Goal: Task Accomplishment & Management: Use online tool/utility

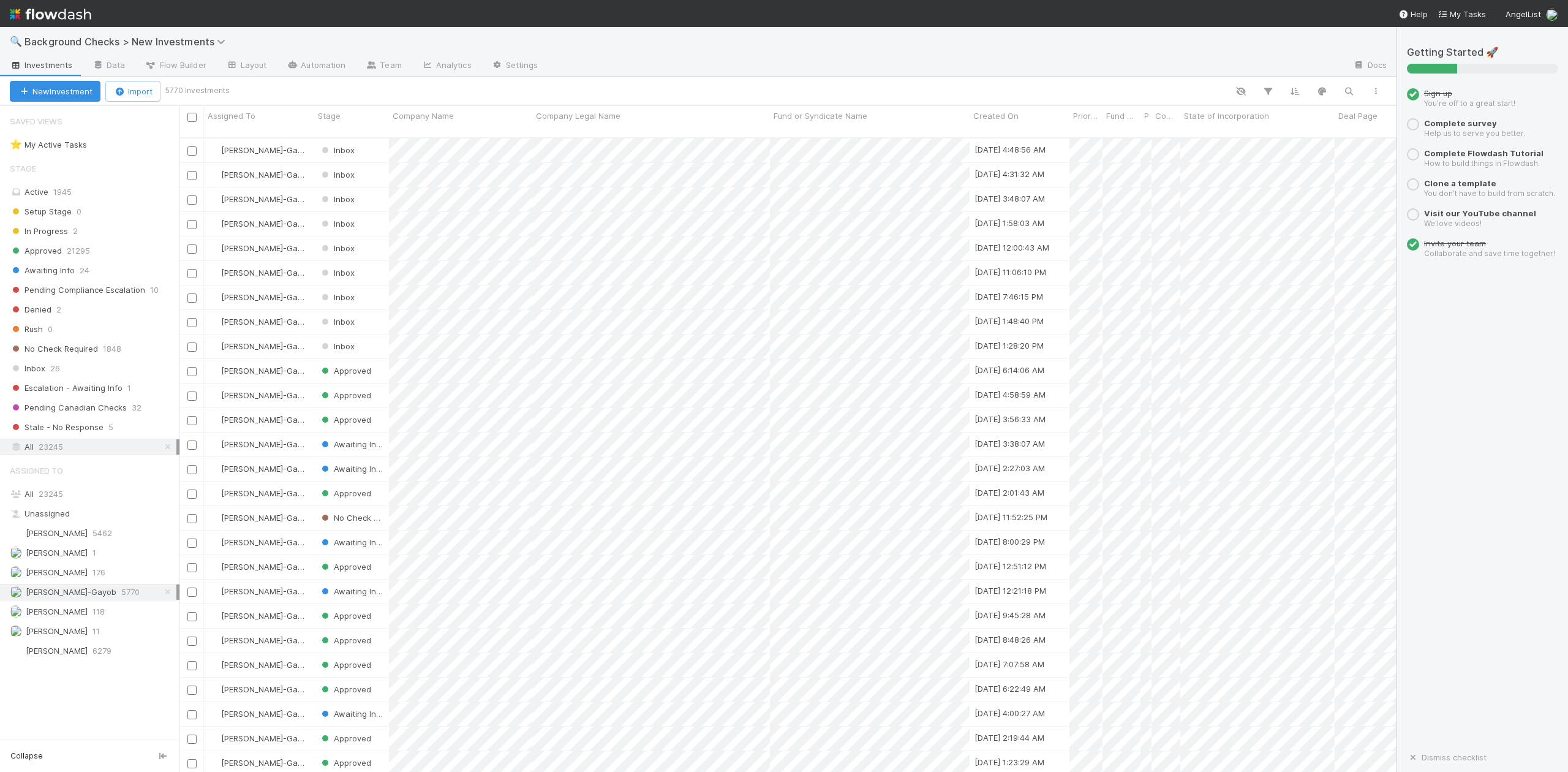
scroll to position [632, 1206]
click at [35, 370] on span "Inbox" at bounding box center [27, 368] width 35 height 15
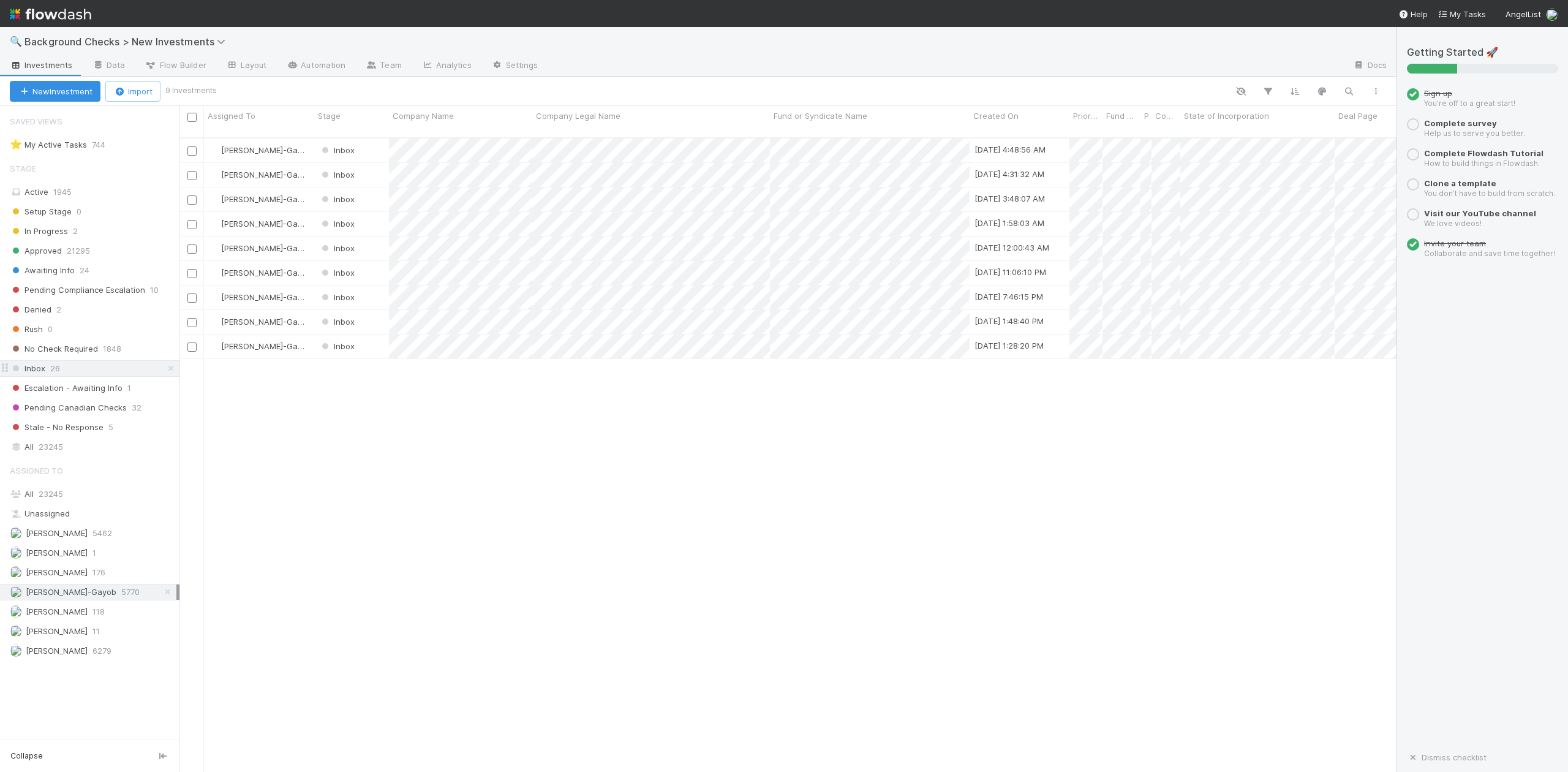
scroll to position [632, 1206]
click at [43, 497] on span "23245" at bounding box center [50, 493] width 25 height 10
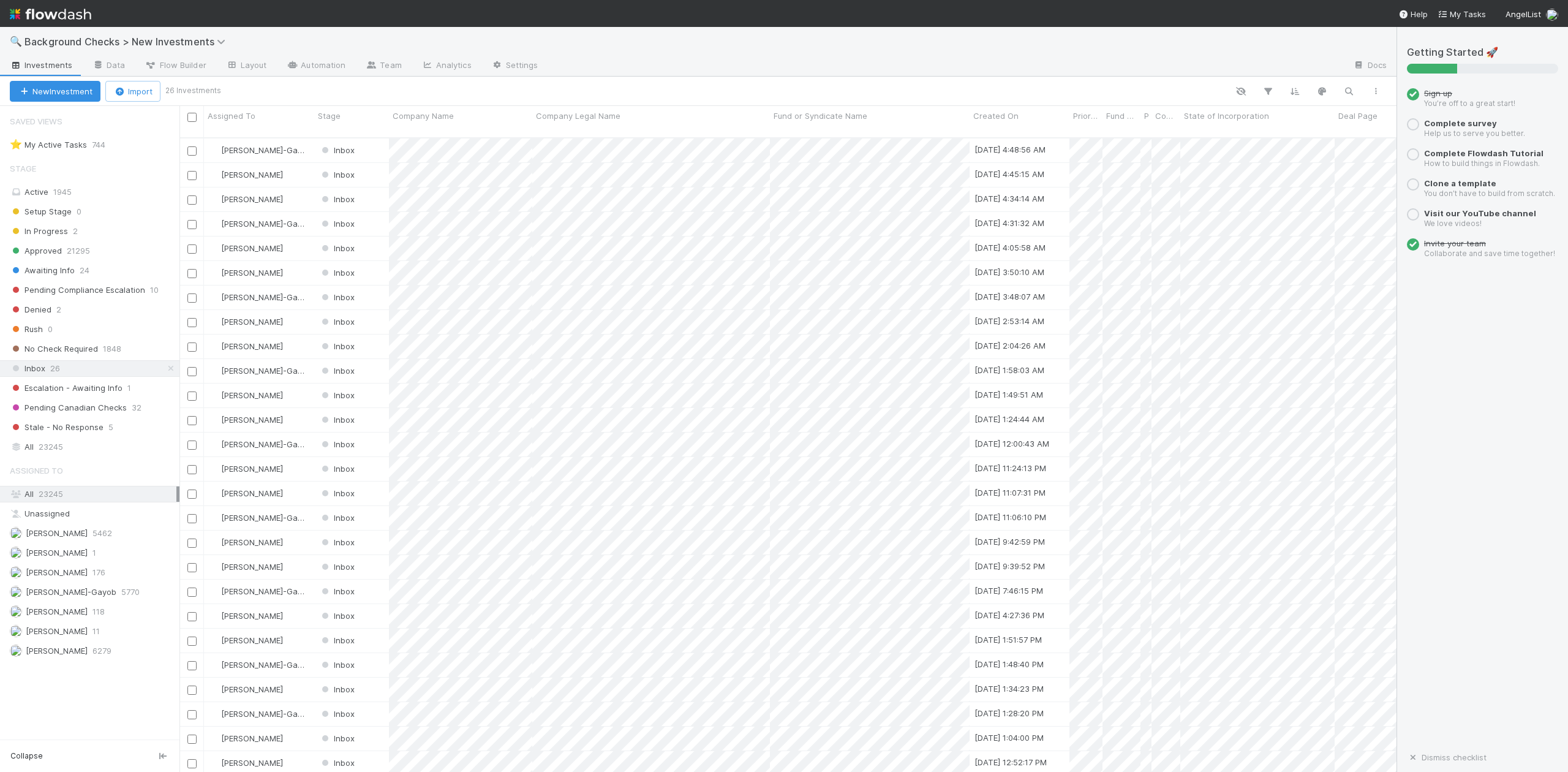
scroll to position [632, 1206]
click at [80, 617] on span "[PERSON_NAME]" at bounding box center [56, 611] width 62 height 10
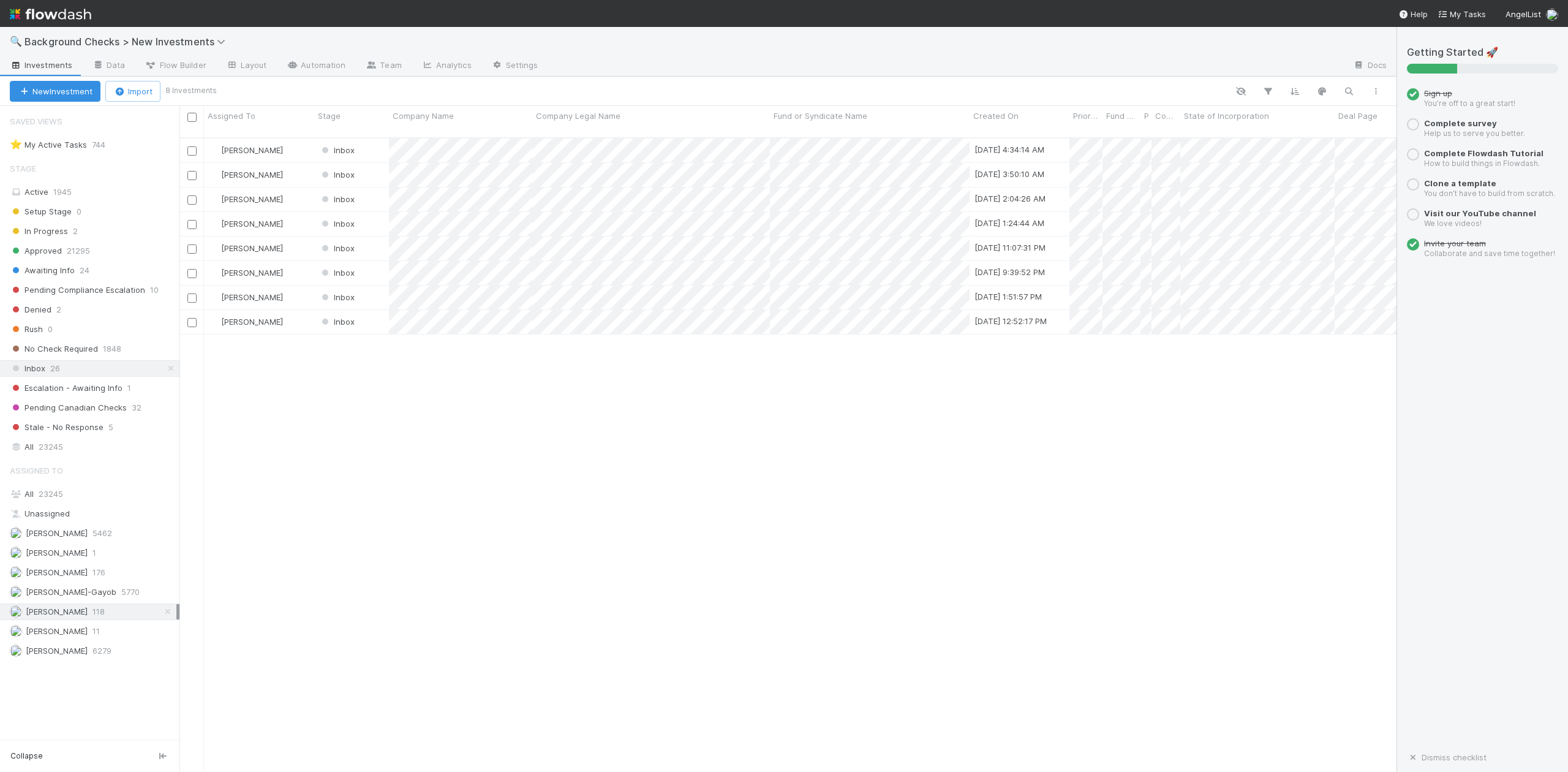
scroll to position [632, 1206]
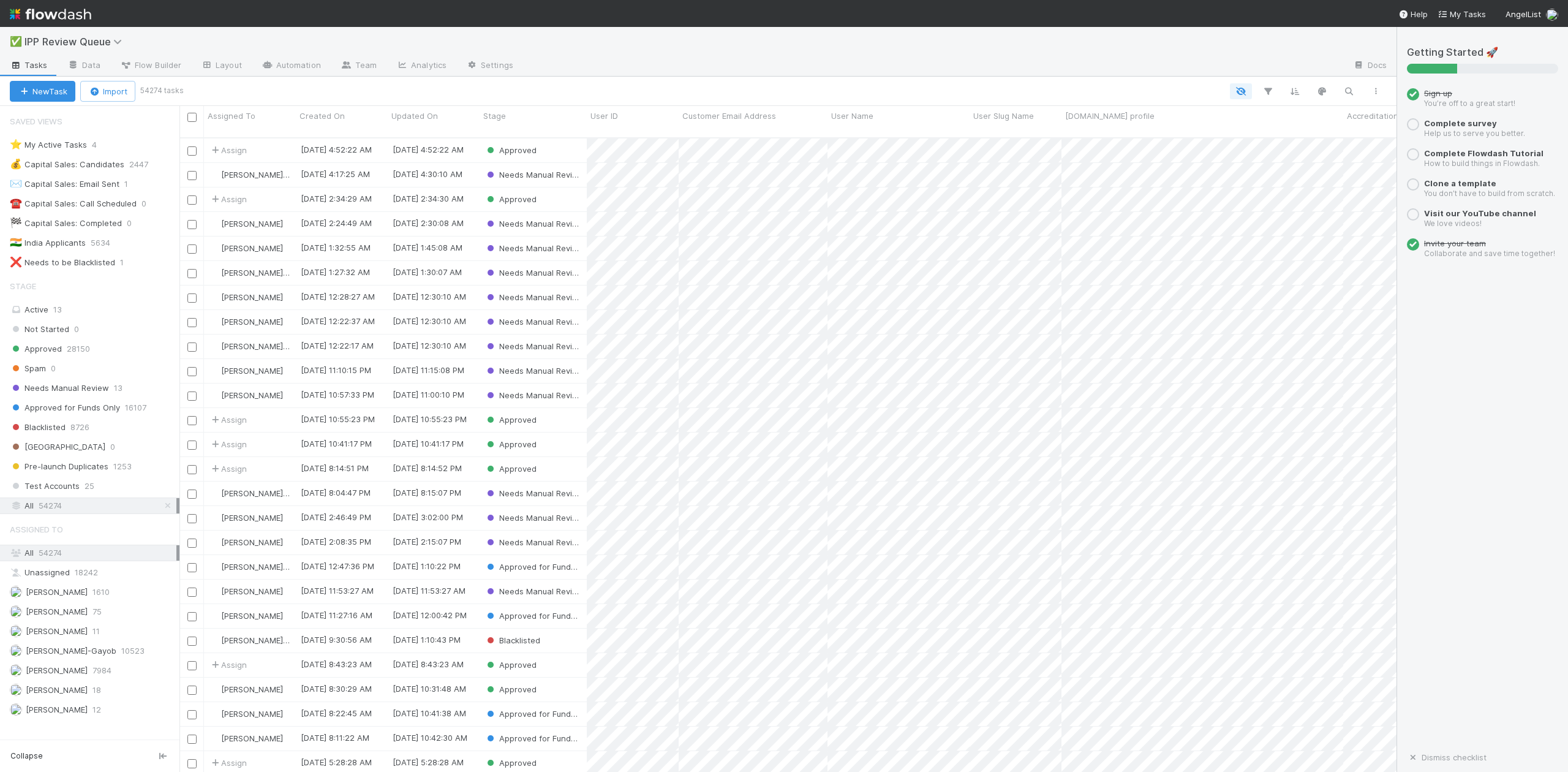
scroll to position [632, 1206]
click at [103, 392] on span "Needs Manual Review" at bounding box center [59, 387] width 99 height 15
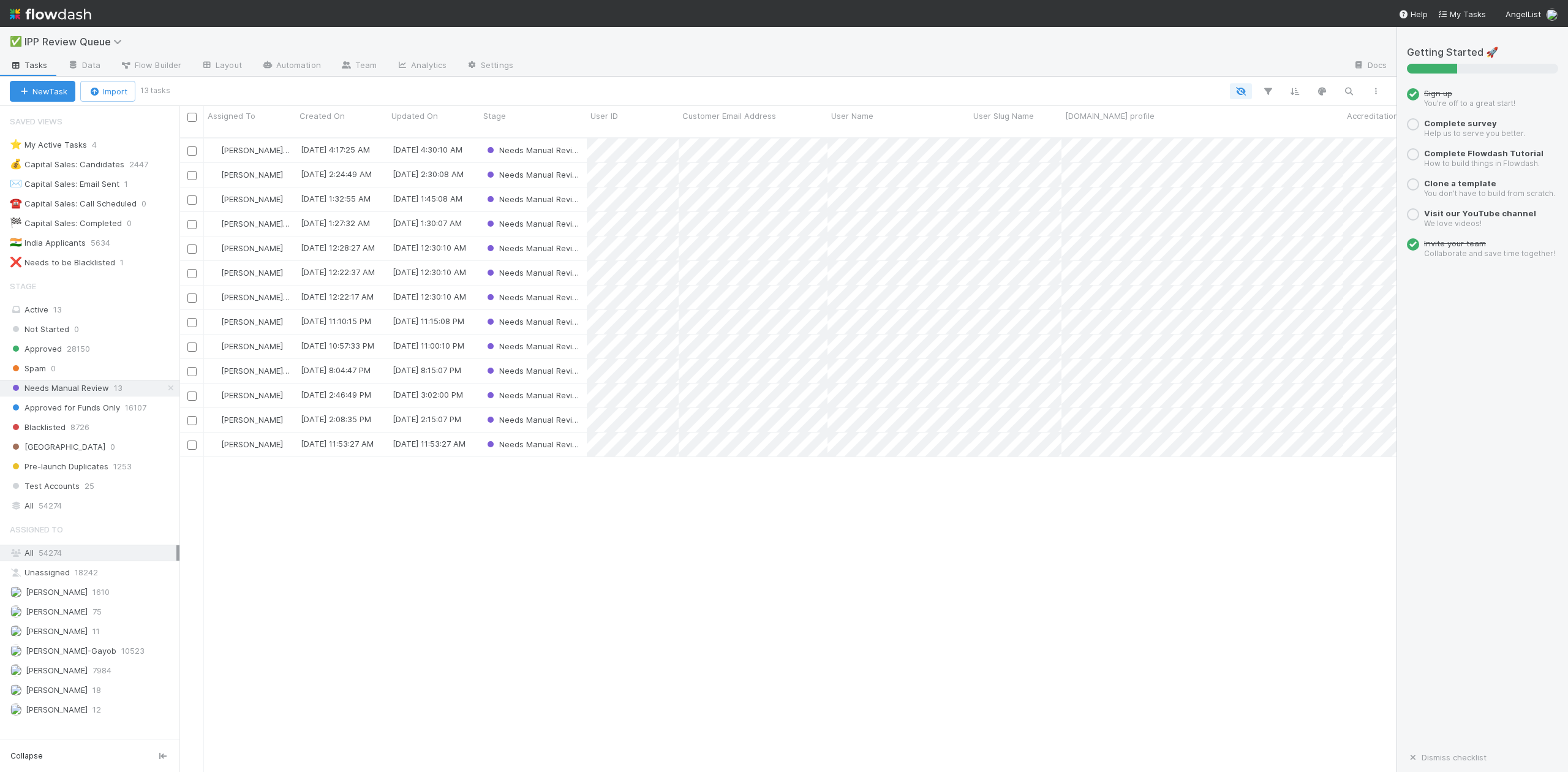
scroll to position [632, 1206]
click at [84, 656] on span "[PERSON_NAME]-Gayob" at bounding box center [71, 650] width 91 height 10
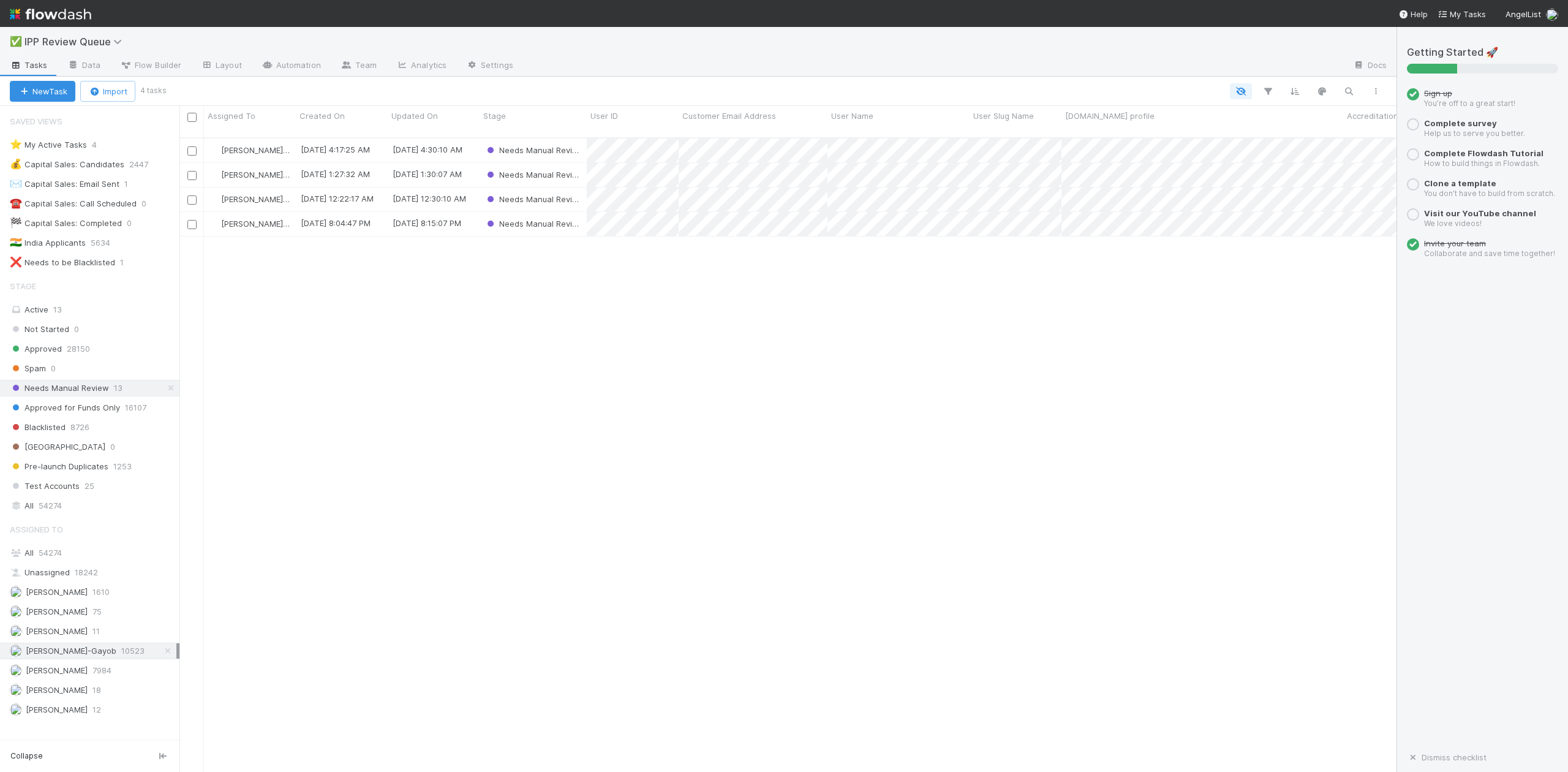
scroll to position [632, 1206]
click at [65, 714] on span "William Axalan VI" at bounding box center [56, 709] width 62 height 10
click at [75, 636] on span "Karen Jane Salcedo" at bounding box center [56, 630] width 62 height 10
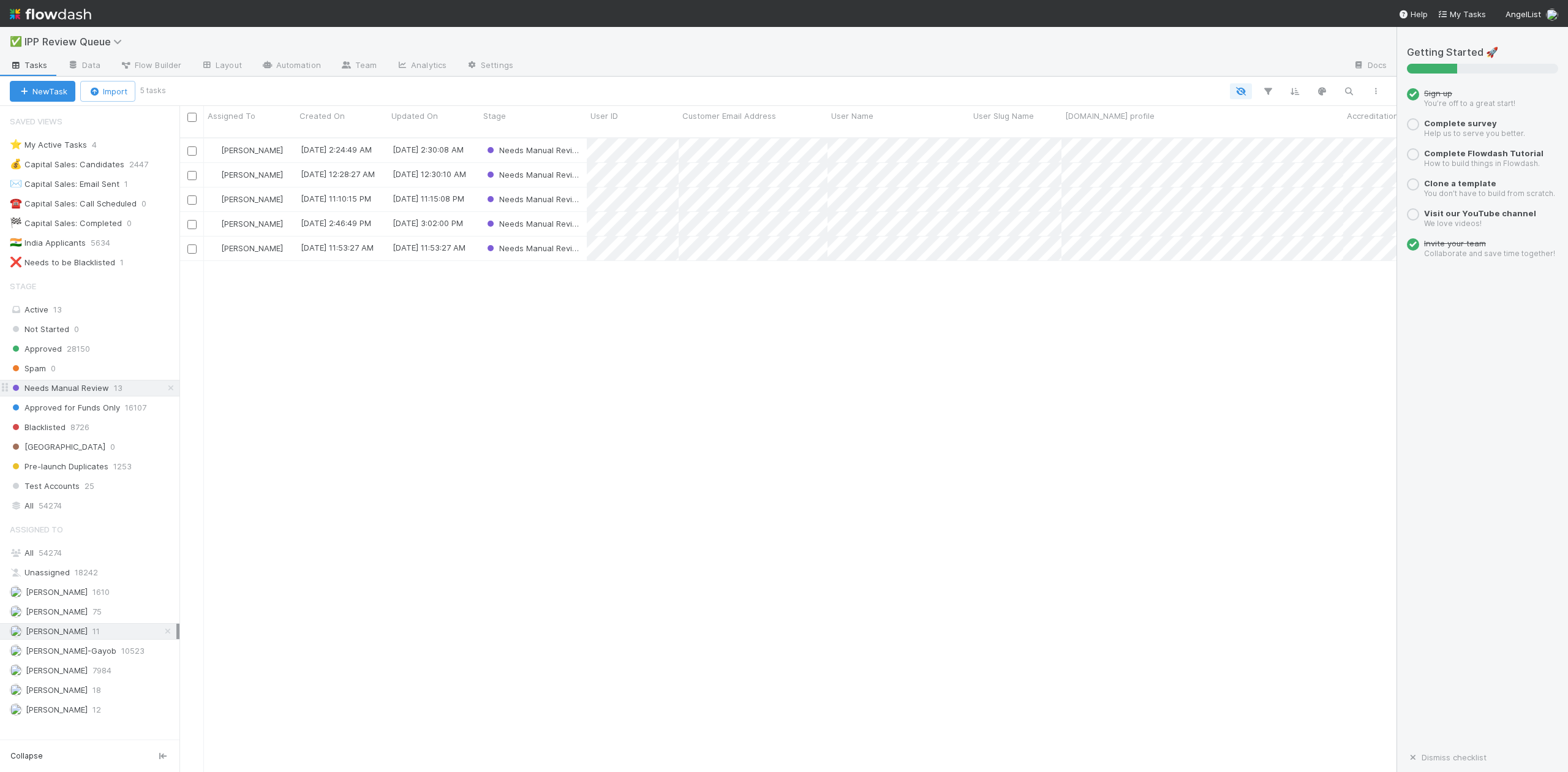
click at [98, 391] on span "Needs Manual Review" at bounding box center [59, 387] width 99 height 15
click at [64, 656] on span "[PERSON_NAME]-Gayob" at bounding box center [71, 650] width 91 height 10
click at [189, 118] on input "checkbox" at bounding box center [192, 117] width 9 height 9
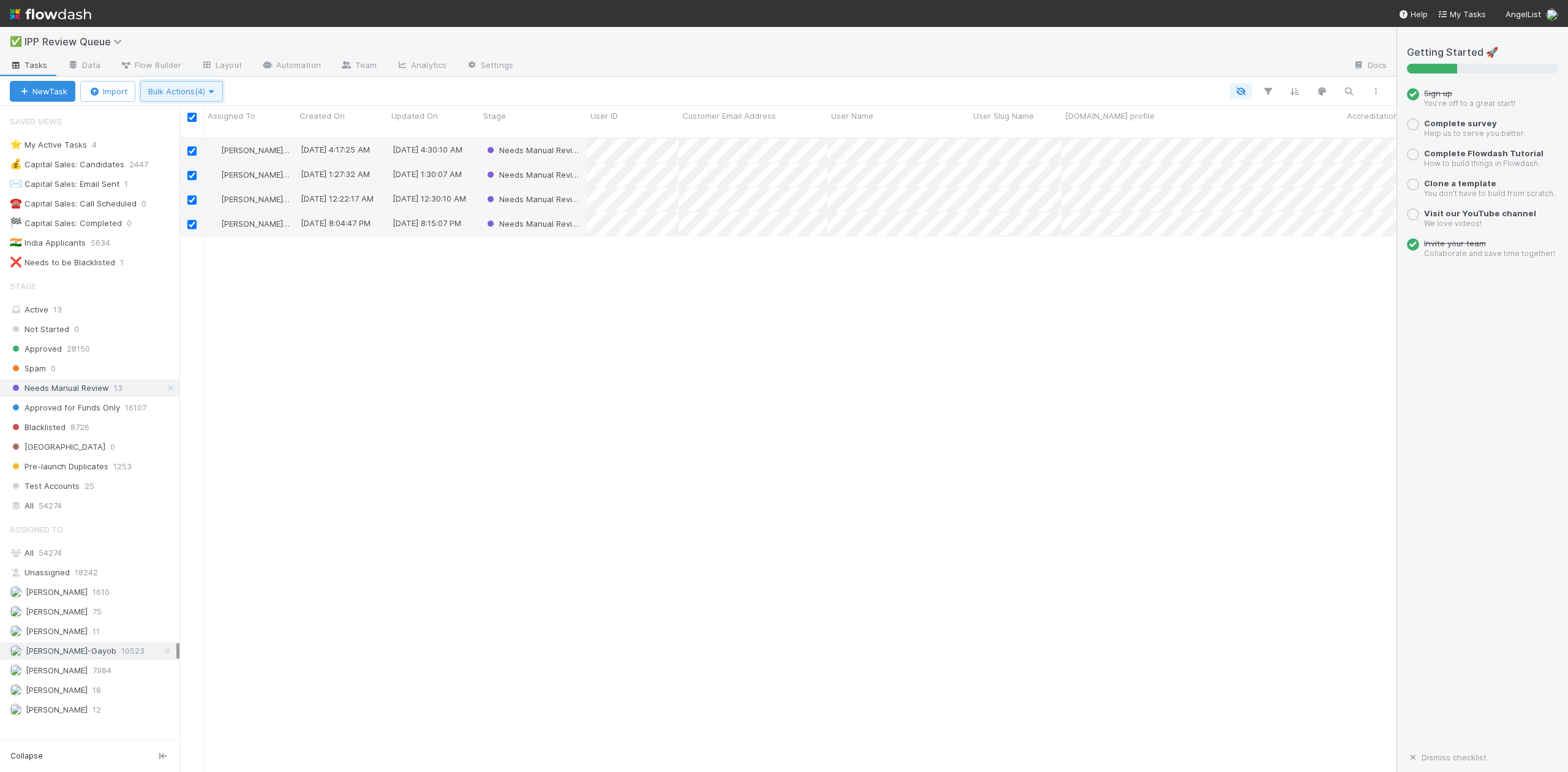
click at [214, 92] on icon "button" at bounding box center [211, 91] width 12 height 8
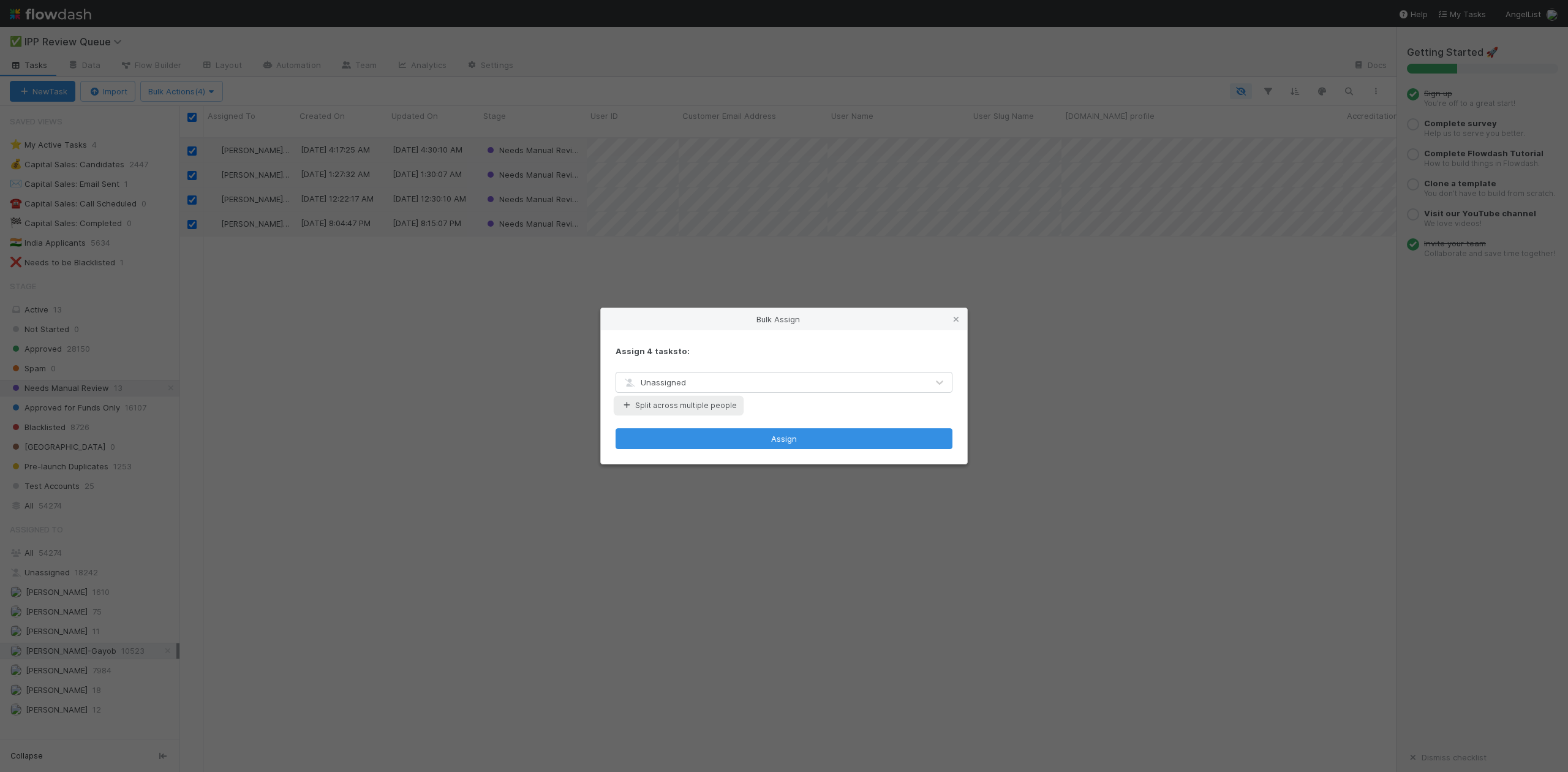
click at [674, 406] on button "Split across multiple people" at bounding box center [678, 406] width 126 height 16
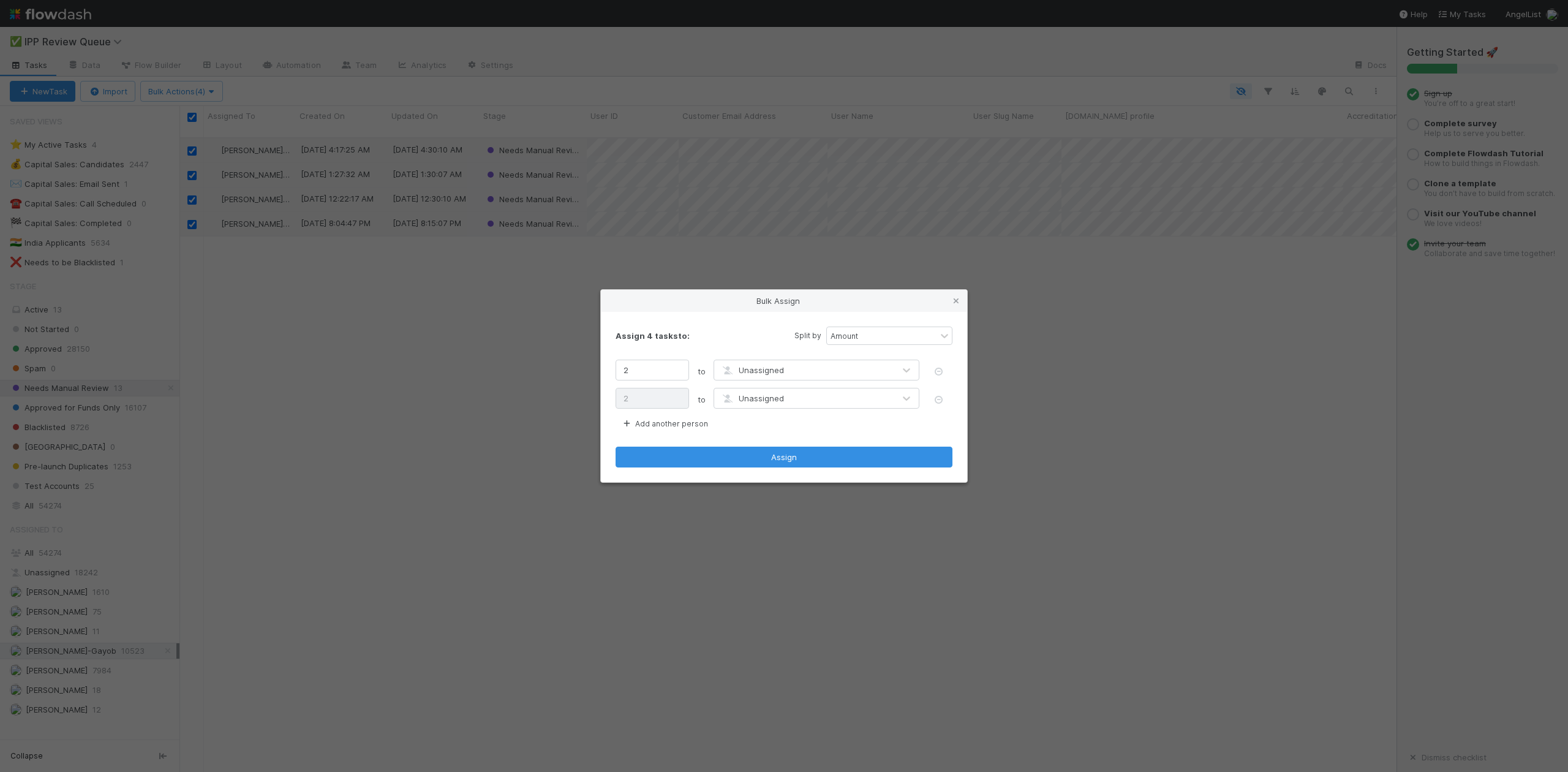
click at [760, 370] on span "Unassigned" at bounding box center [752, 369] width 64 height 10
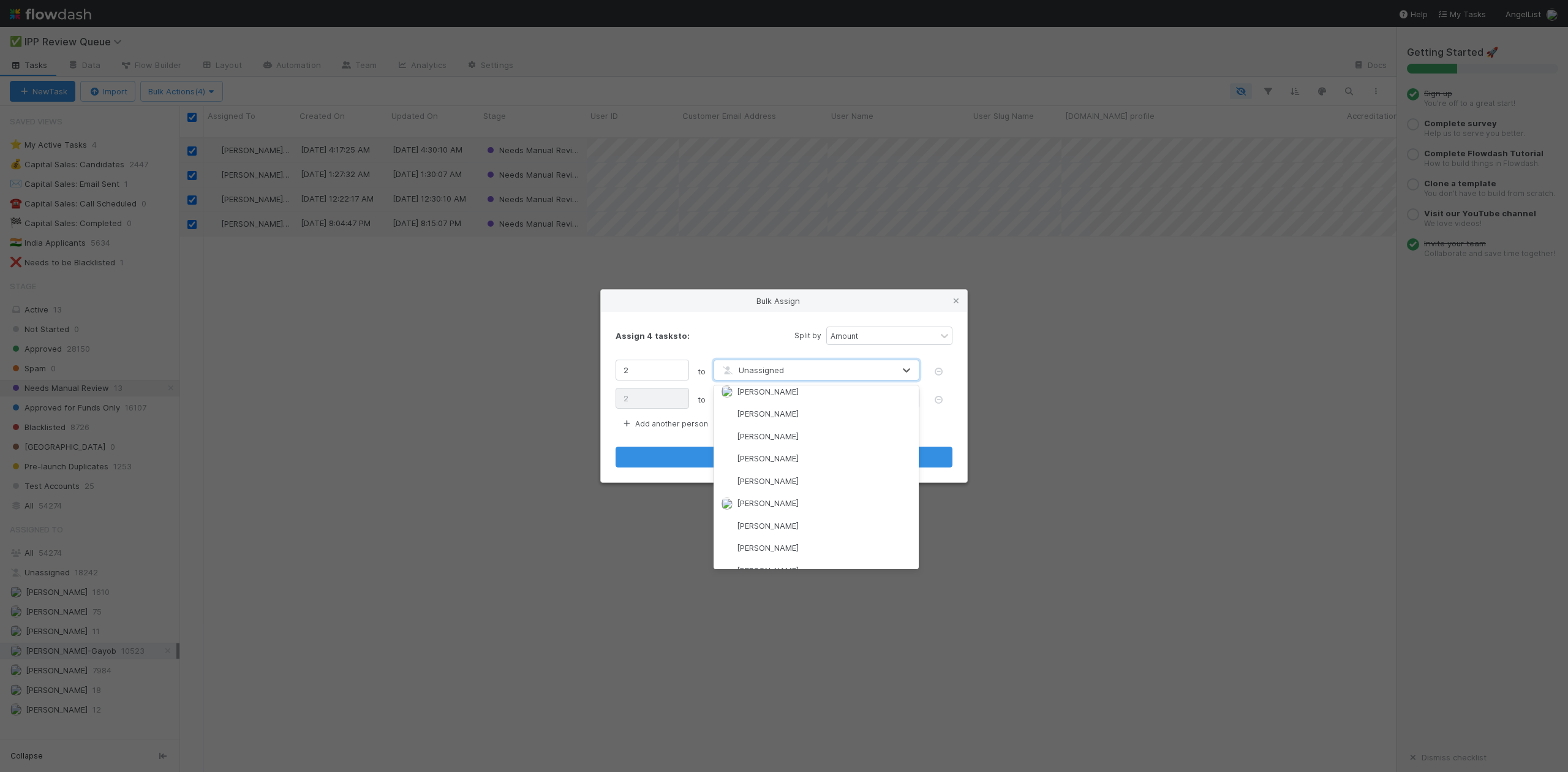
scroll to position [326, 0]
click at [778, 491] on span "Karen Jane Salcedo" at bounding box center [768, 496] width 62 height 10
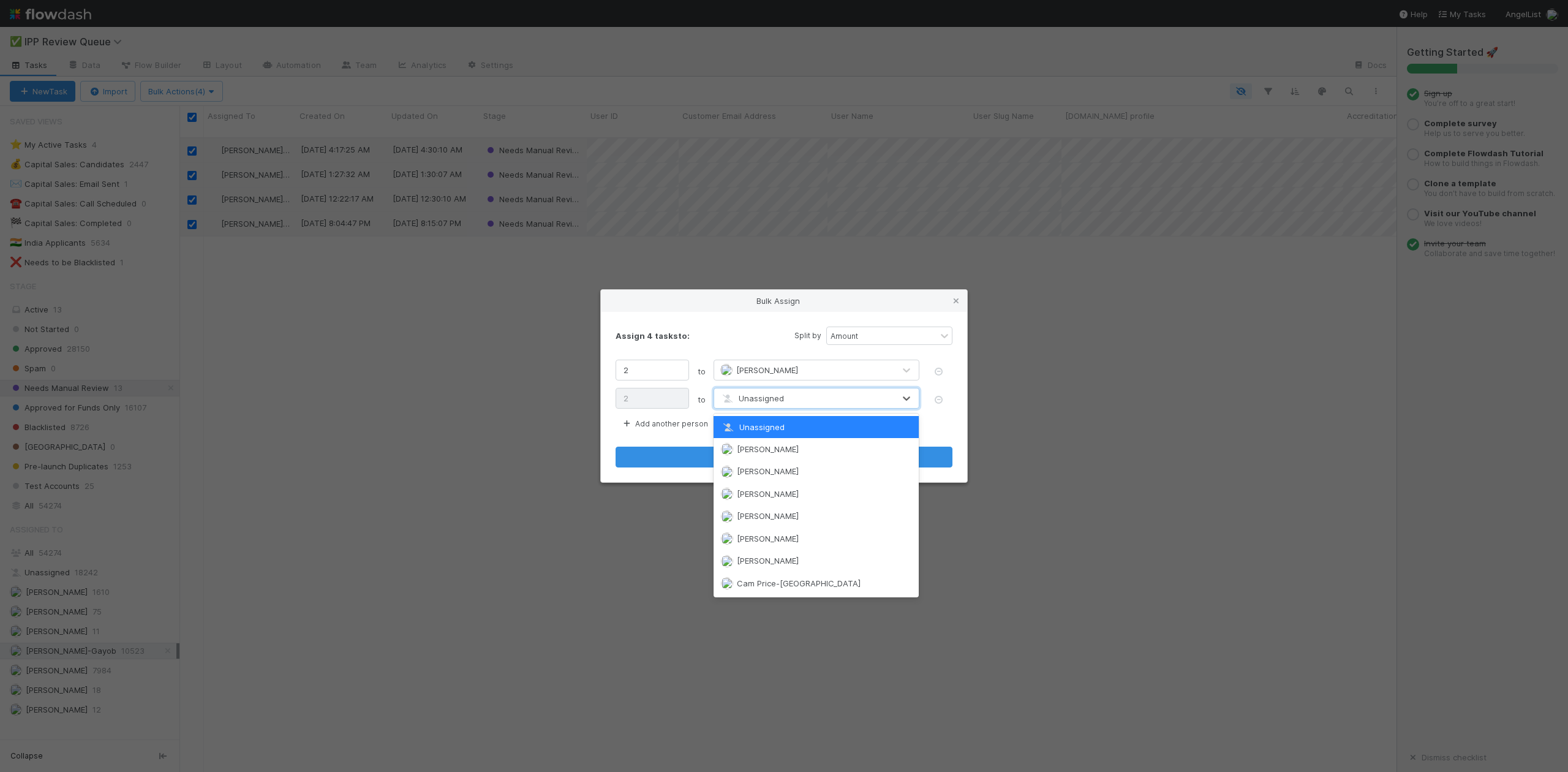
click at [770, 393] on span "Unassigned" at bounding box center [752, 397] width 64 height 10
click at [787, 587] on span "William Axalan VI" at bounding box center [768, 591] width 62 height 10
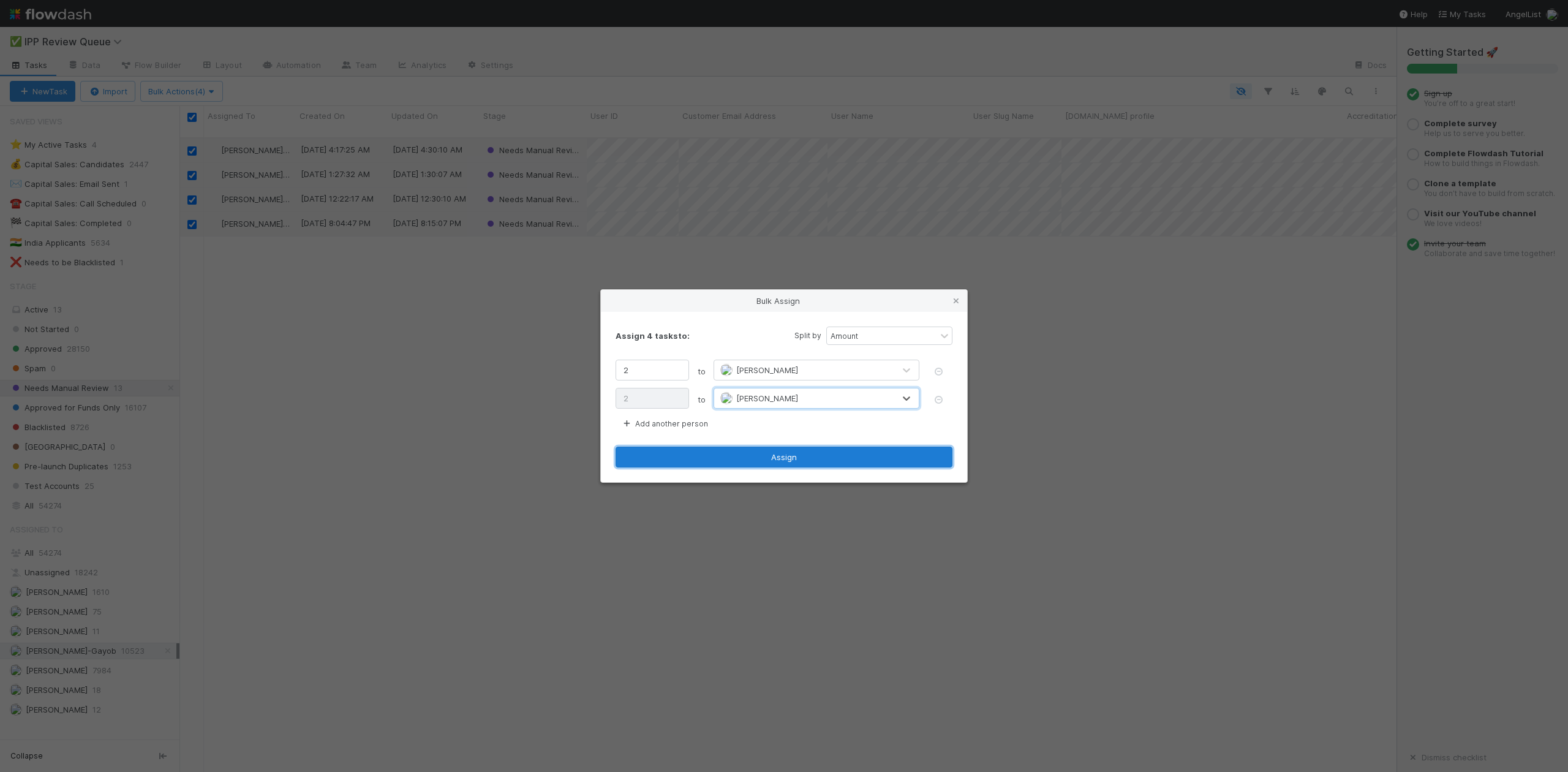
click at [804, 456] on button "Assign" at bounding box center [784, 456] width 337 height 21
checkbox input "false"
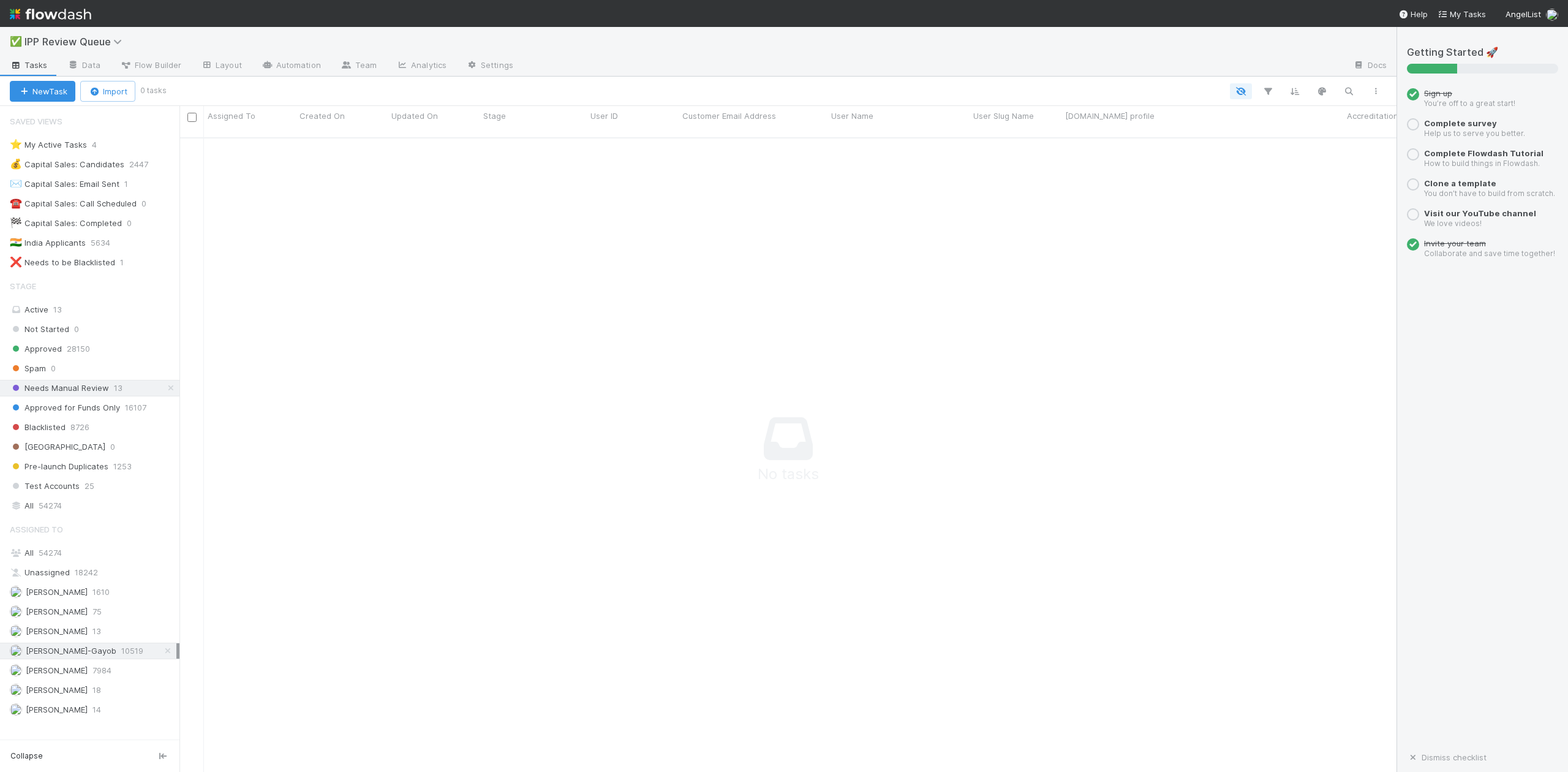
scroll to position [620, 1193]
click at [65, 391] on span "Needs Manual Review" at bounding box center [59, 387] width 99 height 15
click at [55, 714] on span "William Axalan VI" at bounding box center [56, 709] width 62 height 10
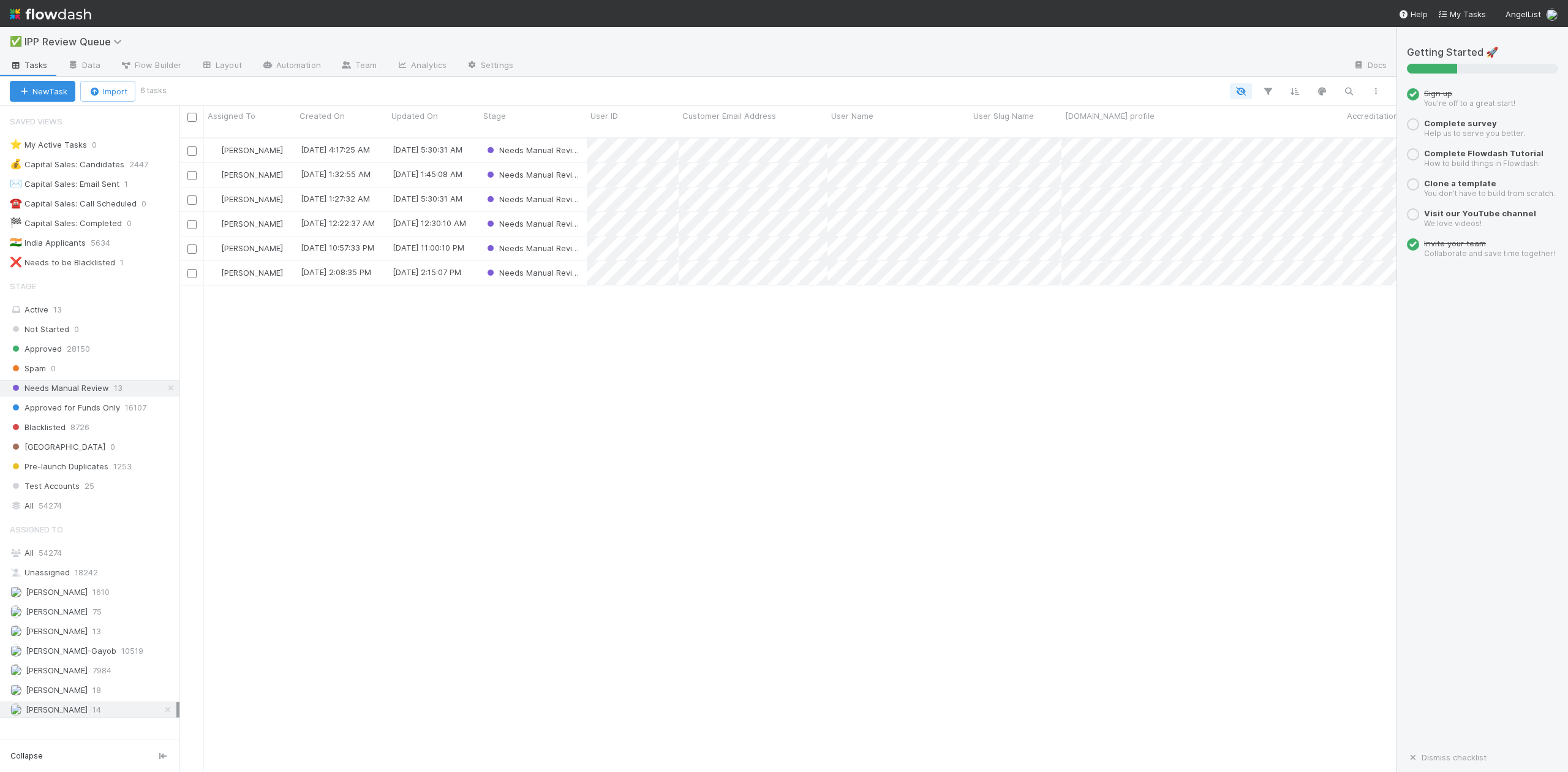
scroll to position [632, 1206]
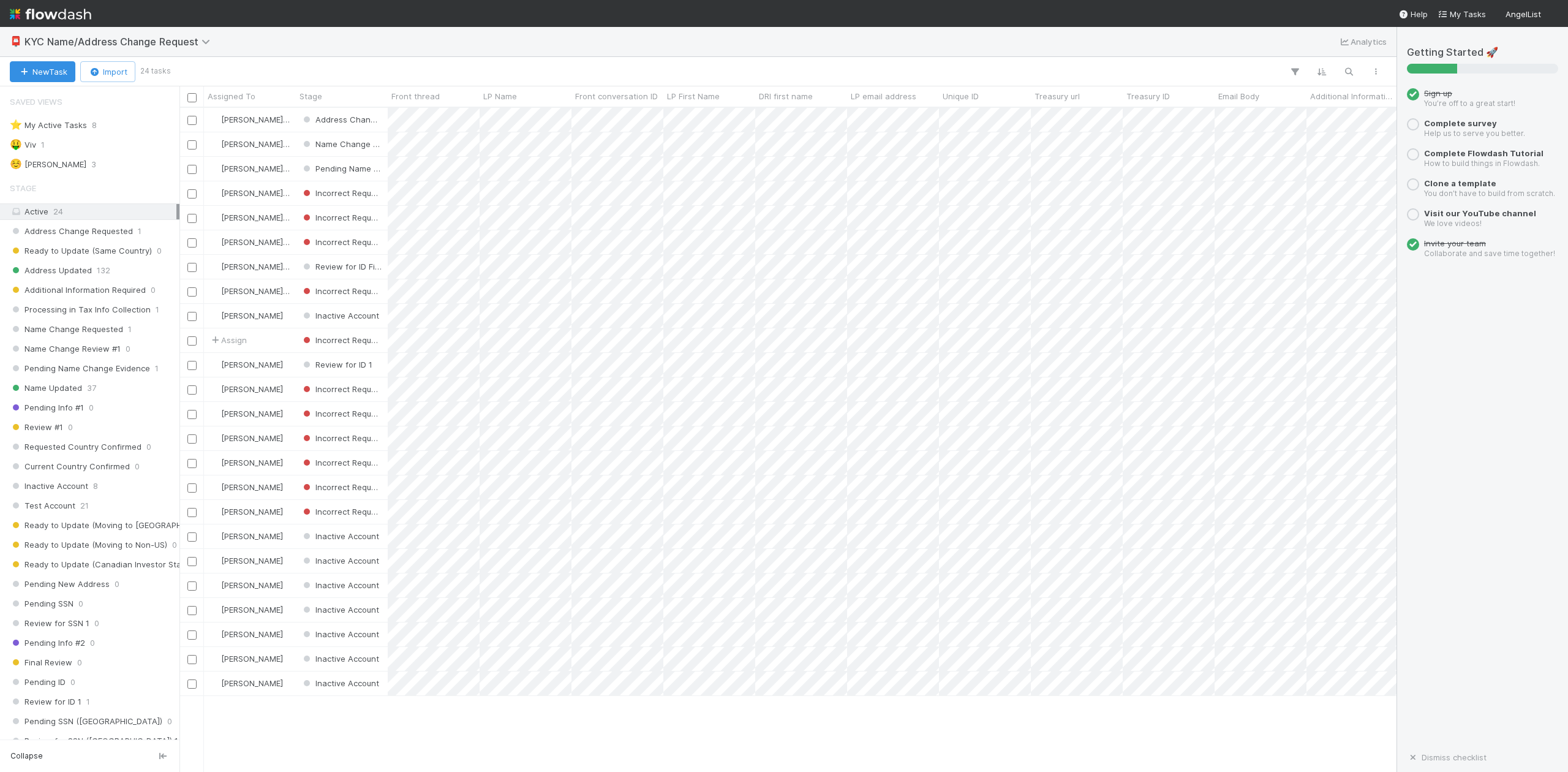
scroll to position [652, 1206]
click at [38, 167] on div "☺️ Raine" at bounding box center [48, 164] width 76 height 15
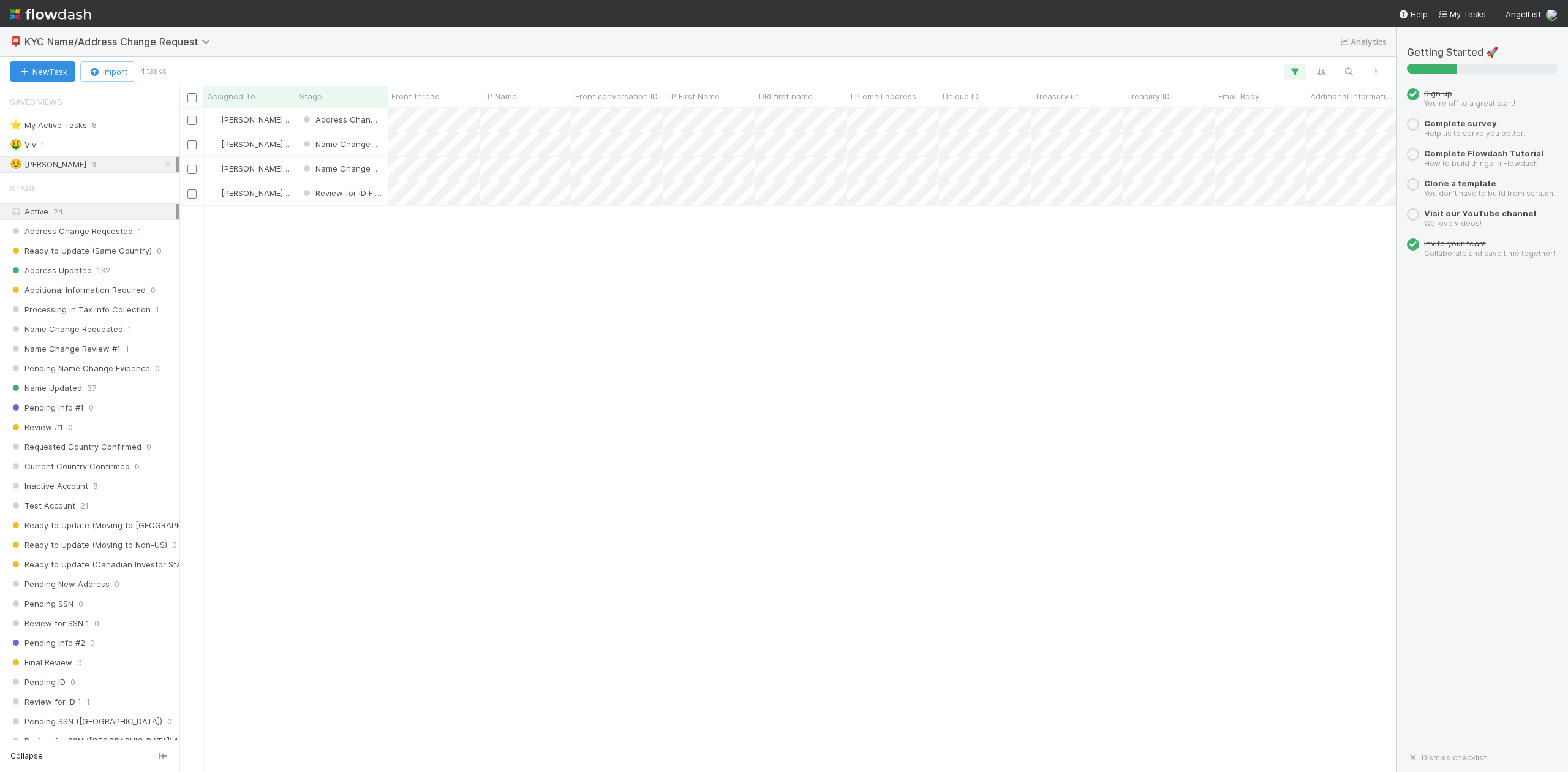
scroll to position [652, 1206]
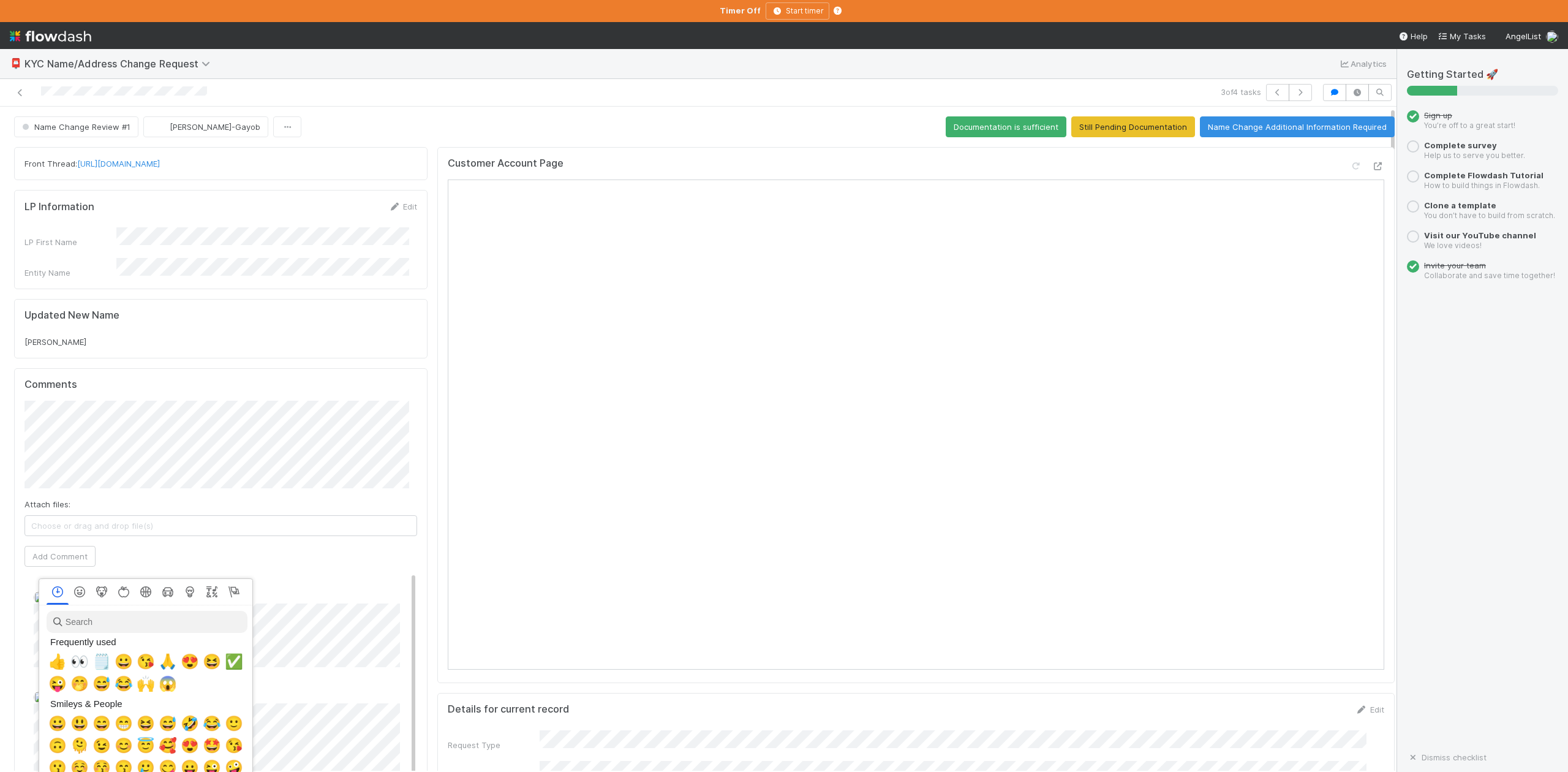
scroll to position [0, 7]
click at [53, 663] on span "👍" at bounding box center [55, 661] width 18 height 17
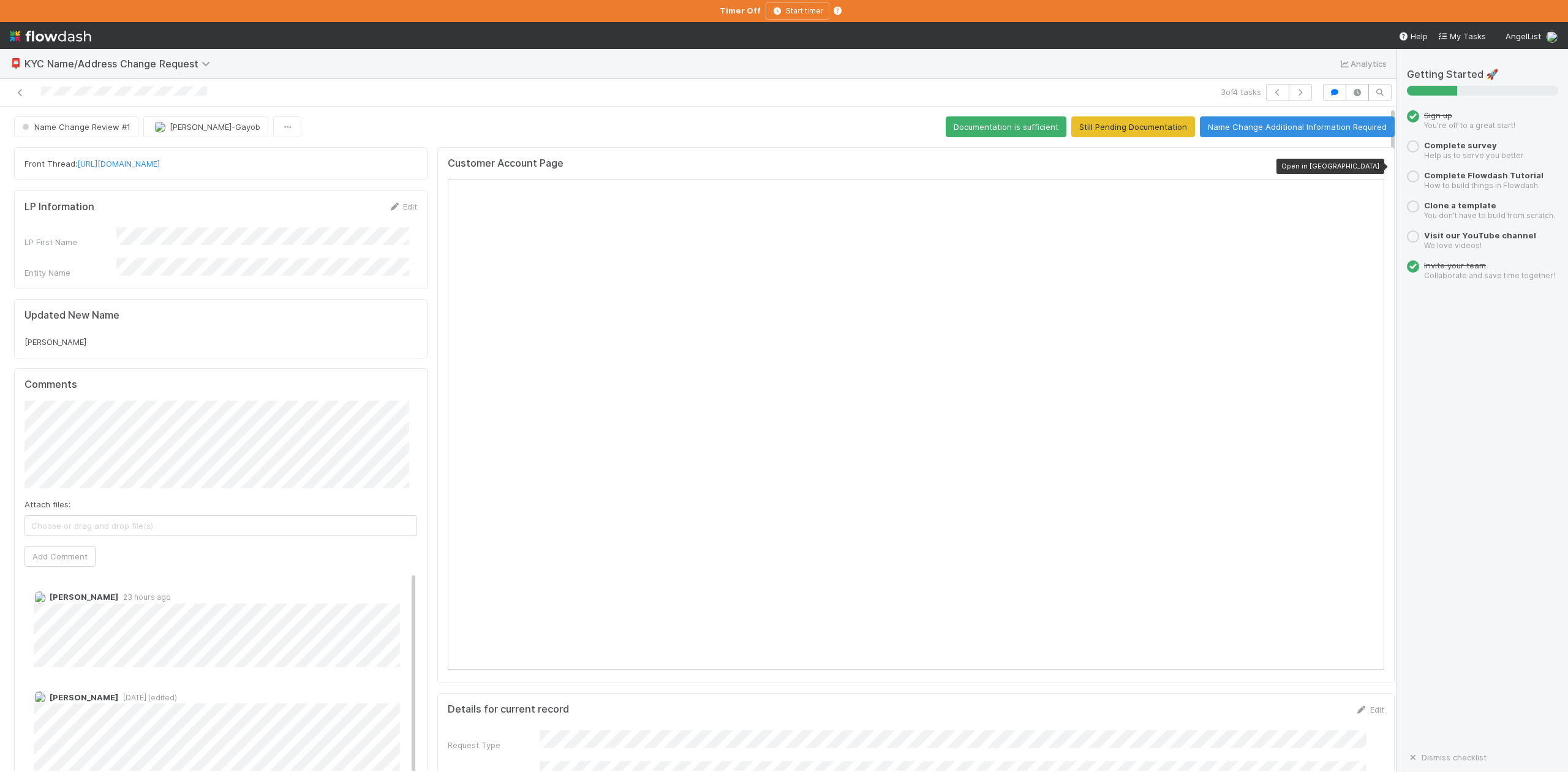
click at [1372, 166] on icon at bounding box center [1378, 165] width 12 height 8
click at [1266, 95] on button "button" at bounding box center [1278, 92] width 24 height 17
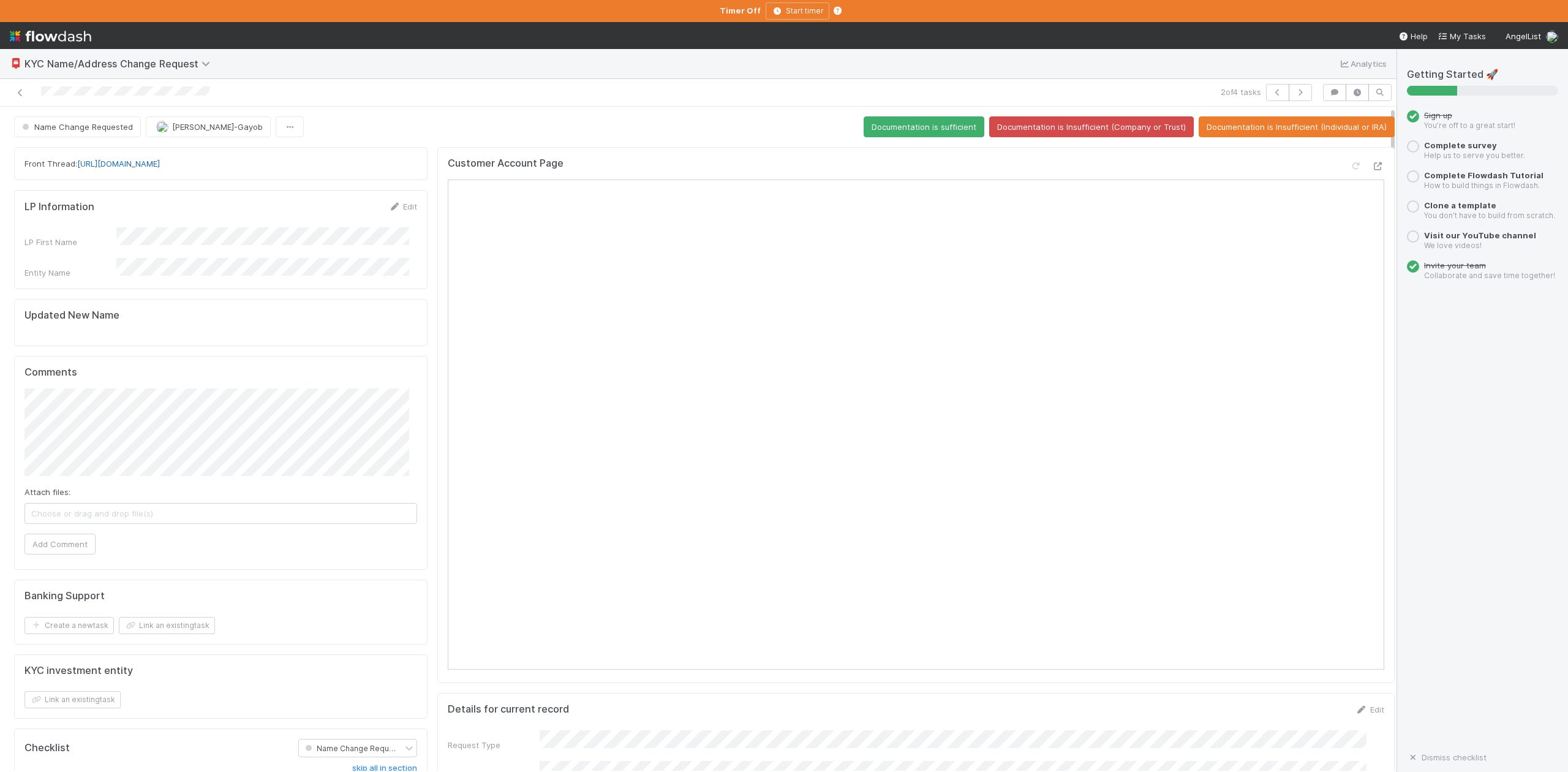
click at [160, 163] on link "https://app.frontapp.com/open/cnv_qr96zwn" at bounding box center [118, 163] width 83 height 10
click at [560, 60] on div "📮 KYC Name/Address Change Request Analytics" at bounding box center [699, 64] width 1397 height 29
click at [889, 125] on button "Documentation is sufficient" at bounding box center [924, 126] width 121 height 21
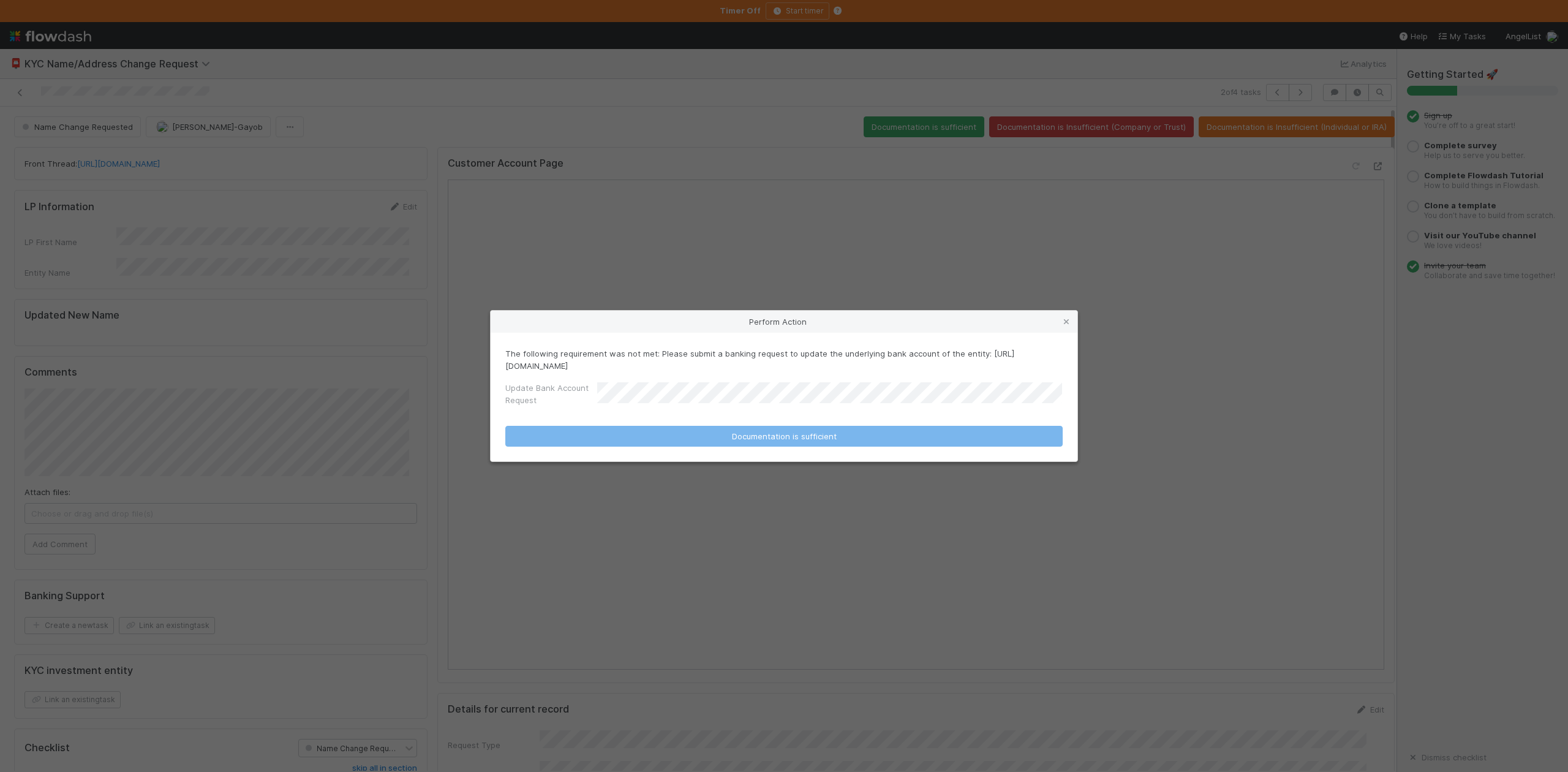
drag, startPoint x: 753, startPoint y: 366, endPoint x: 503, endPoint y: 361, distance: 250.0
click at [503, 361] on div "The following requirement was not met: Please submit a banking request to updat…" at bounding box center [783, 396] width 587 height 128
copy p "https://forms.angellist.com/form/cAefsOZSR4pXcZQBXmndI0To"
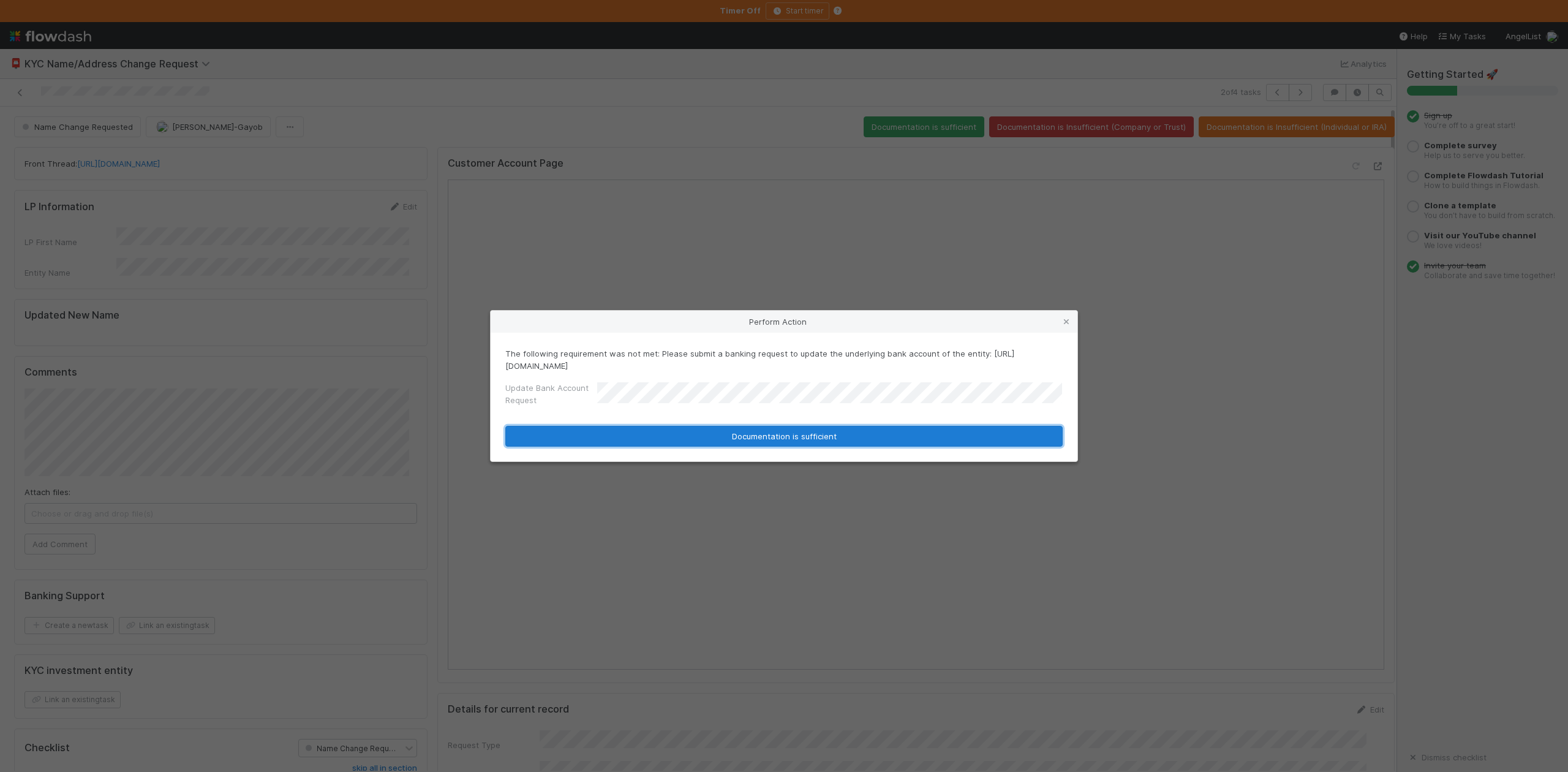
click at [766, 437] on button "Documentation is sufficient" at bounding box center [784, 436] width 558 height 21
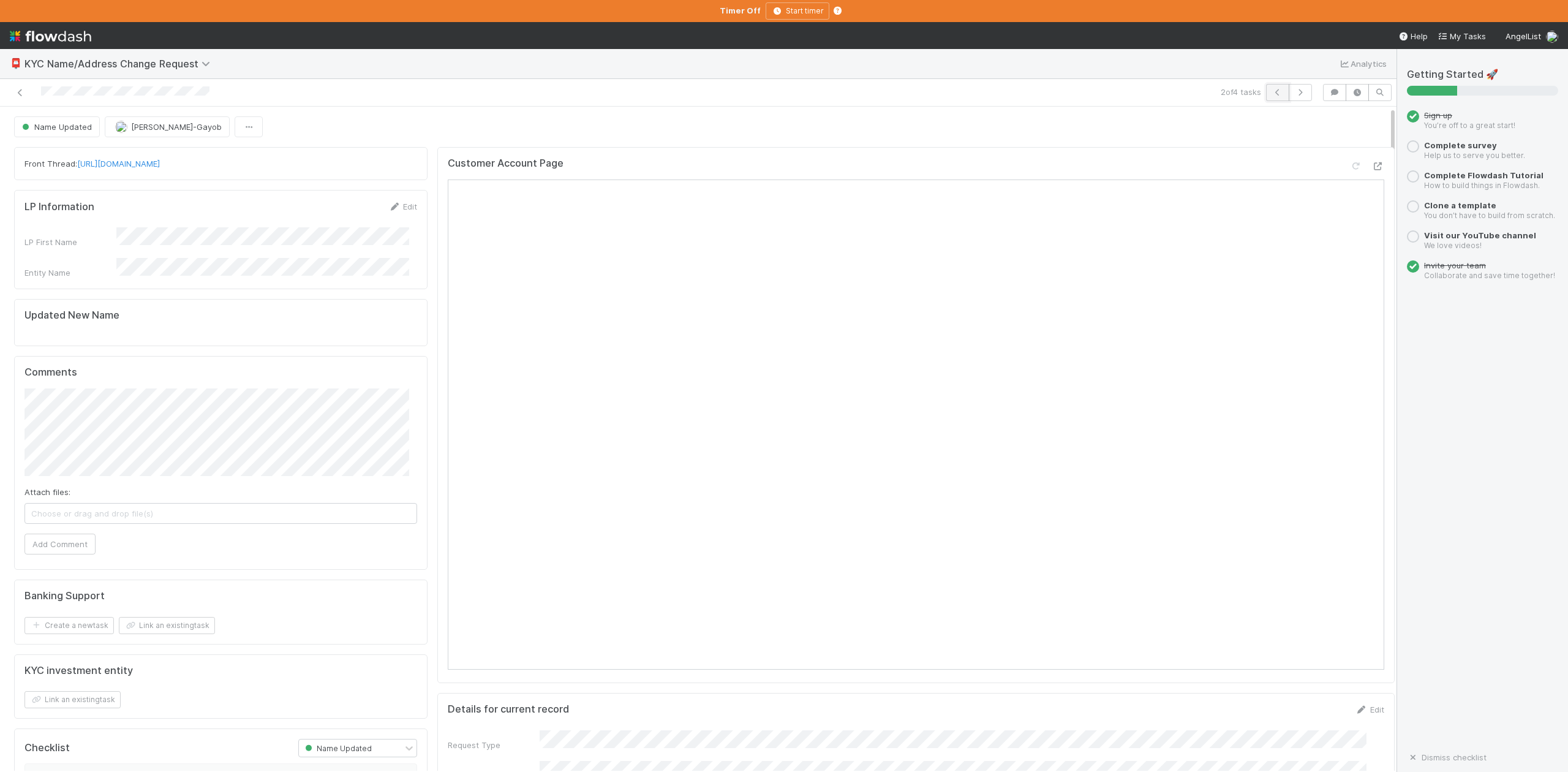
click at [1271, 92] on icon "button" at bounding box center [1277, 93] width 12 height 7
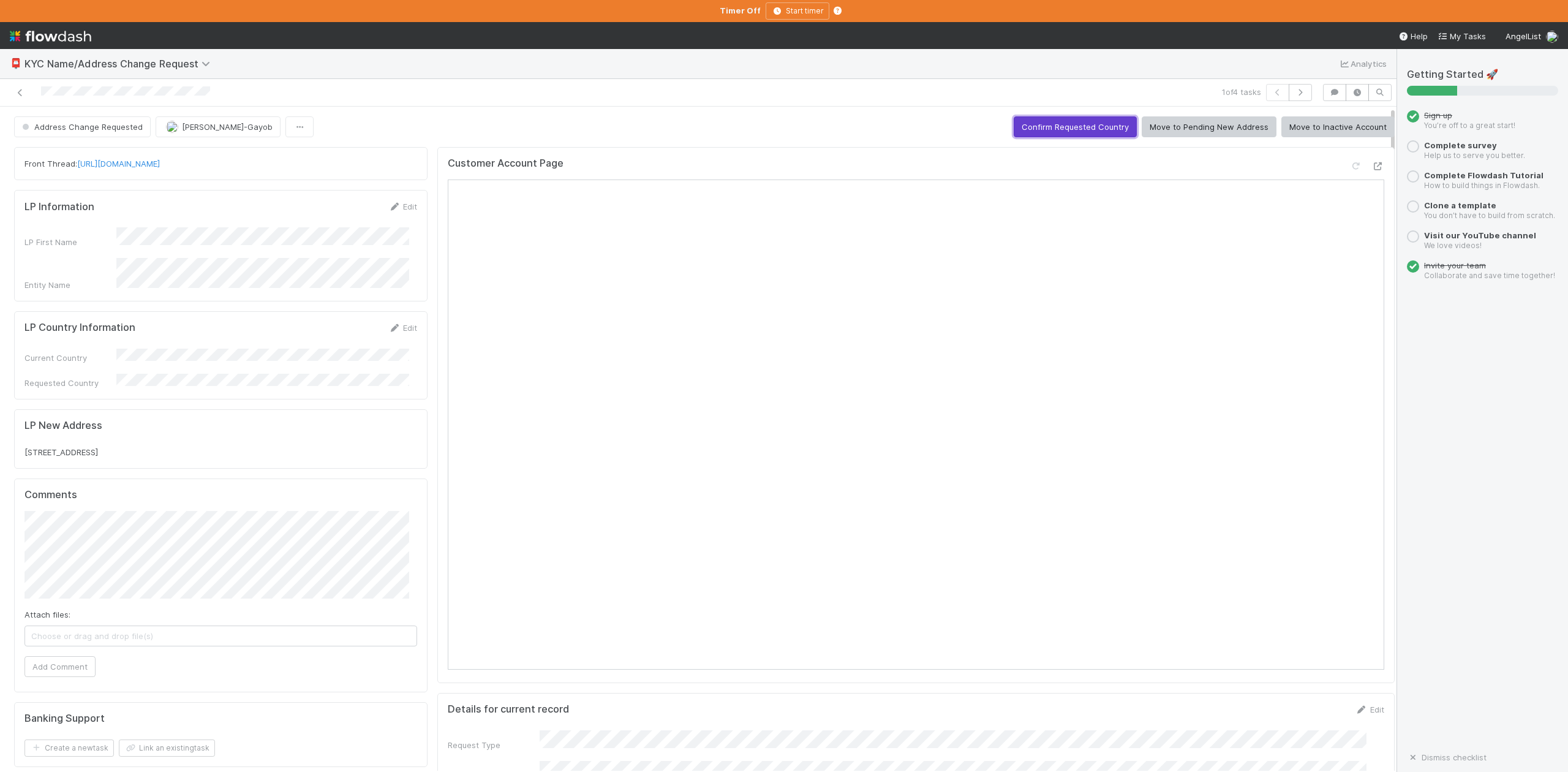
click at [1044, 126] on button "Confirm Requested Country" at bounding box center [1075, 126] width 123 height 21
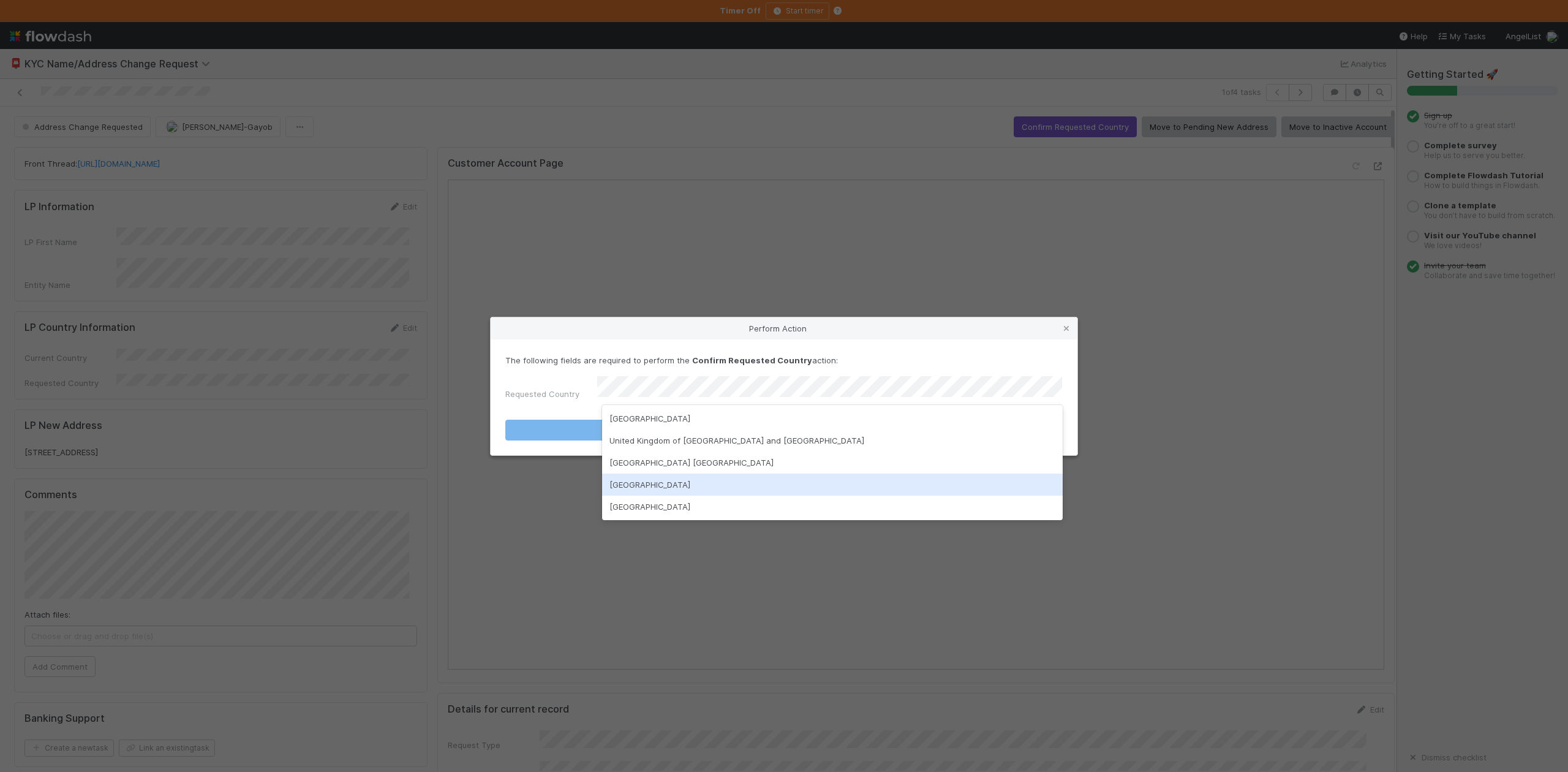
click at [672, 486] on div "United States of America" at bounding box center [832, 485] width 460 height 22
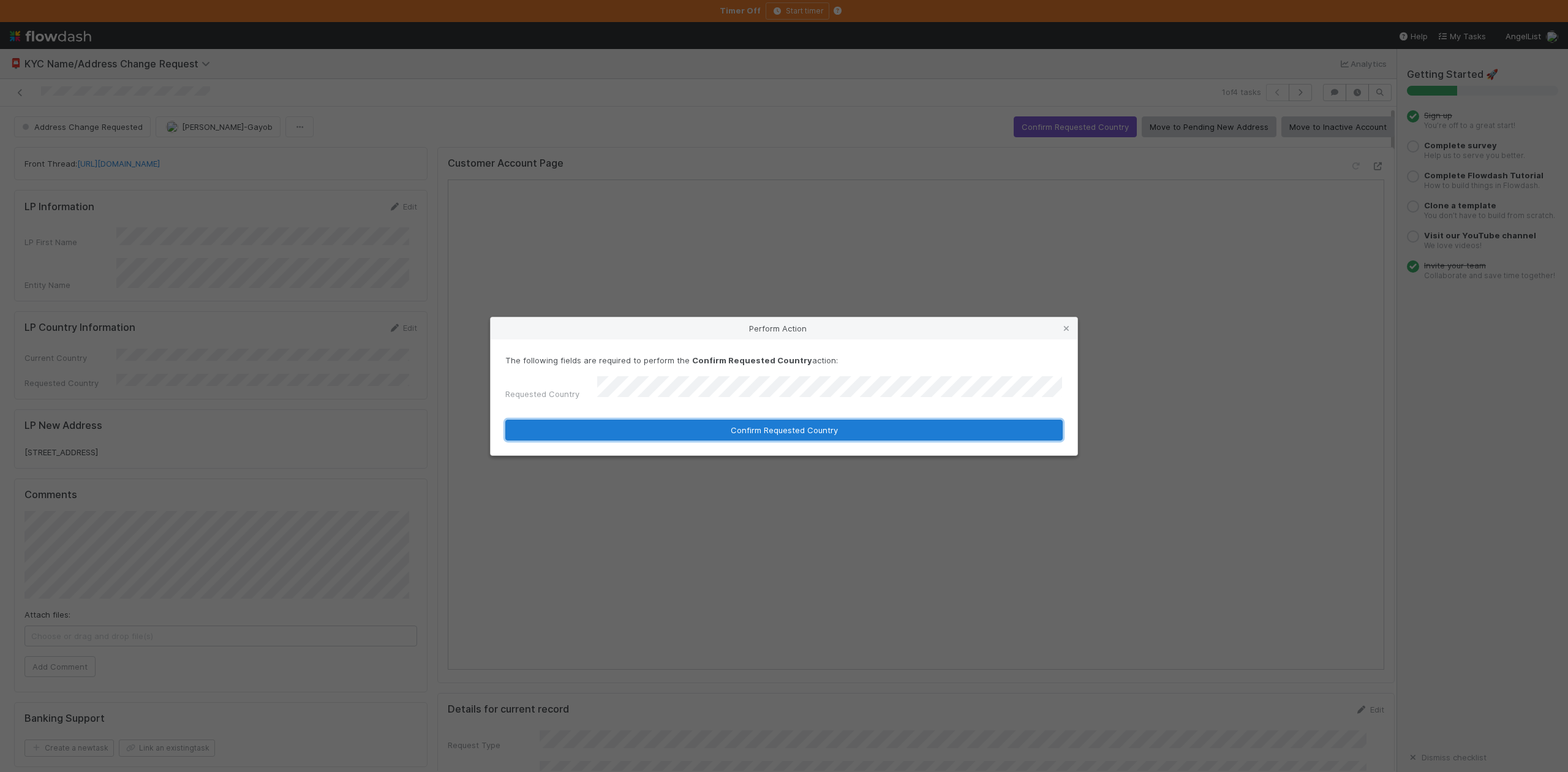
click at [733, 421] on button "Confirm Requested Country" at bounding box center [784, 429] width 558 height 21
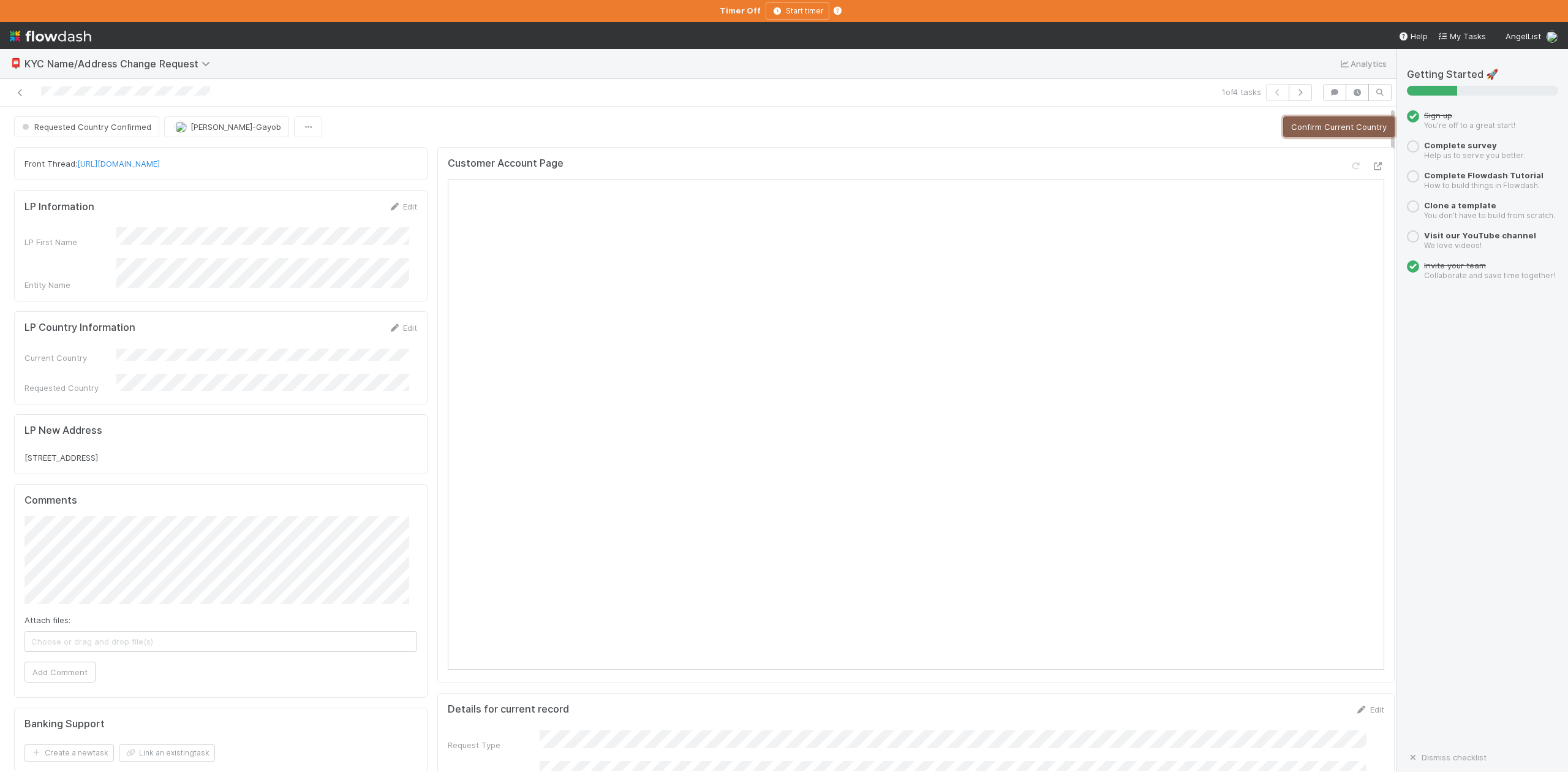
click at [1283, 128] on button "Confirm Current Country" at bounding box center [1339, 126] width 112 height 21
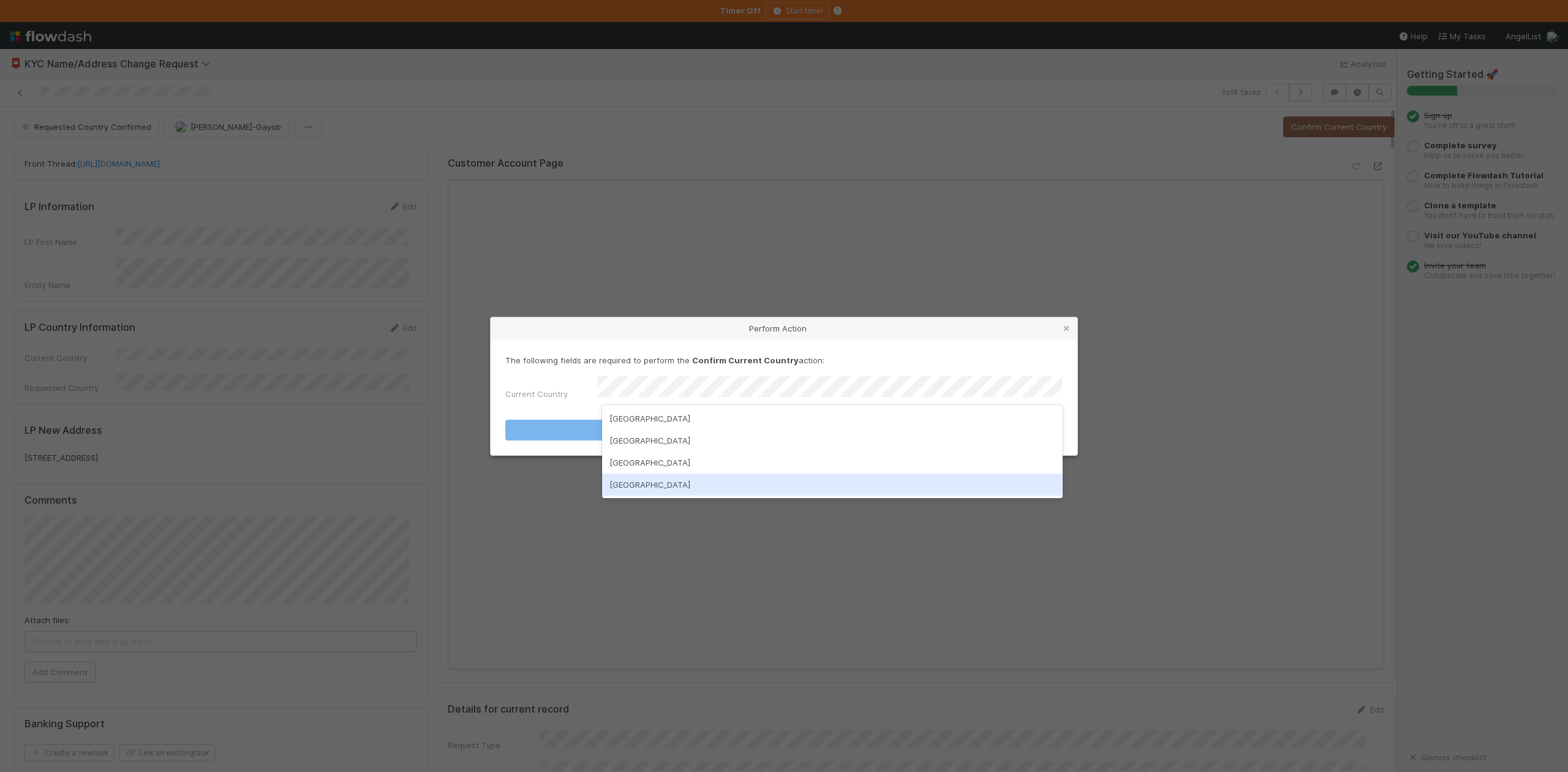
click at [677, 487] on div "United States of America" at bounding box center [832, 485] width 460 height 22
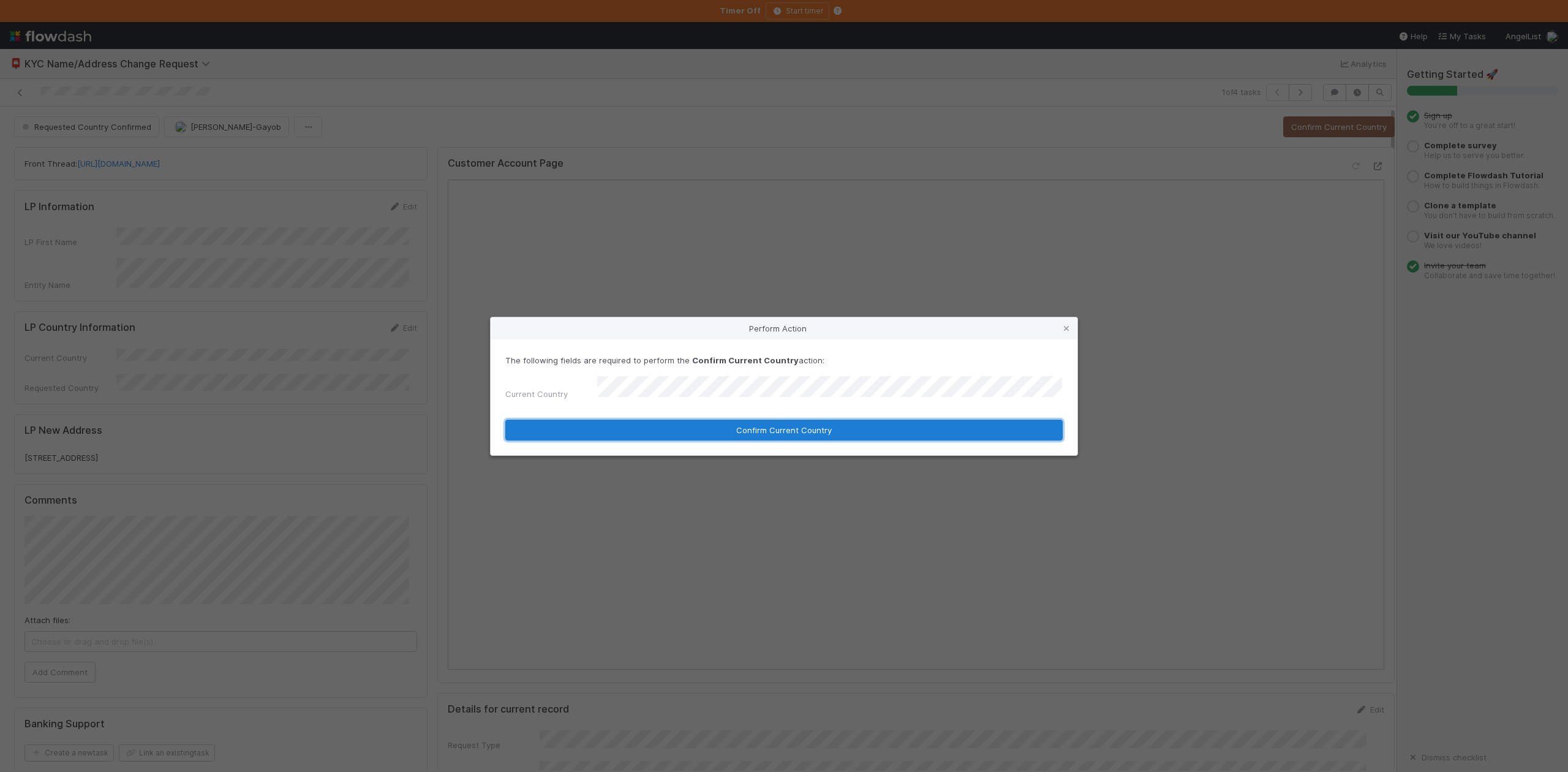
click at [705, 433] on button "Confirm Current Country" at bounding box center [784, 429] width 558 height 21
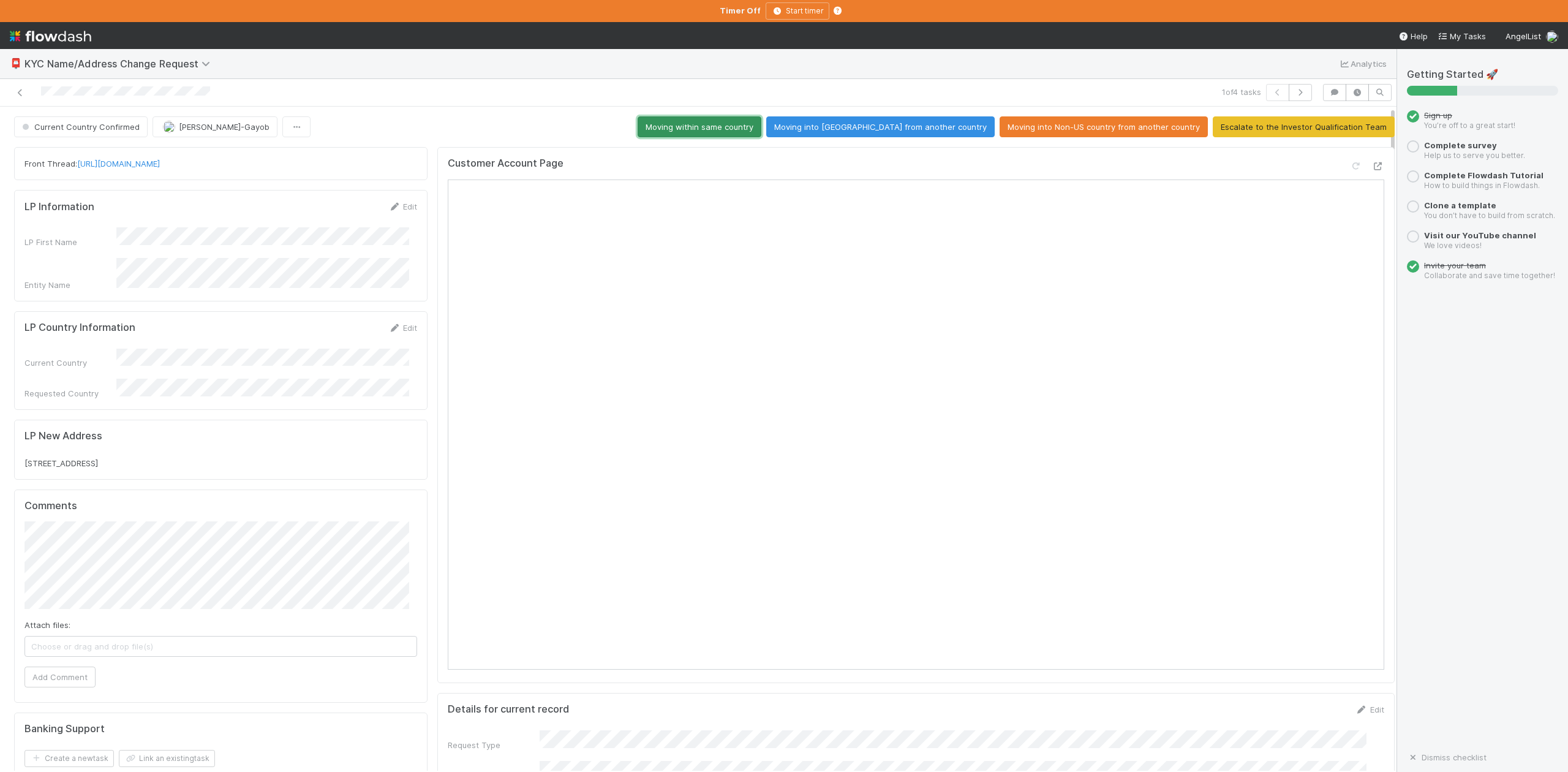
click at [761, 126] on button "Moving within same country" at bounding box center [699, 126] width 124 height 21
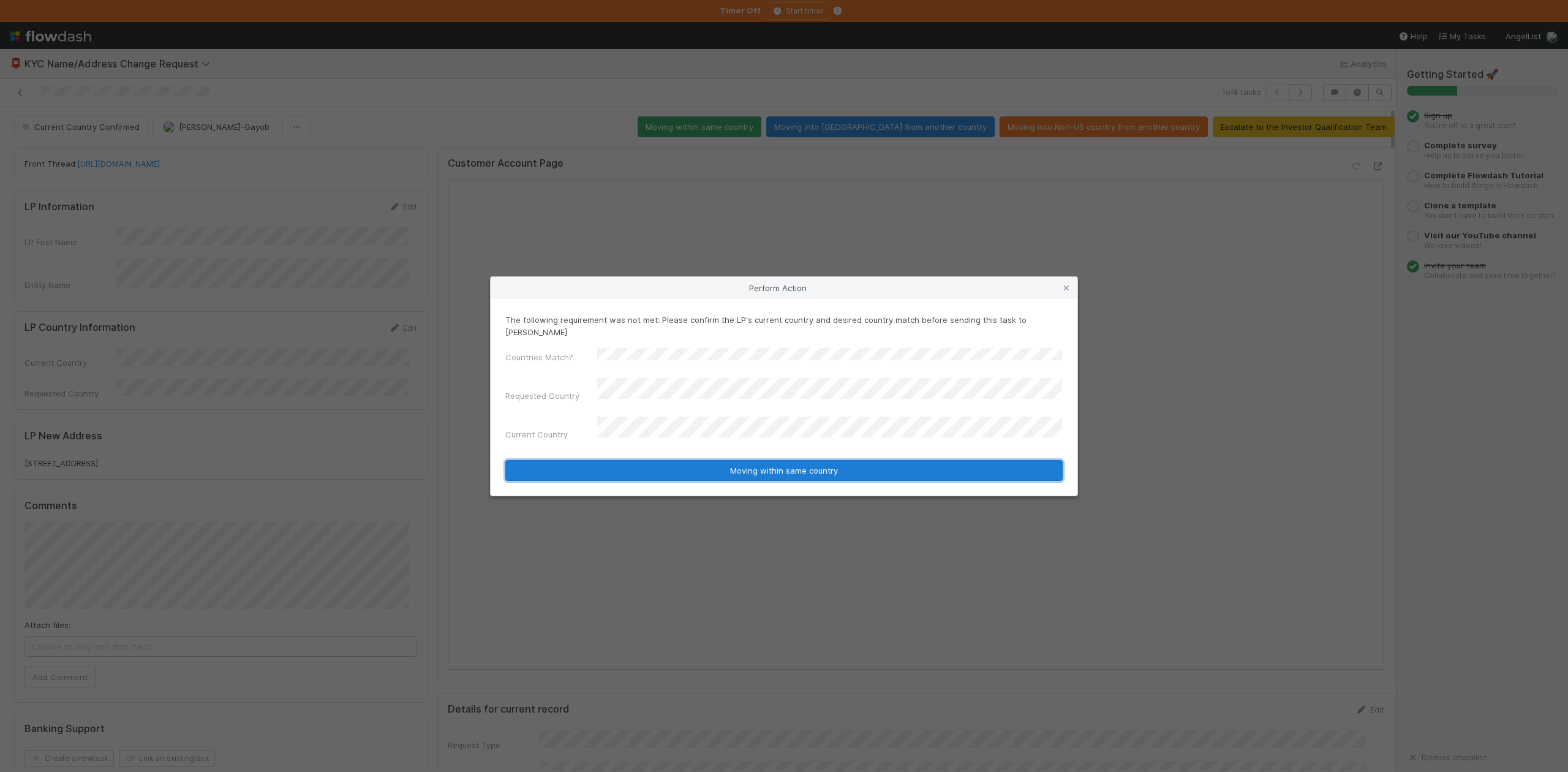
click at [730, 460] on button "Moving within same country" at bounding box center [784, 470] width 558 height 21
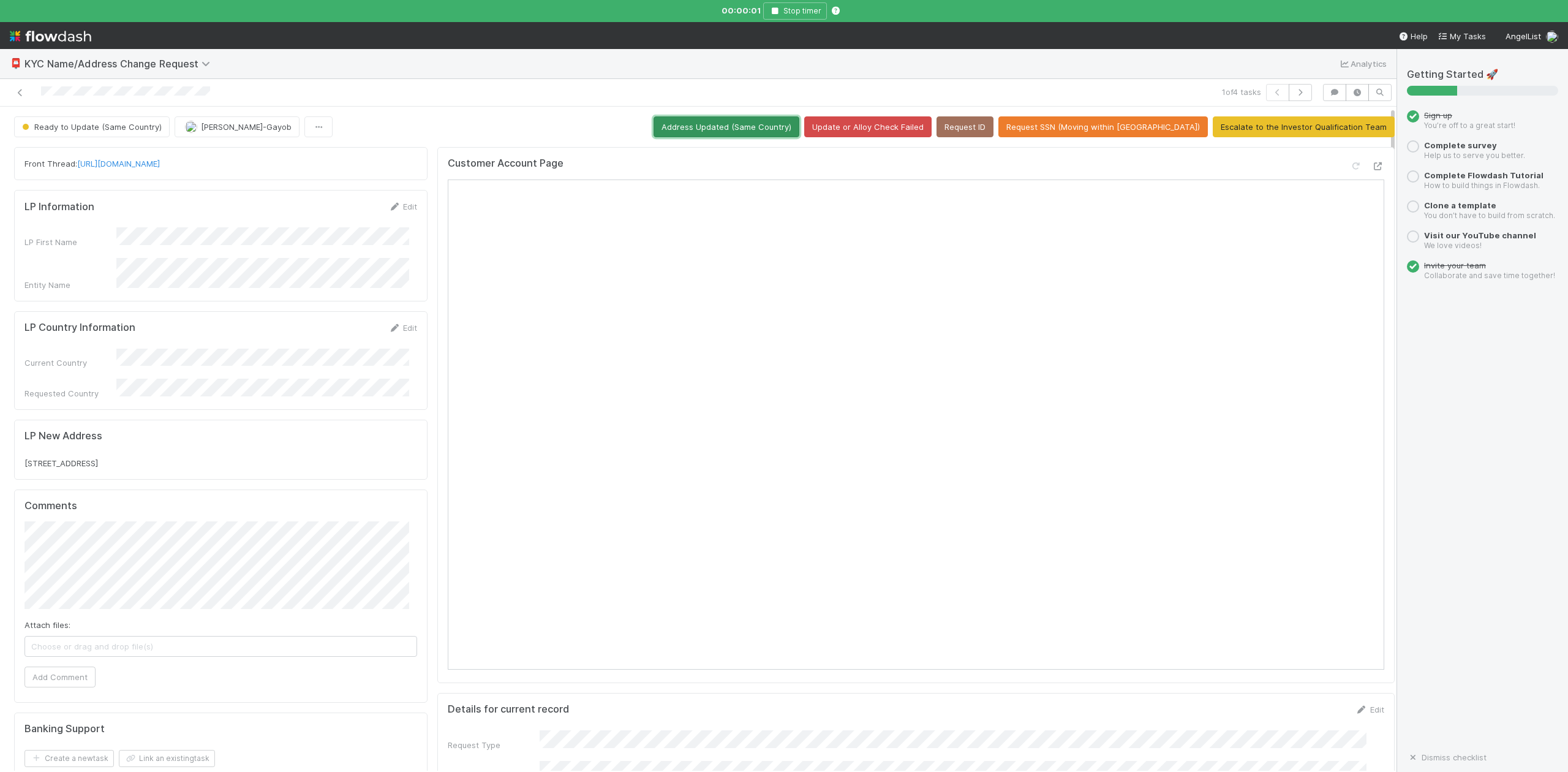
click at [769, 130] on button "Address Updated (Same Country)" at bounding box center [727, 126] width 146 height 21
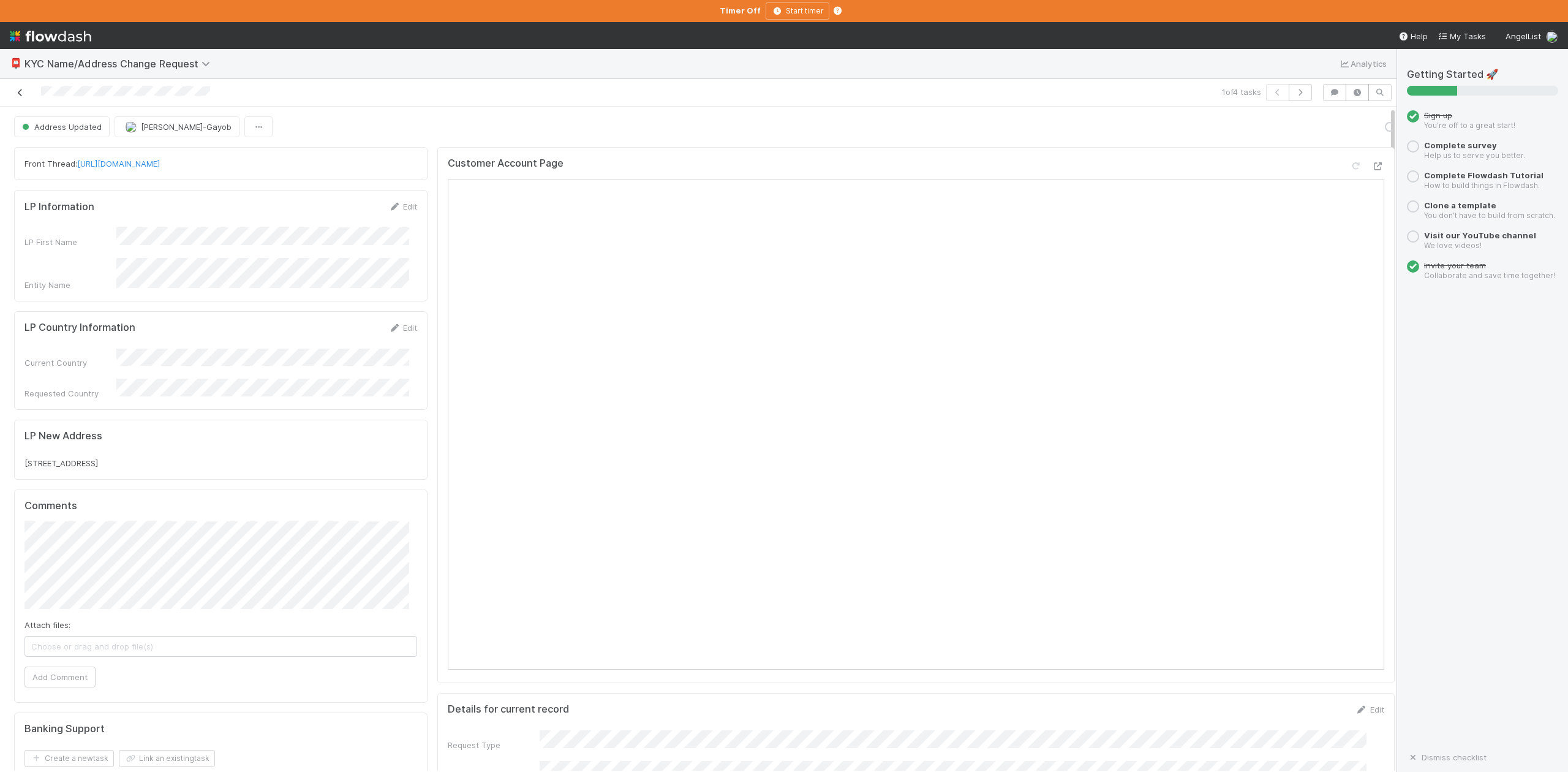
click at [20, 96] on icon at bounding box center [19, 93] width 12 height 8
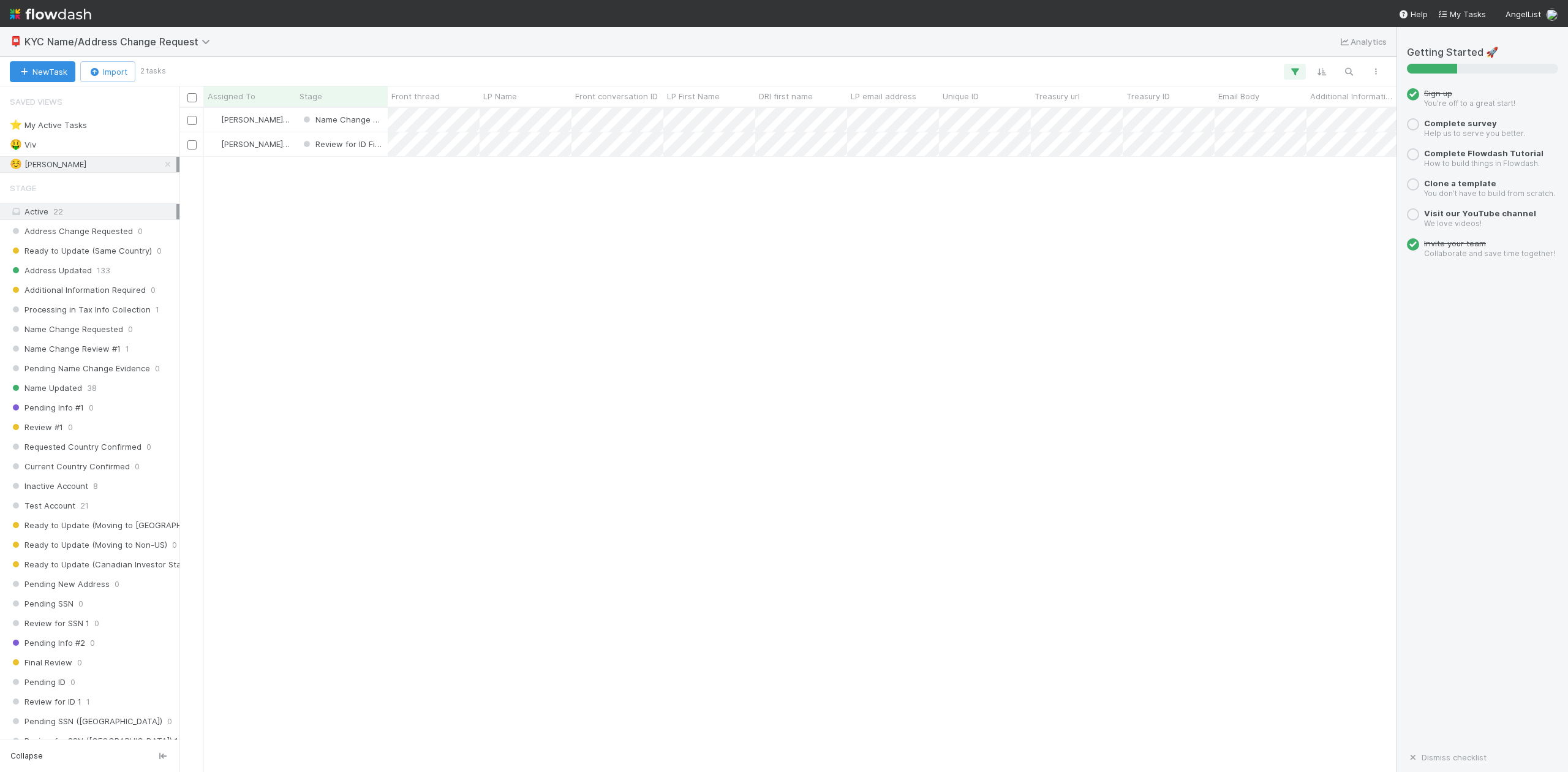
scroll to position [652, 1206]
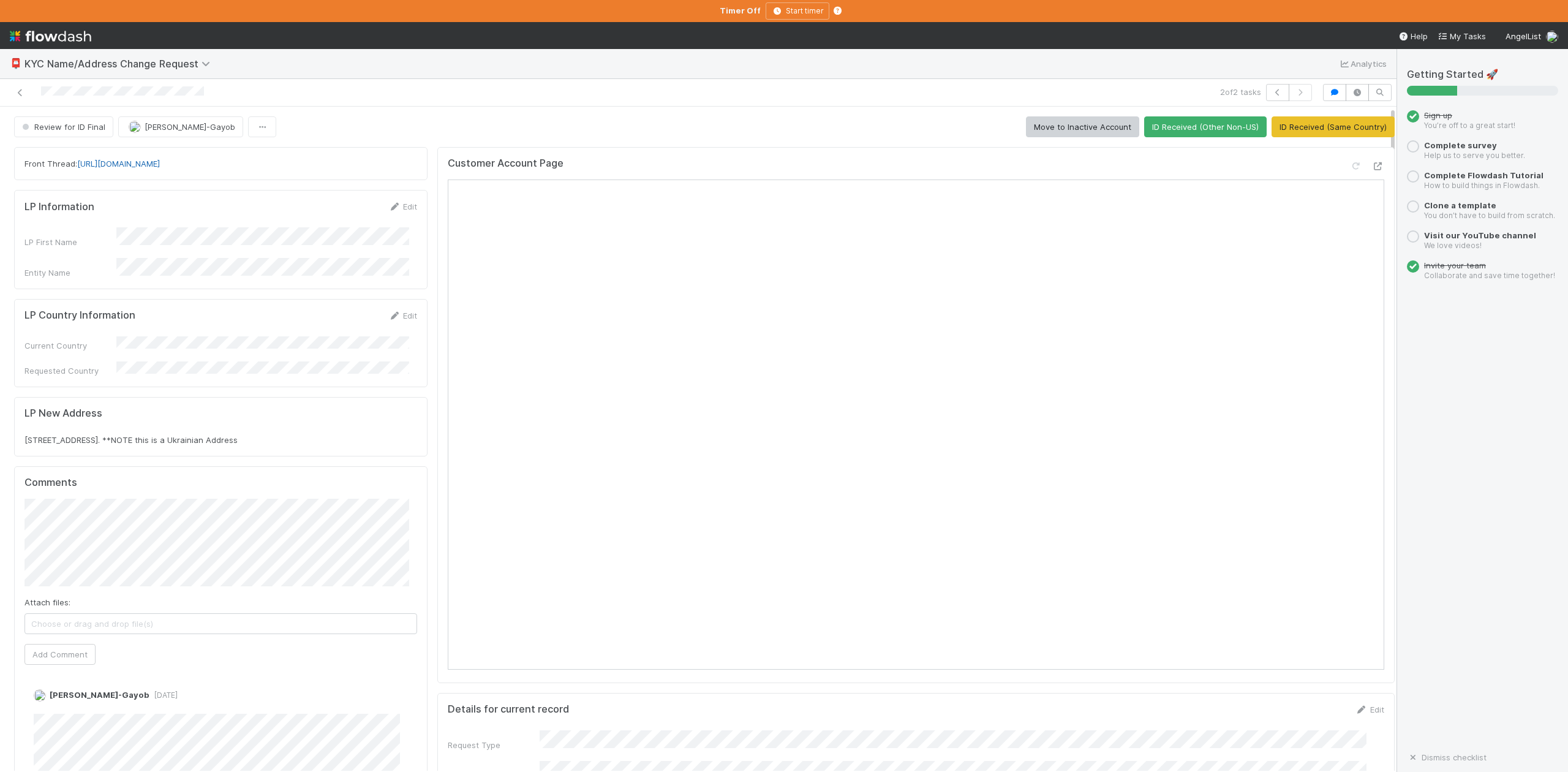
click at [160, 167] on link "https://app.frontapp.com/open/cnv_qpn1jt3" at bounding box center [118, 163] width 83 height 10
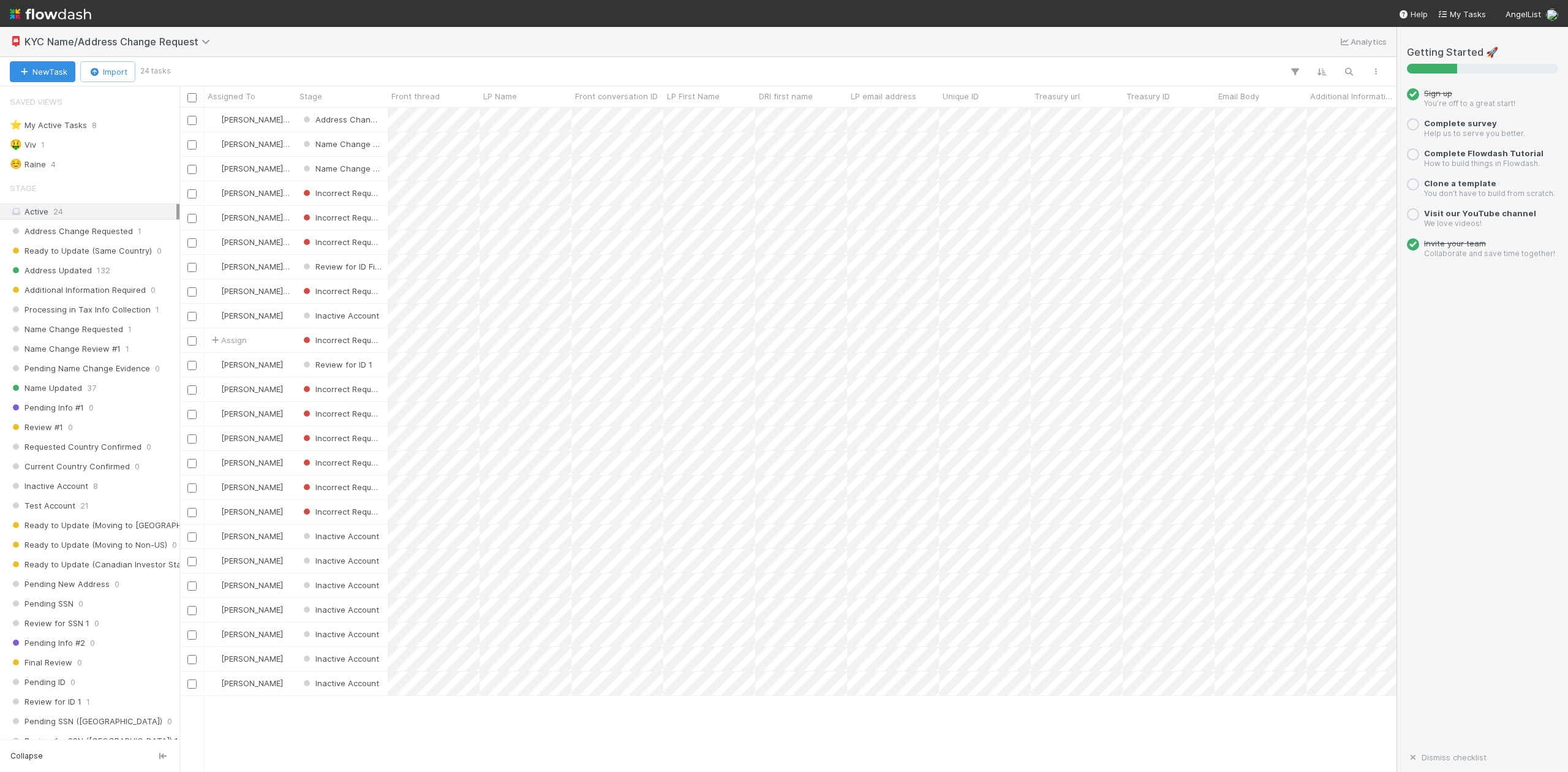
scroll to position [13, 13]
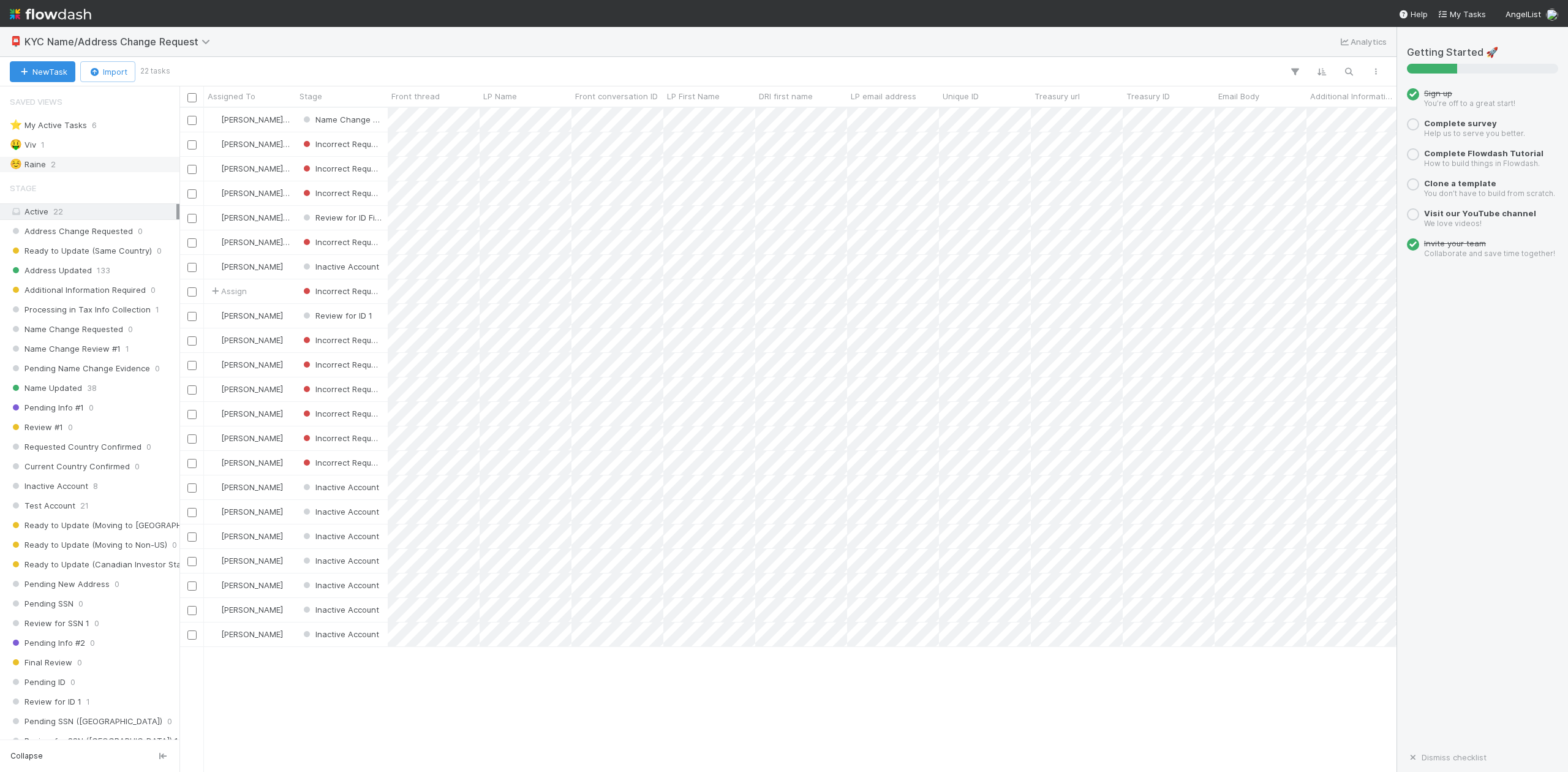
click at [49, 163] on div "☺️ Raine 2" at bounding box center [93, 164] width 166 height 15
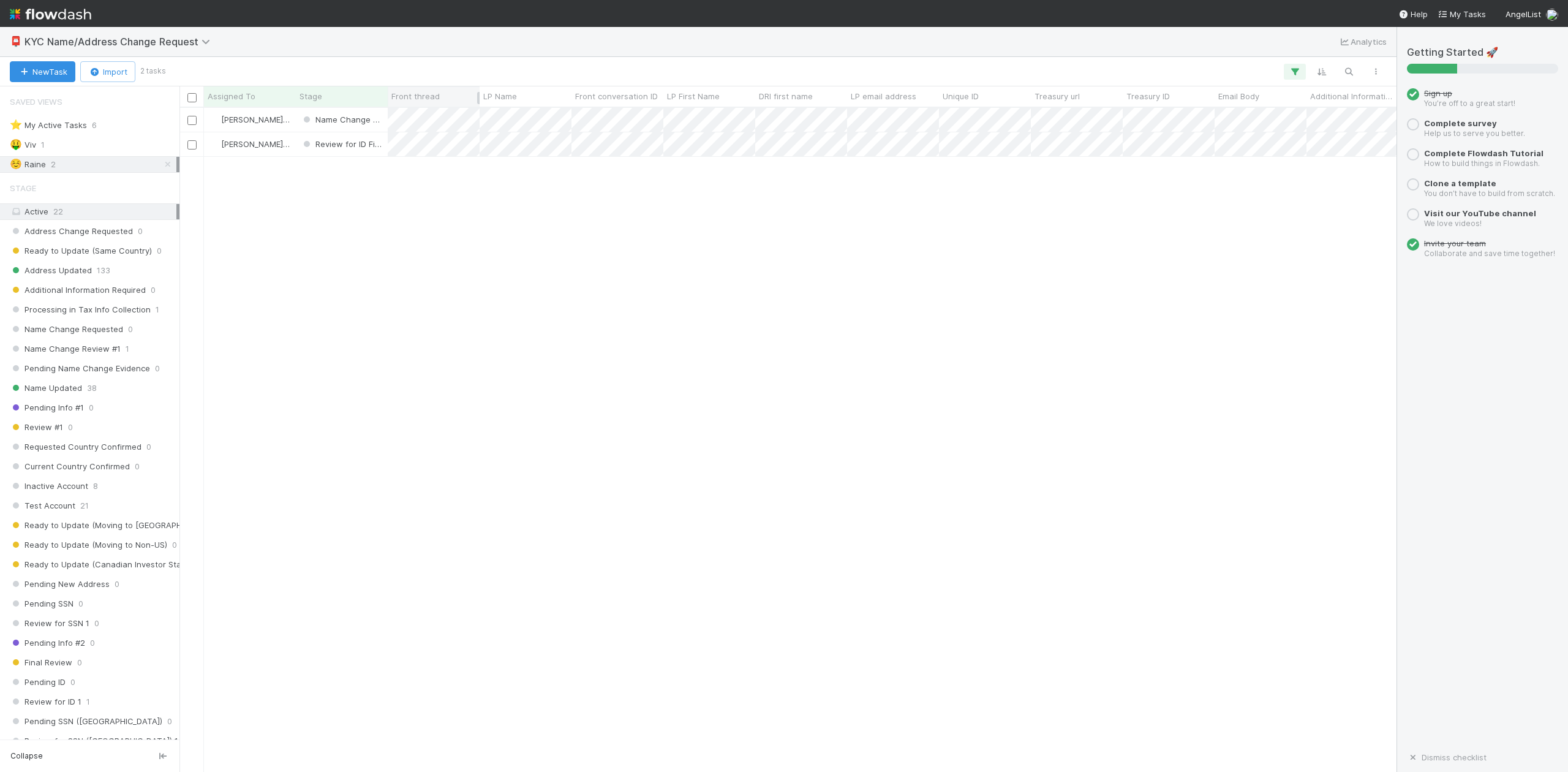
scroll to position [652, 1206]
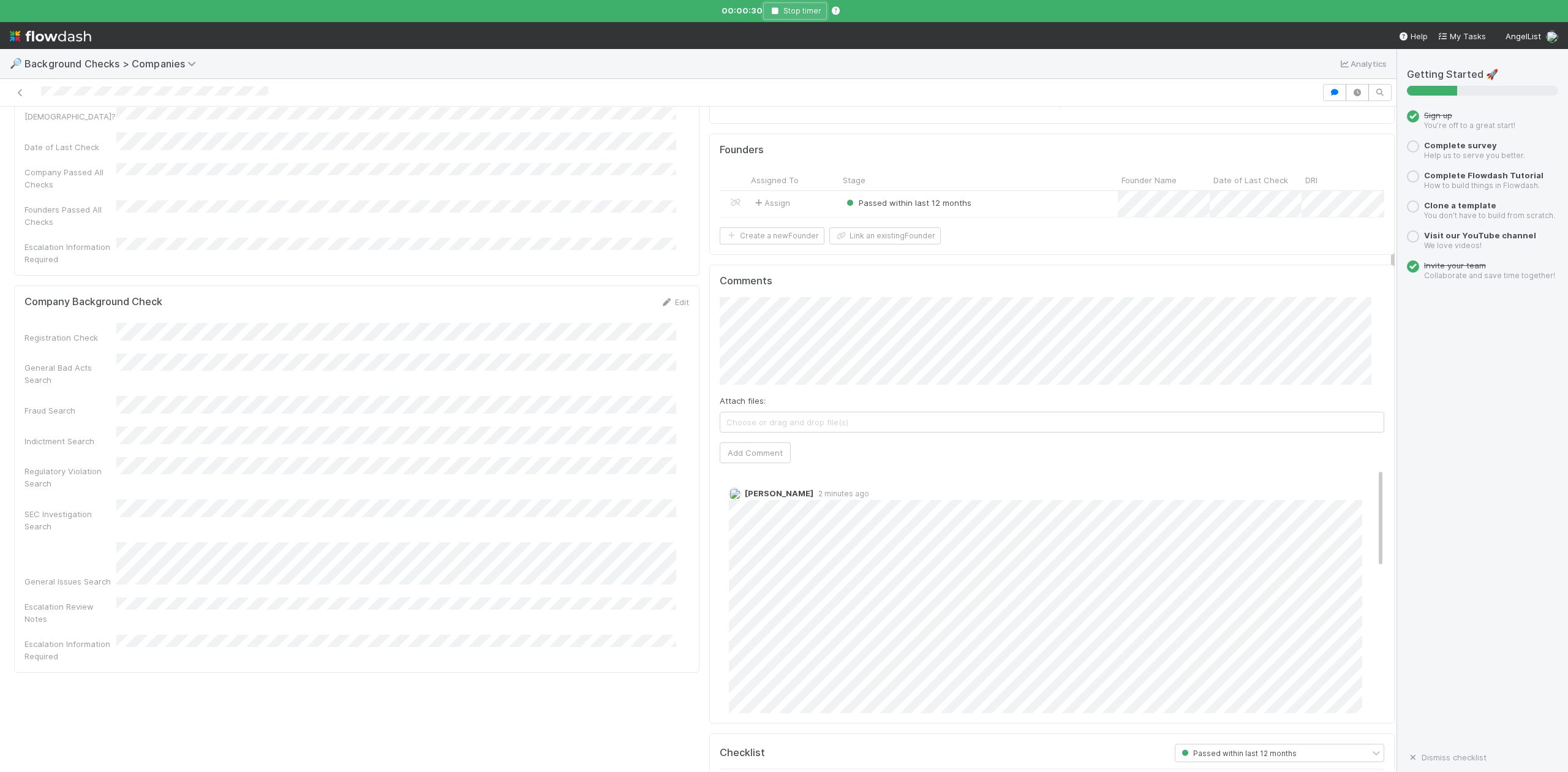
click at [774, 8] on icon "button" at bounding box center [774, 11] width 12 height 7
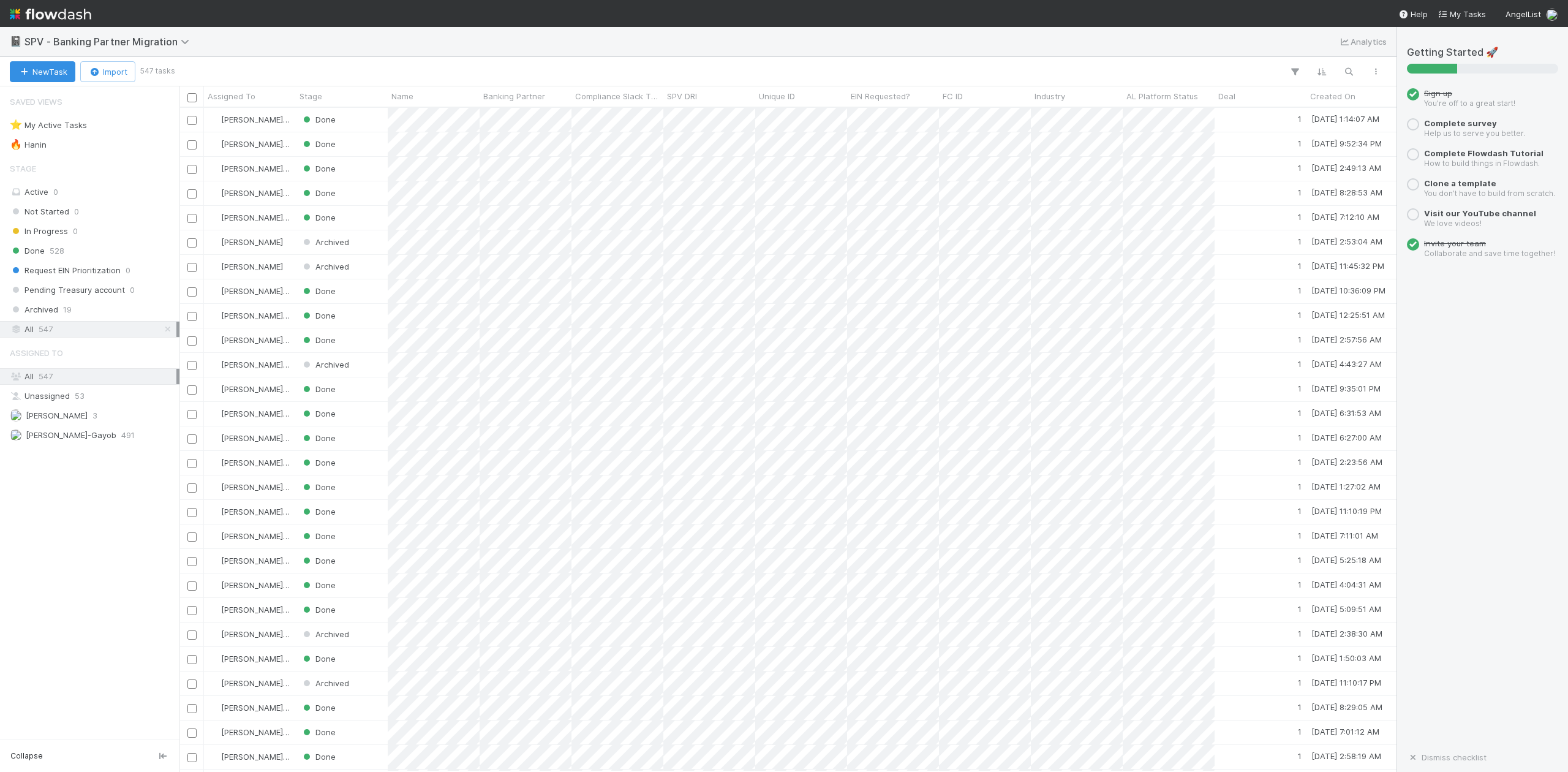
scroll to position [652, 1206]
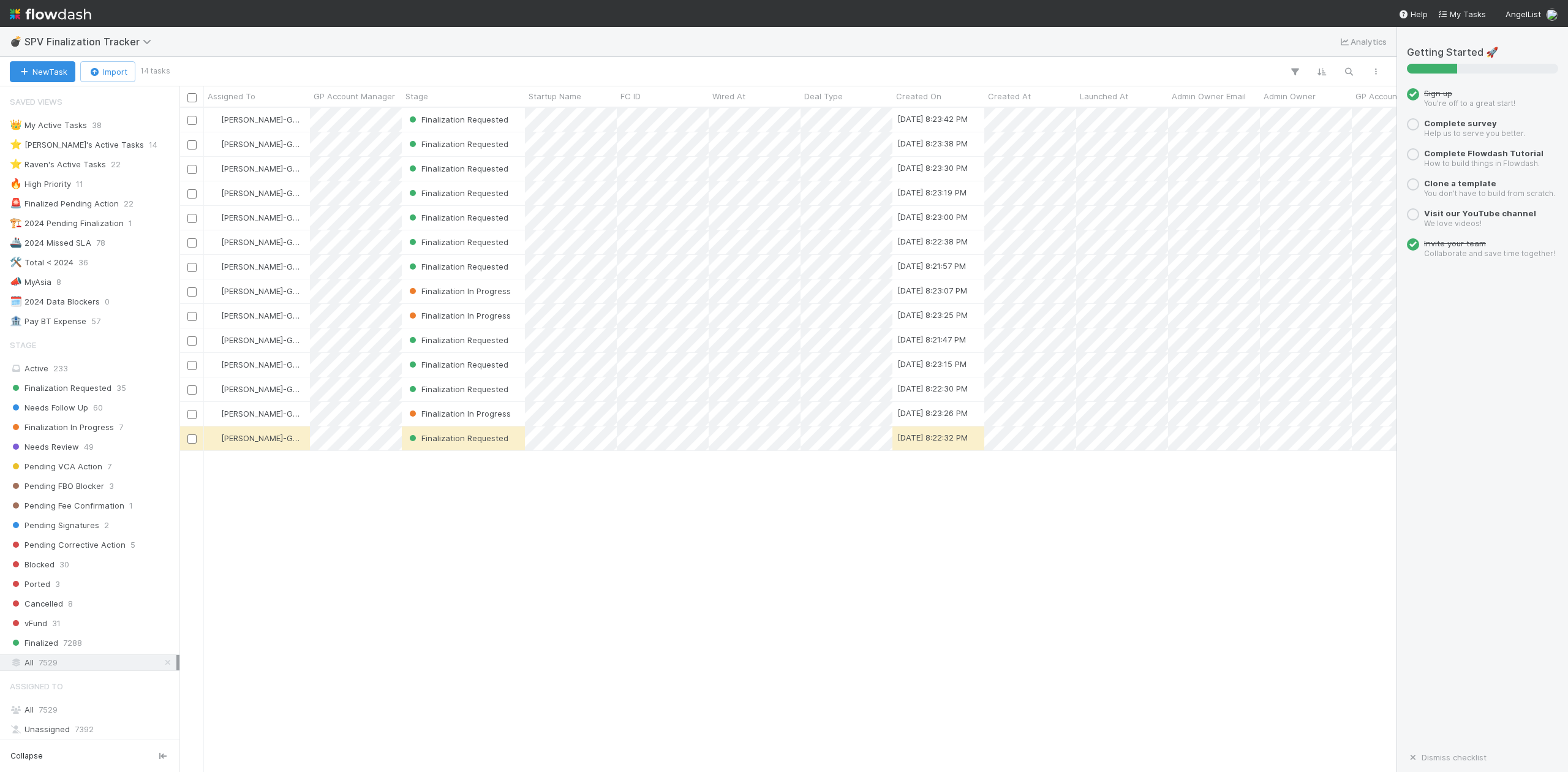
scroll to position [13, 13]
click at [95, 145] on div "⭐ [PERSON_NAME]'s Active Tasks" at bounding box center [77, 145] width 135 height 15
click at [81, 435] on span "Finalization In Progress" at bounding box center [62, 426] width 105 height 15
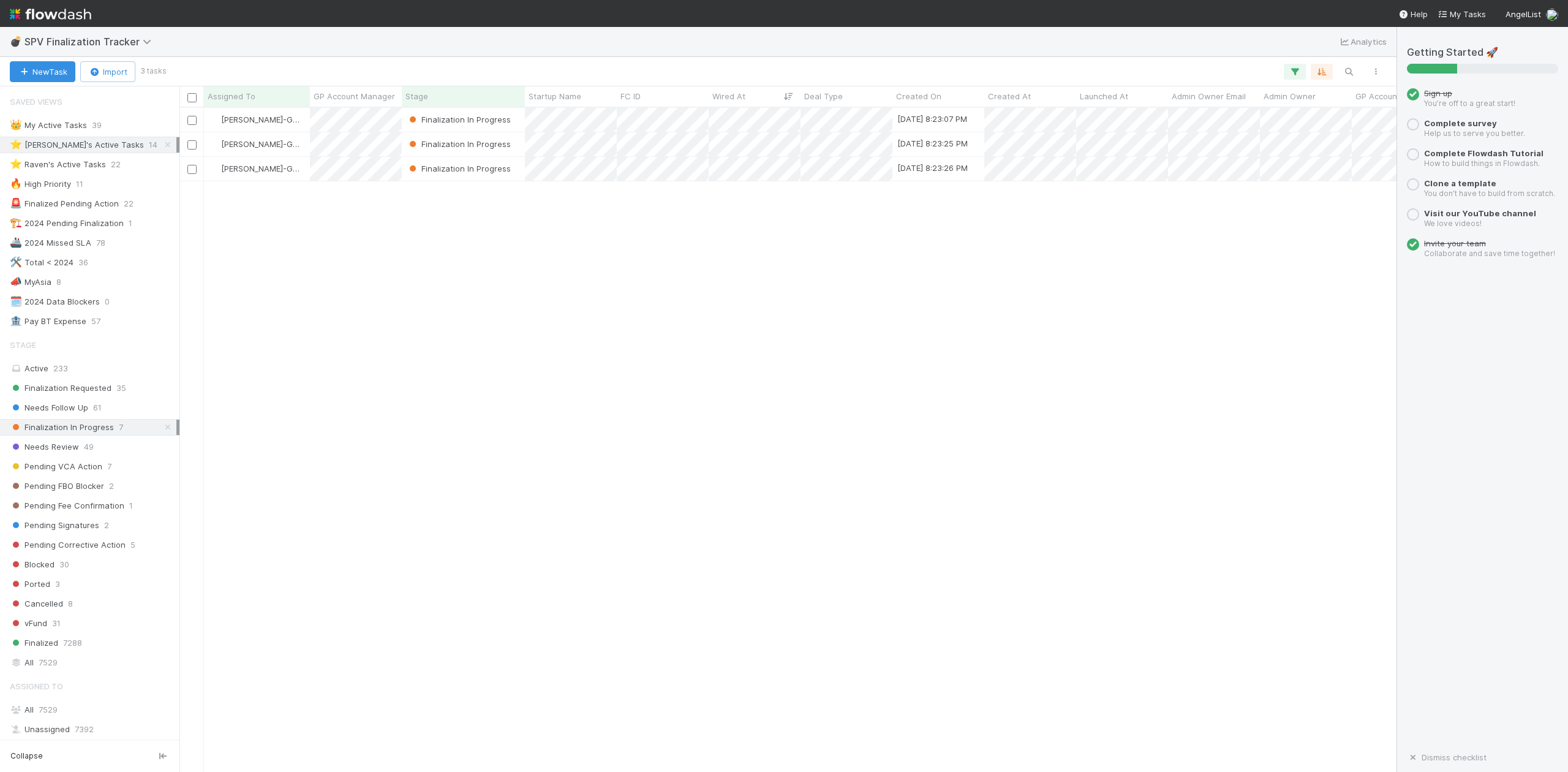
scroll to position [652, 1206]
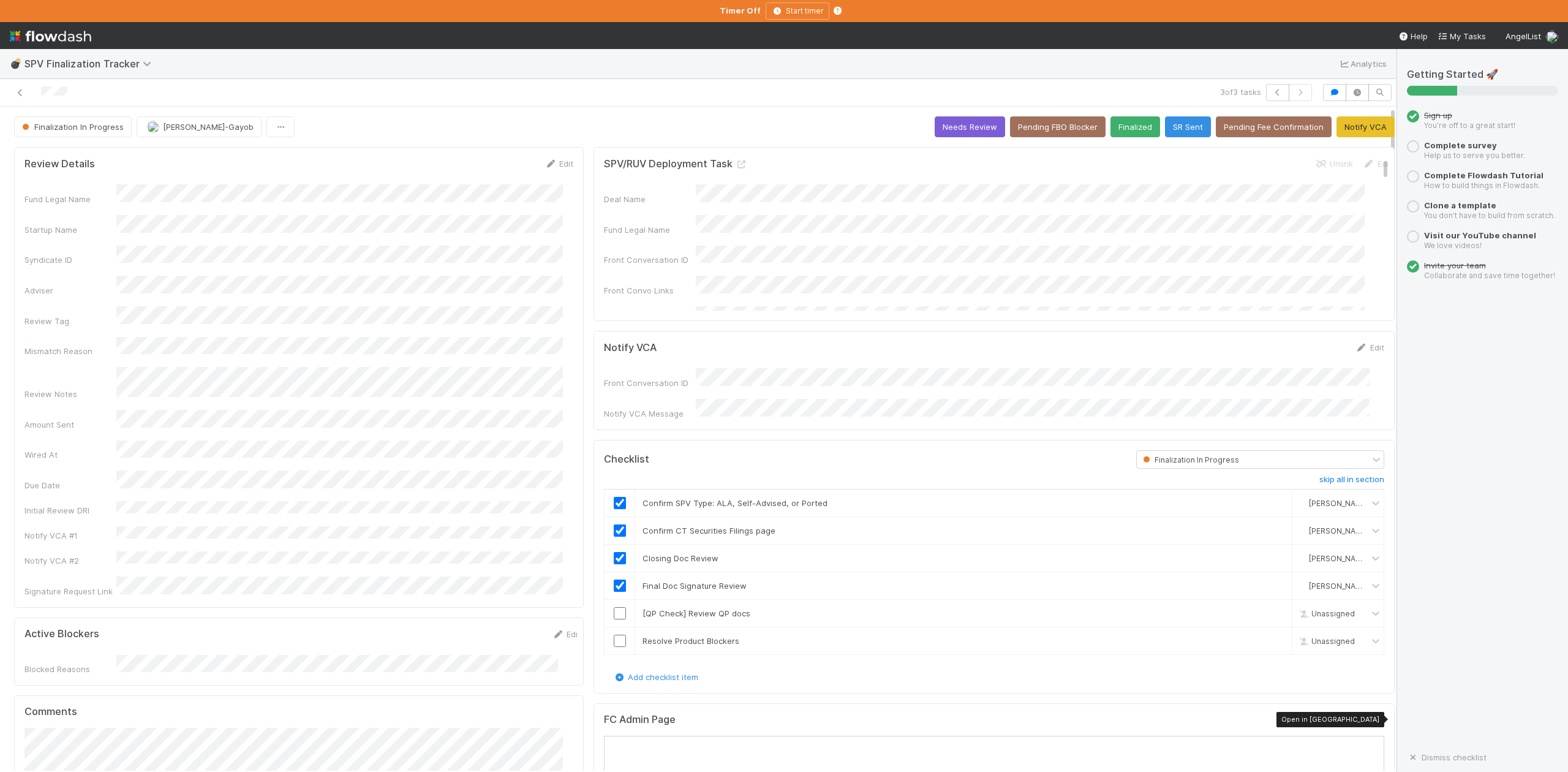
click at [1372, 720] on icon at bounding box center [1378, 722] width 12 height 8
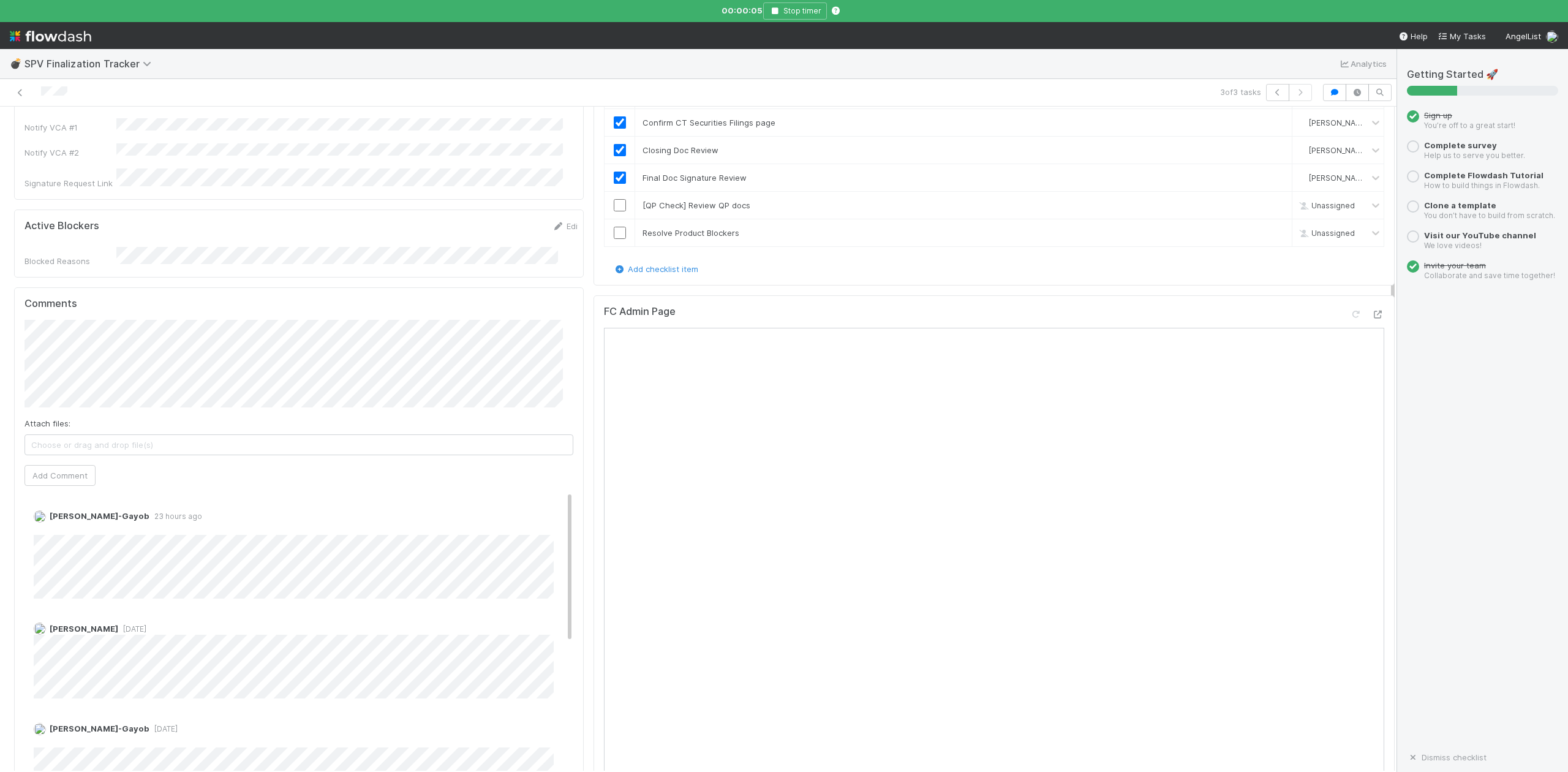
scroll to position [490, 0]
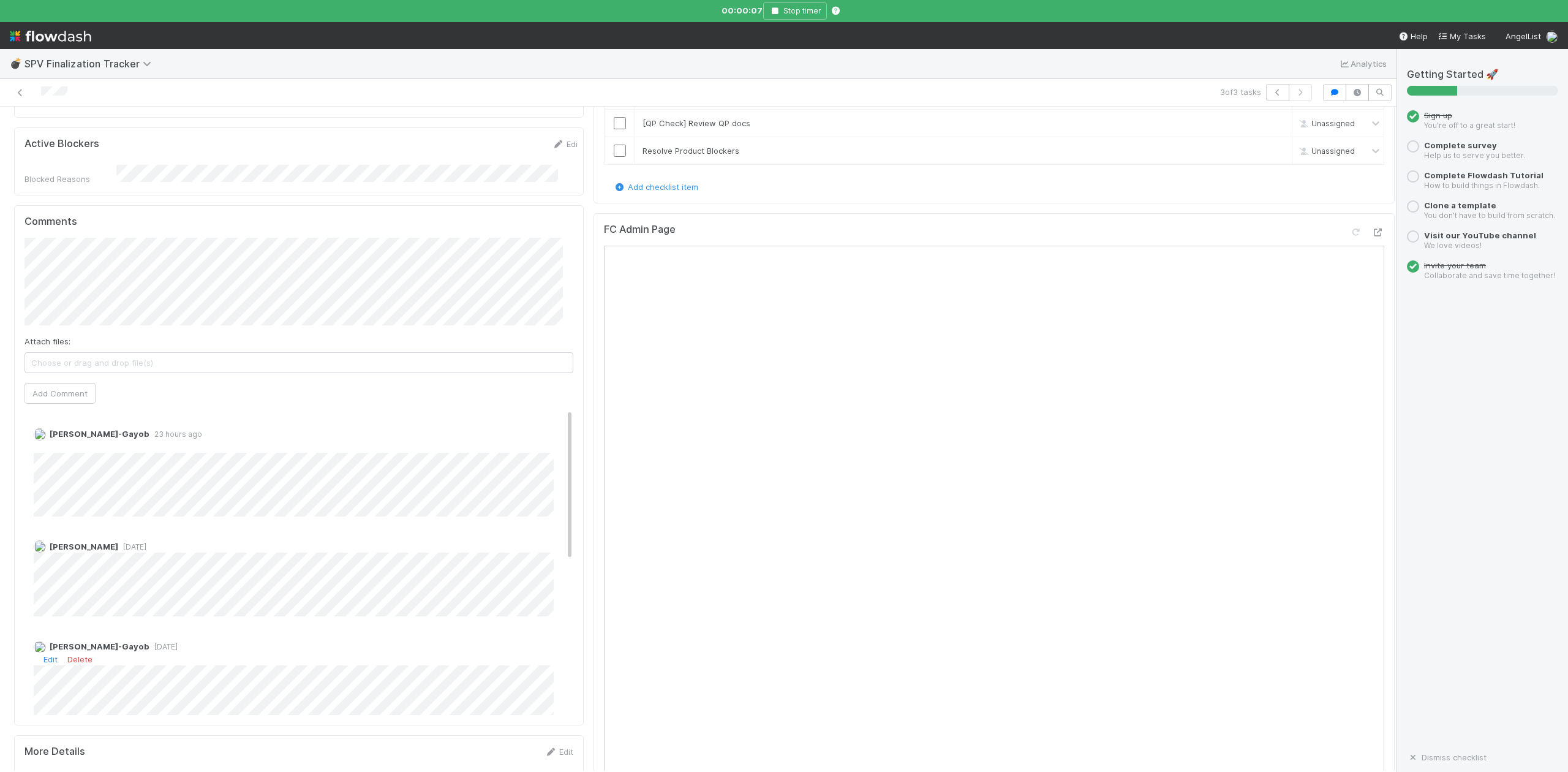
click at [149, 642] on span "[DATE]" at bounding box center [163, 647] width 28 height 9
click at [528, 57] on div "💣 SPV Finalization Tracker Analytics" at bounding box center [699, 64] width 1397 height 29
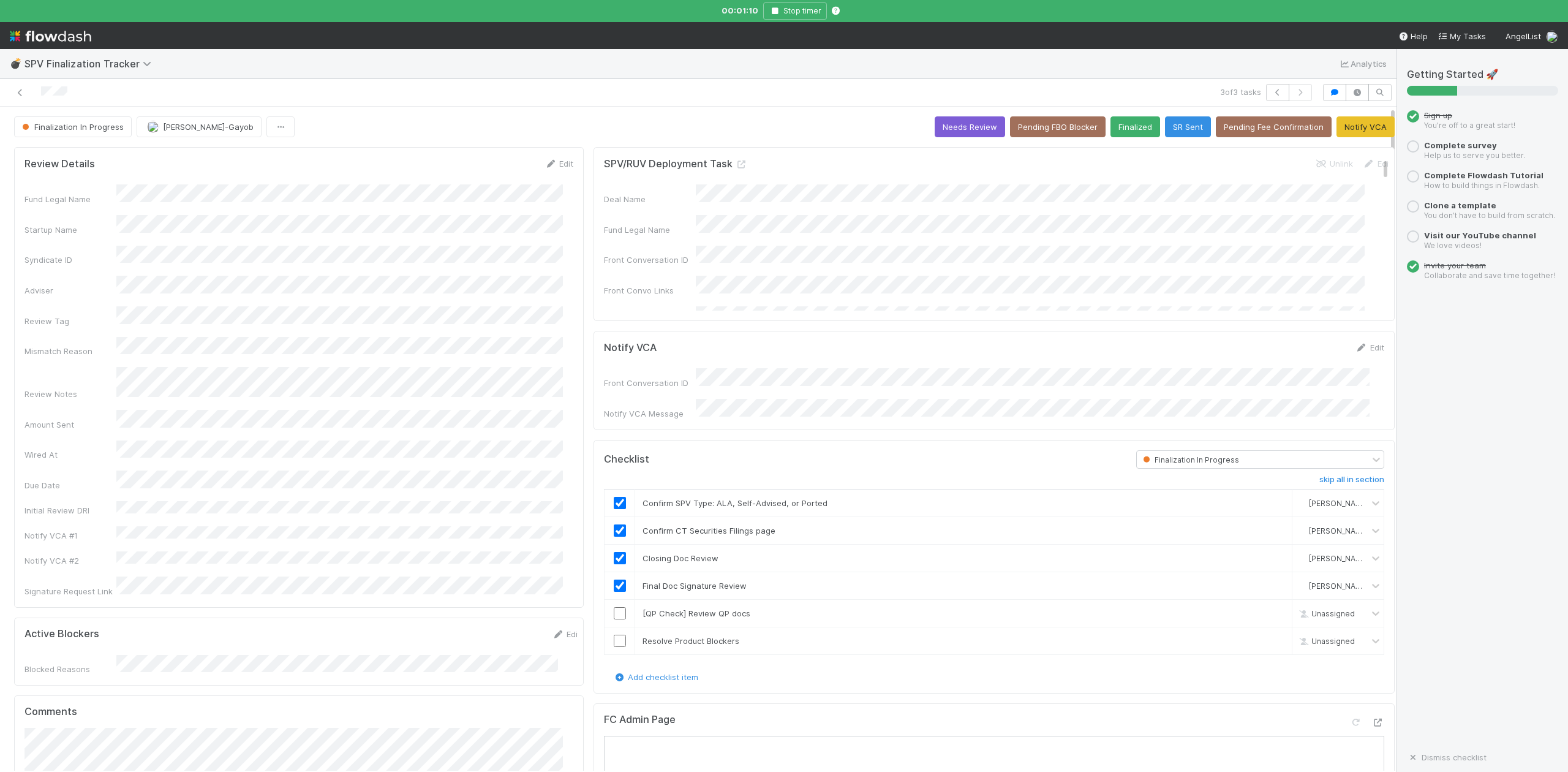
scroll to position [408, 0]
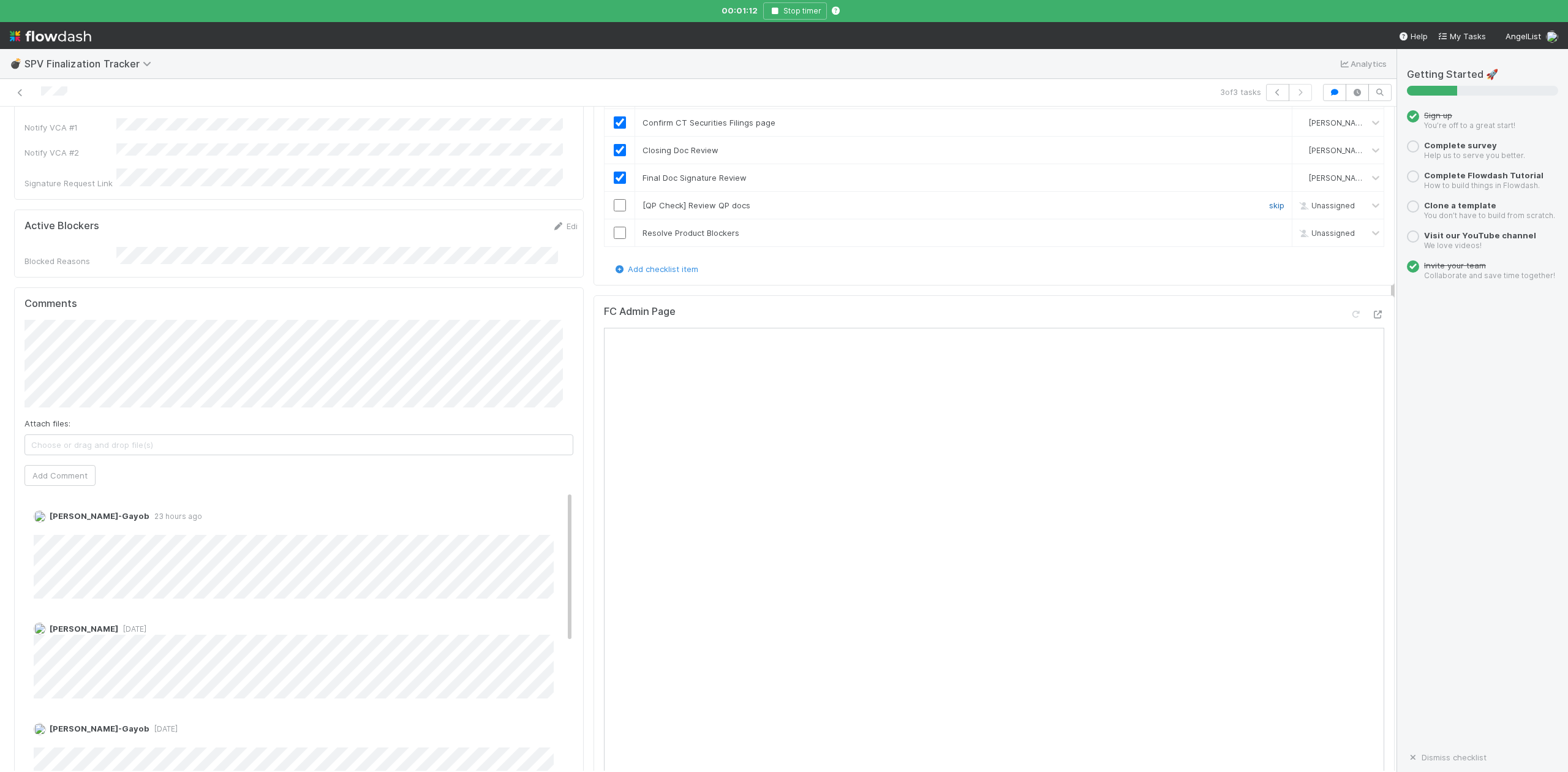
click at [1270, 204] on link "skip" at bounding box center [1277, 205] width 15 height 10
click at [614, 231] on input "checkbox" at bounding box center [619, 232] width 12 height 12
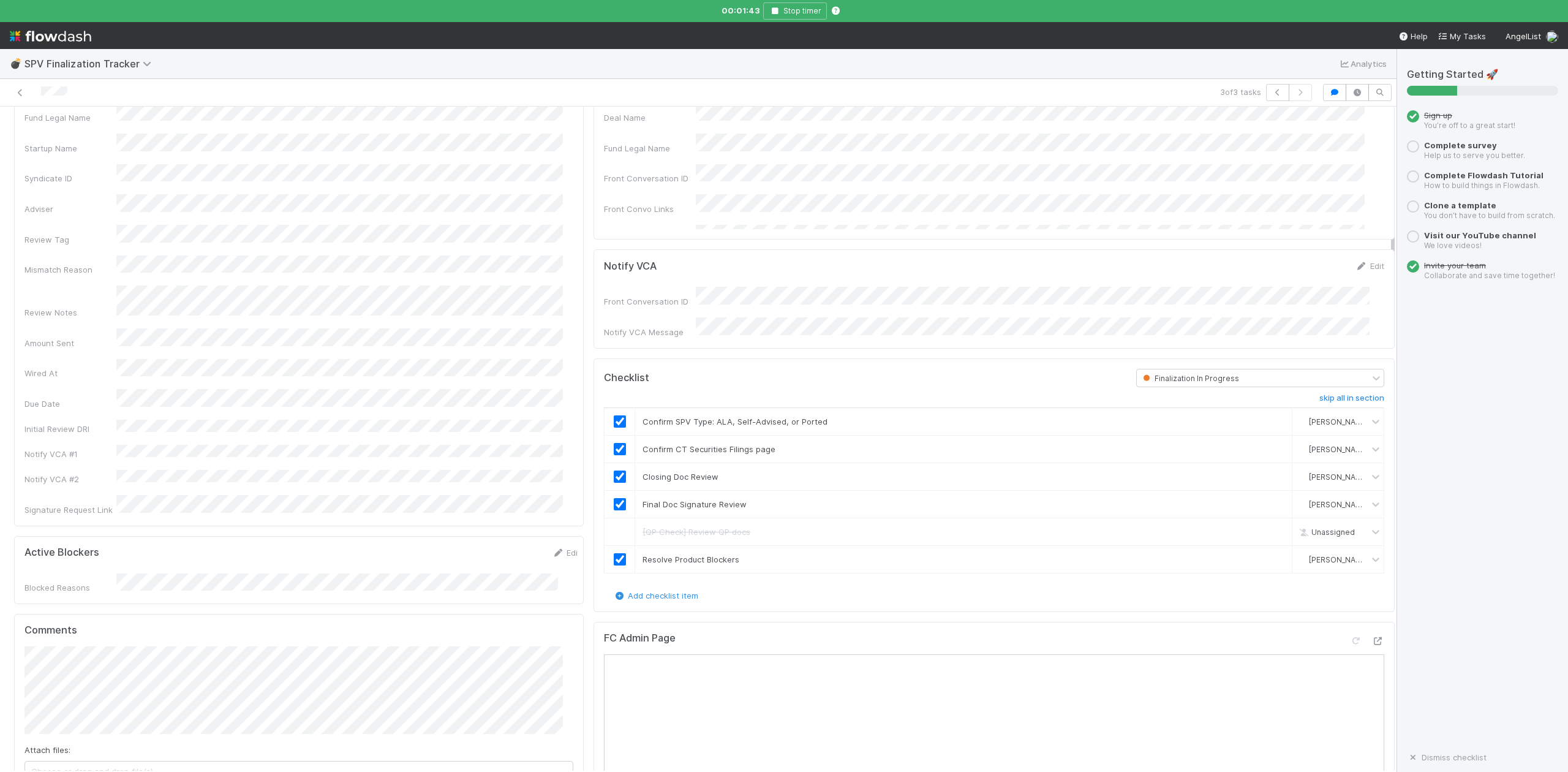
scroll to position [0, 0]
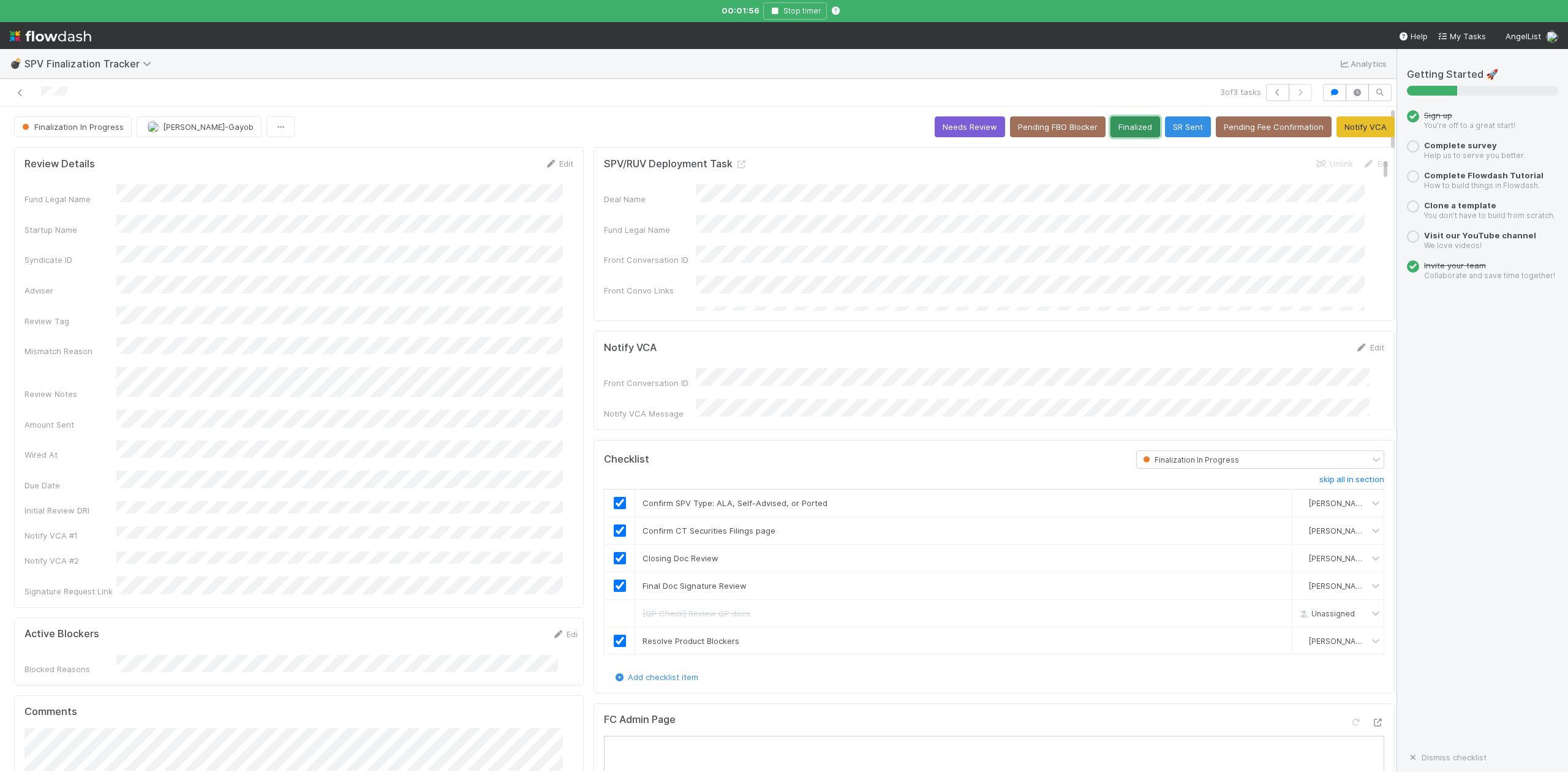
click at [1112, 126] on button "Finalized" at bounding box center [1135, 126] width 50 height 21
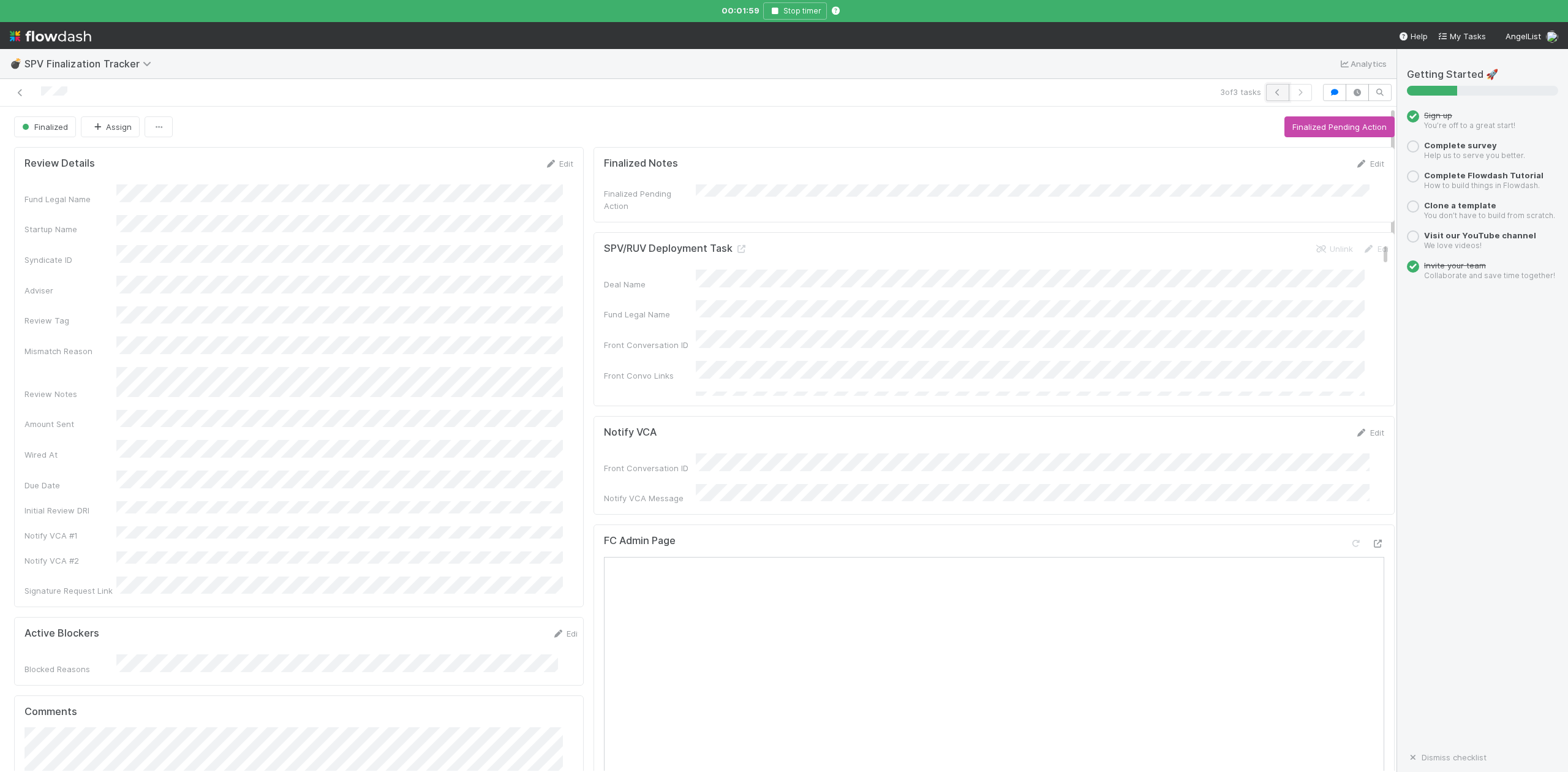
click at [1271, 93] on icon "button" at bounding box center [1277, 93] width 12 height 7
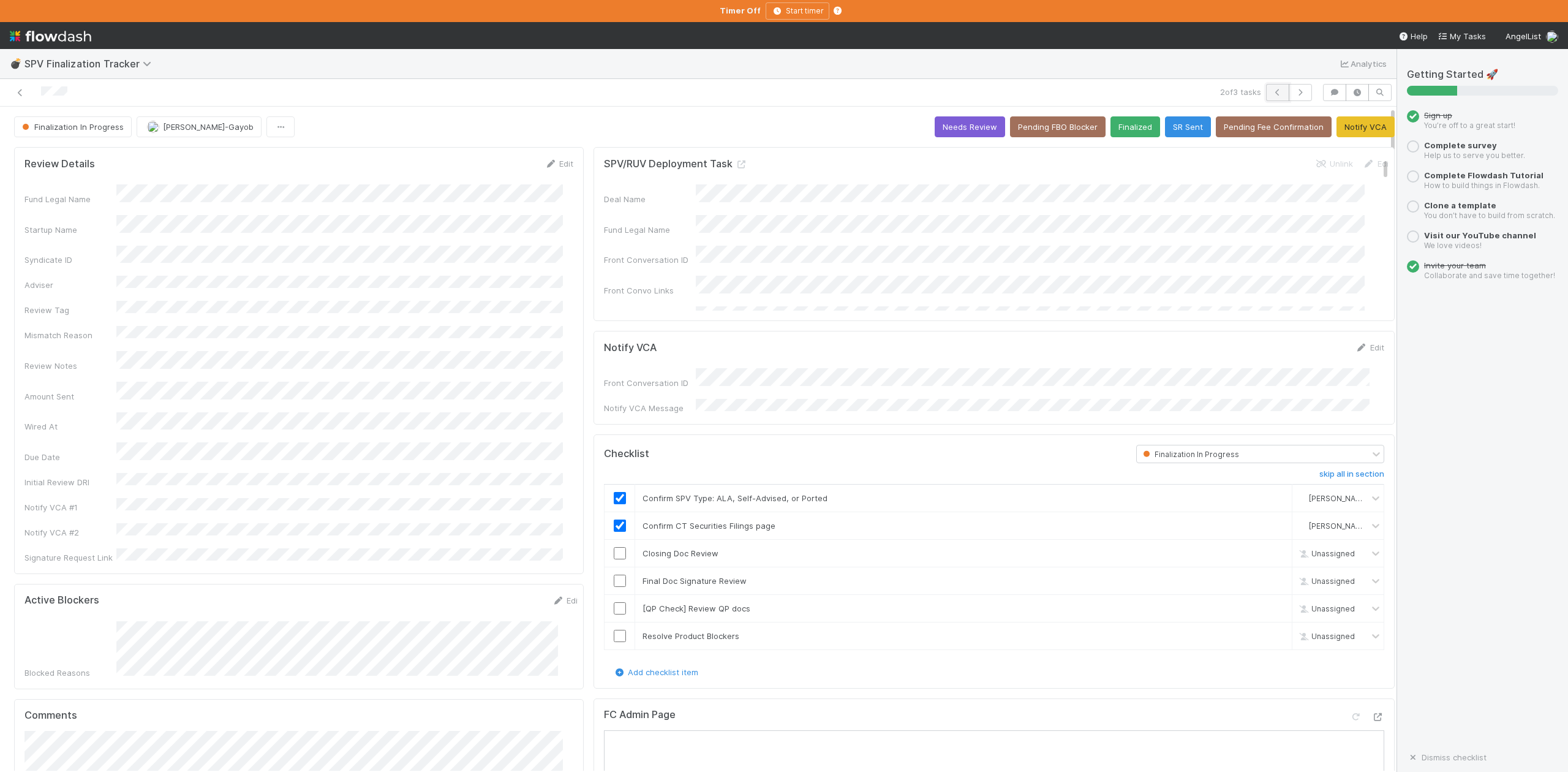
click at [1271, 91] on icon "button" at bounding box center [1277, 93] width 12 height 7
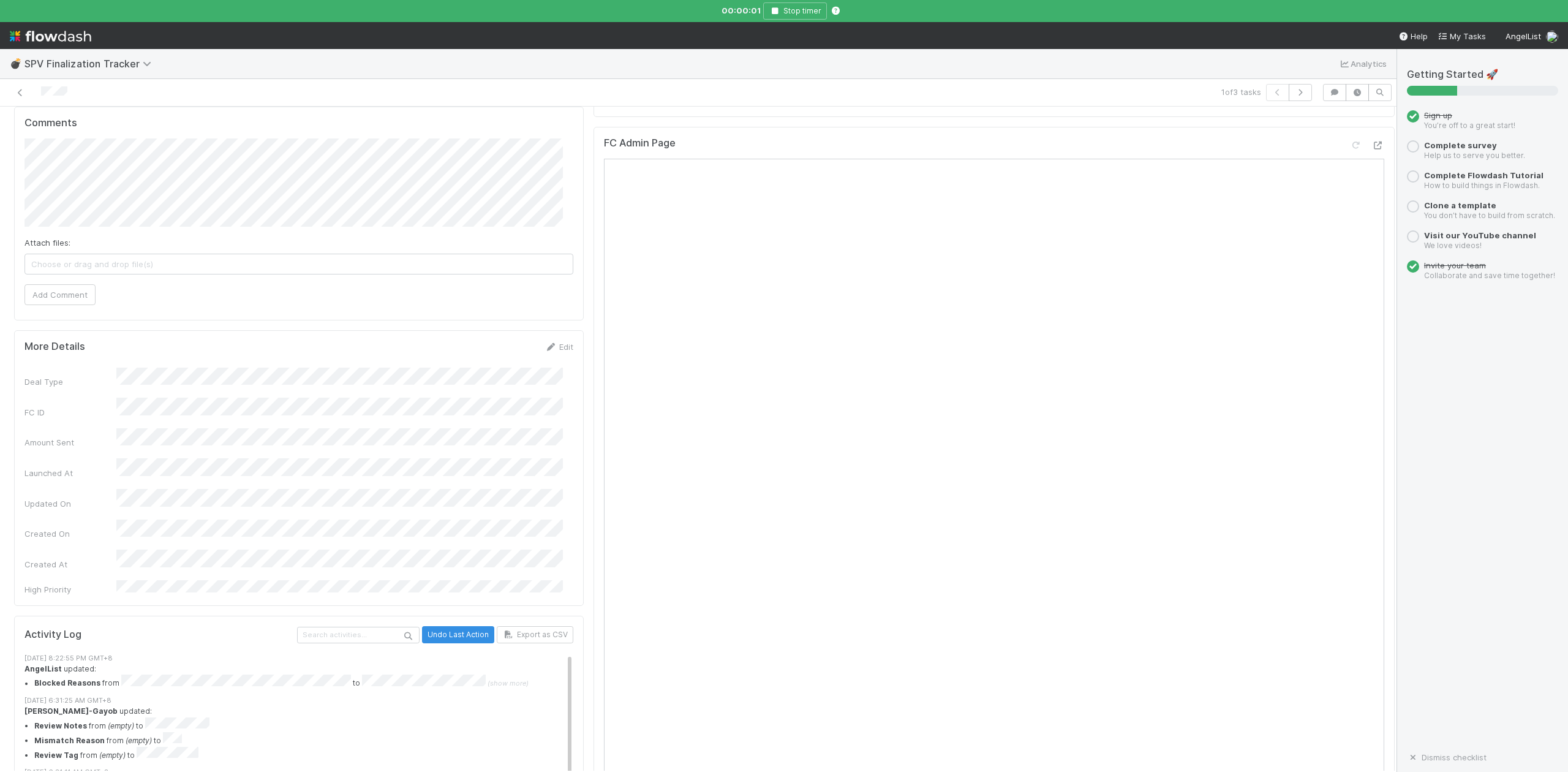
scroll to position [490, 0]
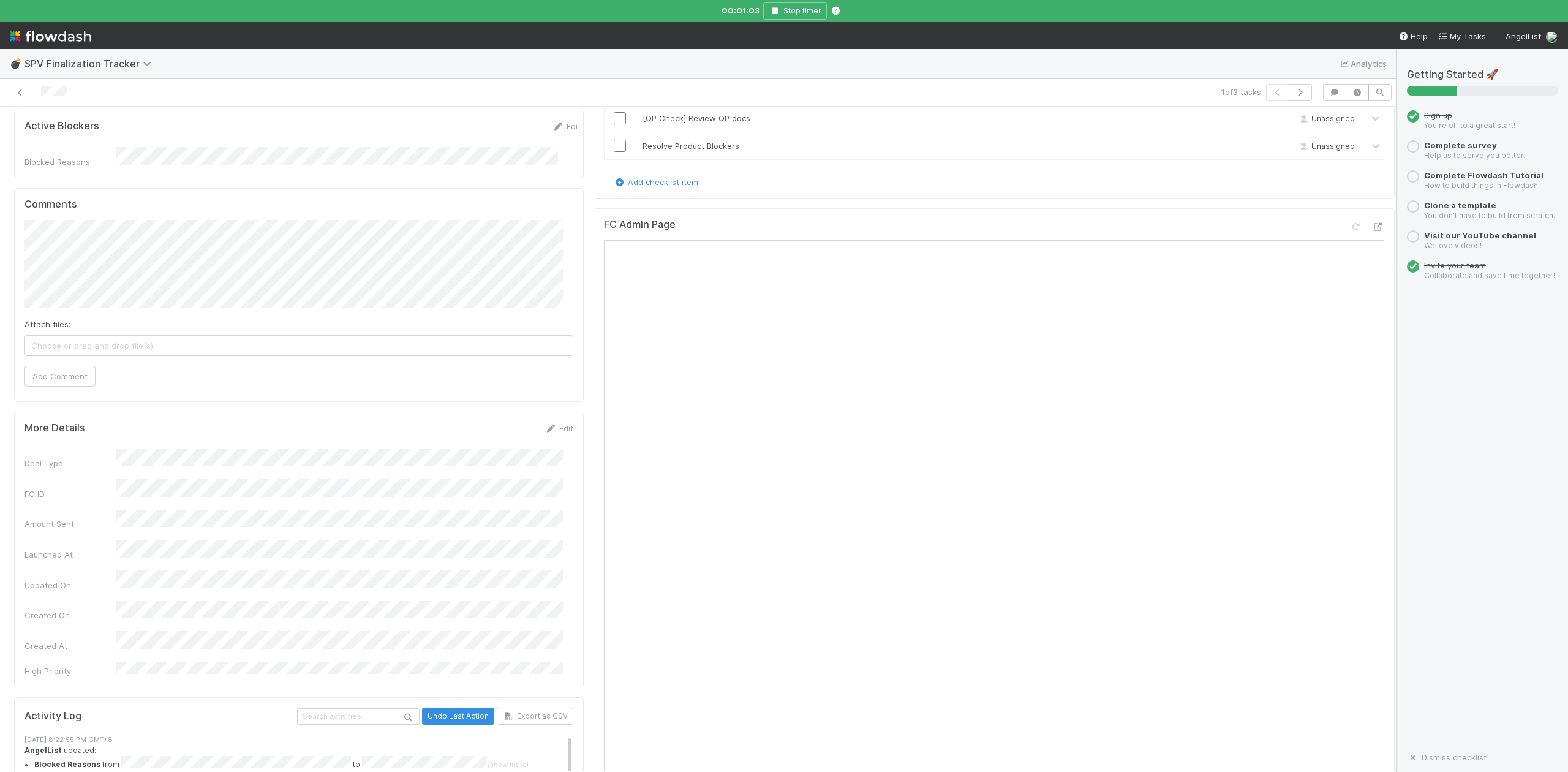
click at [594, 671] on div "FC Admin Page" at bounding box center [994, 537] width 801 height 658
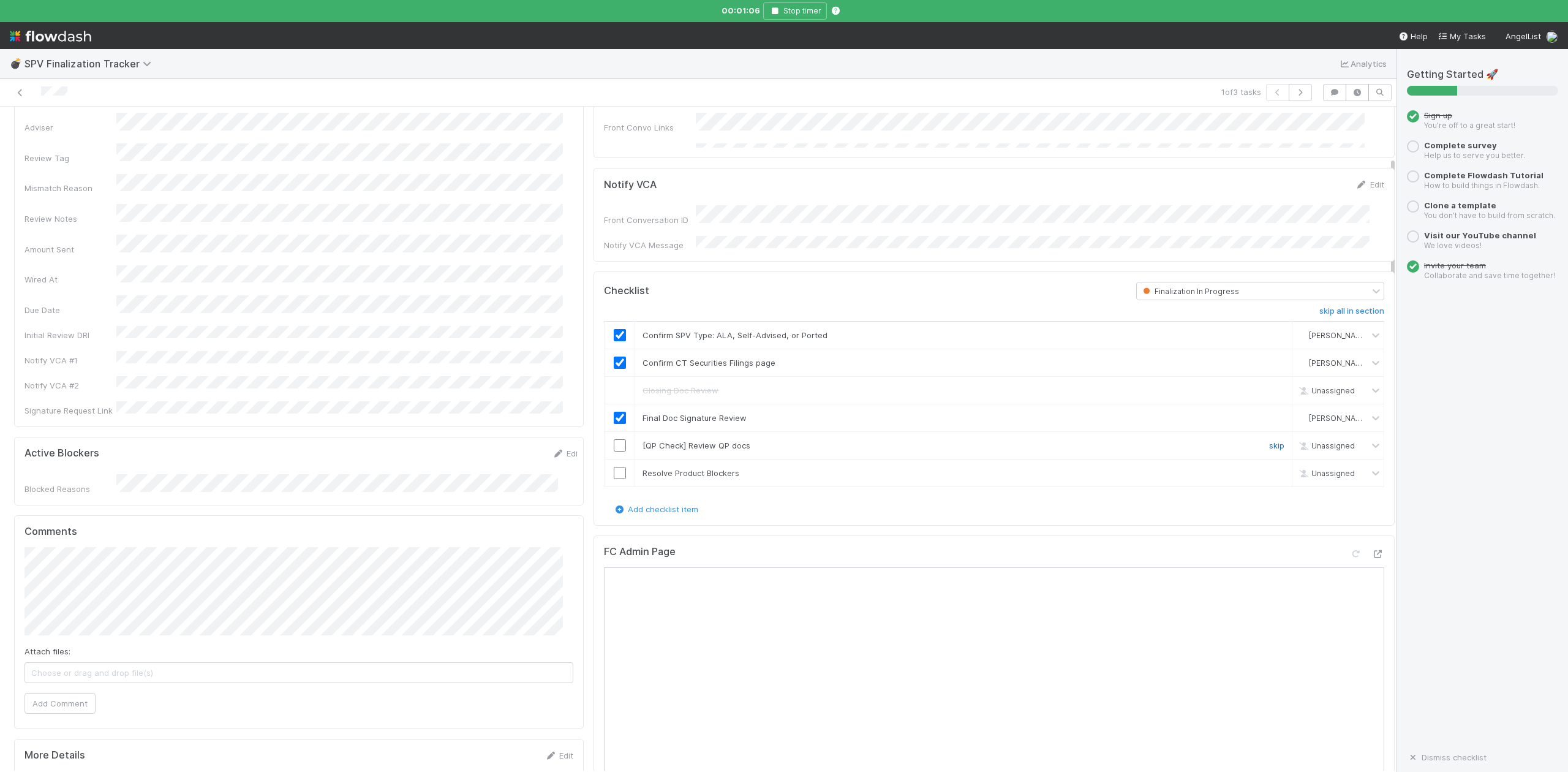
click at [1270, 441] on link "skip" at bounding box center [1277, 445] width 15 height 10
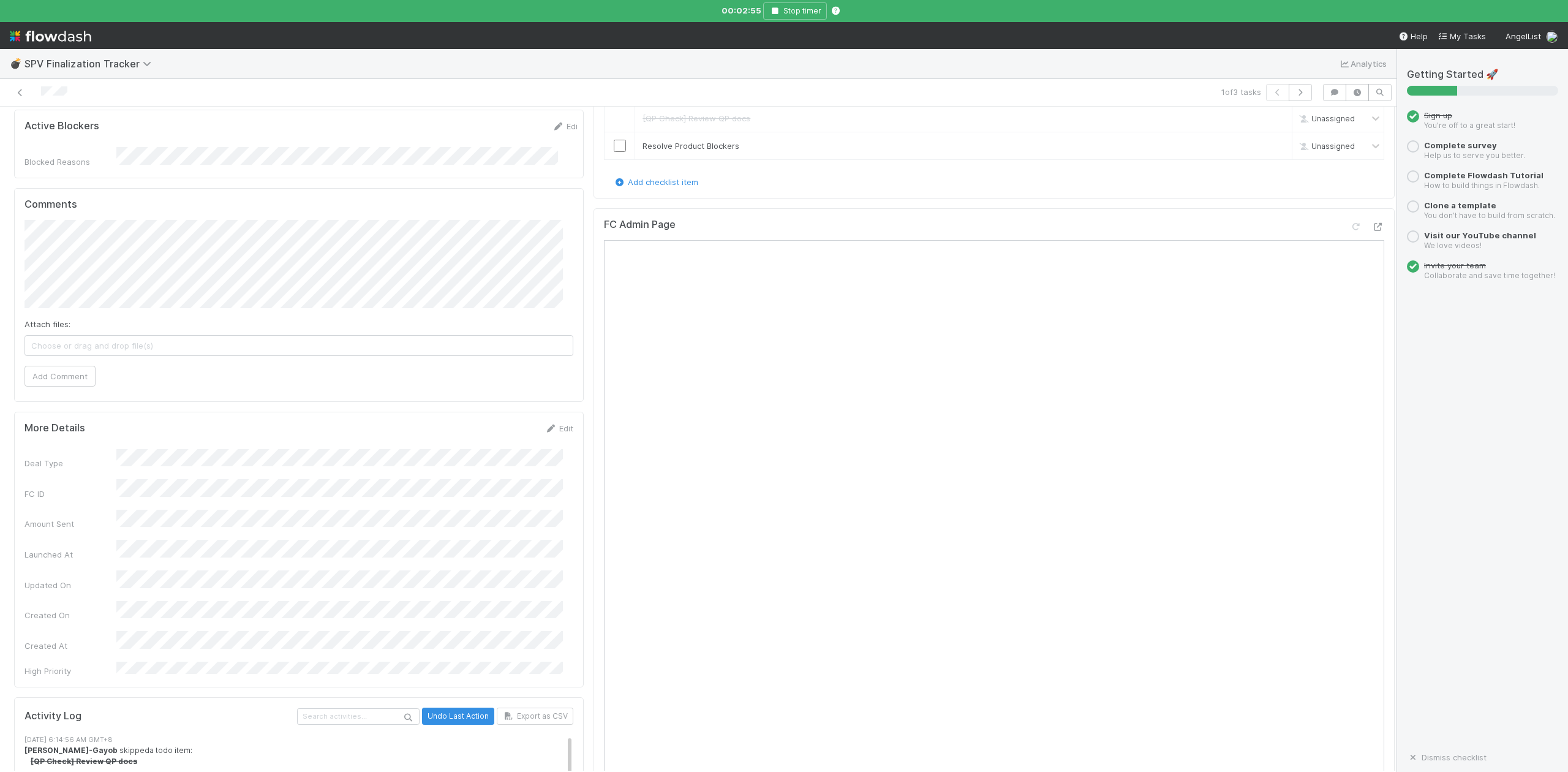
scroll to position [245, 0]
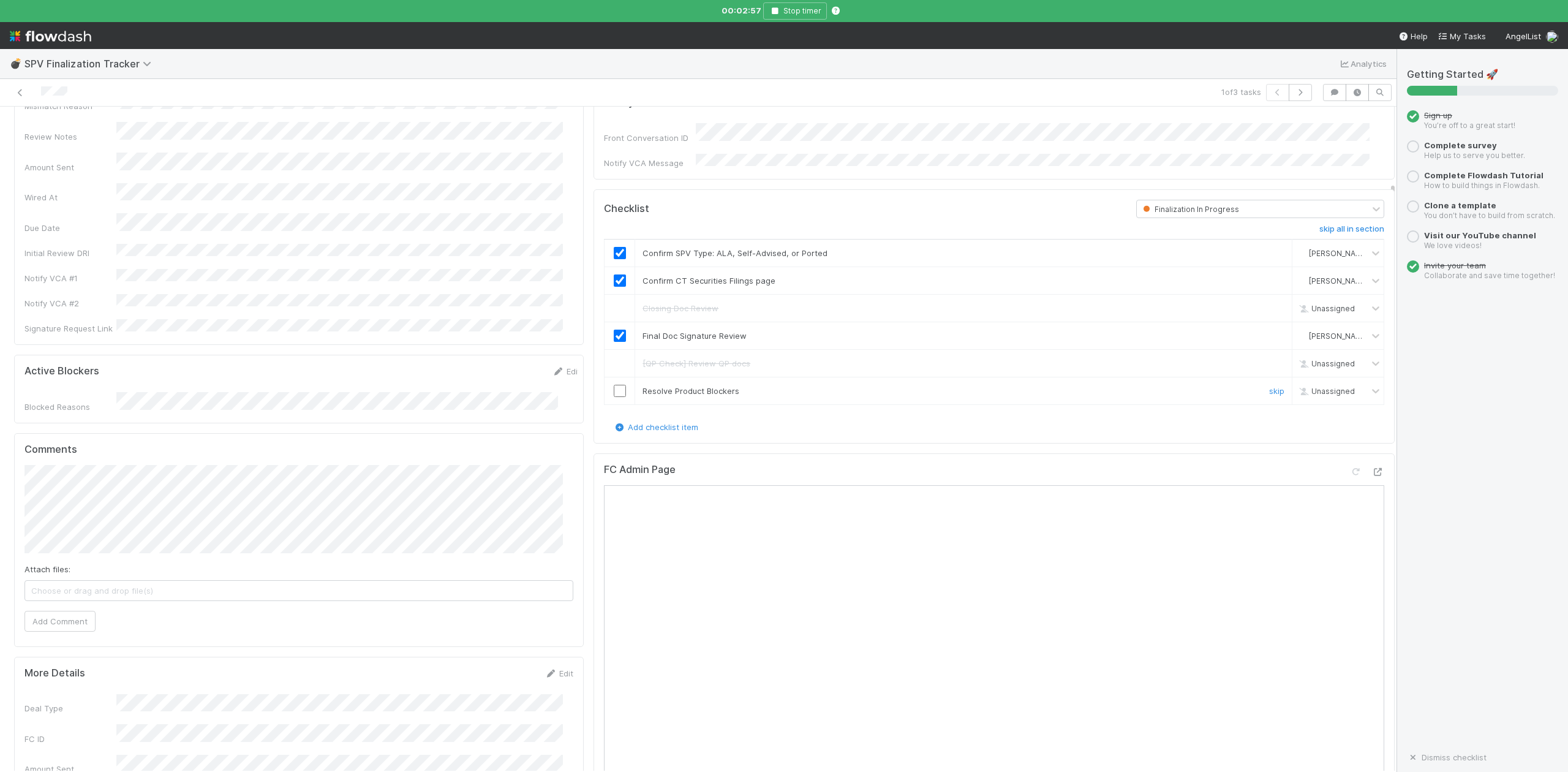
click at [614, 386] on input "checkbox" at bounding box center [619, 390] width 12 height 12
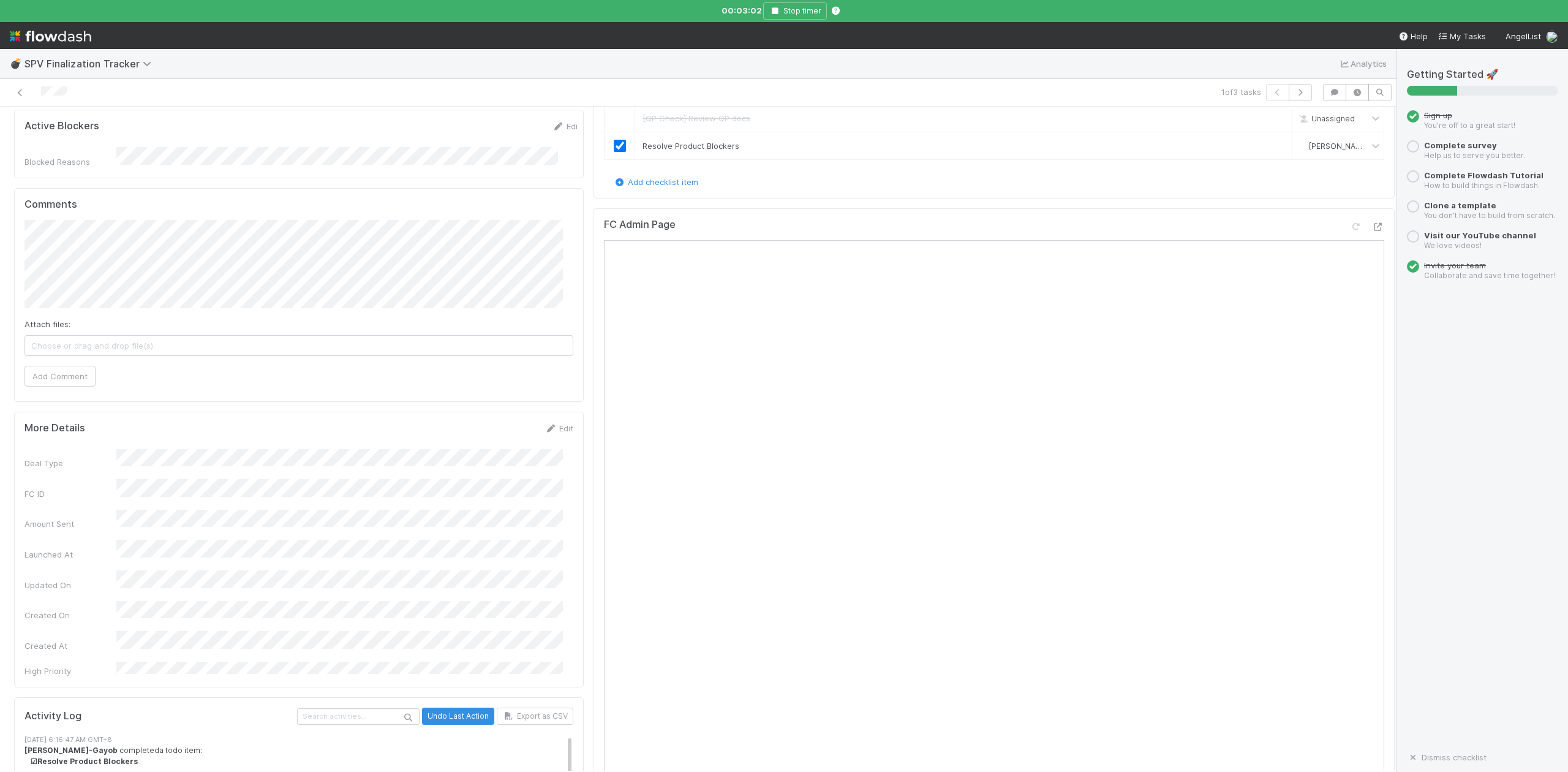
scroll to position [408, 0]
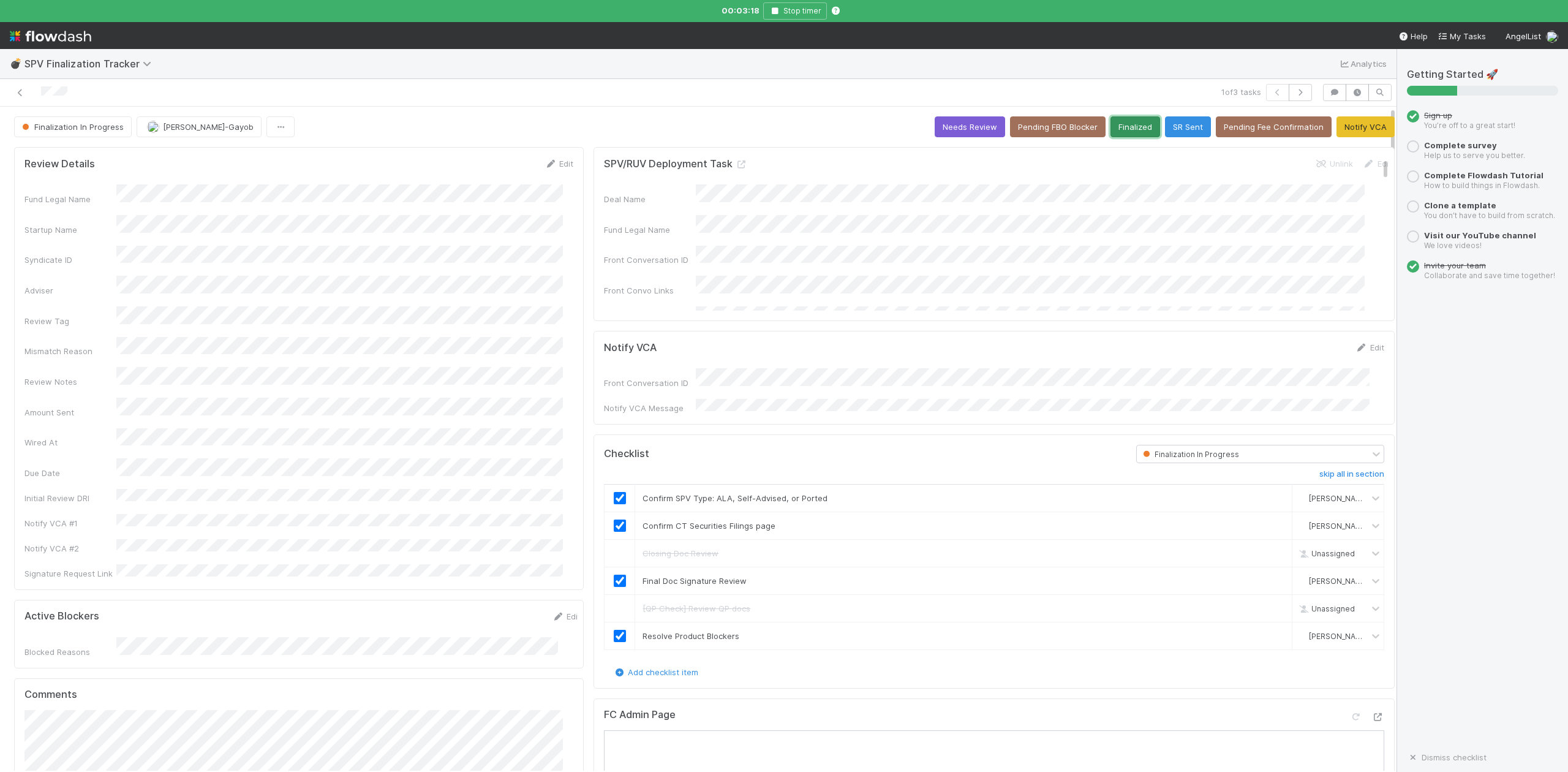
click at [1118, 125] on button "Finalized" at bounding box center [1135, 126] width 50 height 21
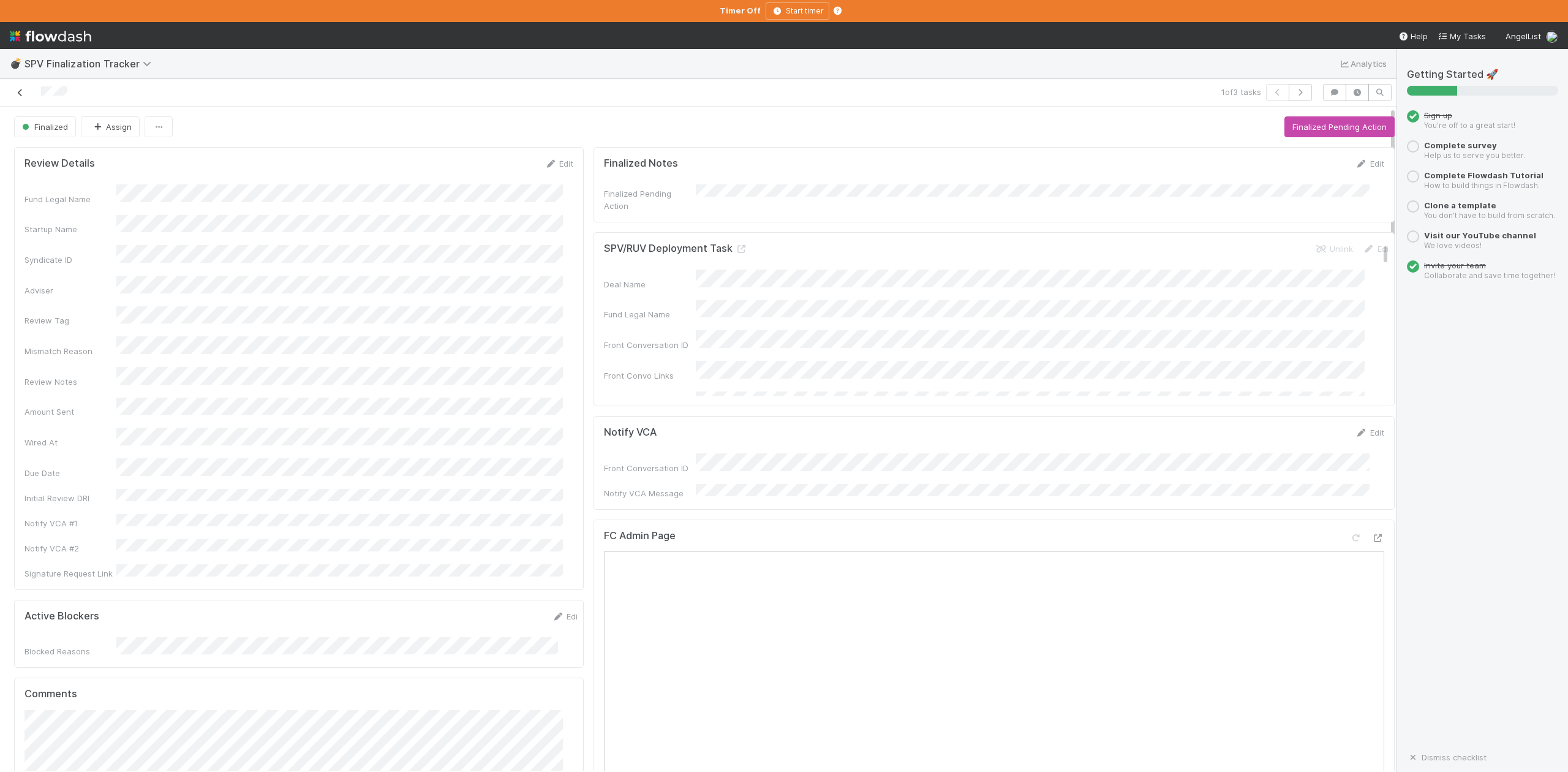
click at [17, 95] on icon at bounding box center [19, 93] width 12 height 8
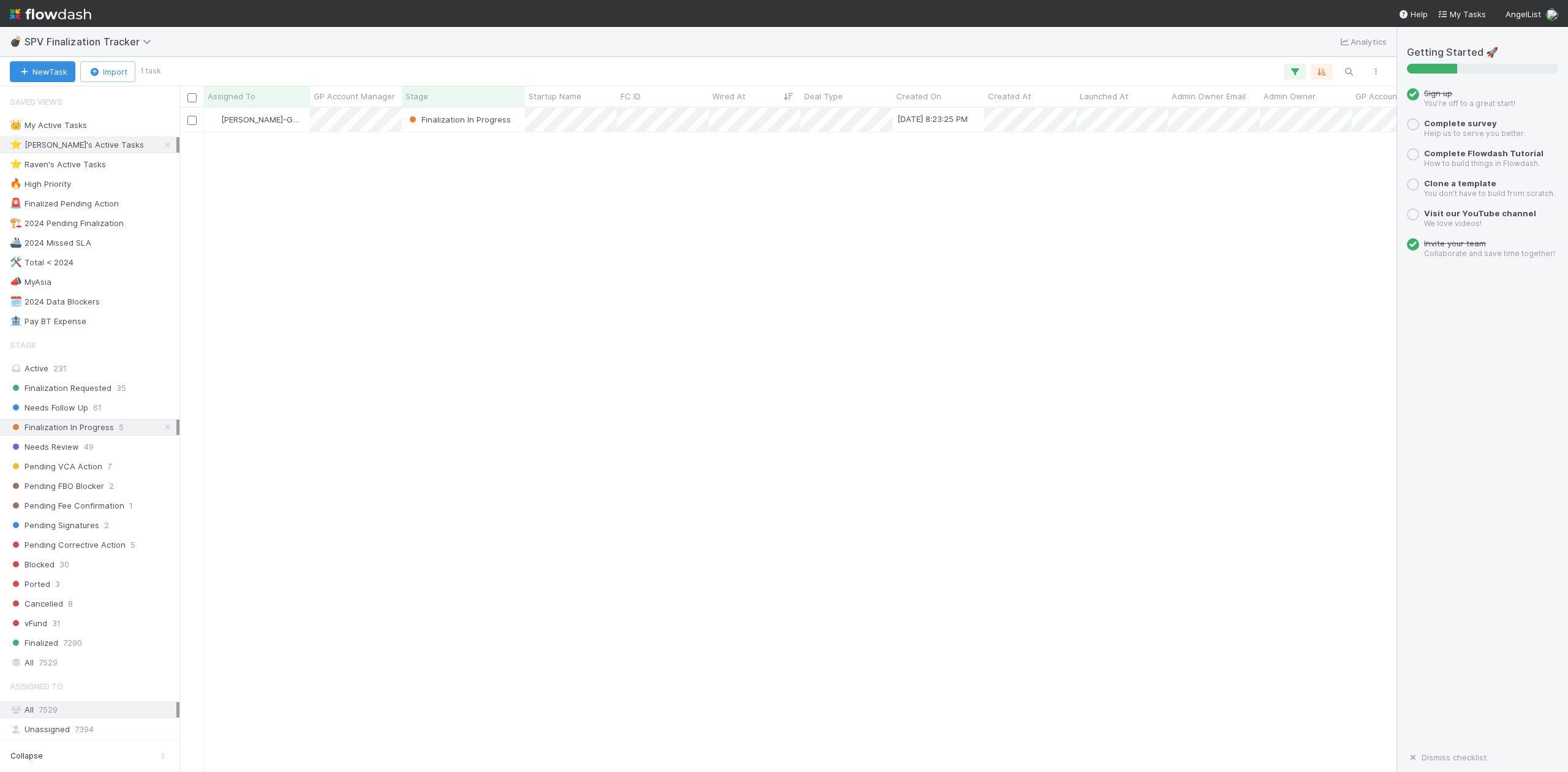
scroll to position [652, 1206]
click at [85, 390] on span "Finalization Requested" at bounding box center [61, 387] width 102 height 15
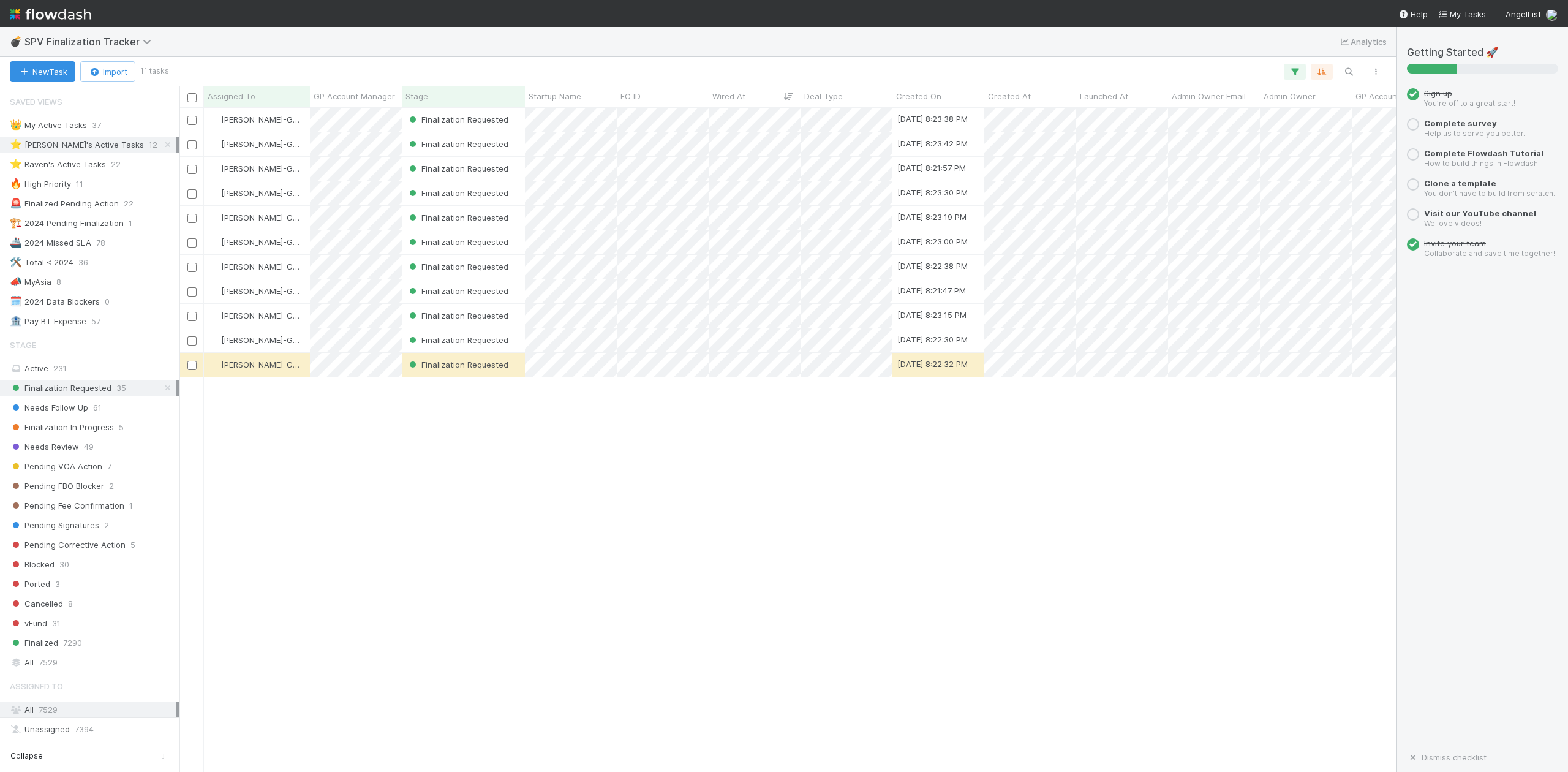
scroll to position [652, 1206]
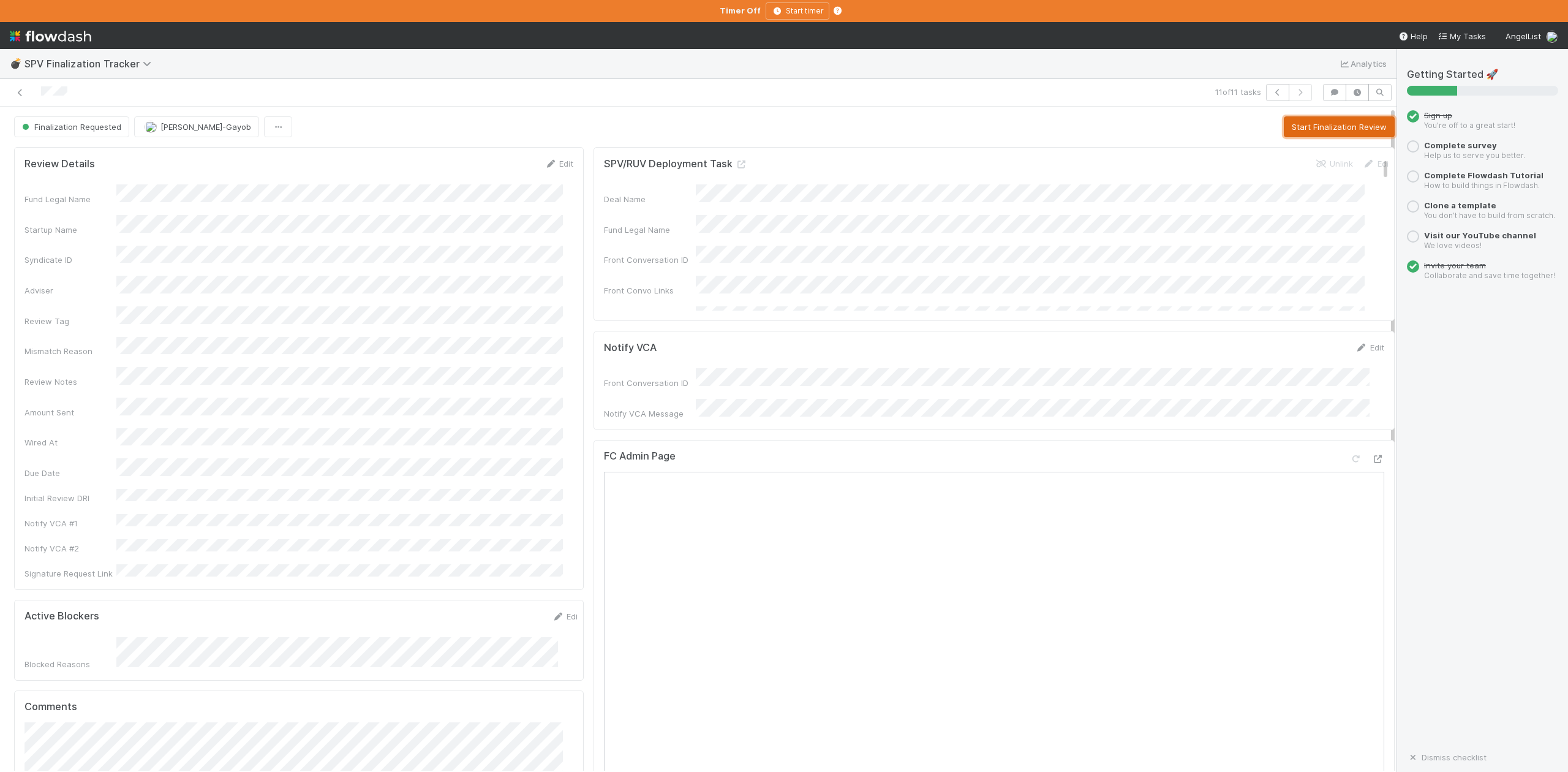
click at [1303, 132] on button "Start Finalization Review" at bounding box center [1340, 126] width 111 height 21
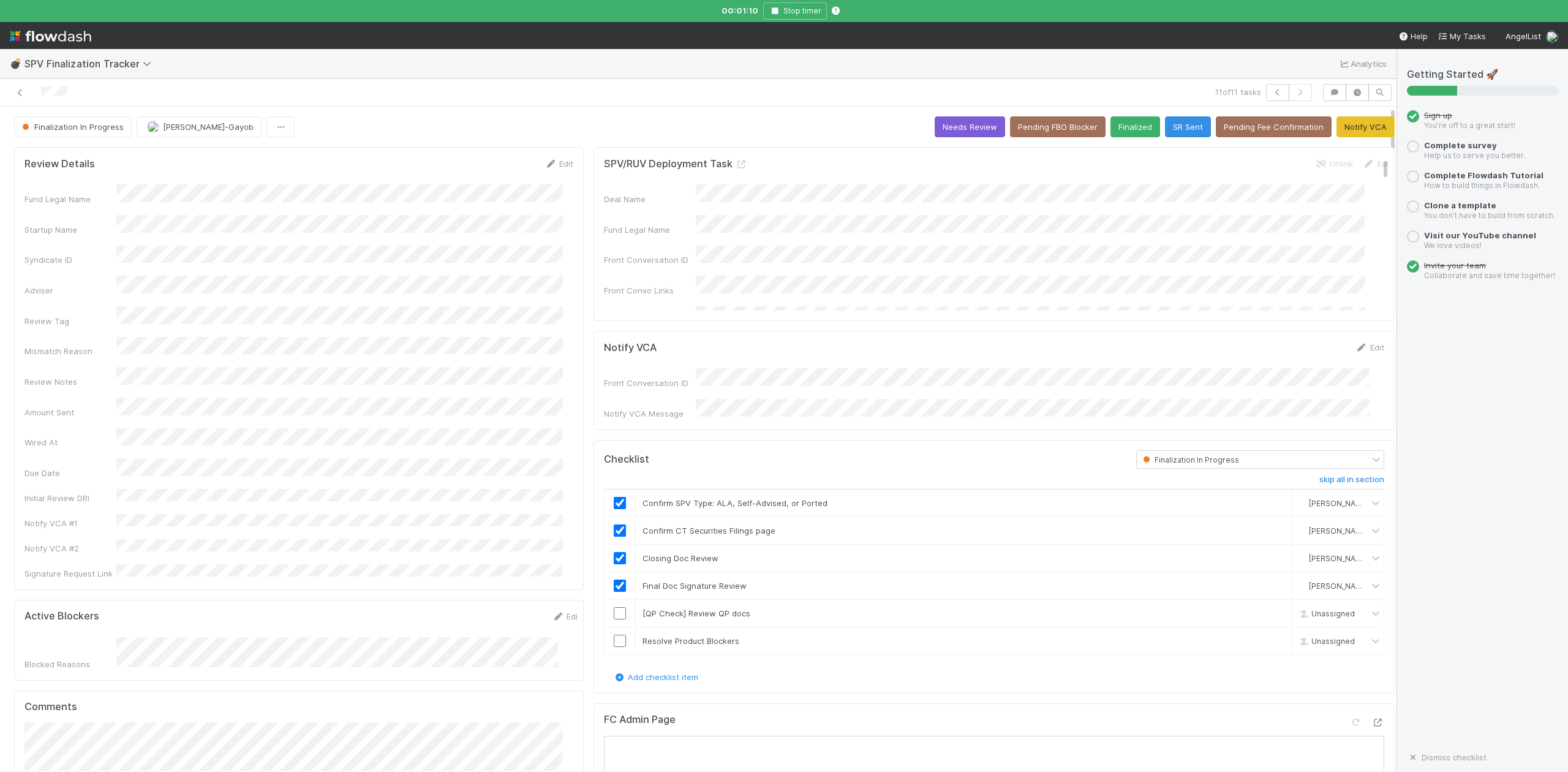
click at [1270, 610] on link "skip" at bounding box center [1277, 613] width 15 height 10
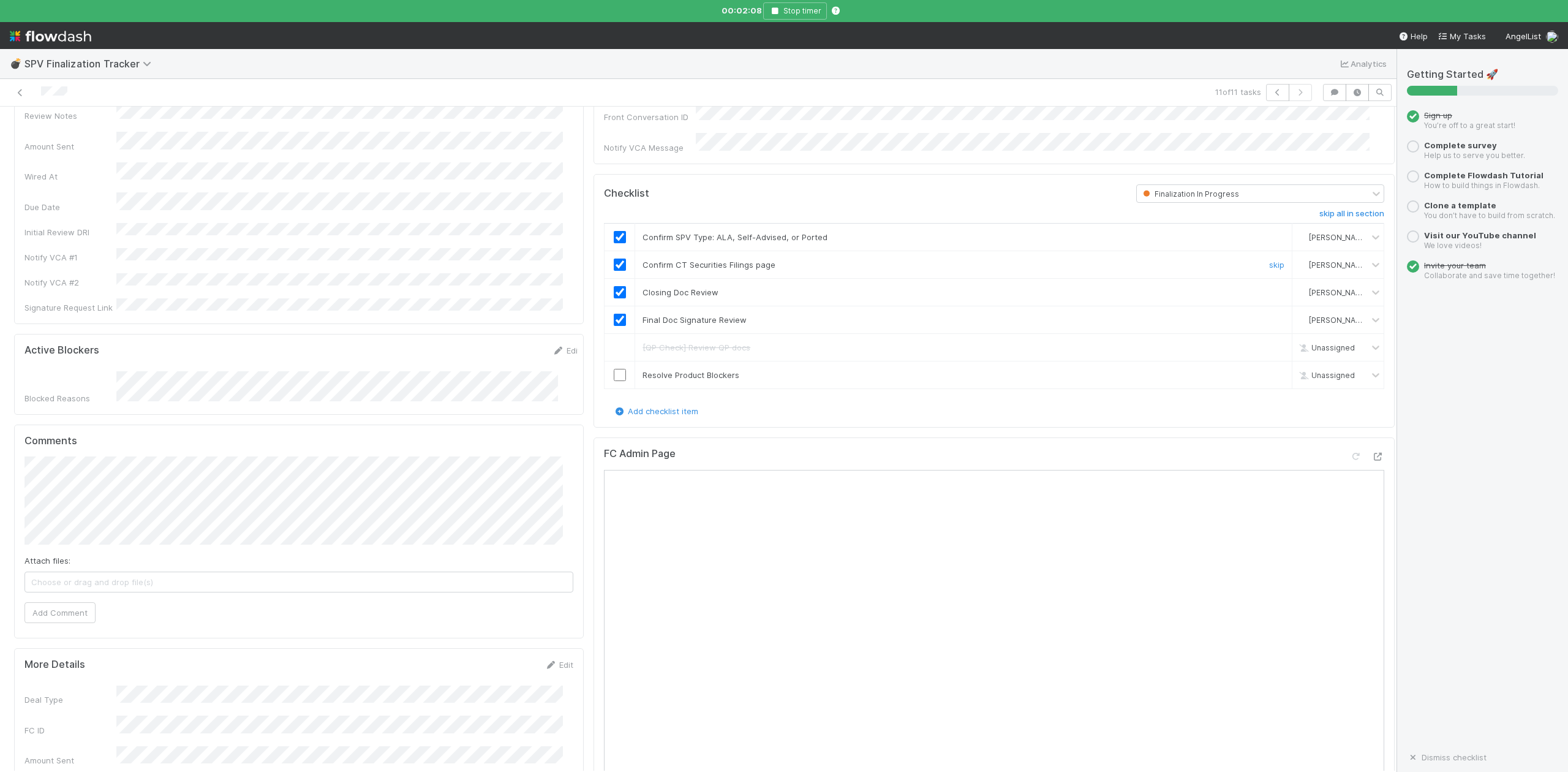
scroll to position [326, 0]
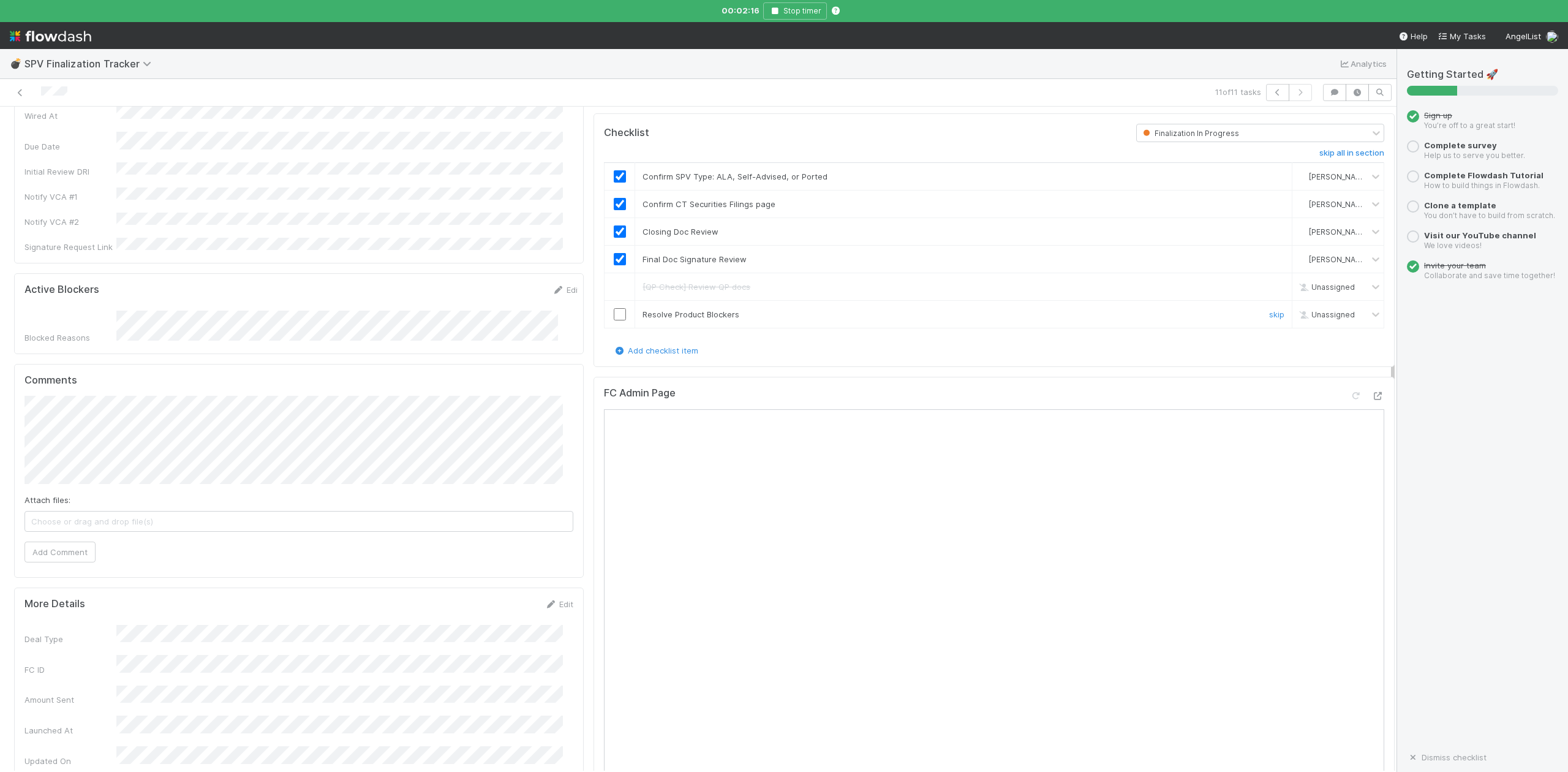
drag, startPoint x: 610, startPoint y: 314, endPoint x: 618, endPoint y: 315, distance: 8.1
click at [614, 314] on input "checkbox" at bounding box center [619, 314] width 12 height 12
checkbox input "true"
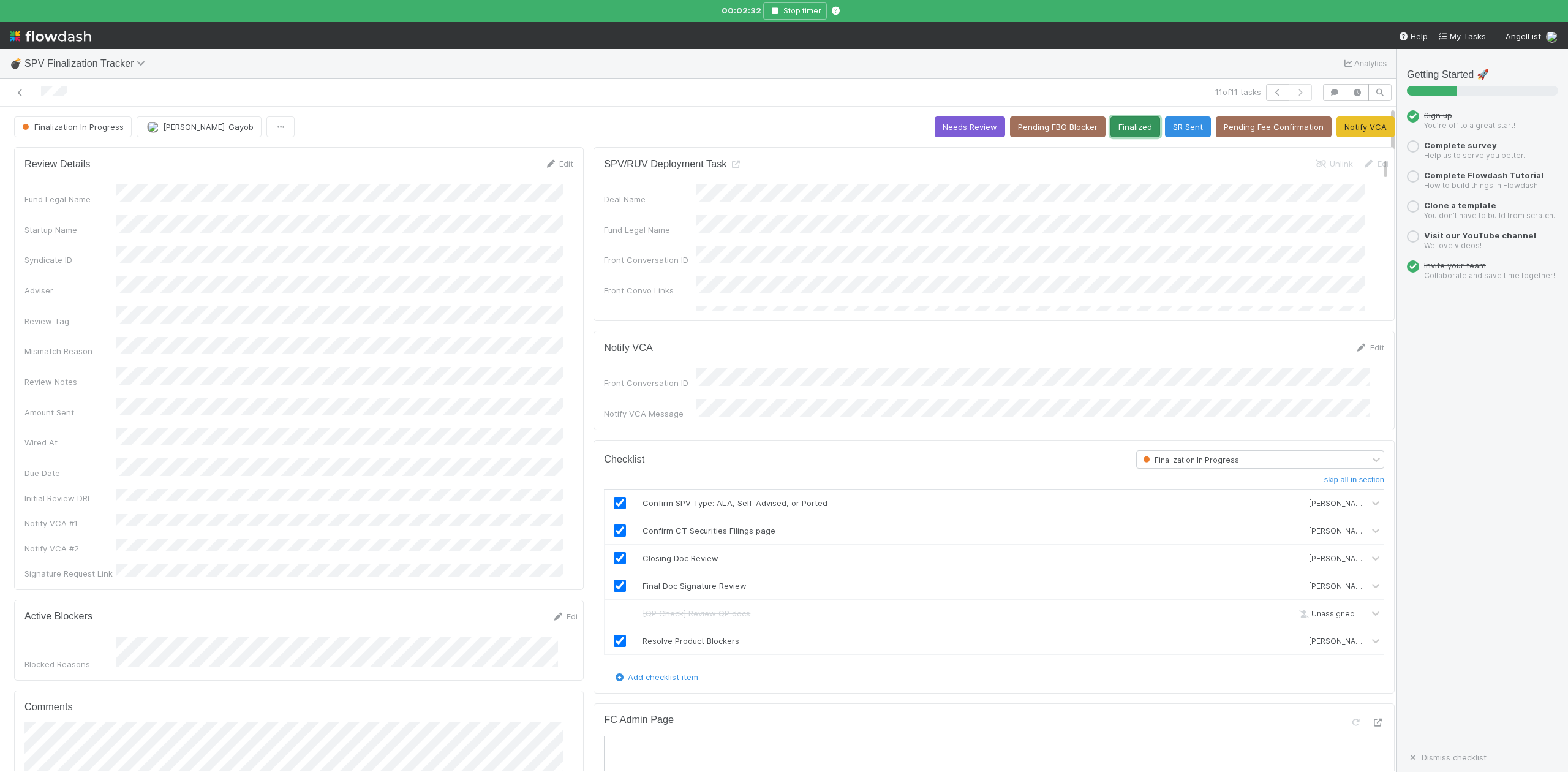
click at [1115, 126] on button "Finalized" at bounding box center [1135, 126] width 50 height 21
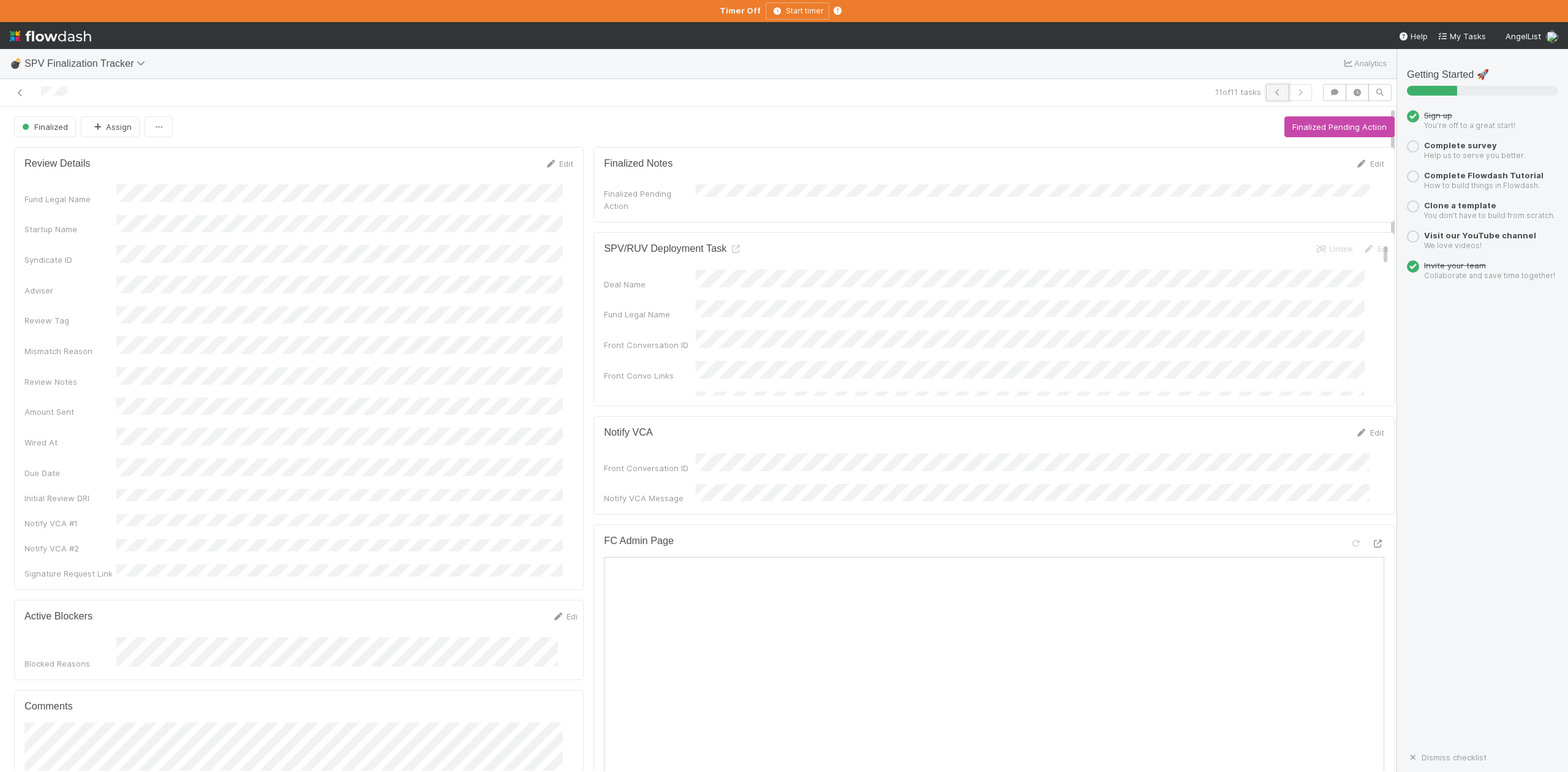
click at [1271, 91] on icon "button" at bounding box center [1277, 93] width 12 height 7
click at [1324, 131] on button "Start Finalization Review" at bounding box center [1340, 126] width 111 height 21
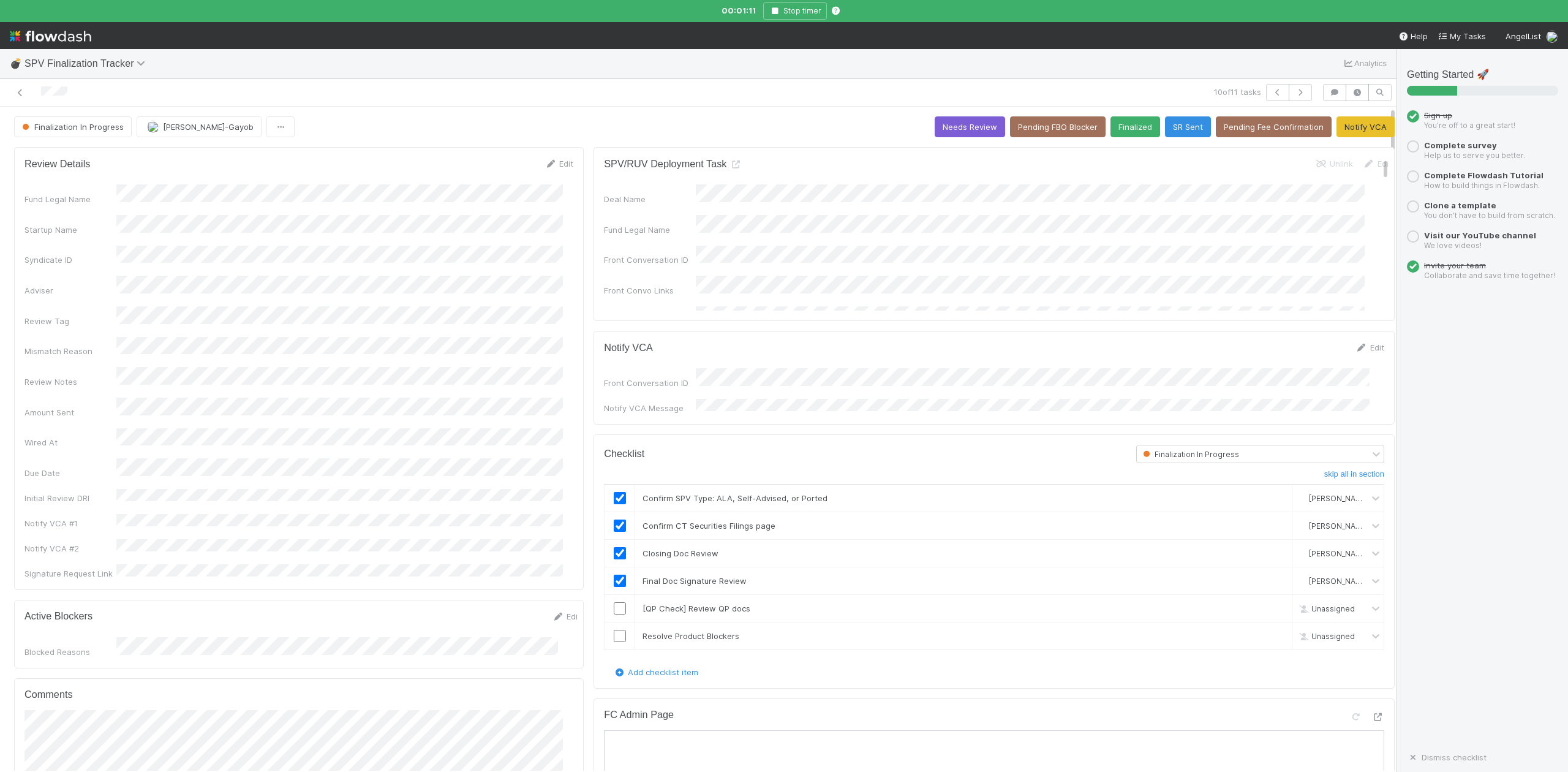
click at [636, 49] on nav "Help My Tasks AngelList" at bounding box center [784, 35] width 1568 height 27
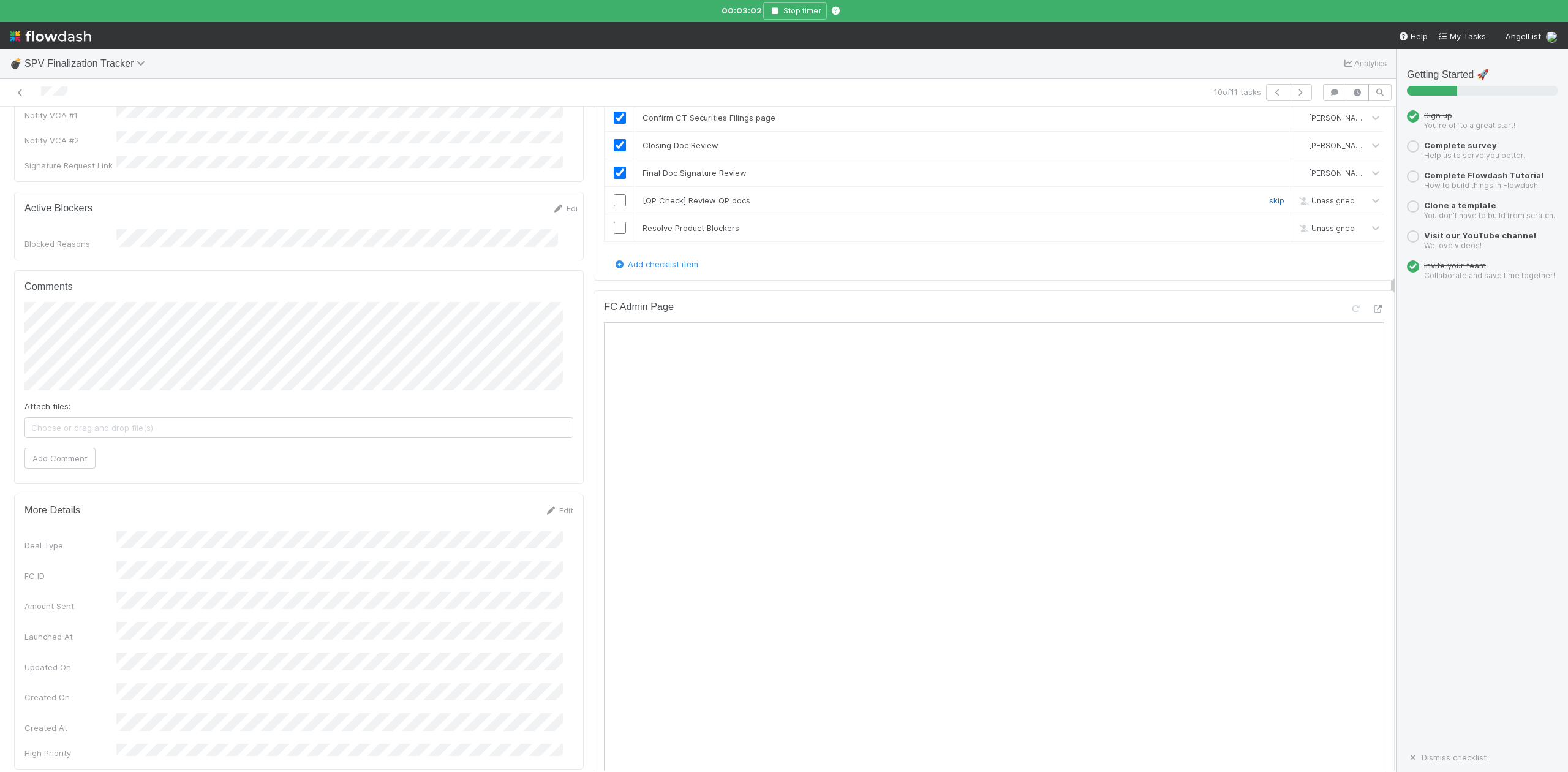
click at [1270, 196] on link "skip" at bounding box center [1277, 200] width 15 height 10
click at [614, 225] on input "checkbox" at bounding box center [619, 227] width 12 height 12
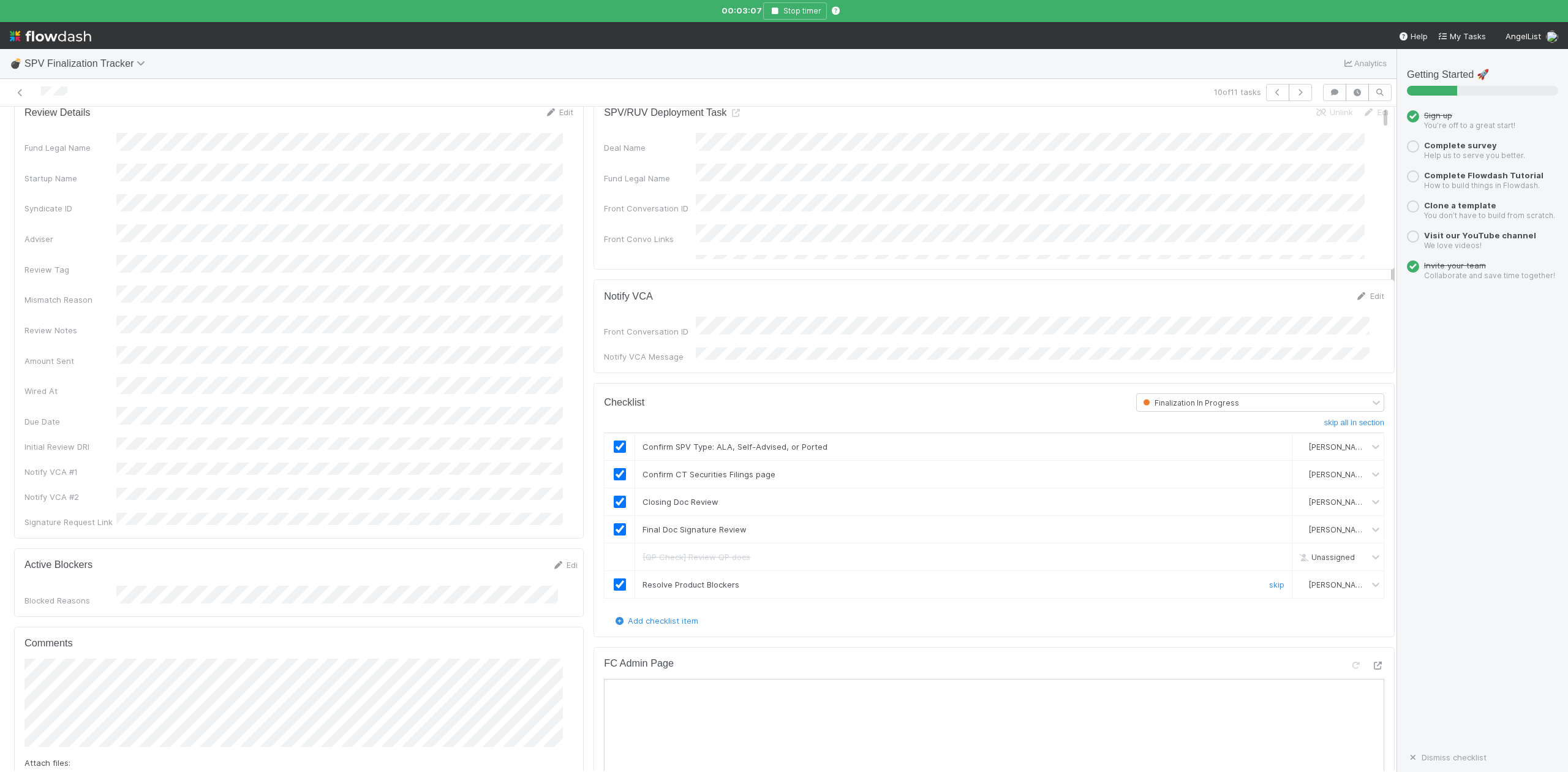
scroll to position [0, 0]
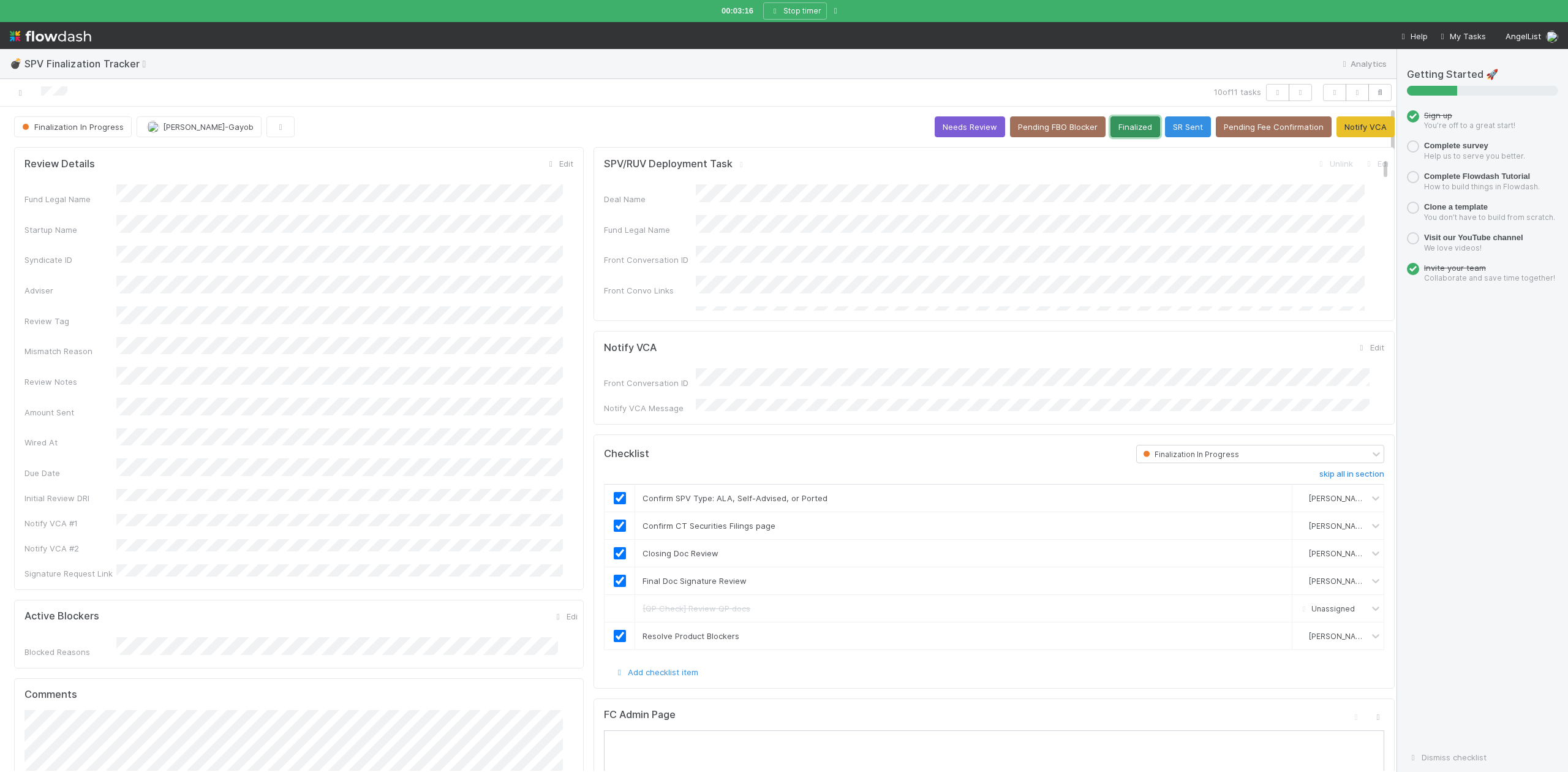
click at [1111, 123] on button "Finalized" at bounding box center [1135, 126] width 50 height 21
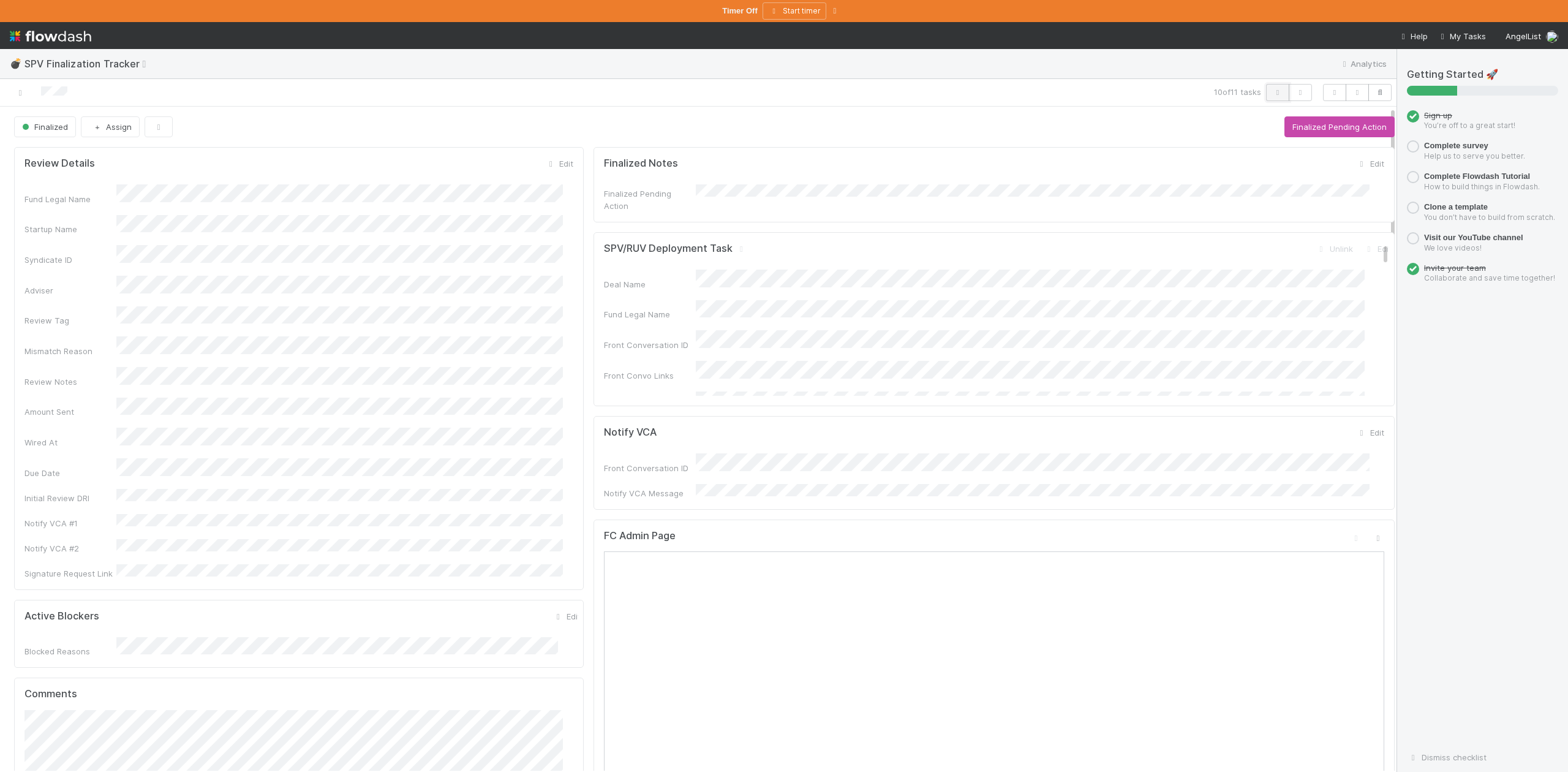
click at [1271, 91] on icon "button" at bounding box center [1277, 93] width 12 height 7
click at [1285, 130] on button "Start Finalization Review" at bounding box center [1340, 126] width 111 height 21
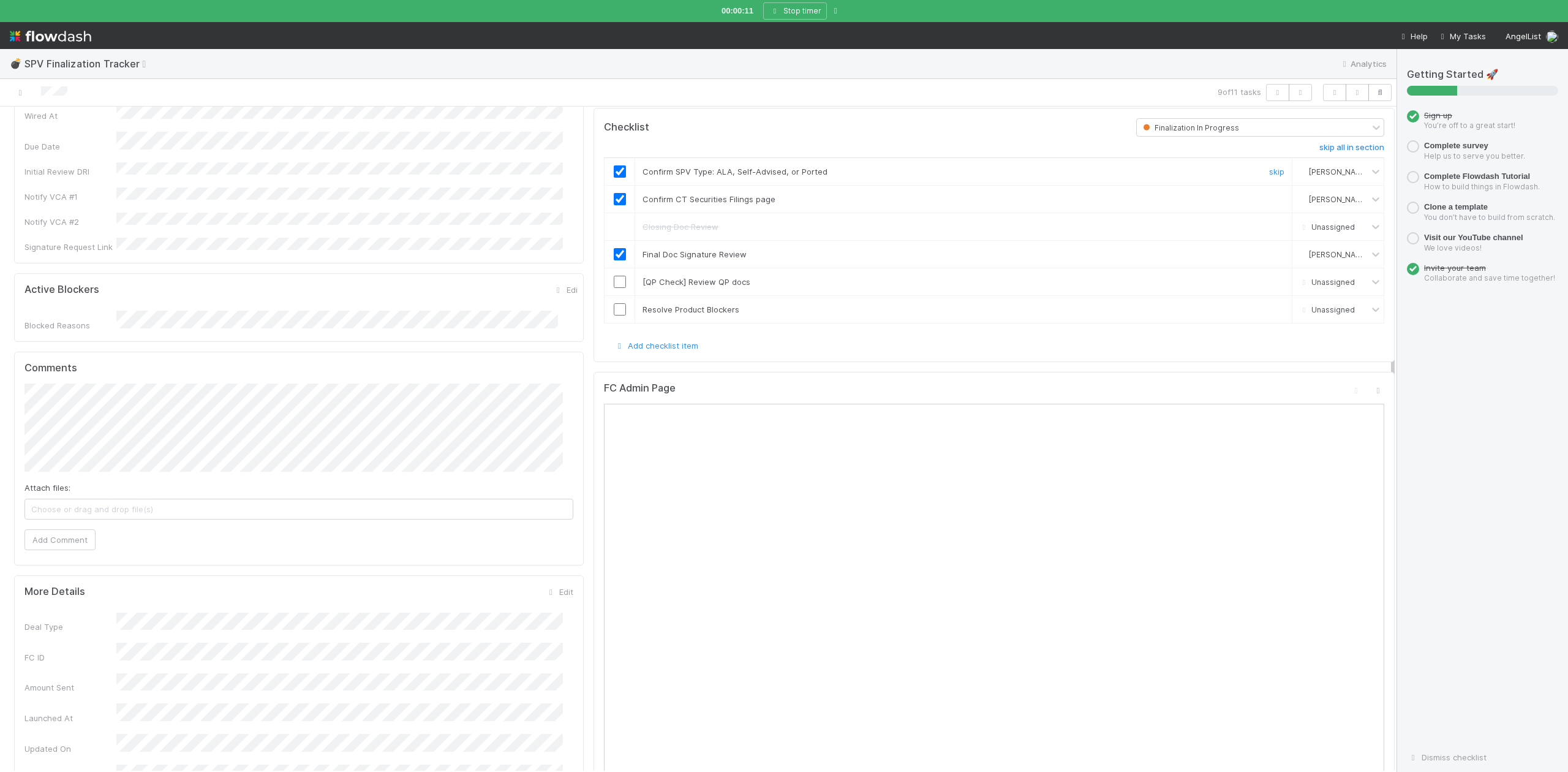
scroll to position [571, 0]
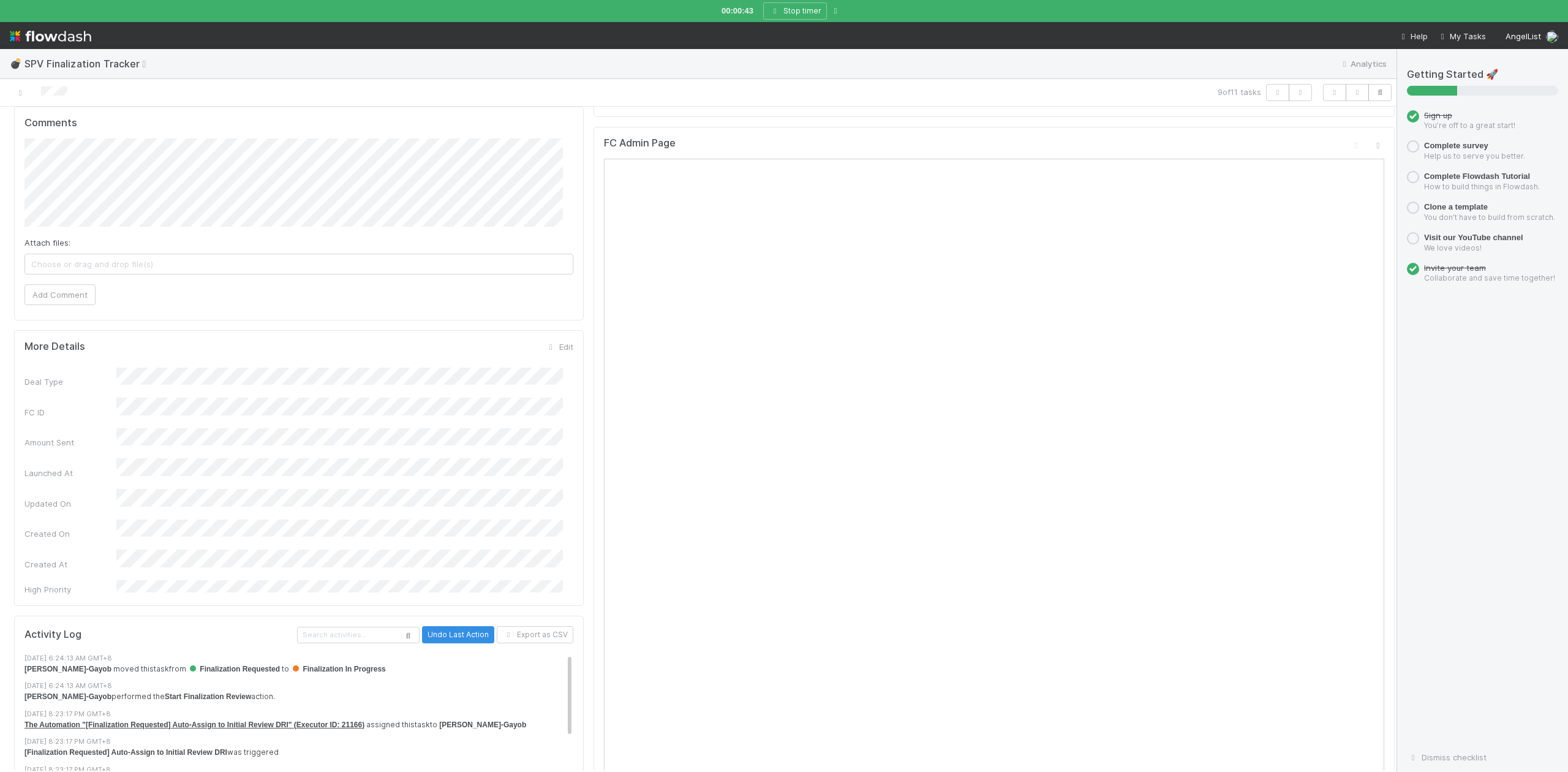
click at [1414, 366] on div "Getting Started 🚀 Sign up You’re off to a great start! Complete survey Help us …" at bounding box center [1483, 410] width 151 height 684
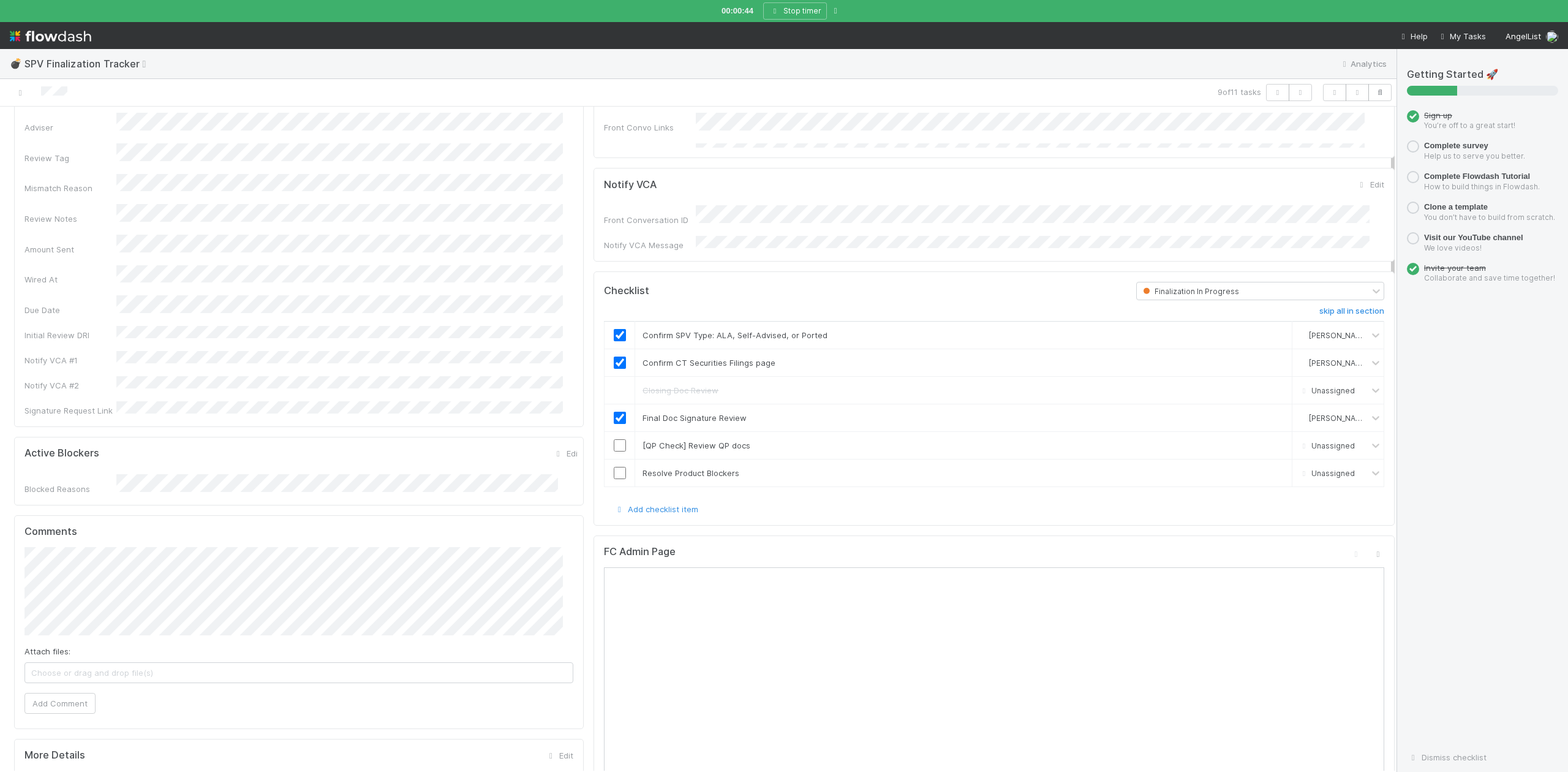
scroll to position [0, 0]
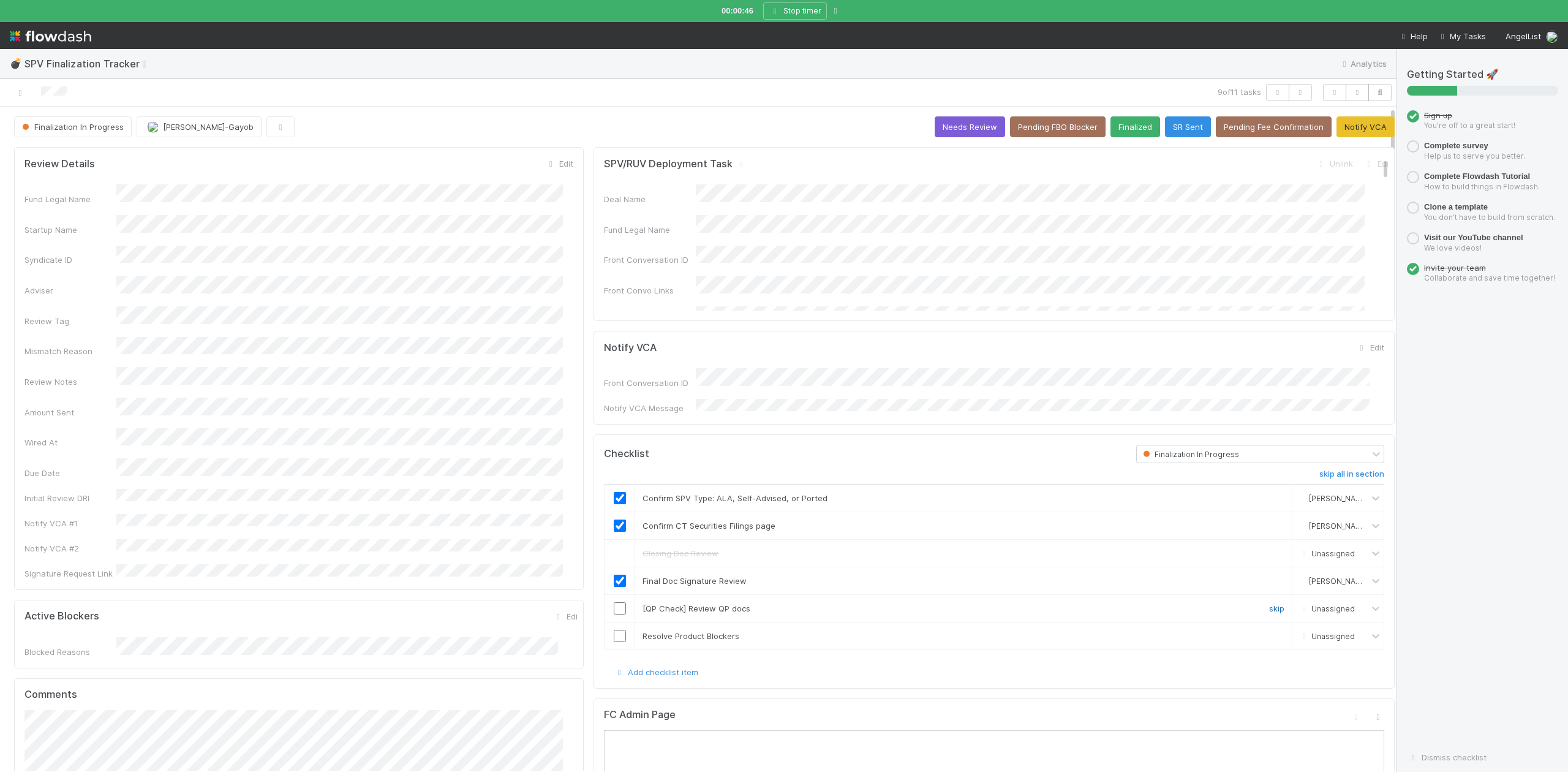
click at [1270, 603] on link "skip" at bounding box center [1277, 607] width 15 height 10
click at [1270, 604] on link "skip" at bounding box center [1277, 607] width 15 height 10
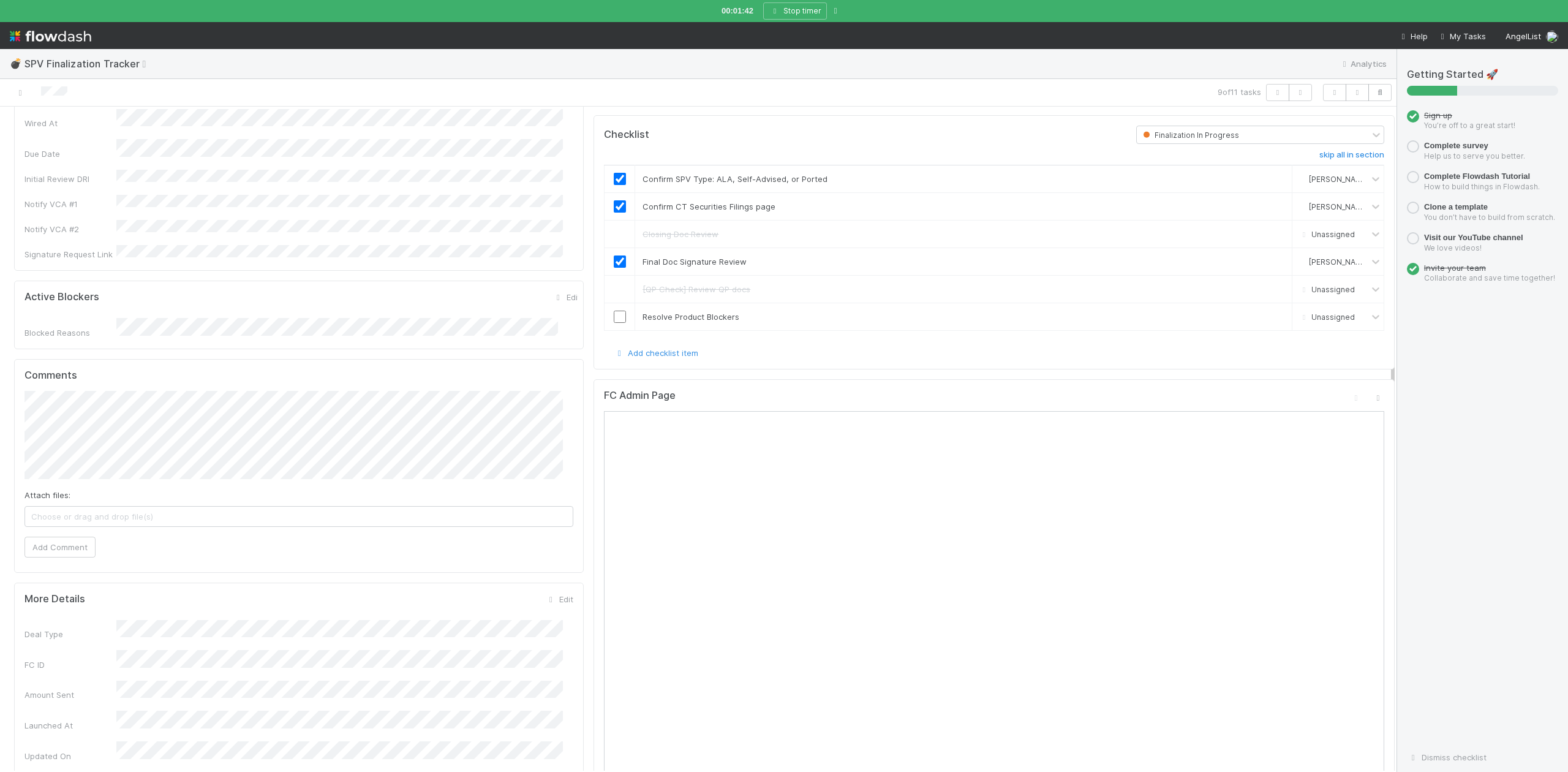
scroll to position [408, 0]
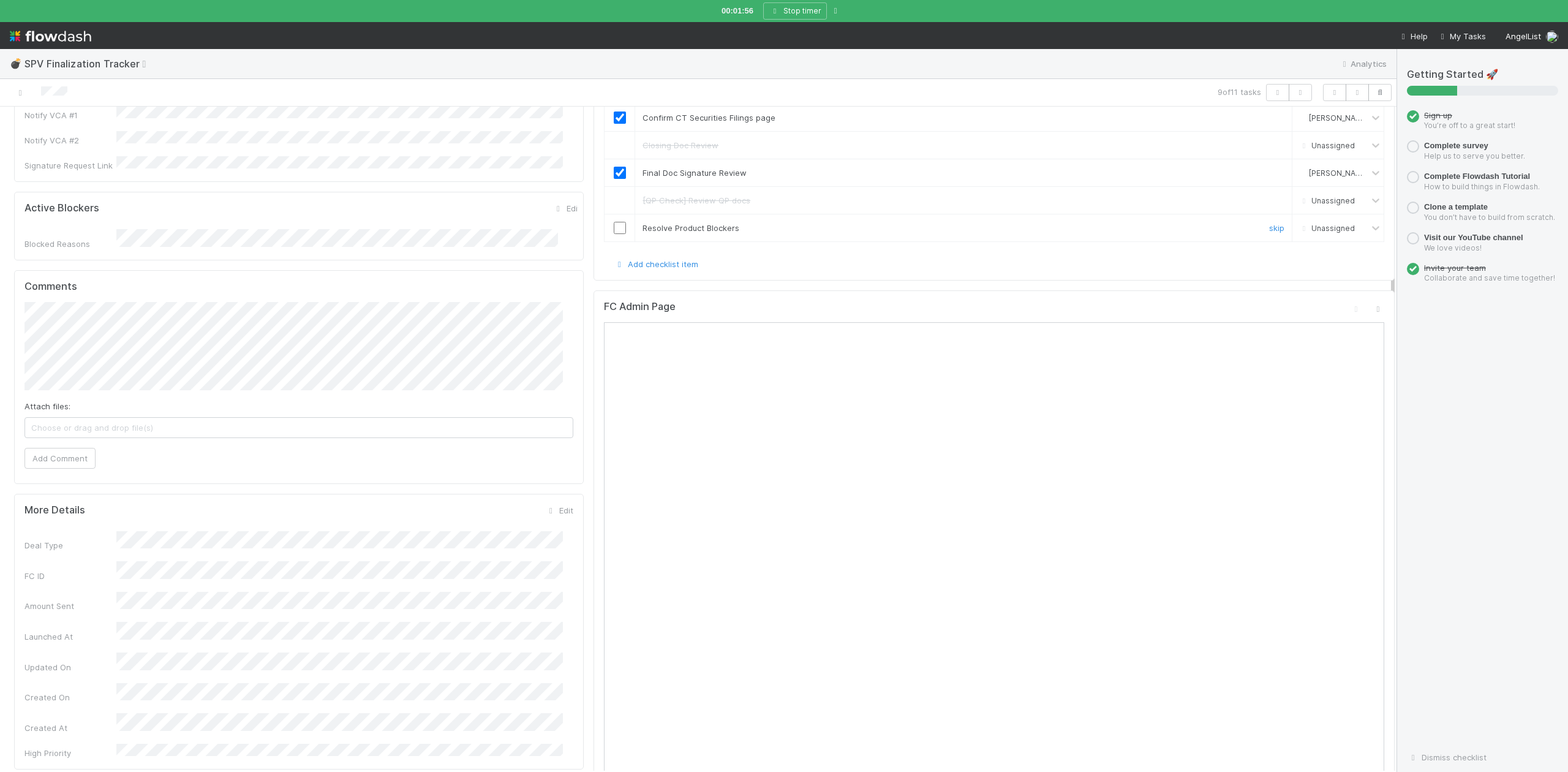
click at [614, 228] on input "checkbox" at bounding box center [619, 227] width 12 height 12
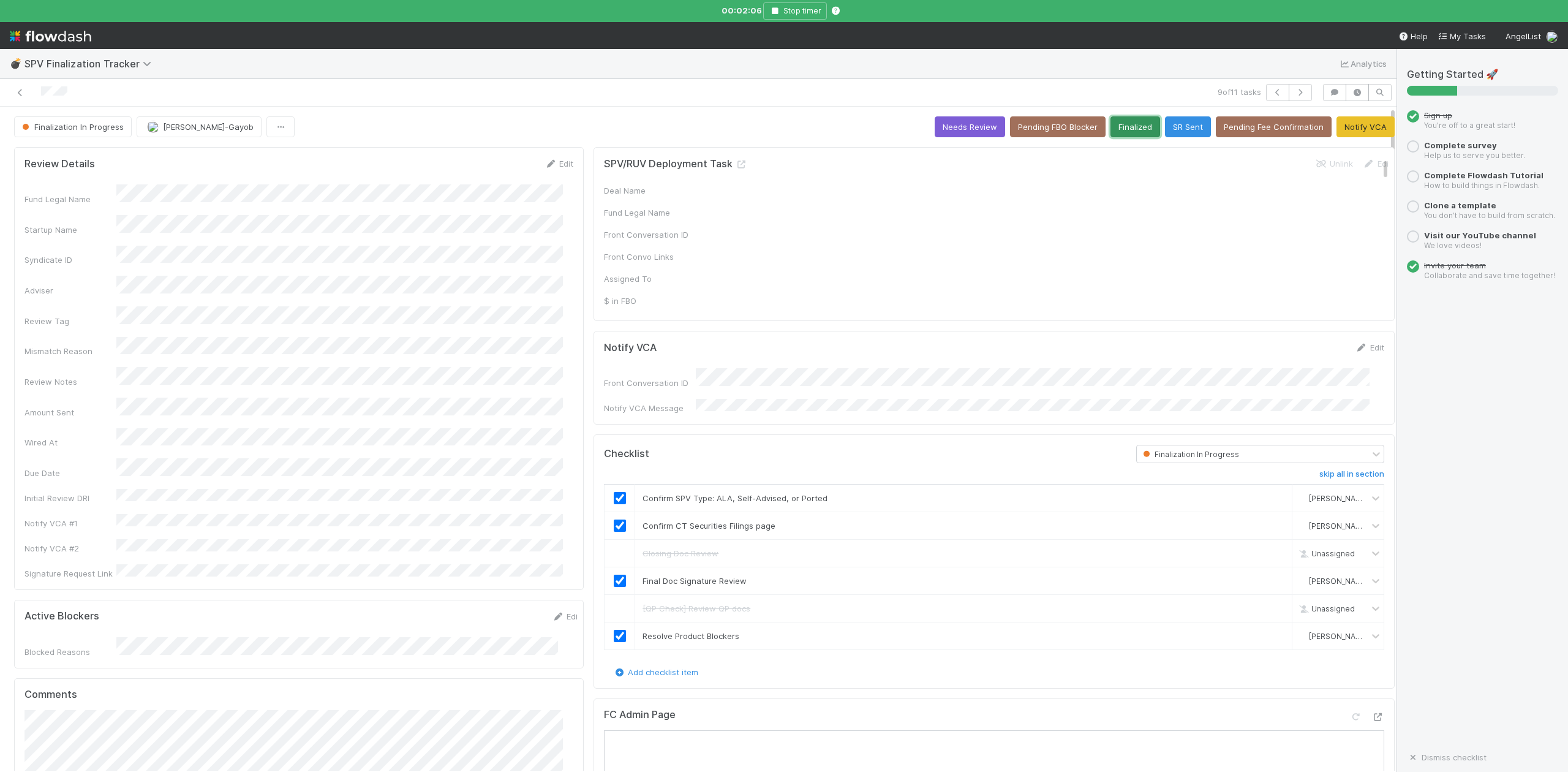
click at [1111, 126] on button "Finalized" at bounding box center [1135, 126] width 50 height 21
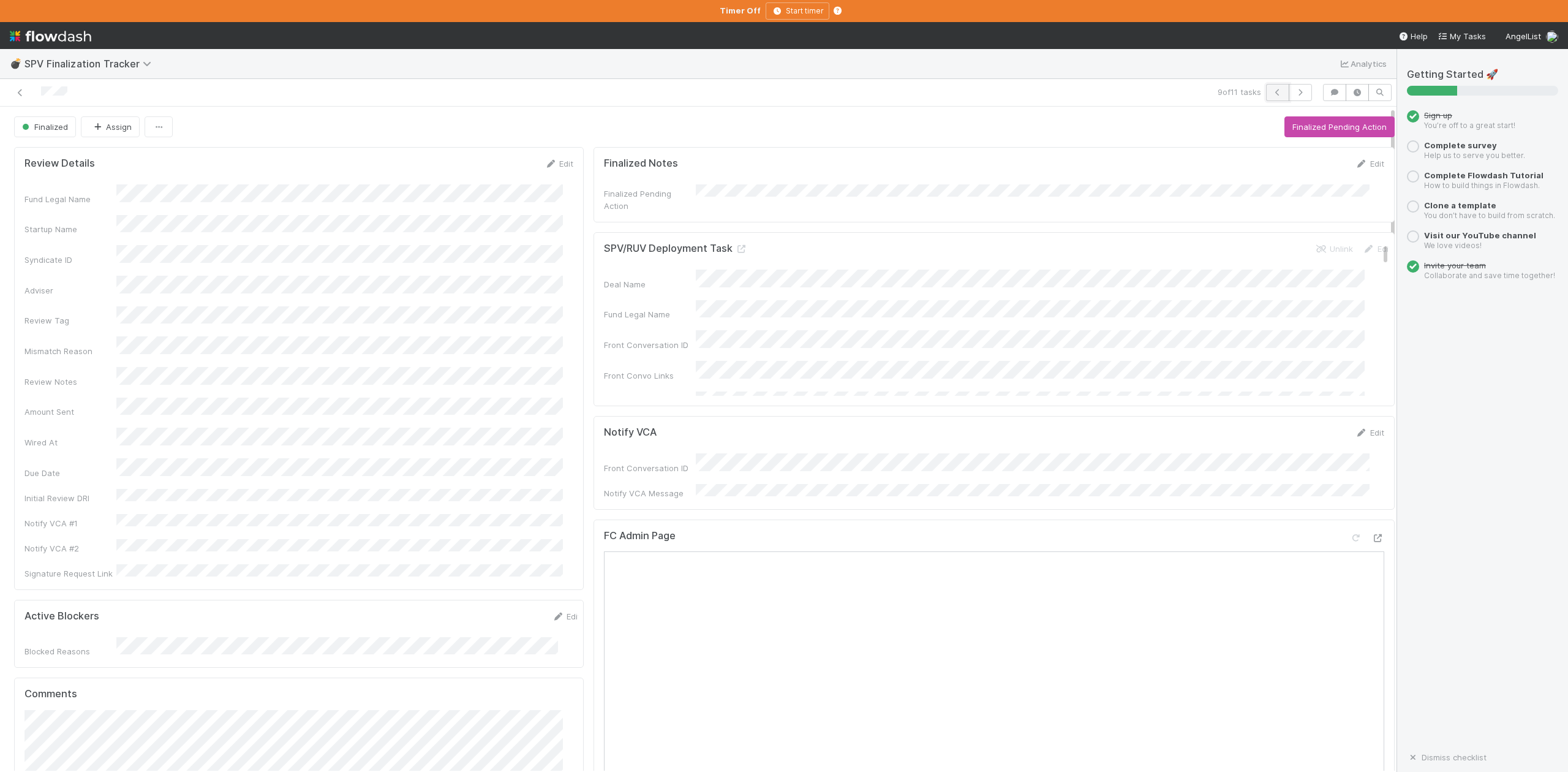
click at [1271, 92] on icon "button" at bounding box center [1277, 93] width 12 height 7
click at [1303, 125] on button "Start Finalization Review" at bounding box center [1340, 126] width 111 height 21
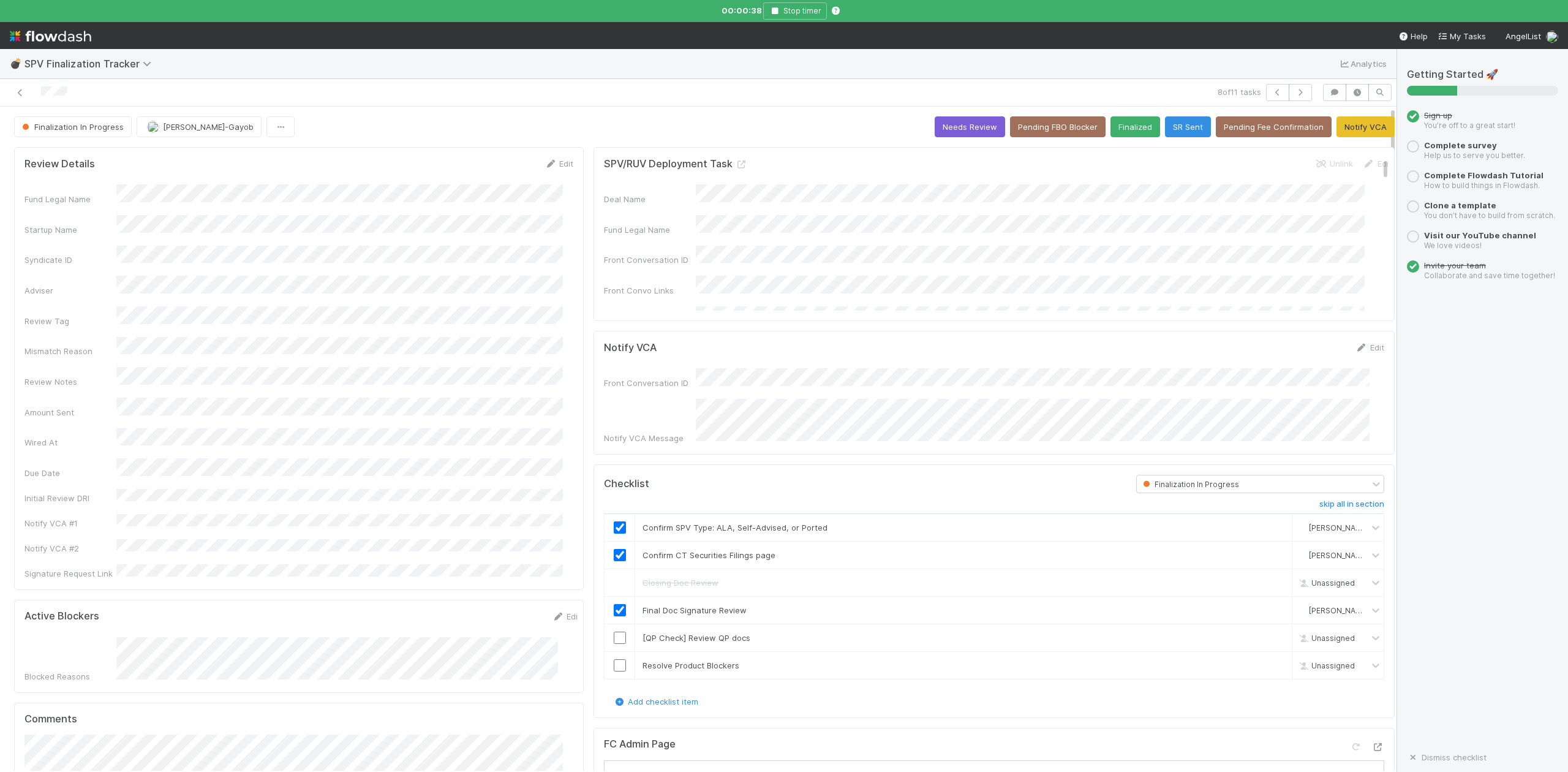
click at [1270, 635] on link "skip" at bounding box center [1277, 637] width 15 height 10
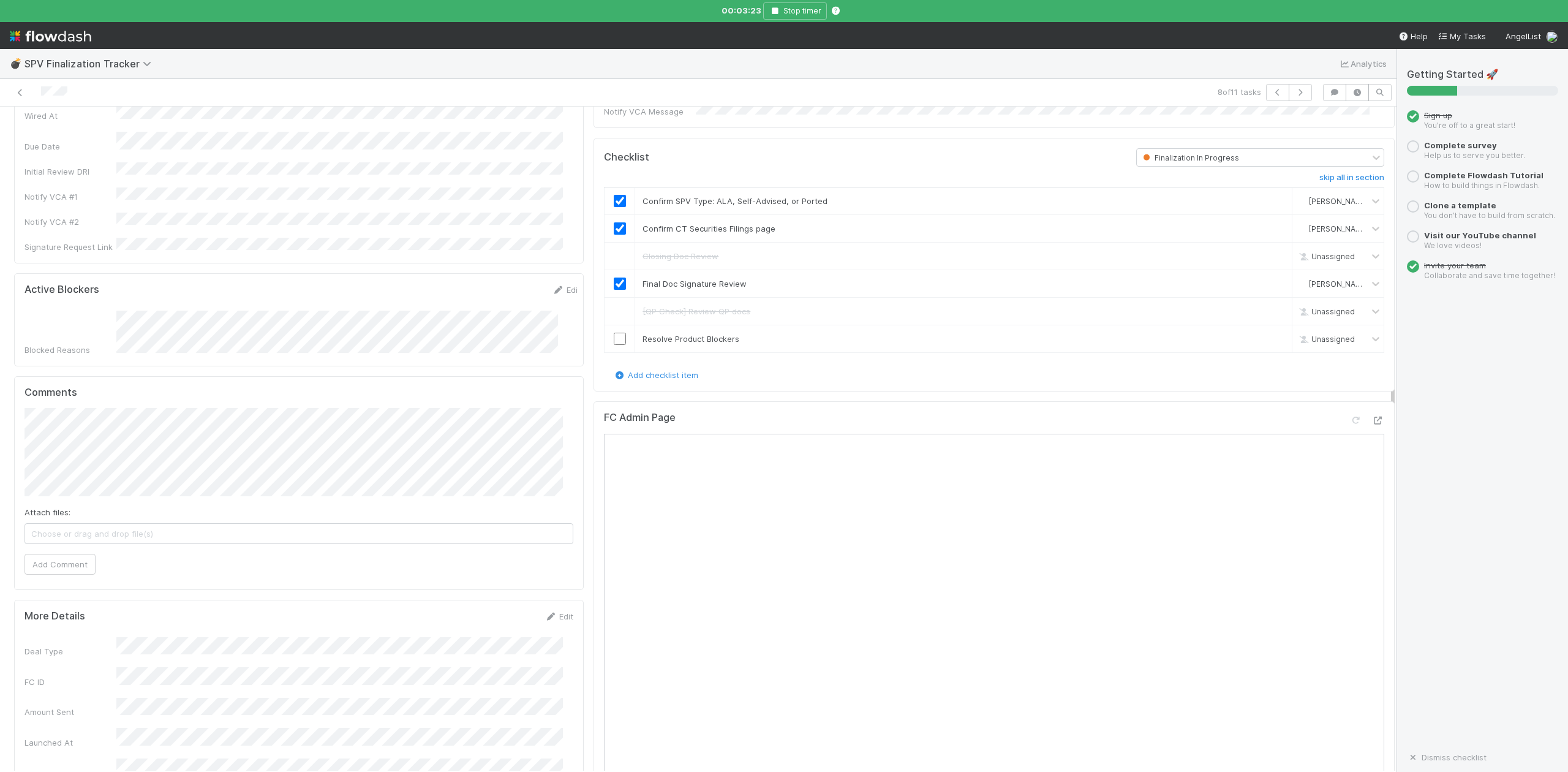
scroll to position [408, 0]
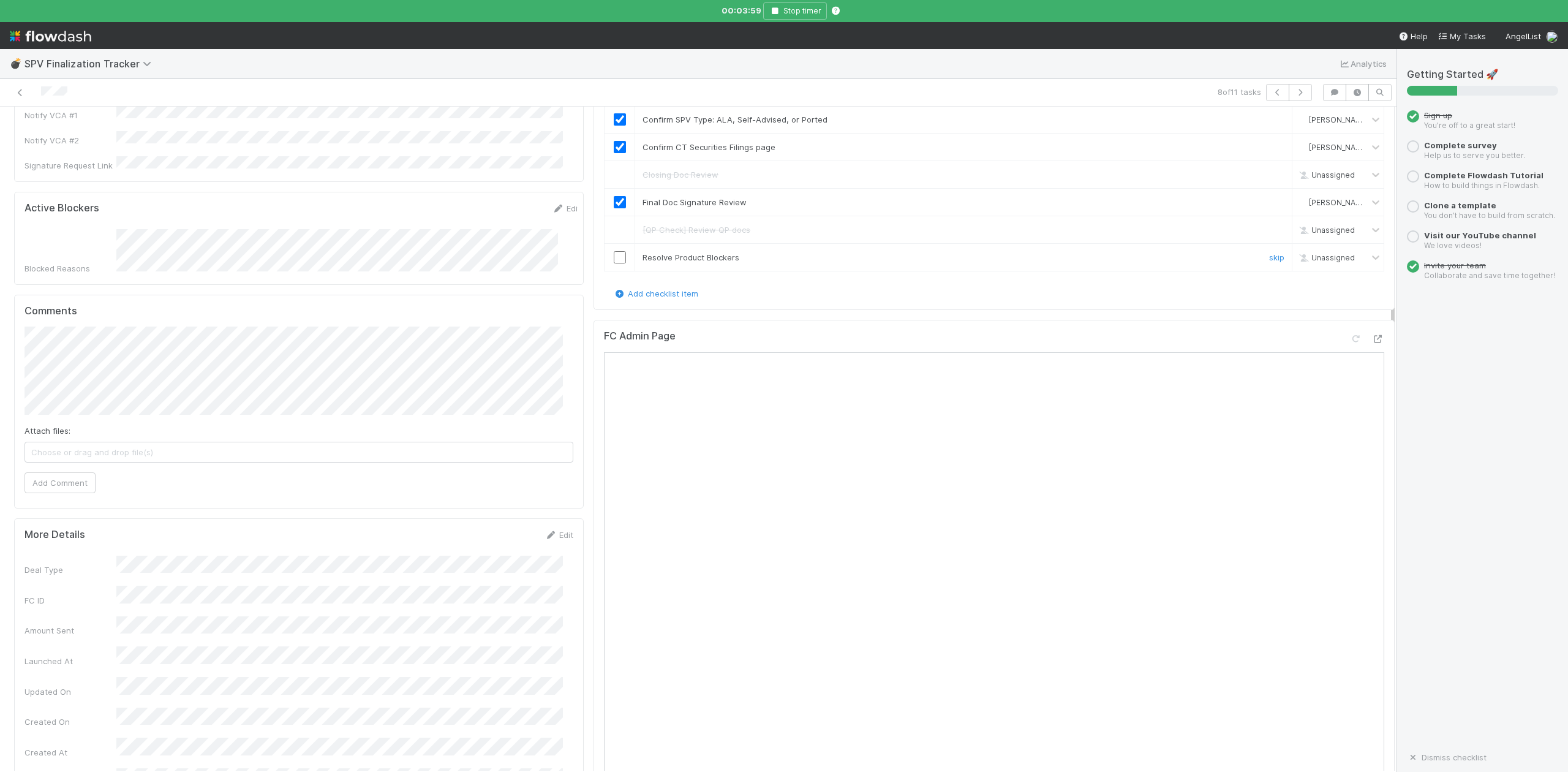
click at [614, 256] on input "checkbox" at bounding box center [619, 256] width 12 height 12
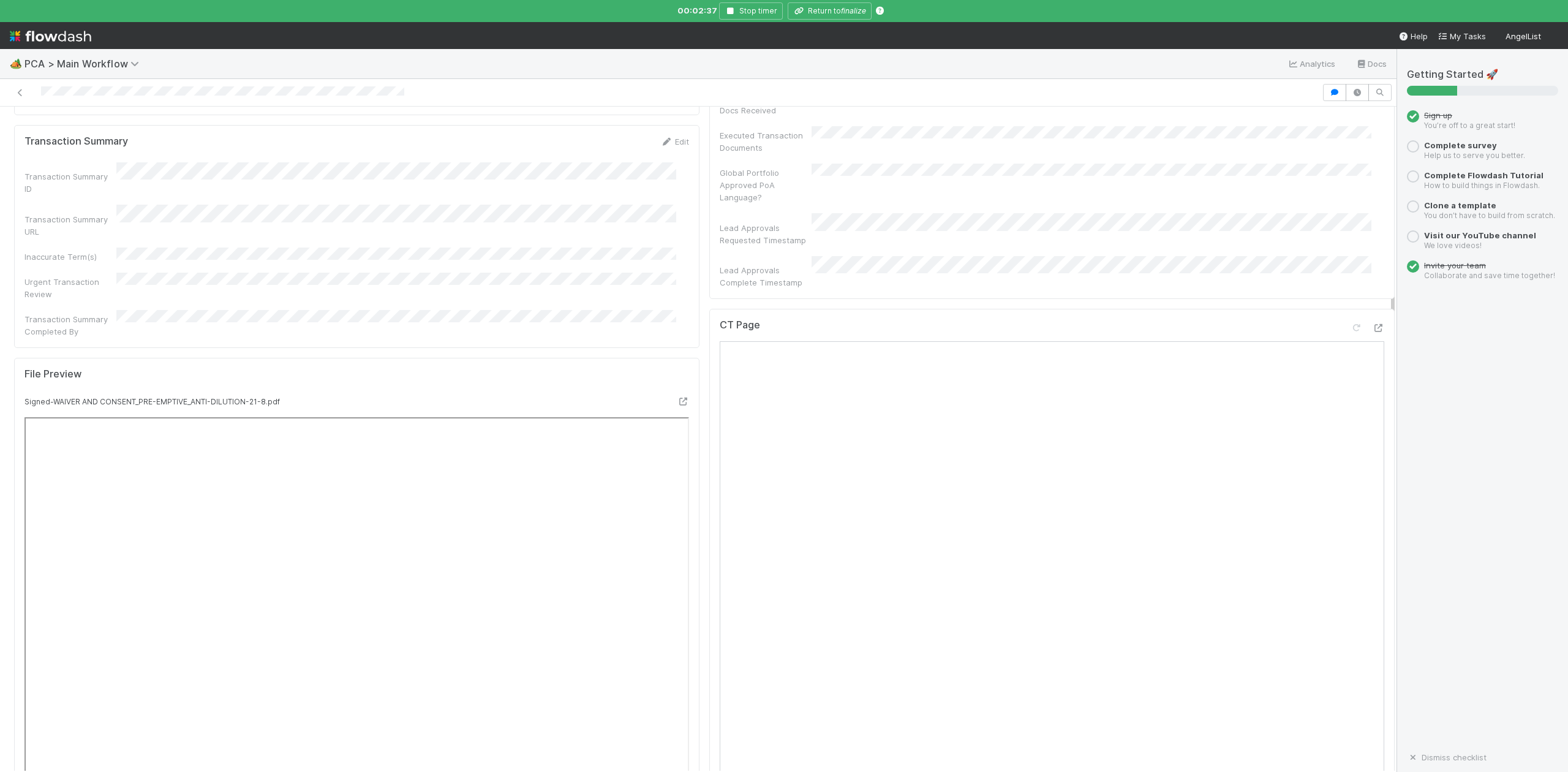
scroll to position [817, 0]
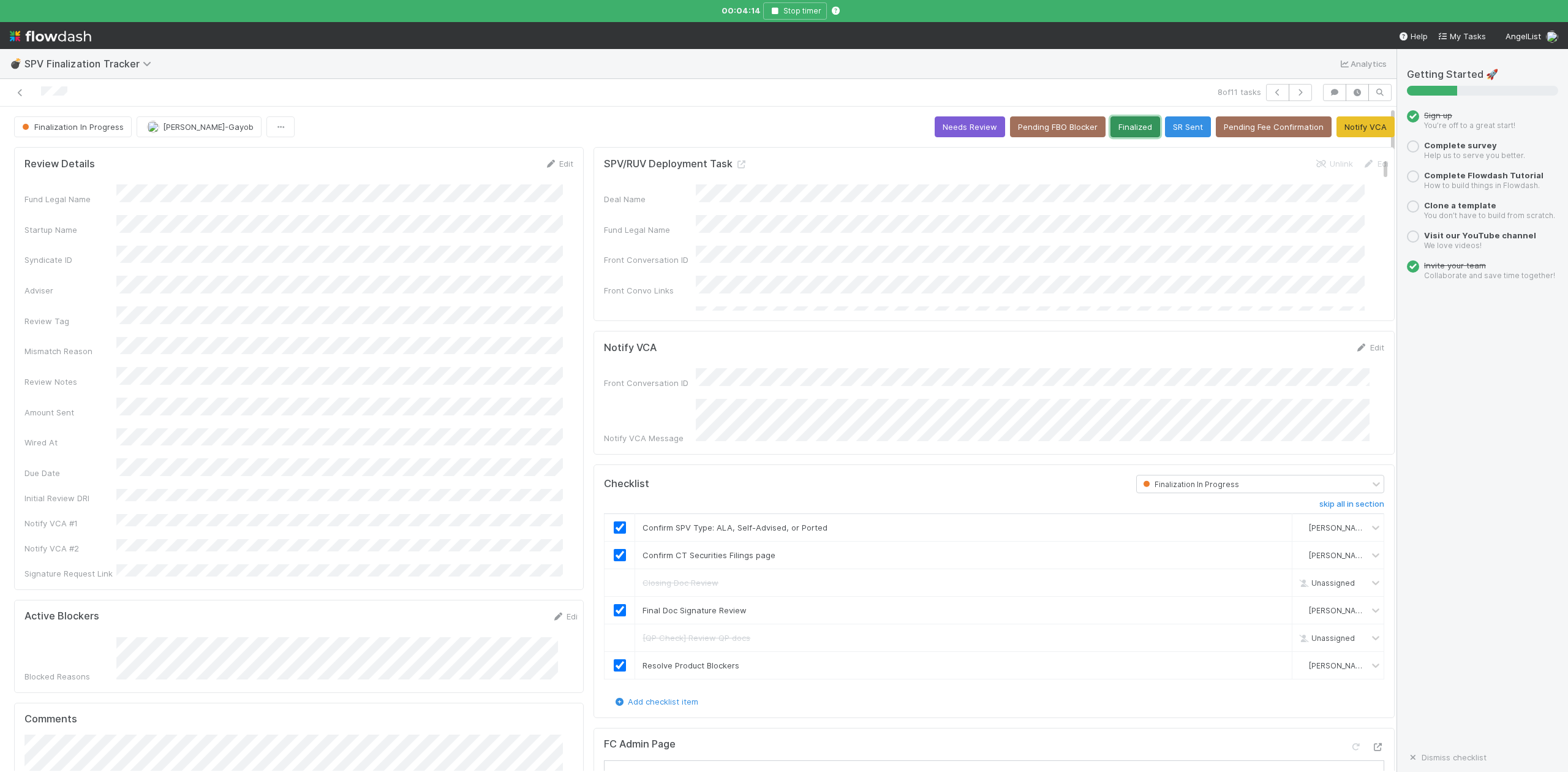
click at [1111, 128] on button "Finalized" at bounding box center [1135, 126] width 50 height 21
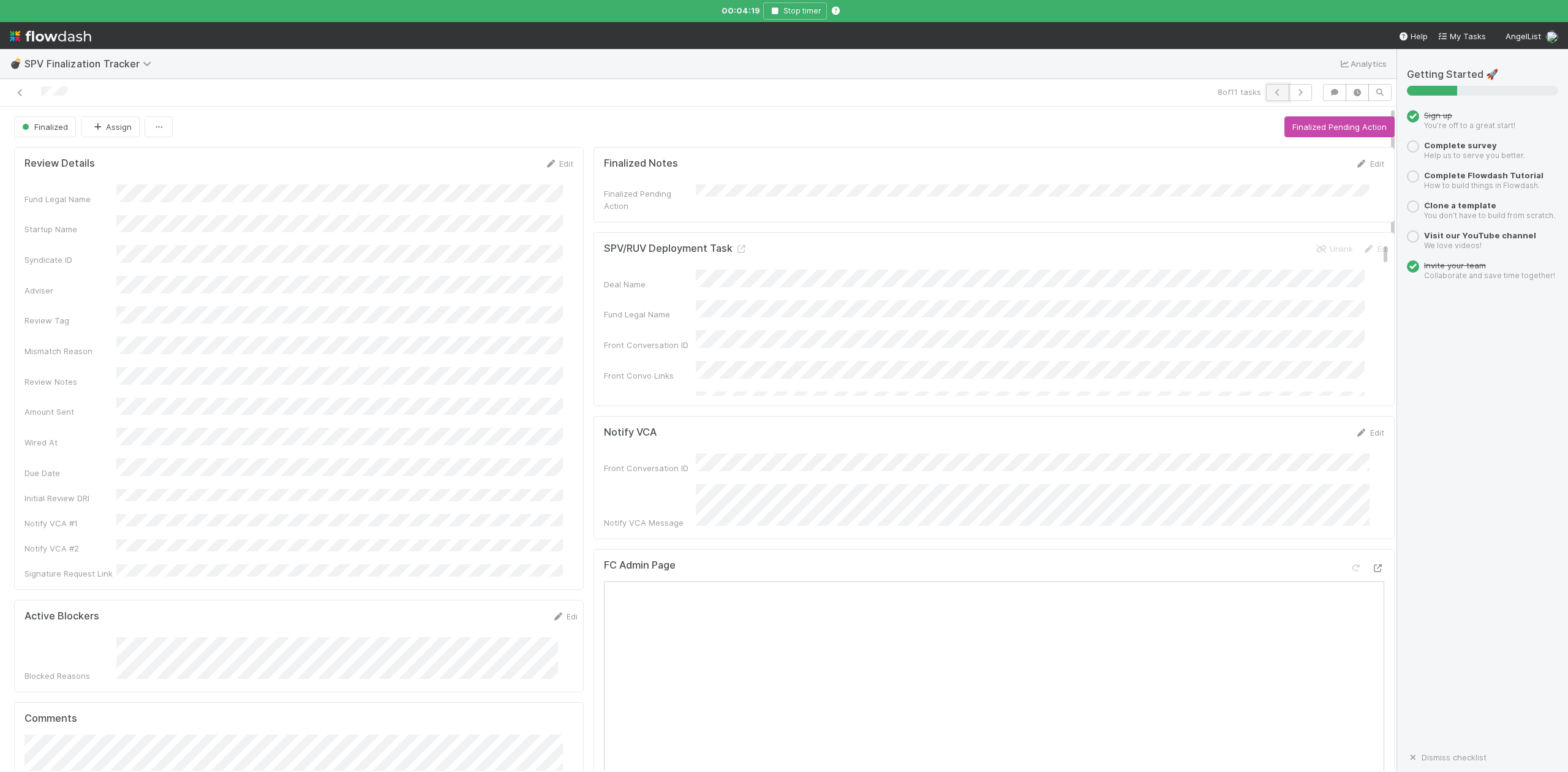
click at [1271, 89] on icon "button" at bounding box center [1277, 93] width 12 height 7
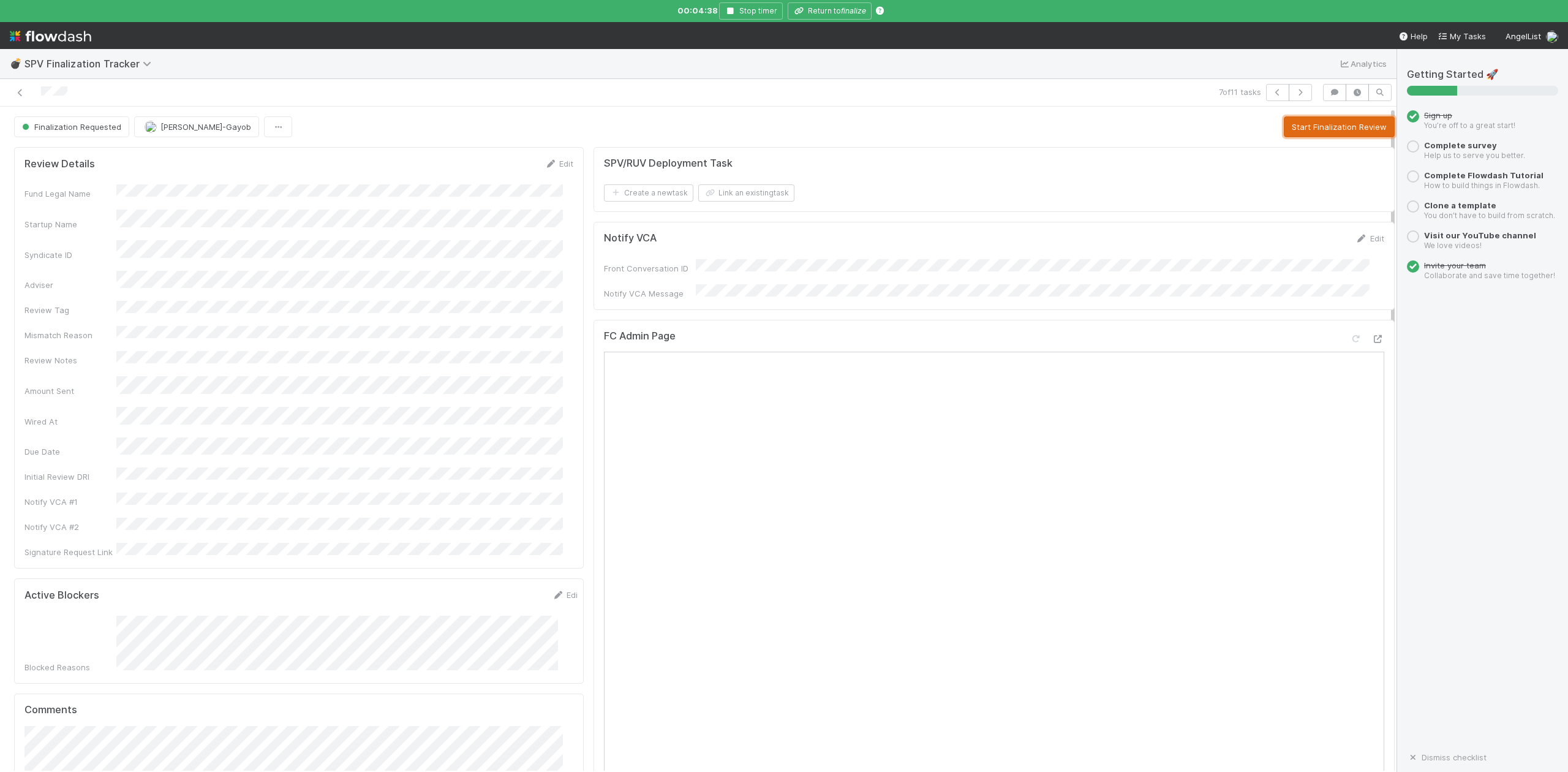
click at [1294, 132] on button "Start Finalization Review" at bounding box center [1340, 126] width 111 height 21
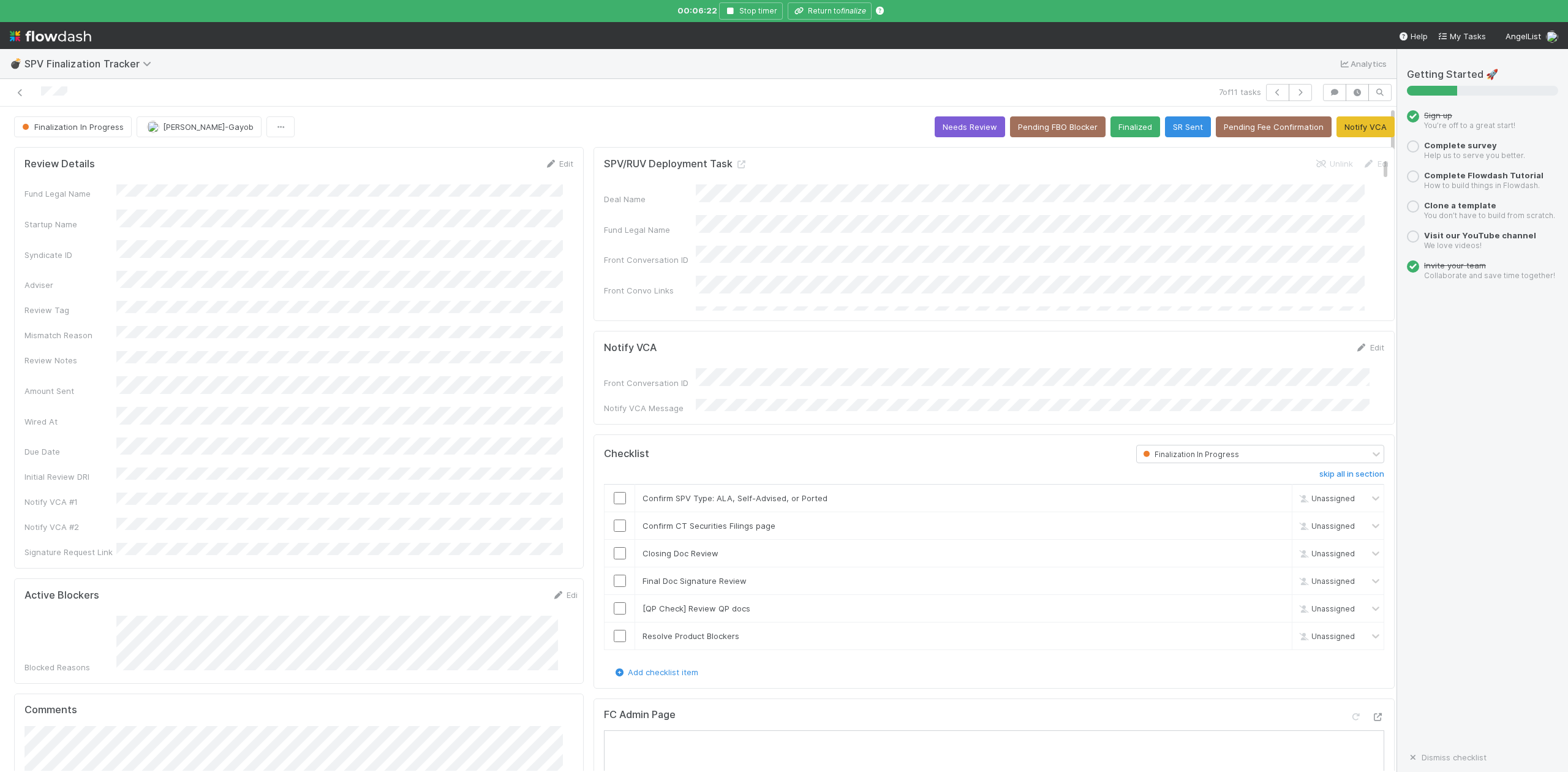
click at [403, 93] on div at bounding box center [334, 92] width 658 height 17
click at [554, 165] on link "Edit" at bounding box center [559, 163] width 29 height 10
click at [614, 523] on input "checkbox" at bounding box center [619, 525] width 12 height 12
click at [614, 494] on input "checkbox" at bounding box center [619, 497] width 12 height 12
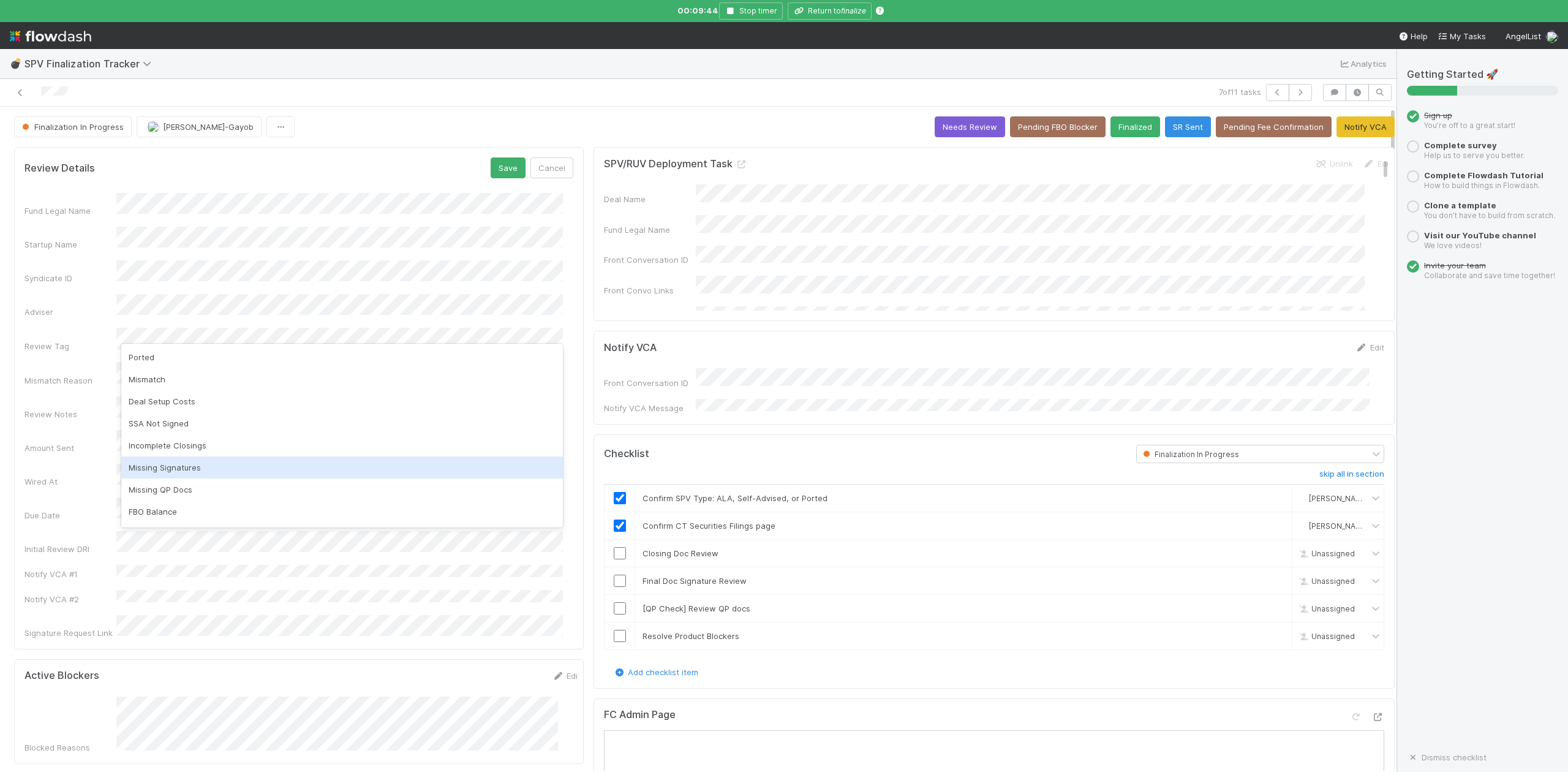
click at [189, 469] on div "Missing Signatures" at bounding box center [342, 467] width 442 height 22
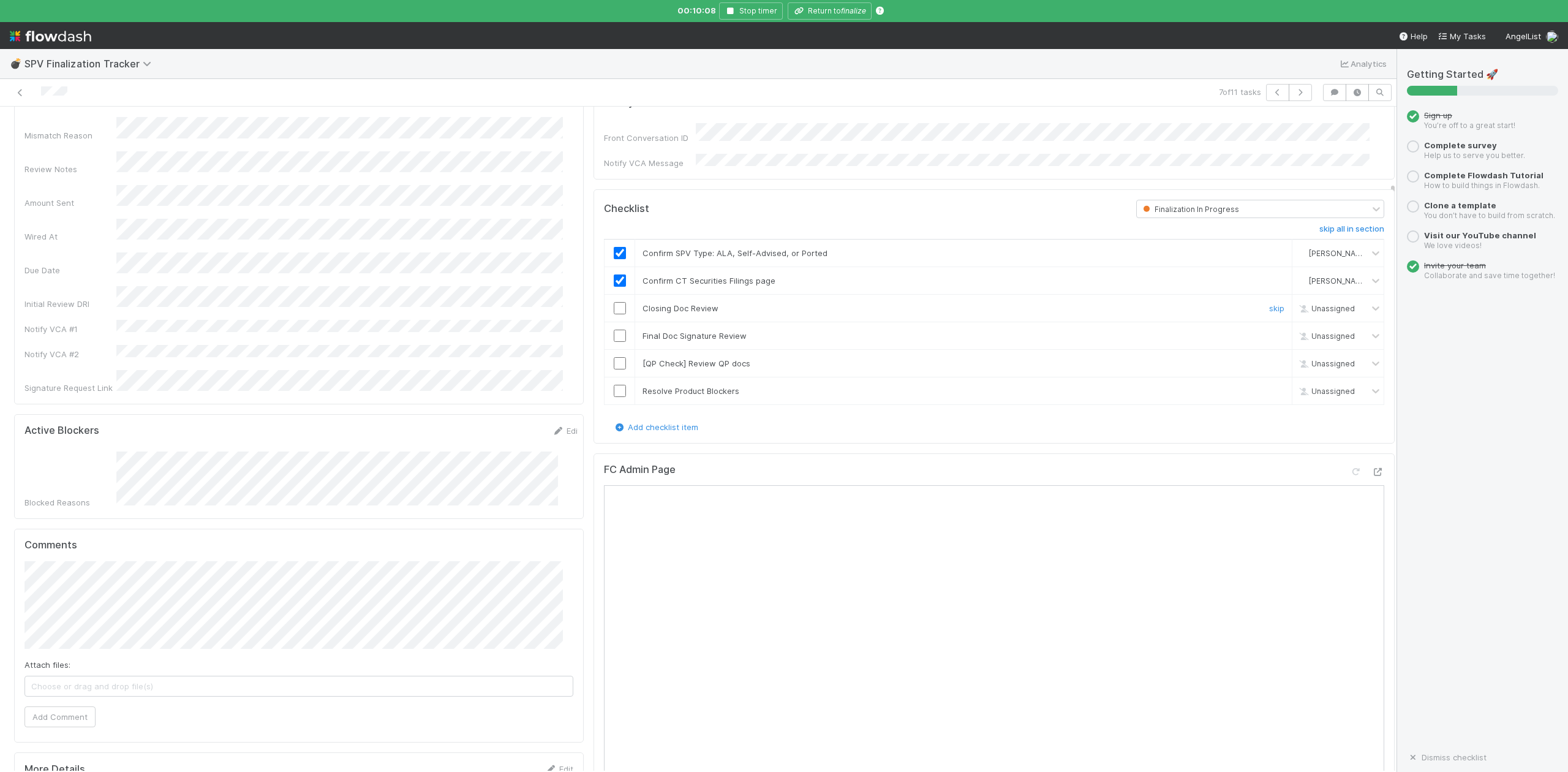
drag, startPoint x: 610, startPoint y: 302, endPoint x: 1530, endPoint y: 294, distance: 920.0
click at [614, 302] on input "checkbox" at bounding box center [619, 307] width 12 height 12
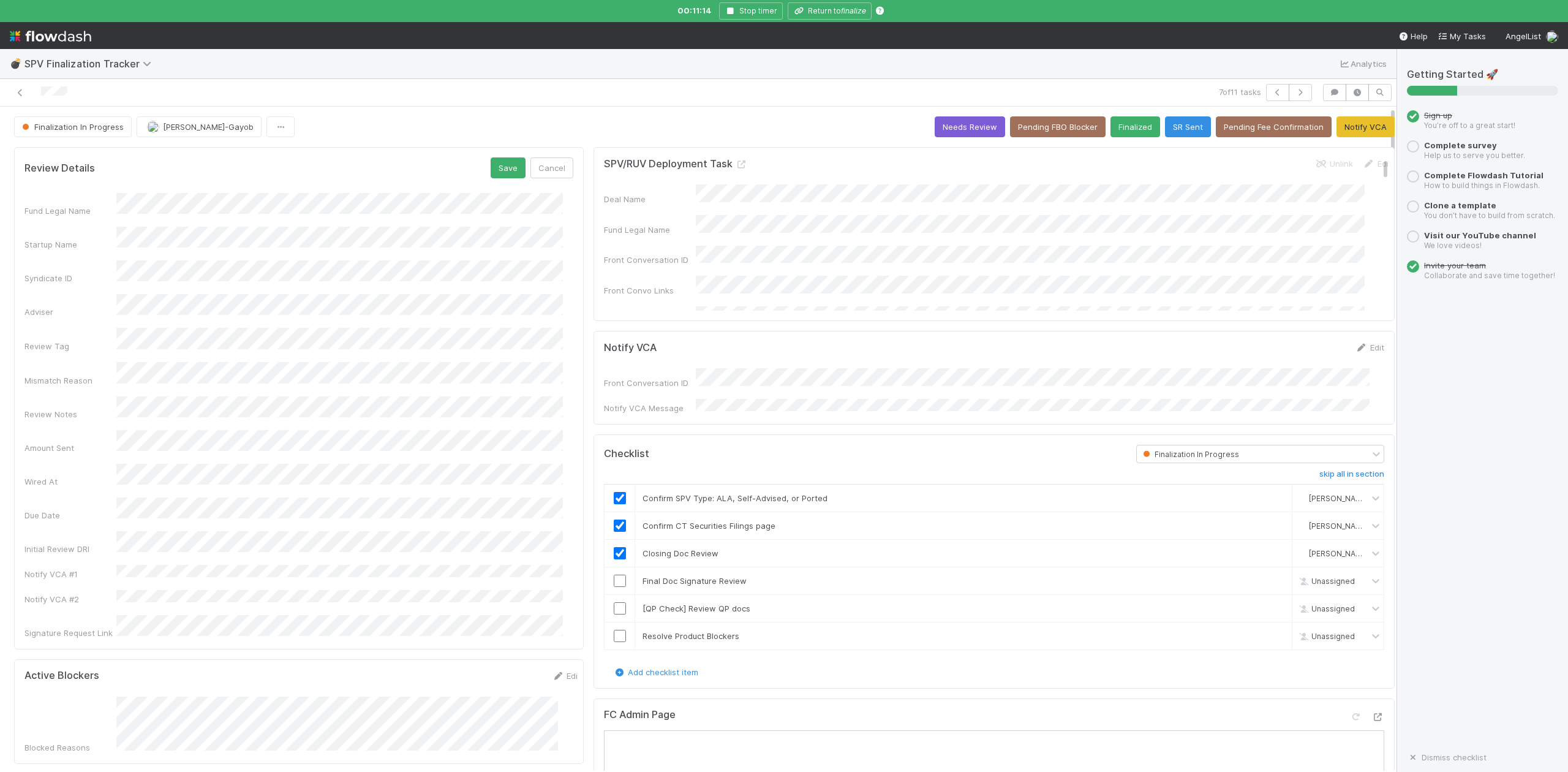
drag, startPoint x: 731, startPoint y: 166, endPoint x: 759, endPoint y: 183, distance: 32.8
click at [735, 165] on icon at bounding box center [740, 164] width 12 height 8
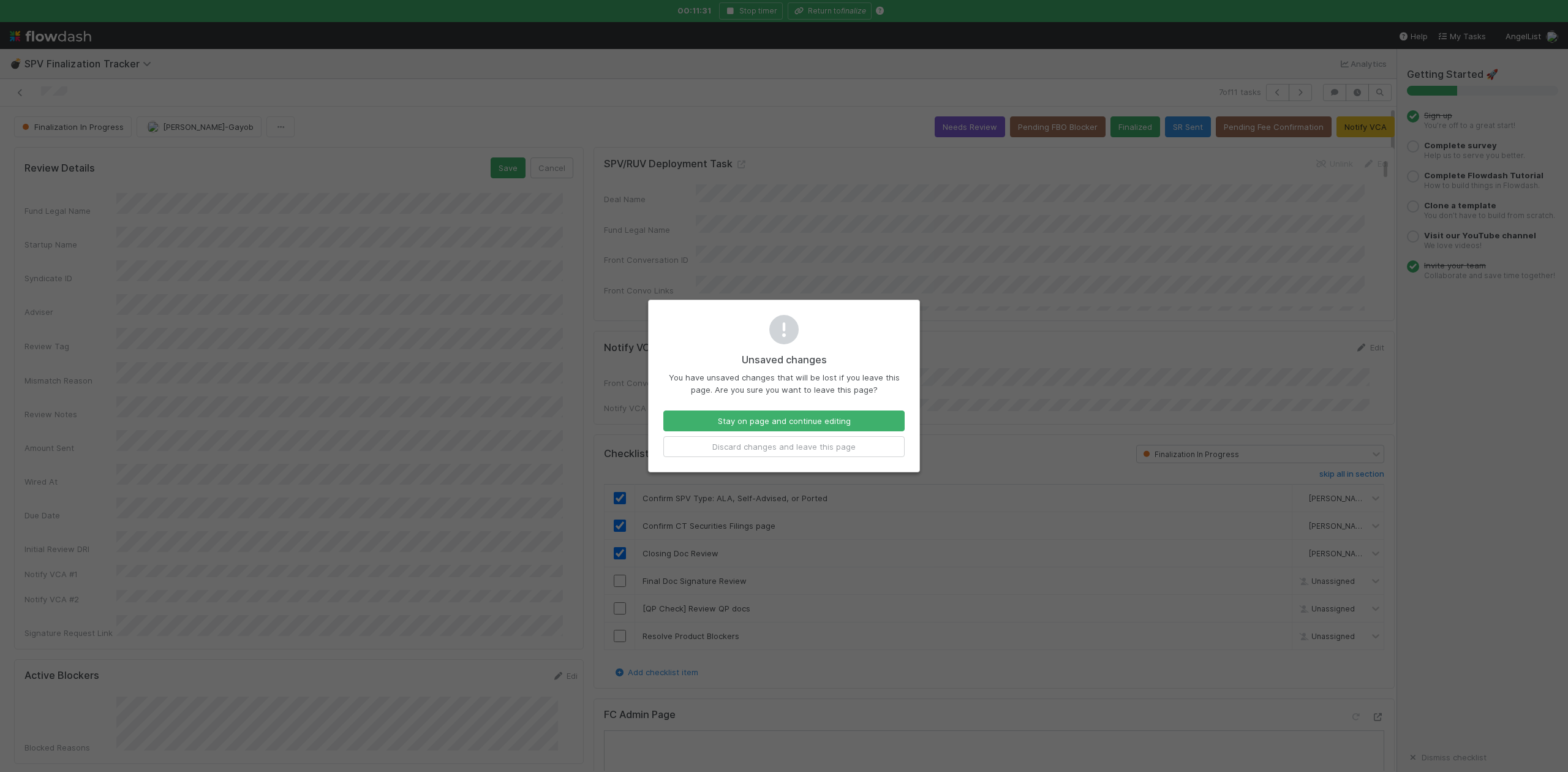
click at [1104, 243] on div "Unsaved changes You have unsaved changes that will be lost if you leave this pa…" at bounding box center [784, 386] width 1568 height 772
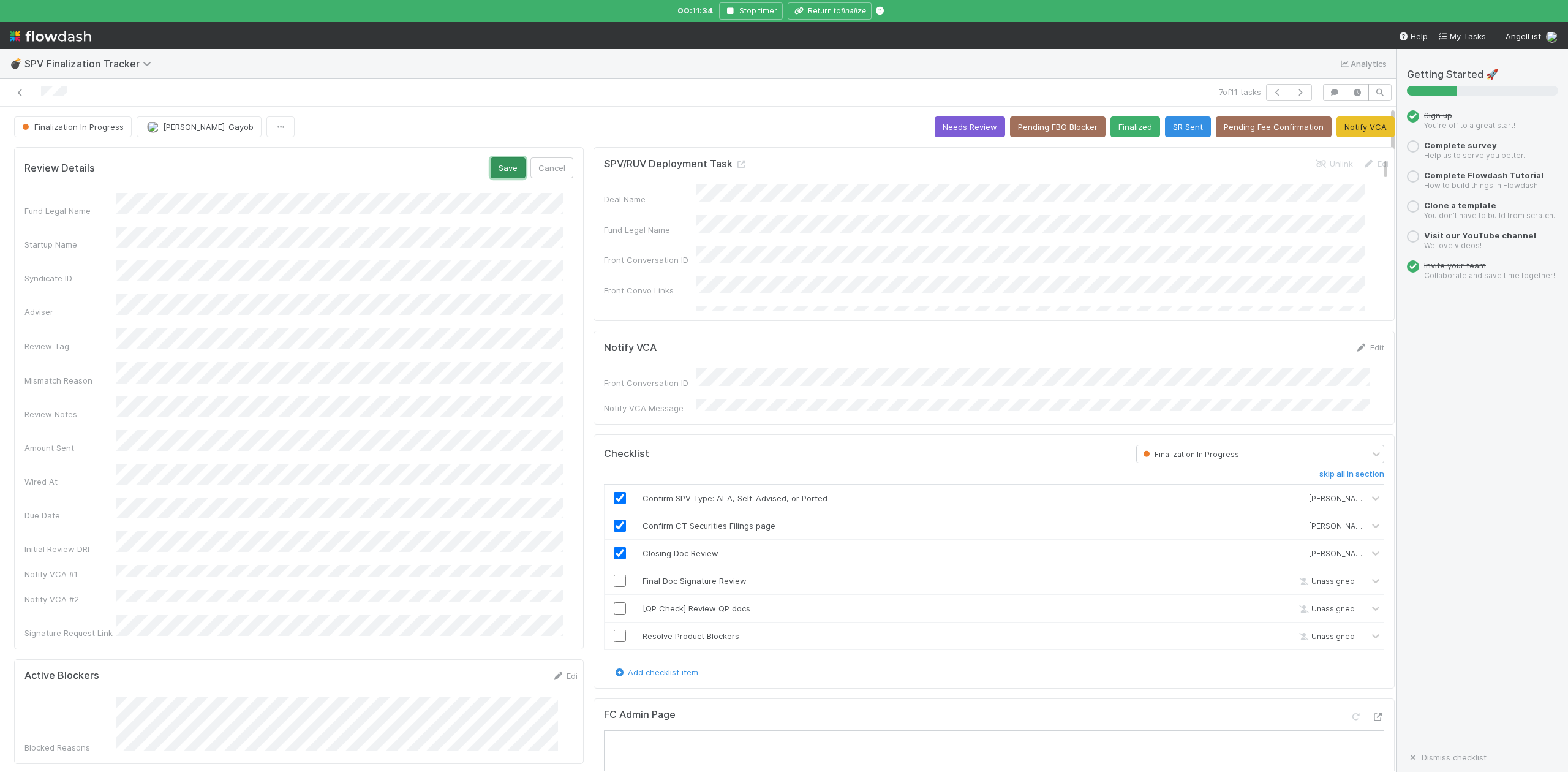
click at [498, 162] on button "Save" at bounding box center [508, 167] width 35 height 21
click at [327, 262] on div "Fund Legal Name Startup Name Syndicate ID Adviser Review Tag Mismatch Reason Re…" at bounding box center [298, 376] width 548 height 384
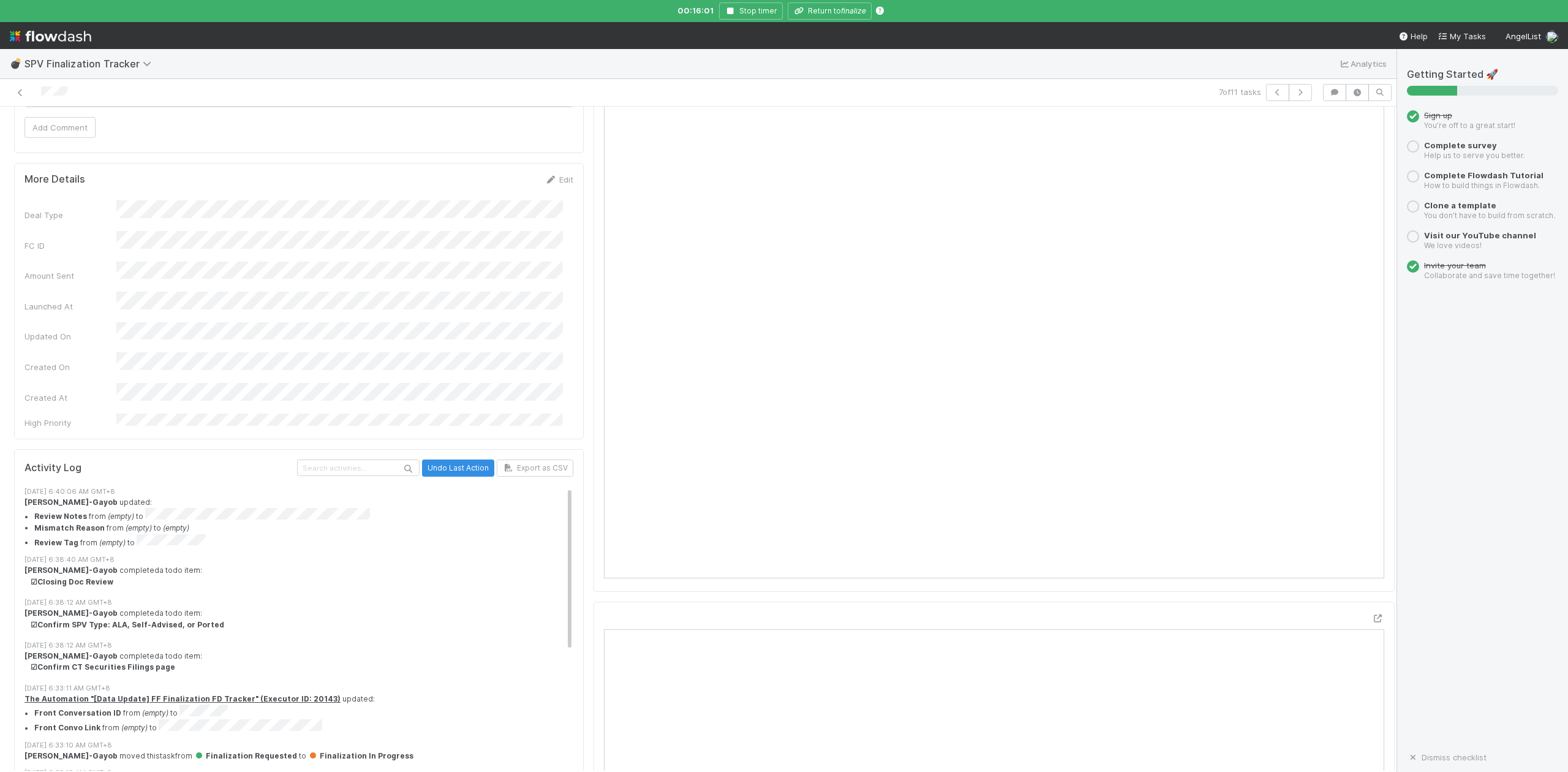
scroll to position [735, 0]
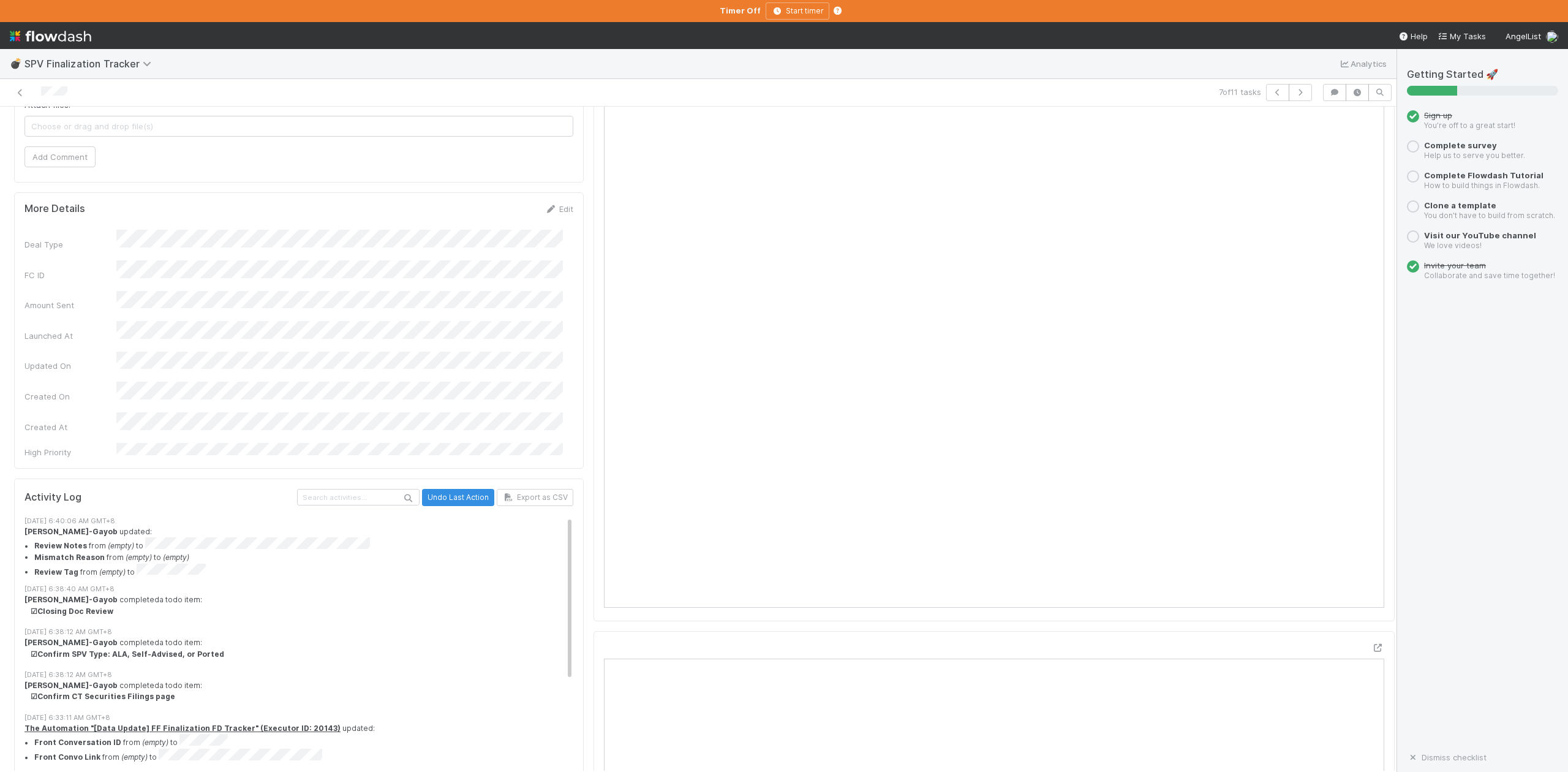
click at [427, 114] on div "Attach files: Choose or drag and drop file(s) Add Comment" at bounding box center [298, 84] width 548 height 166
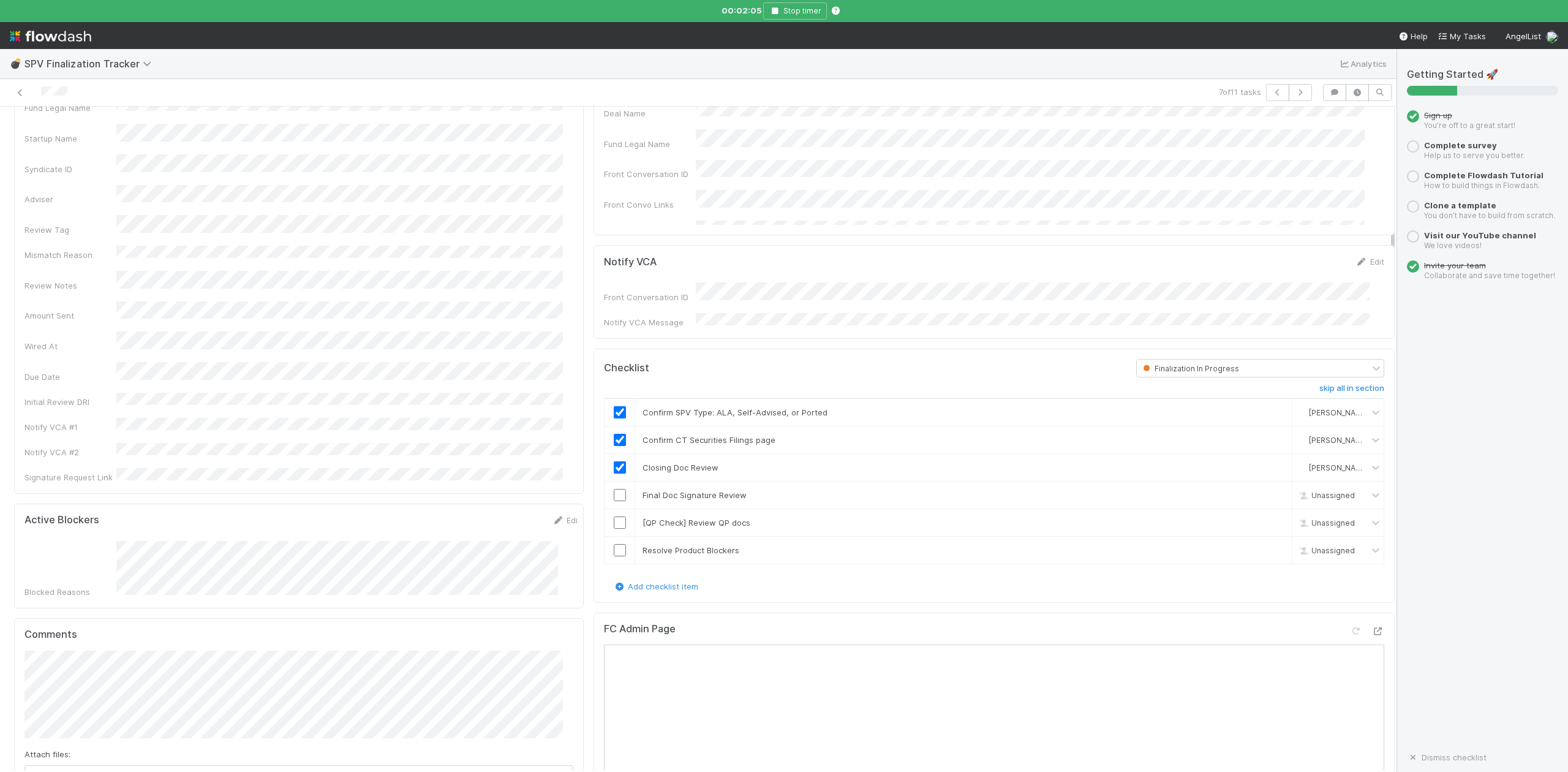
scroll to position [0, 0]
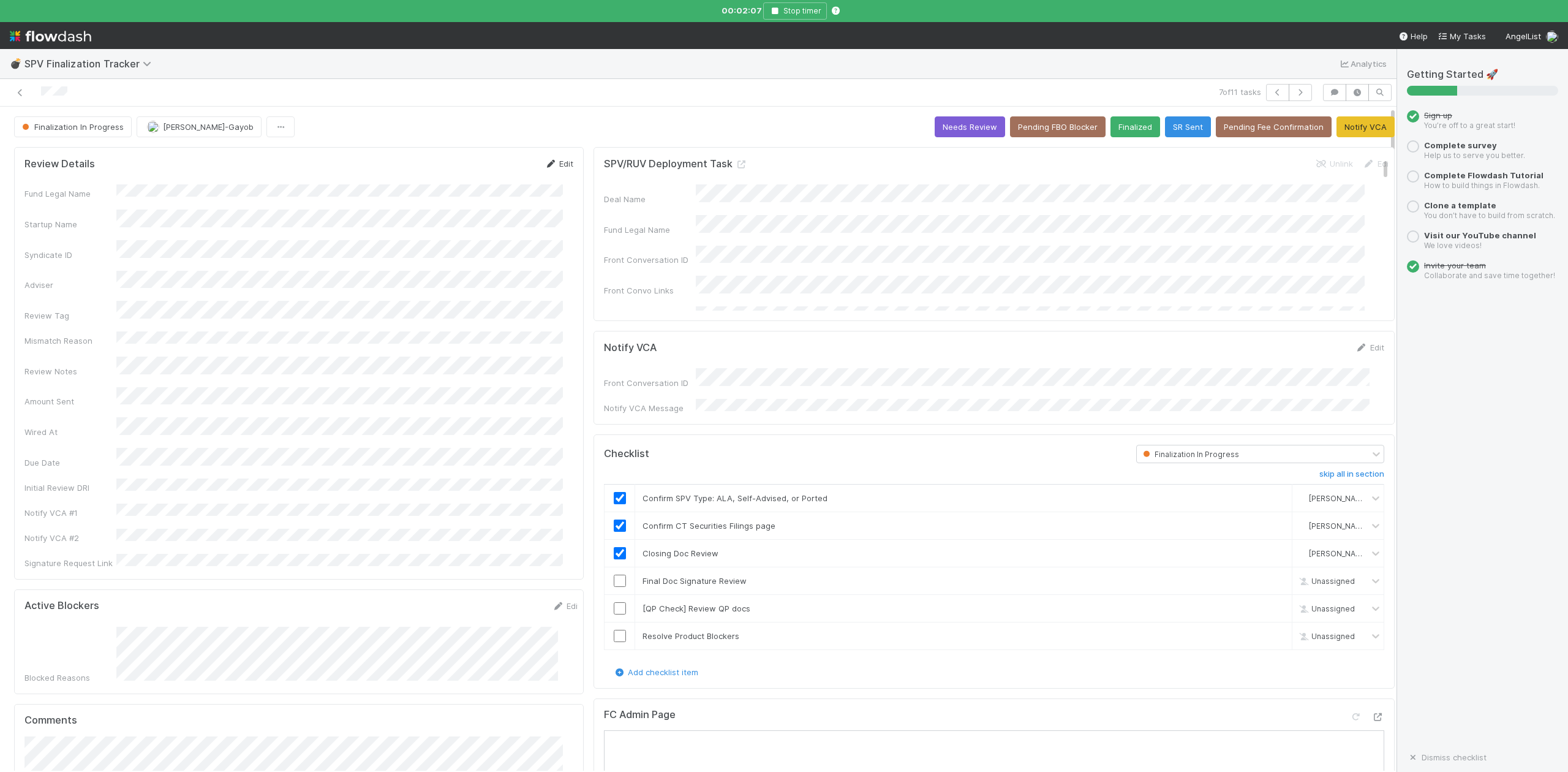
click at [555, 165] on link "Edit" at bounding box center [559, 163] width 29 height 10
click at [498, 174] on button "Save" at bounding box center [508, 167] width 35 height 21
click at [772, 8] on icon "button" at bounding box center [774, 11] width 12 height 7
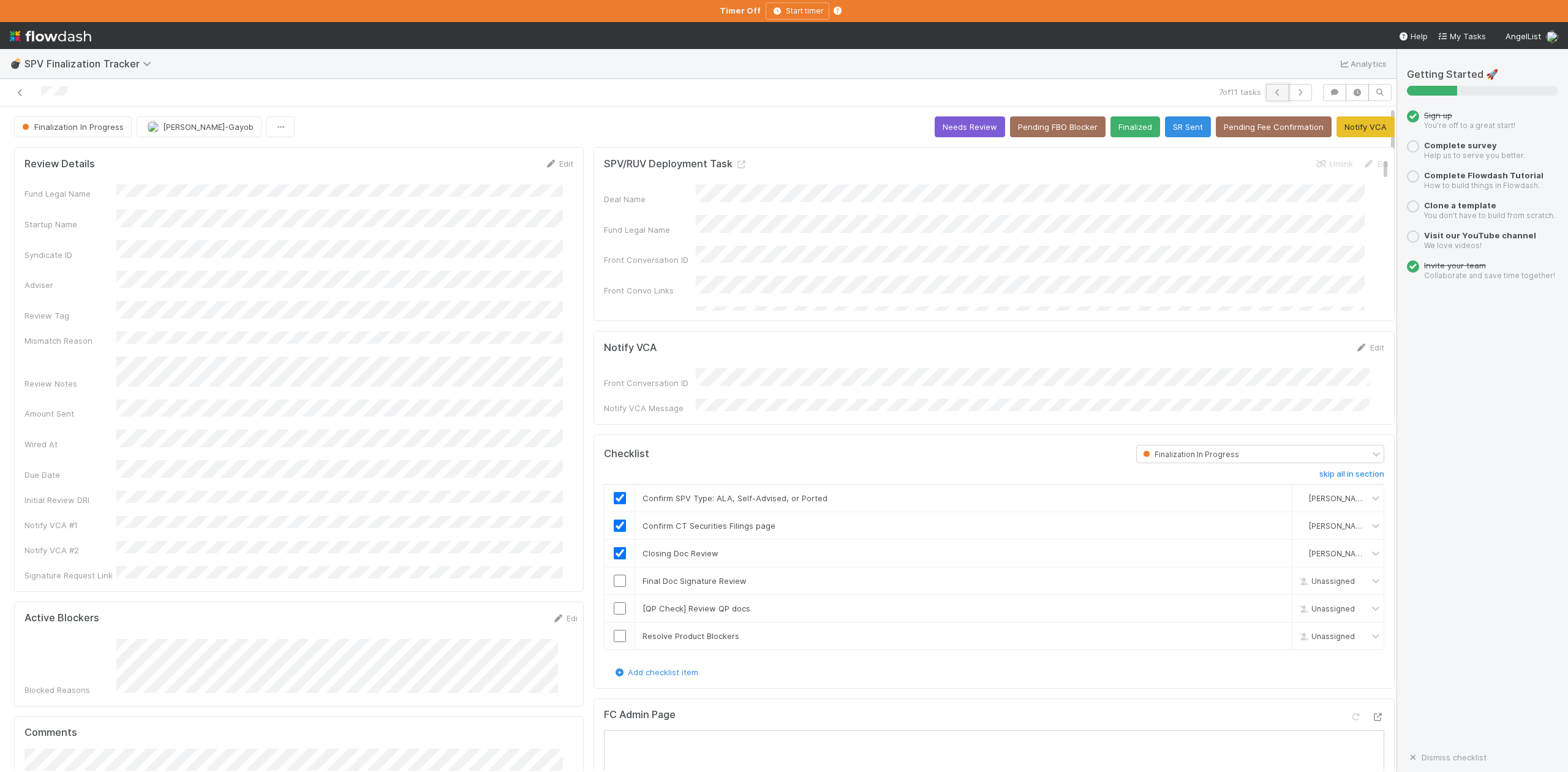
click at [1271, 96] on icon "button" at bounding box center [1277, 93] width 12 height 7
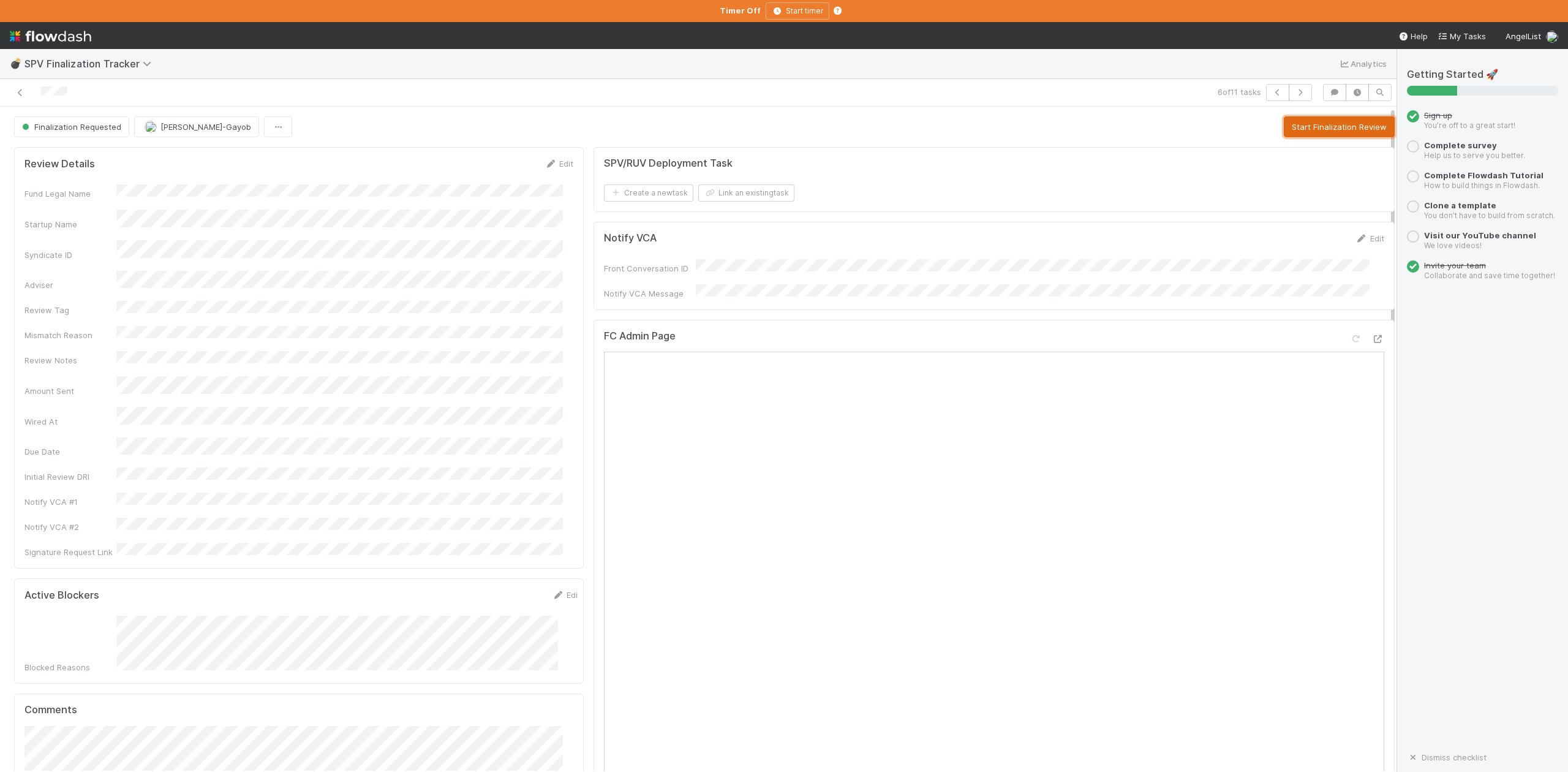
drag, startPoint x: 1302, startPoint y: 130, endPoint x: 1566, endPoint y: 228, distance: 281.6
click at [1302, 130] on button "Start Finalization Review" at bounding box center [1340, 126] width 111 height 21
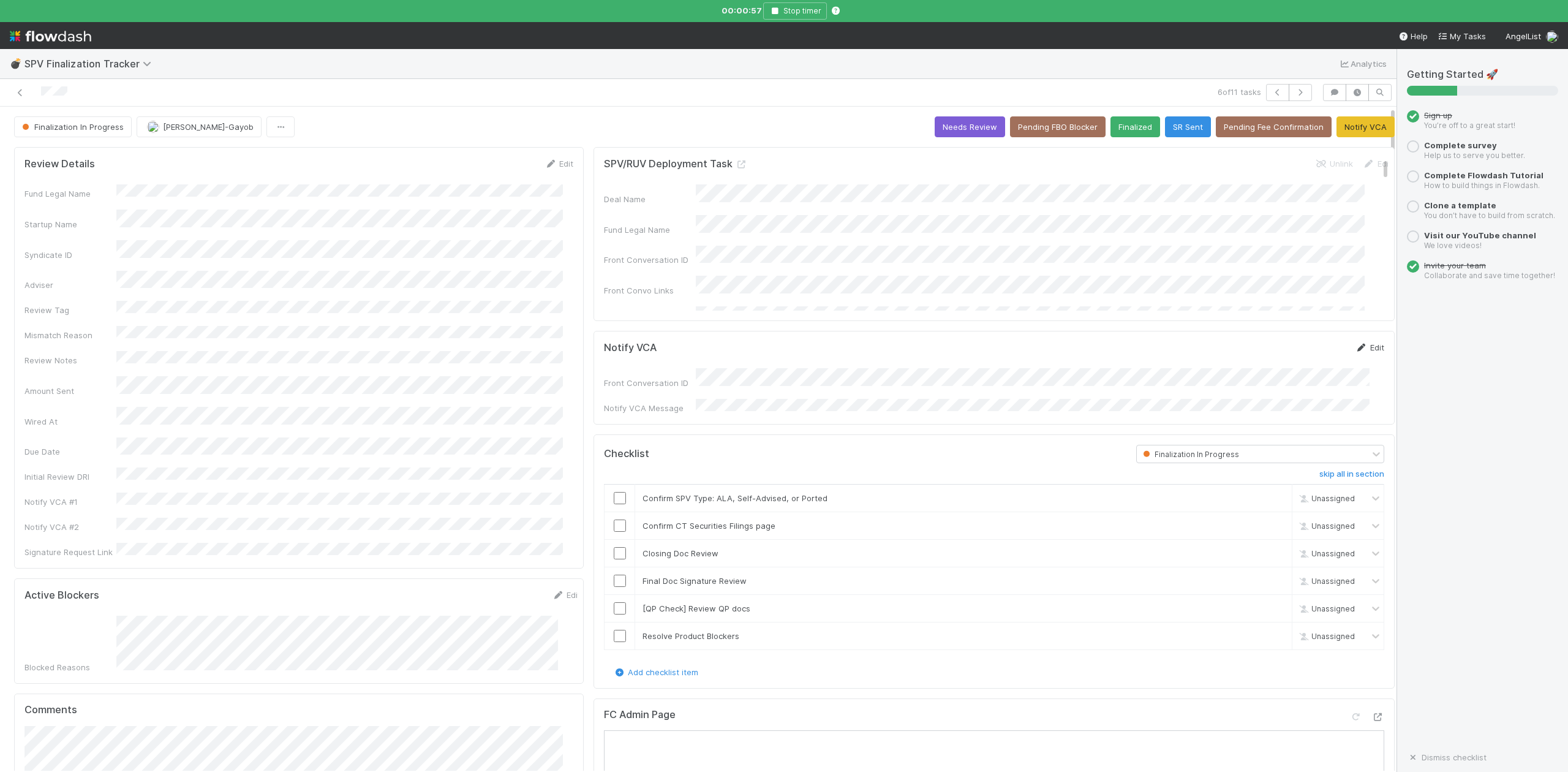
click at [1356, 349] on link "Edit" at bounding box center [1371, 347] width 29 height 10
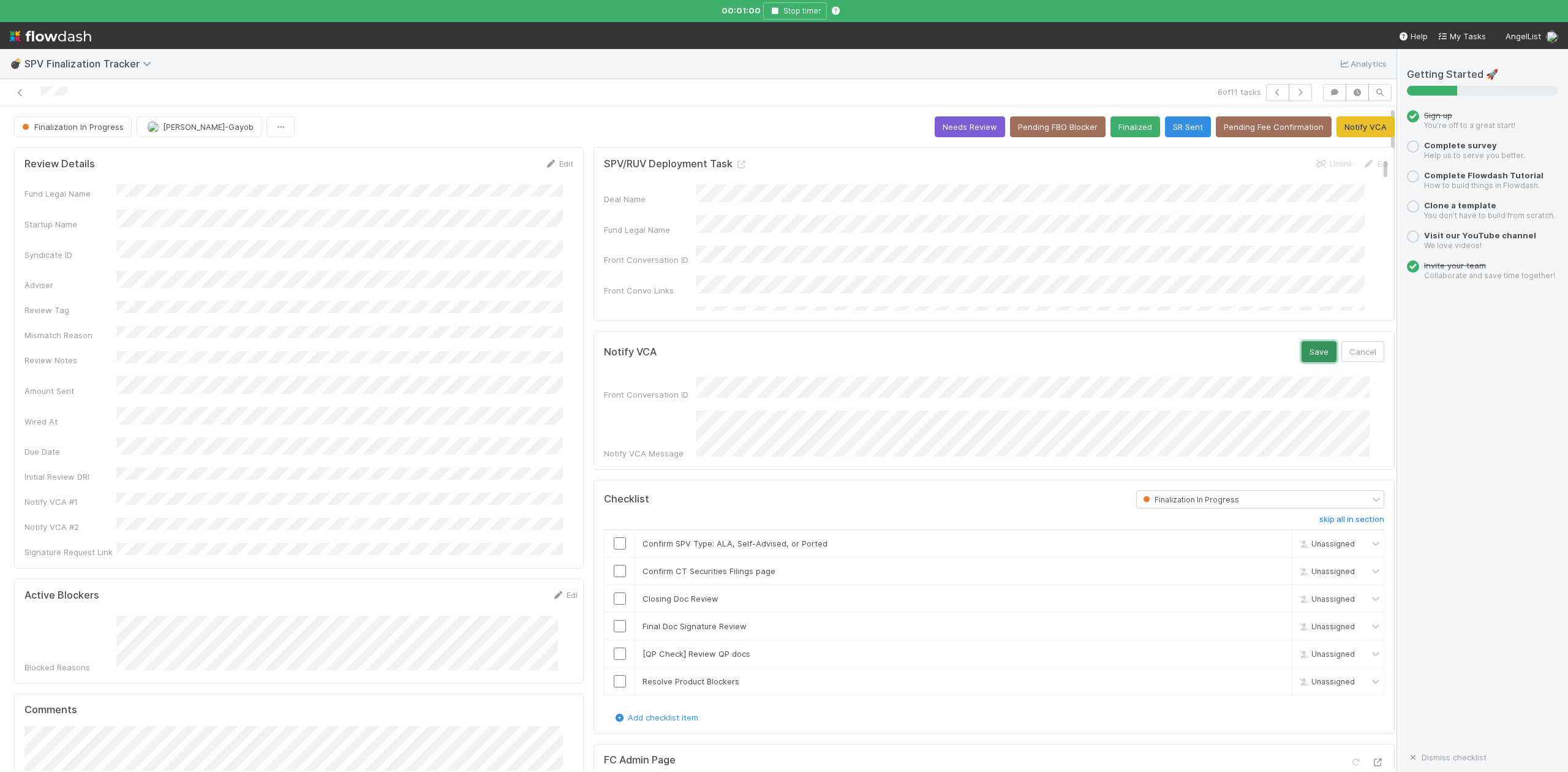
click at [1302, 350] on button "Save" at bounding box center [1319, 351] width 35 height 21
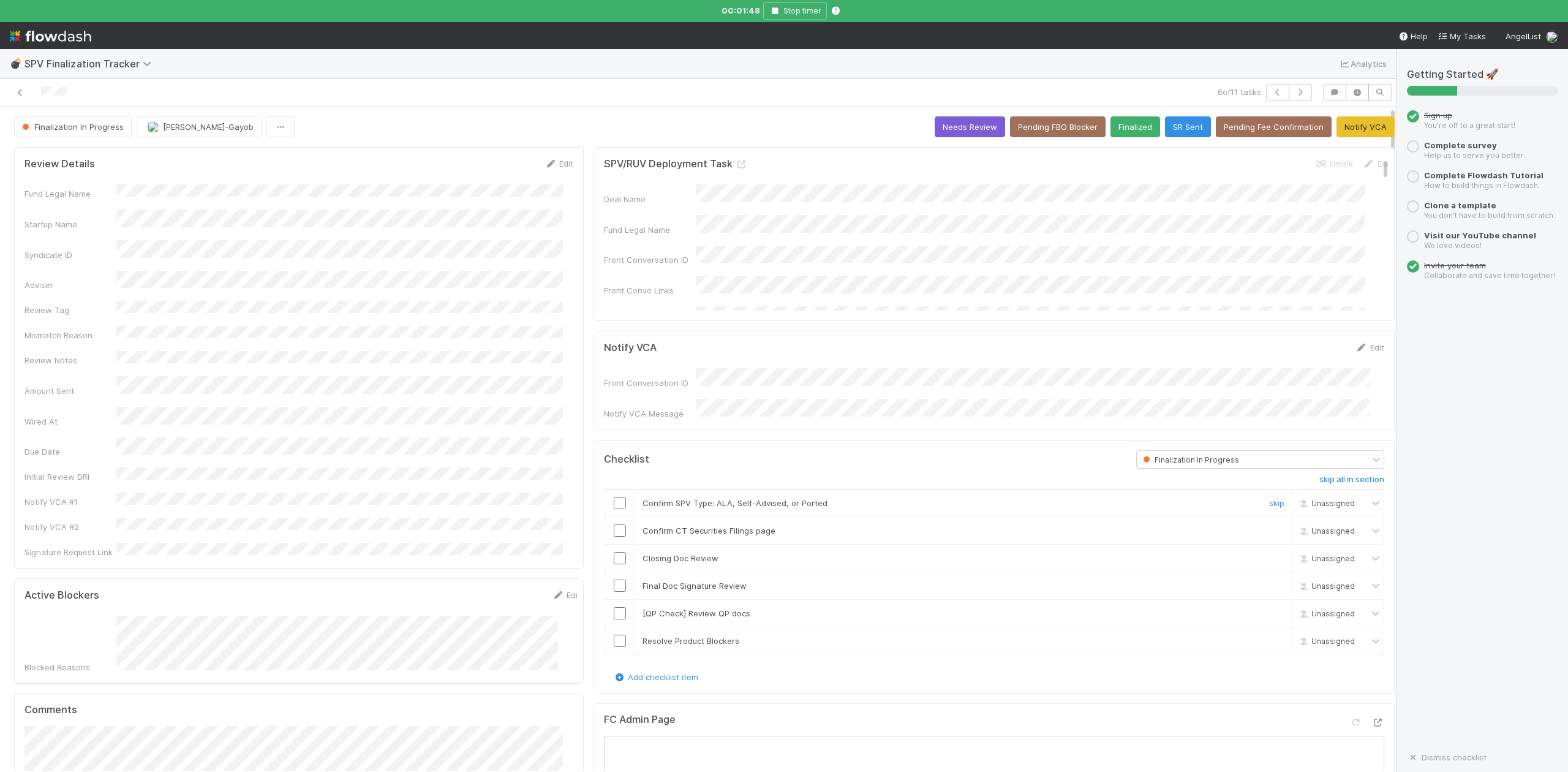
drag, startPoint x: 608, startPoint y: 501, endPoint x: 610, endPoint y: 513, distance: 12.2
click at [614, 501] on input "checkbox" at bounding box center [619, 502] width 12 height 12
click at [614, 526] on input "checkbox" at bounding box center [619, 530] width 12 height 12
click at [614, 556] on input "checkbox" at bounding box center [619, 557] width 12 height 12
click at [553, 165] on link "Edit" at bounding box center [559, 163] width 29 height 10
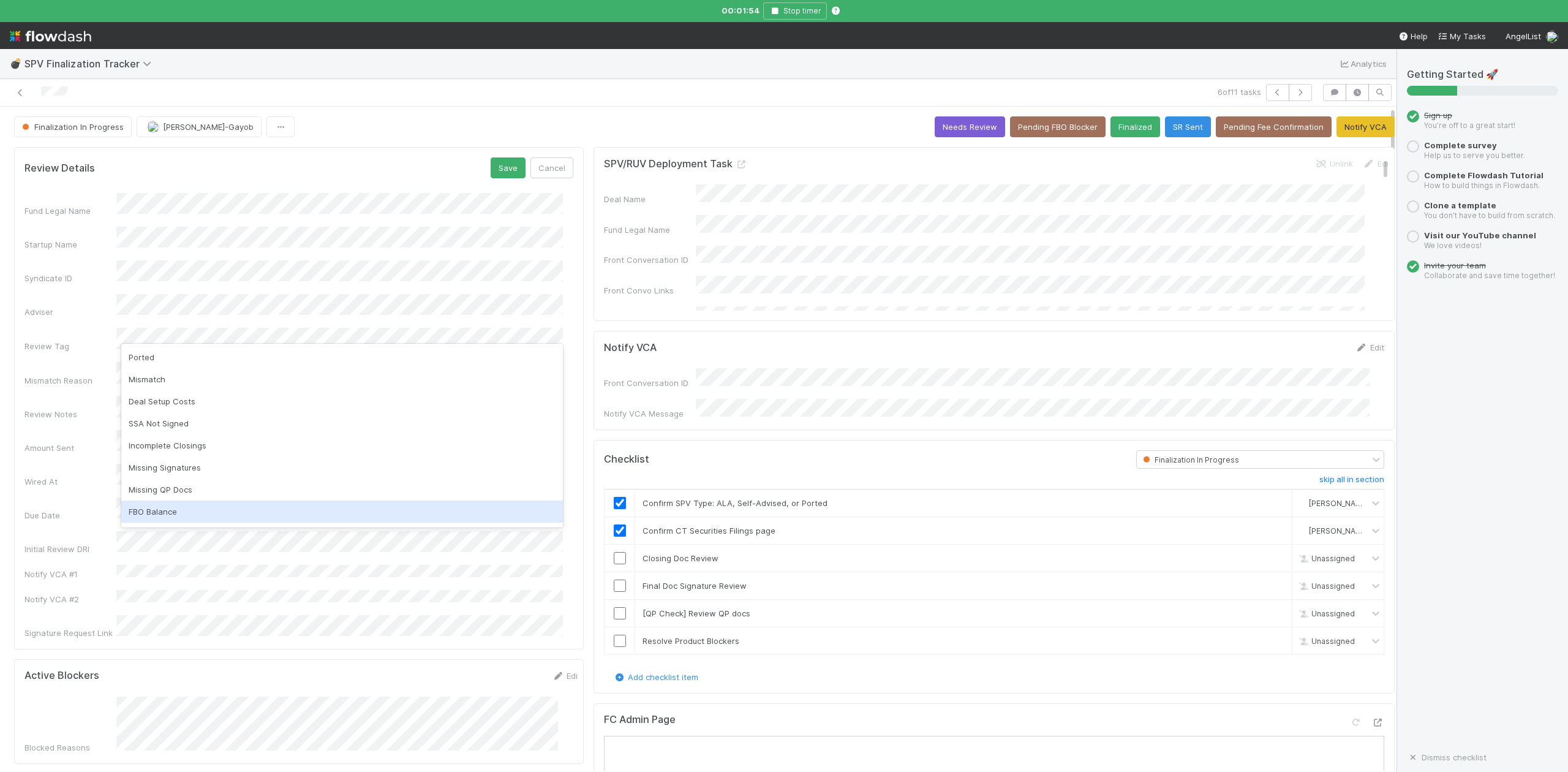
click at [169, 509] on div "FBO Balance" at bounding box center [342, 511] width 442 height 22
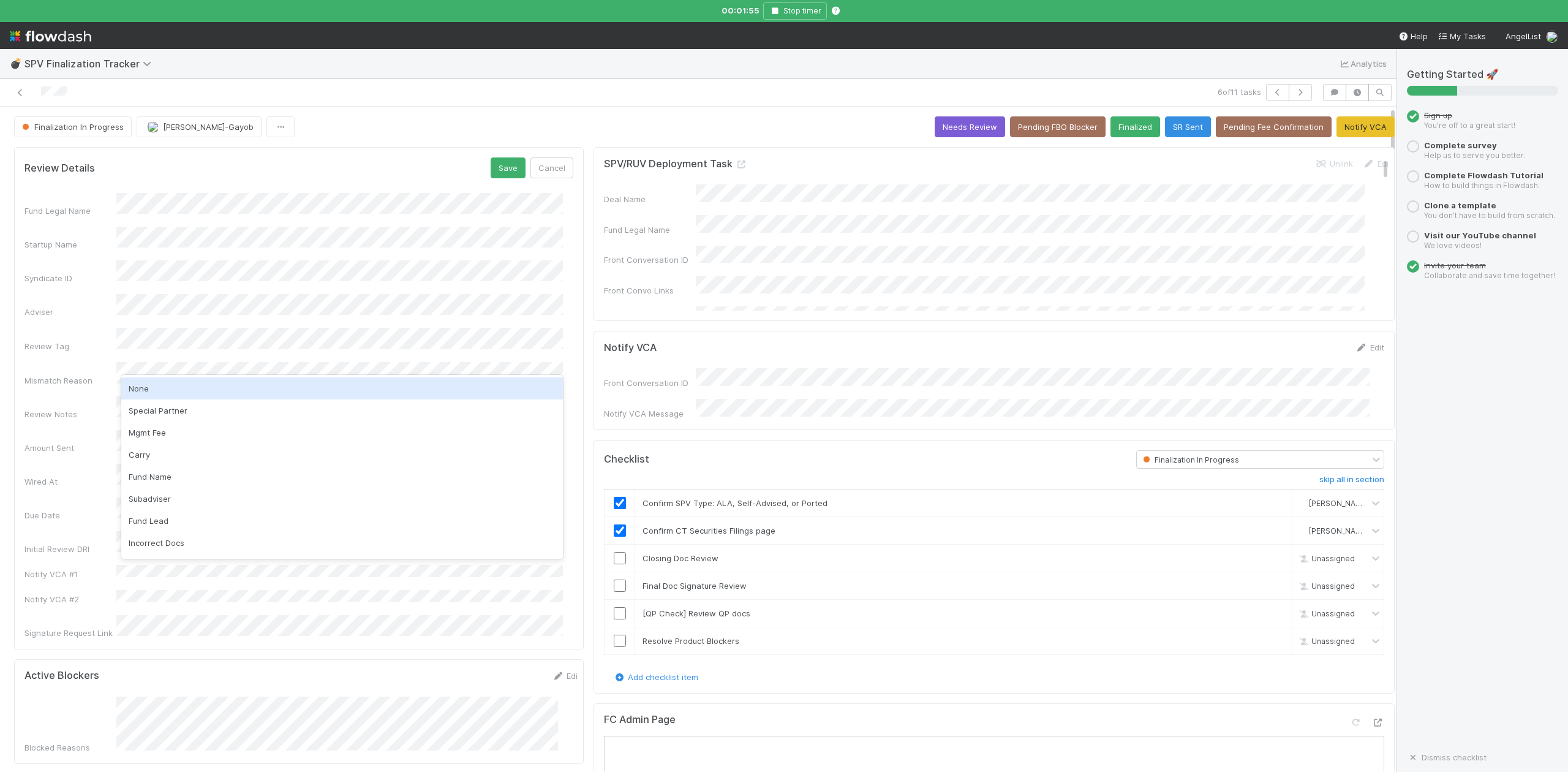
click at [151, 393] on div "None" at bounding box center [342, 388] width 442 height 22
checkbox input "true"
click at [490, 168] on button "Save" at bounding box center [508, 167] width 35 height 21
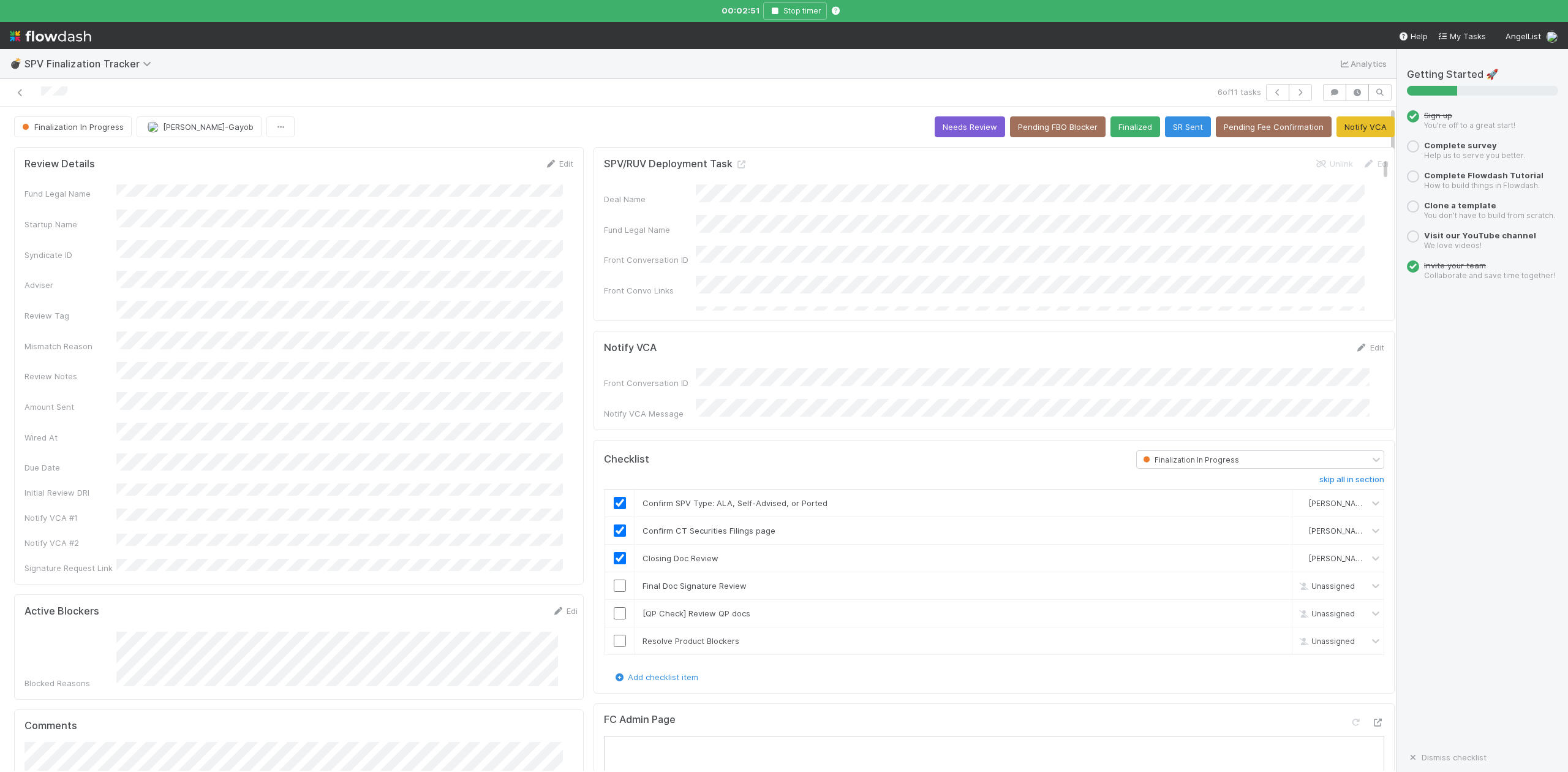
click at [614, 584] on input "checkbox" at bounding box center [619, 585] width 12 height 12
click at [1050, 123] on button "Pending FBO Blocker" at bounding box center [1058, 126] width 95 height 21
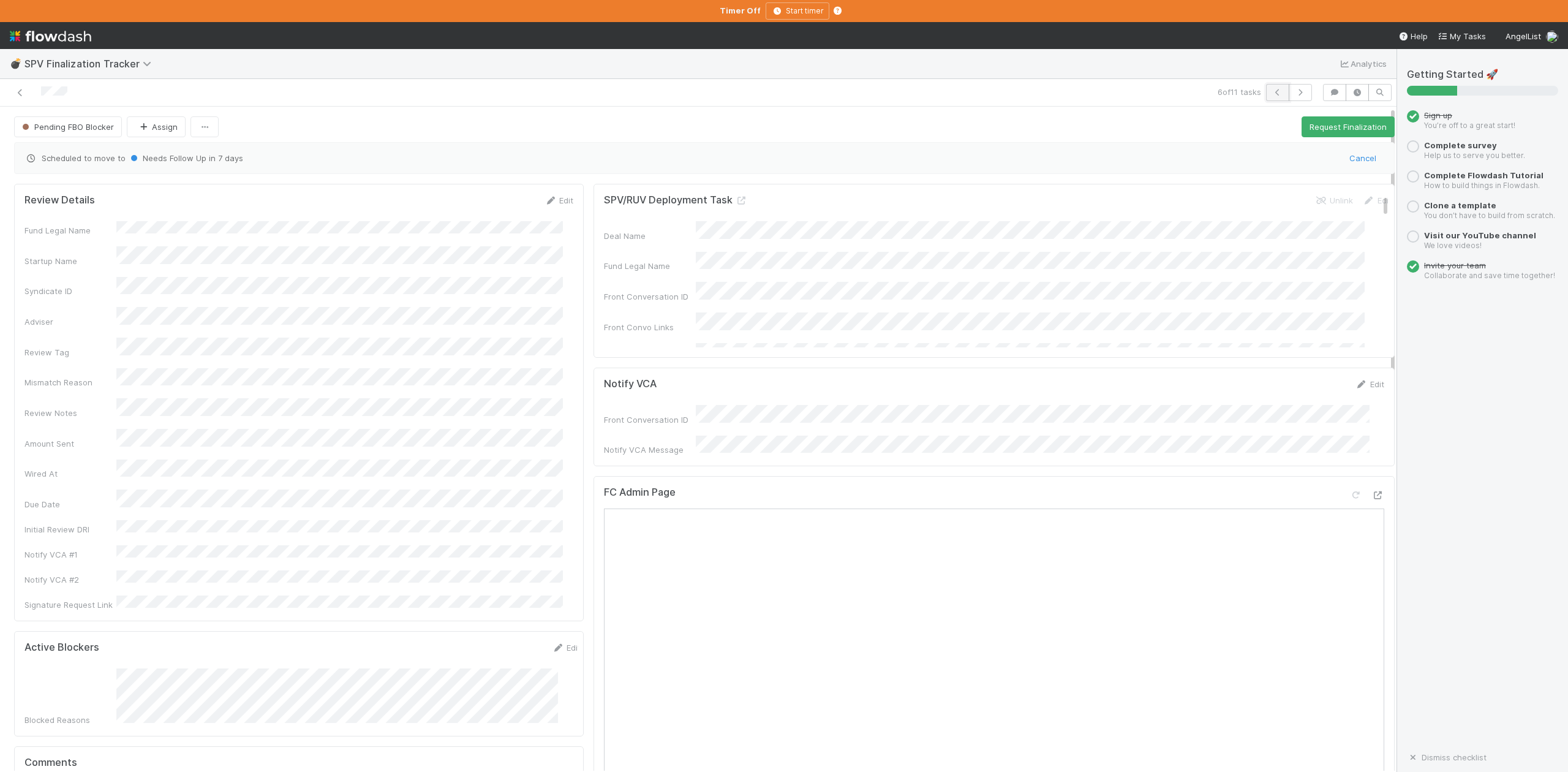
click at [1266, 98] on button "button" at bounding box center [1278, 92] width 24 height 17
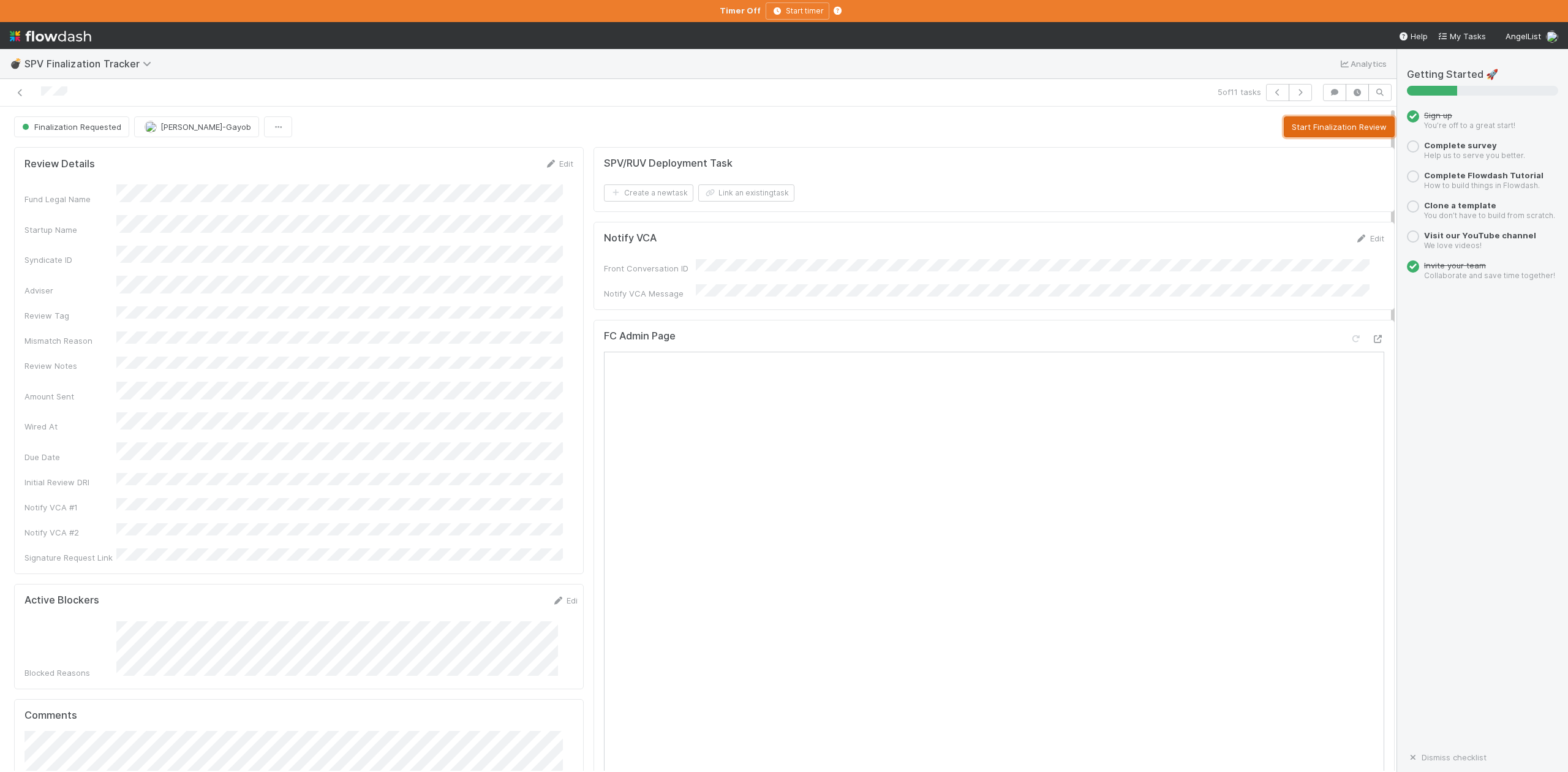
click at [1326, 130] on button "Start Finalization Review" at bounding box center [1340, 126] width 111 height 21
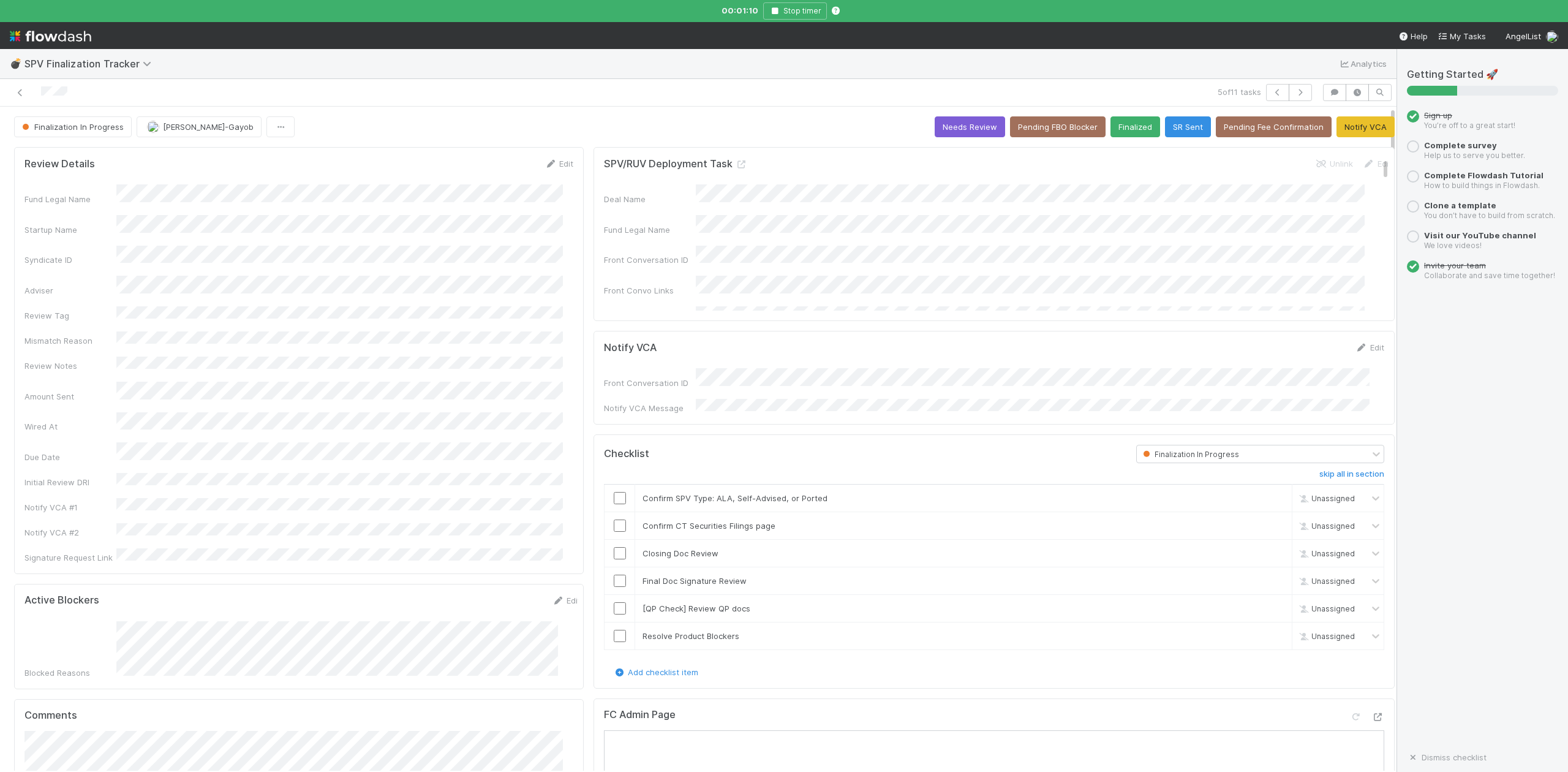
click at [360, 336] on div "Fund Legal Name Startup Name Syndicate ID Adviser Review Tag Mismatch Reason Re…" at bounding box center [298, 374] width 548 height 379
click at [555, 165] on link "Edit" at bounding box center [559, 163] width 29 height 10
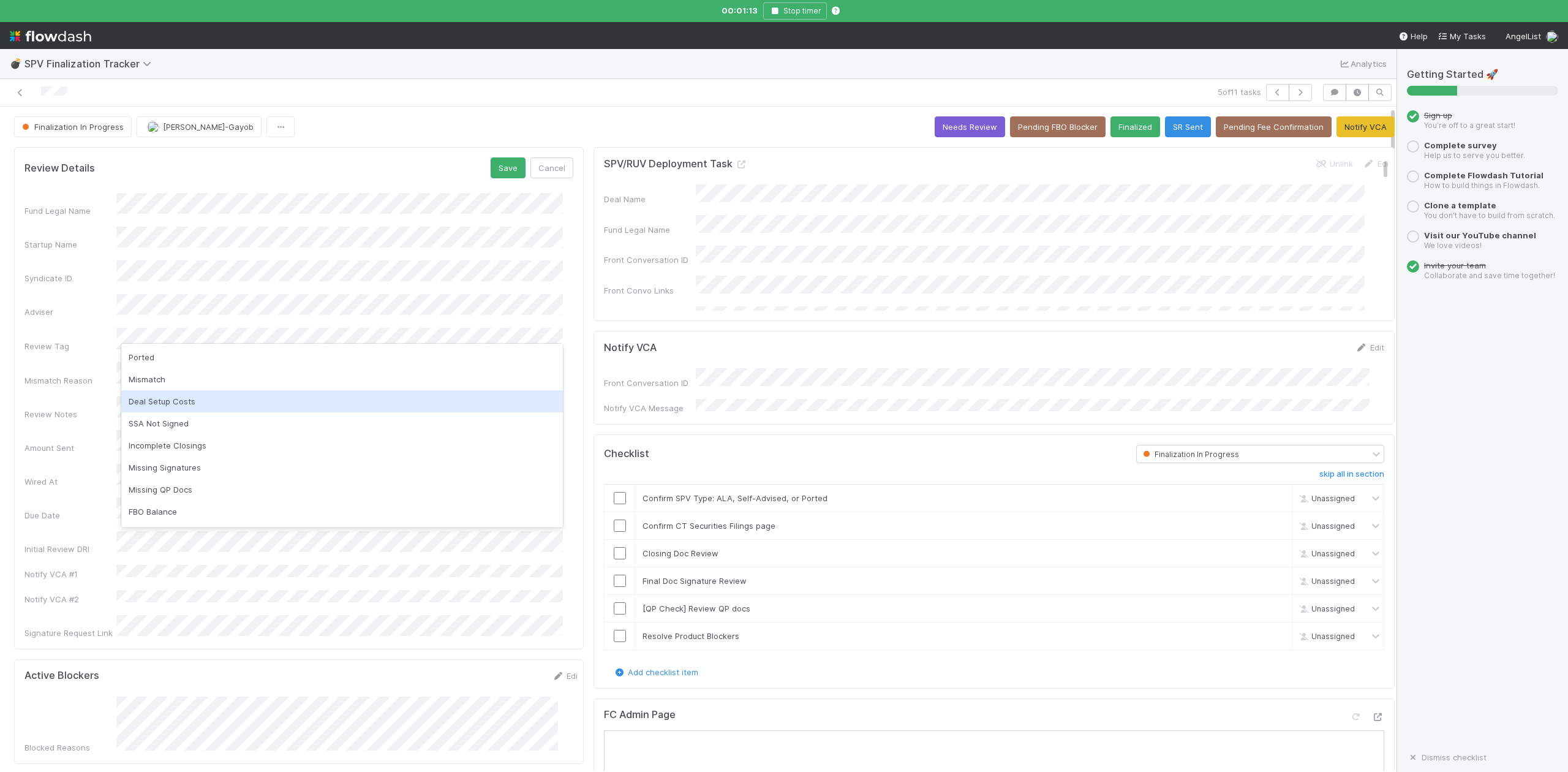
click at [177, 403] on div "Deal Setup Costs" at bounding box center [342, 401] width 442 height 22
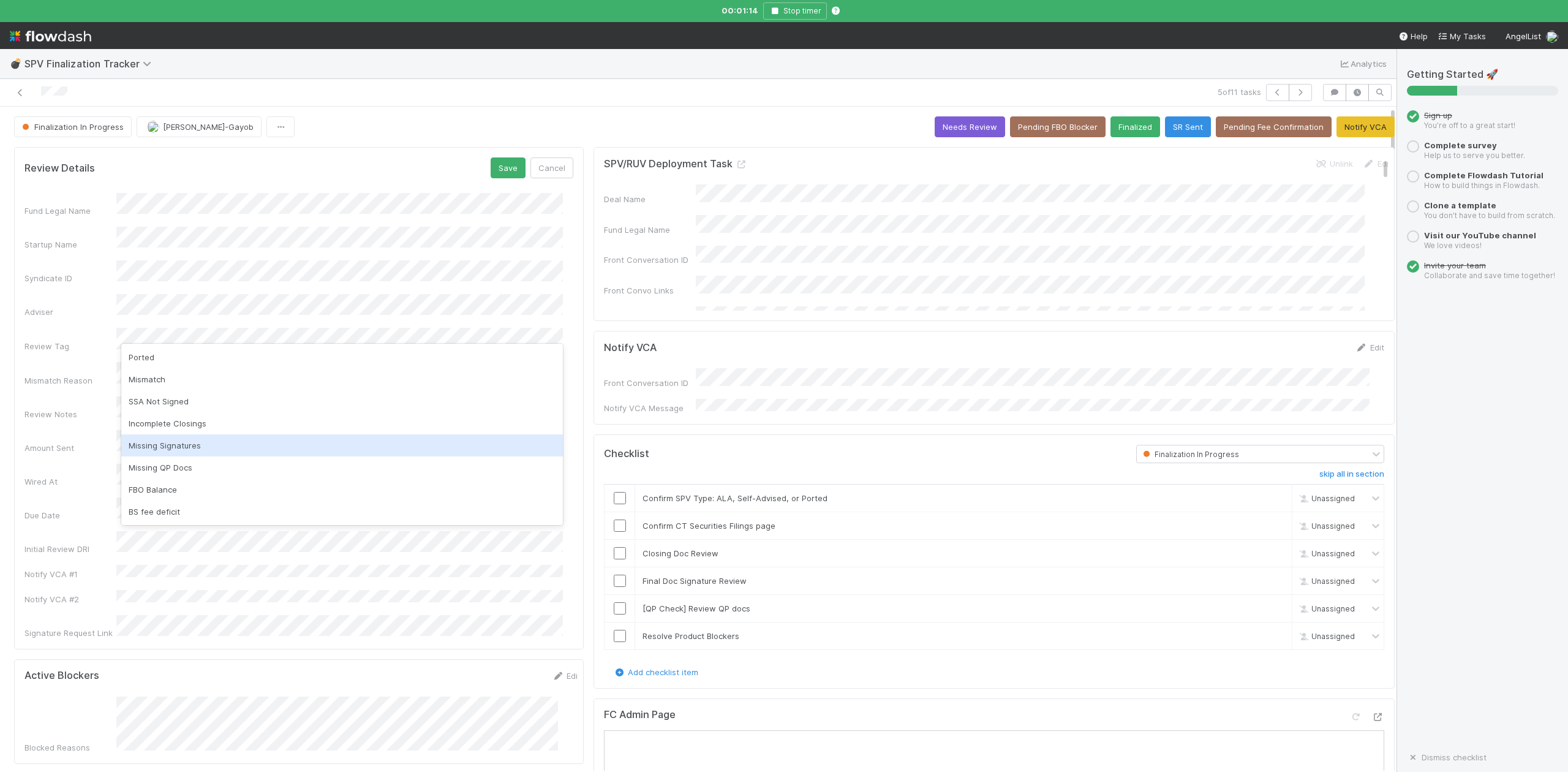
click at [209, 444] on div "Missing Signatures" at bounding box center [342, 446] width 442 height 22
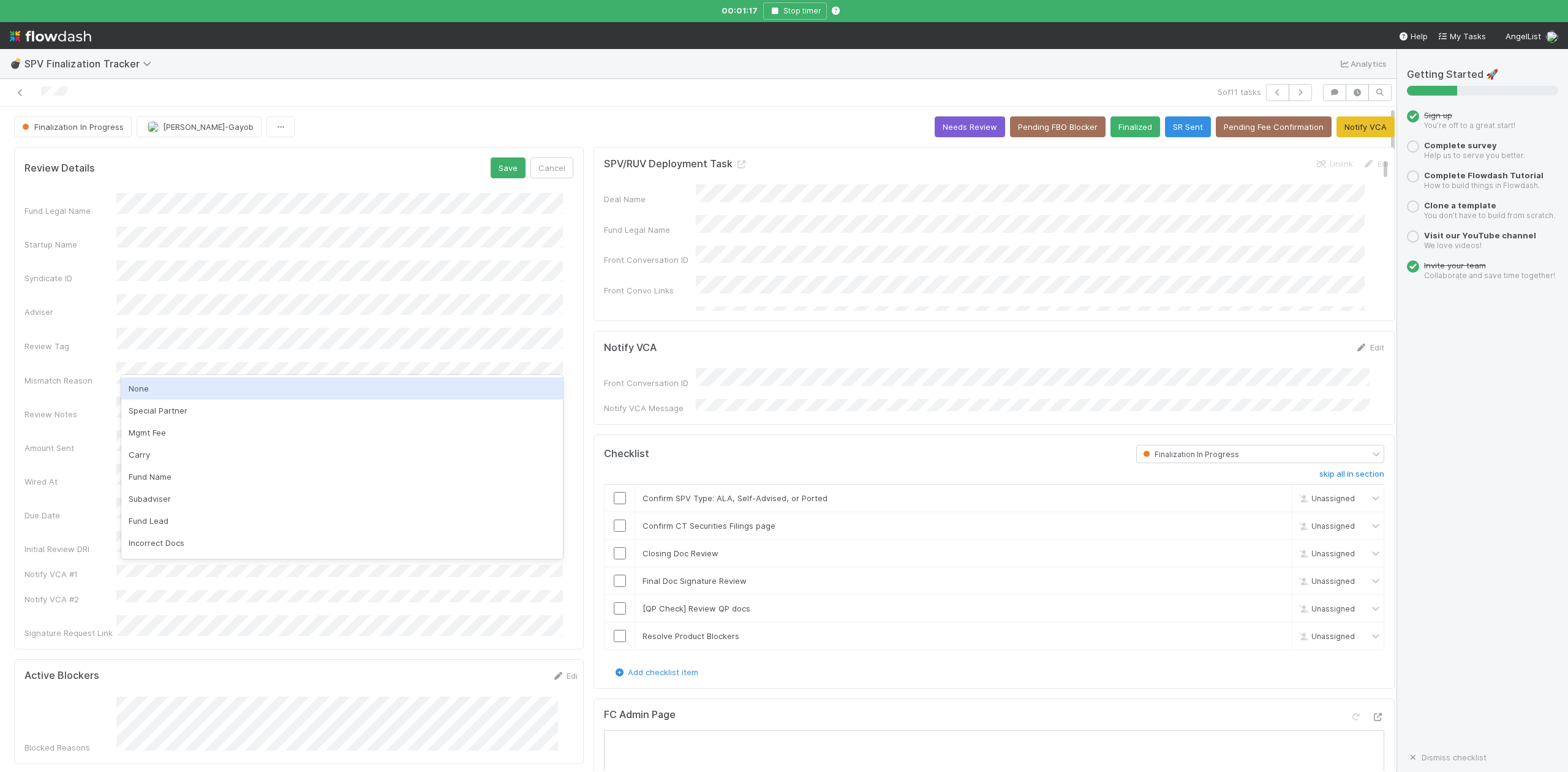
click at [156, 388] on div "None" at bounding box center [342, 388] width 442 height 22
click at [498, 169] on button "Save" at bounding box center [508, 167] width 35 height 21
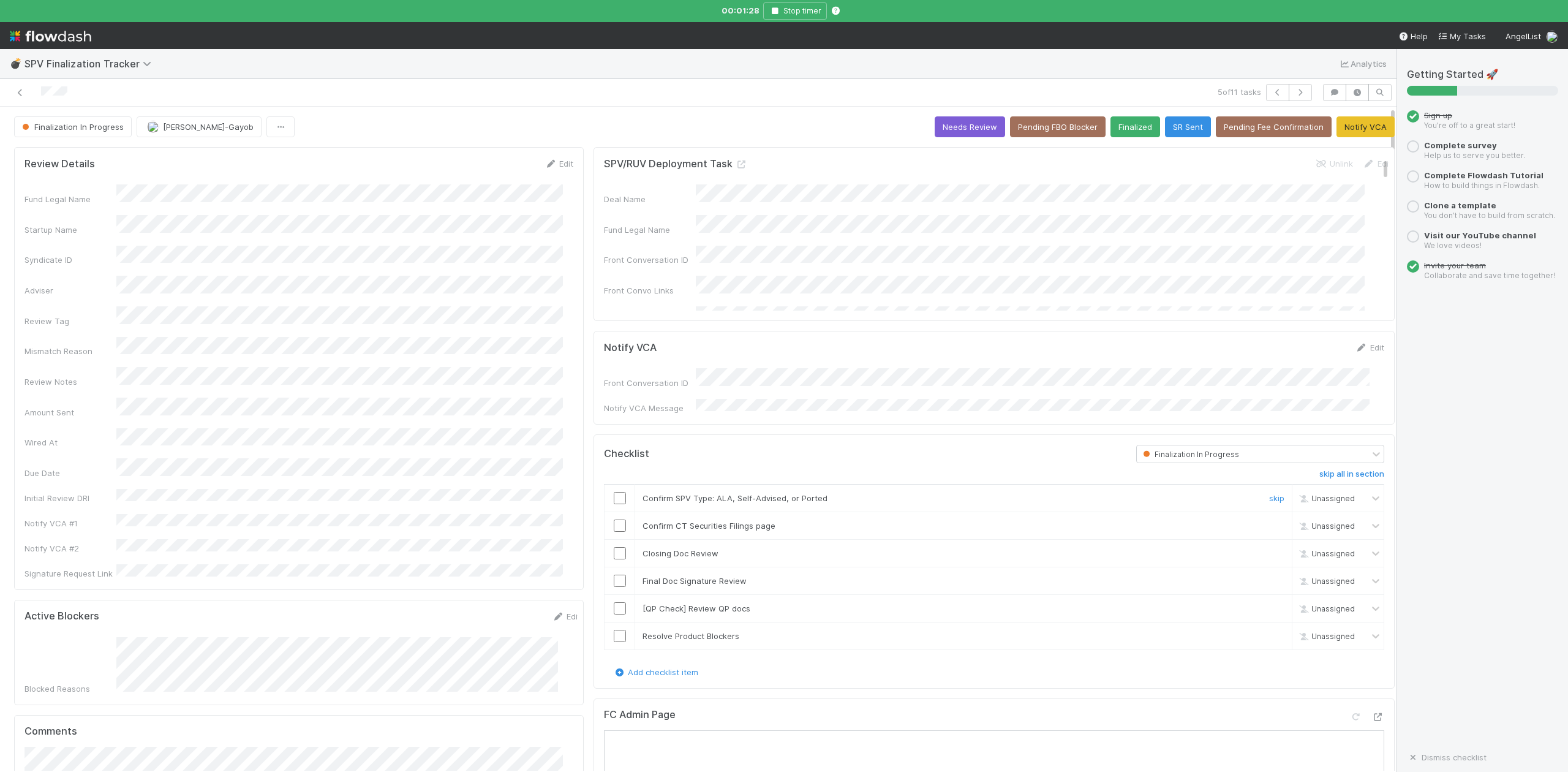
click at [614, 492] on input "checkbox" at bounding box center [619, 497] width 12 height 12
click at [614, 548] on input "checkbox" at bounding box center [619, 552] width 12 height 12
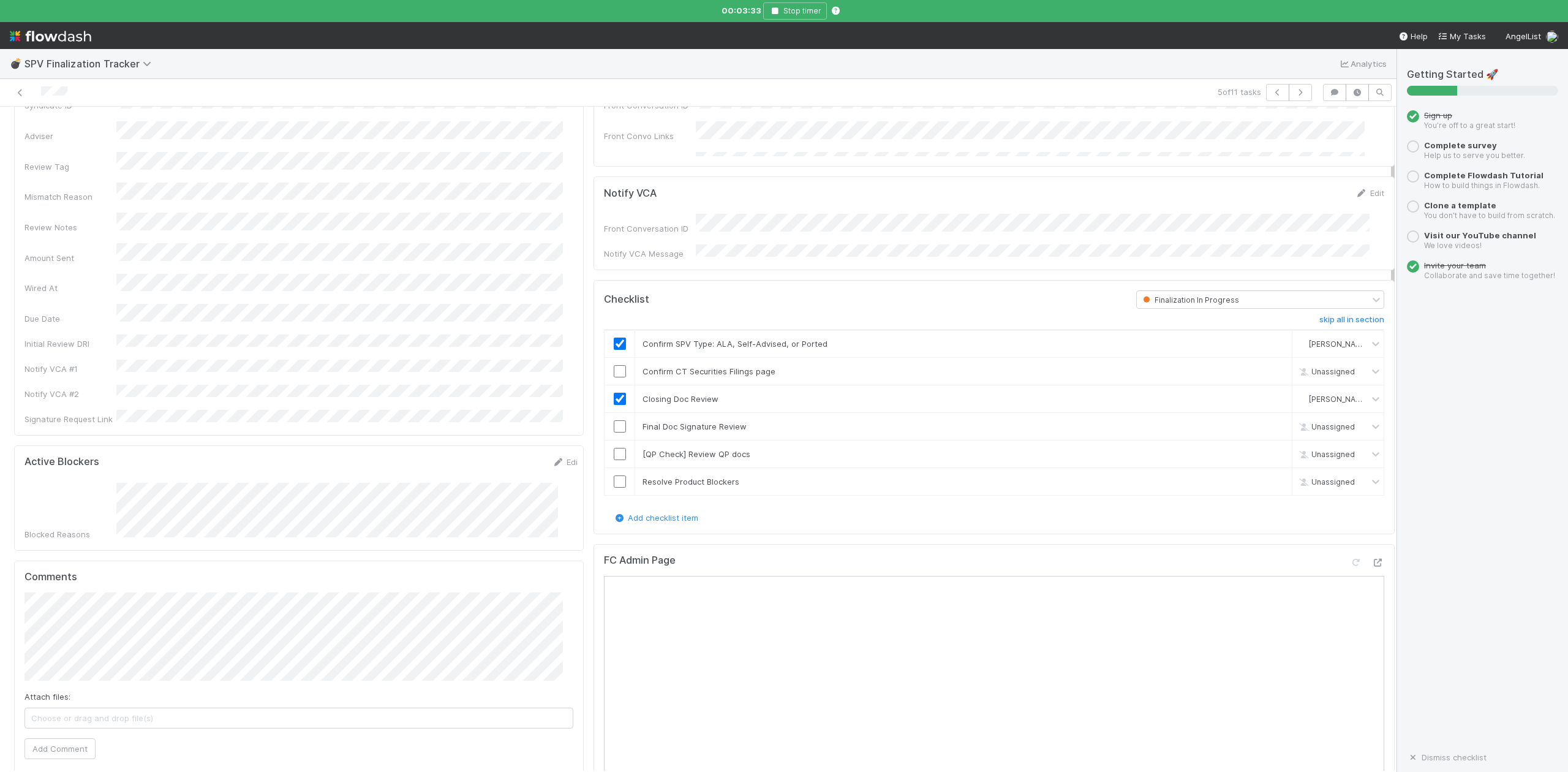
scroll to position [163, 0]
click at [72, 588] on span "Tarina Touret" at bounding box center [87, 587] width 62 height 10
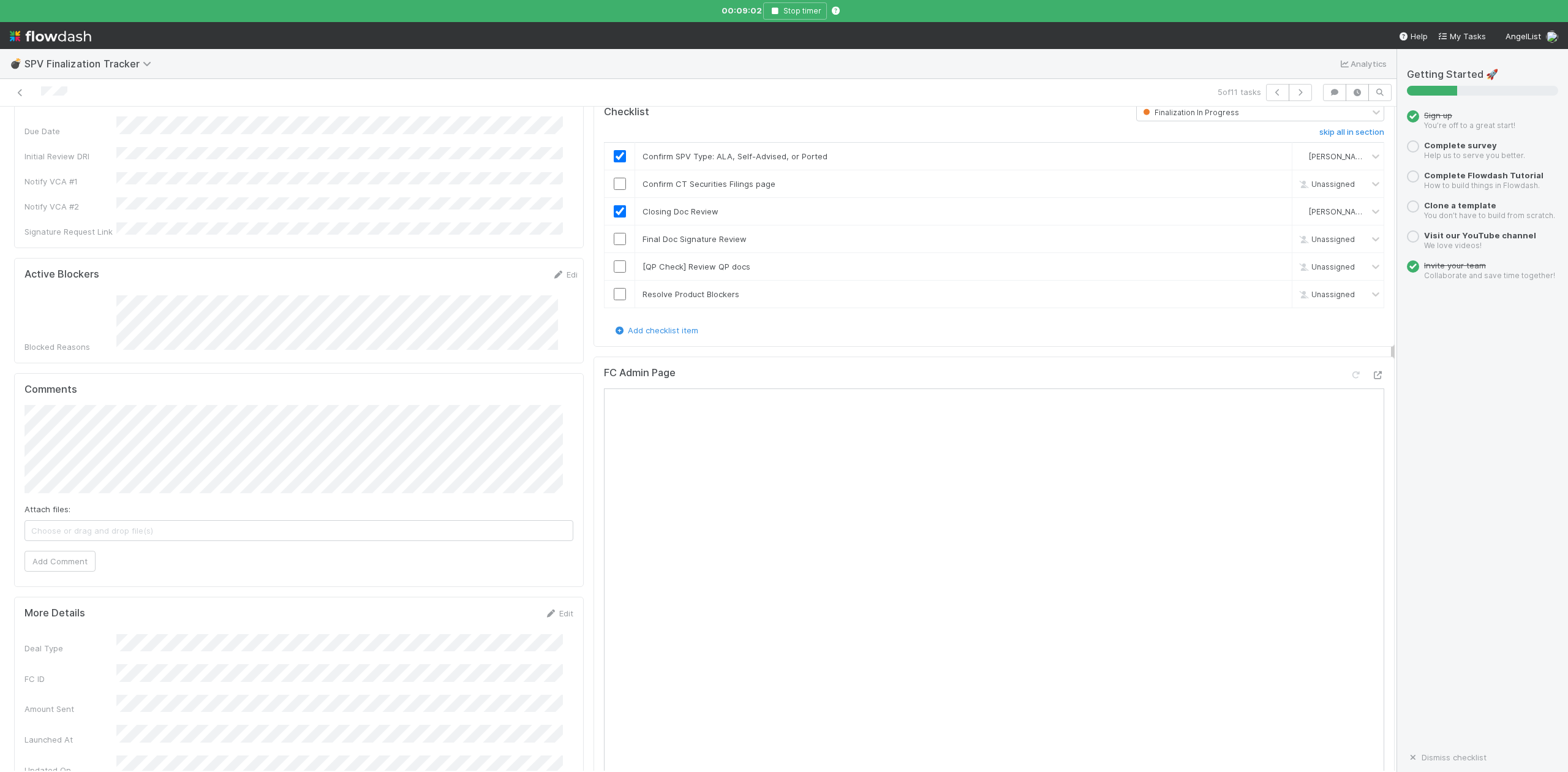
scroll to position [326, 0]
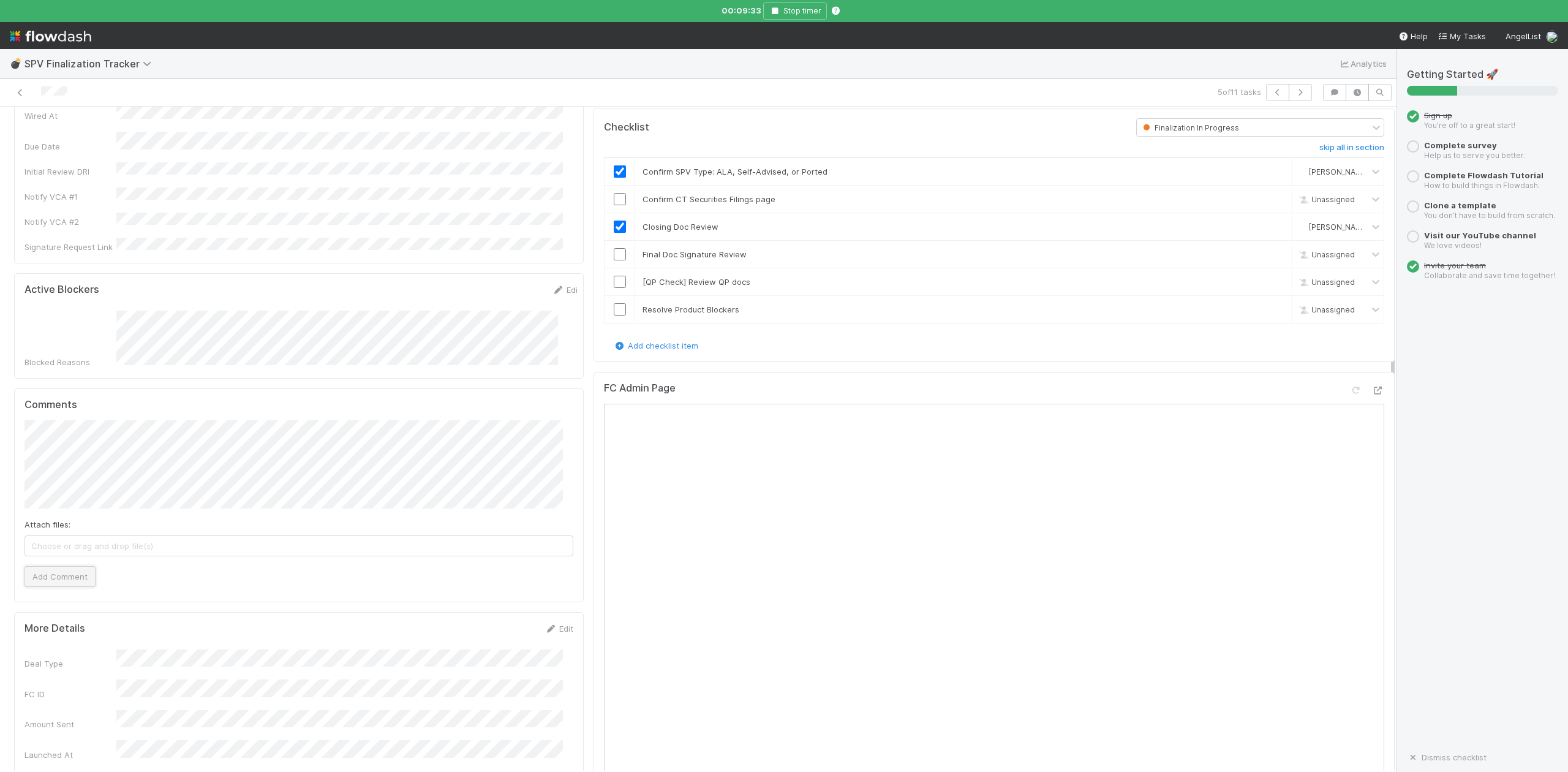
click at [60, 566] on button "Add Comment" at bounding box center [60, 576] width 71 height 21
click at [614, 199] on input "checkbox" at bounding box center [619, 198] width 12 height 12
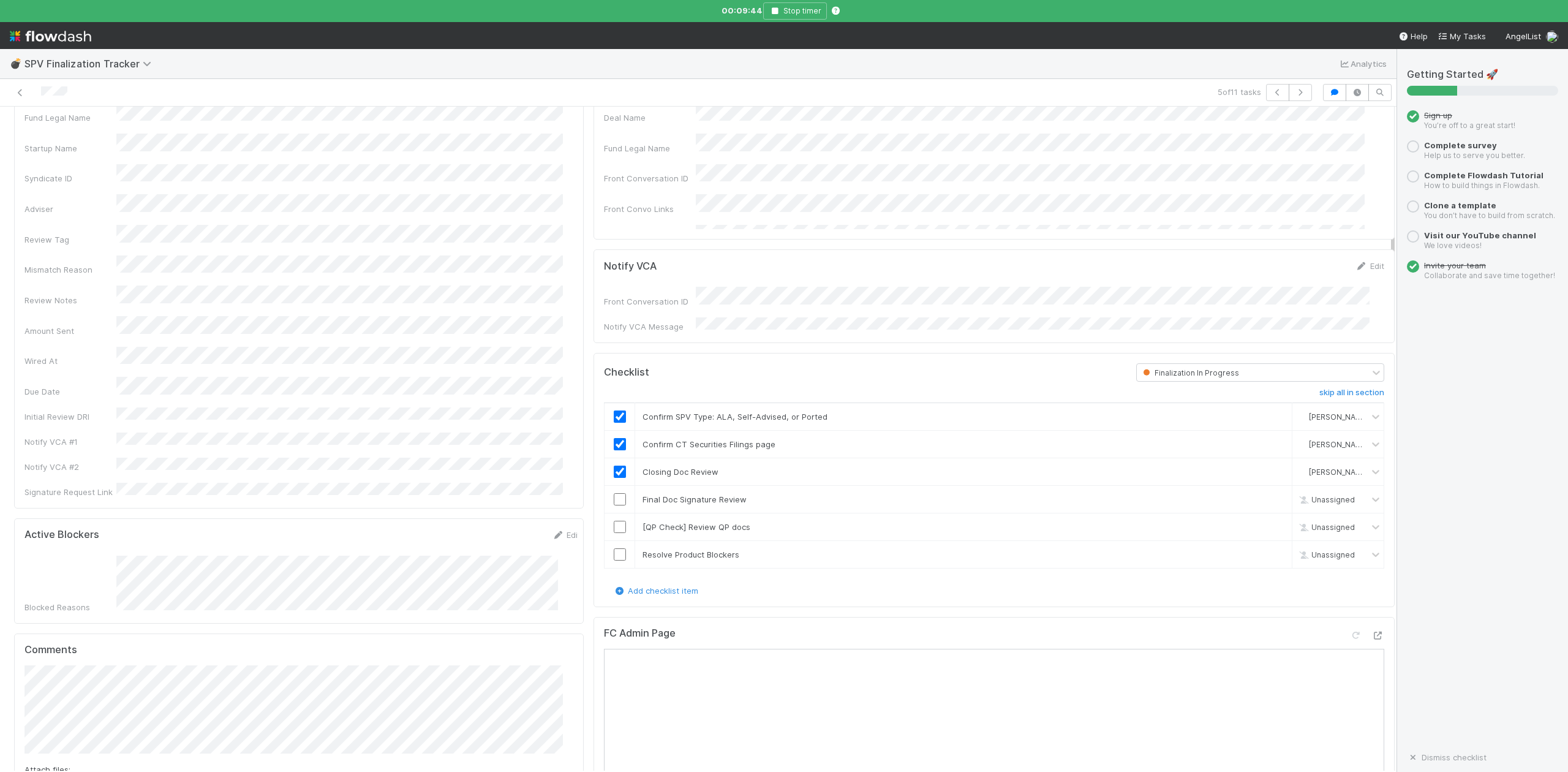
scroll to position [0, 0]
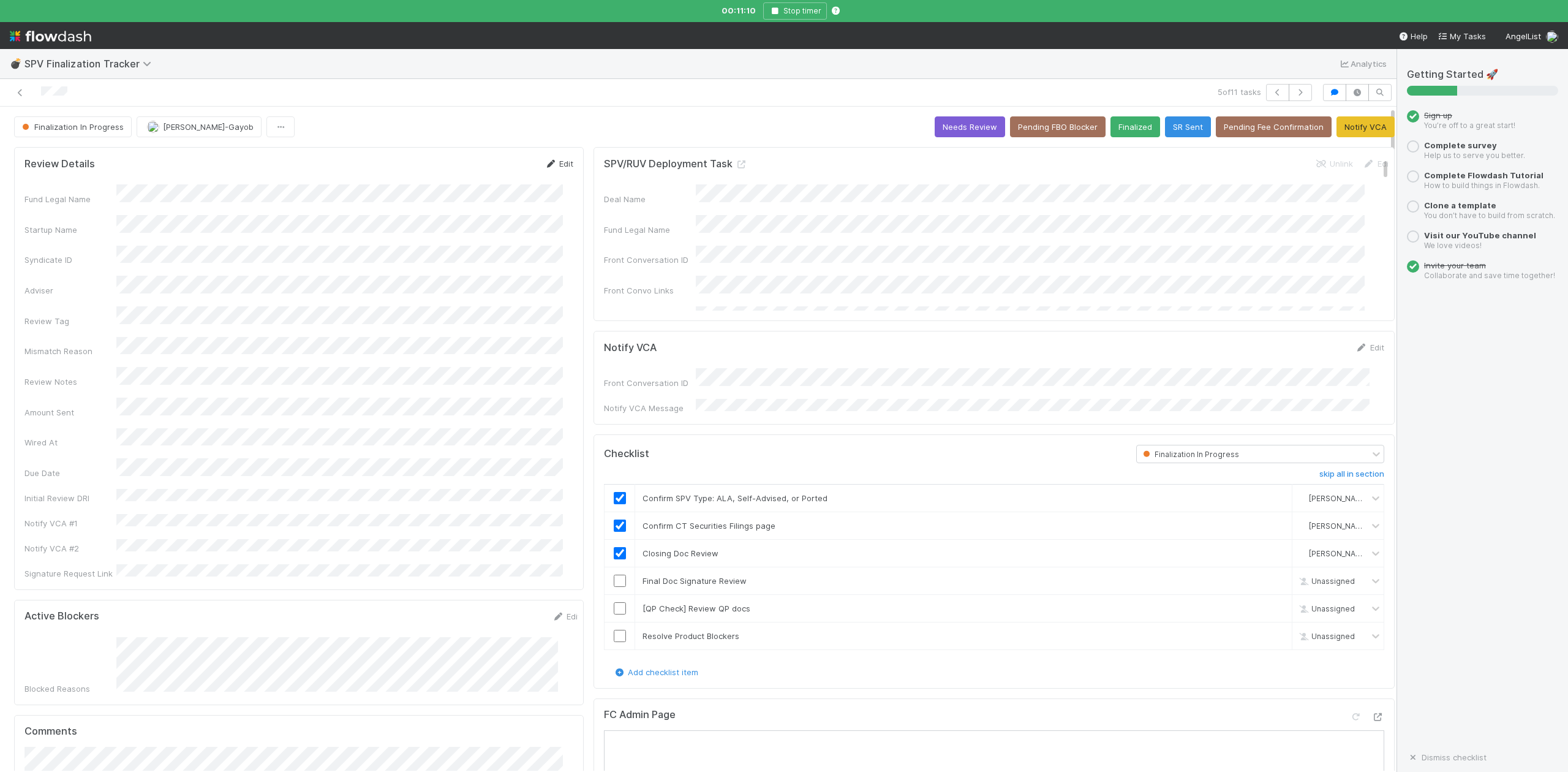
click at [557, 165] on link "Edit" at bounding box center [559, 163] width 29 height 10
click at [496, 168] on button "Save" at bounding box center [508, 167] width 35 height 21
click at [1169, 124] on button "SR Sent" at bounding box center [1188, 126] width 46 height 21
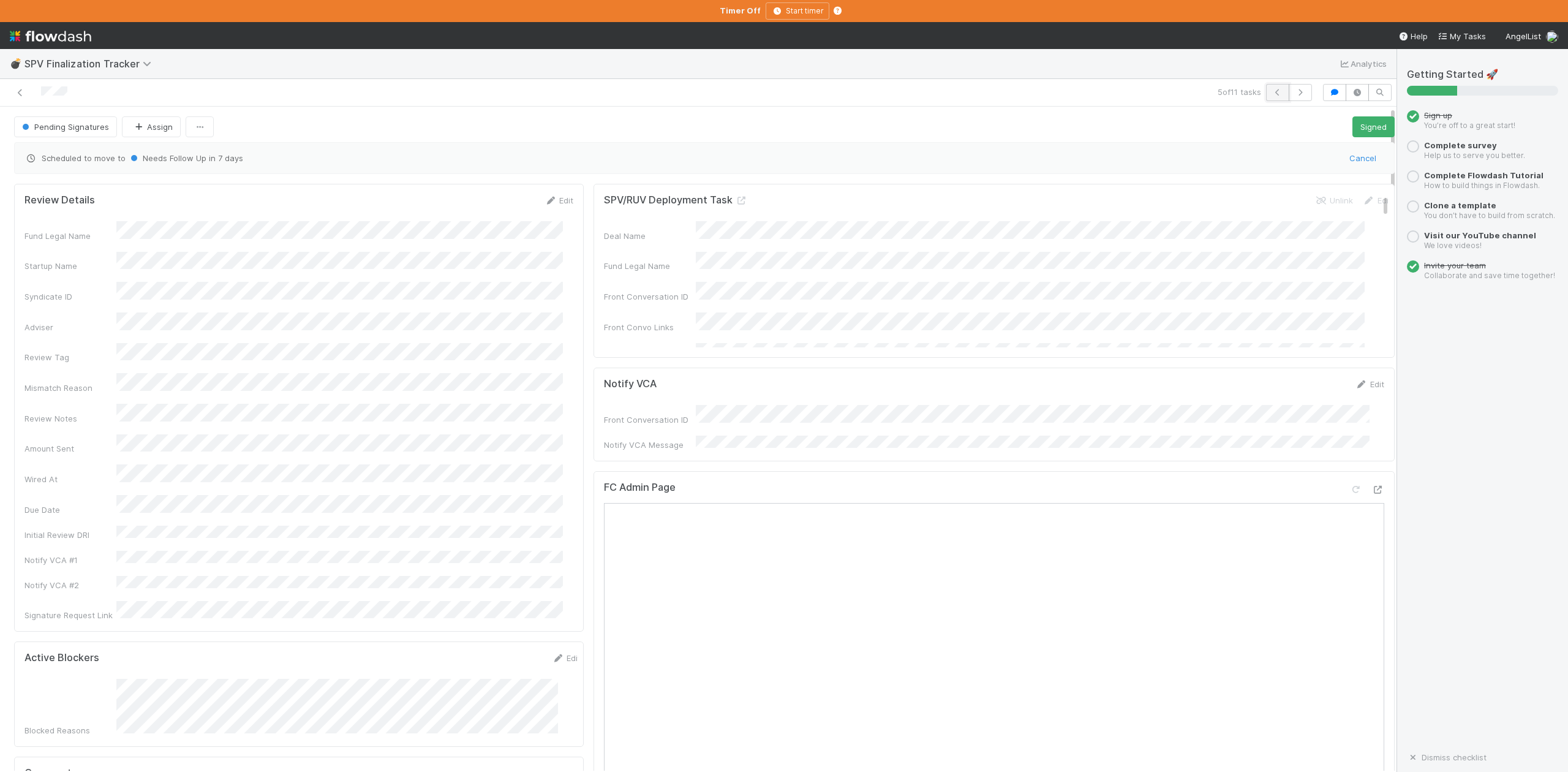
click at [1266, 98] on button "button" at bounding box center [1278, 92] width 24 height 17
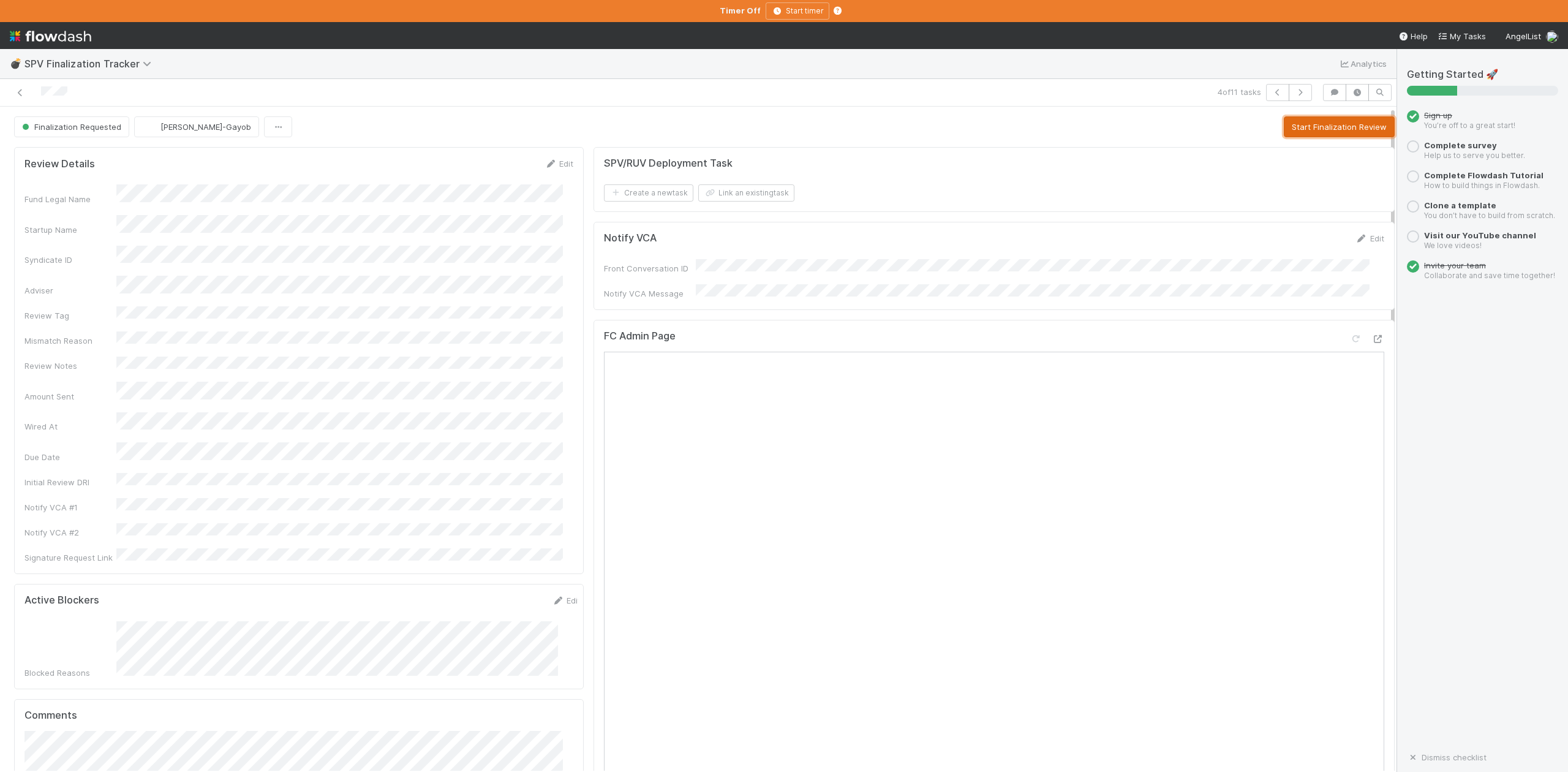
click at [1292, 125] on button "Start Finalization Review" at bounding box center [1340, 126] width 111 height 21
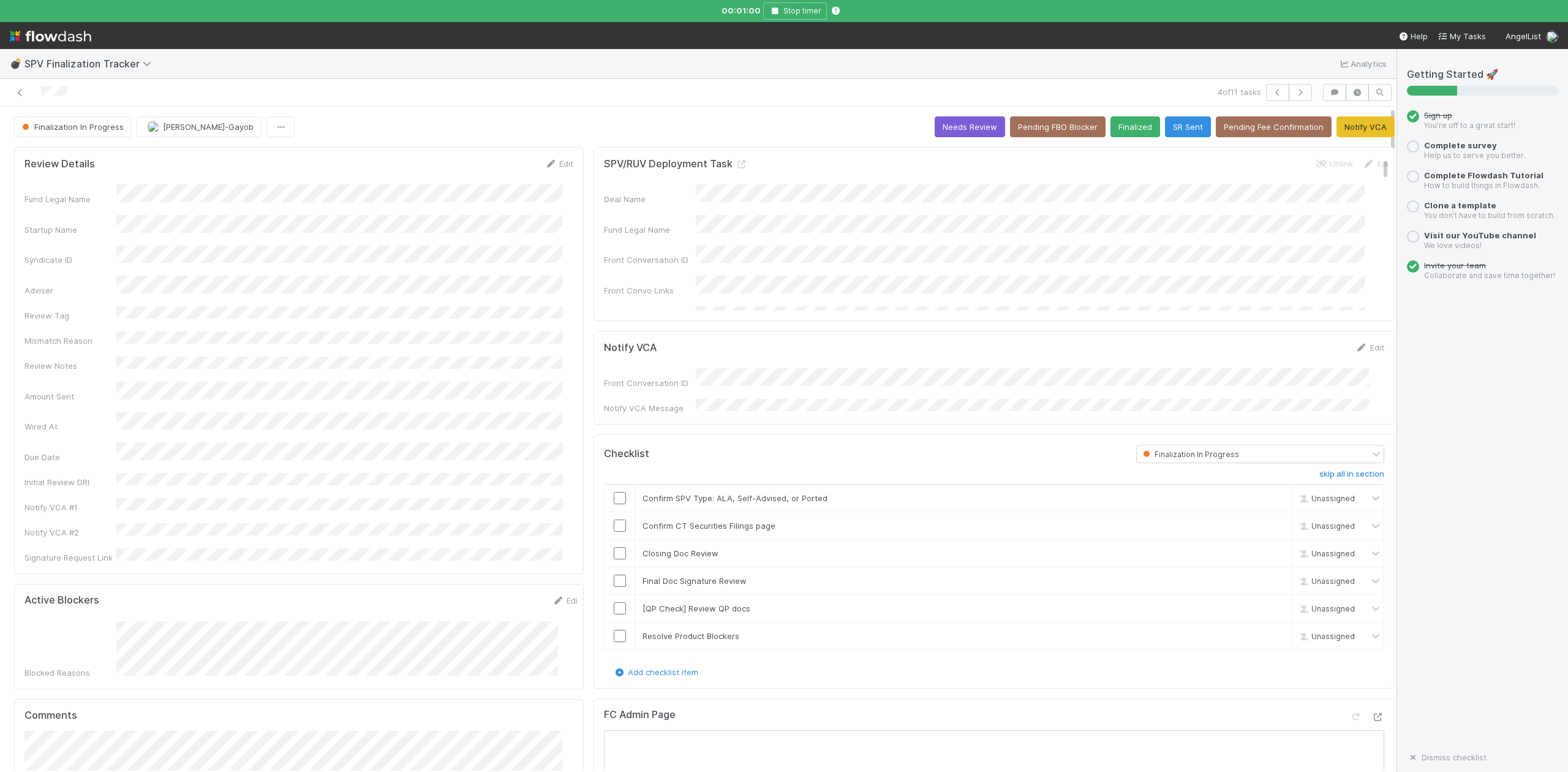
click at [614, 496] on input "checkbox" at bounding box center [619, 497] width 12 height 12
click at [614, 546] on input "checkbox" at bounding box center [619, 552] width 12 height 12
click at [614, 523] on input "checkbox" at bounding box center [619, 525] width 12 height 12
click at [94, 738] on span "Manav Mehta" at bounding box center [98, 736] width 62 height 10
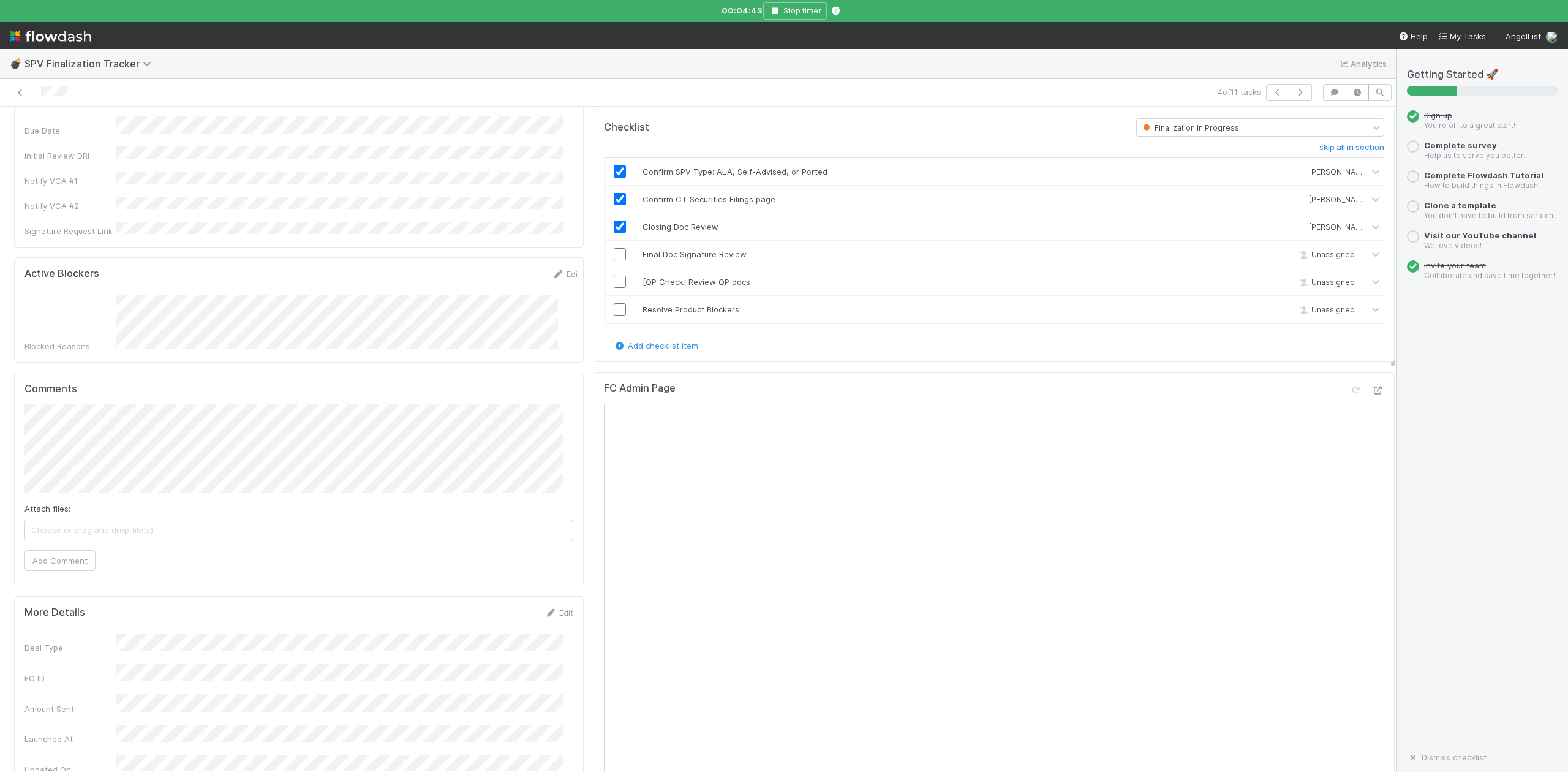
scroll to position [82, 0]
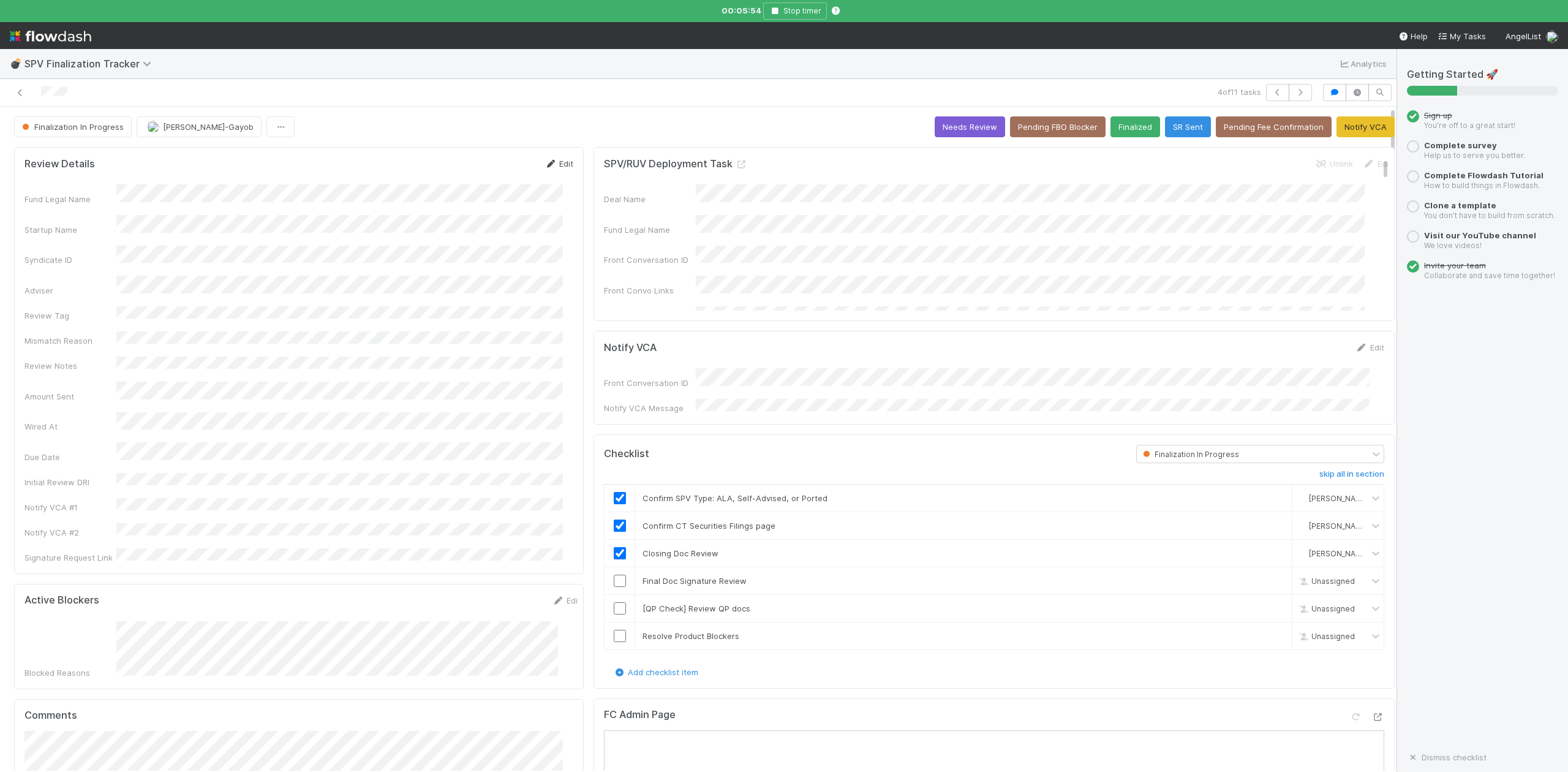
click at [557, 165] on link "Edit" at bounding box center [559, 163] width 29 height 10
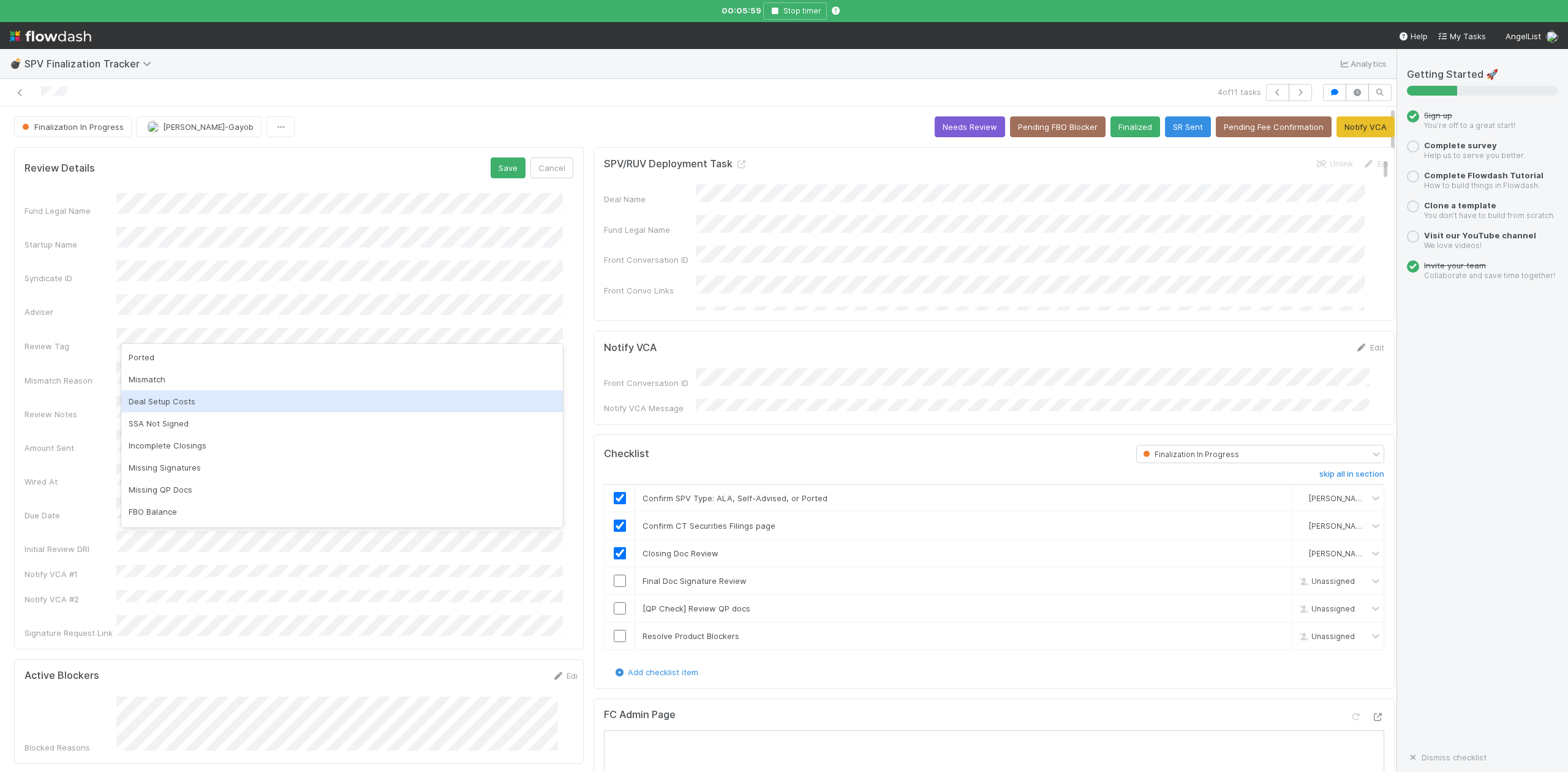
click at [179, 395] on div "Deal Setup Costs" at bounding box center [342, 401] width 442 height 22
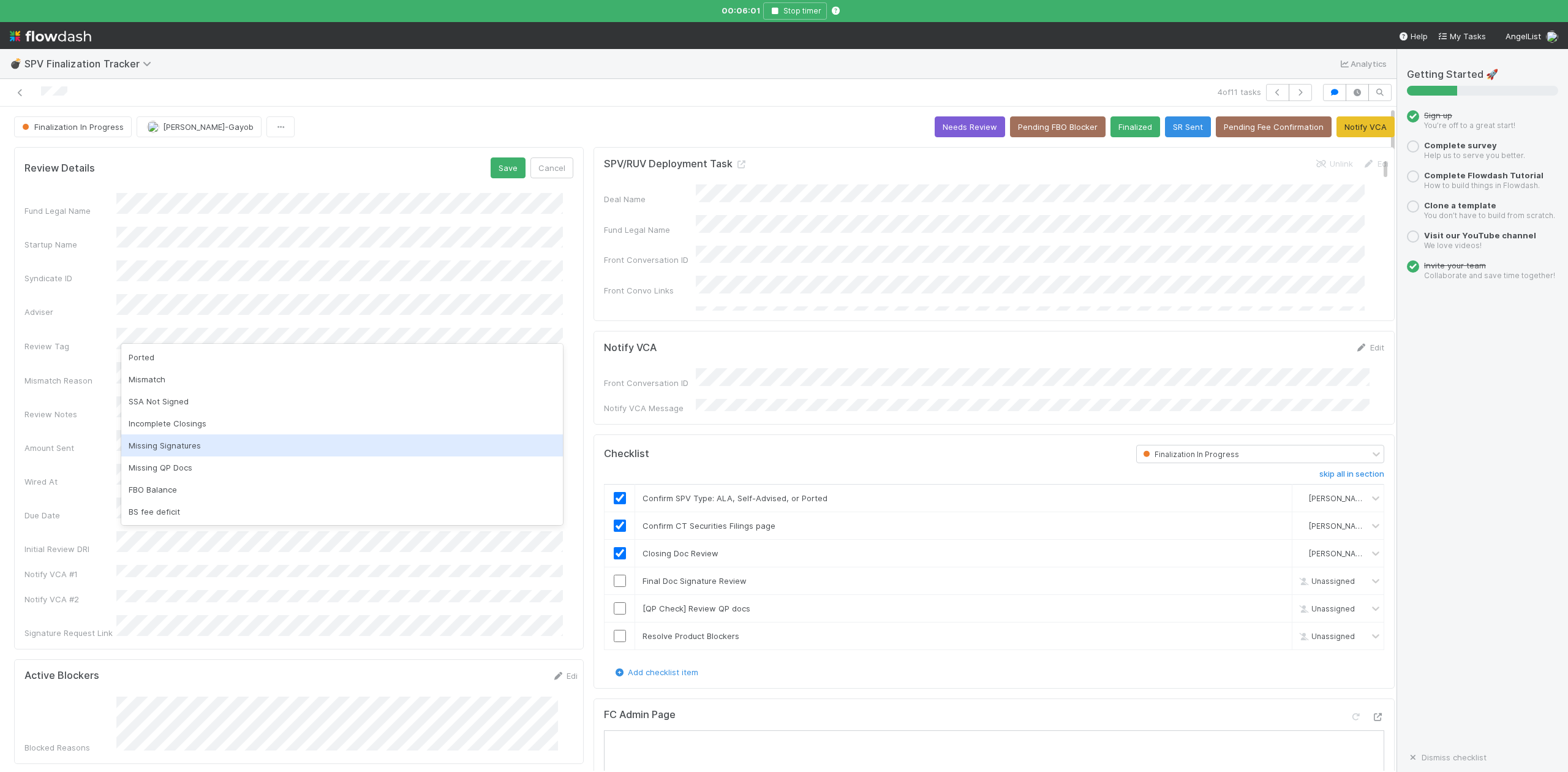
click at [196, 451] on div "Missing Signatures" at bounding box center [342, 446] width 442 height 22
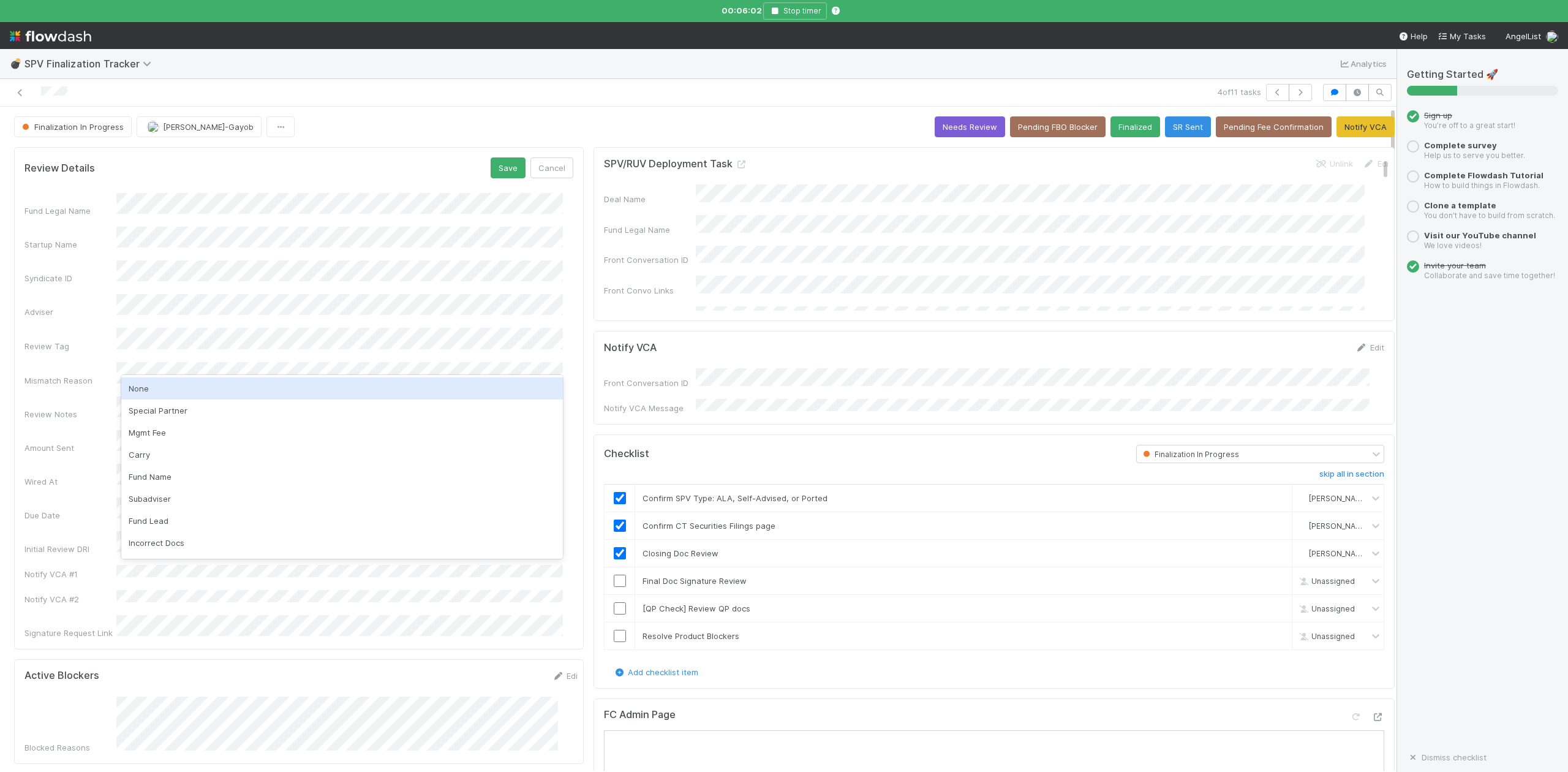
click at [160, 389] on div "None" at bounding box center [342, 388] width 442 height 22
click at [505, 166] on button "Save" at bounding box center [508, 167] width 35 height 21
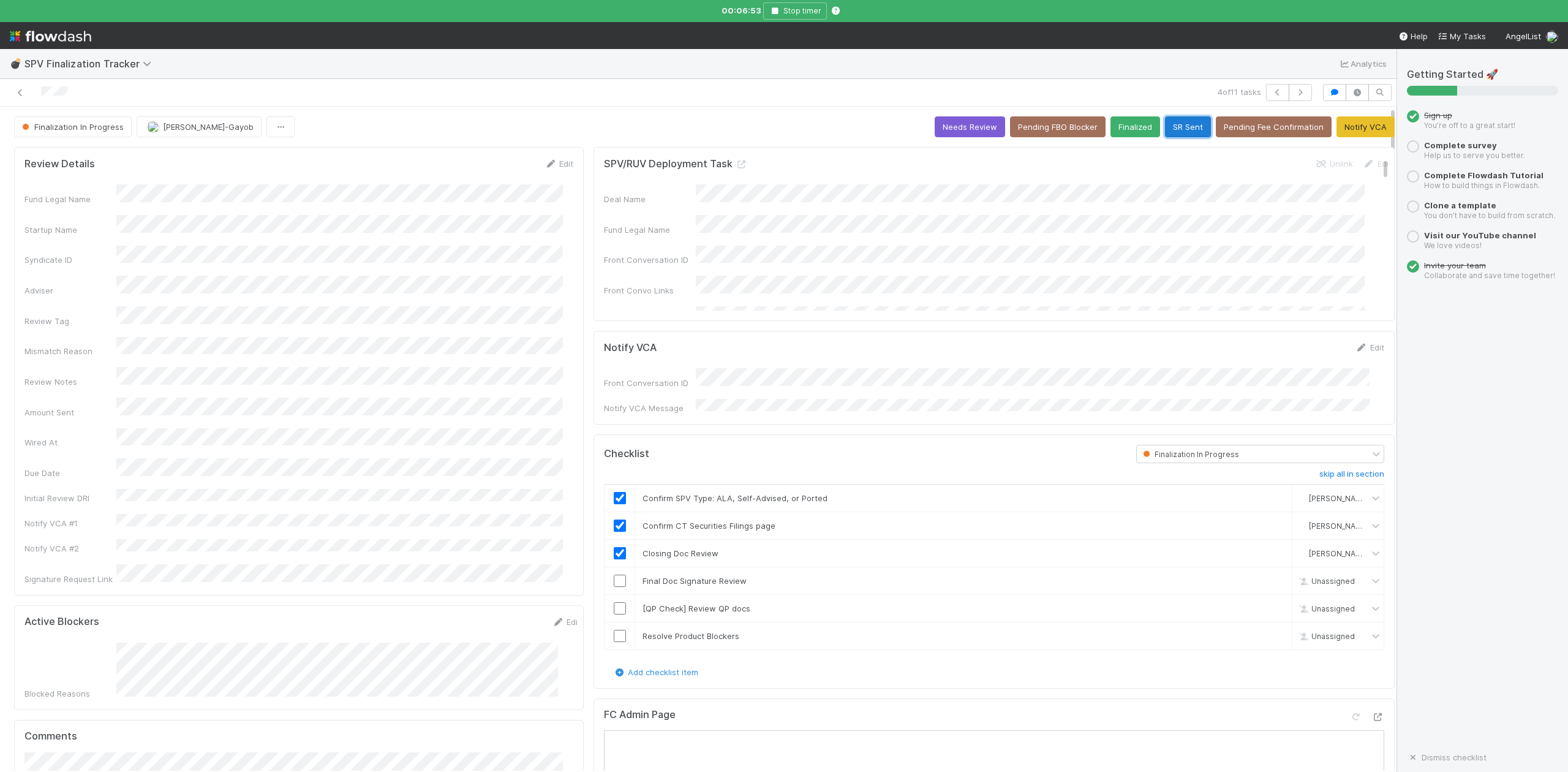
click at [1165, 128] on button "SR Sent" at bounding box center [1188, 126] width 46 height 21
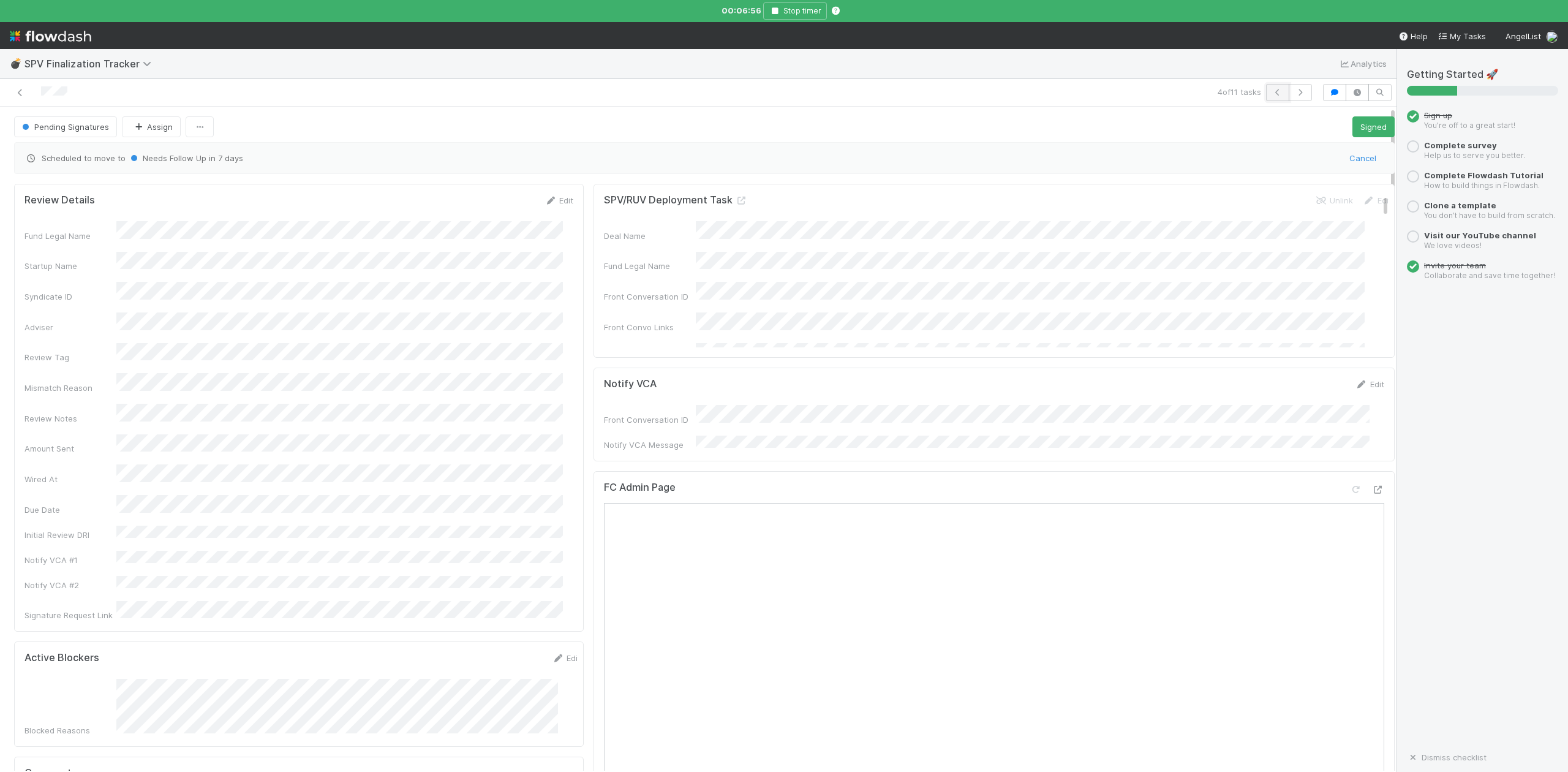
click at [1271, 91] on icon "button" at bounding box center [1277, 93] width 12 height 7
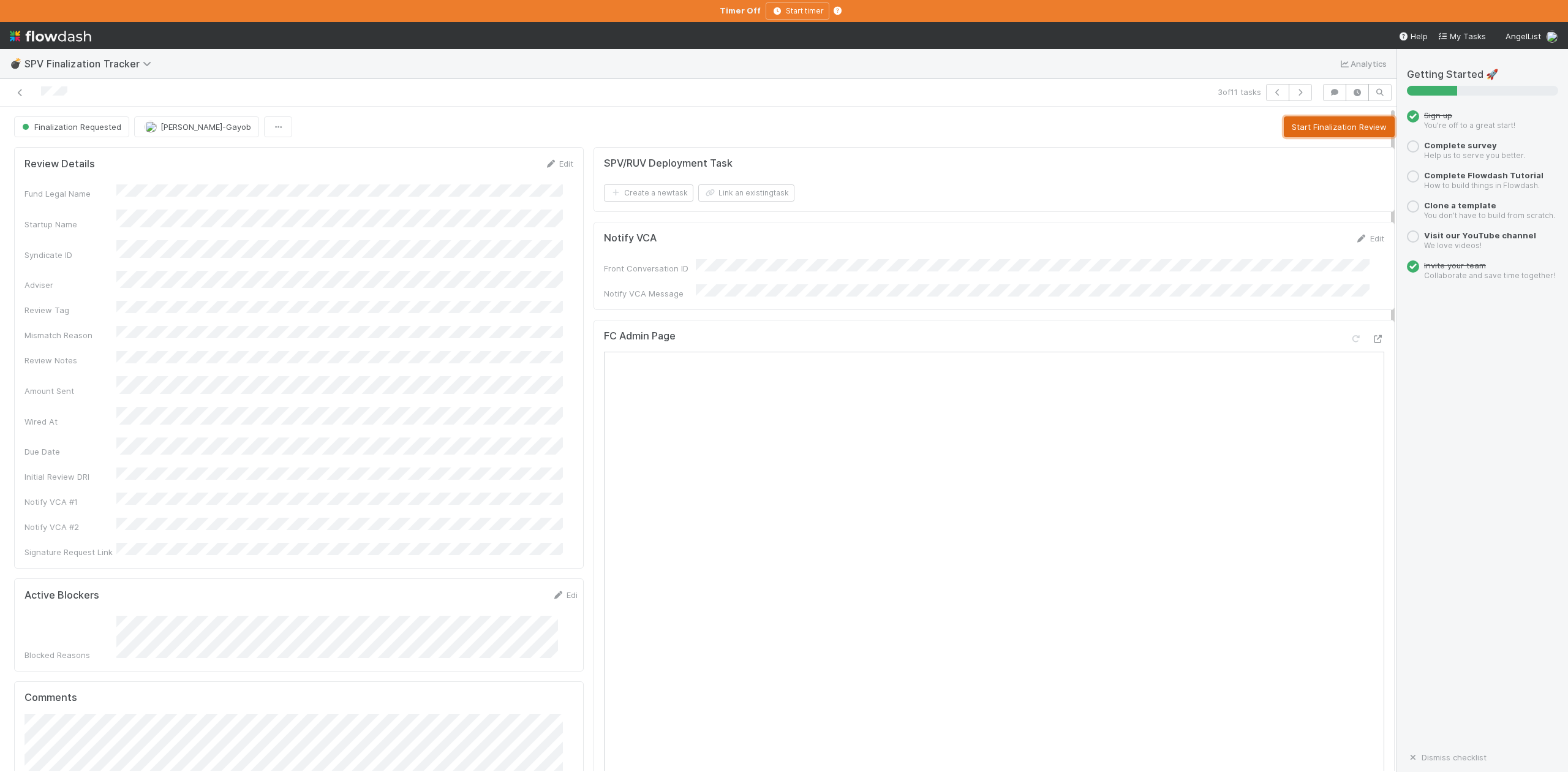
click at [1333, 123] on button "Start Finalization Review" at bounding box center [1340, 126] width 111 height 21
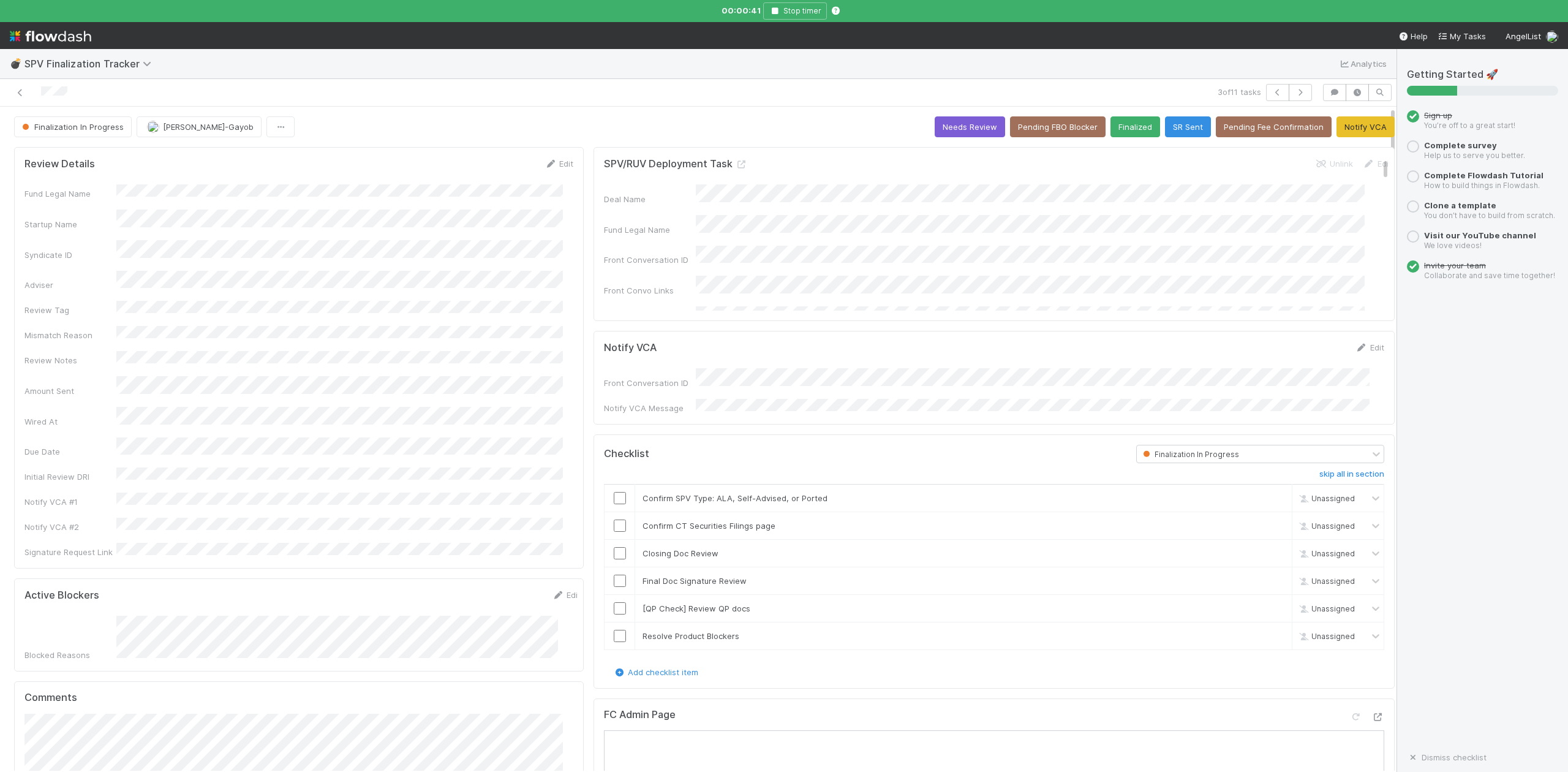
click at [614, 492] on input "checkbox" at bounding box center [619, 497] width 12 height 12
click at [614, 550] on input "checkbox" at bounding box center [619, 552] width 12 height 12
click at [614, 521] on input "checkbox" at bounding box center [619, 525] width 12 height 12
click at [614, 578] on input "checkbox" at bounding box center [619, 580] width 12 height 12
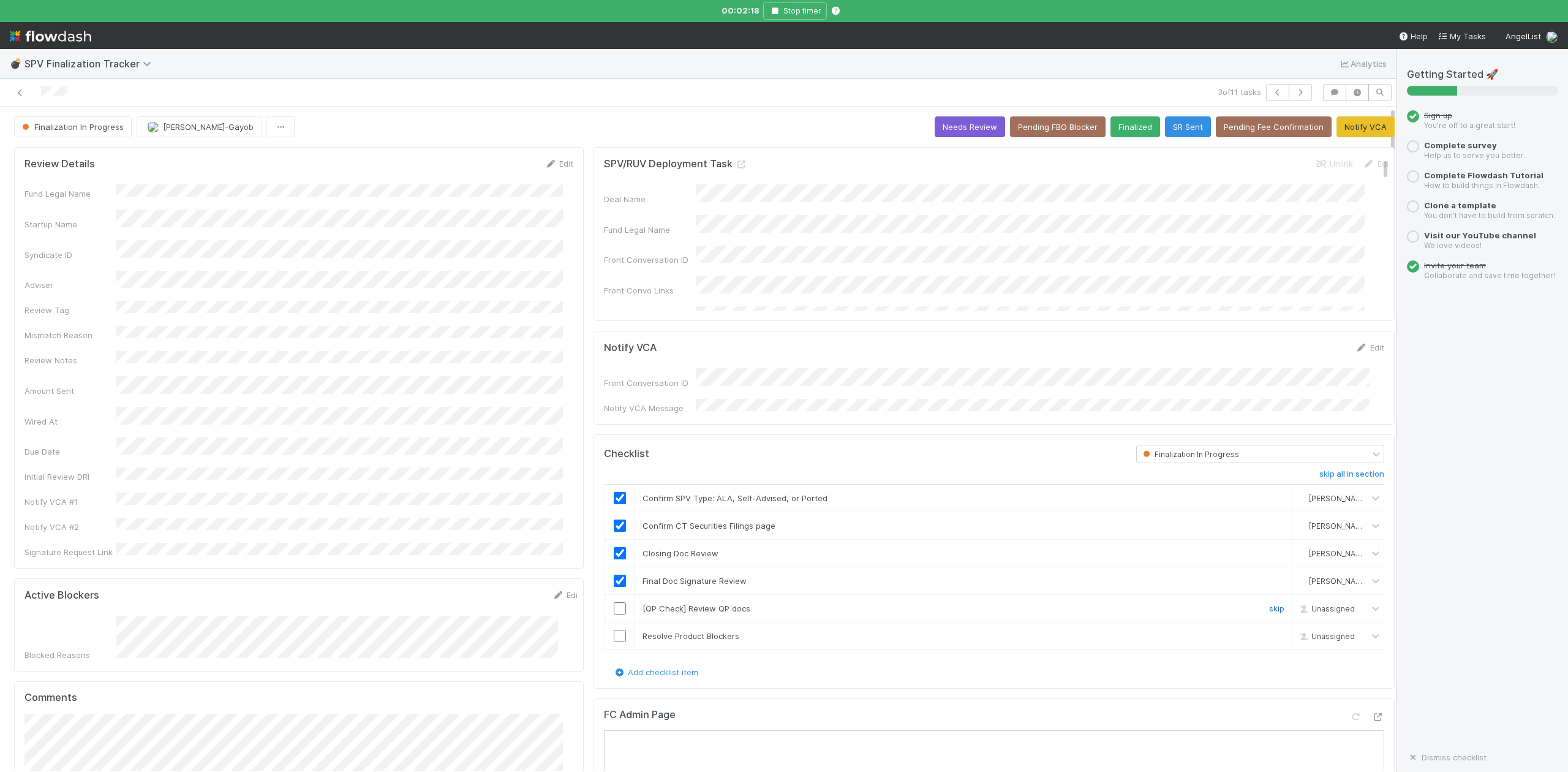
click at [1270, 604] on link "skip" at bounding box center [1277, 607] width 15 height 10
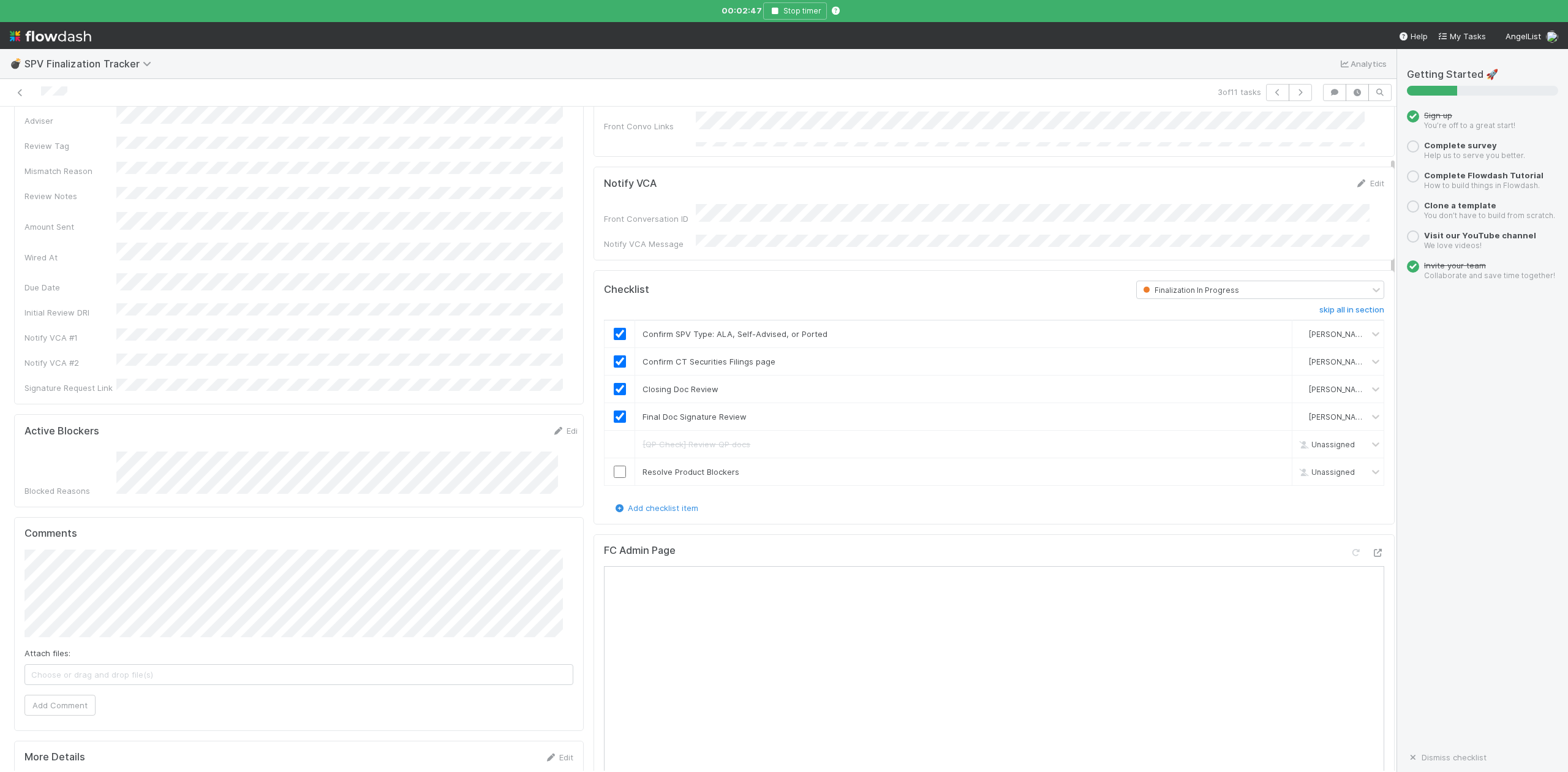
scroll to position [163, 0]
click at [614, 471] on input "checkbox" at bounding box center [619, 472] width 12 height 12
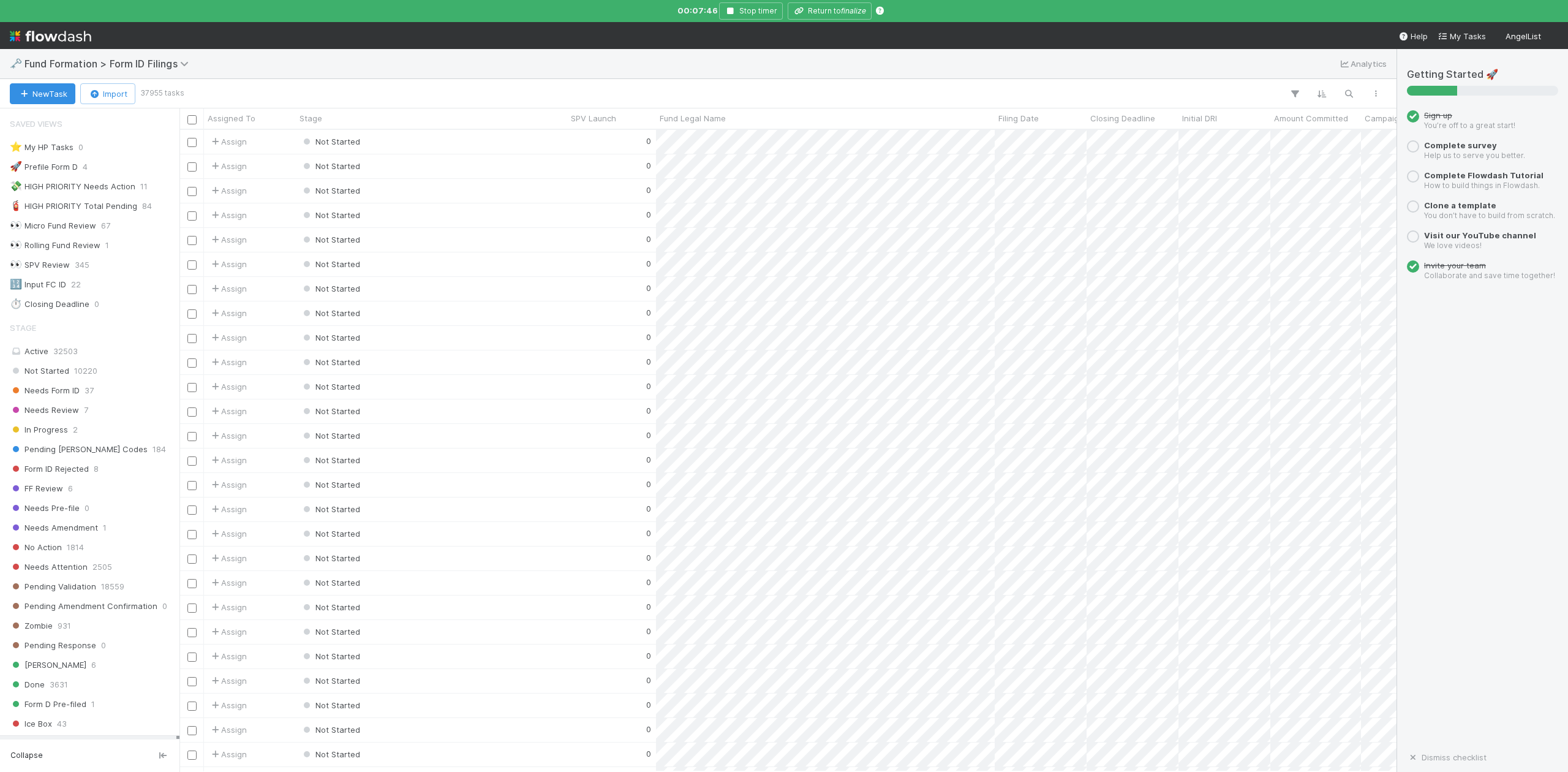
scroll to position [628, 1206]
click at [1348, 89] on icon "button" at bounding box center [1348, 94] width 12 height 11
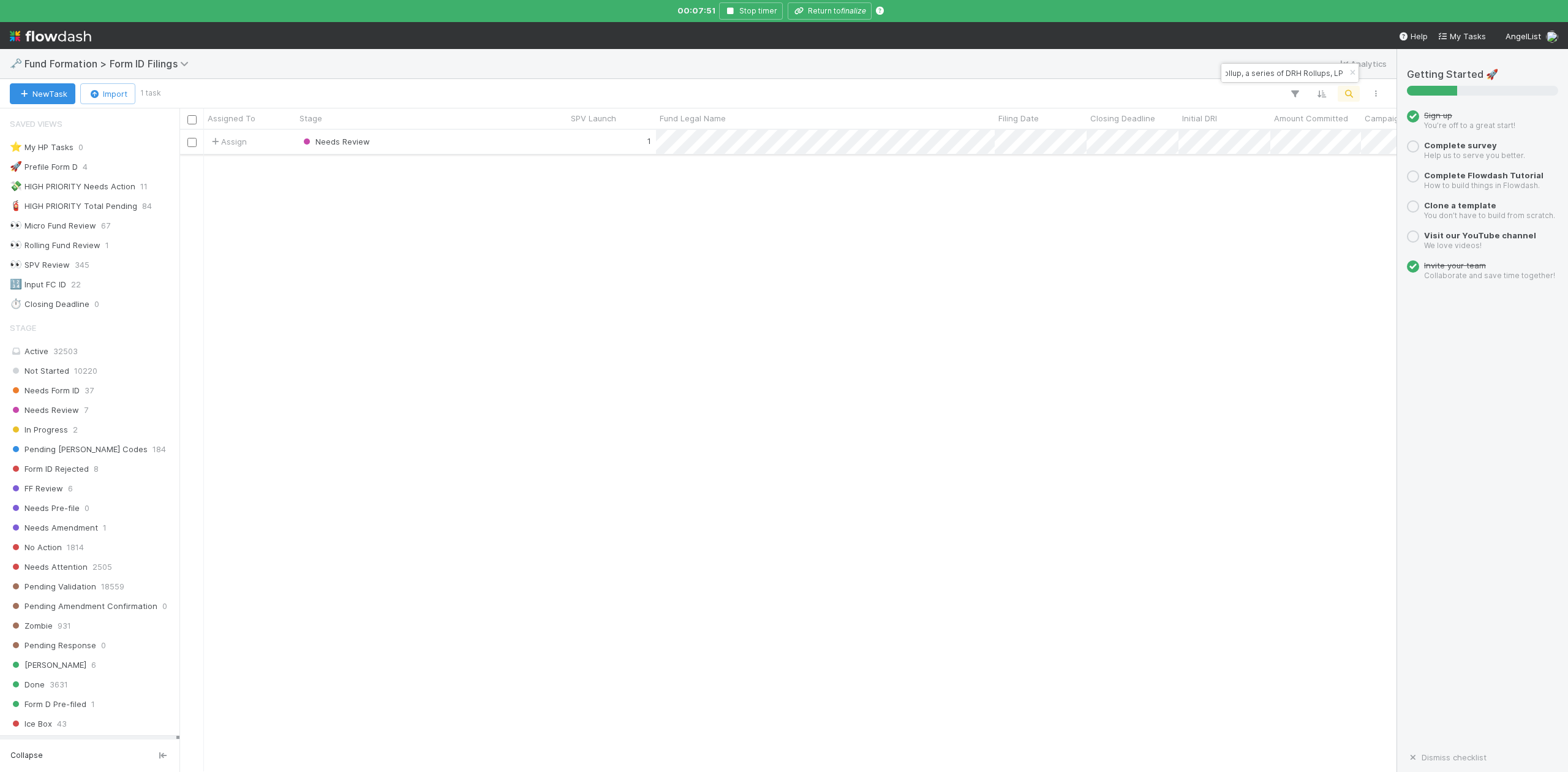
type input "LI Rollup, a series of DRH Rollups, LP"
click at [408, 140] on div "Needs Review" at bounding box center [431, 142] width 271 height 24
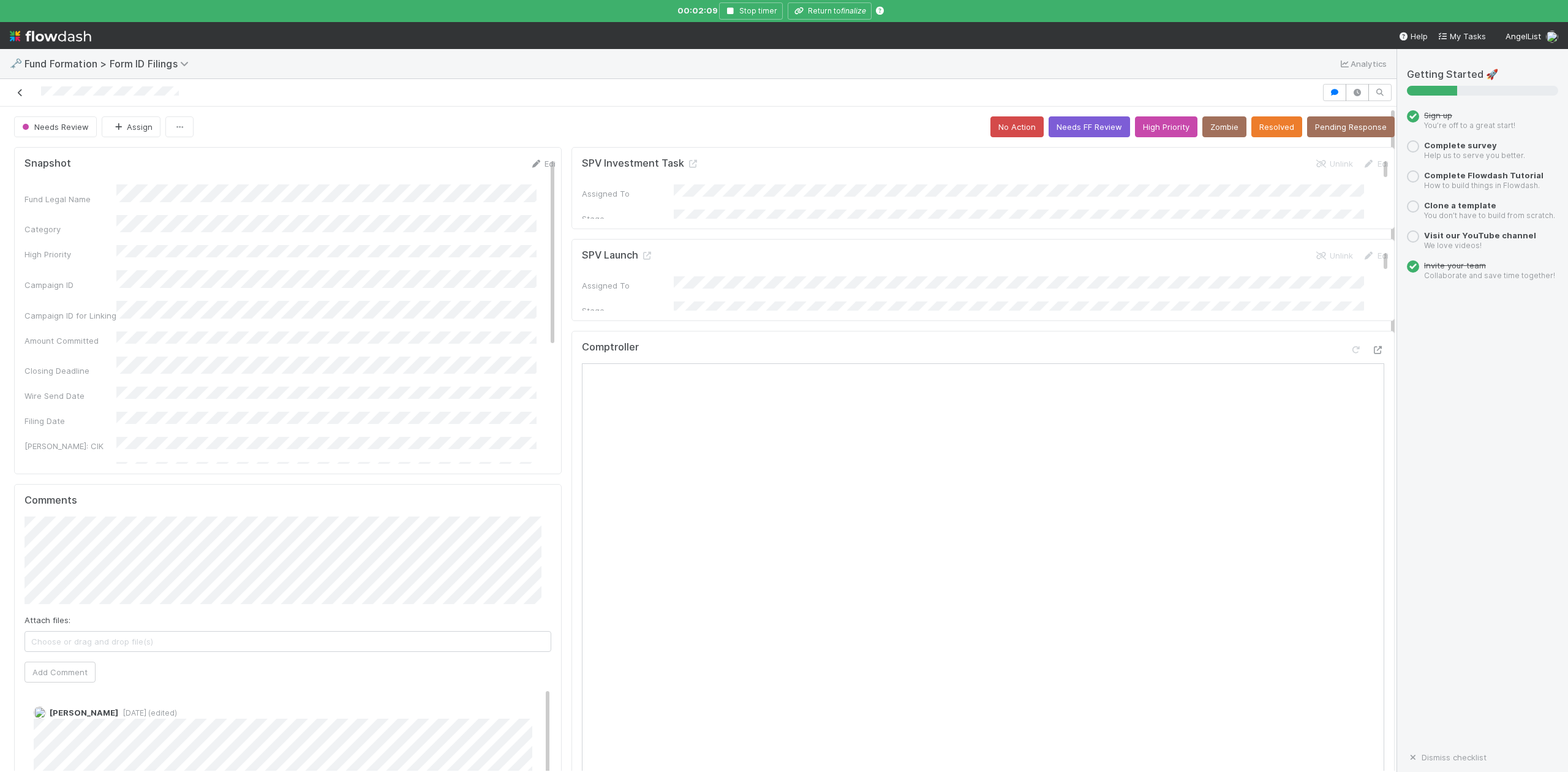
click at [18, 93] on icon at bounding box center [19, 93] width 12 height 8
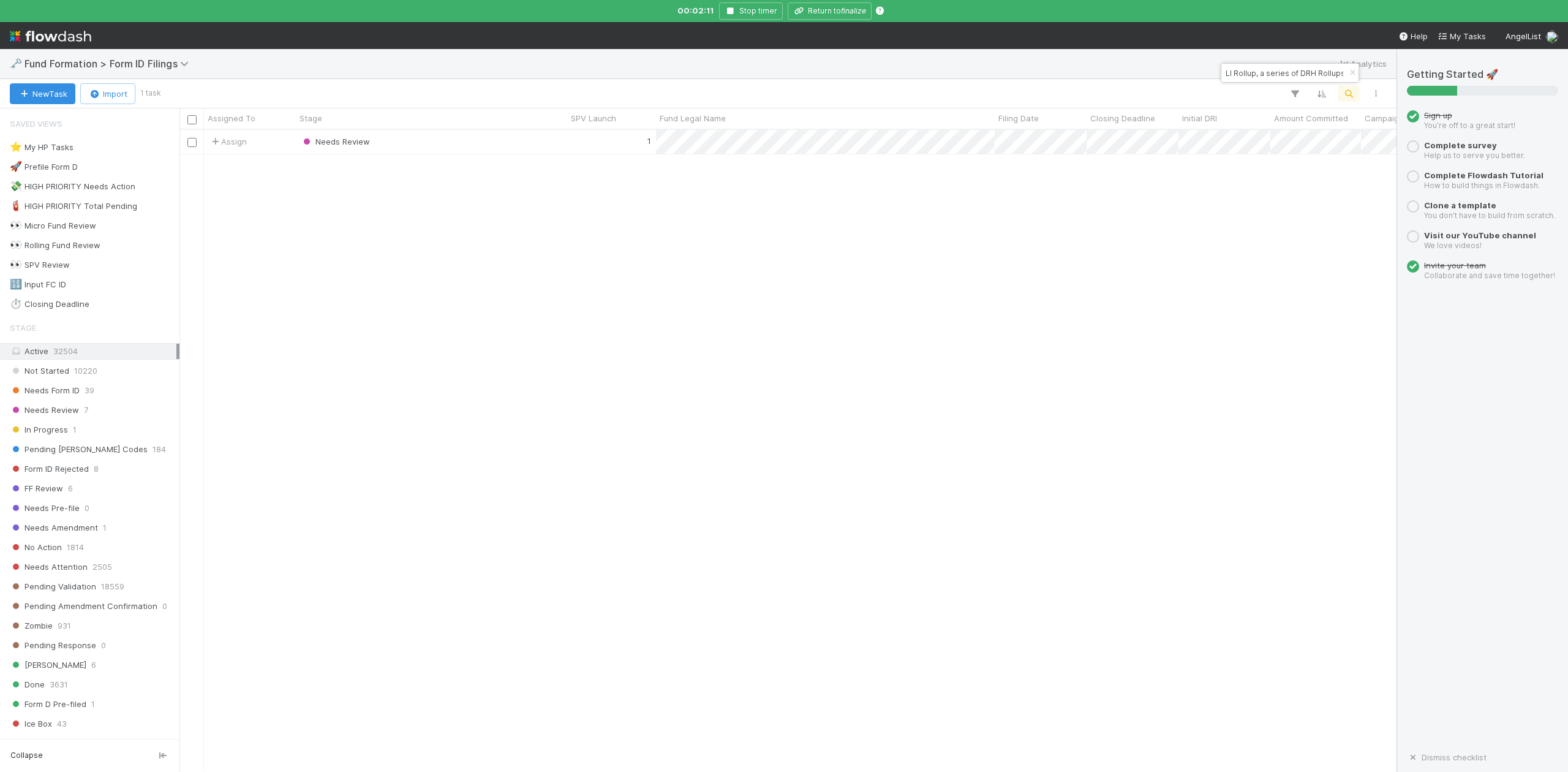
scroll to position [628, 1206]
click at [1348, 75] on icon "button" at bounding box center [1352, 73] width 12 height 7
click at [1349, 93] on icon "button" at bounding box center [1348, 94] width 12 height 11
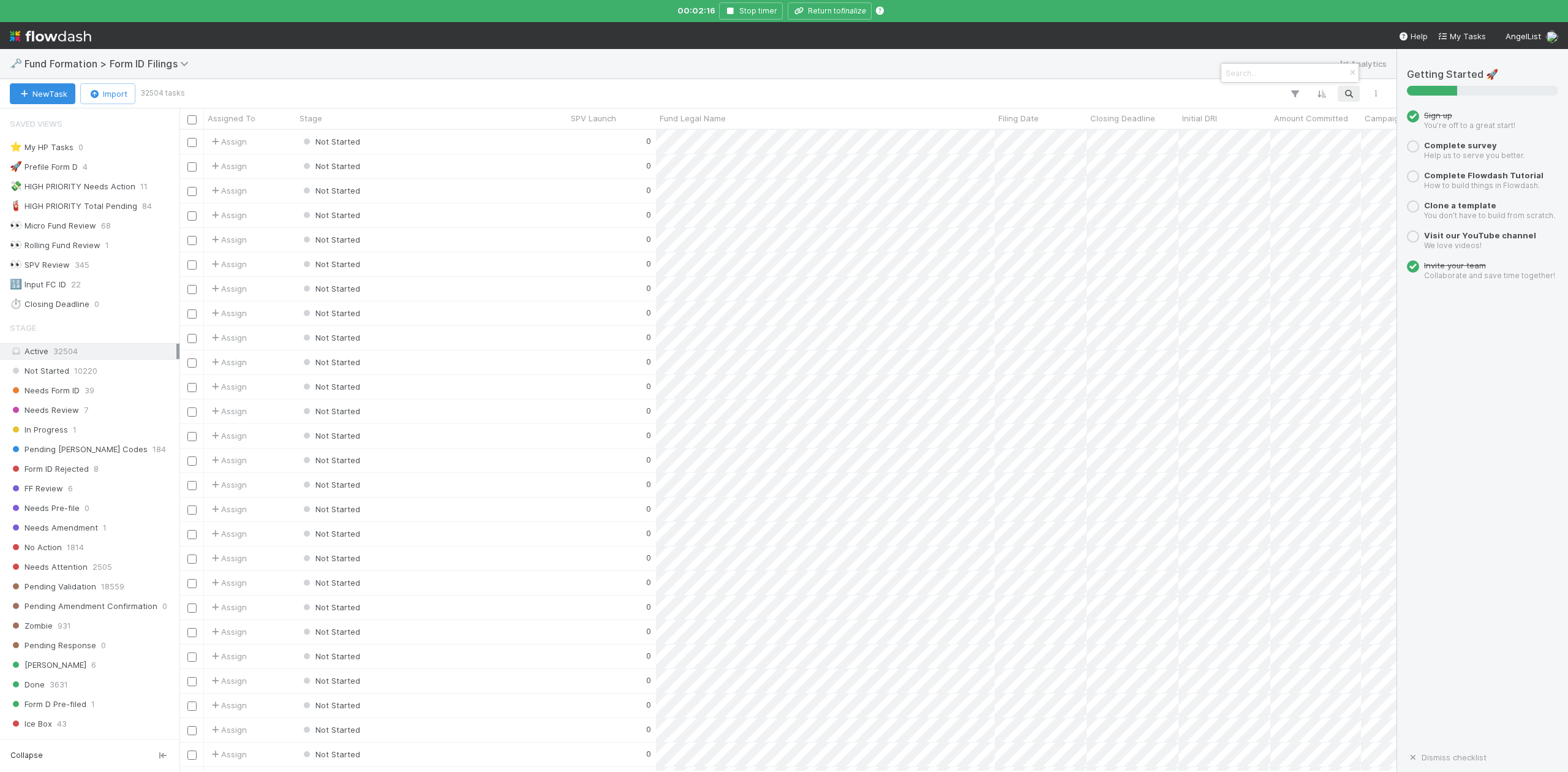
paste input "Hawke-PA-0721 Fund I, a series of AngelList Funds 2025, LP"
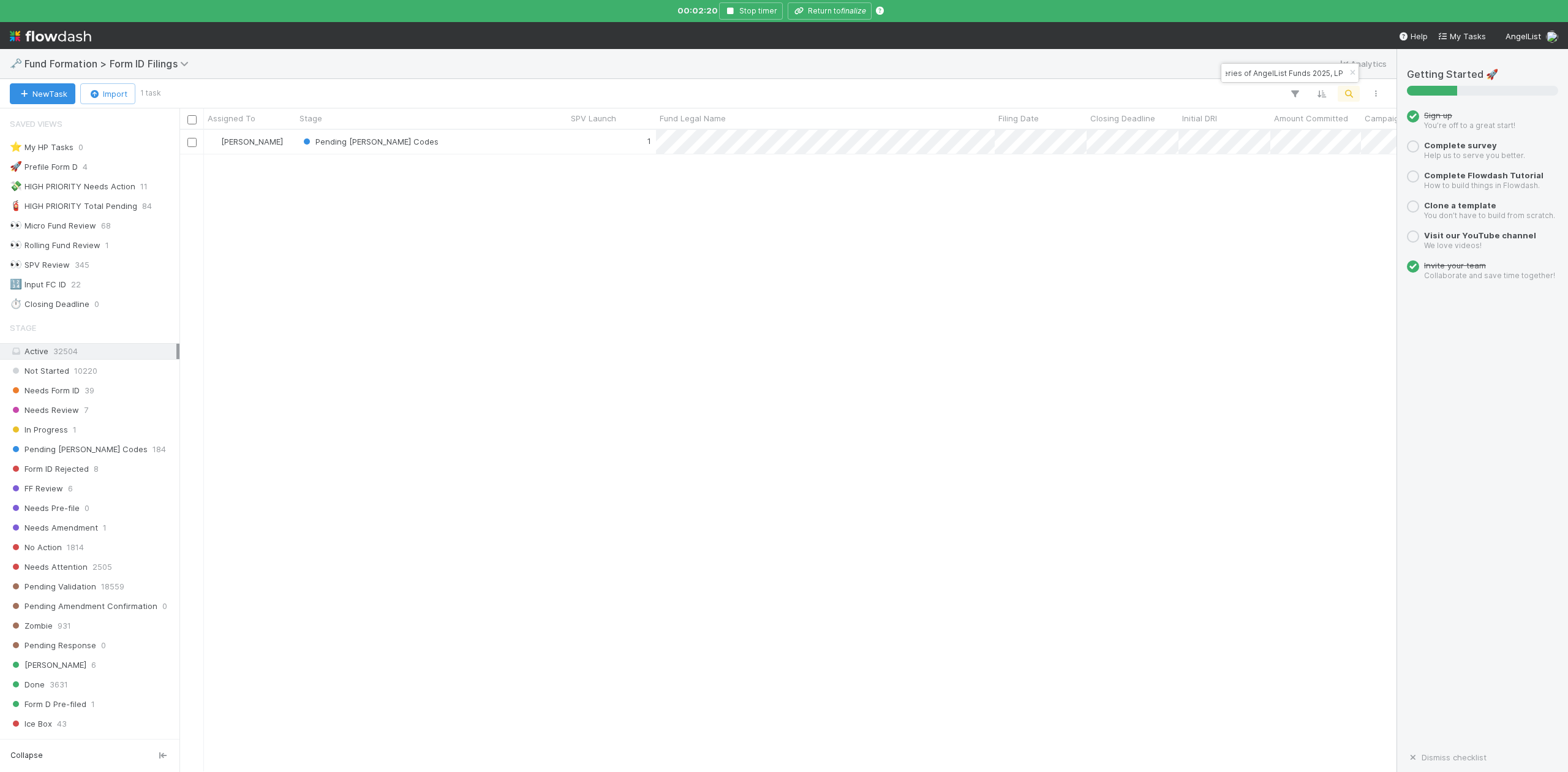
type input "Hawke-PA-0721 Fund I, a series of AngelList Funds 2025, LP"
click at [1350, 72] on icon "button" at bounding box center [1352, 73] width 12 height 7
click at [1351, 91] on icon "button" at bounding box center [1348, 94] width 12 height 11
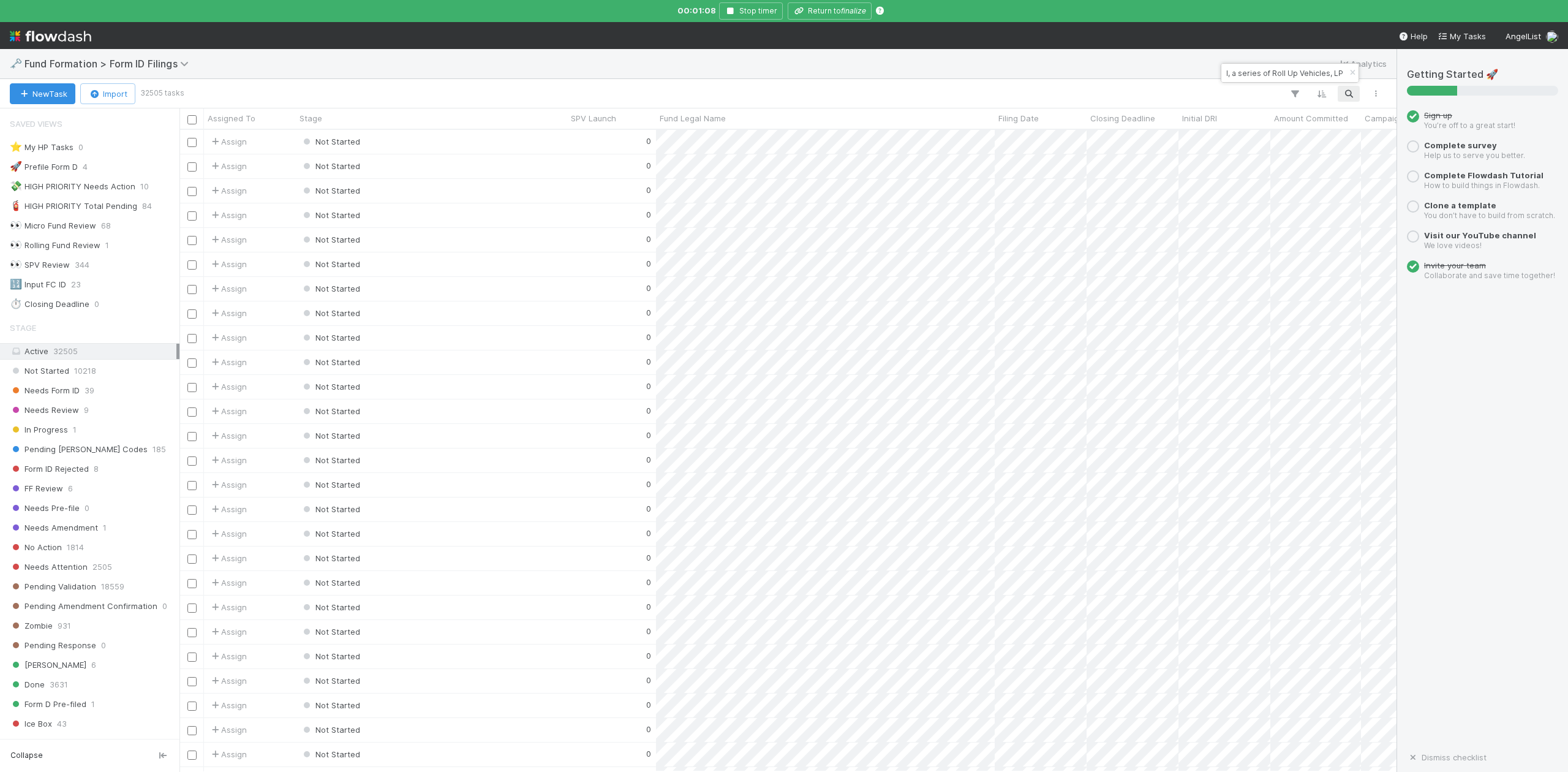
scroll to position [628, 1206]
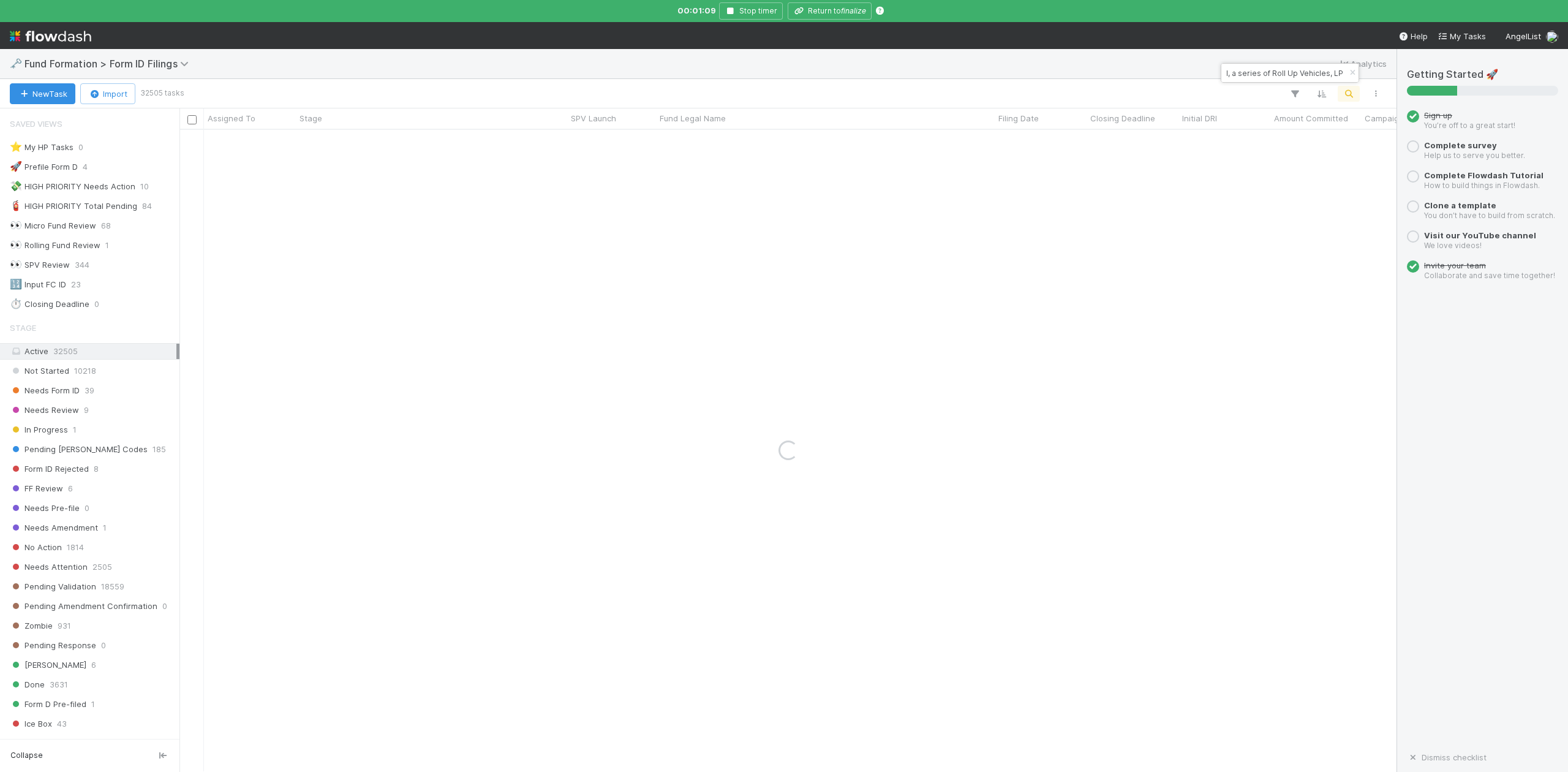
type input "GU-0304 Fund II, a series of Roll Up Vehicles, LP"
click at [1349, 72] on icon "button" at bounding box center [1352, 73] width 12 height 7
click at [1350, 91] on icon "button" at bounding box center [1348, 94] width 12 height 11
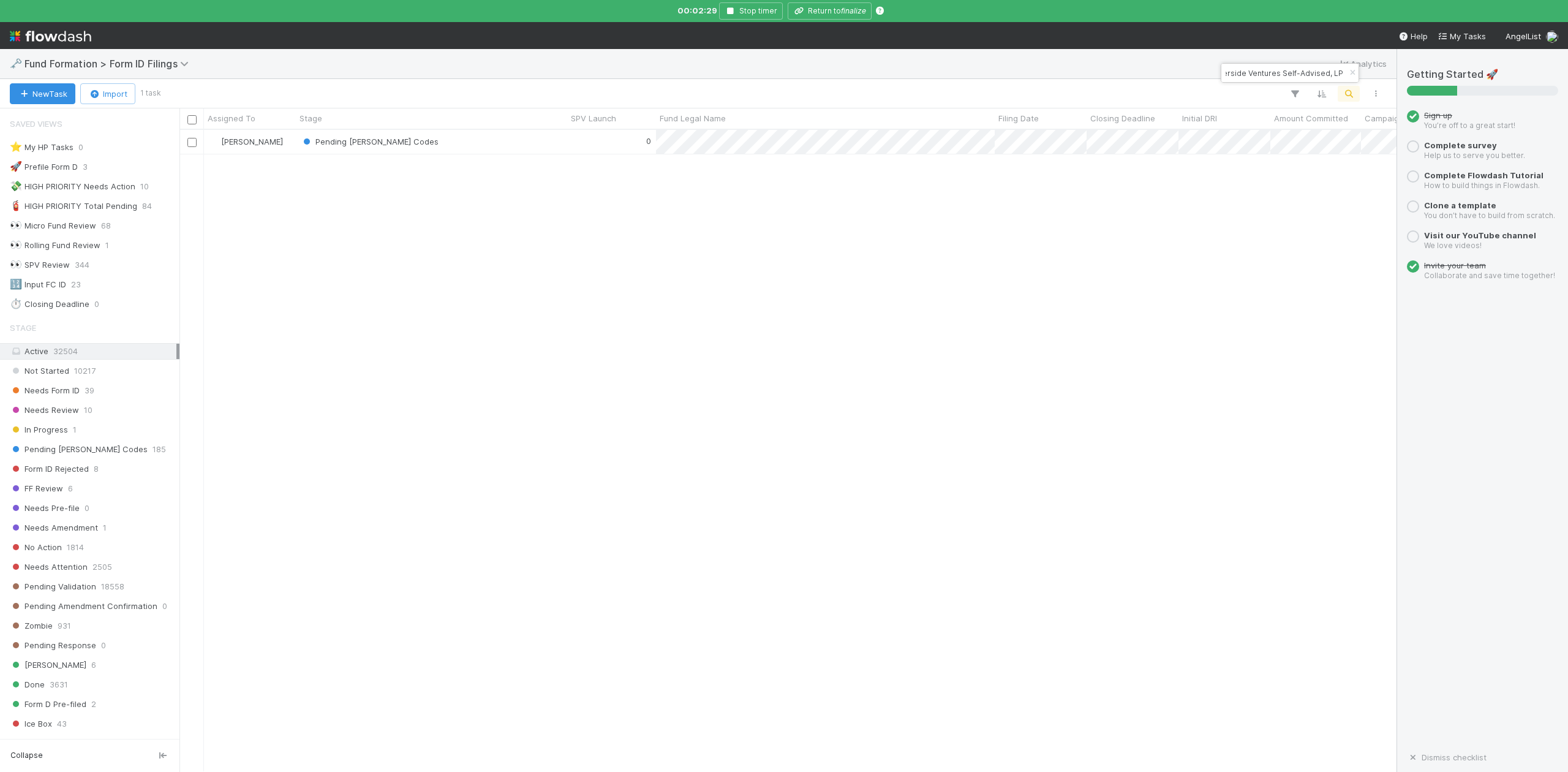
type input "MIC04 SPV, a series of Riverside Ventures Self-Advised, LP"
click at [1348, 70] on icon "button" at bounding box center [1352, 73] width 12 height 7
click at [1342, 95] on icon "button" at bounding box center [1348, 94] width 12 height 11
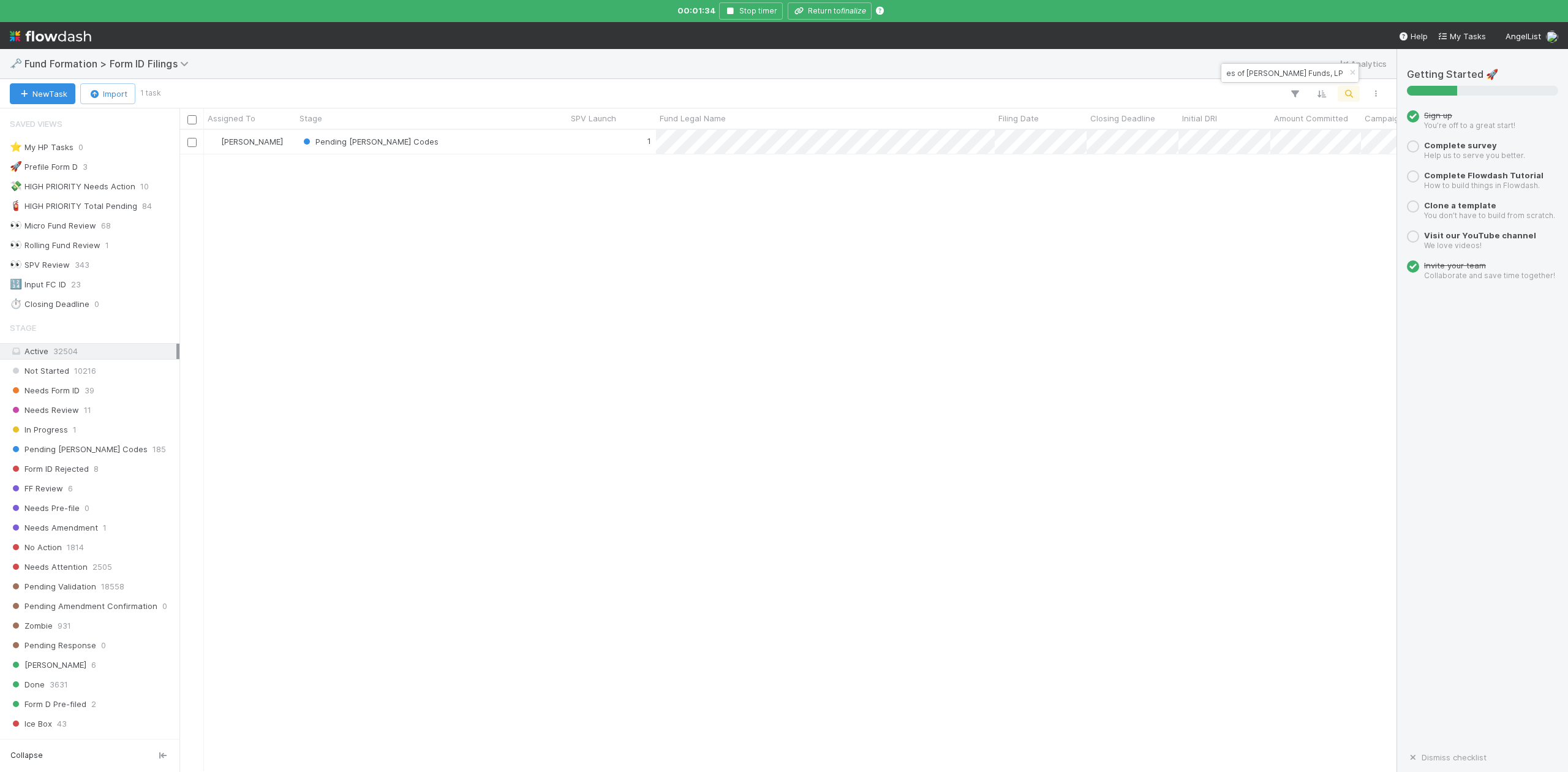
type input "AT-0808 Fund I, a series of Zachary Ginsburg Funds, LP"
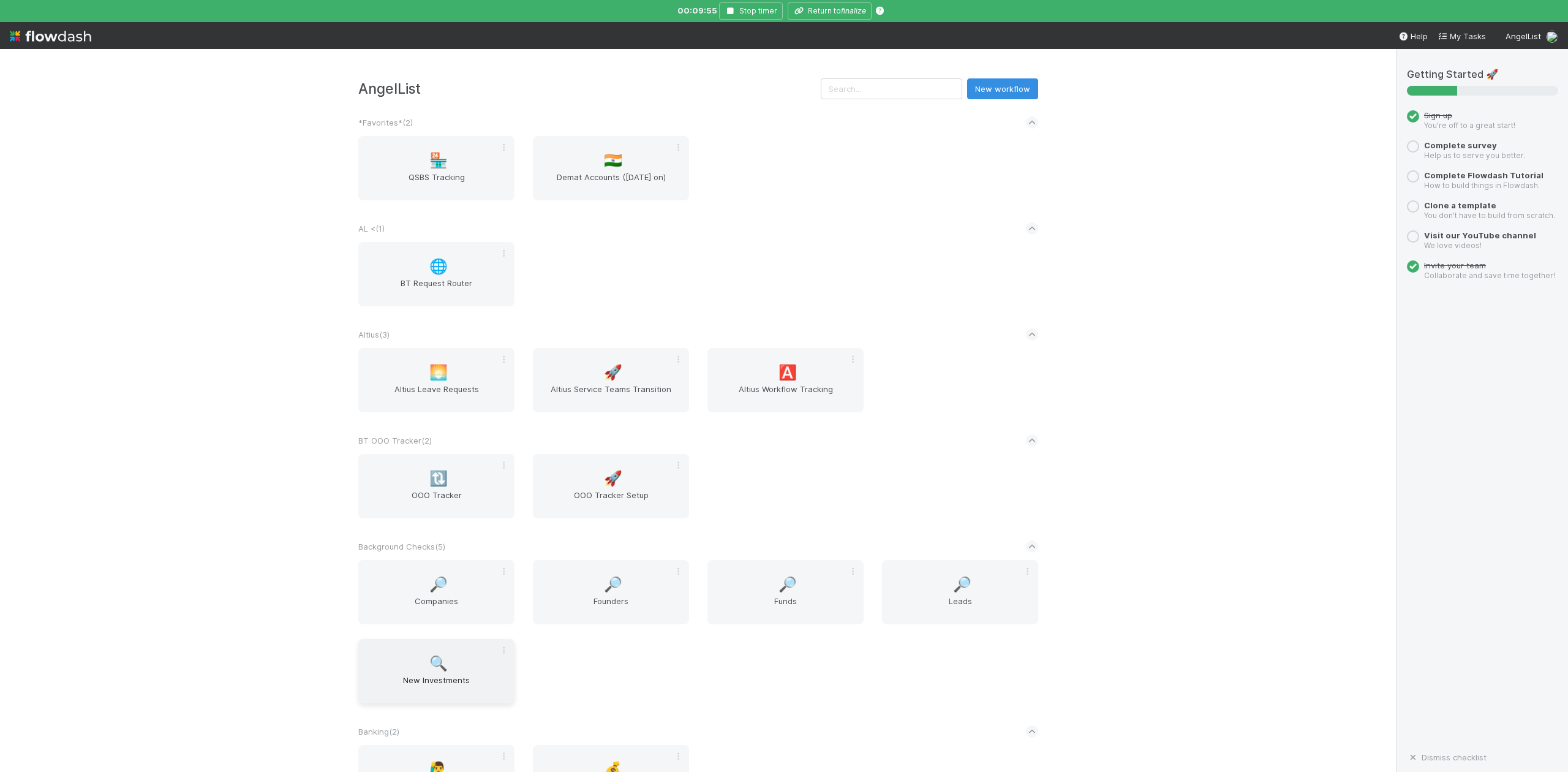
click at [438, 667] on span "🔍" at bounding box center [438, 664] width 18 height 16
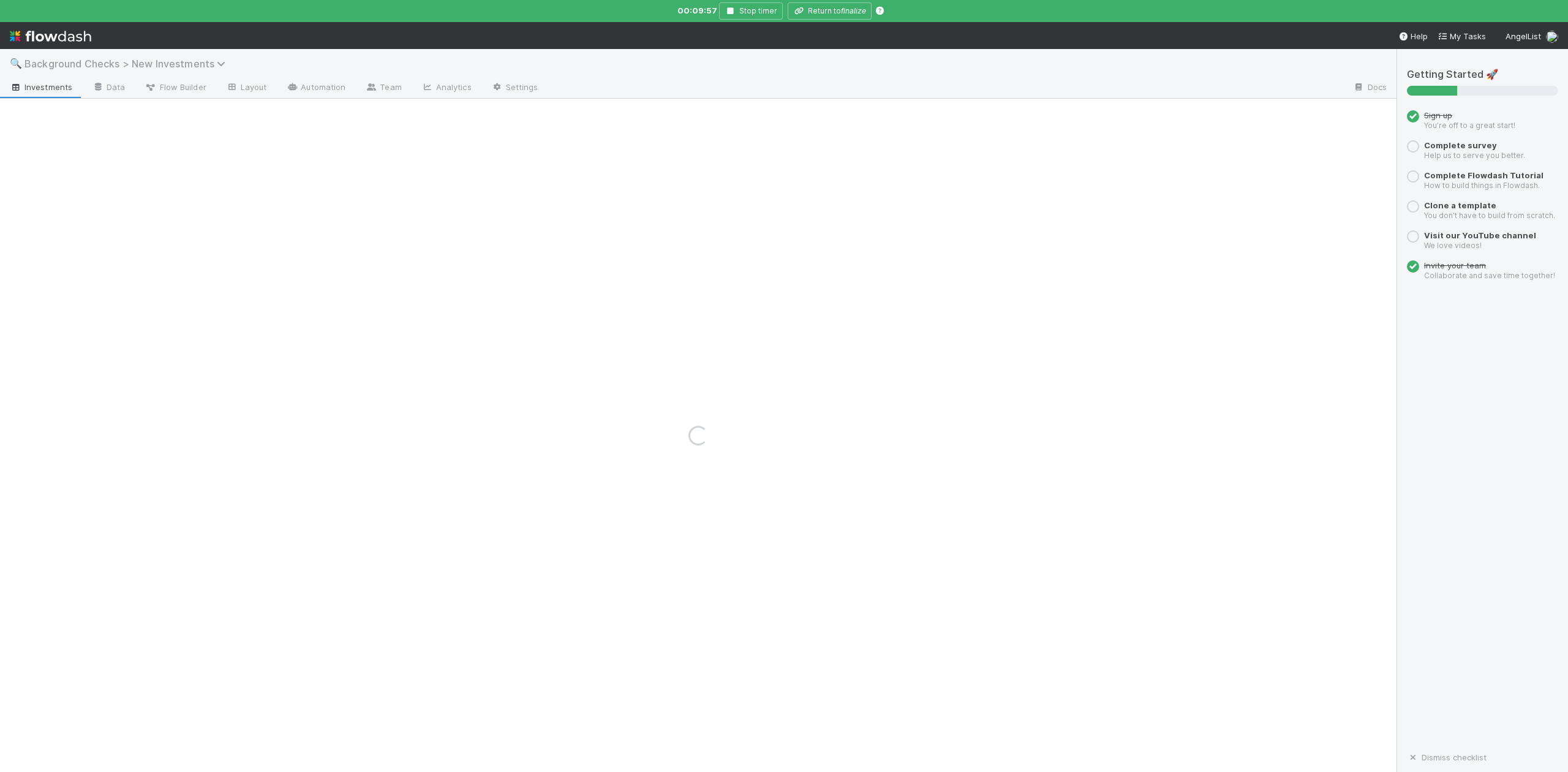
click at [219, 64] on icon at bounding box center [222, 64] width 12 height 10
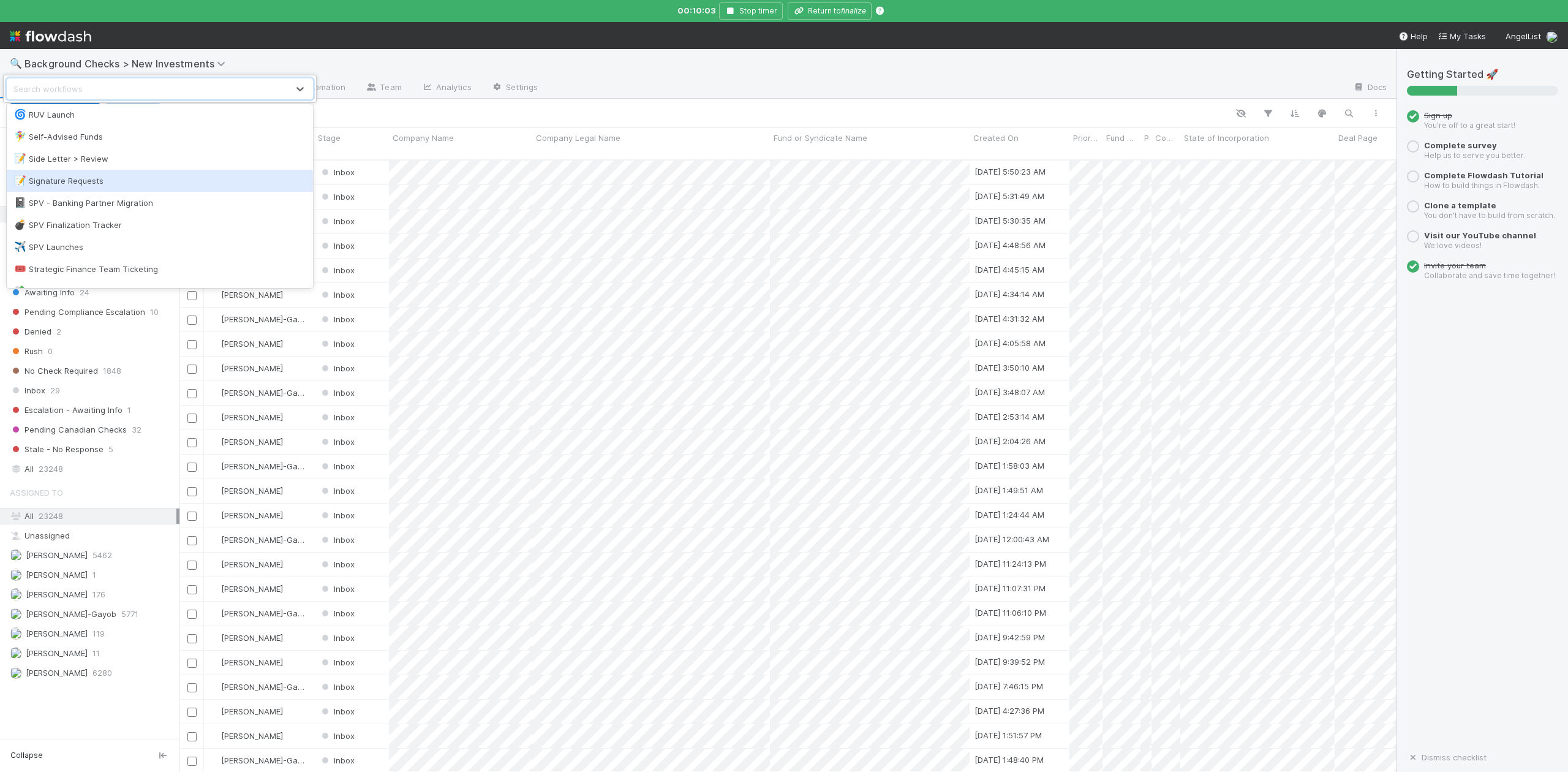
scroll to position [1143, 0]
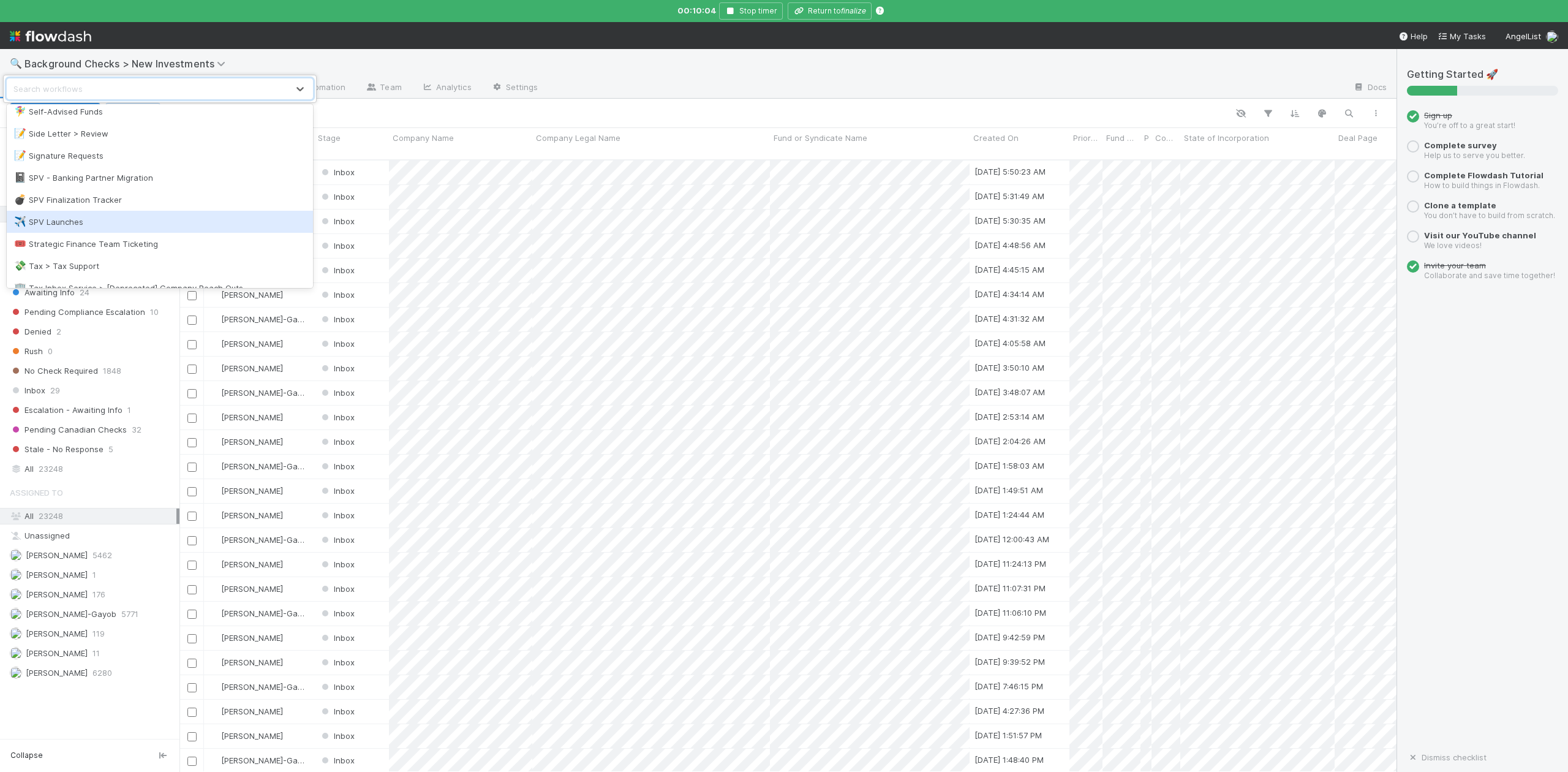
click at [63, 216] on div "✈️ SPV Launches" at bounding box center [159, 221] width 292 height 12
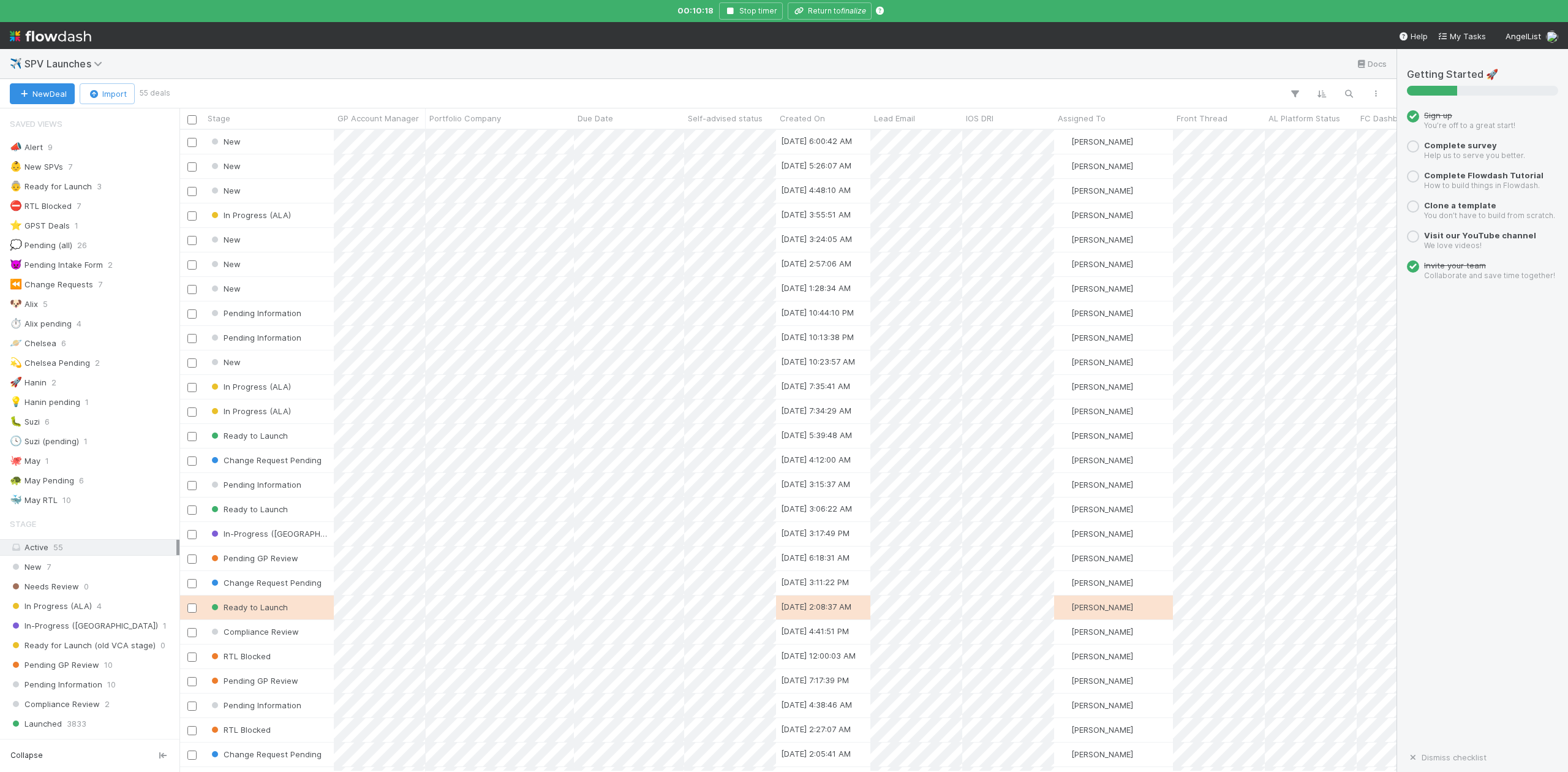
scroll to position [628, 1206]
click at [1351, 89] on icon "button" at bounding box center [1348, 94] width 12 height 11
click at [1233, 75] on input at bounding box center [1284, 73] width 123 height 15
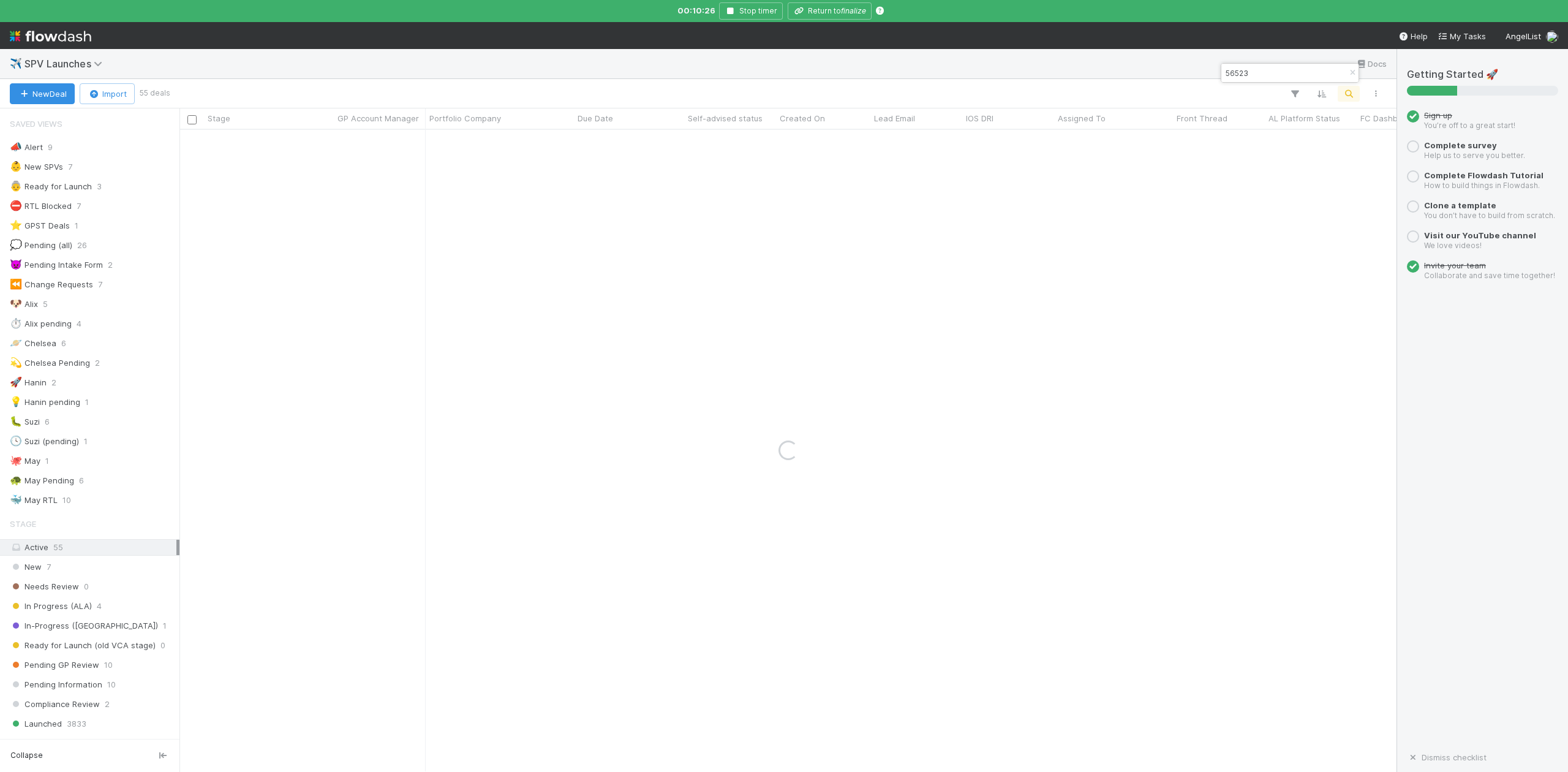
type input "56523"
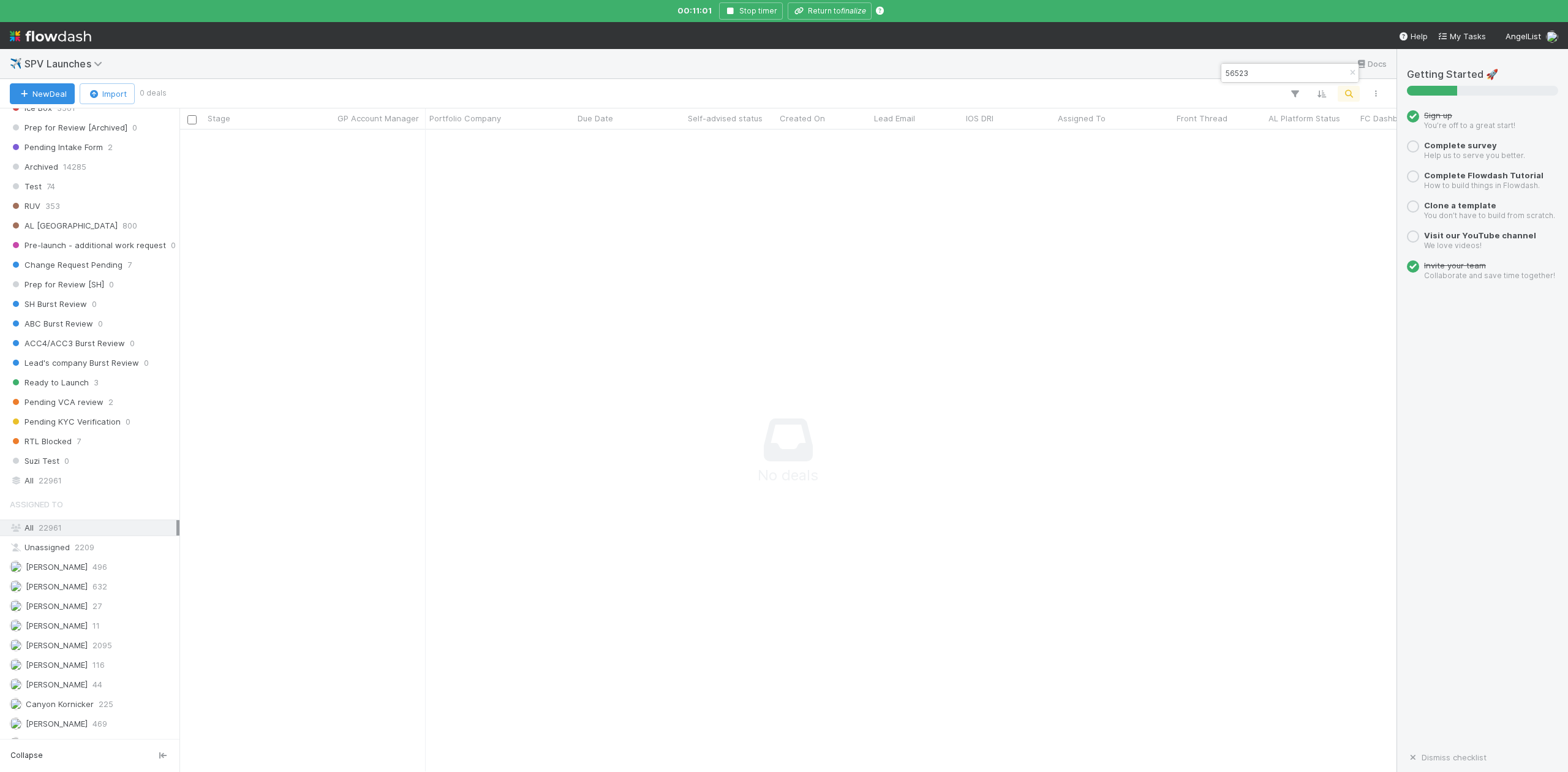
scroll to position [653, 0]
click at [49, 470] on span "22961" at bounding box center [50, 462] width 24 height 15
click at [1254, 71] on input "56523" at bounding box center [1284, 73] width 123 height 15
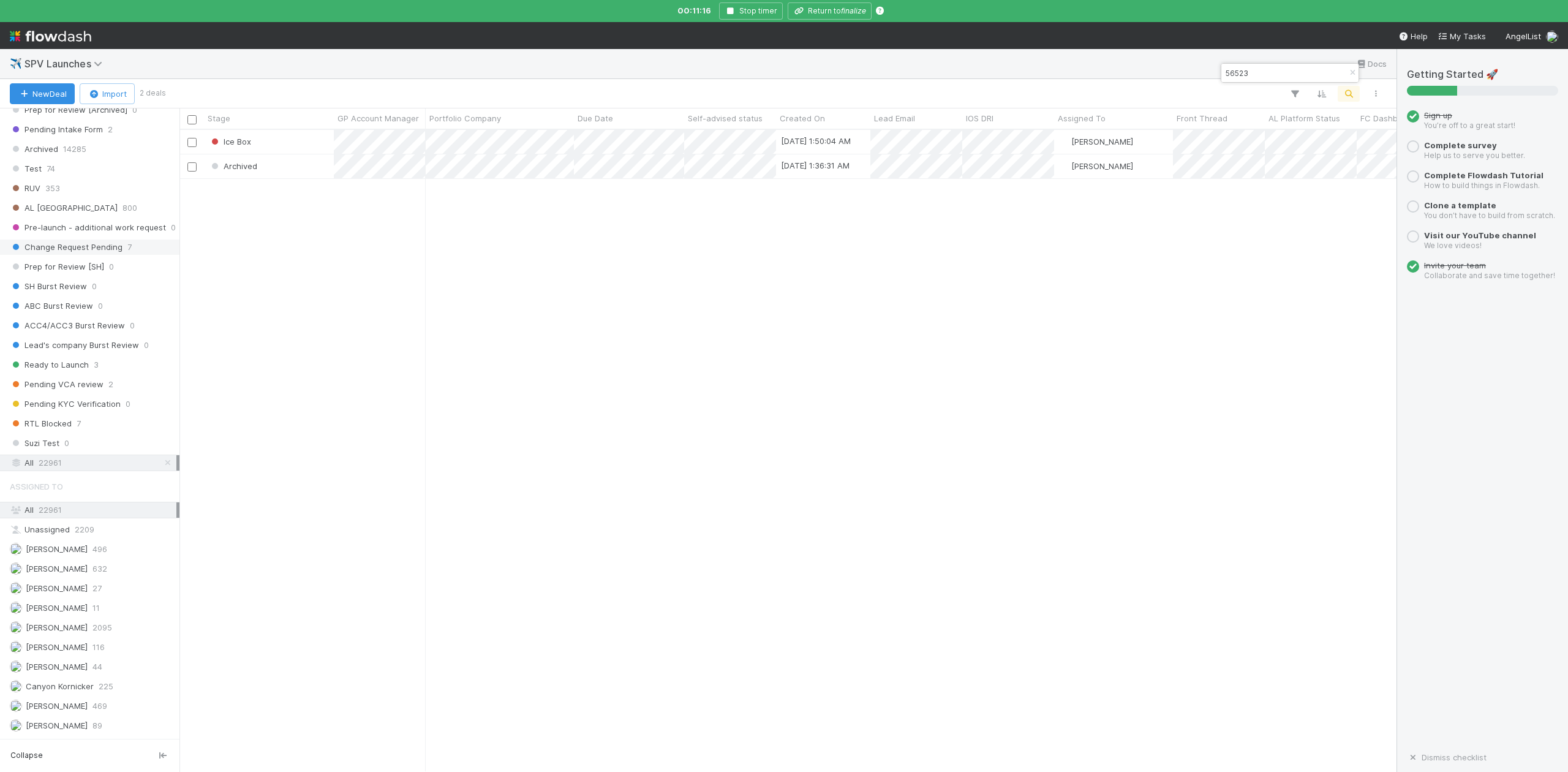
scroll to position [628, 1206]
click at [96, 65] on icon at bounding box center [99, 64] width 12 height 10
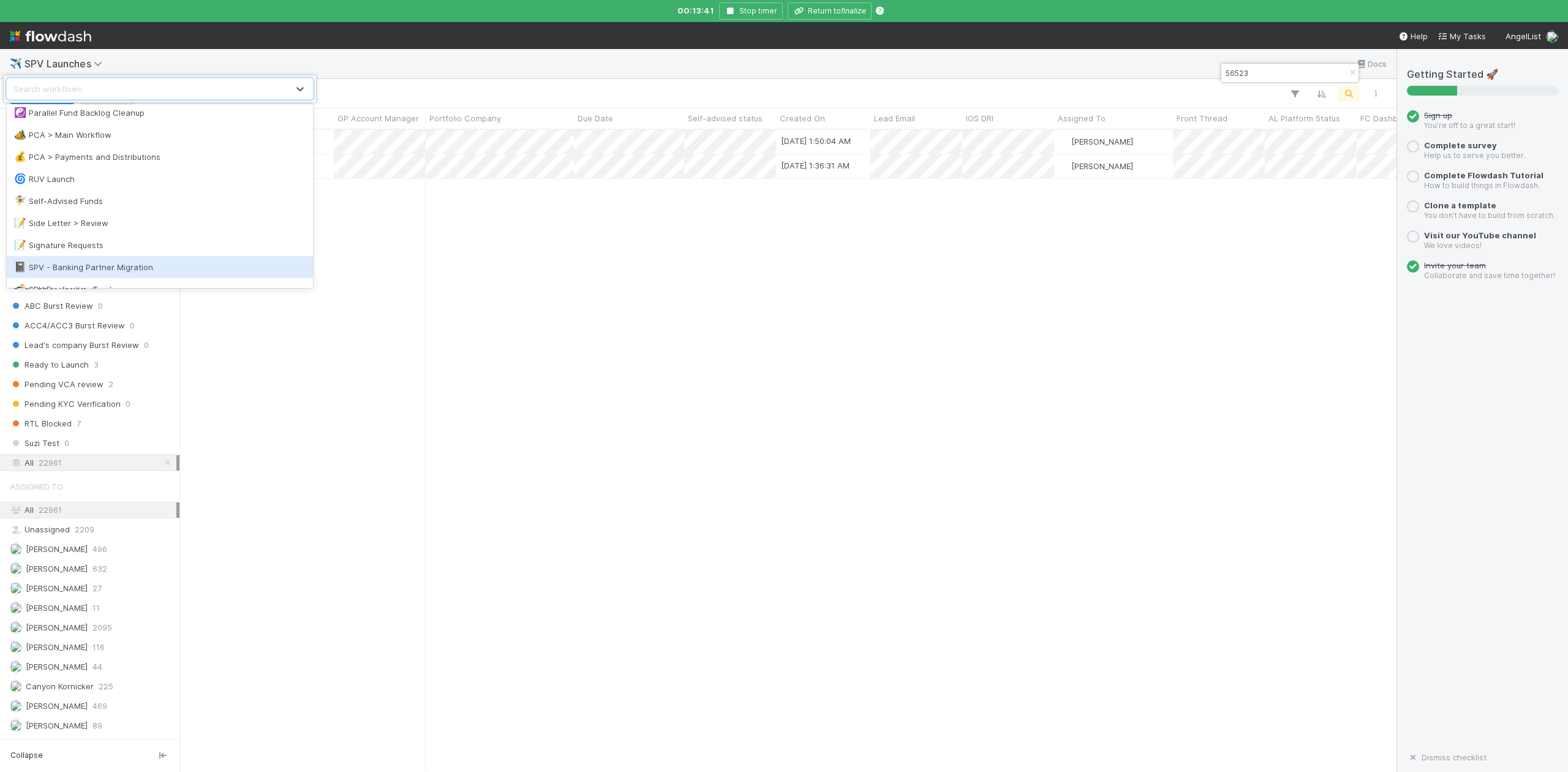
scroll to position [1061, 0]
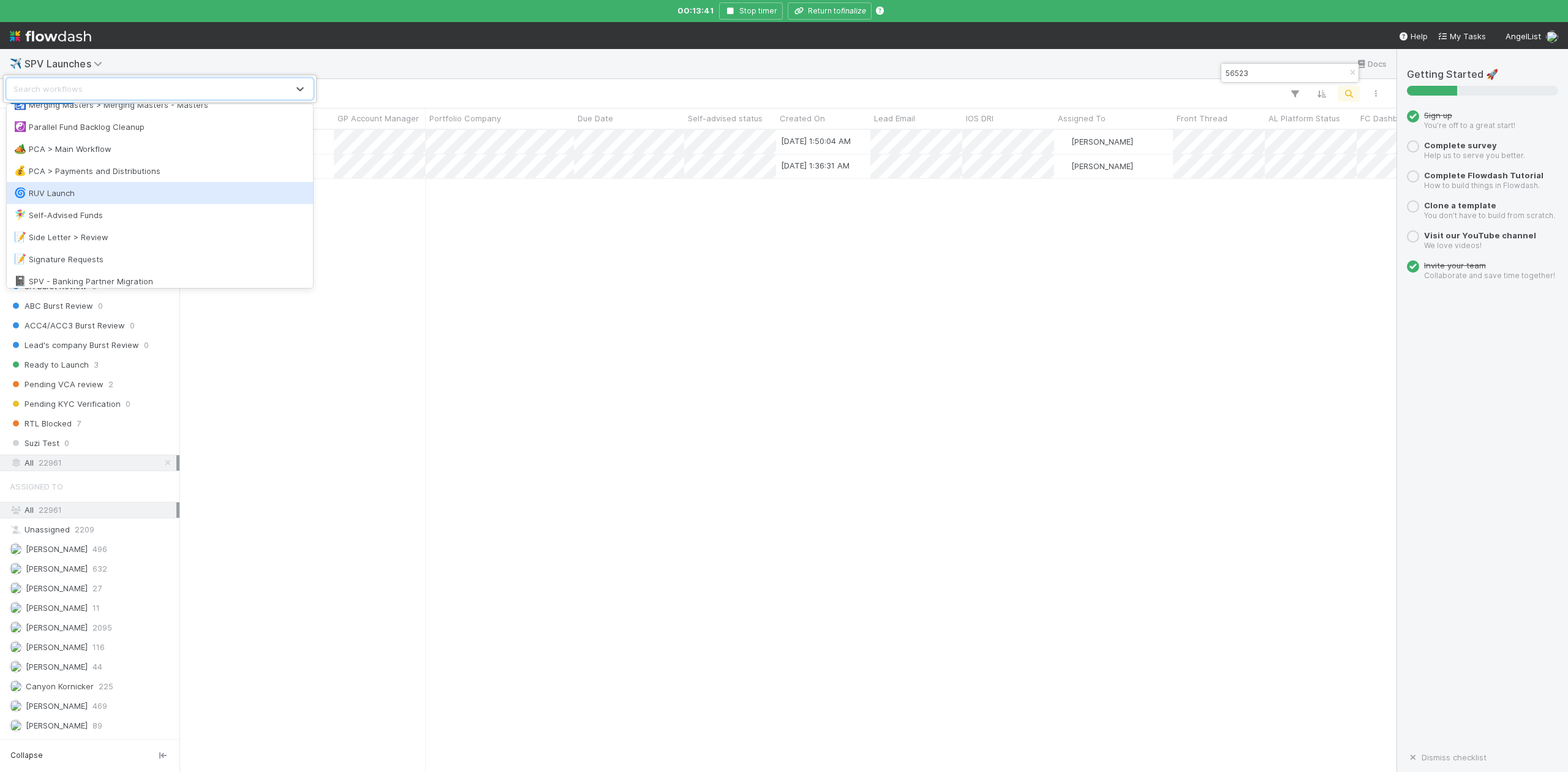
click at [60, 191] on div "🌀 RUV Launch" at bounding box center [159, 192] width 292 height 12
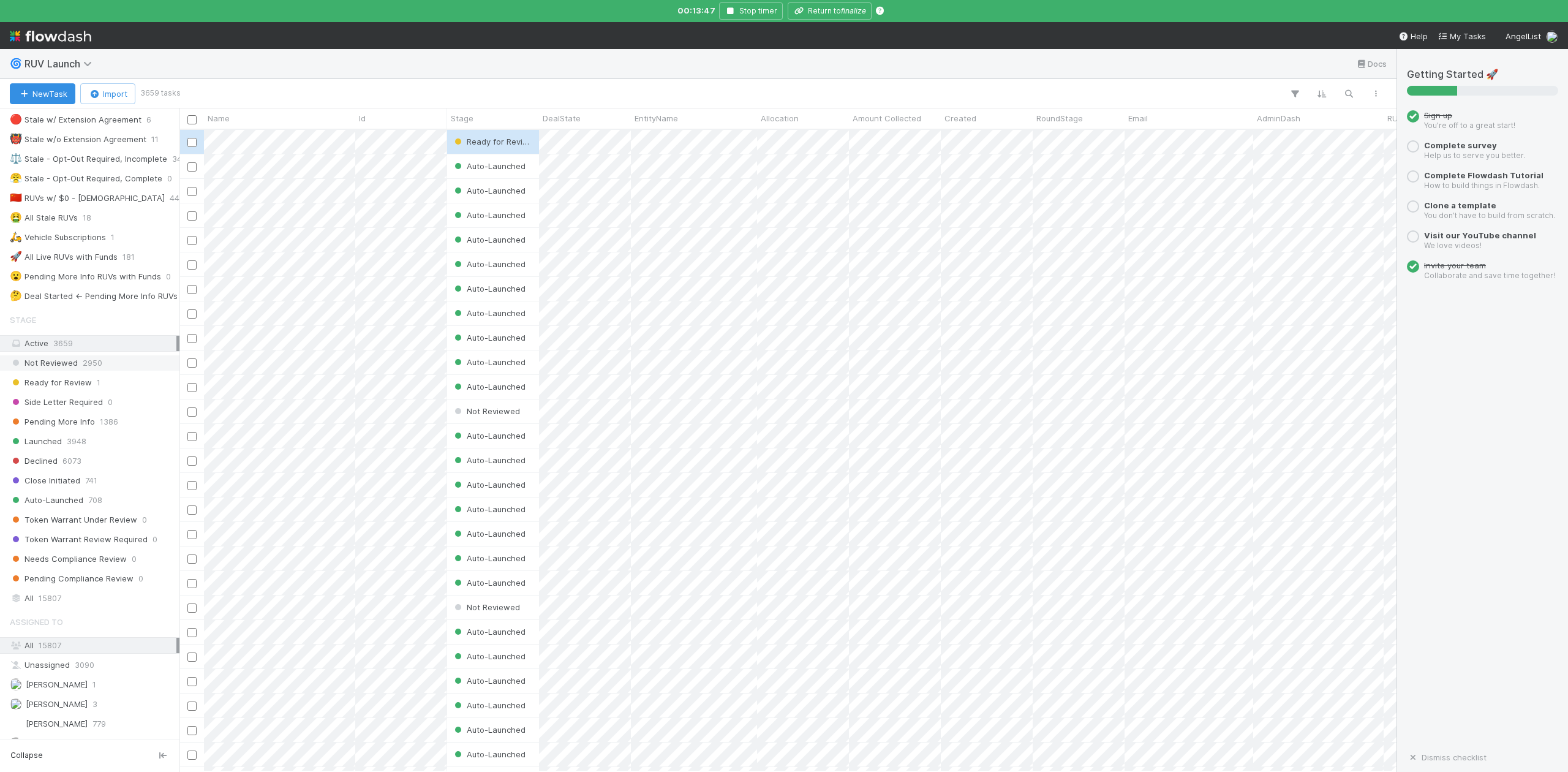
scroll to position [196, 0]
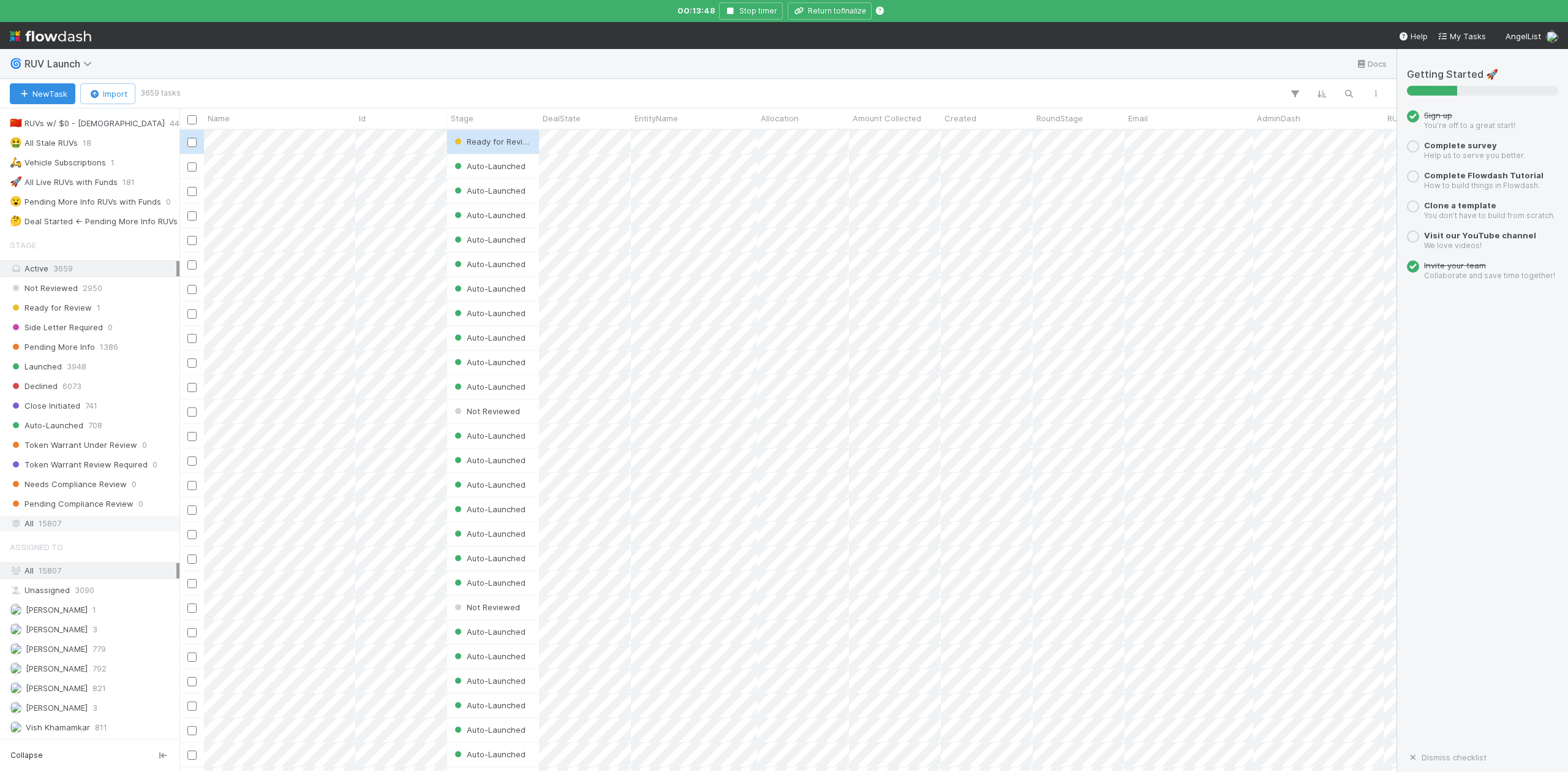
click at [56, 521] on span "15807" at bounding box center [49, 523] width 23 height 15
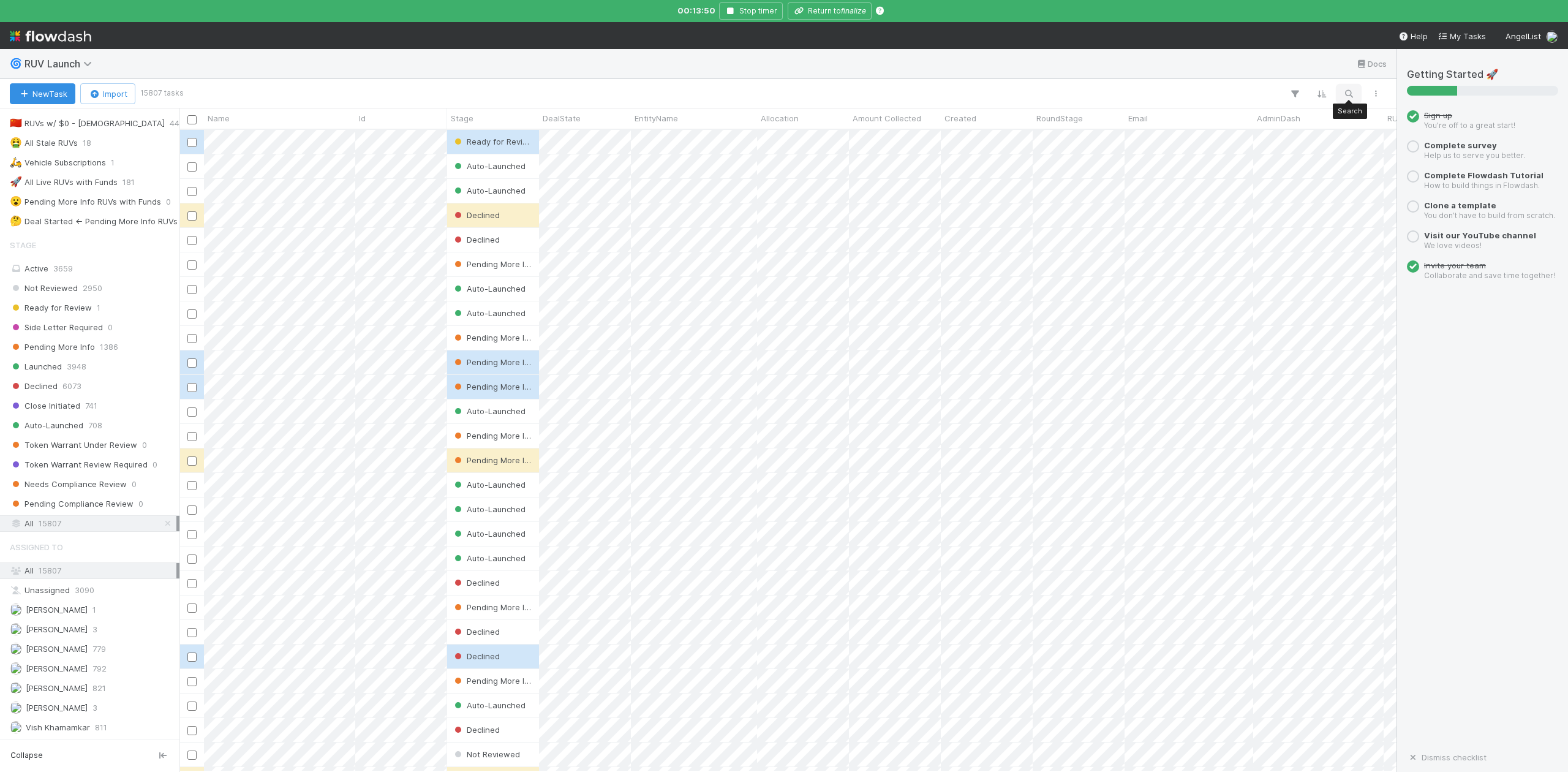
scroll to position [628, 1206]
click at [1348, 92] on icon "button" at bounding box center [1348, 94] width 12 height 11
click at [1239, 74] on input at bounding box center [1284, 73] width 123 height 15
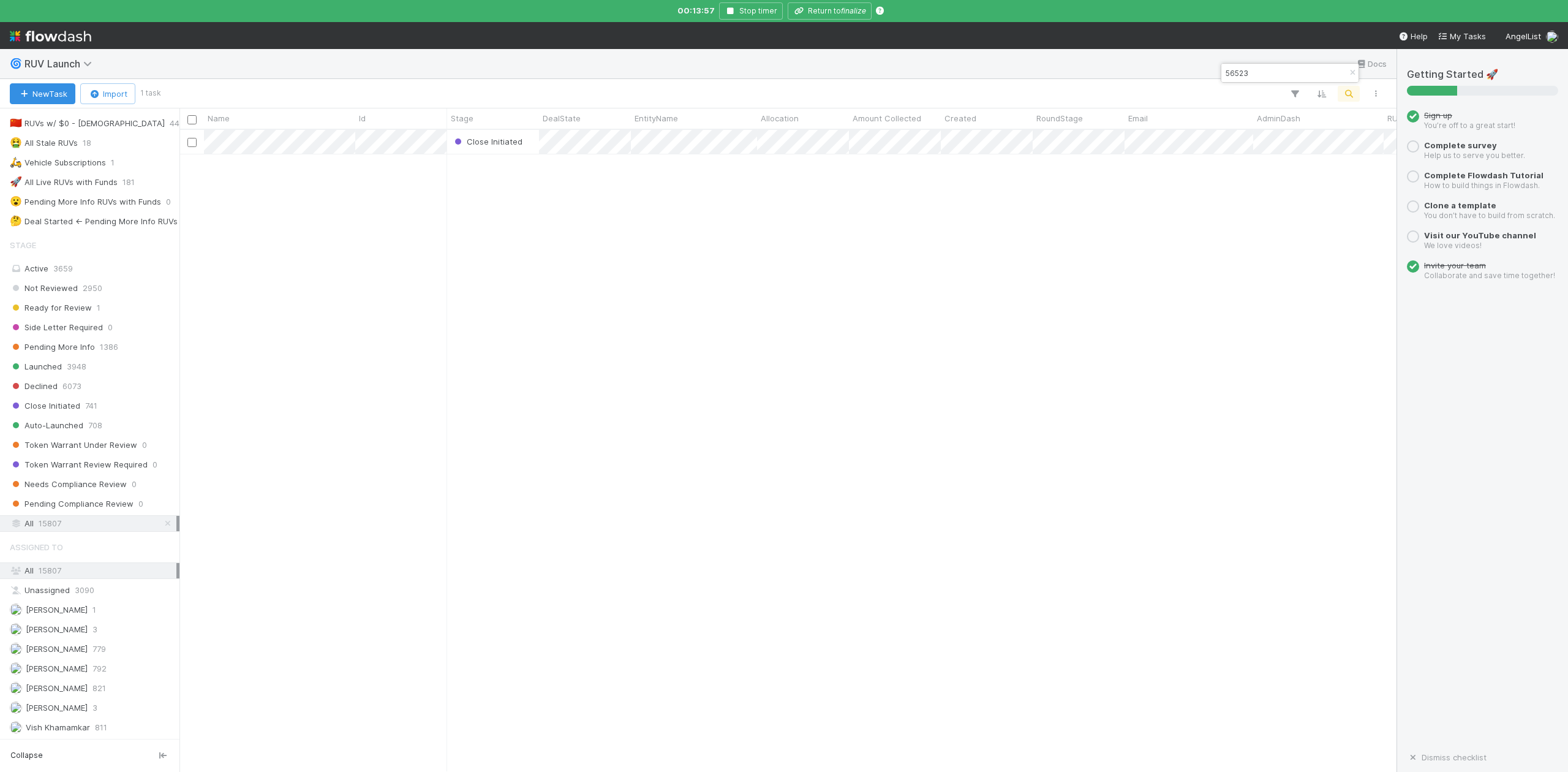
type input "56523"
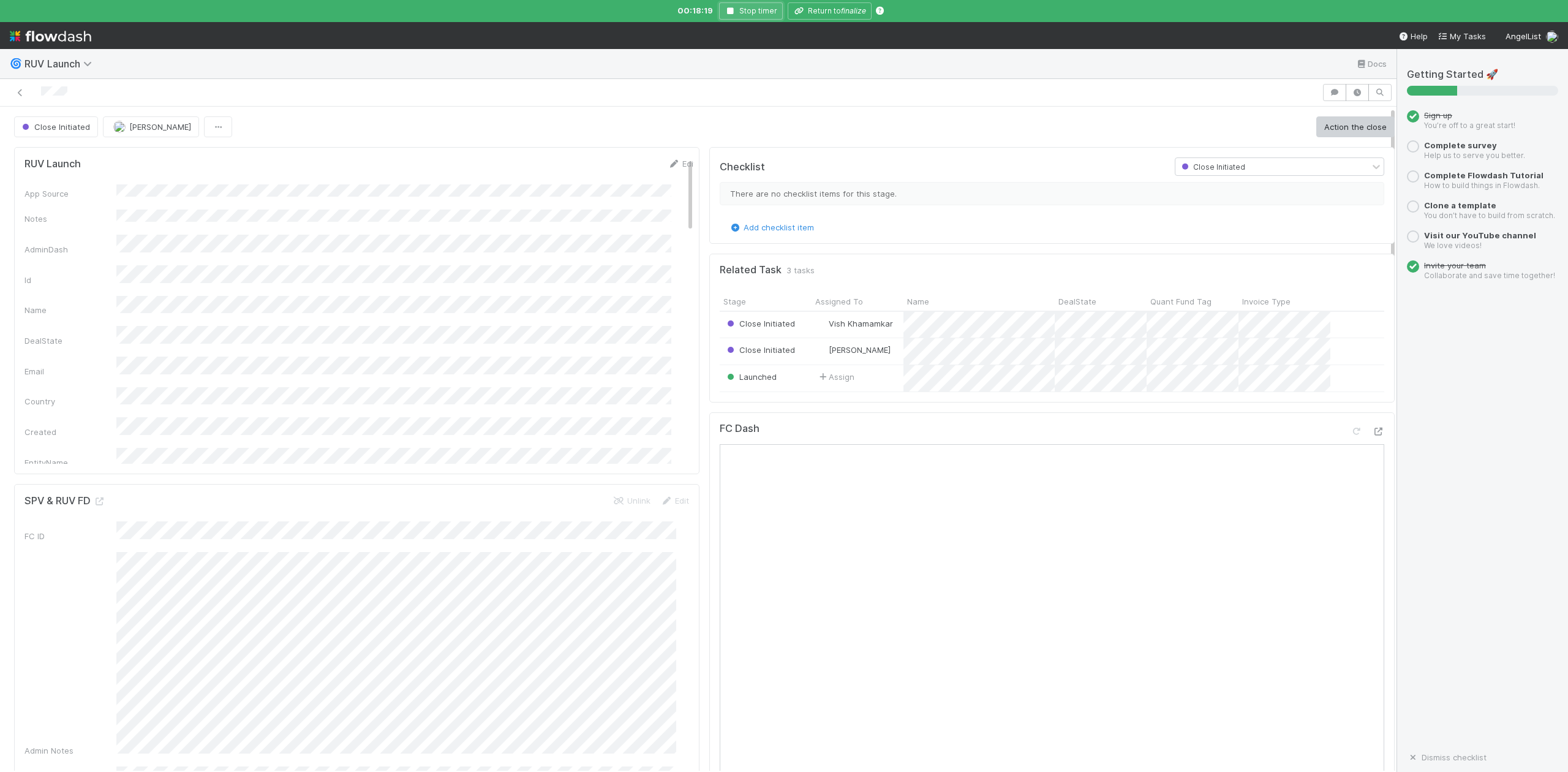
click at [731, 8] on icon "button" at bounding box center [730, 11] width 12 height 7
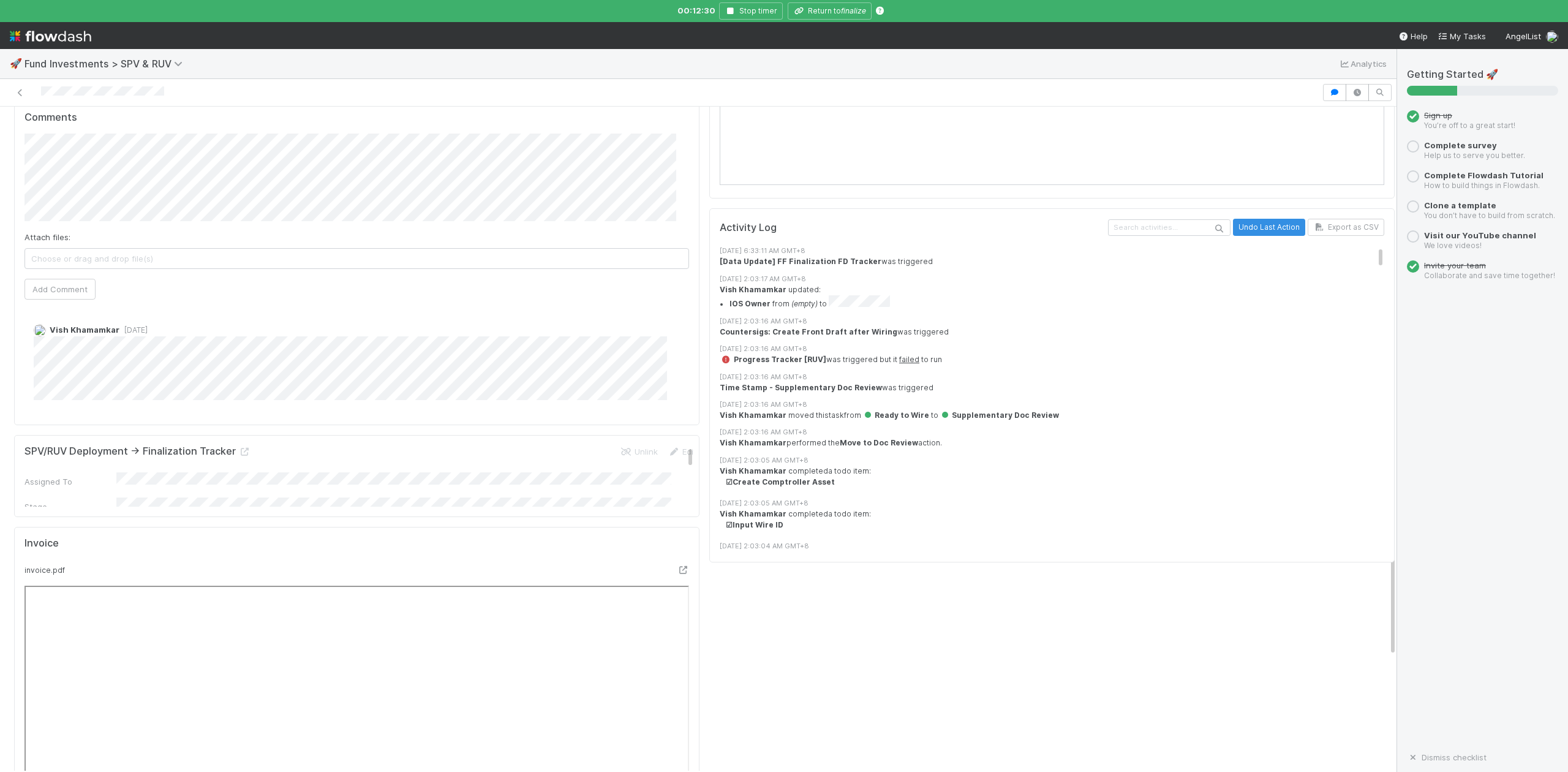
scroll to position [1469, 0]
click at [89, 495] on span "Vish Khamamkar" at bounding box center [99, 494] width 65 height 10
click at [75, 303] on button "Add Comment" at bounding box center [60, 292] width 71 height 21
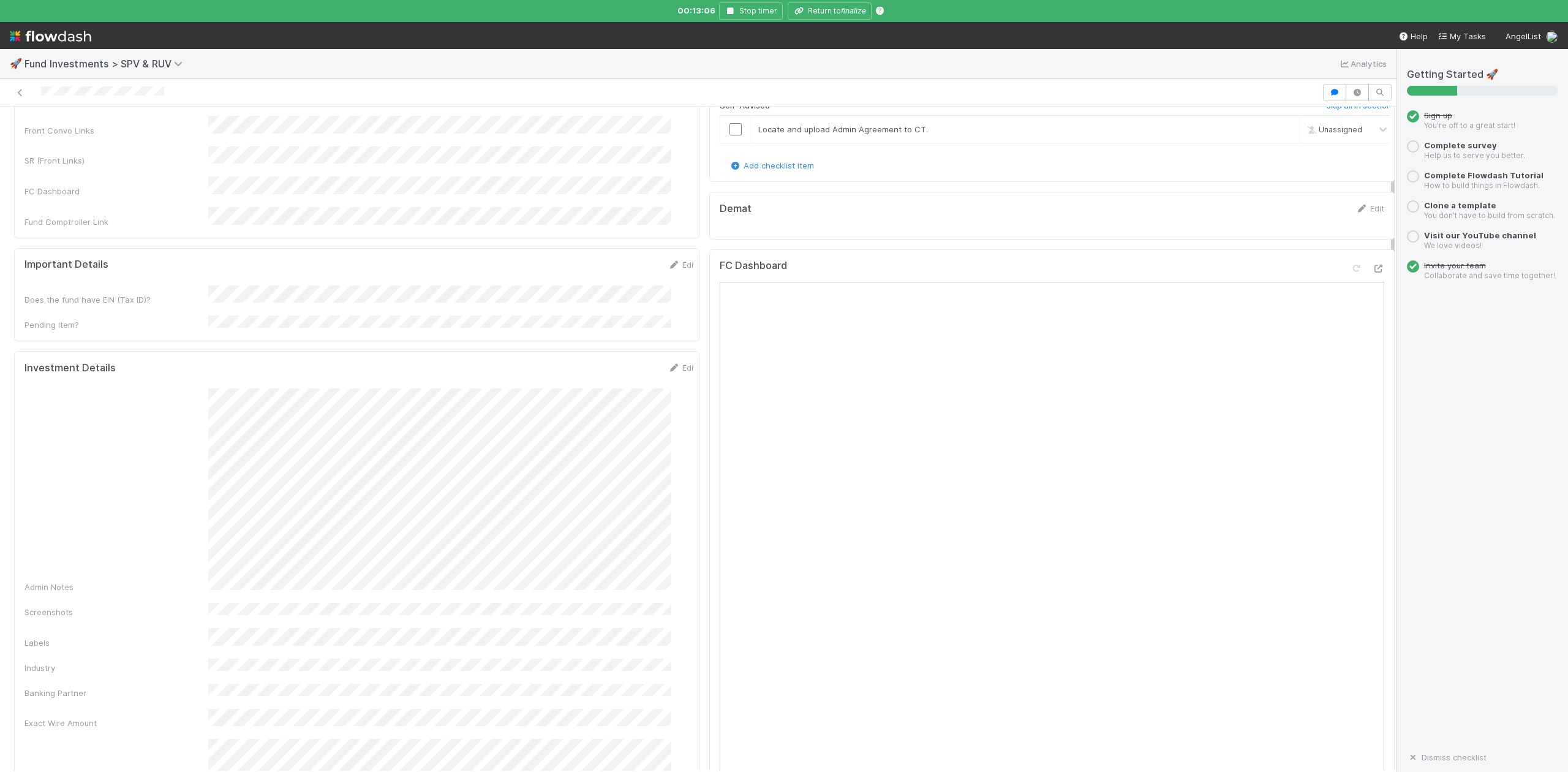
scroll to position [408, 0]
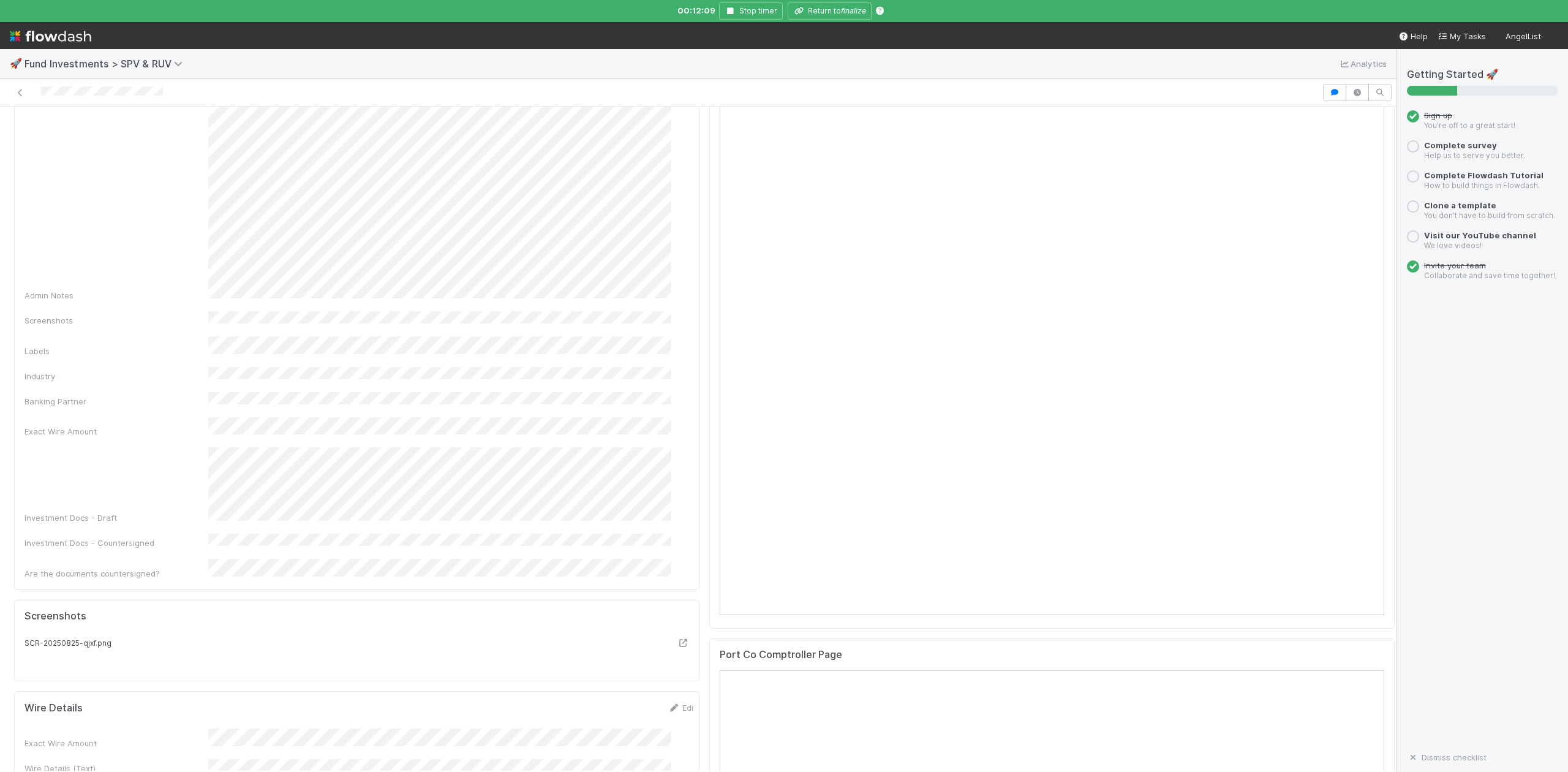
scroll to position [653, 0]
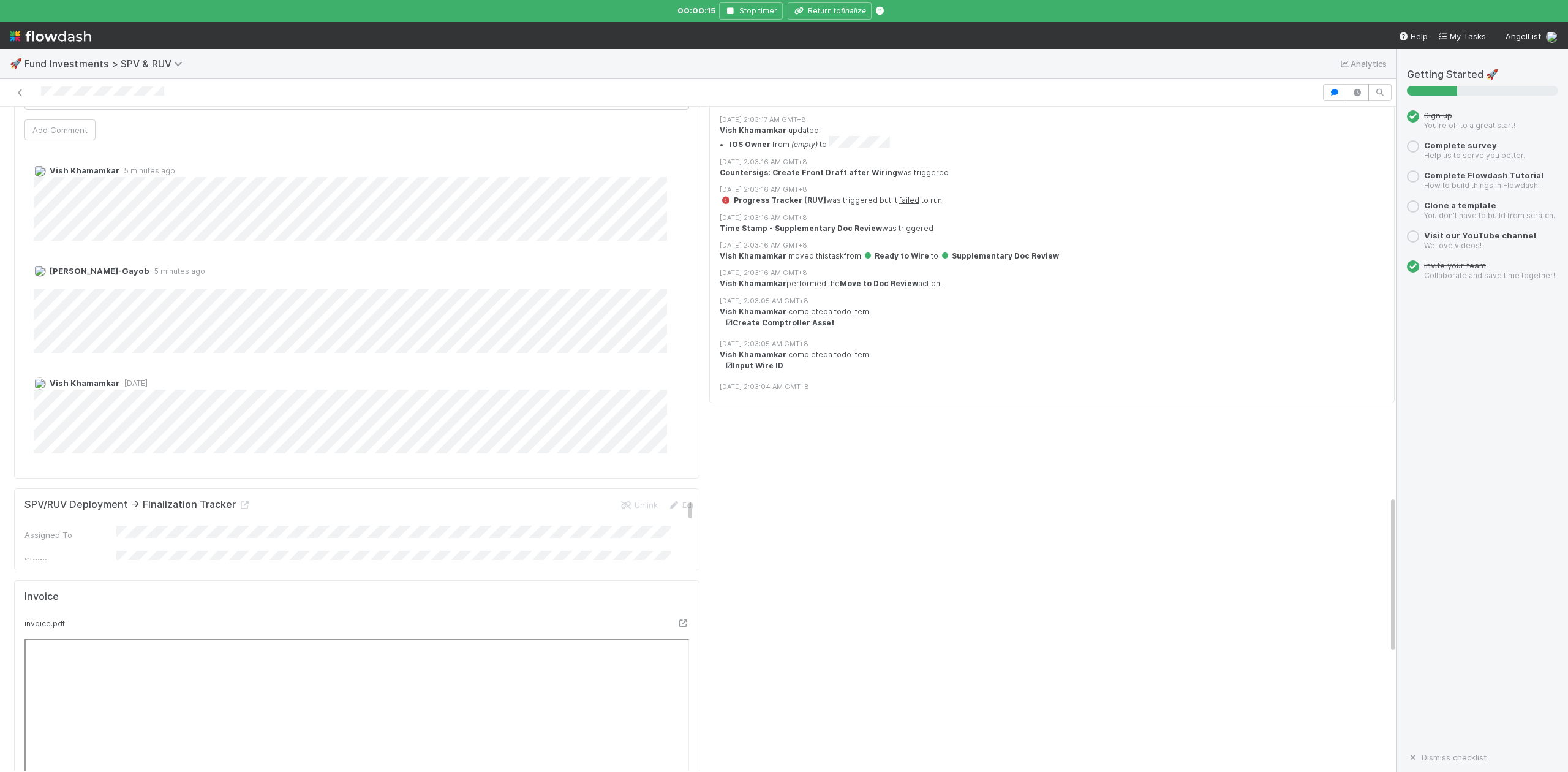
scroll to position [1715, 0]
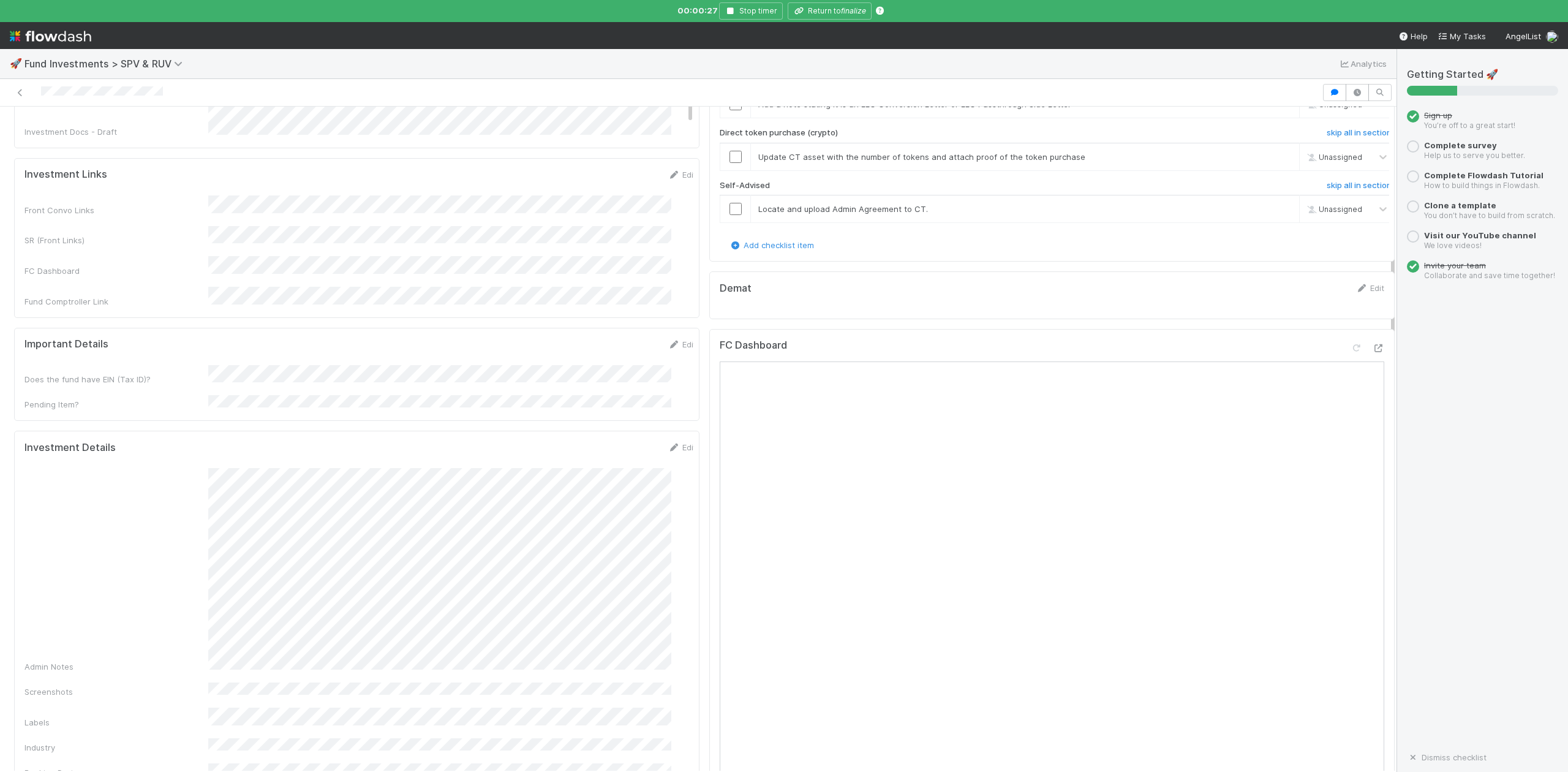
scroll to position [326, 0]
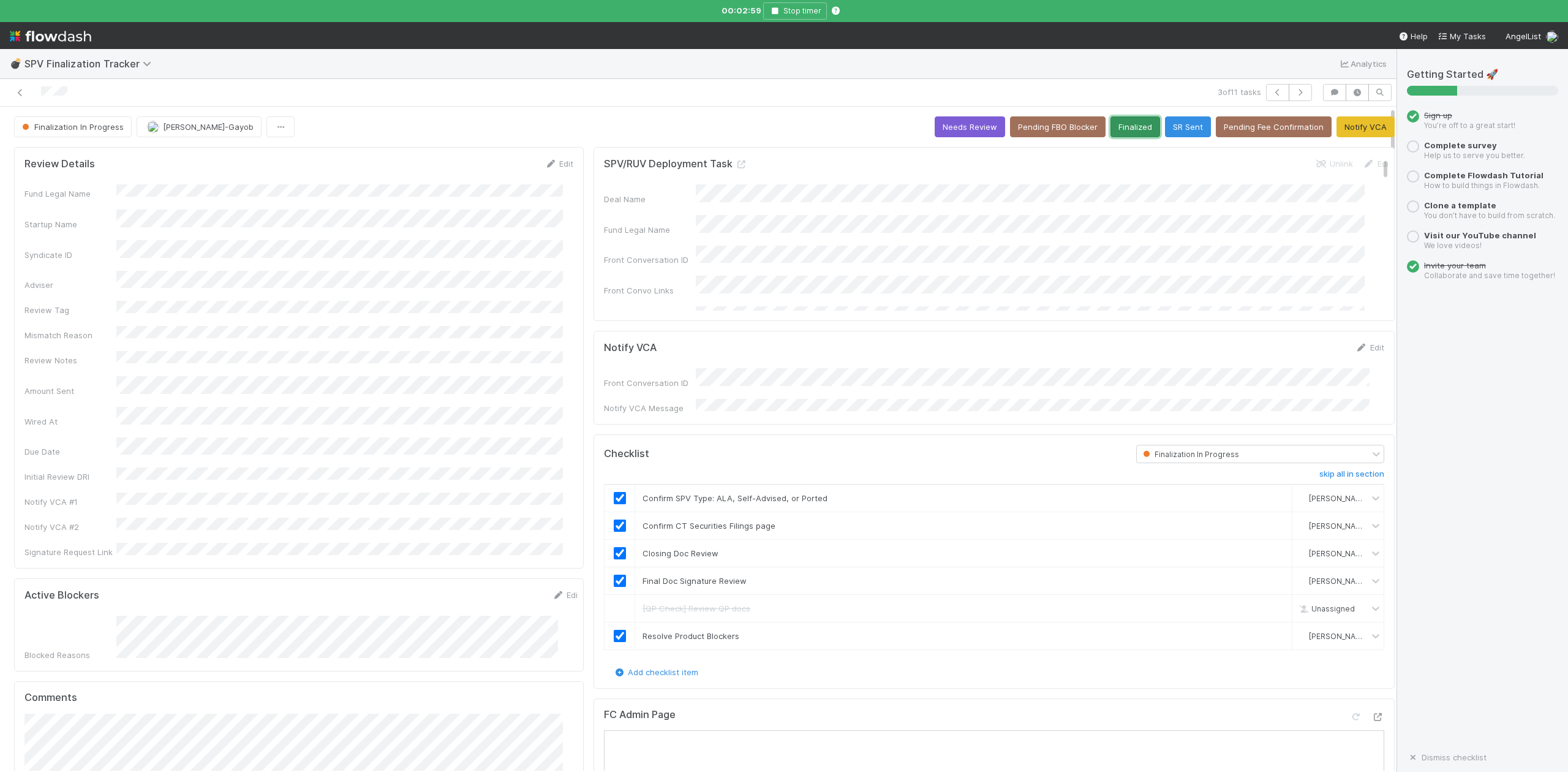
click at [1111, 128] on button "Finalized" at bounding box center [1135, 126] width 50 height 21
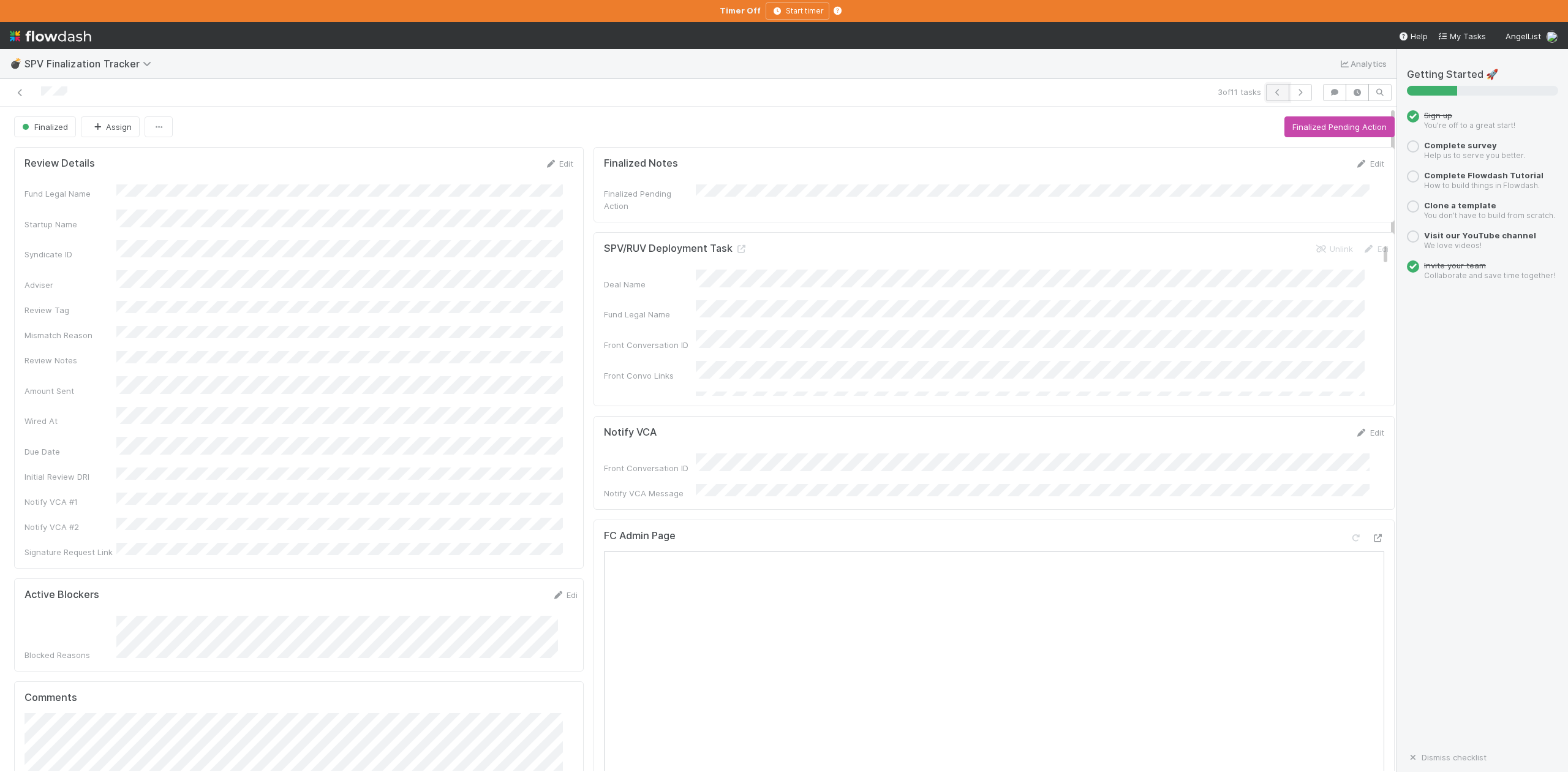
click at [1271, 93] on icon "button" at bounding box center [1277, 93] width 12 height 7
click at [1313, 128] on button "Start Finalization Review" at bounding box center [1340, 126] width 111 height 21
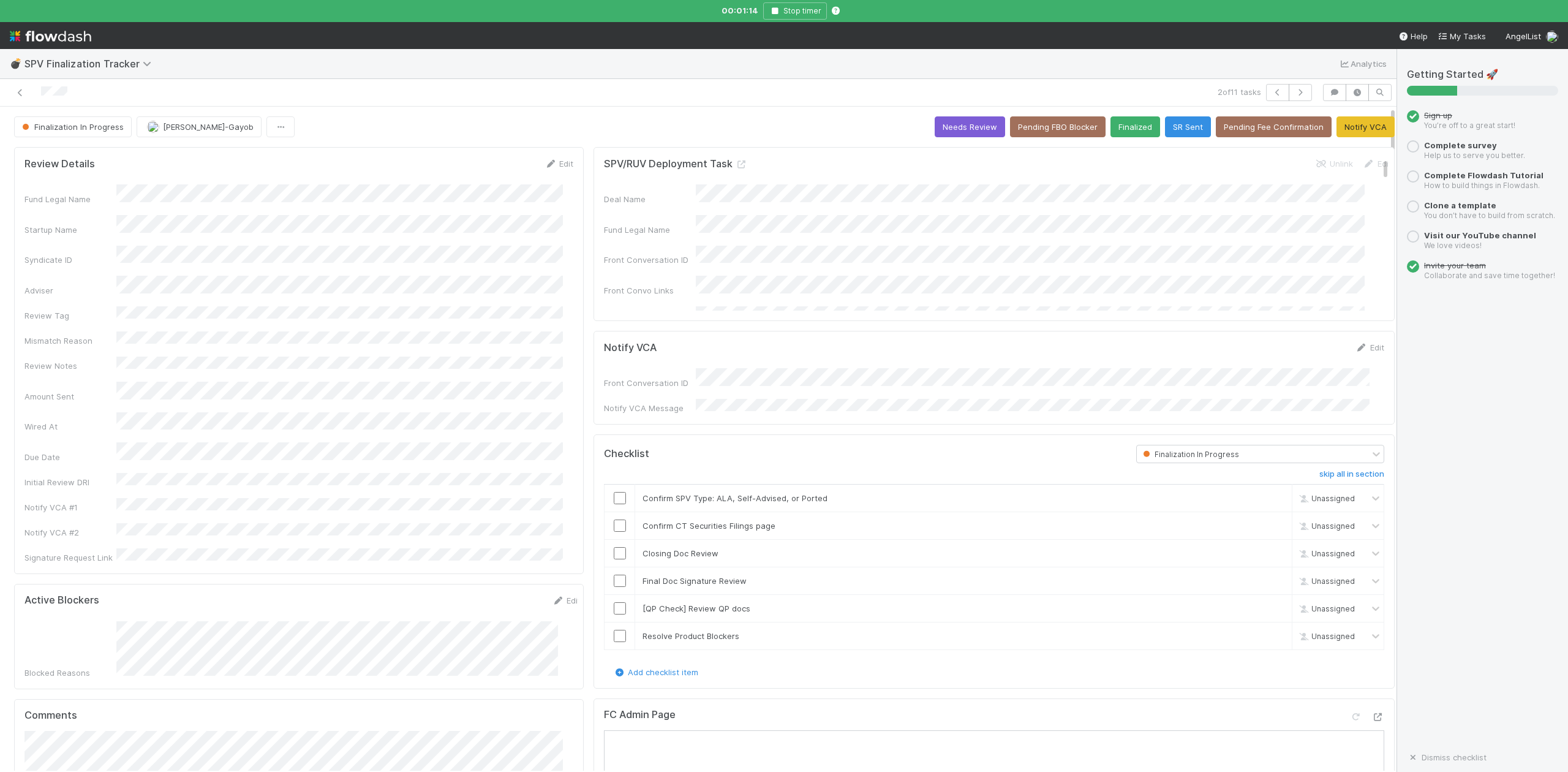
click at [1251, 346] on div "Notify VCA Edit" at bounding box center [994, 346] width 780 height 12
click at [614, 493] on input "checkbox" at bounding box center [619, 497] width 12 height 12
drag, startPoint x: 1251, startPoint y: 548, endPoint x: 1141, endPoint y: 560, distance: 110.7
click at [1270, 548] on link "skip" at bounding box center [1277, 553] width 15 height 10
click at [614, 575] on input "checkbox" at bounding box center [619, 580] width 12 height 12
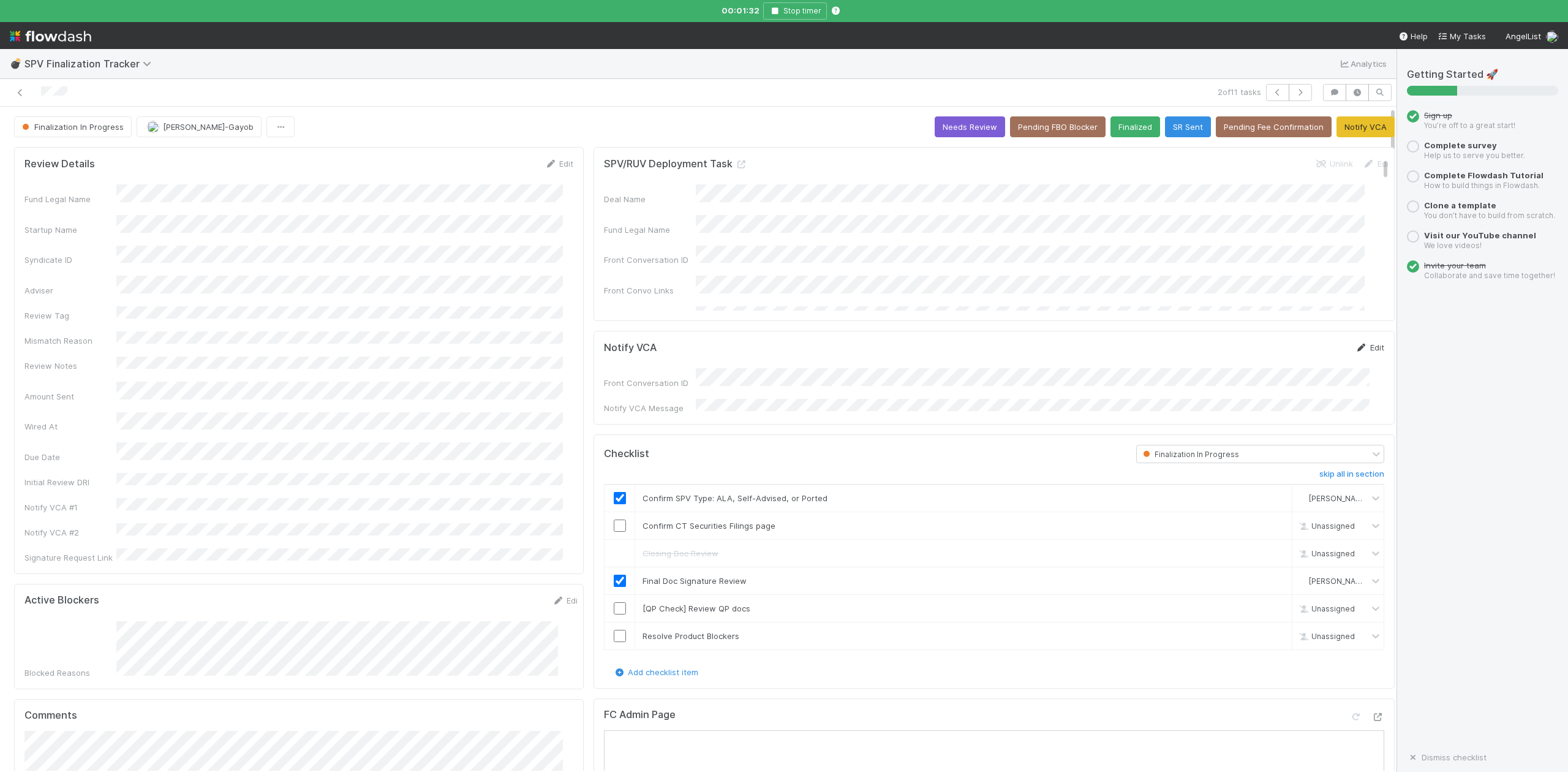
click at [1356, 349] on link "Edit" at bounding box center [1371, 347] width 29 height 10
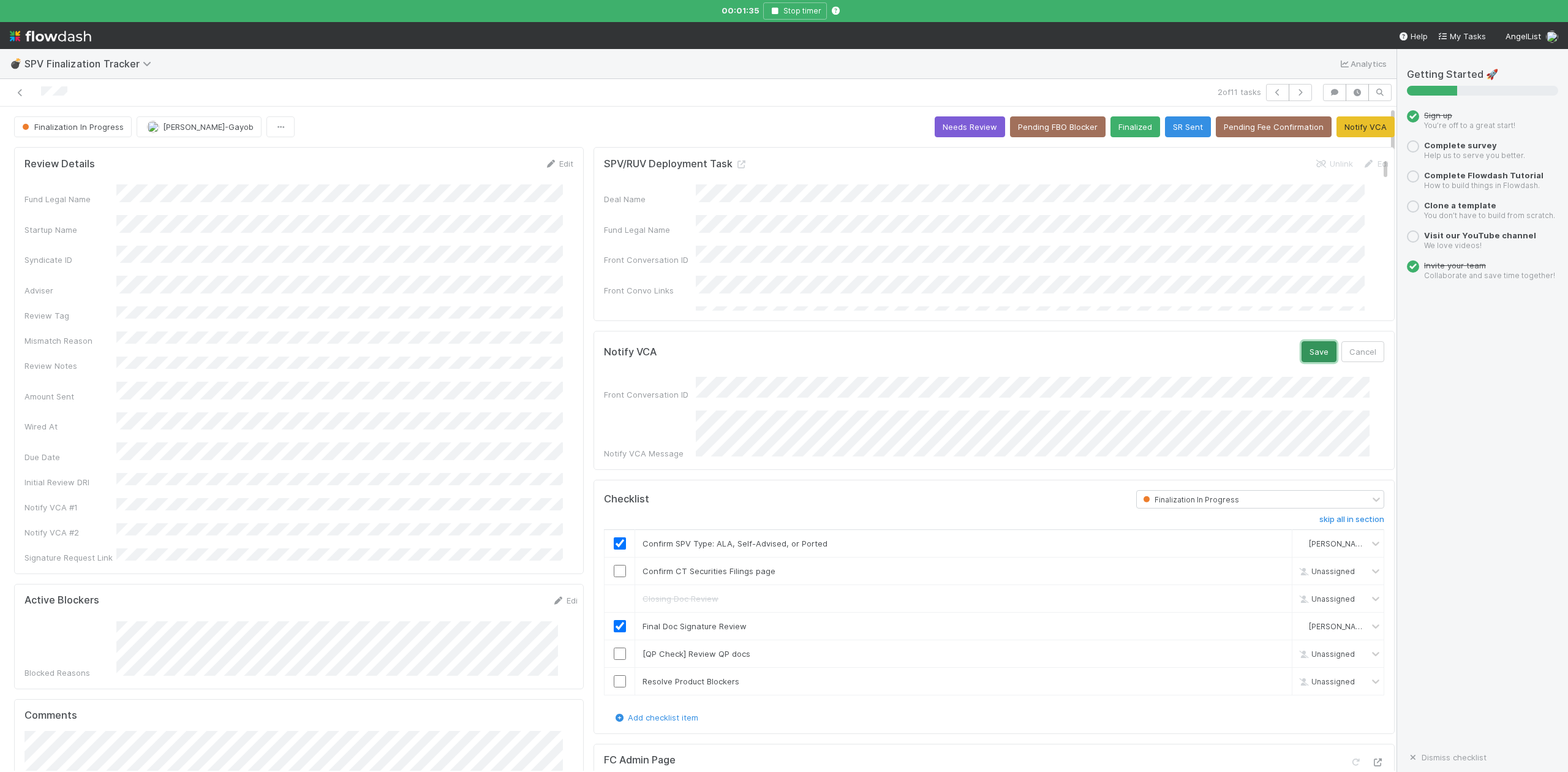
click at [1302, 348] on button "Save" at bounding box center [1319, 351] width 35 height 21
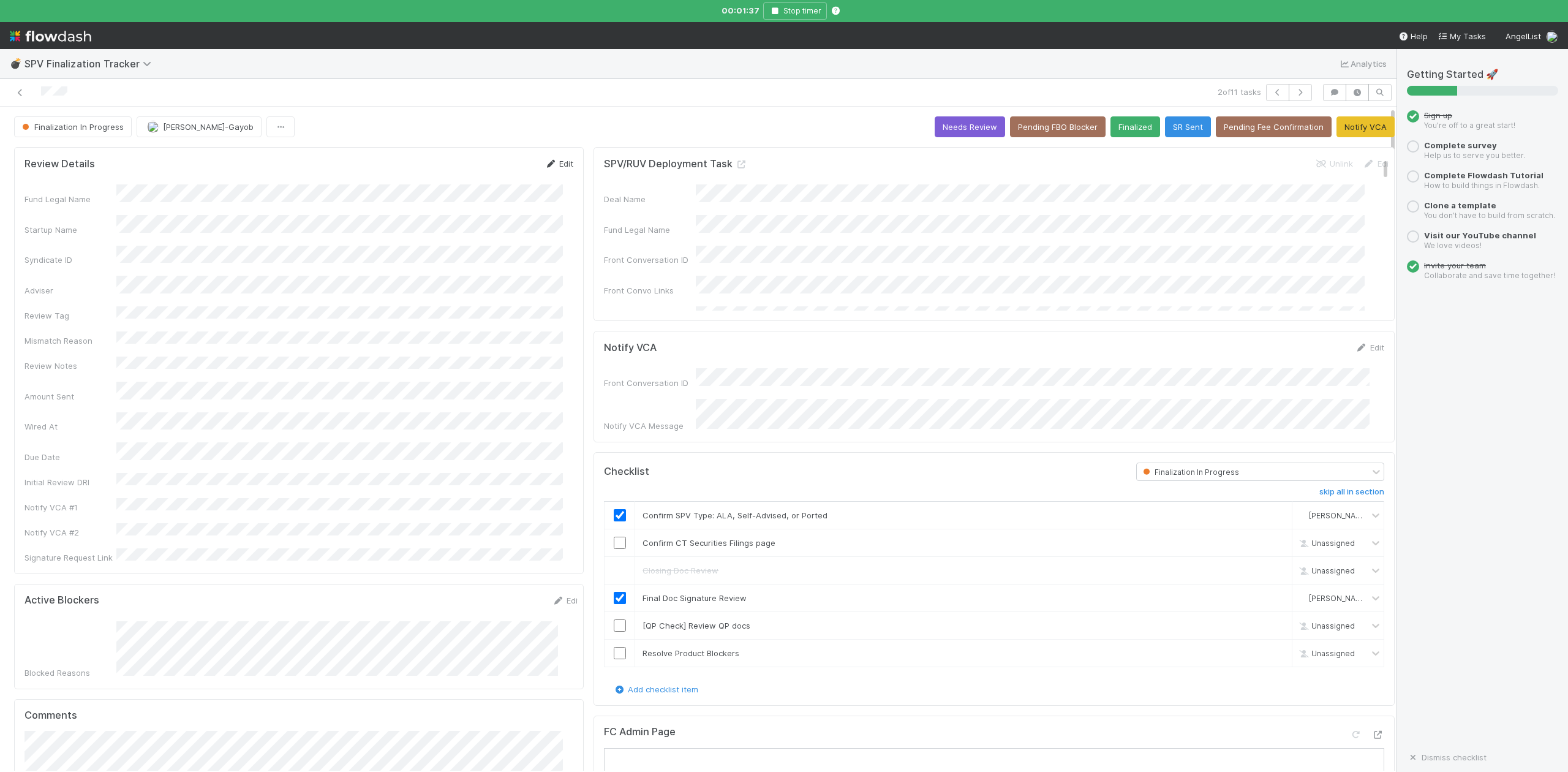
click at [553, 165] on link "Edit" at bounding box center [559, 163] width 29 height 10
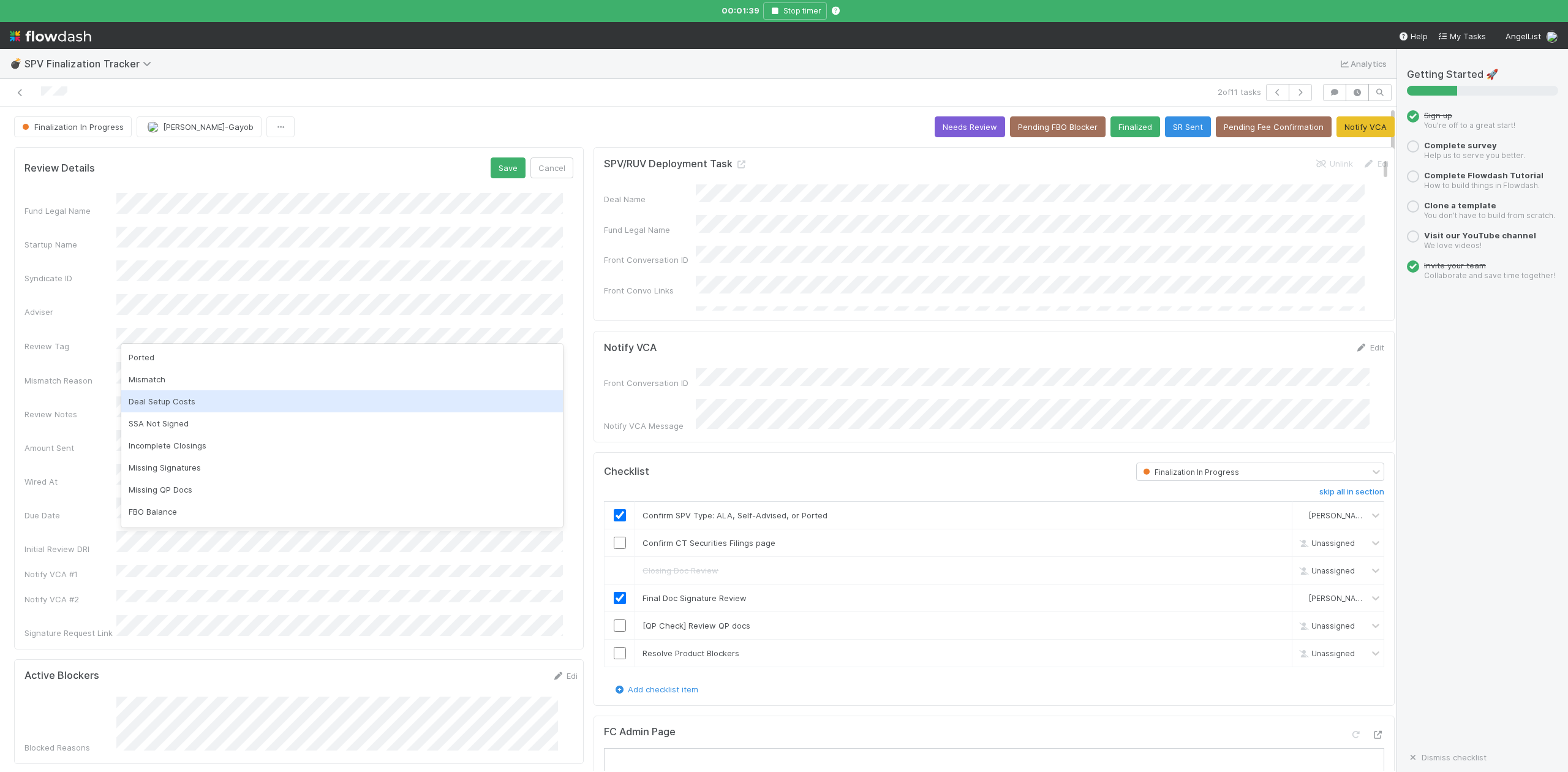
click at [157, 403] on div "Deal Setup Costs" at bounding box center [342, 401] width 442 height 22
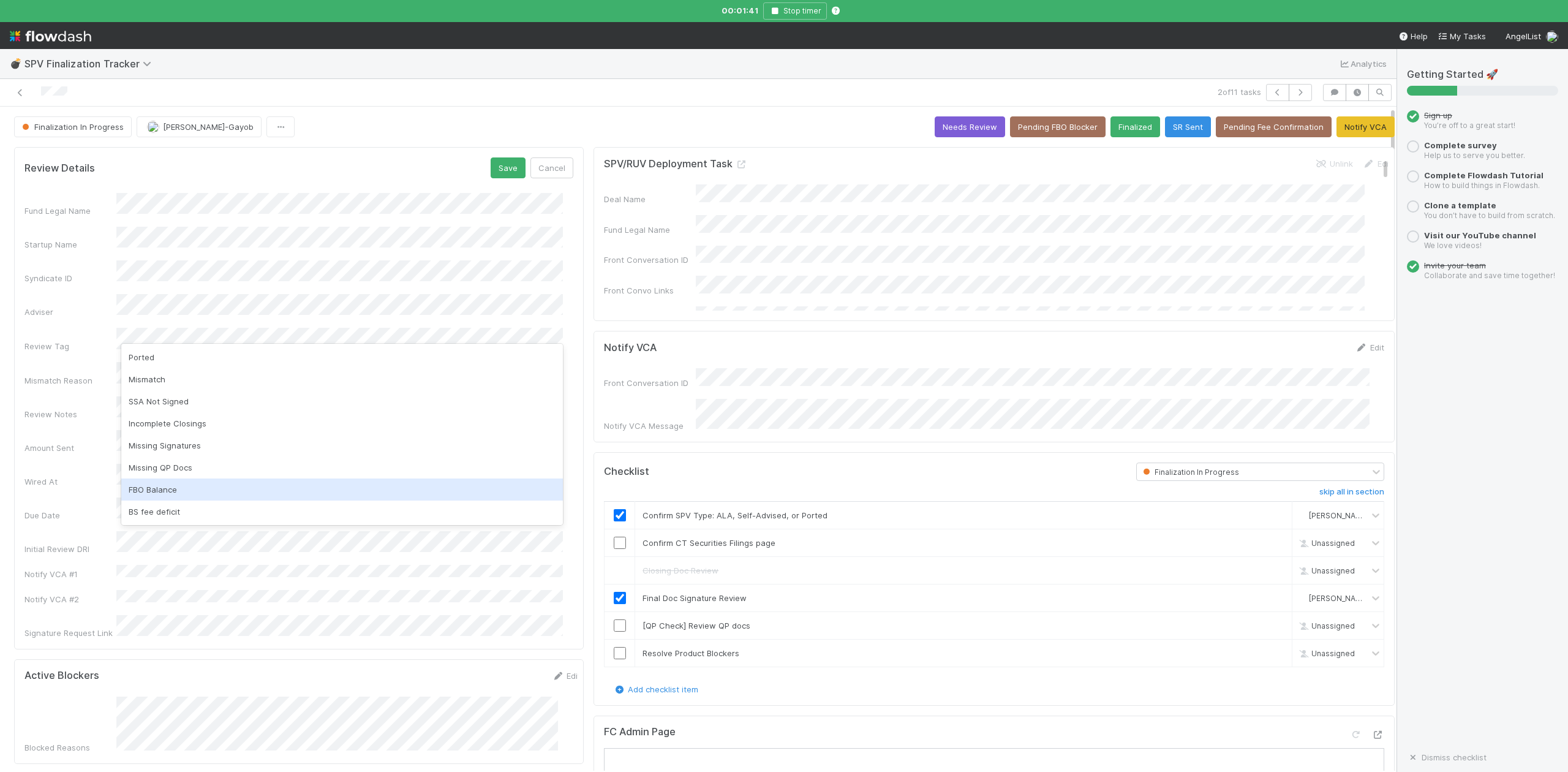
drag, startPoint x: 155, startPoint y: 493, endPoint x: 147, endPoint y: 438, distance: 55.6
click at [155, 491] on div "FBO Balance" at bounding box center [342, 489] width 442 height 22
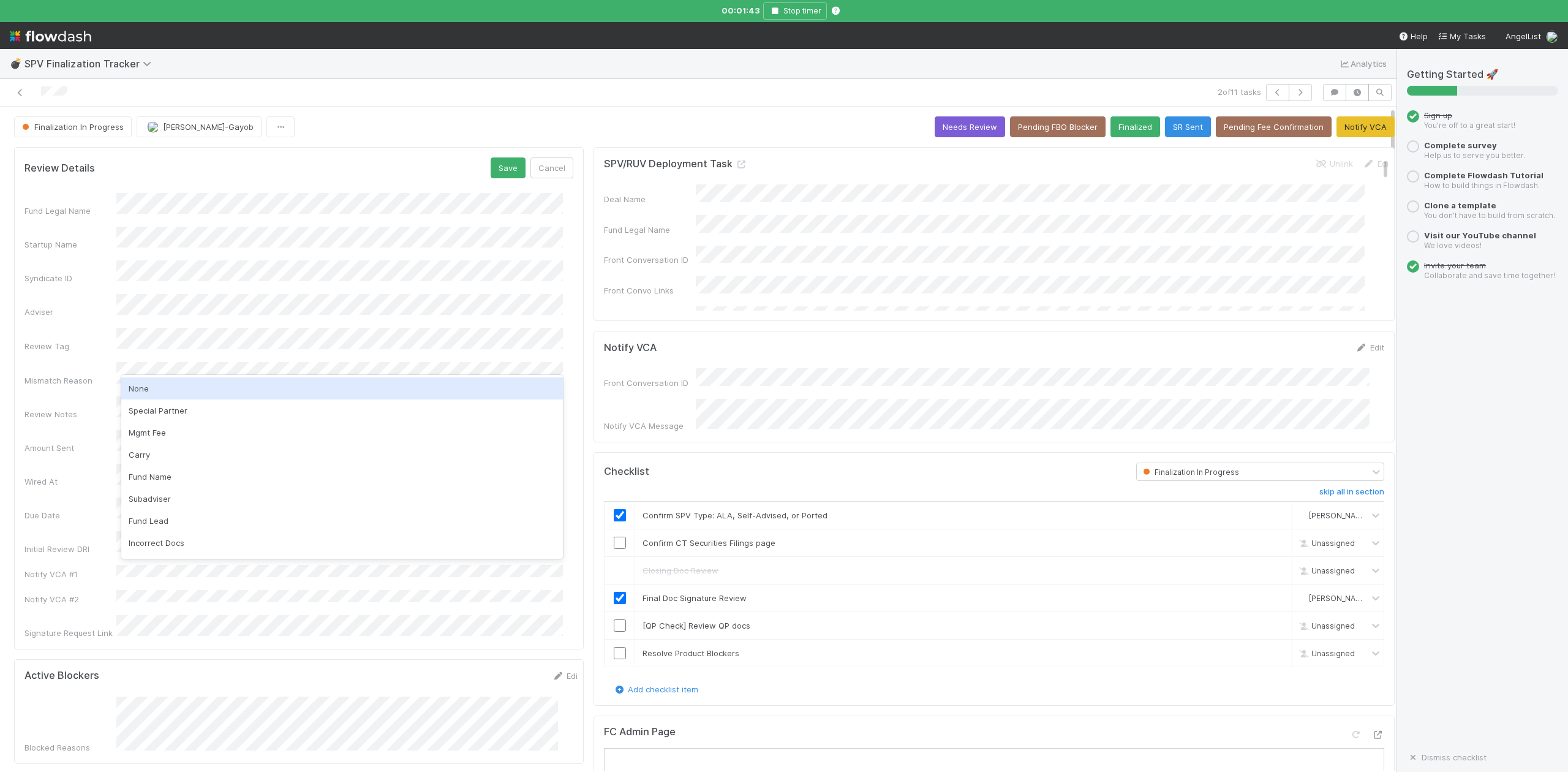
click at [141, 386] on div "None" at bounding box center [342, 388] width 442 height 22
click at [497, 165] on button "Save" at bounding box center [508, 167] width 35 height 21
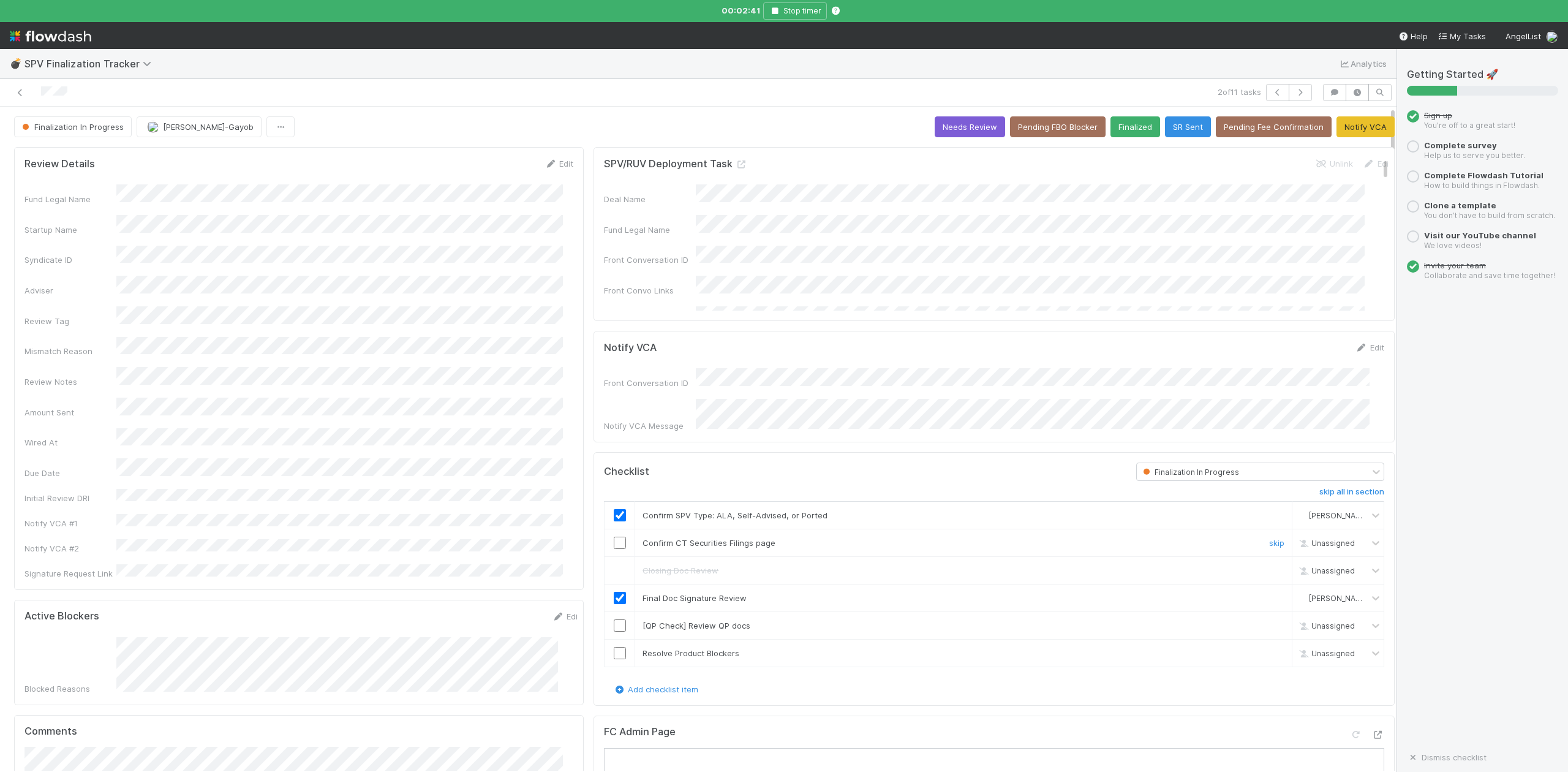
click at [614, 542] on input "checkbox" at bounding box center [619, 542] width 12 height 12
click at [1040, 124] on button "Pending FBO Blocker" at bounding box center [1058, 126] width 95 height 21
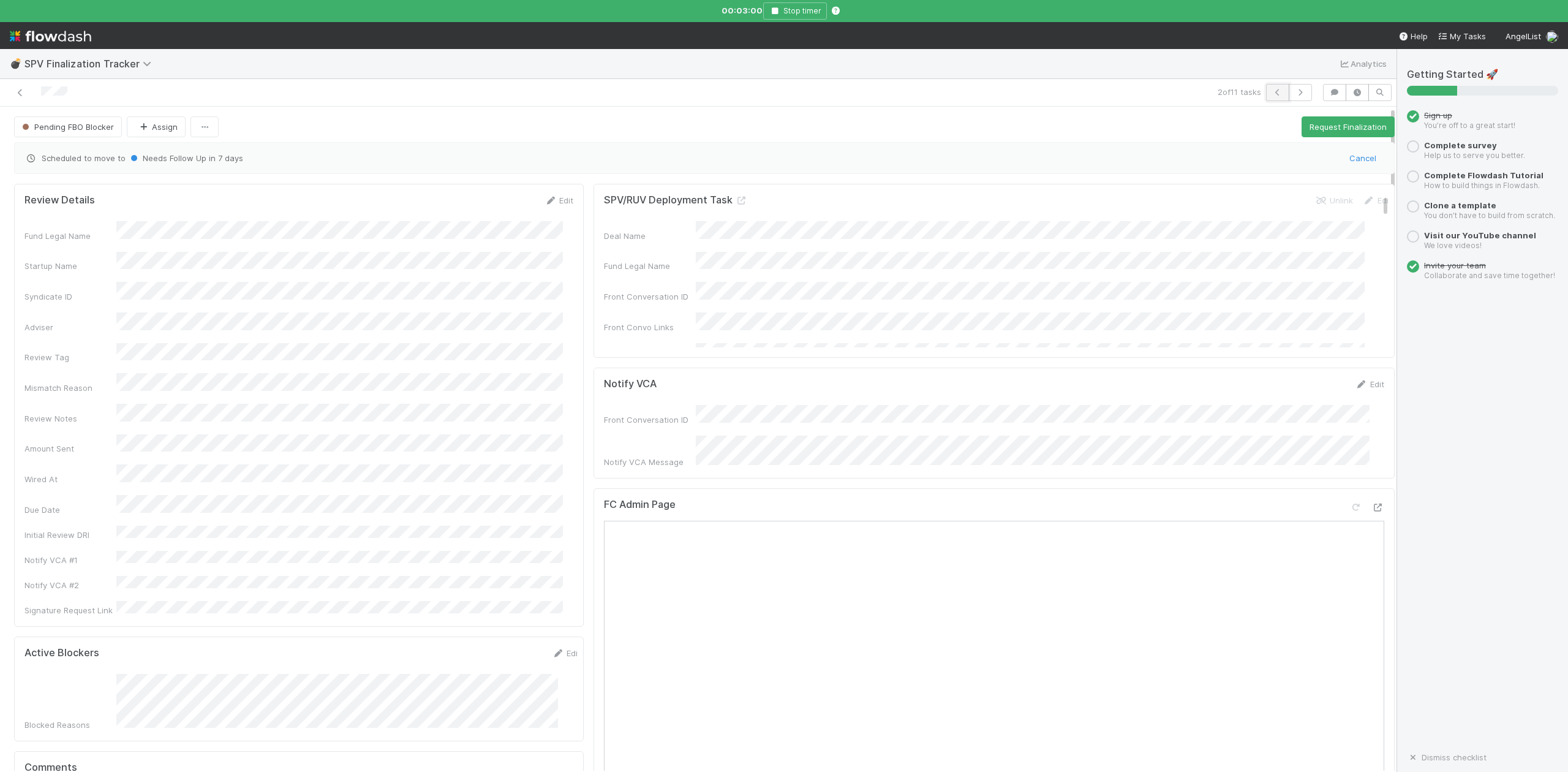
click at [1271, 96] on icon "button" at bounding box center [1277, 93] width 12 height 7
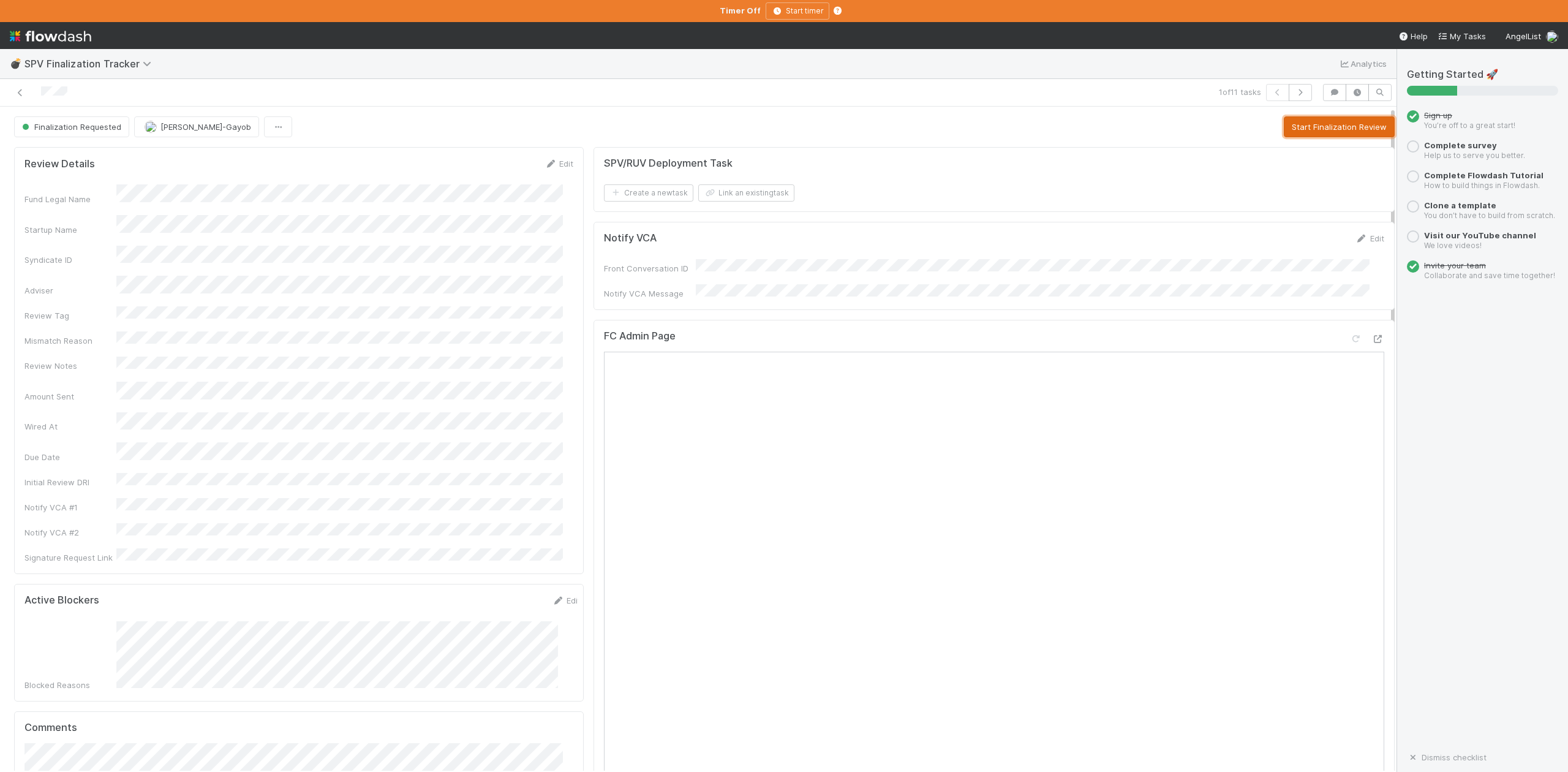
click at [1324, 128] on button "Start Finalization Review" at bounding box center [1340, 126] width 111 height 21
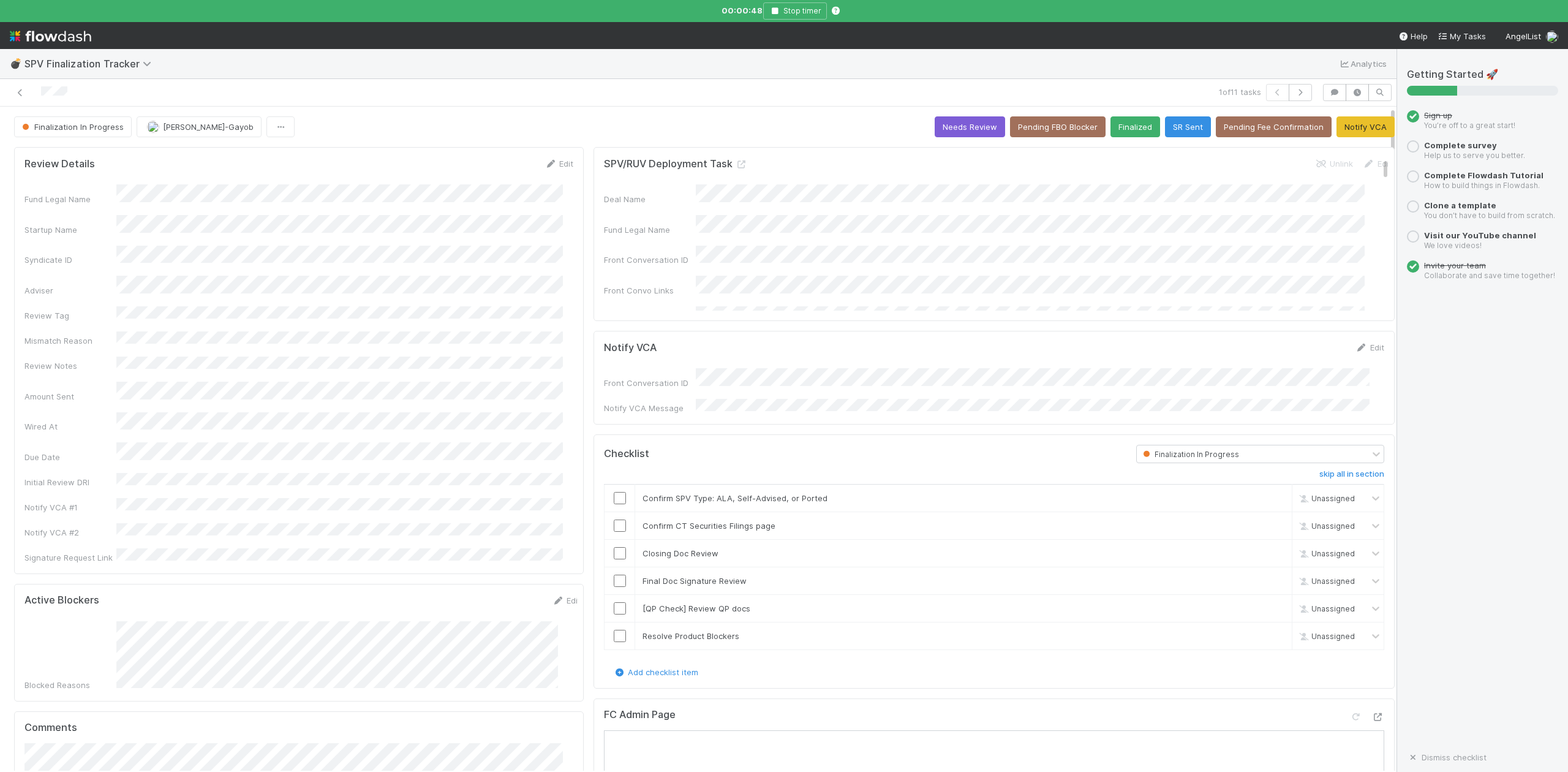
click at [614, 495] on input "checkbox" at bounding box center [619, 497] width 12 height 12
click at [614, 519] on input "checkbox" at bounding box center [619, 525] width 12 height 12
click at [614, 551] on input "checkbox" at bounding box center [619, 552] width 12 height 12
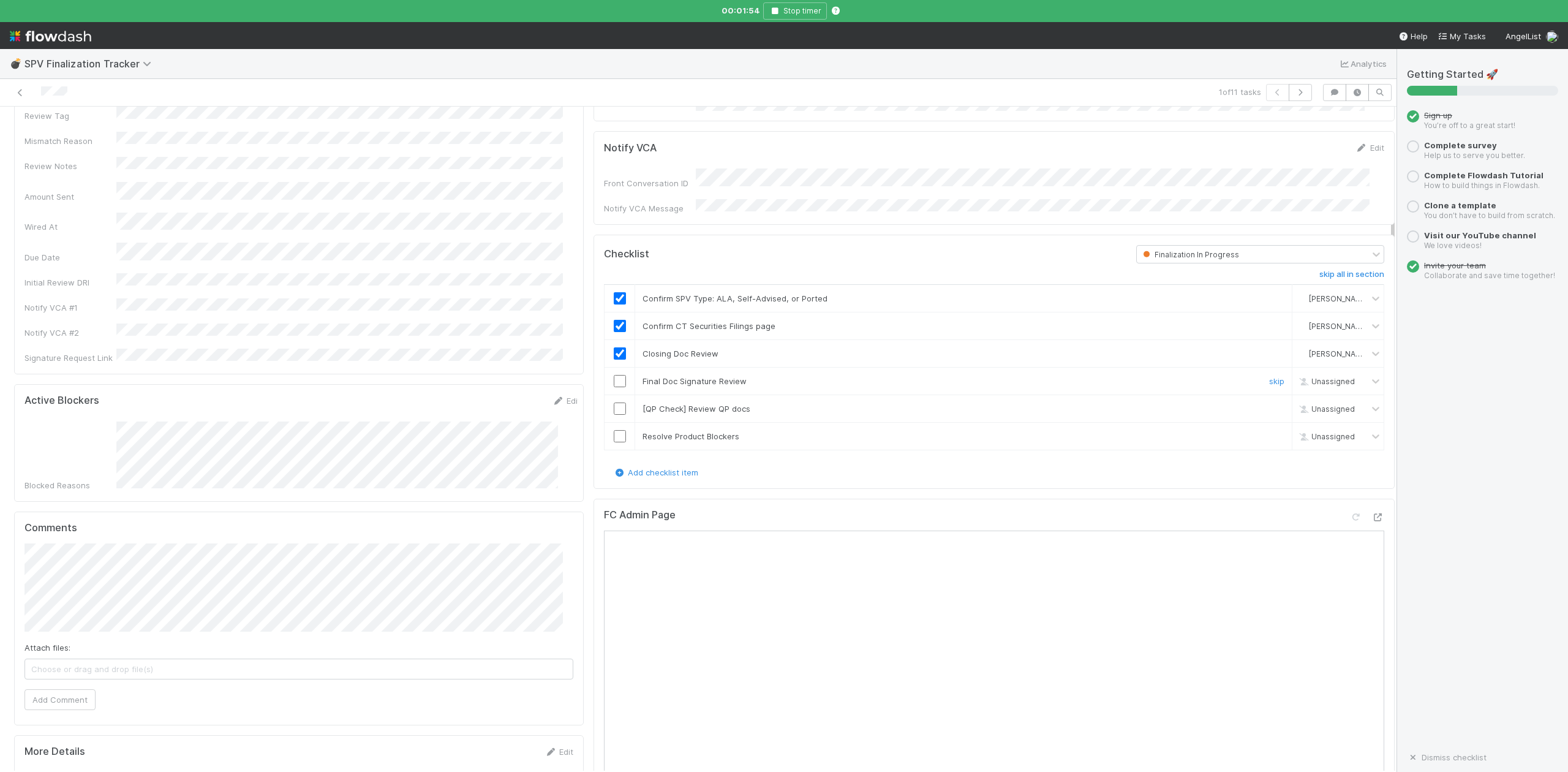
scroll to position [326, 0]
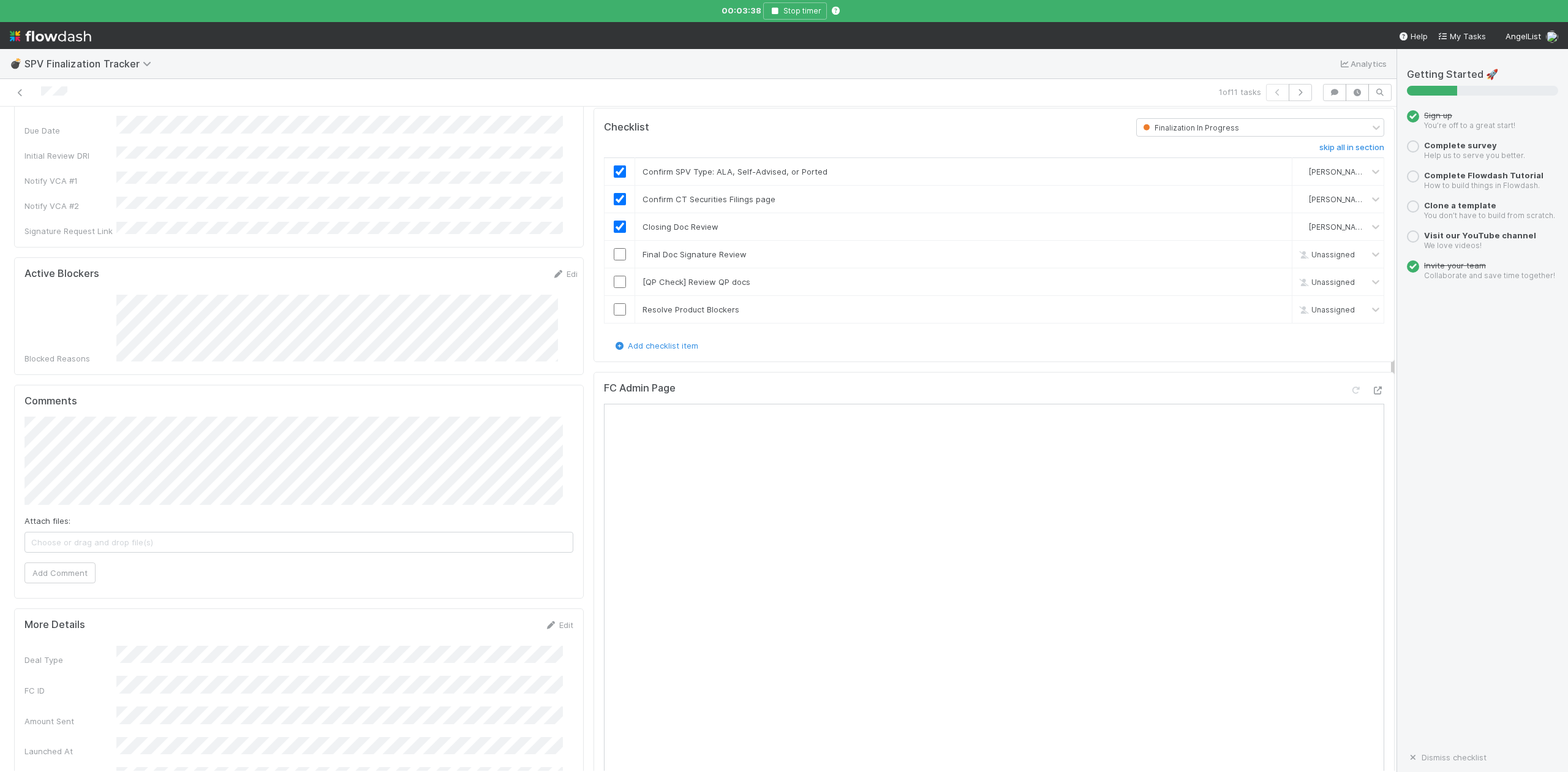
click at [594, 657] on div "FC Admin Page" at bounding box center [994, 701] width 801 height 658
click at [772, 15] on button "Stop timer" at bounding box center [795, 11] width 64 height 17
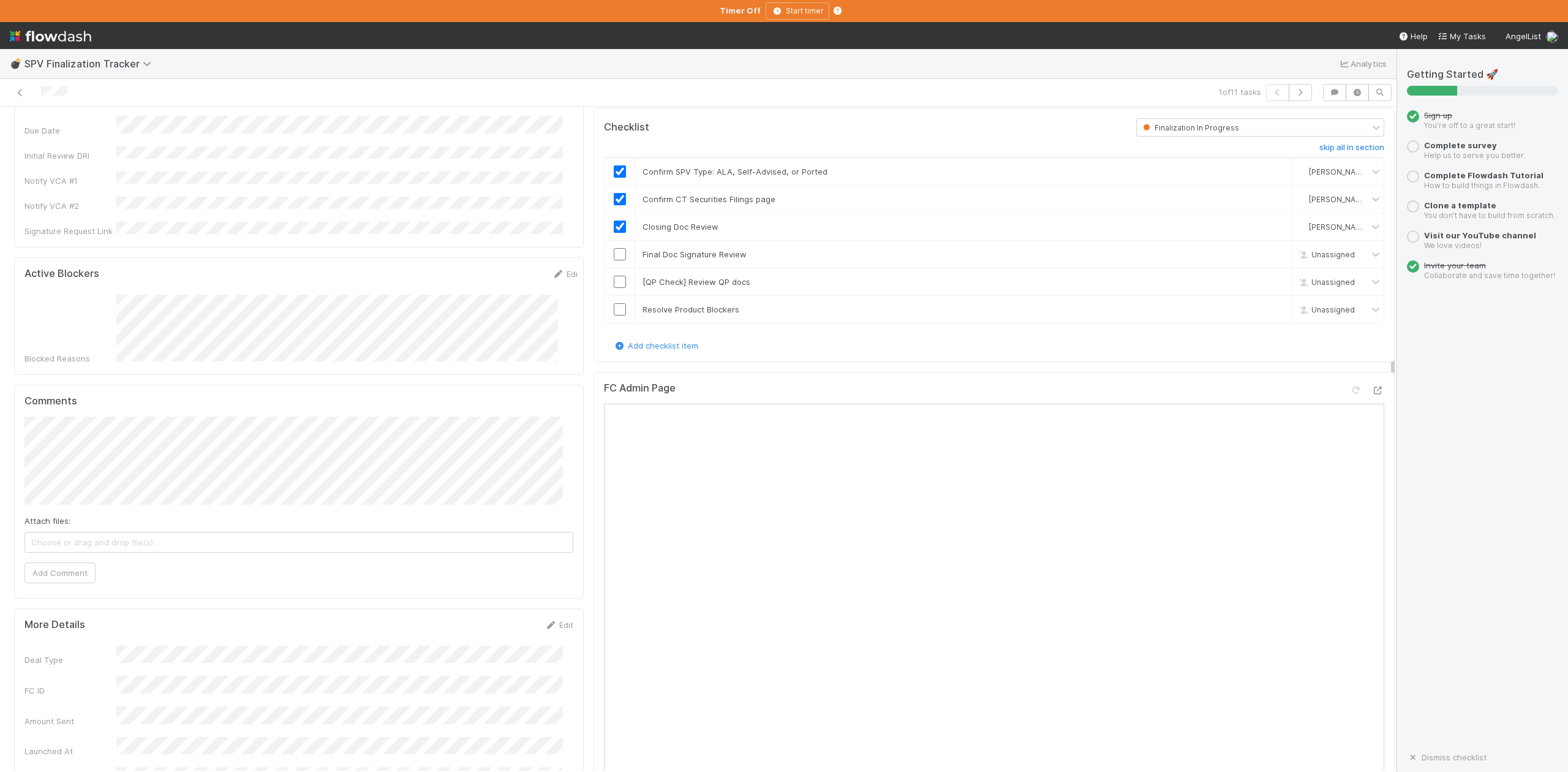
click at [405, 530] on div "Attach files: Choose or drag and drop file(s) Add Comment" at bounding box center [298, 499] width 548 height 166
click at [82, 419] on span "Leia Slosberg" at bounding box center [98, 421] width 62 height 10
click at [66, 562] on button "Add Comment" at bounding box center [60, 572] width 71 height 21
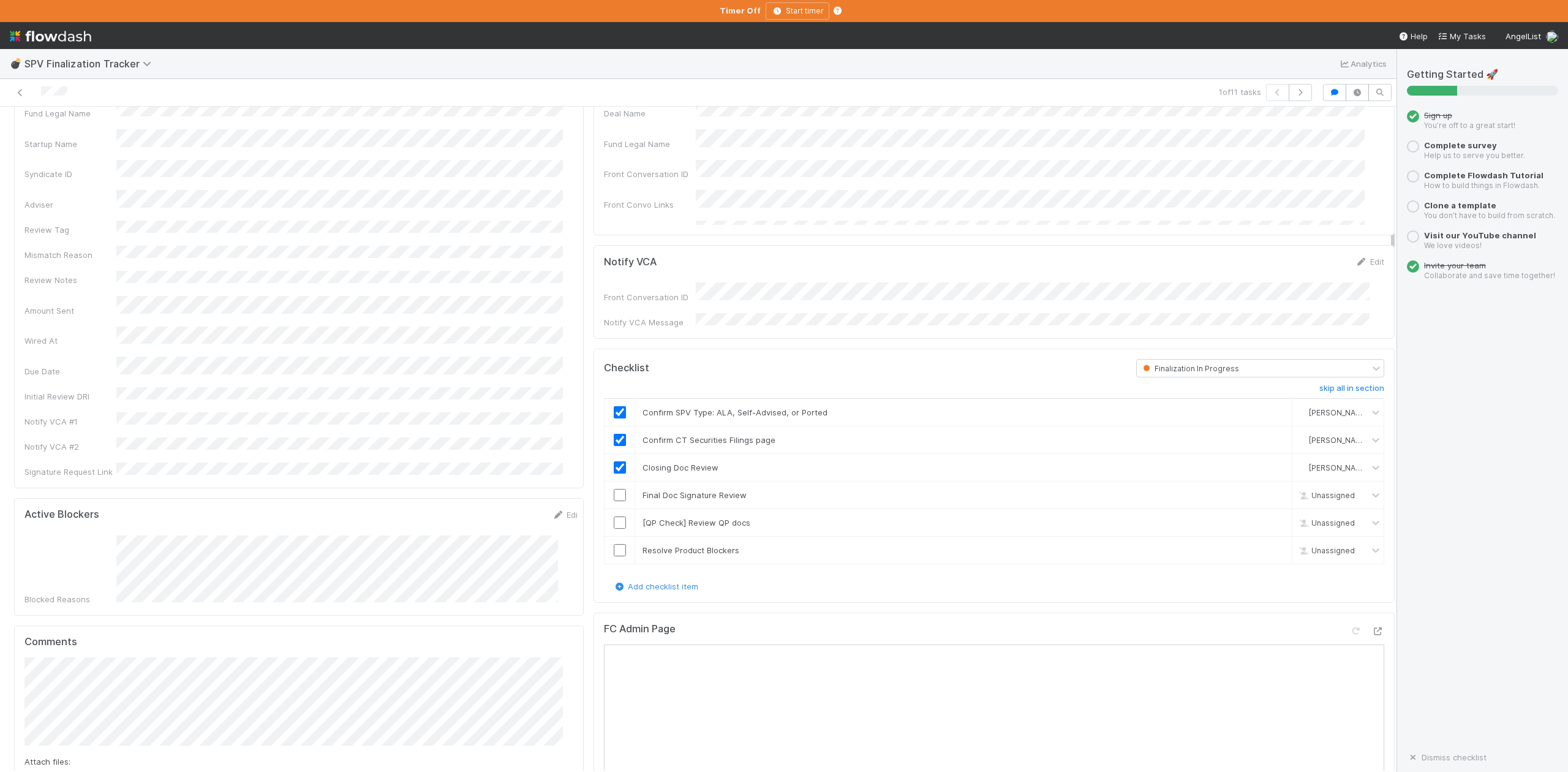
scroll to position [0, 0]
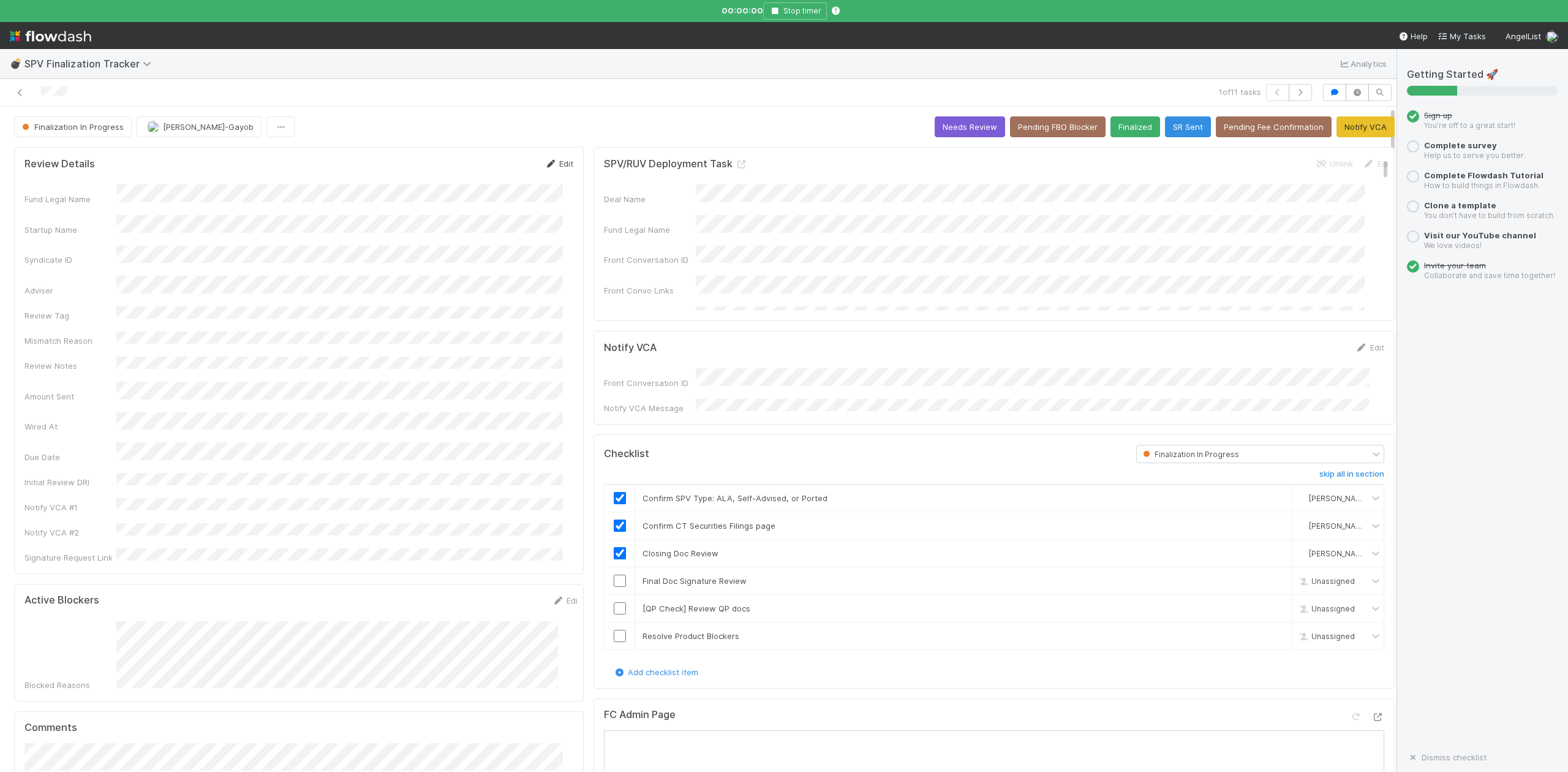
click at [562, 165] on link "Edit" at bounding box center [559, 163] width 29 height 10
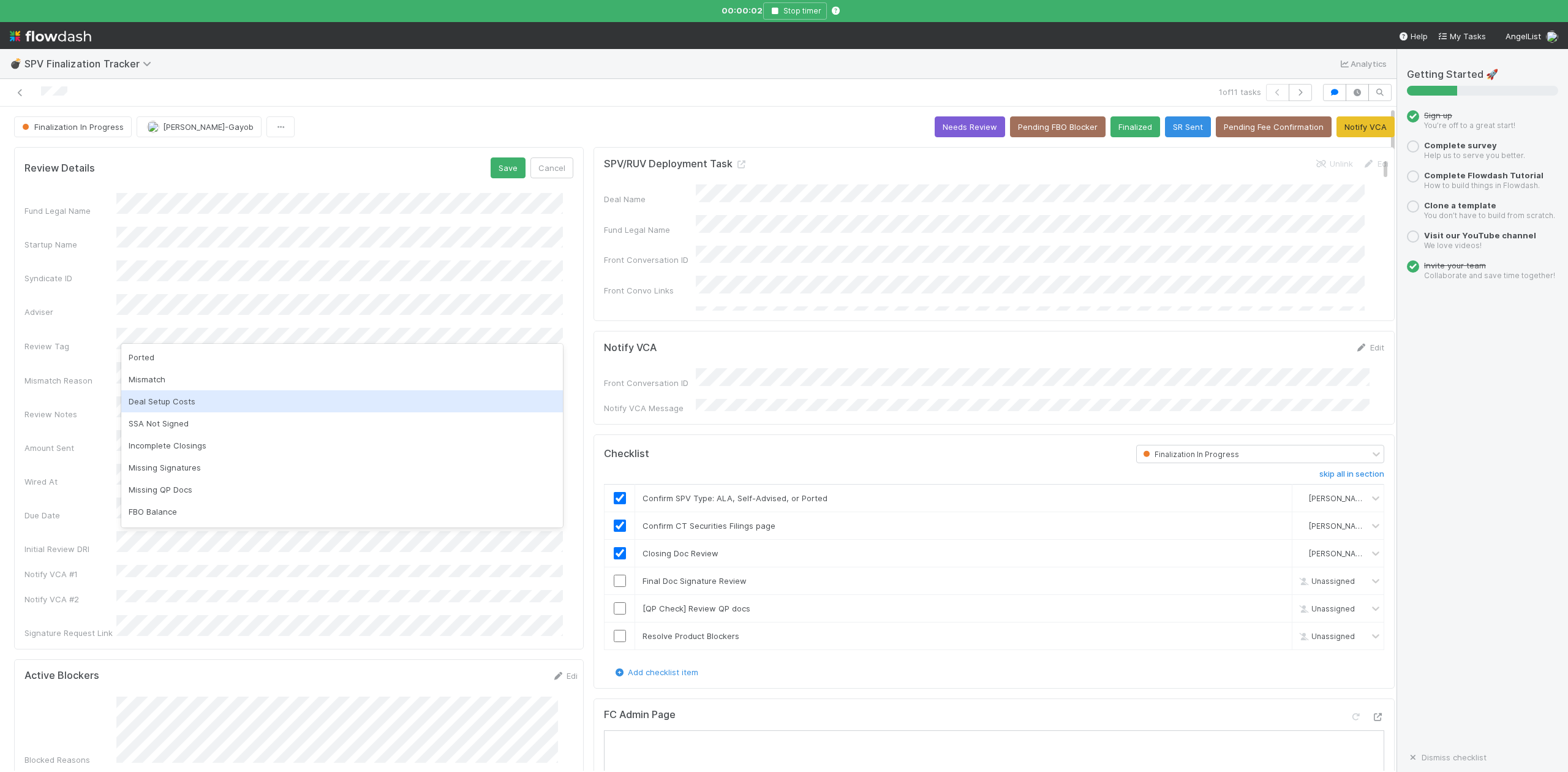
click at [195, 398] on div "Deal Setup Costs" at bounding box center [342, 401] width 442 height 22
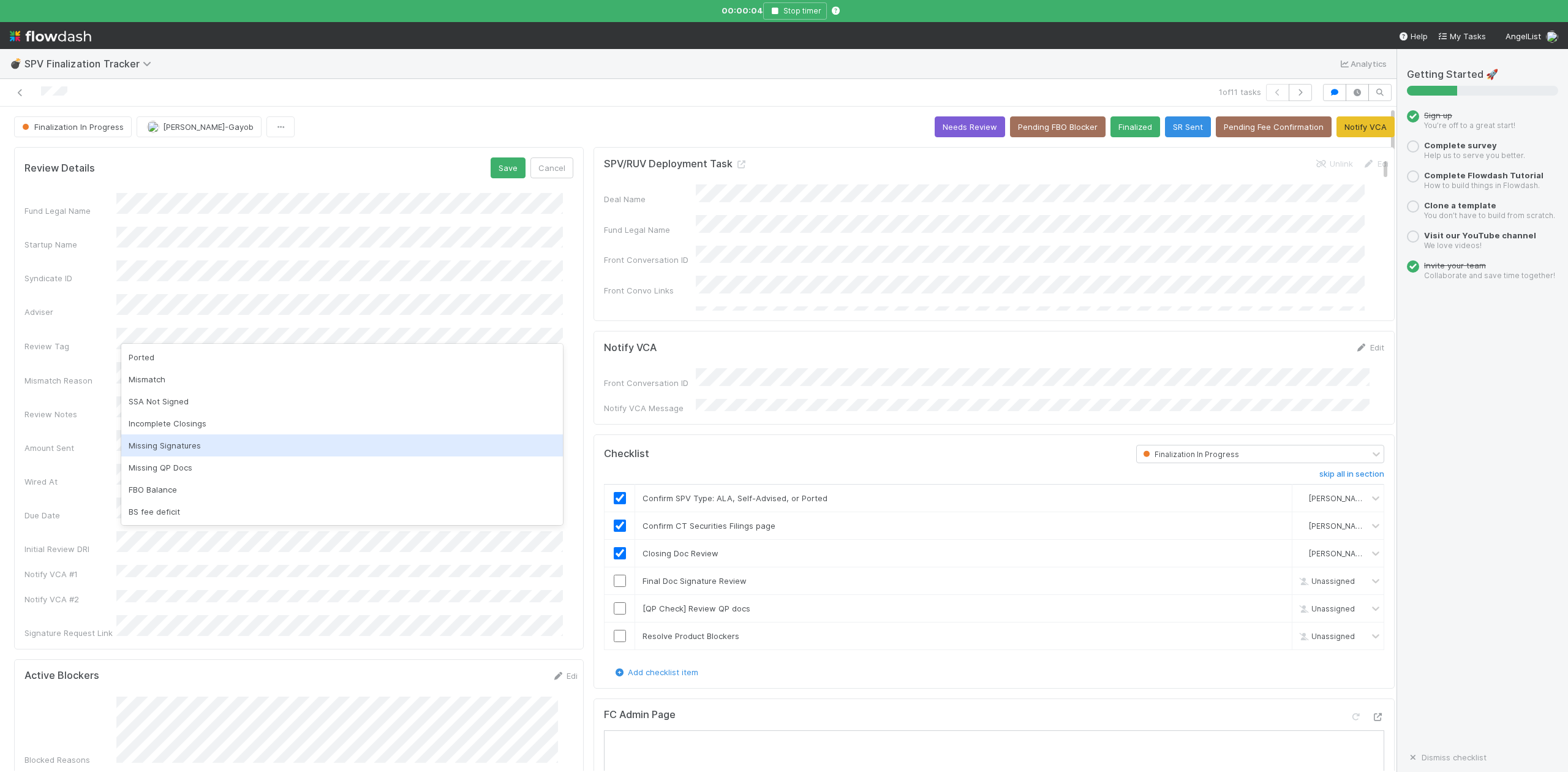
click at [197, 442] on div "Missing Signatures" at bounding box center [342, 446] width 442 height 22
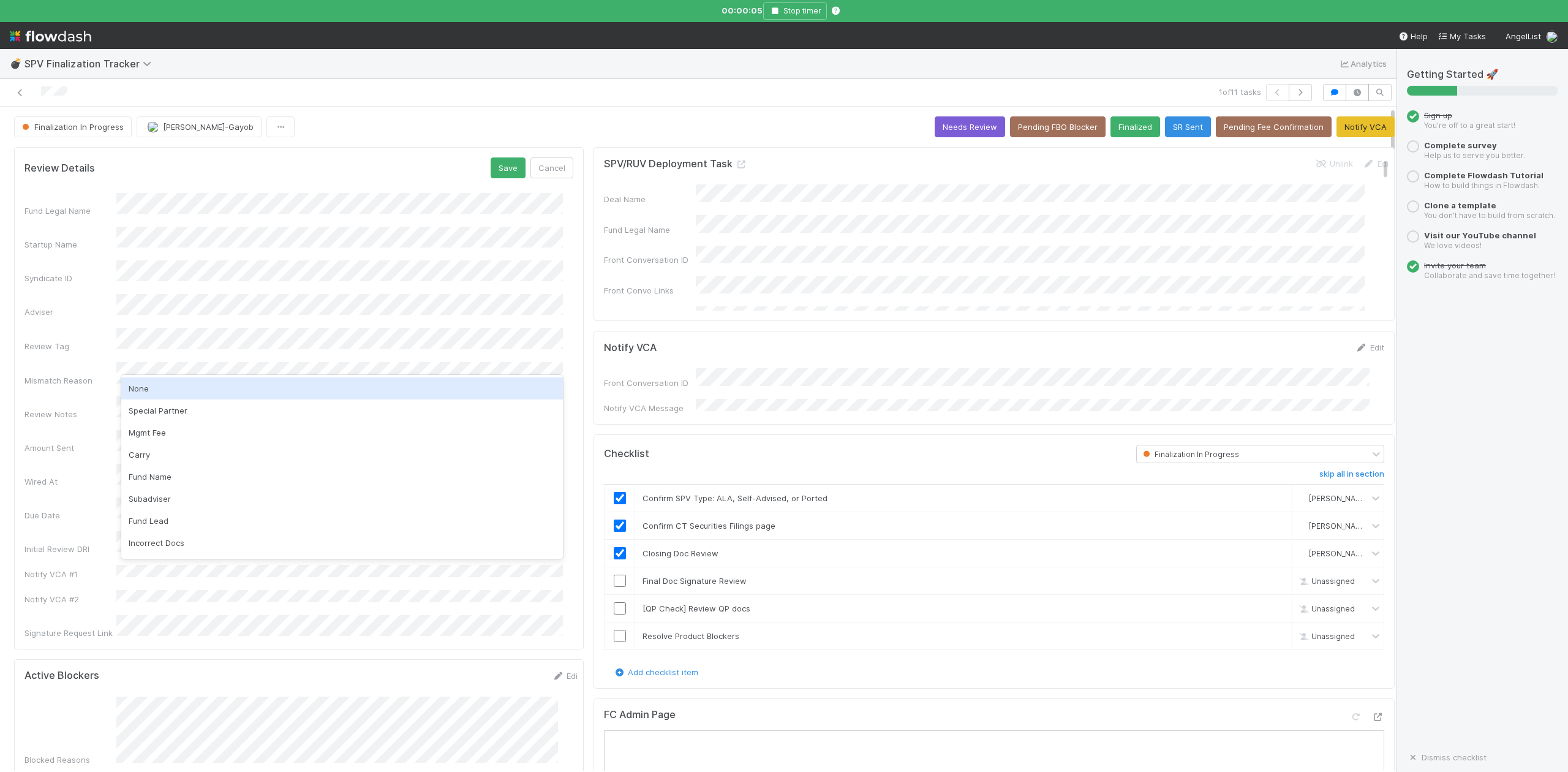
click at [142, 387] on div "None" at bounding box center [342, 388] width 442 height 22
click at [498, 166] on button "Save" at bounding box center [508, 167] width 35 height 21
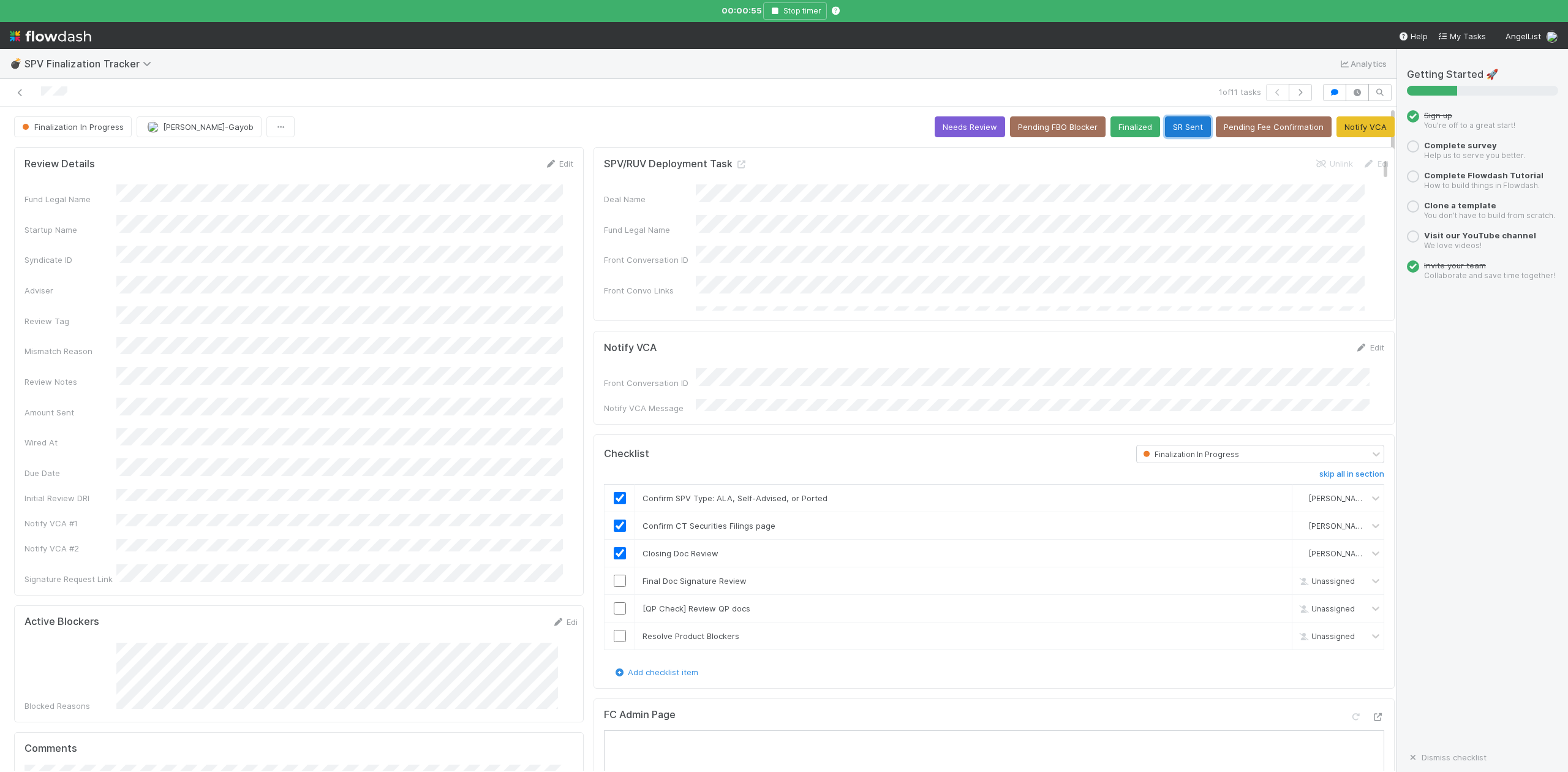
click at [1169, 128] on button "SR Sent" at bounding box center [1188, 126] width 46 height 21
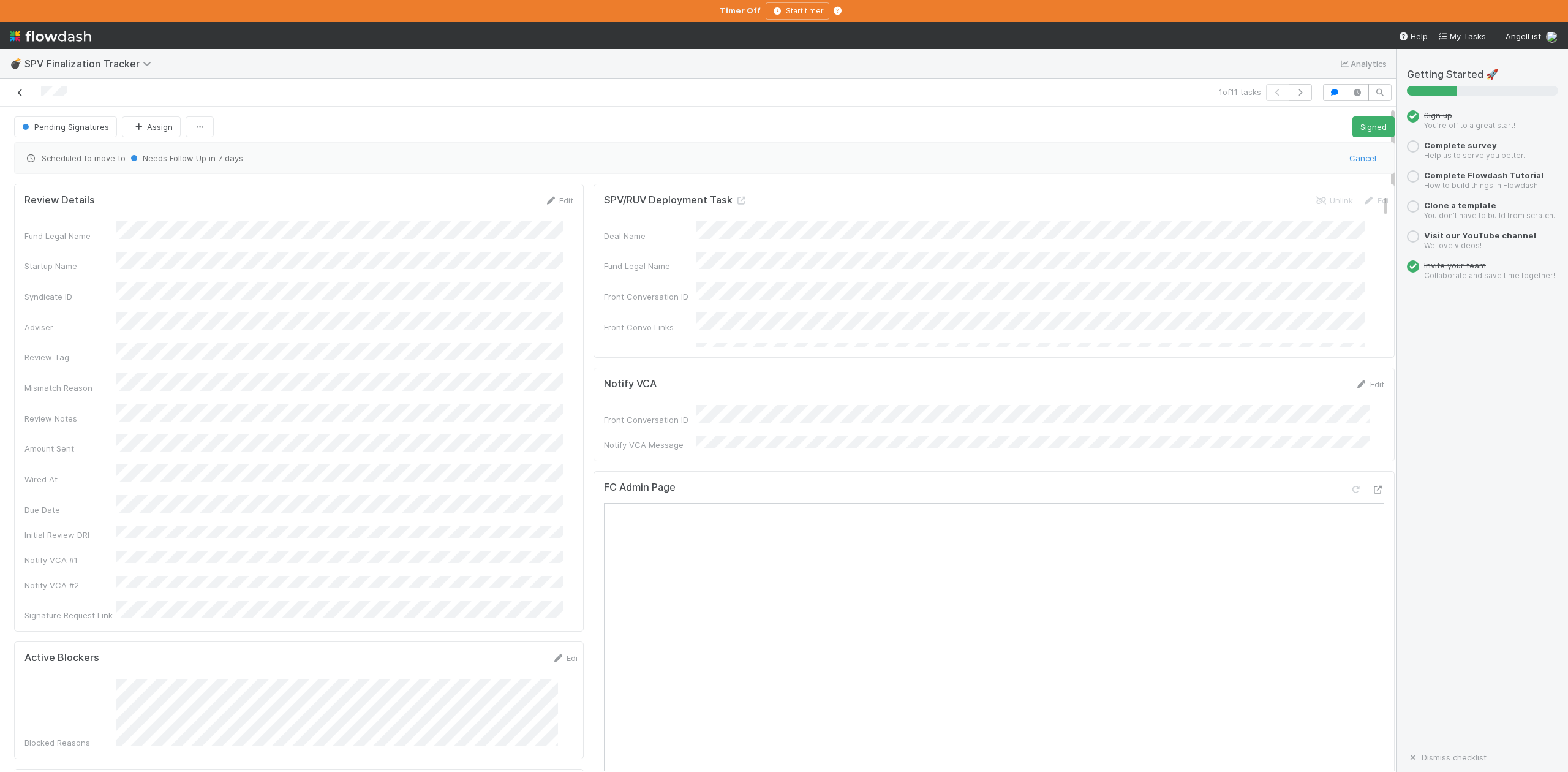
click at [18, 94] on icon at bounding box center [19, 93] width 12 height 8
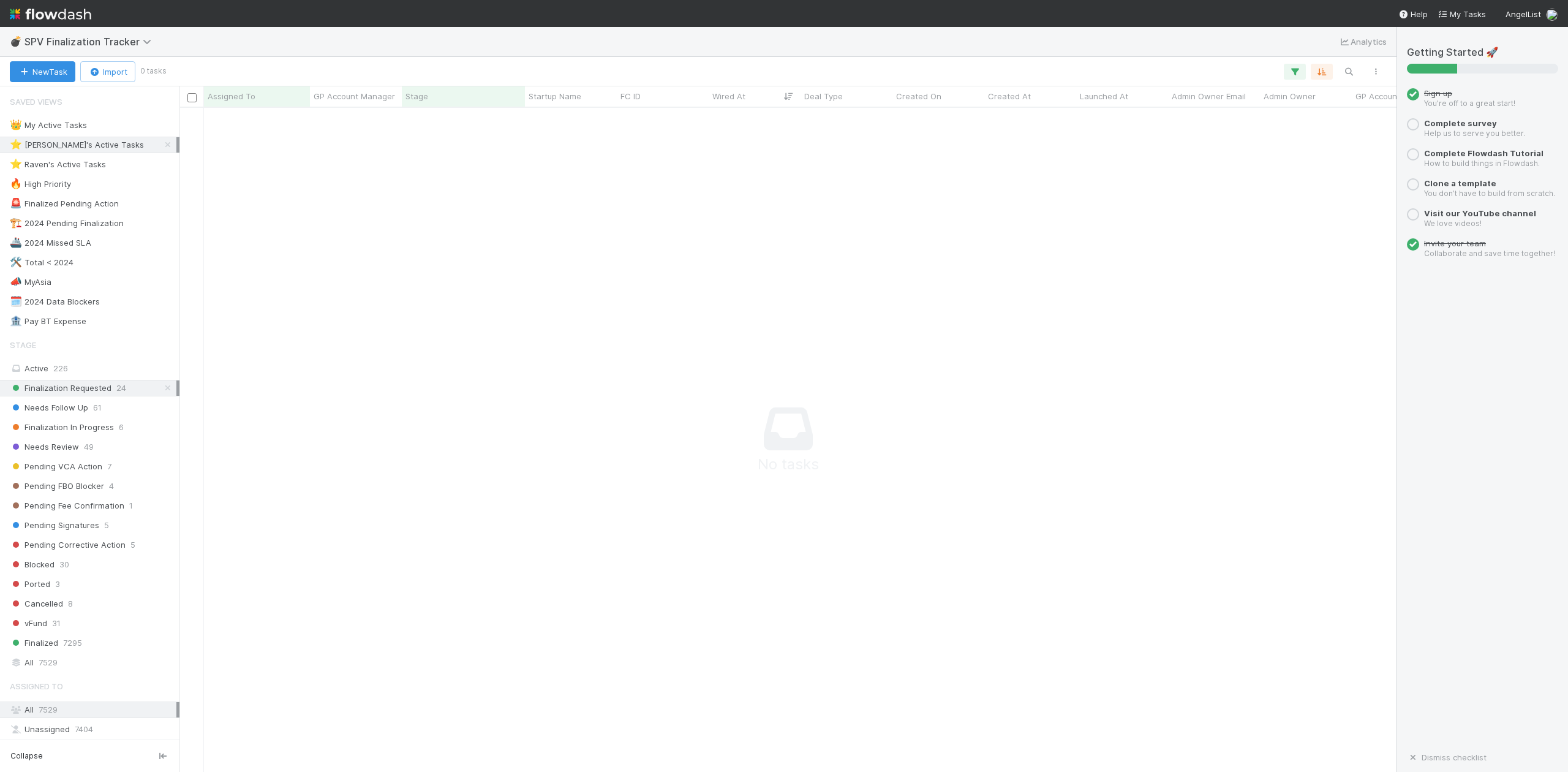
scroll to position [639, 1193]
click at [44, 670] on span "7529" at bounding box center [47, 662] width 19 height 15
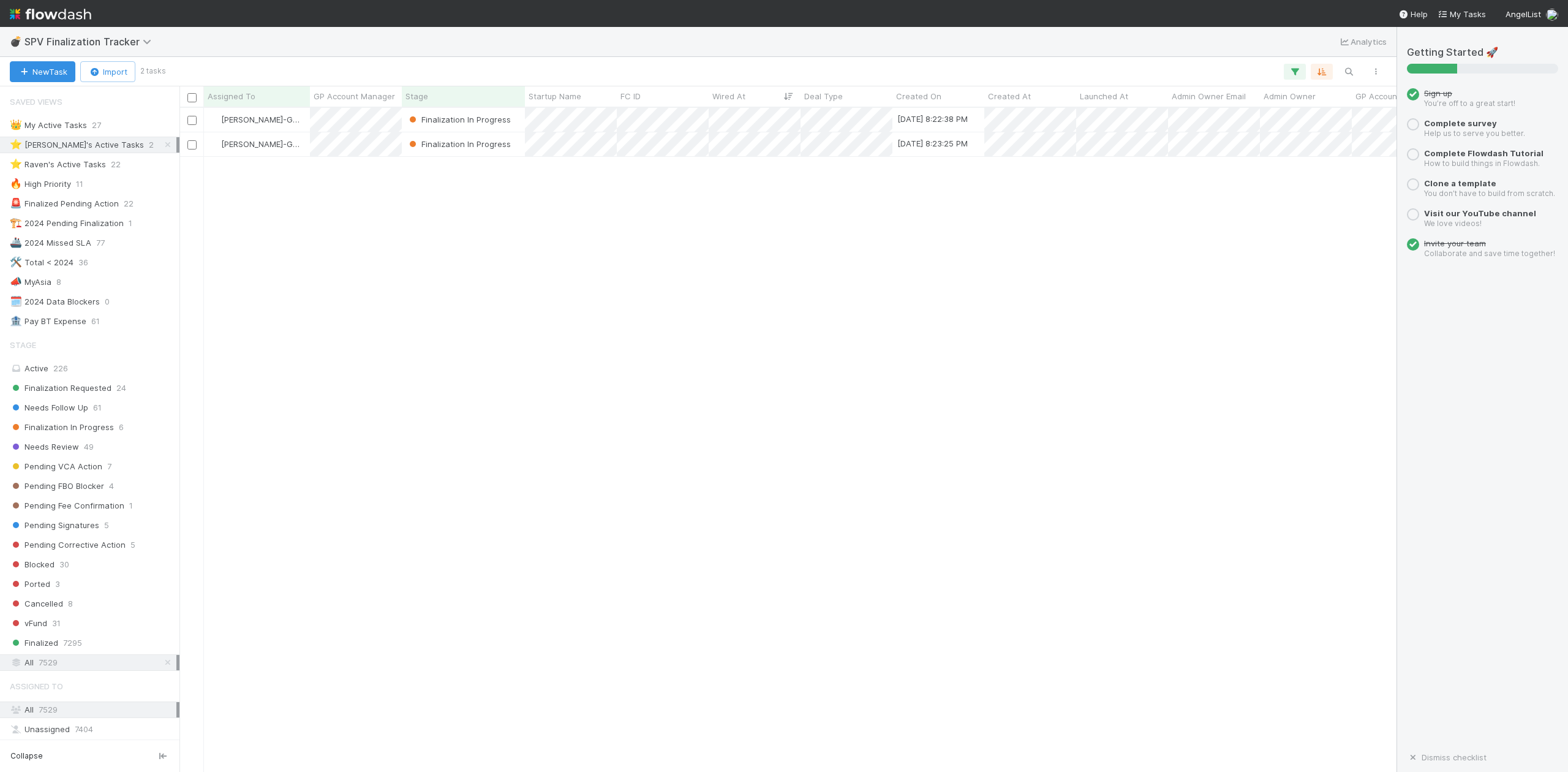
scroll to position [652, 1206]
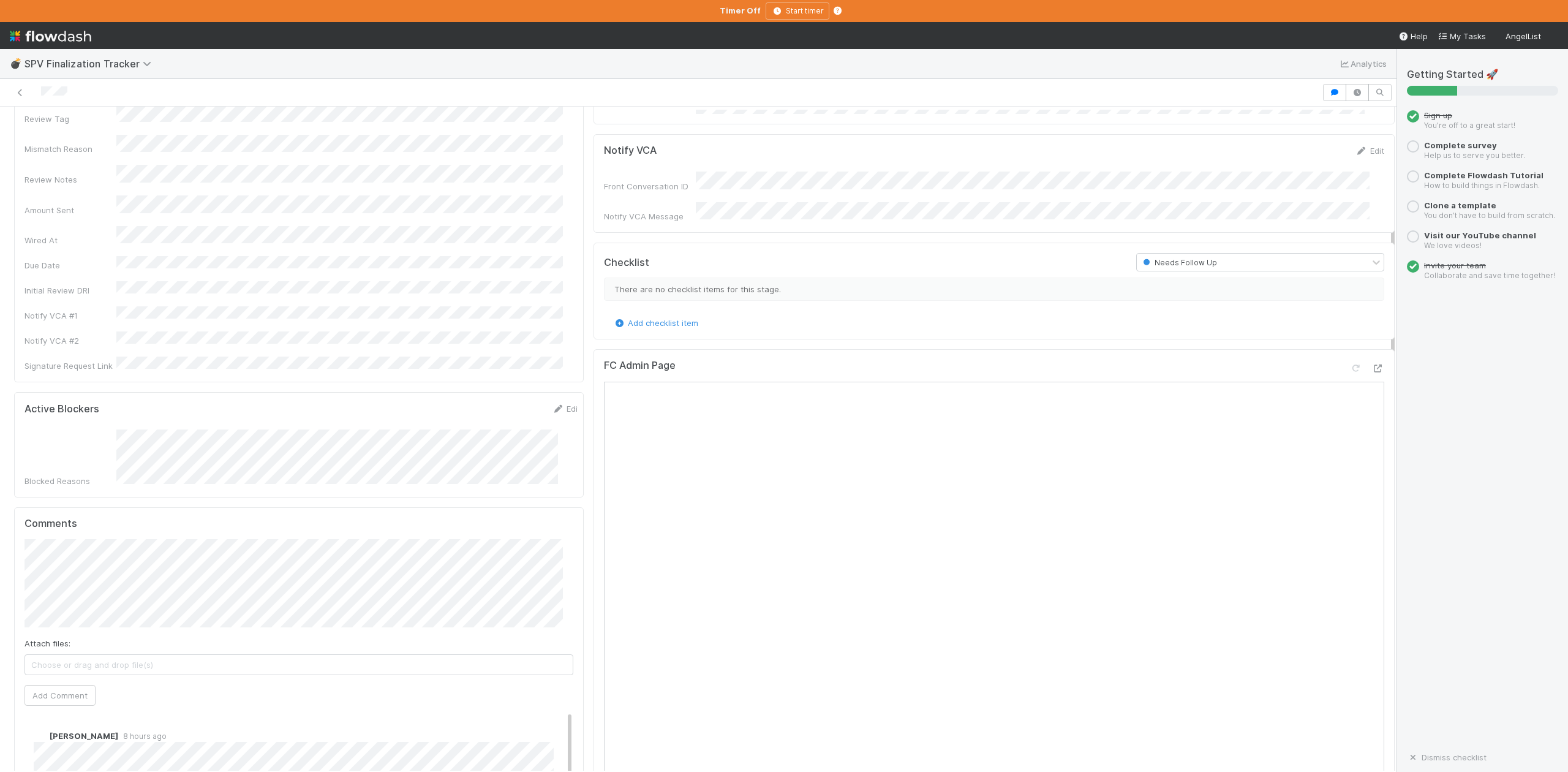
scroll to position [245, 0]
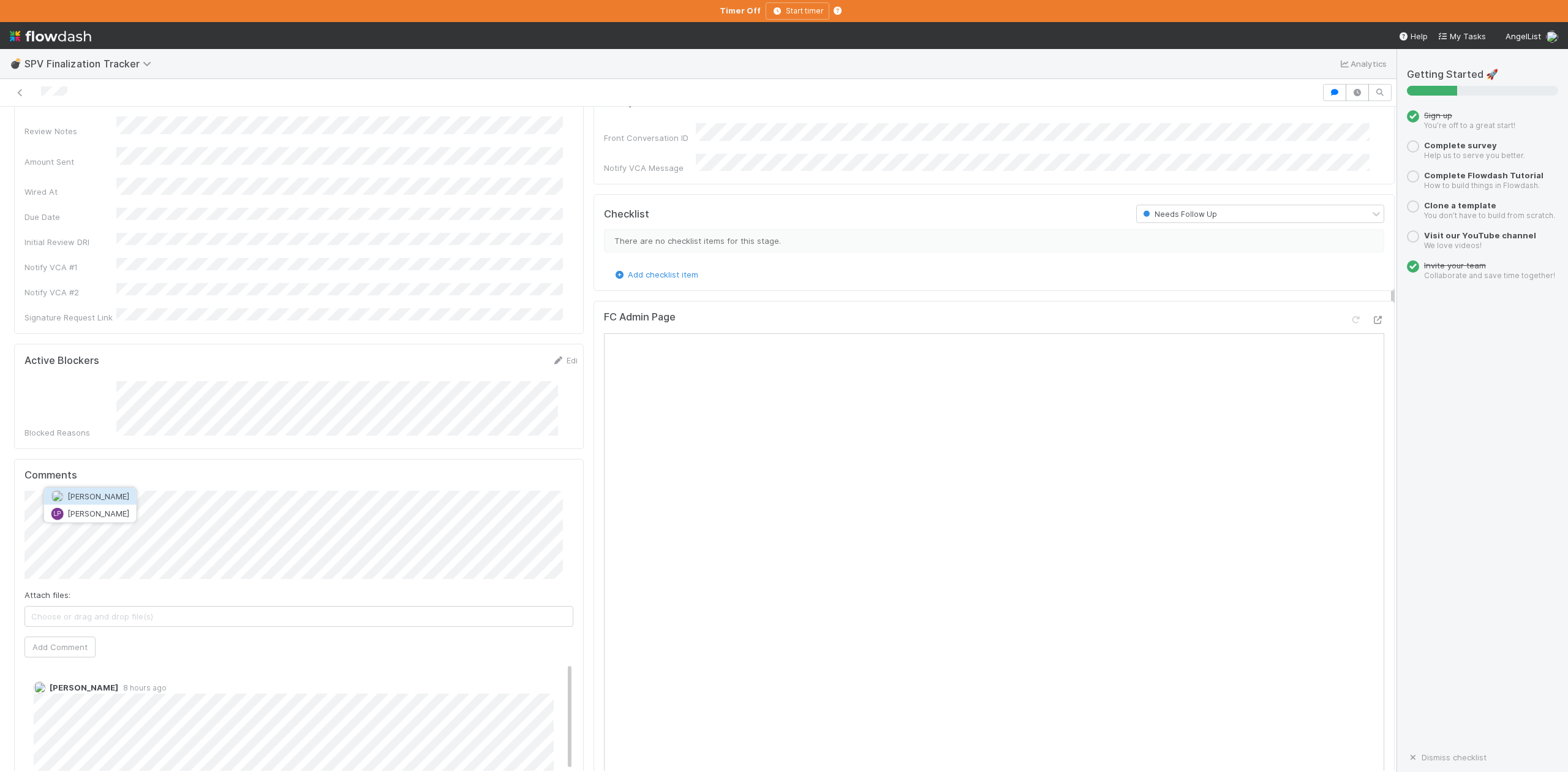
click at [89, 496] on span "[PERSON_NAME]" at bounding box center [98, 496] width 62 height 10
click at [67, 673] on button "Add Comment" at bounding box center [60, 683] width 71 height 21
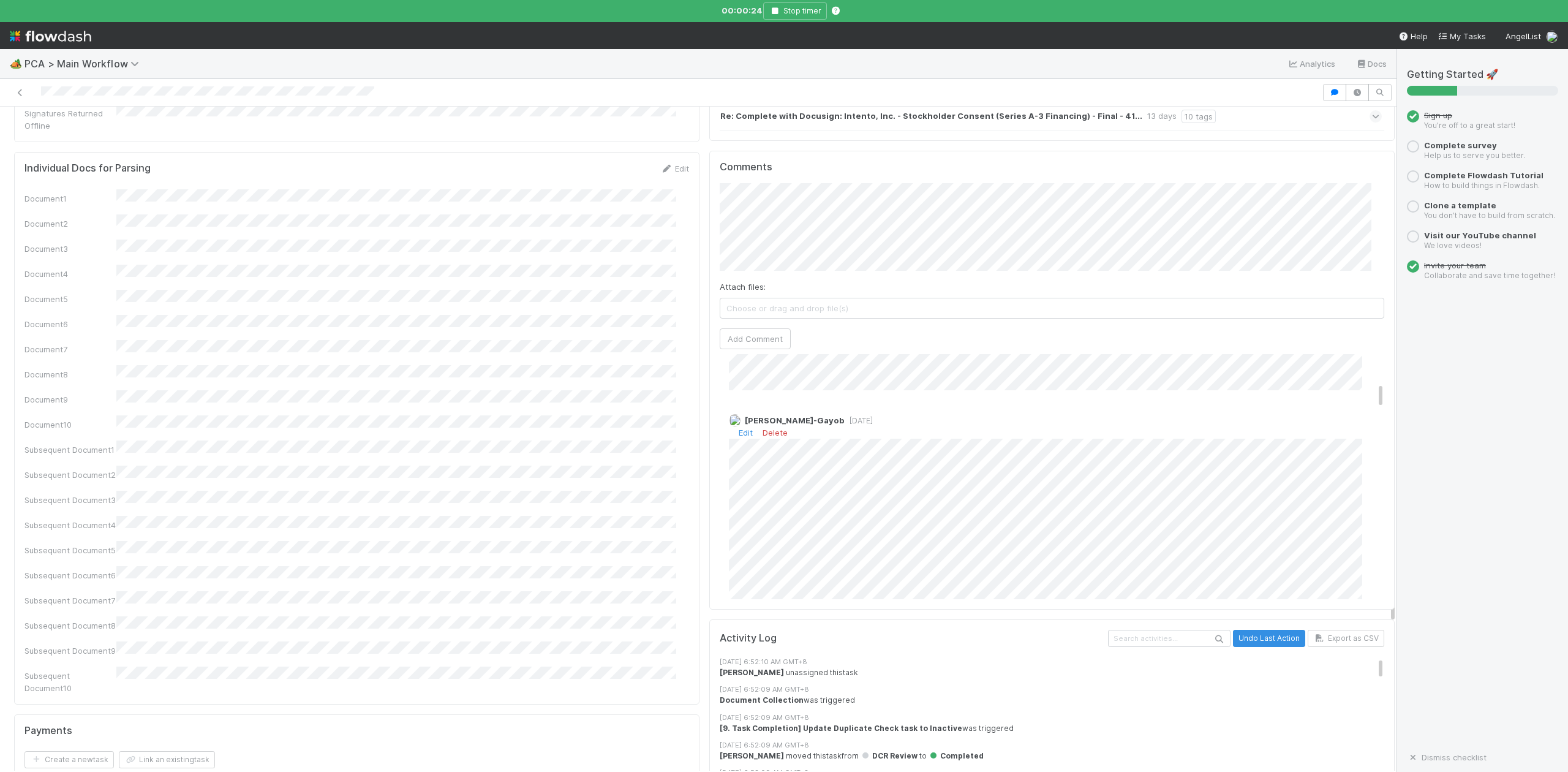
scroll to position [326, 0]
click at [772, 10] on icon "button" at bounding box center [774, 11] width 12 height 7
click at [779, 7] on icon "button" at bounding box center [774, 11] width 12 height 7
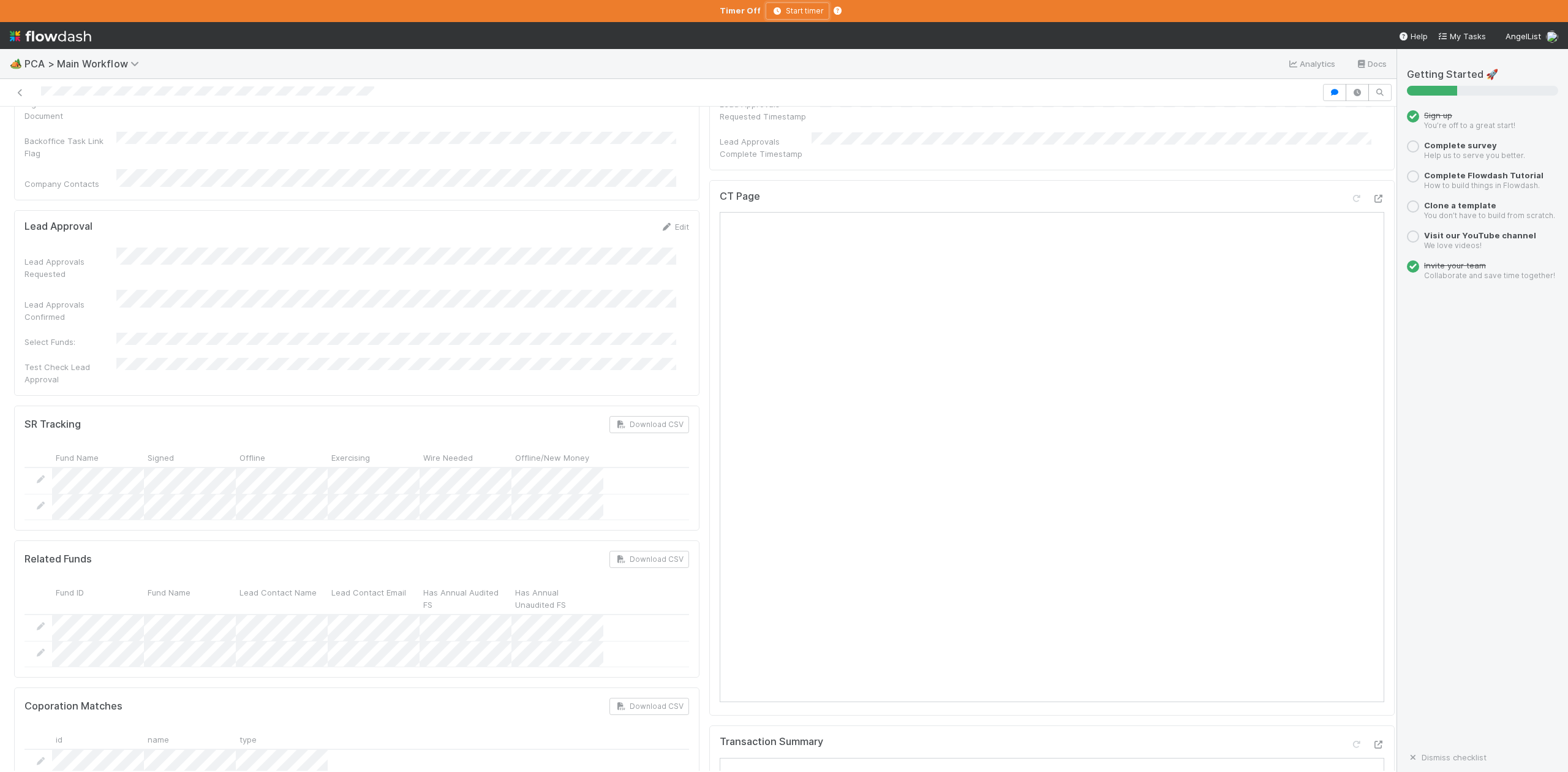
scroll to position [653, 0]
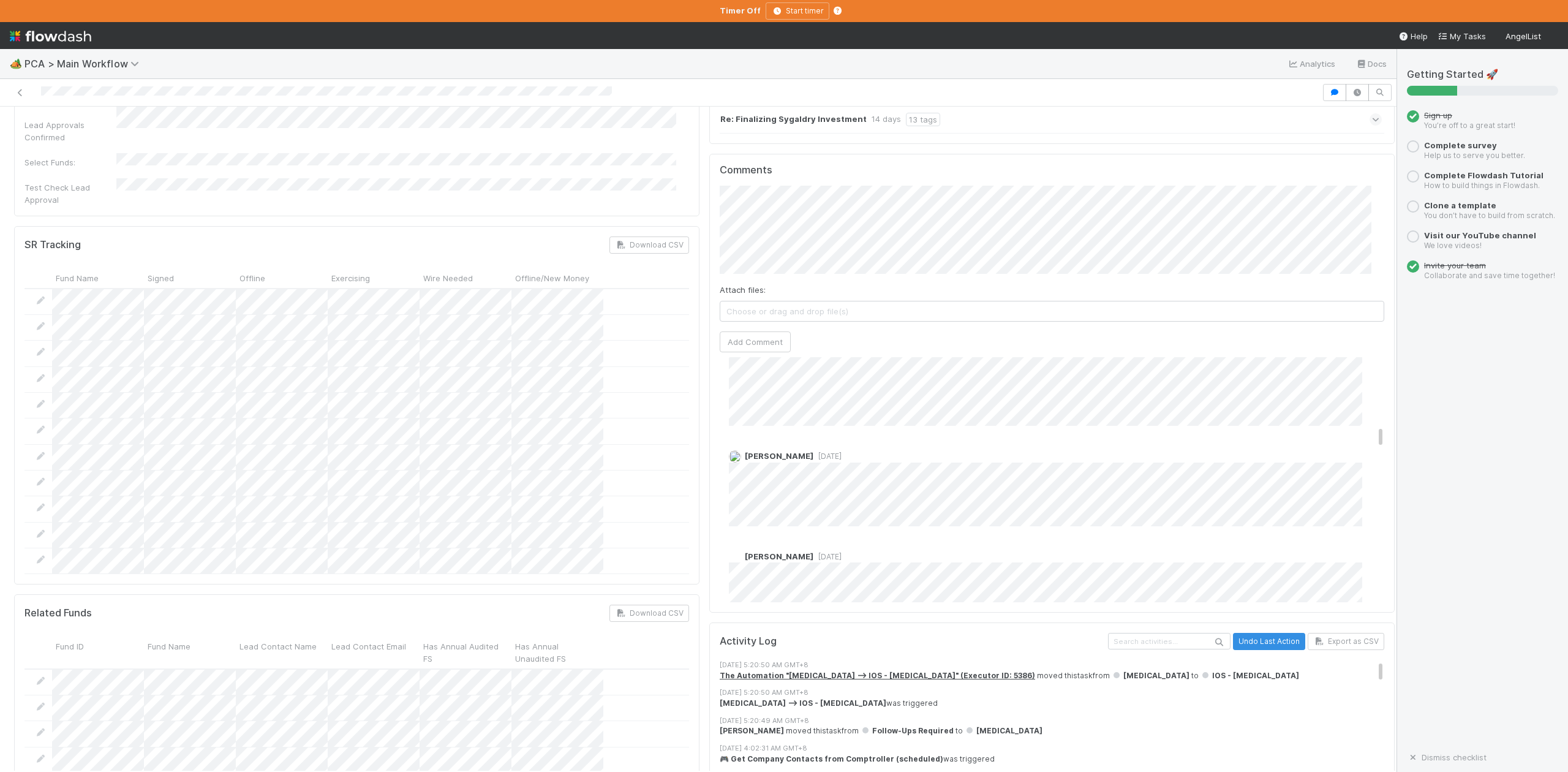
scroll to position [1225, 0]
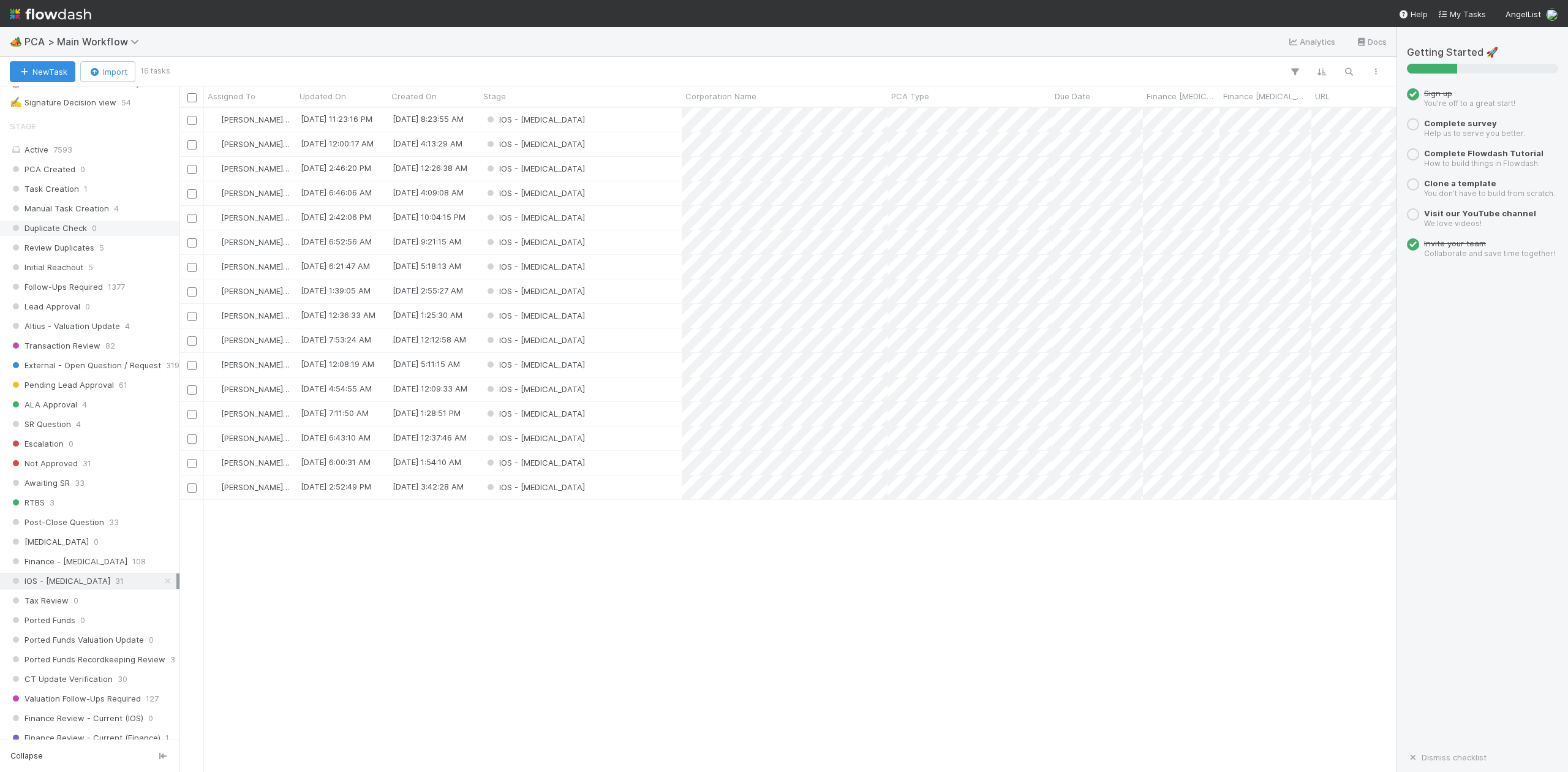
scroll to position [490, 0]
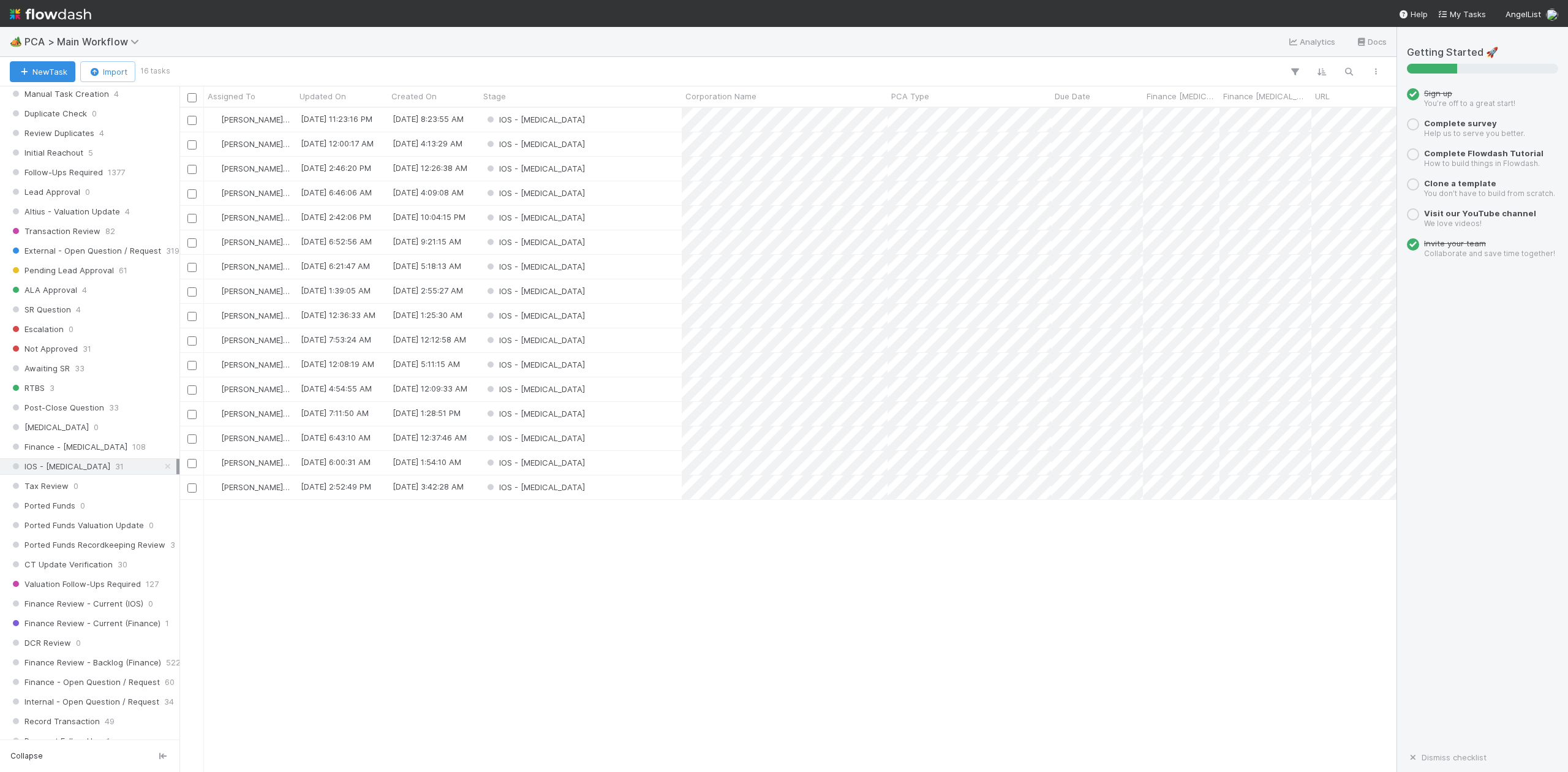
click at [553, 268] on div "IOS - [MEDICAL_DATA]" at bounding box center [580, 266] width 202 height 24
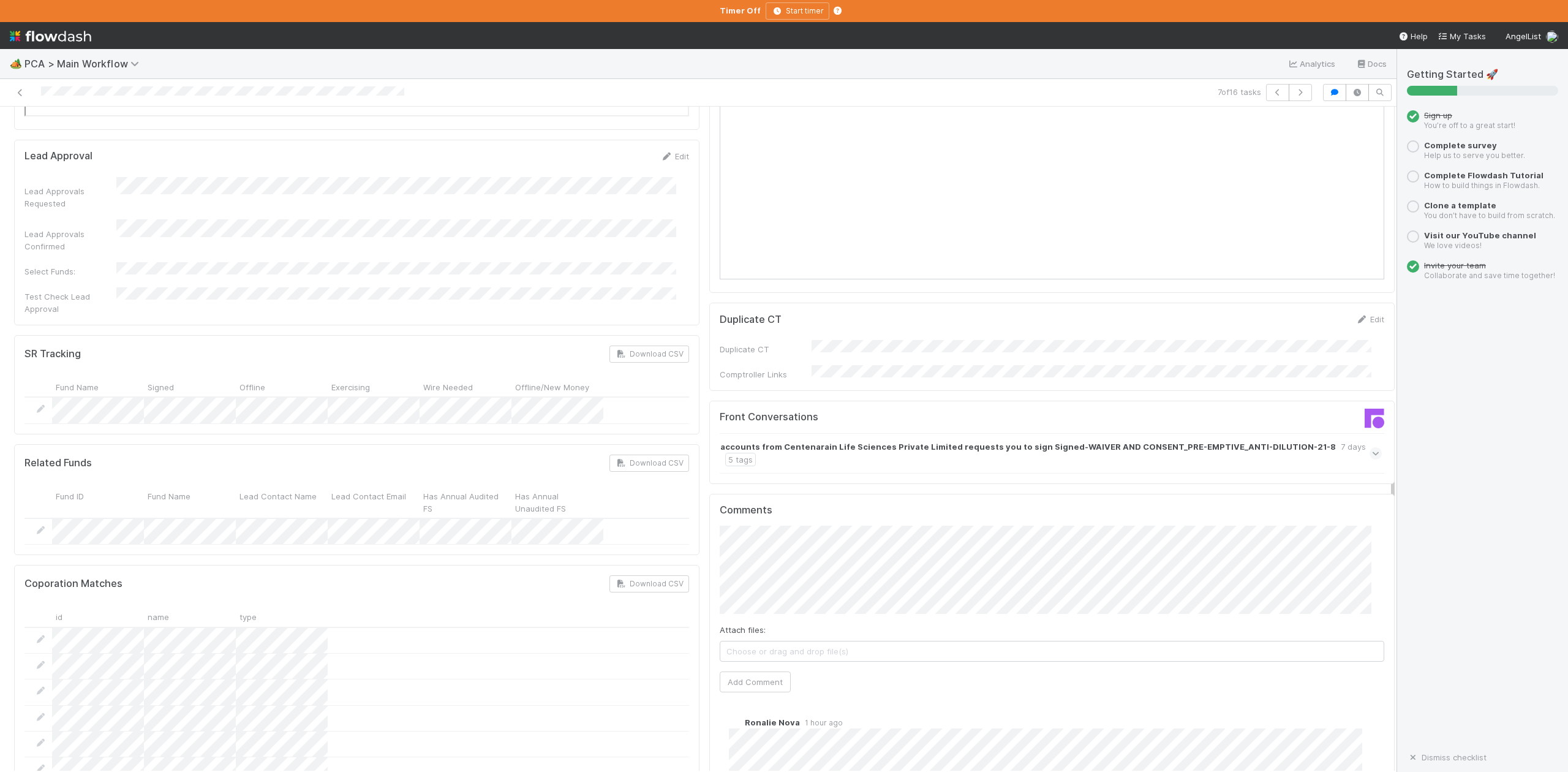
scroll to position [1960, 0]
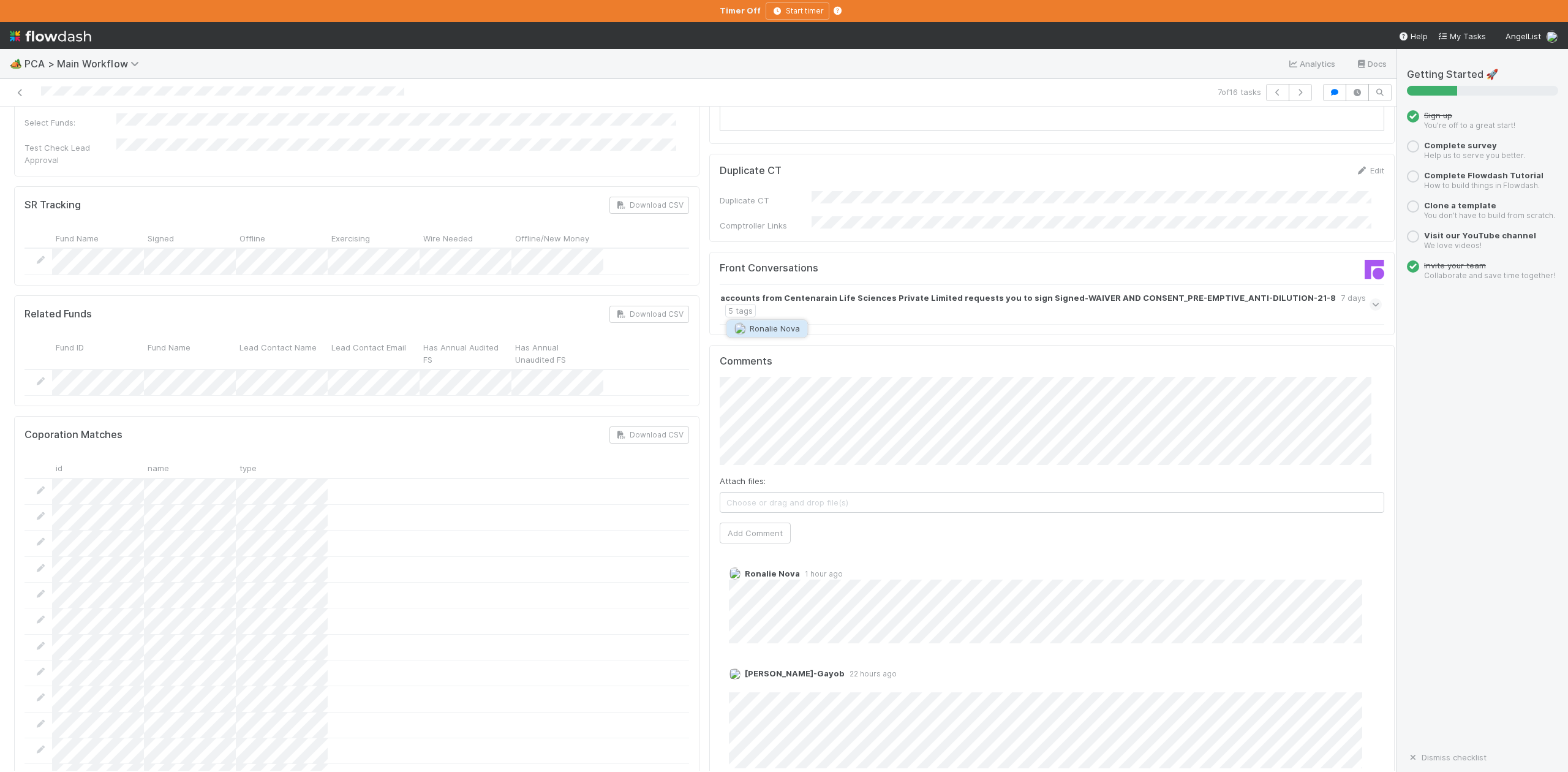
click at [799, 329] on button "Ronalie Nova" at bounding box center [767, 328] width 81 height 17
click at [746, 523] on button "Add Comment" at bounding box center [755, 533] width 71 height 21
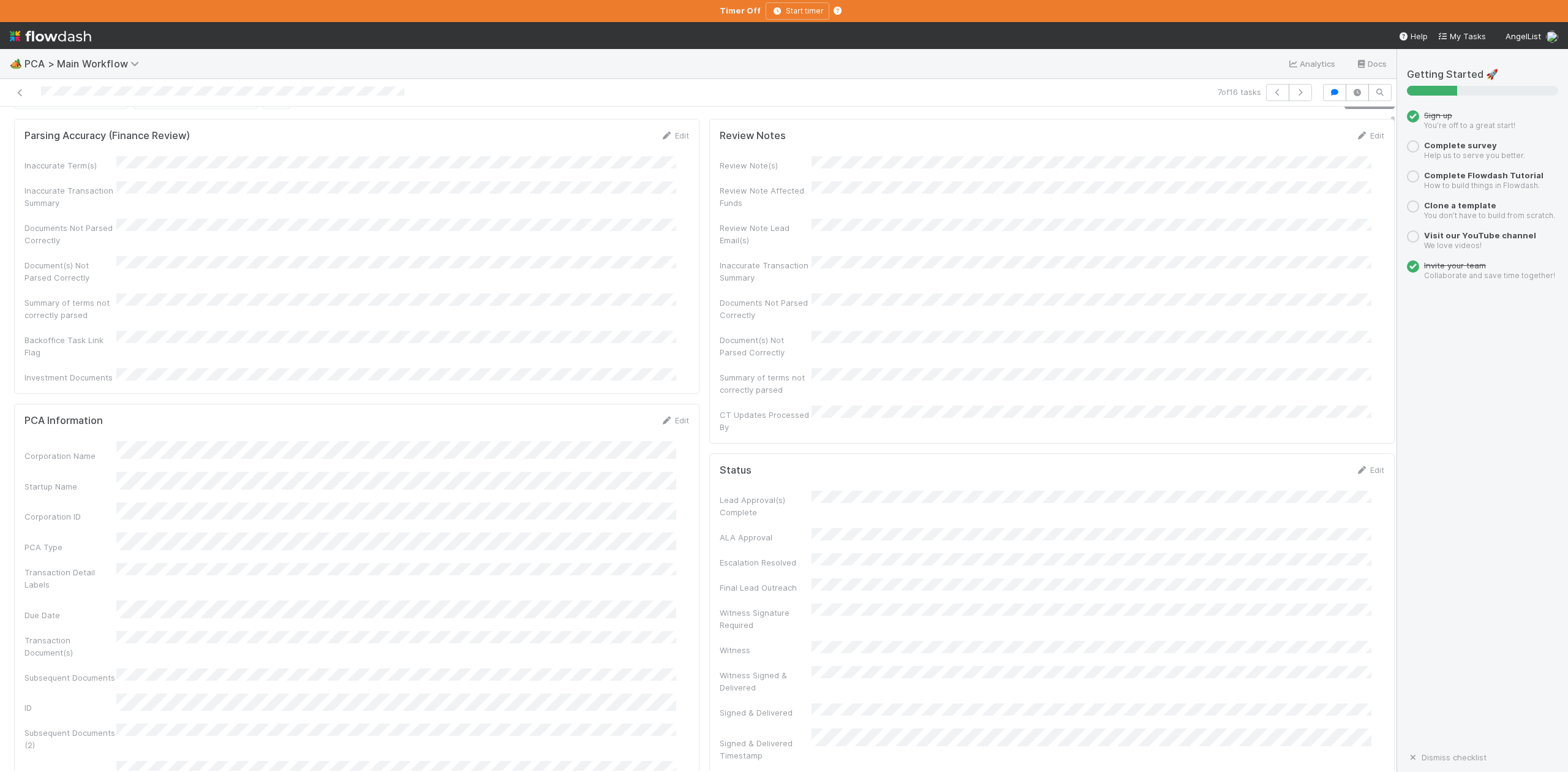
scroll to position [0, 0]
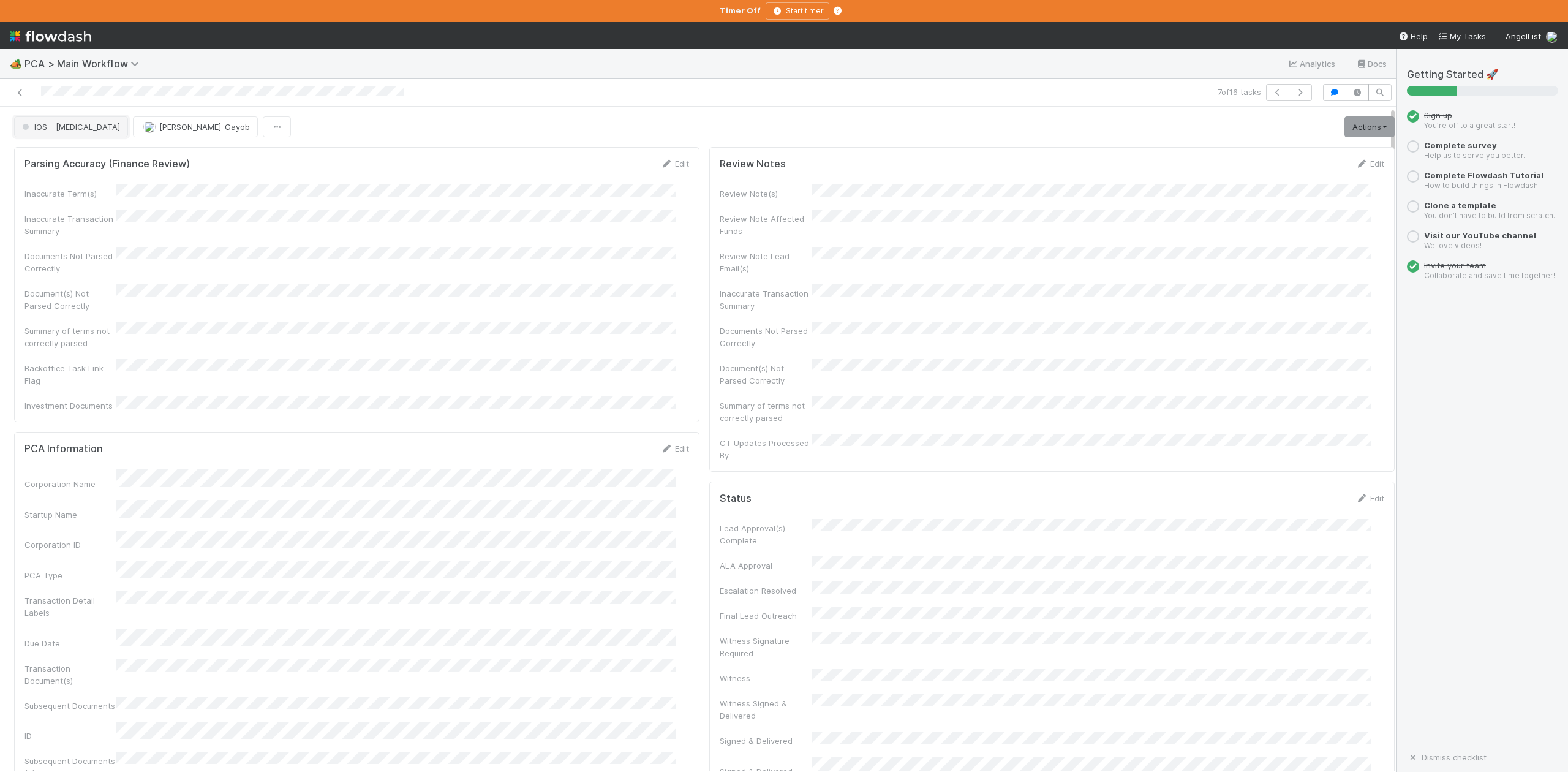
click at [62, 128] on span "IOS - [MEDICAL_DATA]" at bounding box center [70, 126] width 100 height 10
click at [55, 175] on span "DCR Review" at bounding box center [47, 171] width 61 height 10
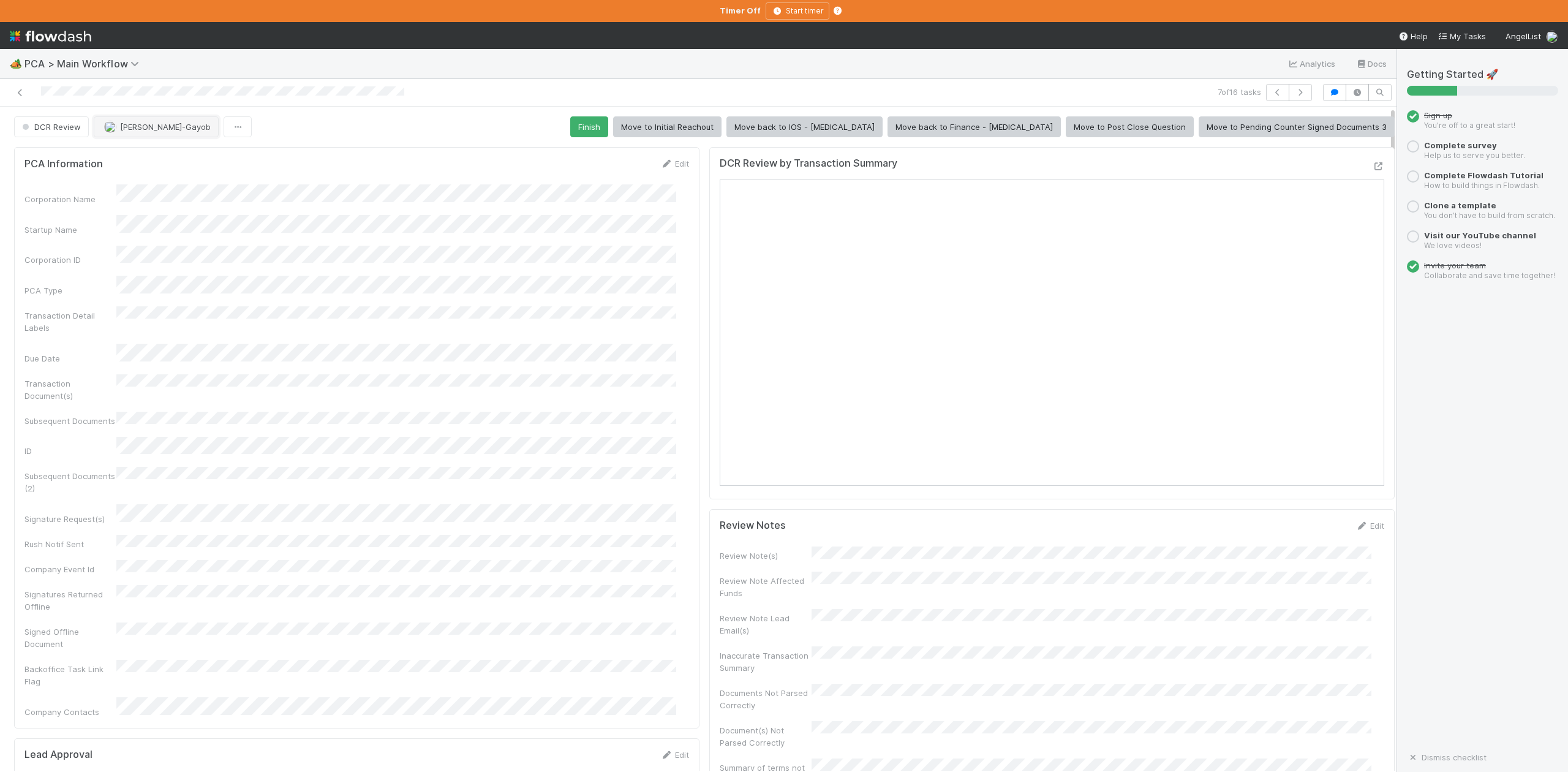
click at [145, 132] on span "[PERSON_NAME]-Gayob" at bounding box center [166, 126] width 91 height 10
click at [177, 156] on div "Ronalie Nova" at bounding box center [175, 159] width 172 height 22
click at [18, 91] on icon at bounding box center [19, 93] width 12 height 8
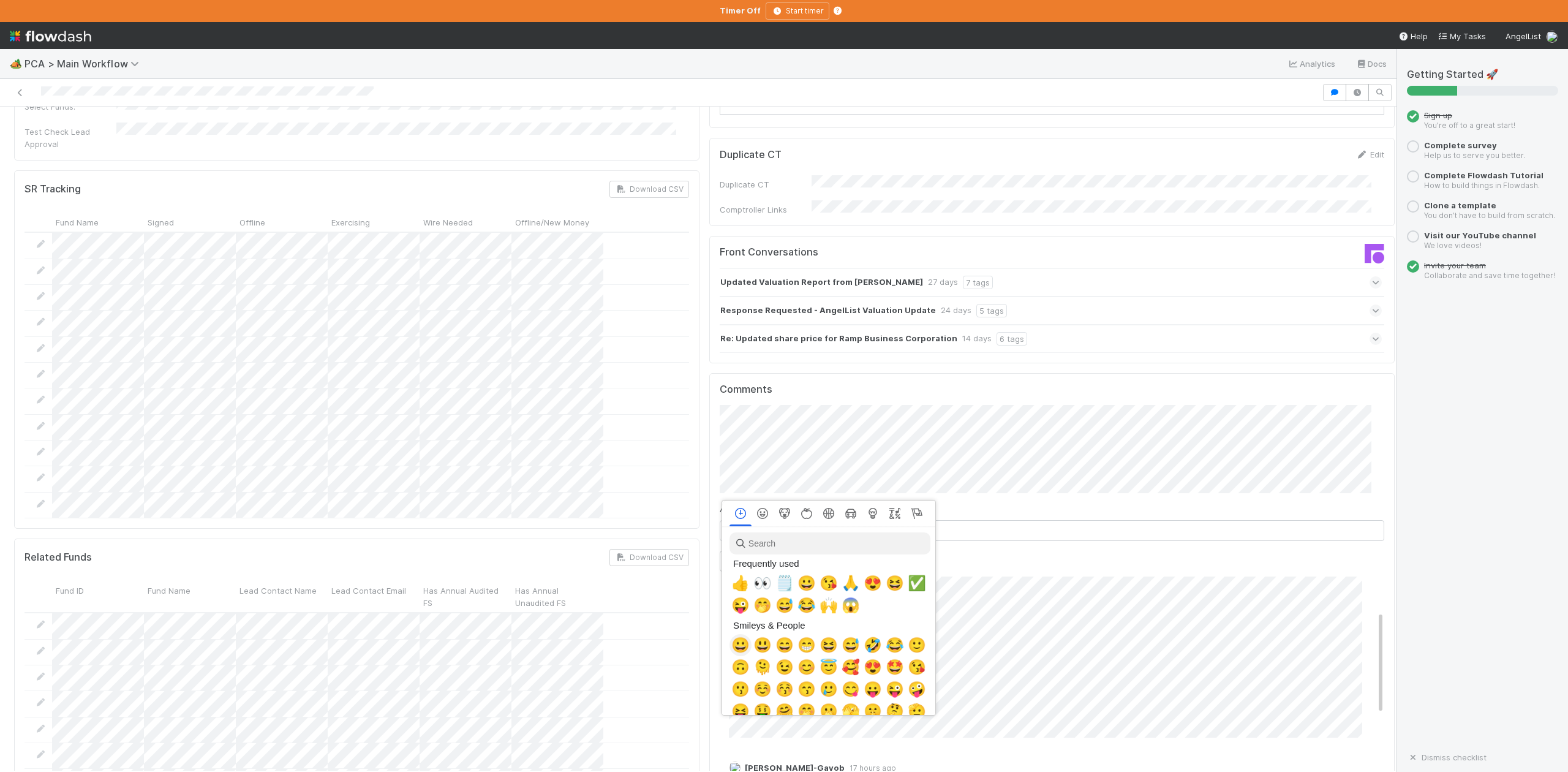
scroll to position [0, 7]
click at [735, 584] on span "👍" at bounding box center [739, 583] width 18 height 17
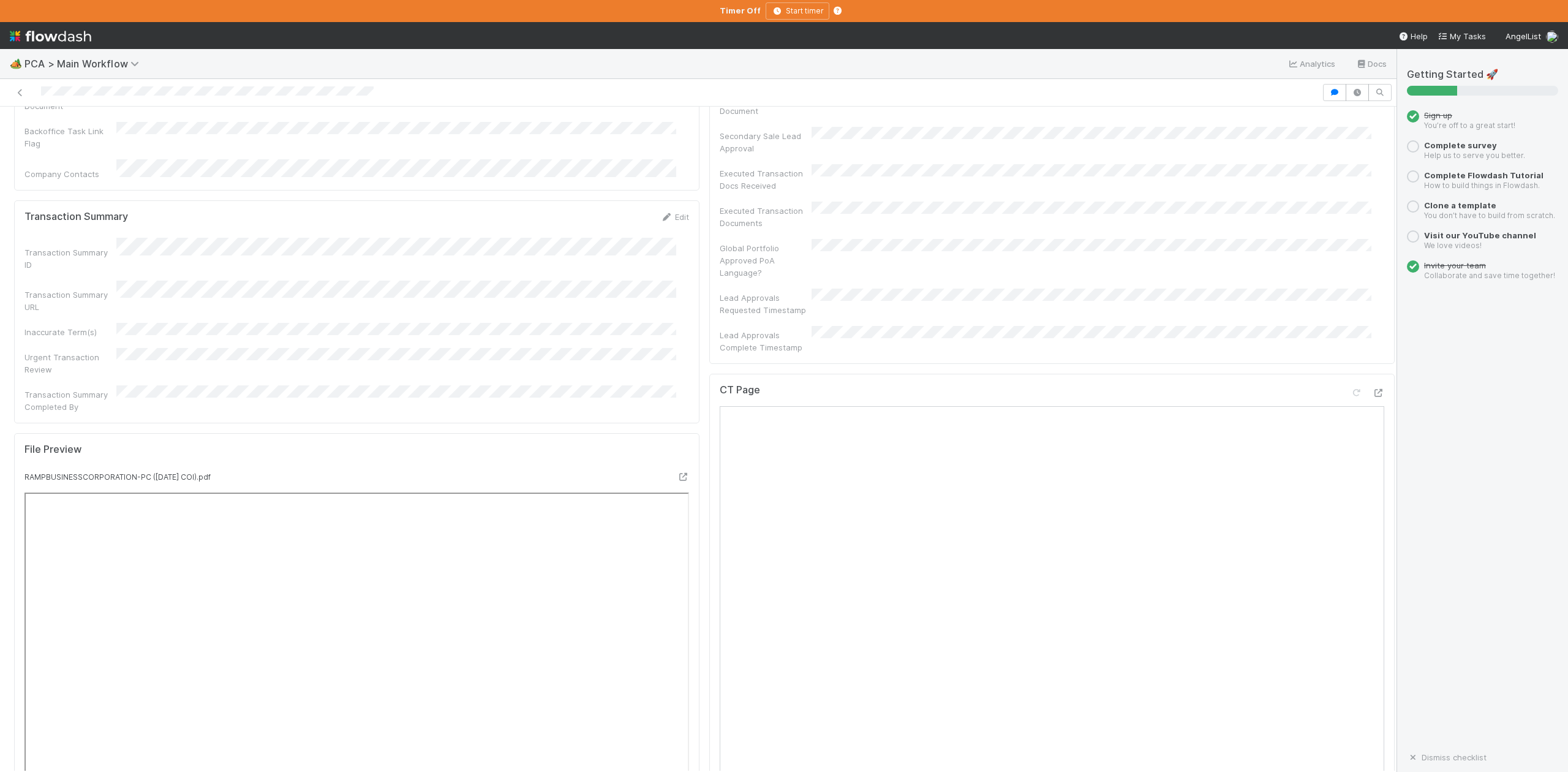
scroll to position [817, 0]
click at [1372, 389] on icon at bounding box center [1378, 393] width 12 height 8
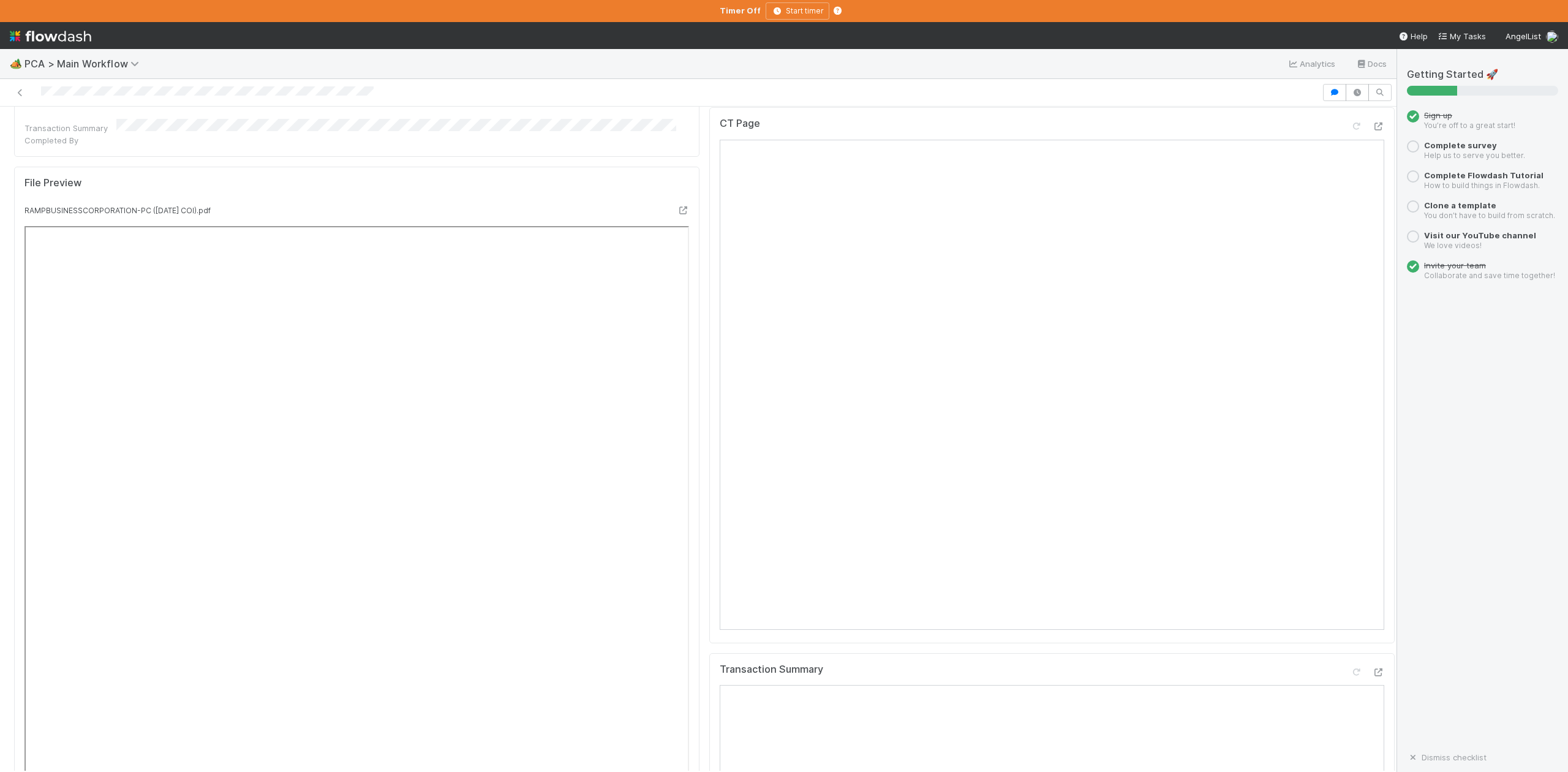
scroll to position [980, 0]
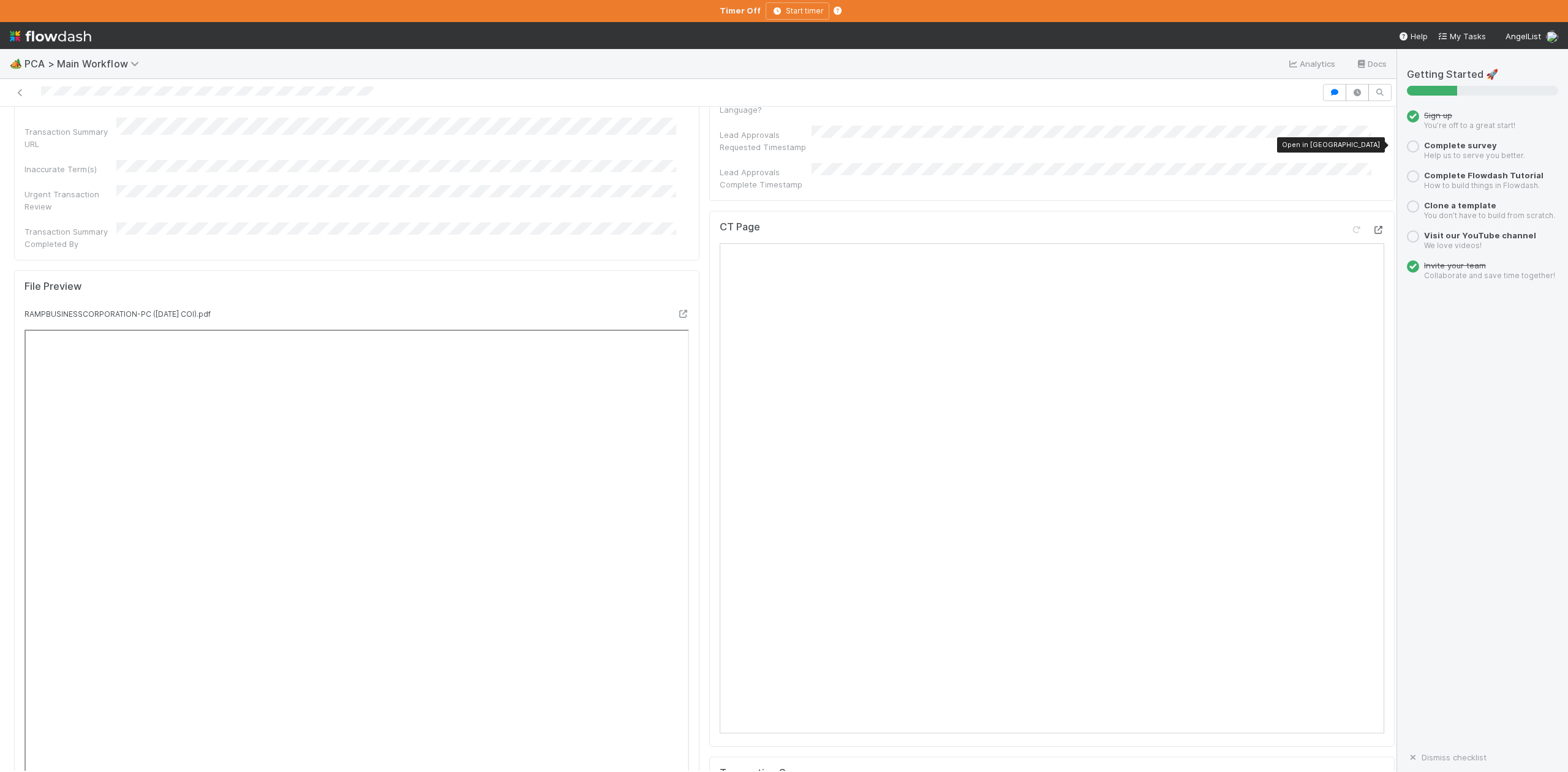
click at [1372, 226] on icon at bounding box center [1378, 230] width 12 height 8
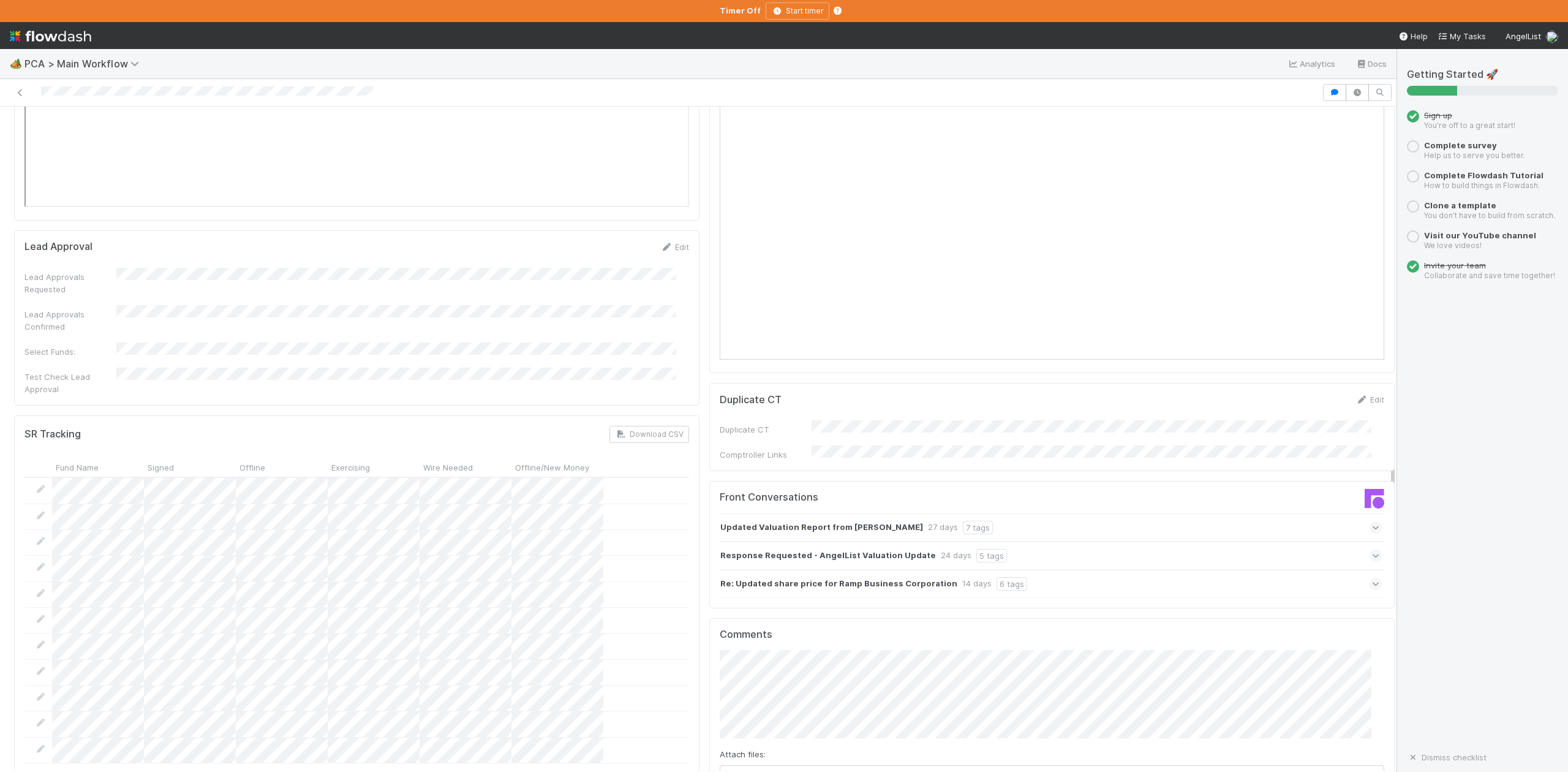
scroll to position [2041, 0]
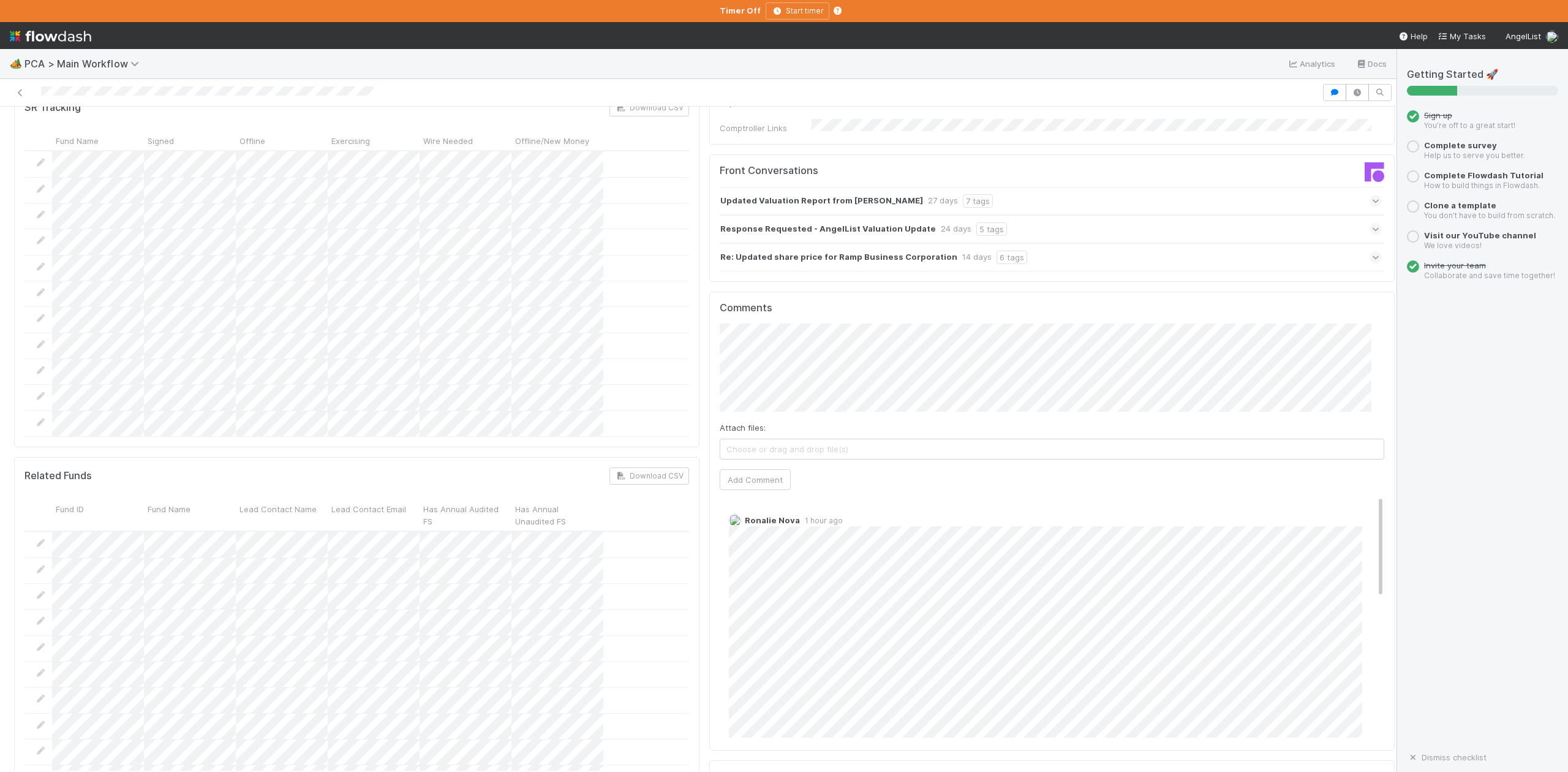
click at [689, 679] on div "Parsing Accuracy (Finance Review) Edit Inaccurate Term(s) Inaccurate Transactio…" at bounding box center [357, 215] width 695 height 4228
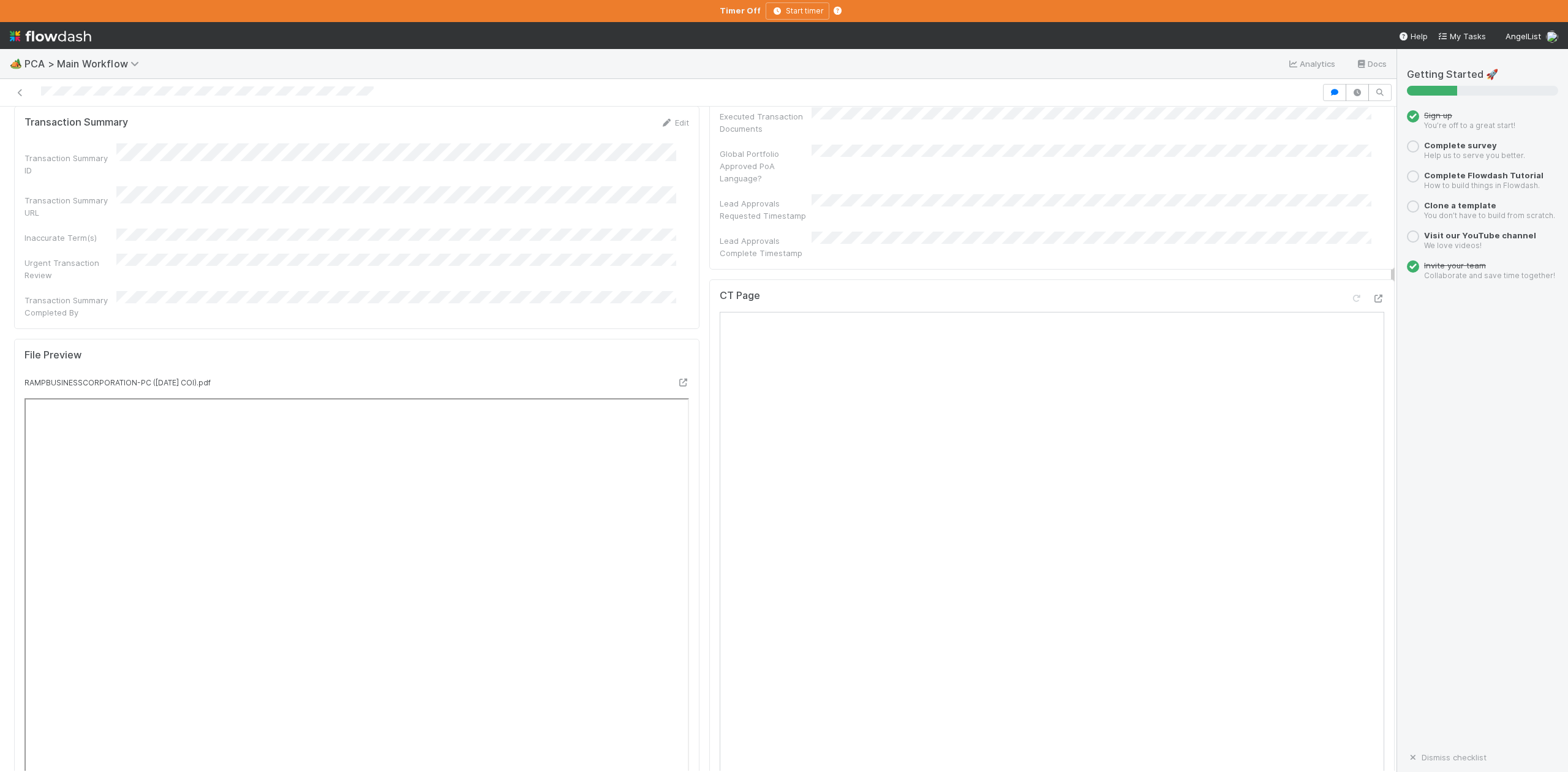
scroll to position [897, 0]
click at [677, 392] on icon at bounding box center [682, 396] width 12 height 8
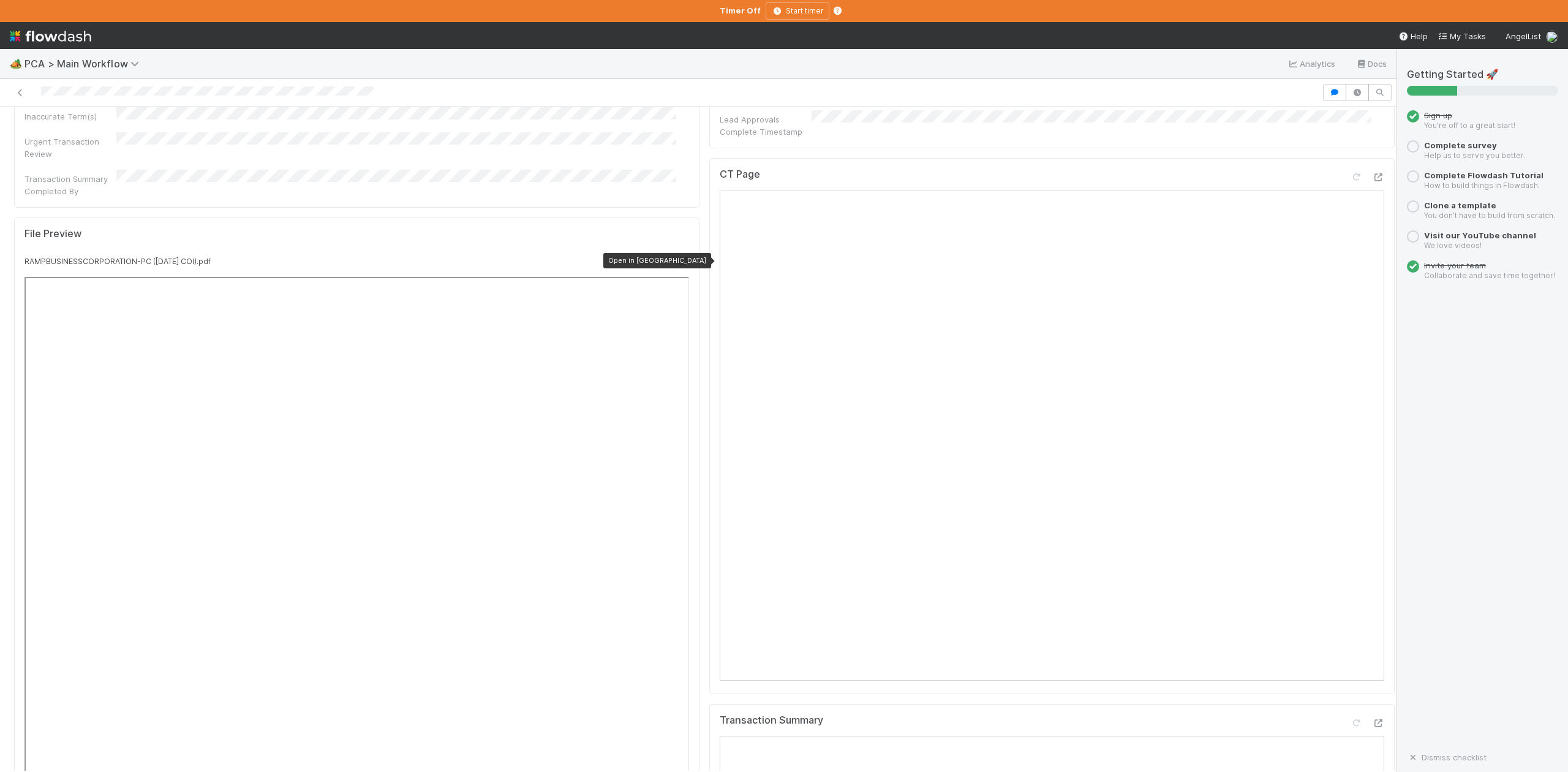
click at [677, 257] on icon at bounding box center [682, 261] width 12 height 8
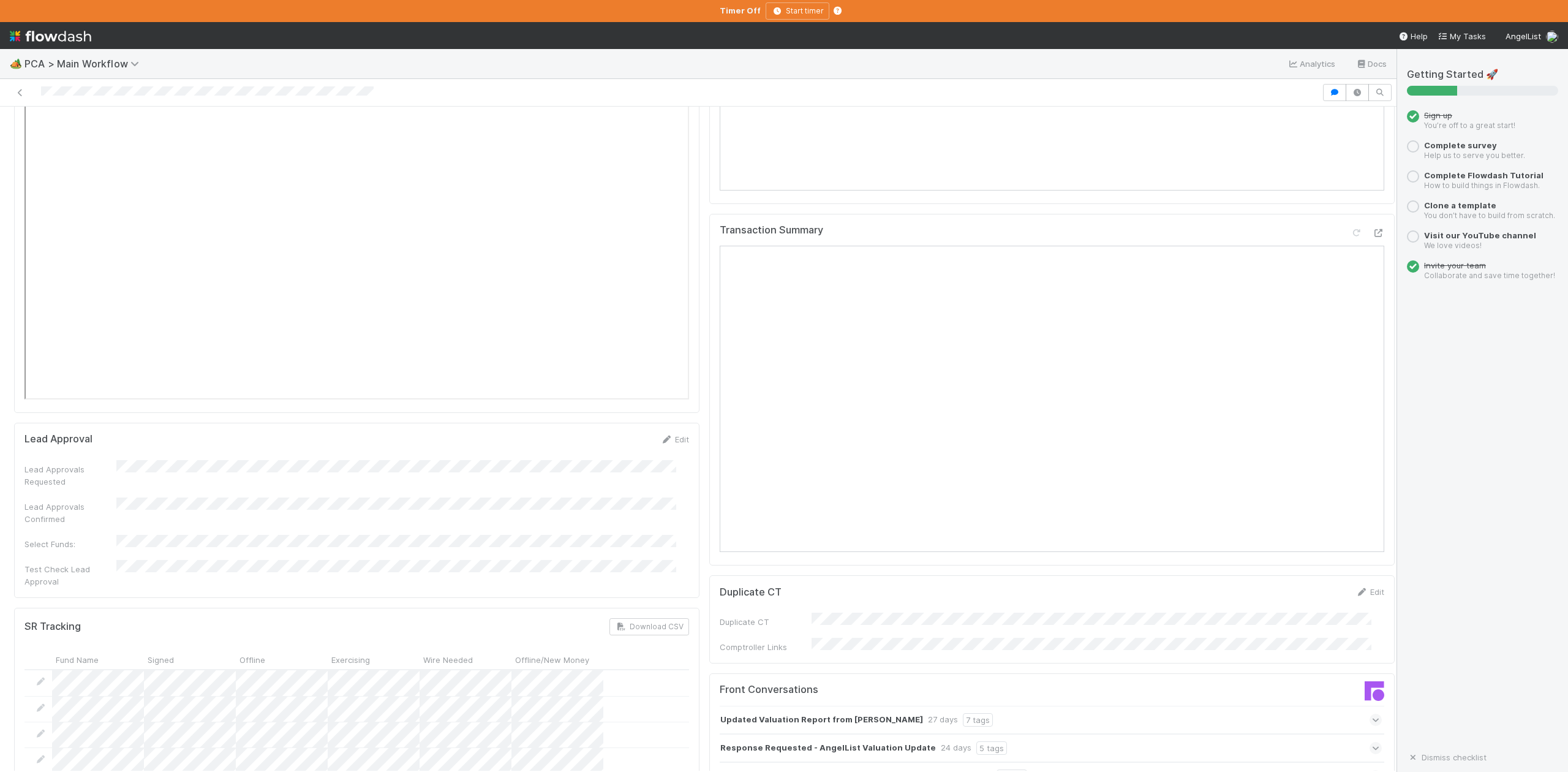
scroll to position [1931, 0]
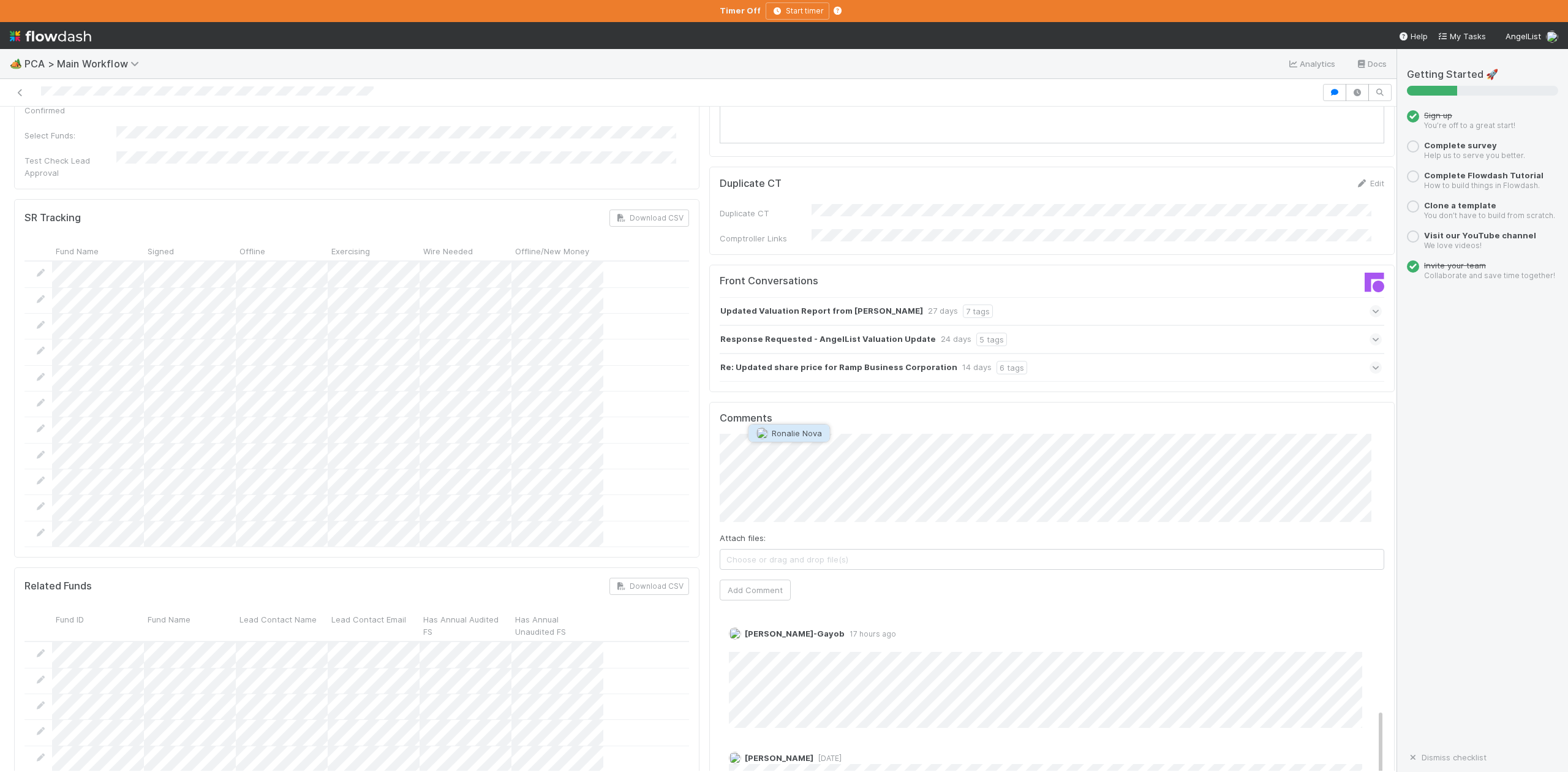
click at [785, 435] on span "Ronalie Nova" at bounding box center [797, 433] width 50 height 10
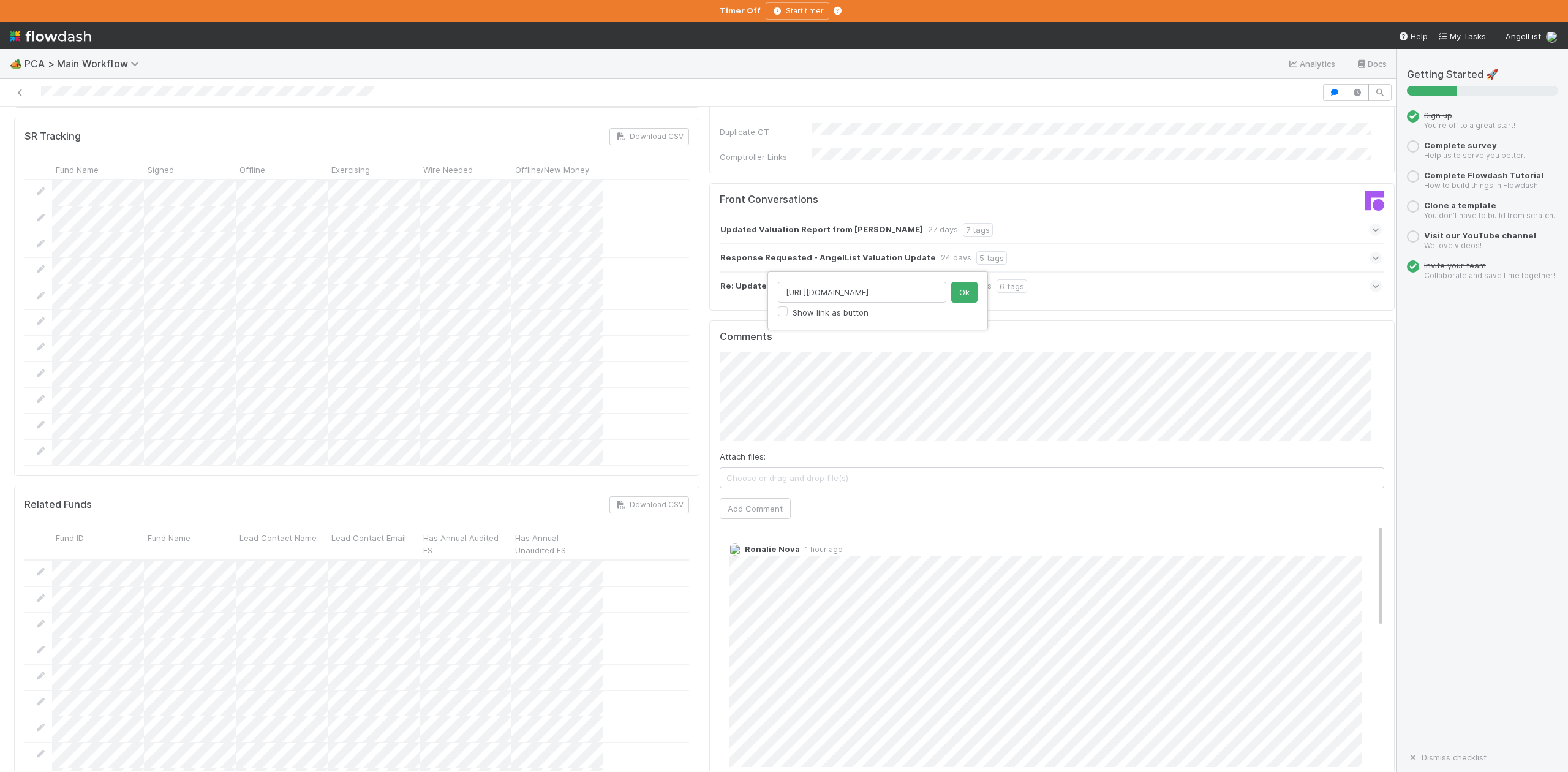
scroll to position [0, 386]
type input "https://comptroller.internal.angellist.com/v/review_data_change_requests?compan…"
click at [970, 296] on button "Ok" at bounding box center [964, 292] width 26 height 21
click at [741, 498] on button "Add Comment" at bounding box center [755, 508] width 71 height 21
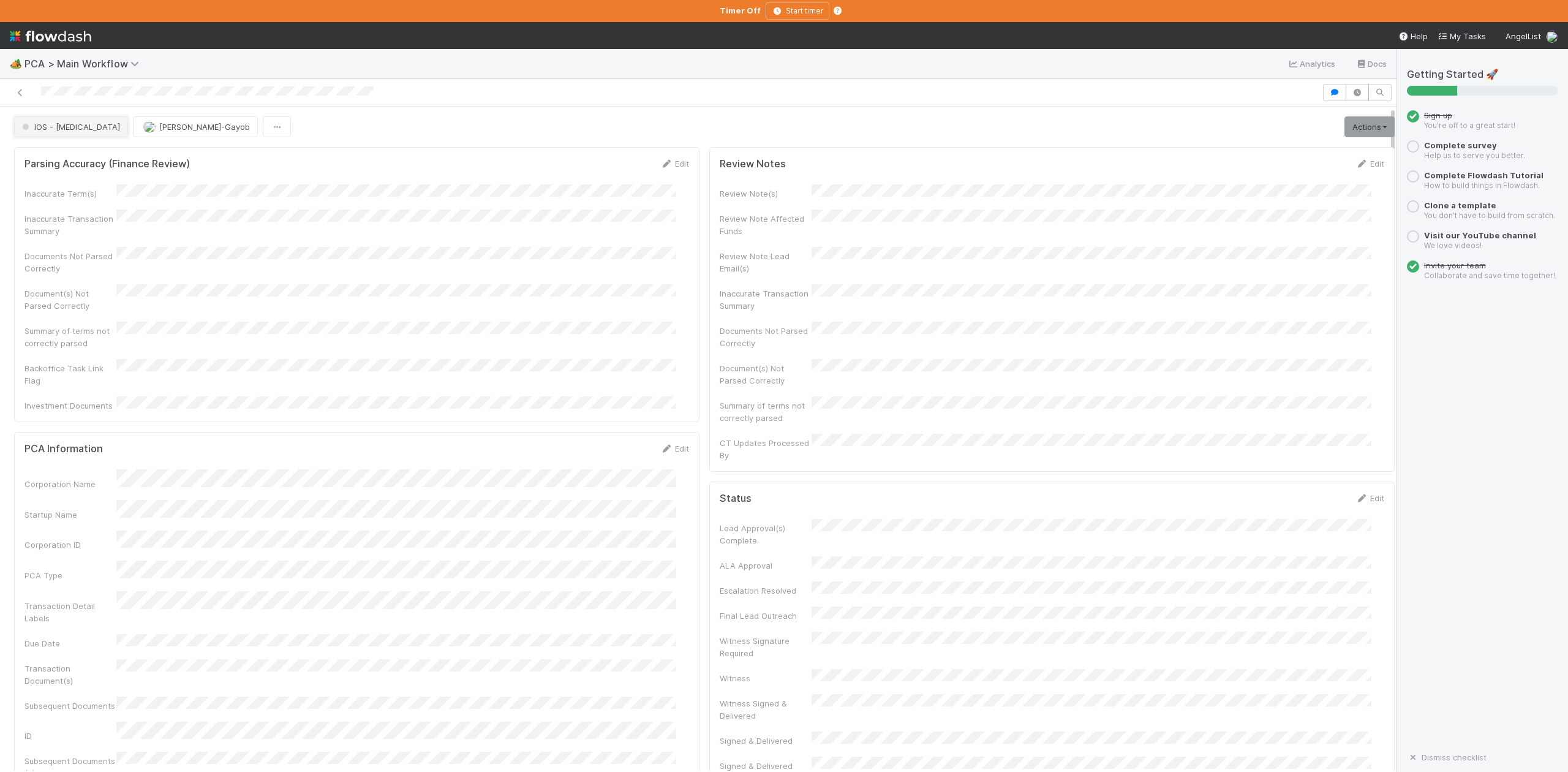
click at [52, 136] on button "IOS - ICU" at bounding box center [70, 126] width 114 height 21
click at [63, 257] on span "DCR Review" at bounding box center [47, 252] width 61 height 10
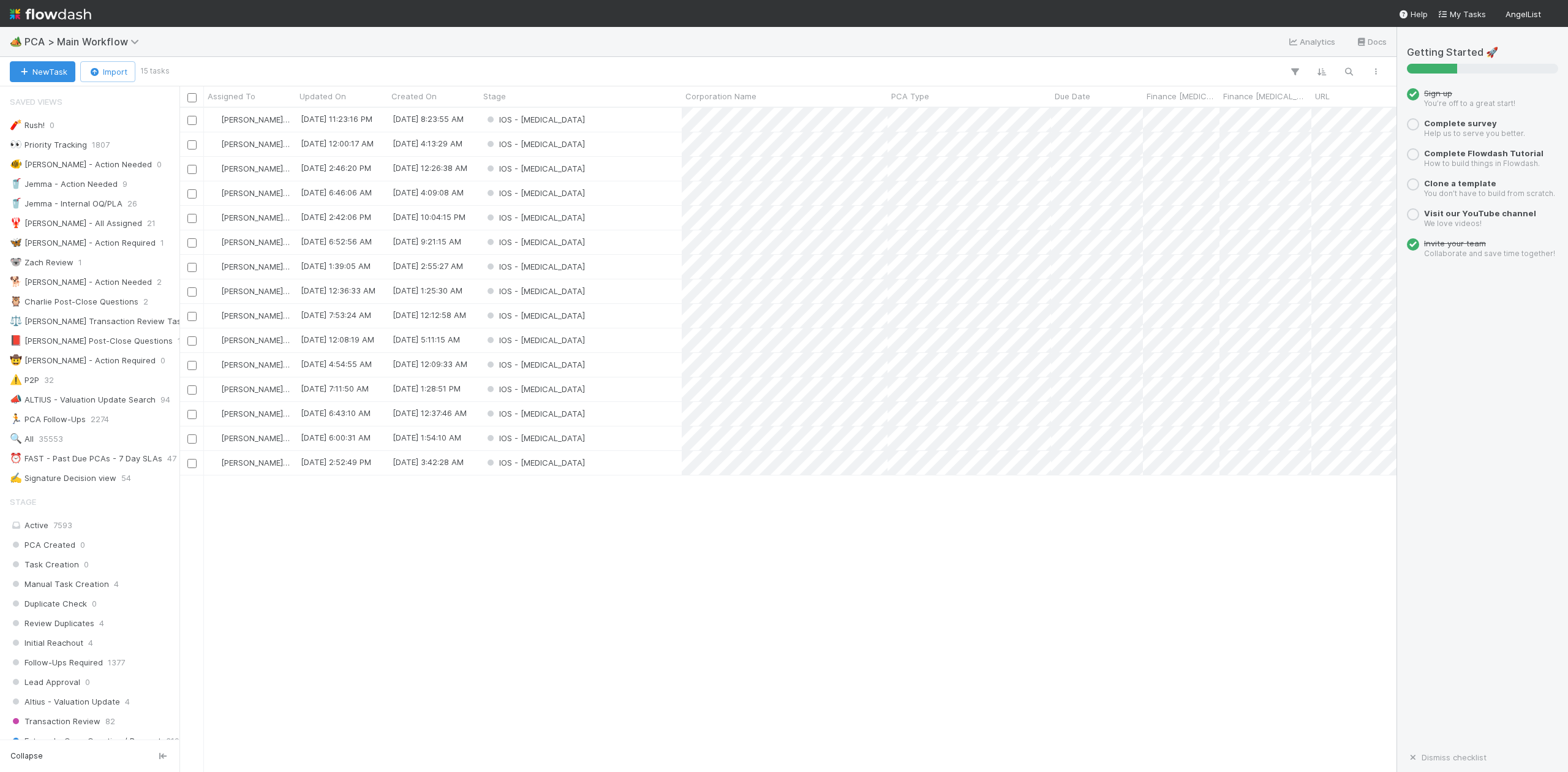
scroll to position [652, 1206]
click at [569, 390] on div "IOS - [MEDICAL_DATA]" at bounding box center [580, 389] width 202 height 24
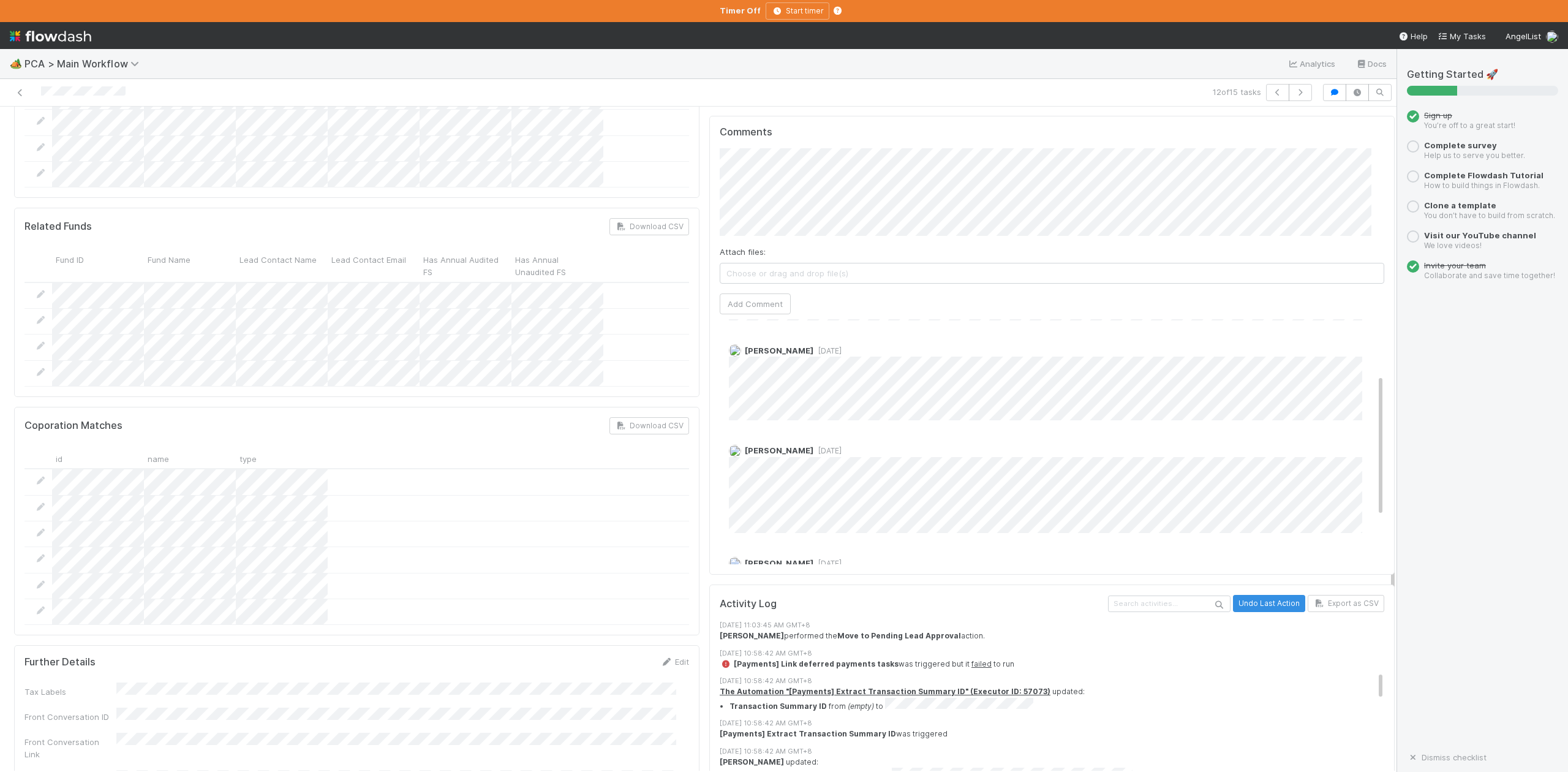
scroll to position [405, 0]
click at [817, 346] on span "[DATE]" at bounding box center [827, 351] width 28 height 9
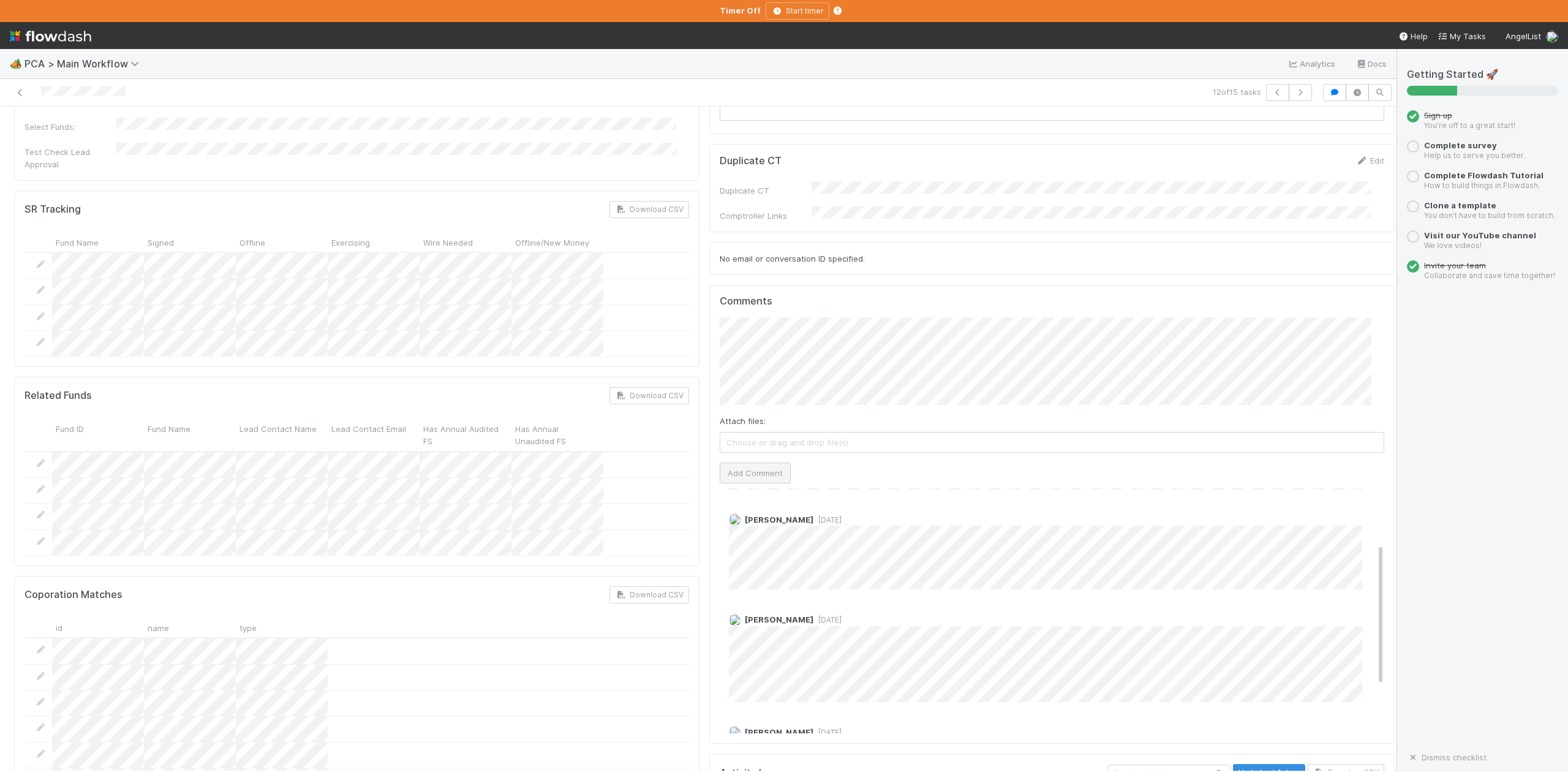
scroll to position [1960, 0]
click at [750, 456] on button "Add Comment" at bounding box center [755, 466] width 71 height 21
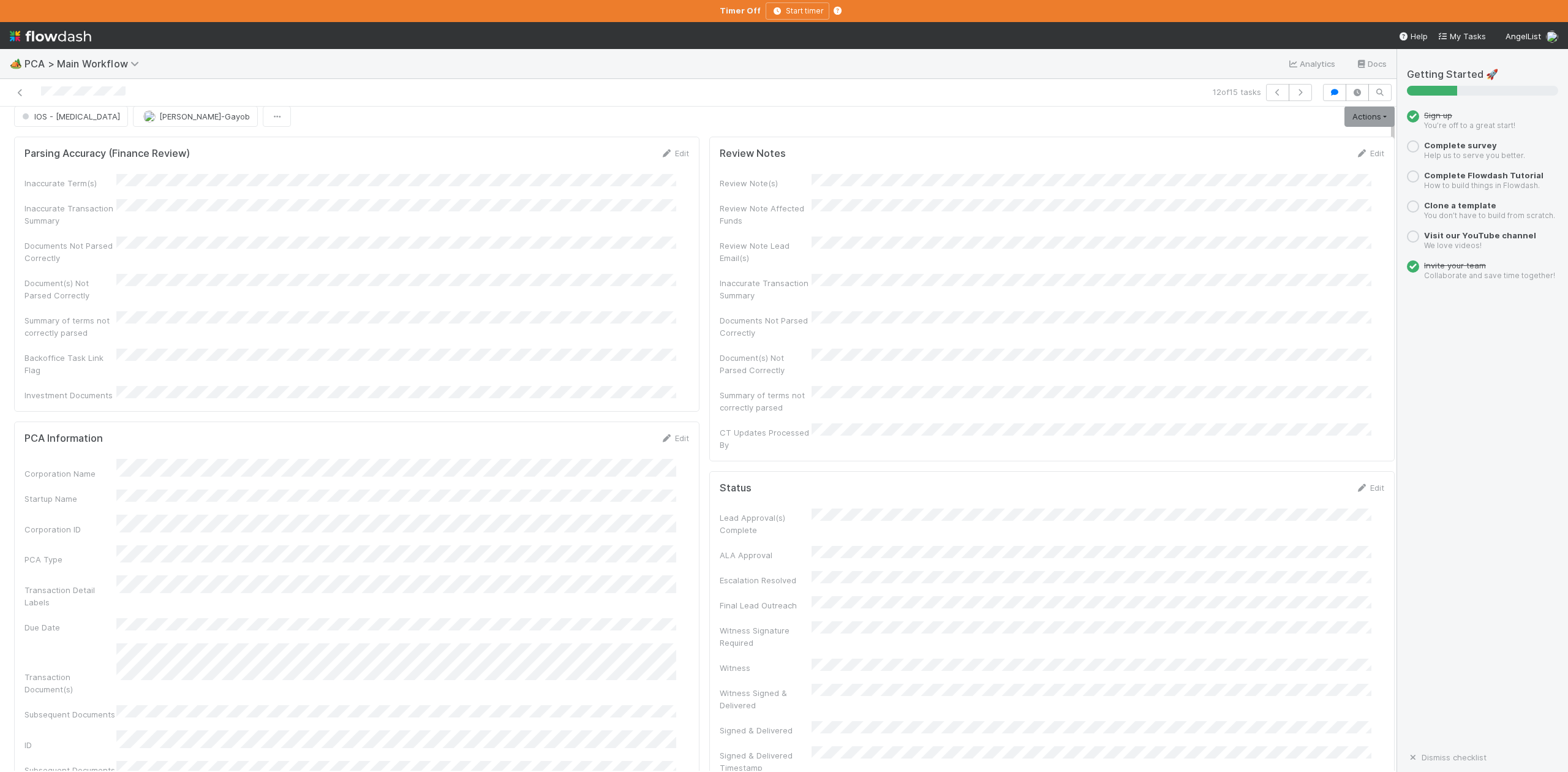
scroll to position [0, 0]
click at [54, 130] on span "IOS - [MEDICAL_DATA]" at bounding box center [70, 126] width 100 height 10
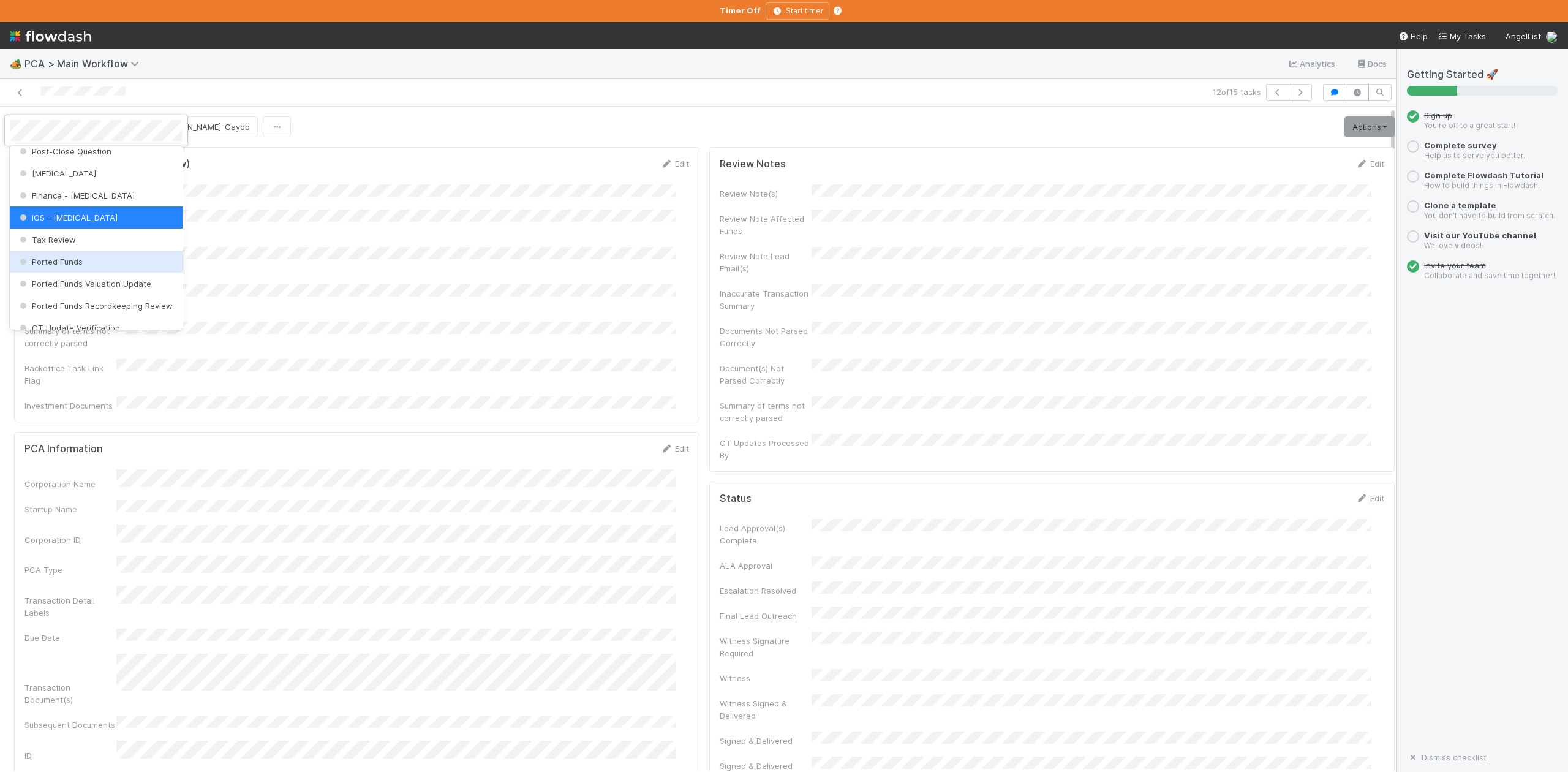
scroll to position [486, 0]
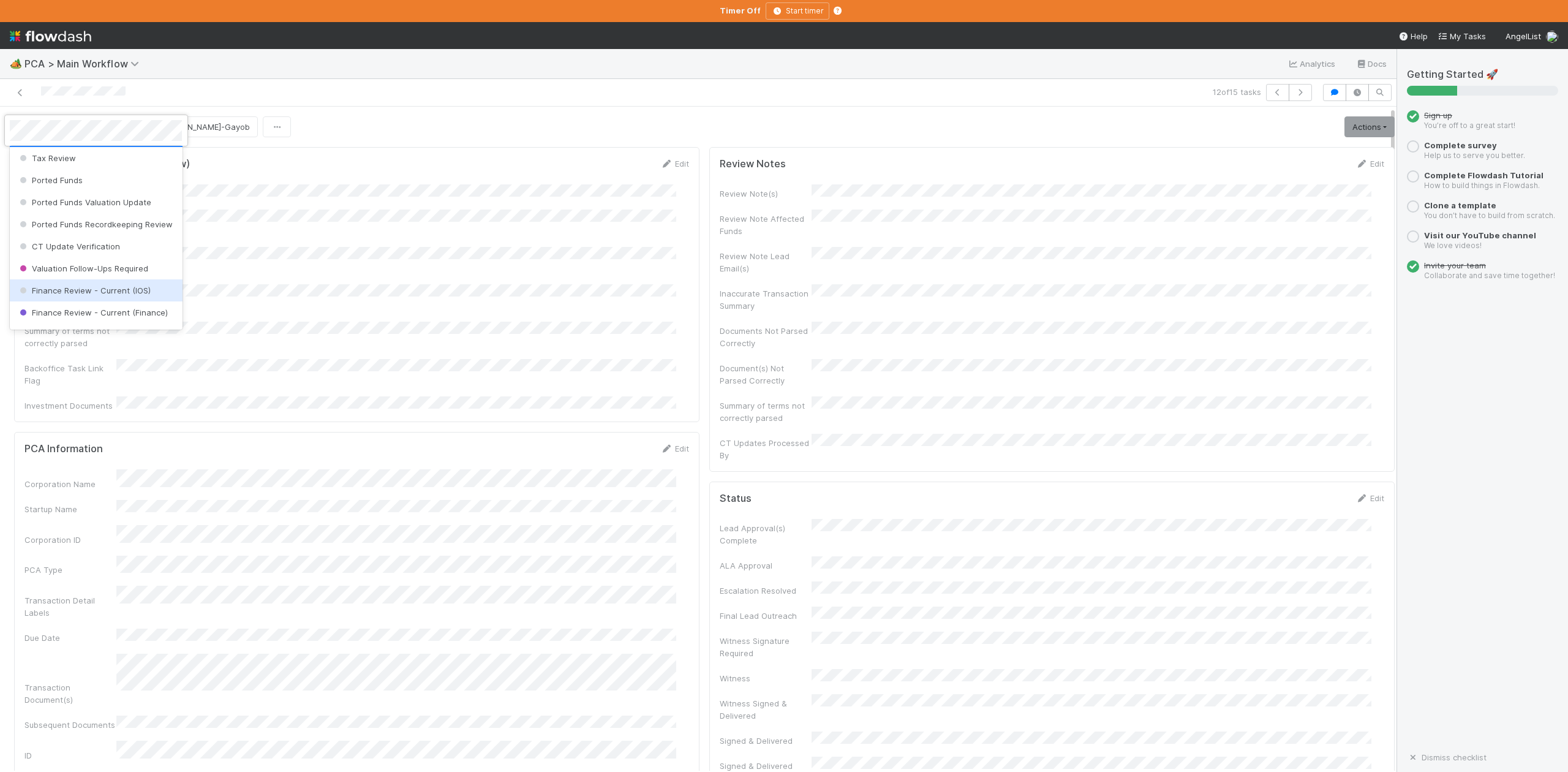
click at [108, 296] on span "Finance Review - Current (IOS)" at bounding box center [84, 290] width 134 height 10
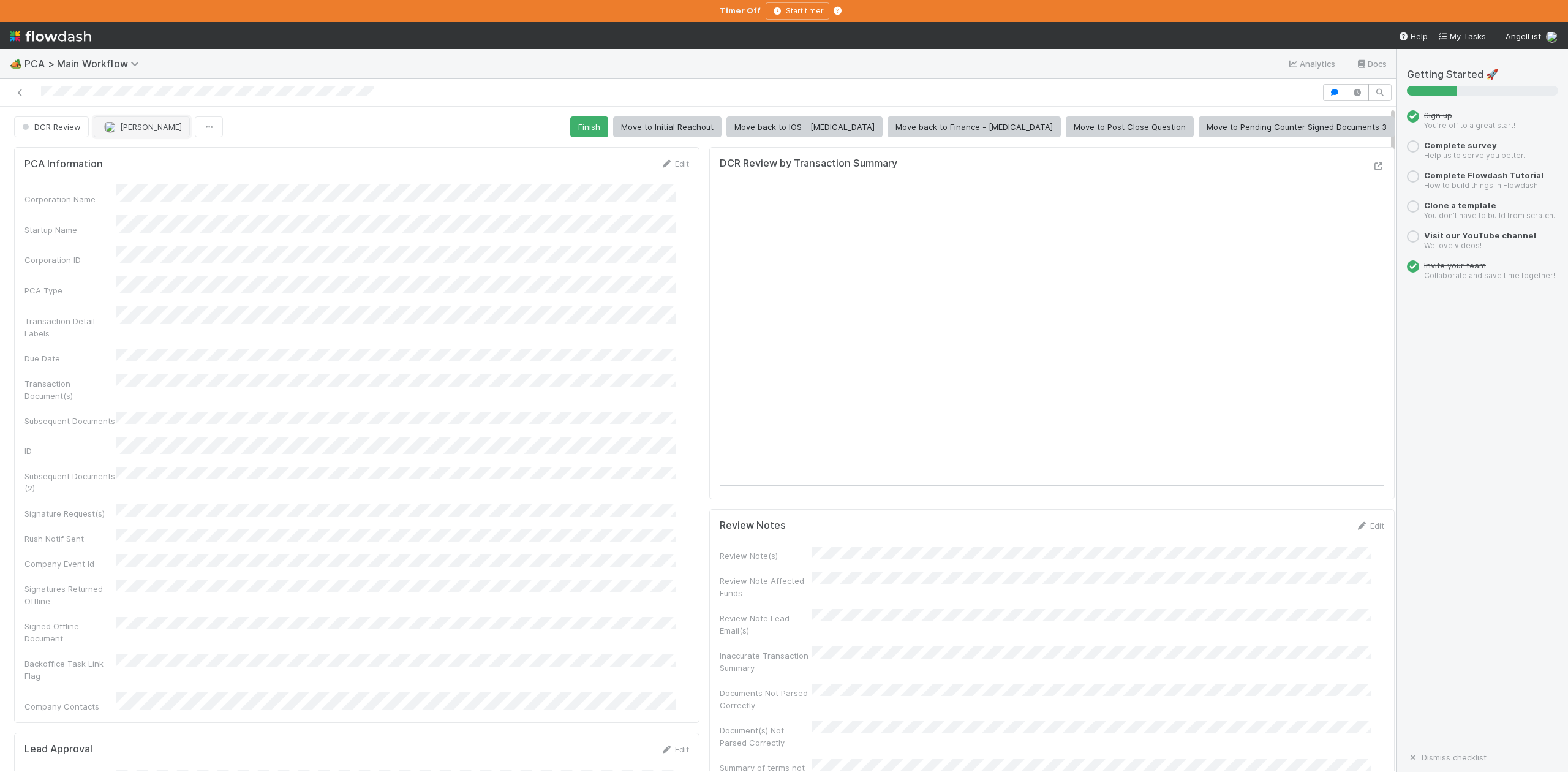
click at [133, 127] on span "Marlon" at bounding box center [151, 126] width 62 height 10
click at [146, 259] on span "Ronalie Nova" at bounding box center [136, 264] width 50 height 10
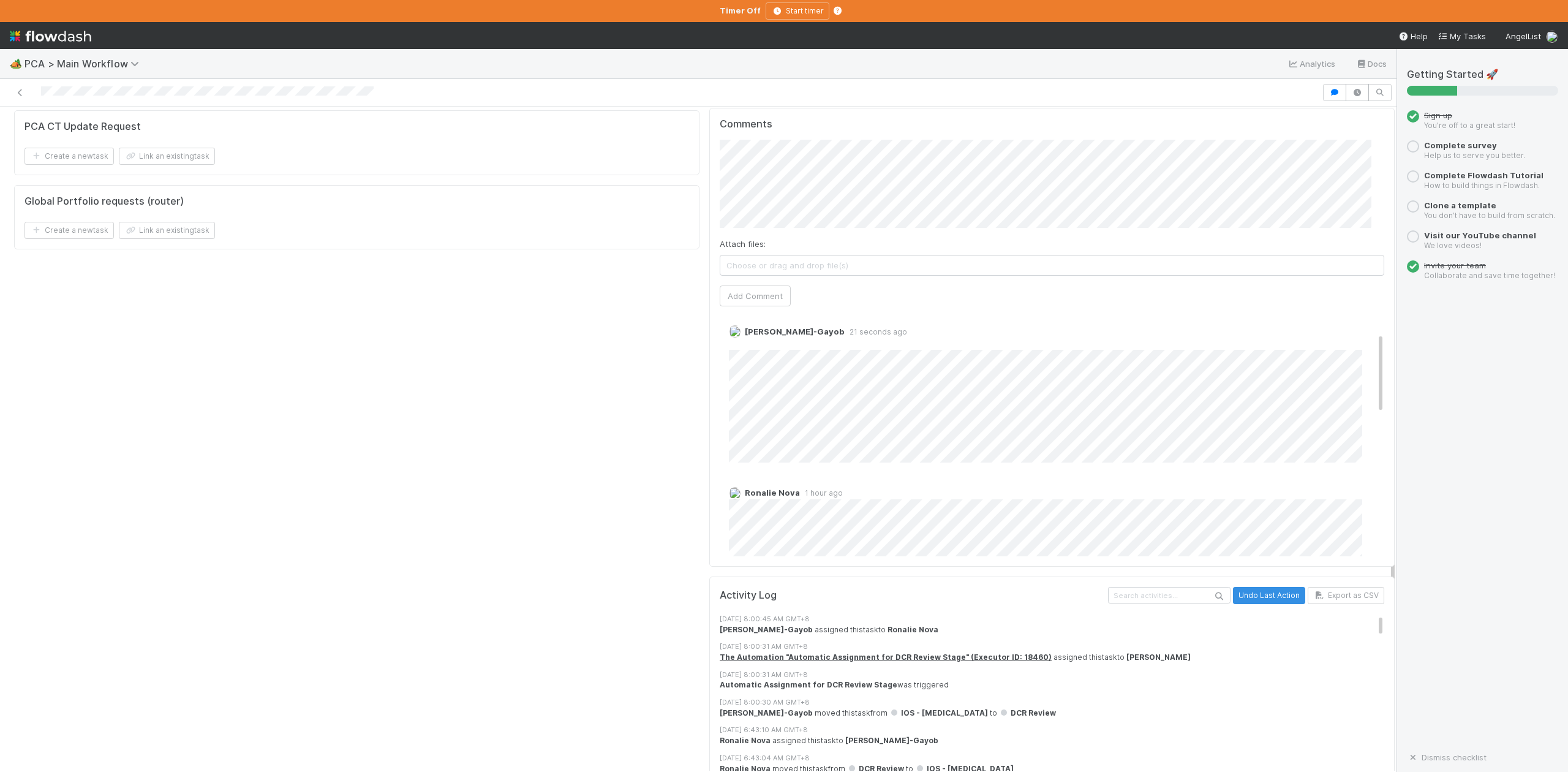
scroll to position [0, 0]
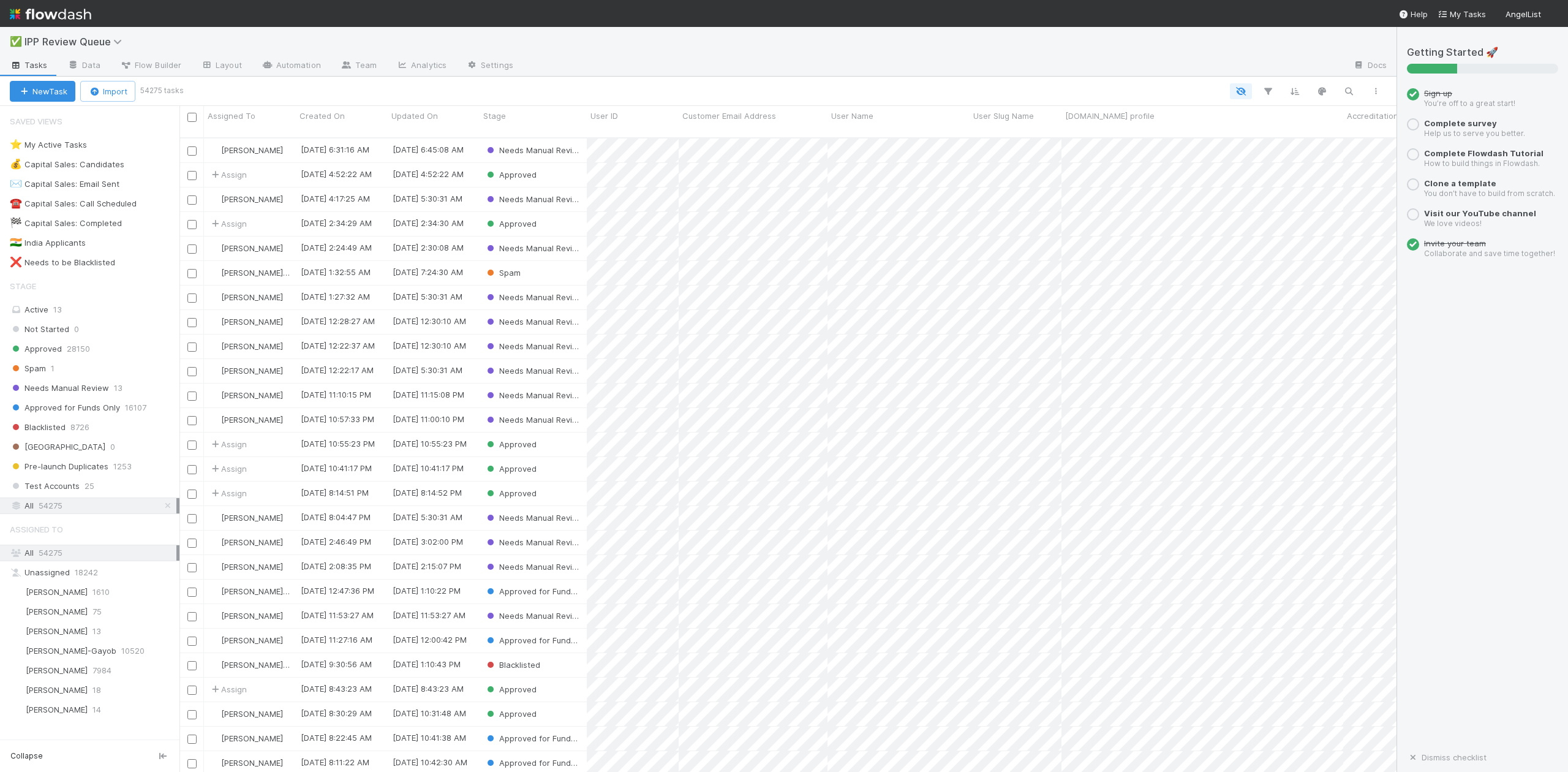
scroll to position [632, 1206]
click at [1350, 87] on icon "button" at bounding box center [1348, 91] width 12 height 11
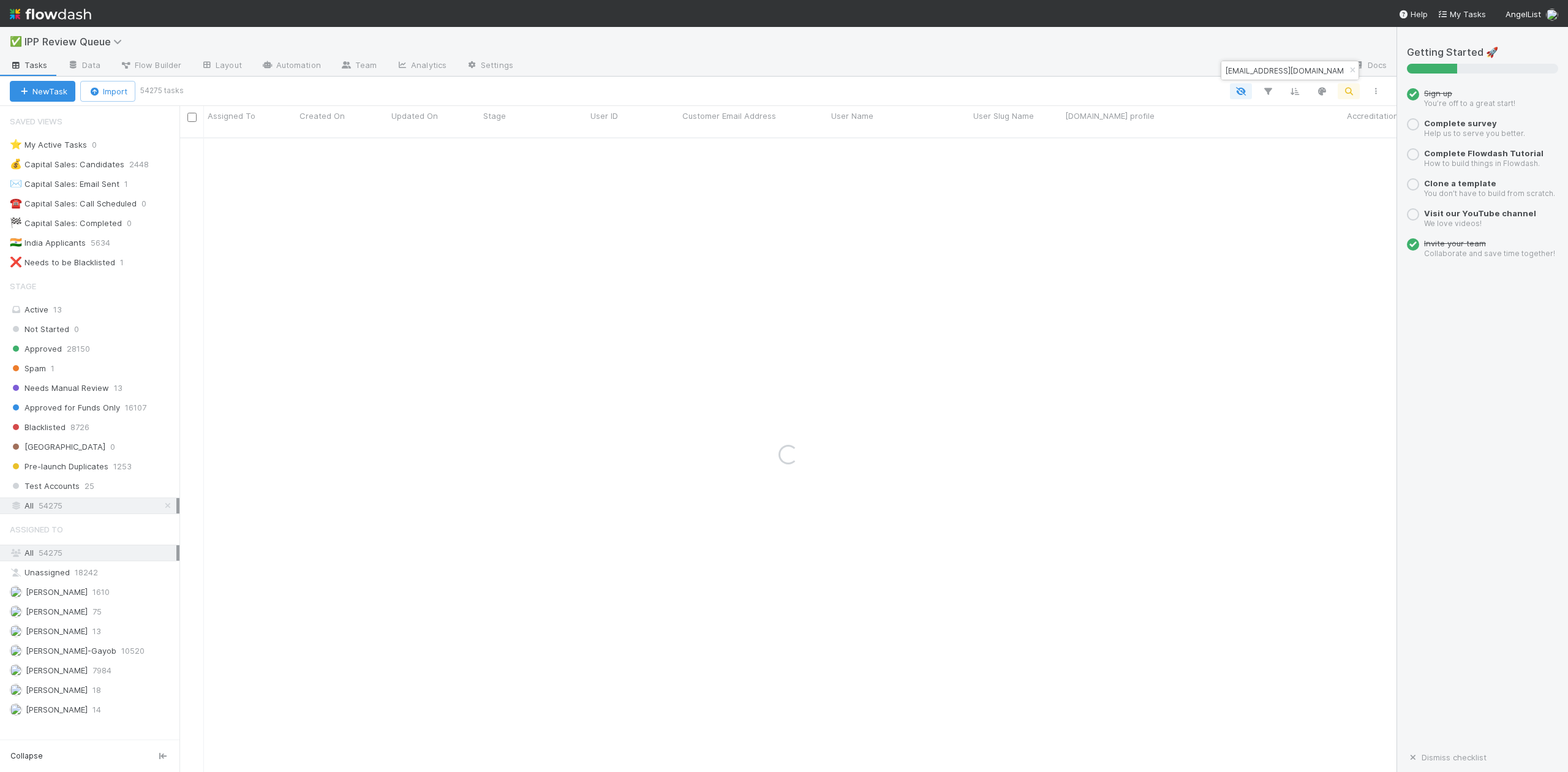
type input "[EMAIL_ADDRESS][DOMAIN_NAME]"
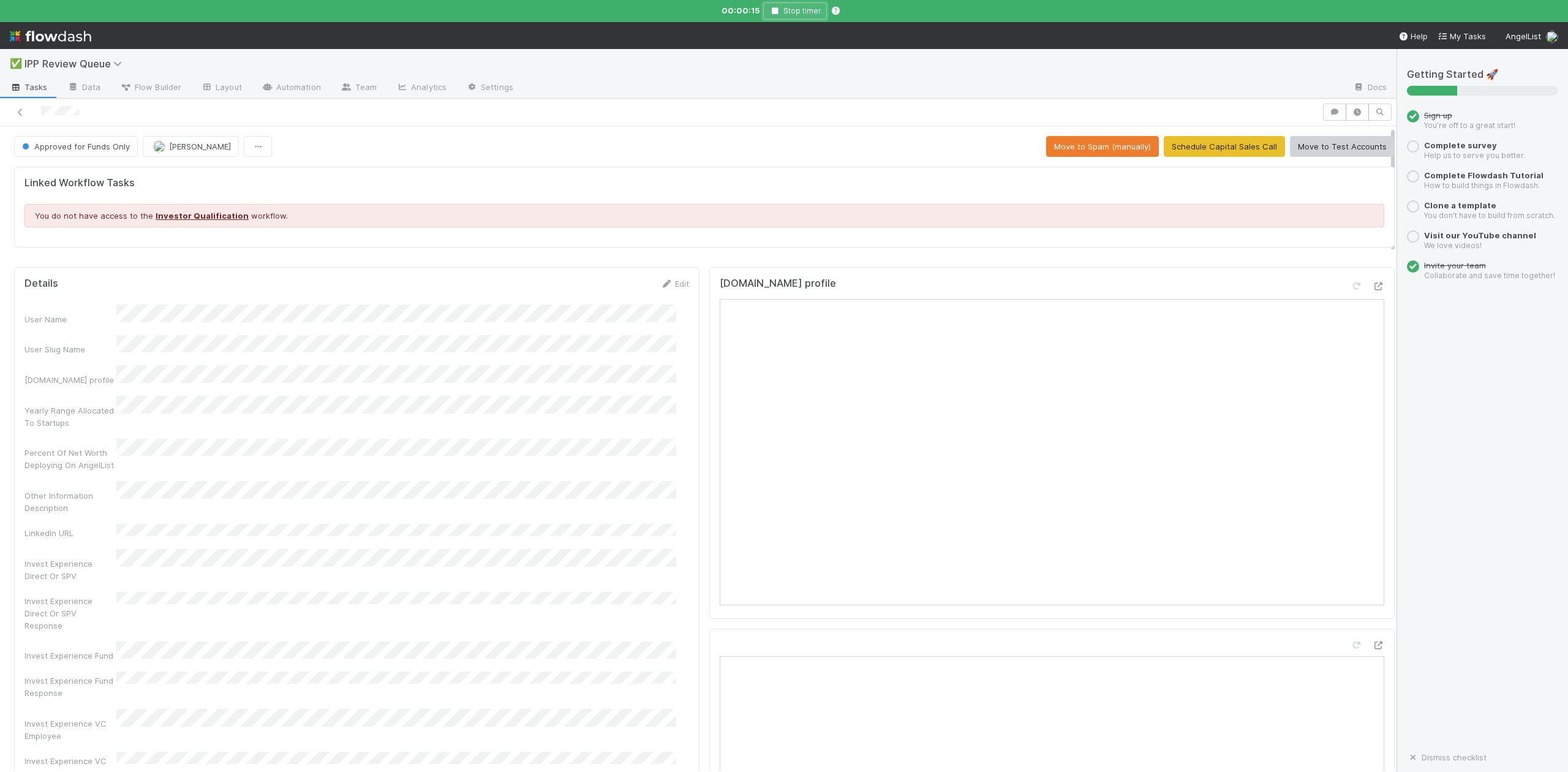
click at [776, 8] on icon "button" at bounding box center [774, 11] width 12 height 7
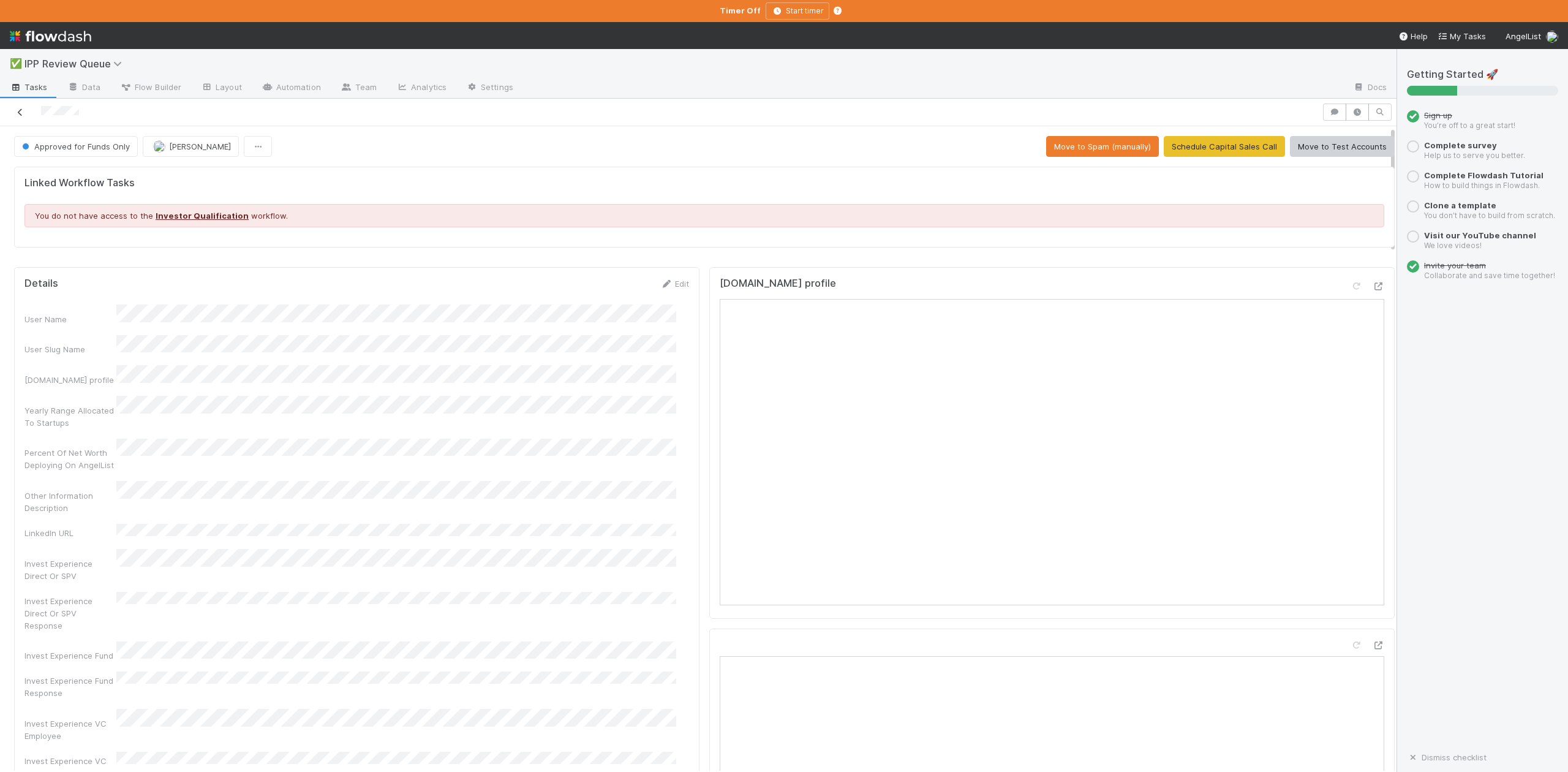
click at [20, 116] on icon at bounding box center [19, 112] width 12 height 8
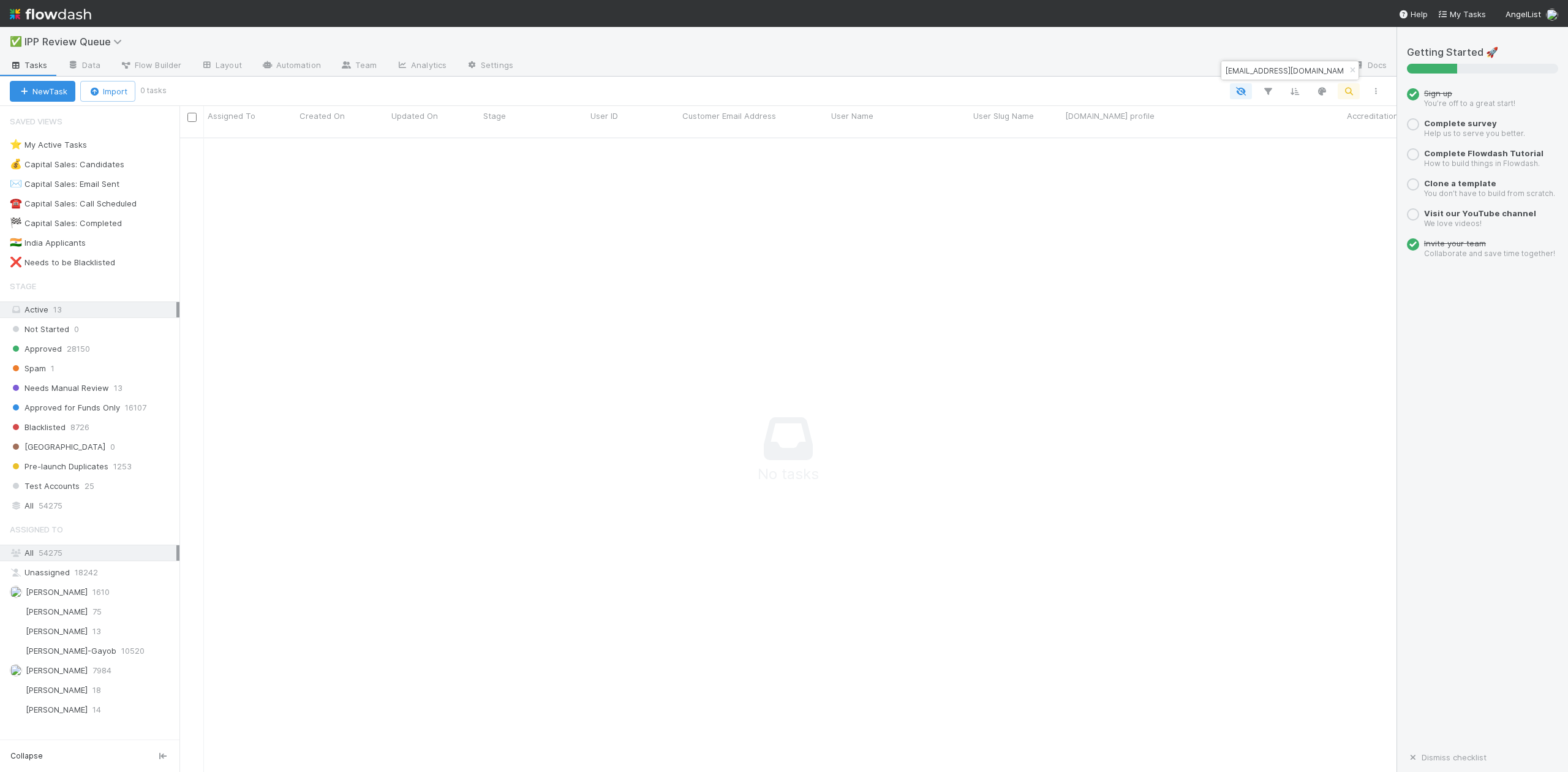
scroll to position [620, 1193]
click at [91, 391] on span "Needs Manual Review" at bounding box center [59, 387] width 99 height 15
click at [80, 656] on span "[PERSON_NAME]-Gayob" at bounding box center [71, 650] width 91 height 10
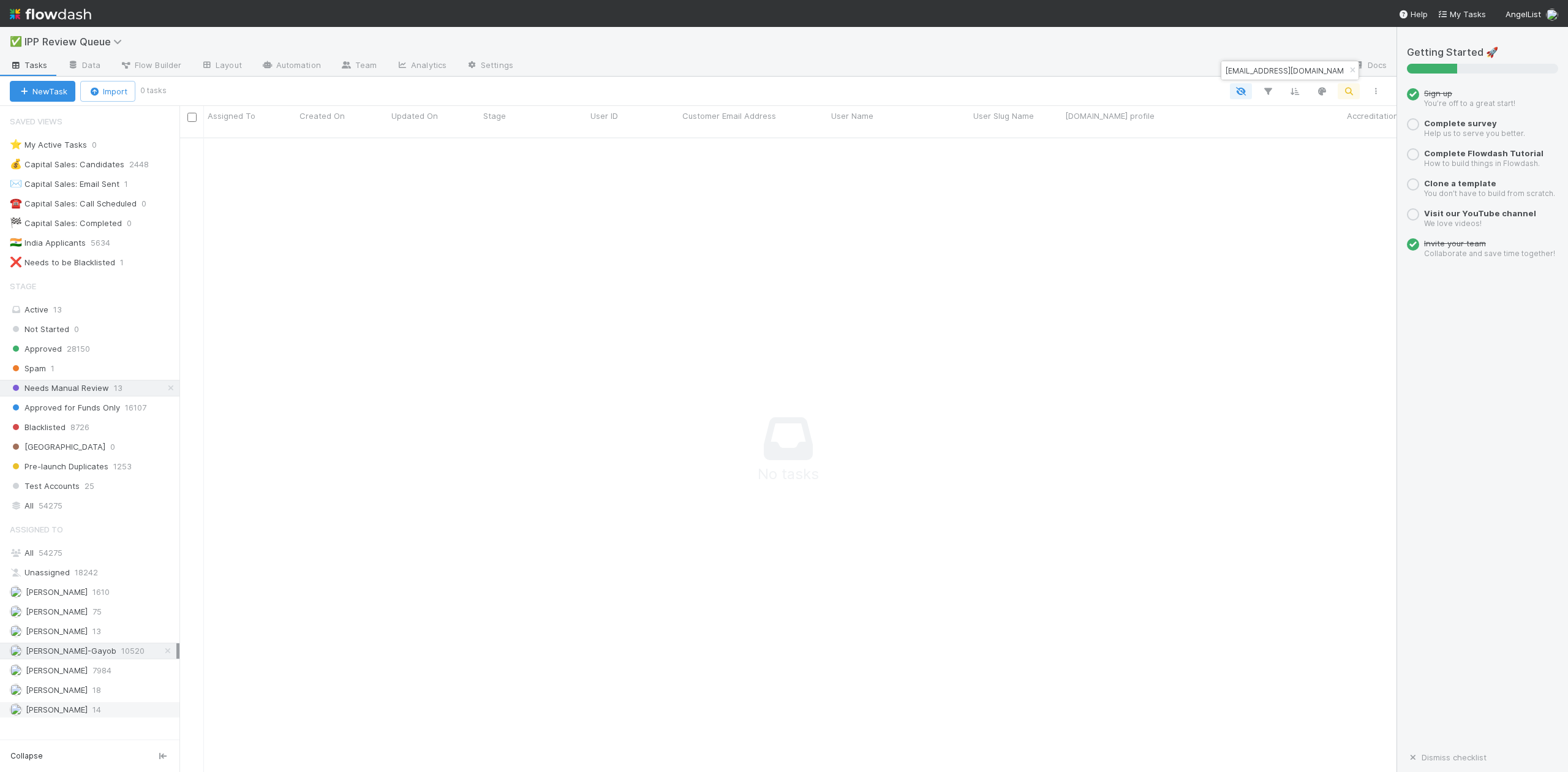
click at [60, 714] on span "William Axalan VI" at bounding box center [56, 709] width 62 height 10
click at [1354, 71] on icon "button" at bounding box center [1352, 70] width 12 height 7
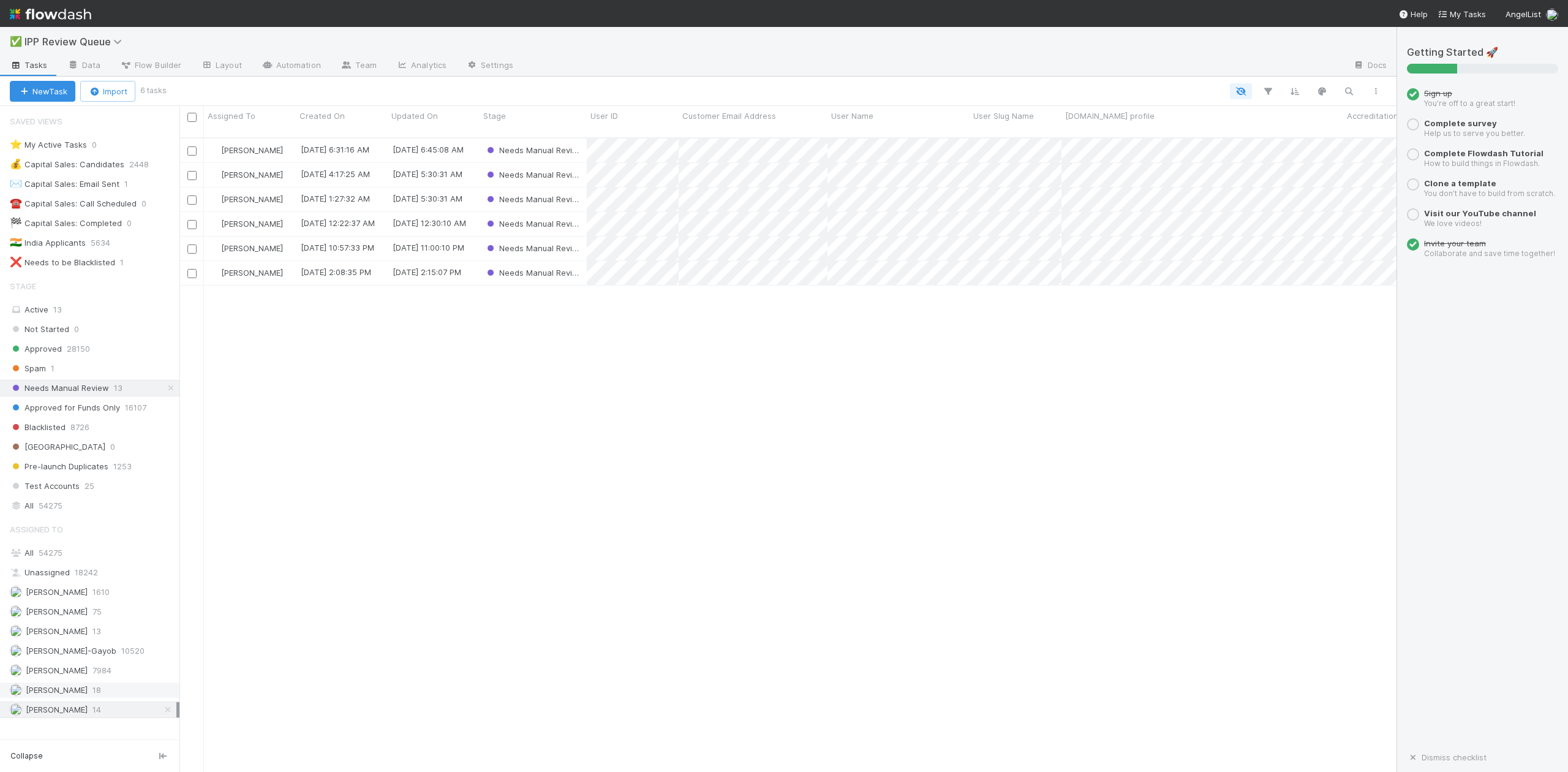
scroll to position [632, 1206]
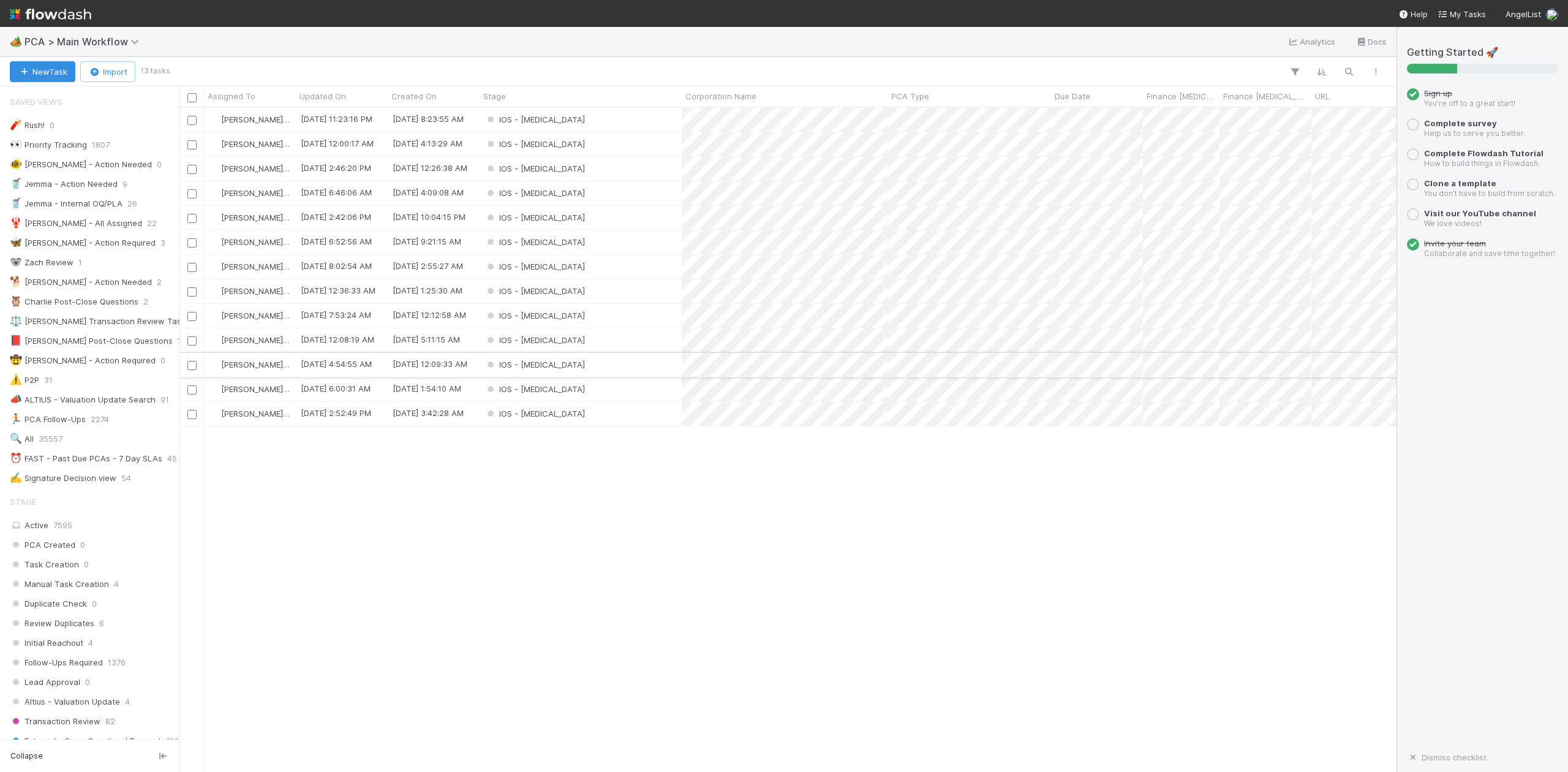
click at [583, 365] on div "IOS - [MEDICAL_DATA]" at bounding box center [580, 365] width 202 height 24
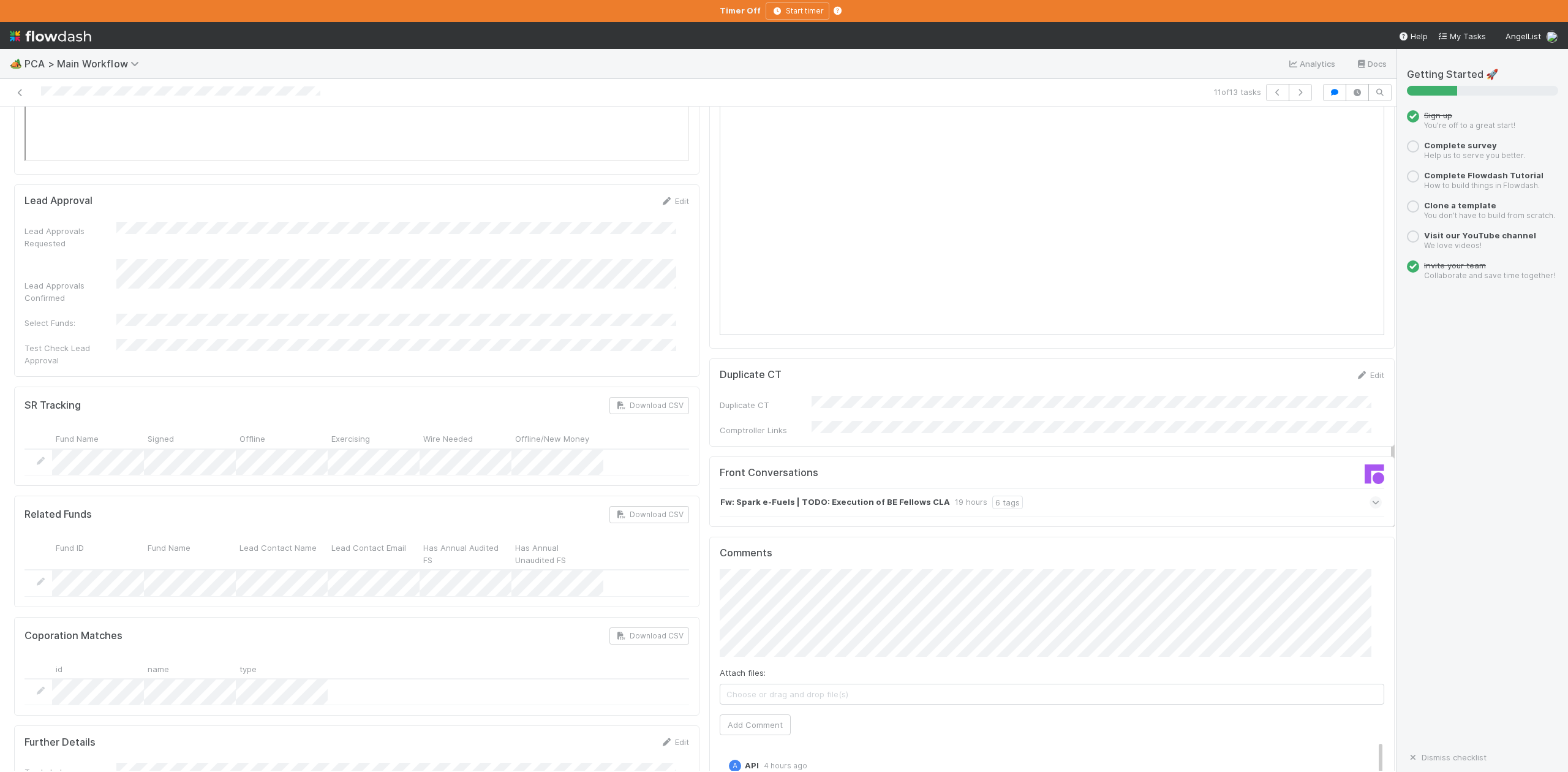
scroll to position [1633, 0]
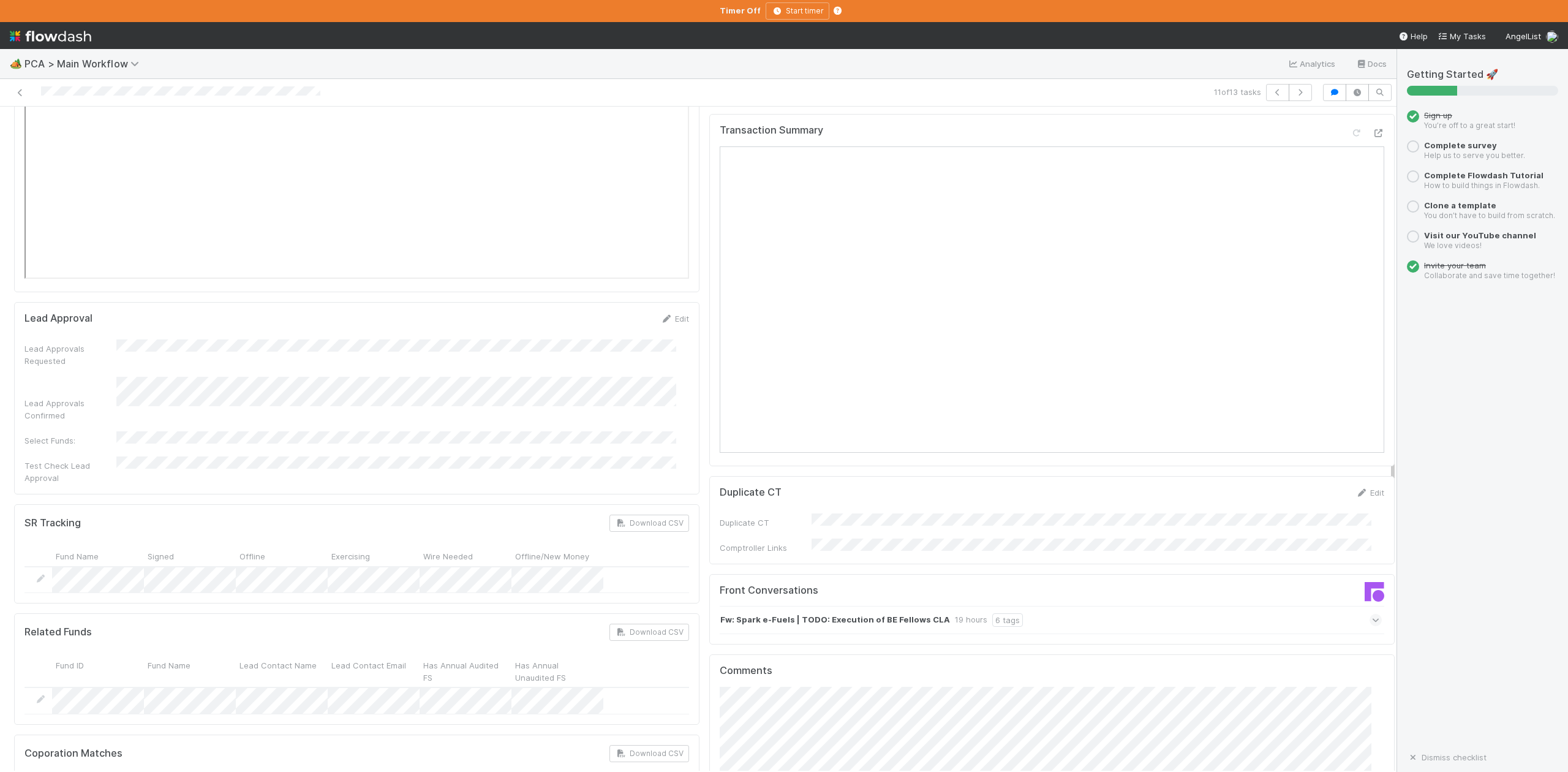
click at [1372, 614] on icon at bounding box center [1376, 619] width 8 height 12
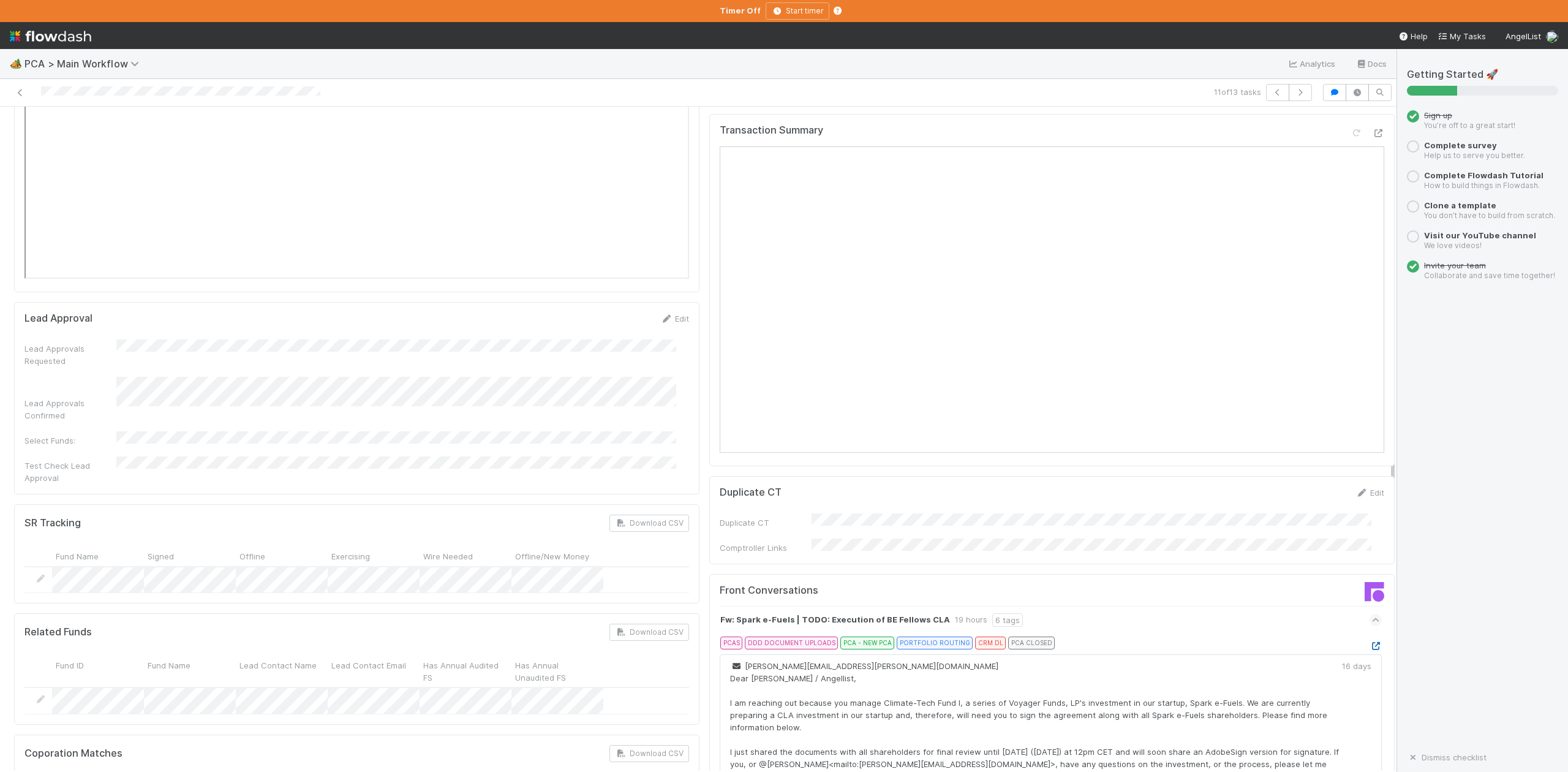
click at [1370, 642] on icon at bounding box center [1375, 646] width 12 height 8
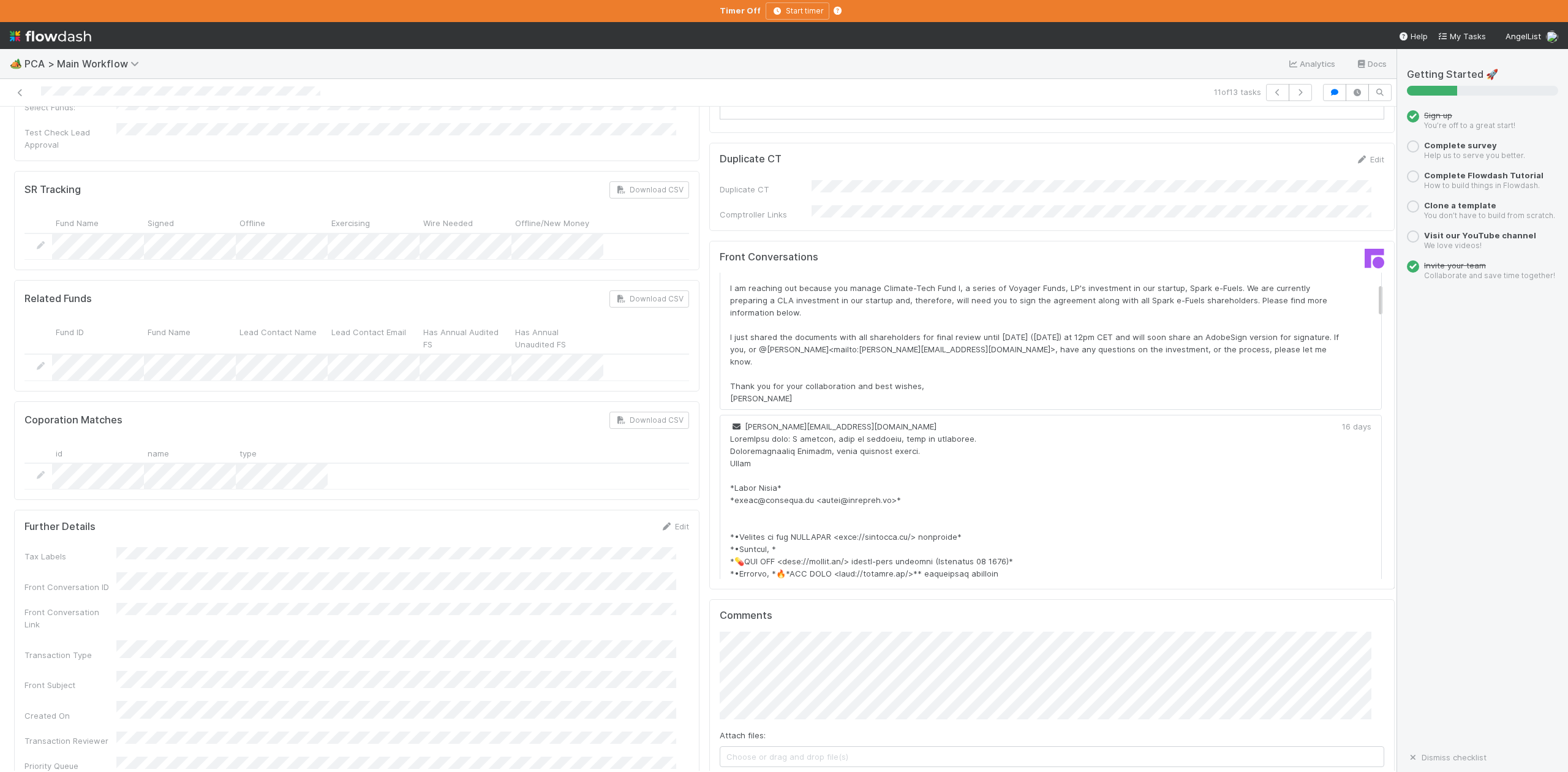
scroll to position [2211, 0]
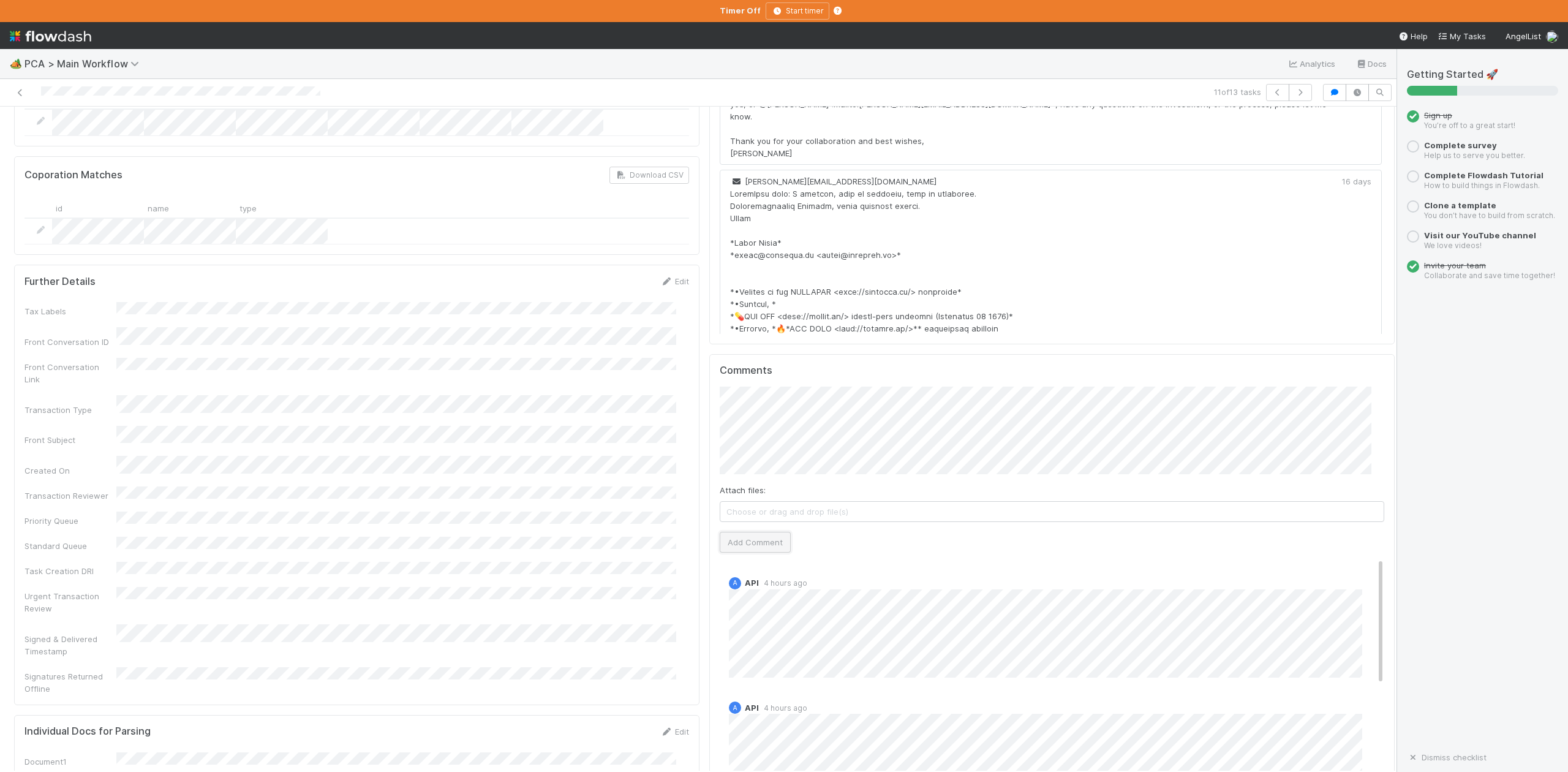
click at [725, 532] on button "Add Comment" at bounding box center [755, 542] width 71 height 21
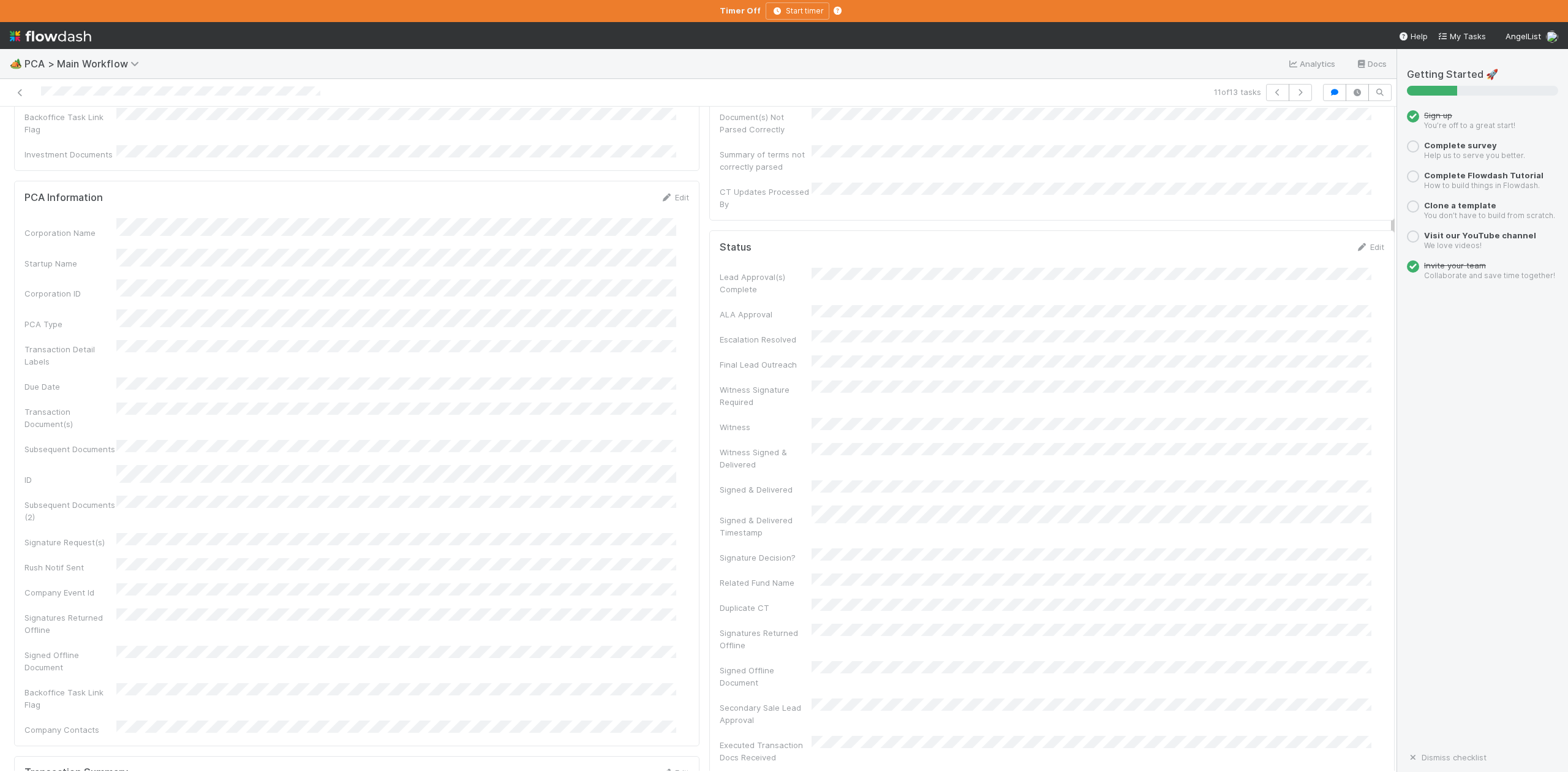
scroll to position [0, 0]
click at [50, 130] on span "IOS - [MEDICAL_DATA]" at bounding box center [70, 126] width 100 height 10
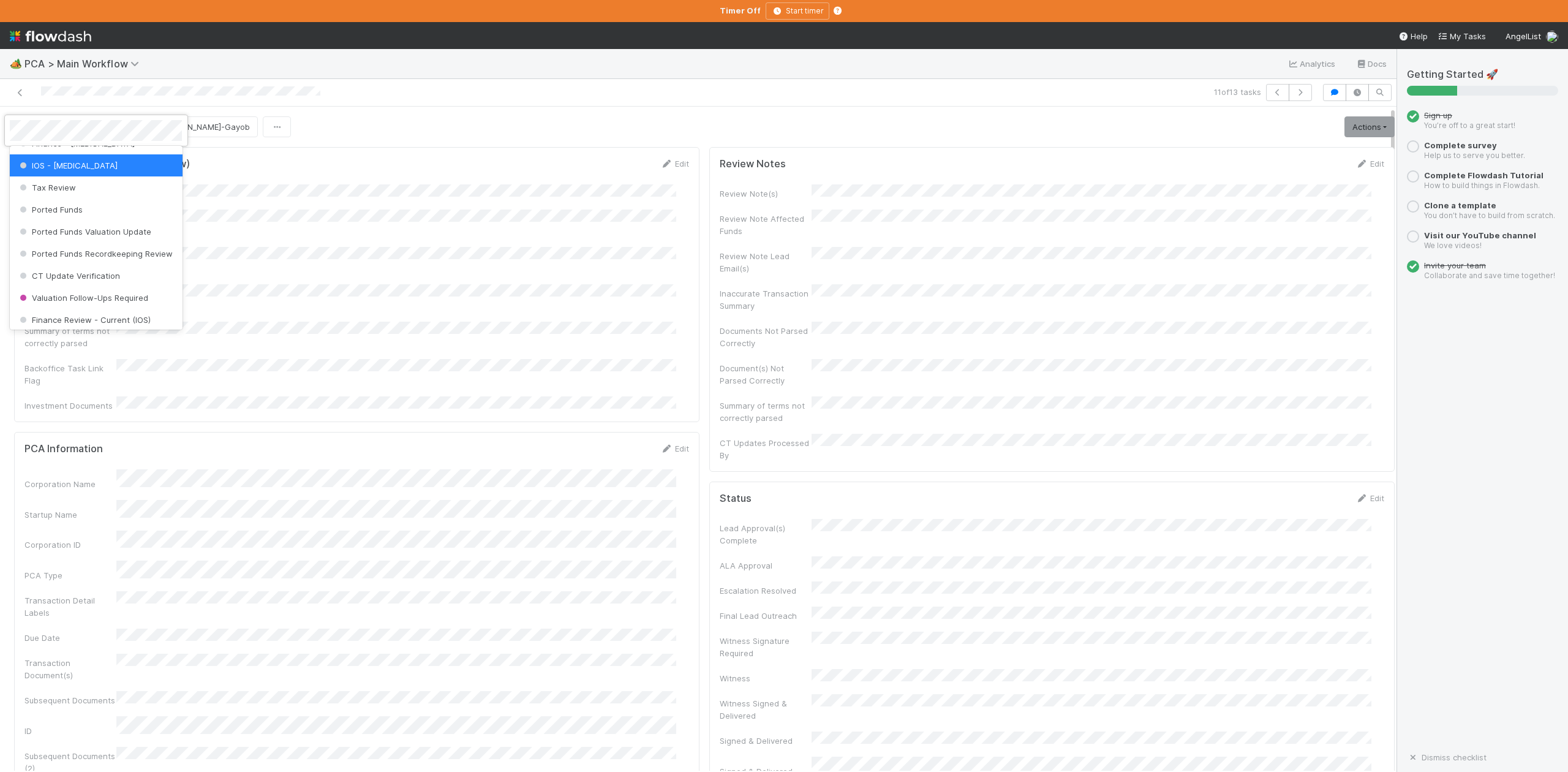
scroll to position [486, 0]
click at [85, 296] on span "Finance Review - Current (IOS)" at bounding box center [84, 290] width 134 height 10
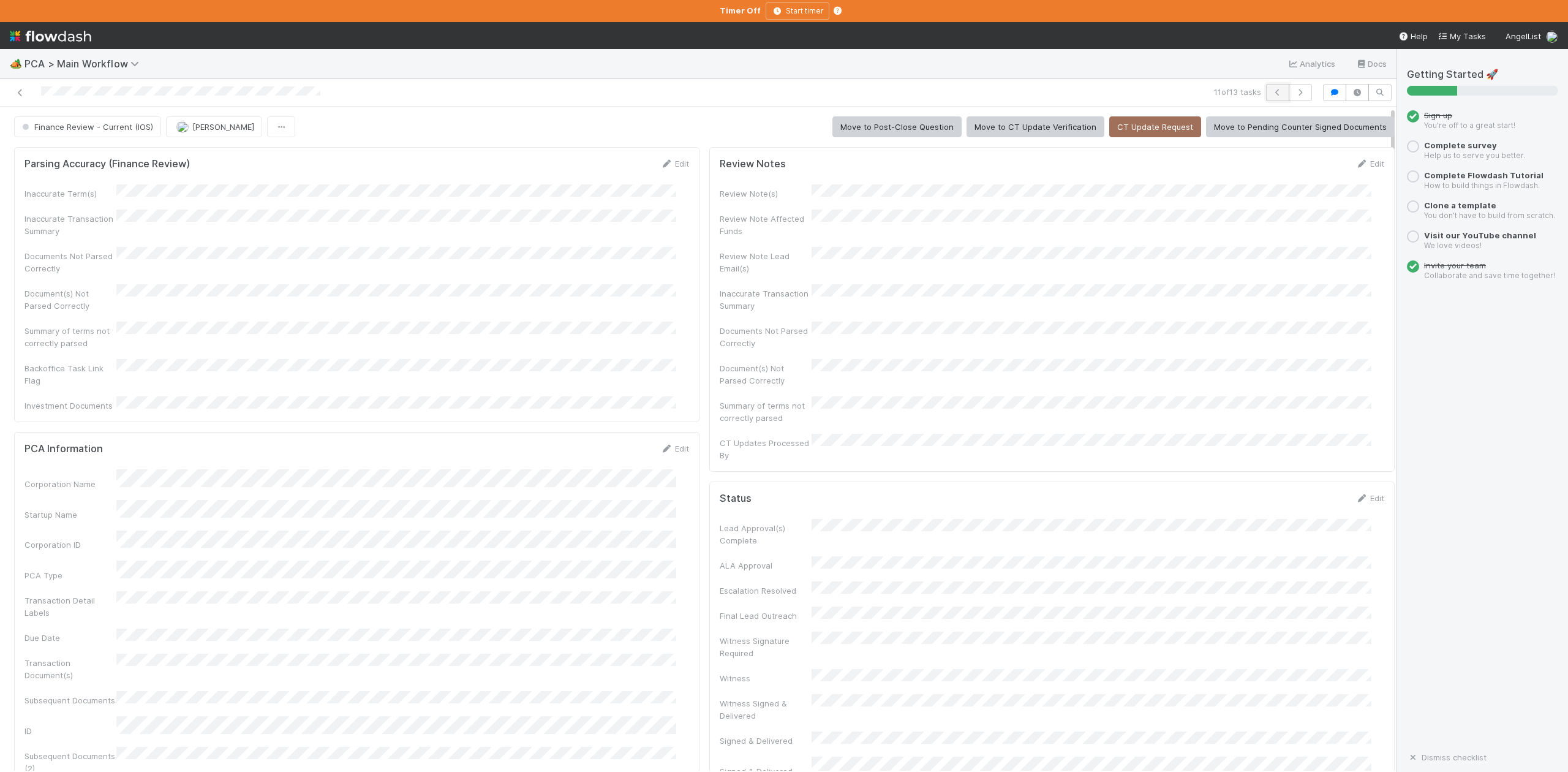
click at [1271, 94] on icon "button" at bounding box center [1277, 93] width 12 height 7
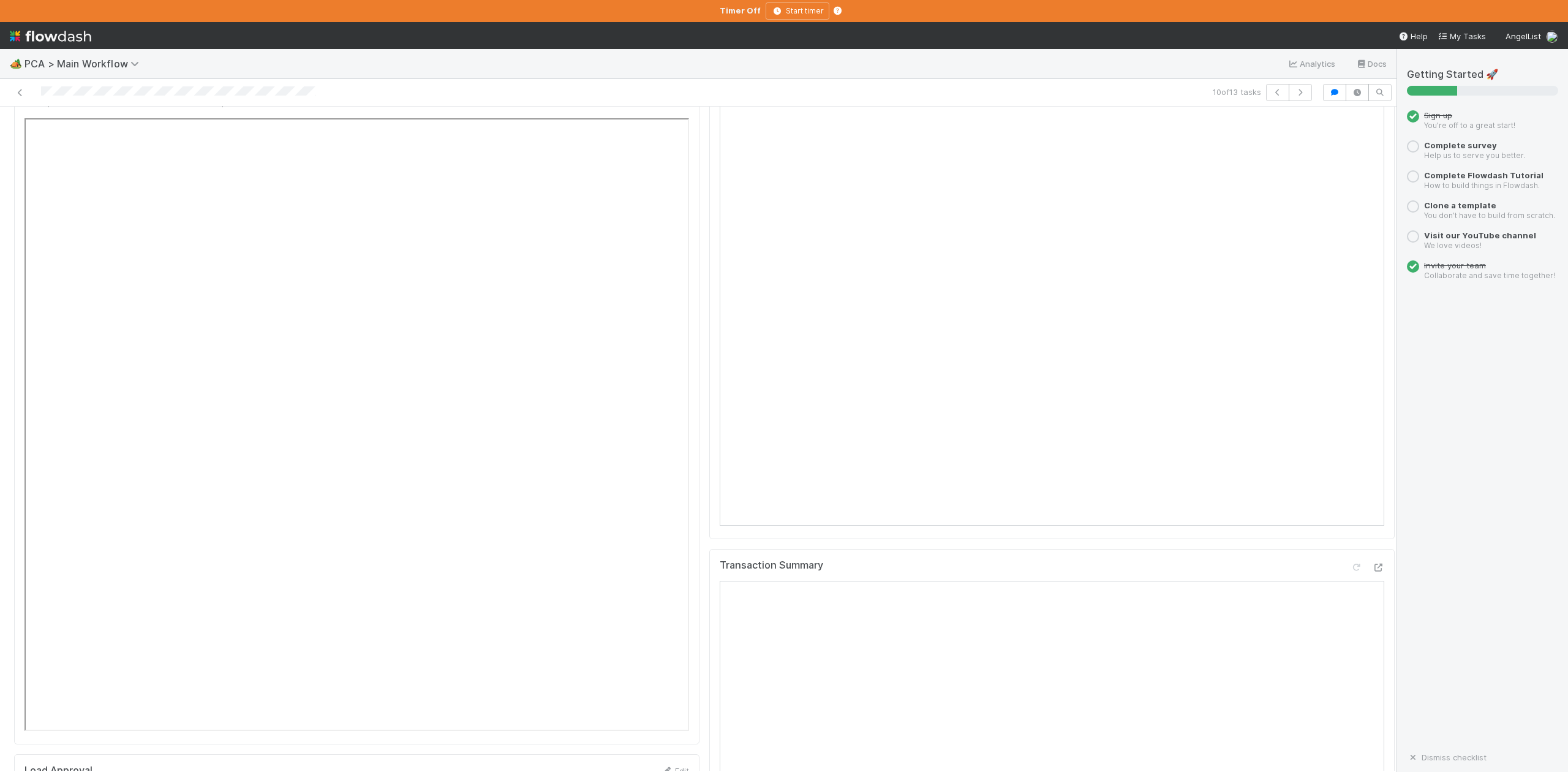
scroll to position [1061, 0]
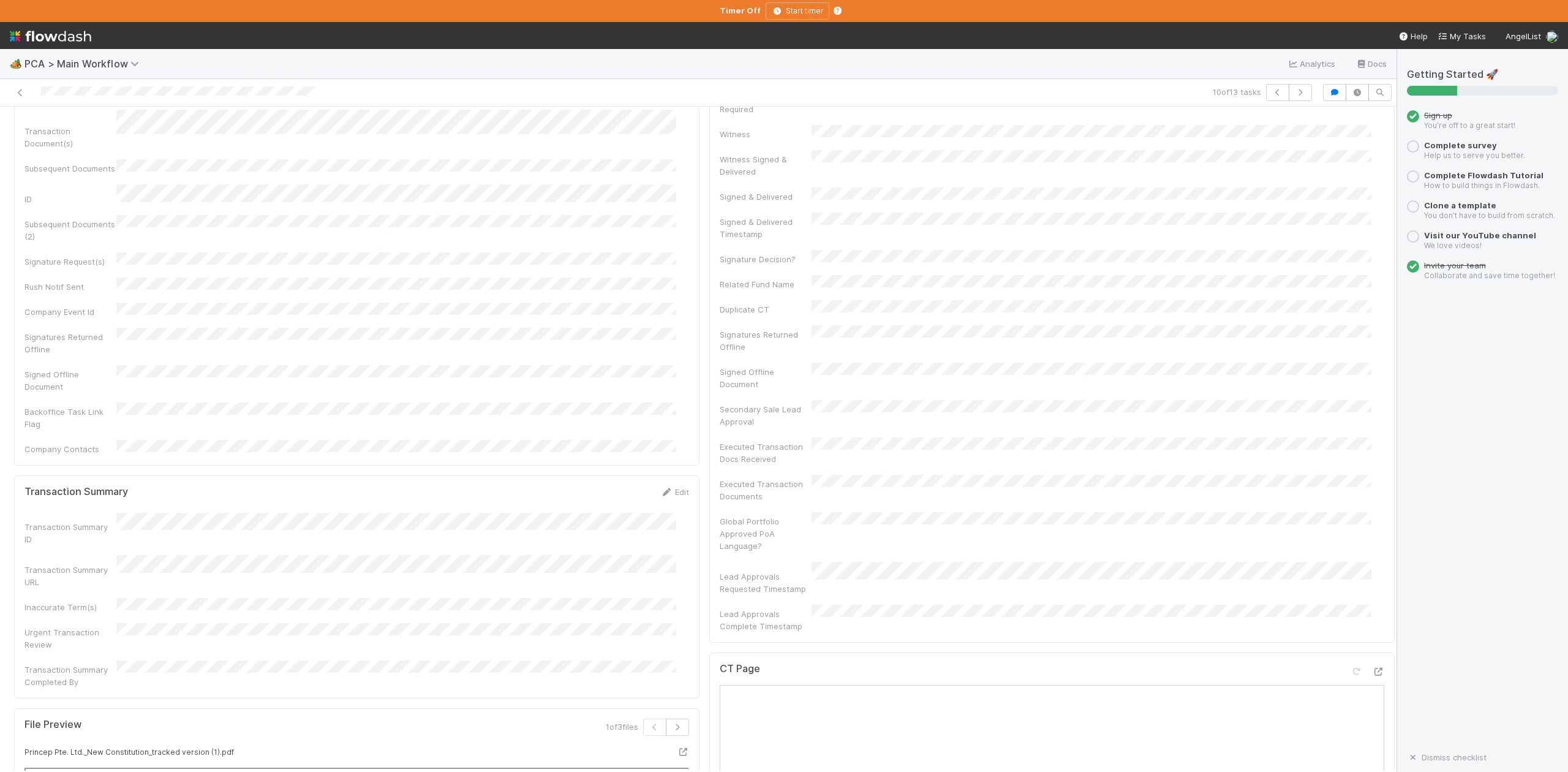
scroll to position [326, 0]
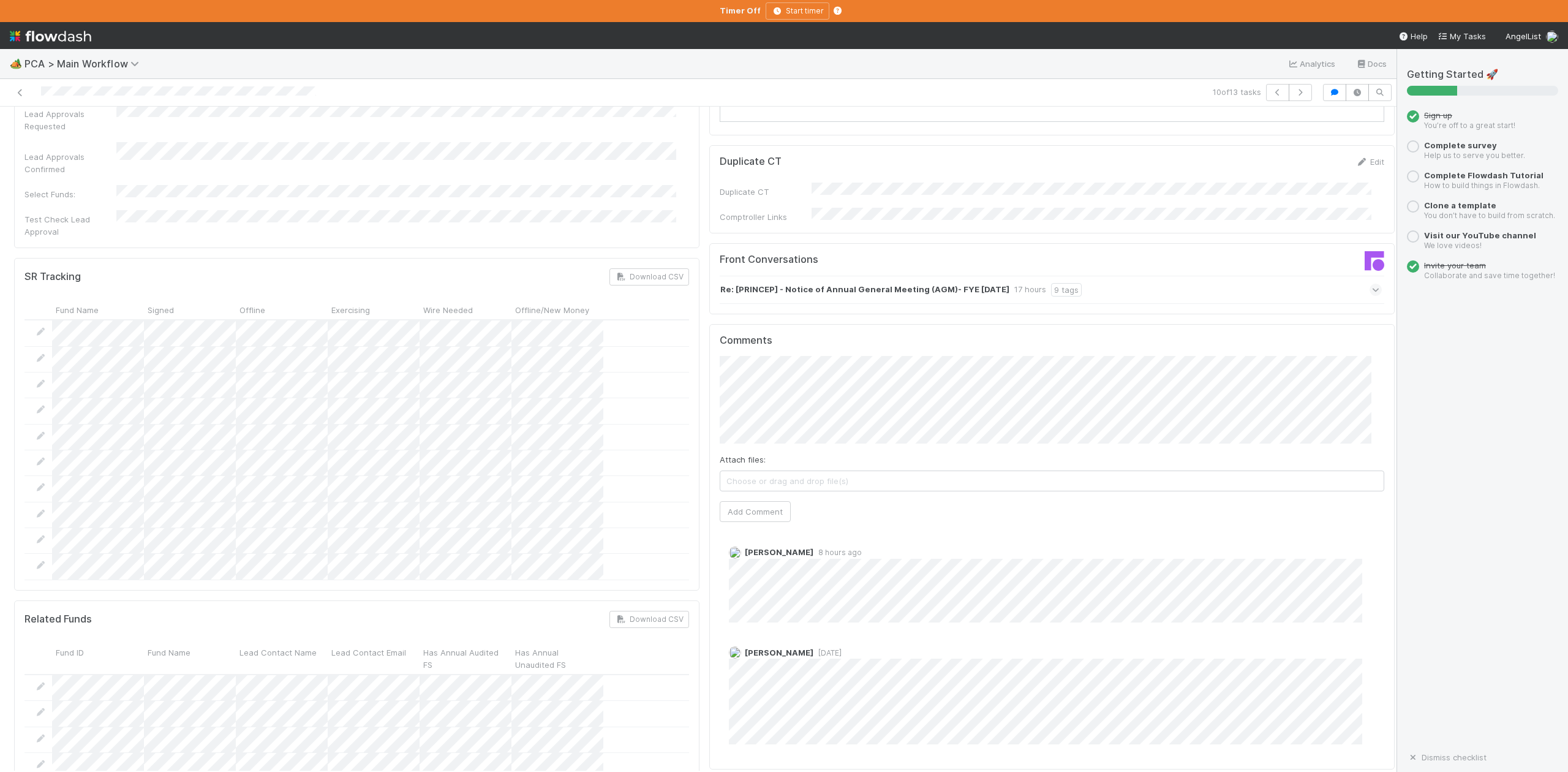
scroll to position [1960, 0]
click at [1372, 282] on icon at bounding box center [1376, 287] width 8 height 12
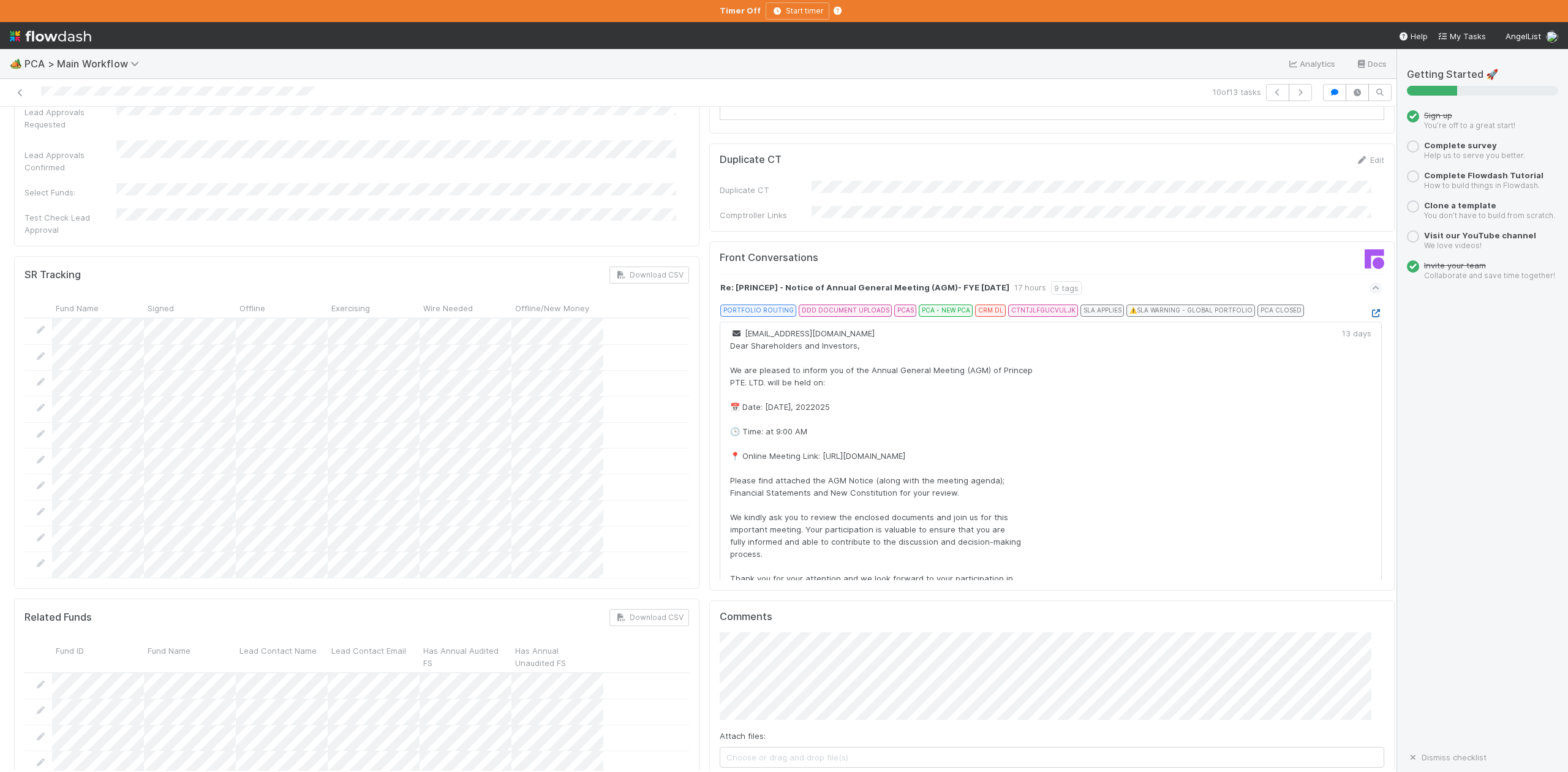
click at [1370, 309] on icon at bounding box center [1375, 313] width 12 height 8
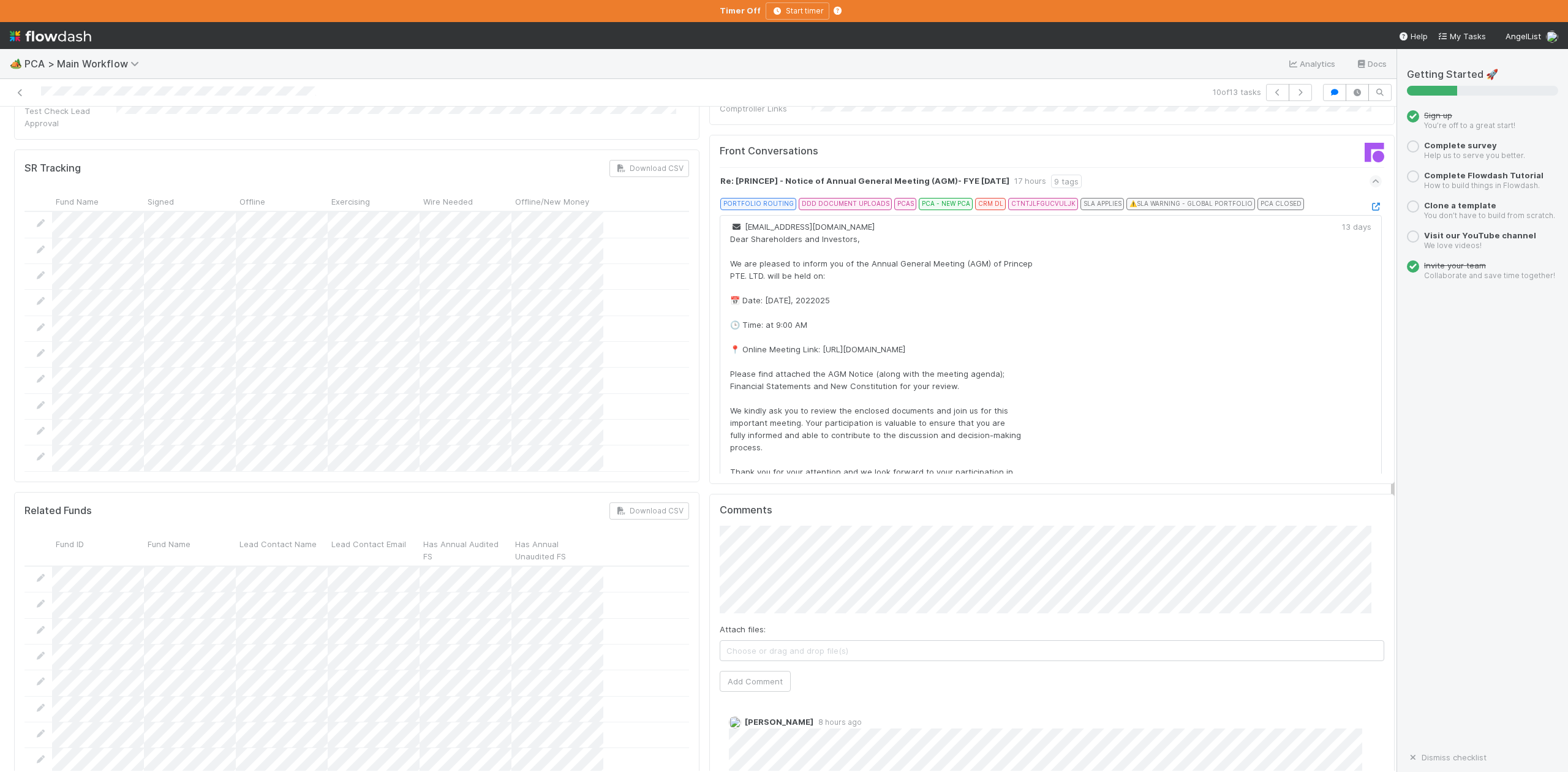
scroll to position [2205, 0]
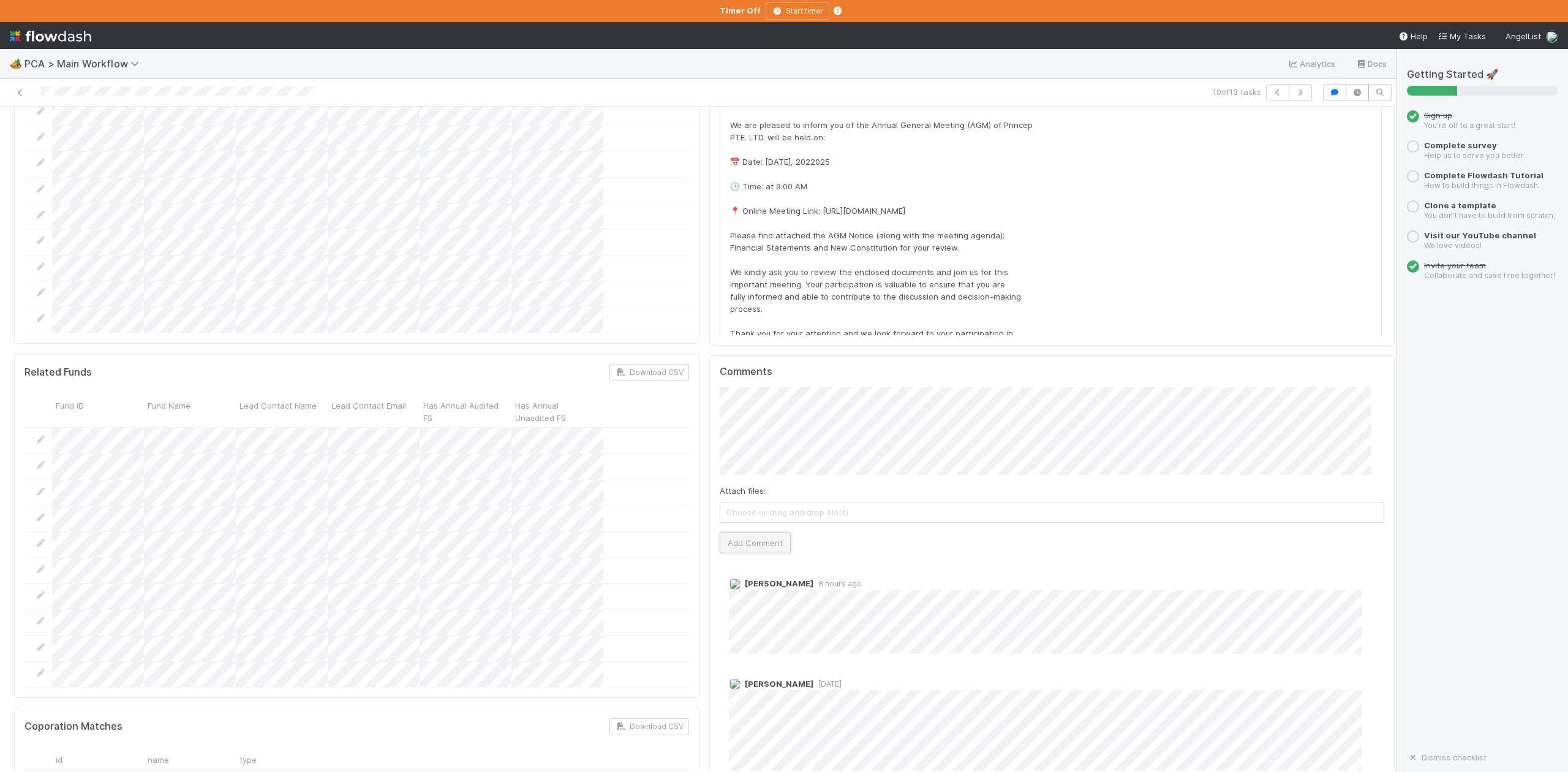
click at [770, 532] on button "Add Comment" at bounding box center [755, 542] width 71 height 21
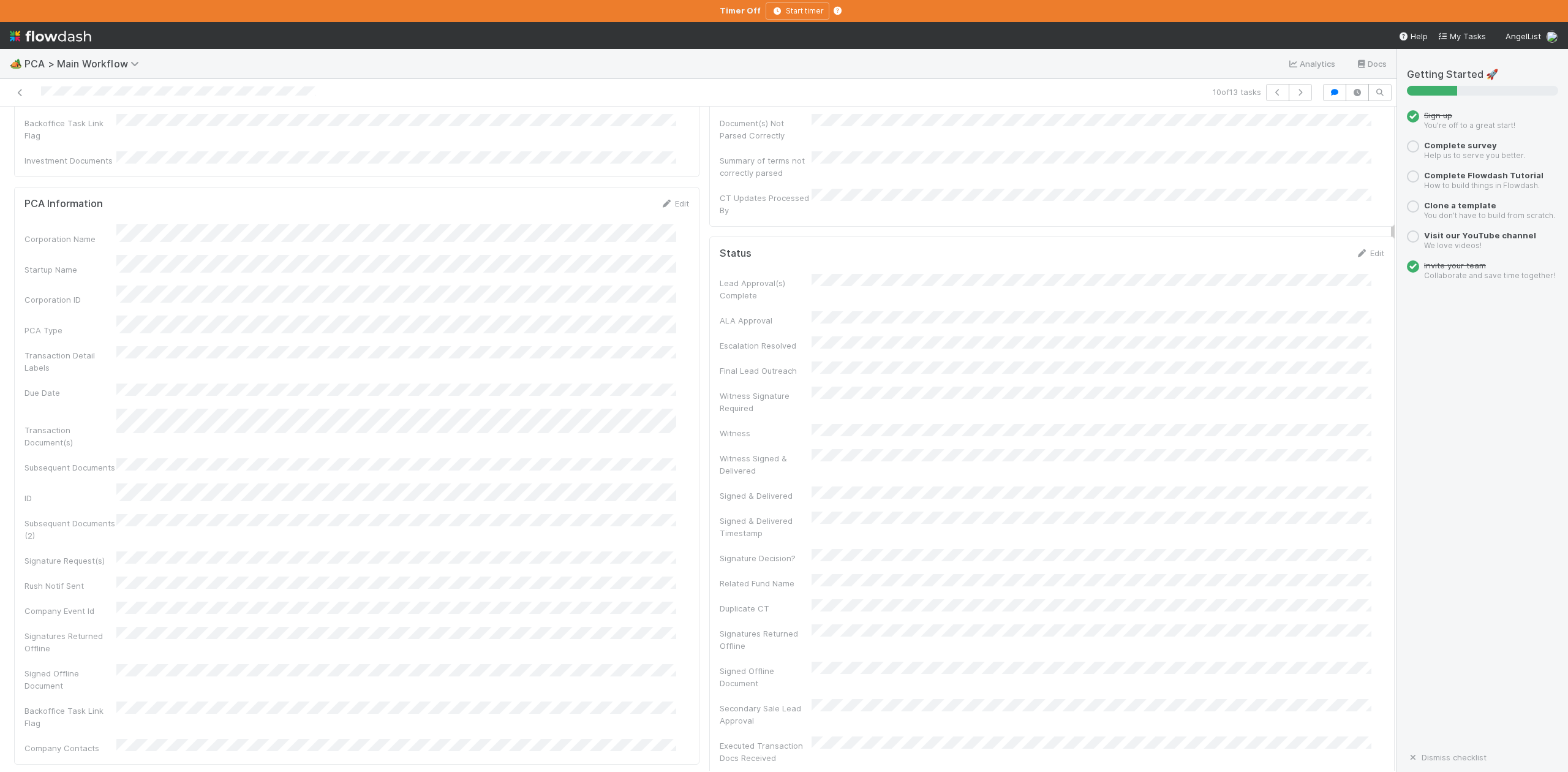
scroll to position [0, 0]
click at [47, 134] on button "IOS - [MEDICAL_DATA]" at bounding box center [70, 126] width 114 height 21
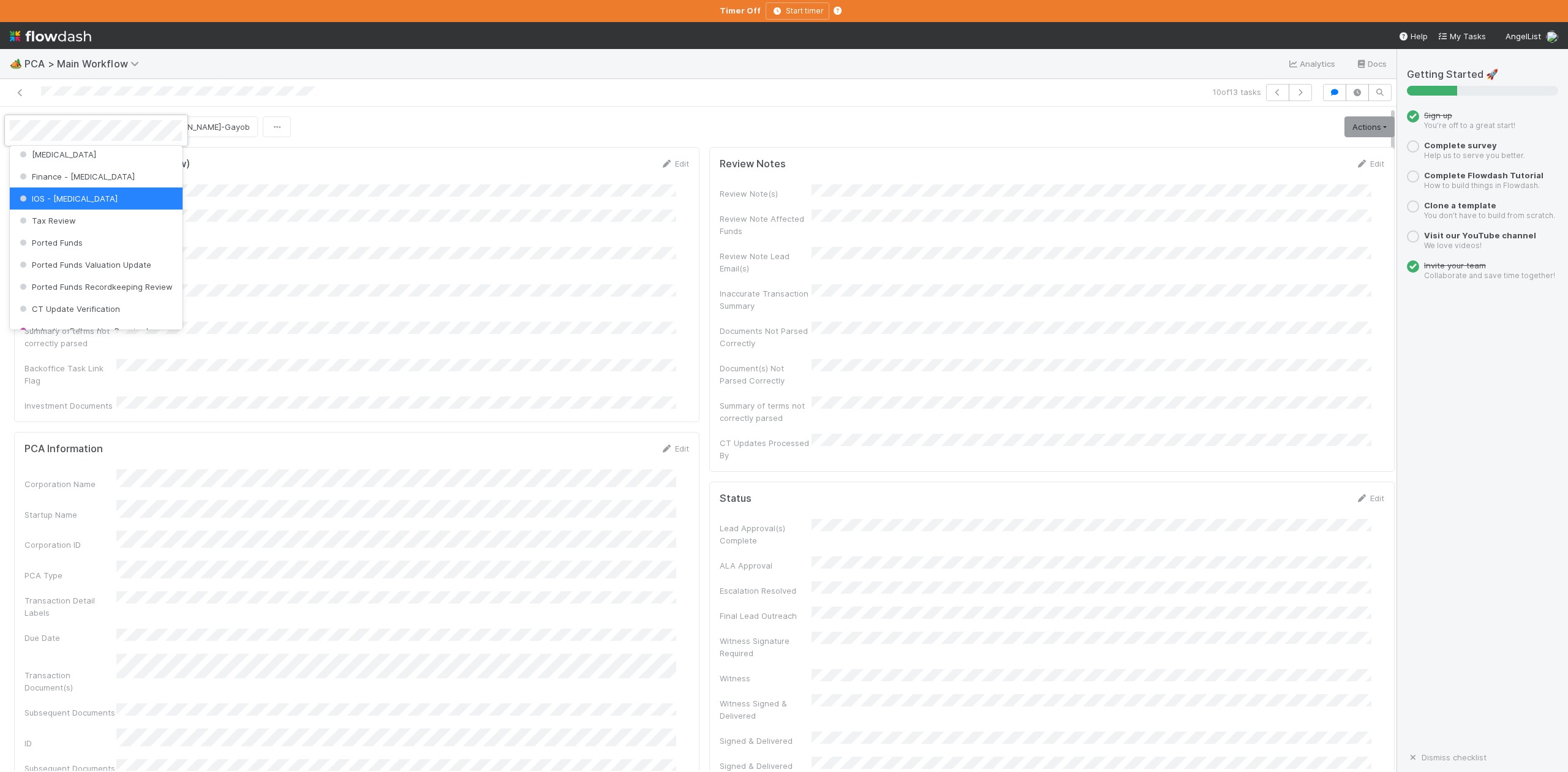
scroll to position [568, 0]
click at [112, 213] on span "Finance Review - Current (IOS)" at bounding box center [84, 208] width 134 height 10
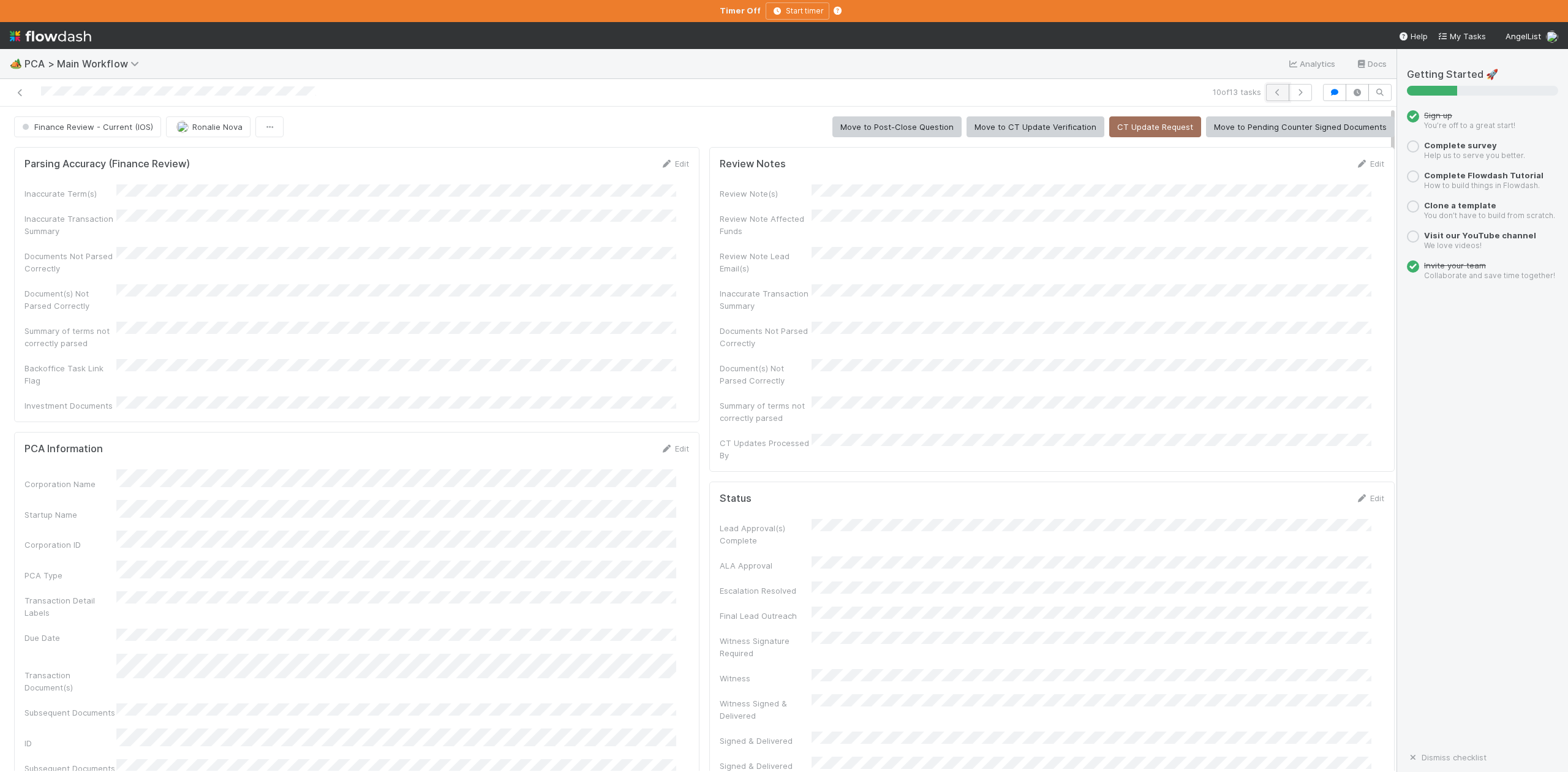
click at [1271, 94] on icon "button" at bounding box center [1277, 93] width 12 height 7
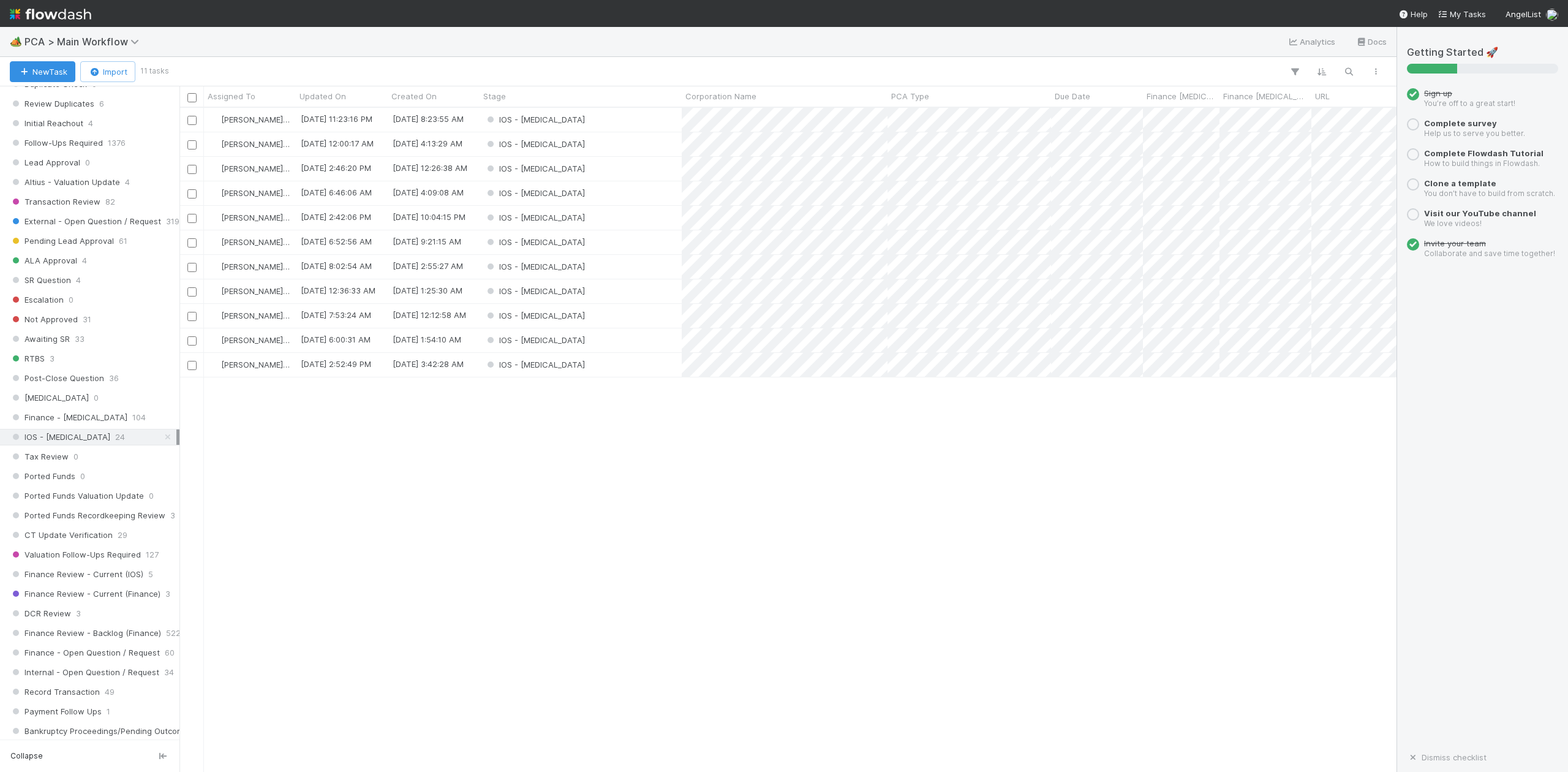
scroll to position [490, 0]
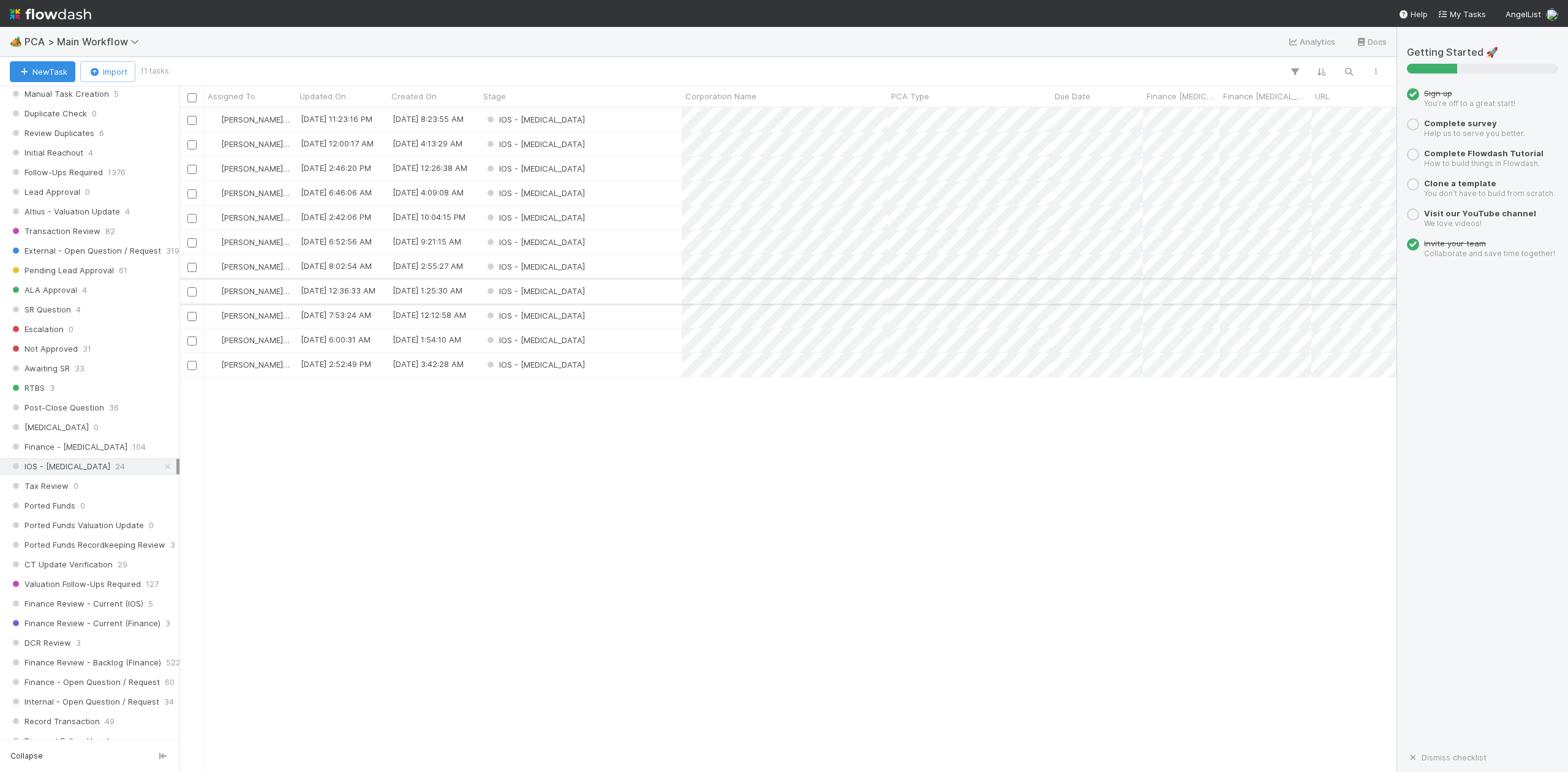
click at [547, 290] on div "IOS - [MEDICAL_DATA]" at bounding box center [580, 291] width 202 height 24
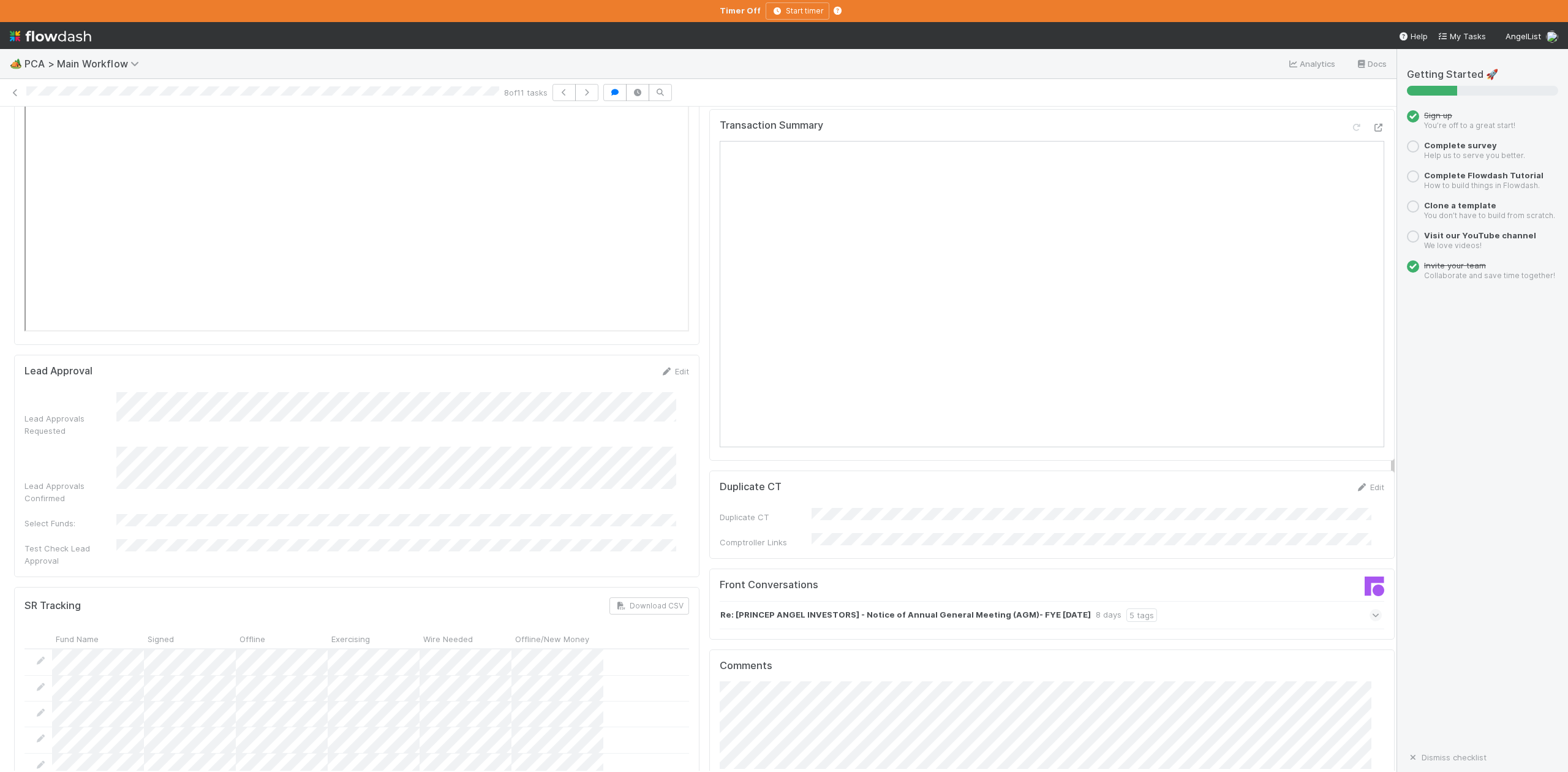
scroll to position [1796, 0]
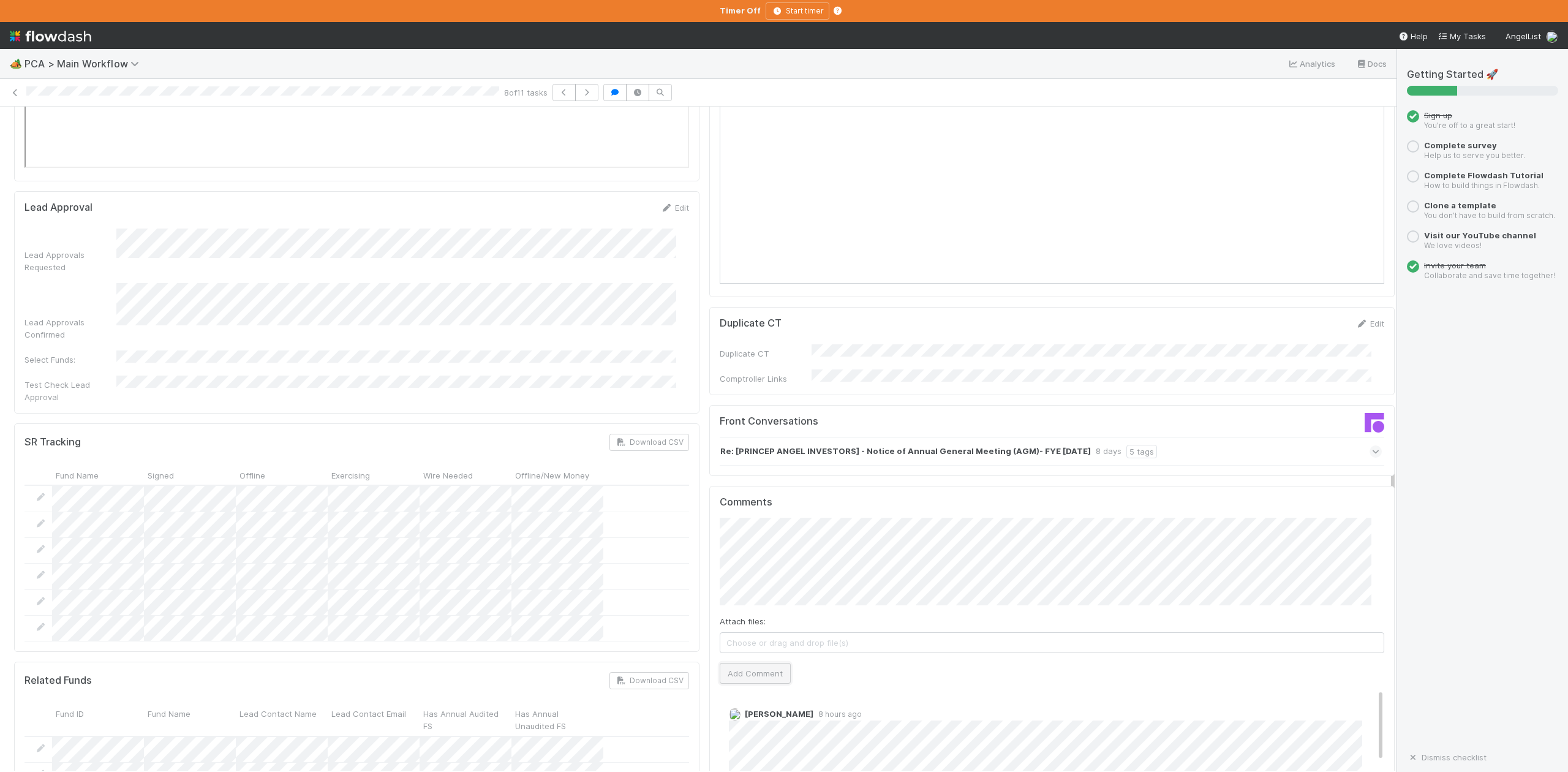
click at [767, 663] on button "Add Comment" at bounding box center [755, 673] width 71 height 21
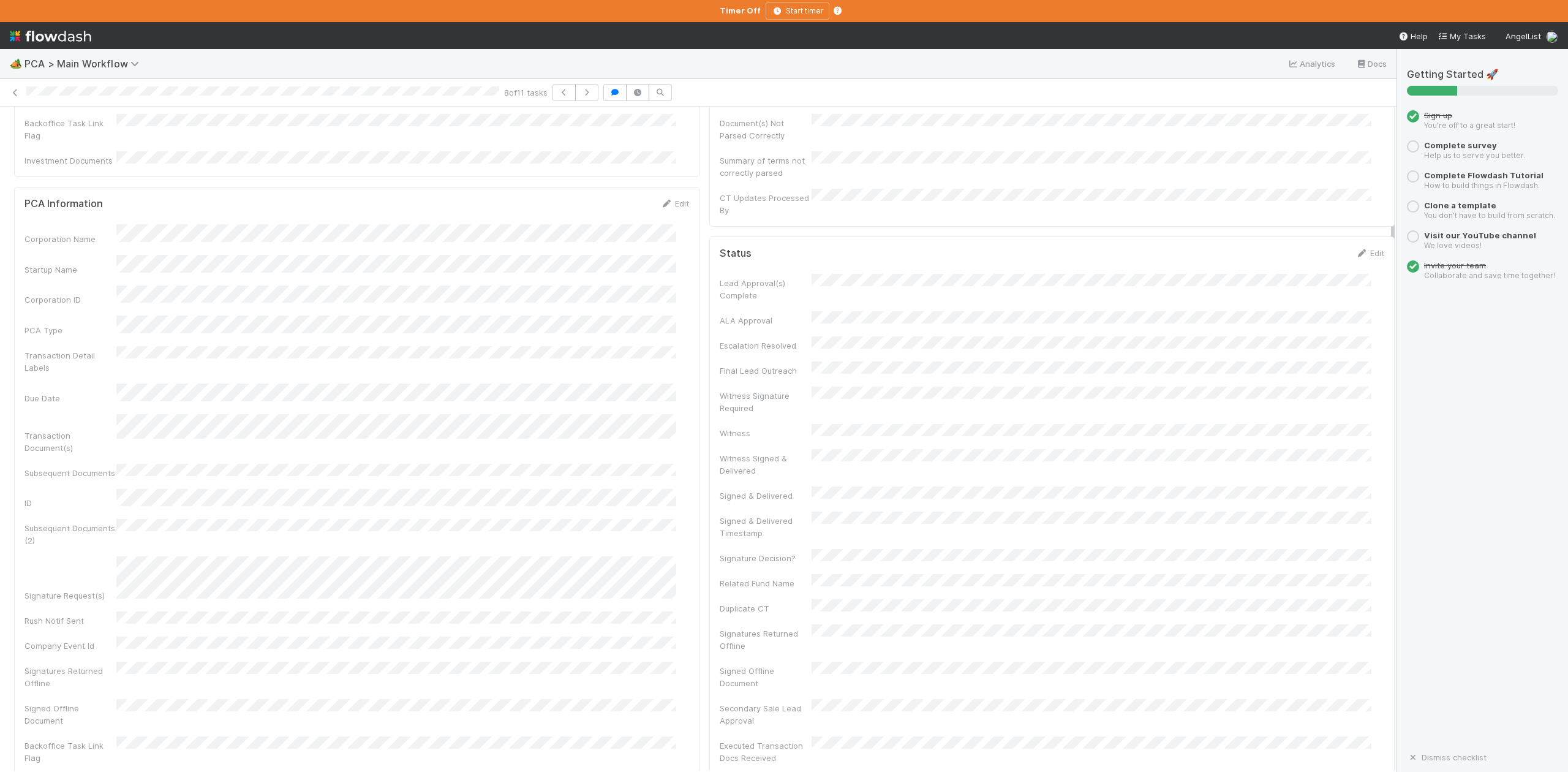
scroll to position [0, 0]
click at [48, 130] on span "IOS - [MEDICAL_DATA]" at bounding box center [70, 126] width 100 height 10
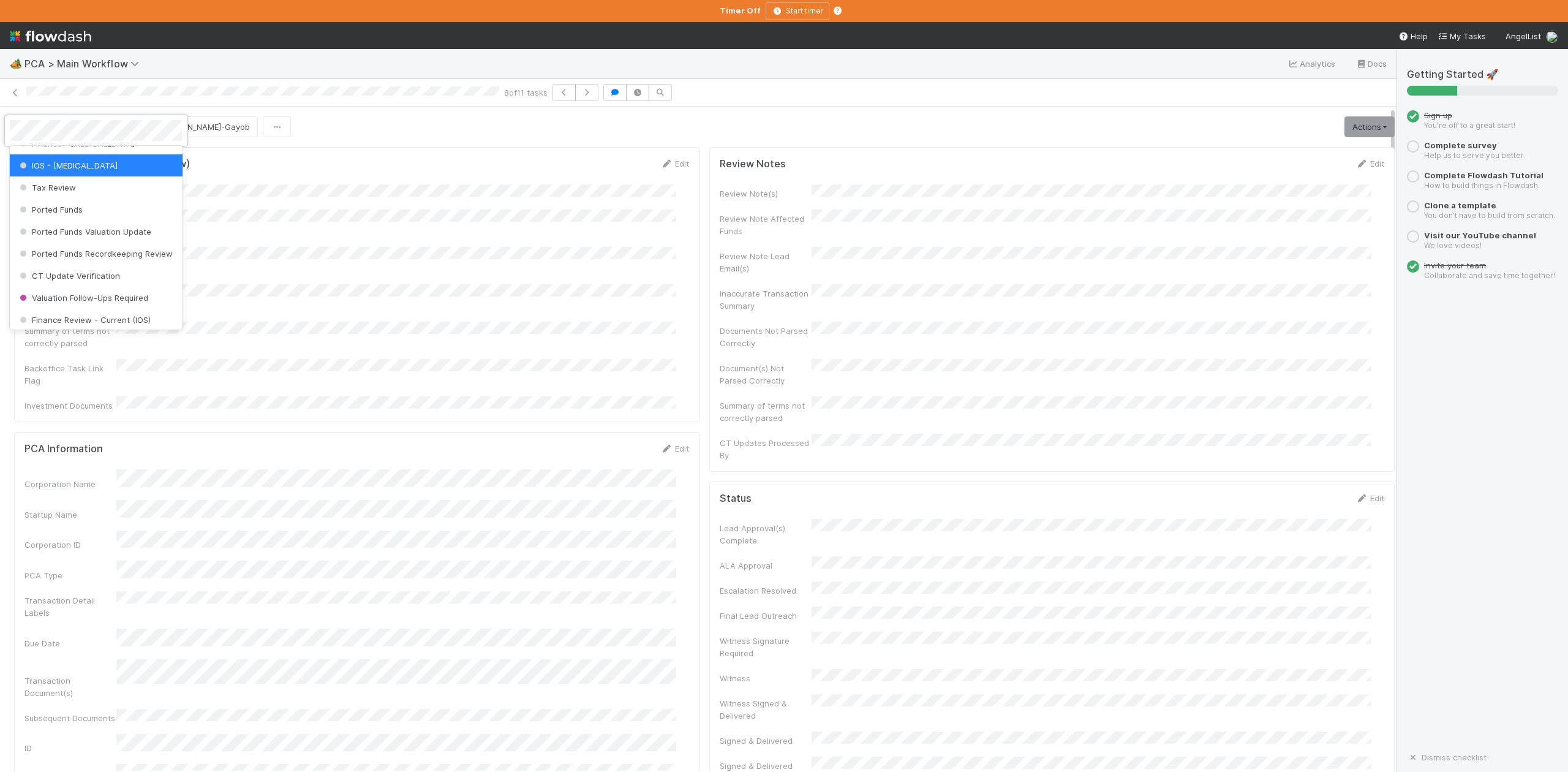
scroll to position [486, 0]
click at [106, 296] on span "Finance Review - Current (IOS)" at bounding box center [84, 290] width 134 height 10
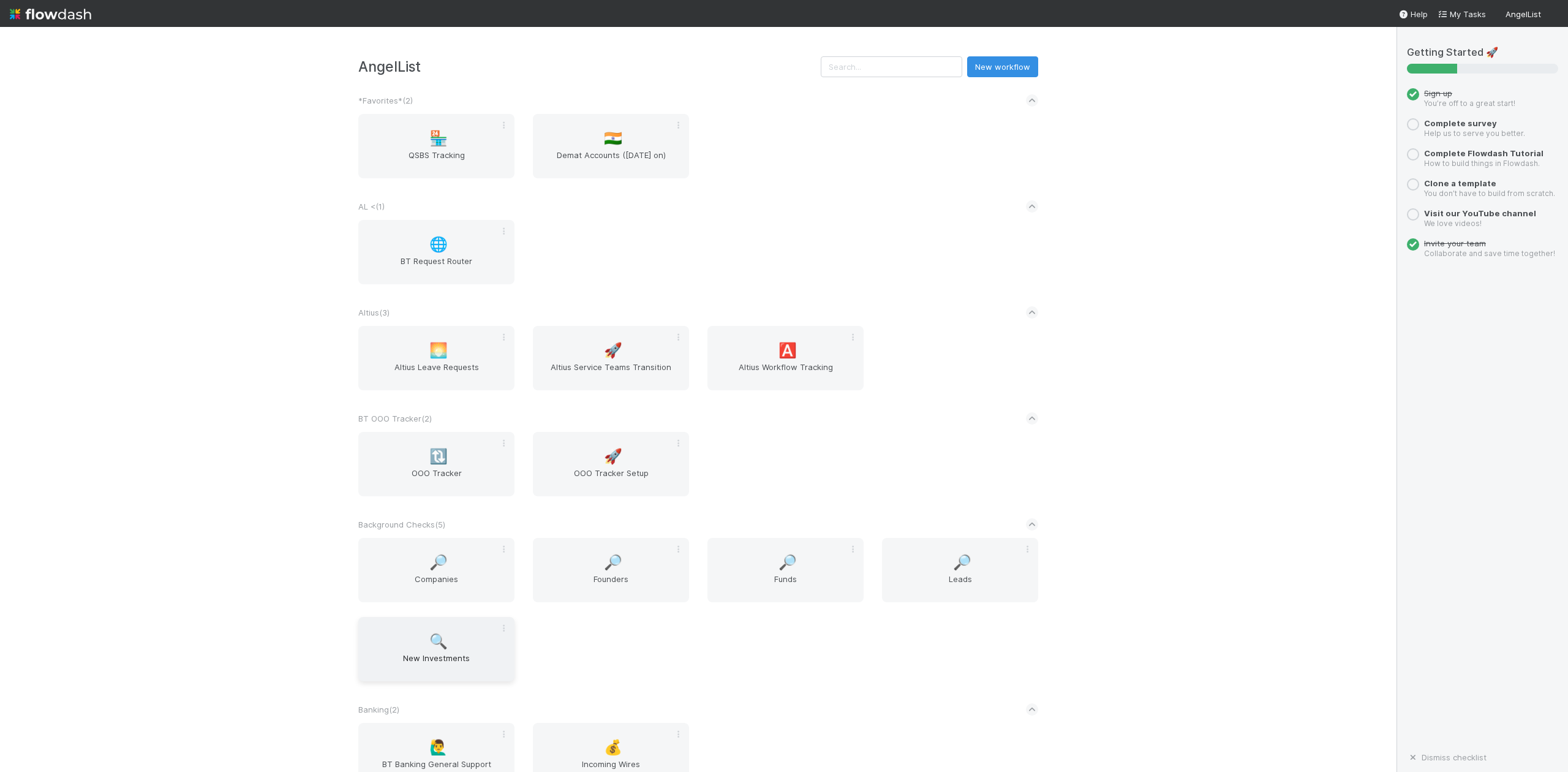
click at [454, 656] on span "New Investments" at bounding box center [436, 664] width 146 height 25
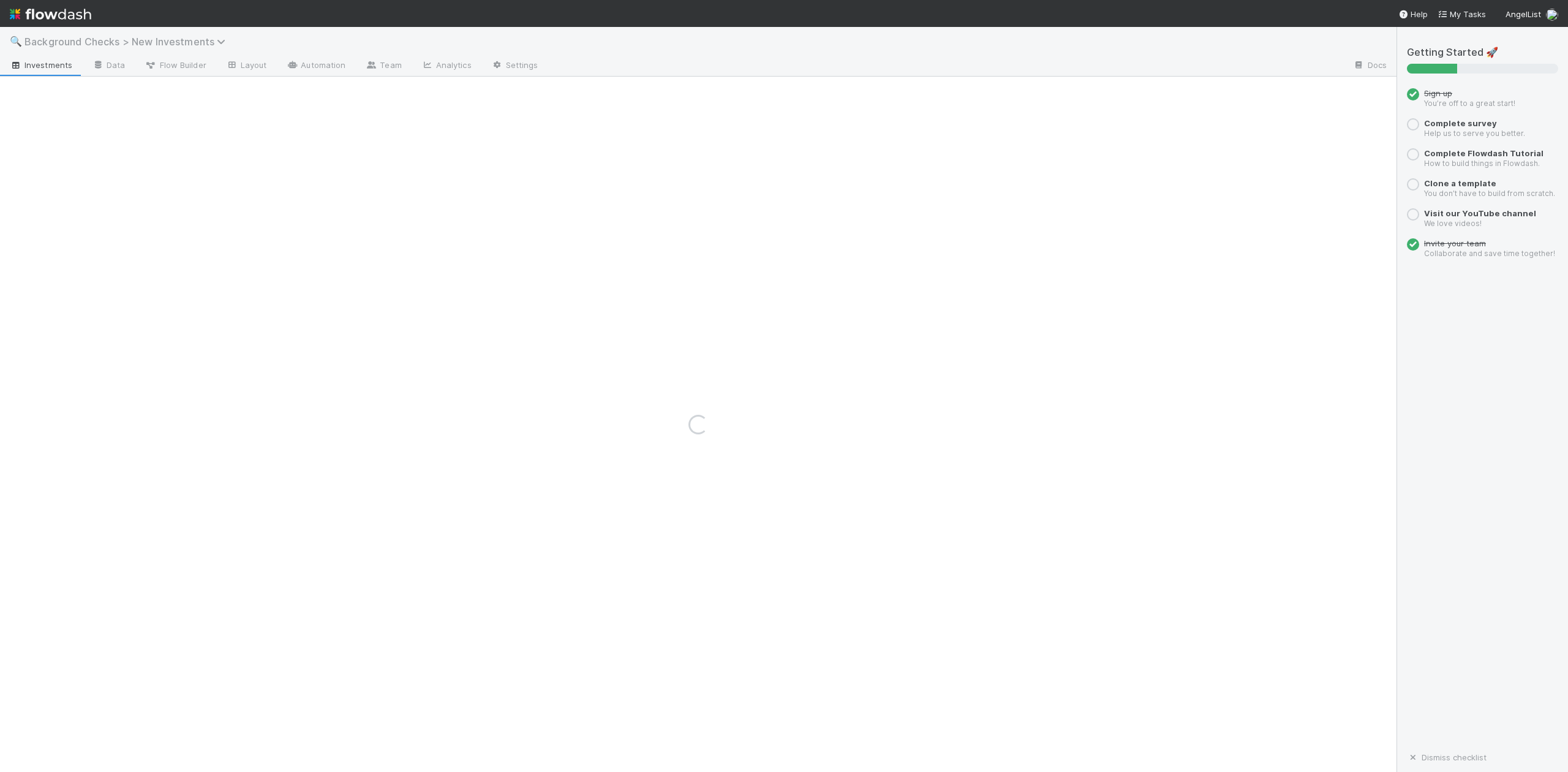
click at [152, 45] on span "Background Checks > New Investments" at bounding box center [128, 41] width 207 height 12
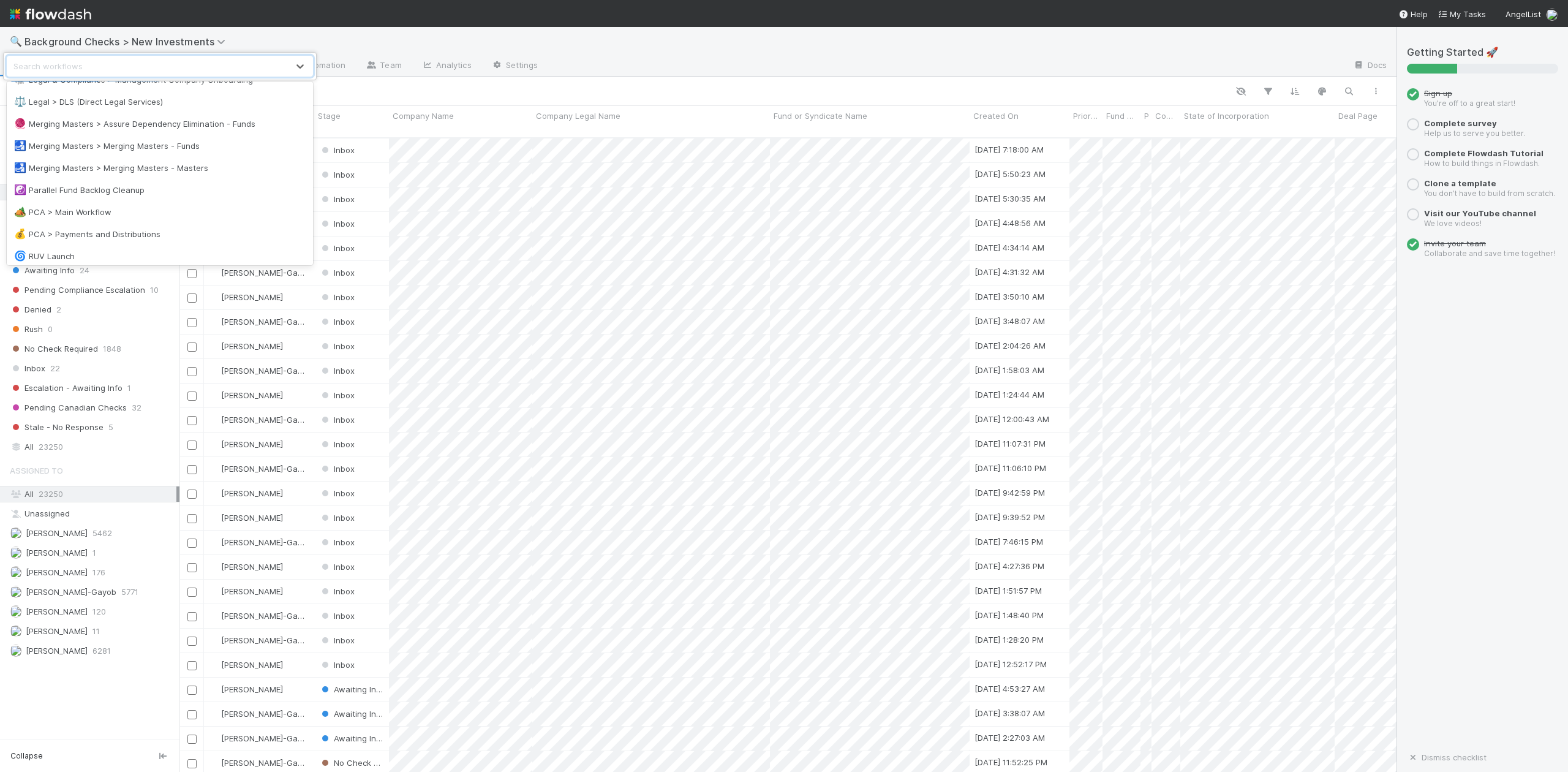
scroll to position [980, 0]
click at [96, 184] on div "🏕️ PCA > Main Workflow" at bounding box center [159, 185] width 292 height 12
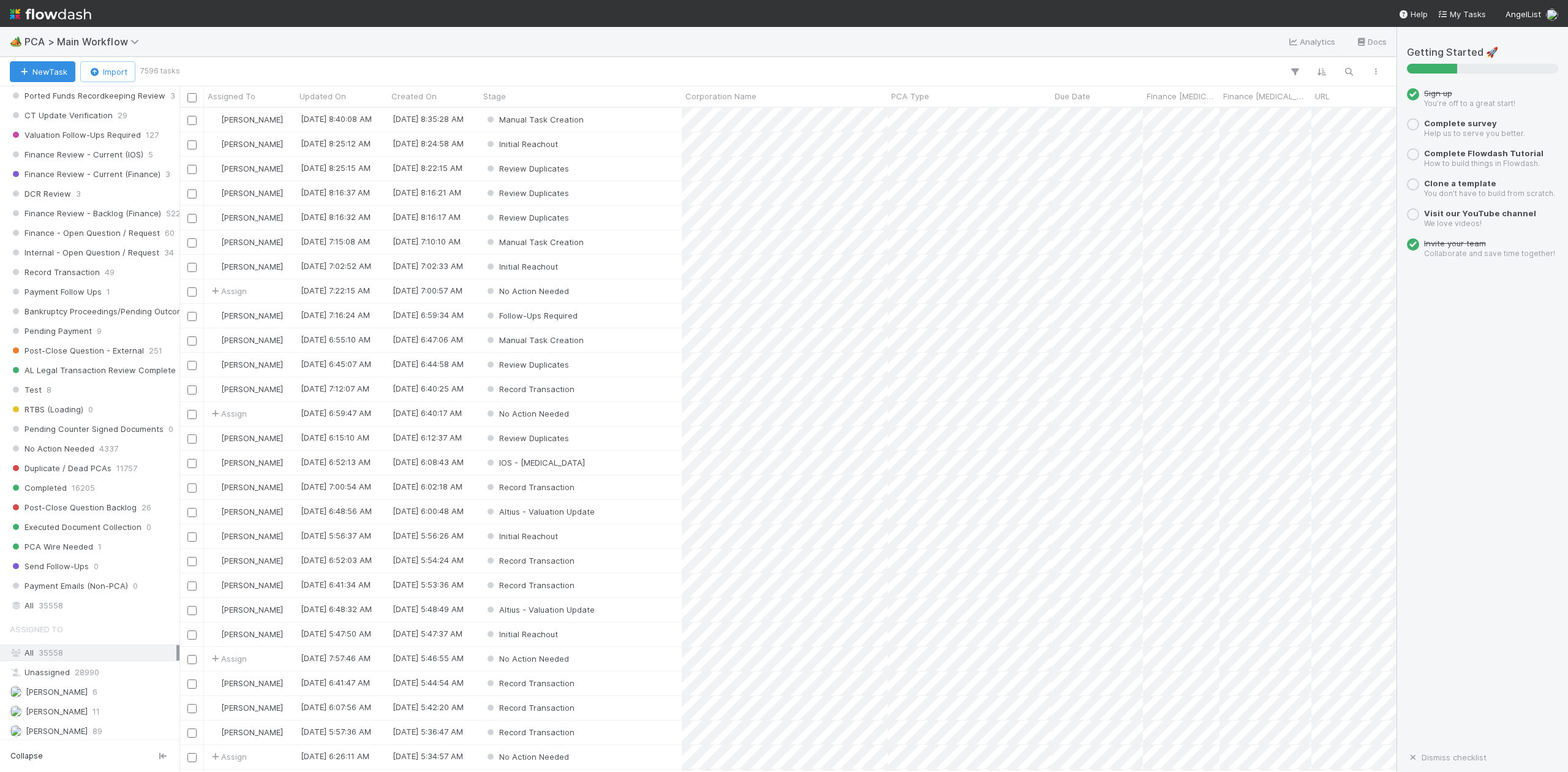
scroll to position [1061, 0]
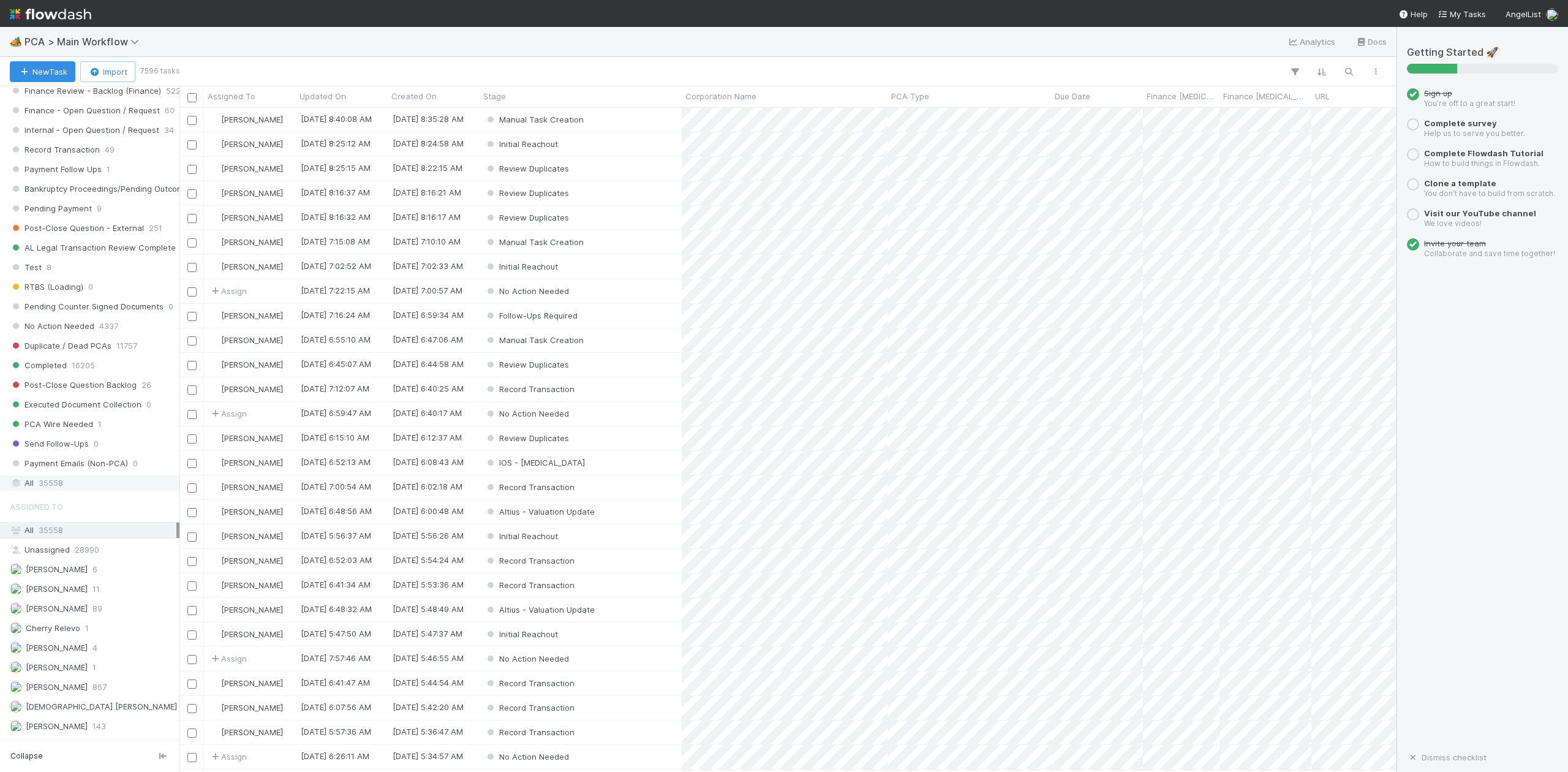
click at [62, 490] on span "35558" at bounding box center [50, 483] width 25 height 15
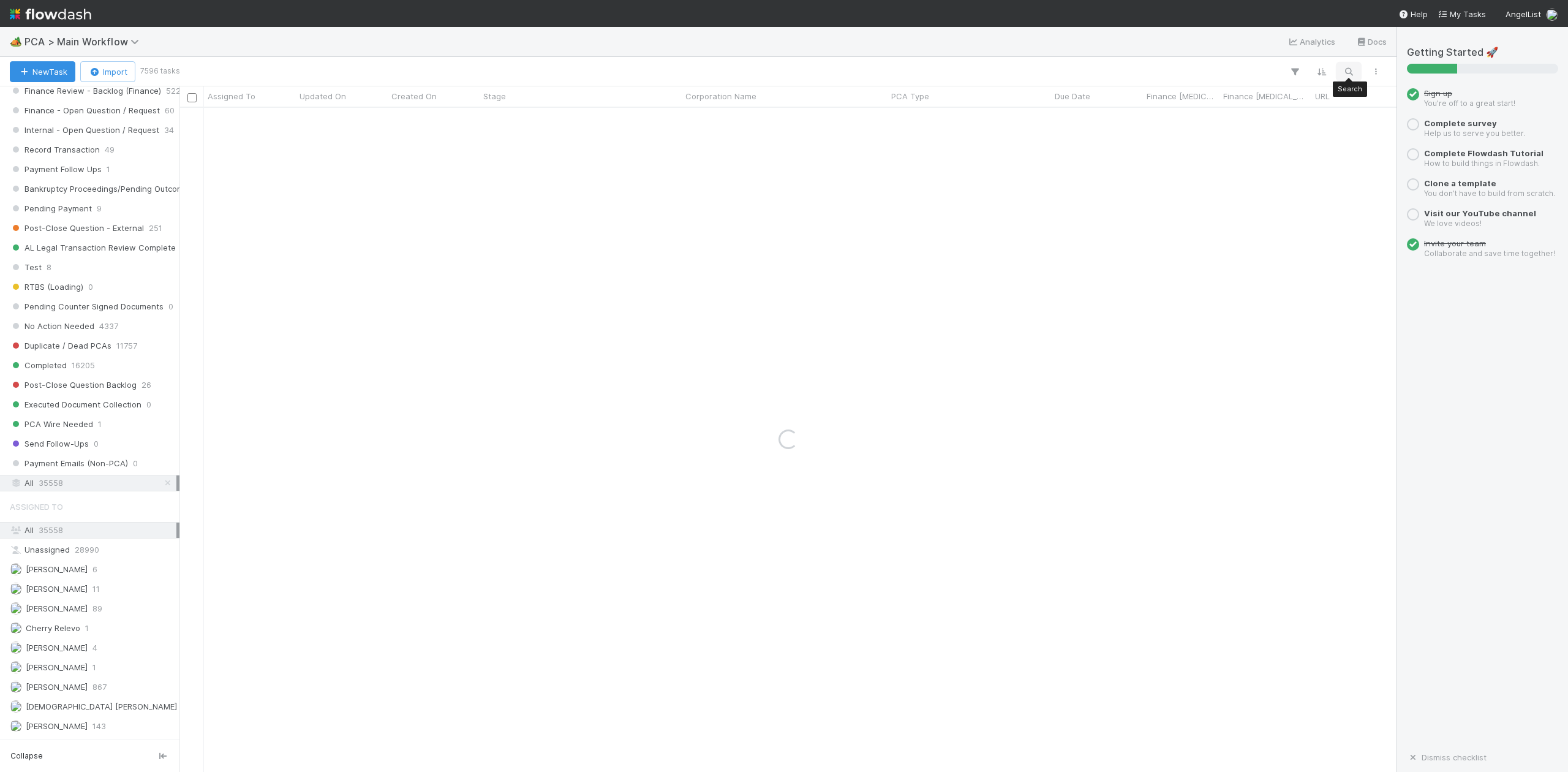
click at [1351, 74] on icon "button" at bounding box center [1348, 72] width 12 height 11
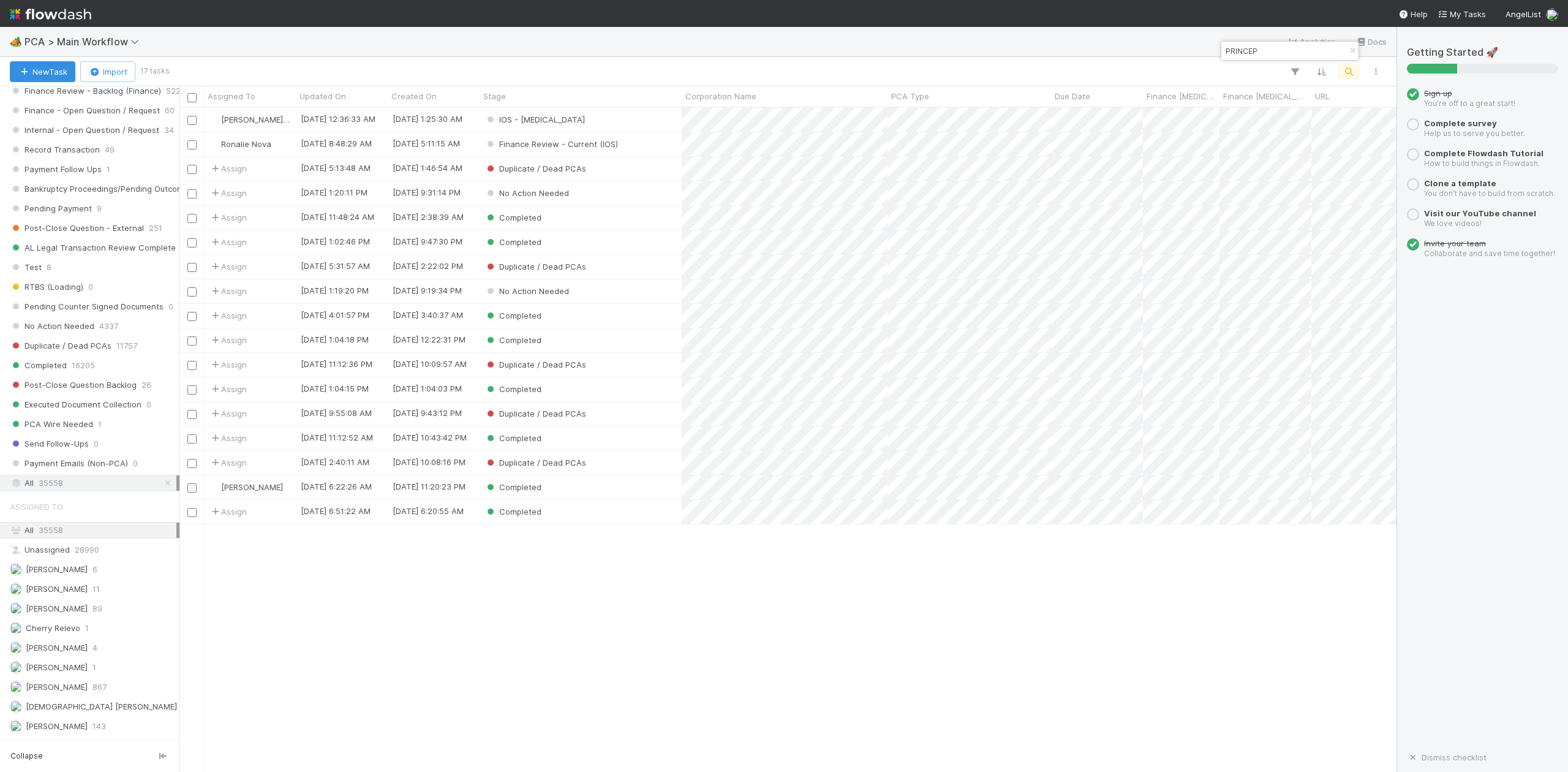
scroll to position [652, 1206]
type input "PRINCEP"
click at [643, 143] on div "Finance Review - Current (IOS)" at bounding box center [580, 144] width 202 height 24
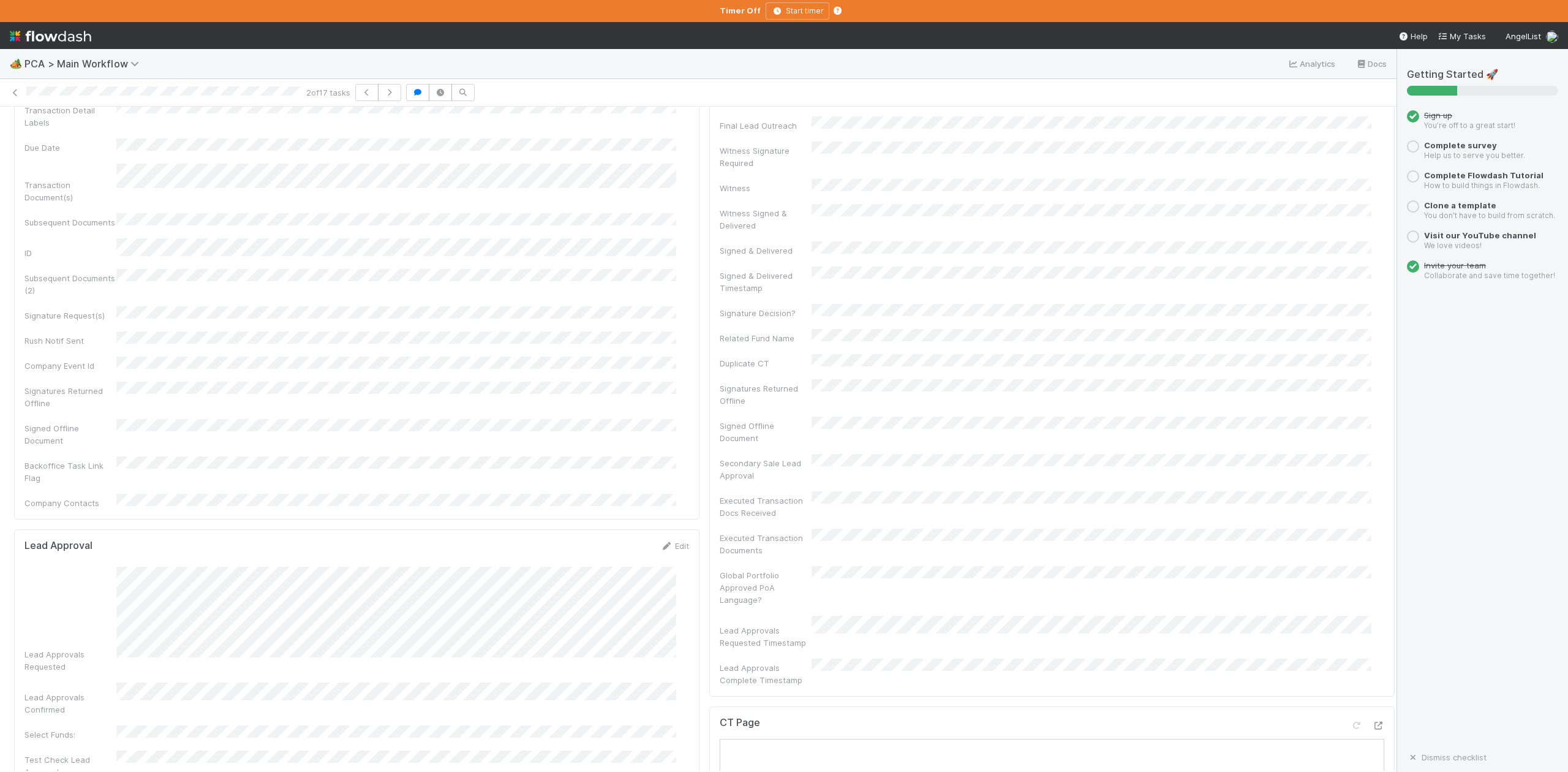
scroll to position [245, 0]
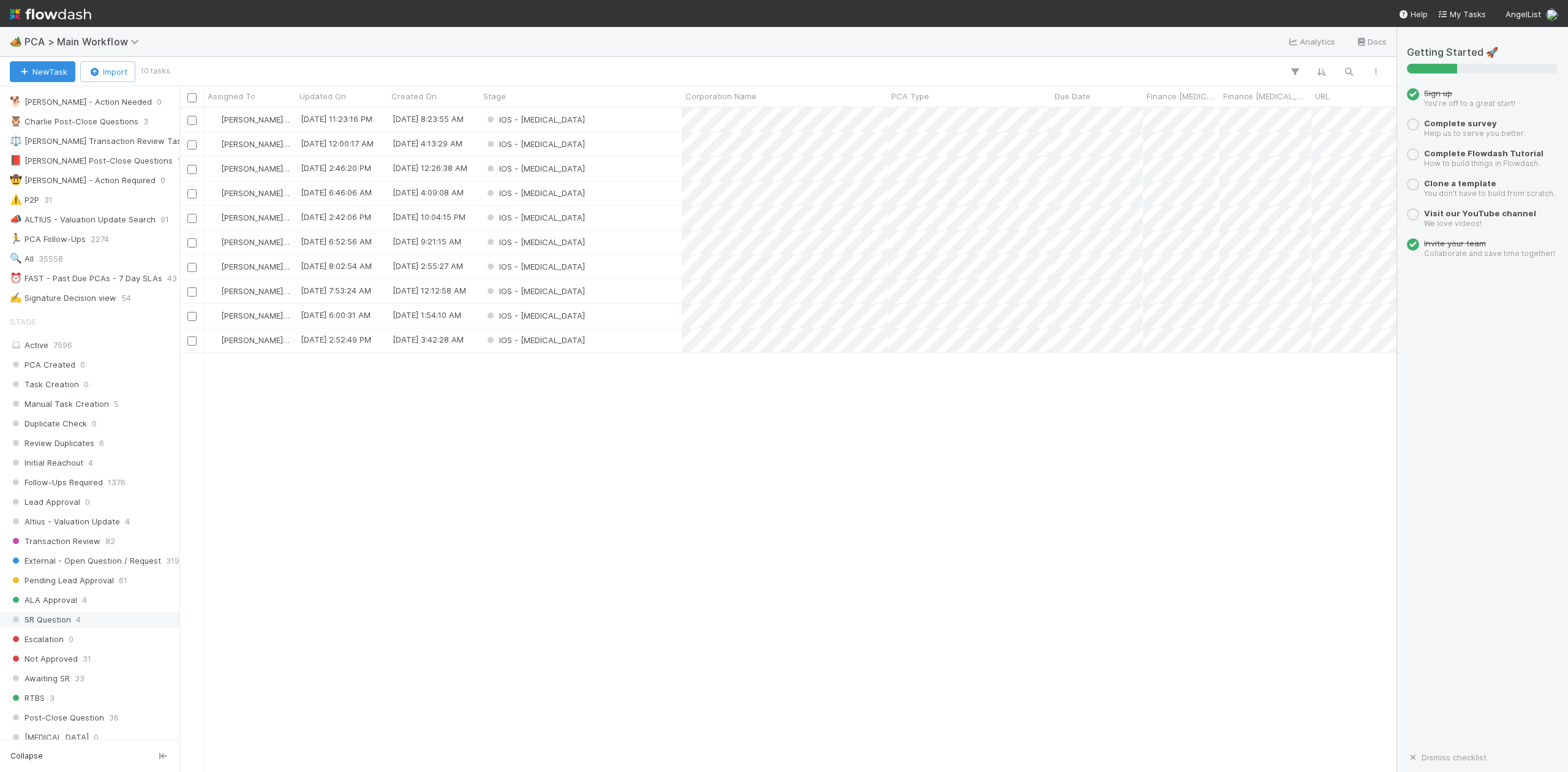
scroll to position [163, 0]
click at [554, 267] on div "IOS - [MEDICAL_DATA]" at bounding box center [580, 266] width 202 height 24
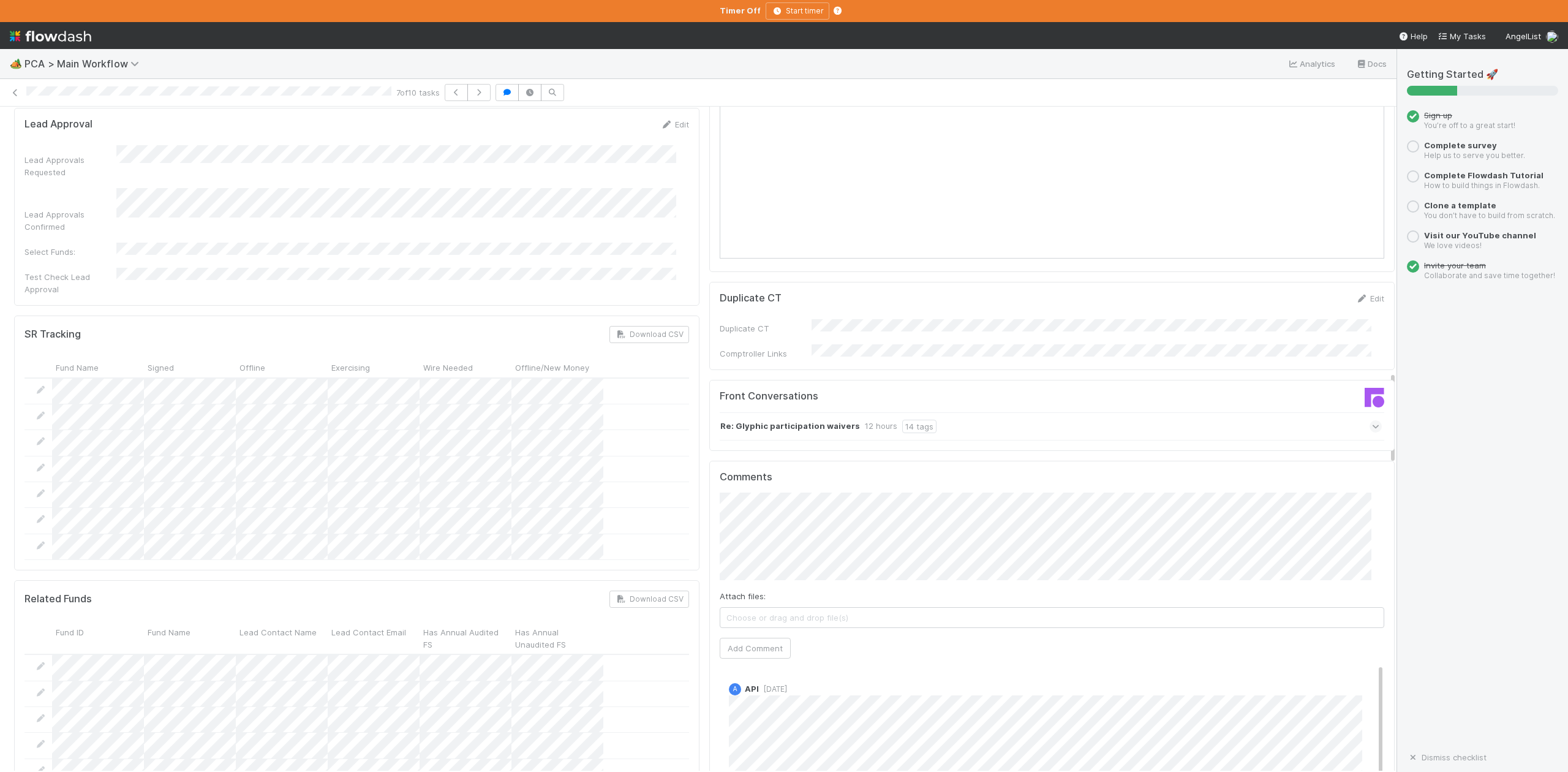
scroll to position [1878, 0]
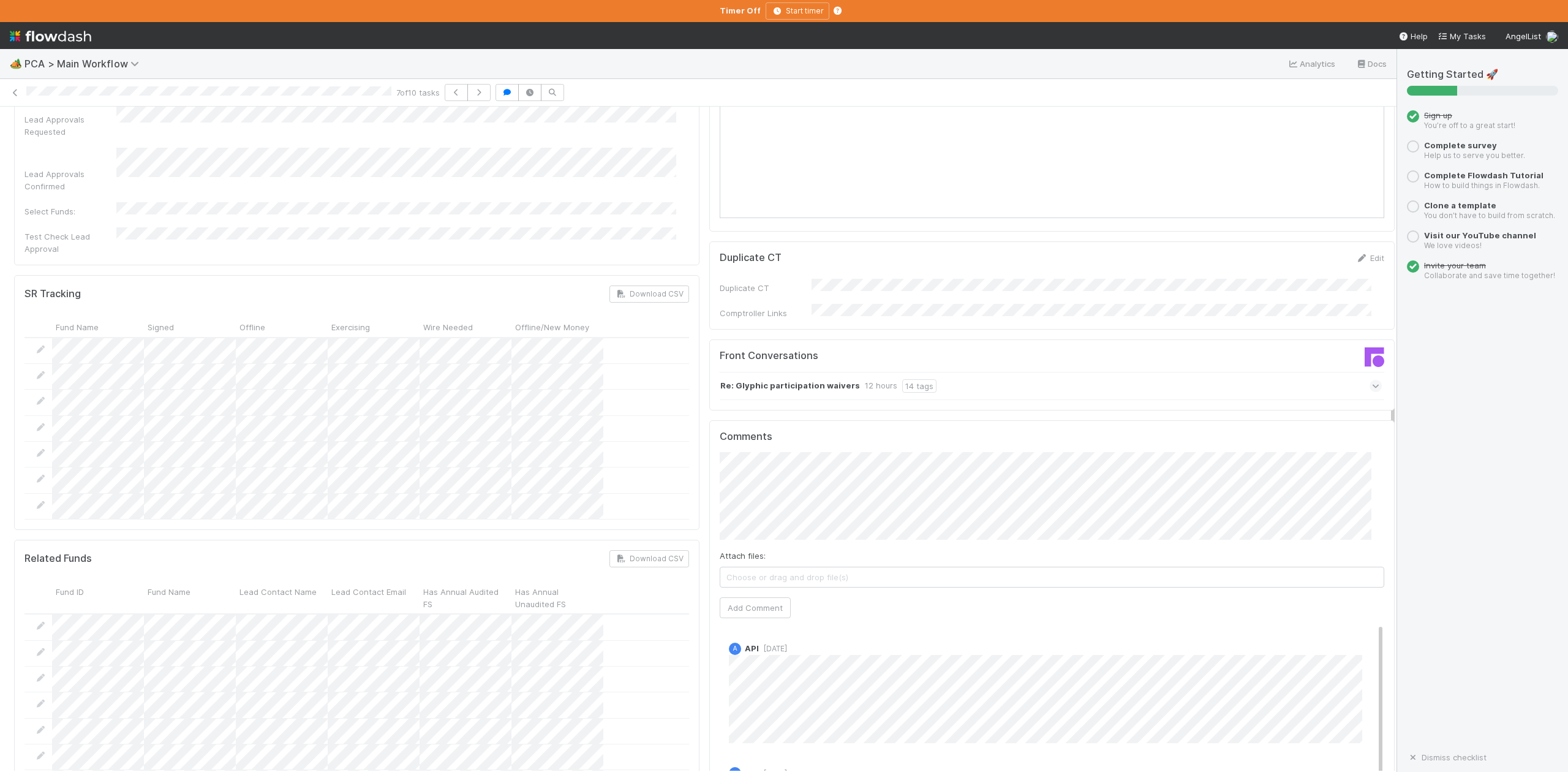
click at [1372, 380] on icon at bounding box center [1376, 386] width 8 height 12
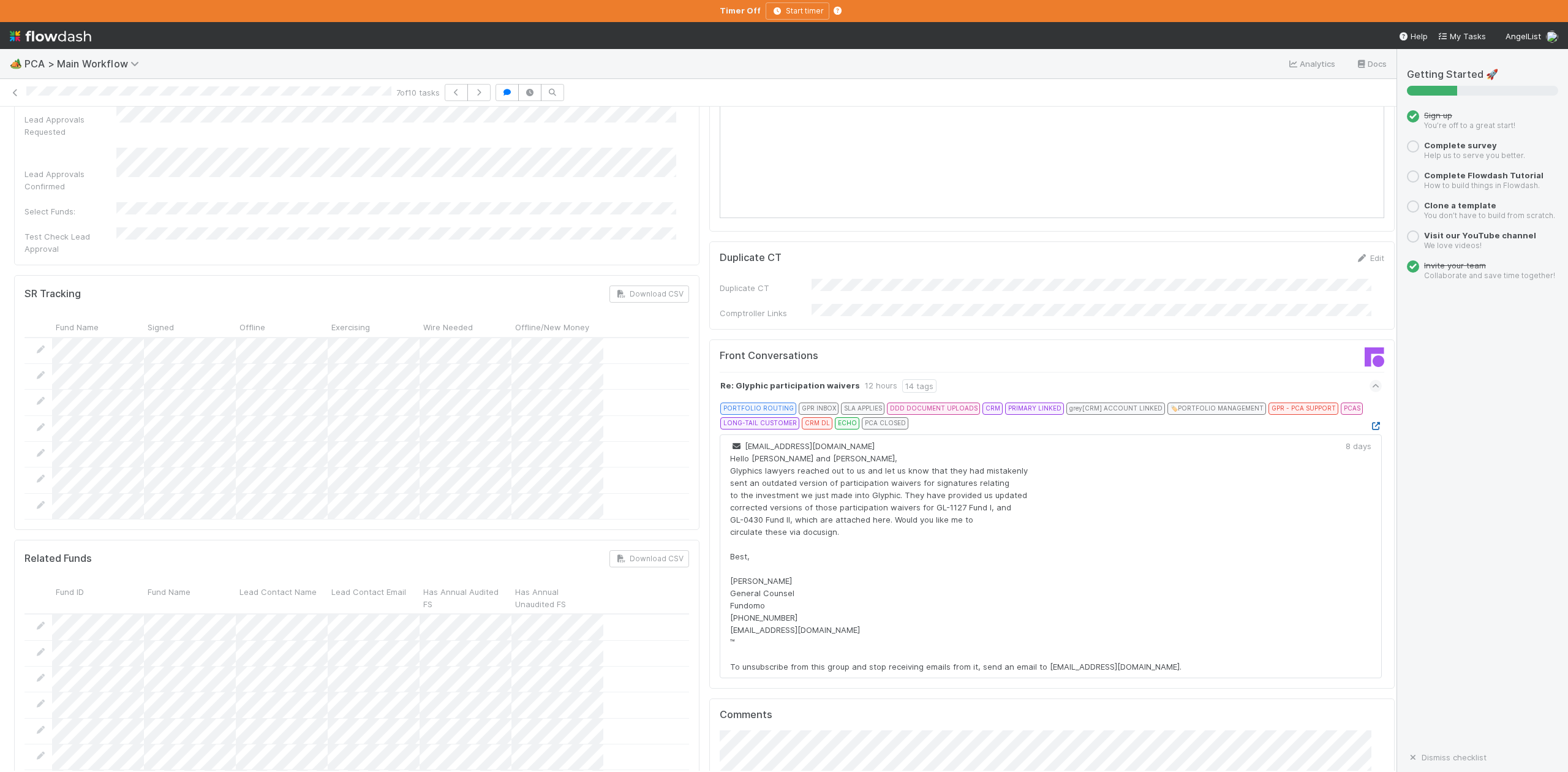
click at [1370, 422] on icon at bounding box center [1375, 426] width 12 height 8
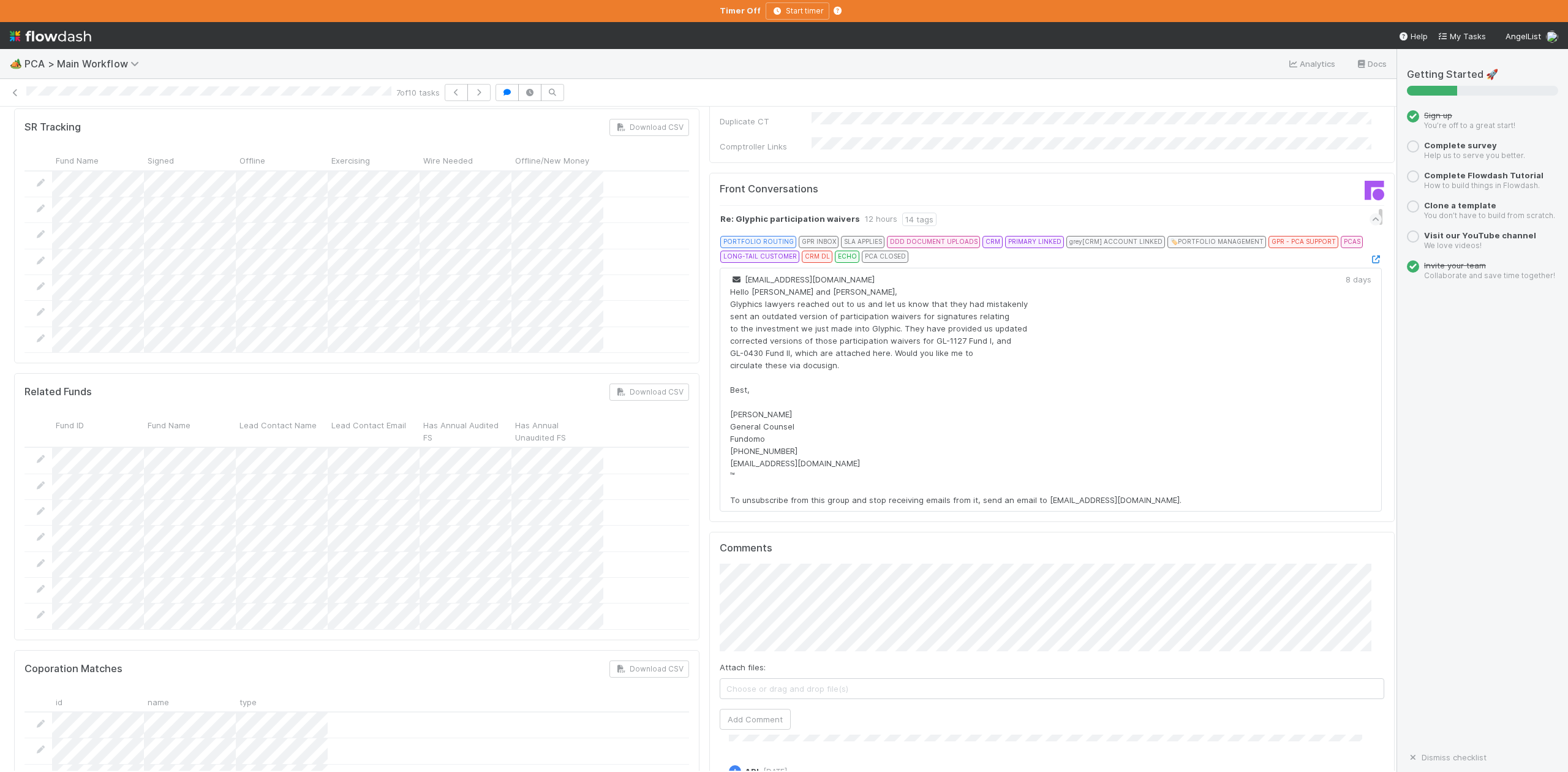
scroll to position [2205, 0]
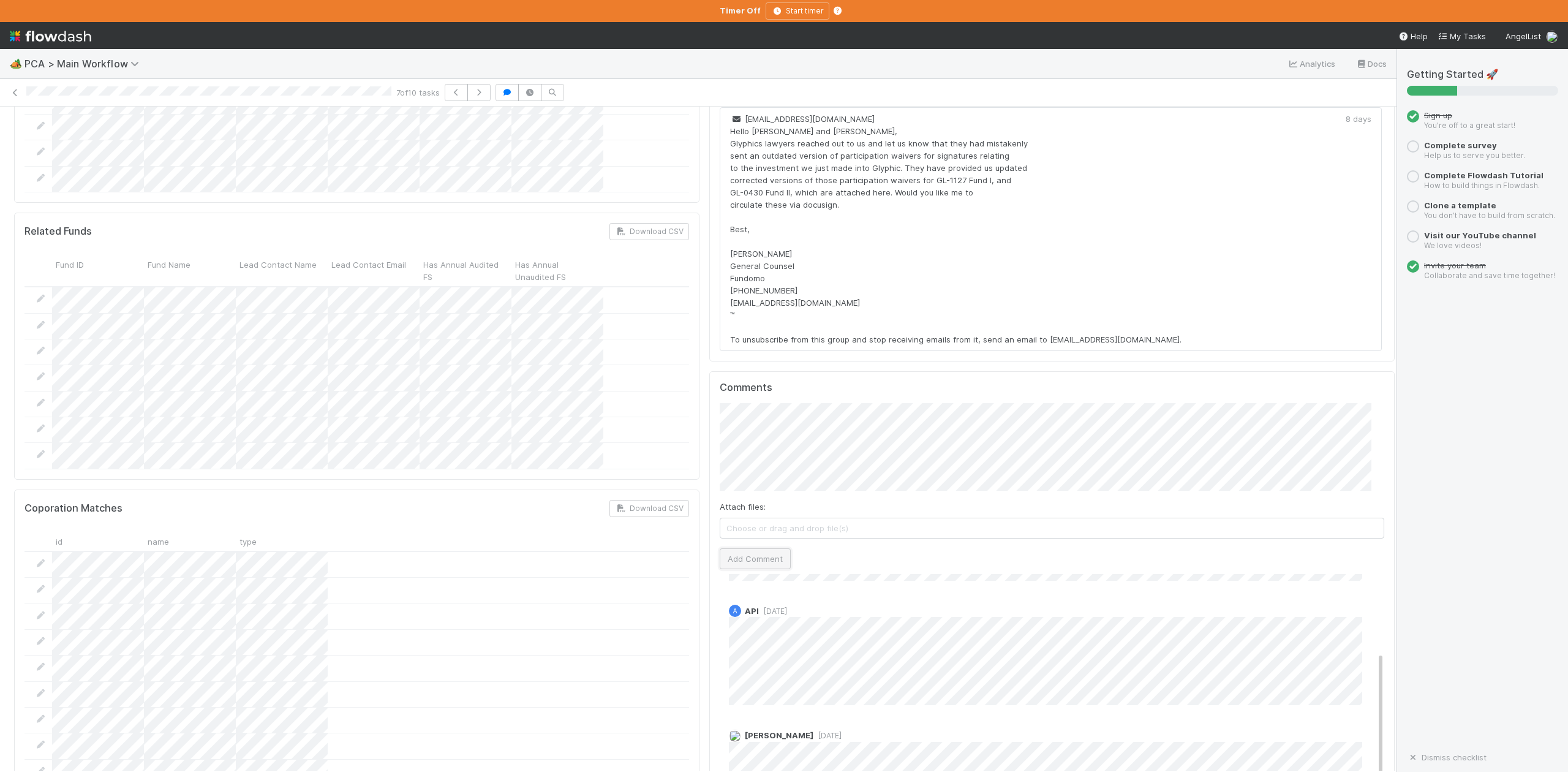
drag, startPoint x: 740, startPoint y: 456, endPoint x: 733, endPoint y: 454, distance: 7.3
click at [740, 548] on button "Add Comment" at bounding box center [755, 558] width 71 height 21
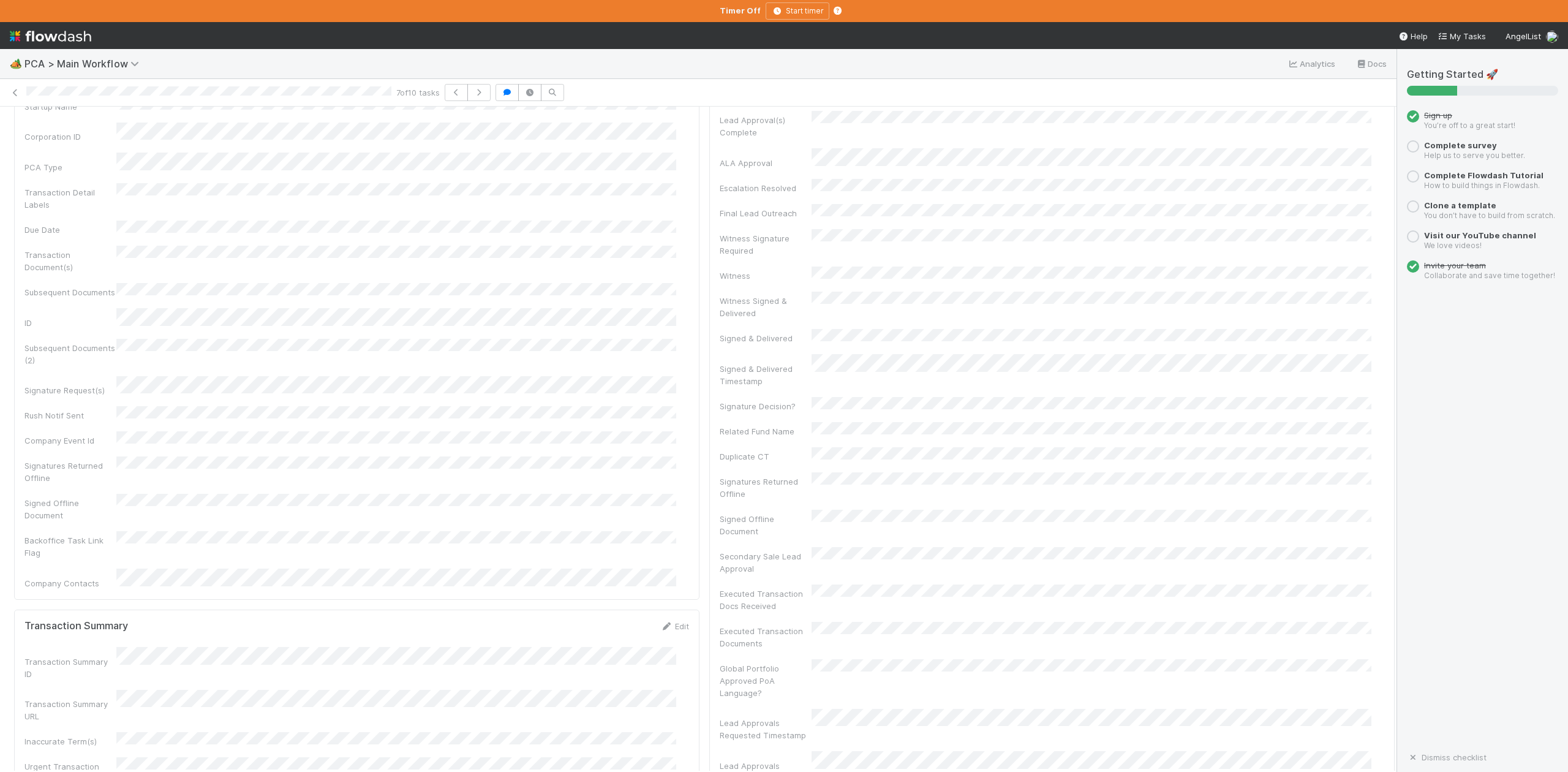
scroll to position [0, 0]
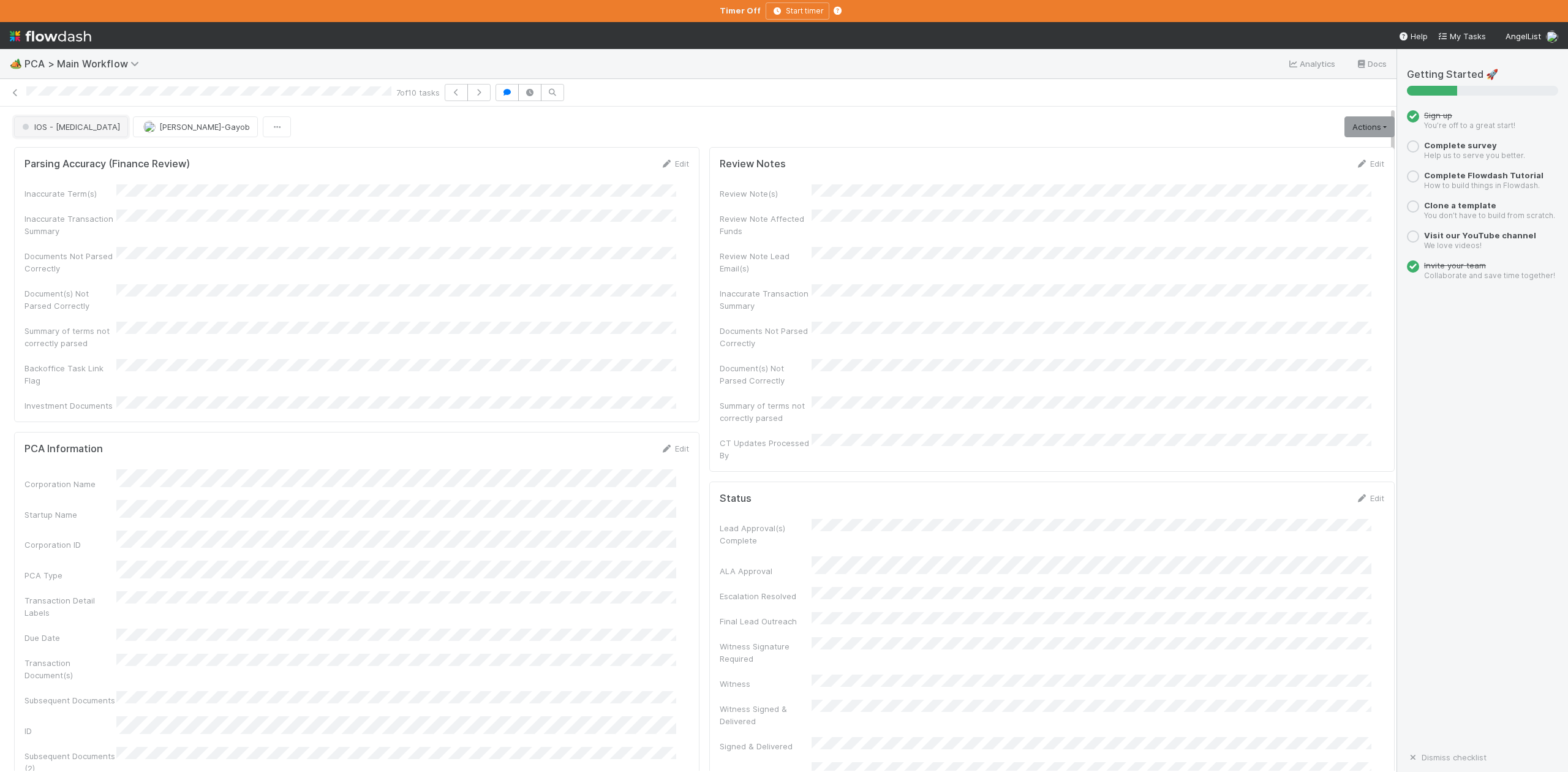
click at [55, 135] on button "IOS - [MEDICAL_DATA]" at bounding box center [70, 126] width 114 height 21
click at [95, 213] on span "Finance Review - Current (IOS)" at bounding box center [84, 208] width 134 height 10
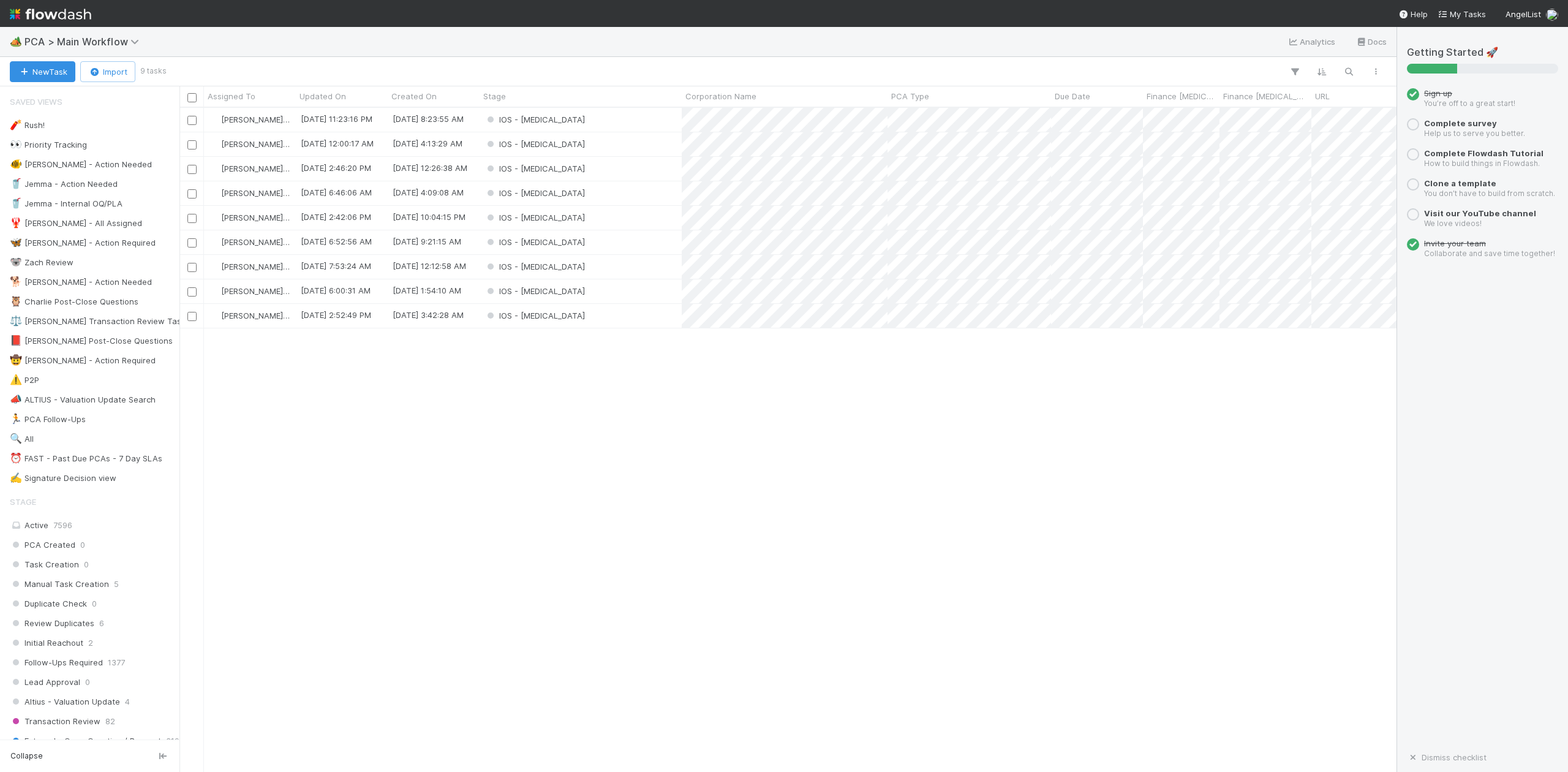
scroll to position [652, 1206]
click at [547, 241] on div "IOS - [MEDICAL_DATA]" at bounding box center [580, 242] width 202 height 24
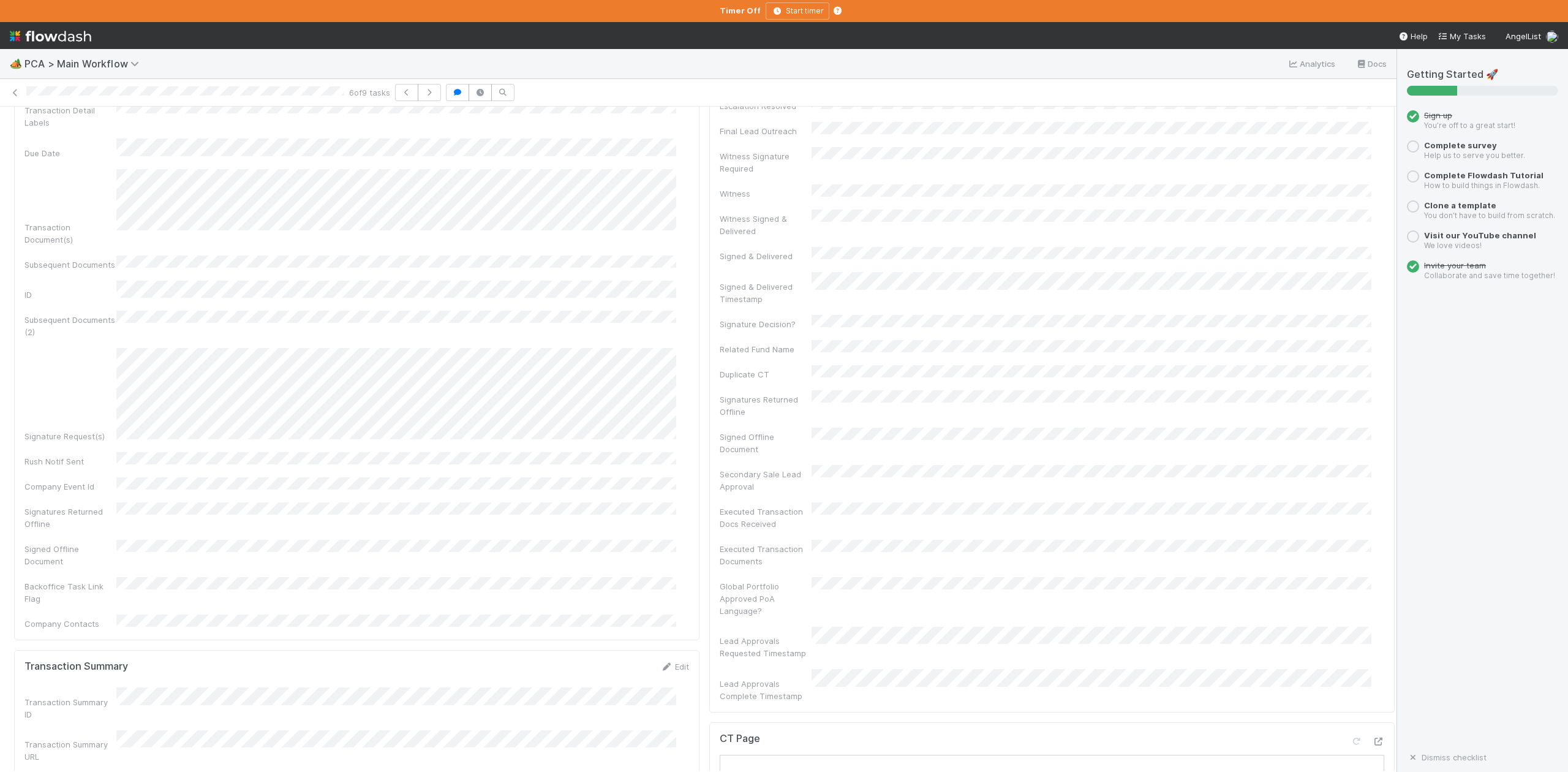
scroll to position [653, 0]
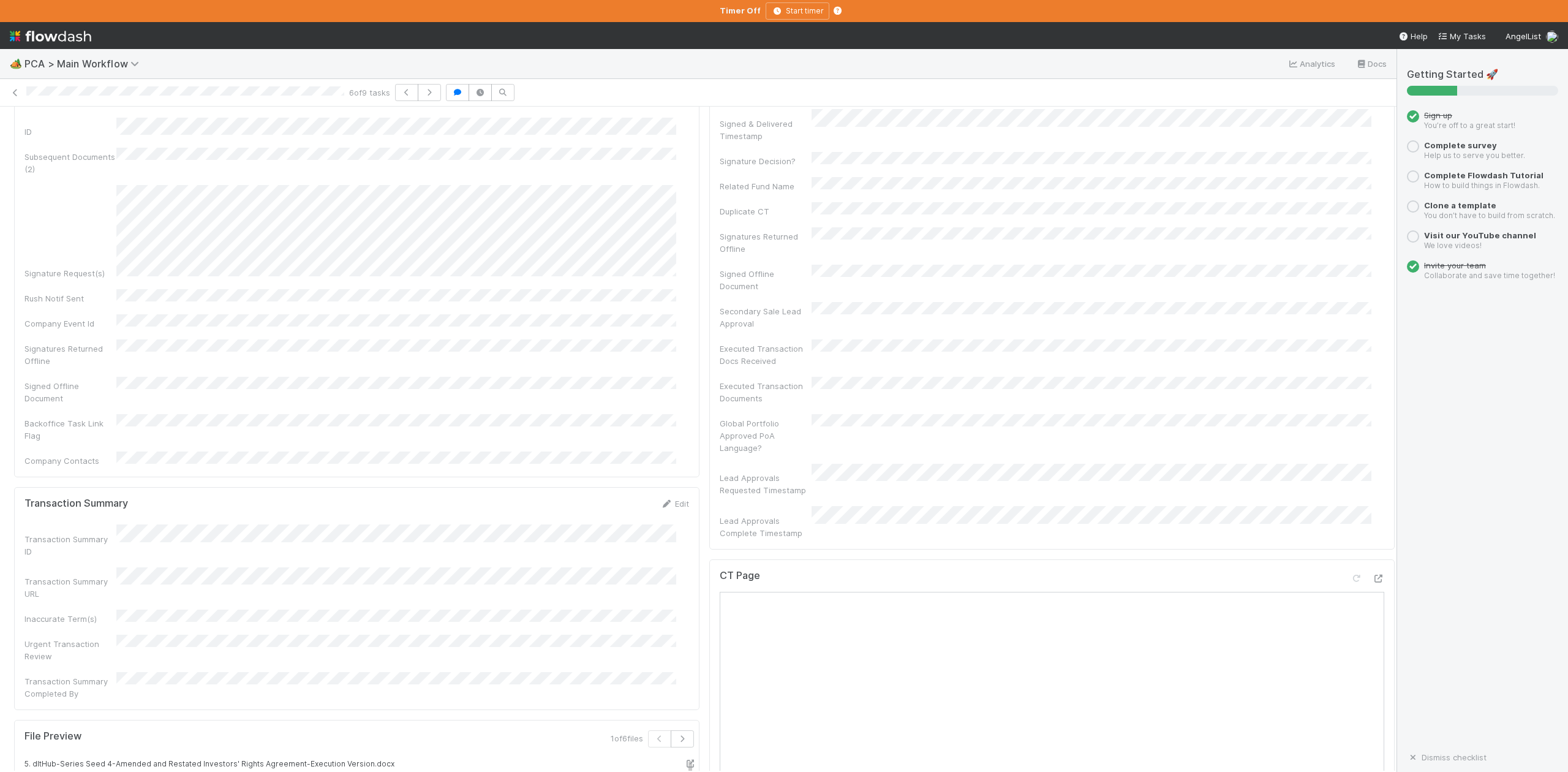
click at [417, 414] on div "Backoffice Task Link Flag" at bounding box center [357, 427] width 665 height 27
click at [430, 226] on div "Corporation Name Startup Name Corporation ID PCA Type Transaction Detail Labels…" at bounding box center [357, 467] width 665 height 650
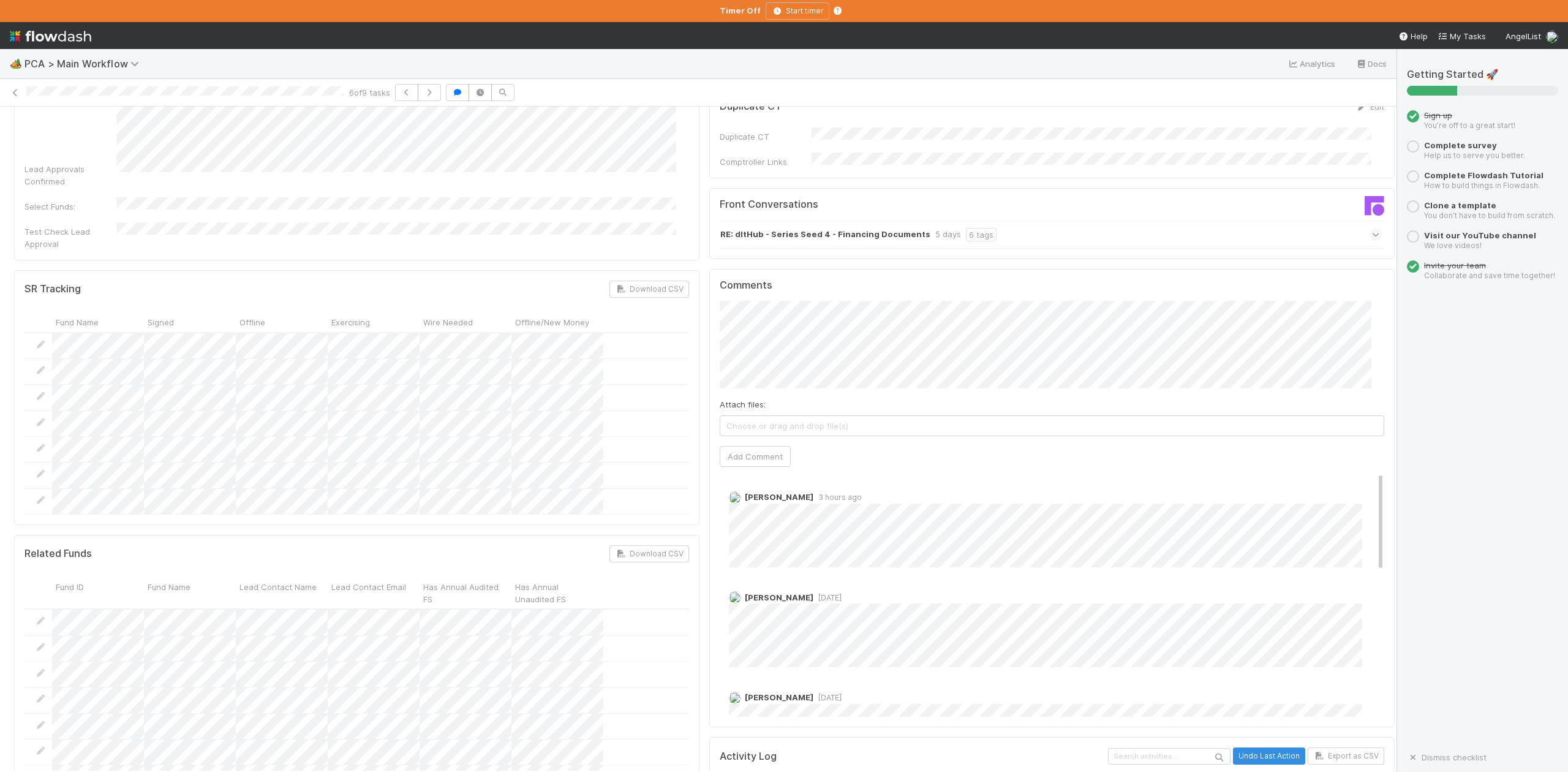
scroll to position [2041, 0]
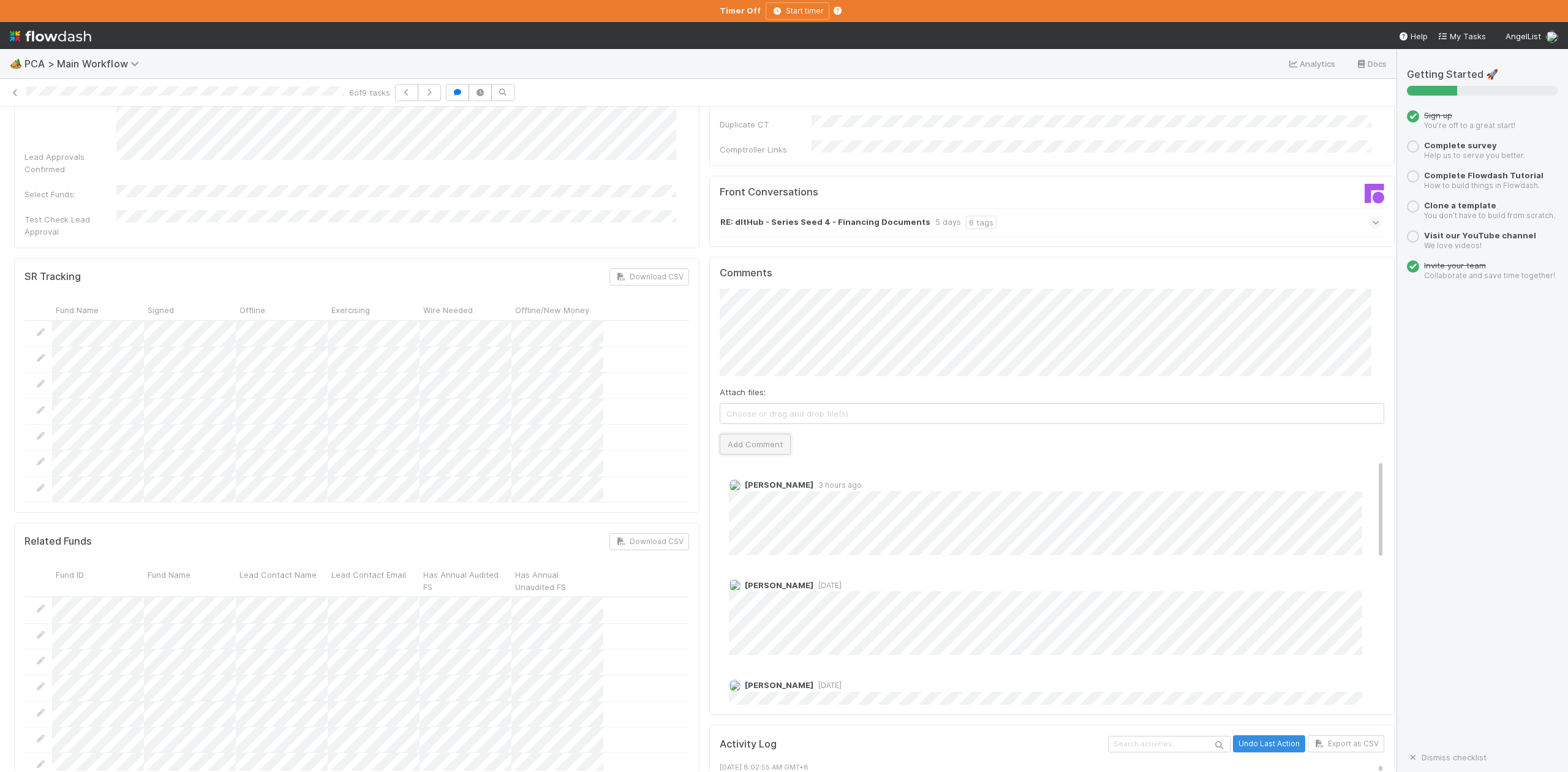
click at [758, 434] on button "Add Comment" at bounding box center [755, 444] width 71 height 21
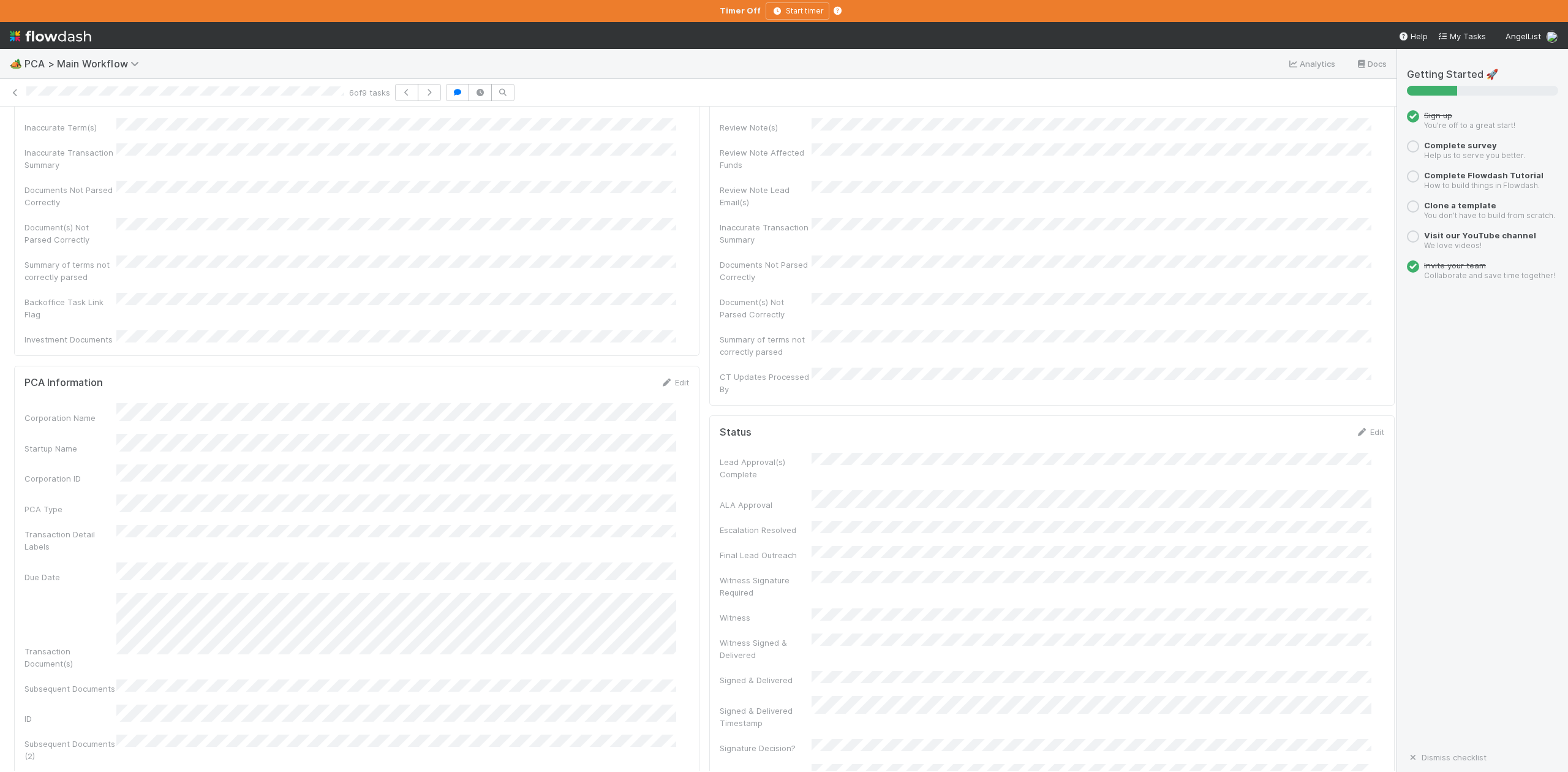
scroll to position [0, 0]
click at [62, 134] on button "IOS - [MEDICAL_DATA]" at bounding box center [70, 126] width 114 height 21
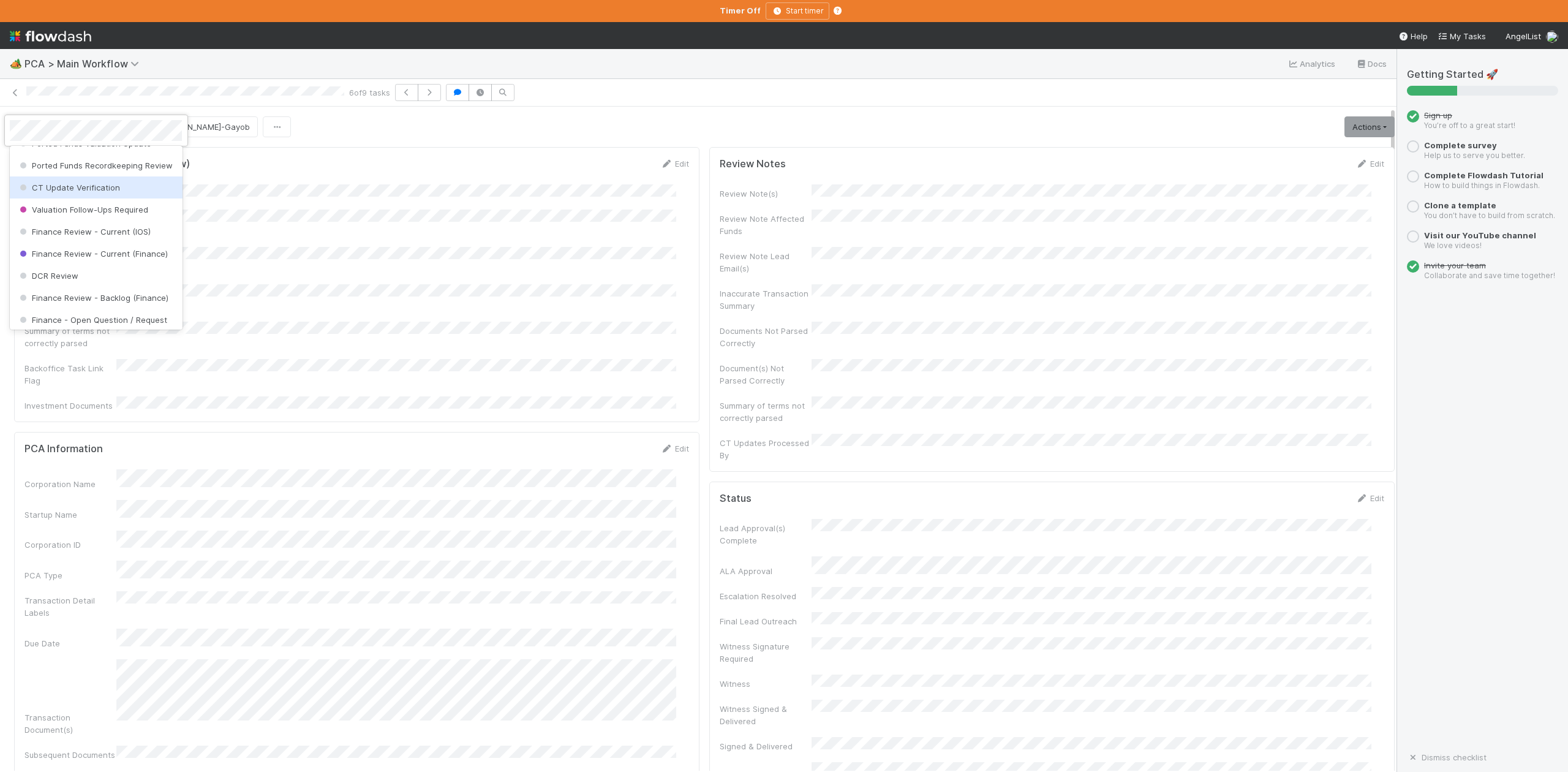
scroll to position [568, 0]
click at [75, 257] on span "DCR Review" at bounding box center [47, 252] width 61 height 10
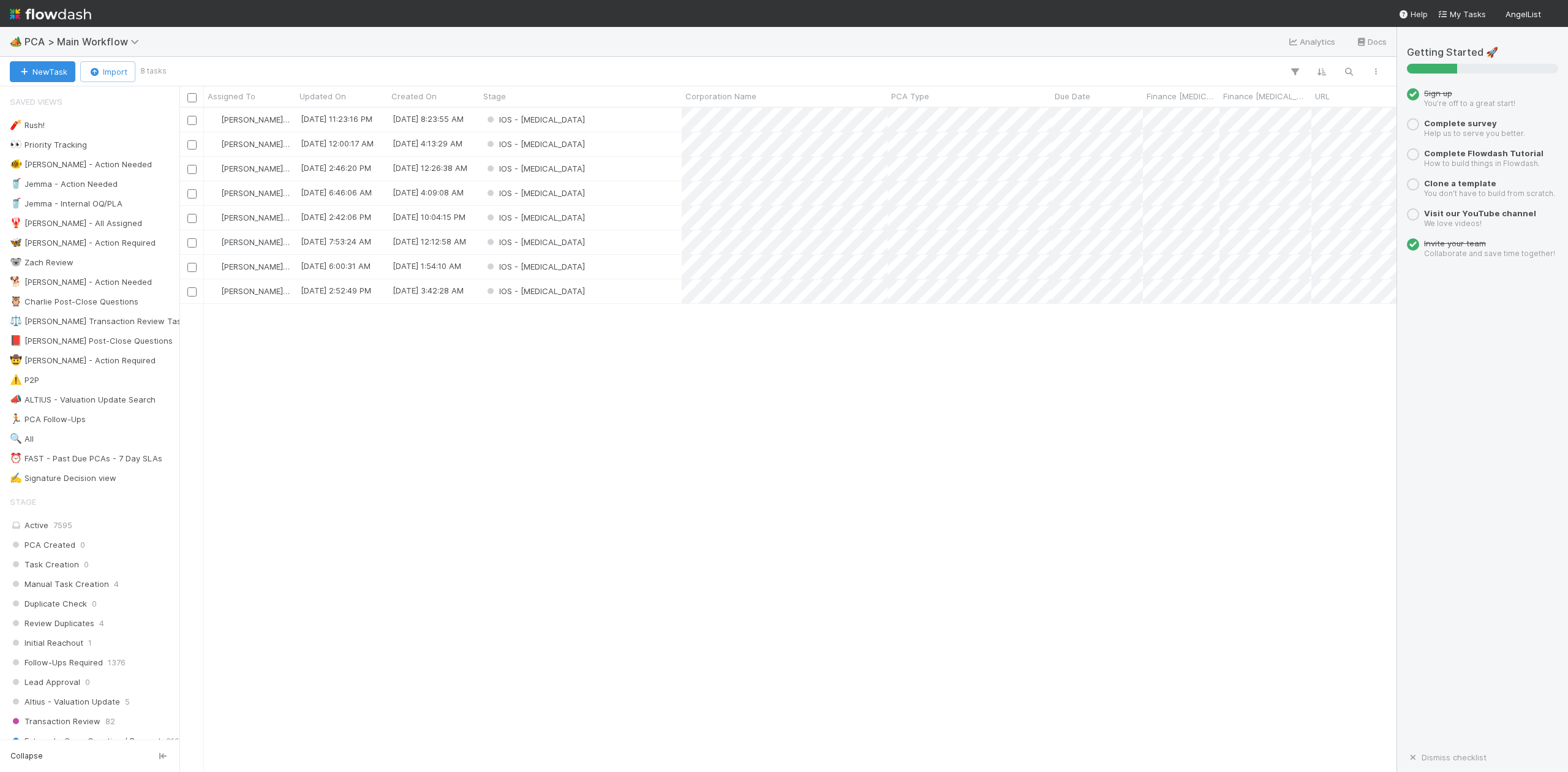
scroll to position [652, 1206]
click at [558, 196] on div "IOS - [MEDICAL_DATA]" at bounding box center [580, 193] width 202 height 24
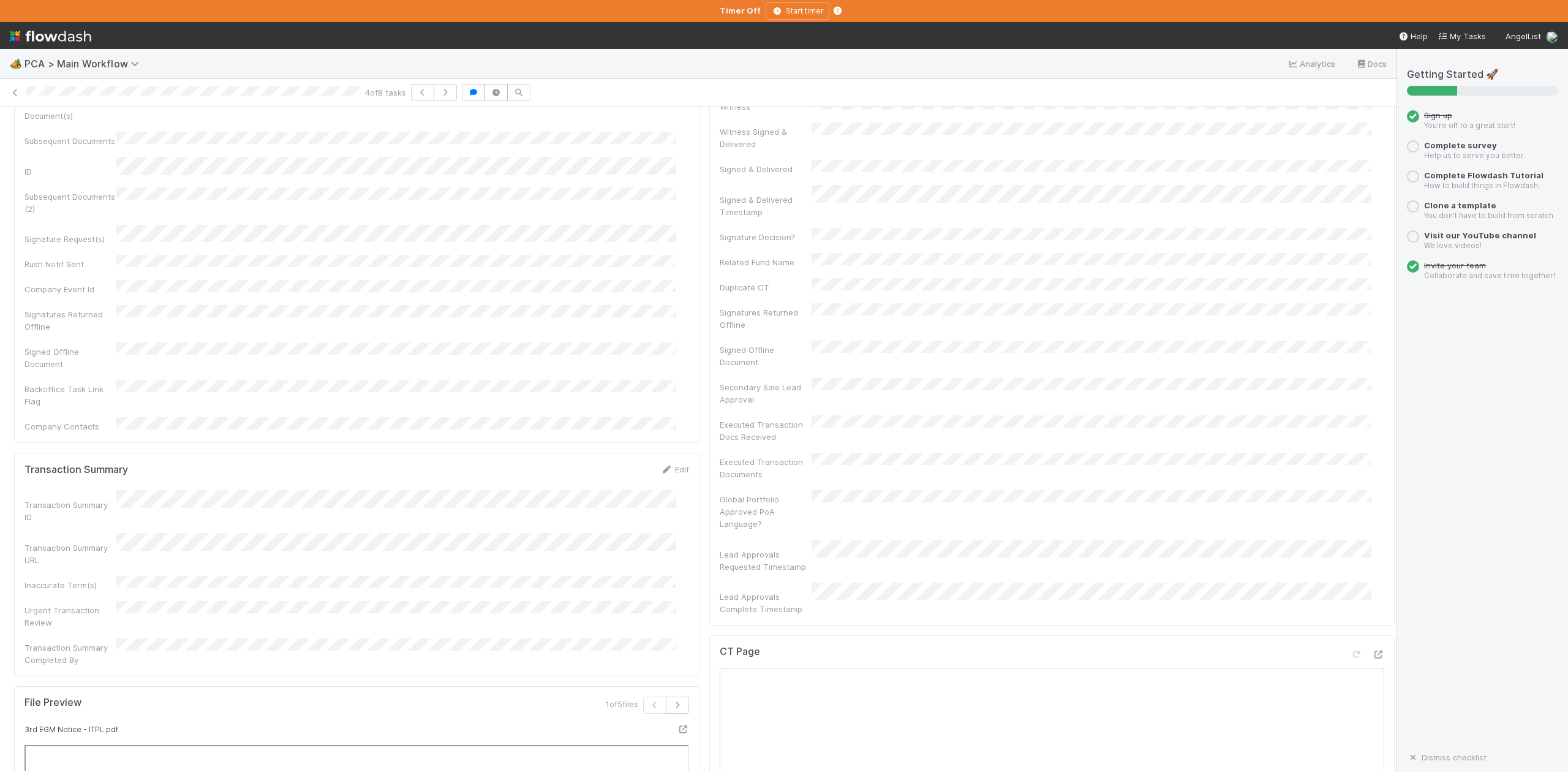
scroll to position [897, 0]
click at [681, 564] on div "File Preview 1 of 5 files 3rd EGM Notice - ITPL.pdf" at bounding box center [357, 702] width 686 height 686
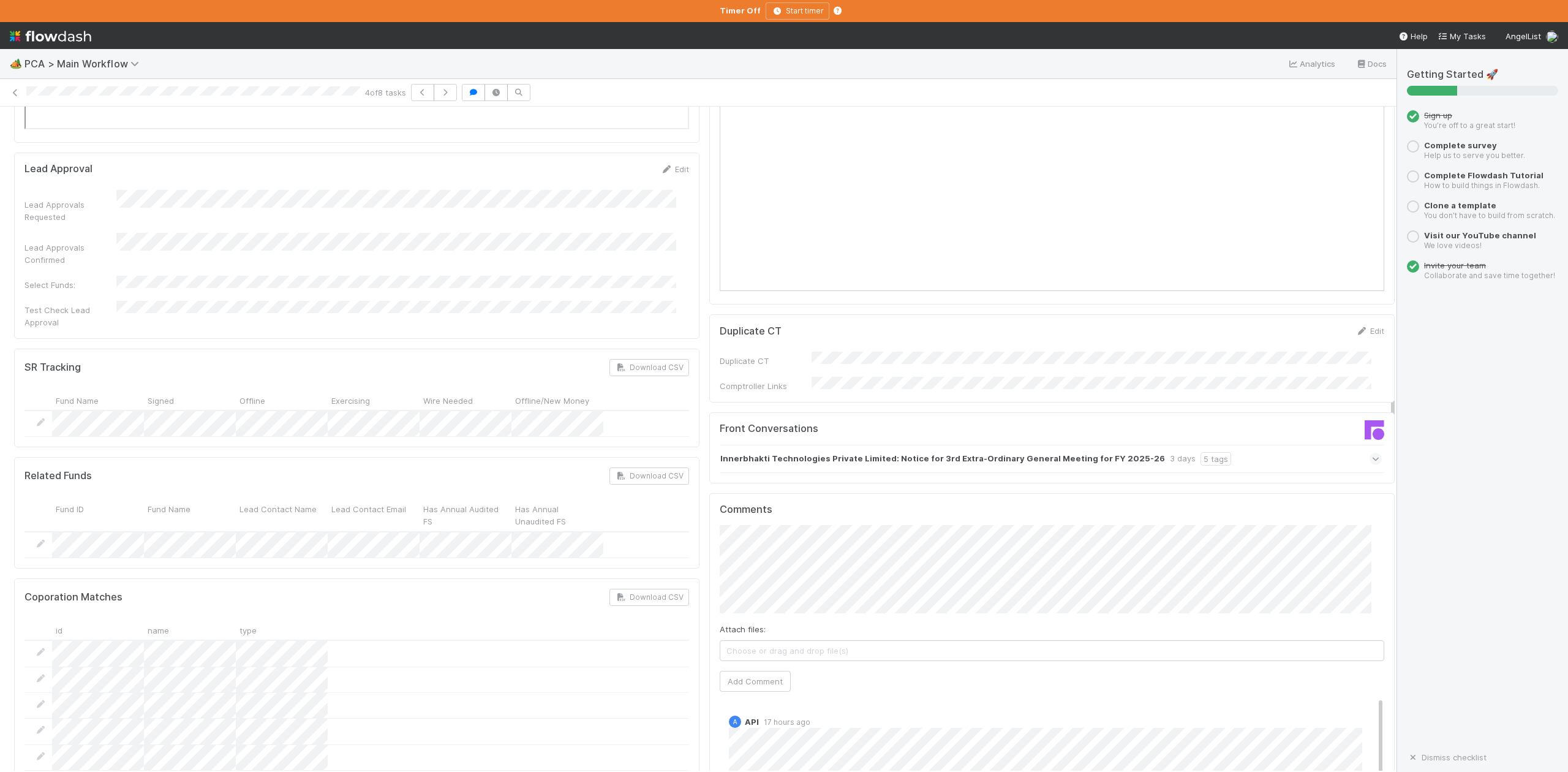
scroll to position [1878, 0]
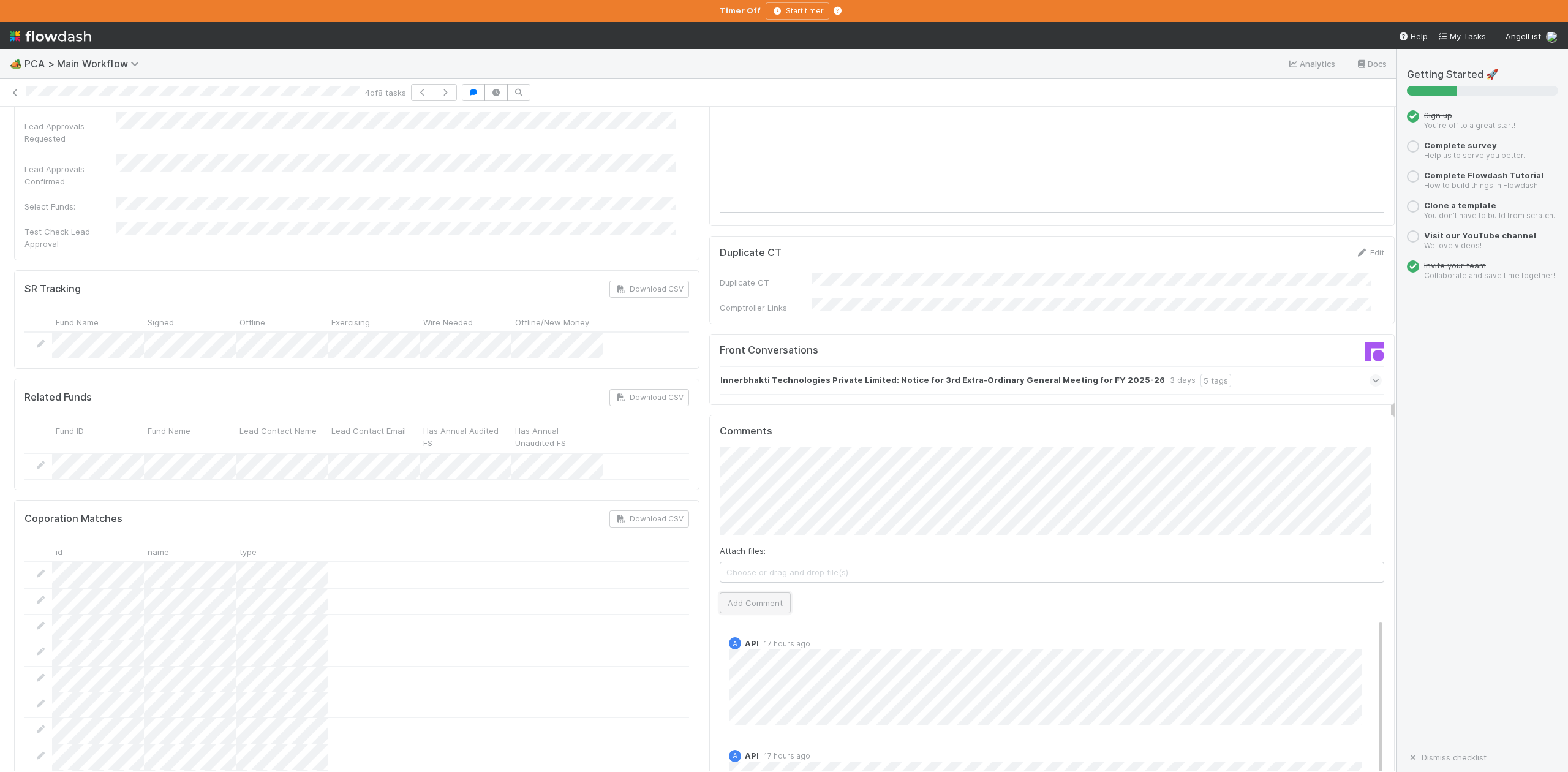
click at [723, 592] on button "Add Comment" at bounding box center [755, 602] width 71 height 21
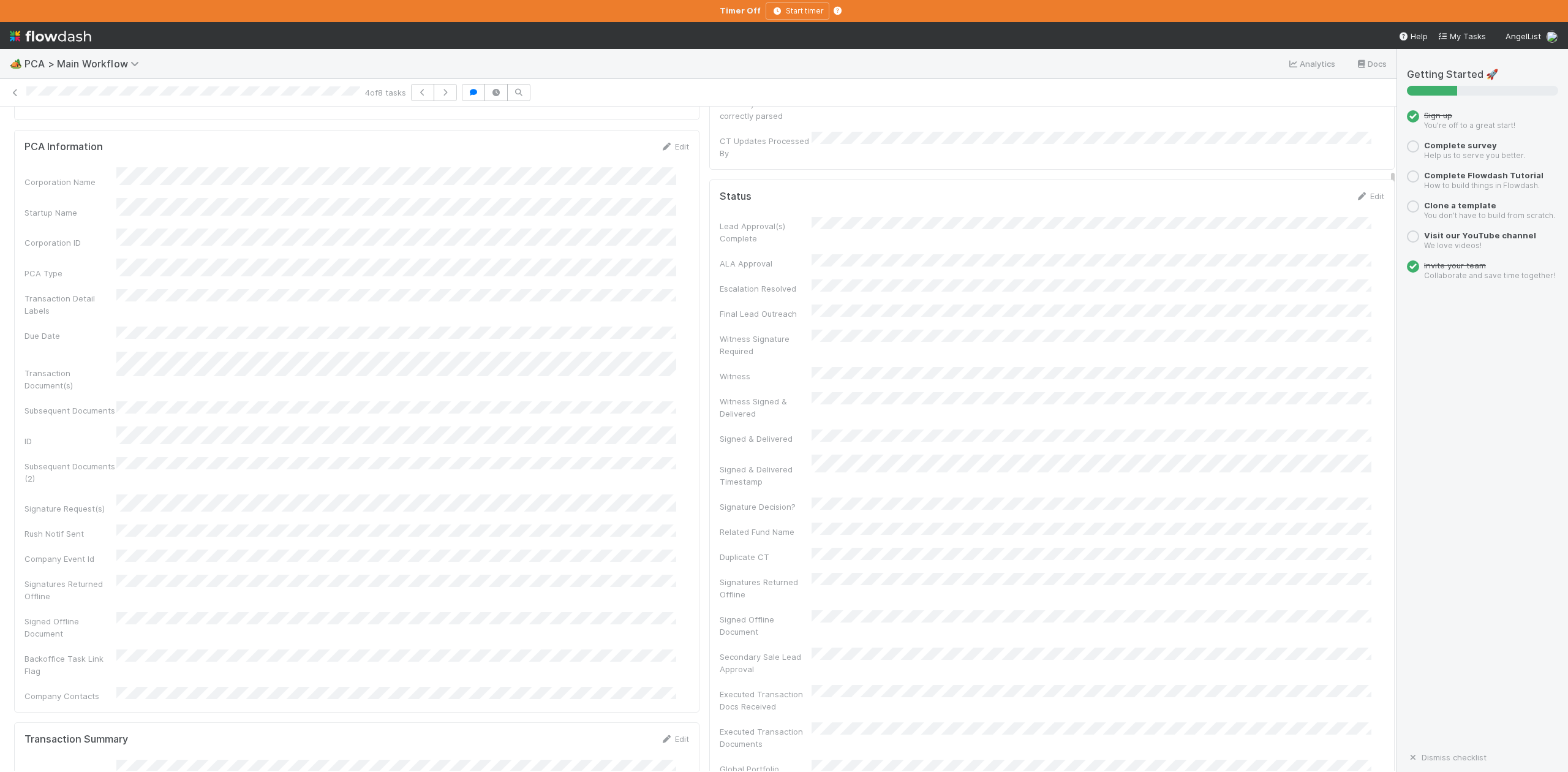
scroll to position [0, 0]
click at [57, 130] on span "IOS - [MEDICAL_DATA]" at bounding box center [70, 126] width 100 height 10
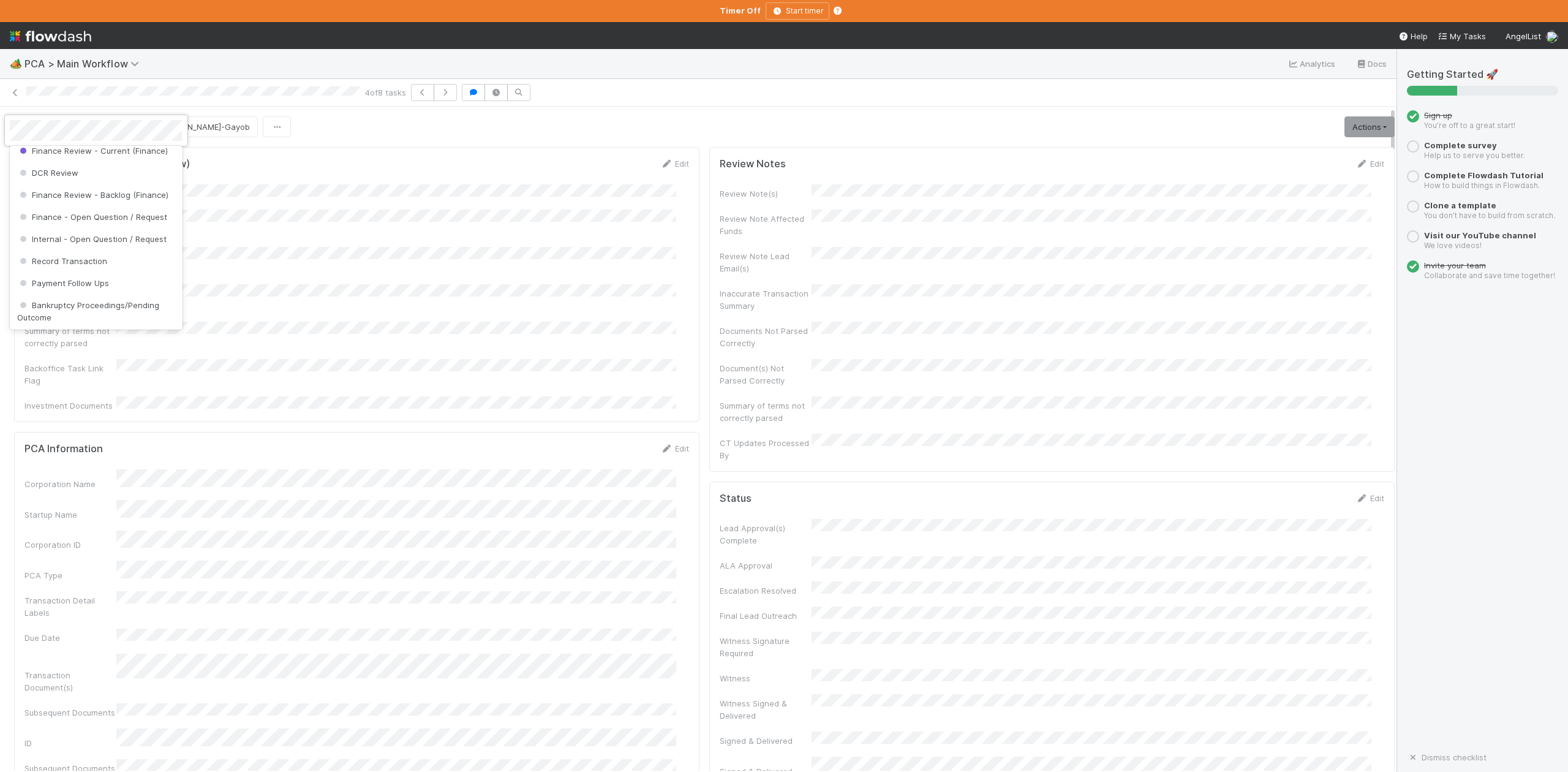
scroll to position [650, 0]
click at [59, 175] on span "DCR Review" at bounding box center [47, 171] width 61 height 10
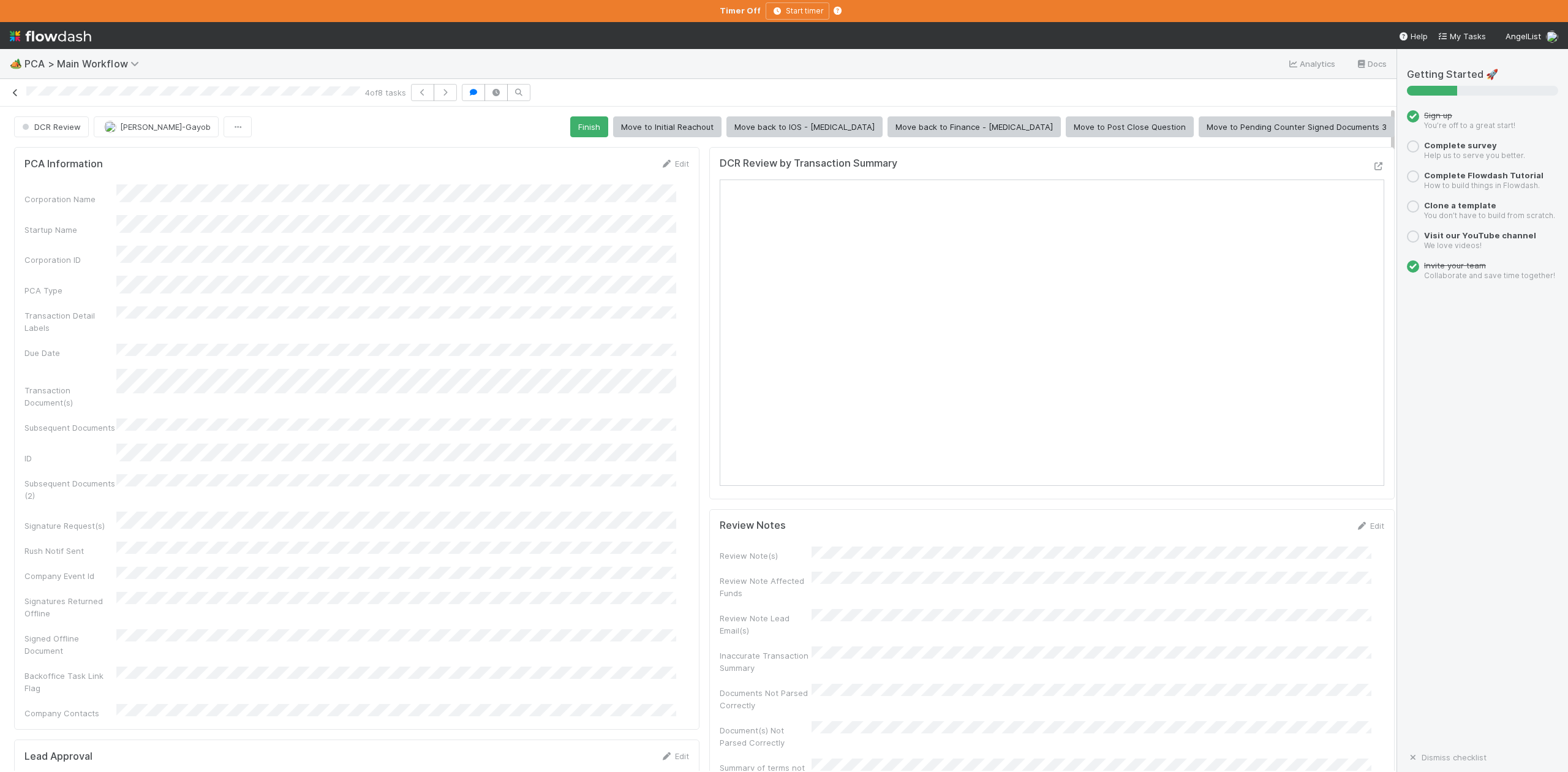
click at [15, 92] on icon at bounding box center [15, 93] width 12 height 8
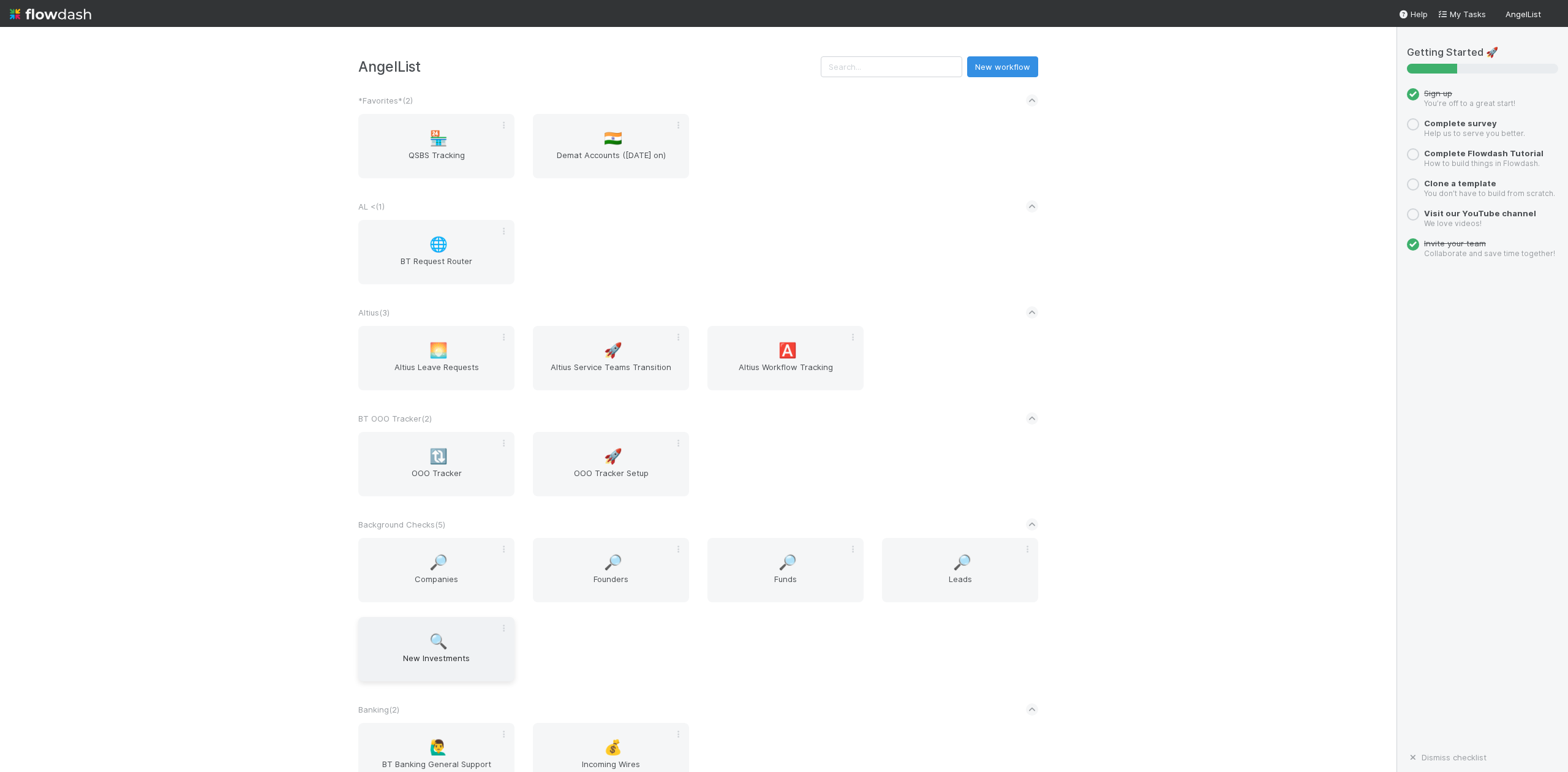
click at [441, 659] on span "New Investments" at bounding box center [436, 664] width 146 height 25
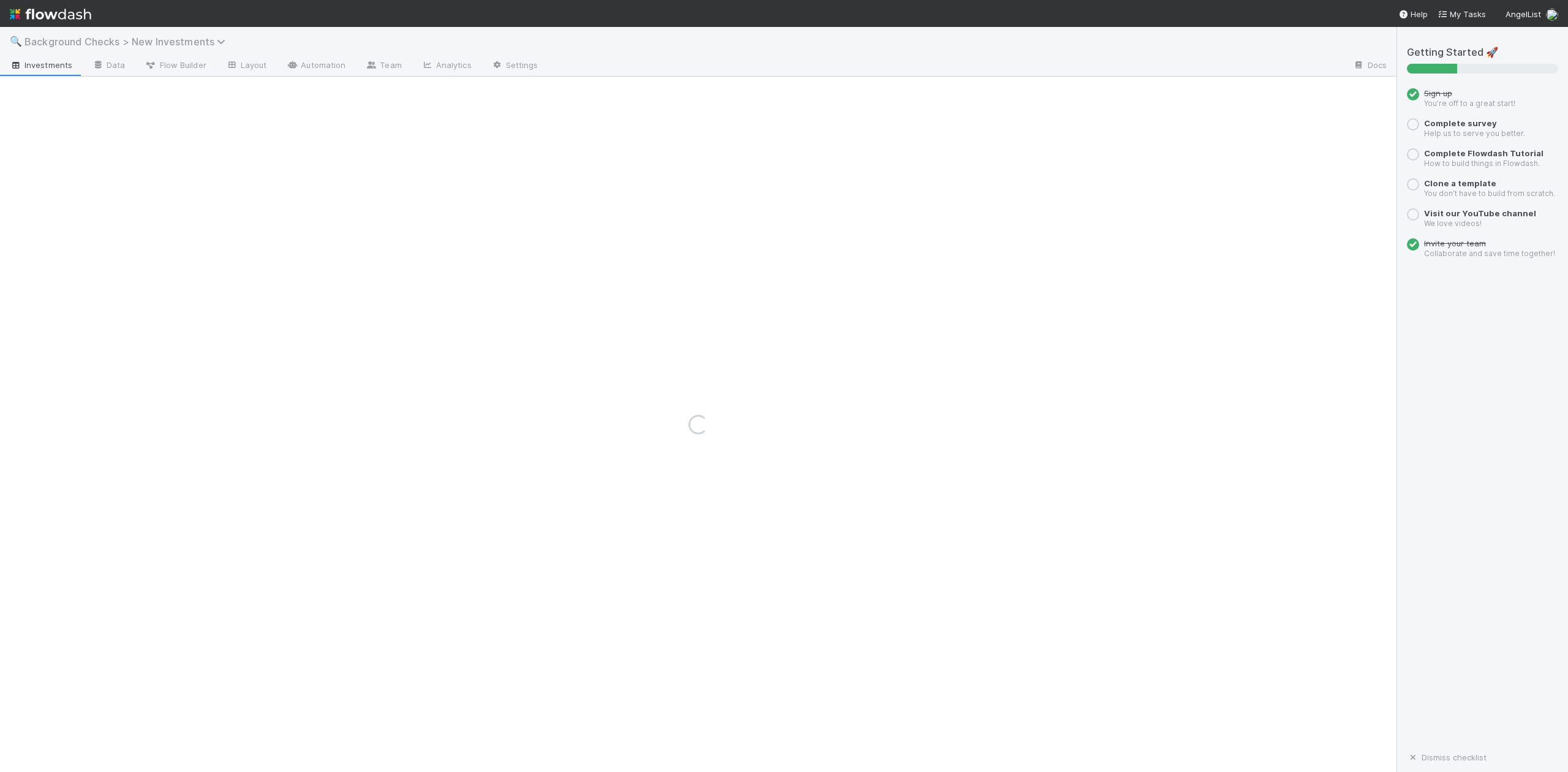
click at [224, 36] on icon at bounding box center [222, 41] width 12 height 10
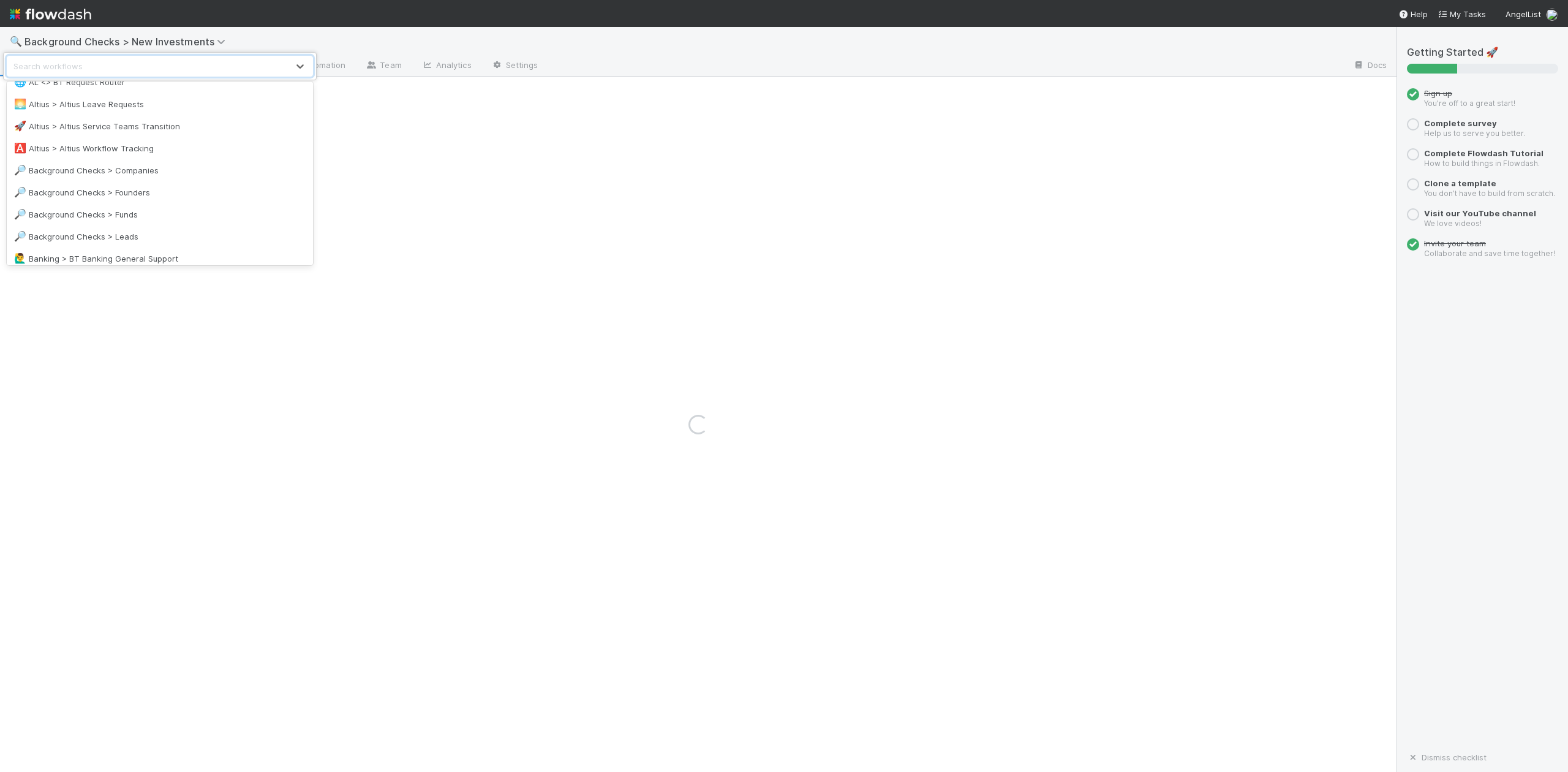
scroll to position [245, 0]
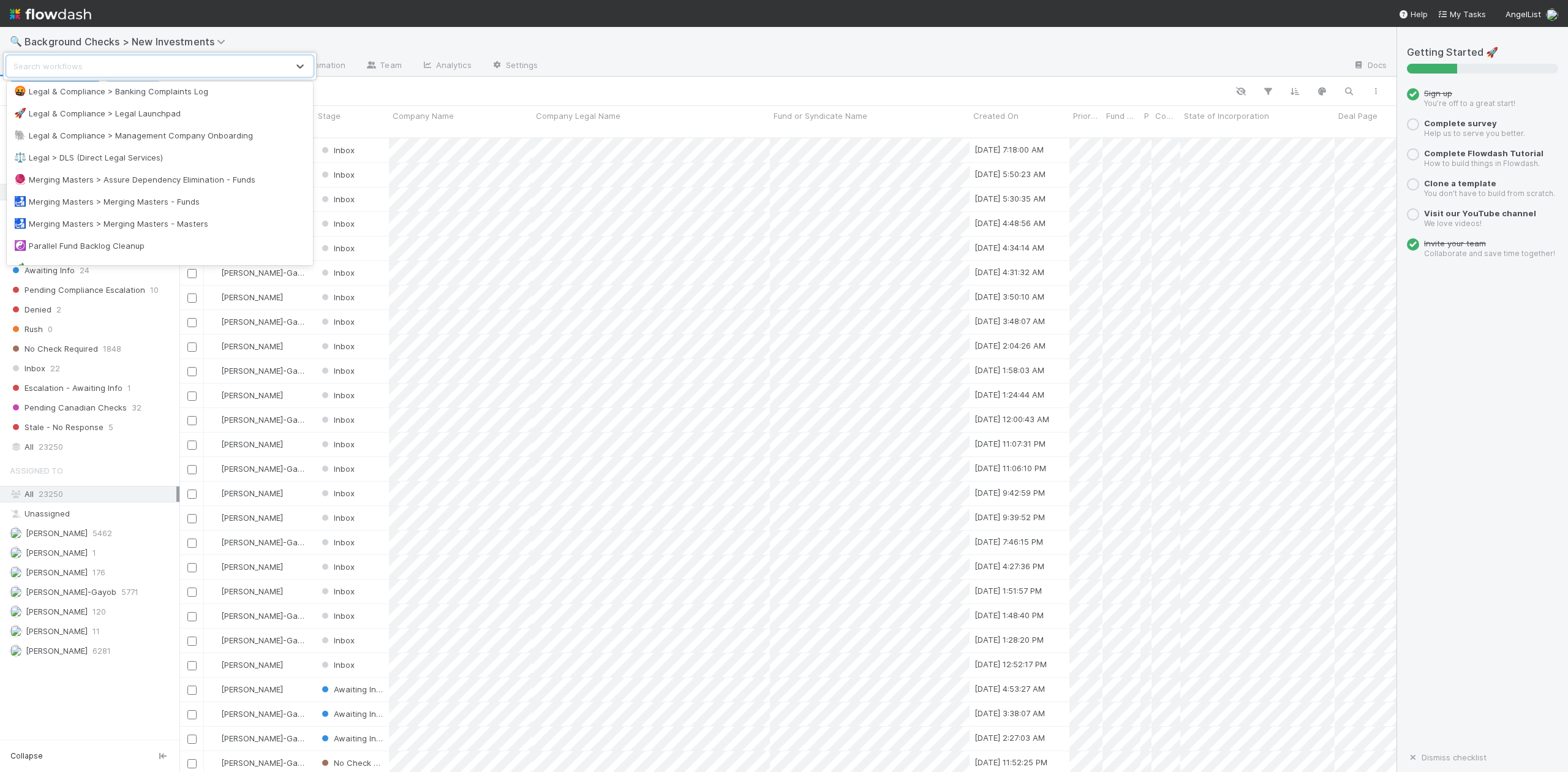
scroll to position [980, 0]
click at [99, 187] on div "🏕️ PCA > Main Workflow" at bounding box center [159, 185] width 292 height 12
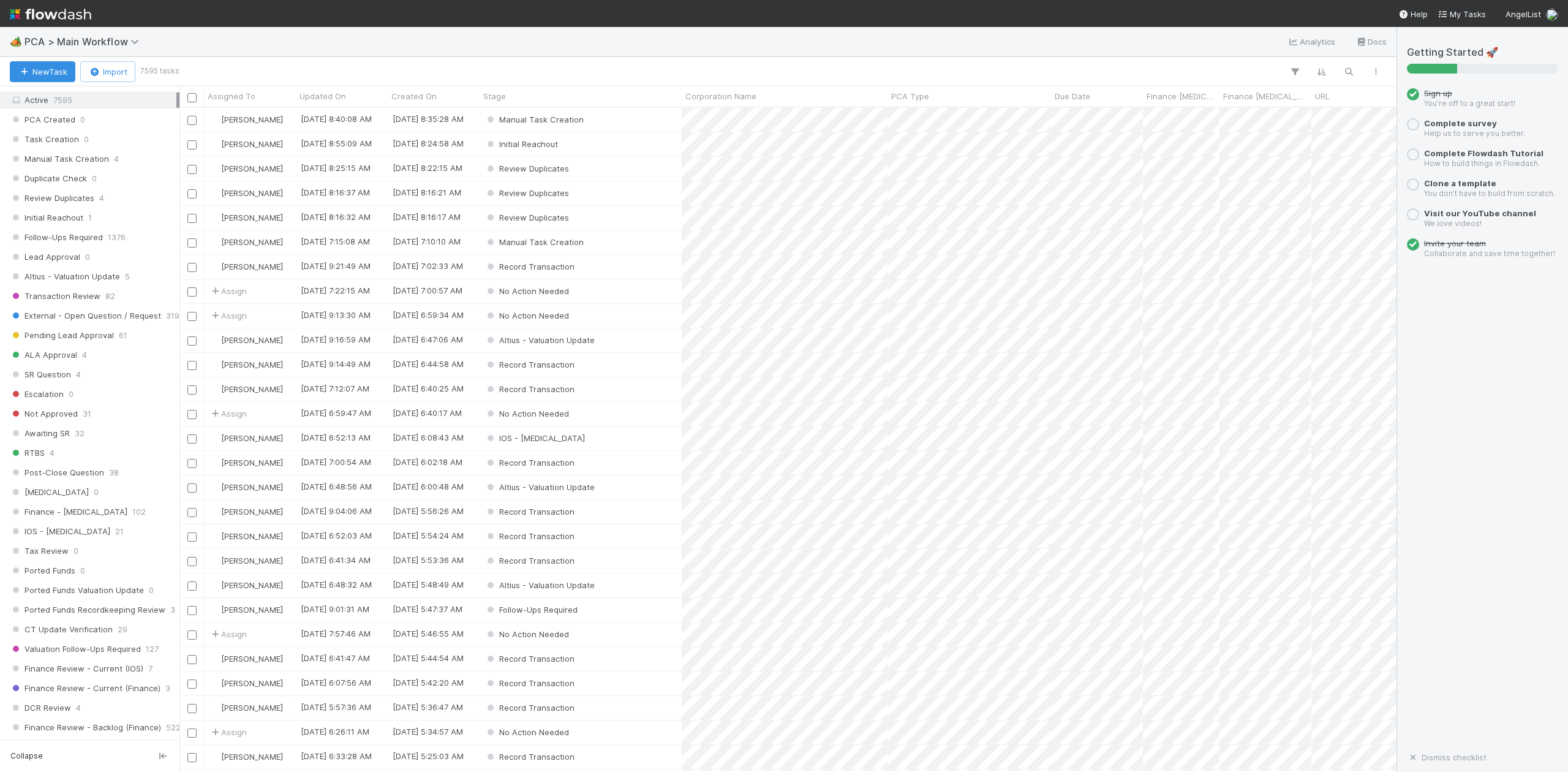
scroll to position [571, 0]
click at [48, 588] on span "Finance Review - Backlog (Finance)" at bounding box center [85, 580] width 151 height 15
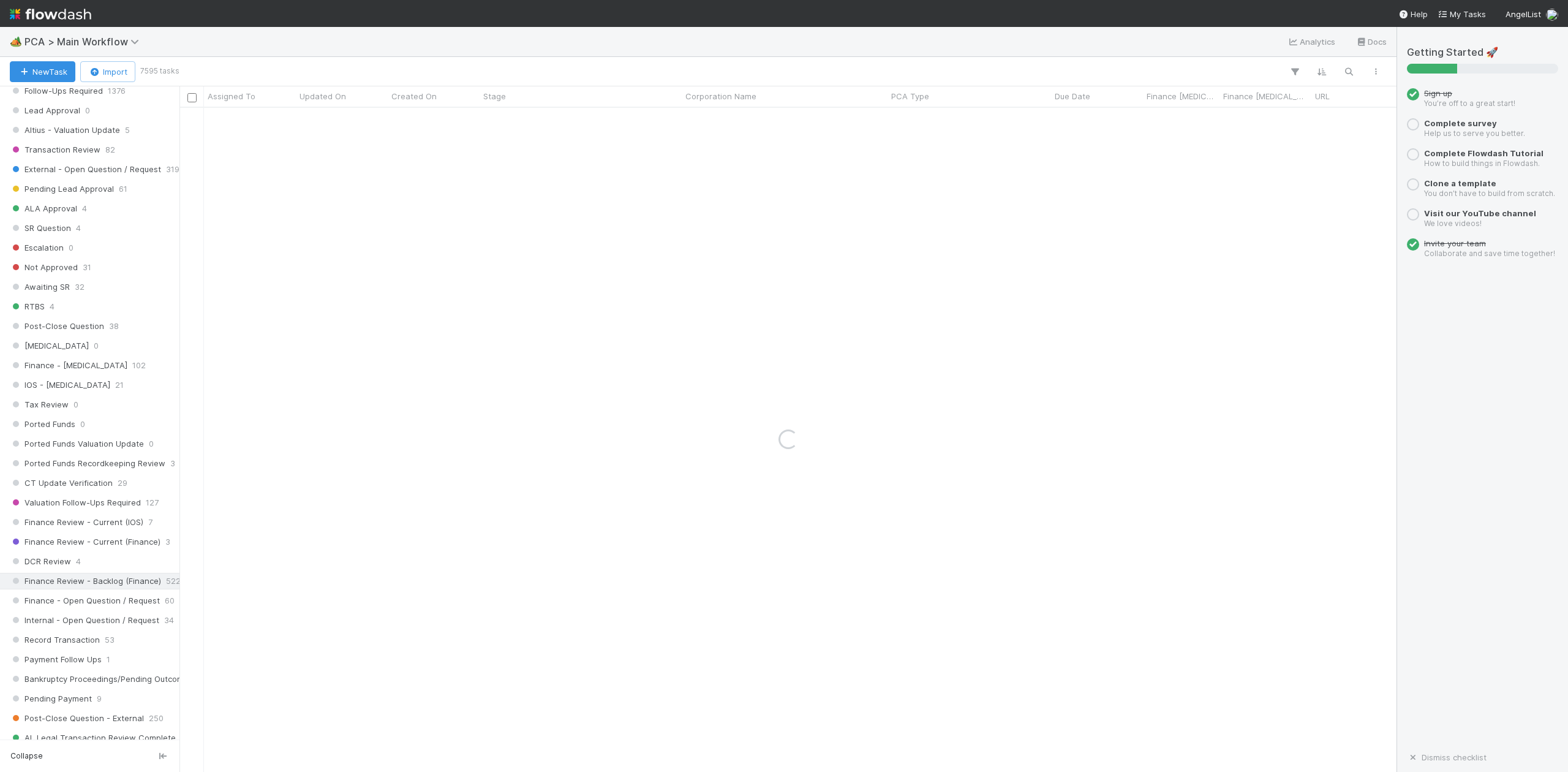
scroll to position [980, 0]
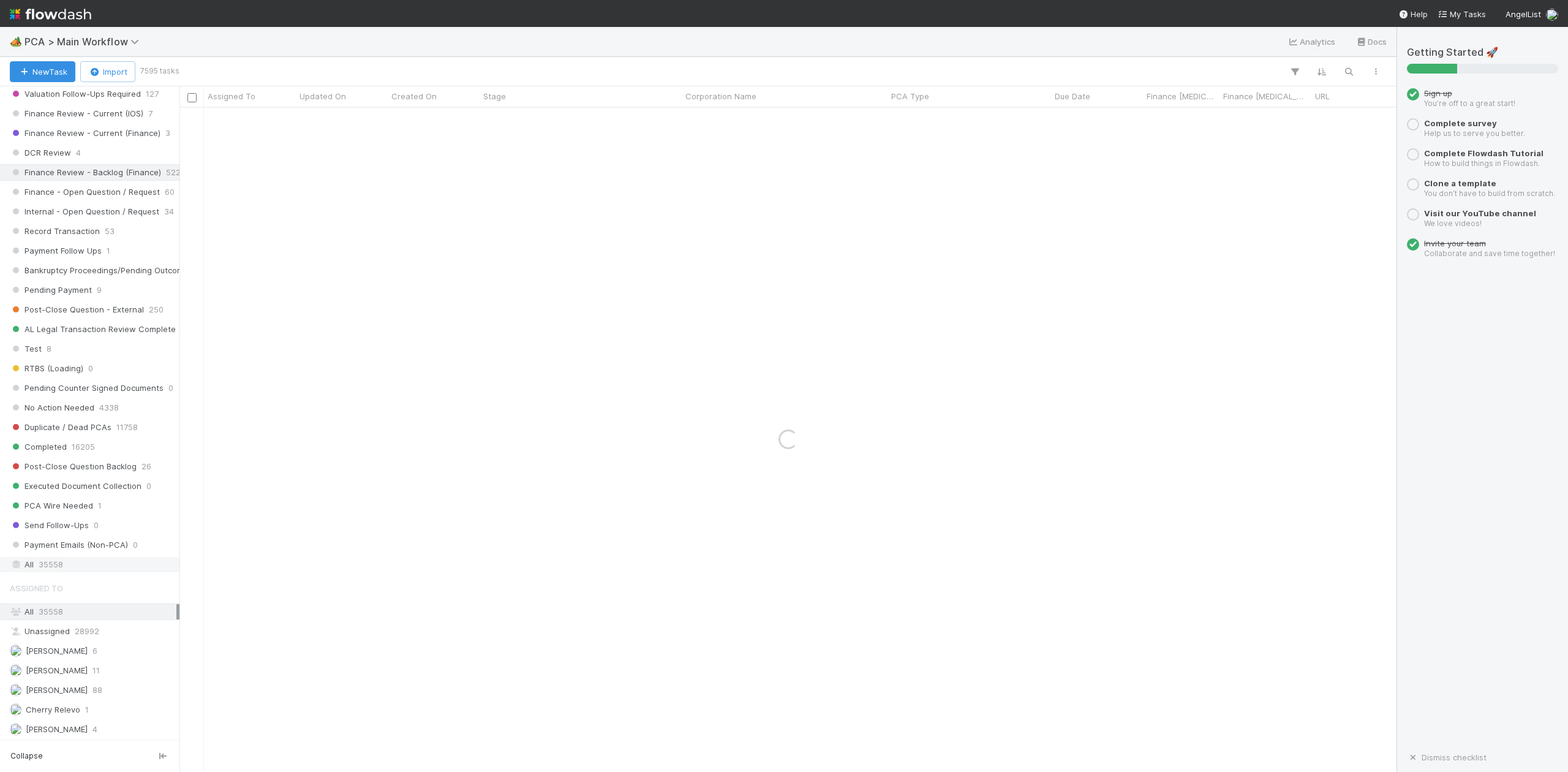
click at [65, 572] on div "All 35558" at bounding box center [93, 564] width 166 height 15
click at [1346, 72] on icon "button" at bounding box center [1348, 72] width 12 height 11
paste input "Innerbhakti"
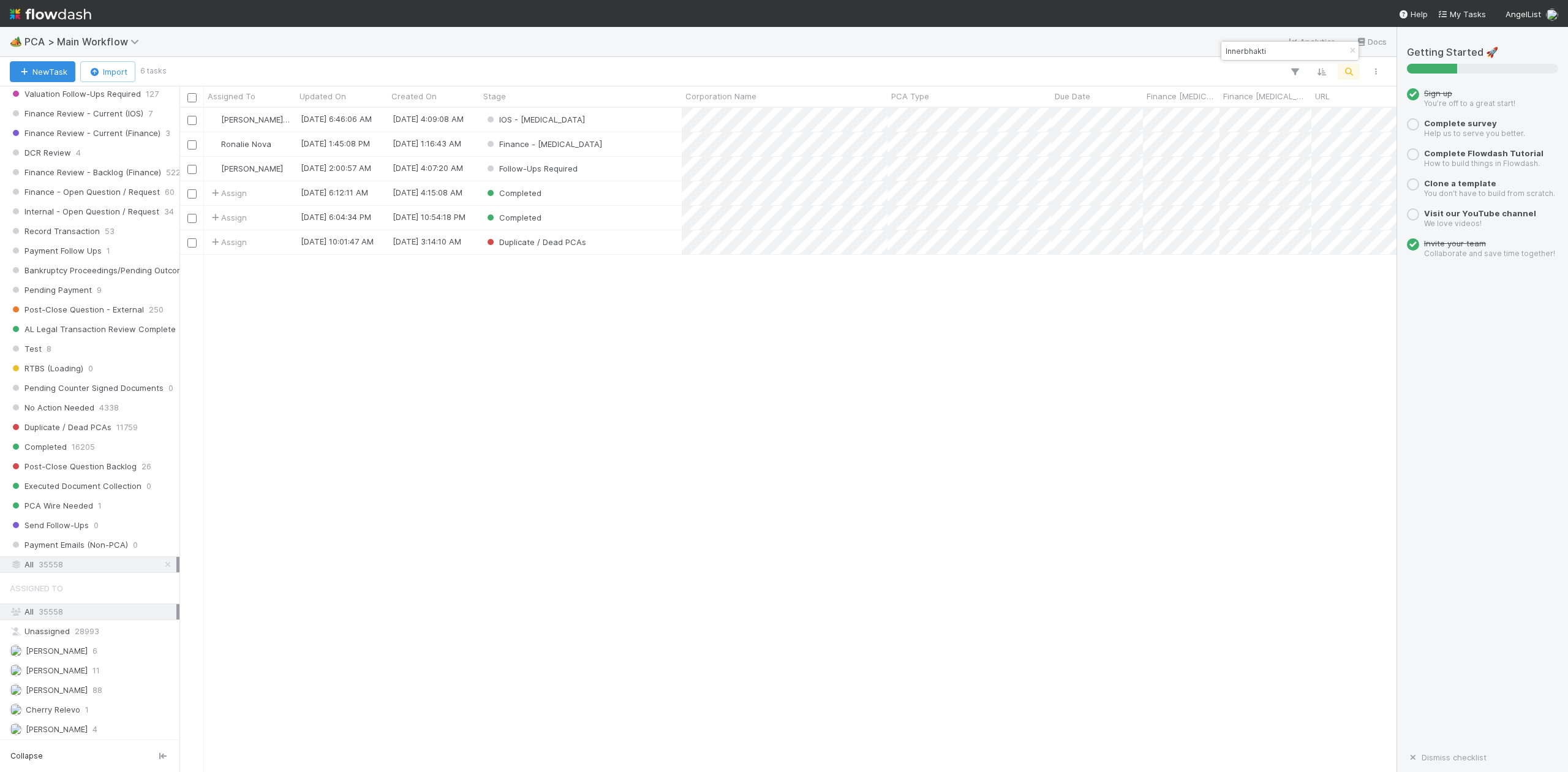
scroll to position [652, 1206]
type input "Innerbhakti"
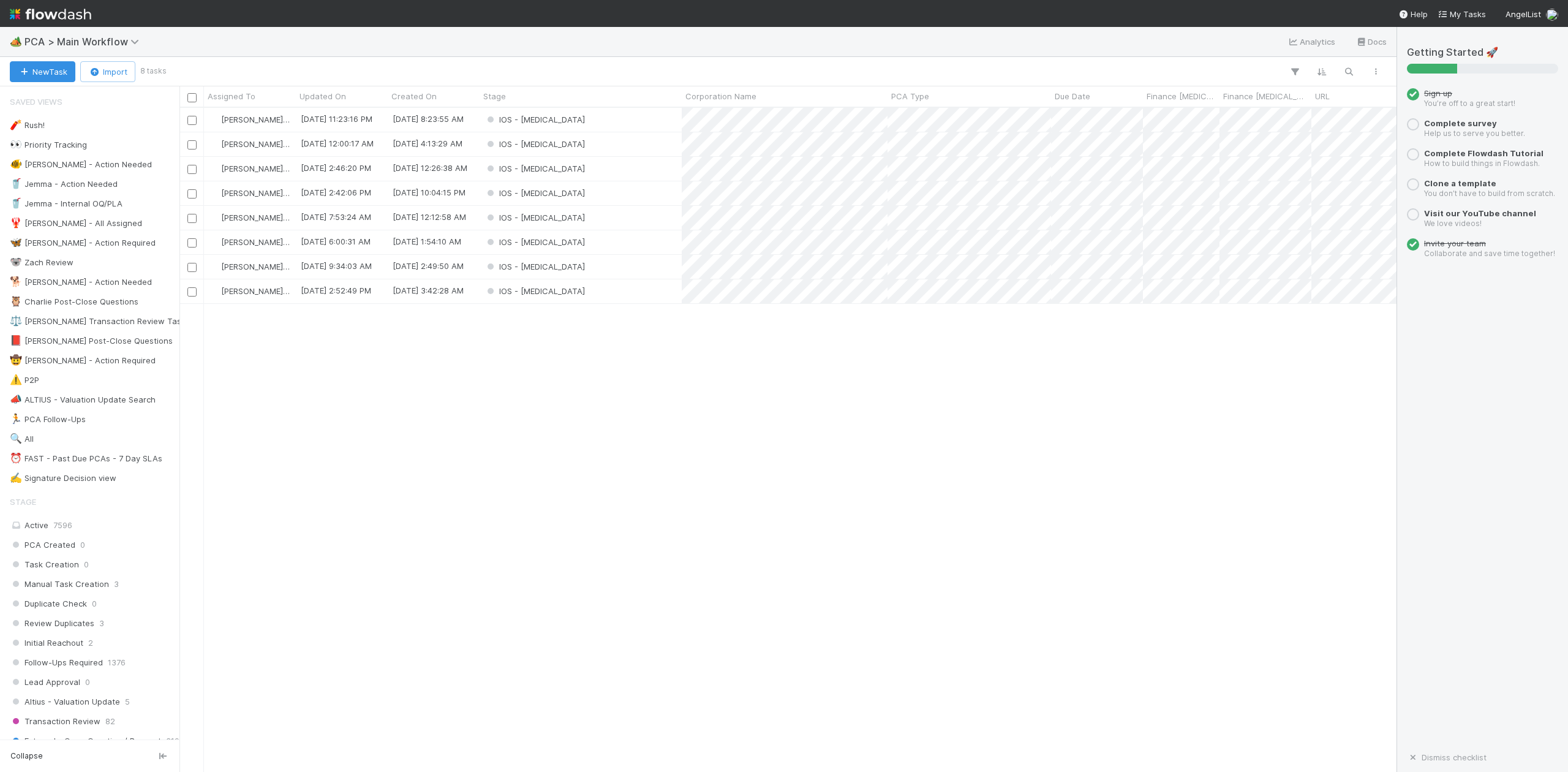
scroll to position [652, 1206]
click at [567, 119] on div "IOS - [MEDICAL_DATA]" at bounding box center [580, 120] width 202 height 24
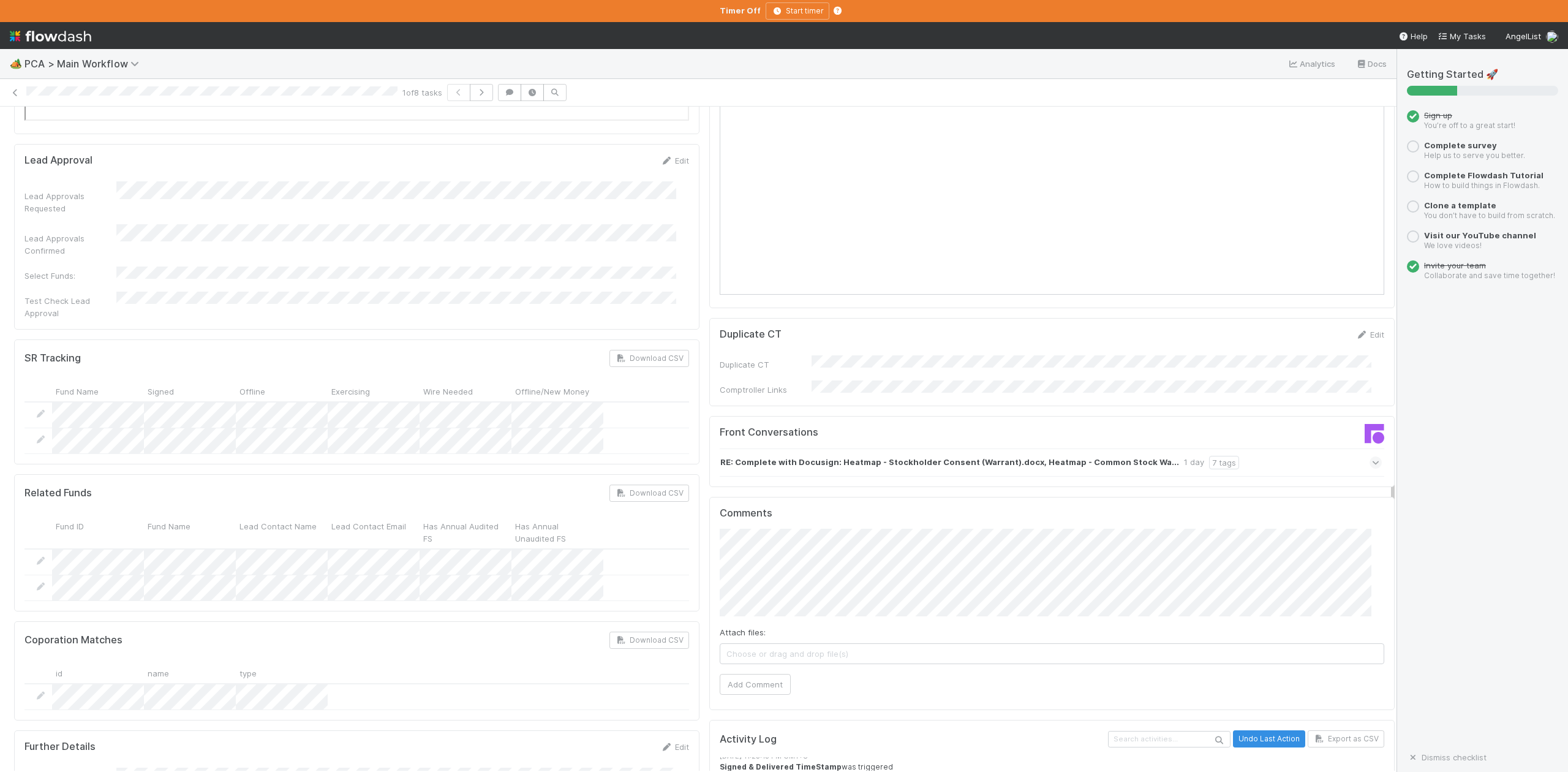
scroll to position [1960, 0]
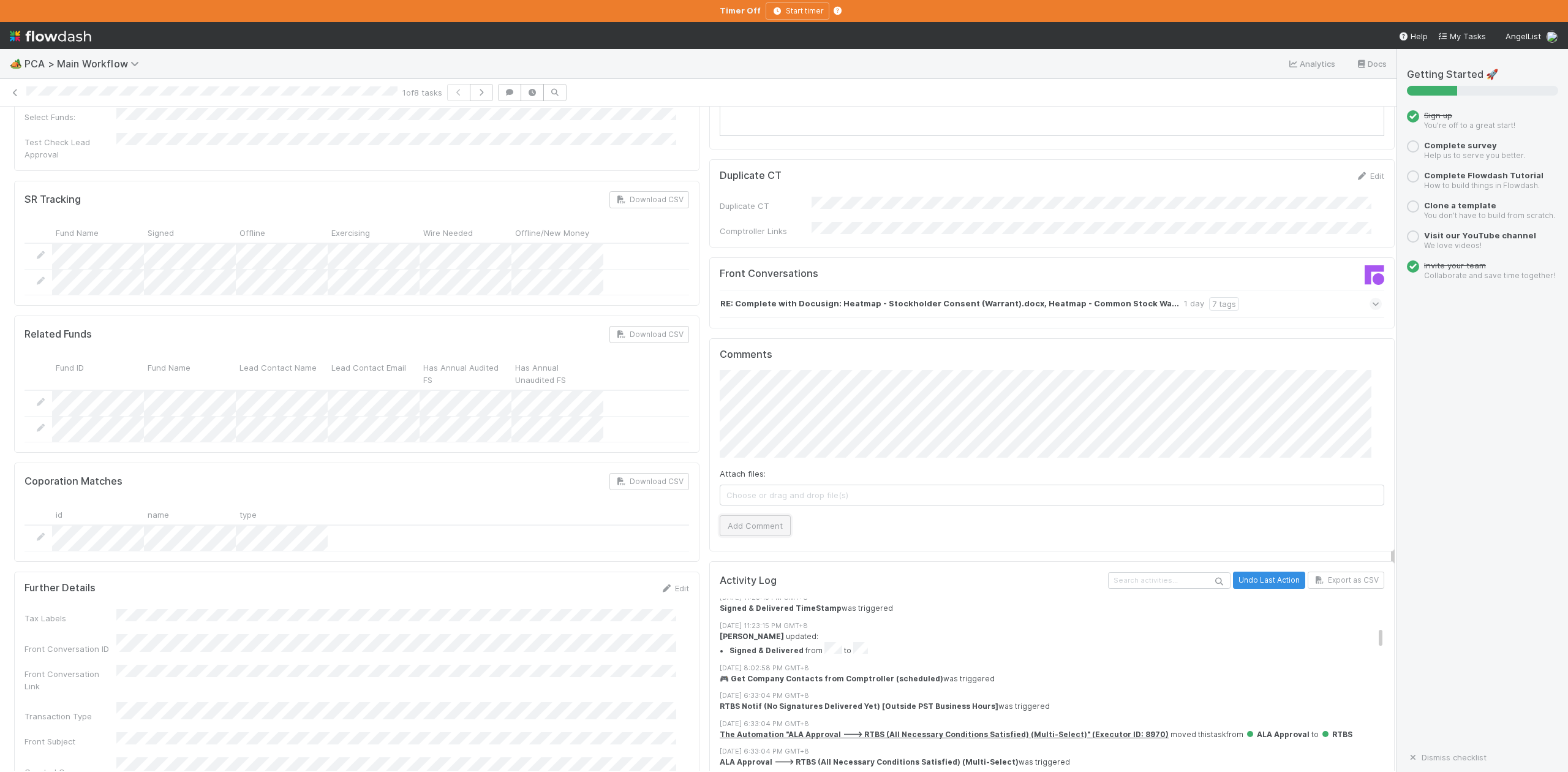
click at [736, 515] on button "Add Comment" at bounding box center [755, 525] width 71 height 21
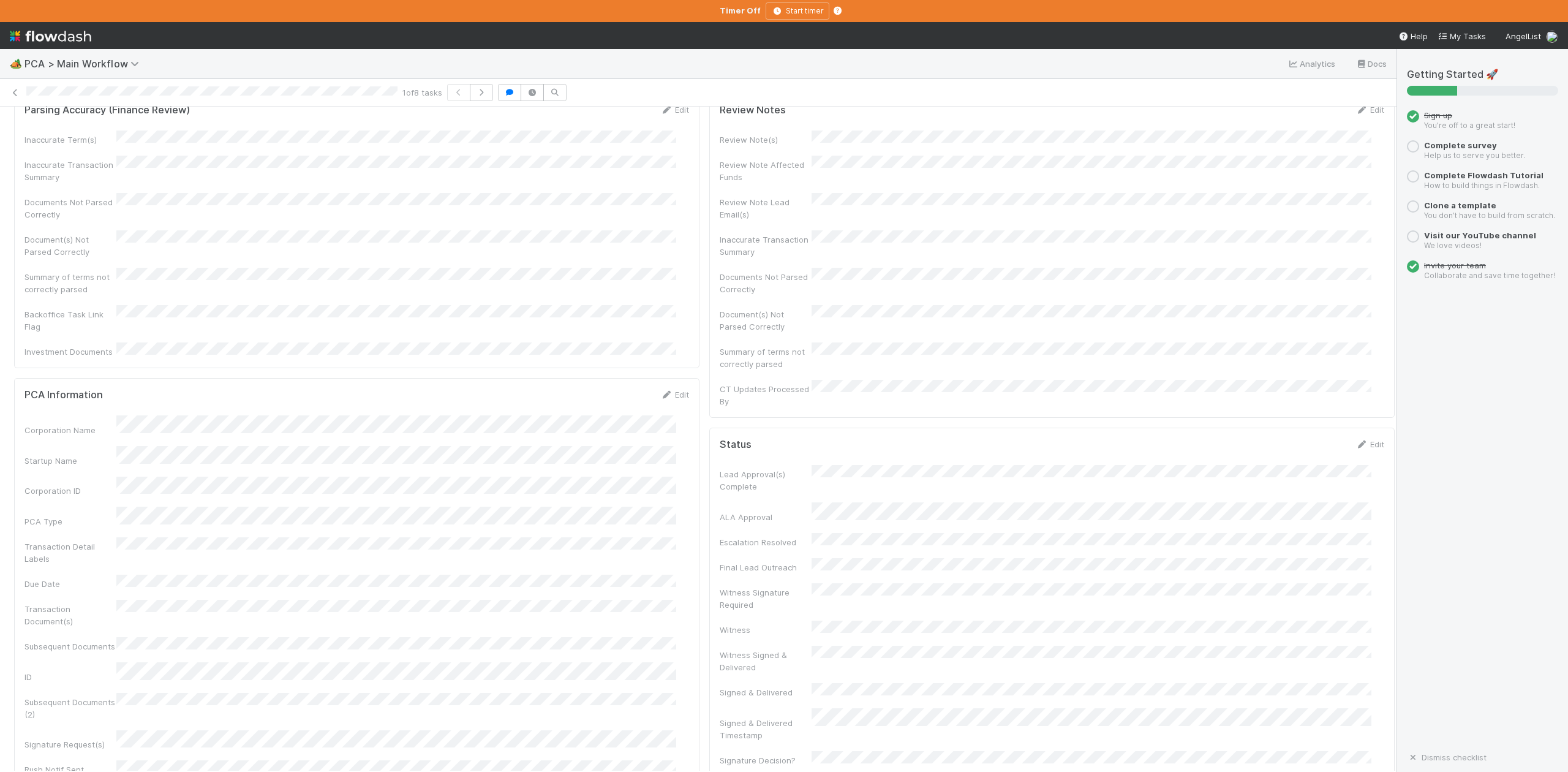
scroll to position [0, 0]
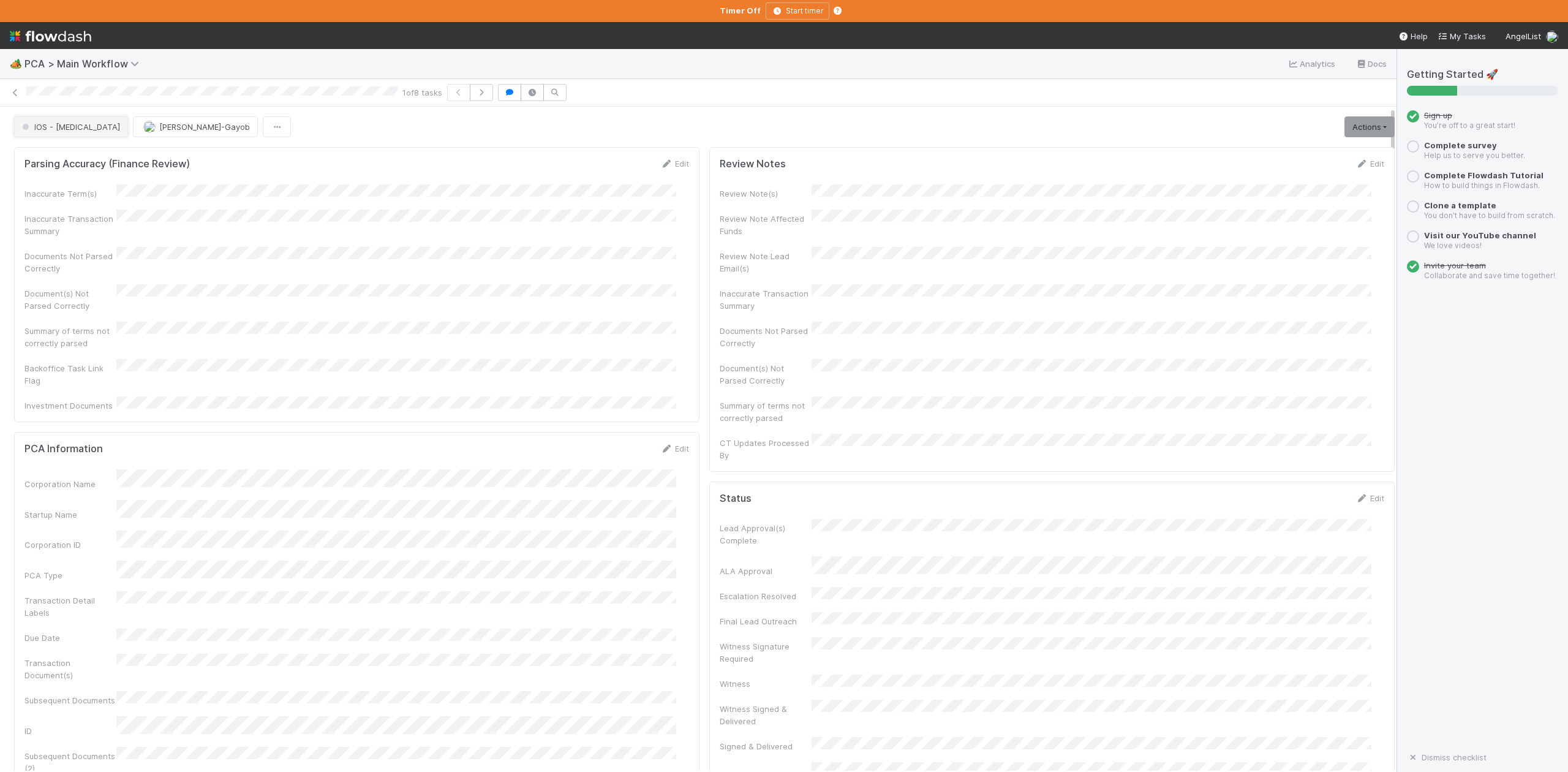
click at [52, 133] on button "IOS - ICU" at bounding box center [70, 126] width 114 height 21
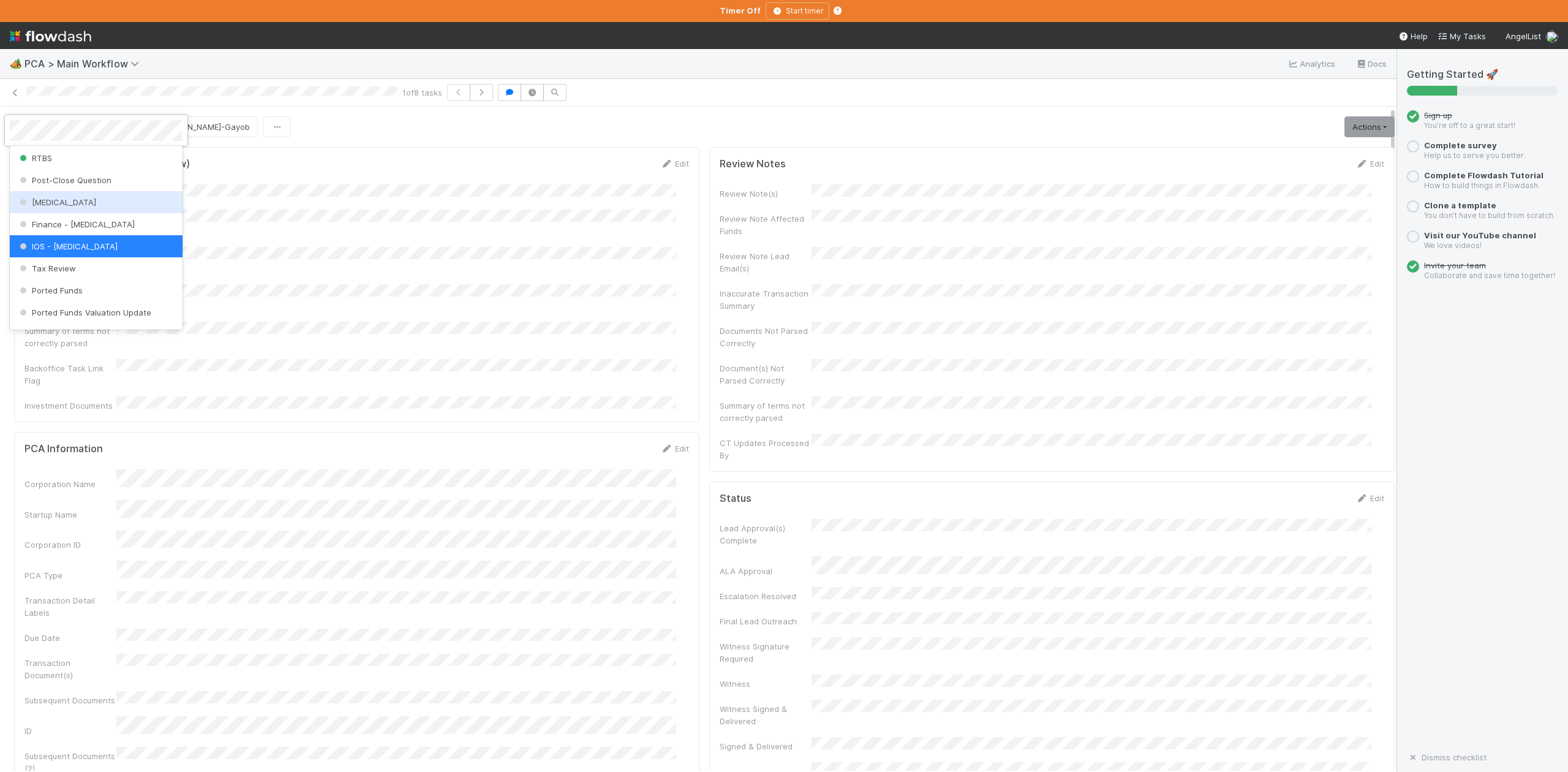
scroll to position [405, 0]
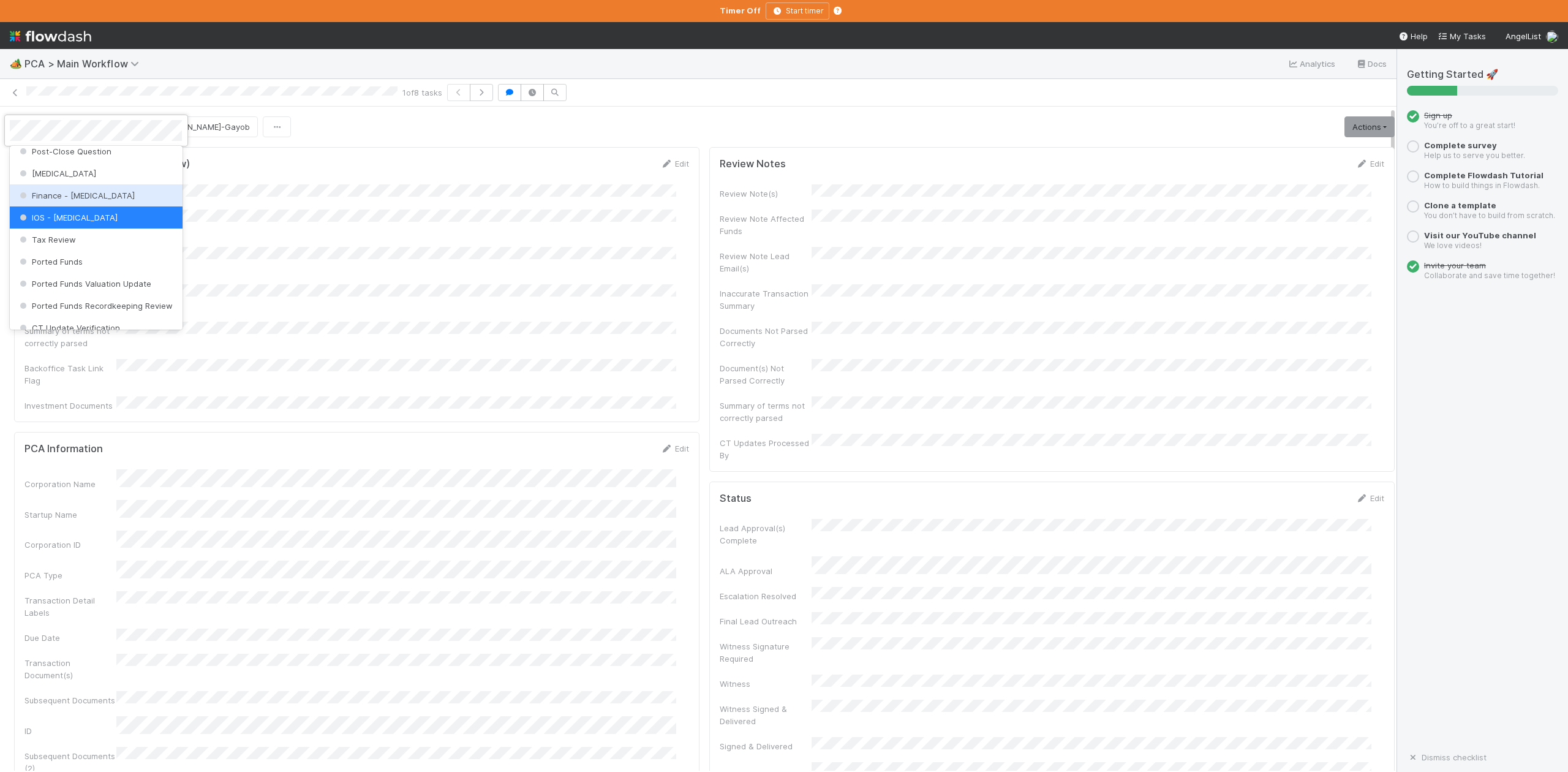
click at [65, 200] on span "Finance - ICU" at bounding box center [75, 195] width 117 height 10
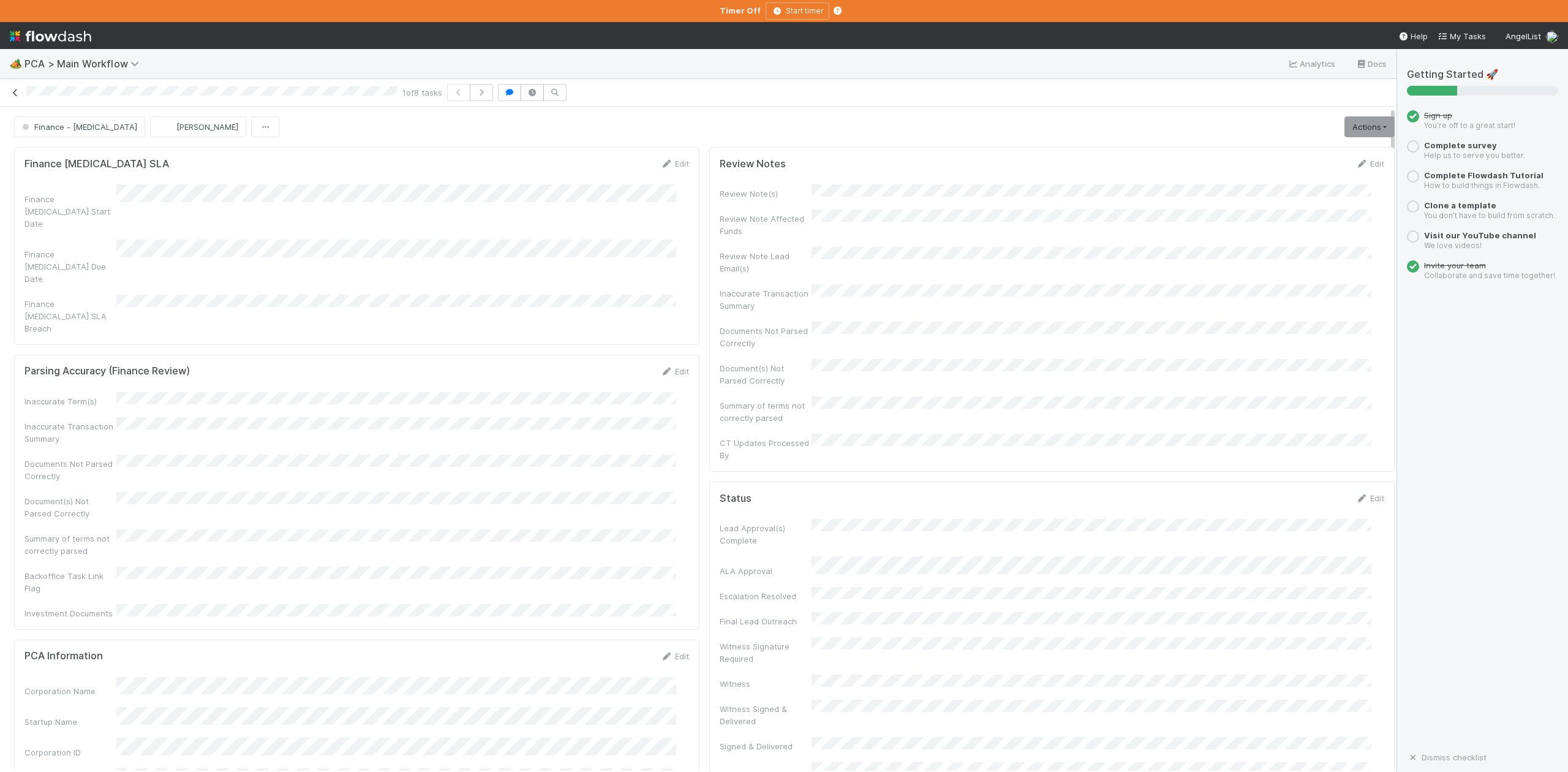
click at [16, 93] on icon at bounding box center [15, 93] width 12 height 8
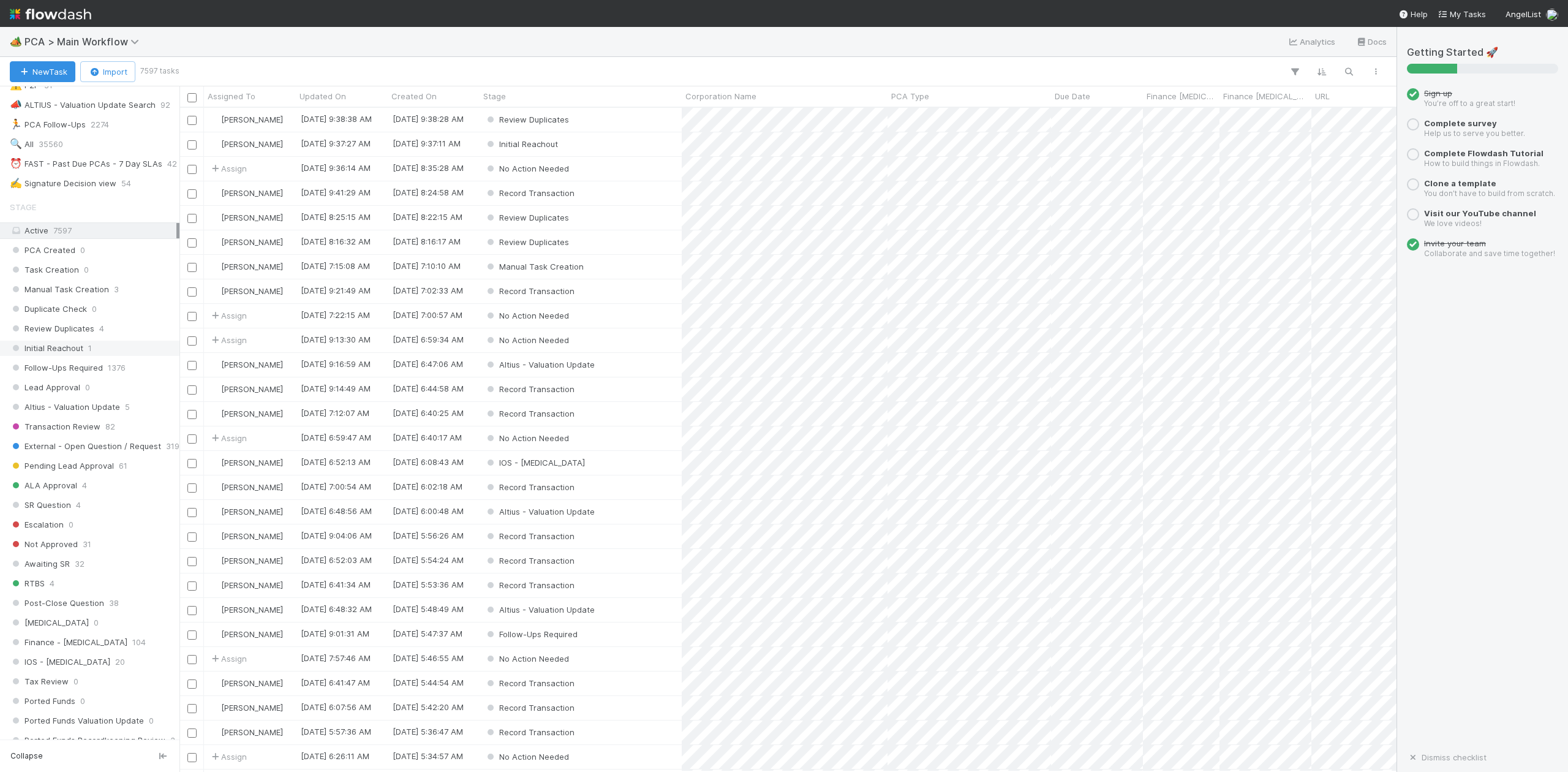
scroll to position [408, 0]
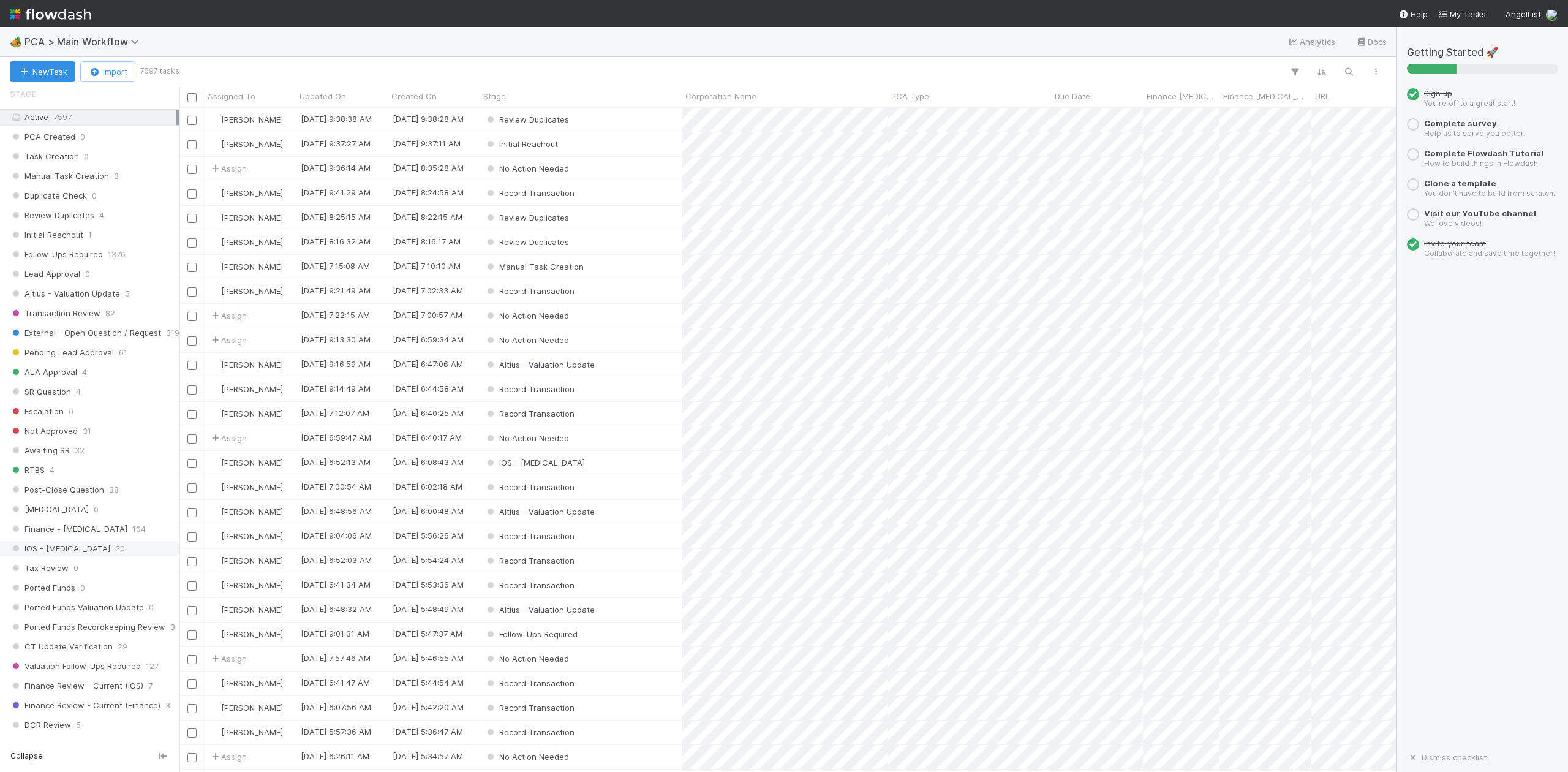
click at [42, 556] on span "IOS - [MEDICAL_DATA]" at bounding box center [60, 548] width 100 height 15
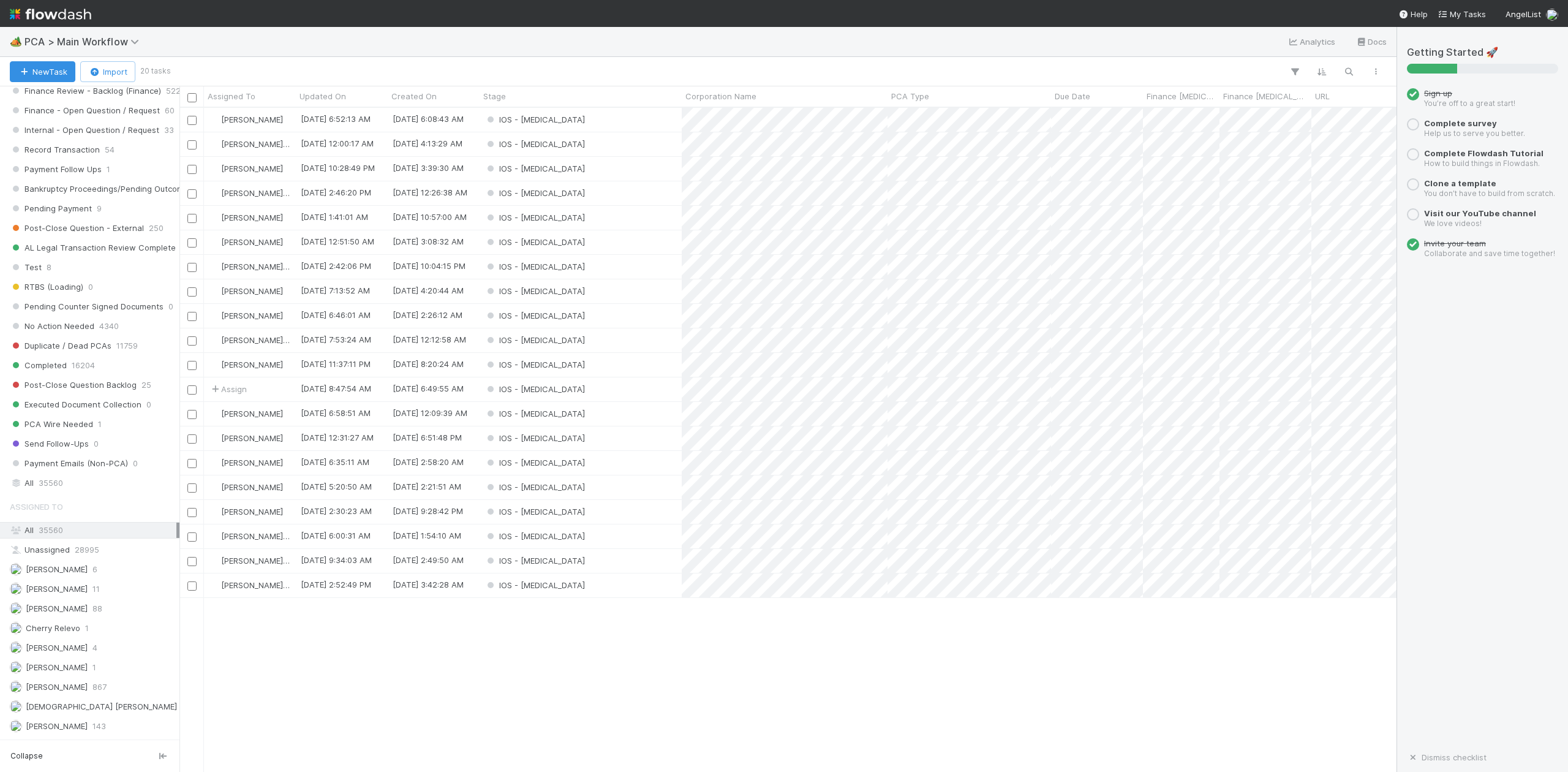
scroll to position [652, 1206]
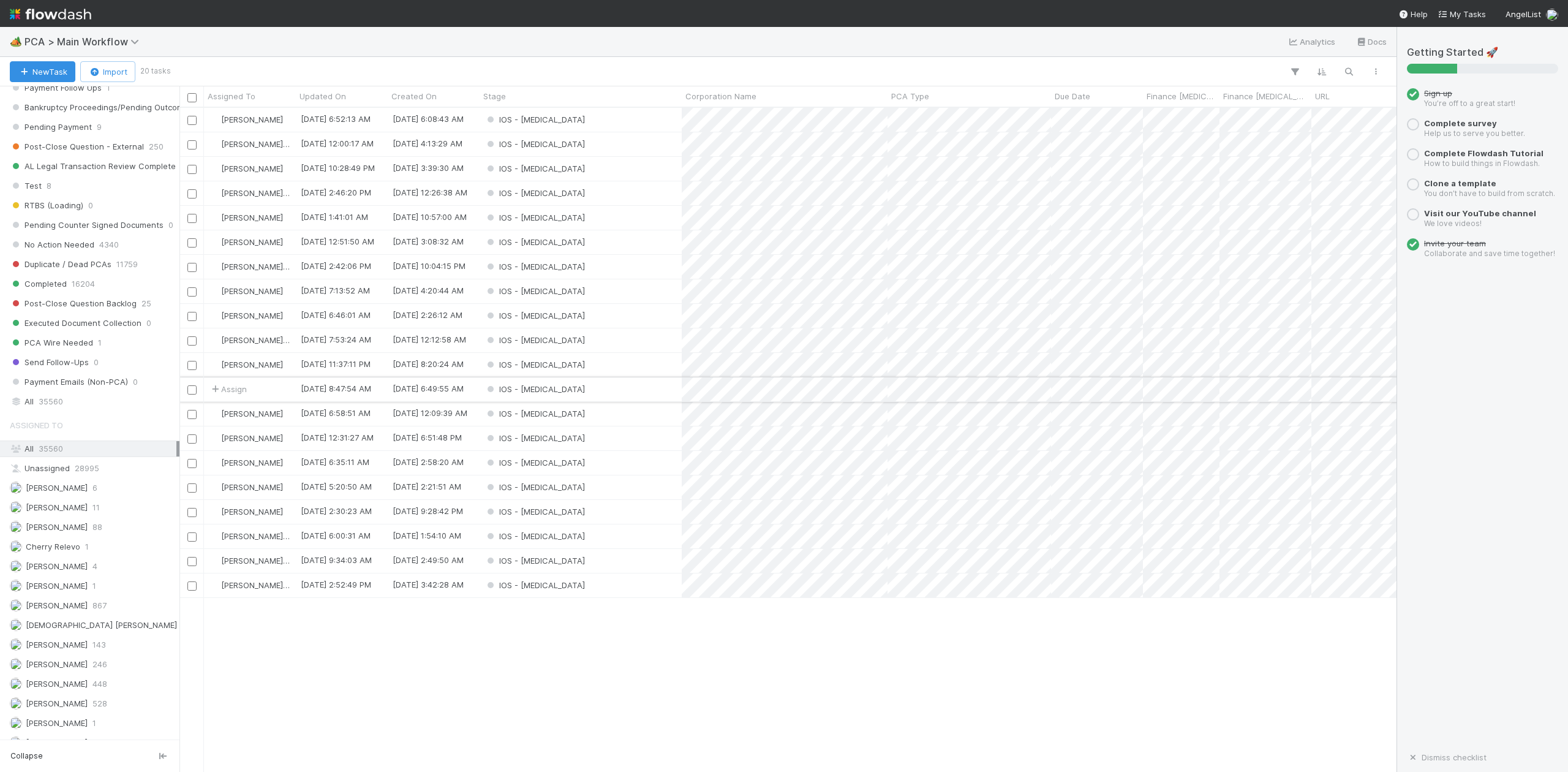
click at [593, 389] on div "IOS - ICU" at bounding box center [580, 389] width 202 height 24
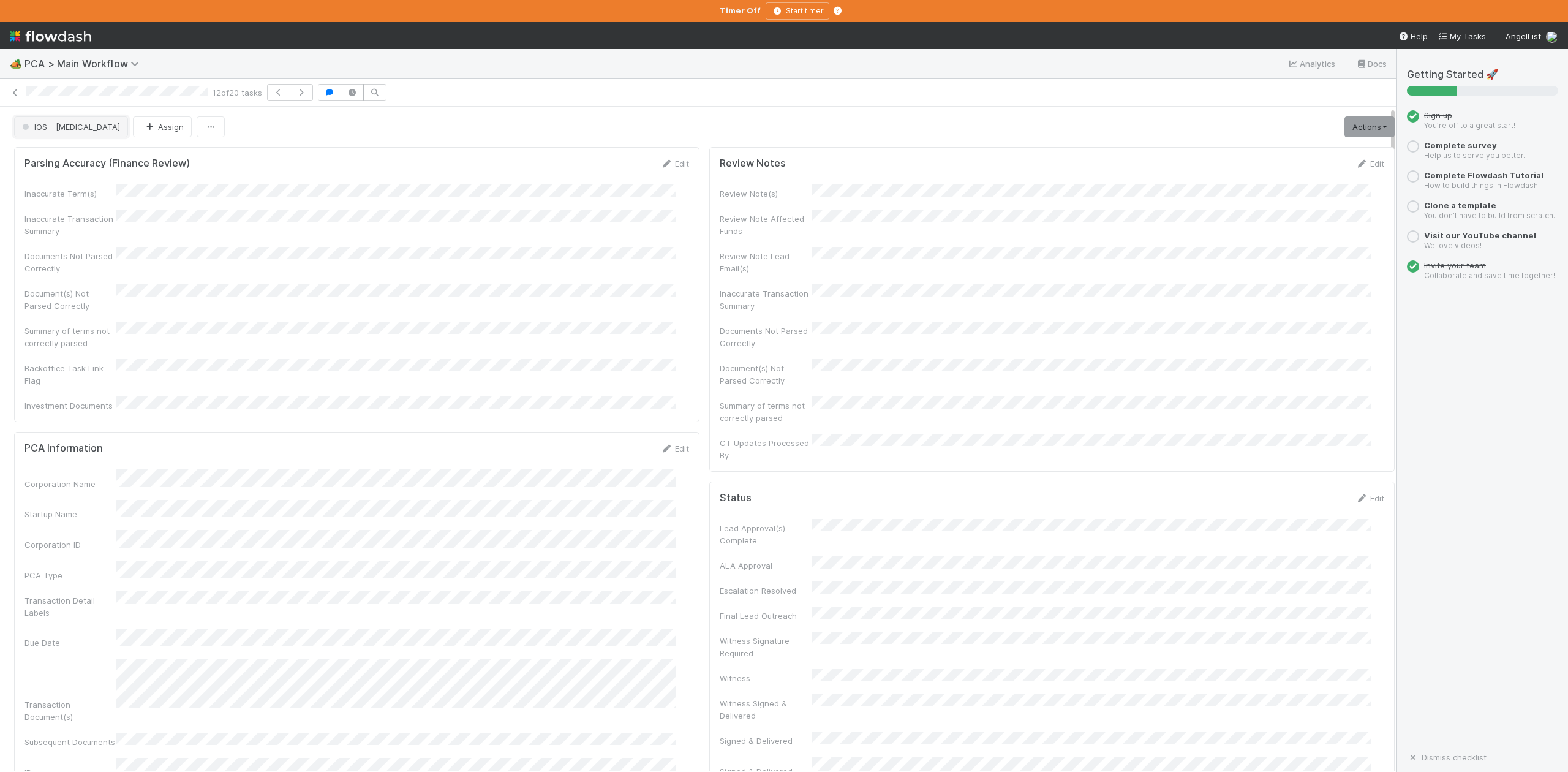
click at [49, 130] on span "IOS - ICU" at bounding box center [70, 126] width 100 height 10
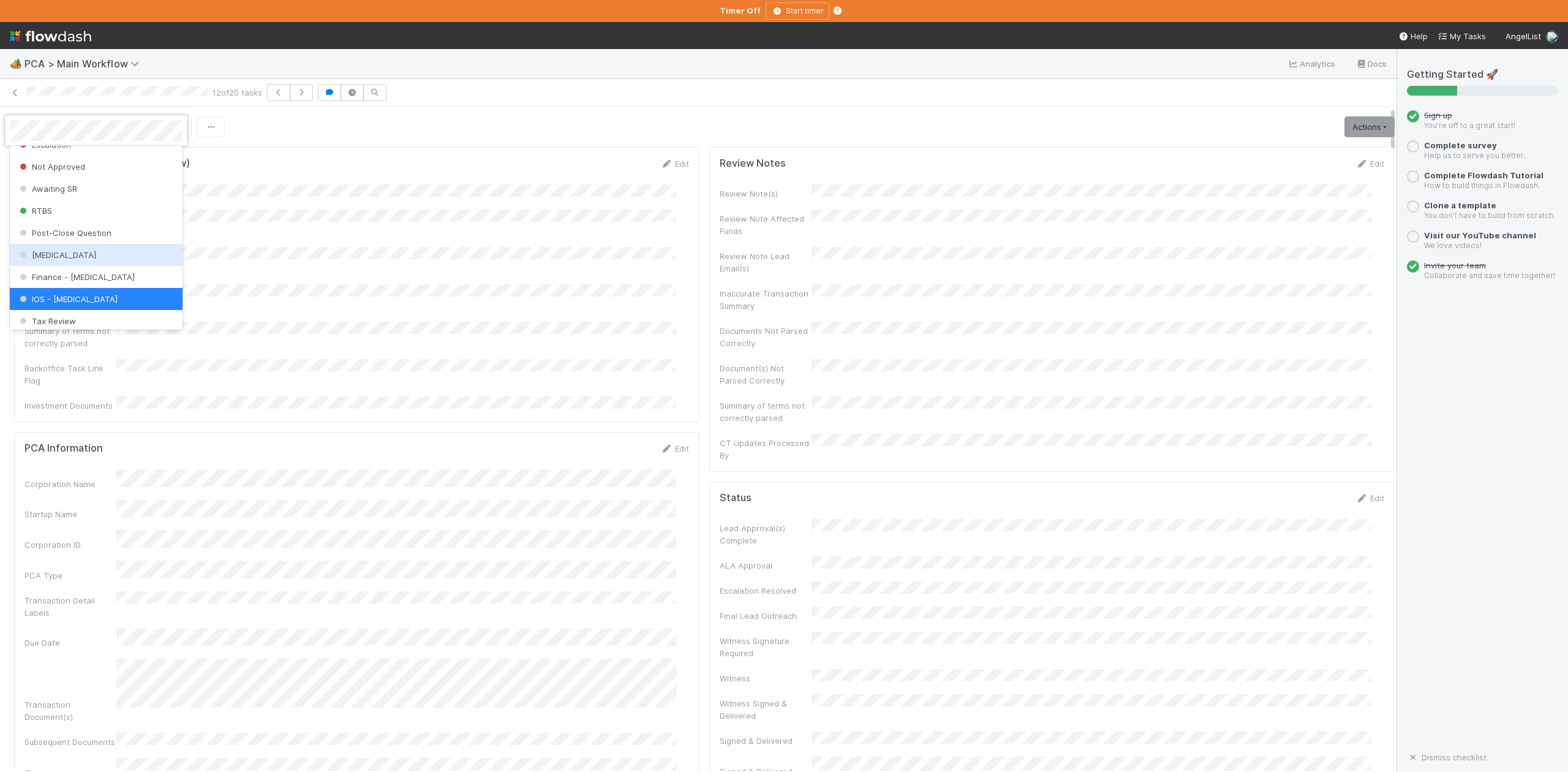
click at [40, 260] on span "ICU" at bounding box center [56, 255] width 79 height 10
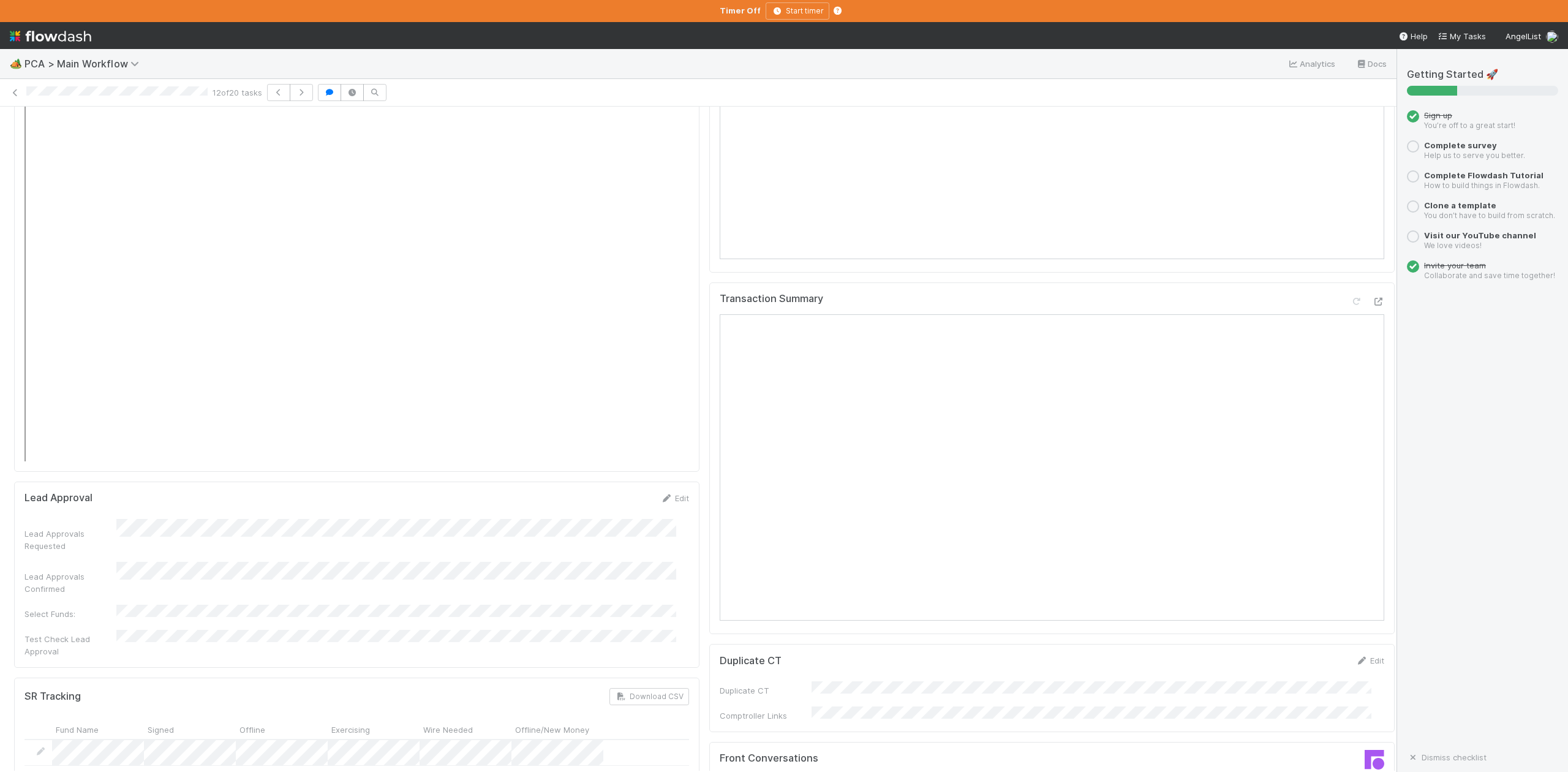
scroll to position [1878, 0]
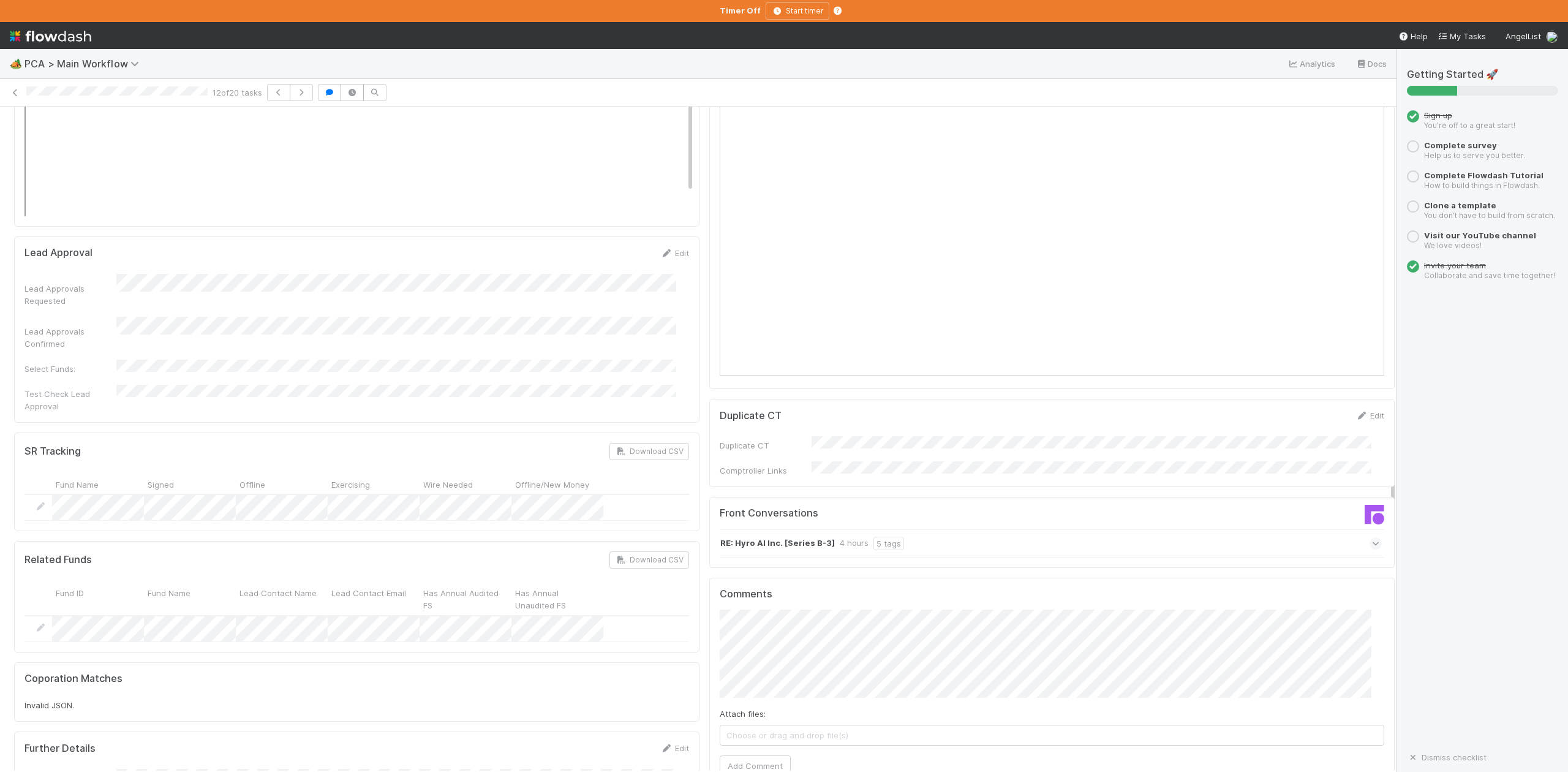
click at [1372, 537] on icon at bounding box center [1376, 543] width 8 height 12
click at [1370, 565] on icon at bounding box center [1375, 568] width 12 height 8
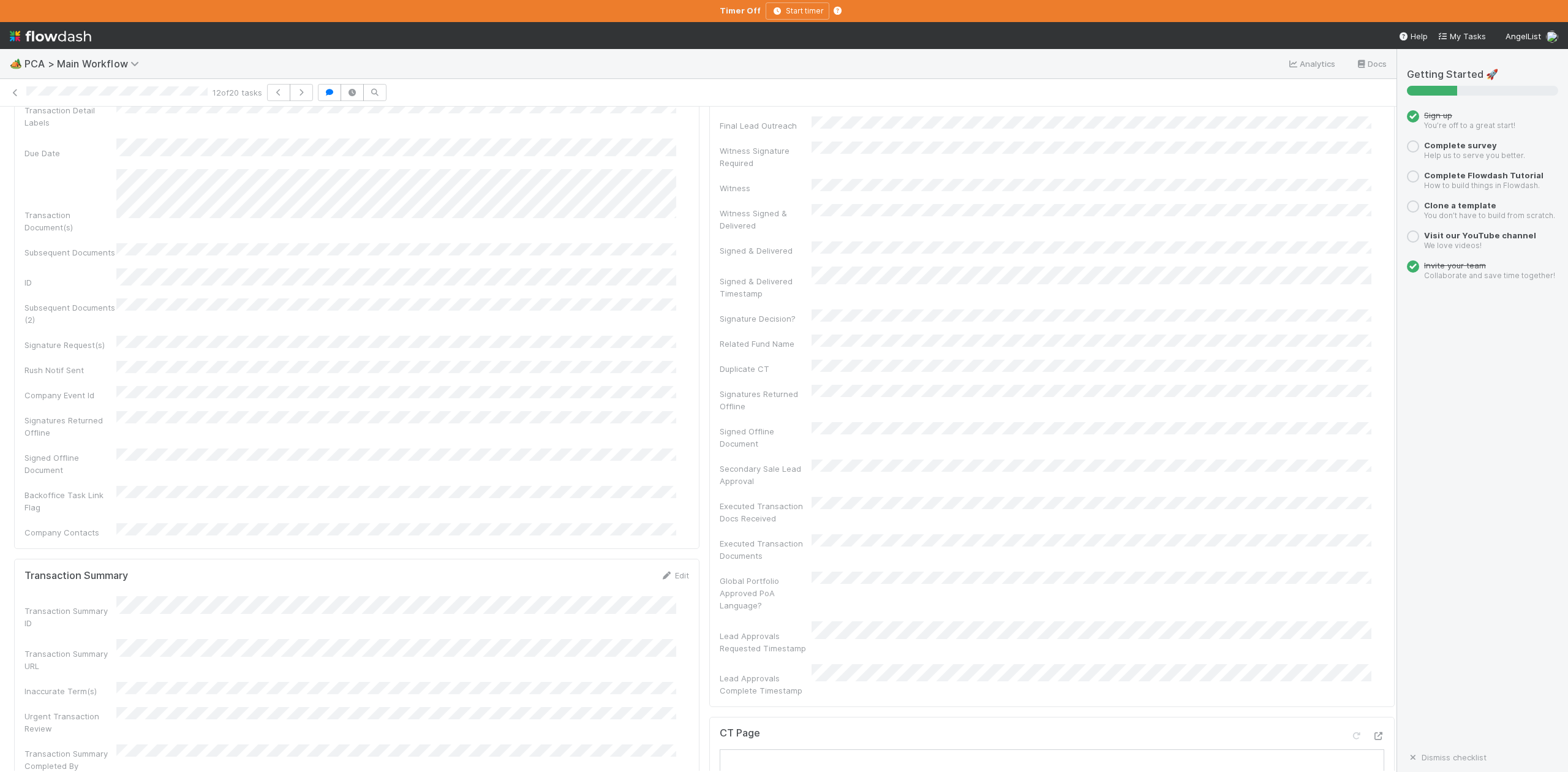
scroll to position [408, 0]
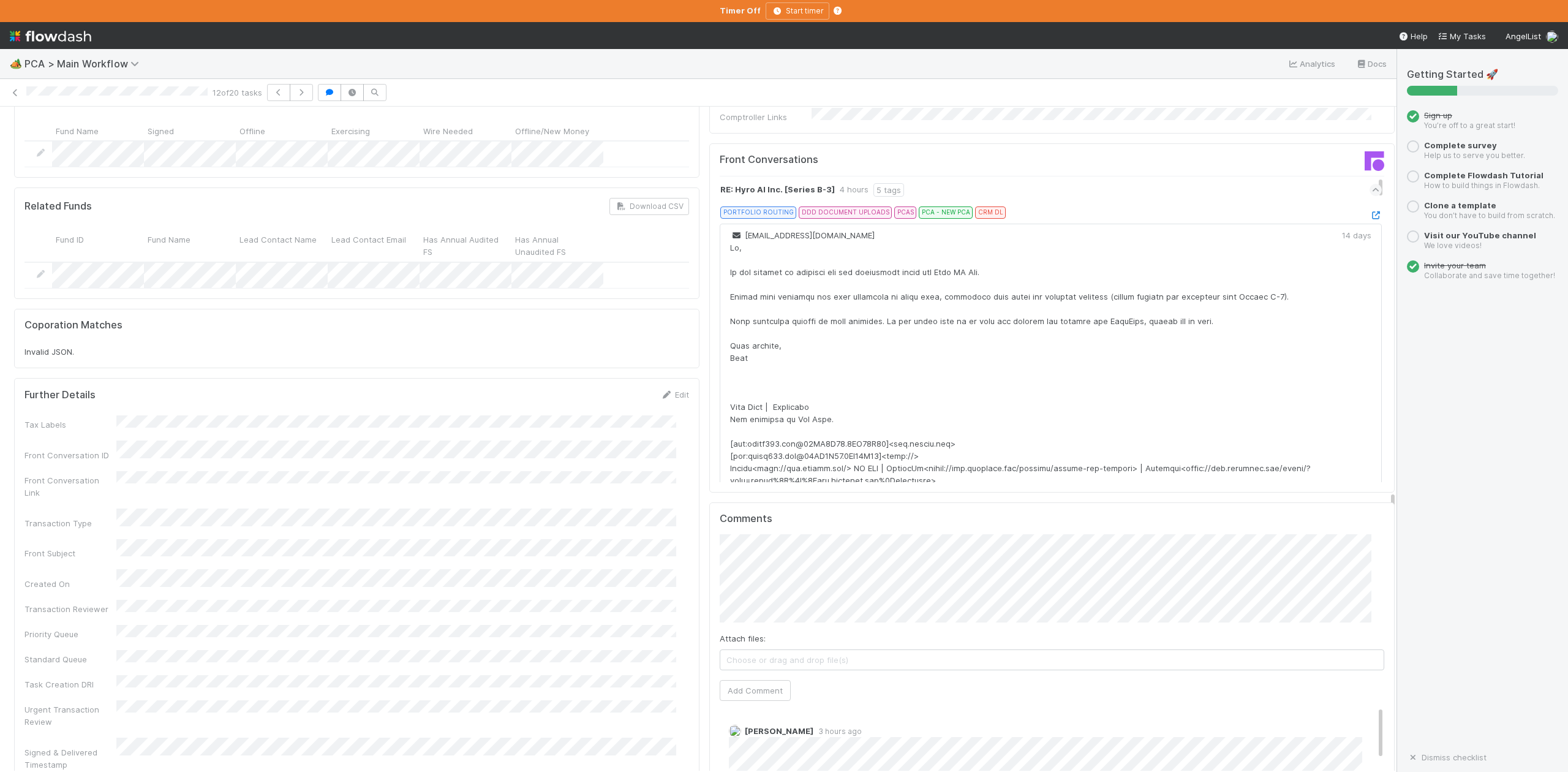
scroll to position [2122, 0]
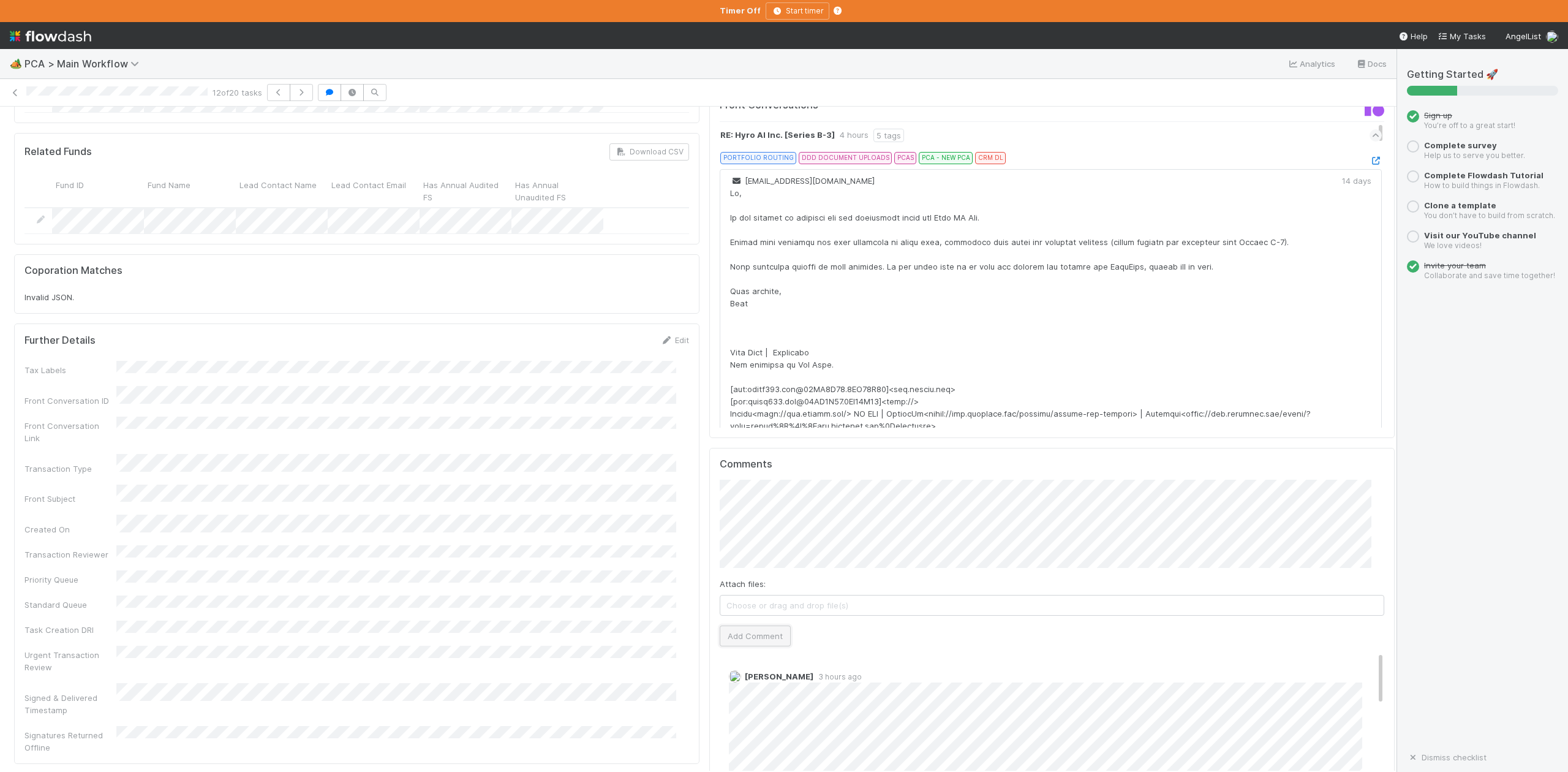
click at [746, 626] on button "Add Comment" at bounding box center [755, 636] width 71 height 21
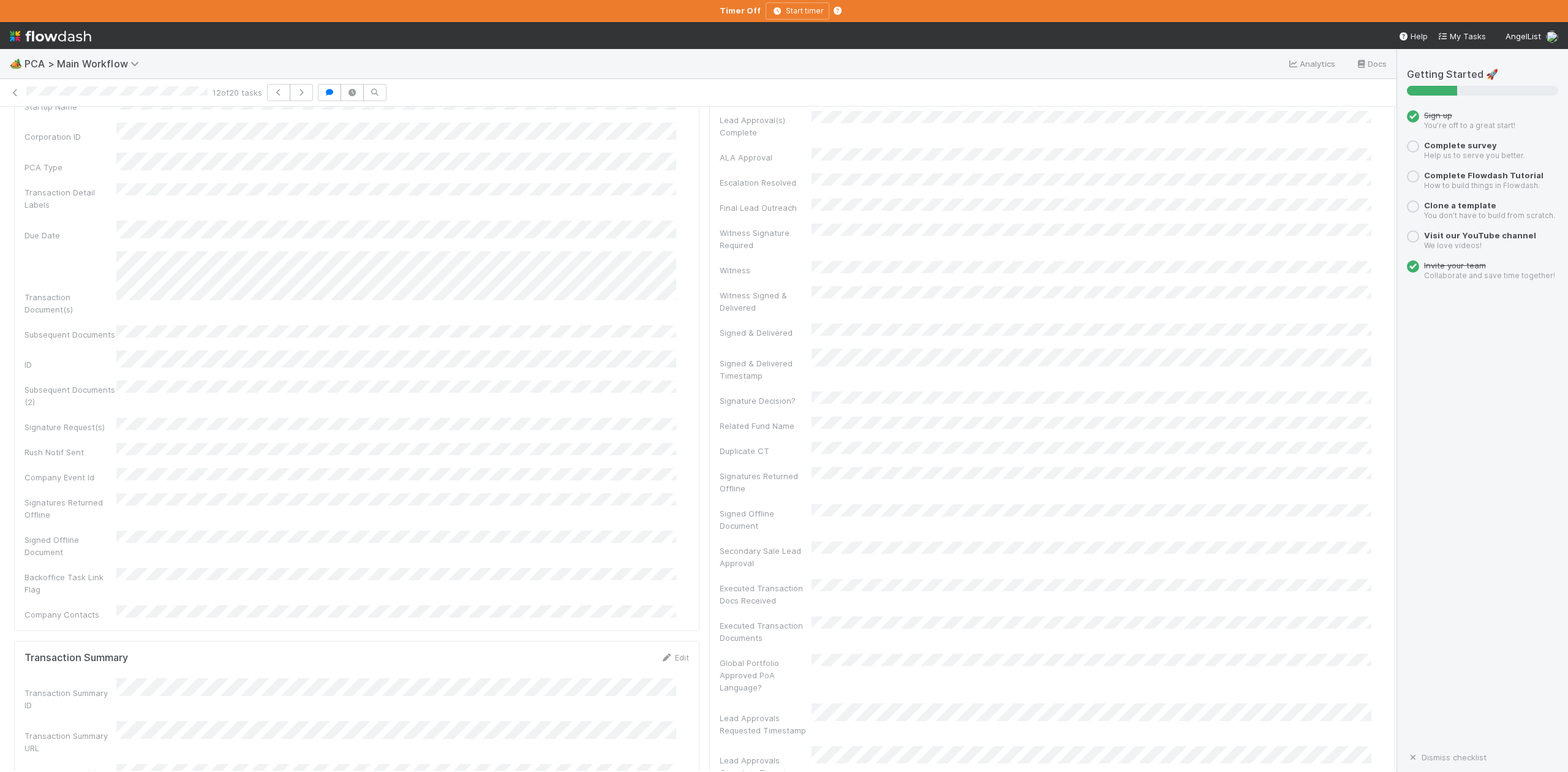
scroll to position [0, 0]
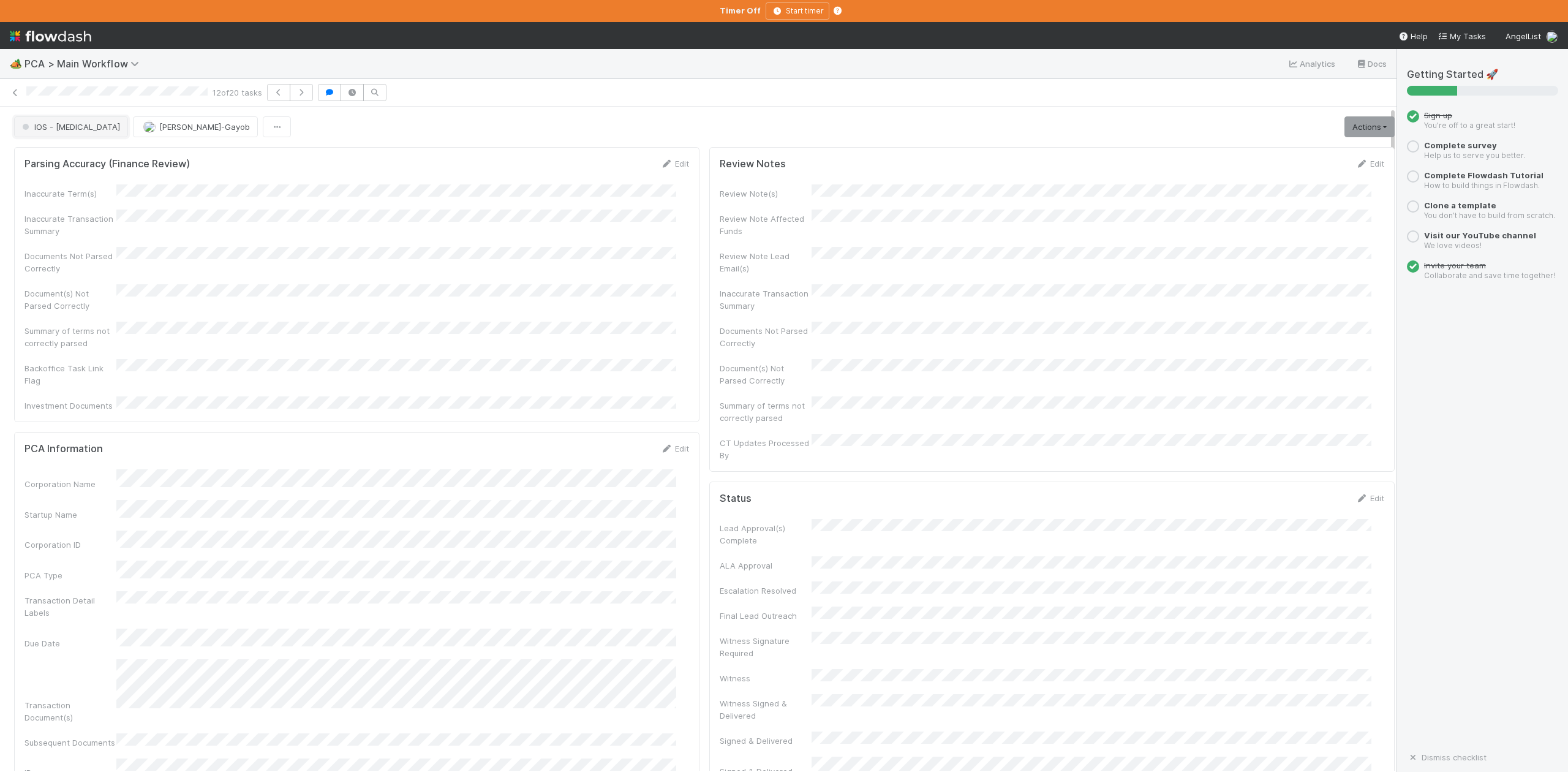
click at [46, 132] on span "IOS - ICU" at bounding box center [70, 126] width 100 height 10
click at [76, 272] on span "DCR Review" at bounding box center [47, 266] width 61 height 10
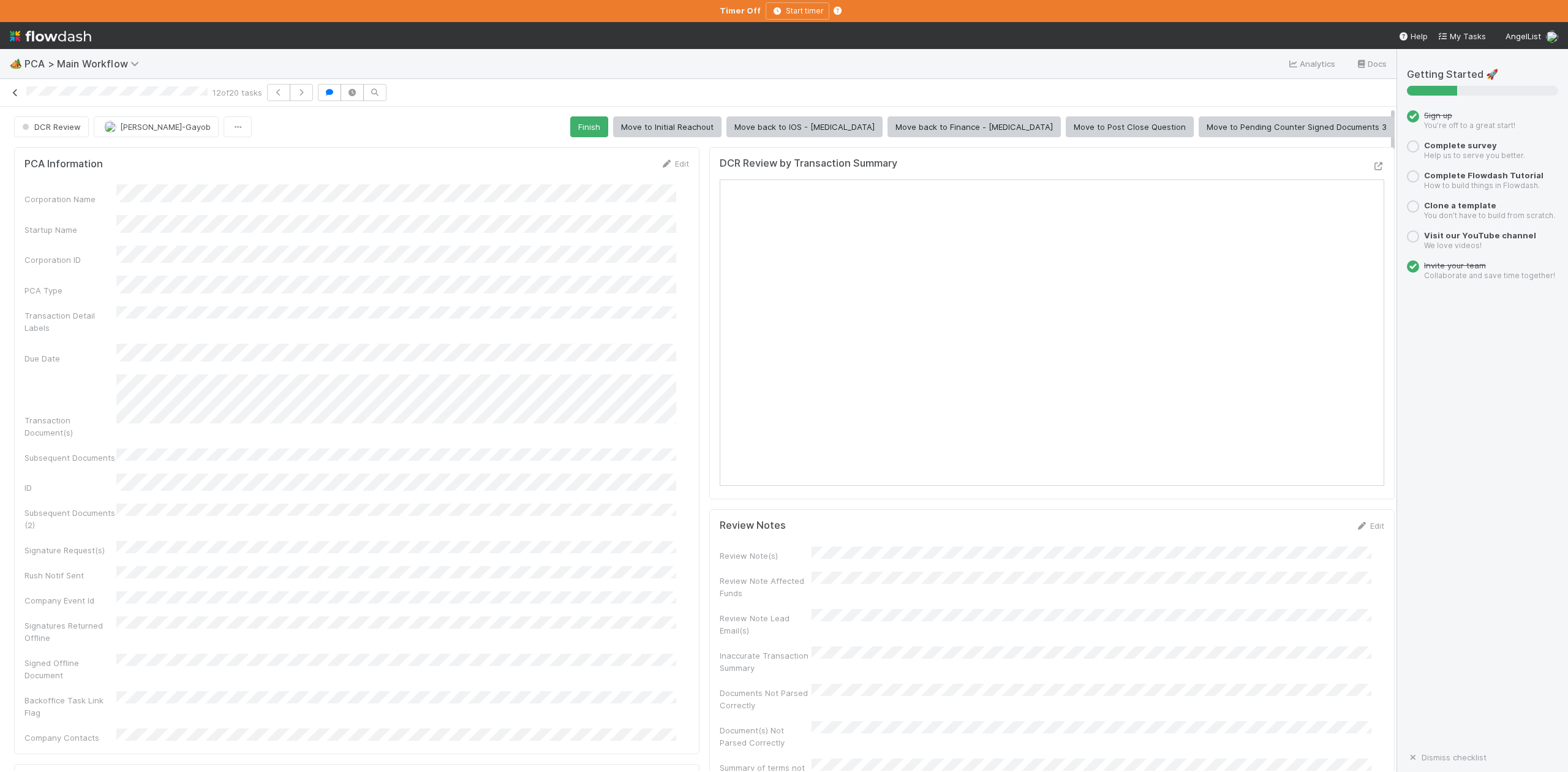
click at [14, 92] on icon at bounding box center [15, 93] width 12 height 8
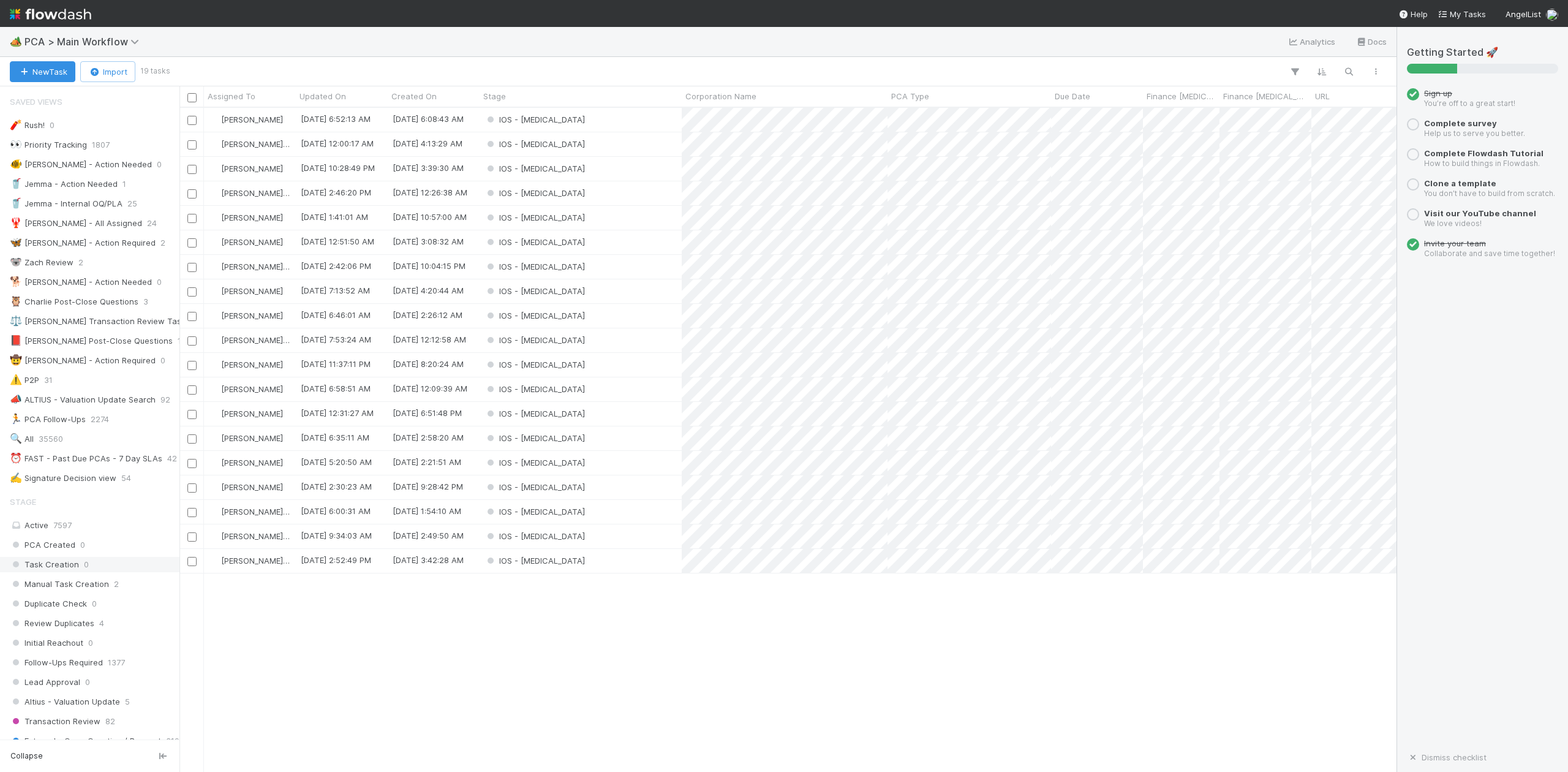
scroll to position [652, 1206]
click at [573, 195] on div "IOS - ICU" at bounding box center [580, 193] width 202 height 24
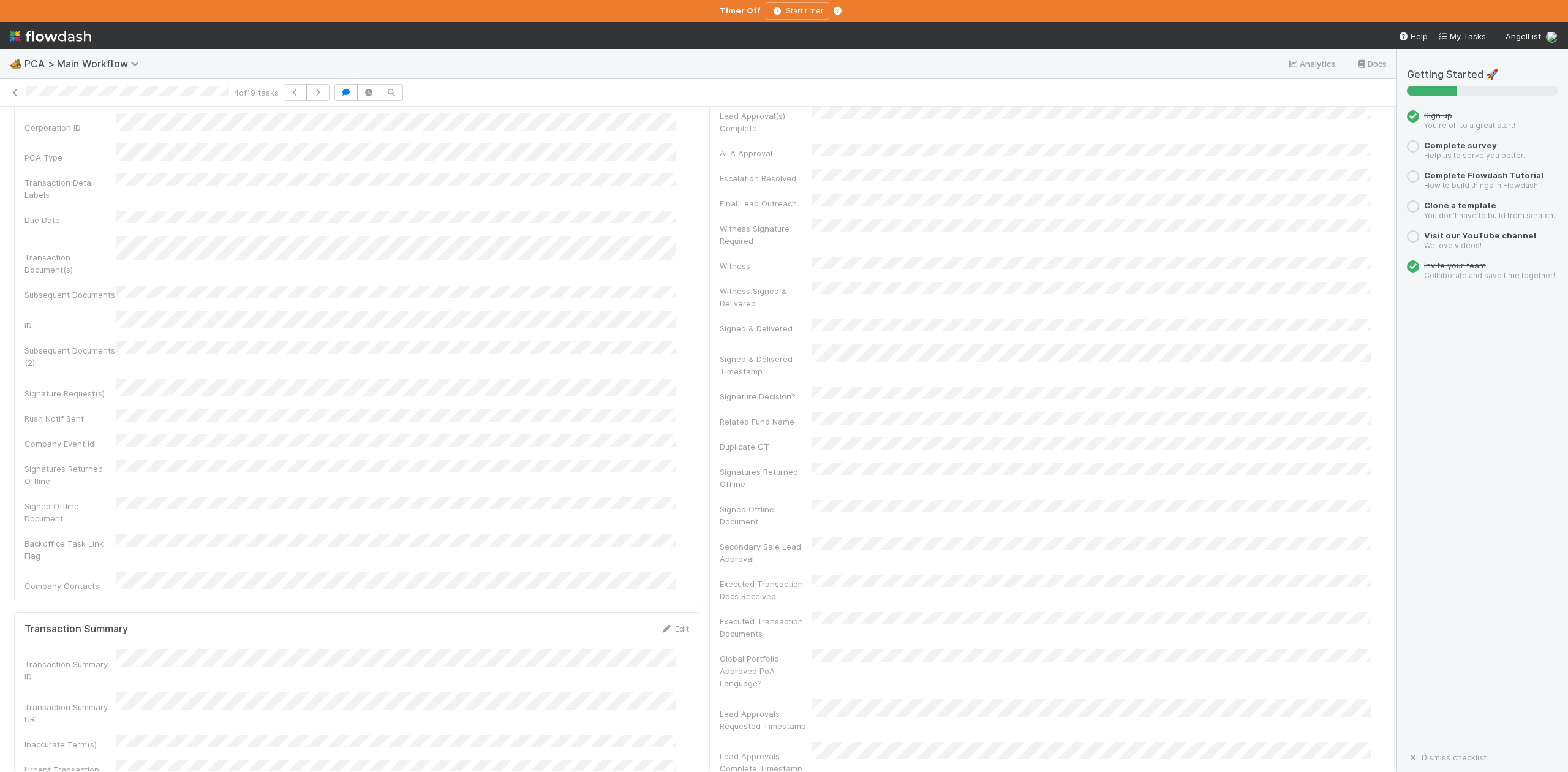
scroll to position [408, 0]
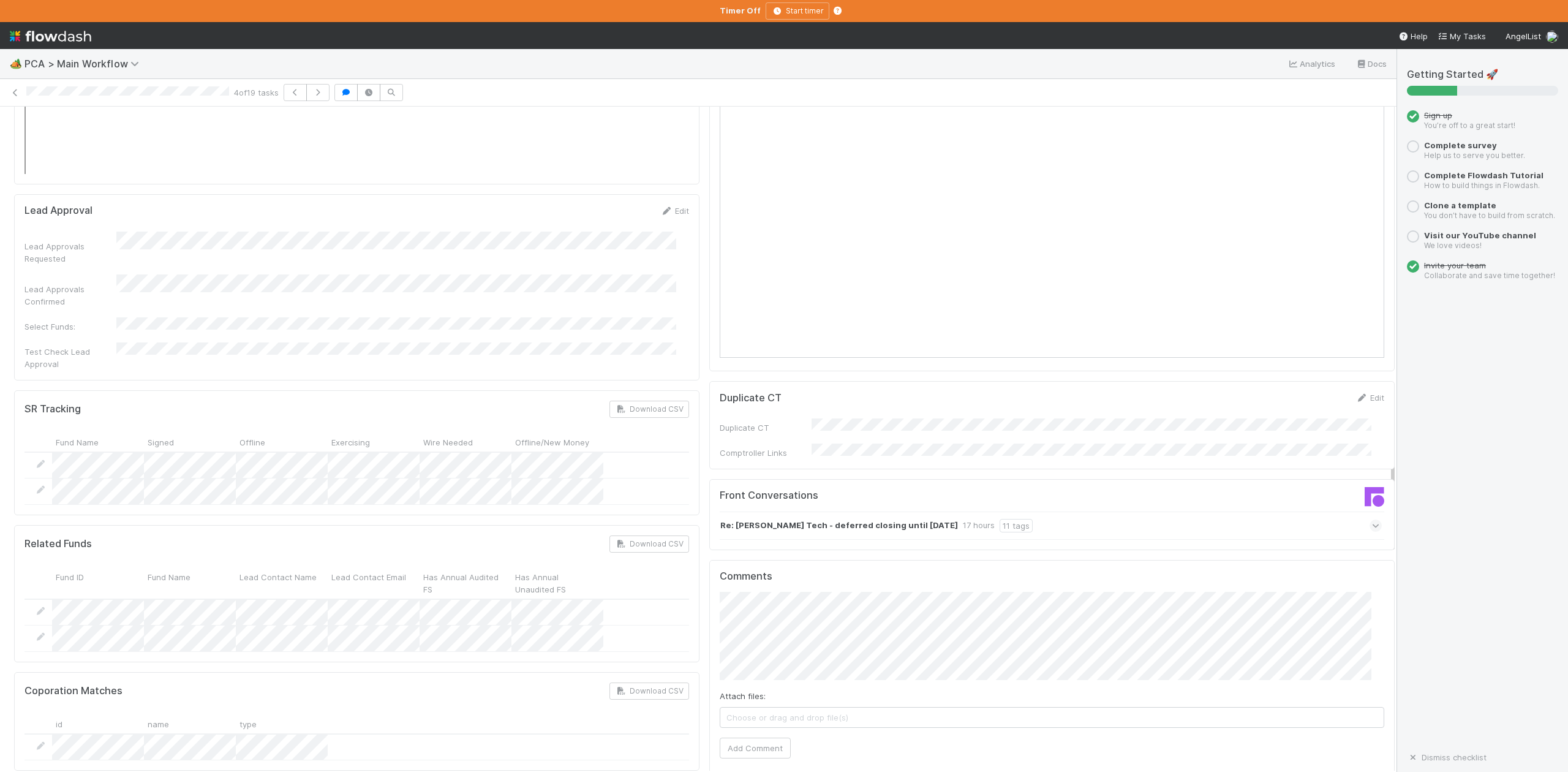
scroll to position [1878, 0]
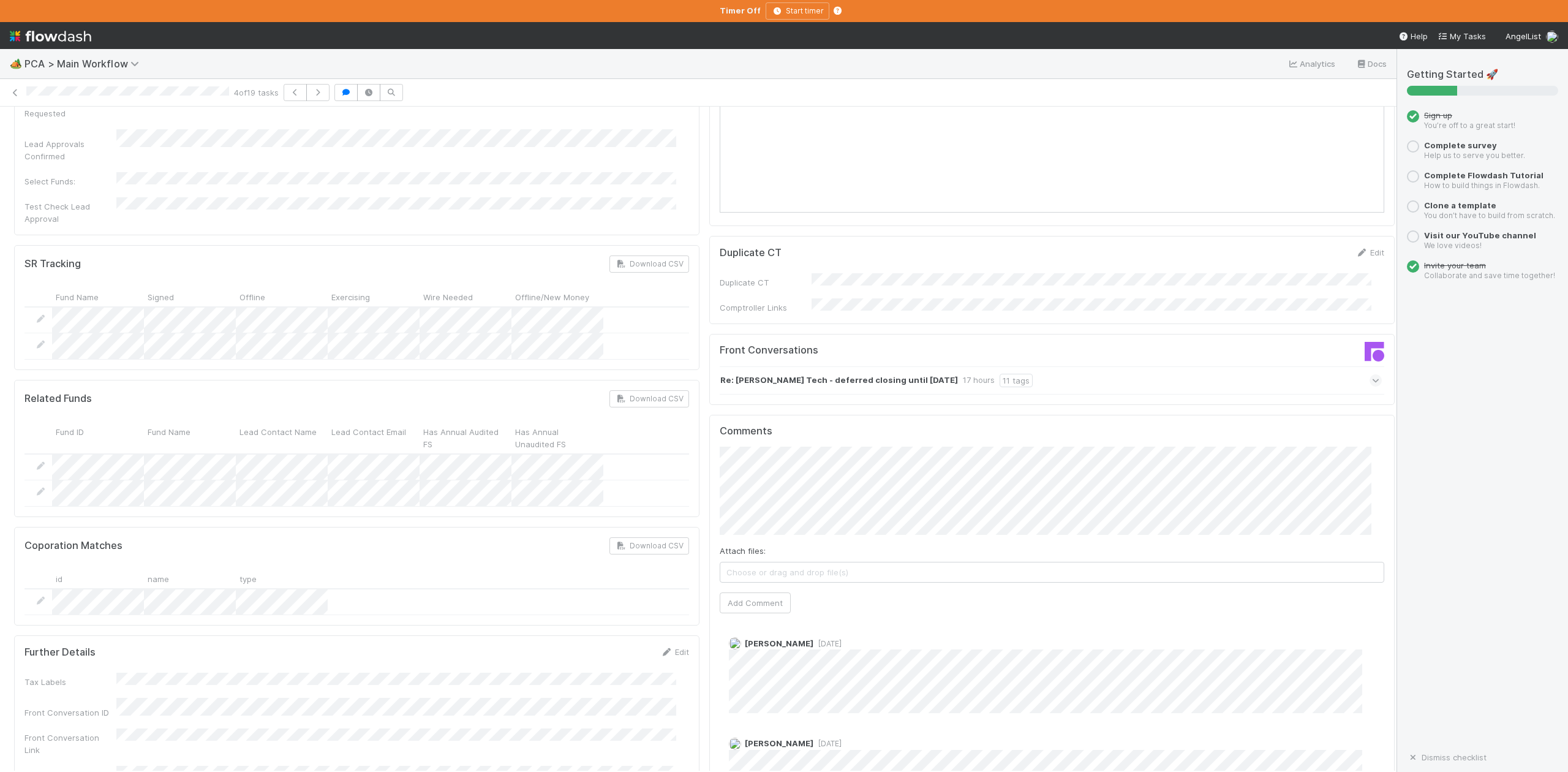
drag, startPoint x: 1341, startPoint y: 280, endPoint x: 879, endPoint y: 276, distance: 462.0
click at [879, 374] on strong "Re: Bradwell Tech - deferred closing until October 25, 2025" at bounding box center [839, 380] width 237 height 14
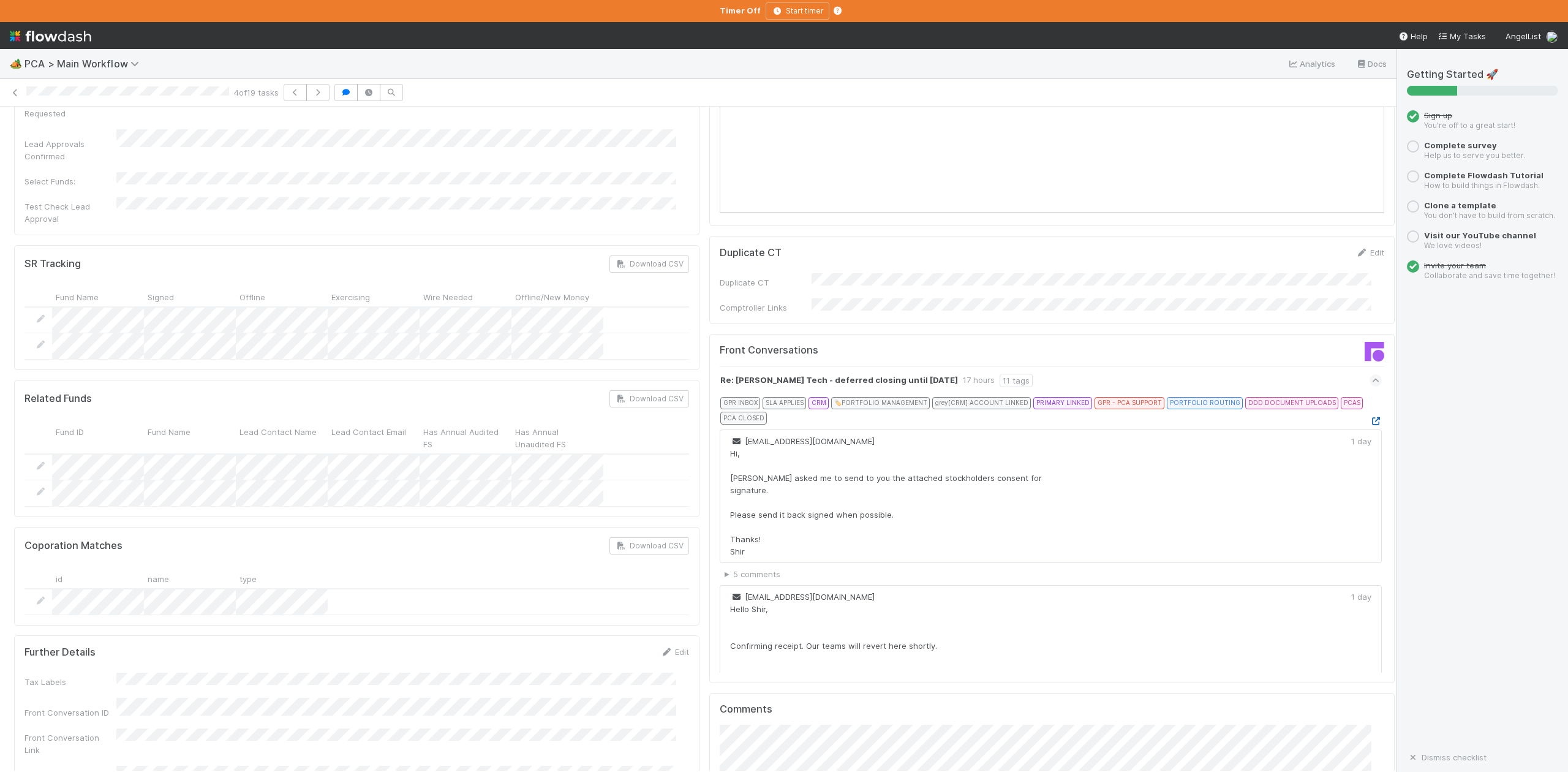
click at [1370, 417] on icon at bounding box center [1375, 421] width 12 height 8
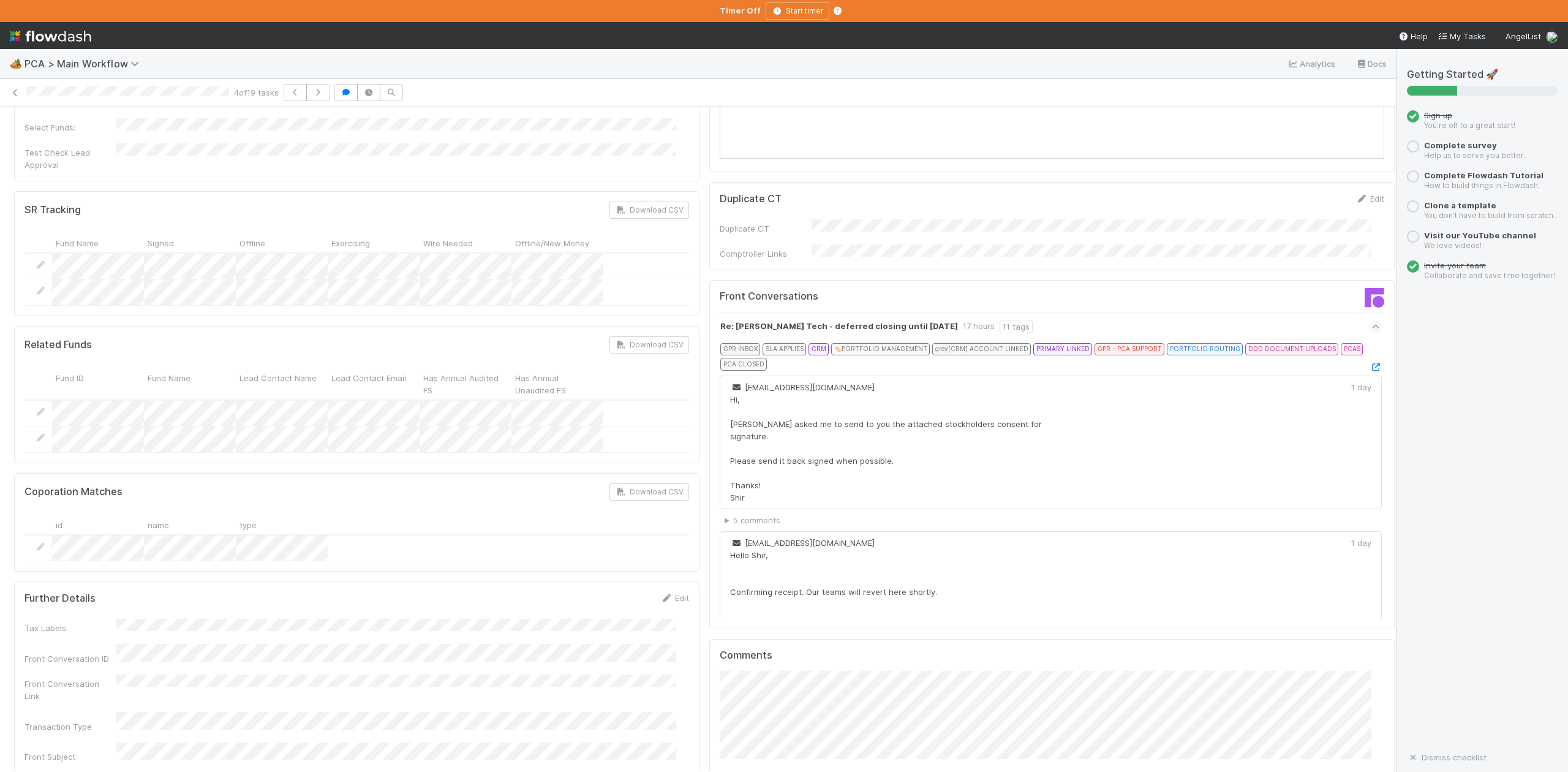
scroll to position [1960, 0]
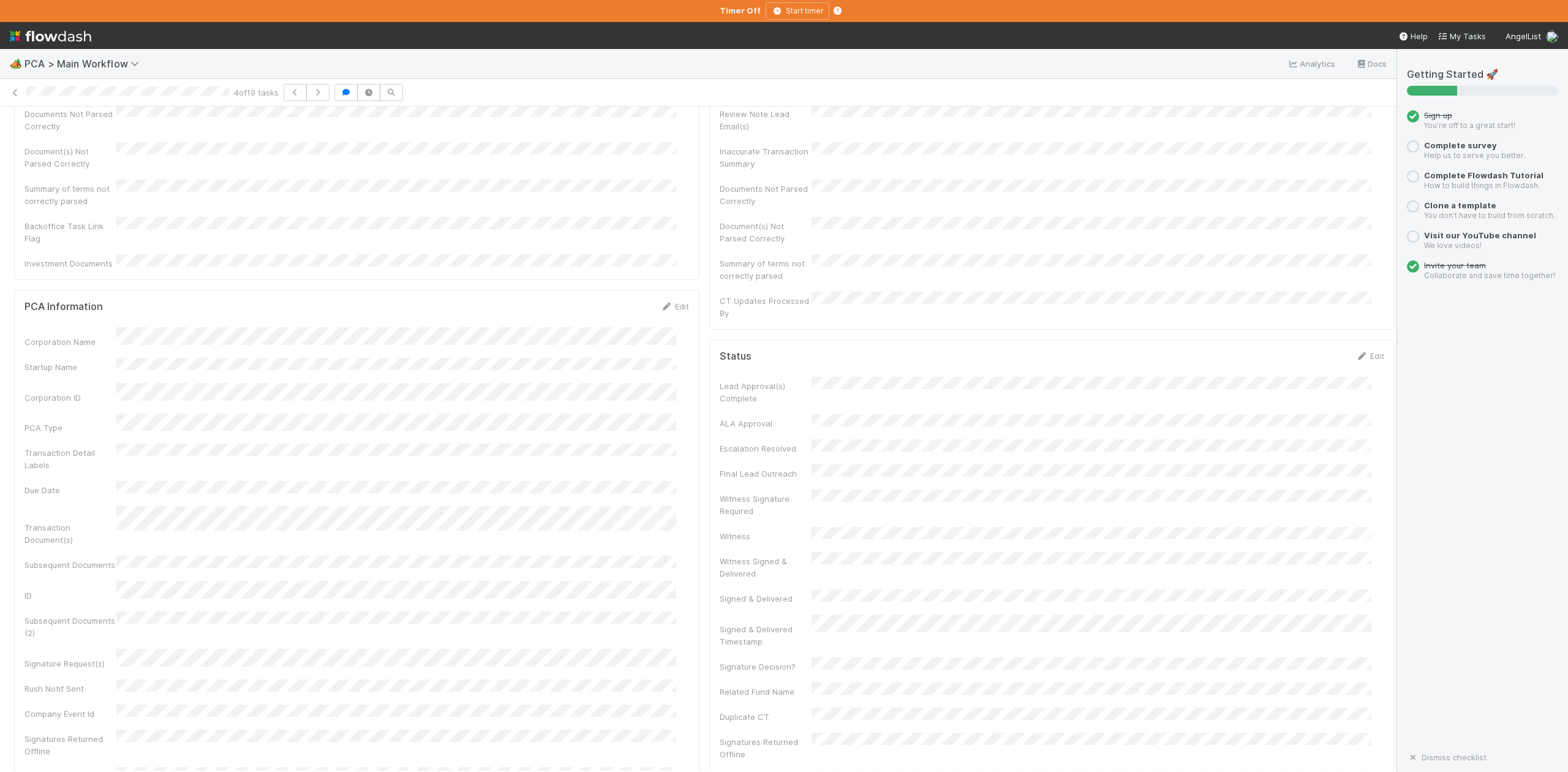
scroll to position [0, 0]
click at [66, 135] on button "IOS - ICU" at bounding box center [70, 126] width 114 height 21
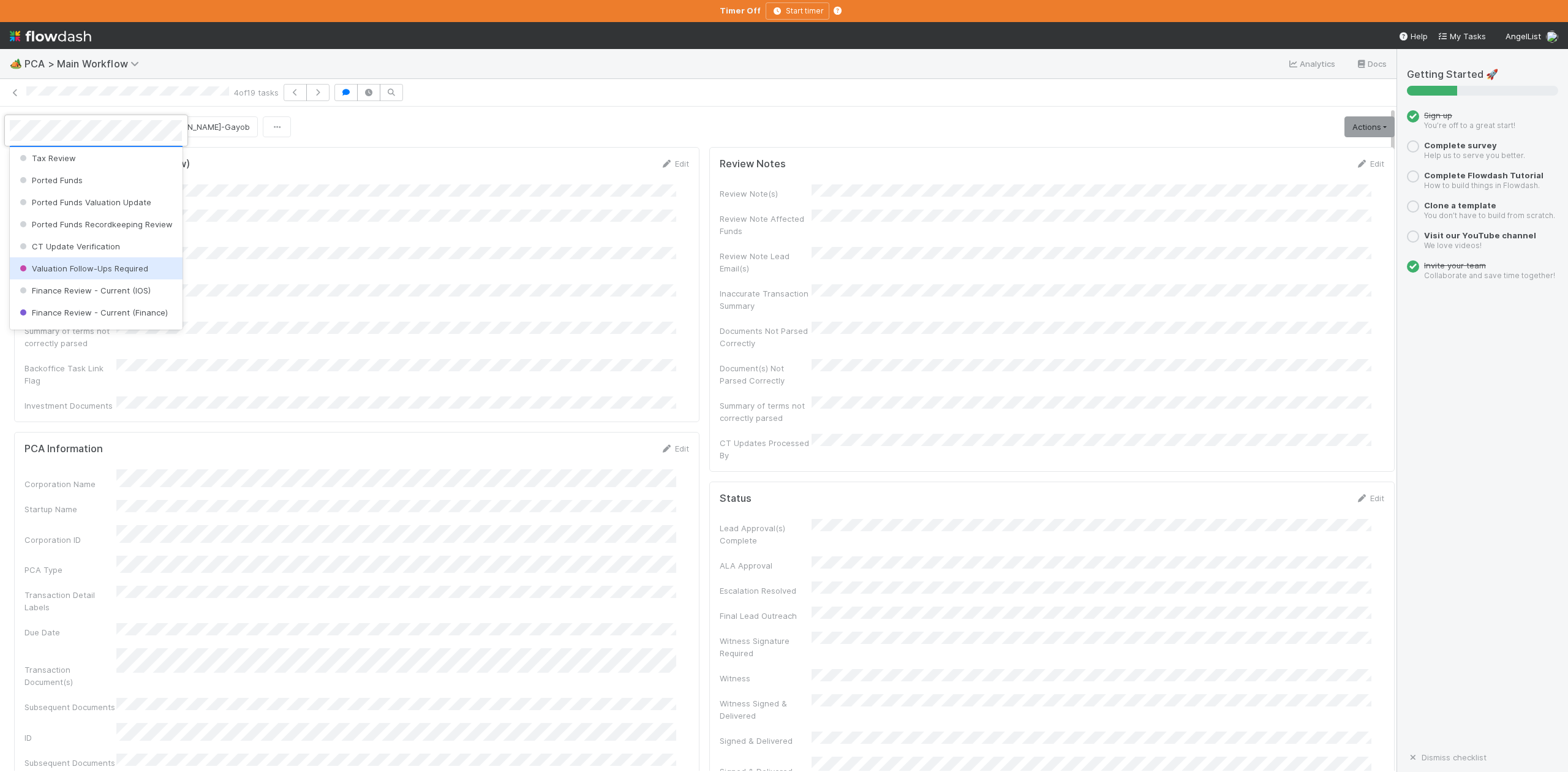
scroll to position [568, 0]
click at [101, 213] on span "Finance Review - Current (IOS)" at bounding box center [84, 208] width 134 height 10
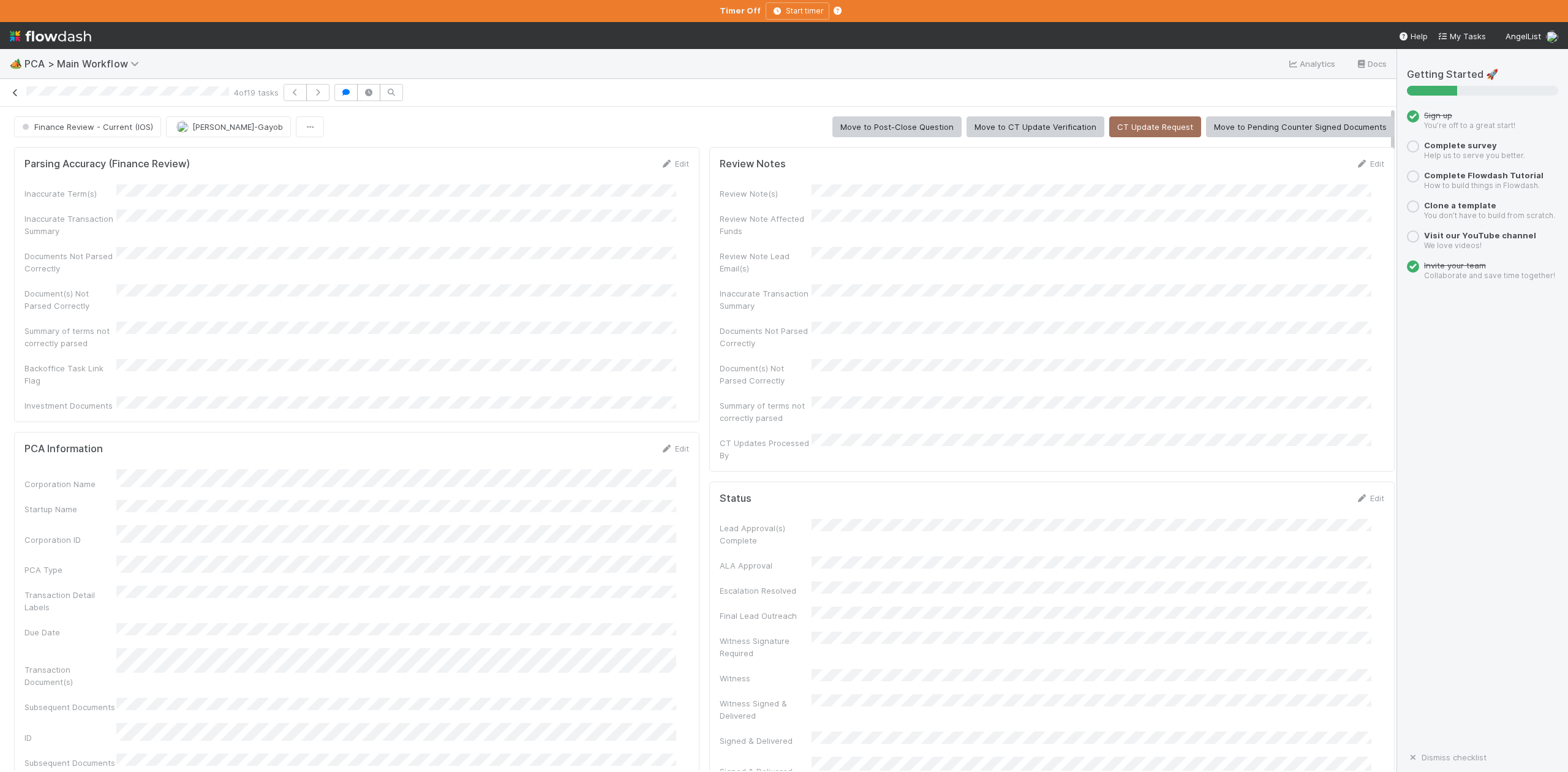
click at [14, 92] on icon at bounding box center [15, 93] width 12 height 8
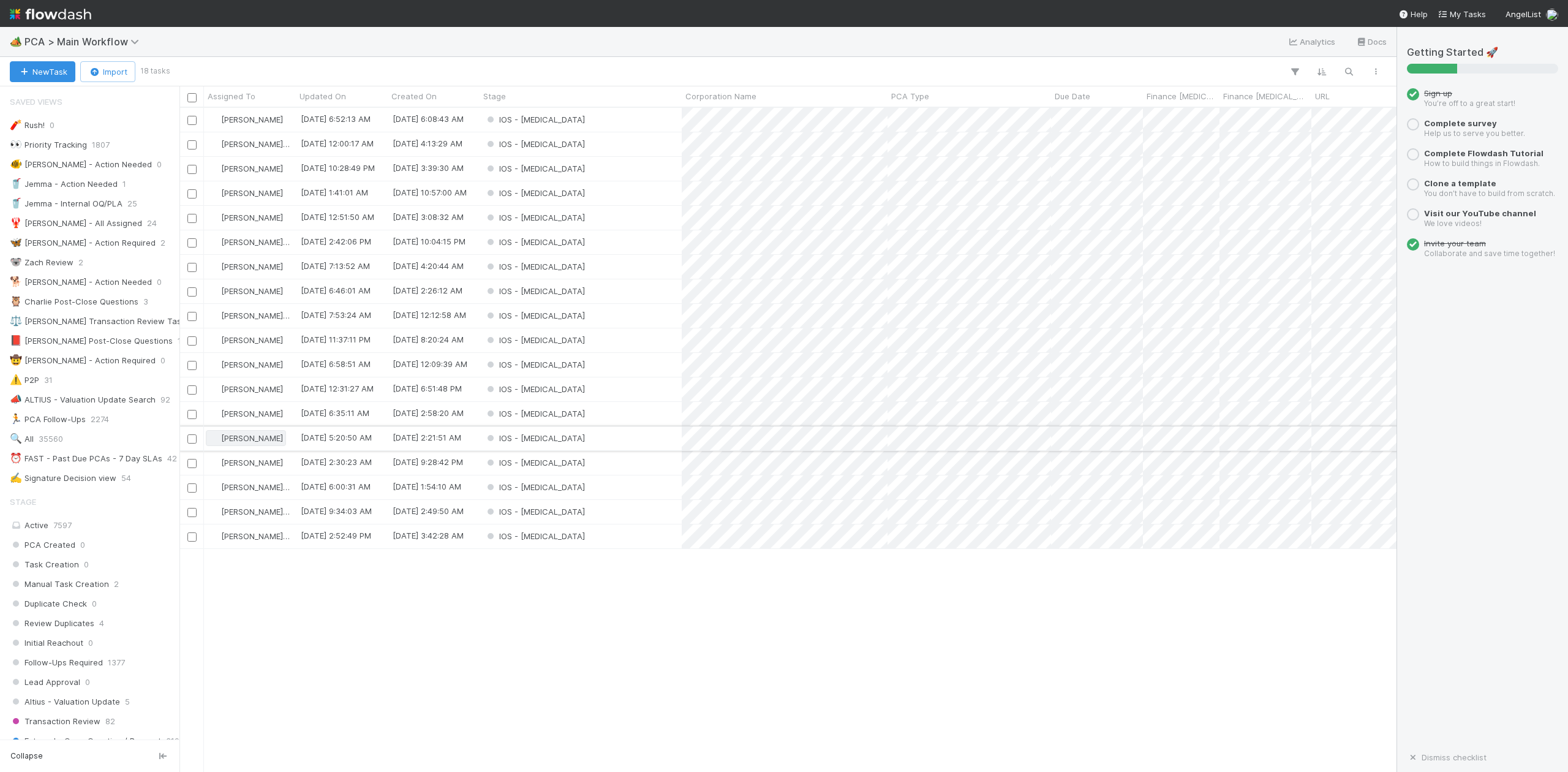
scroll to position [652, 1206]
click at [559, 145] on div "IOS - ICU" at bounding box center [580, 144] width 202 height 24
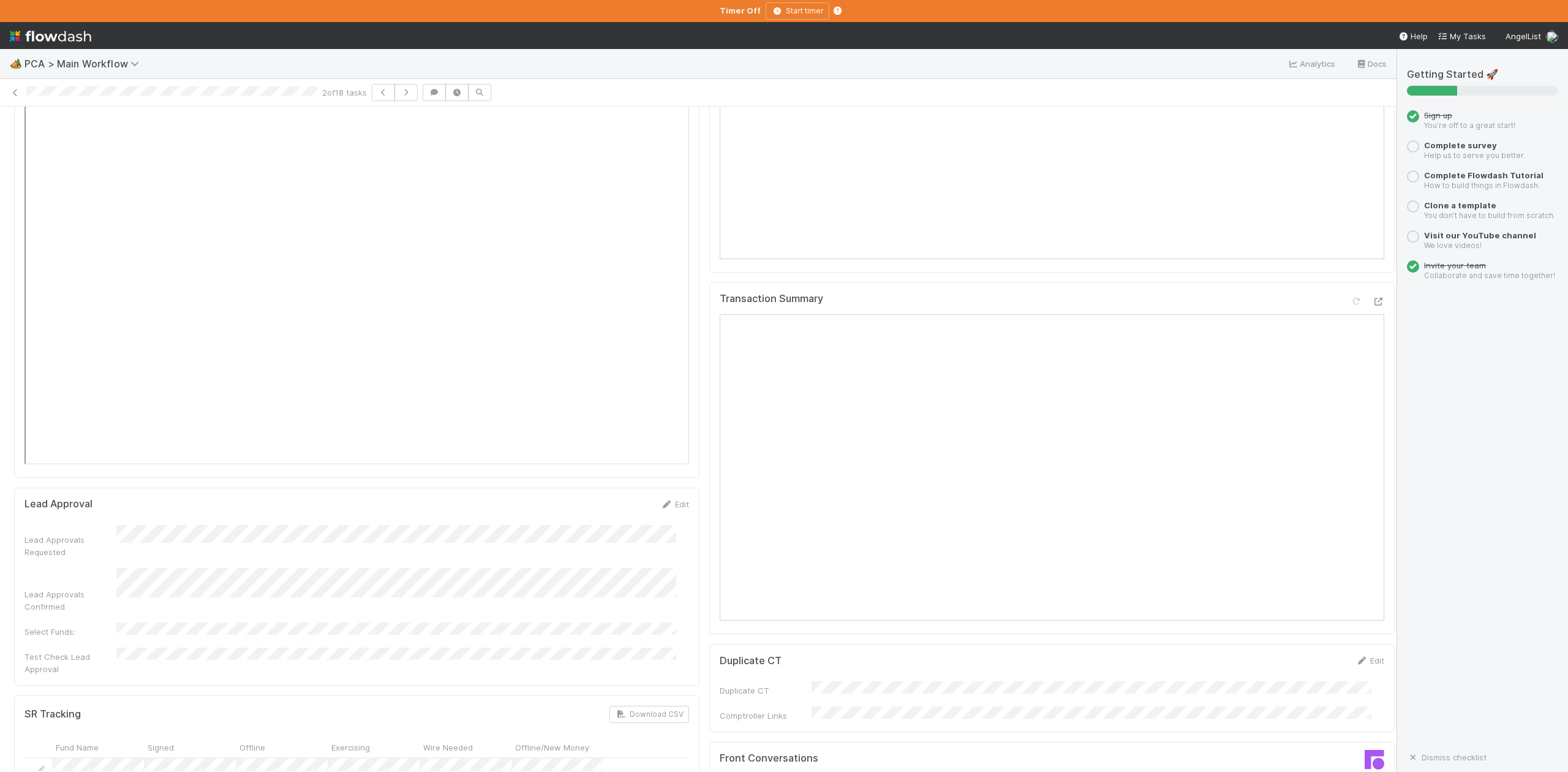
scroll to position [1796, 0]
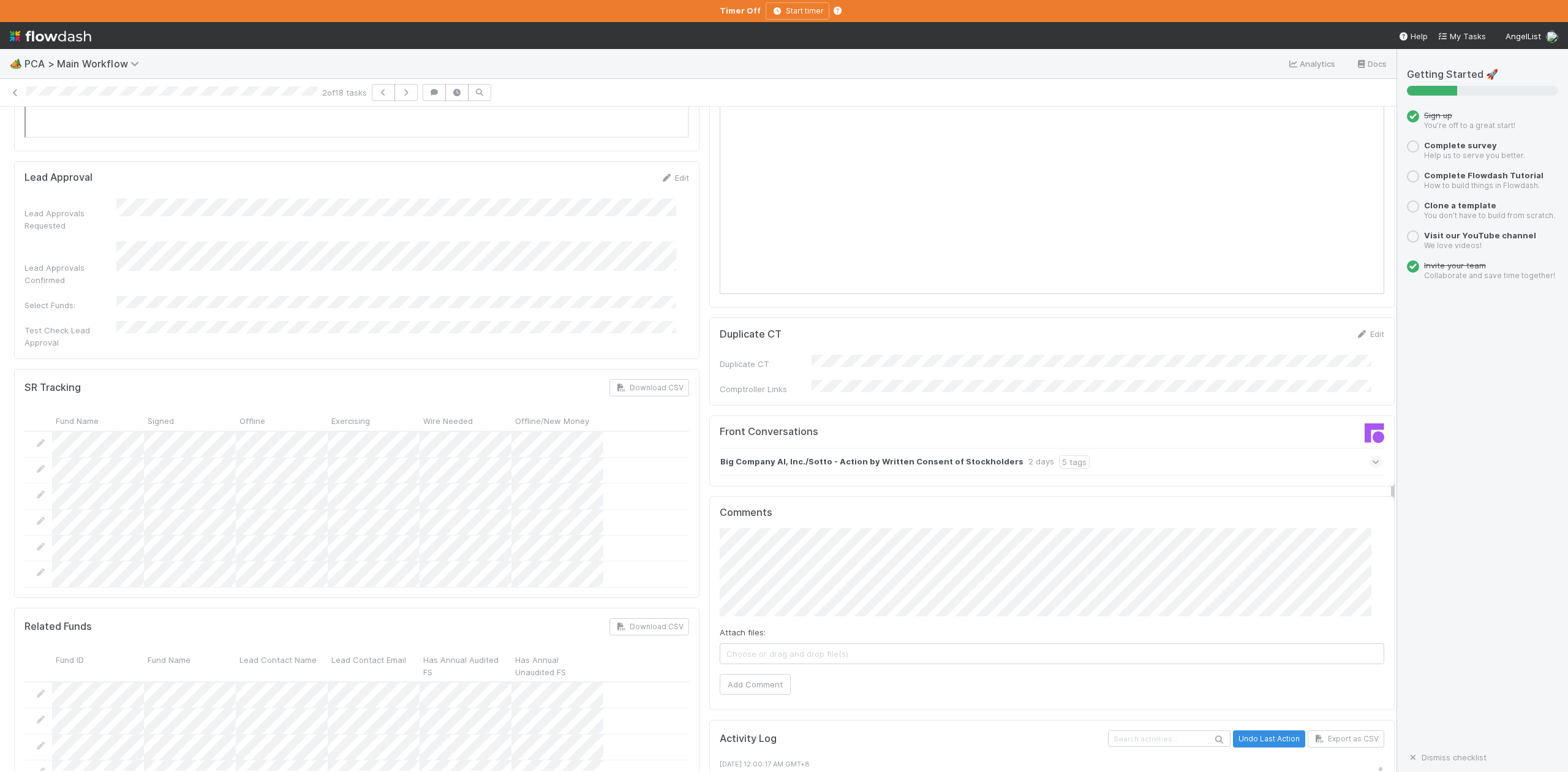
click at [1372, 456] on icon at bounding box center [1376, 461] width 8 height 12
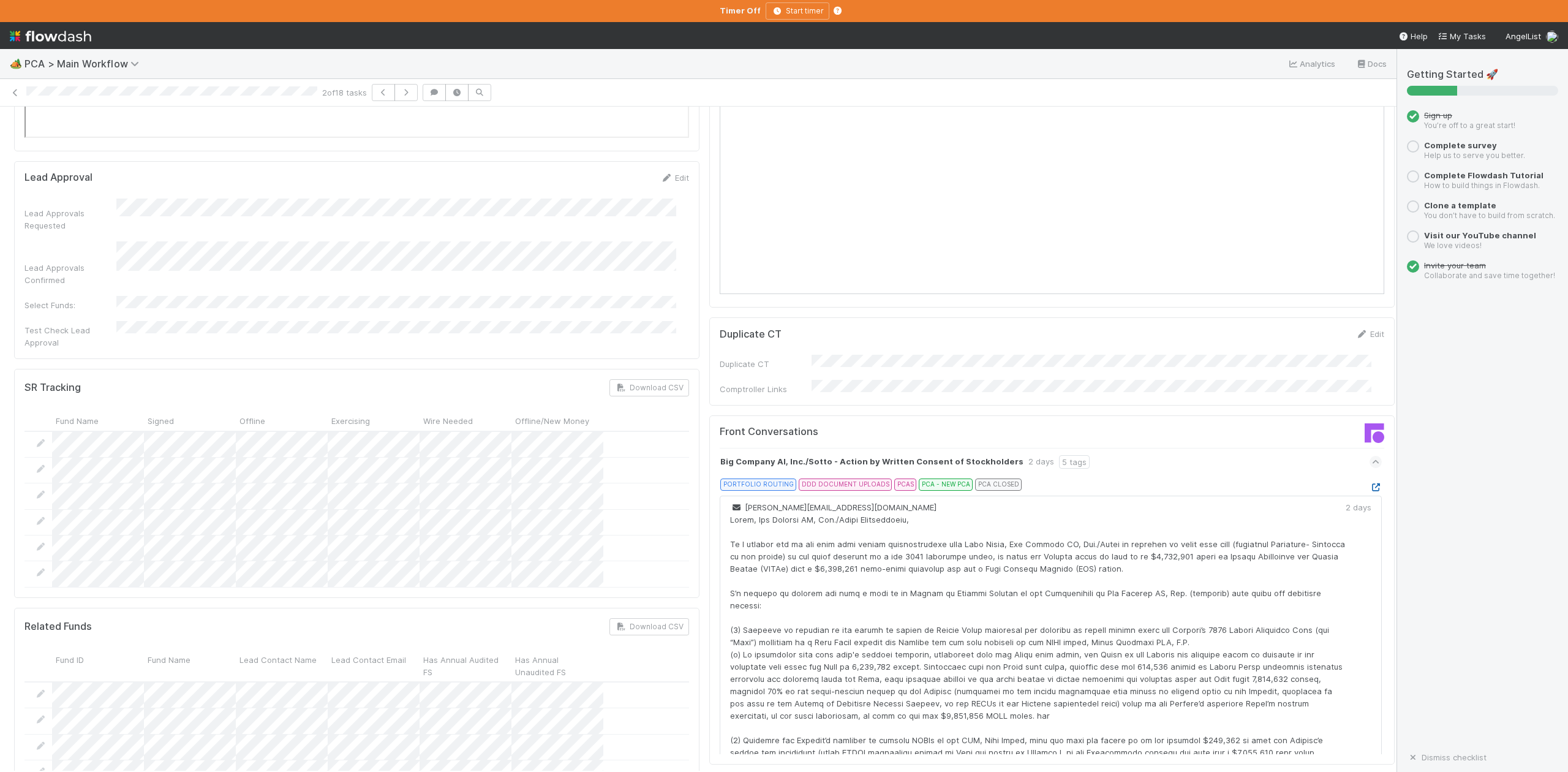
click at [1370, 483] on icon at bounding box center [1375, 486] width 12 height 8
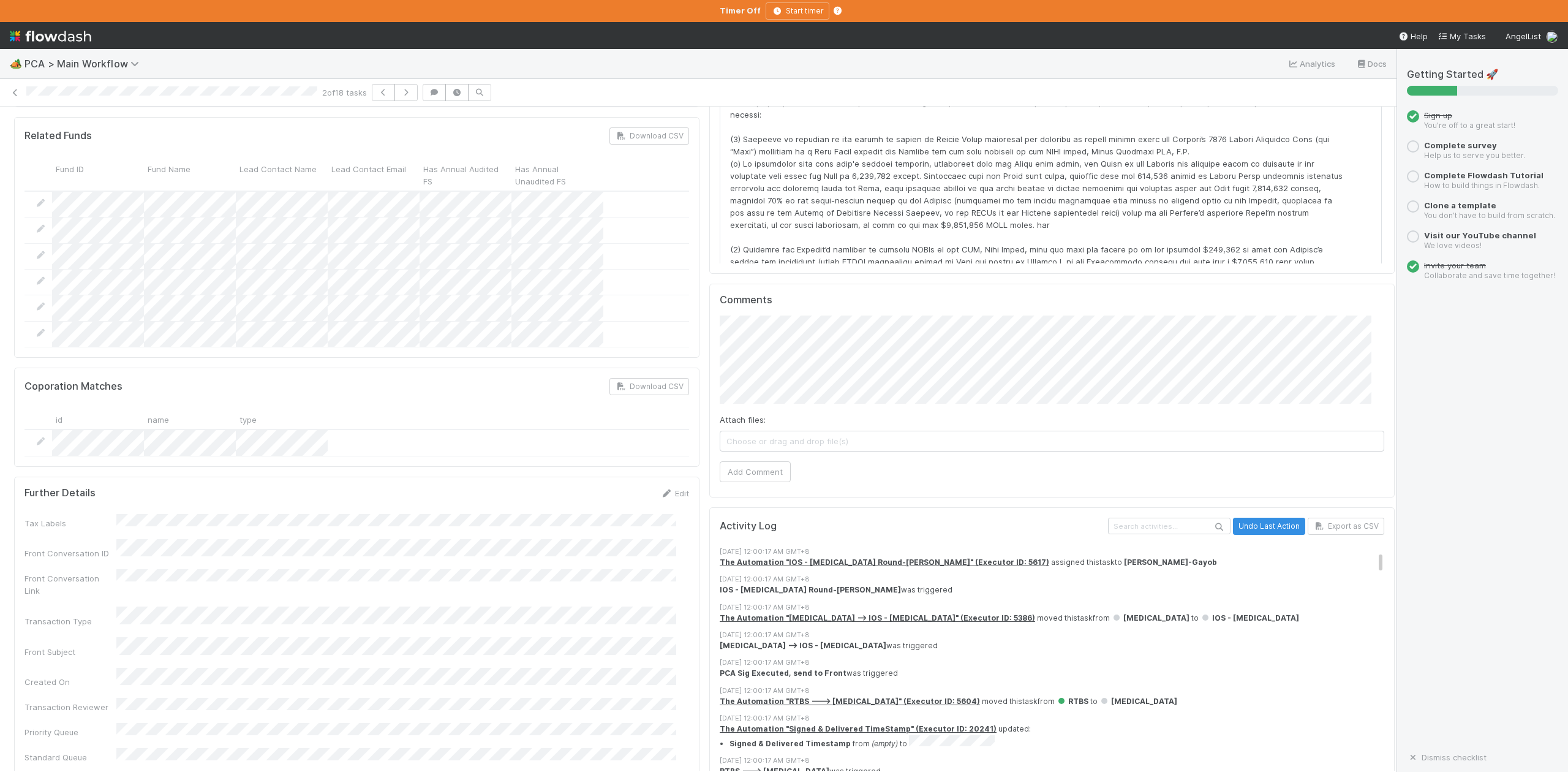
scroll to position [2286, 0]
click at [734, 462] on button "Add Comment" at bounding box center [755, 472] width 71 height 21
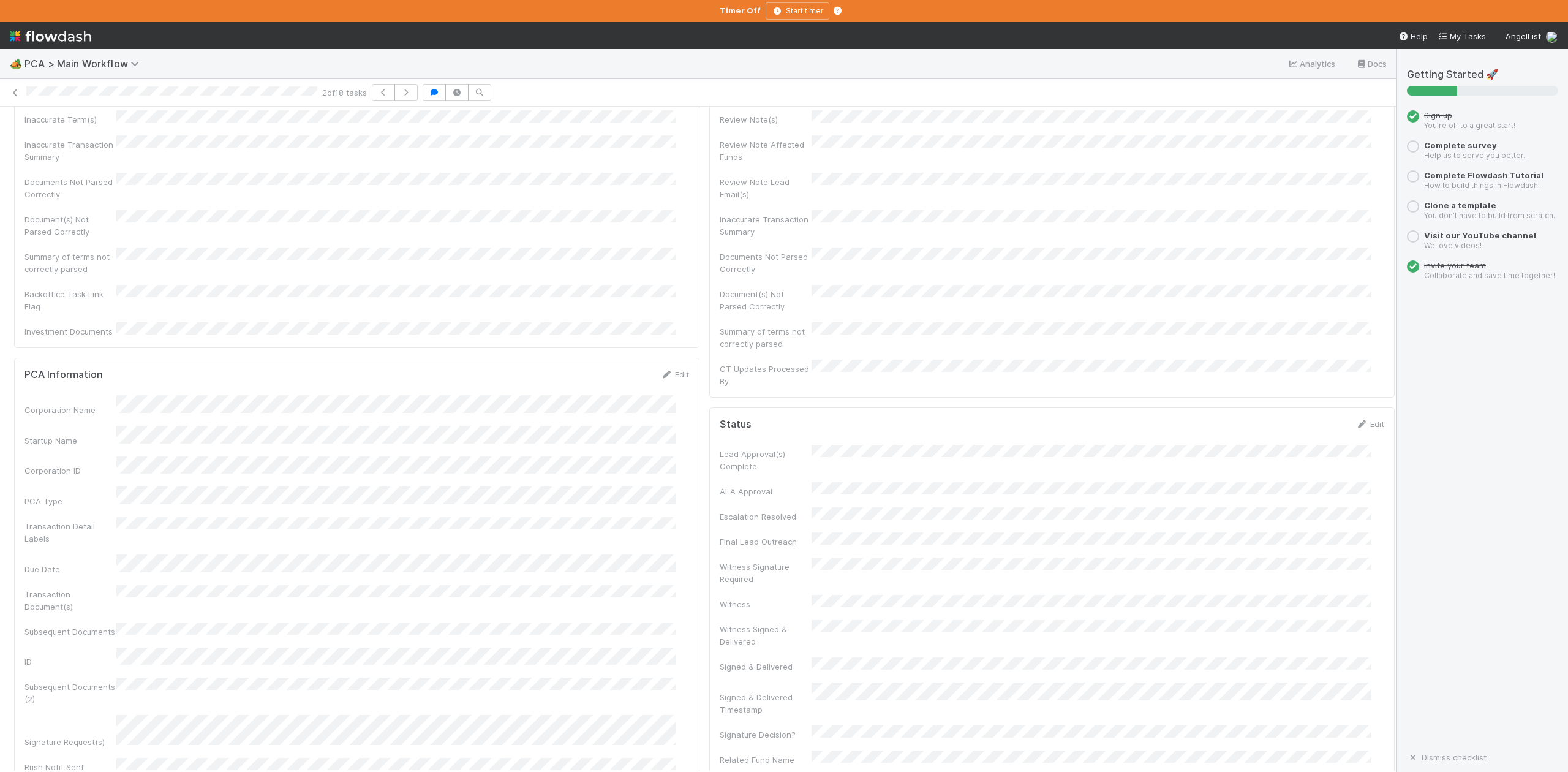
scroll to position [0, 0]
click at [52, 136] on button "IOS - ICU" at bounding box center [70, 126] width 114 height 21
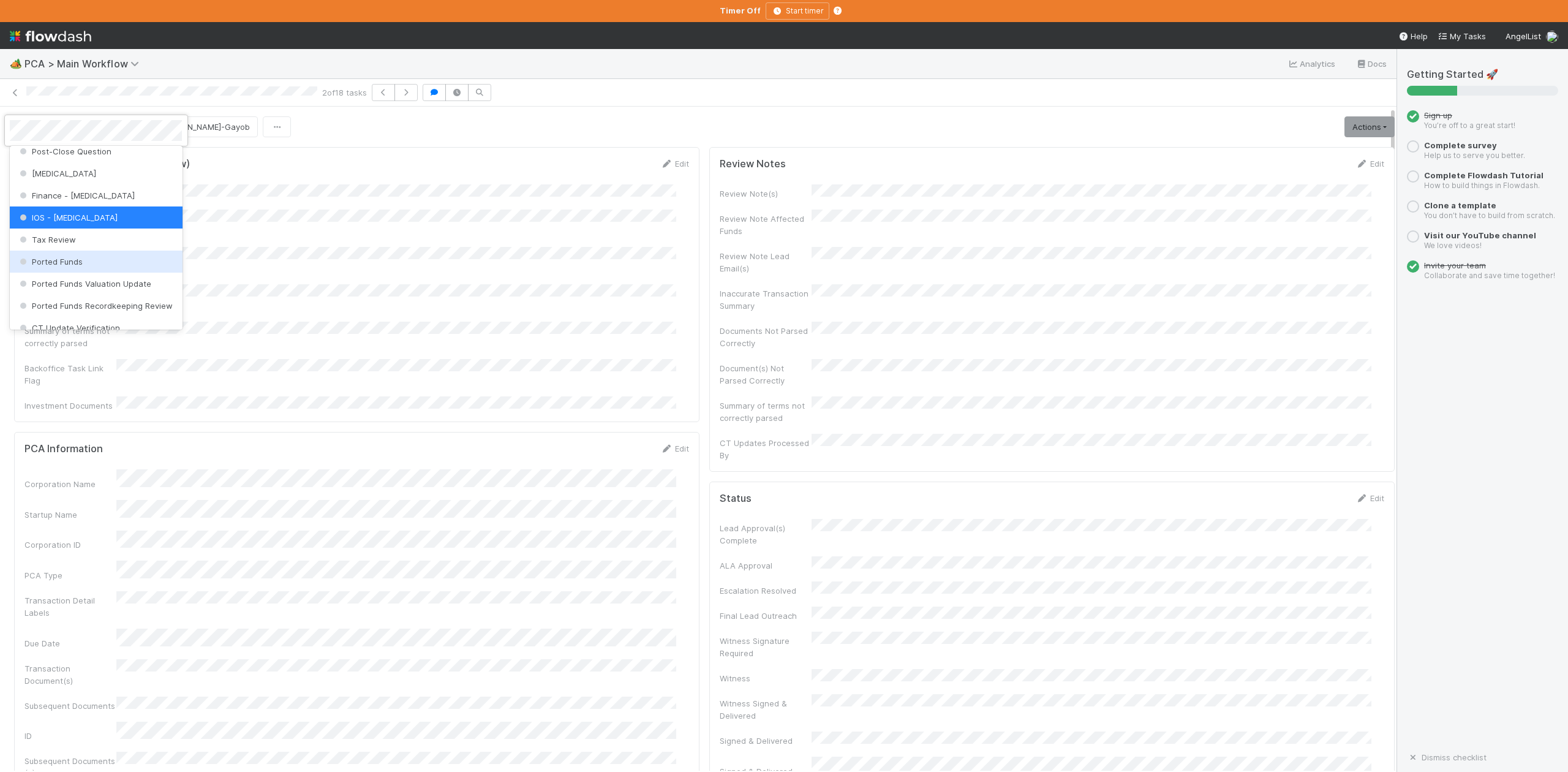
scroll to position [486, 0]
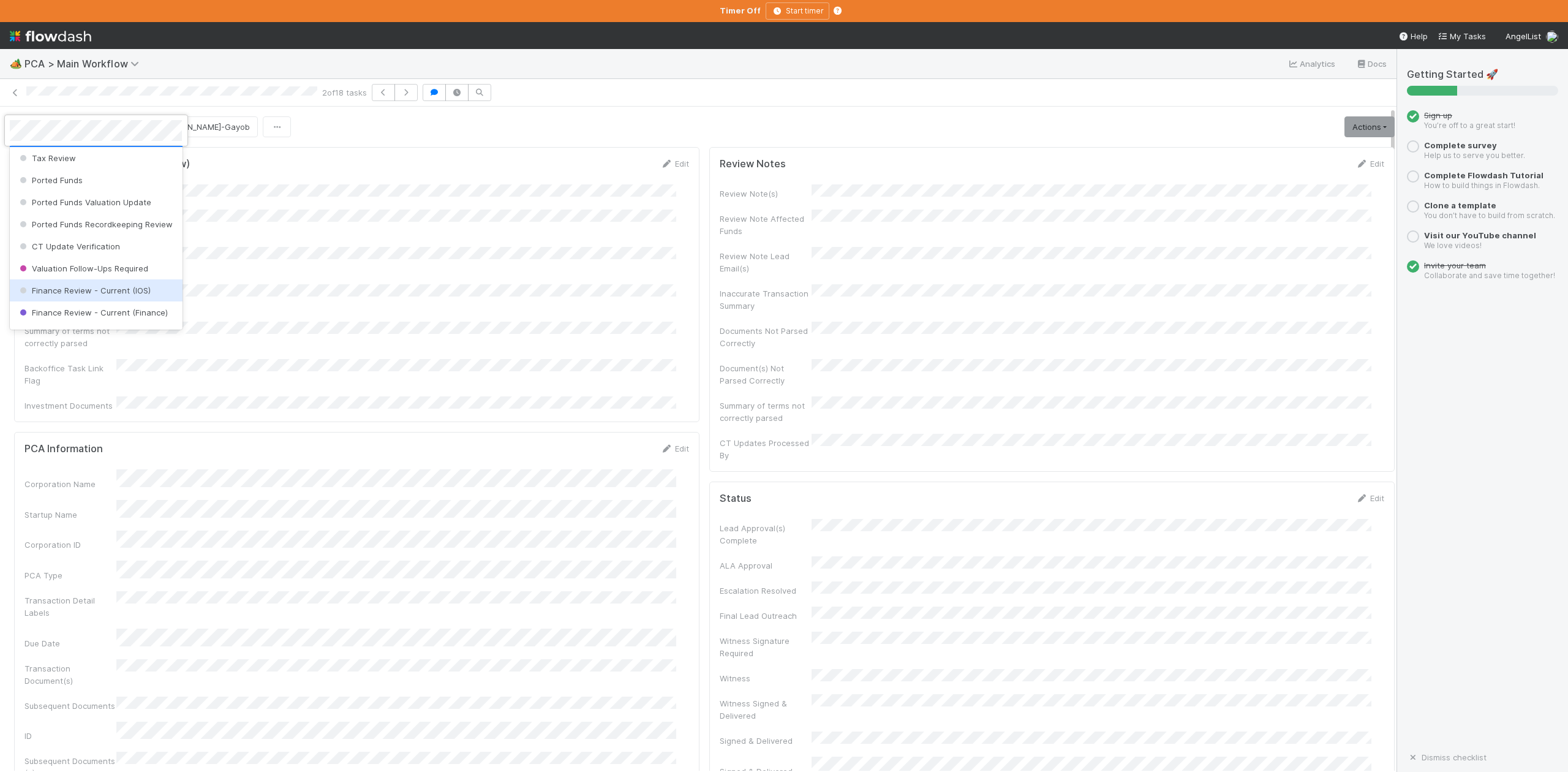
click at [72, 296] on span "Finance Review - Current (IOS)" at bounding box center [84, 290] width 134 height 10
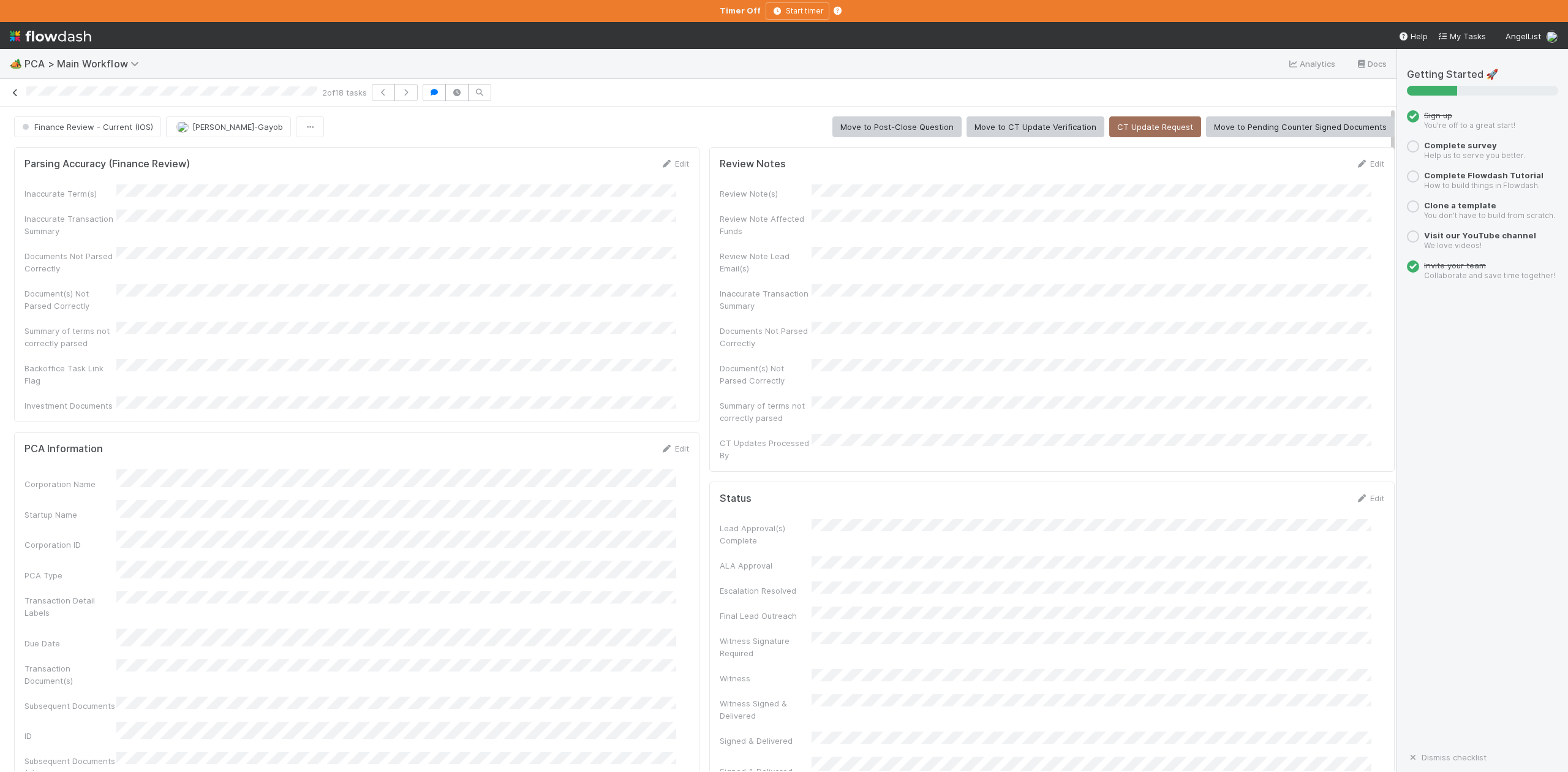
click at [17, 95] on icon at bounding box center [15, 93] width 12 height 8
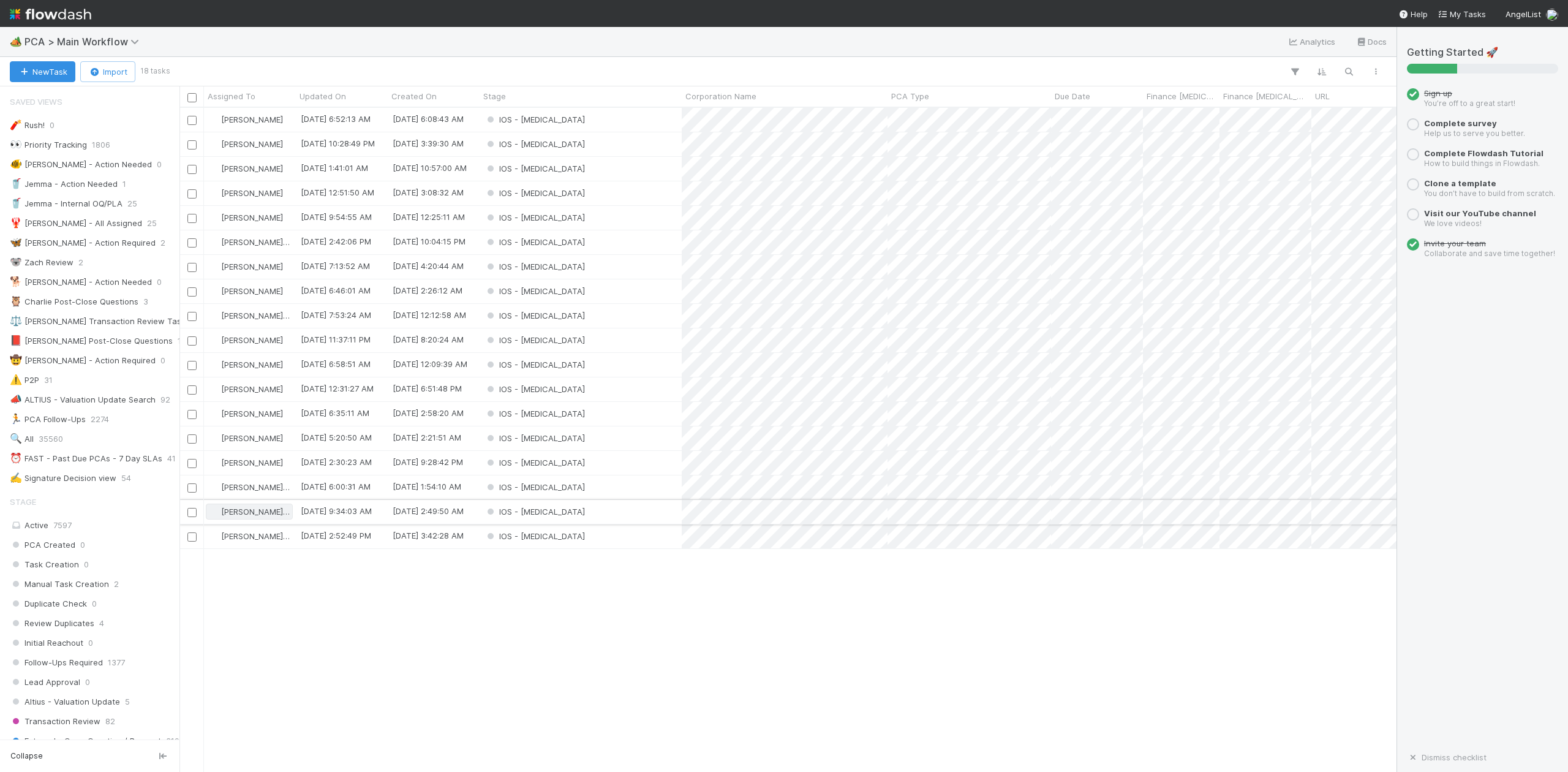
scroll to position [13, 13]
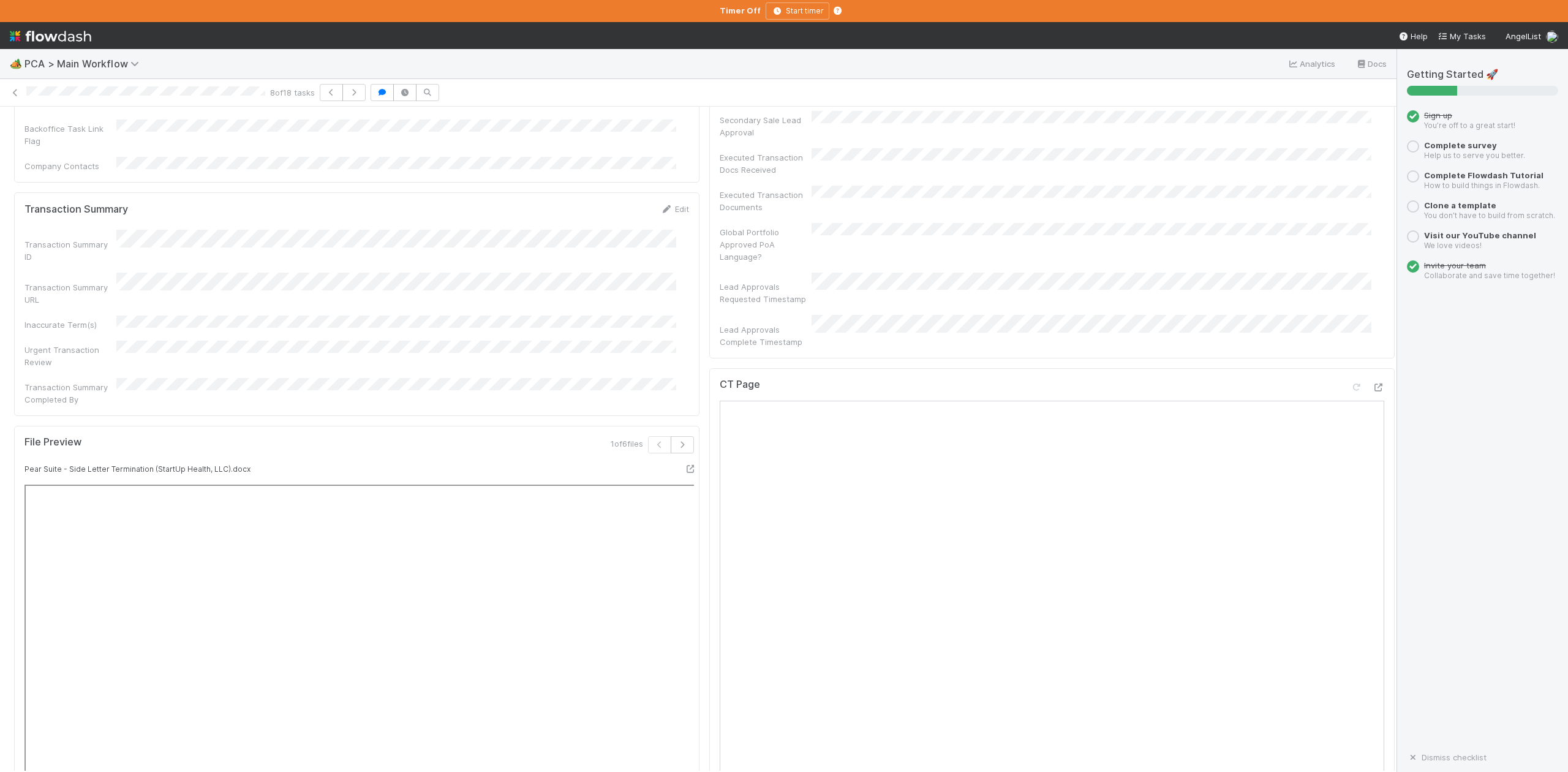
scroll to position [817, 0]
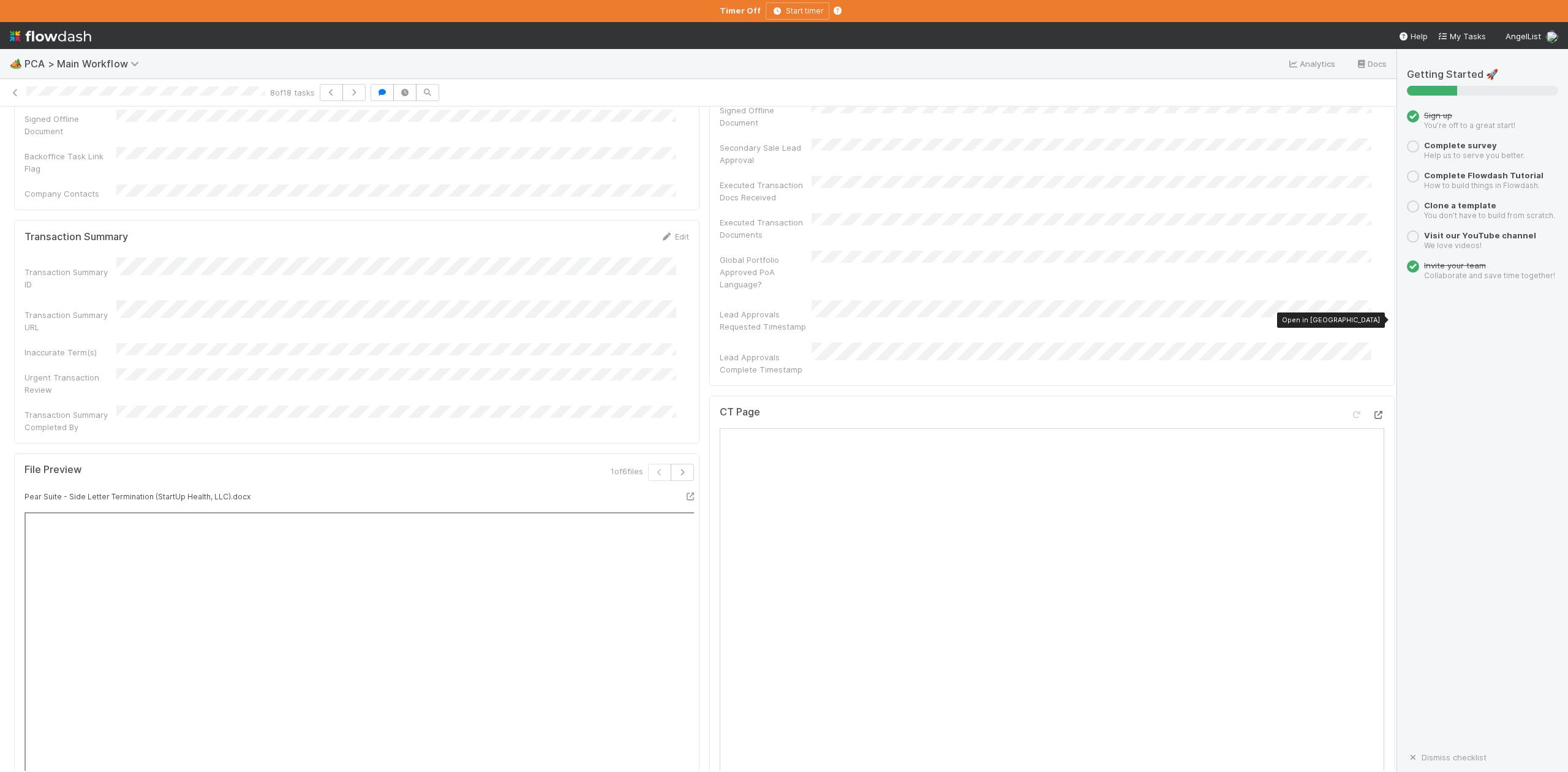
click at [1372, 411] on icon at bounding box center [1378, 415] width 12 height 8
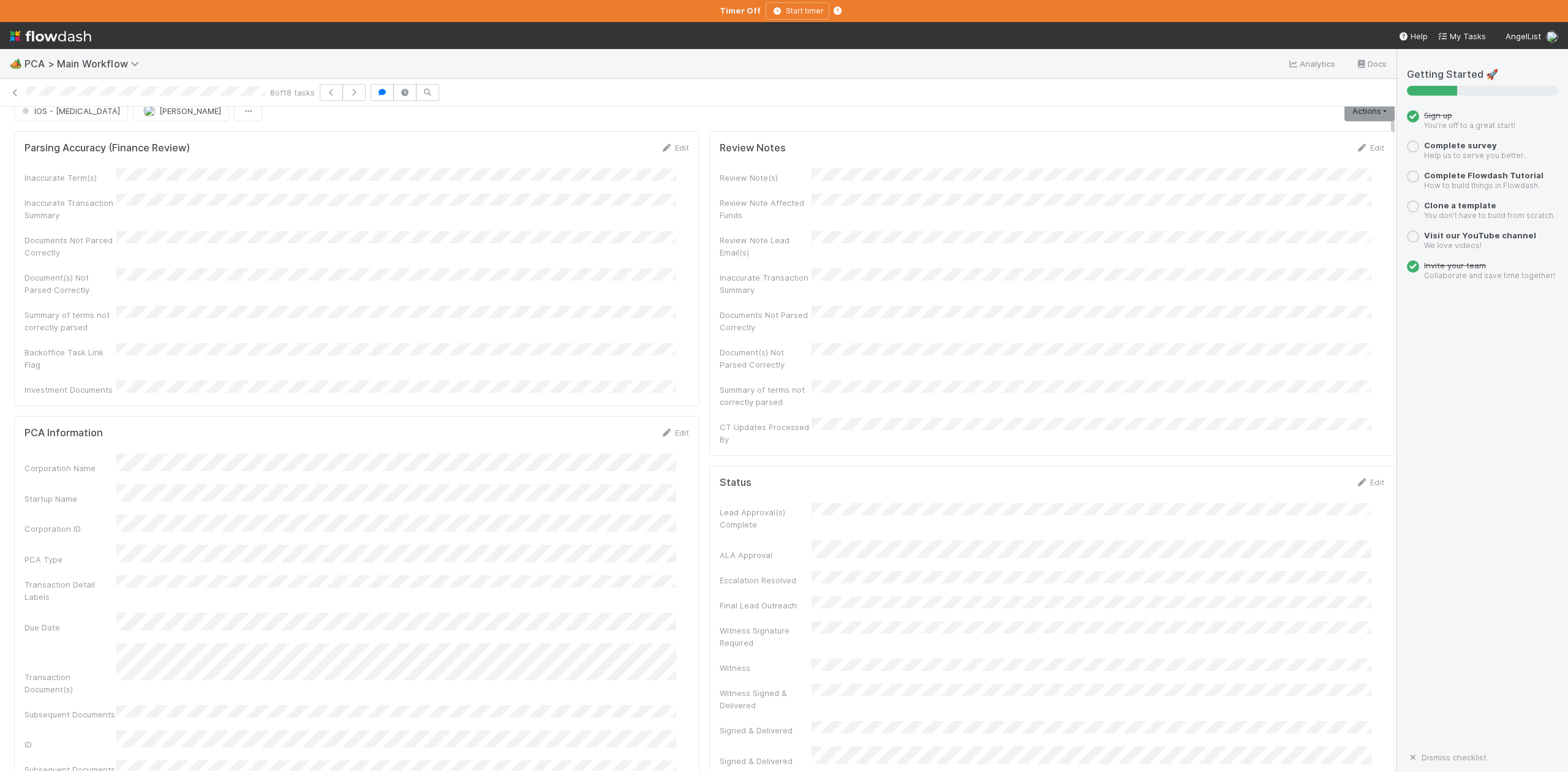
scroll to position [0, 0]
click at [59, 133] on button "IOS - ICU" at bounding box center [70, 126] width 114 height 21
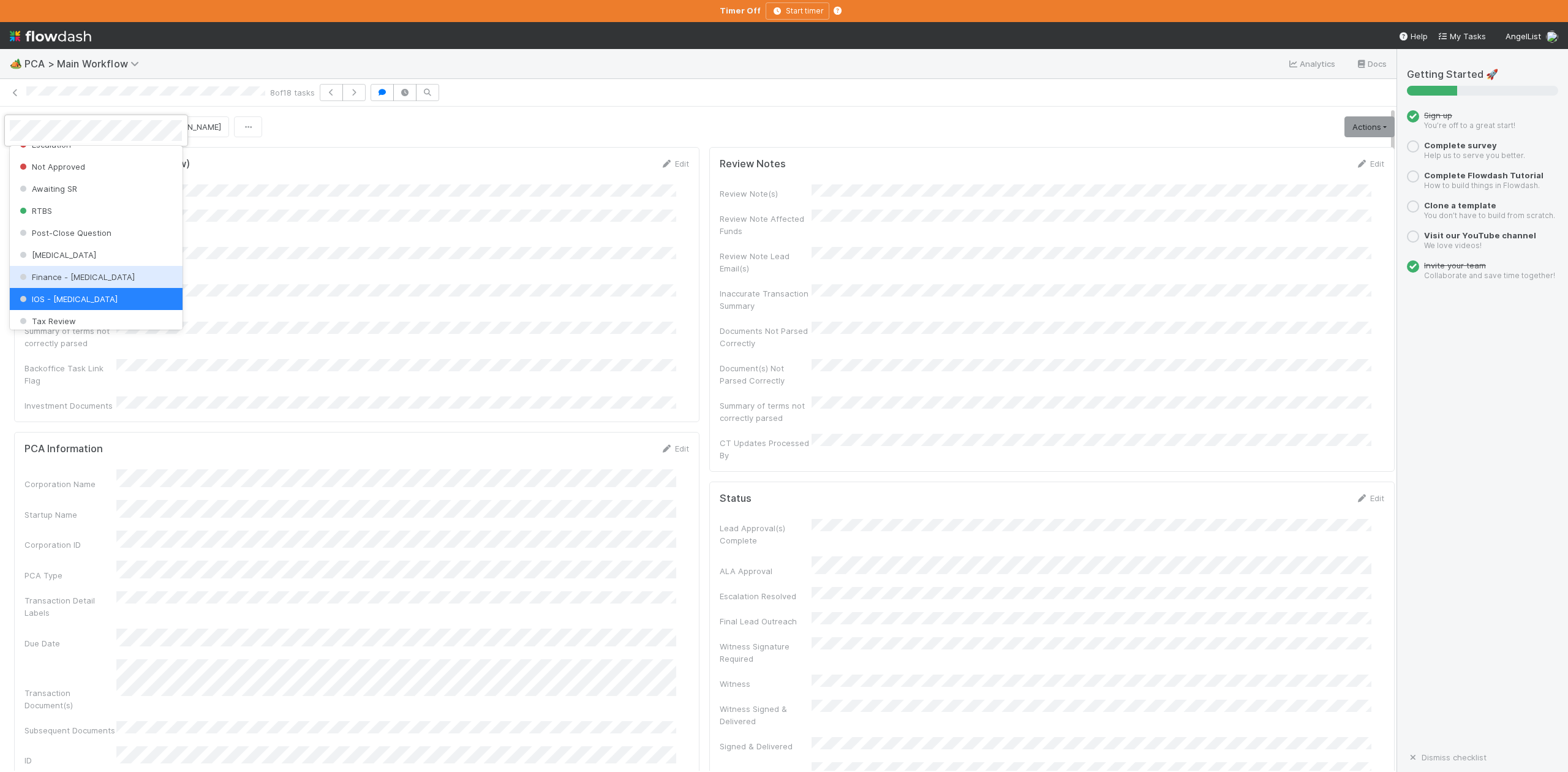
click at [60, 282] on span "Finance - ICU" at bounding box center [75, 276] width 117 height 10
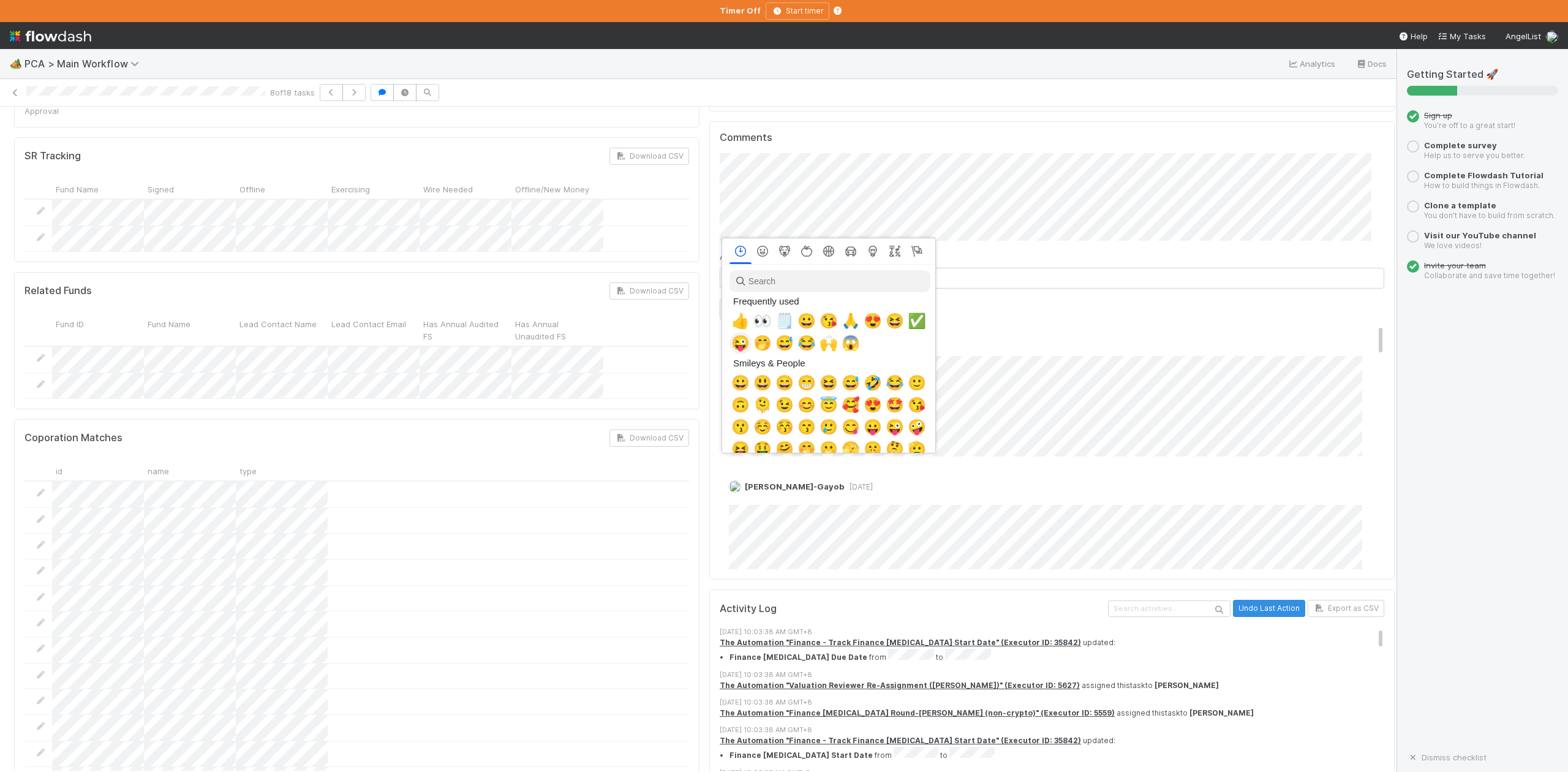
scroll to position [0, 7]
click at [736, 322] on span "👍" at bounding box center [739, 321] width 18 height 17
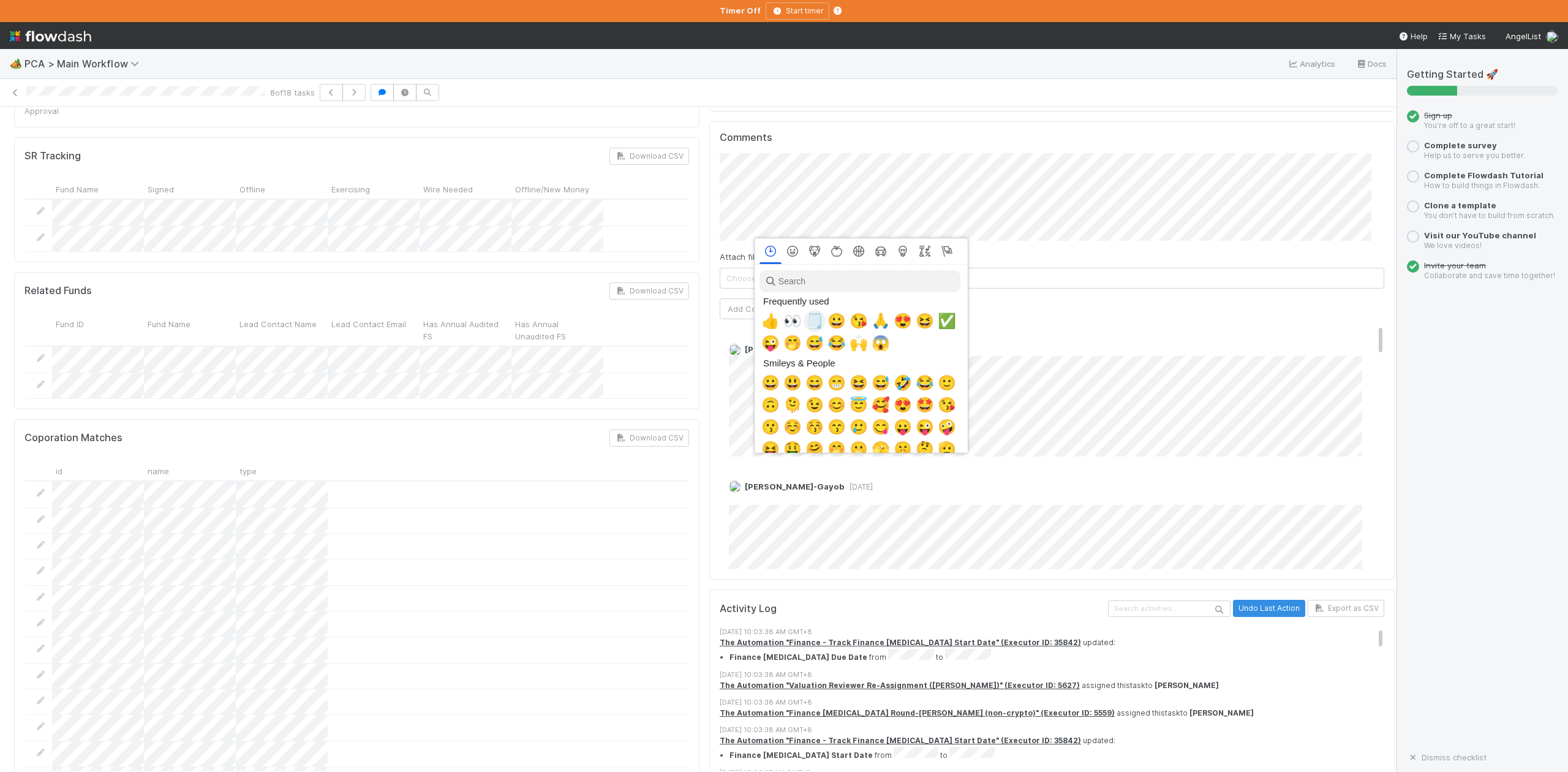
click at [811, 318] on span "🗒️" at bounding box center [815, 321] width 18 height 17
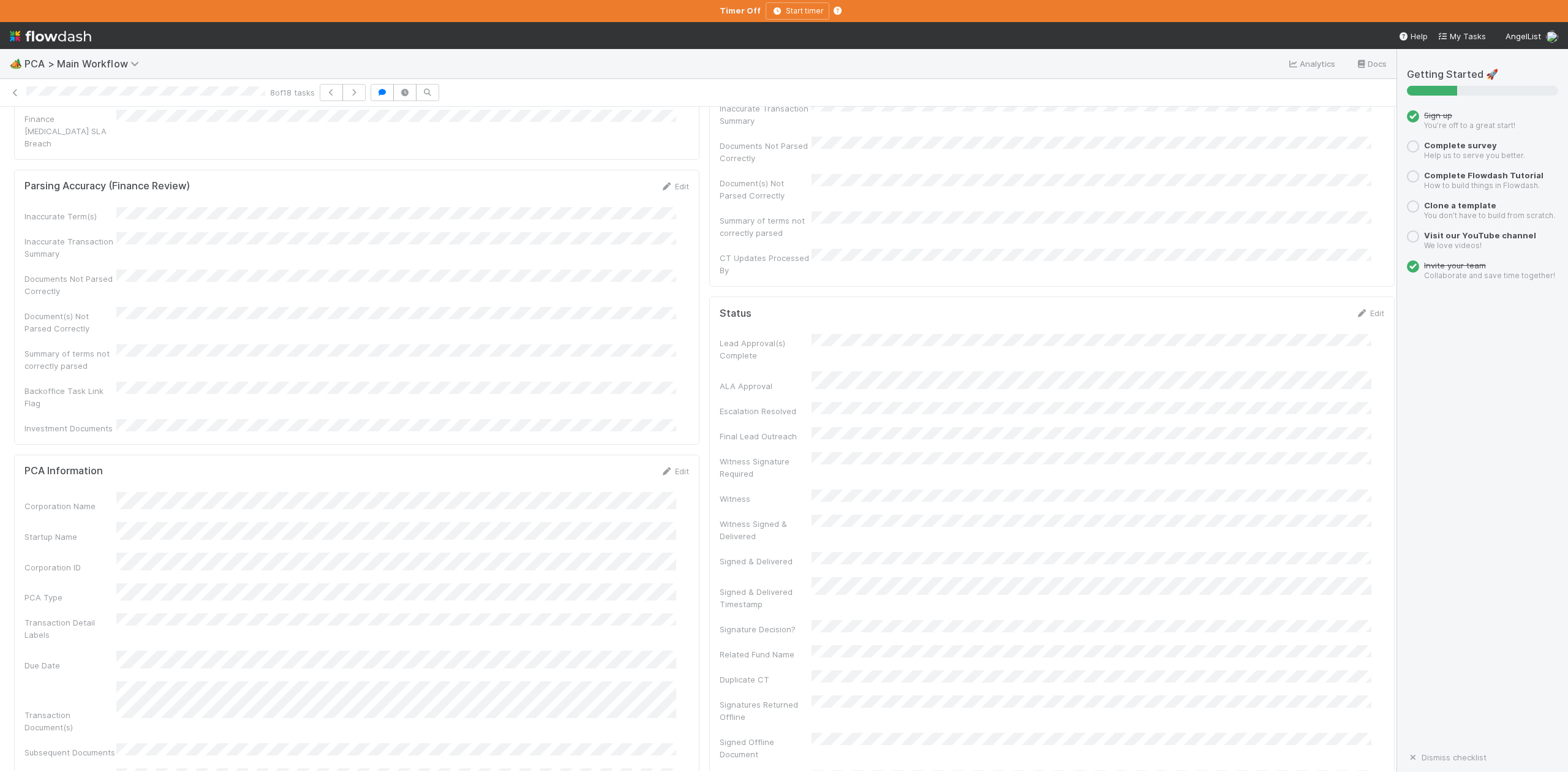
scroll to position [0, 0]
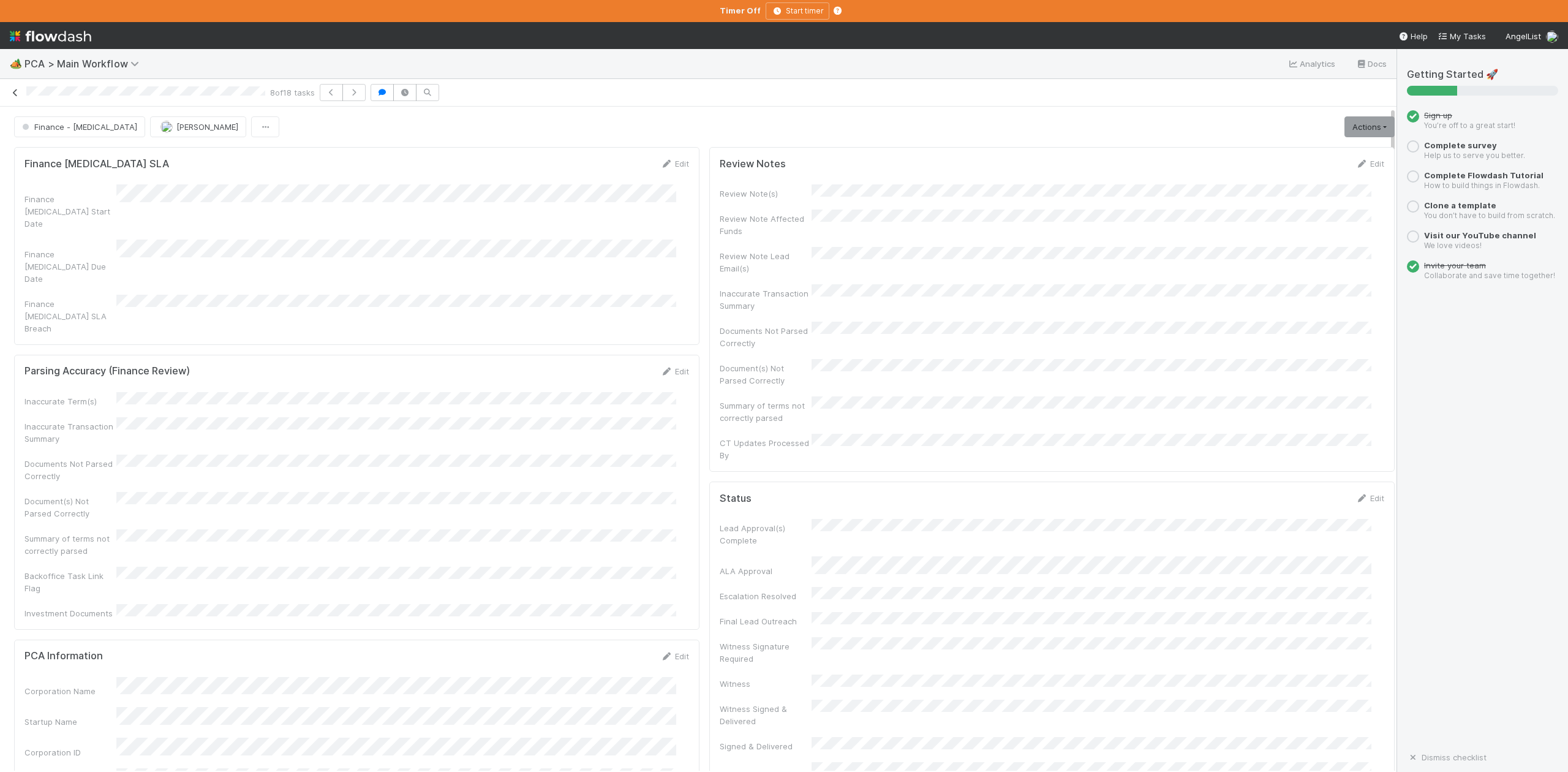
click at [14, 95] on icon at bounding box center [15, 93] width 12 height 8
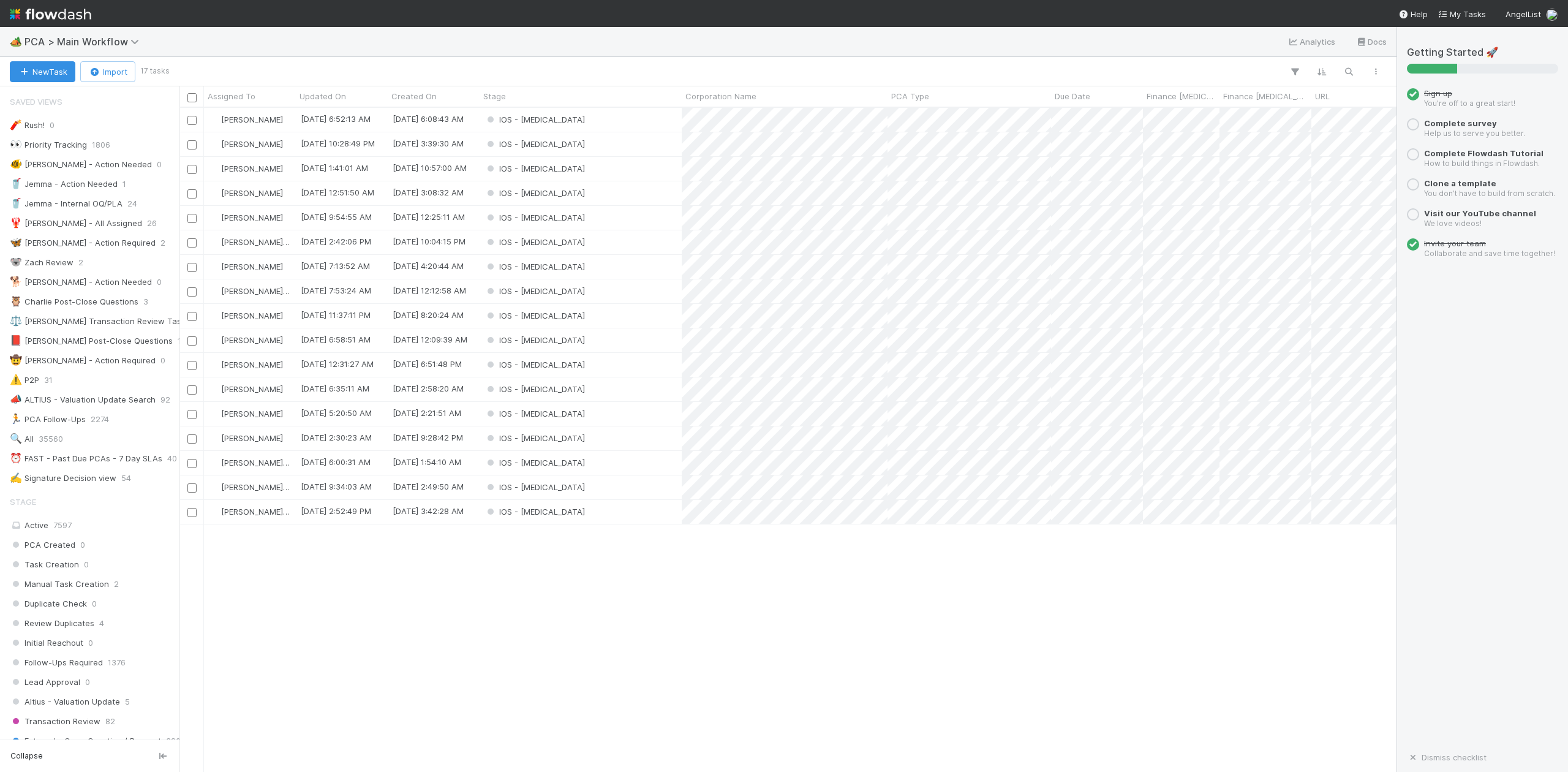
scroll to position [652, 1206]
click at [571, 493] on div "IOS - ICU" at bounding box center [580, 487] width 202 height 24
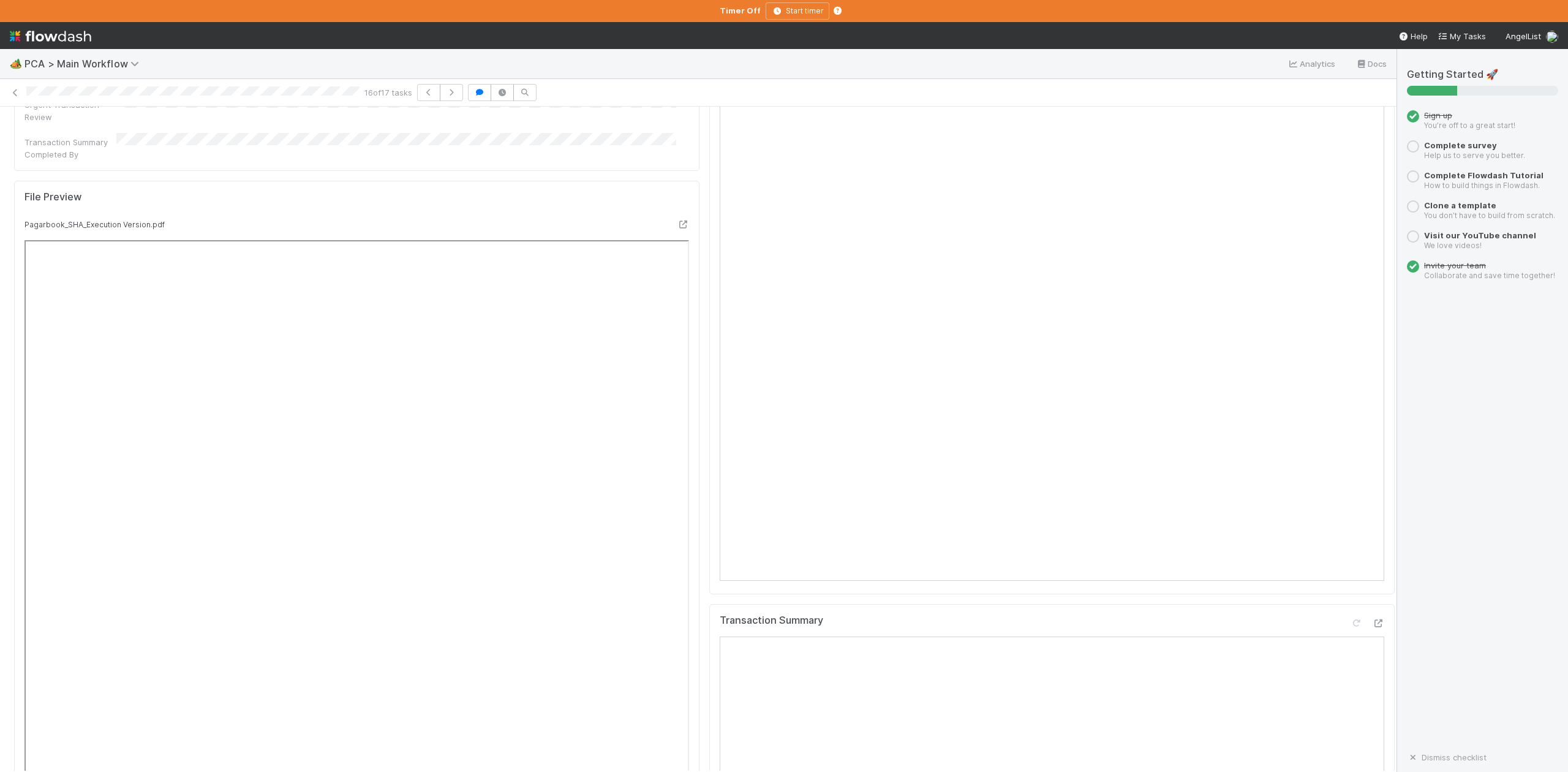
scroll to position [1061, 0]
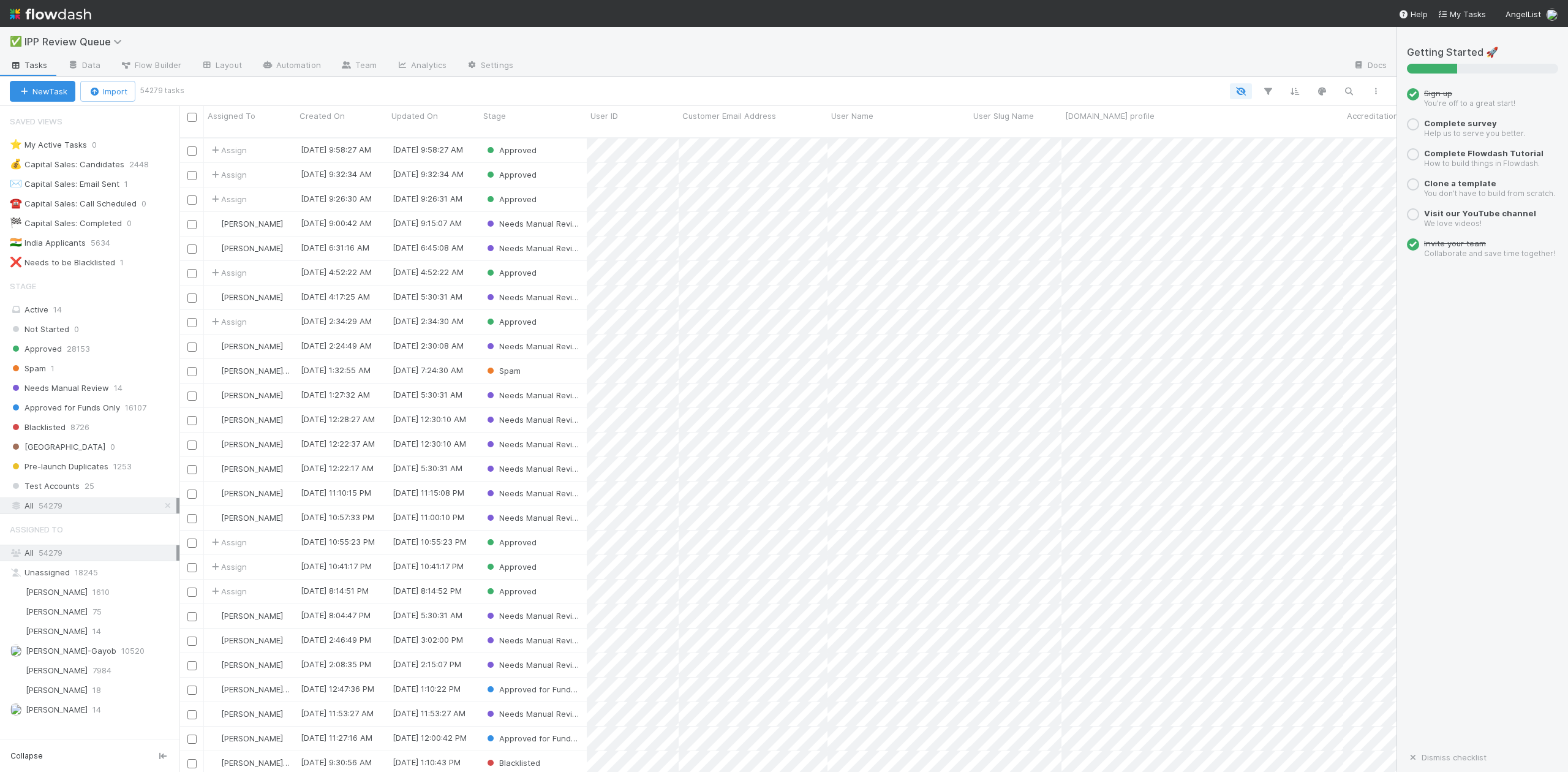
scroll to position [632, 1206]
click at [59, 395] on span "Needs Manual Review" at bounding box center [59, 387] width 99 height 15
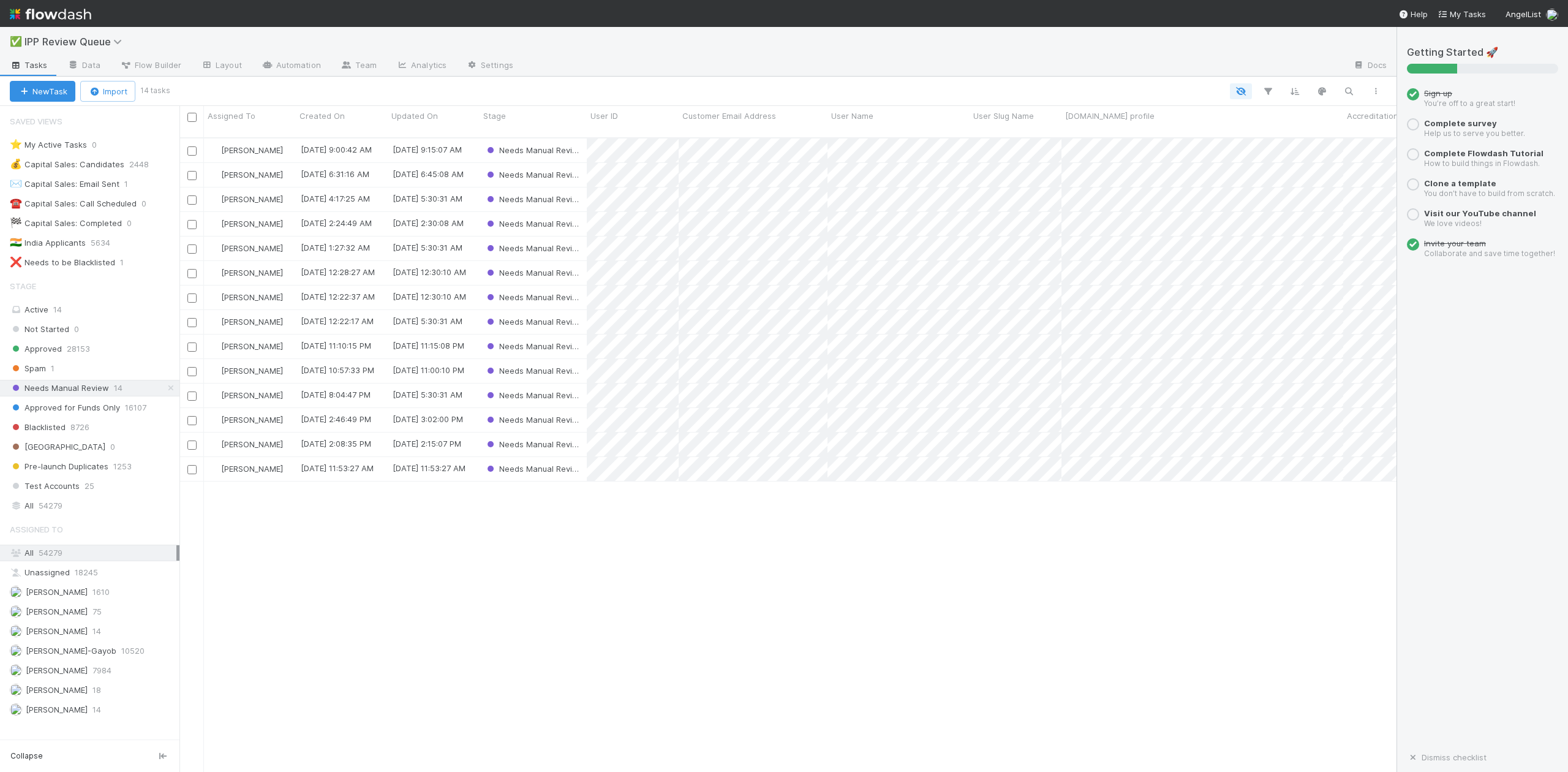
scroll to position [632, 1206]
click at [55, 636] on span "[PERSON_NAME]" at bounding box center [56, 630] width 62 height 10
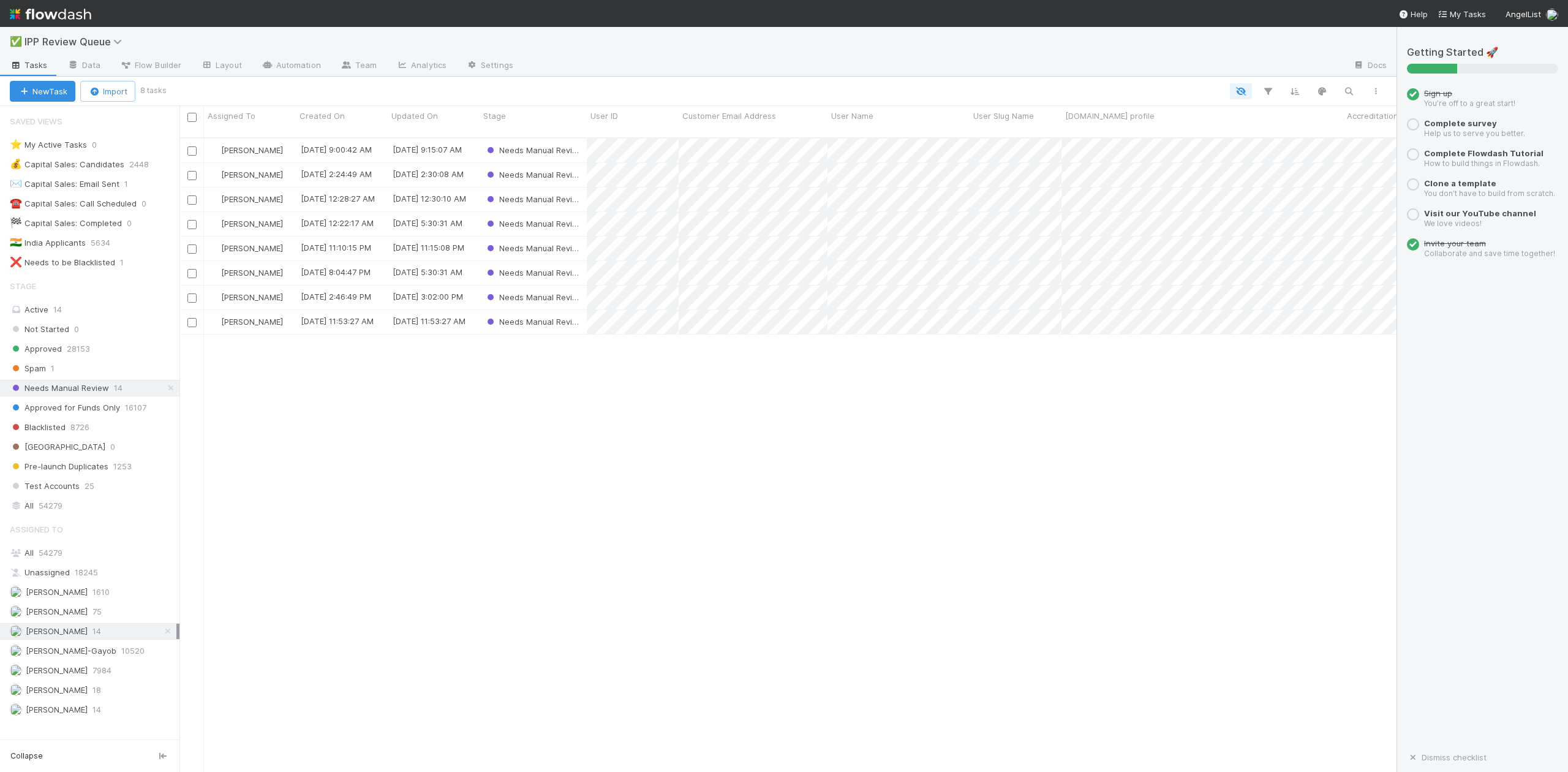
scroll to position [632, 1206]
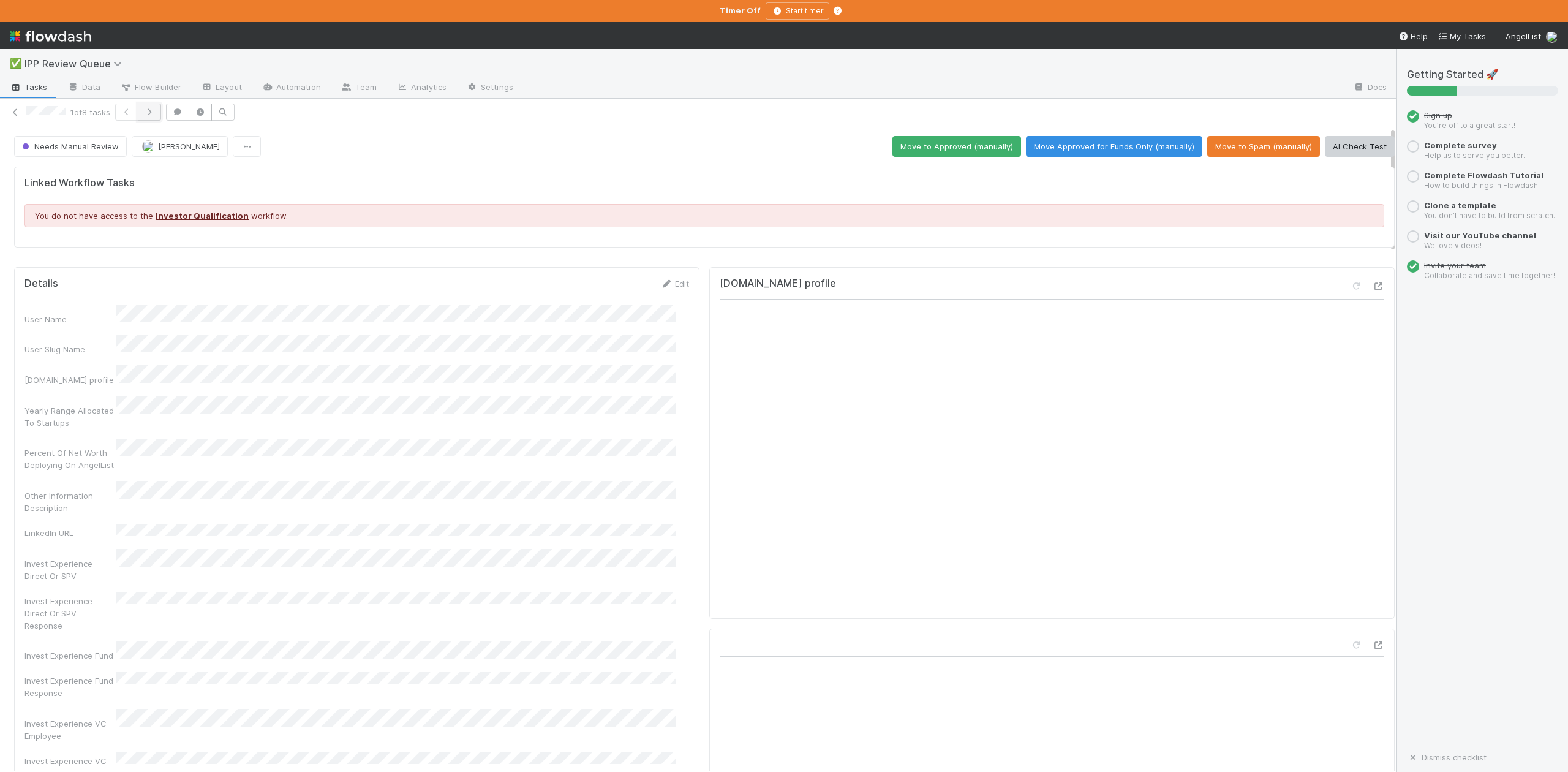
click at [150, 114] on icon "button" at bounding box center [149, 112] width 12 height 7
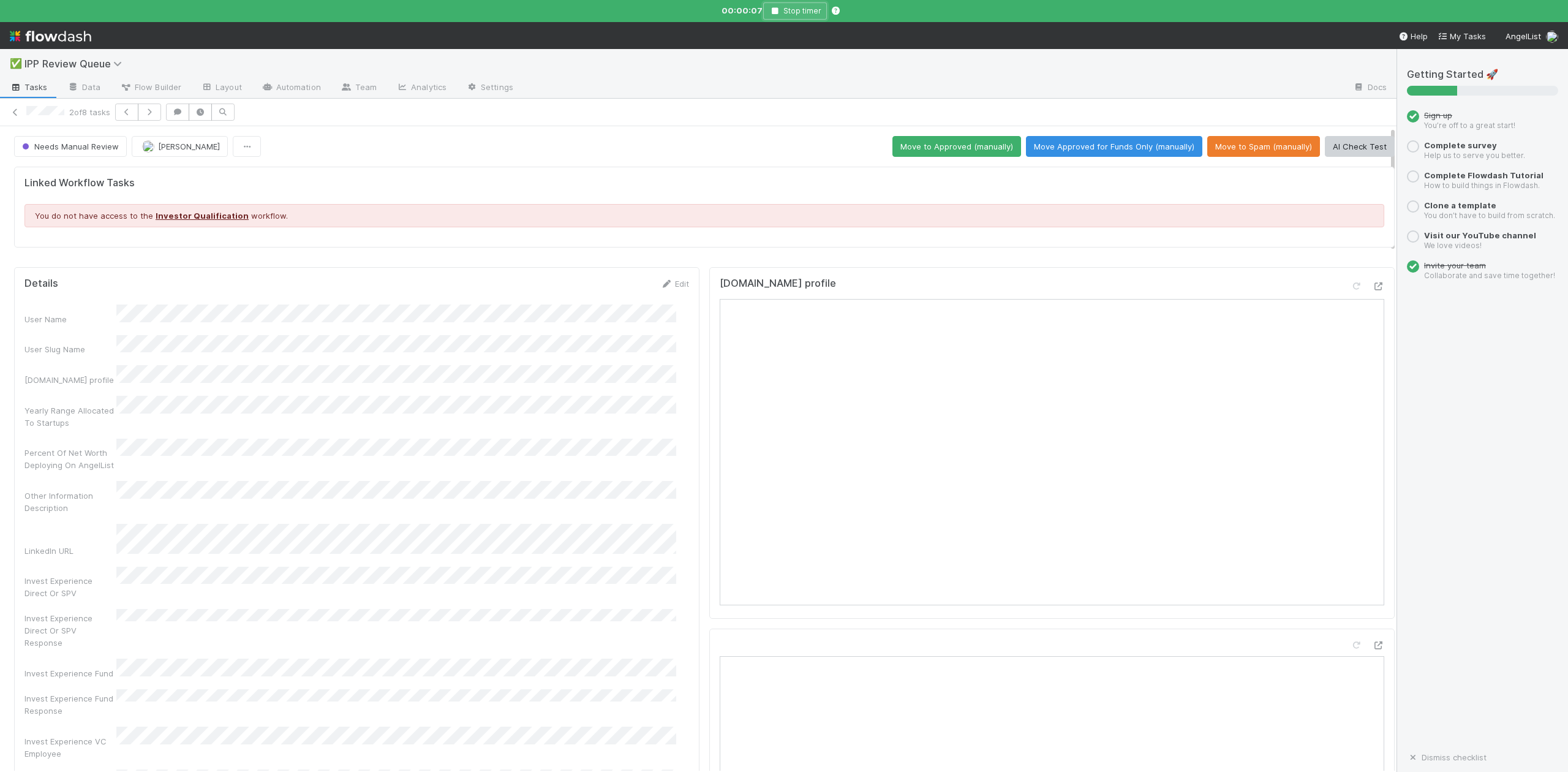
click at [775, 12] on icon "button" at bounding box center [774, 11] width 12 height 7
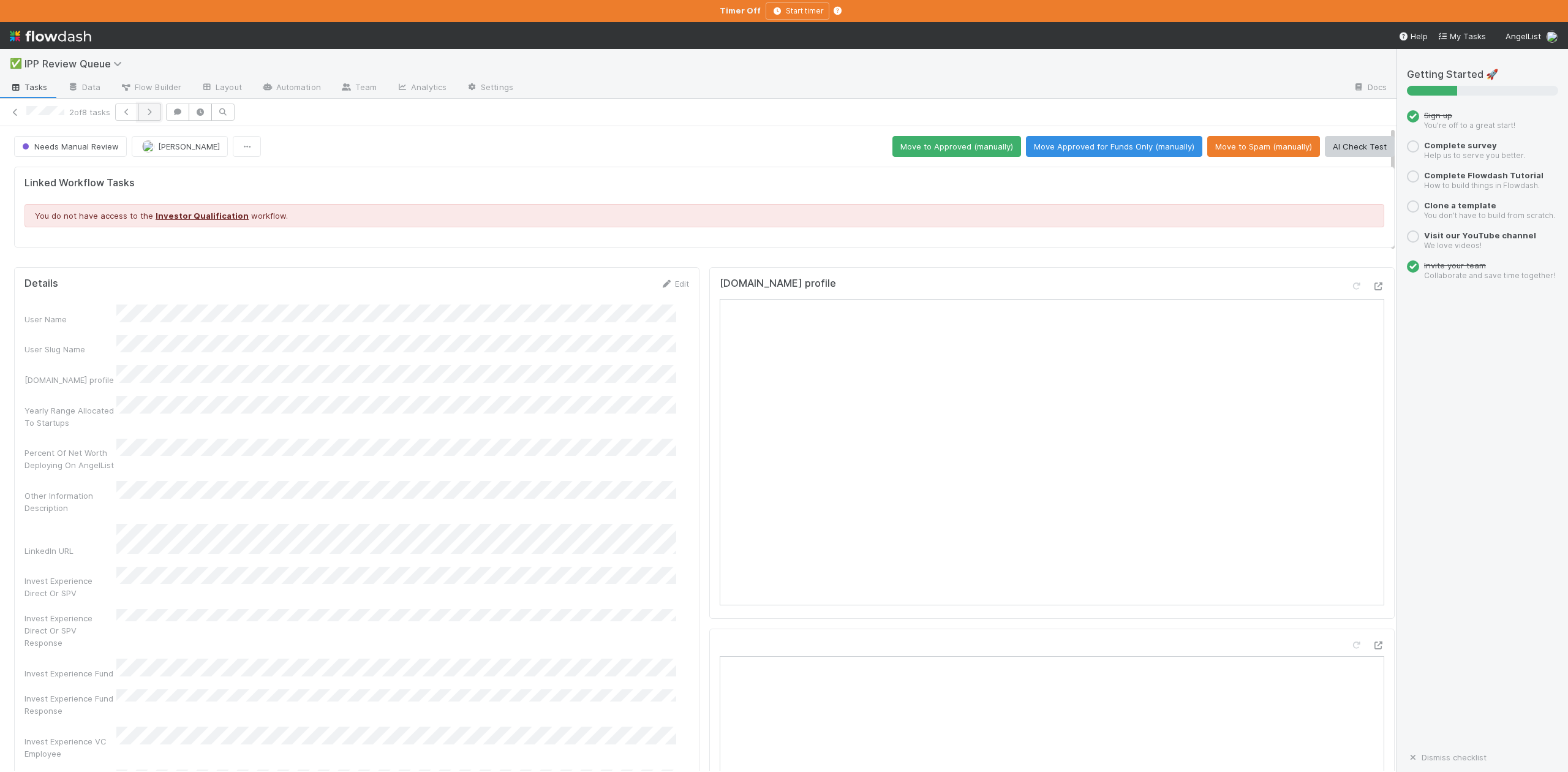
click at [155, 113] on icon "button" at bounding box center [149, 112] width 12 height 7
click at [150, 113] on icon "button" at bounding box center [147, 112] width 12 height 7
click at [151, 114] on icon "button" at bounding box center [147, 112] width 12 height 7
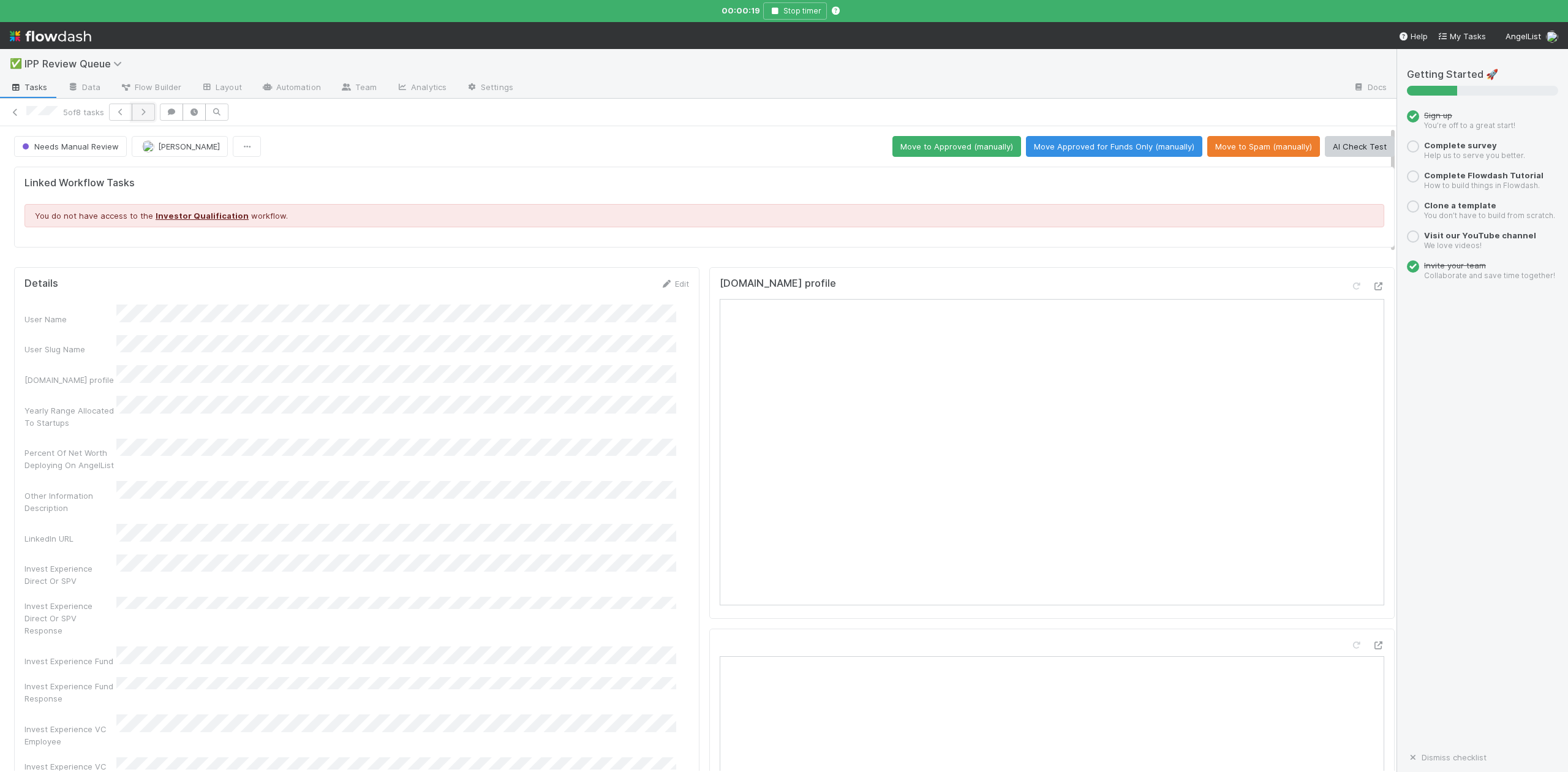
click at [146, 110] on icon "button" at bounding box center [143, 112] width 12 height 7
click at [729, 12] on icon "button" at bounding box center [729, 11] width 12 height 7
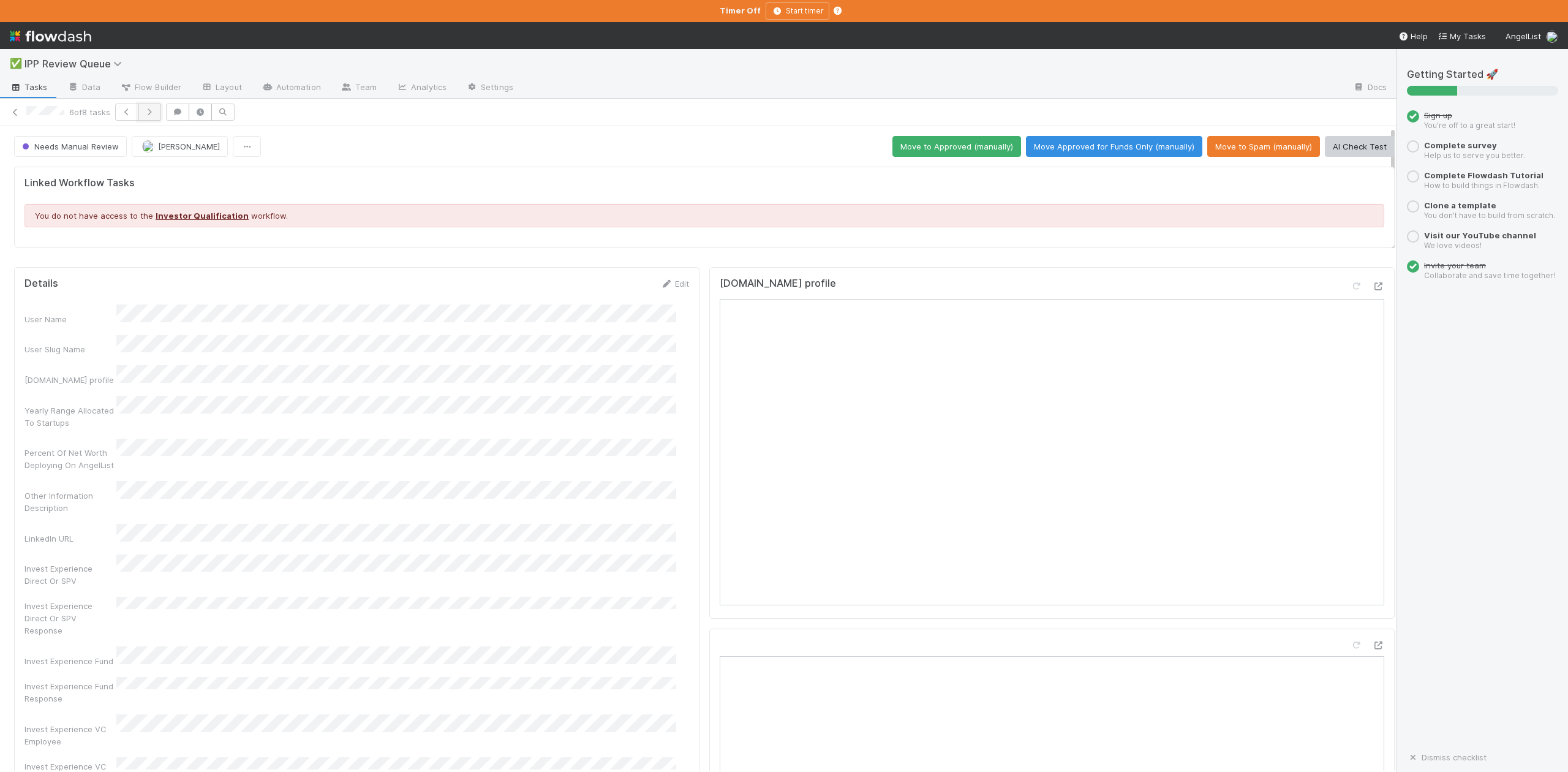
click at [155, 109] on icon "button" at bounding box center [149, 112] width 12 height 7
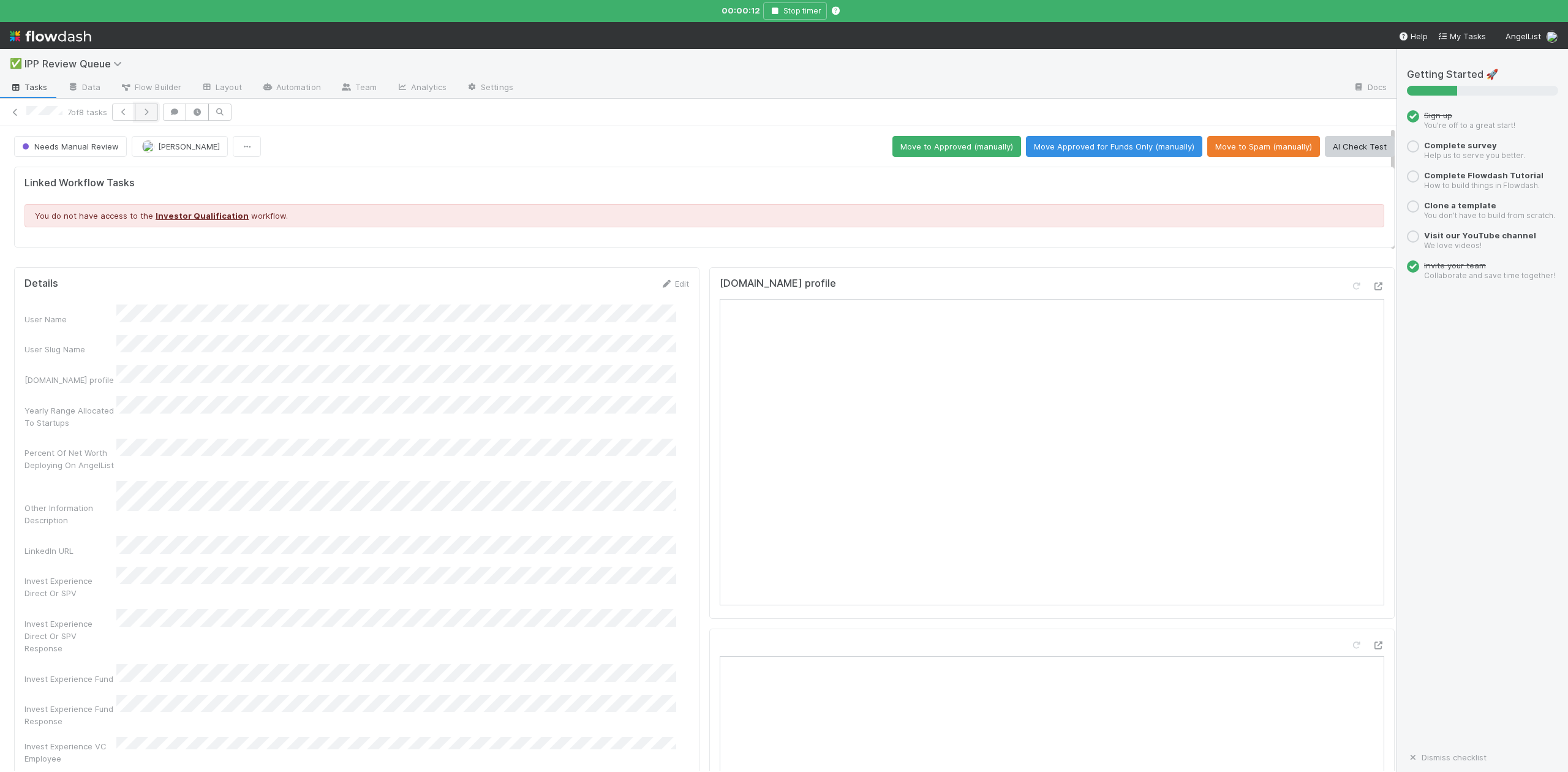
click at [152, 112] on icon "button" at bounding box center [146, 112] width 12 height 7
click at [725, 8] on icon "button" at bounding box center [726, 11] width 12 height 7
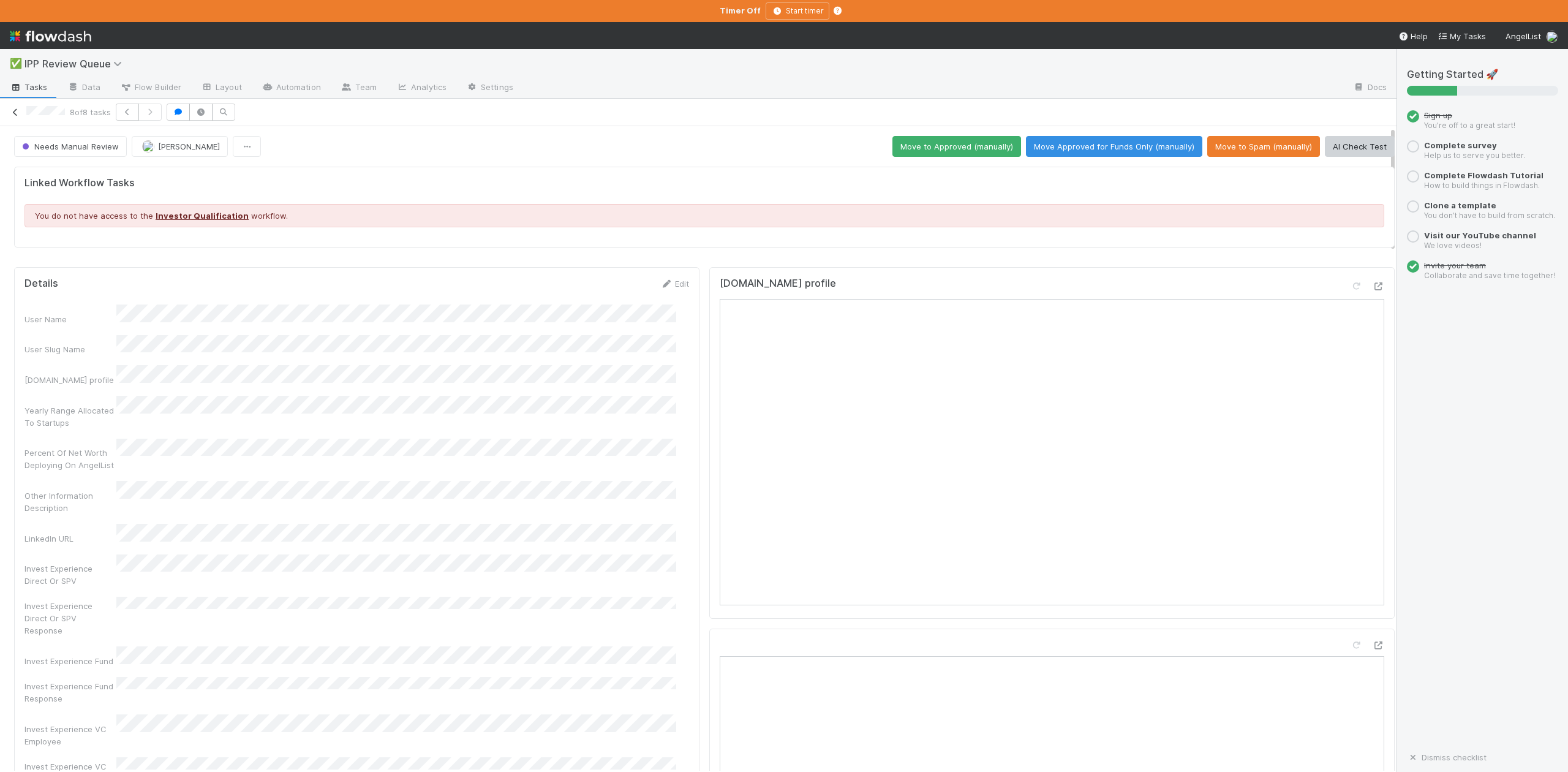
click at [17, 115] on icon at bounding box center [15, 112] width 12 height 8
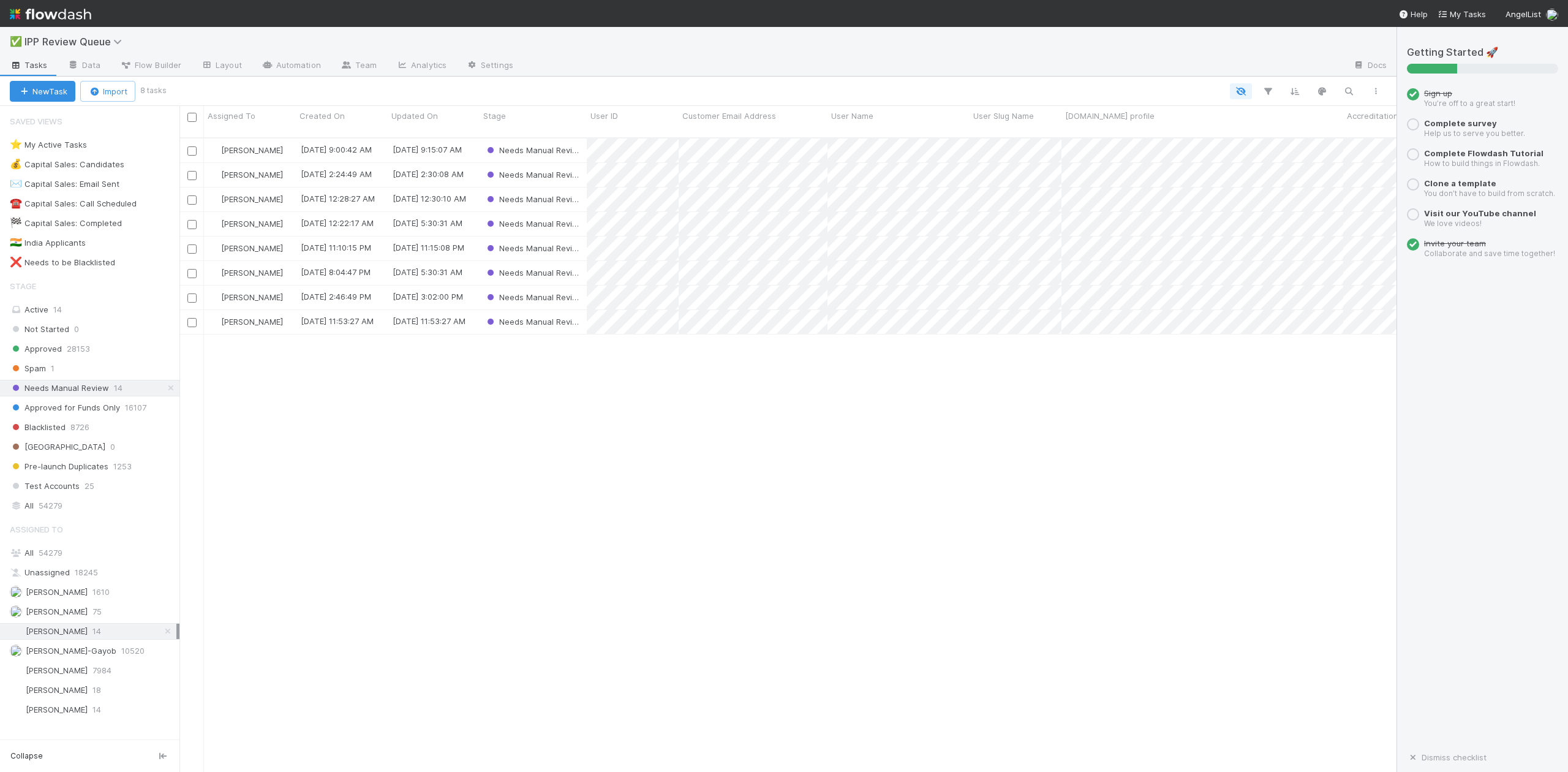
scroll to position [632, 1206]
click at [66, 714] on span "William Axalan VI" at bounding box center [56, 709] width 62 height 10
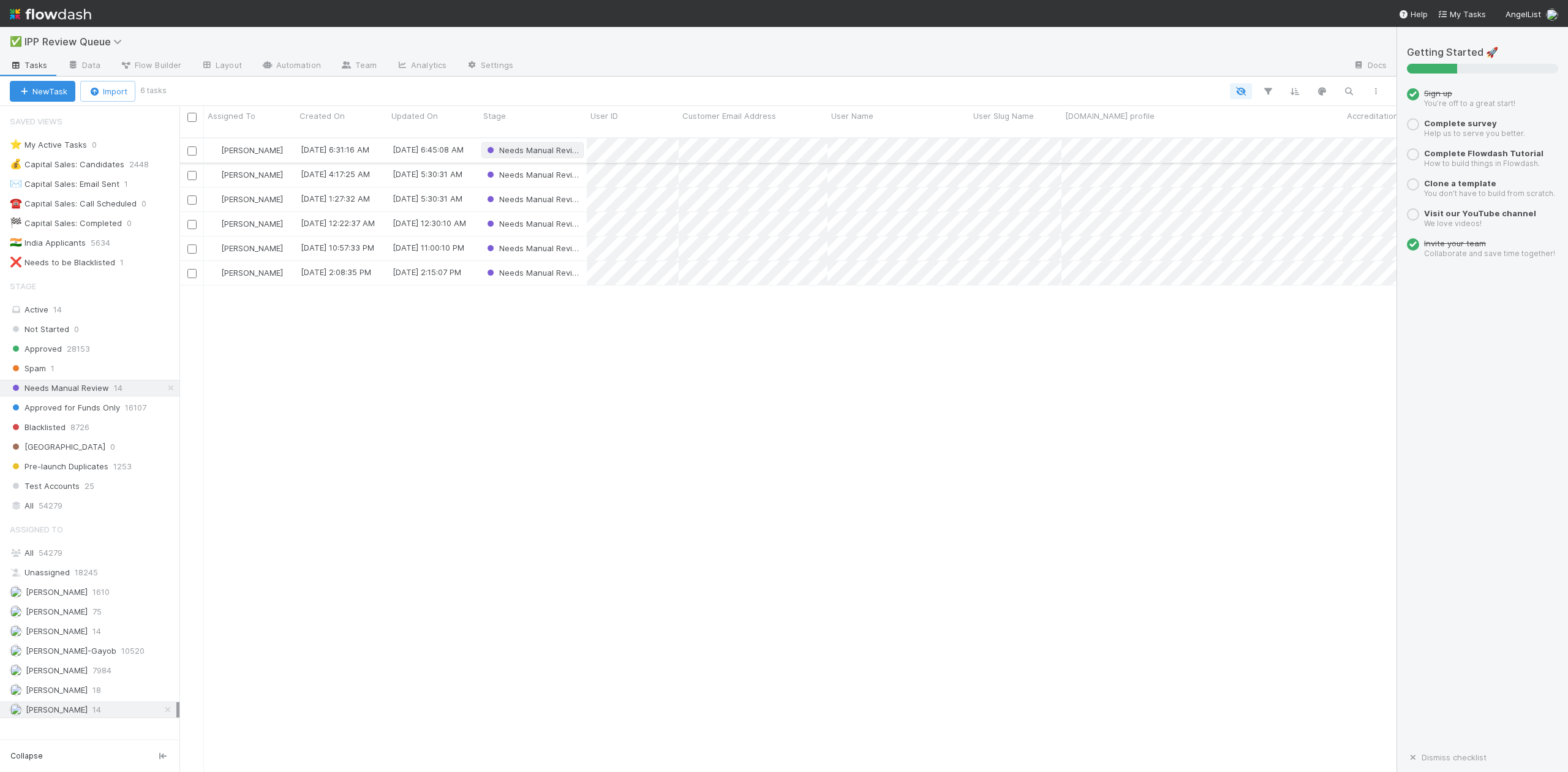
scroll to position [632, 1206]
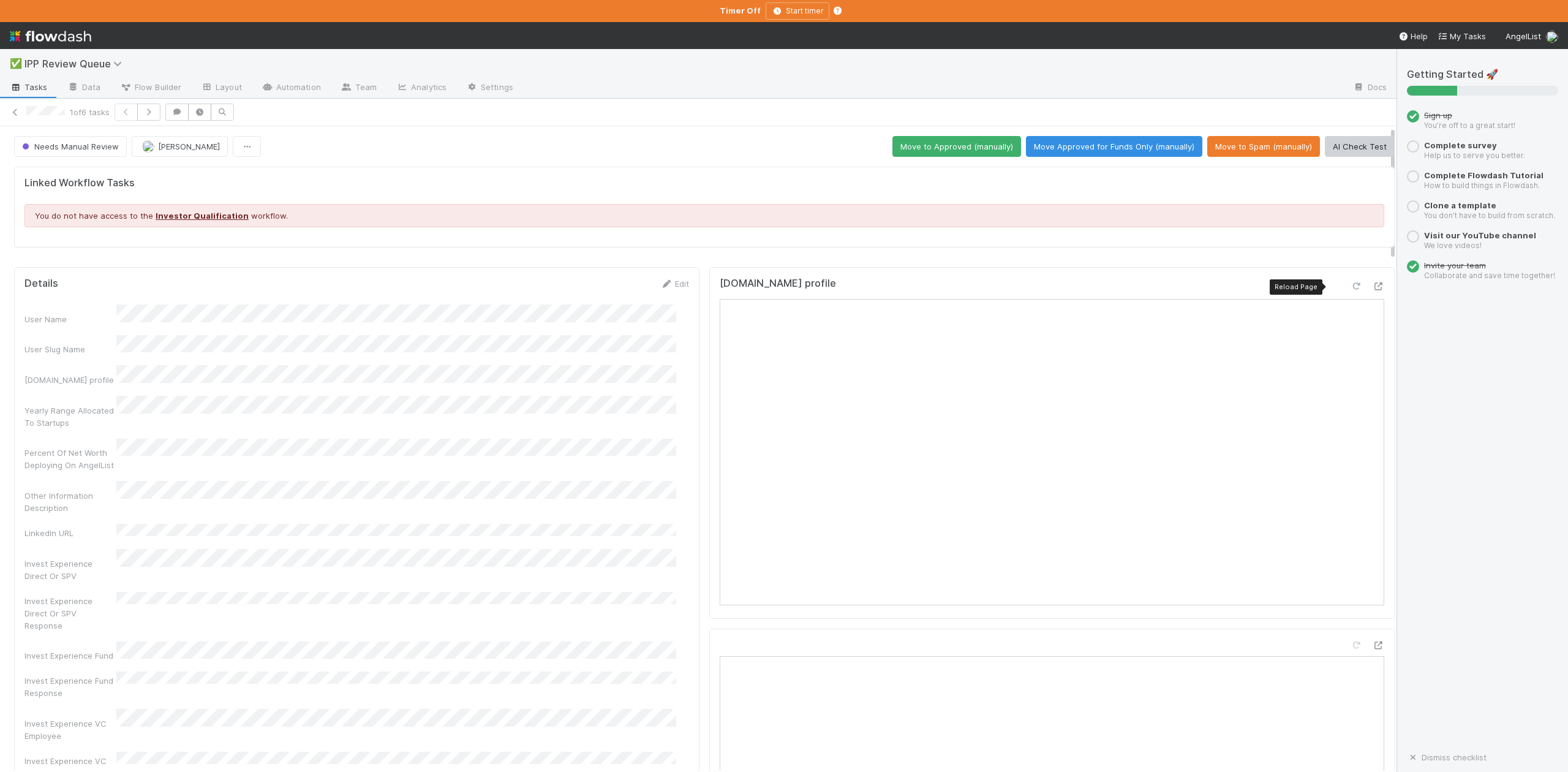
click at [1350, 286] on icon at bounding box center [1355, 286] width 12 height 8
click at [149, 112] on icon "button" at bounding box center [148, 112] width 12 height 7
click at [151, 114] on icon "button" at bounding box center [148, 112] width 12 height 7
click at [1350, 287] on icon at bounding box center [1355, 286] width 12 height 8
click at [152, 108] on icon "button" at bounding box center [147, 112] width 12 height 7
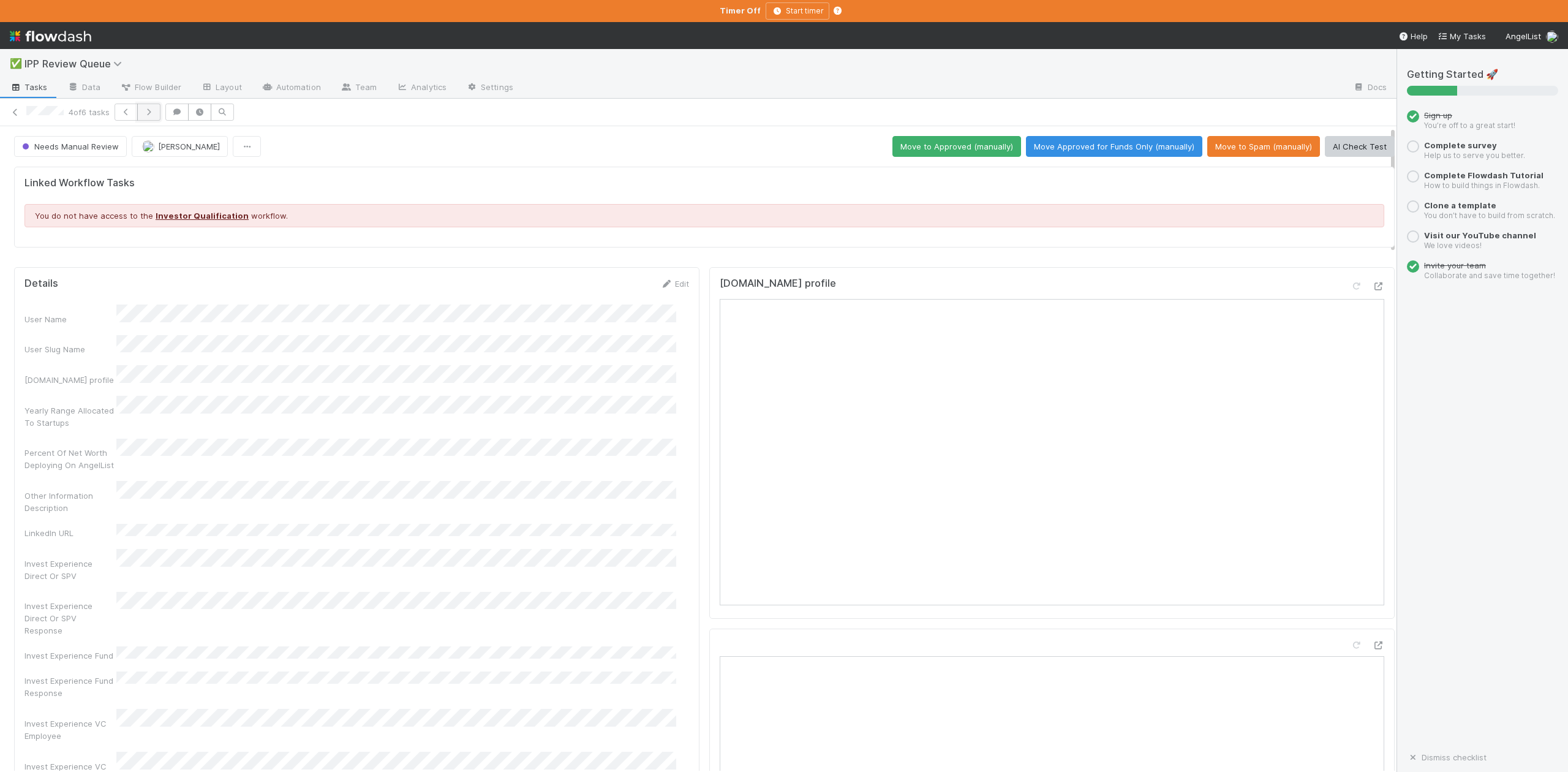
click at [153, 112] on icon "button" at bounding box center [148, 112] width 12 height 7
click at [155, 114] on icon "button" at bounding box center [148, 112] width 12 height 7
click at [1350, 285] on icon at bounding box center [1355, 286] width 12 height 8
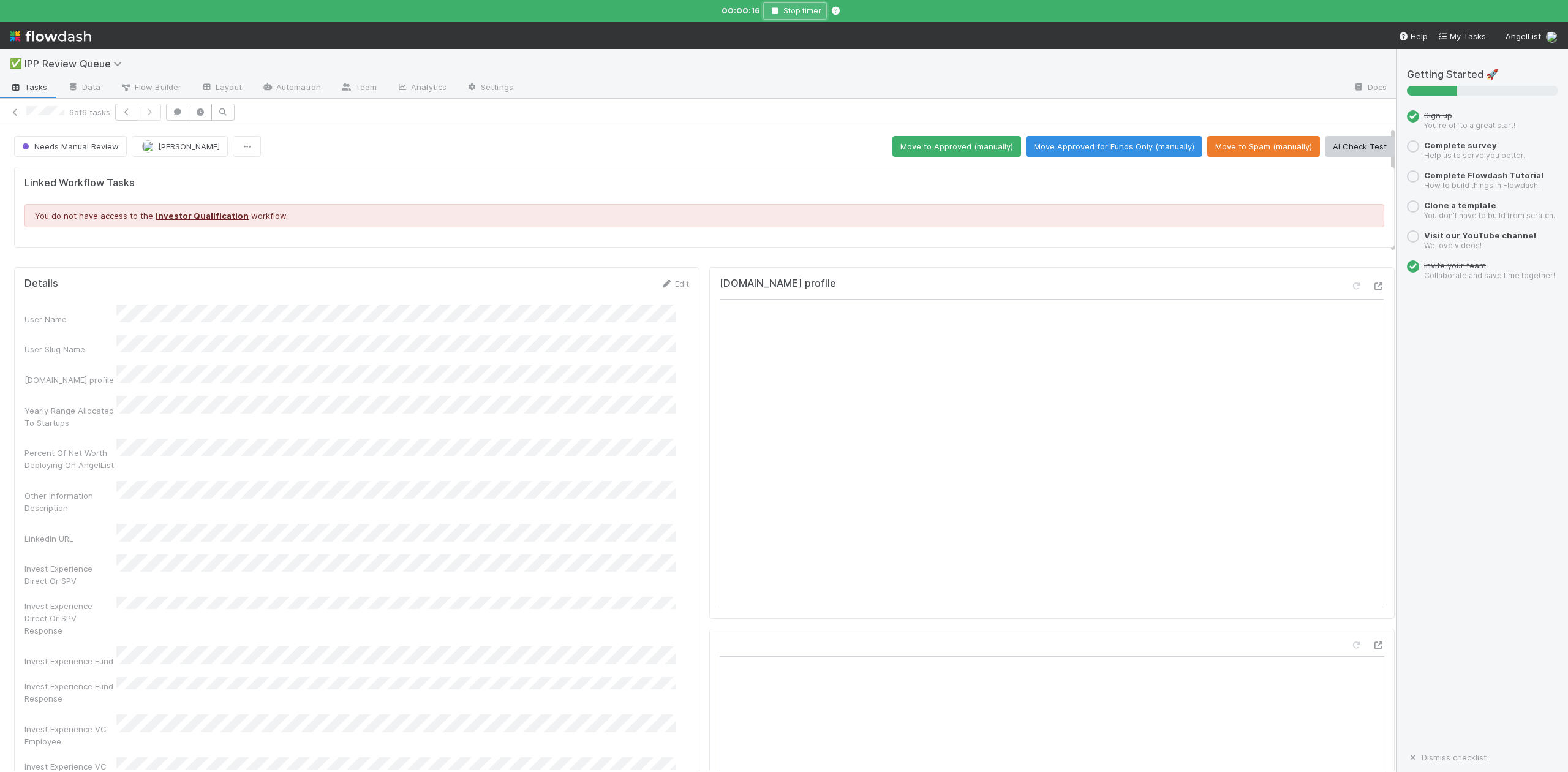
click at [779, 12] on icon "button" at bounding box center [774, 11] width 12 height 7
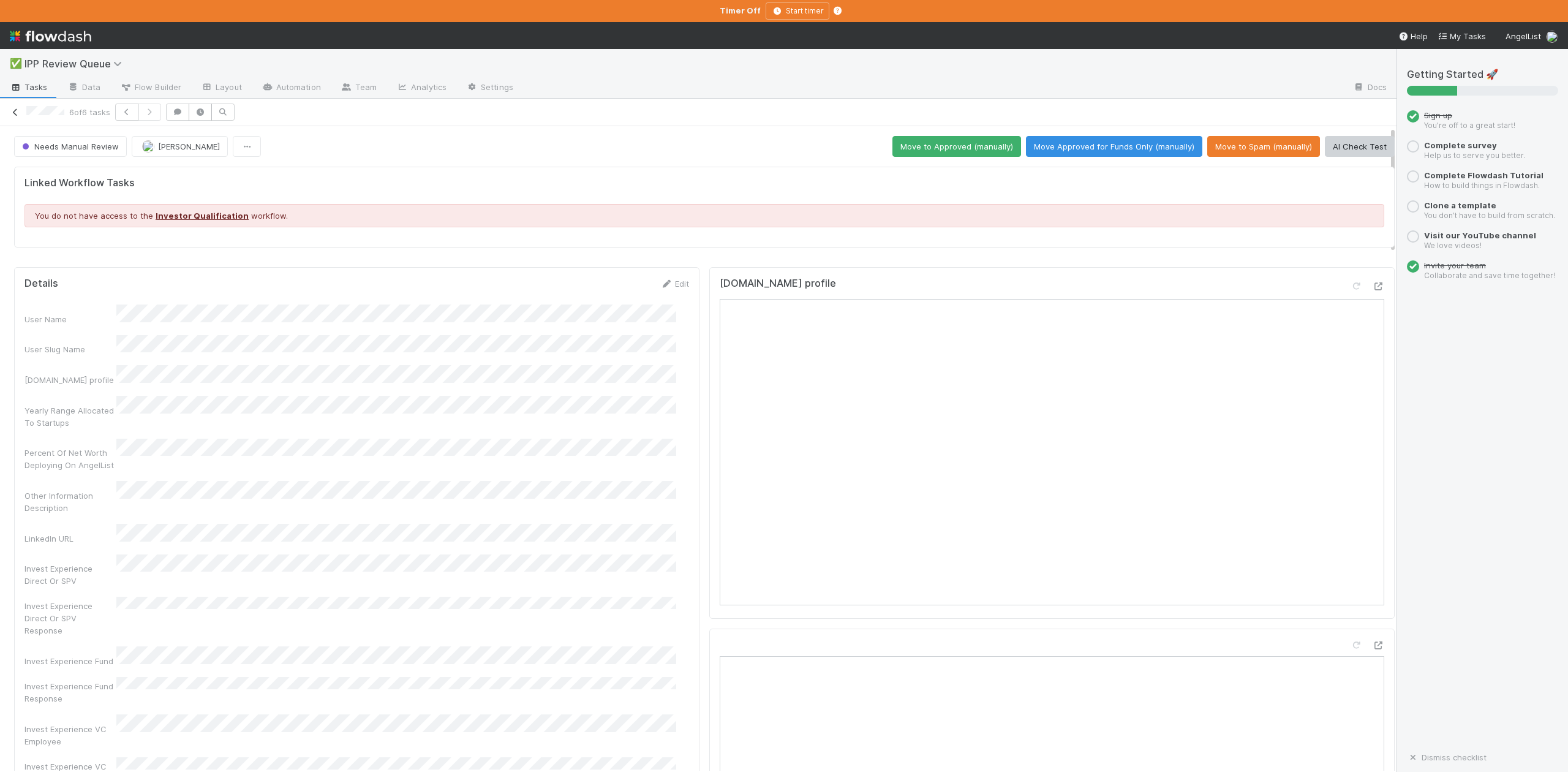
click at [16, 113] on icon at bounding box center [15, 112] width 12 height 8
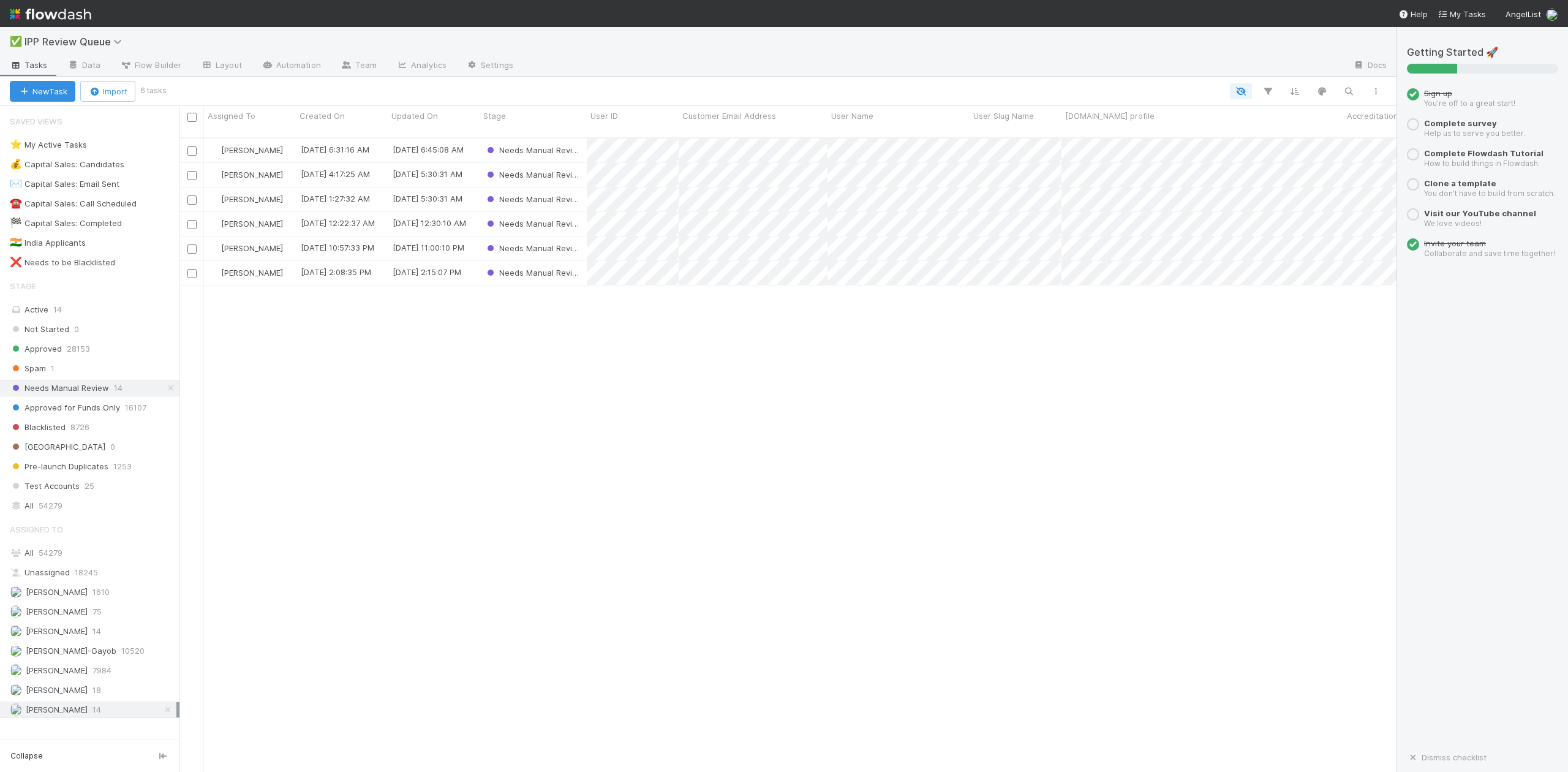
scroll to position [632, 1206]
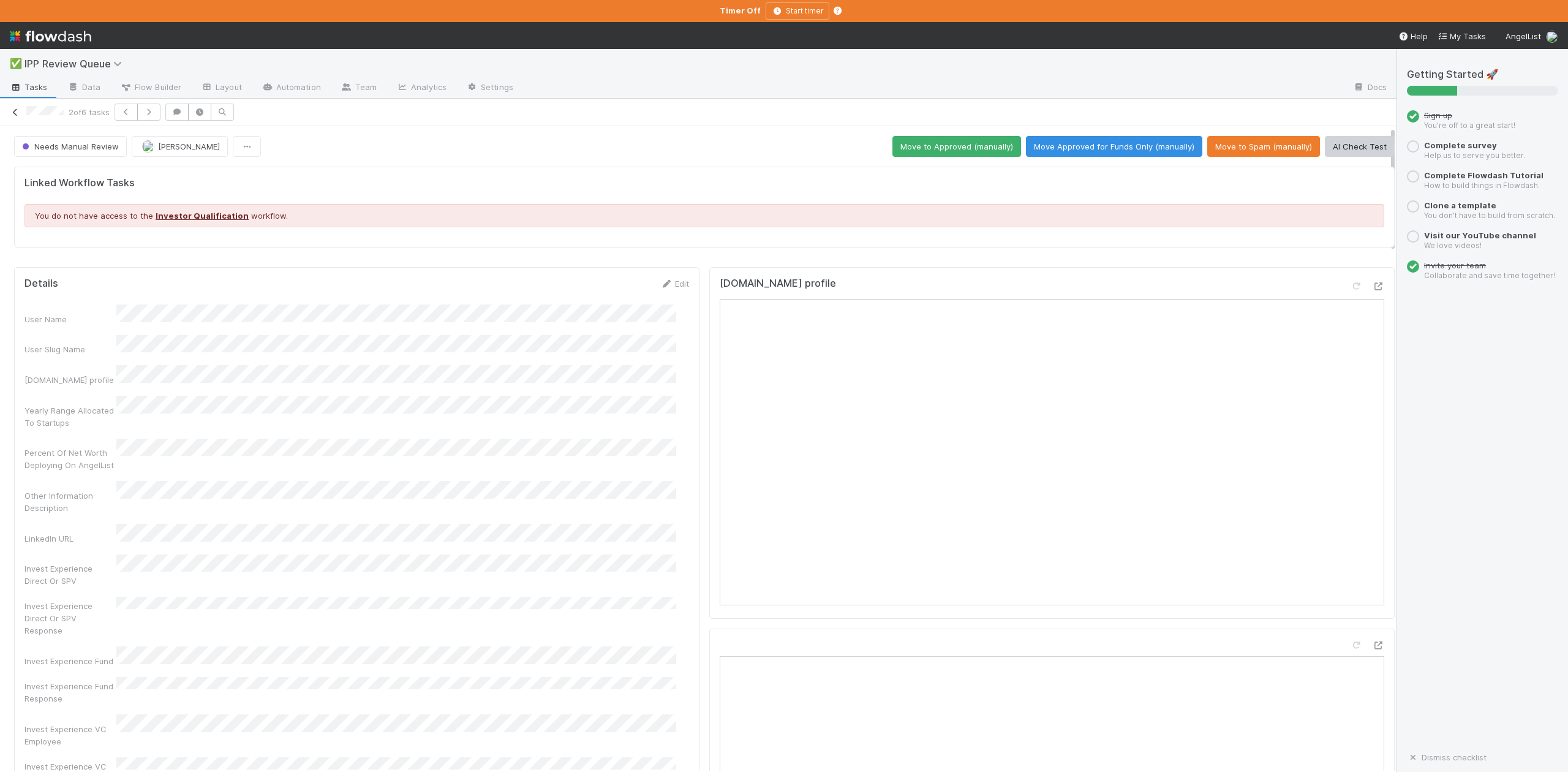
click at [18, 109] on icon at bounding box center [15, 112] width 12 height 8
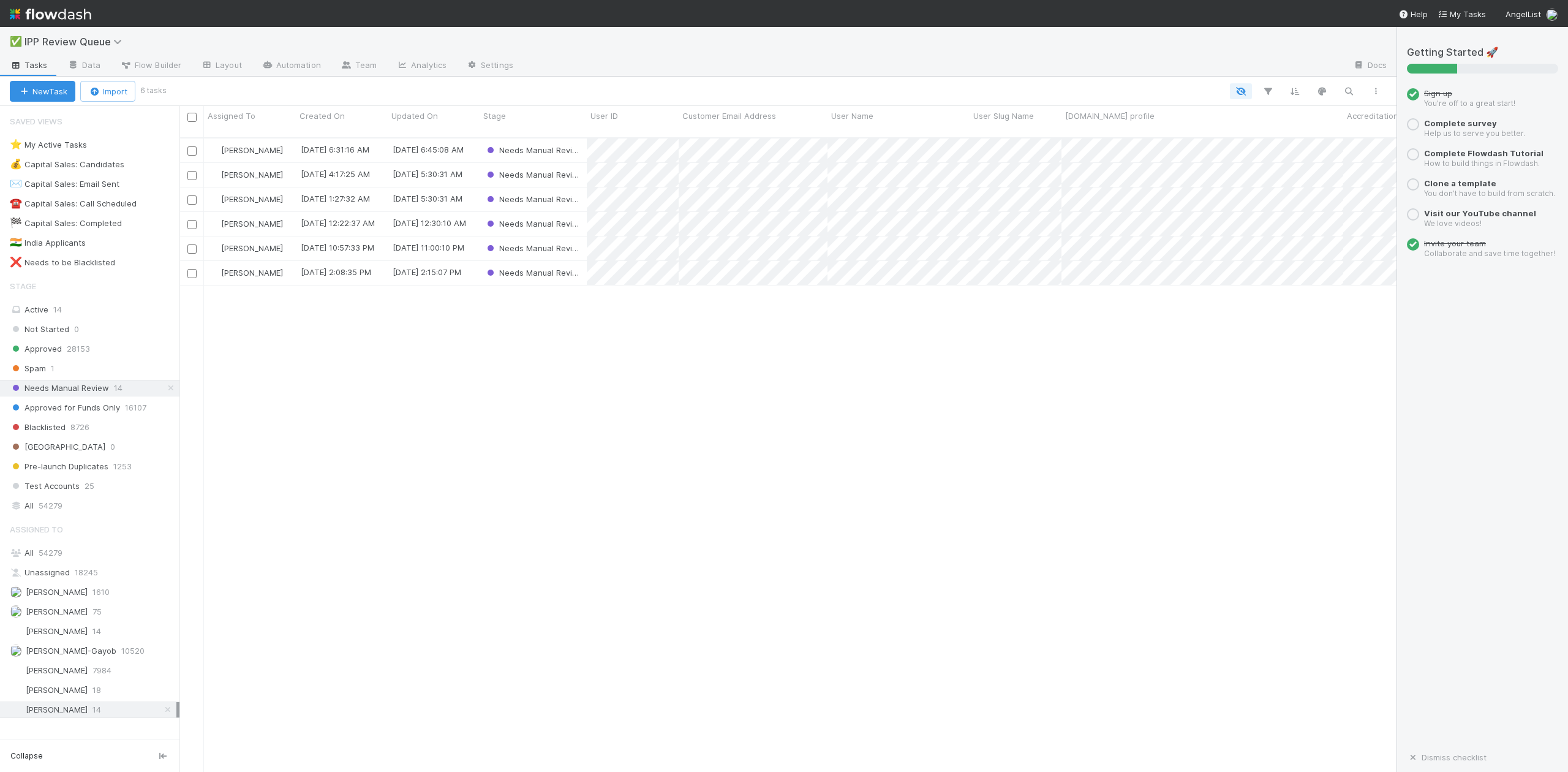
scroll to position [632, 1206]
click at [35, 371] on span "Spam" at bounding box center [28, 368] width 36 height 15
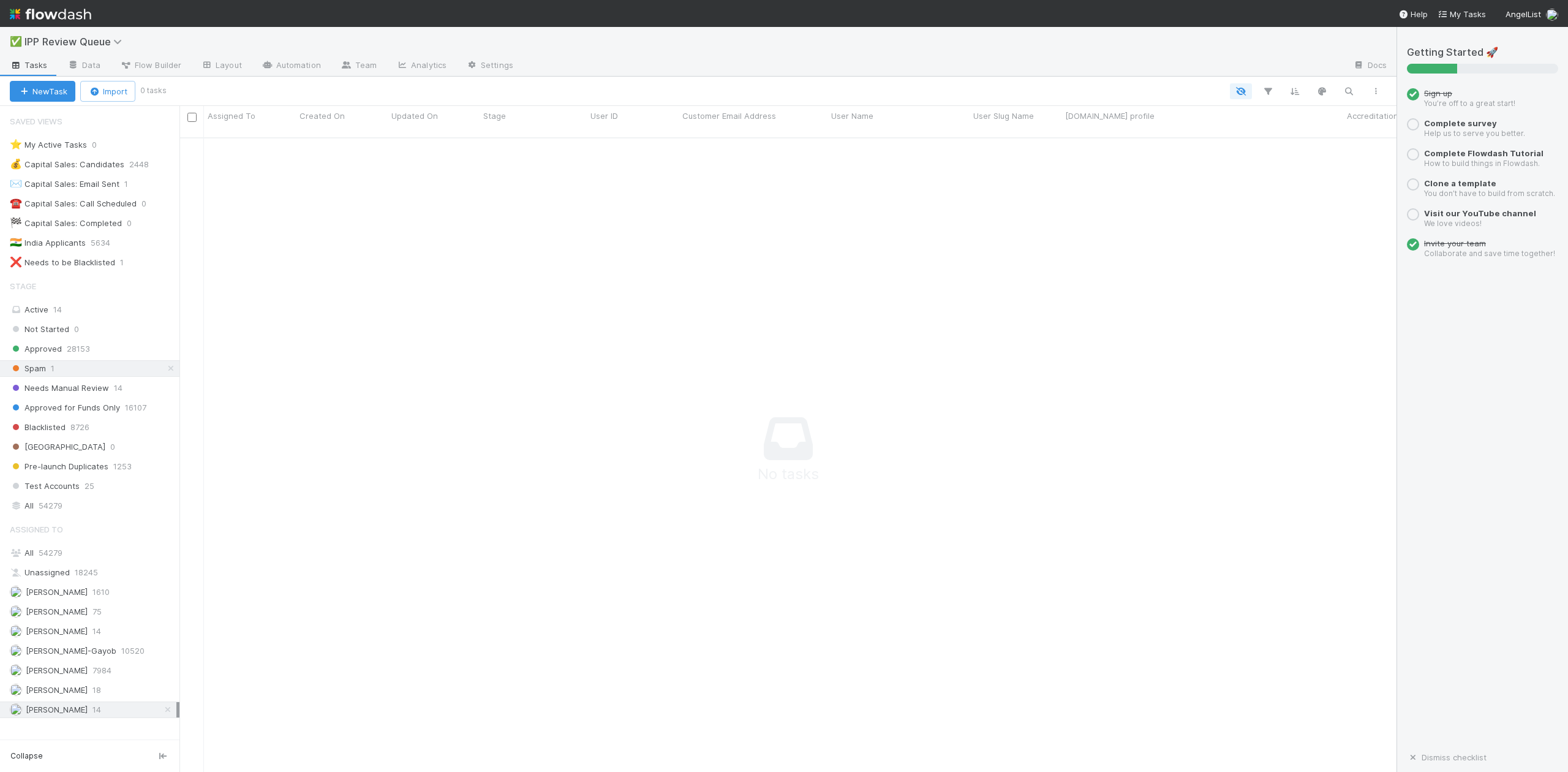
scroll to position [620, 1193]
click at [46, 555] on div "All 54279" at bounding box center [93, 552] width 166 height 15
click at [558, 138] on div "Spam" at bounding box center [533, 150] width 107 height 24
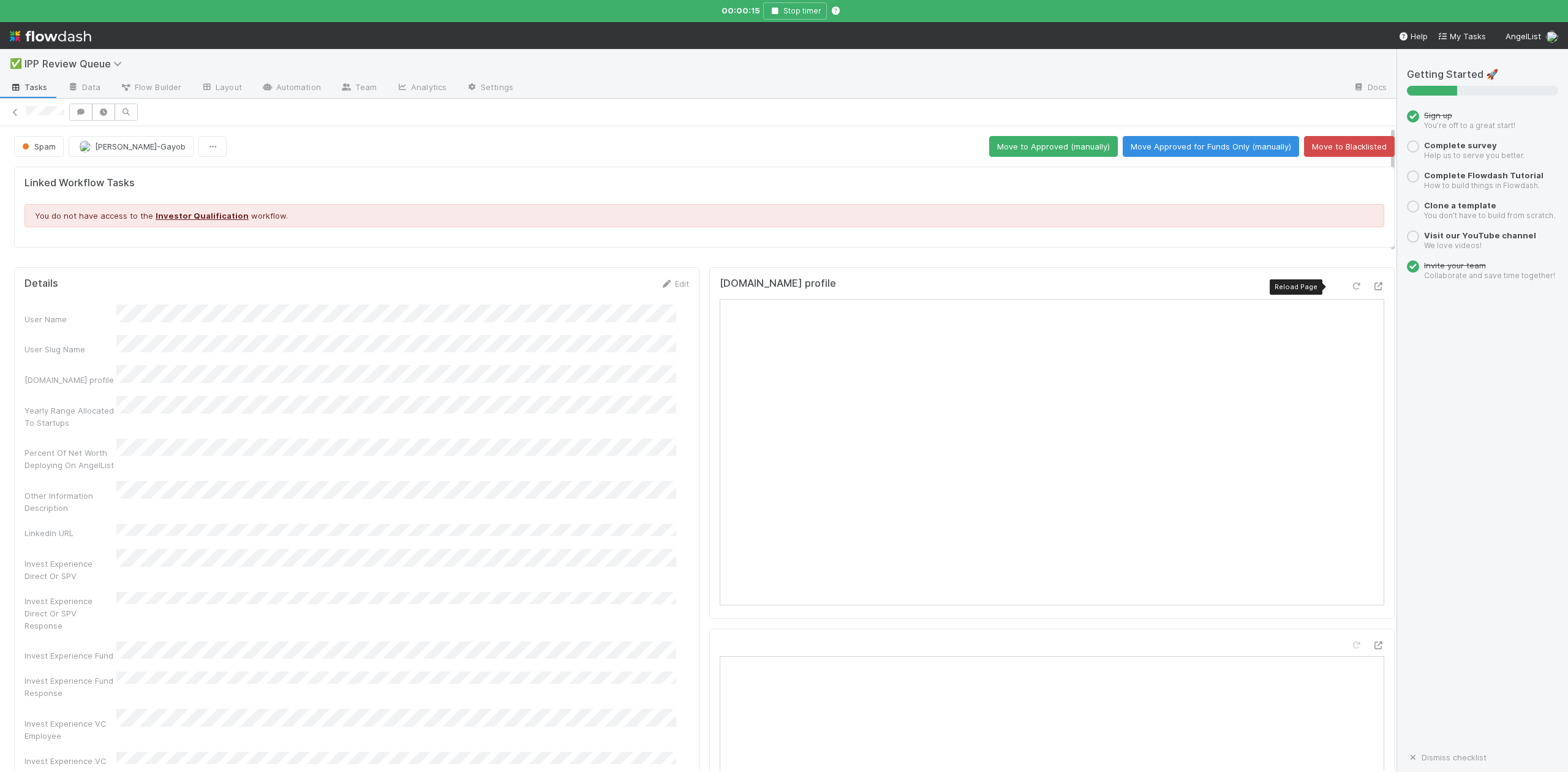
click at [1350, 286] on icon at bounding box center [1355, 286] width 12 height 8
click at [777, 8] on icon "button" at bounding box center [774, 11] width 12 height 7
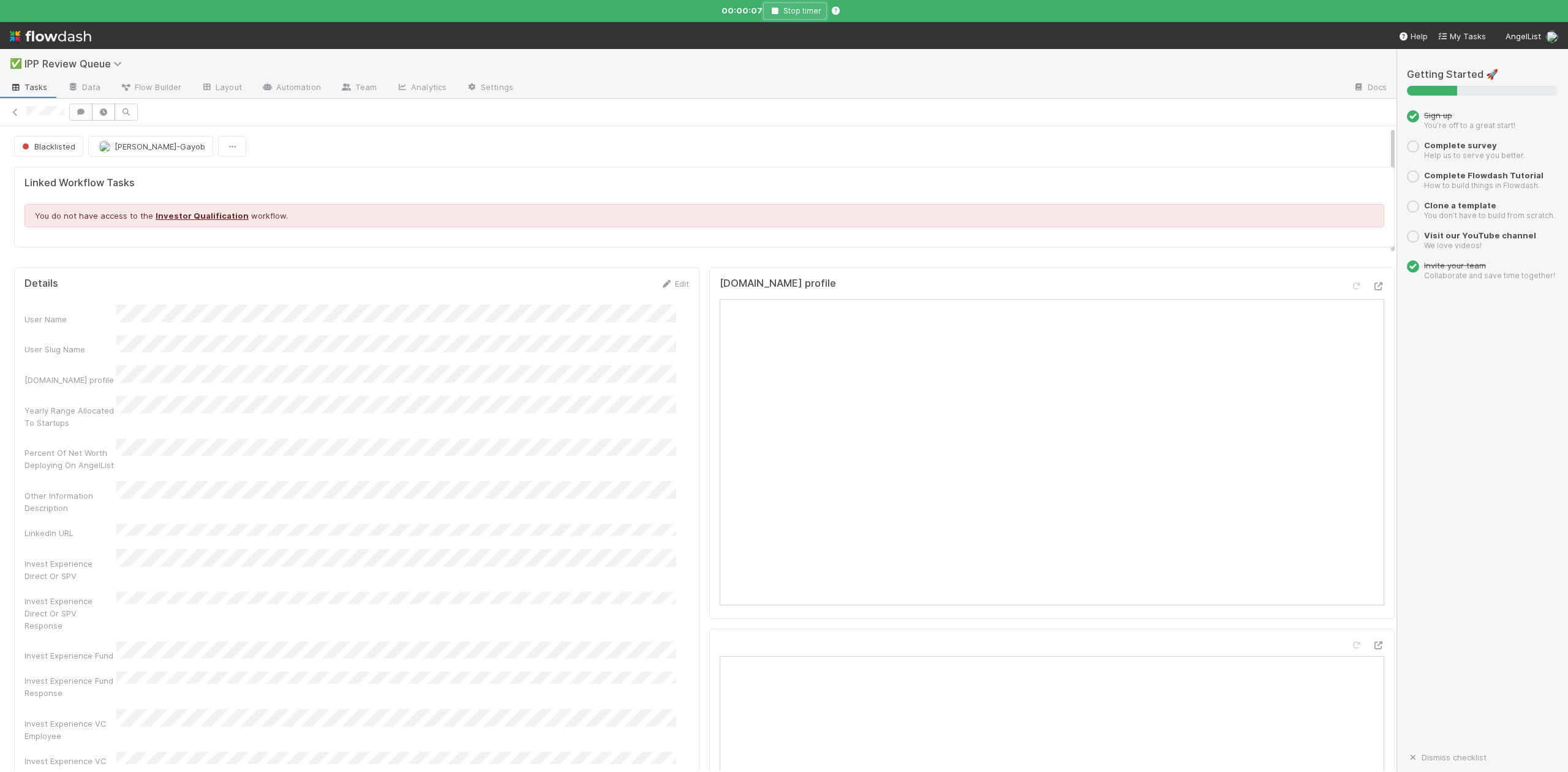
click at [772, 12] on icon "button" at bounding box center [774, 11] width 12 height 7
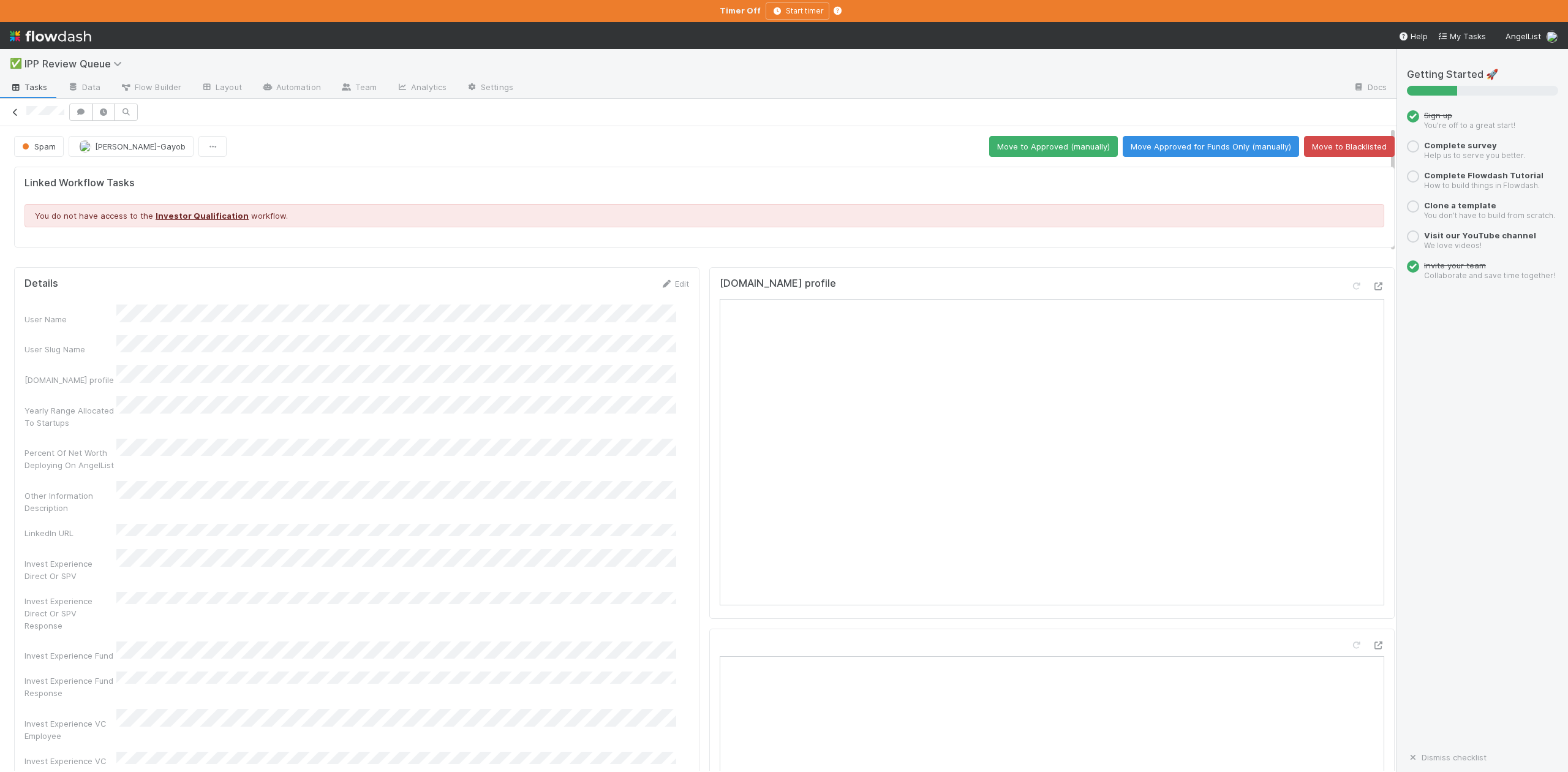
click at [17, 115] on icon at bounding box center [15, 112] width 12 height 8
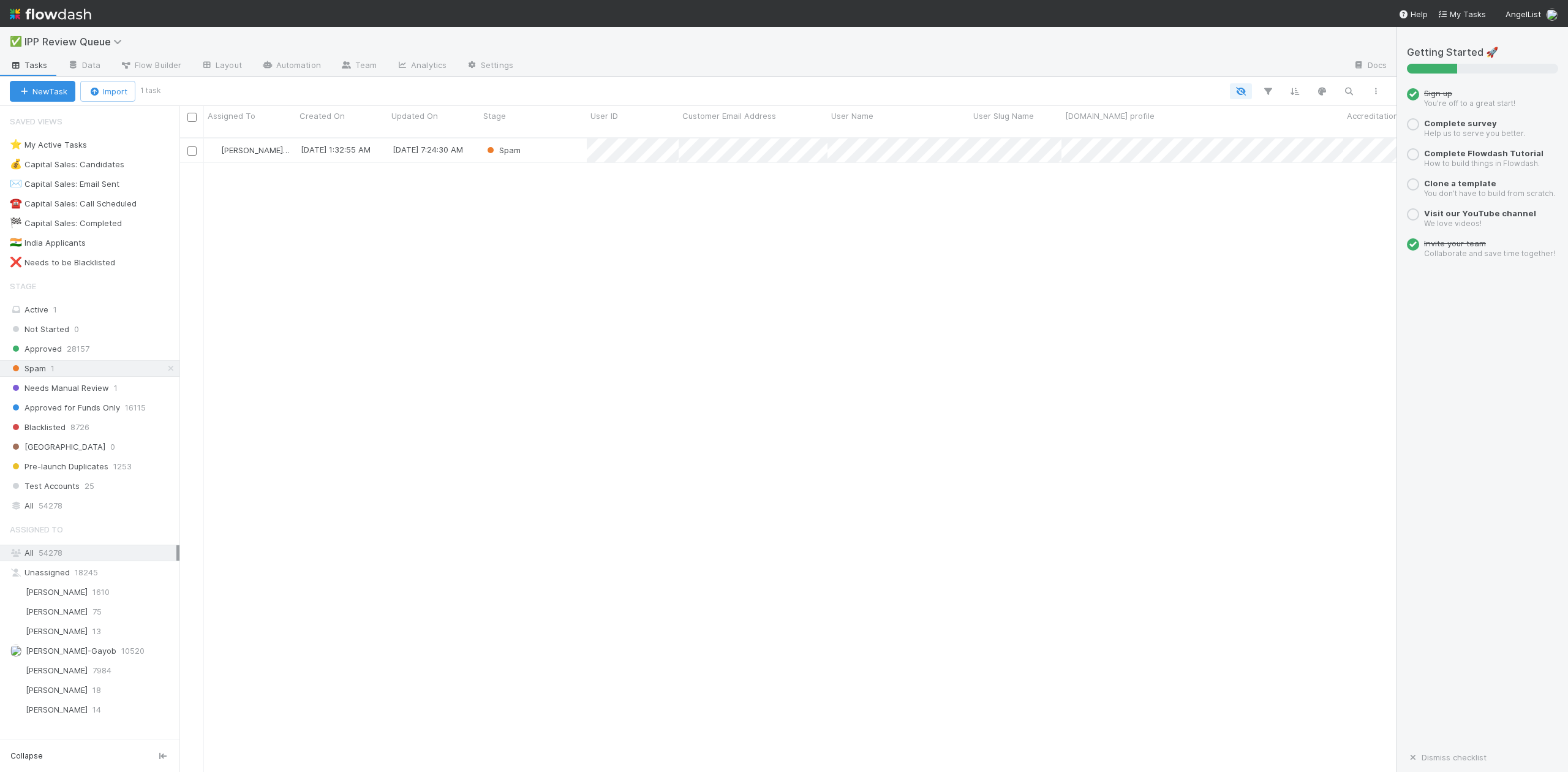
scroll to position [632, 1206]
click at [66, 393] on span "Needs Manual Review" at bounding box center [59, 387] width 99 height 15
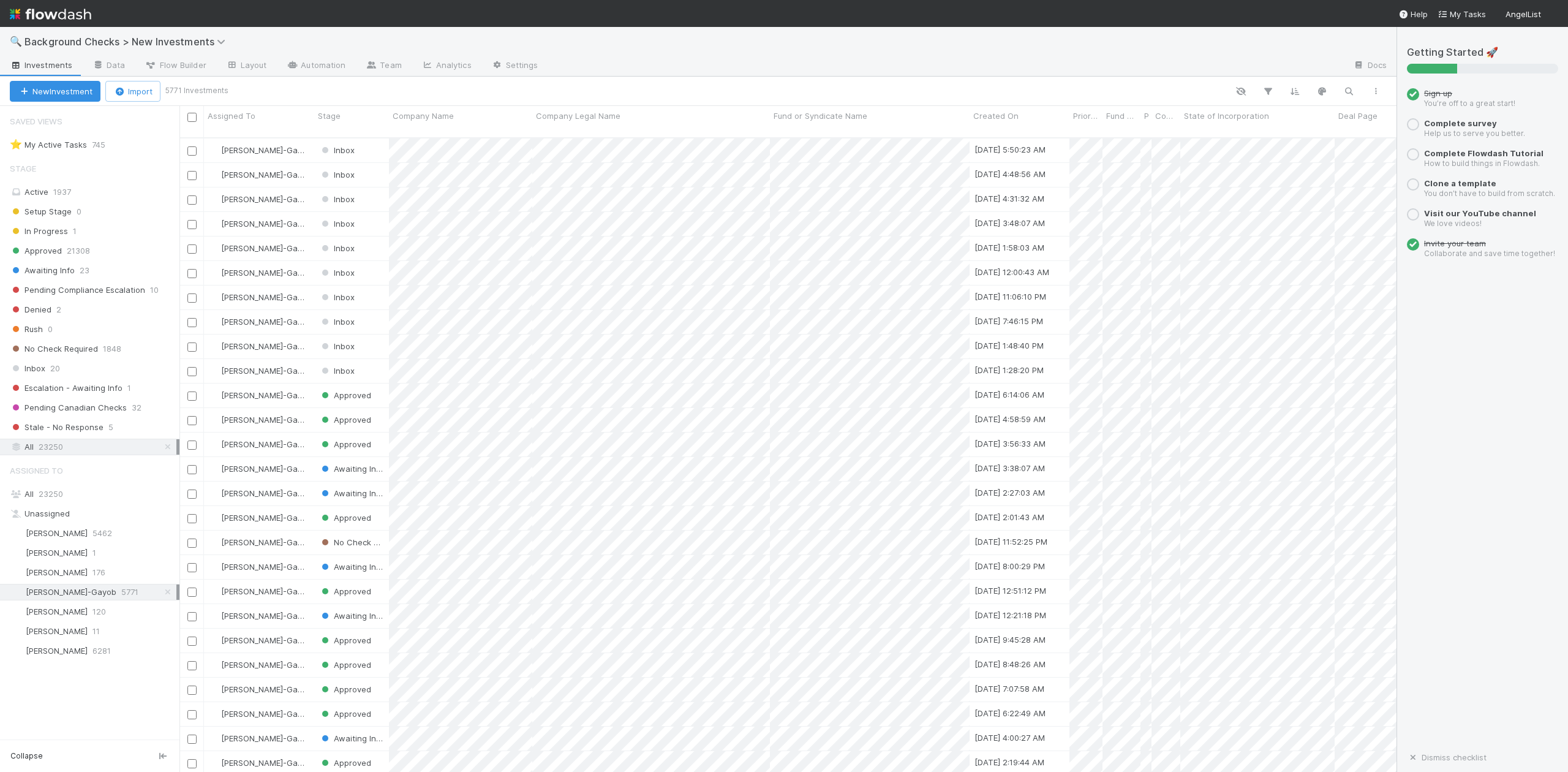
scroll to position [632, 1206]
click at [39, 498] on span "23250" at bounding box center [50, 493] width 25 height 10
click at [1351, 89] on icon "button" at bounding box center [1348, 91] width 12 height 11
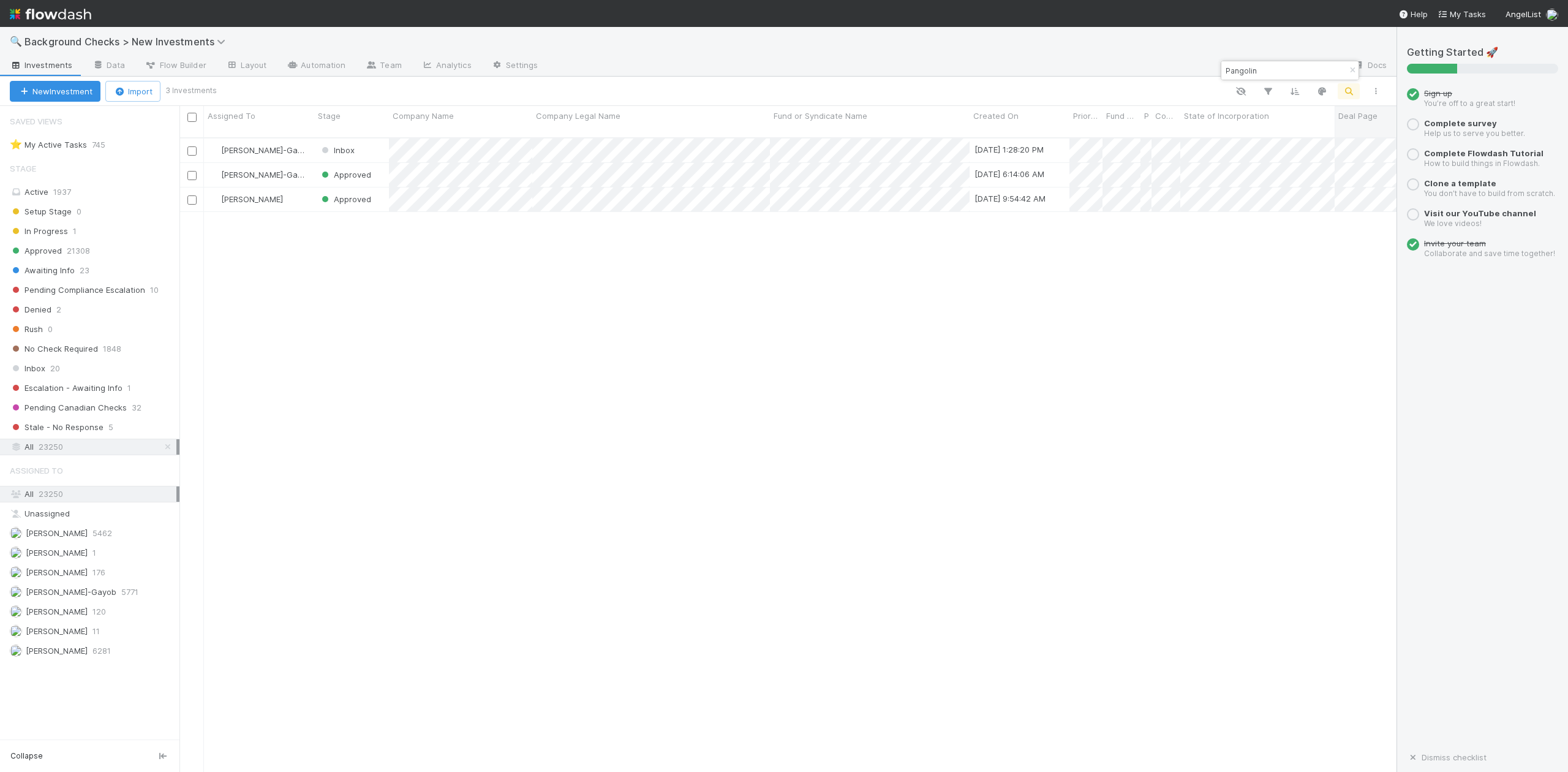
type input "Pangolin"
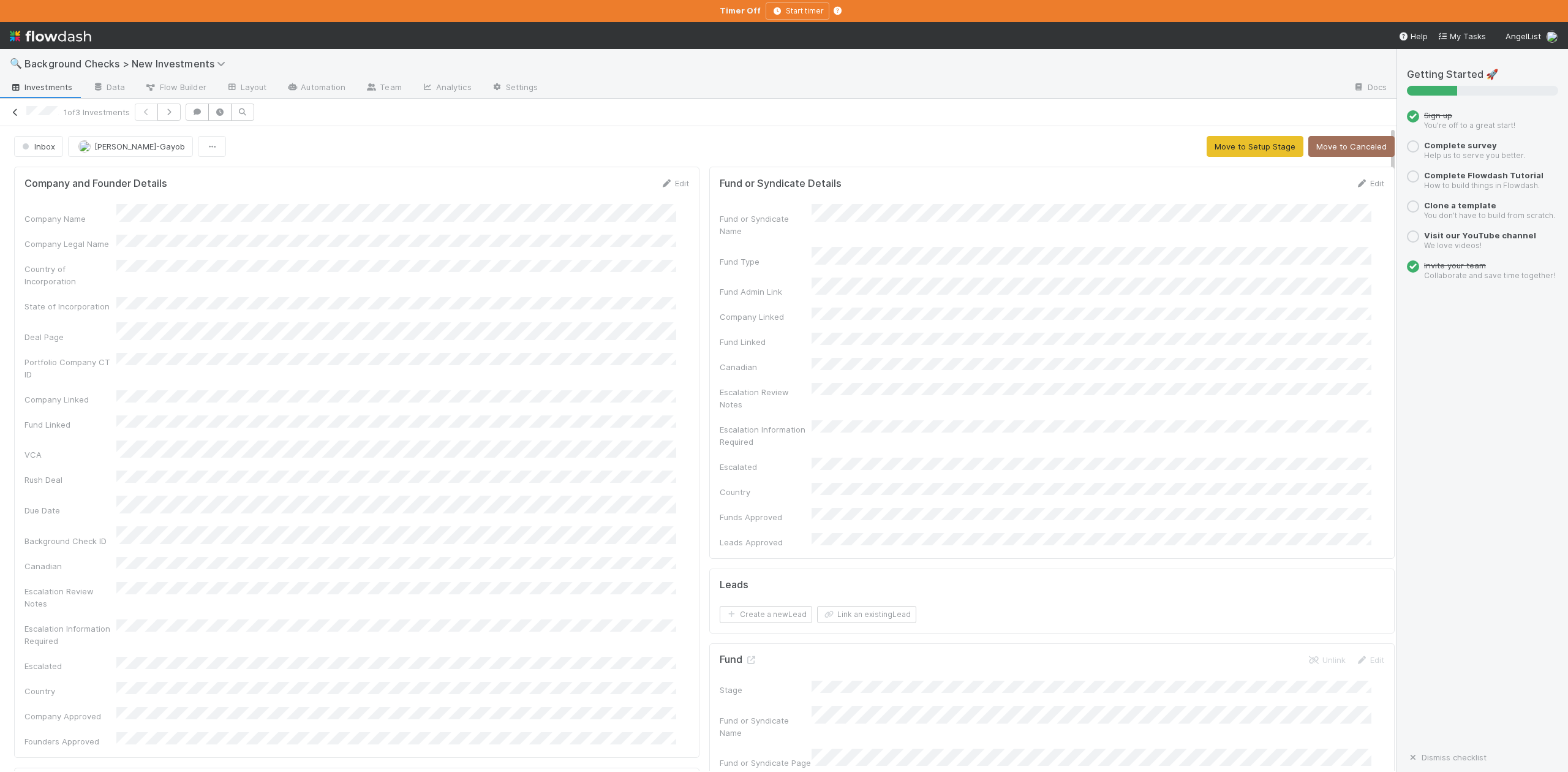
click at [15, 114] on icon at bounding box center [15, 112] width 12 height 8
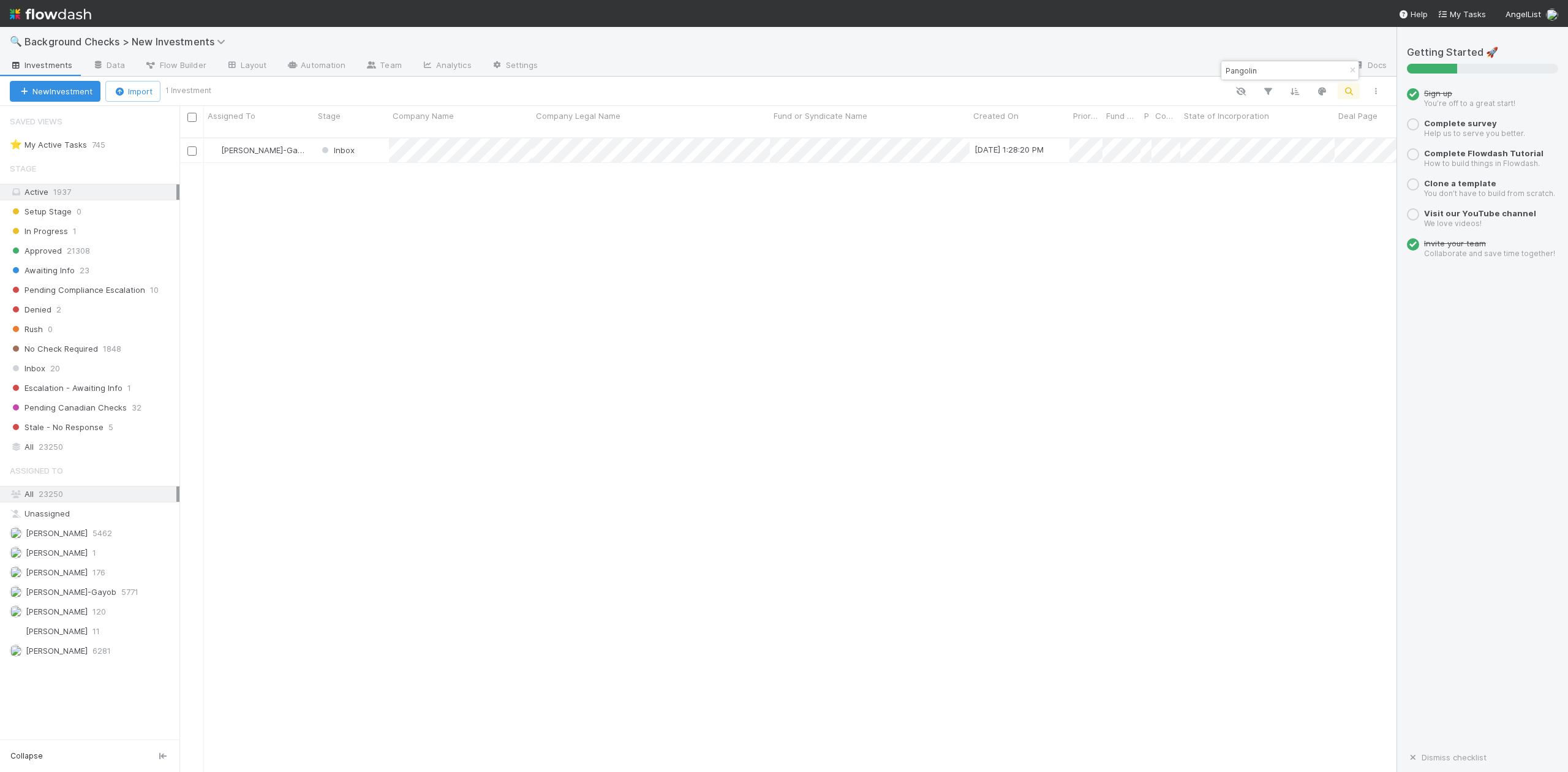
scroll to position [13, 13]
click at [1282, 70] on input "Pangolin" at bounding box center [1284, 70] width 123 height 15
type input "P"
paste input "[URL]"
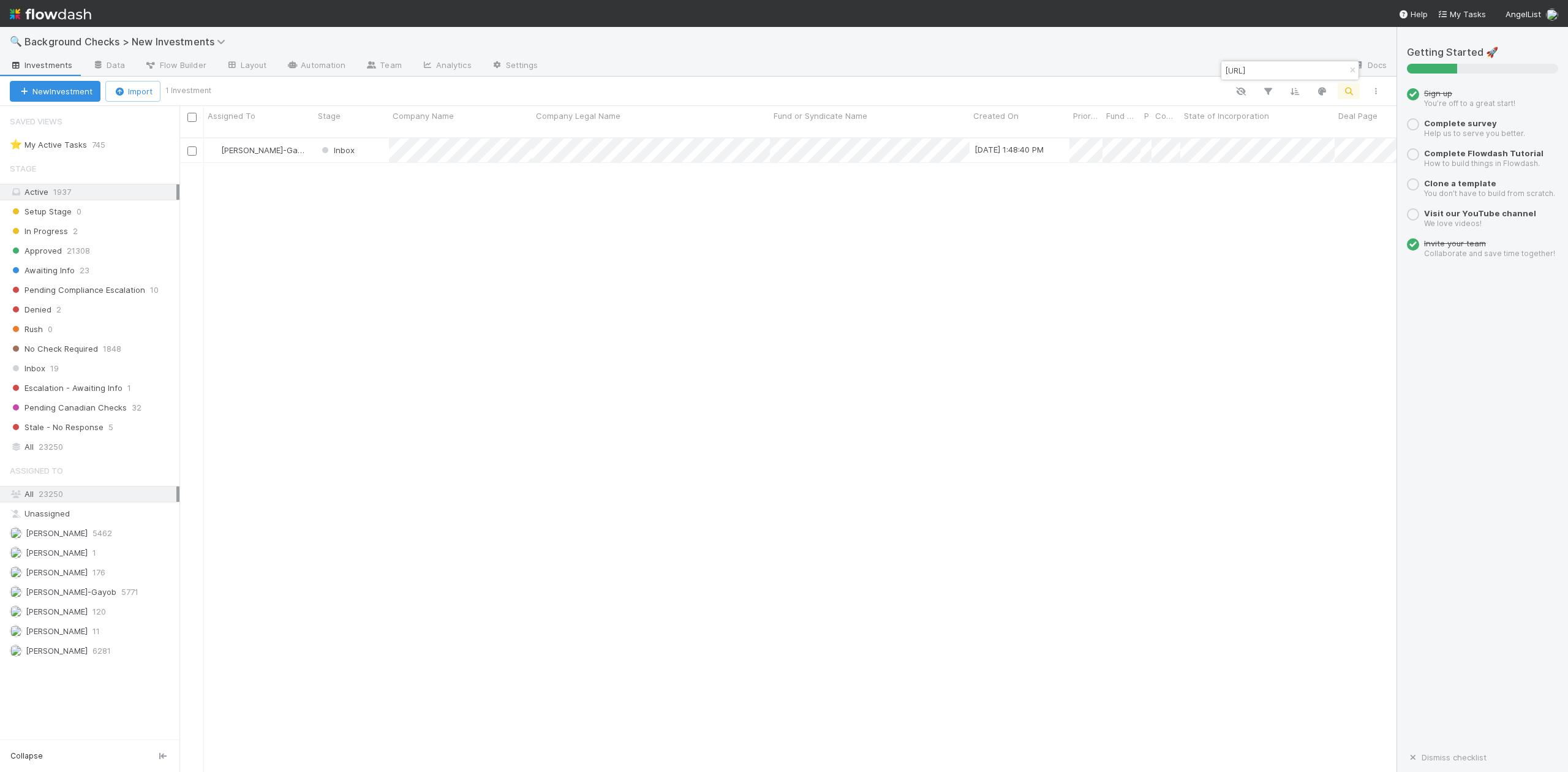
click at [1292, 69] on input "[URL]" at bounding box center [1284, 70] width 123 height 15
type input "R"
paste input "DeepAware AI"
click at [40, 455] on span "23250" at bounding box center [50, 446] width 25 height 15
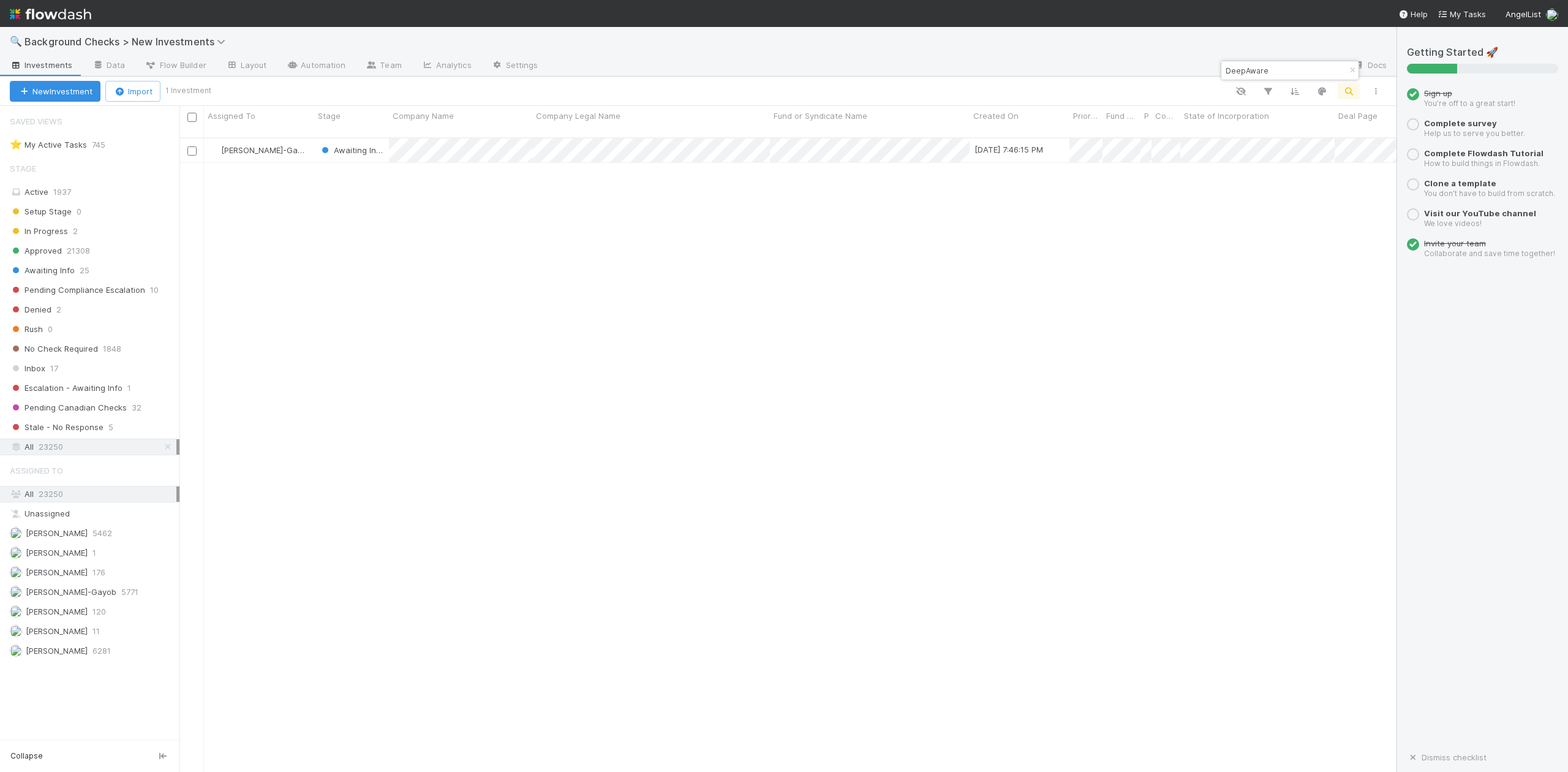
click at [1298, 72] on input "DeepAware" at bounding box center [1284, 70] width 123 height 15
type input "D"
paste input "Mindstate Design Labs"
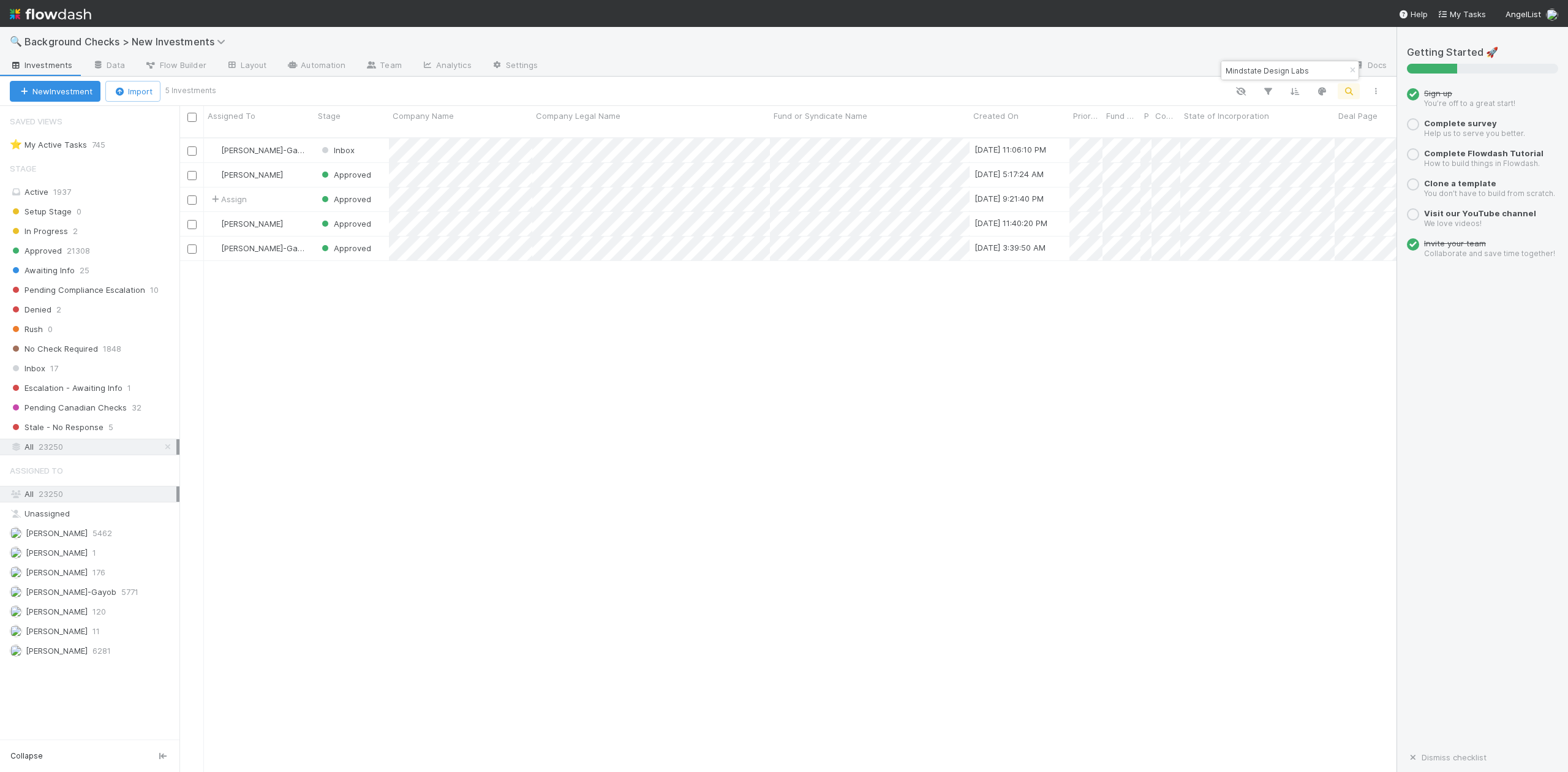
click at [1312, 69] on input "Mindstate Design Labs" at bounding box center [1284, 70] width 123 height 15
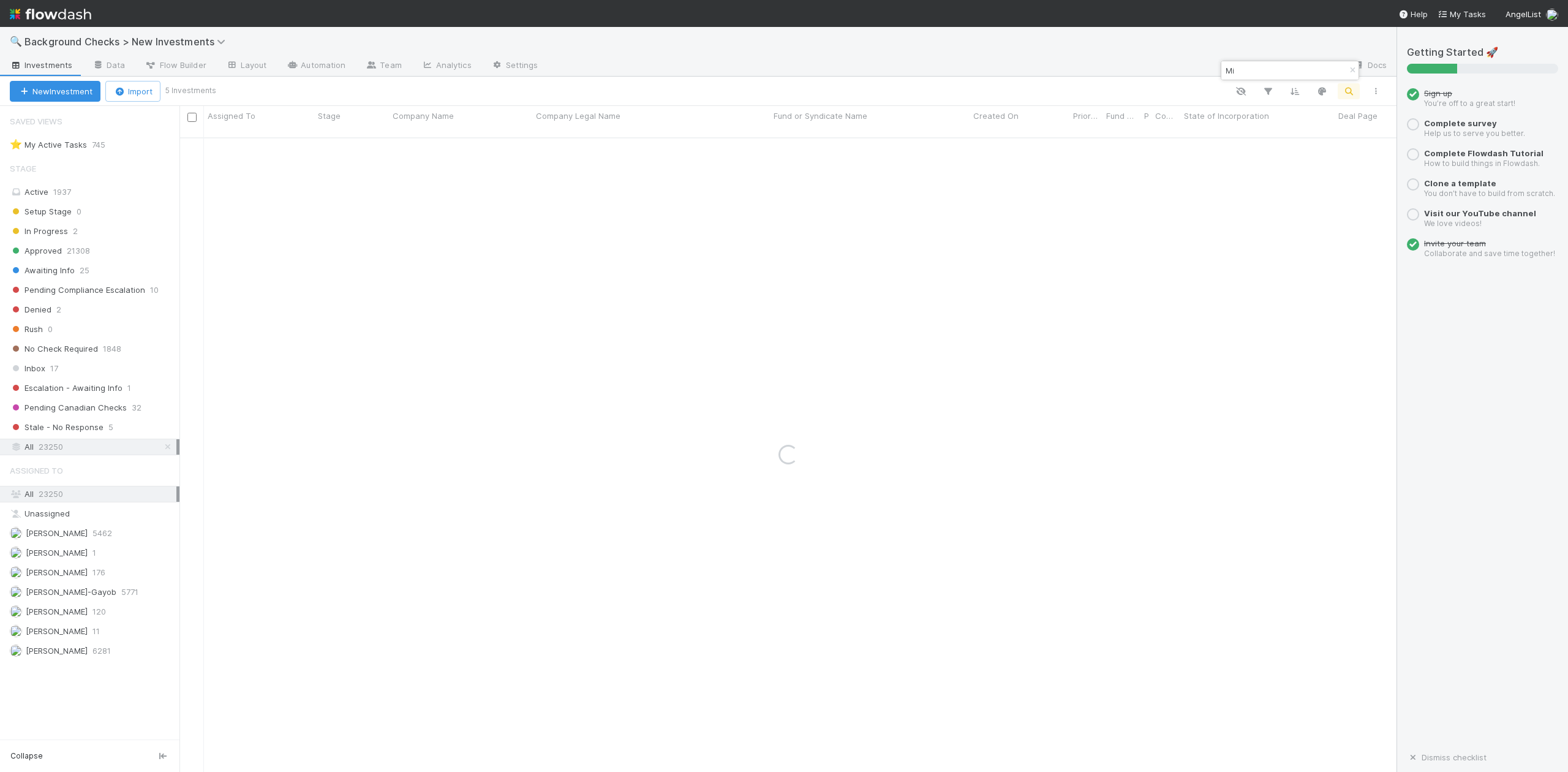
type input "M"
paste input "Protocols"
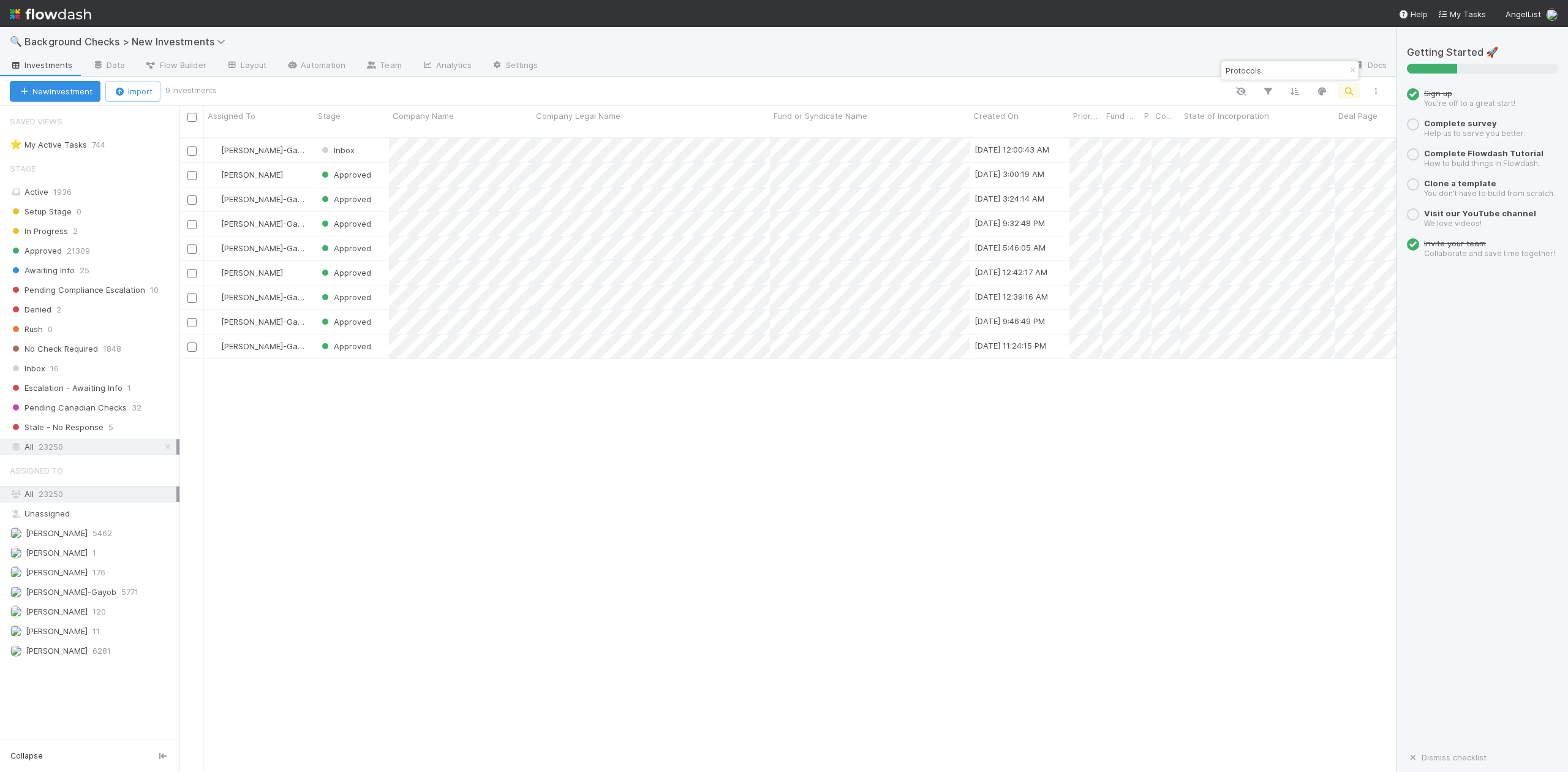
click at [1272, 67] on input "Protocols" at bounding box center [1284, 70] width 123 height 15
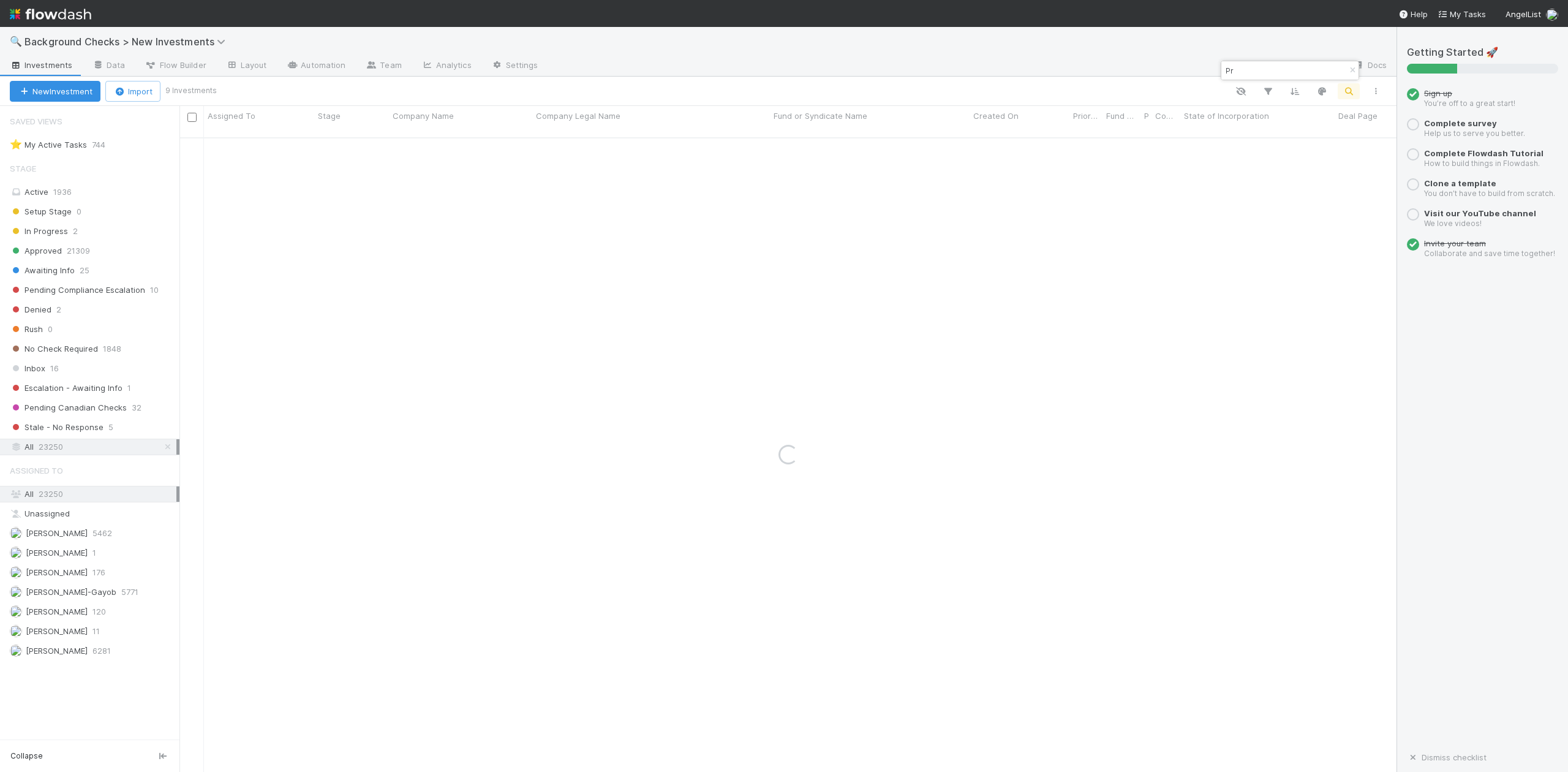
type input "P"
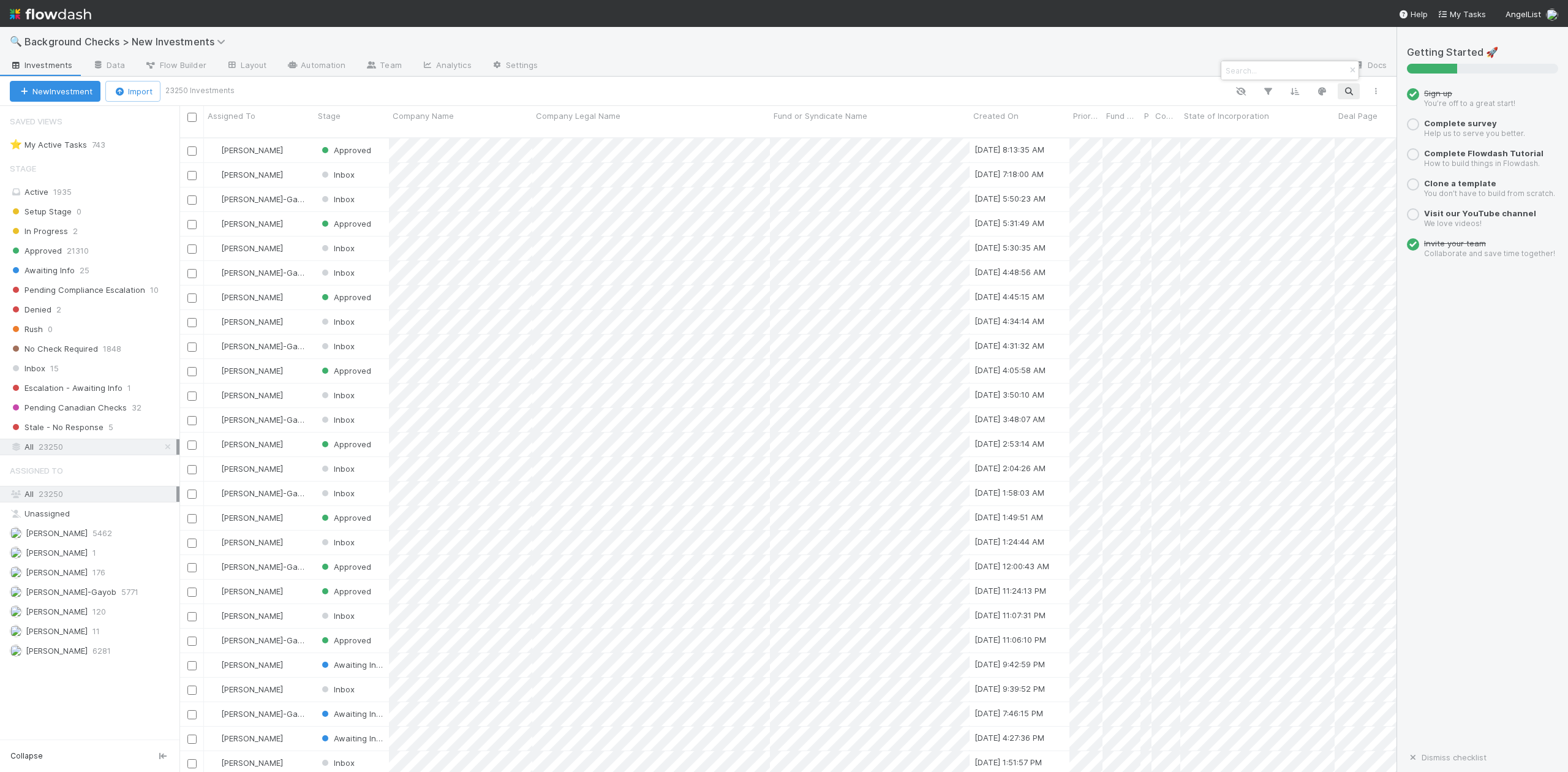
click at [1231, 71] on input at bounding box center [1284, 70] width 123 height 15
paste input "Veritus Agent"
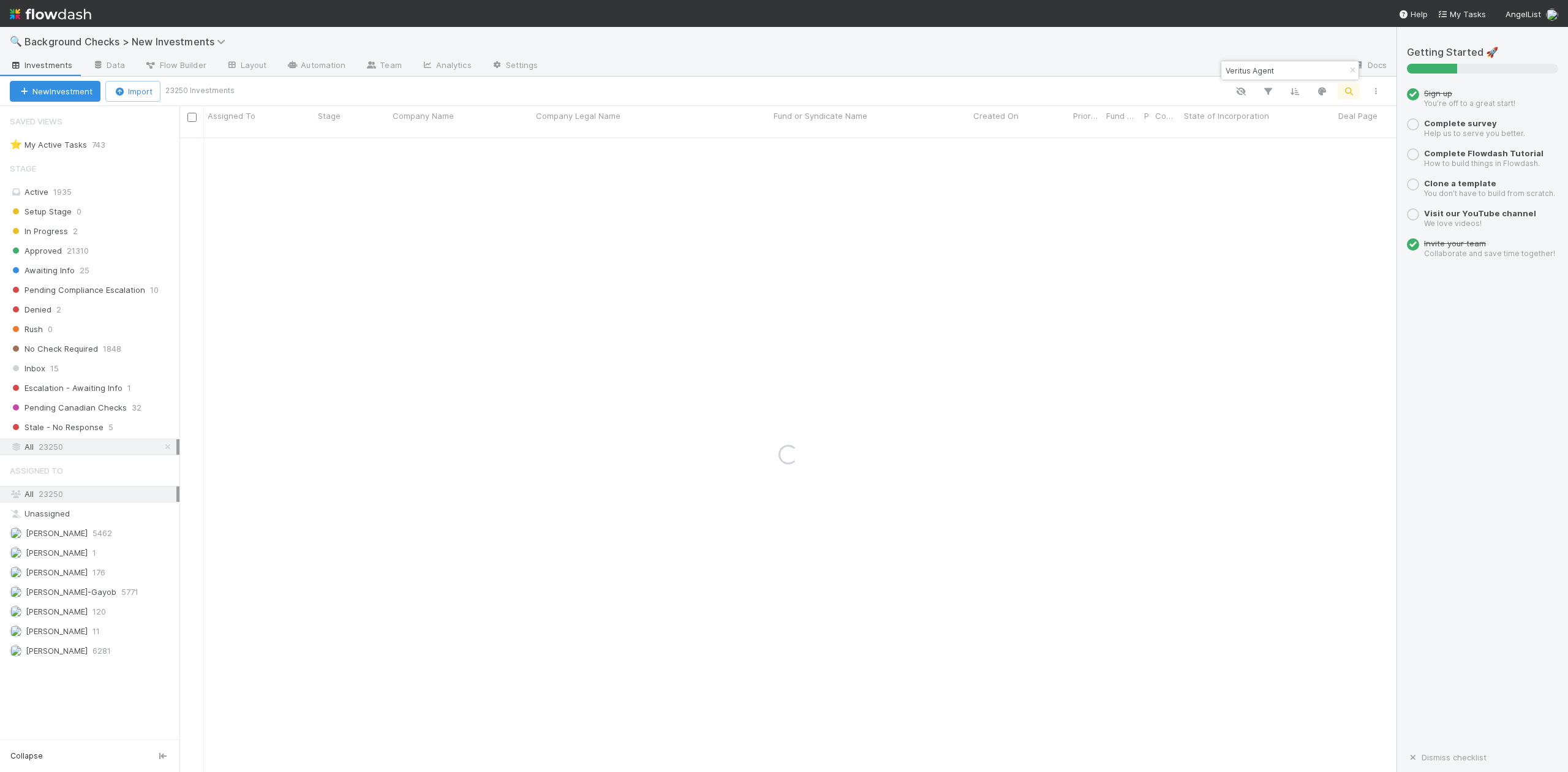
click at [1231, 71] on input "Veritus Agent" at bounding box center [1284, 70] width 123 height 15
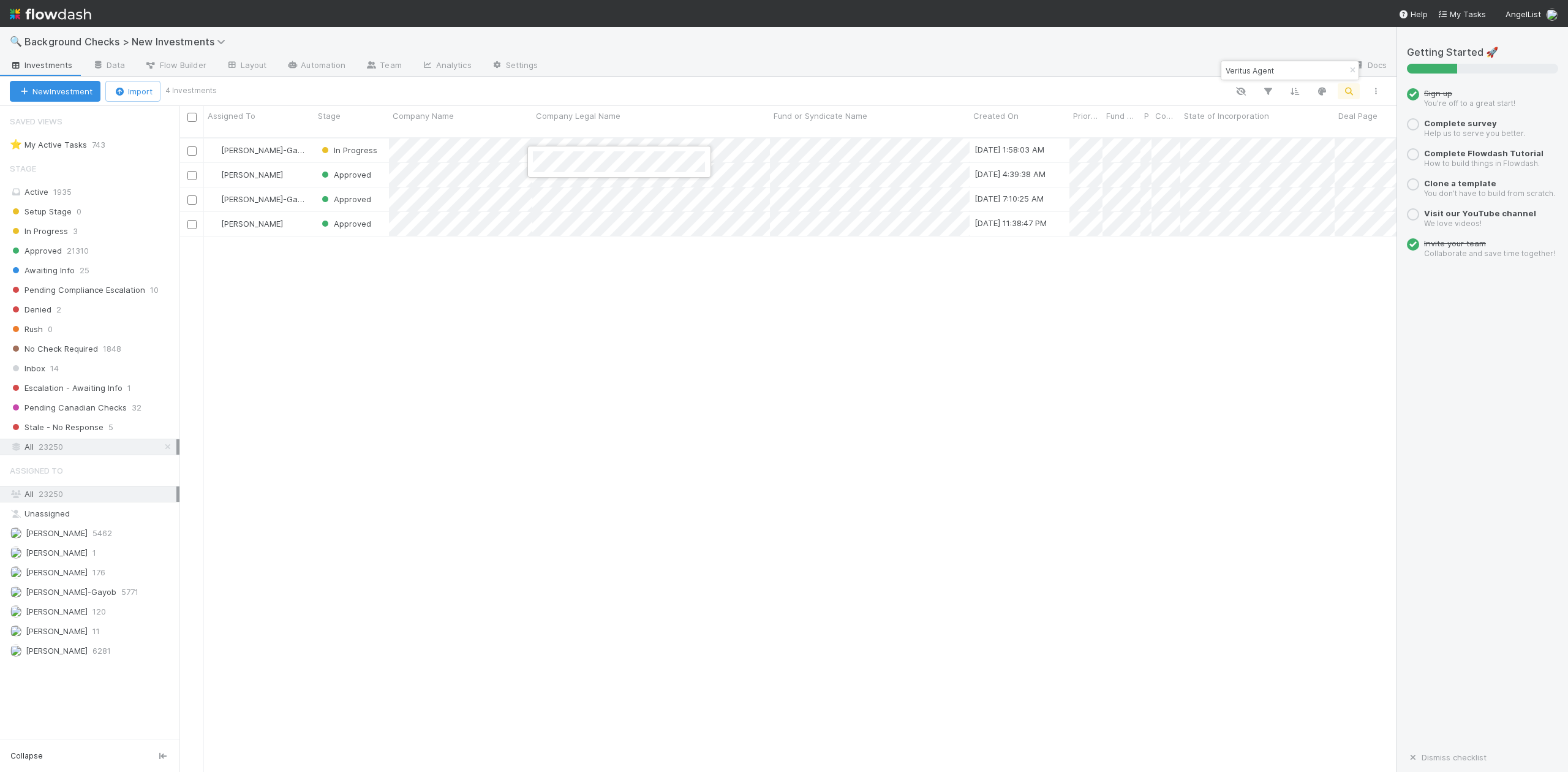
click at [1285, 69] on div at bounding box center [784, 386] width 1568 height 772
click at [1285, 69] on input "Veritus Agent" at bounding box center [1284, 70] width 123 height 15
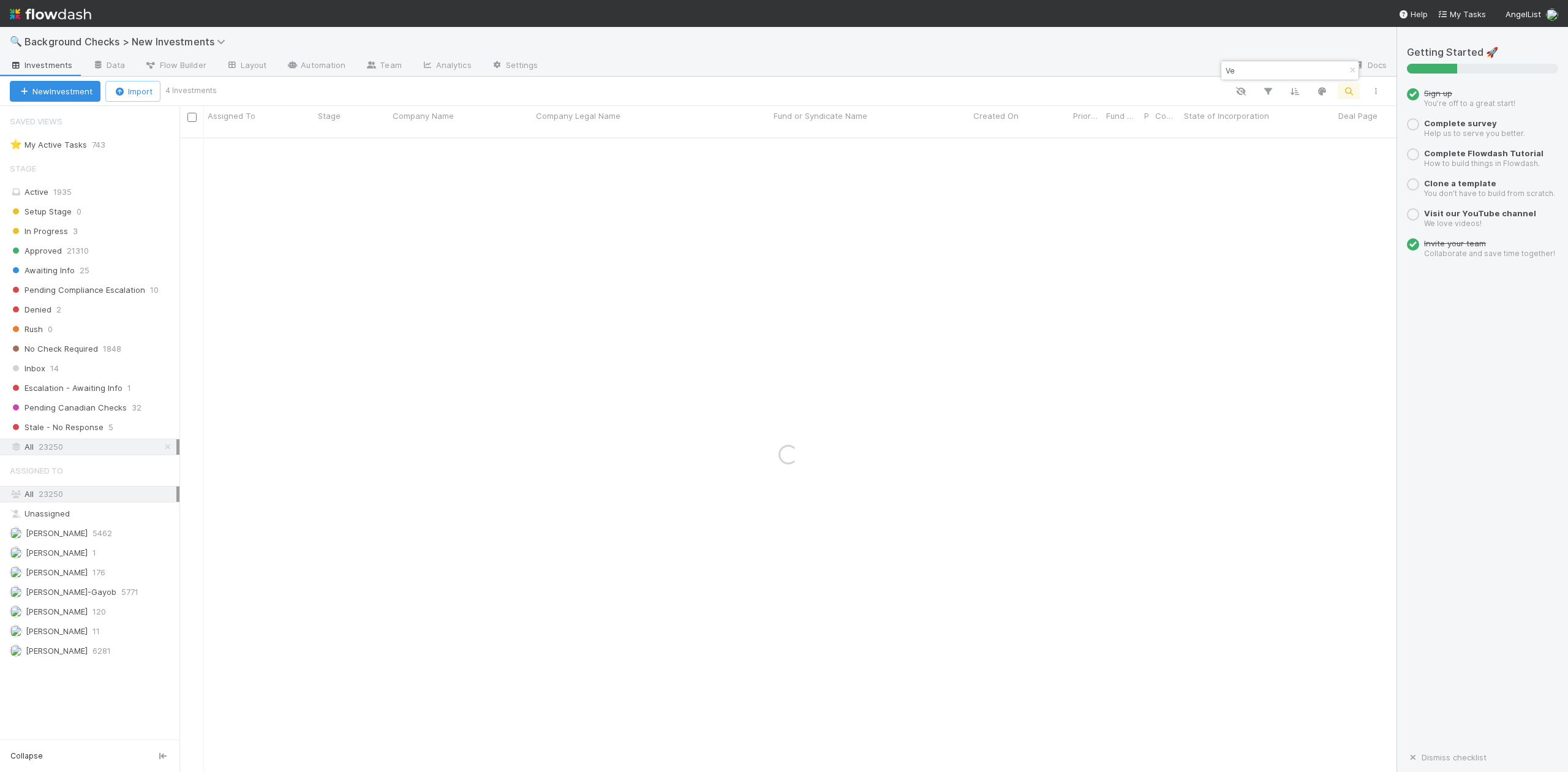
type input "V"
paste input "Wayline"
click at [1277, 75] on input "Wayline" at bounding box center [1284, 70] width 123 height 15
type input "W"
paste input "Neon Security, Inc.,"
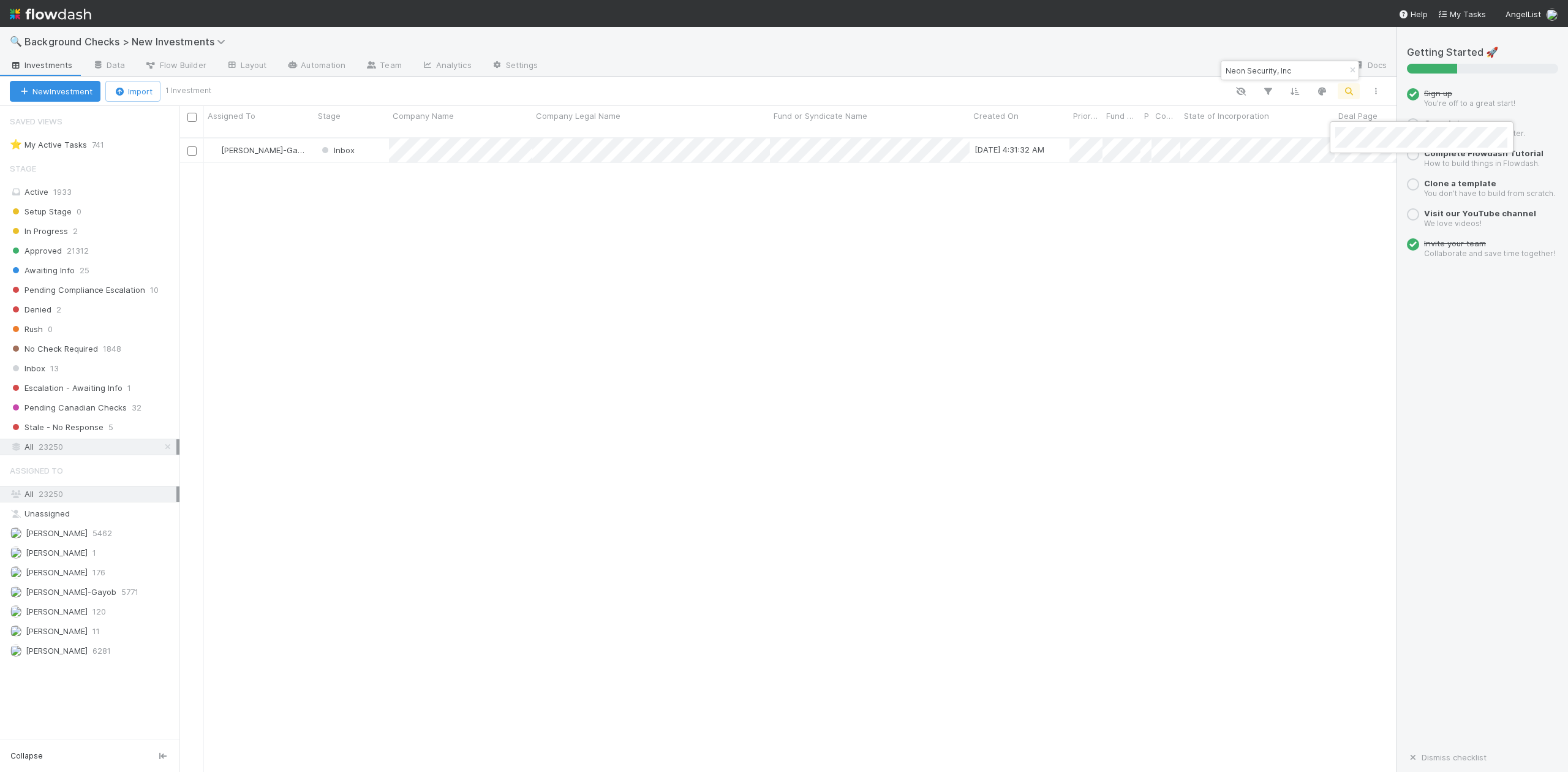
click at [1346, 228] on div at bounding box center [784, 386] width 1568 height 772
click at [1288, 65] on input "Neon Security, Inc" at bounding box center [1284, 70] width 123 height 15
click at [1312, 66] on input "Neon Security" at bounding box center [1284, 70] width 123 height 15
type input "N"
paste input "Channel3, Inc."
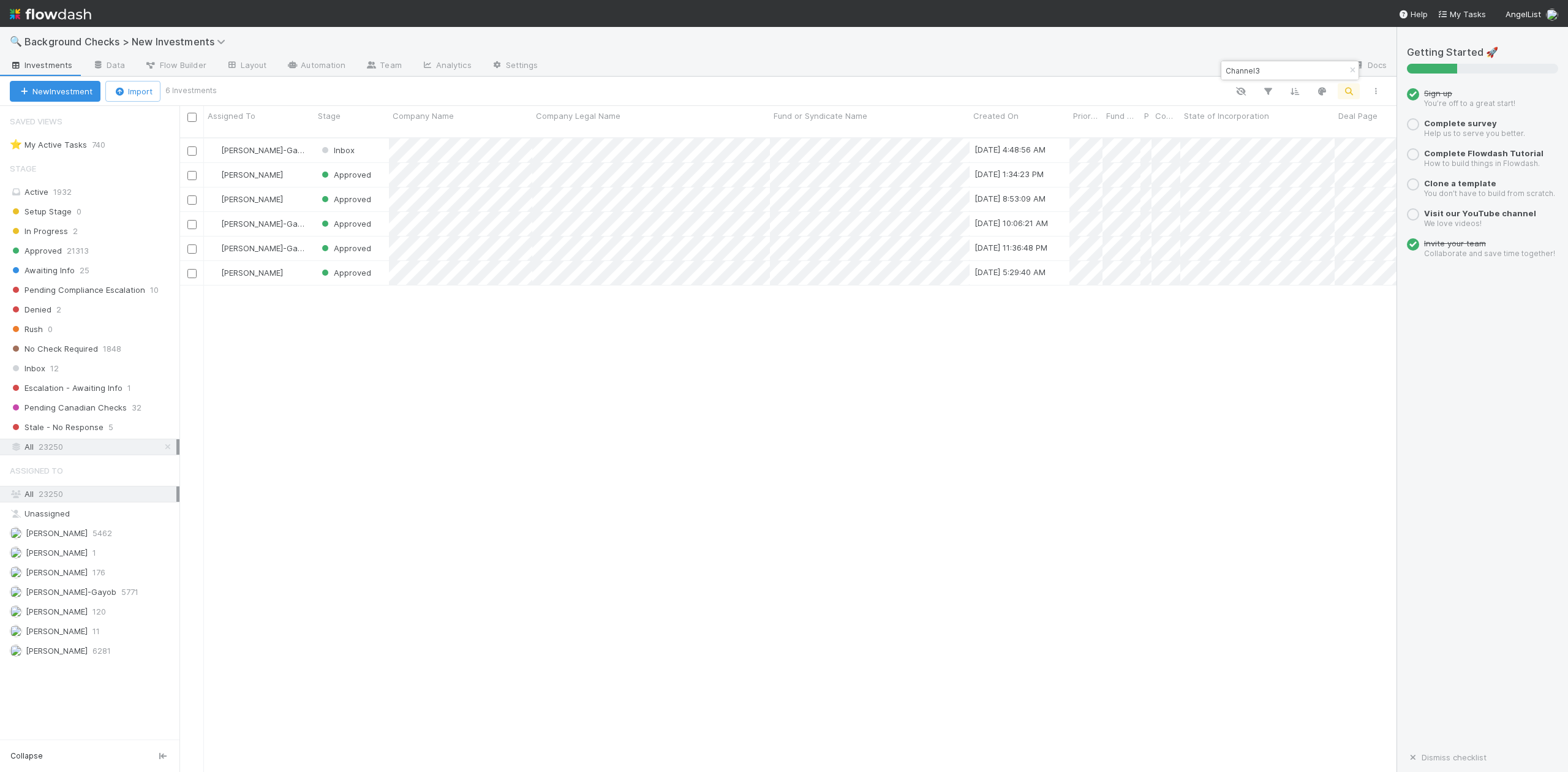
click at [1270, 70] on input "Channel3" at bounding box center [1284, 70] width 123 height 15
type input "C"
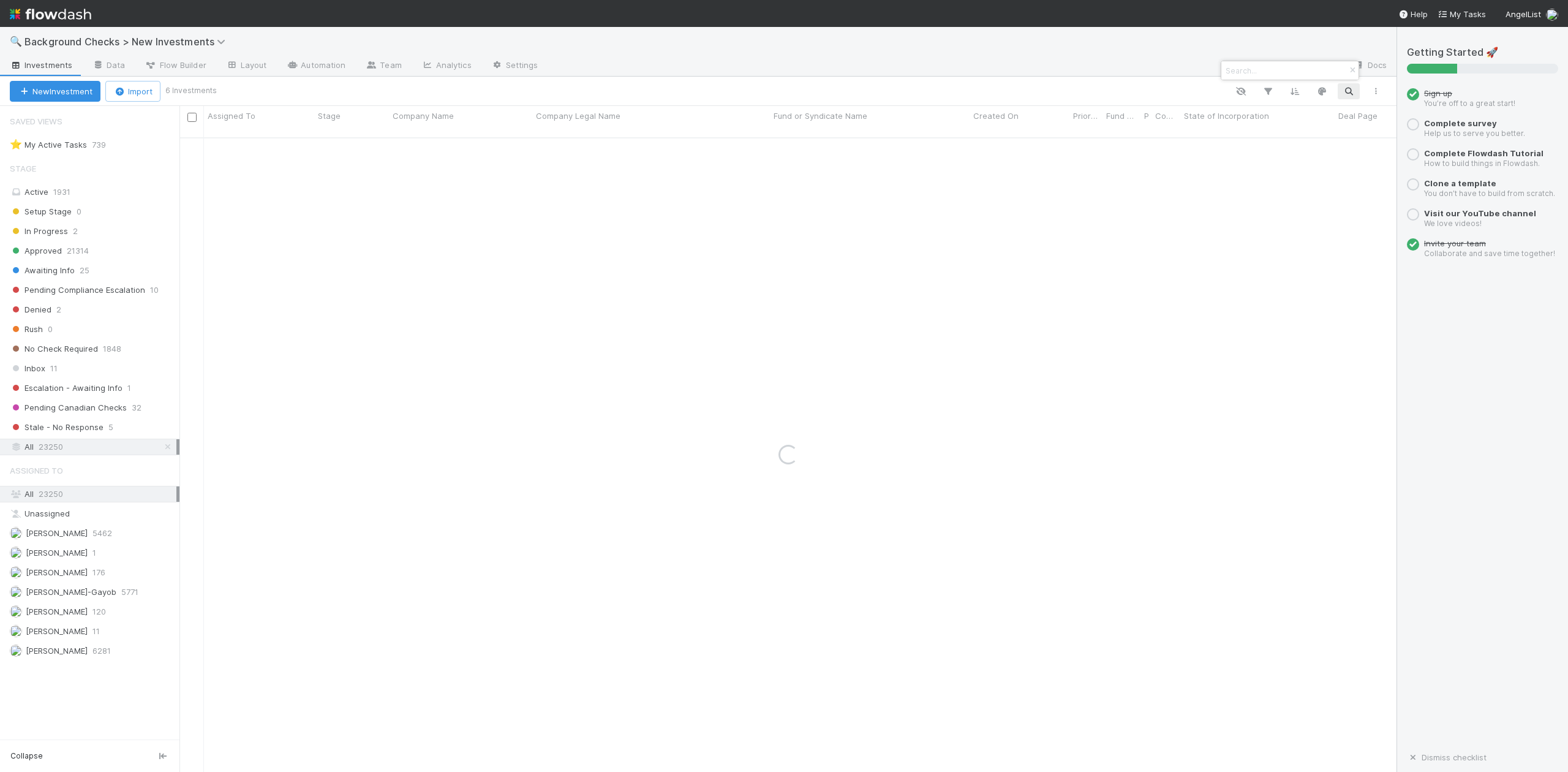
paste input "Humoniq"
click at [1274, 70] on input "Humoniq" at bounding box center [1284, 70] width 123 height 15
type input "H"
paste input "Eden"
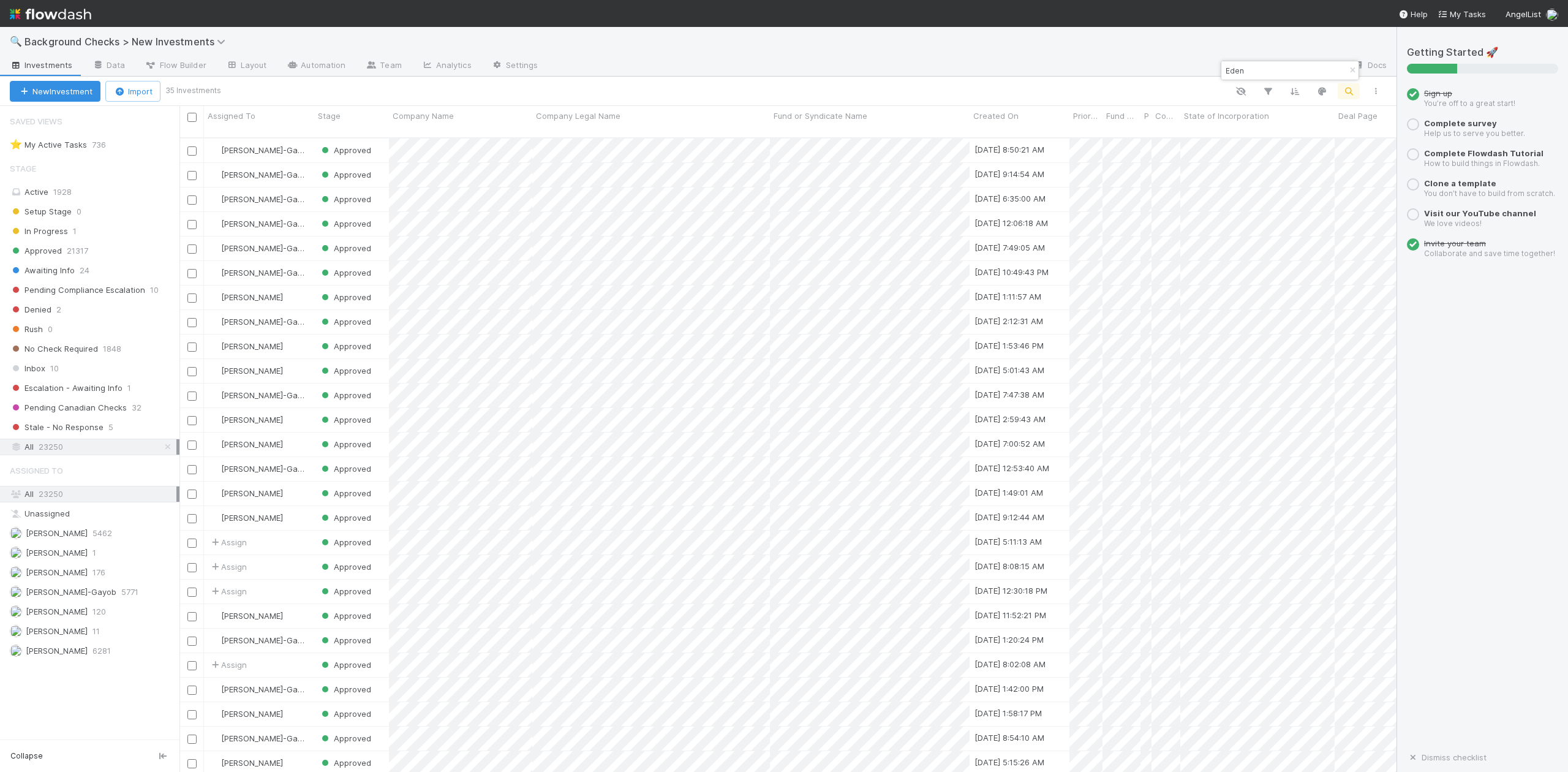
click at [1256, 66] on input "Eden" at bounding box center [1284, 70] width 123 height 15
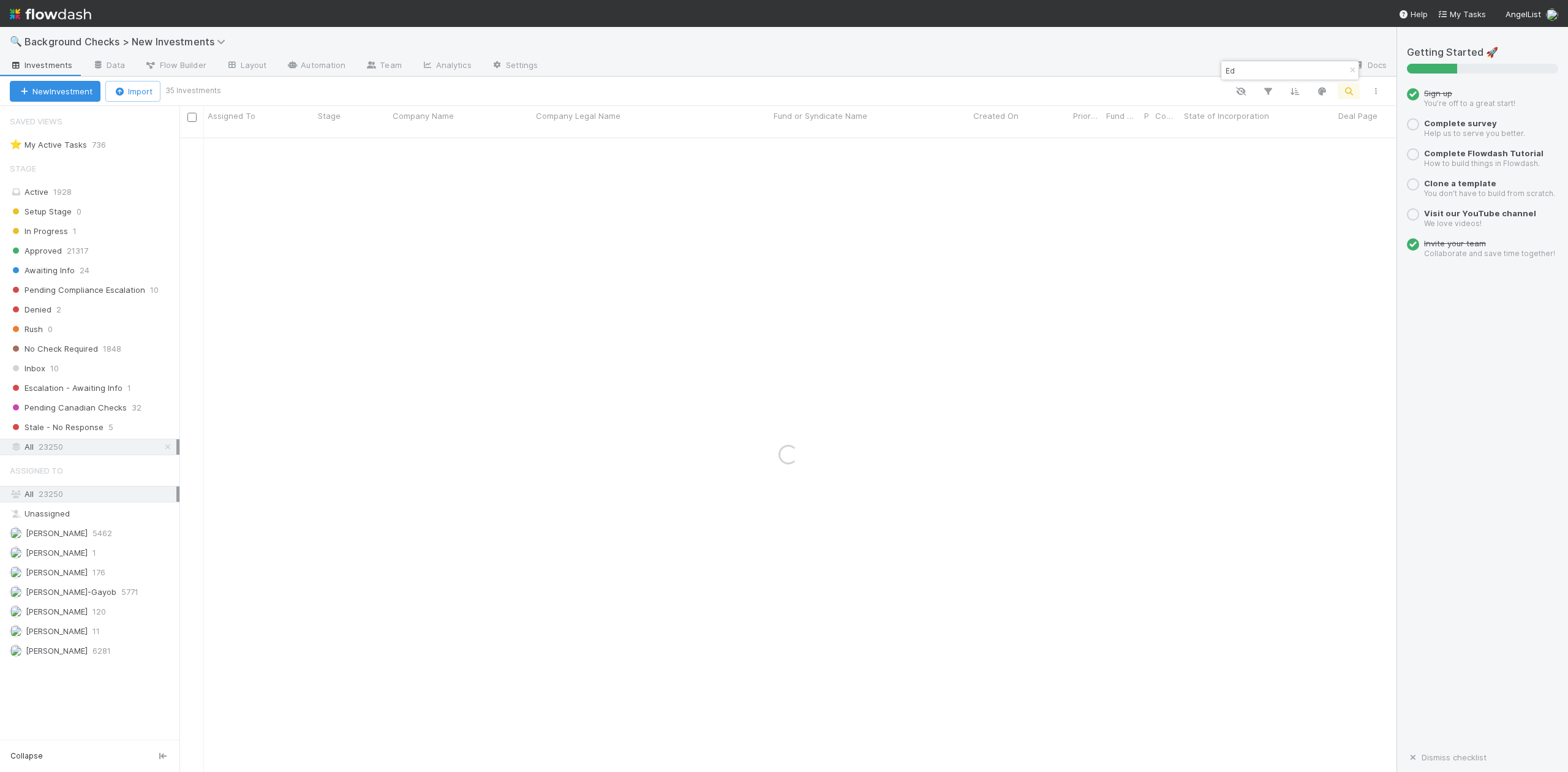
type input "E"
paste input "Cascade"
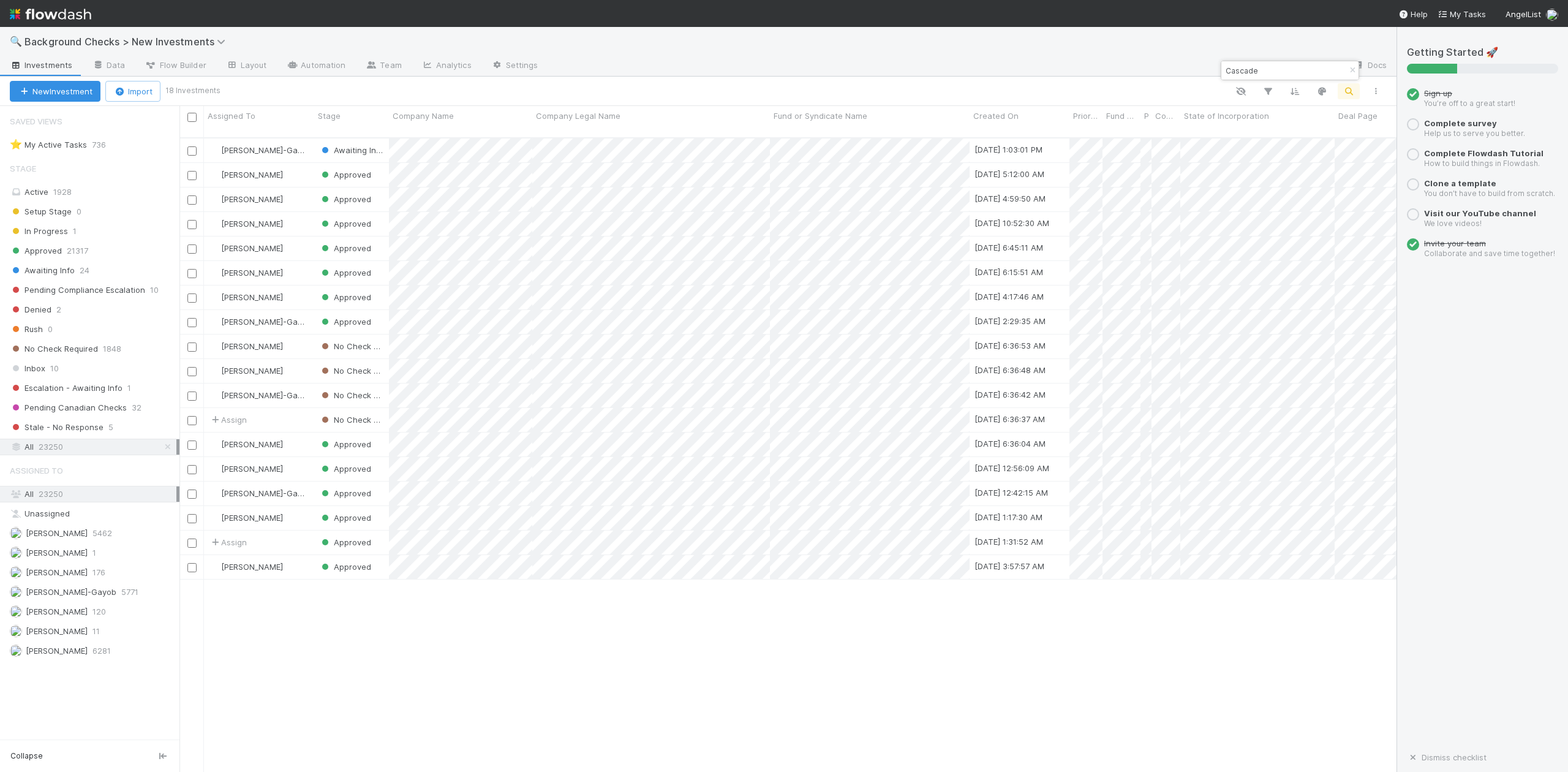
click at [1265, 74] on input "Cascade" at bounding box center [1284, 70] width 123 height 15
type input "C"
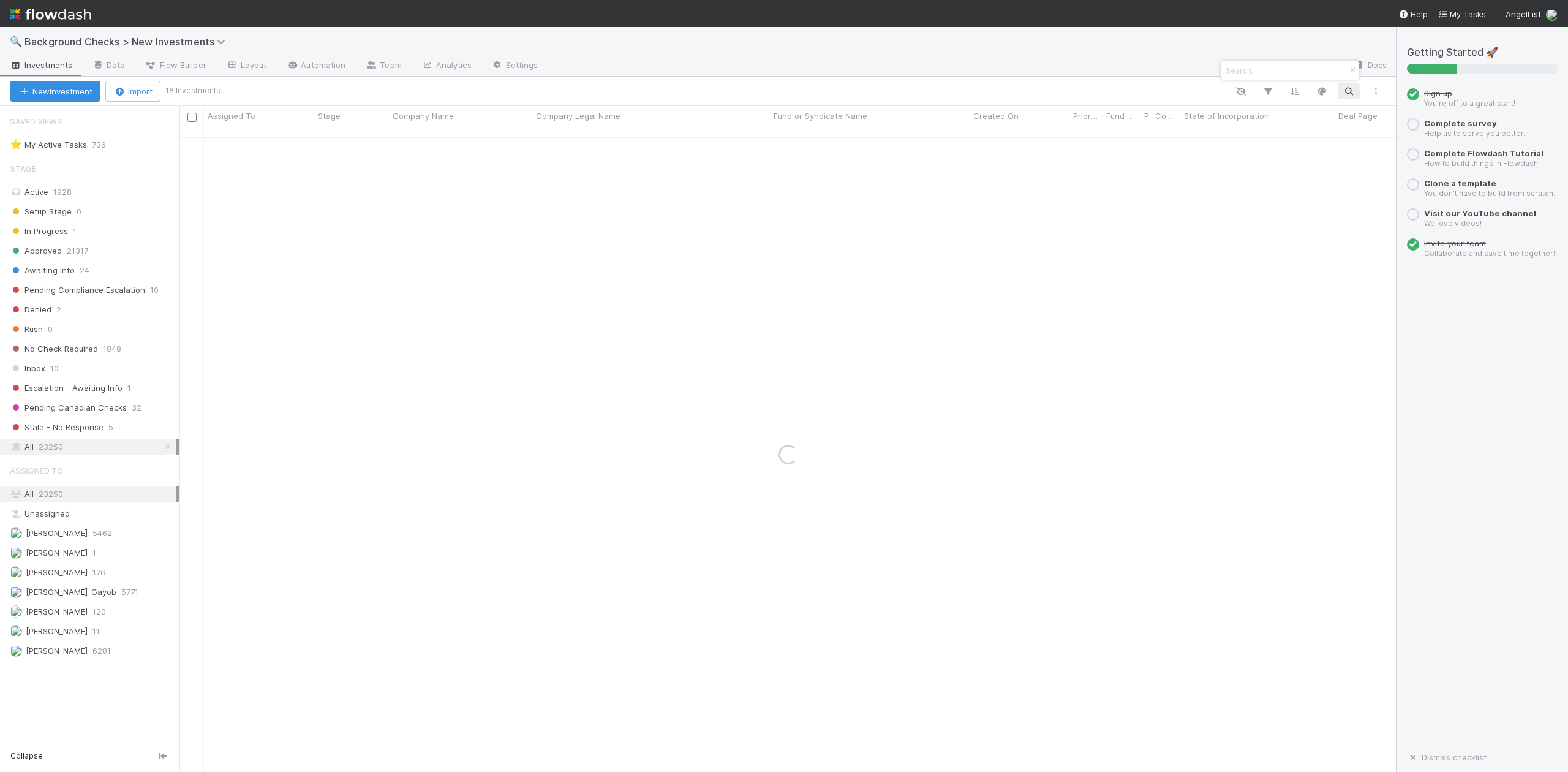
paste input "Pipedream Labs"
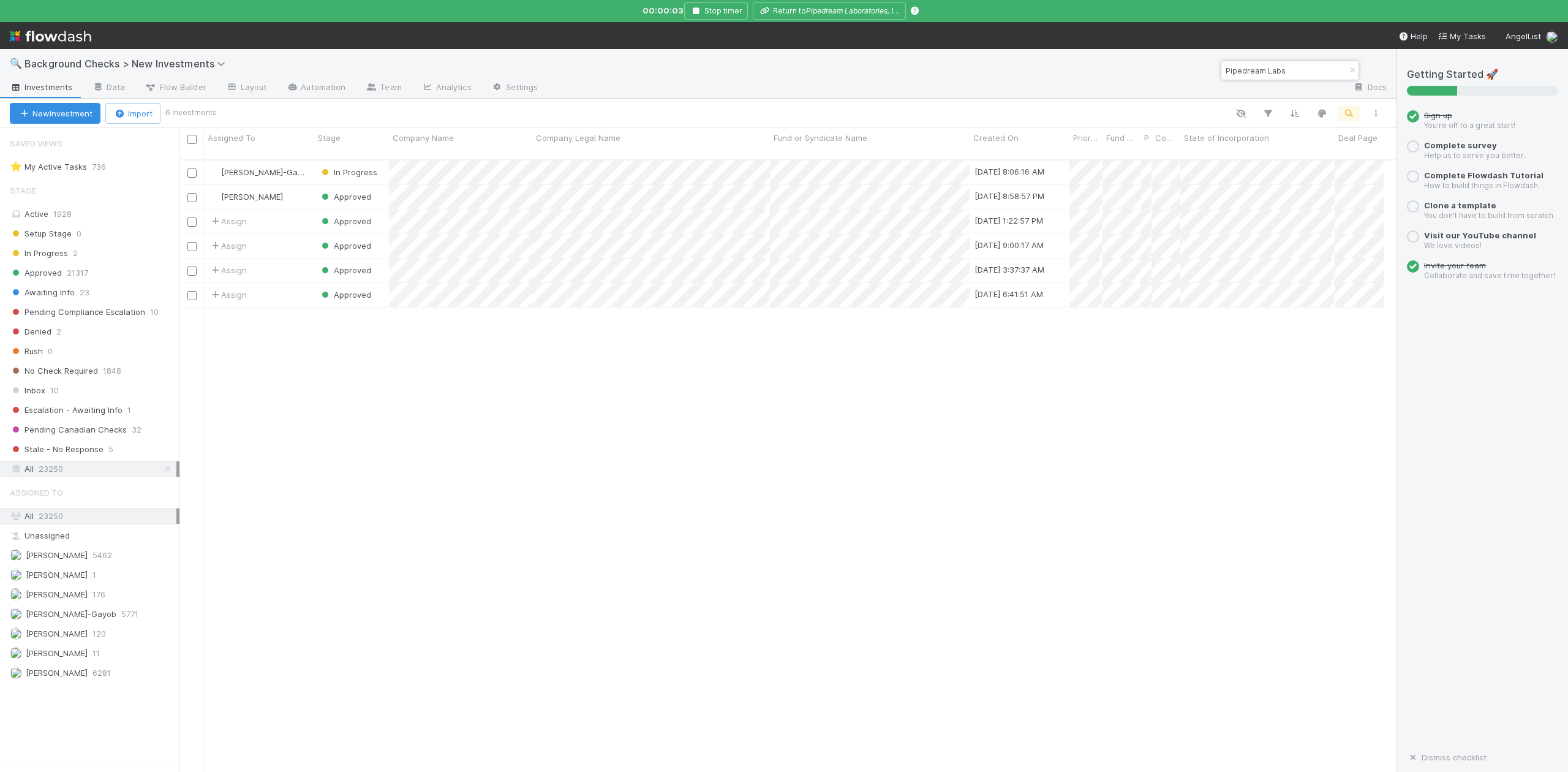
scroll to position [632, 1193]
click at [694, 10] on icon "button" at bounding box center [695, 11] width 12 height 7
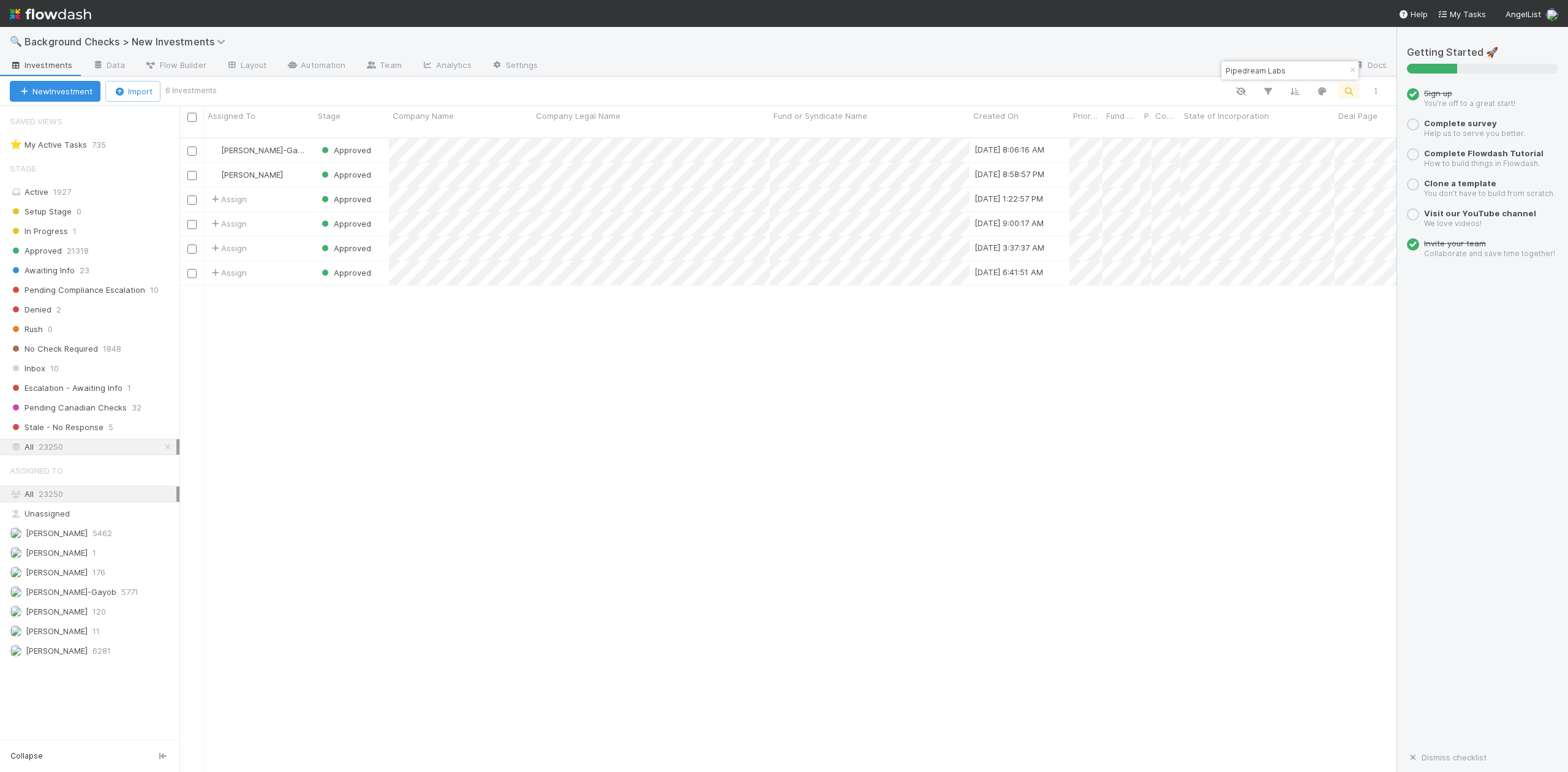
click at [1294, 69] on input "Pipedream Labs" at bounding box center [1284, 70] width 123 height 15
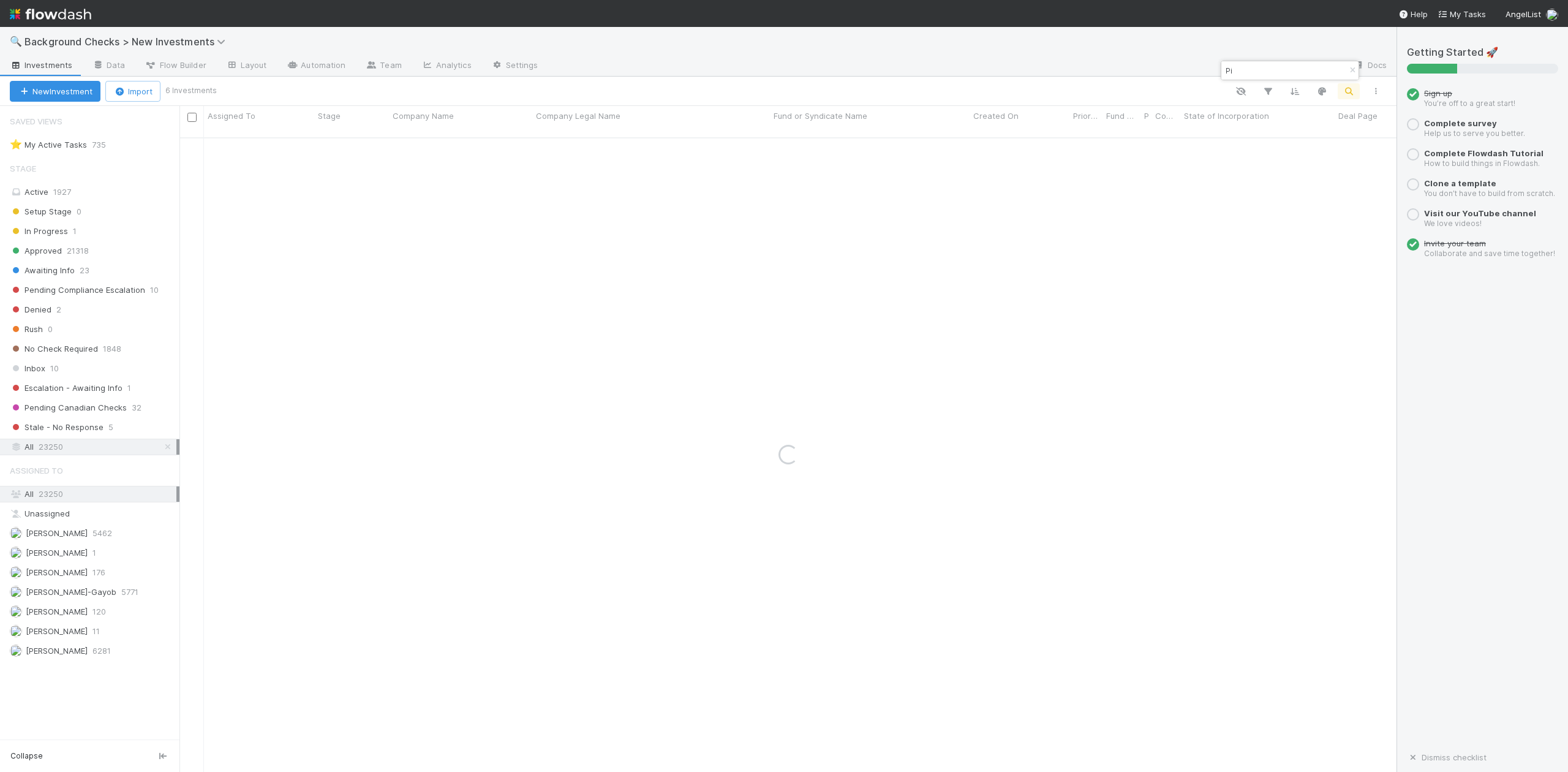
type input "P"
paste input "Pensar AI"
drag, startPoint x: 1287, startPoint y: 70, endPoint x: 1307, endPoint y: 77, distance: 21.2
click at [1287, 70] on input "Pensar AI" at bounding box center [1284, 70] width 123 height 15
type input "P"
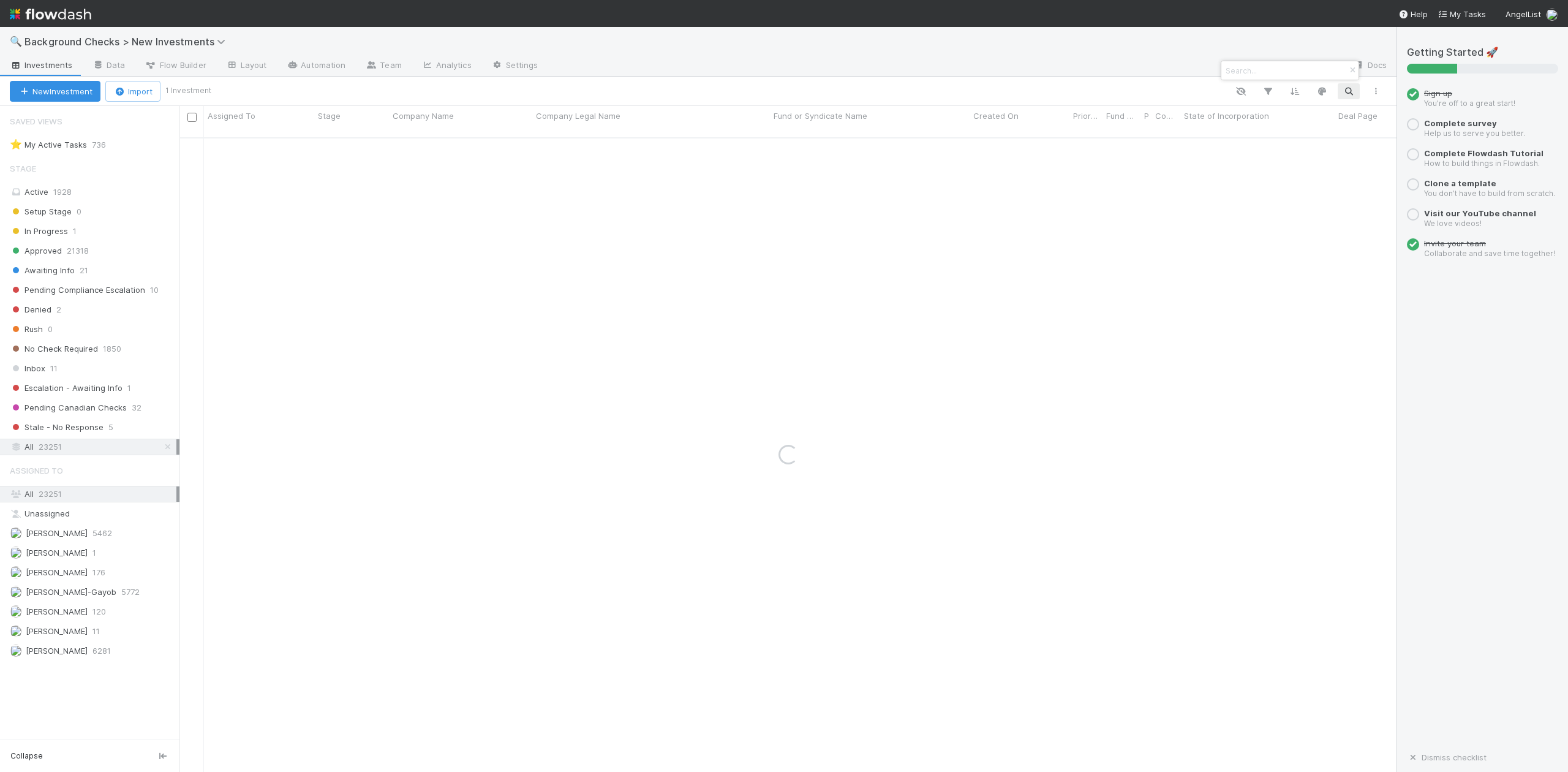
paste input "IronGrid"
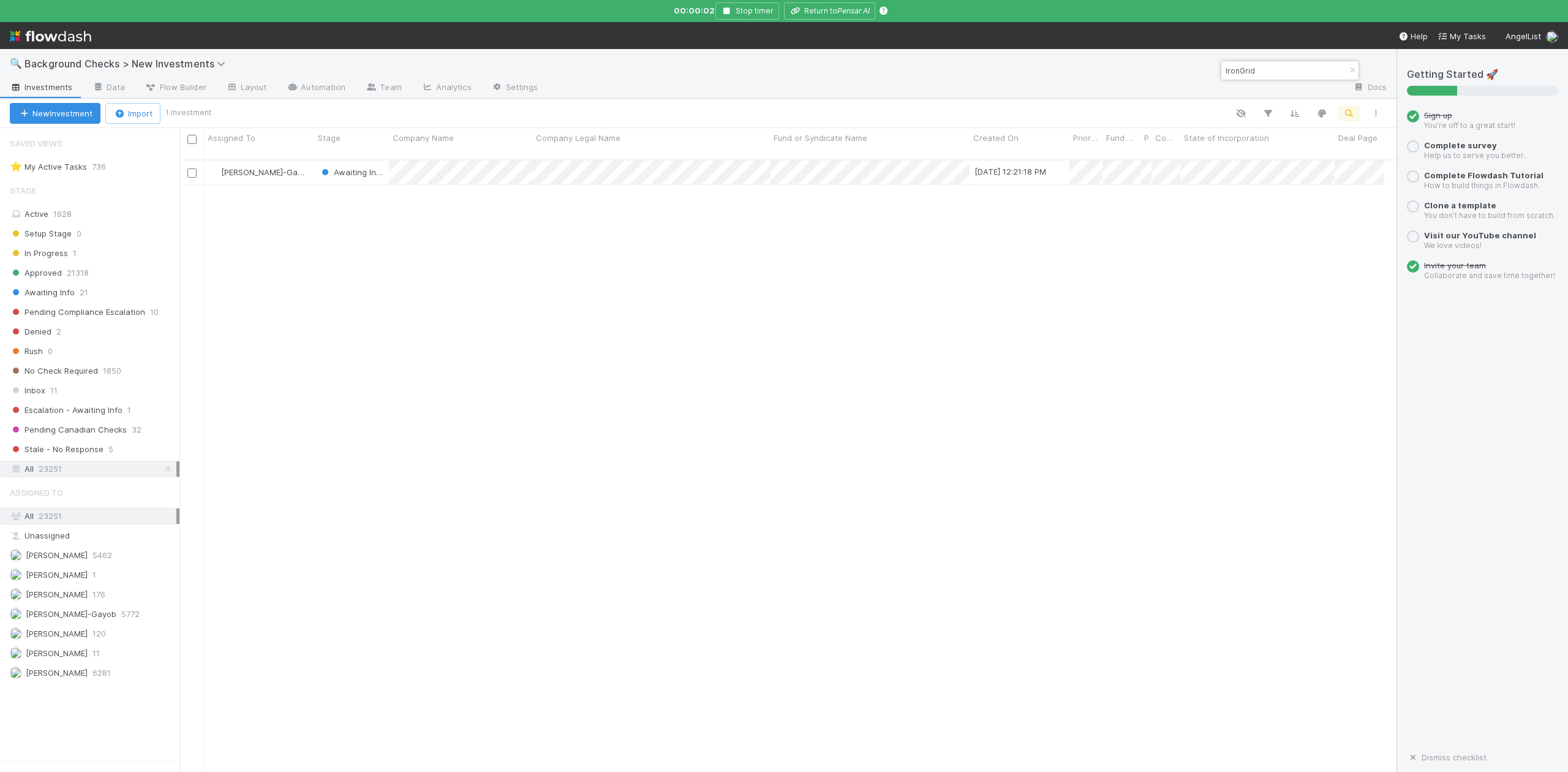
scroll to position [632, 1193]
click at [1260, 68] on div "🔍 Background Checks > New Investments" at bounding box center [699, 64] width 1397 height 29
click at [1250, 94] on input "IronGrid" at bounding box center [1284, 93] width 123 height 15
type input "I"
paste input "Pensar AI"
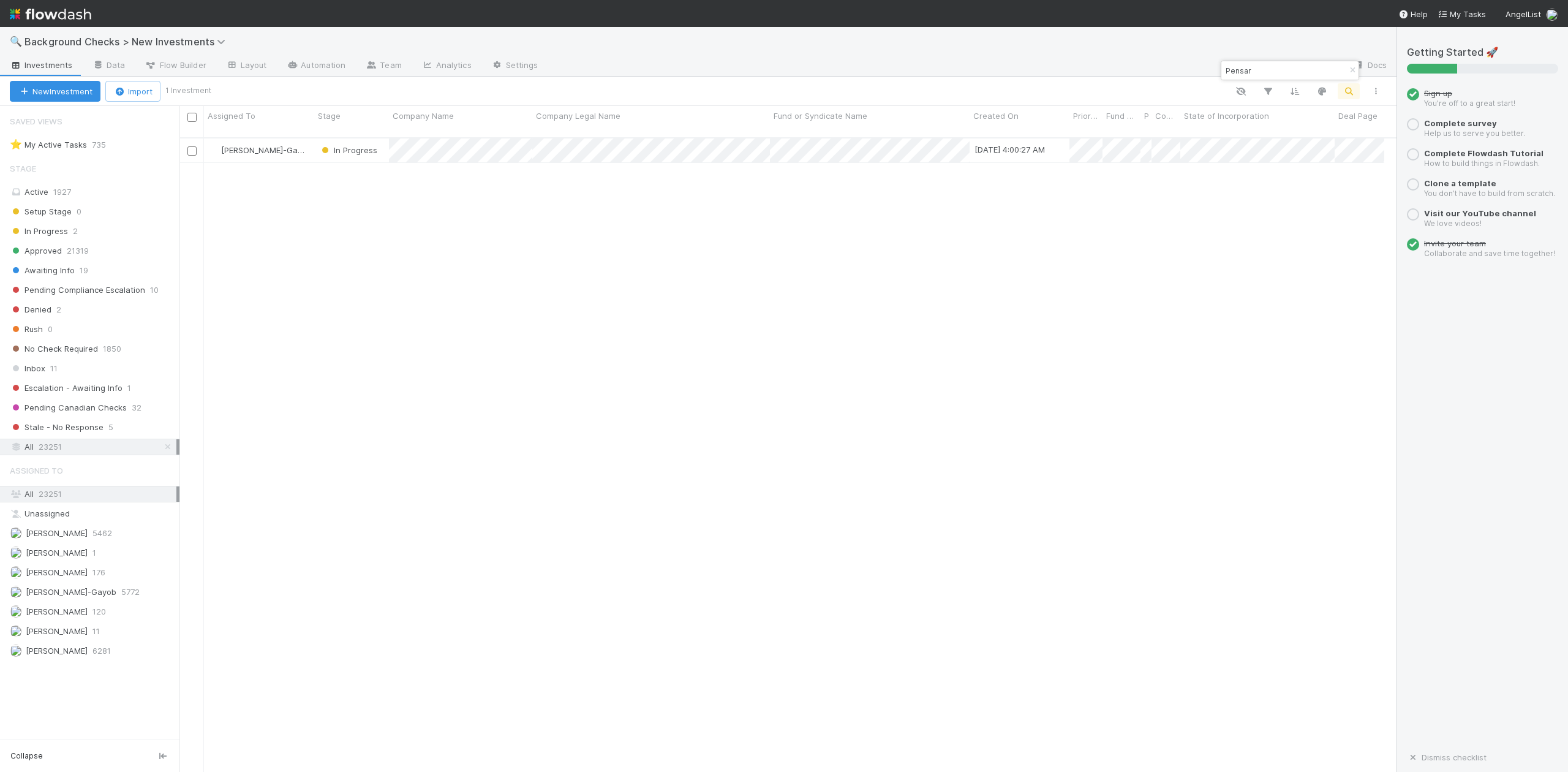
scroll to position [632, 1206]
click at [1266, 72] on input "Pensar" at bounding box center [1284, 70] width 123 height 15
type input "P"
paste input "Lanesurf"
type input "Lanesurf"
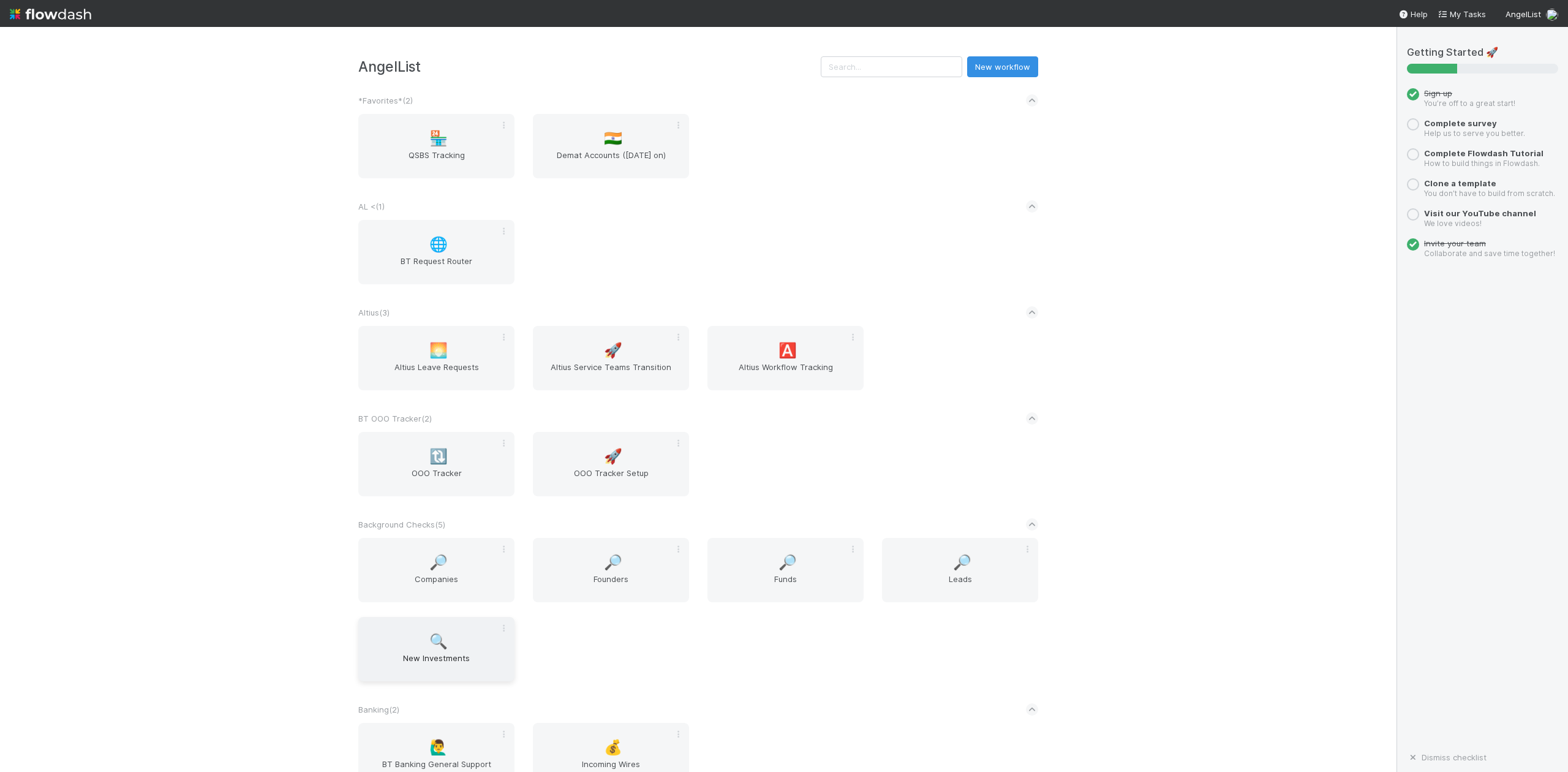
click at [427, 657] on span "New Investments" at bounding box center [436, 664] width 146 height 25
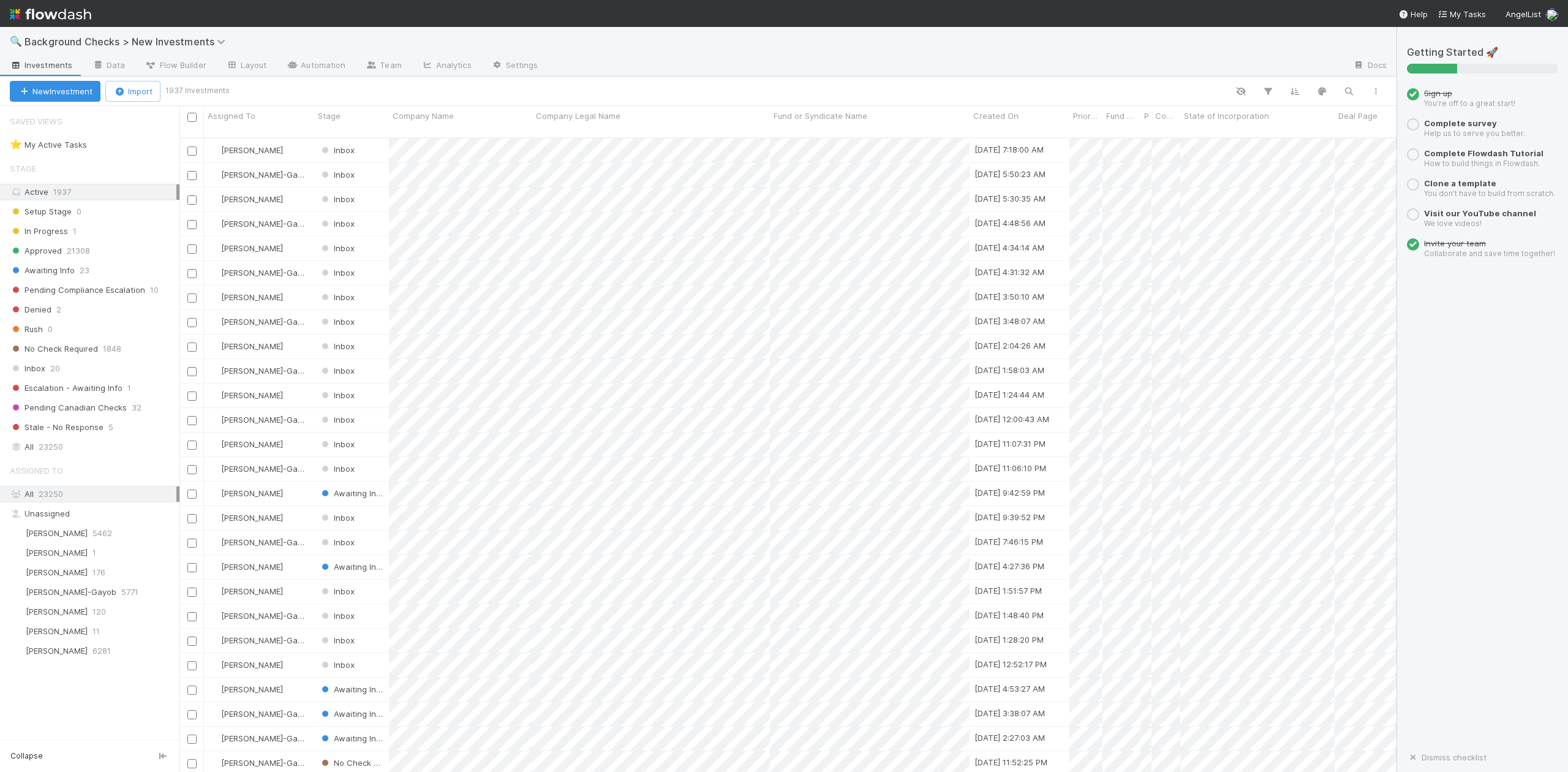
scroll to position [632, 1206]
click at [38, 370] on span "Inbox" at bounding box center [27, 368] width 35 height 15
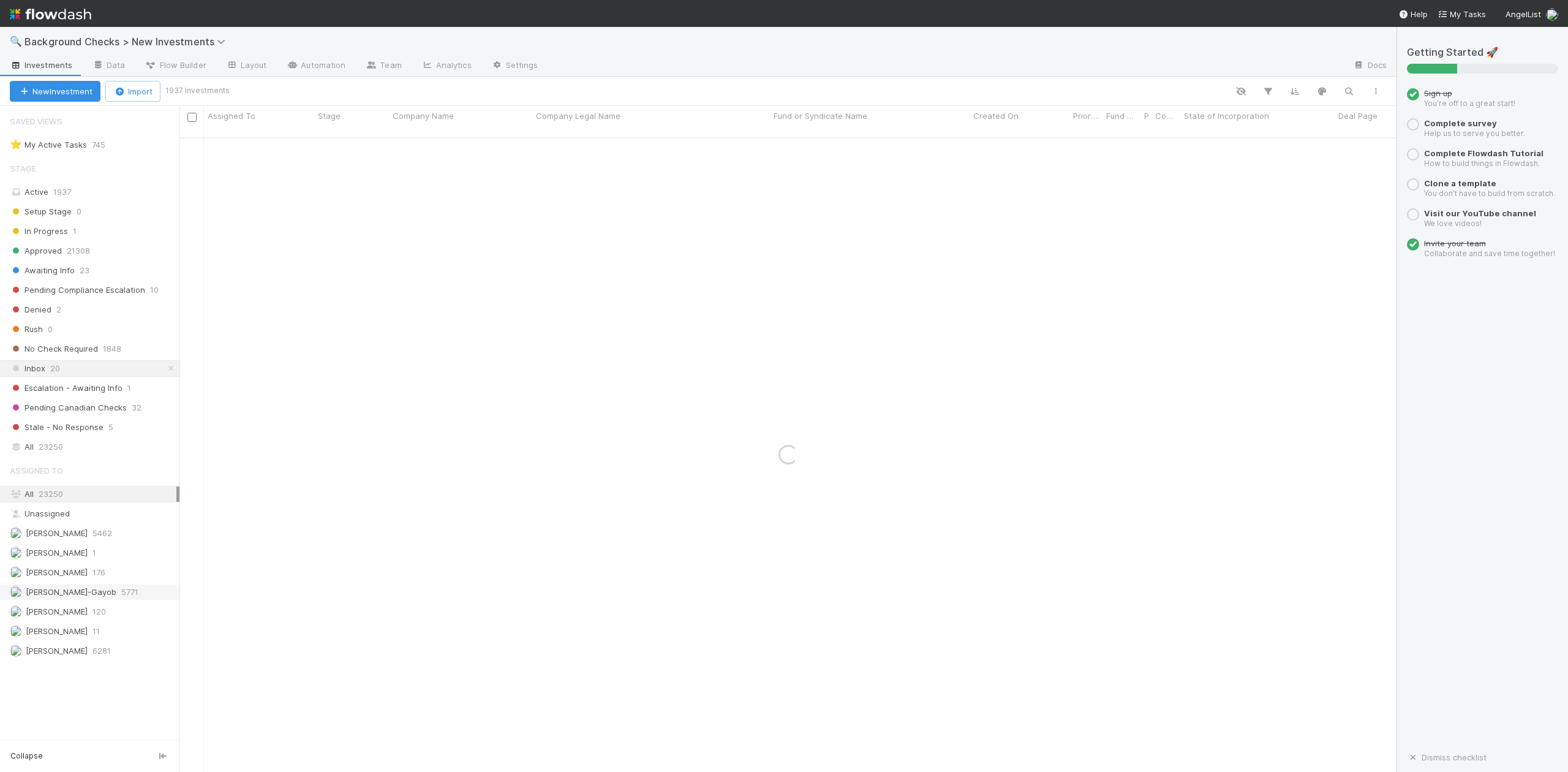
click at [93, 597] on span "[PERSON_NAME]-Gayob" at bounding box center [71, 591] width 91 height 10
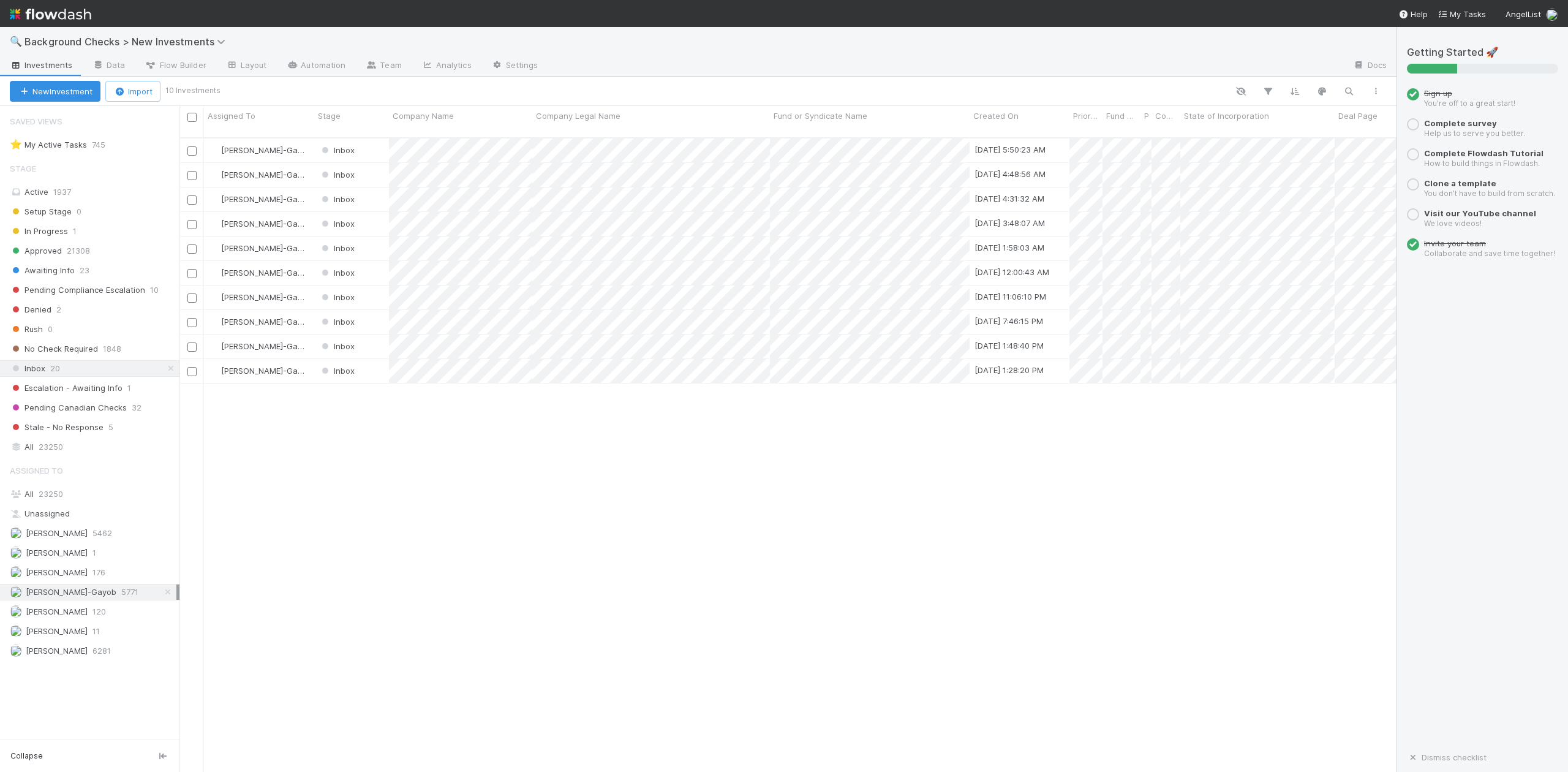
scroll to position [632, 1206]
click at [457, 444] on div at bounding box center [784, 386] width 1568 height 772
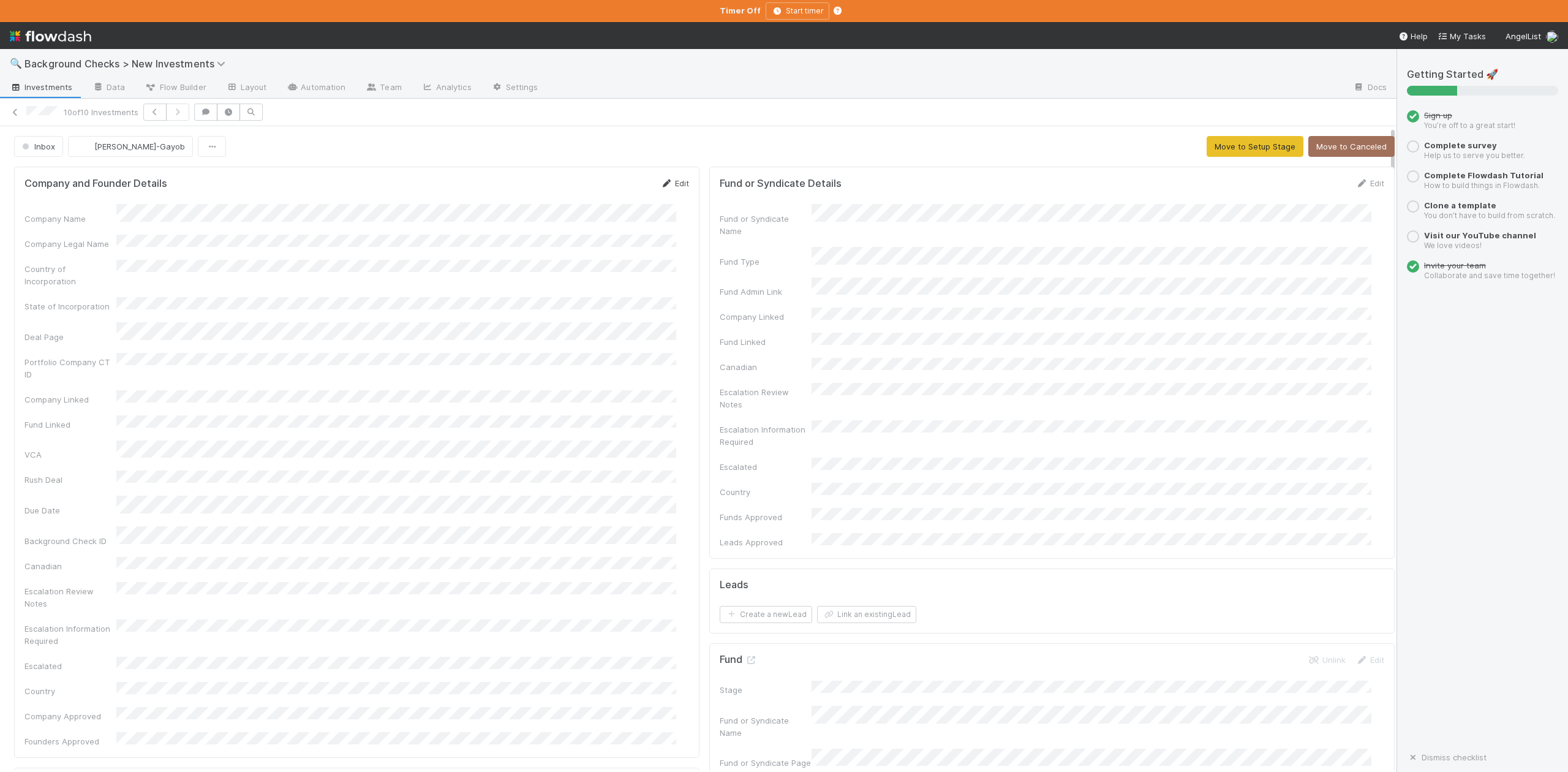
click at [663, 184] on link "Edit" at bounding box center [675, 183] width 29 height 10
click at [114, 252] on div "Company Legal Name" at bounding box center [357, 258] width 665 height 24
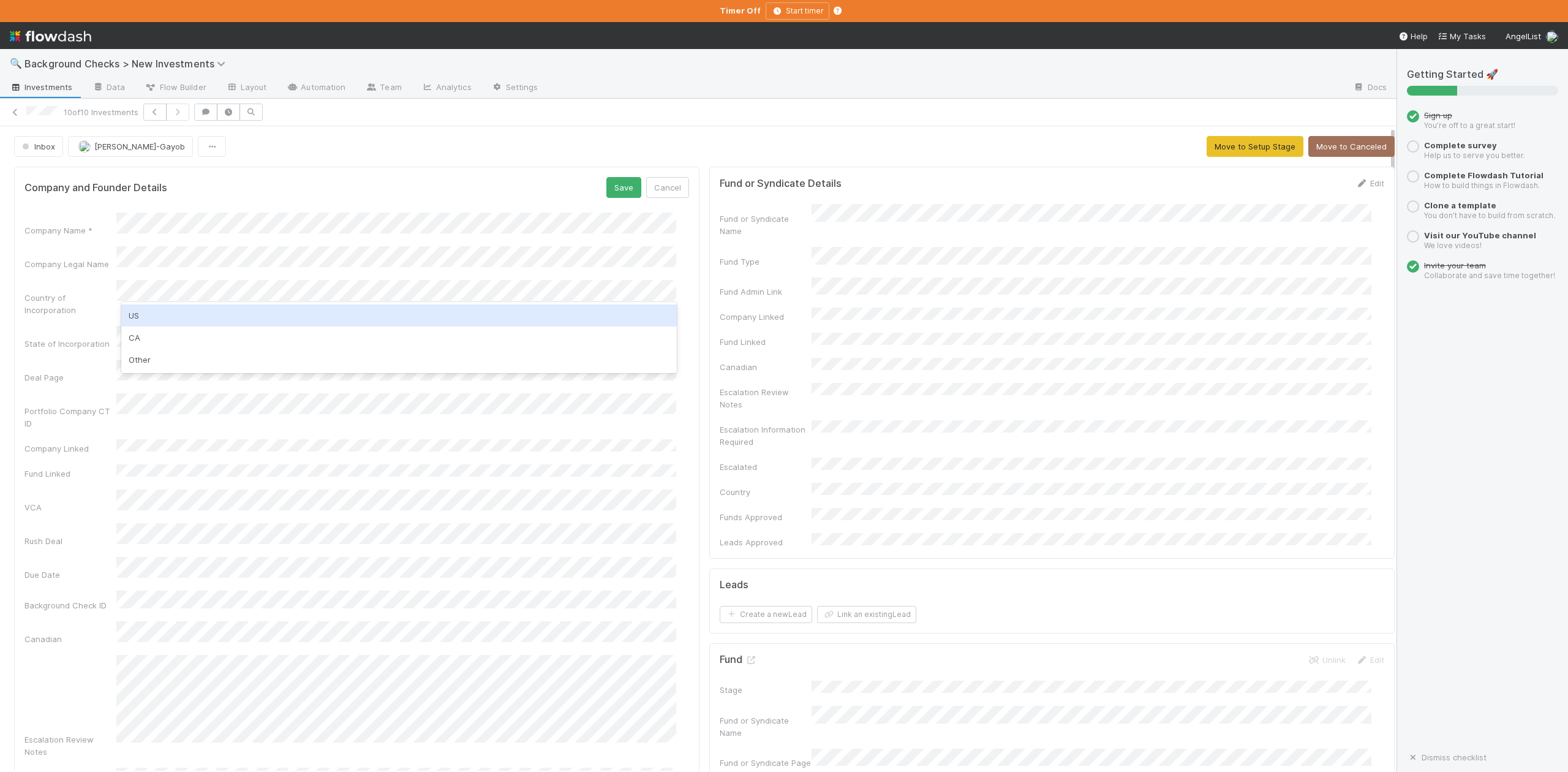
click at [159, 314] on div "US" at bounding box center [398, 316] width 555 height 22
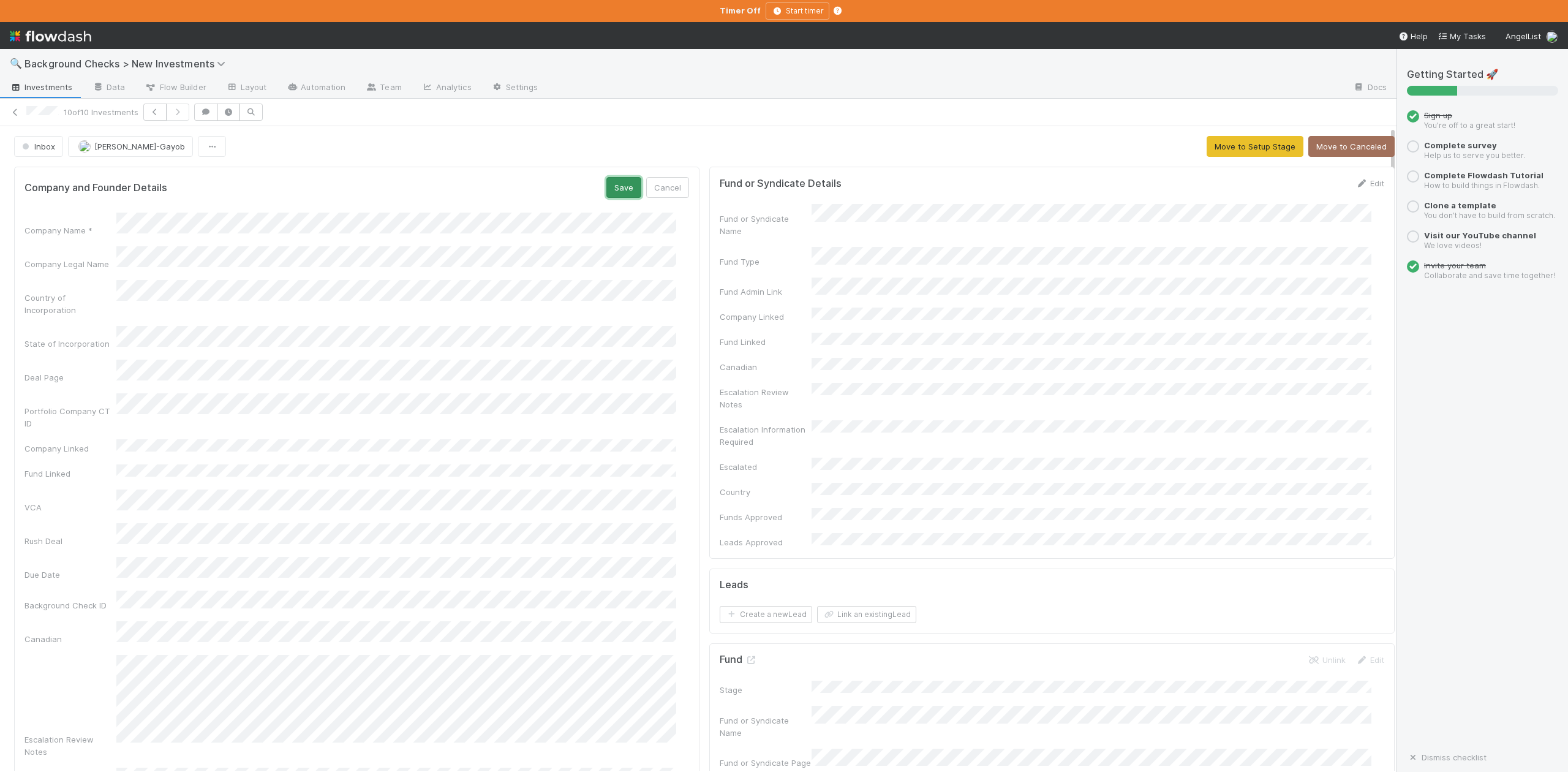
click at [610, 184] on button "Save" at bounding box center [624, 187] width 35 height 21
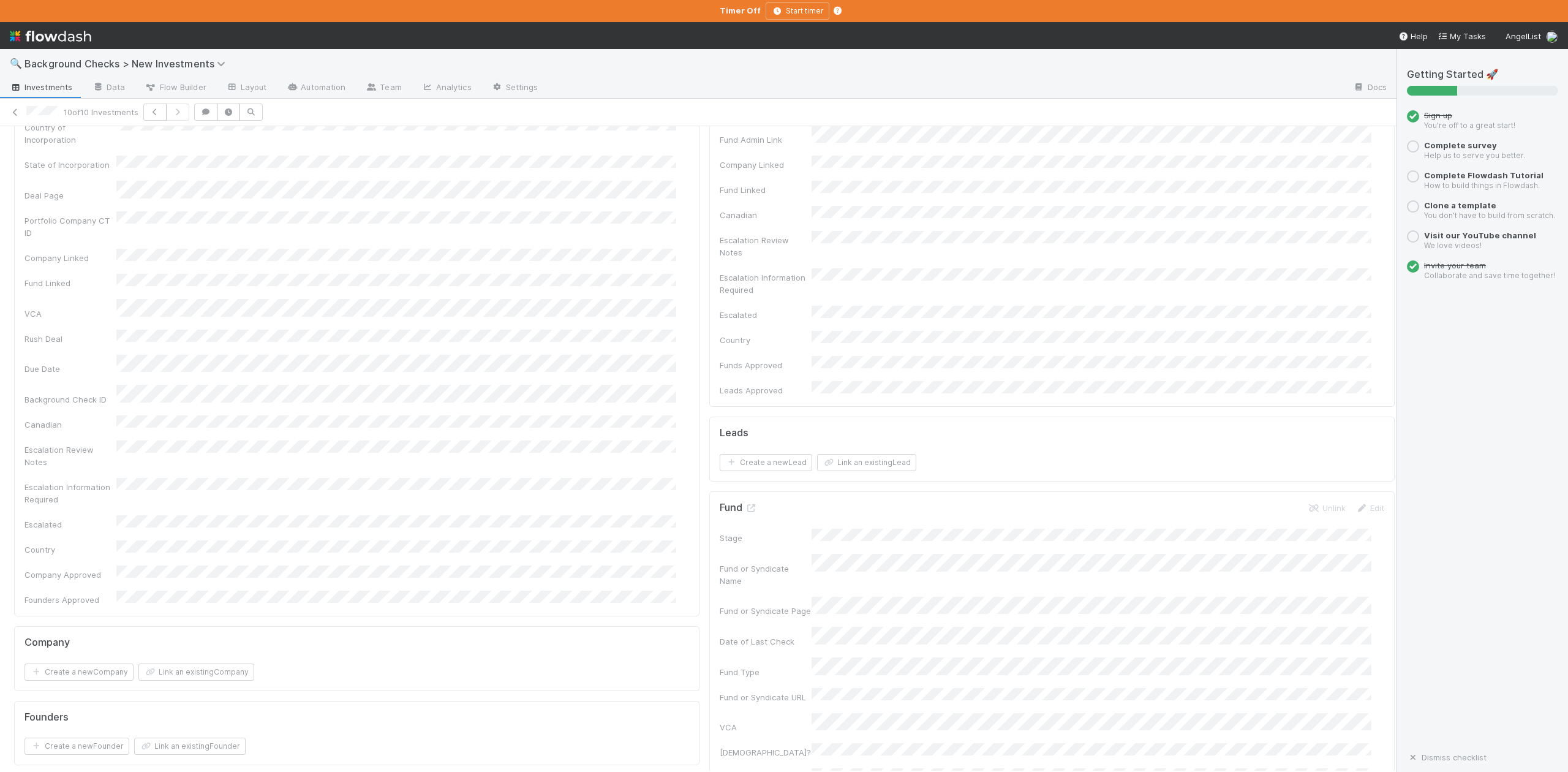
scroll to position [326, 0]
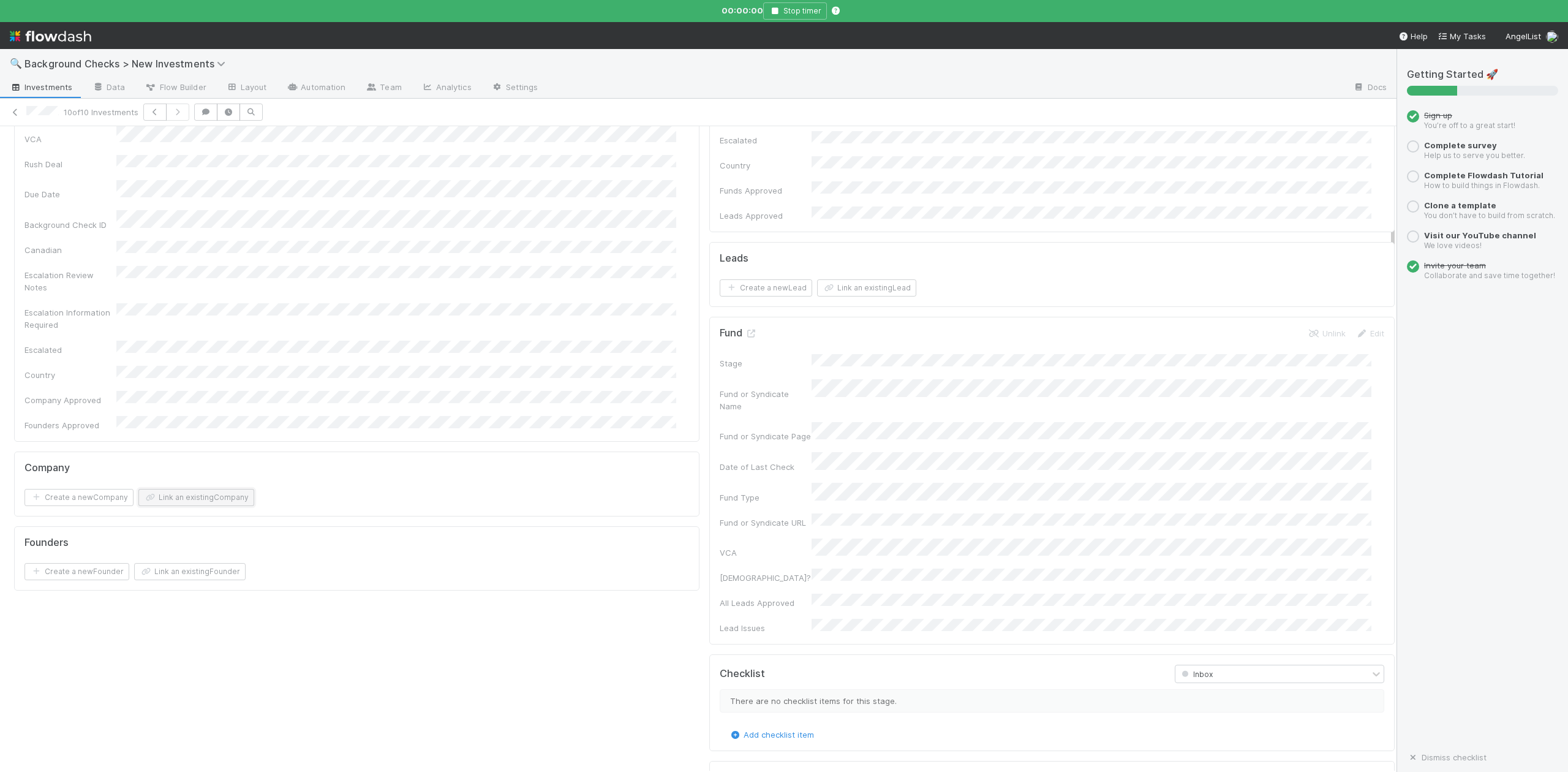
click at [226, 488] on button "Link an existing Company" at bounding box center [196, 496] width 116 height 17
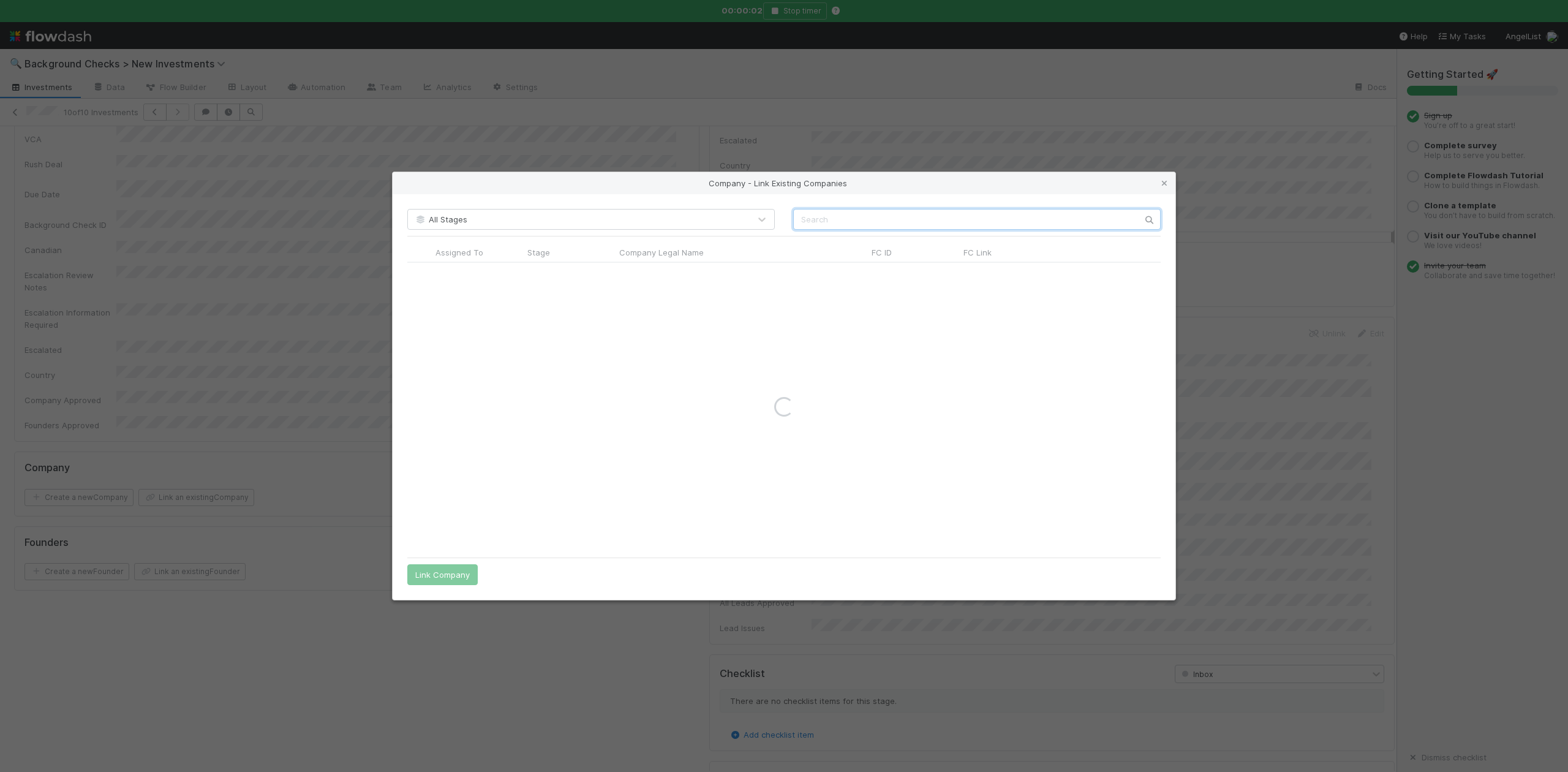
click at [802, 216] on input "text" at bounding box center [977, 219] width 367 height 21
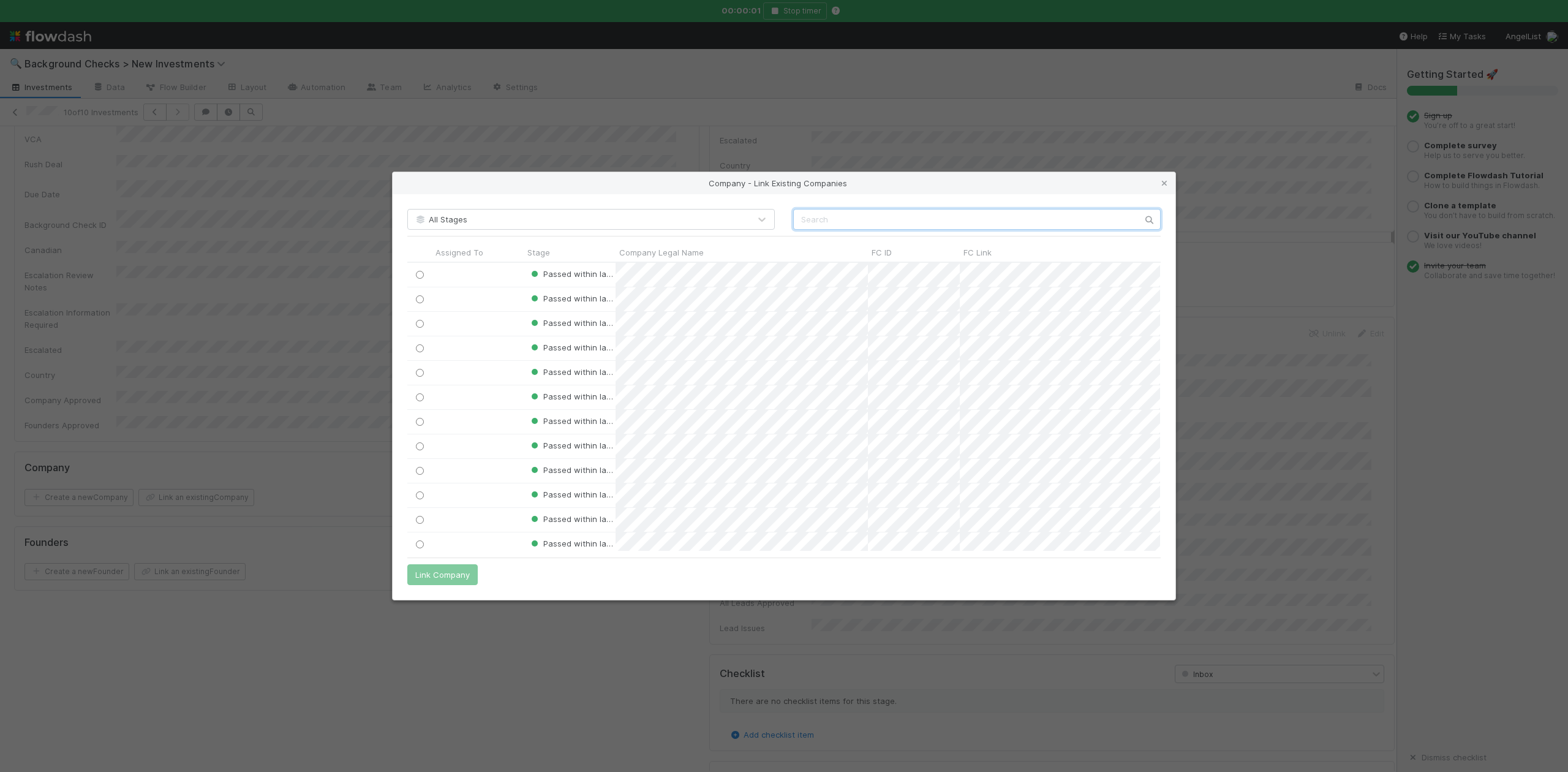
scroll to position [276, 740]
paste input "FOSSORIAL, INC."
click at [802, 216] on input "FOSSORIAL, INC." at bounding box center [977, 219] width 367 height 21
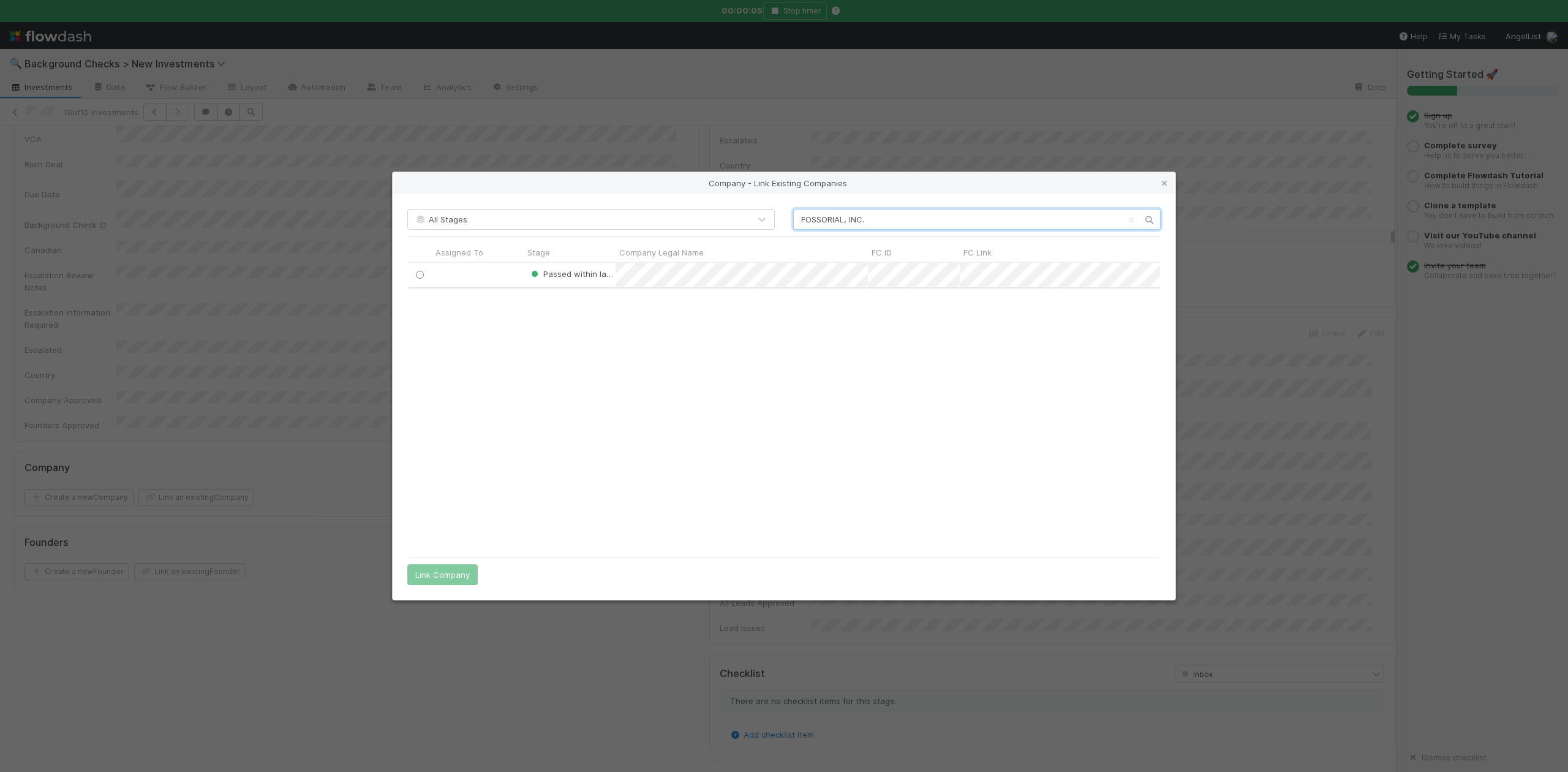
type input "FOSSORIAL, INC."
click at [417, 276] on input "radio" at bounding box center [419, 275] width 8 height 8
click at [447, 572] on button "Link Company" at bounding box center [442, 574] width 70 height 21
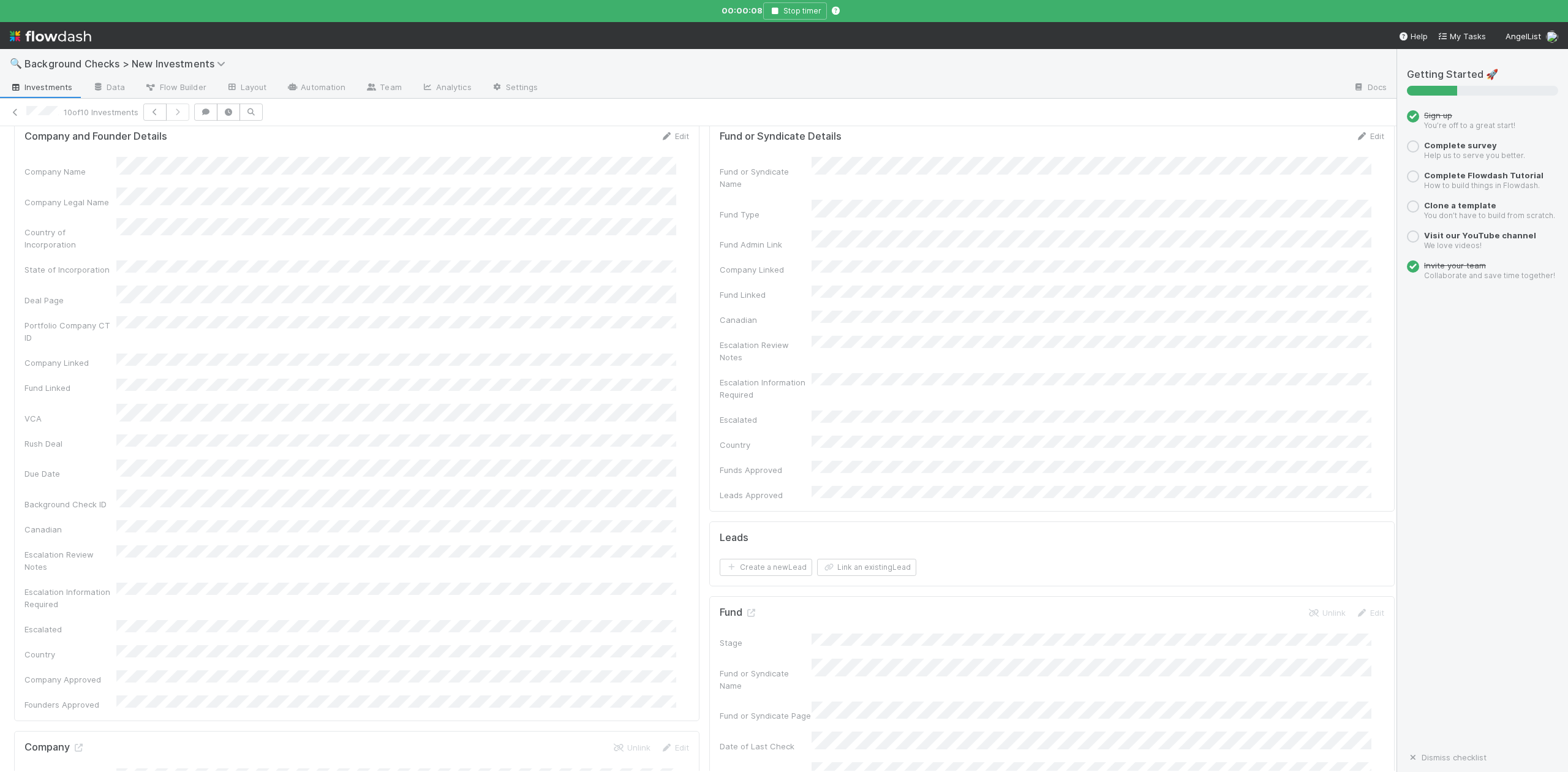
scroll to position [0, 0]
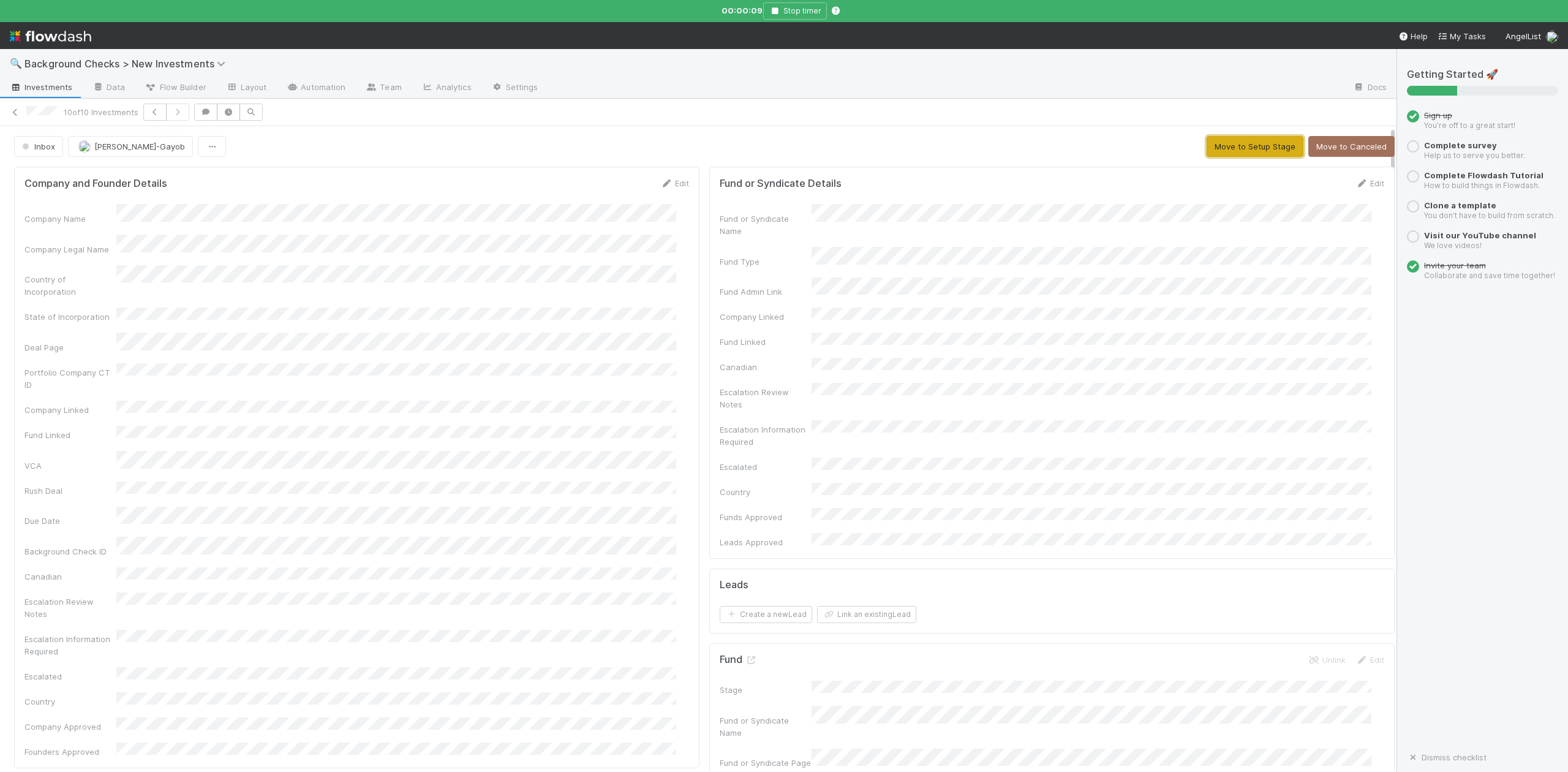
click at [1208, 153] on button "Move to Setup Stage" at bounding box center [1255, 146] width 96 height 21
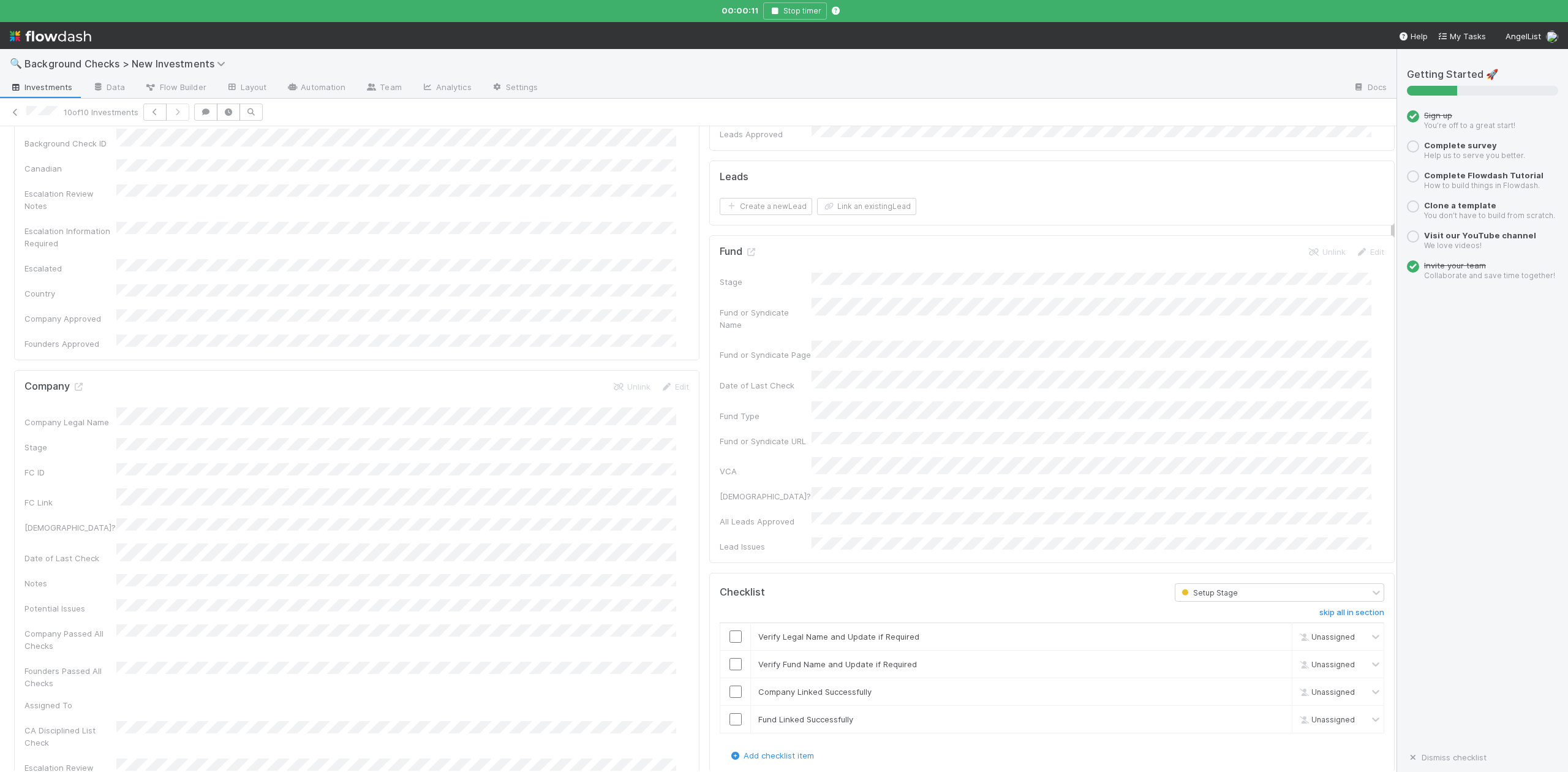
scroll to position [571, 0]
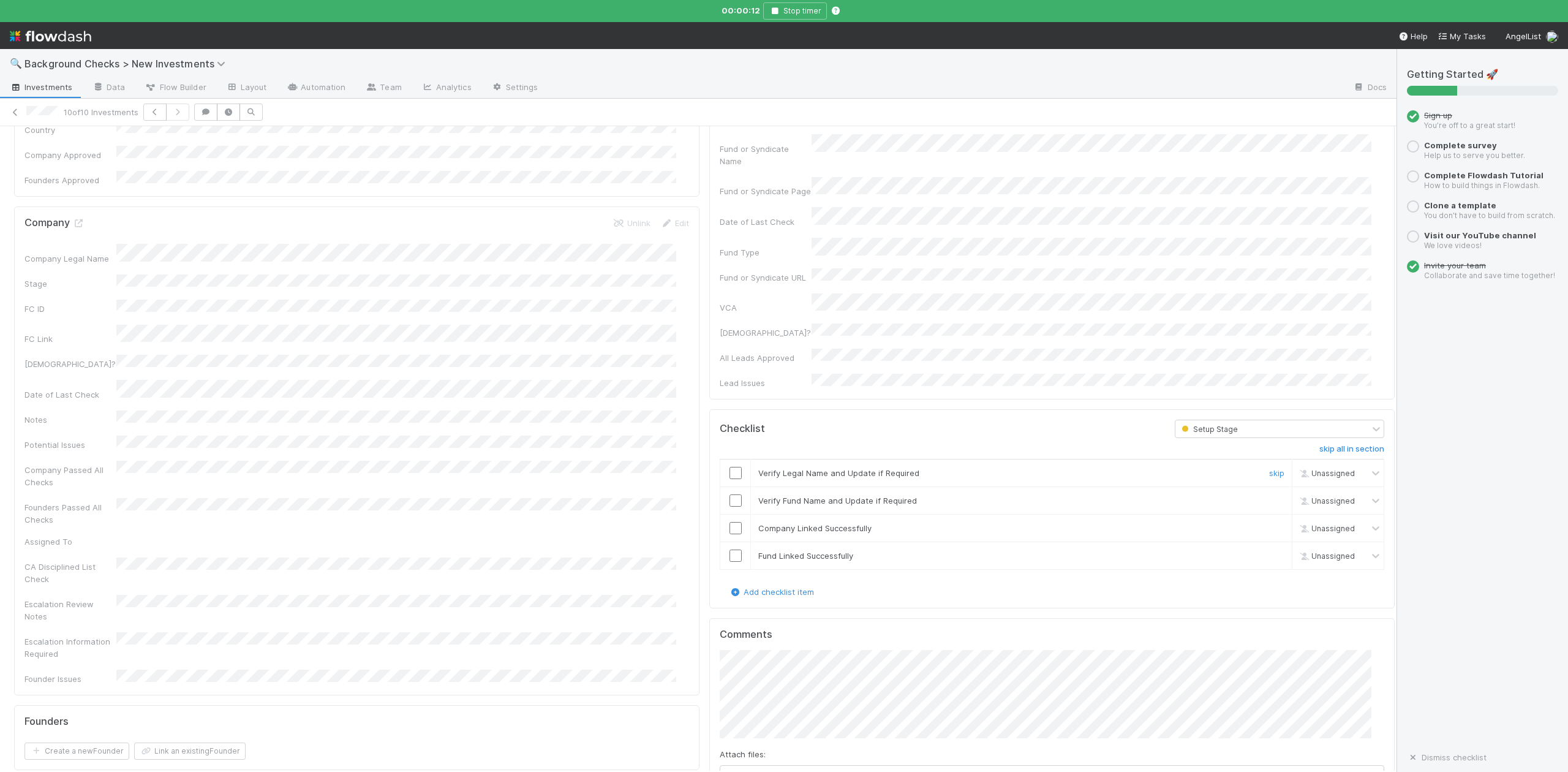
click at [729, 466] on input "checkbox" at bounding box center [735, 472] width 12 height 12
click at [729, 495] on input "checkbox" at bounding box center [735, 500] width 12 height 12
click at [729, 522] on input "checkbox" at bounding box center [735, 527] width 12 height 12
click at [729, 549] on input "checkbox" at bounding box center [735, 555] width 12 height 12
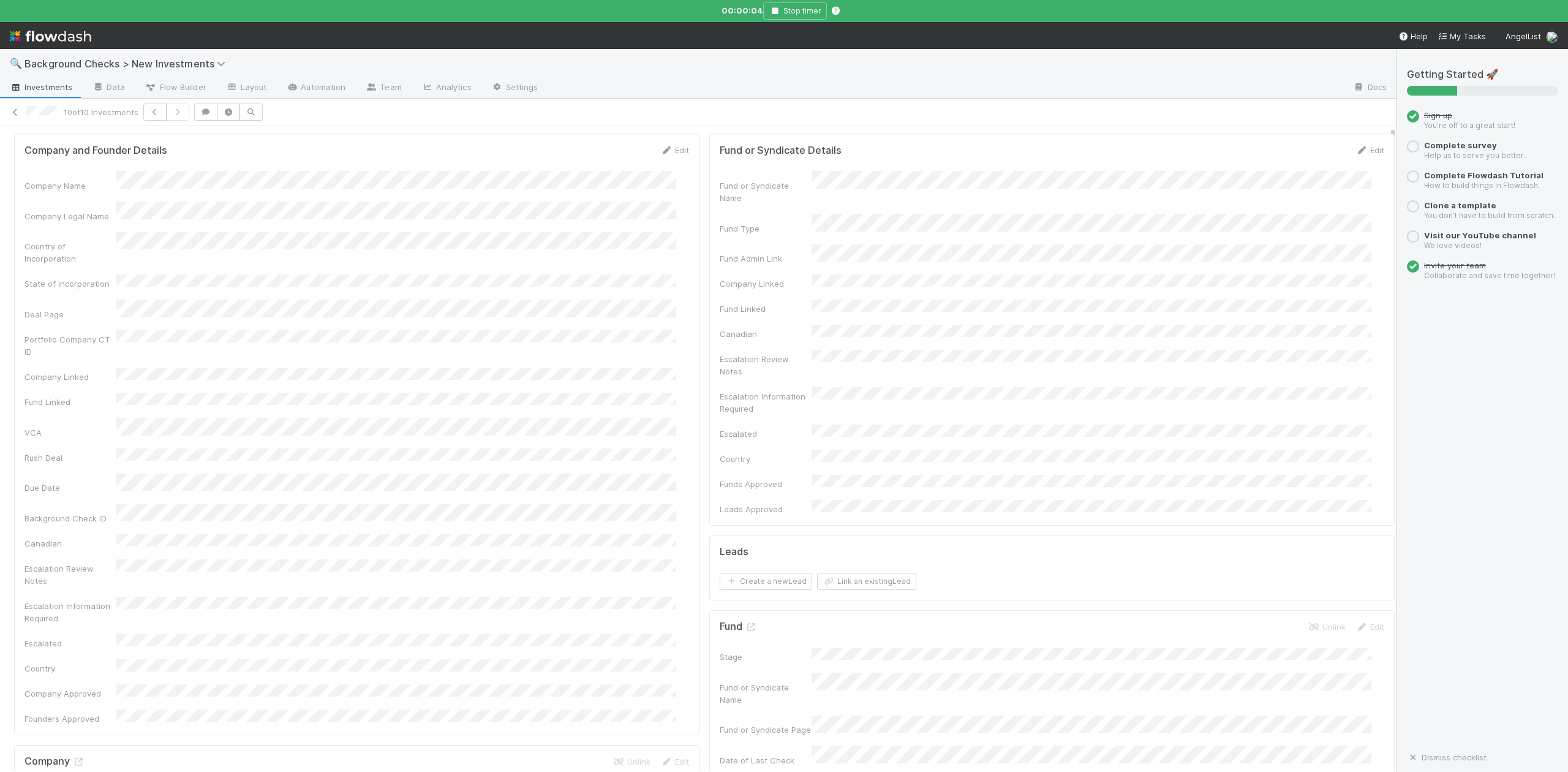
scroll to position [0, 0]
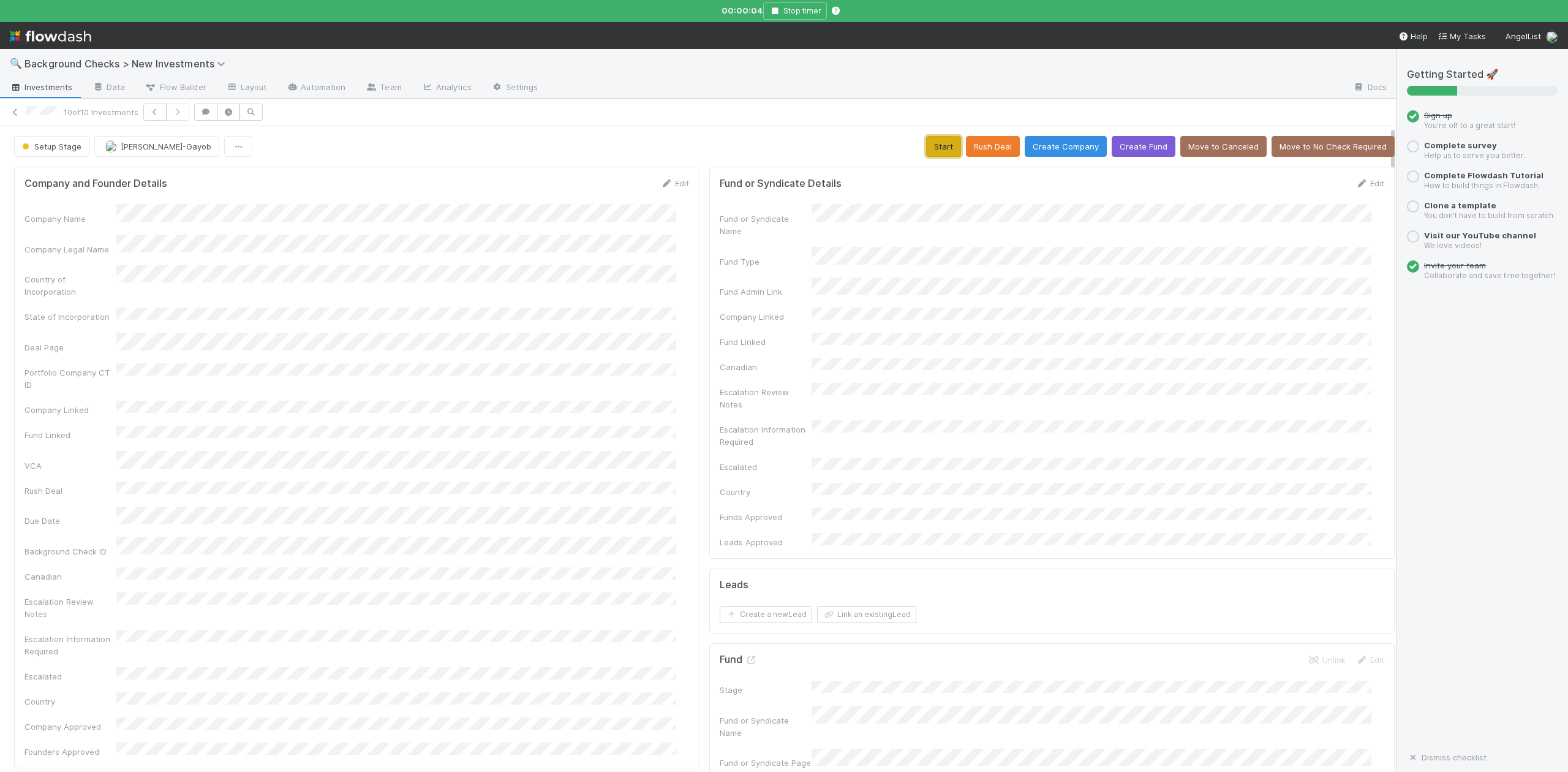
click at [926, 153] on button "Start" at bounding box center [943, 146] width 35 height 21
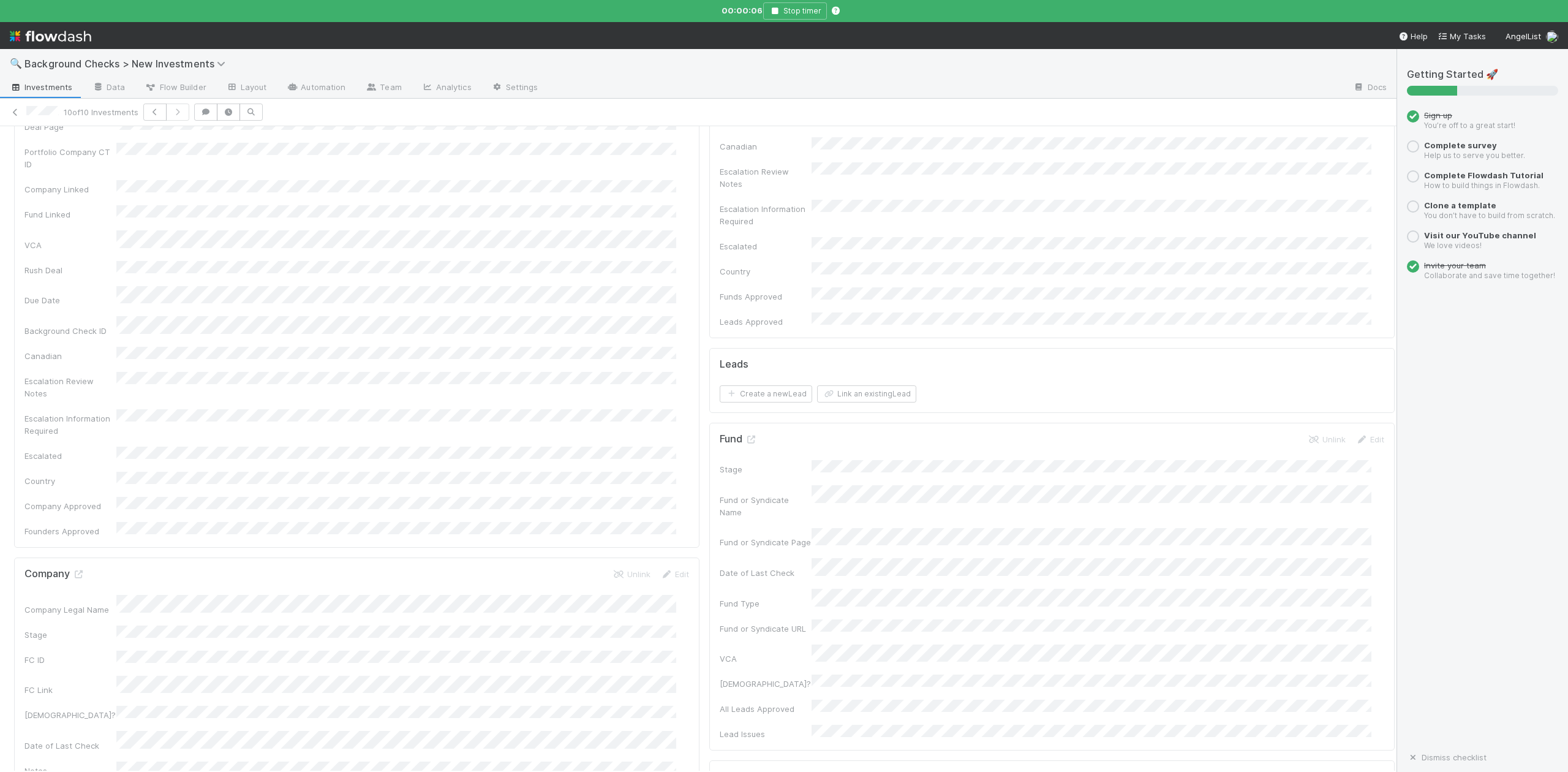
scroll to position [245, 0]
click at [77, 546] on icon at bounding box center [77, 549] width 12 height 8
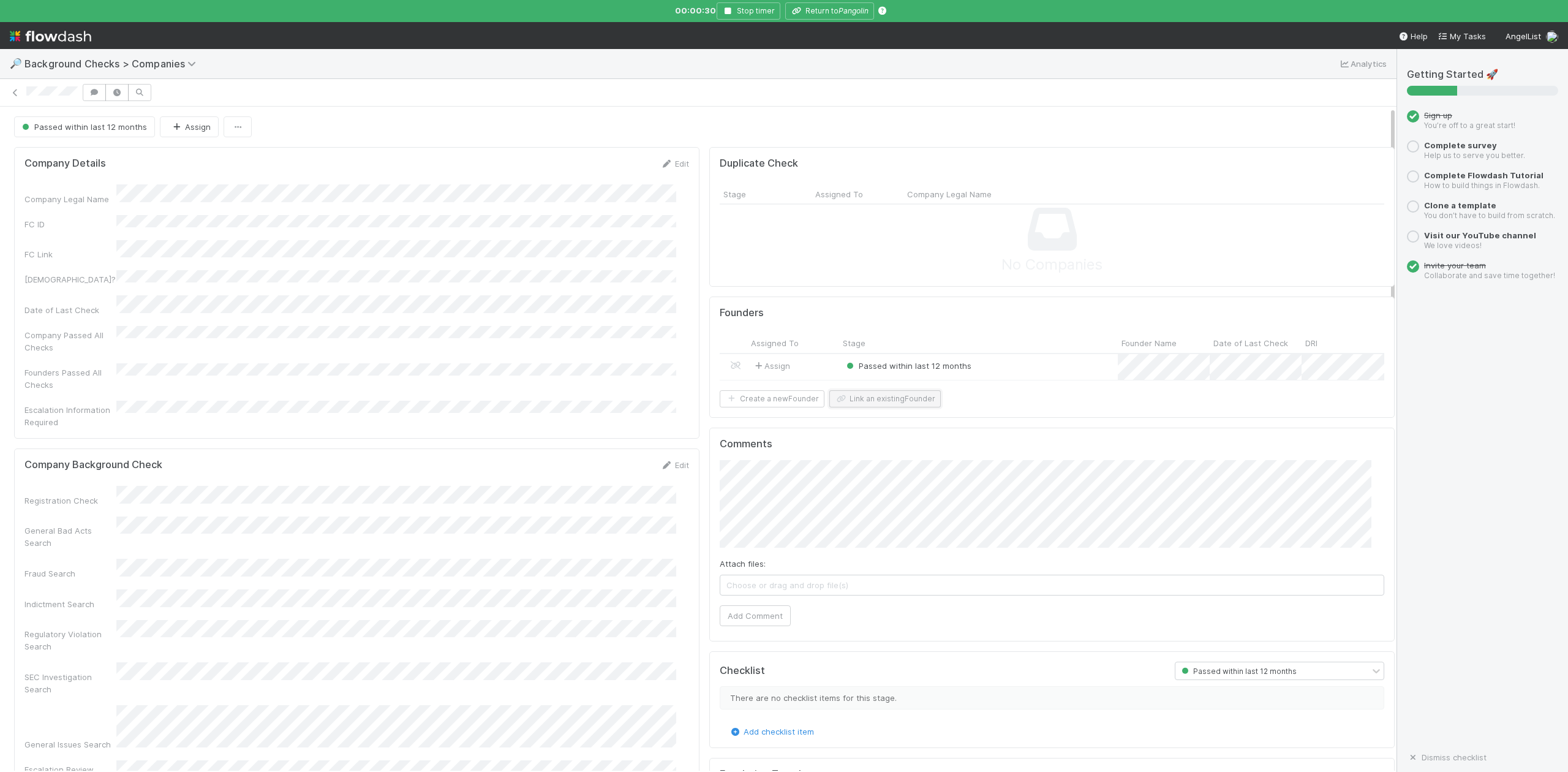
click at [875, 407] on button "Link an existing Founder" at bounding box center [885, 398] width 112 height 17
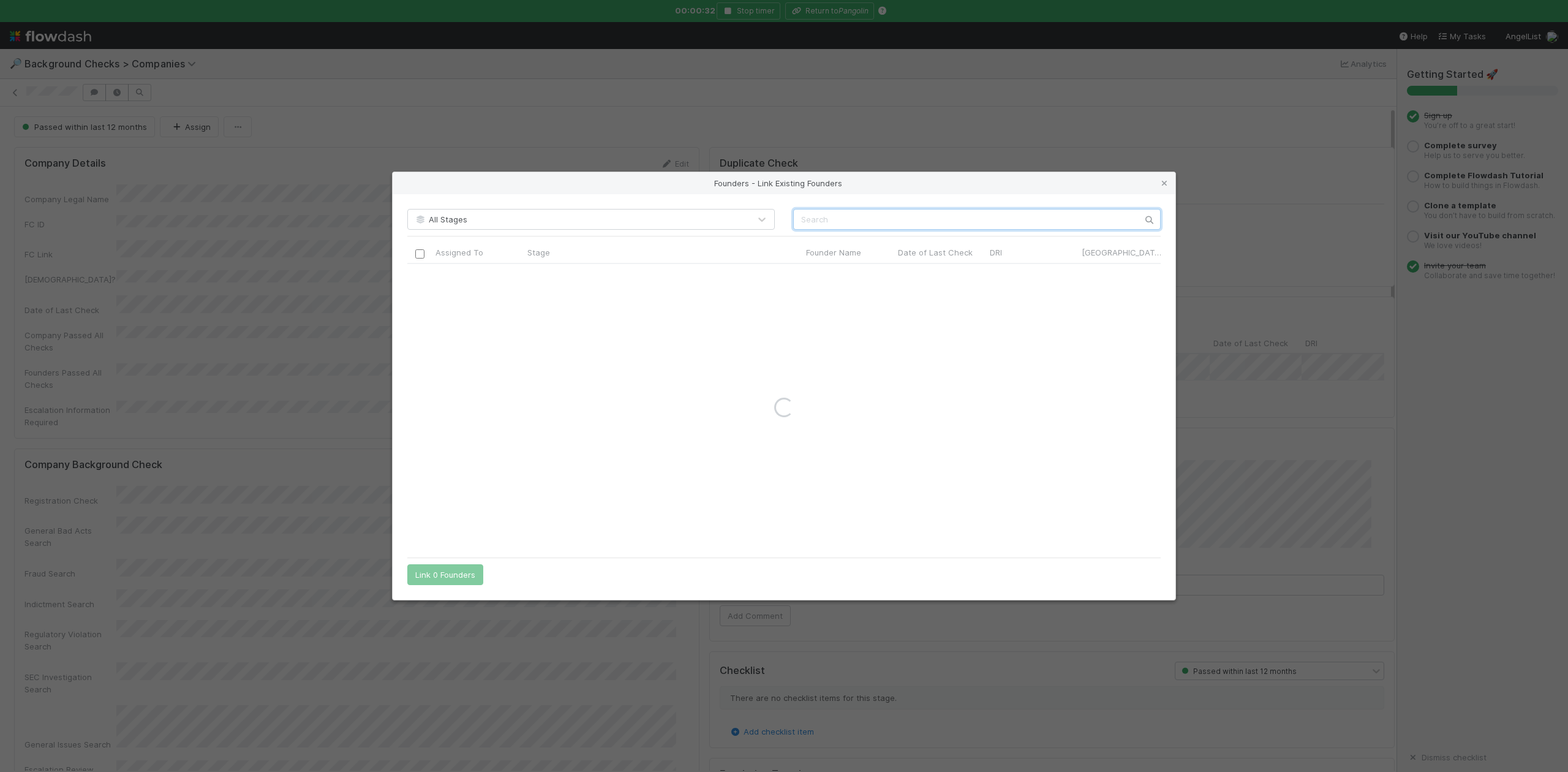
click at [815, 214] on input "text" at bounding box center [977, 219] width 367 height 21
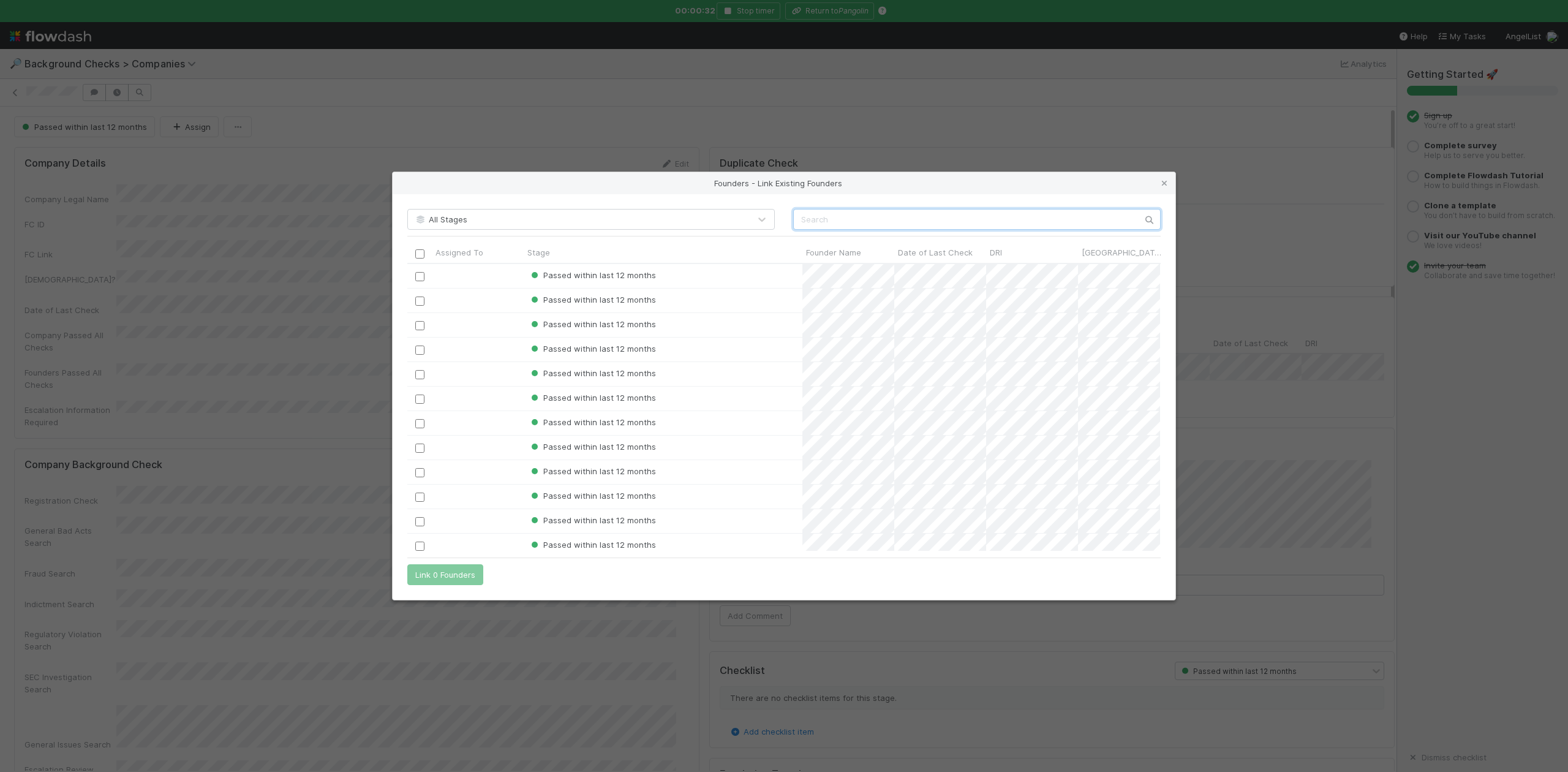
scroll to position [275, 740]
paste input "Owen Schwartz"
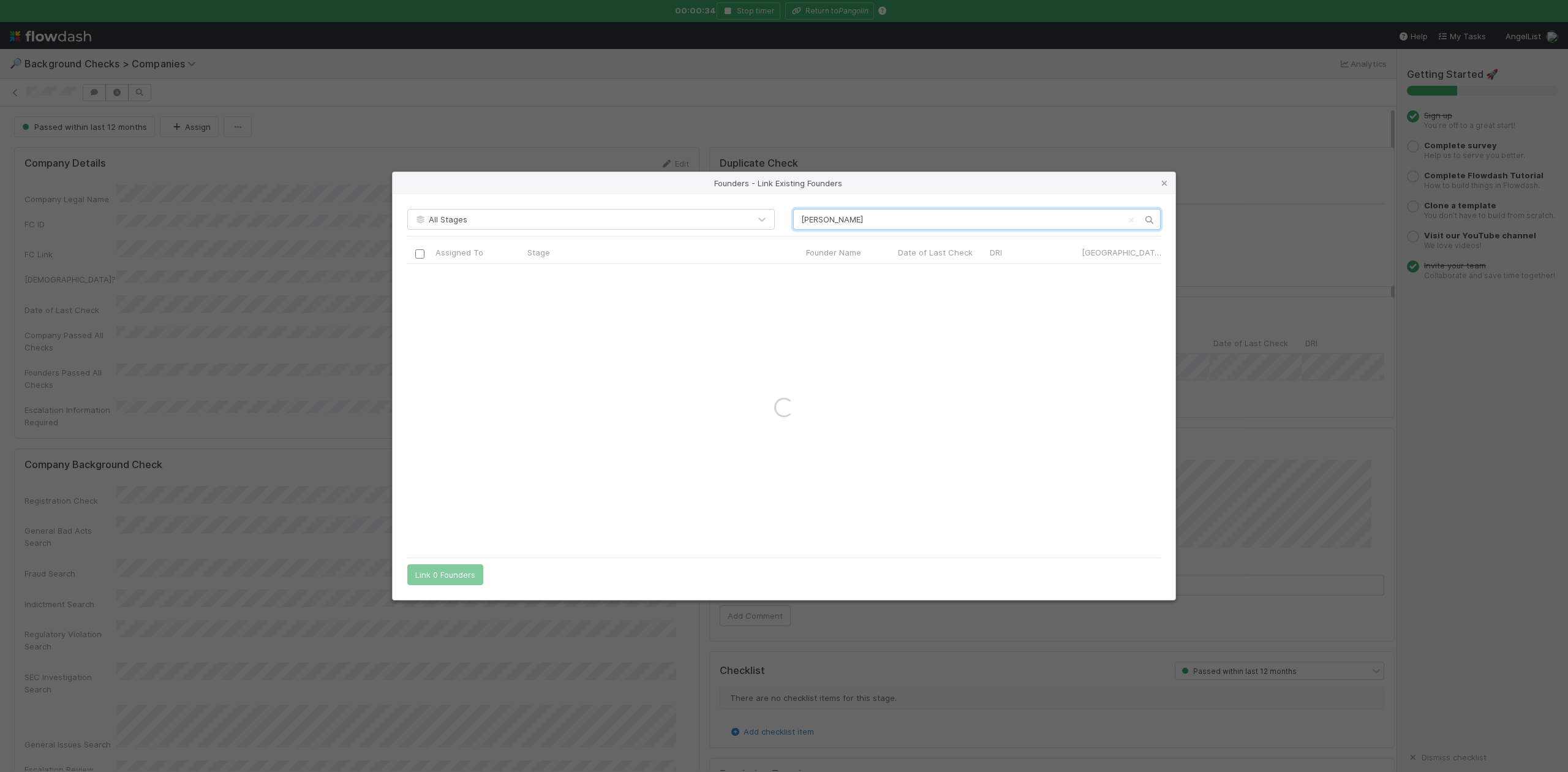
click at [797, 224] on input "Owen Schwartz" at bounding box center [977, 219] width 367 height 21
type input "Owen Schwartz"
click at [1164, 179] on icon at bounding box center [1164, 183] width 12 height 8
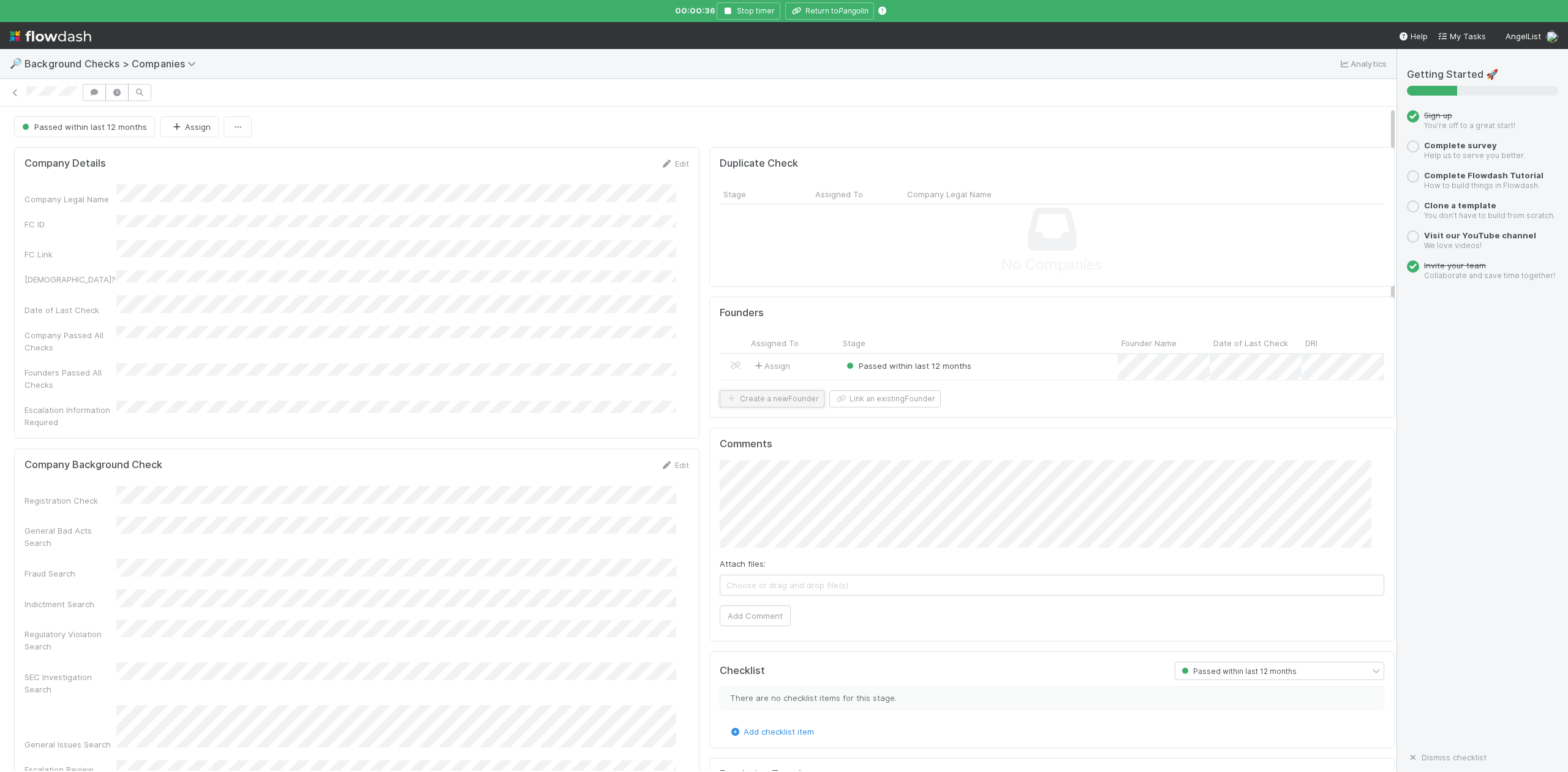
click at [791, 407] on button "Create a new Founder" at bounding box center [771, 398] width 105 height 17
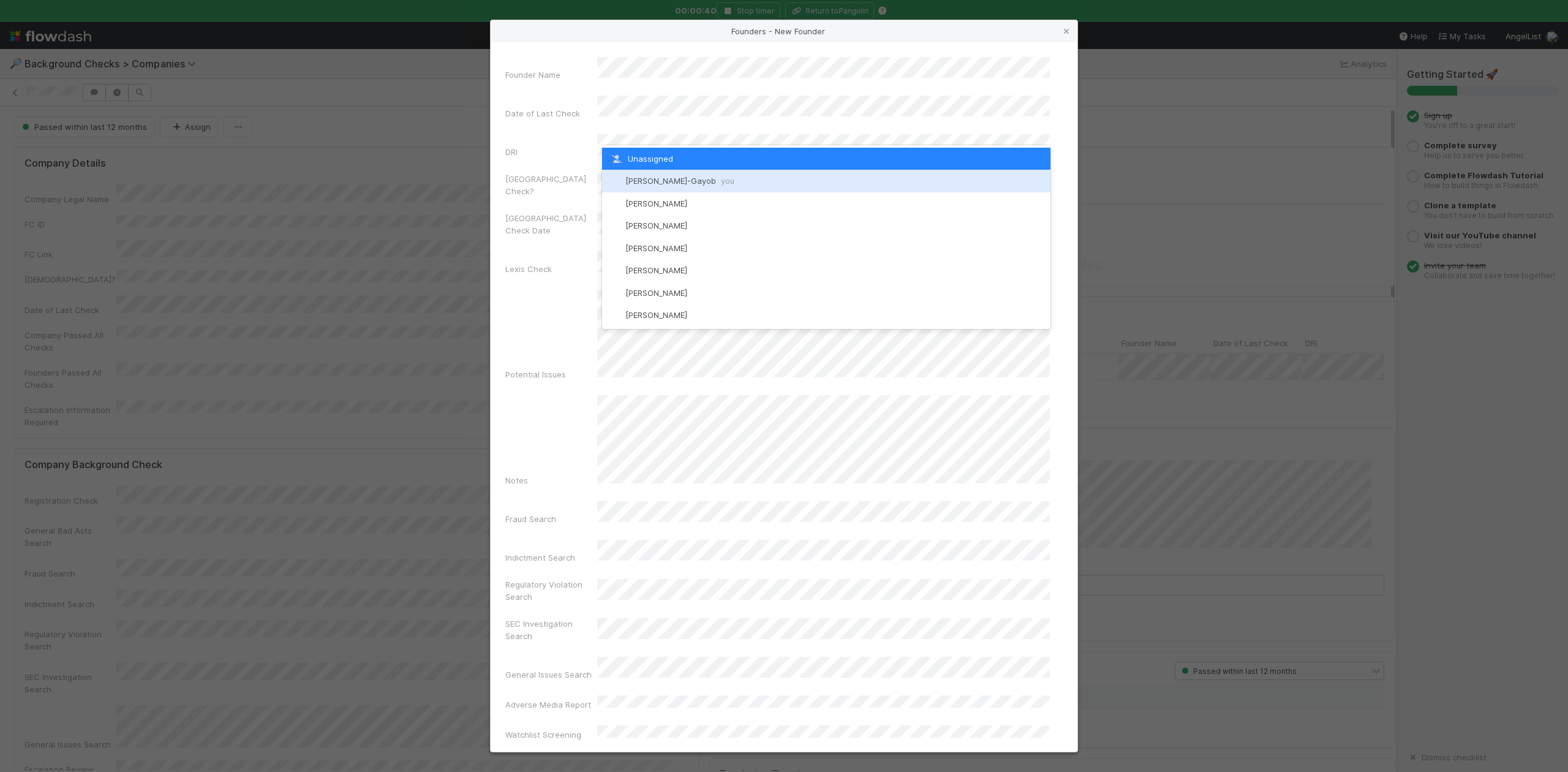
click at [650, 177] on span "[PERSON_NAME]-Gayob you" at bounding box center [680, 180] width 109 height 10
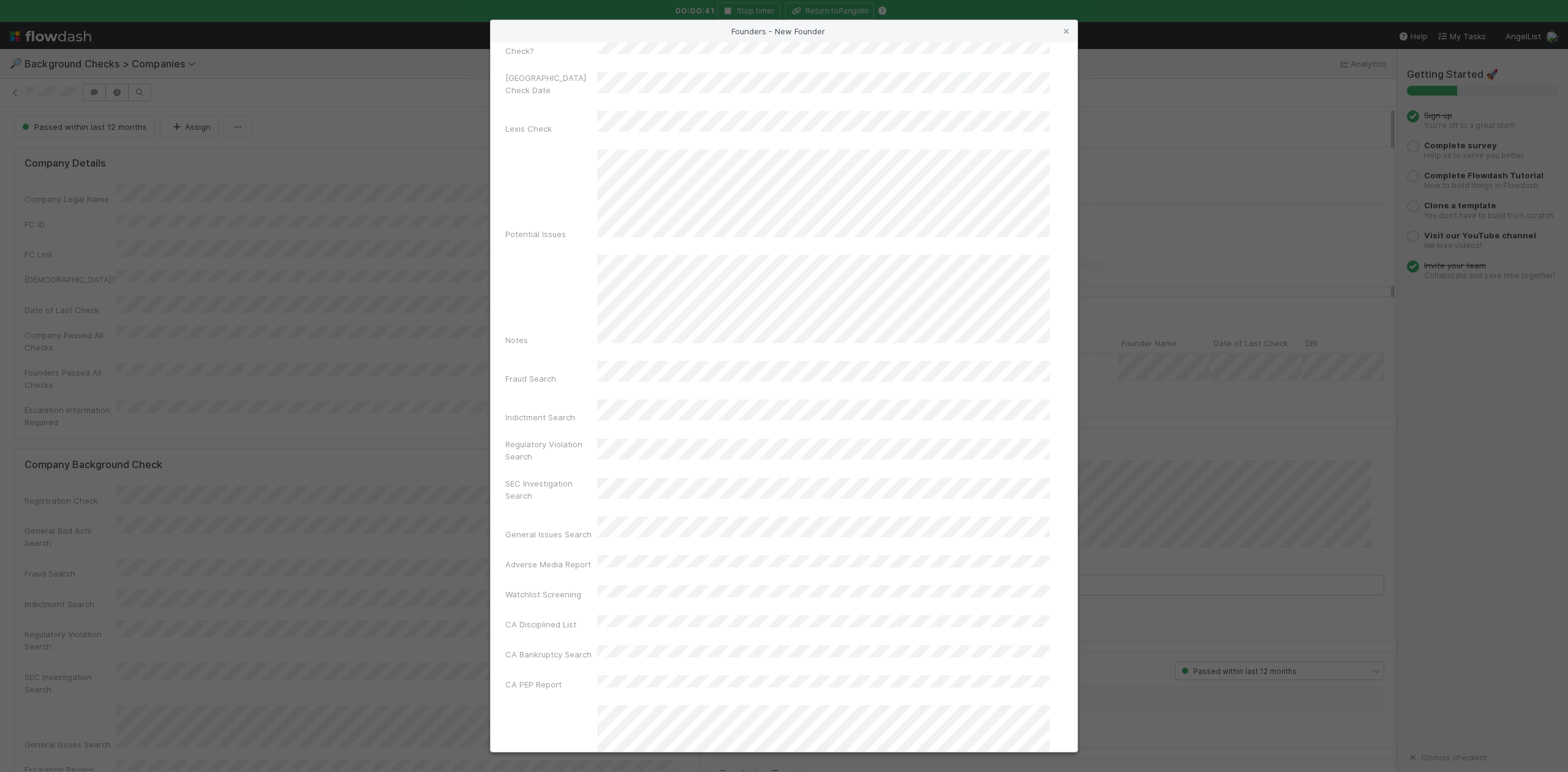
scroll to position [283, 0]
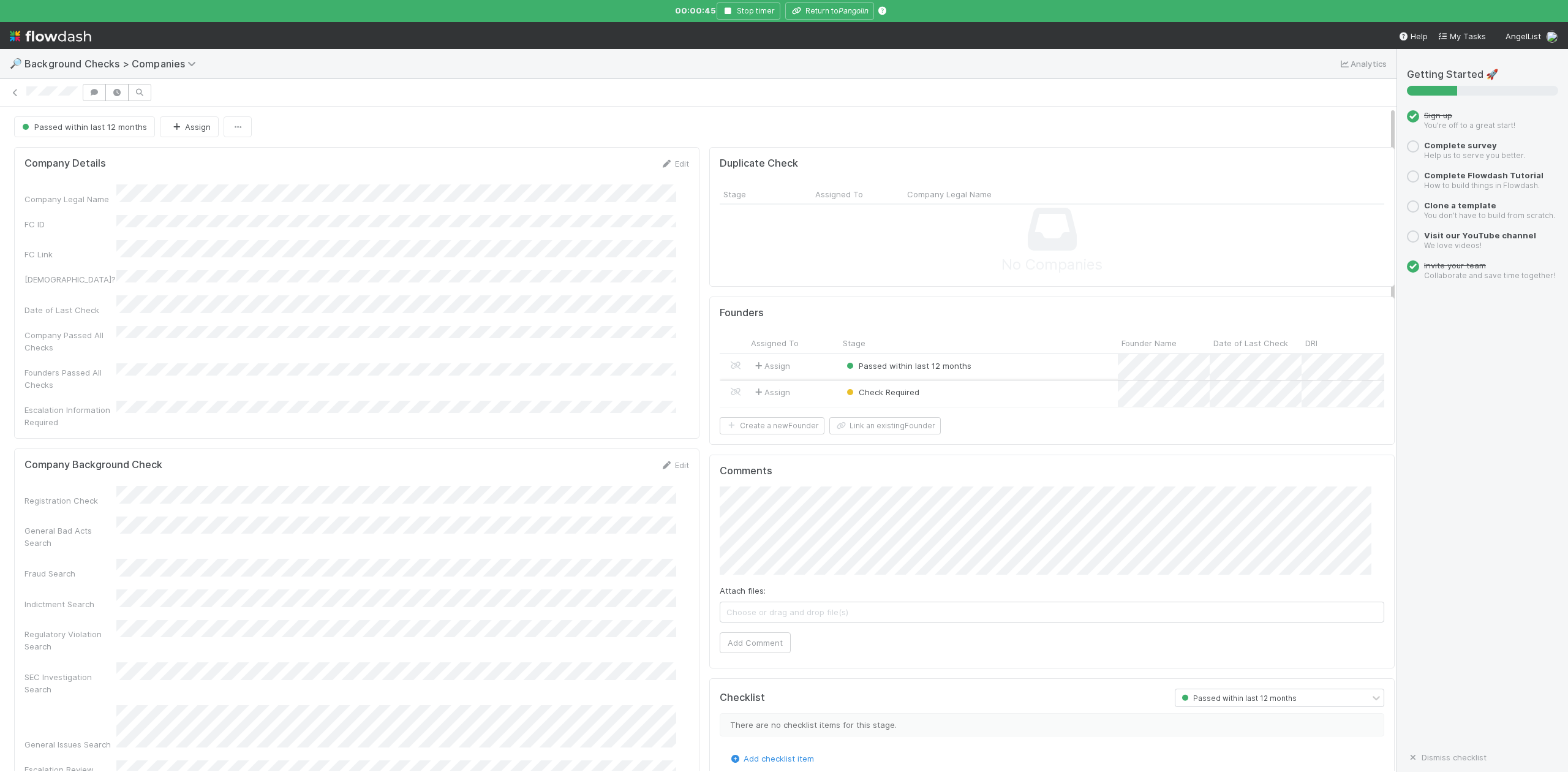
click at [967, 398] on div "Check Required" at bounding box center [979, 393] width 278 height 26
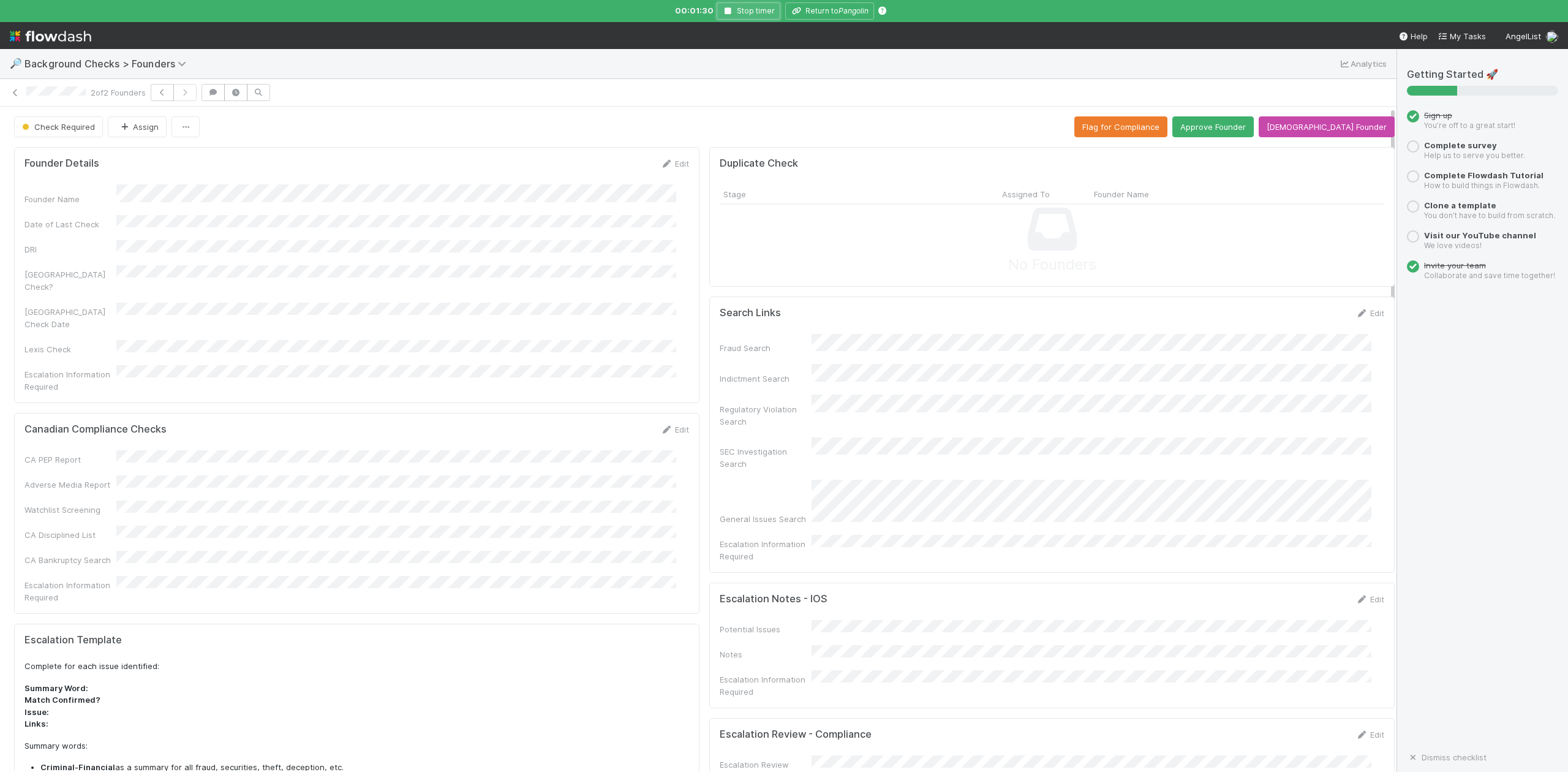
click at [730, 10] on icon "button" at bounding box center [728, 11] width 12 height 7
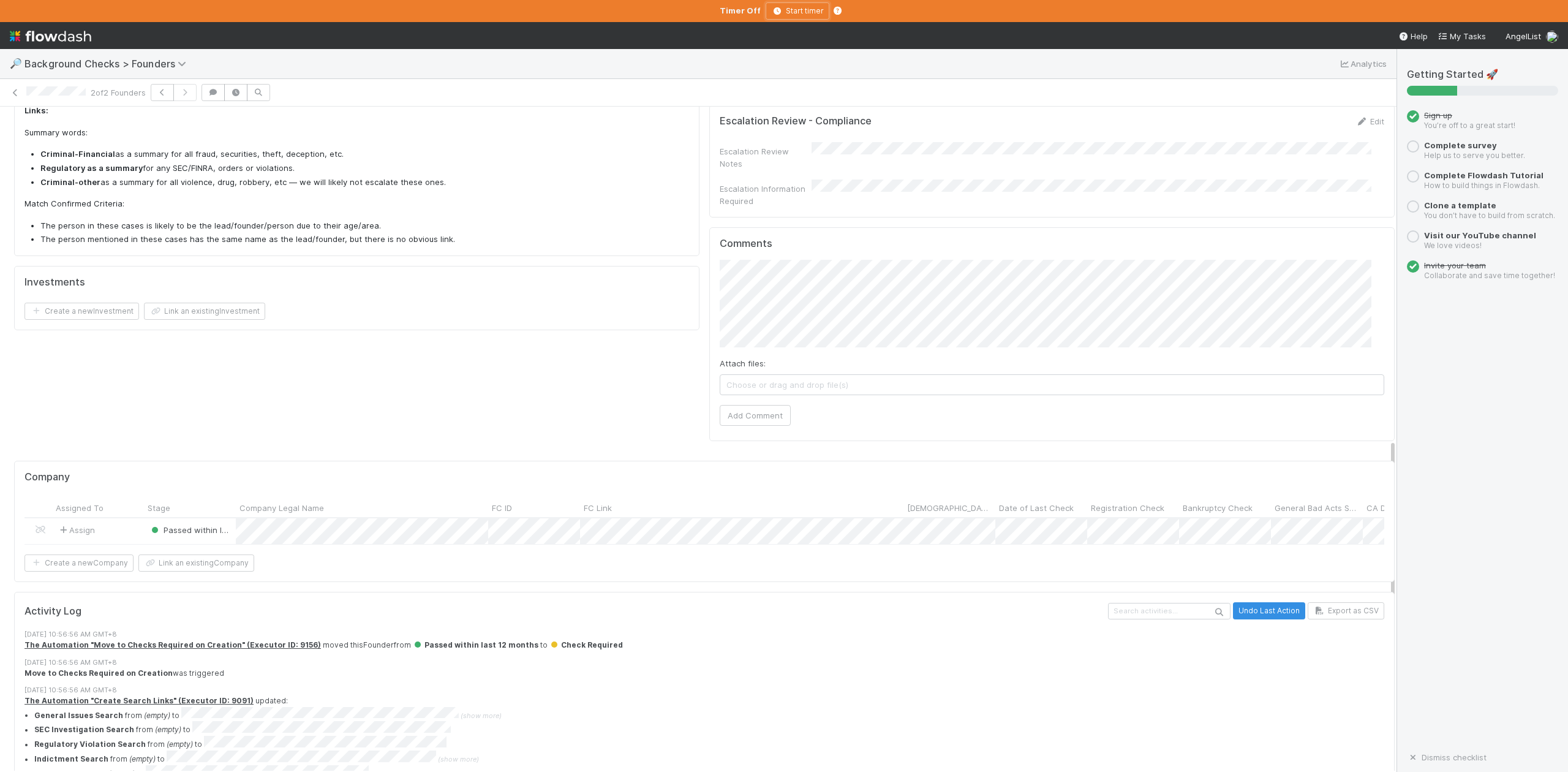
scroll to position [668, 0]
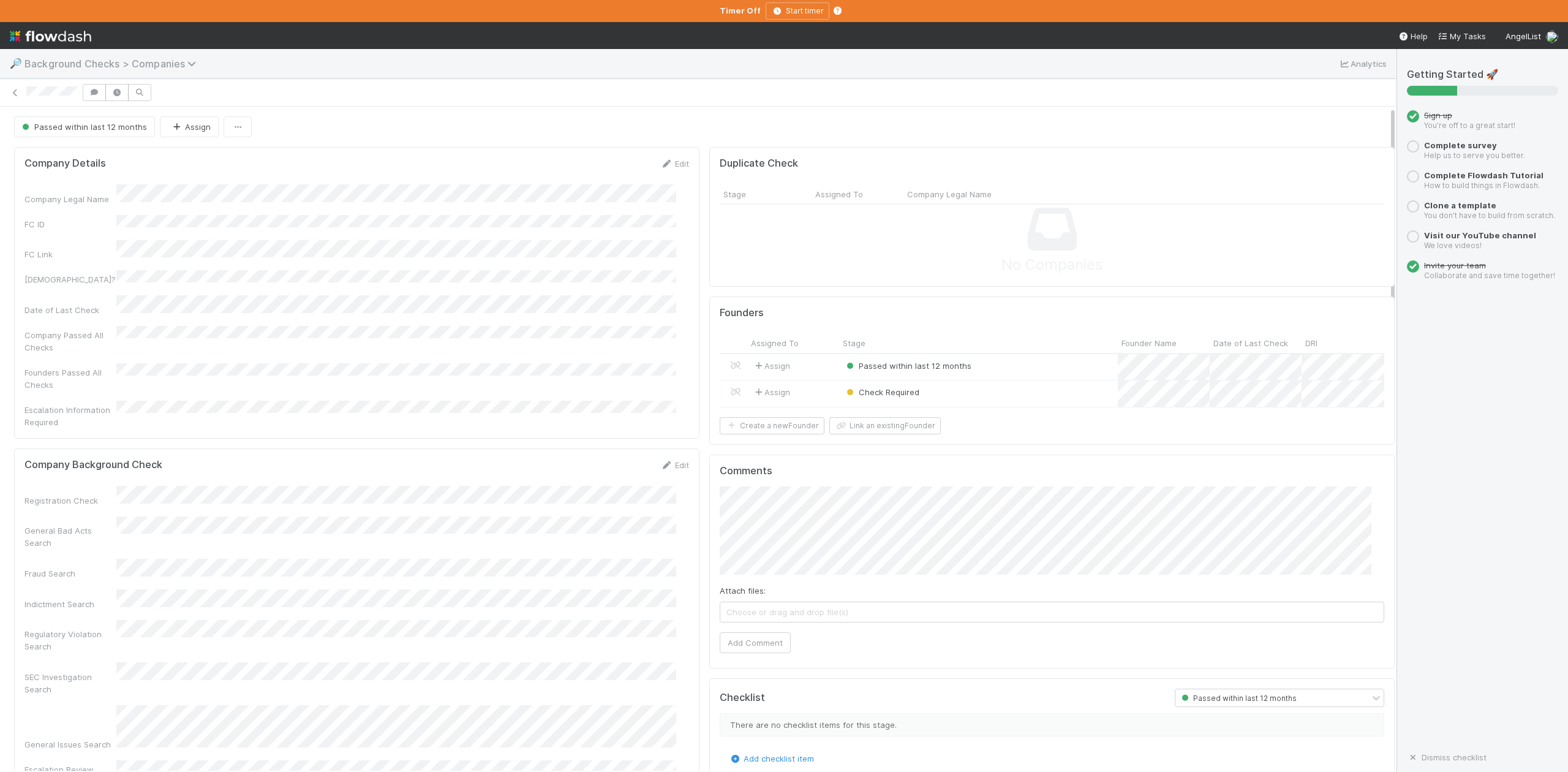
click at [192, 61] on icon at bounding box center [193, 64] width 12 height 10
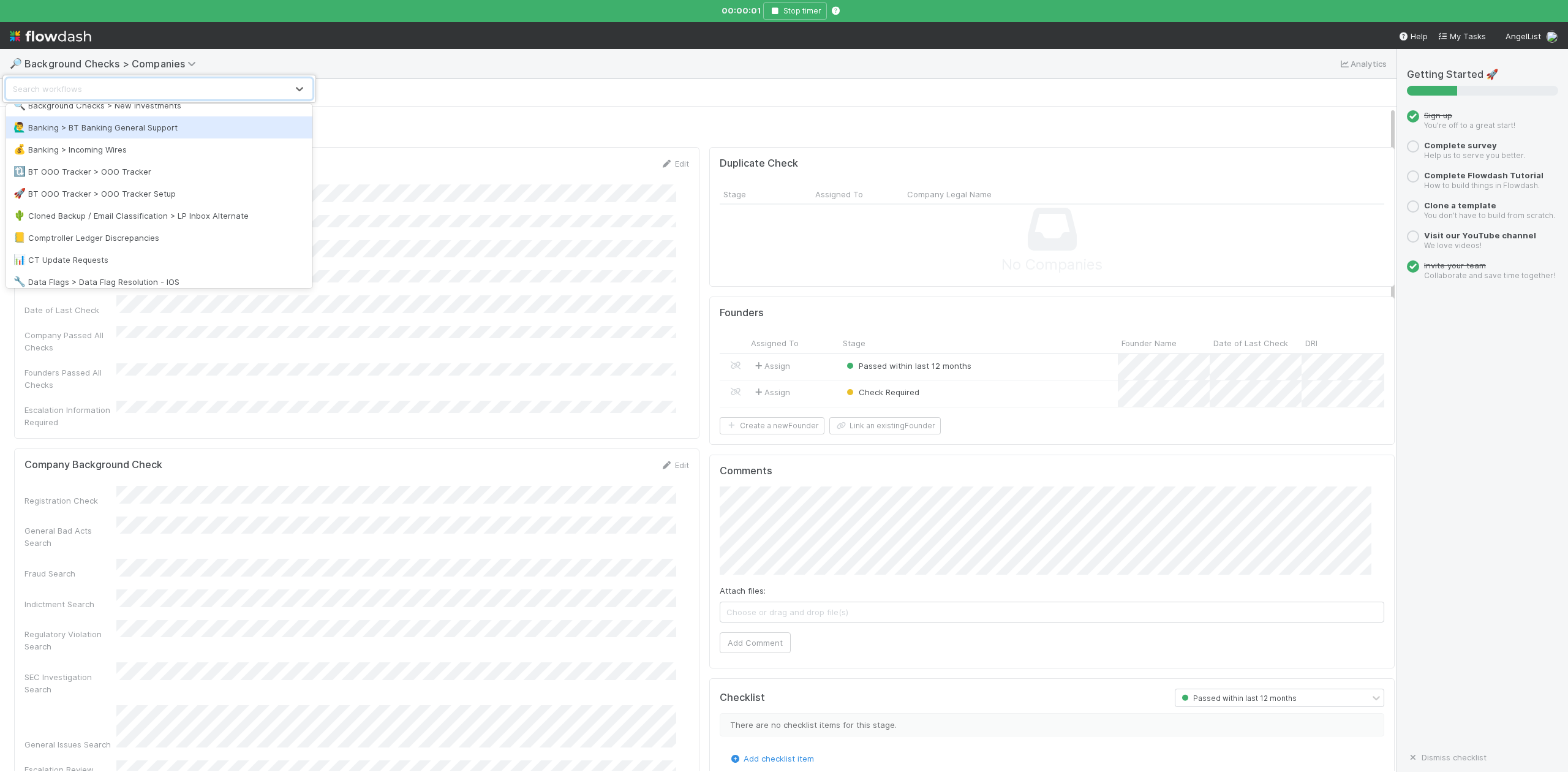
scroll to position [163, 0]
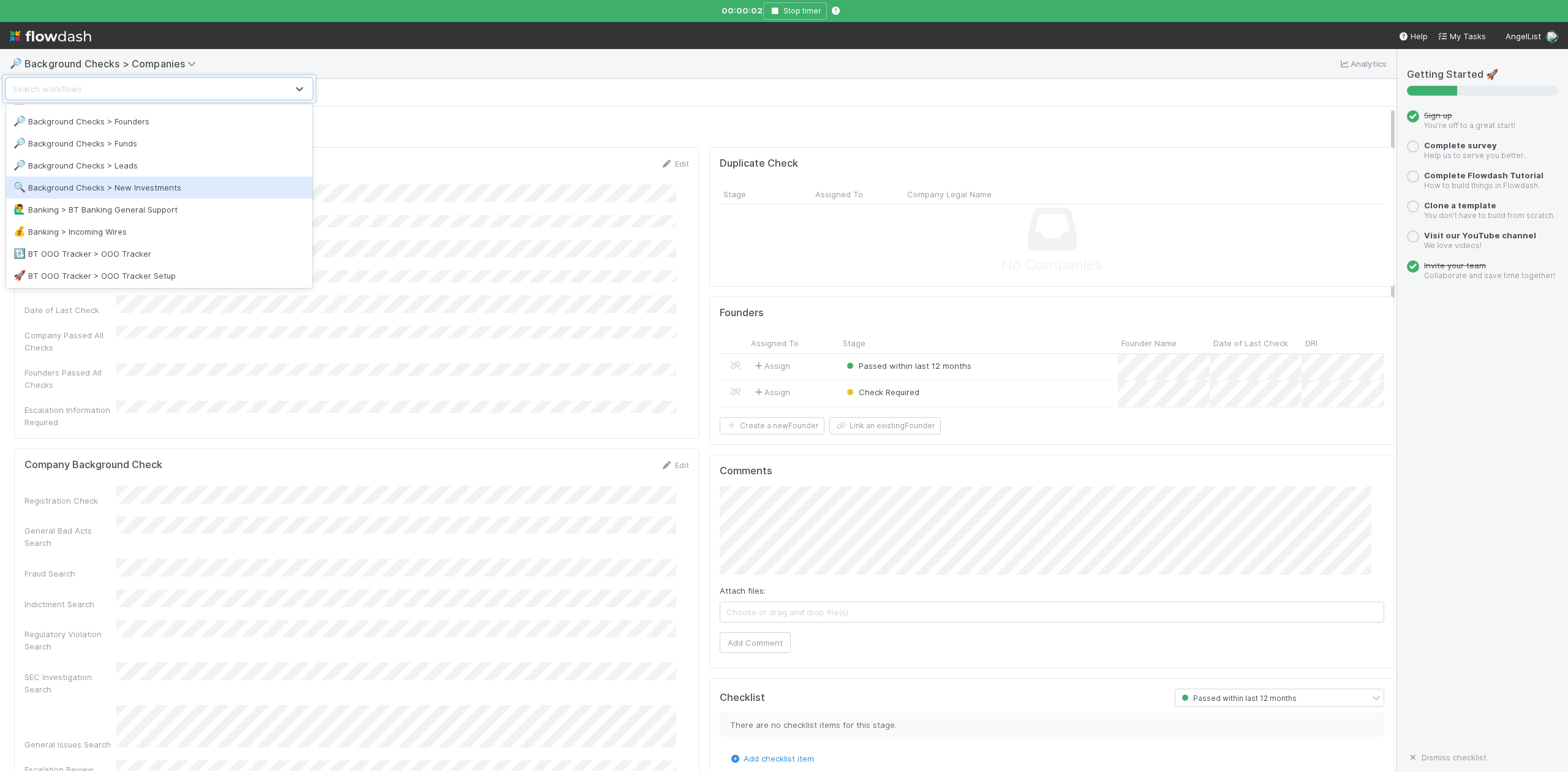
click at [173, 183] on div "🔍 Background Checks > New Investments" at bounding box center [159, 186] width 292 height 12
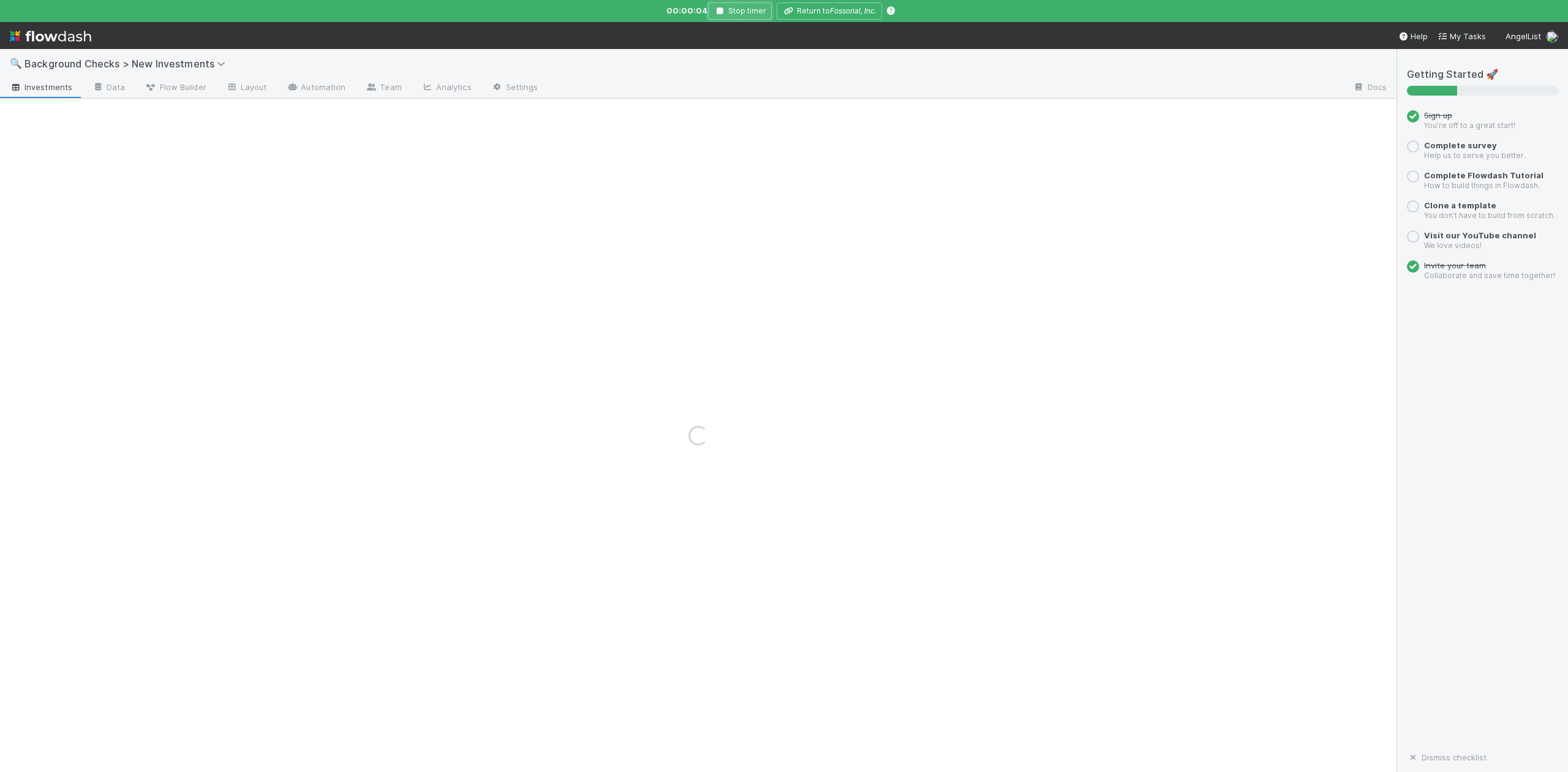
click at [721, 7] on icon "button" at bounding box center [719, 11] width 12 height 7
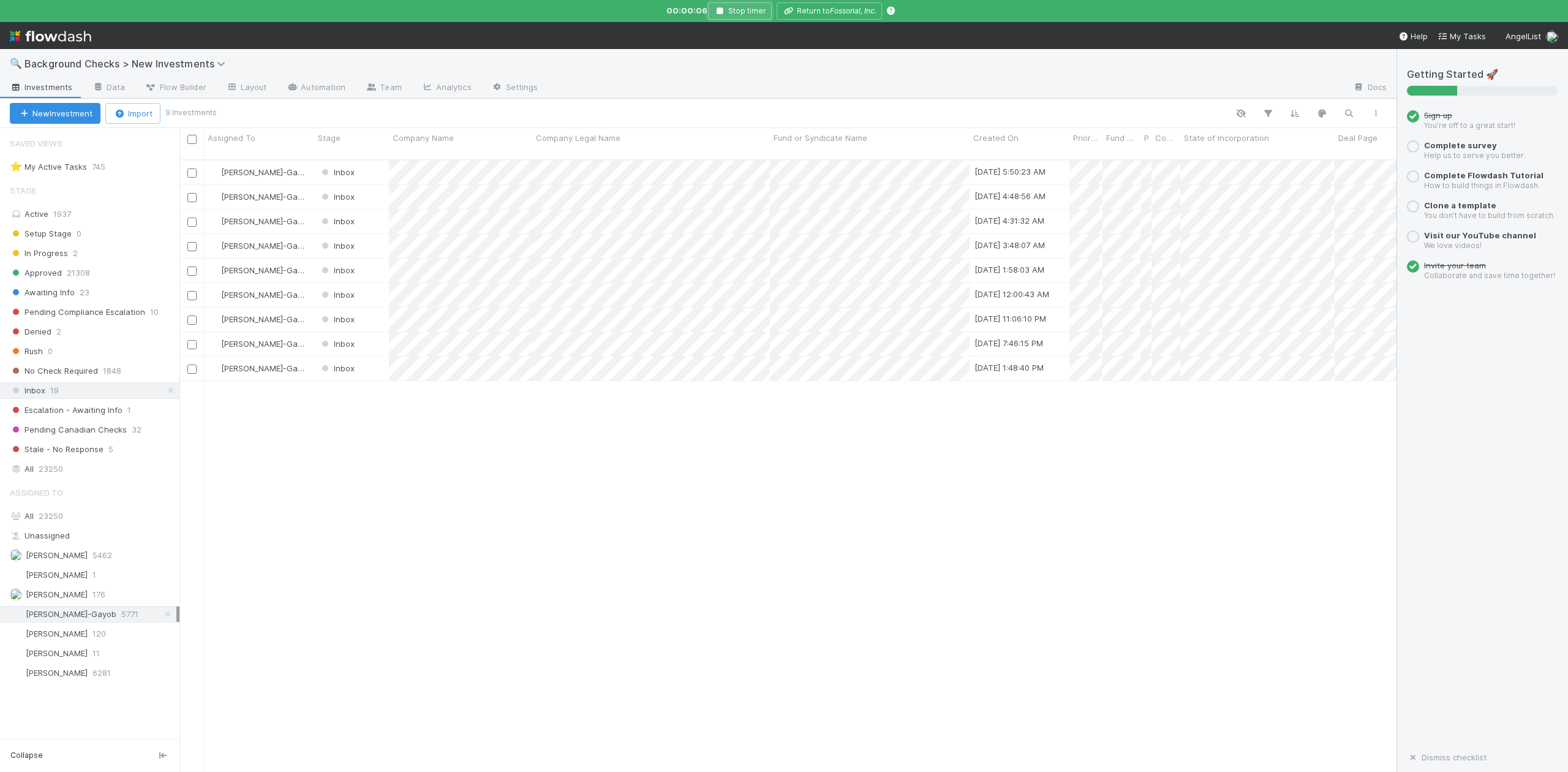
scroll to position [608, 1206]
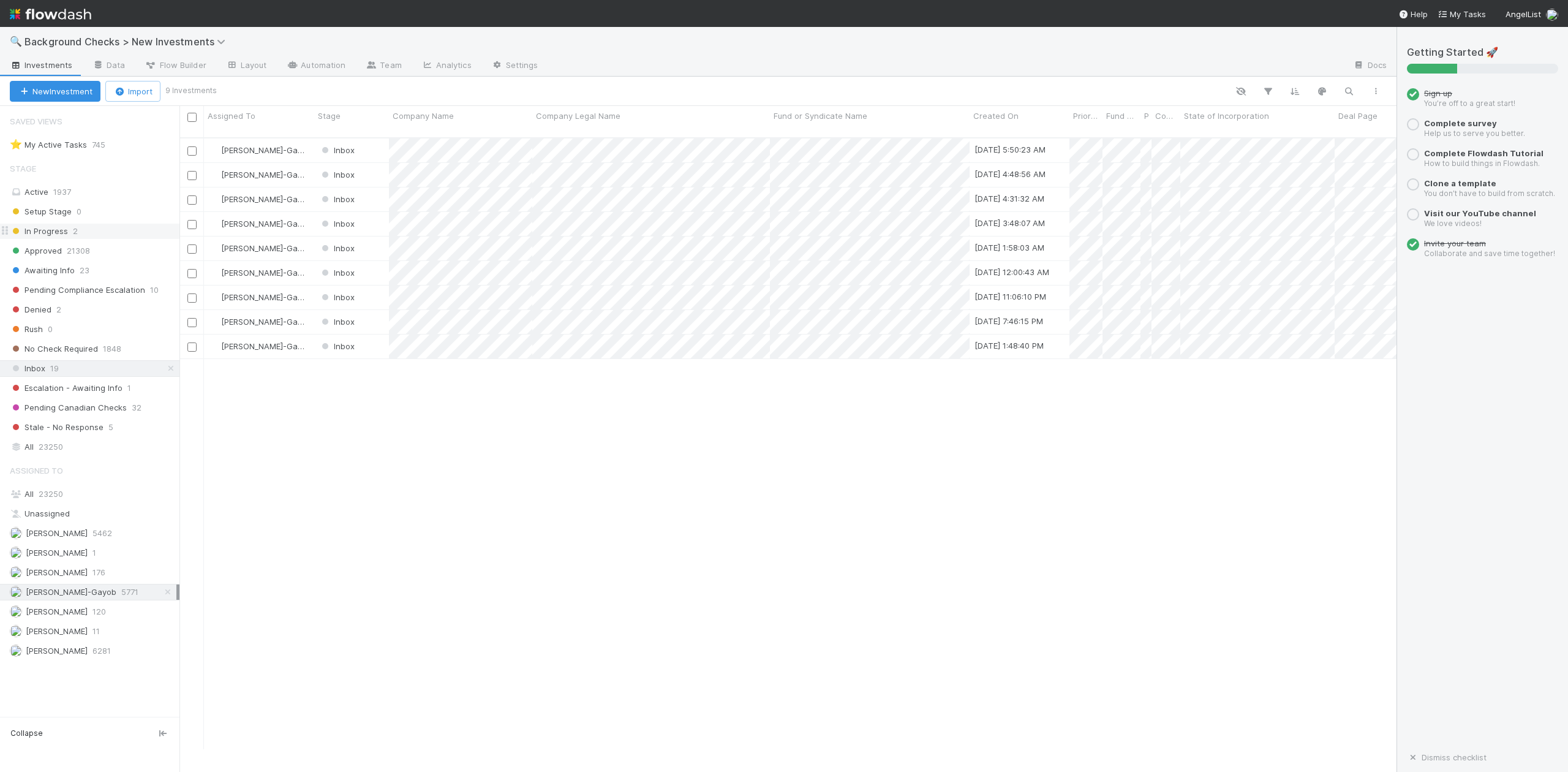
click at [52, 234] on span "In Progress" at bounding box center [39, 231] width 58 height 15
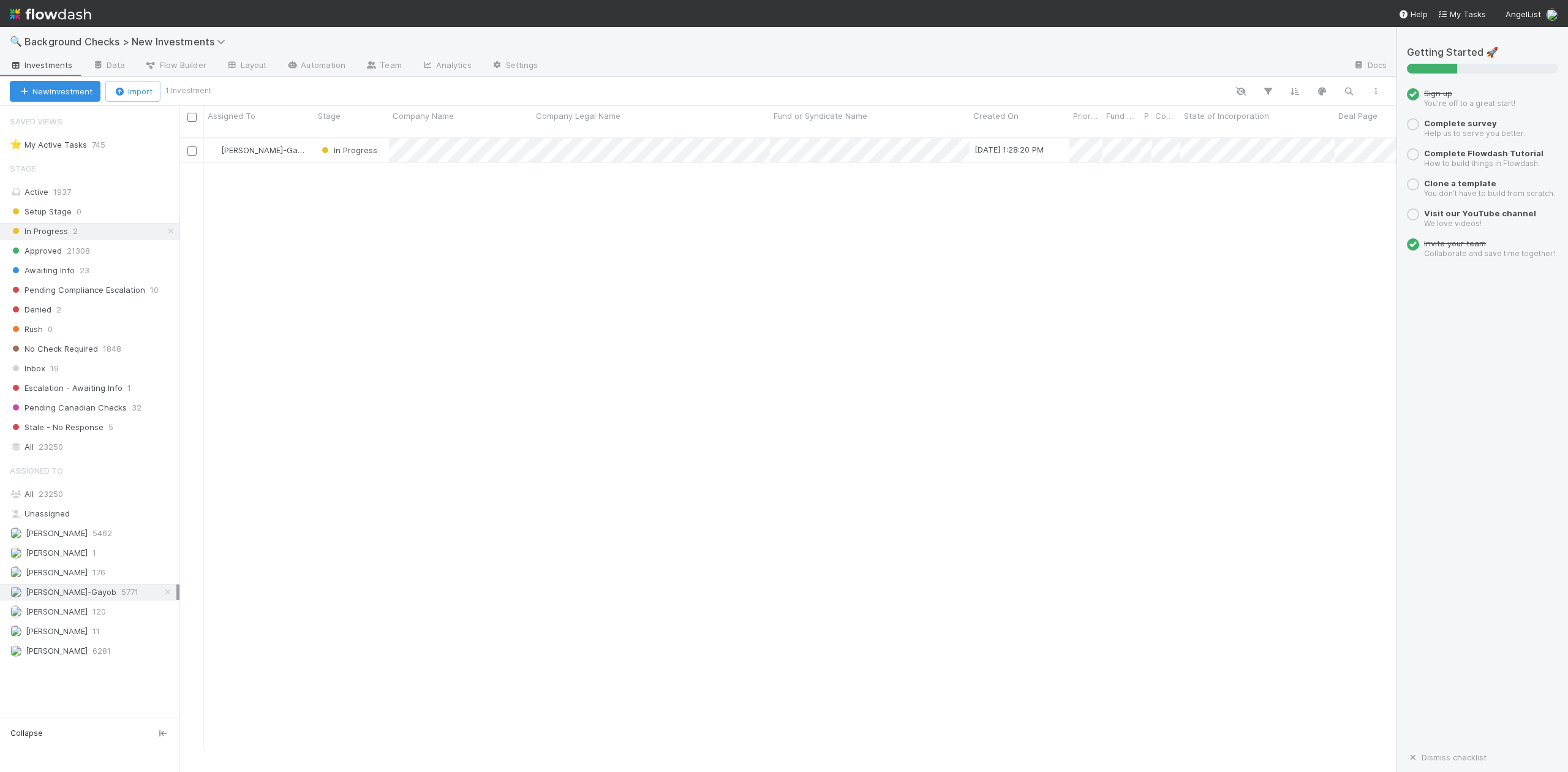
scroll to position [608, 1206]
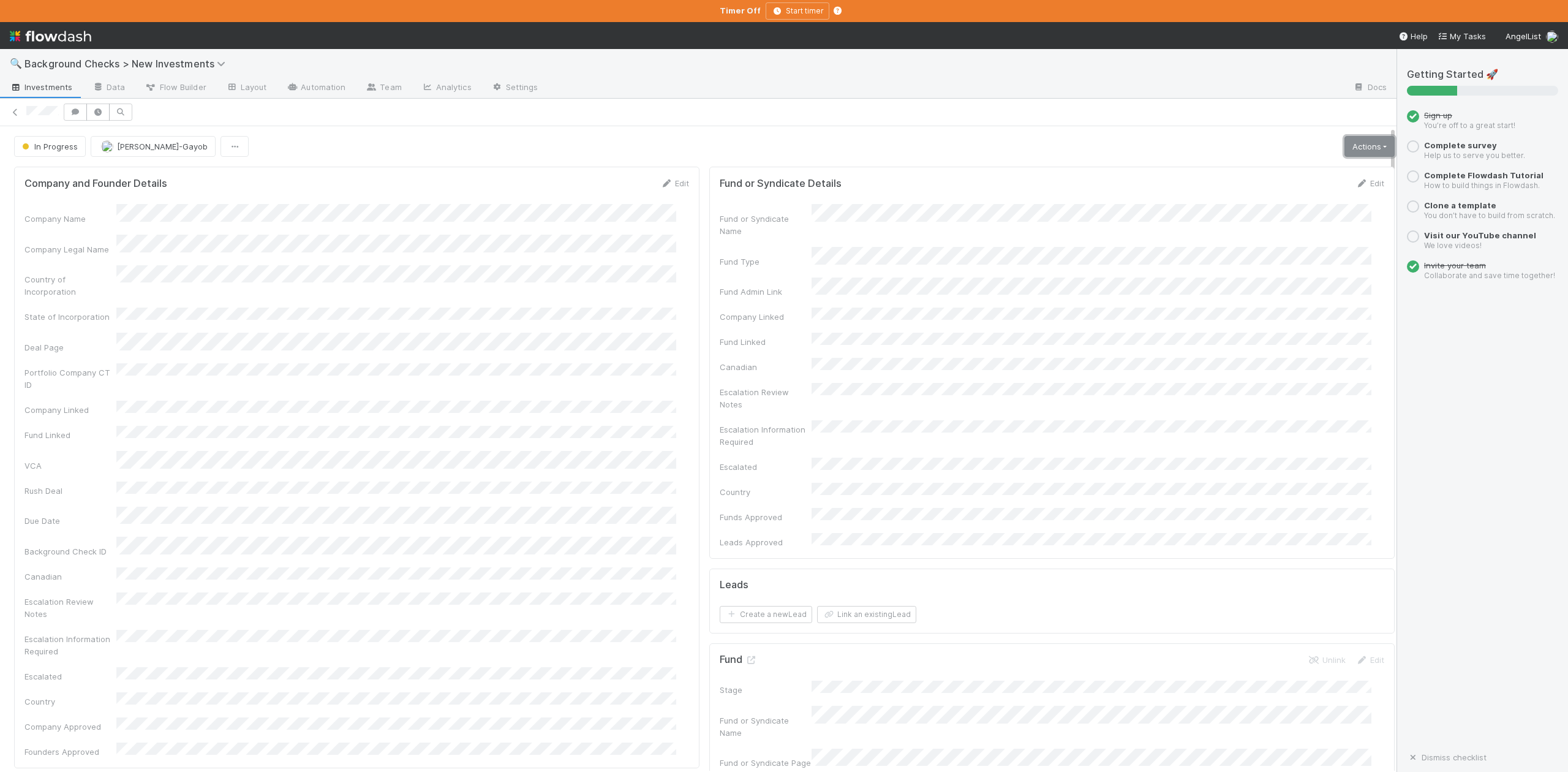
click at [1344, 145] on link "Actions" at bounding box center [1369, 146] width 50 height 21
click at [1268, 175] on button "Finish" at bounding box center [1327, 172] width 136 height 17
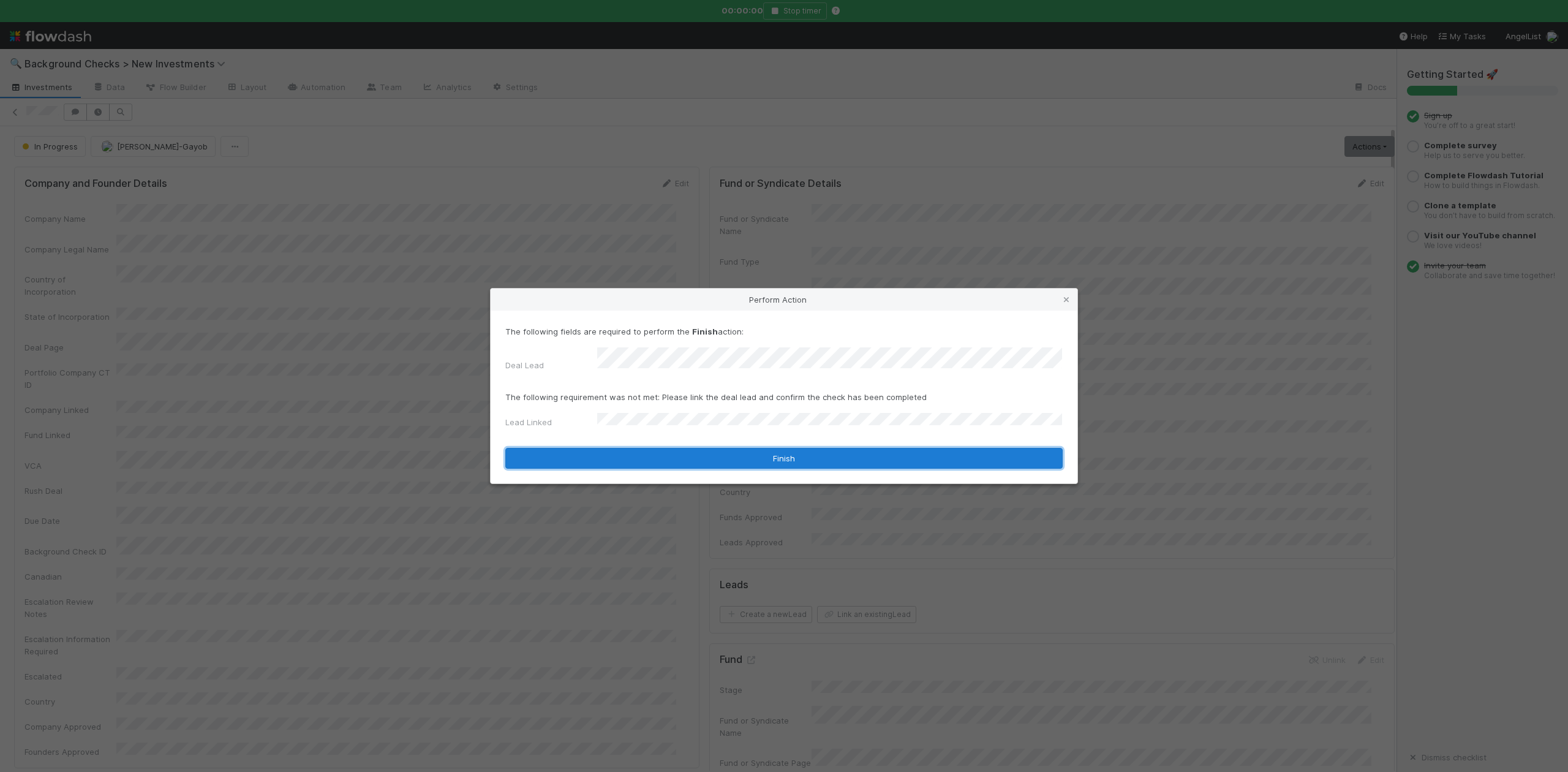
click at [738, 448] on button "Finish" at bounding box center [784, 457] width 558 height 21
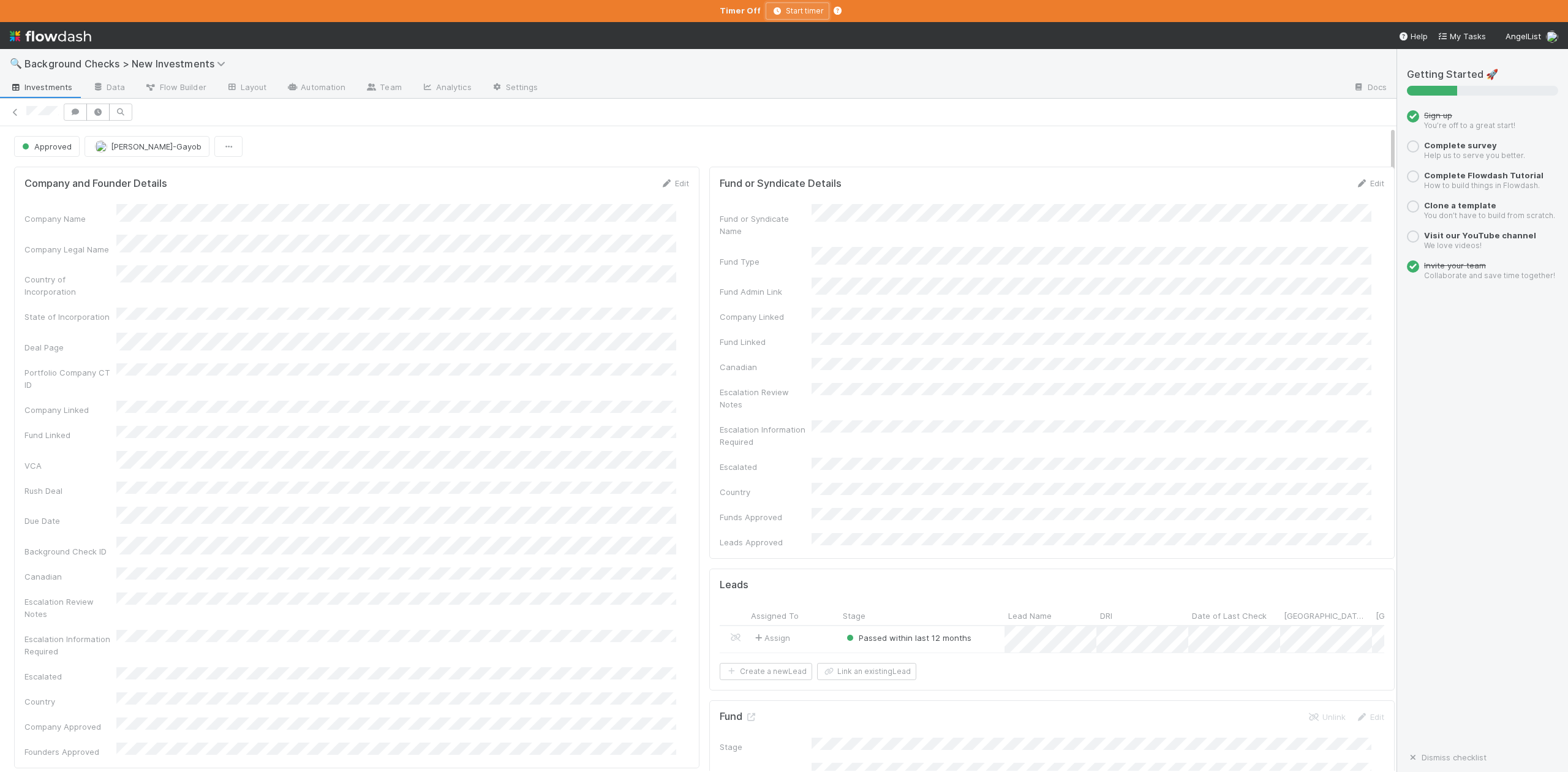
click at [777, 7] on icon "button" at bounding box center [777, 11] width 12 height 7
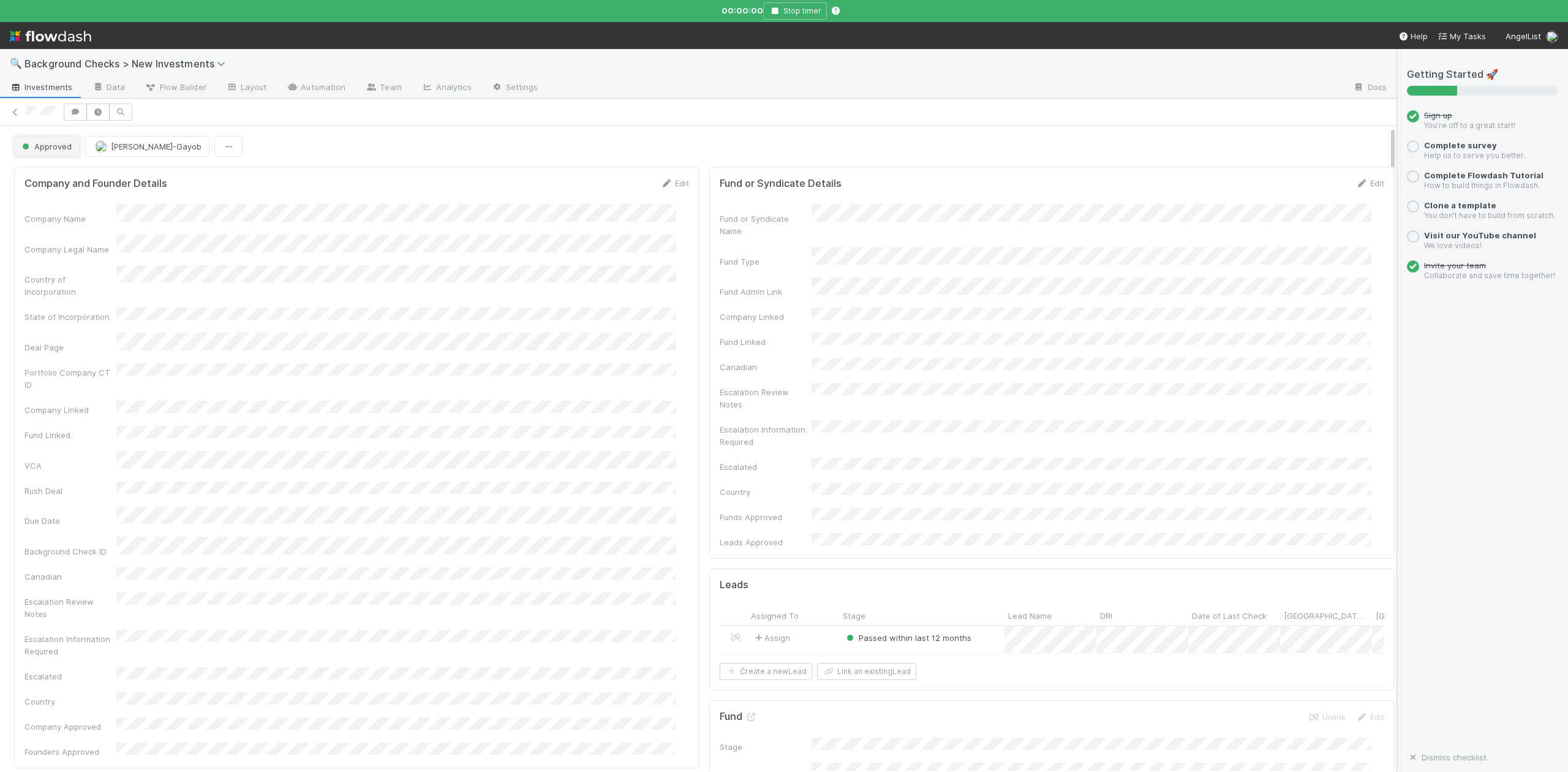
click at [49, 147] on span "Approved" at bounding box center [45, 146] width 52 height 10
click at [54, 204] on span "In Progress" at bounding box center [46, 201] width 58 height 10
click at [15, 116] on icon at bounding box center [15, 112] width 12 height 8
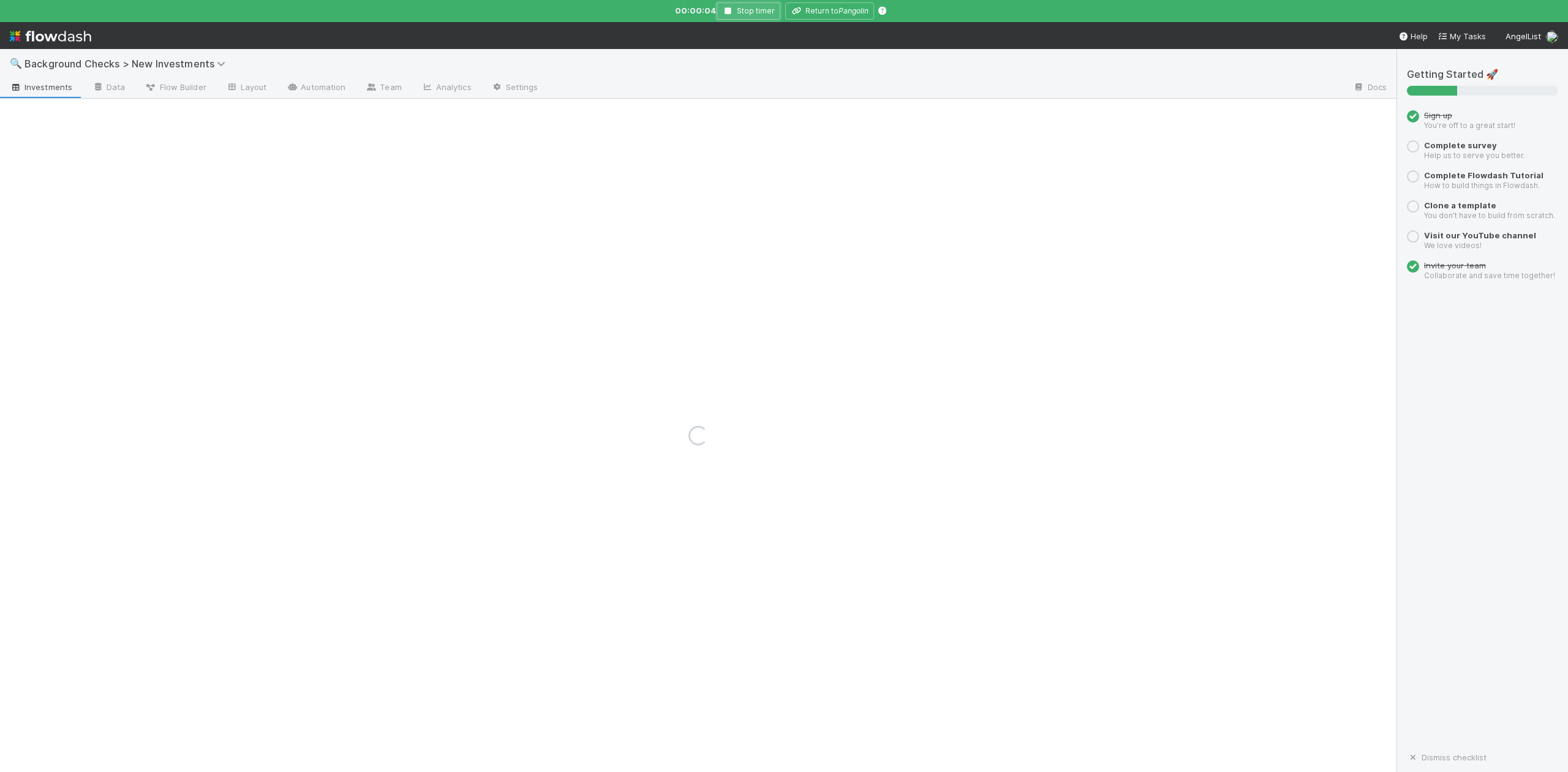
click at [729, 12] on icon "button" at bounding box center [728, 11] width 12 height 7
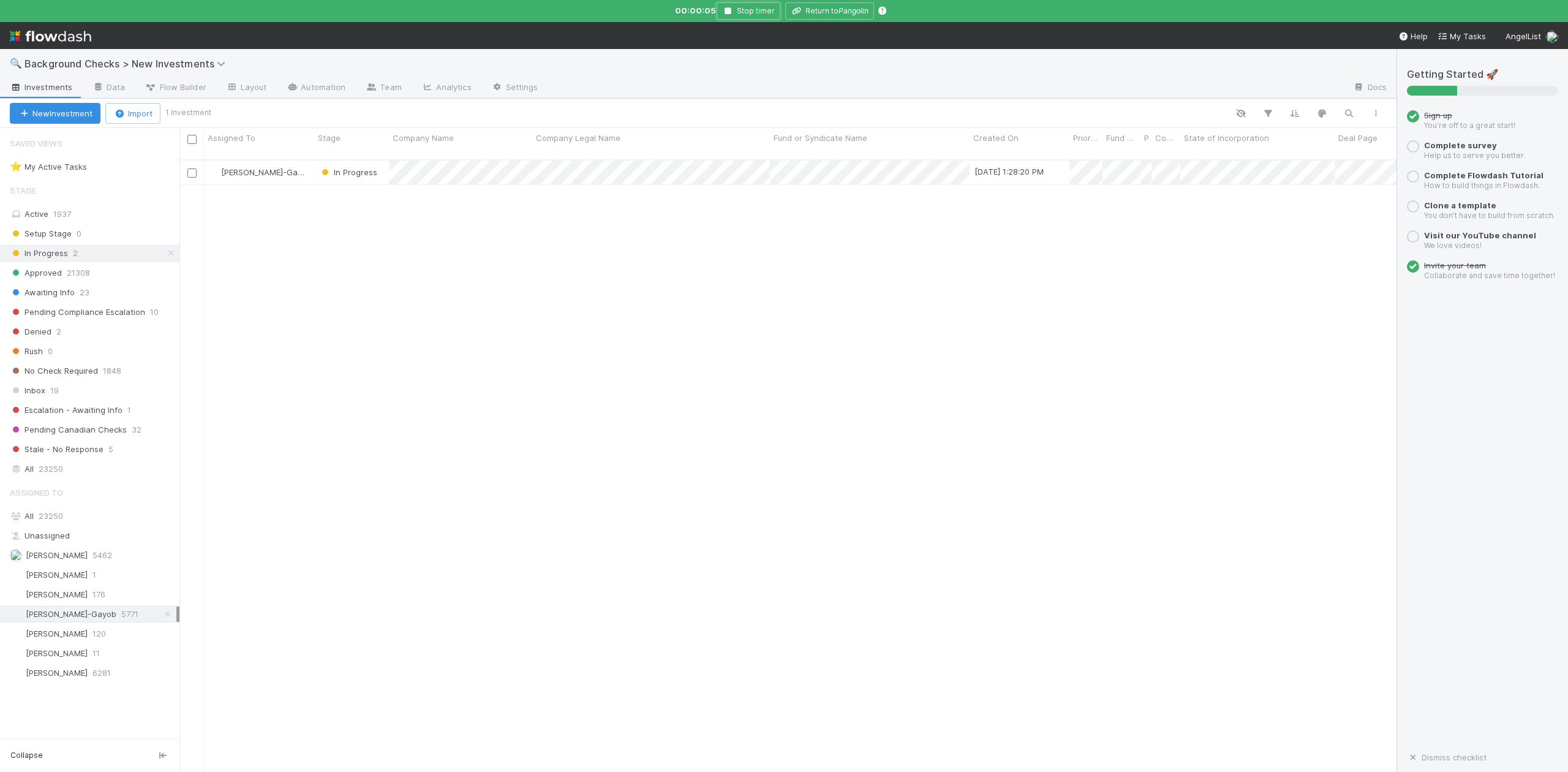
scroll to position [608, 1206]
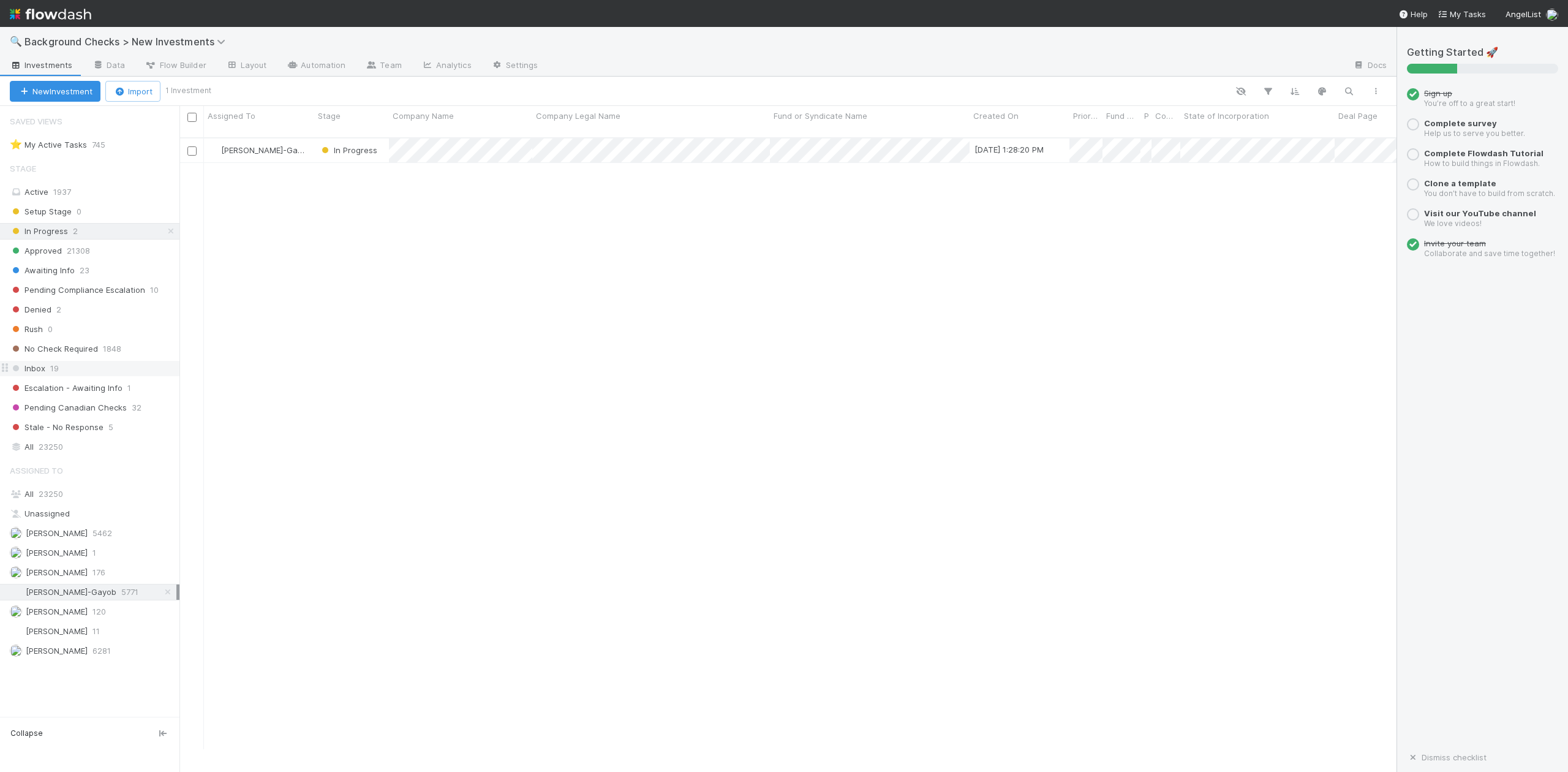
click at [43, 373] on span "Inbox" at bounding box center [27, 368] width 35 height 15
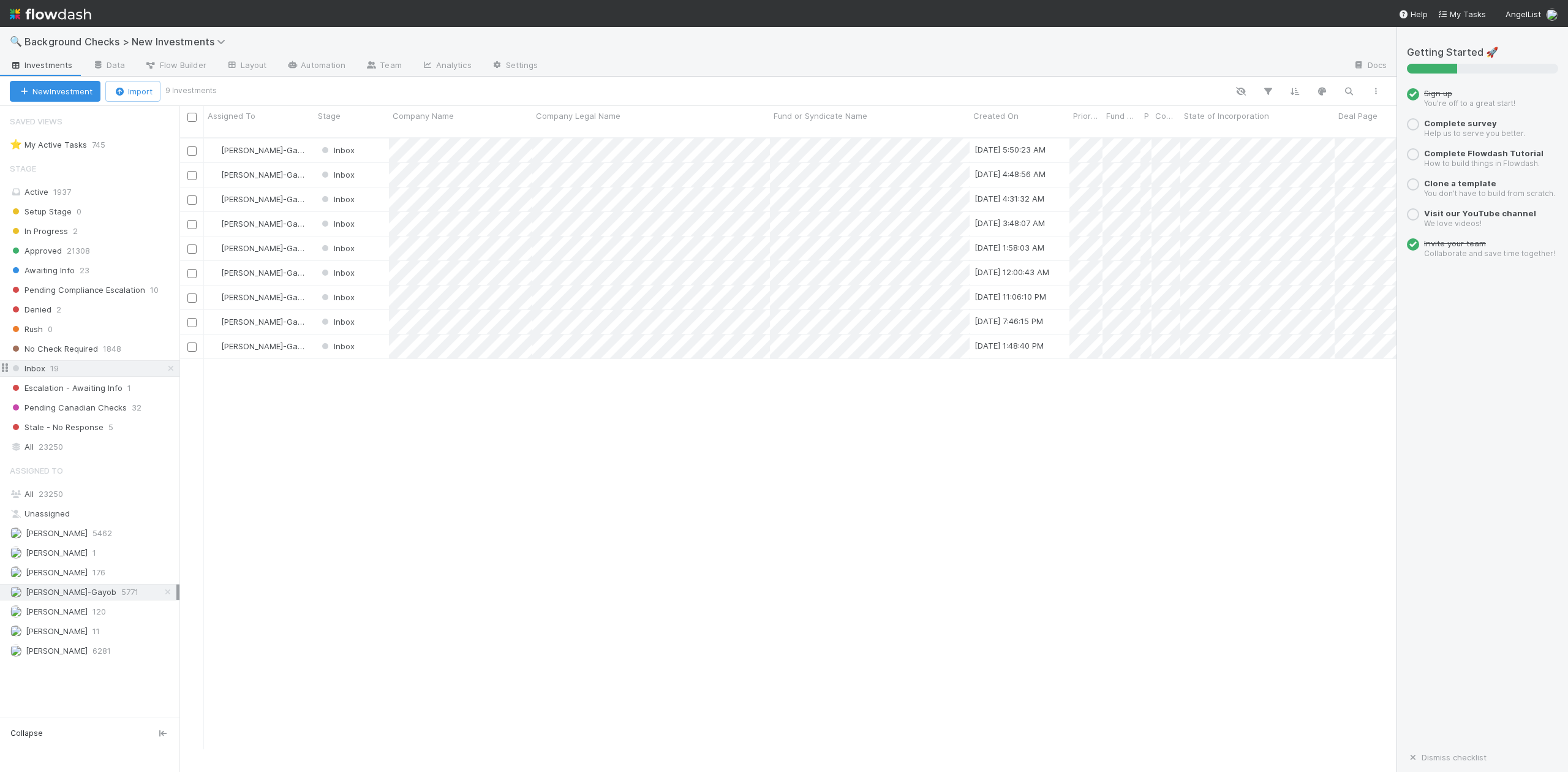
scroll to position [608, 1206]
click at [496, 456] on div at bounding box center [784, 386] width 1568 height 772
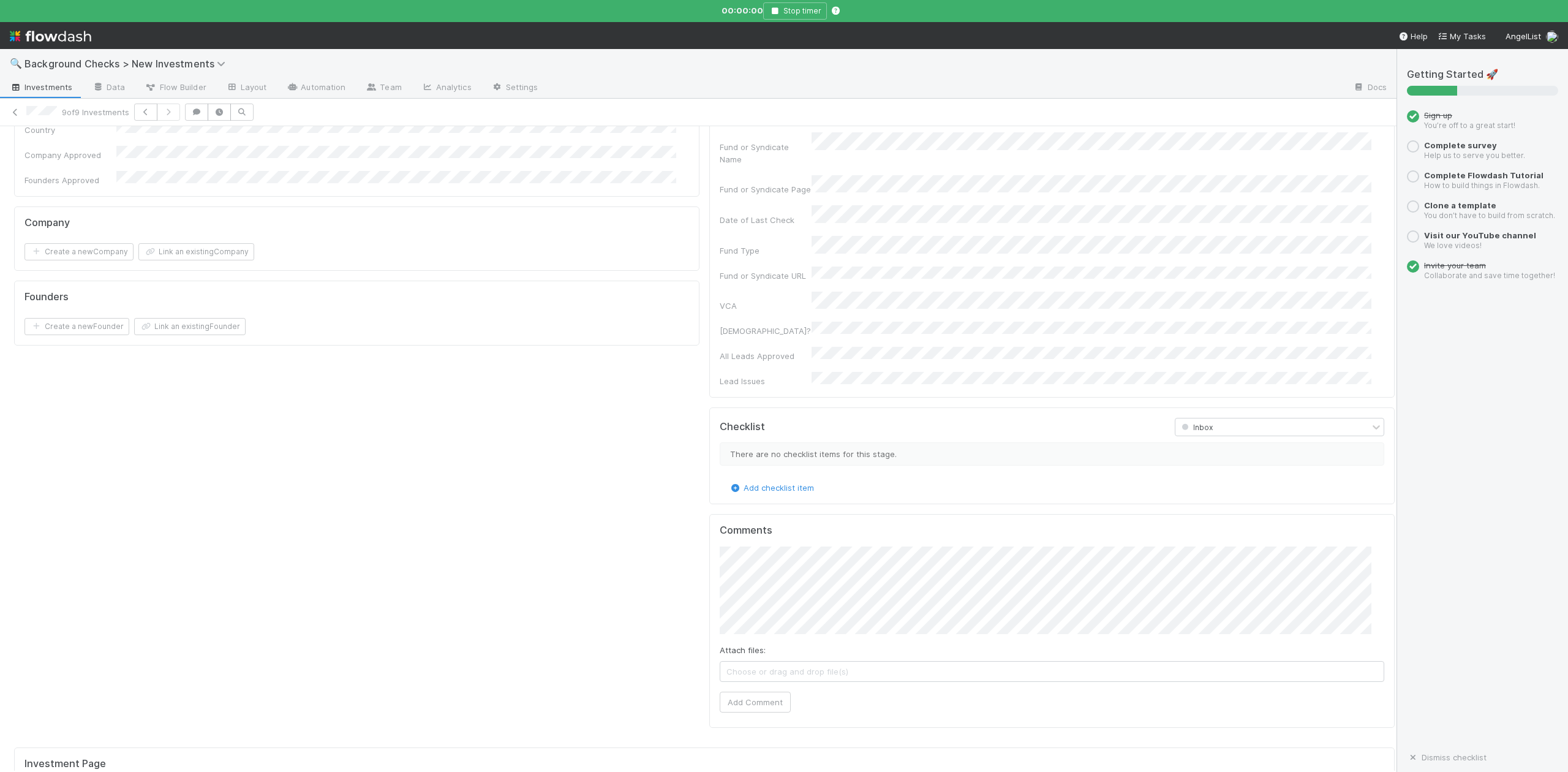
scroll to position [735, 0]
click at [743, 530] on button "Add Comment" at bounding box center [755, 540] width 71 height 21
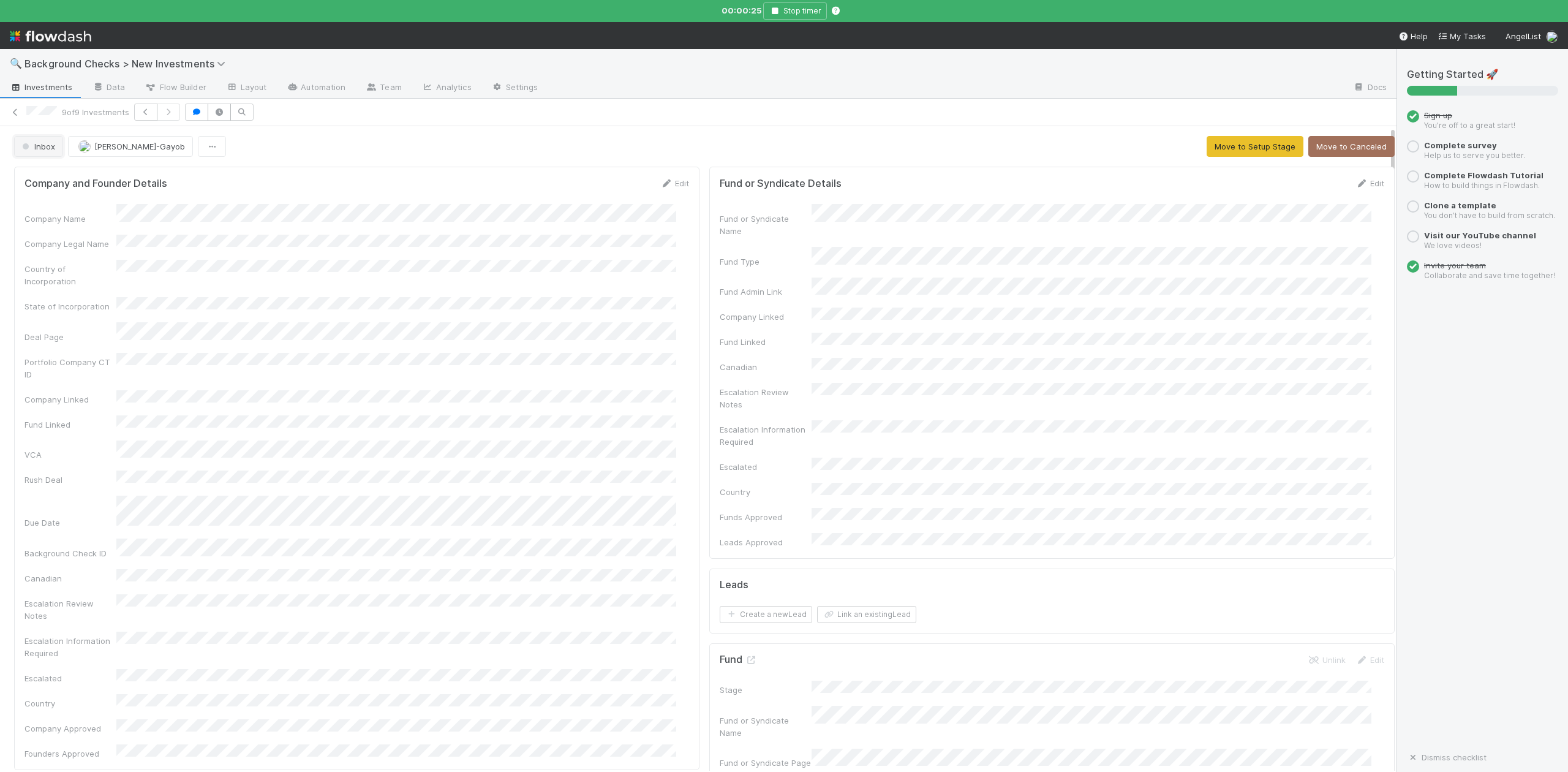
click at [45, 151] on span "Inbox" at bounding box center [37, 146] width 35 height 10
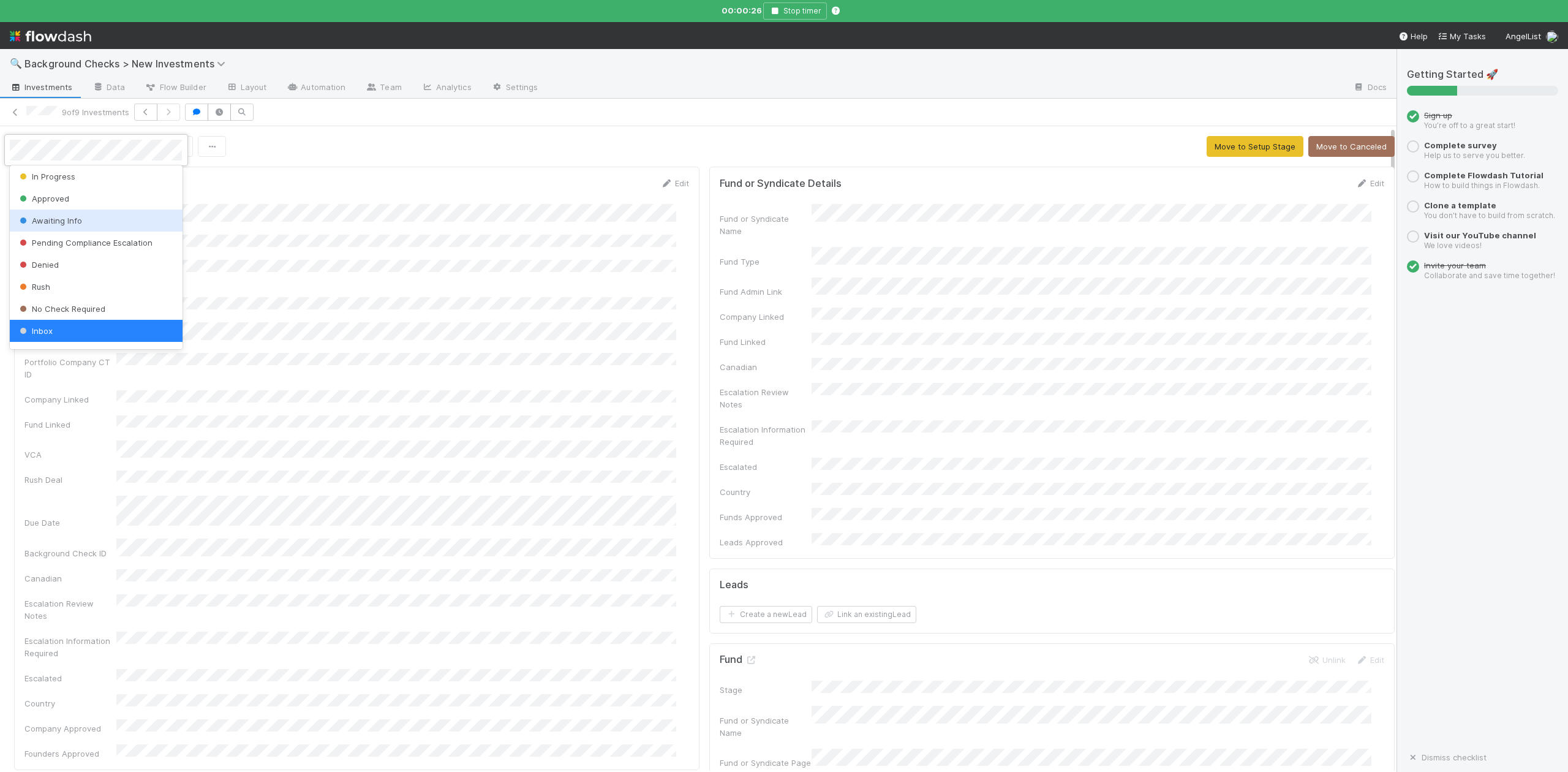
click at [45, 224] on span "Awaiting Info" at bounding box center [49, 220] width 65 height 10
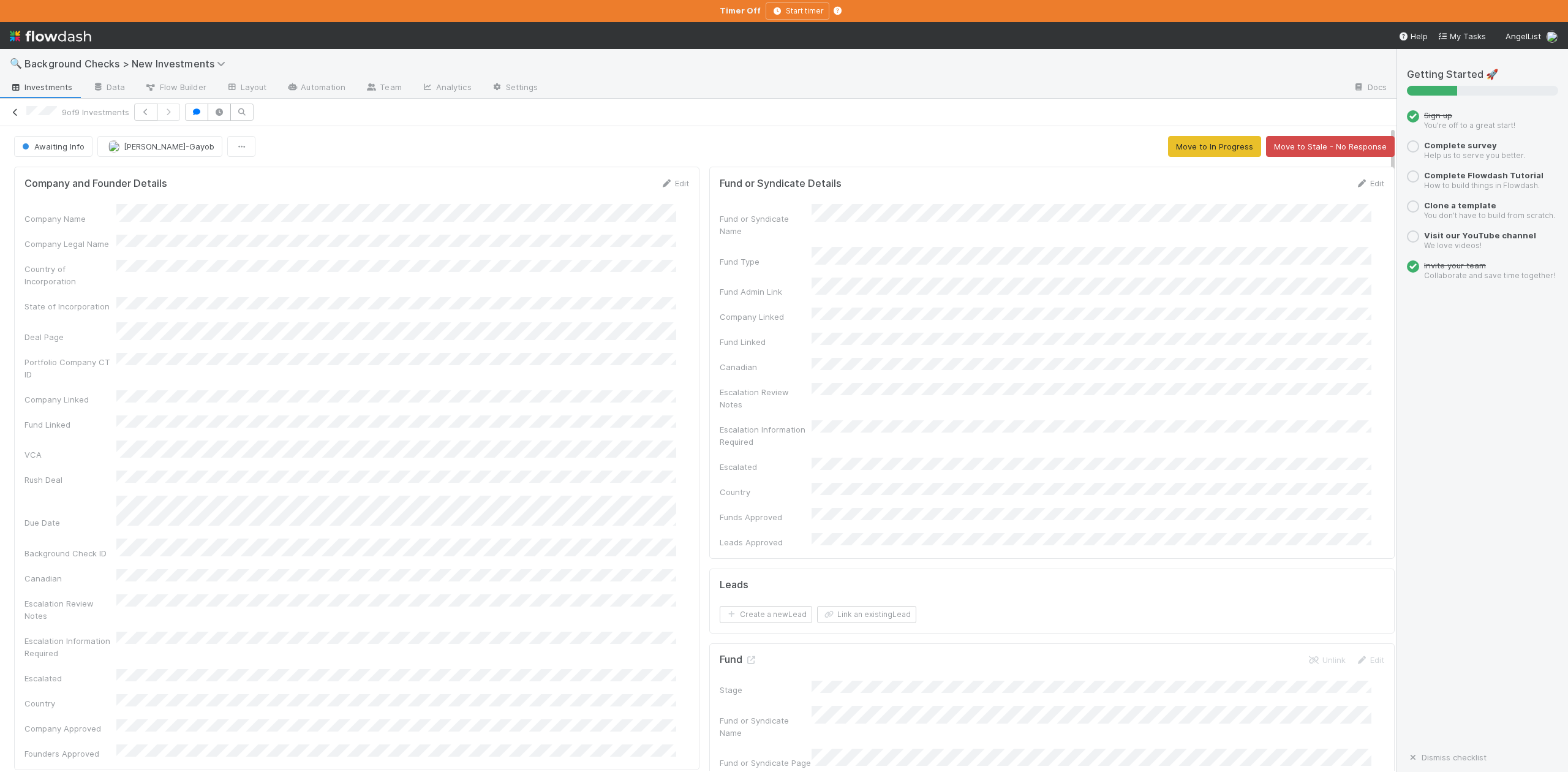
click at [18, 115] on icon at bounding box center [15, 112] width 12 height 8
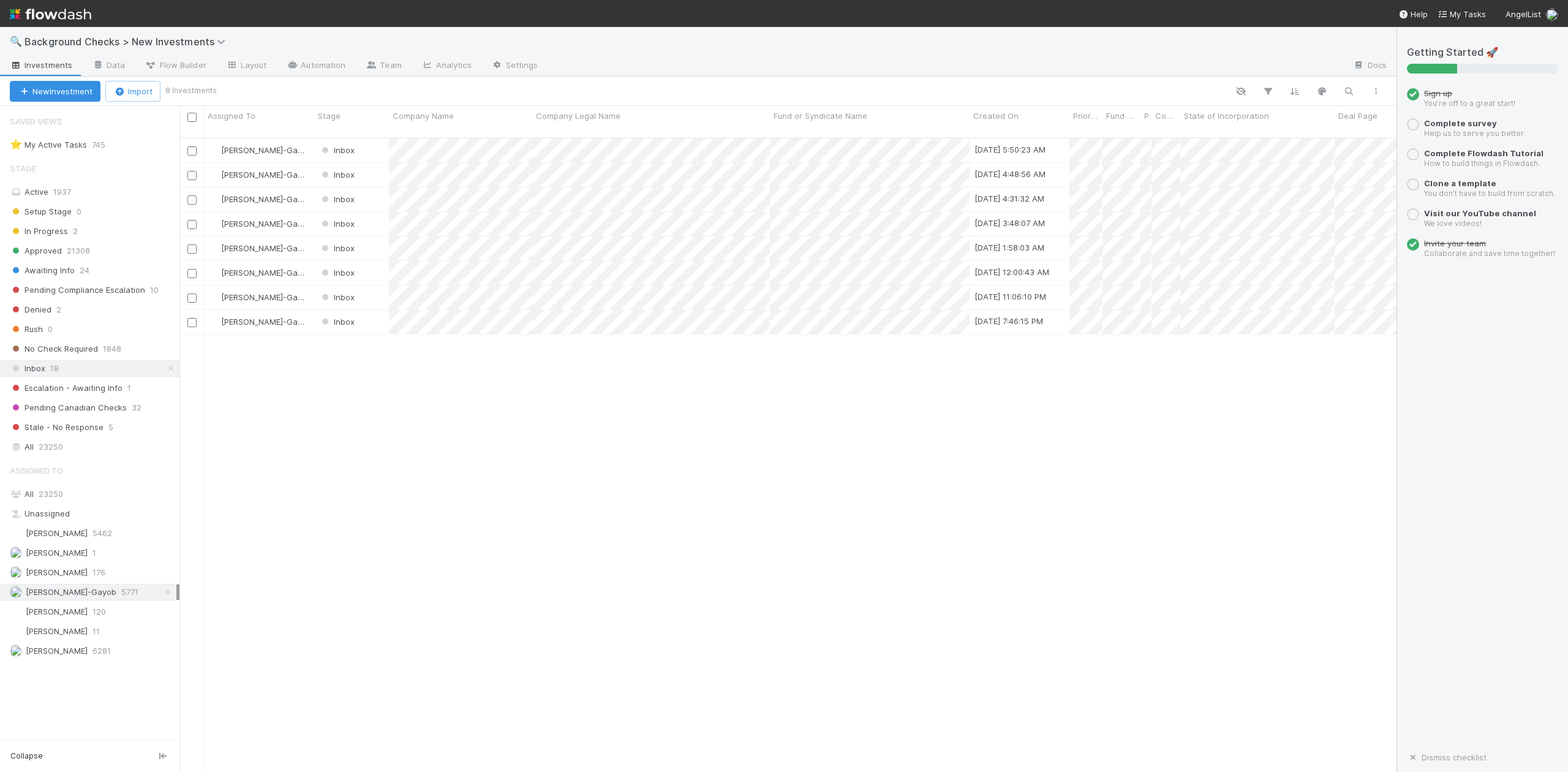
scroll to position [632, 1206]
click at [592, 415] on div at bounding box center [784, 386] width 1568 height 772
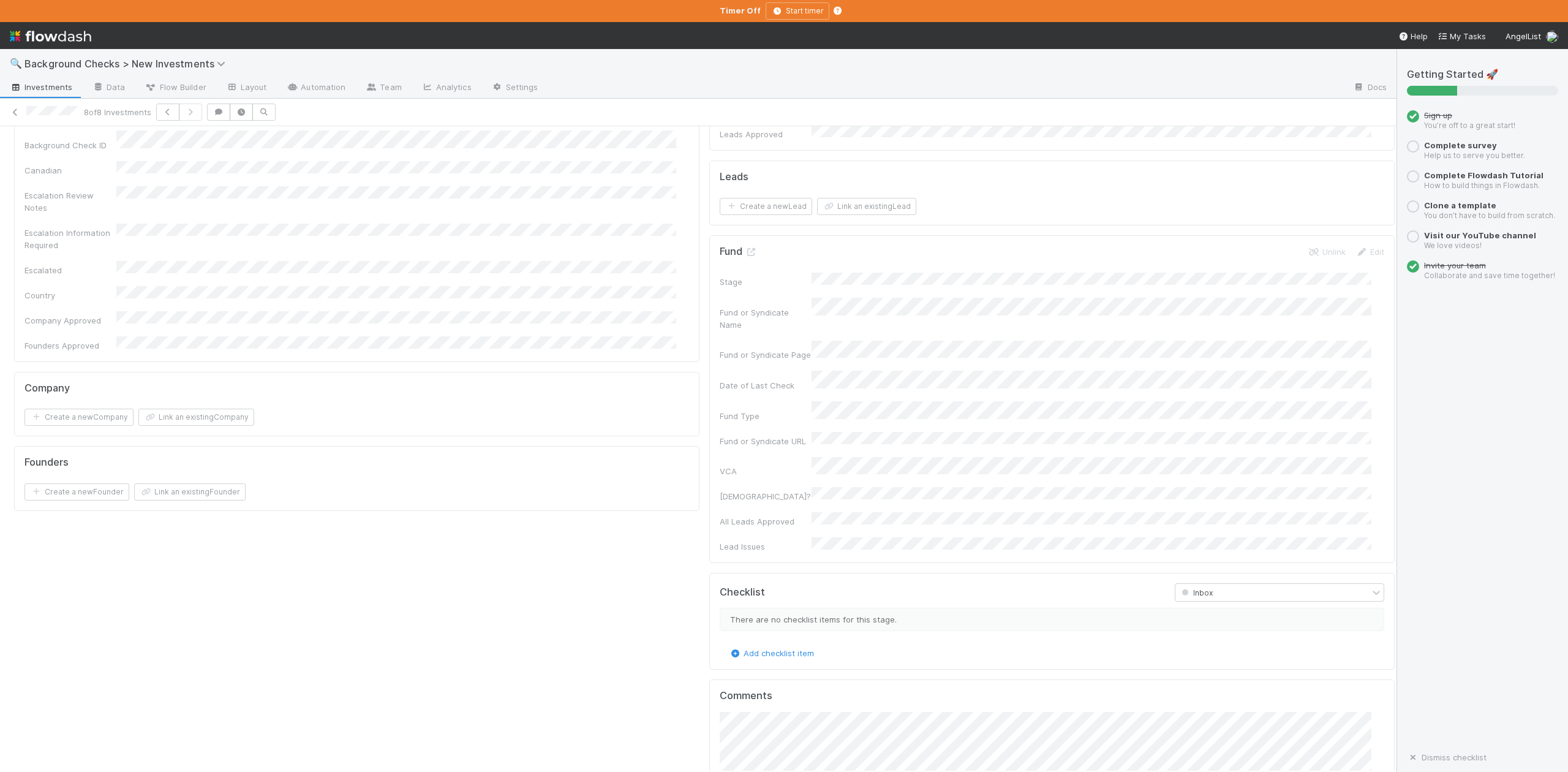
scroll to position [490, 0]
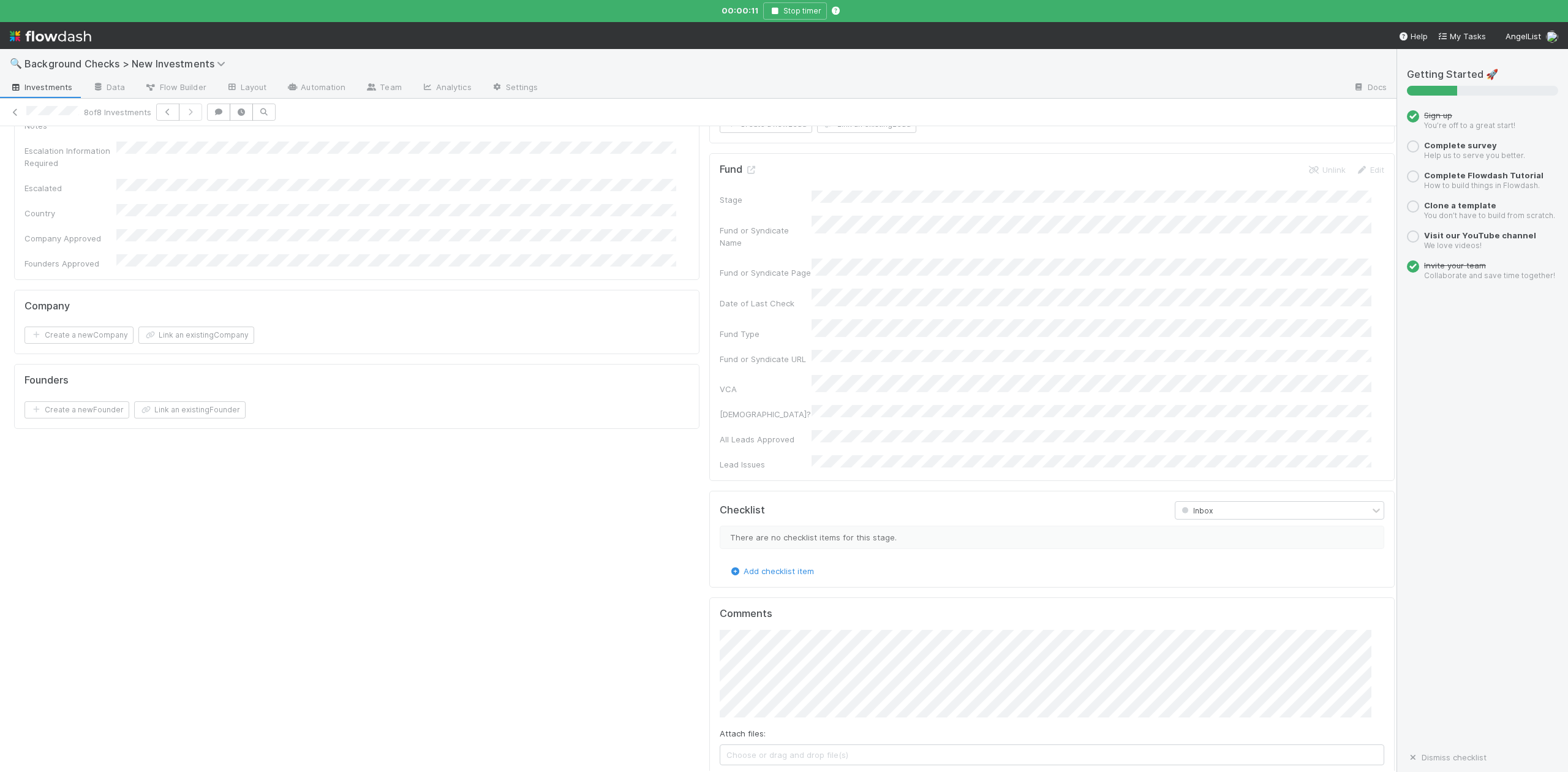
click at [739, 771] on button "Add Comment" at bounding box center [755, 785] width 71 height 21
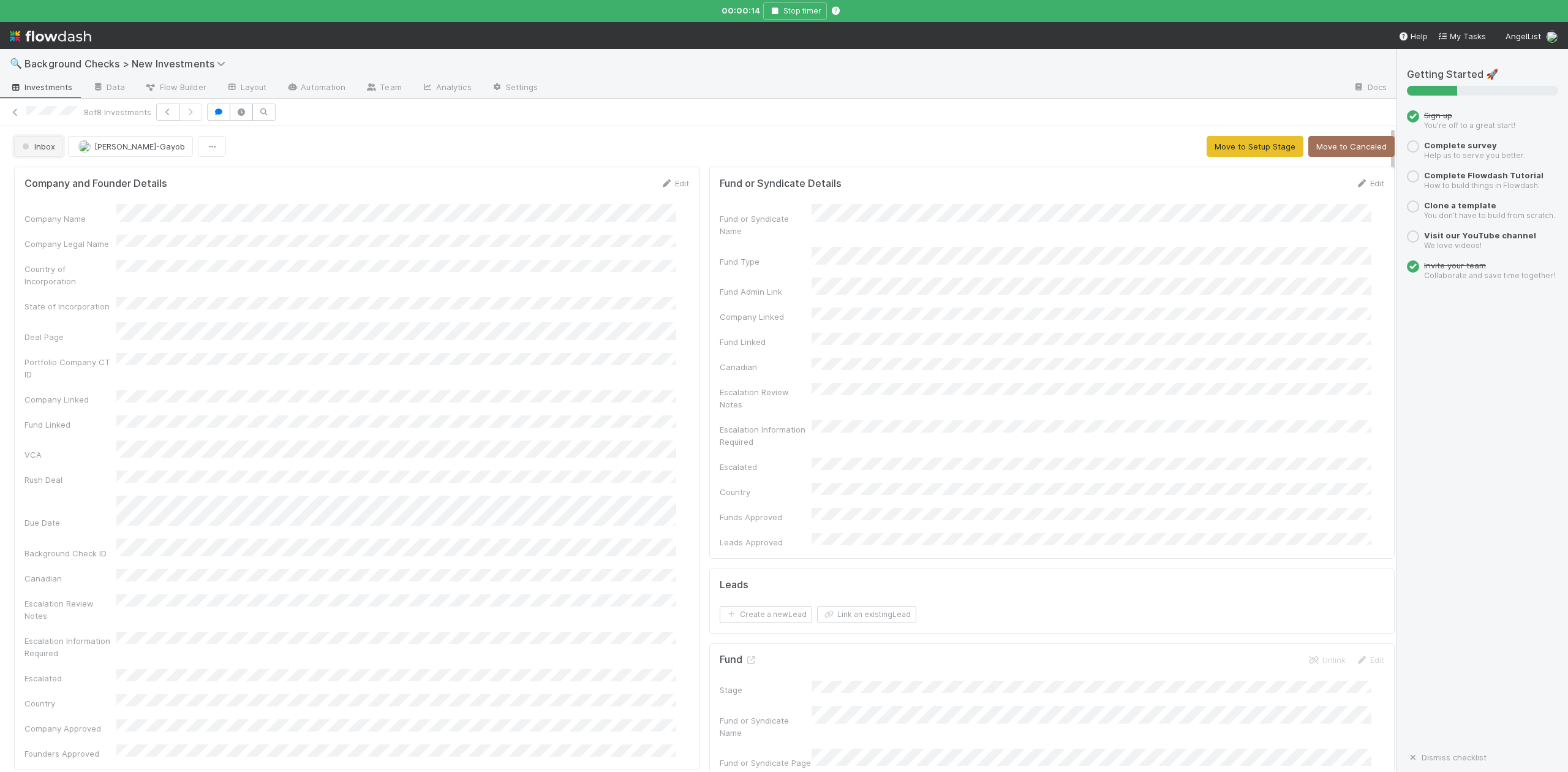
click at [42, 145] on span "Inbox" at bounding box center [37, 146] width 35 height 10
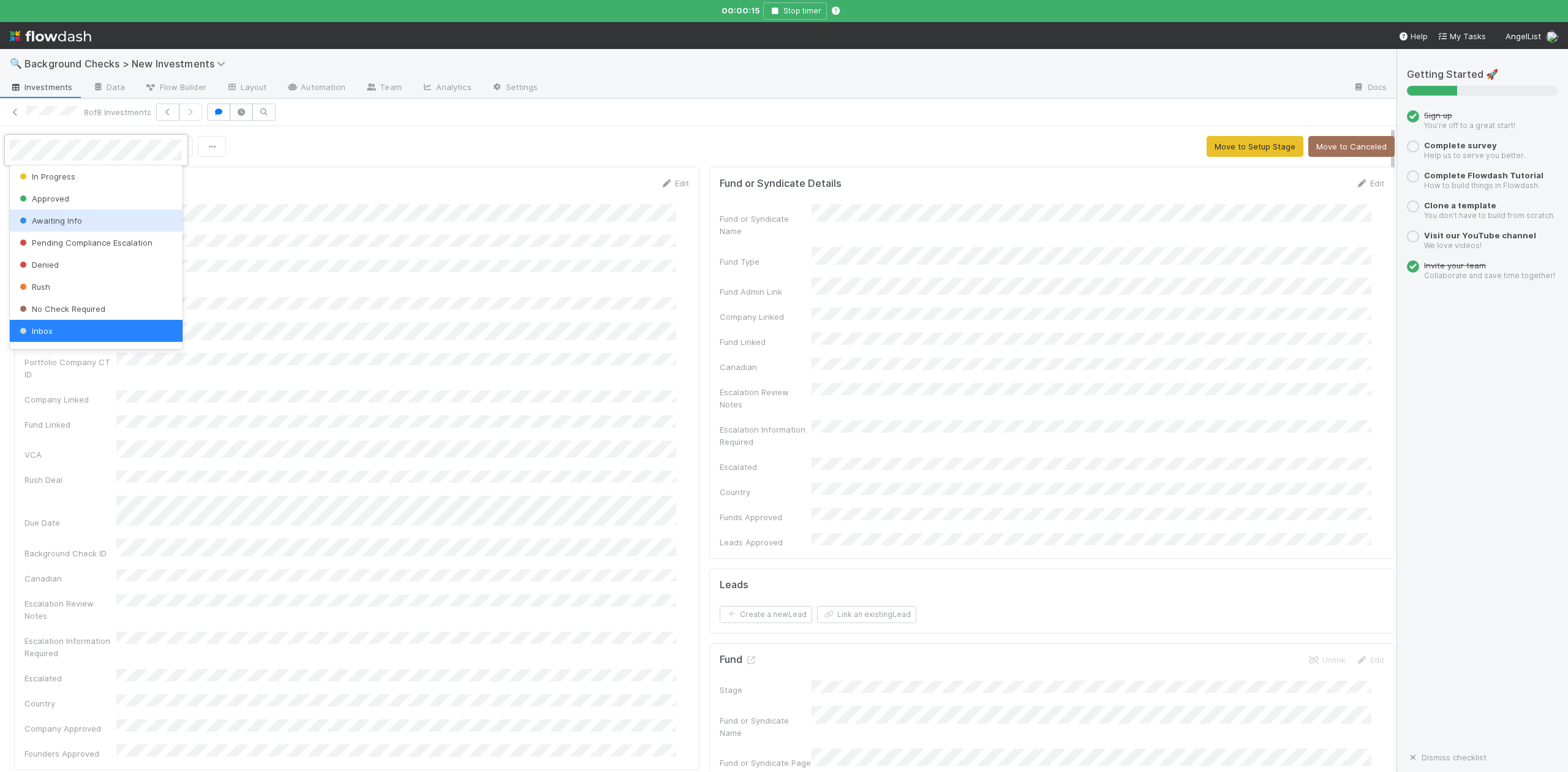
click at [57, 216] on span "Awaiting Info" at bounding box center [49, 220] width 65 height 10
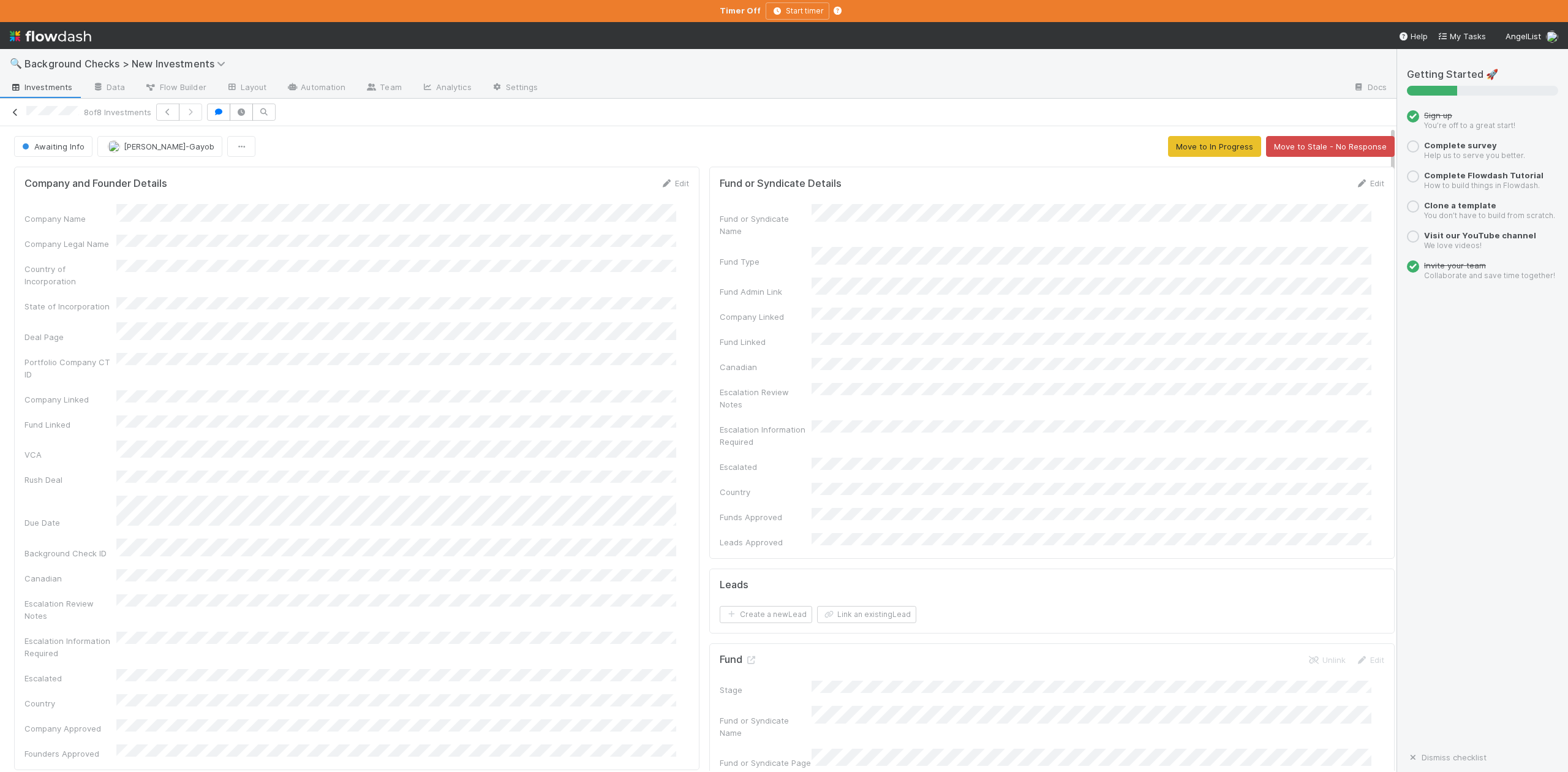
click at [13, 112] on icon at bounding box center [15, 112] width 12 height 8
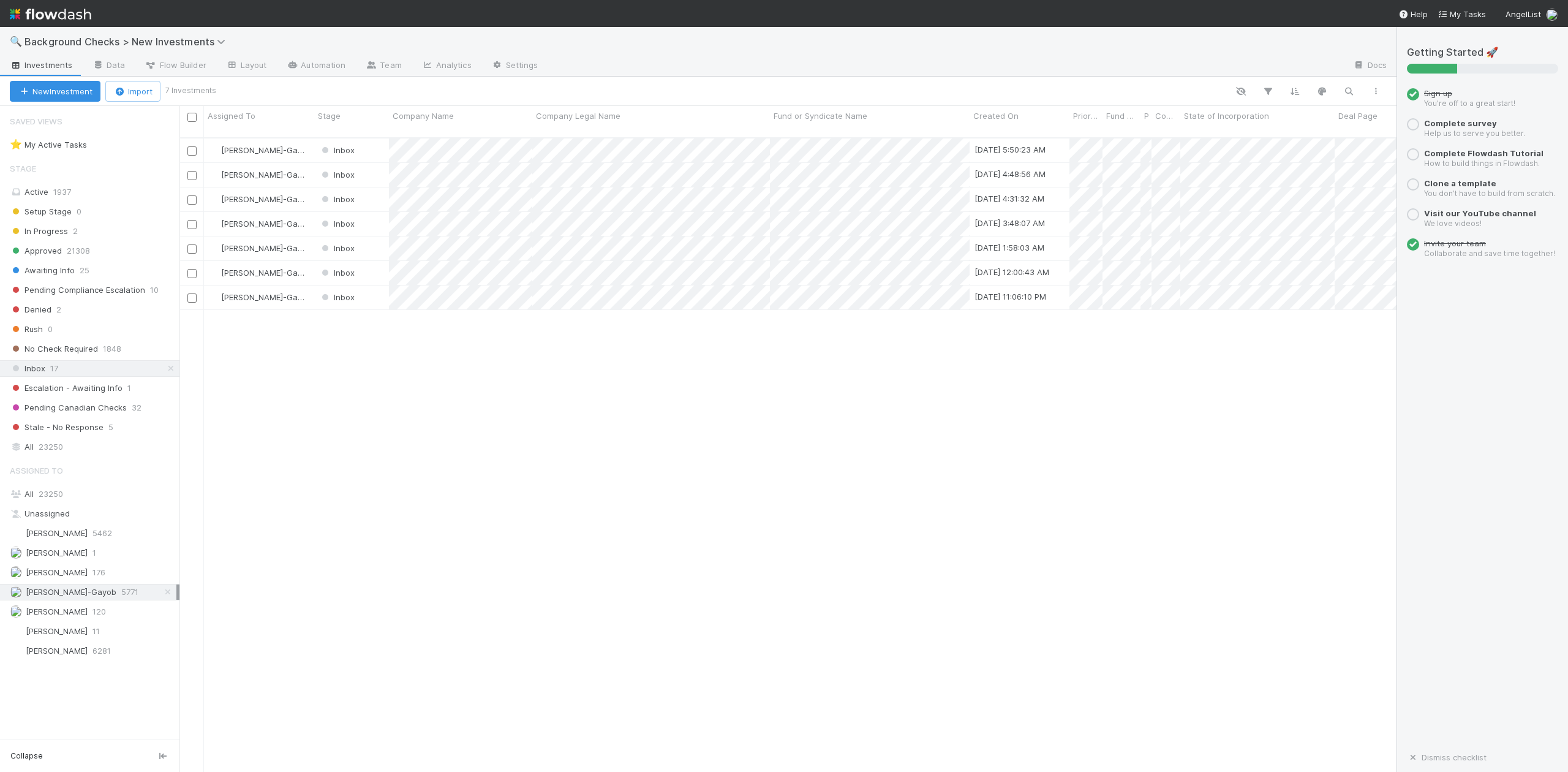
scroll to position [632, 1206]
click at [581, 316] on div at bounding box center [784, 386] width 1568 height 772
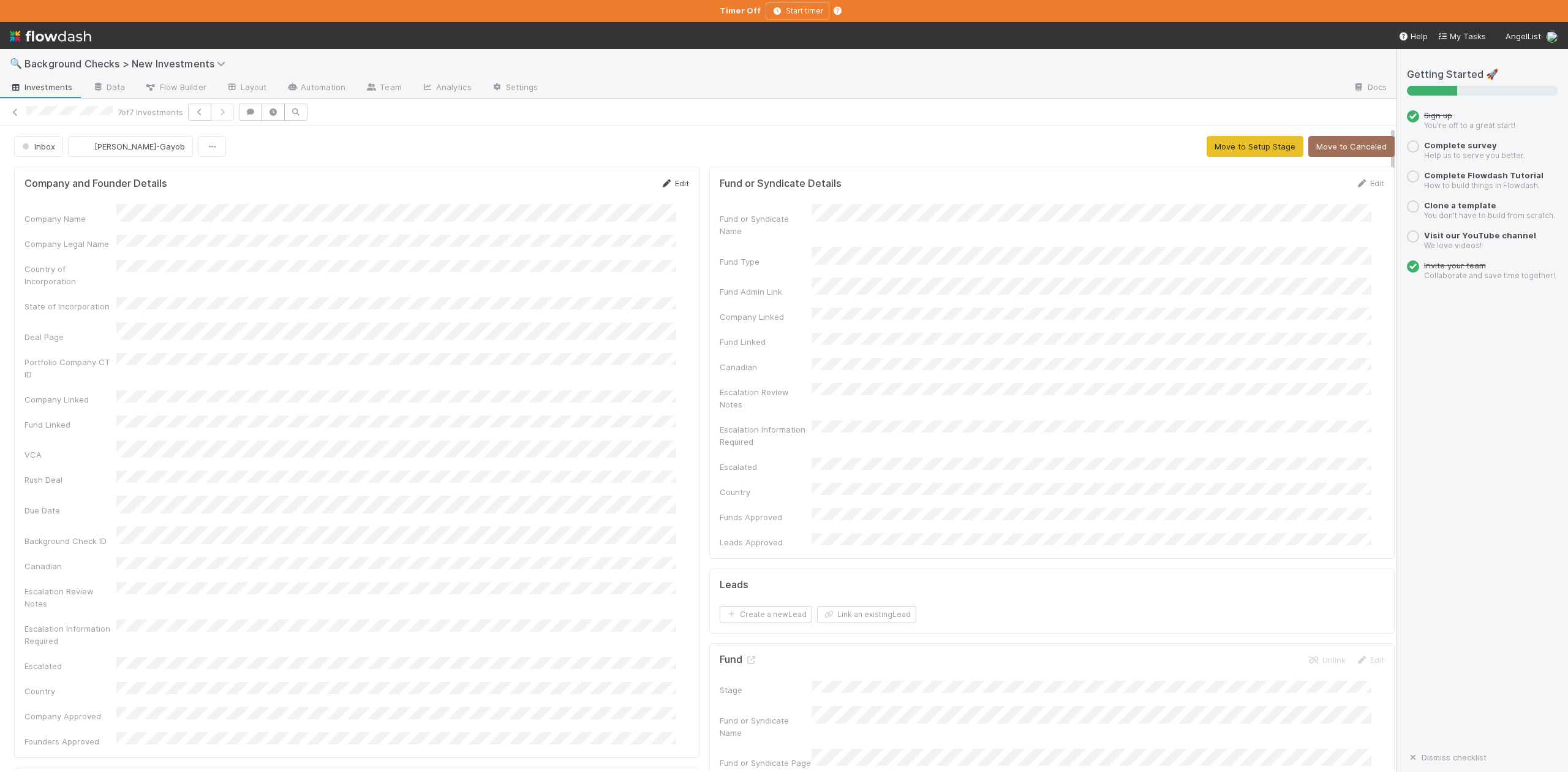
click at [670, 184] on link "Edit" at bounding box center [675, 183] width 29 height 10
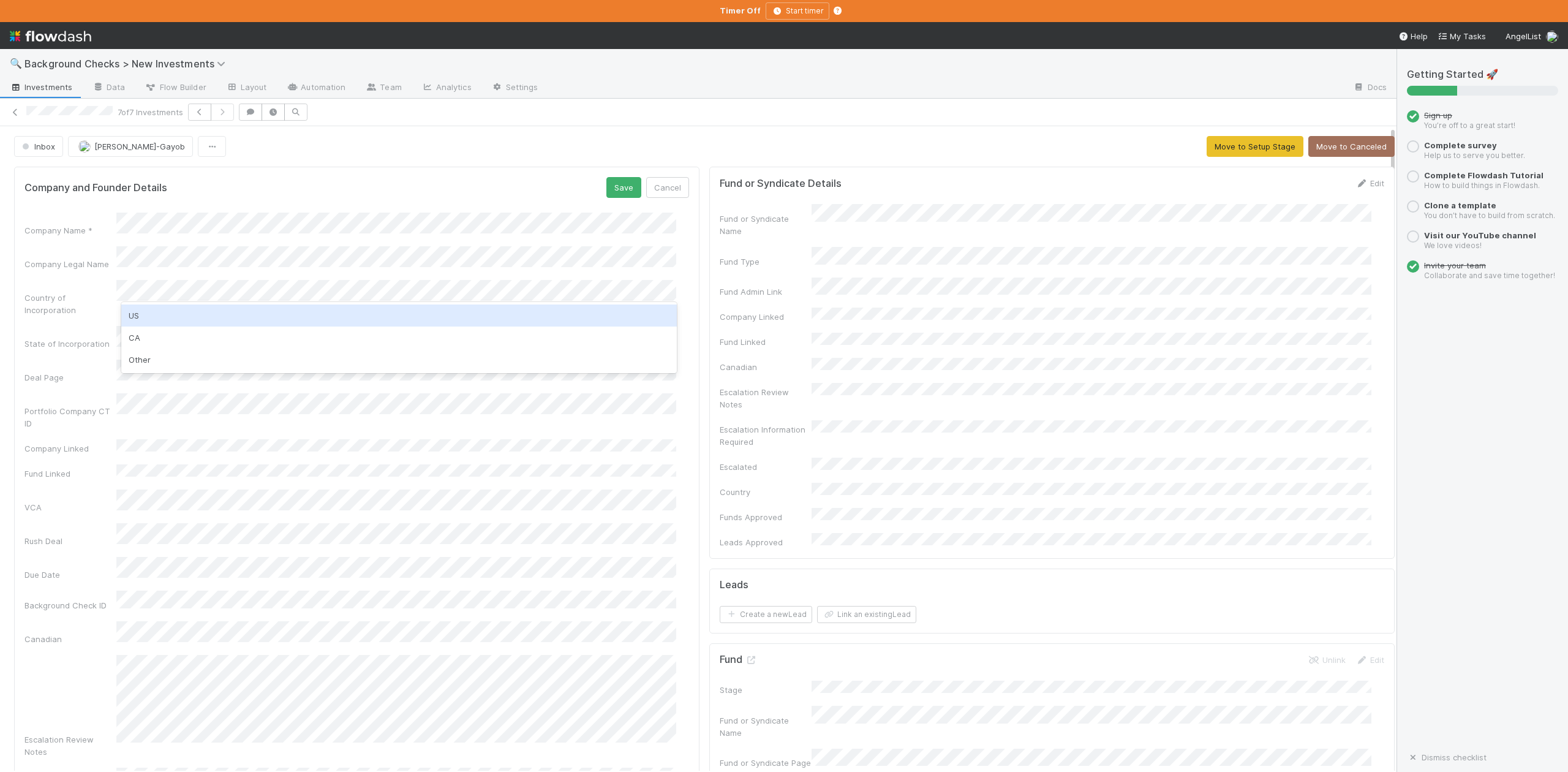
click at [150, 309] on div "US" at bounding box center [398, 316] width 555 height 22
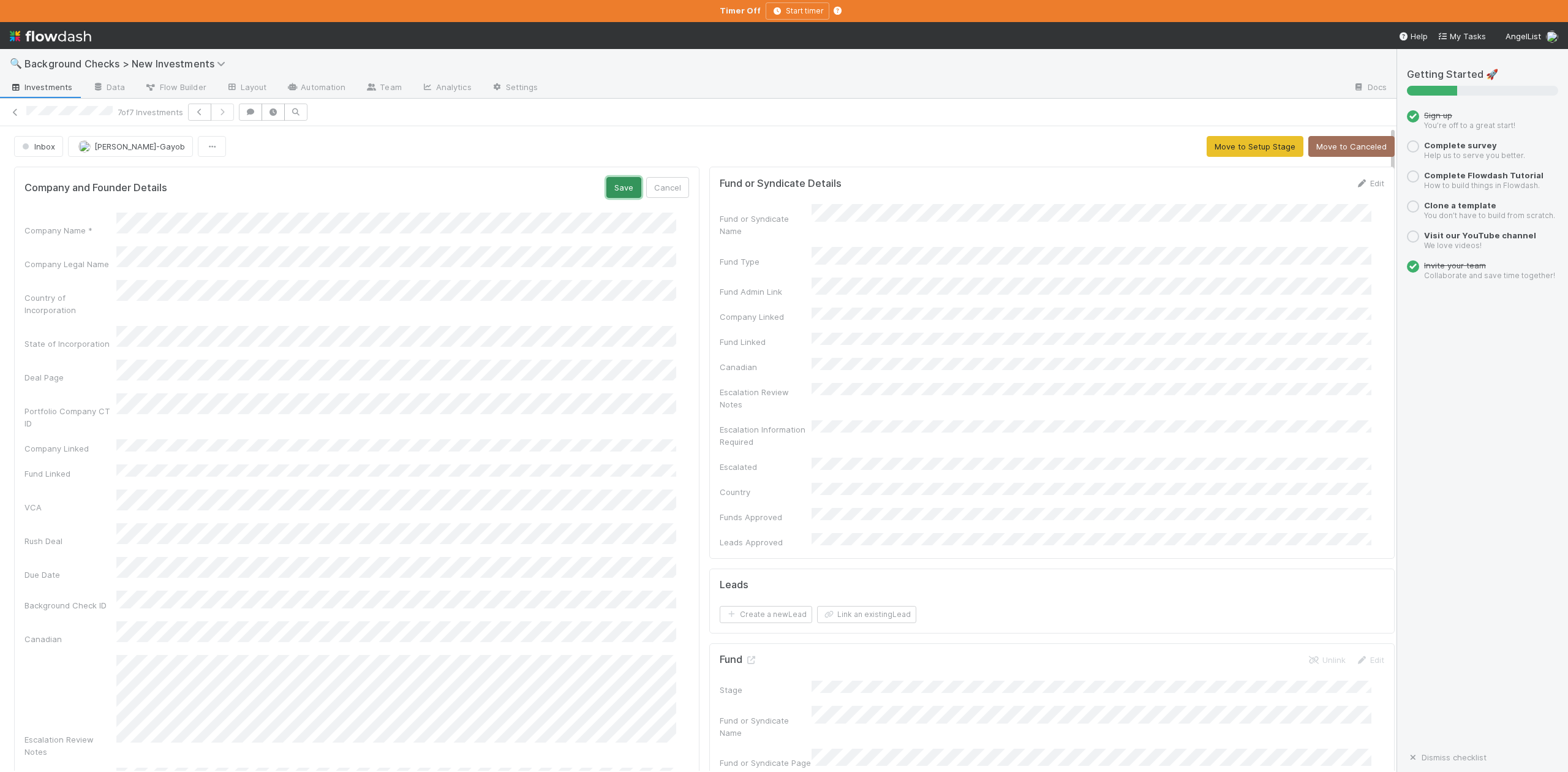
click at [607, 189] on button "Save" at bounding box center [624, 187] width 35 height 21
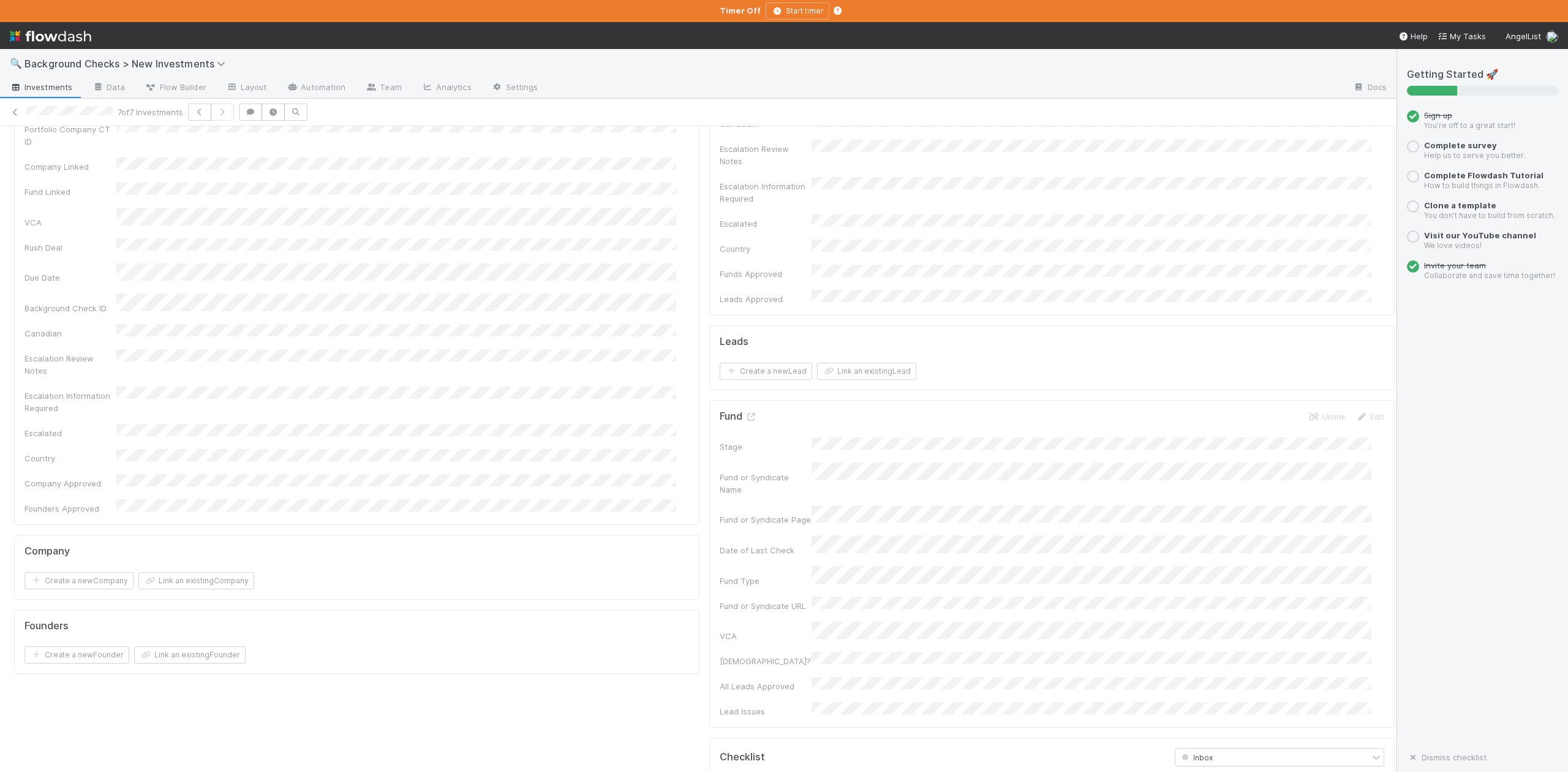
scroll to position [245, 0]
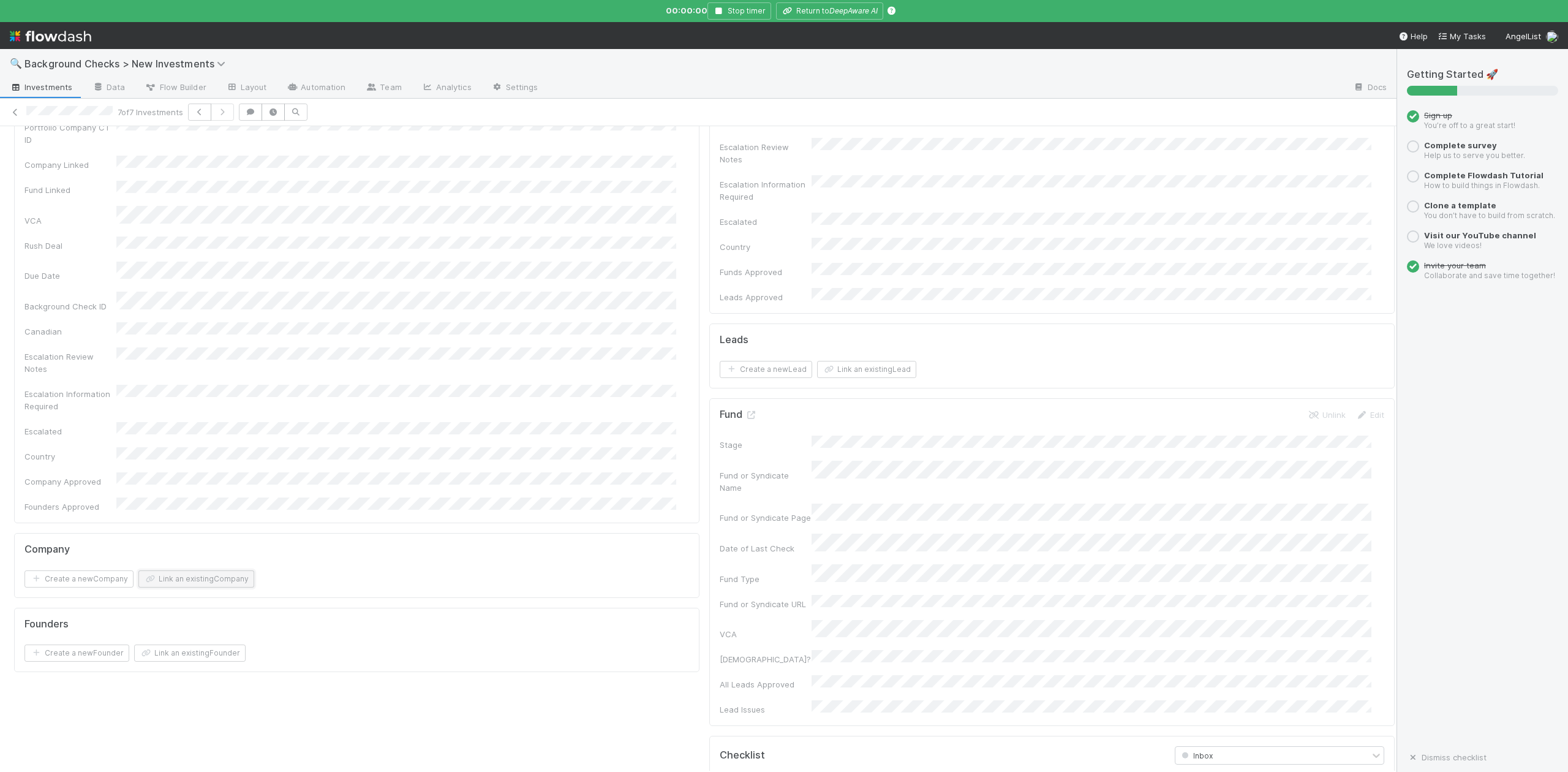
click at [206, 570] on button "Link an existing Company" at bounding box center [196, 578] width 116 height 17
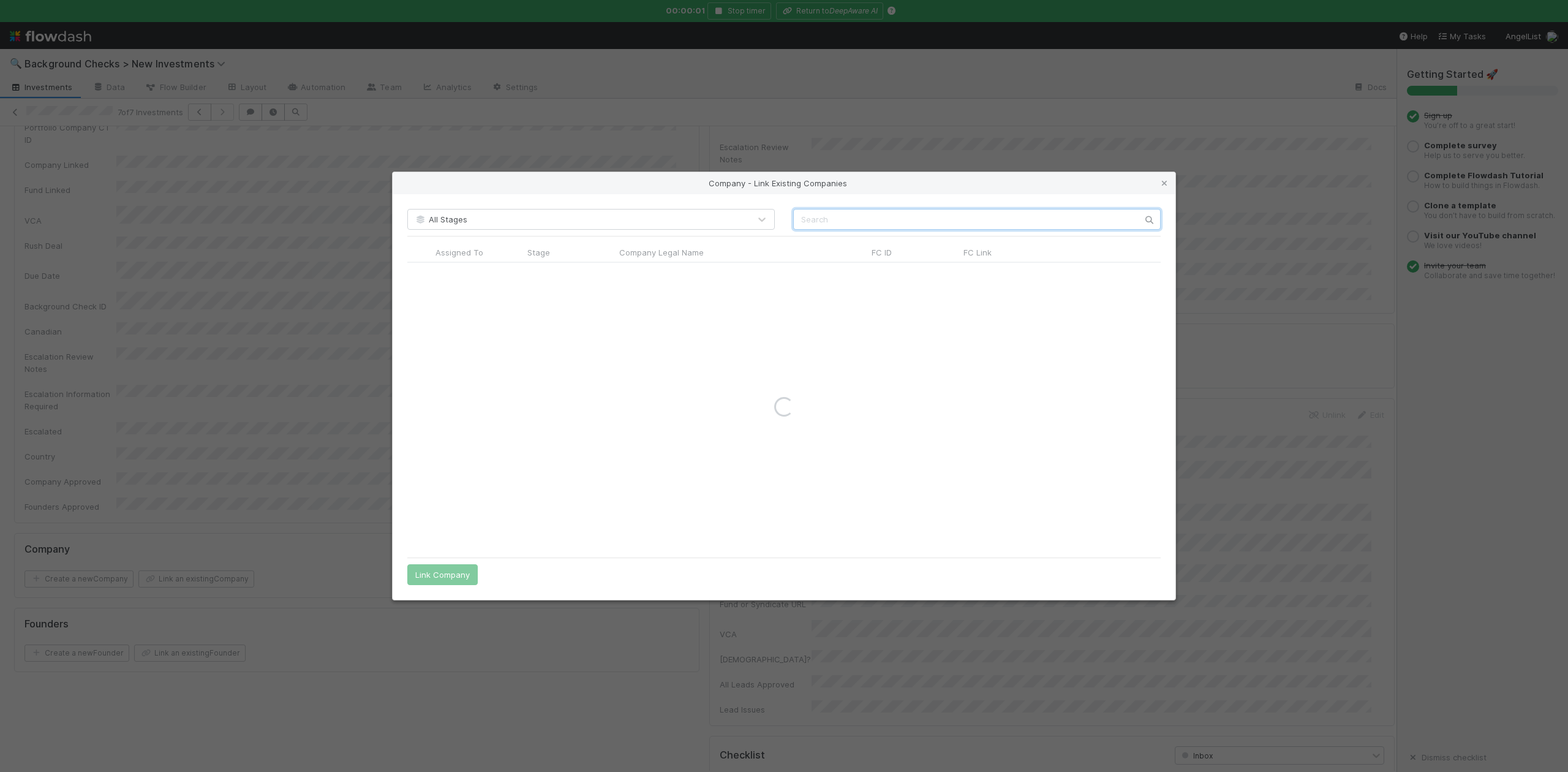
click at [829, 216] on input "text" at bounding box center [977, 219] width 367 height 21
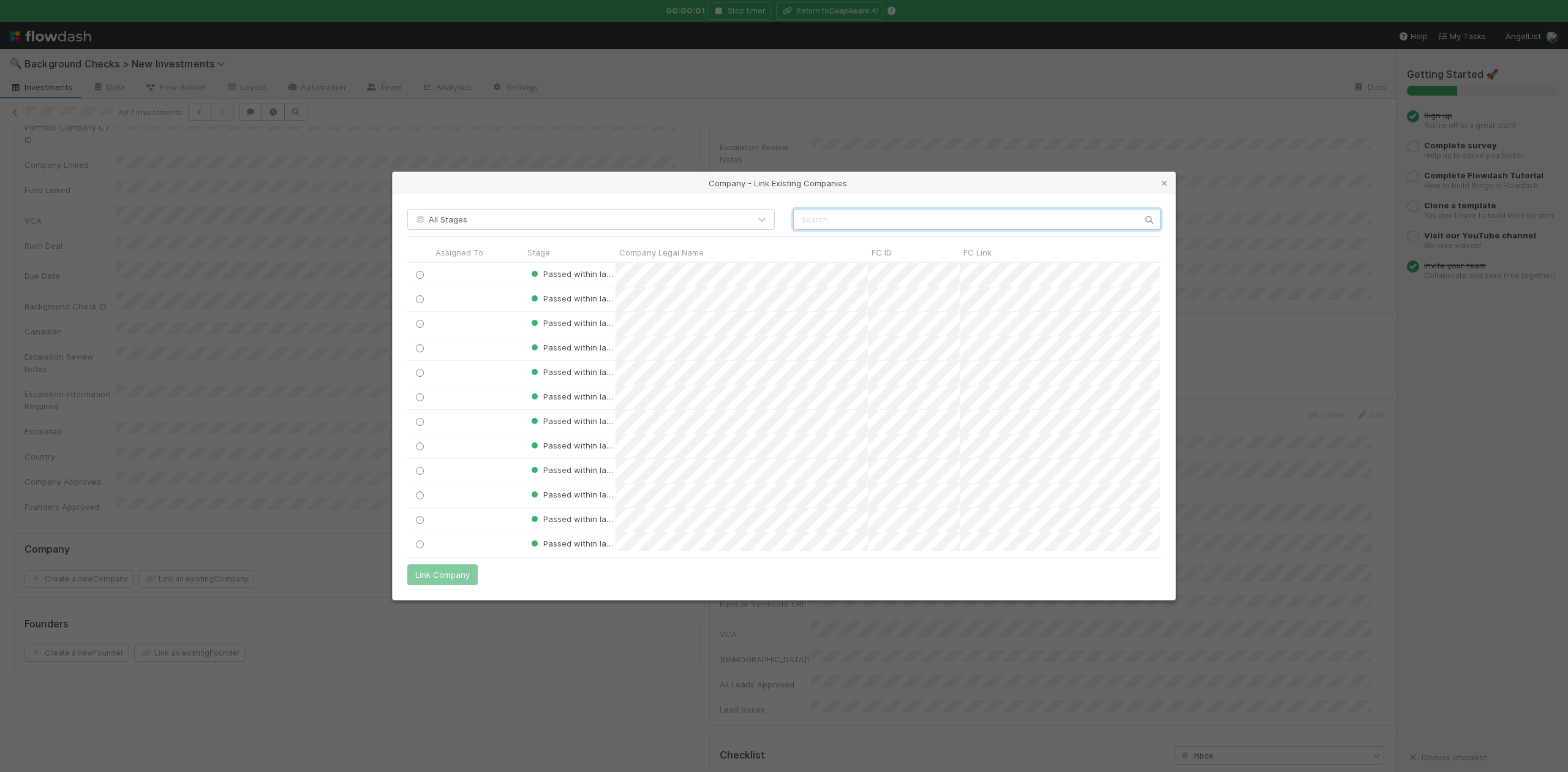
scroll to position [276, 740]
paste input "MINDSTATE DESIGN LABS, INC."
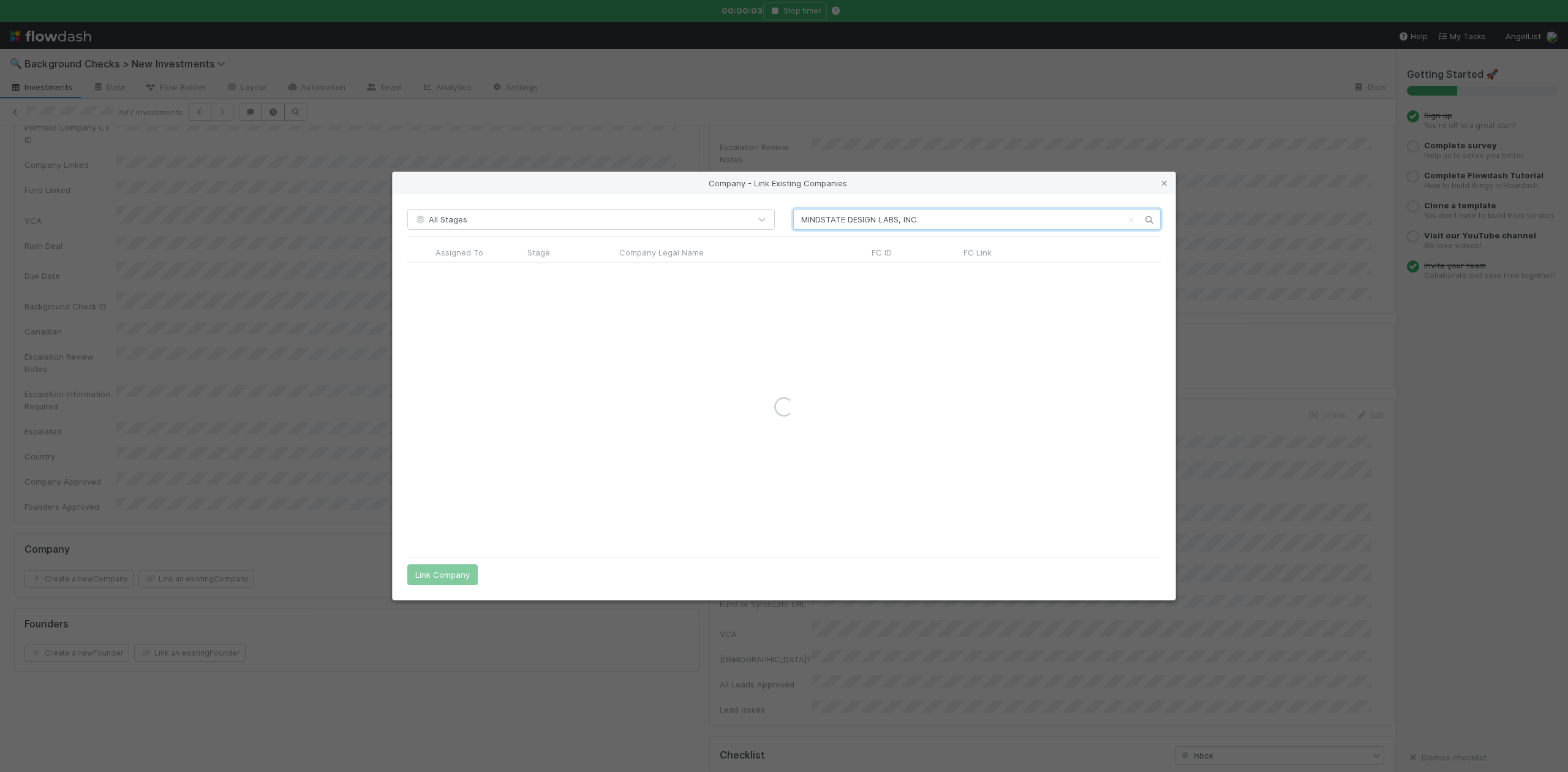
click at [799, 218] on input "MINDSTATE DESIGN LABS, INC." at bounding box center [977, 219] width 367 height 21
type input "MINDSTATE DESIGN LABS, INC."
click at [419, 277] on input "radio" at bounding box center [419, 275] width 8 height 8
click at [455, 569] on button "Link Company" at bounding box center [442, 574] width 70 height 21
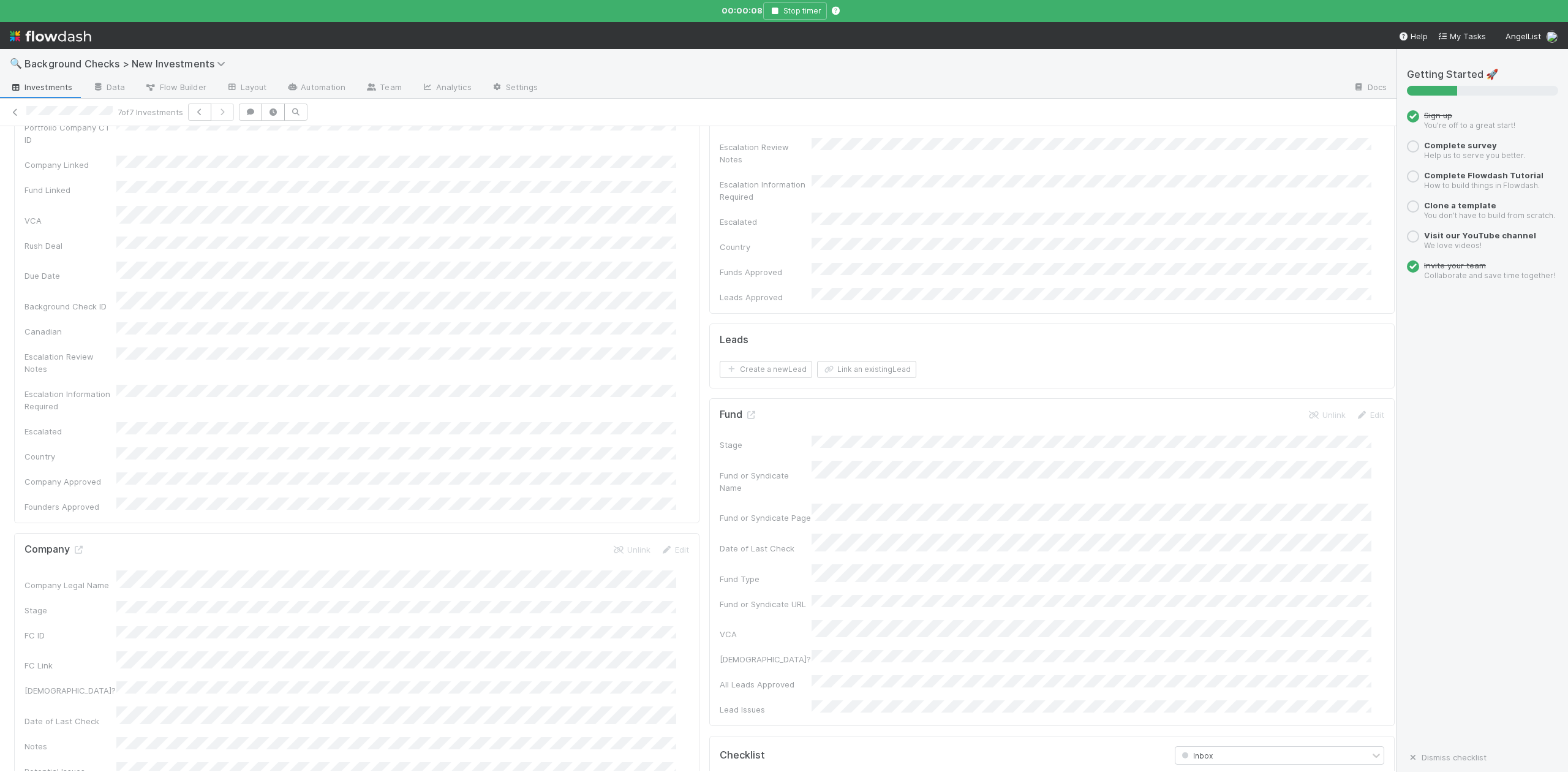
scroll to position [0, 0]
click at [1211, 147] on button "Move to Setup Stage" at bounding box center [1255, 146] width 96 height 21
click at [729, 466] on input "checkbox" at bounding box center [735, 472] width 12 height 12
click at [729, 495] on input "checkbox" at bounding box center [735, 500] width 12 height 12
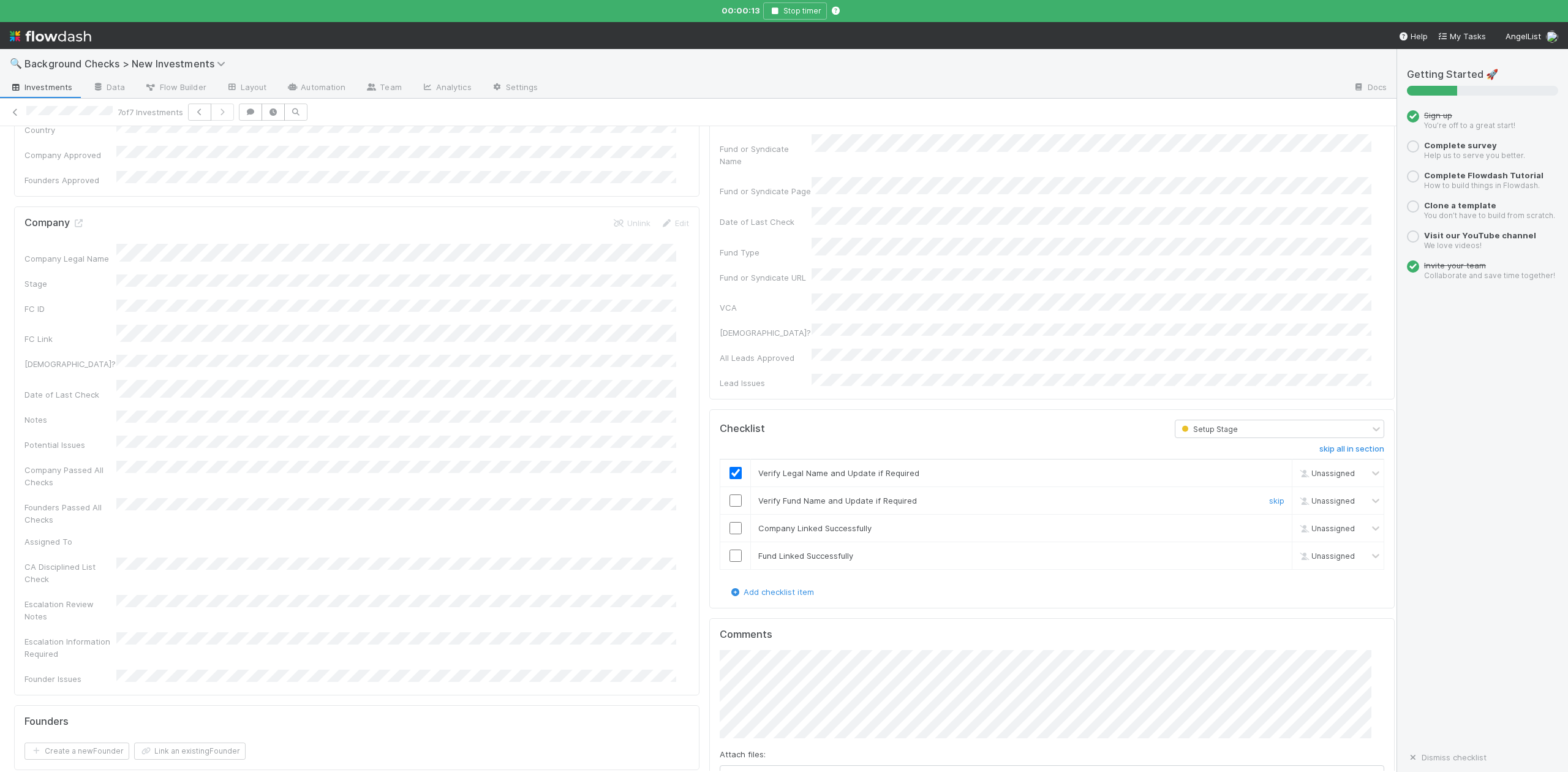
checkbox input "true"
click at [723, 514] on td at bounding box center [736, 527] width 31 height 27
click at [729, 522] on input "checkbox" at bounding box center [735, 527] width 12 height 12
click at [729, 549] on input "checkbox" at bounding box center [735, 555] width 12 height 12
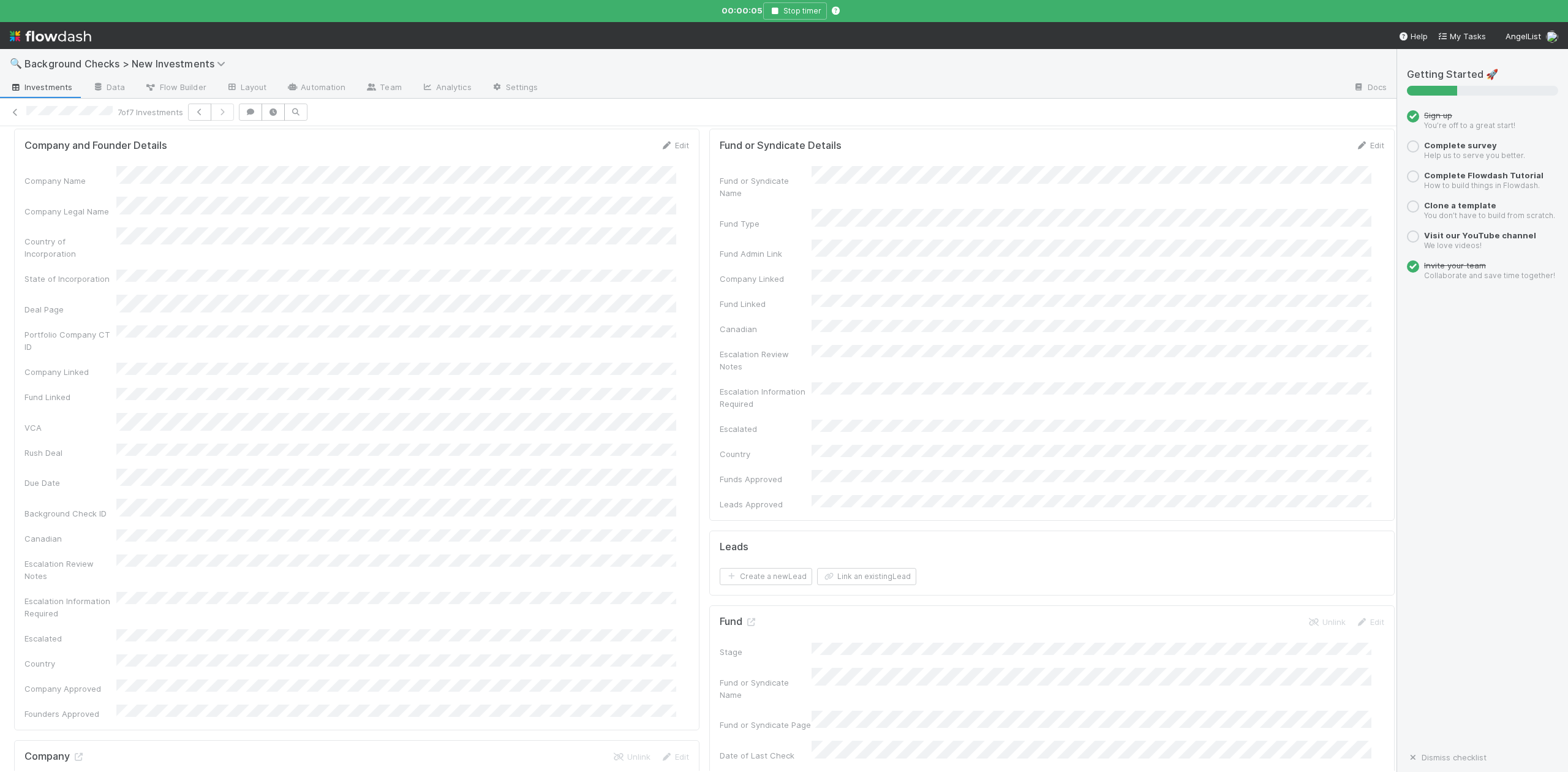
scroll to position [0, 0]
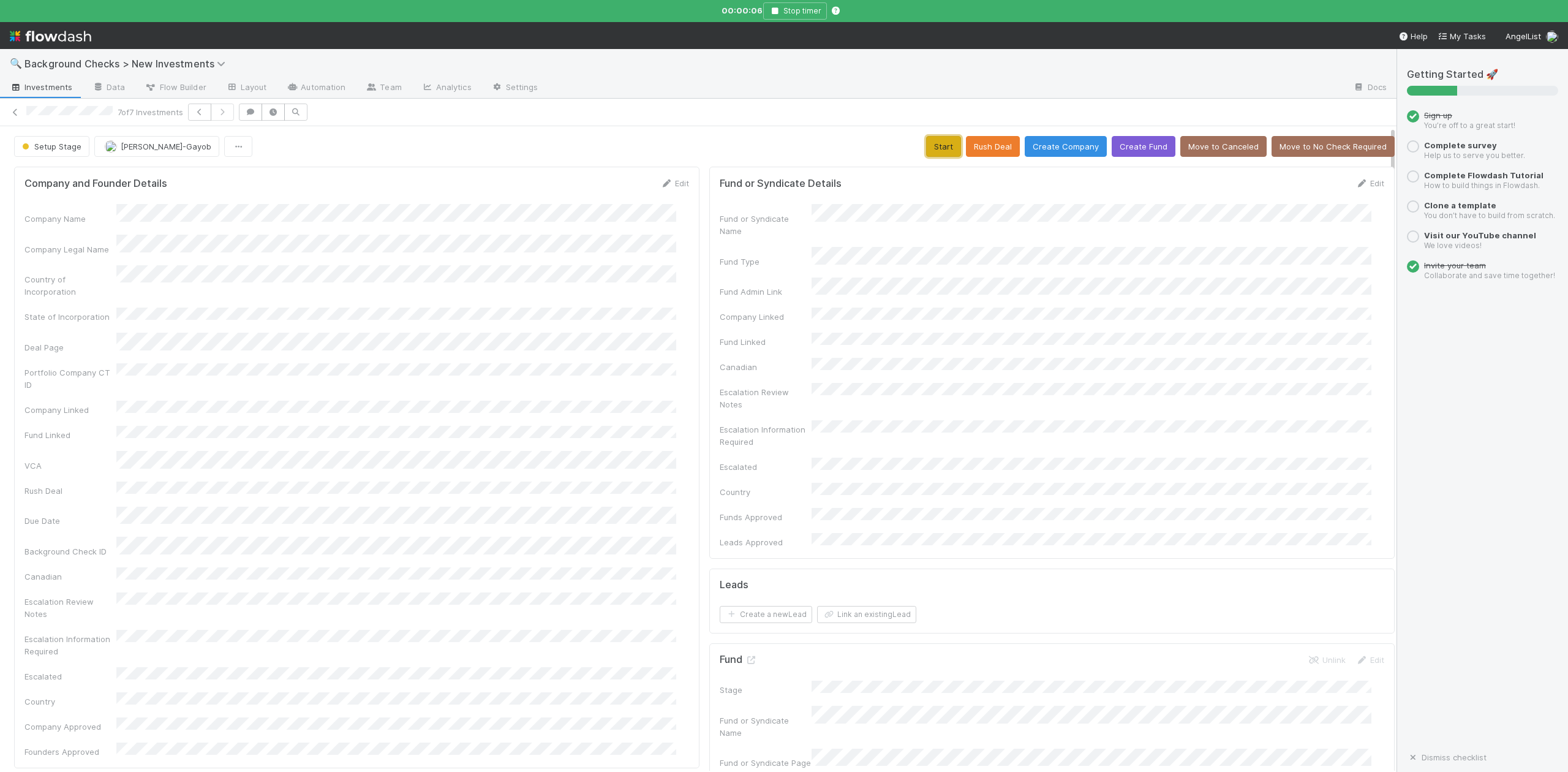
click at [926, 147] on button "Start" at bounding box center [943, 146] width 35 height 21
click at [745, 656] on icon at bounding box center [750, 659] width 12 height 8
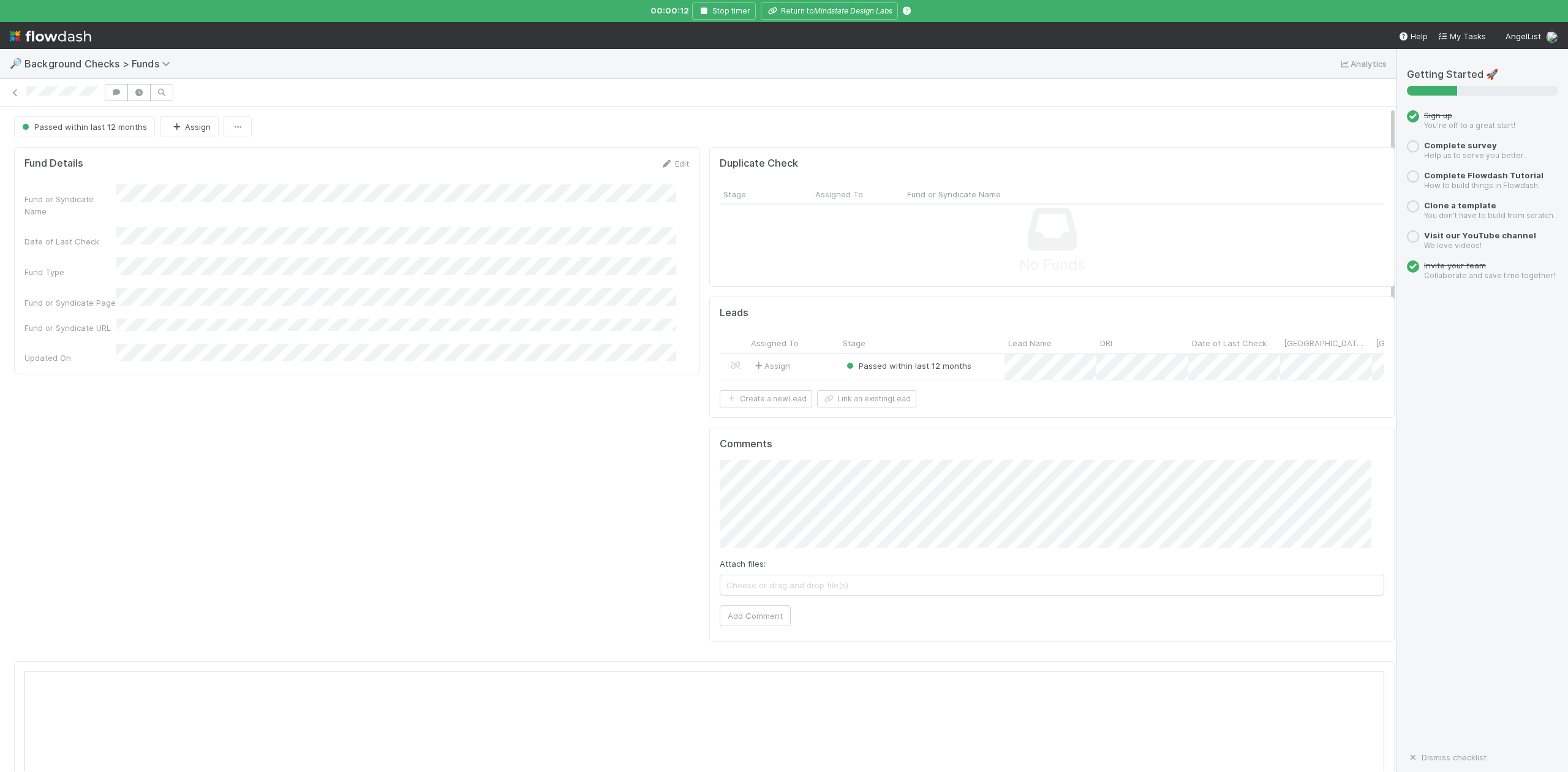
scroll to position [236, 1322]
click at [827, 11] on div at bounding box center [784, 386] width 1568 height 772
click at [832, 10] on icon "Mindstate Design Labs" at bounding box center [853, 11] width 78 height 9
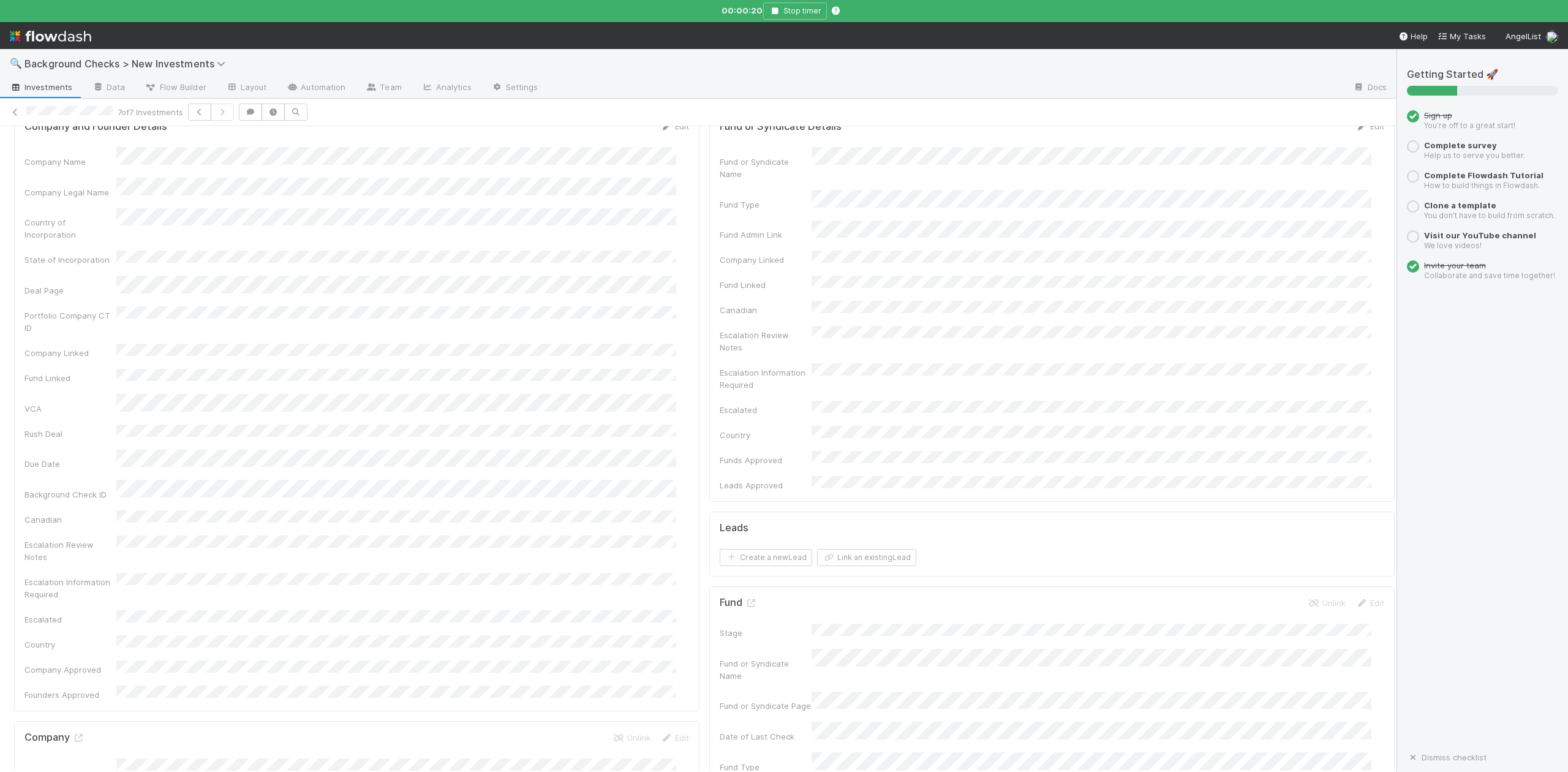
scroll to position [82, 0]
click at [77, 709] on icon at bounding box center [77, 713] width 12 height 8
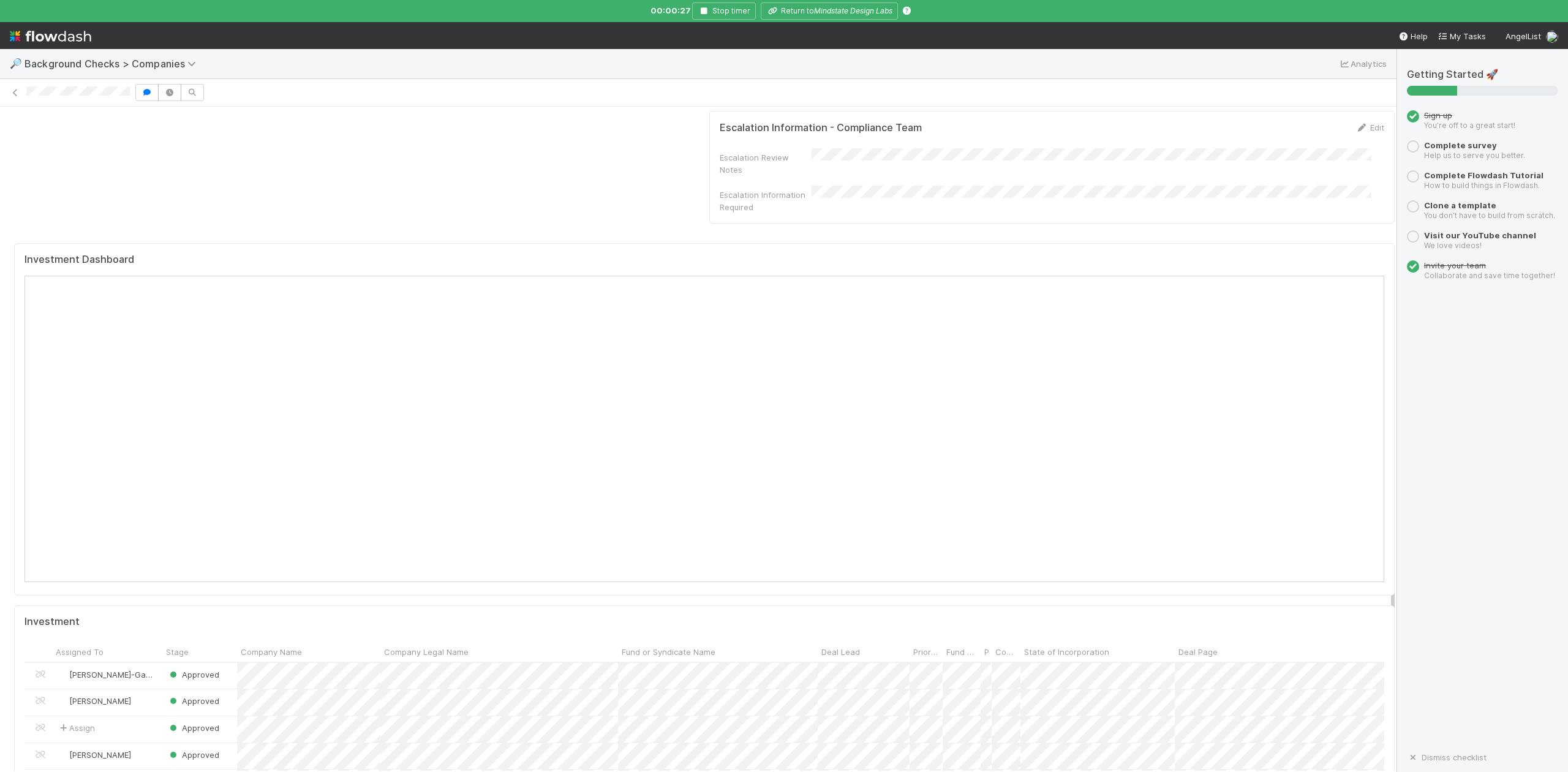
scroll to position [1143, 0]
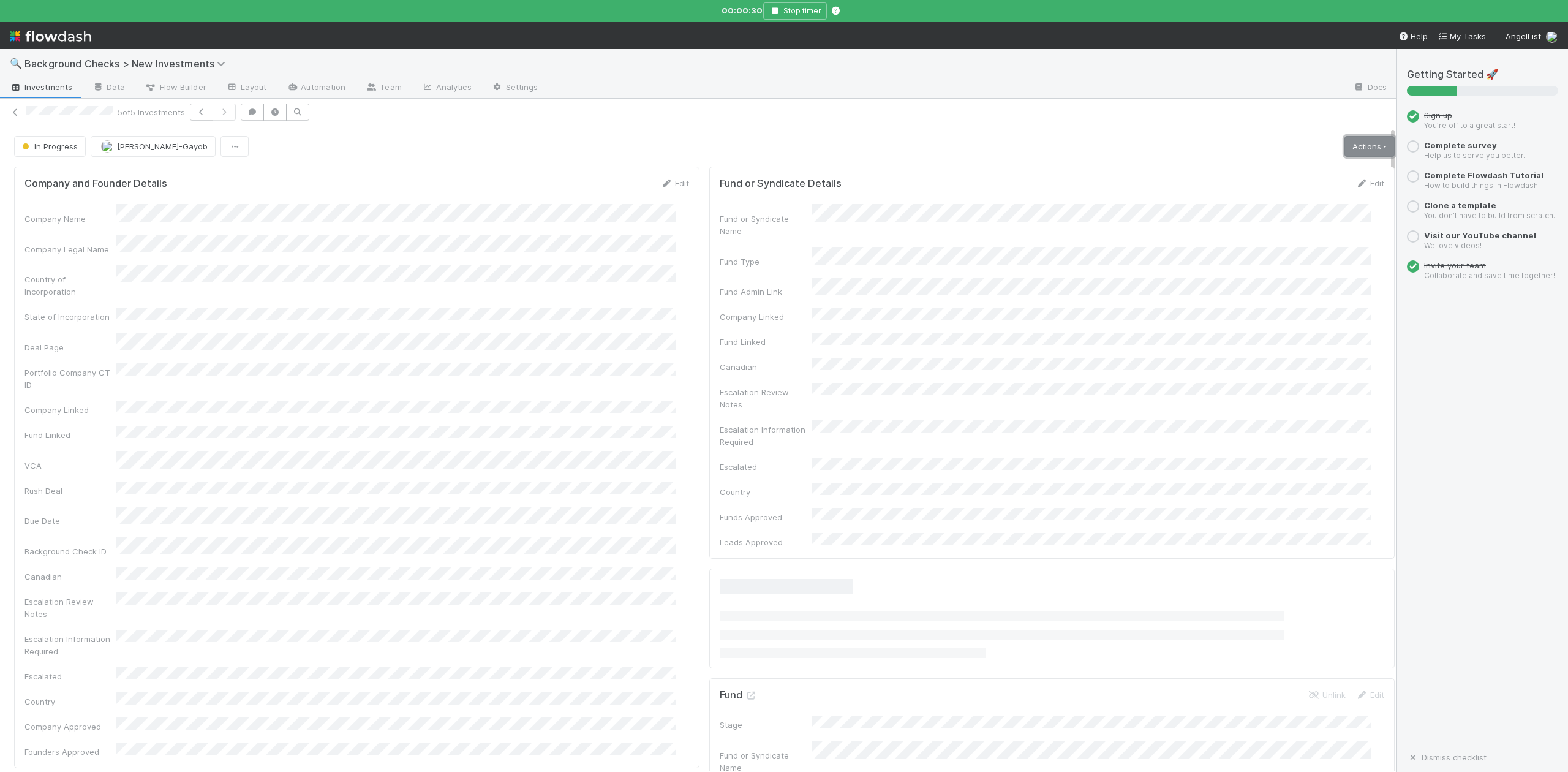
click at [1344, 147] on link "Actions" at bounding box center [1369, 146] width 50 height 21
click at [1259, 170] on button "Finish" at bounding box center [1327, 172] width 136 height 17
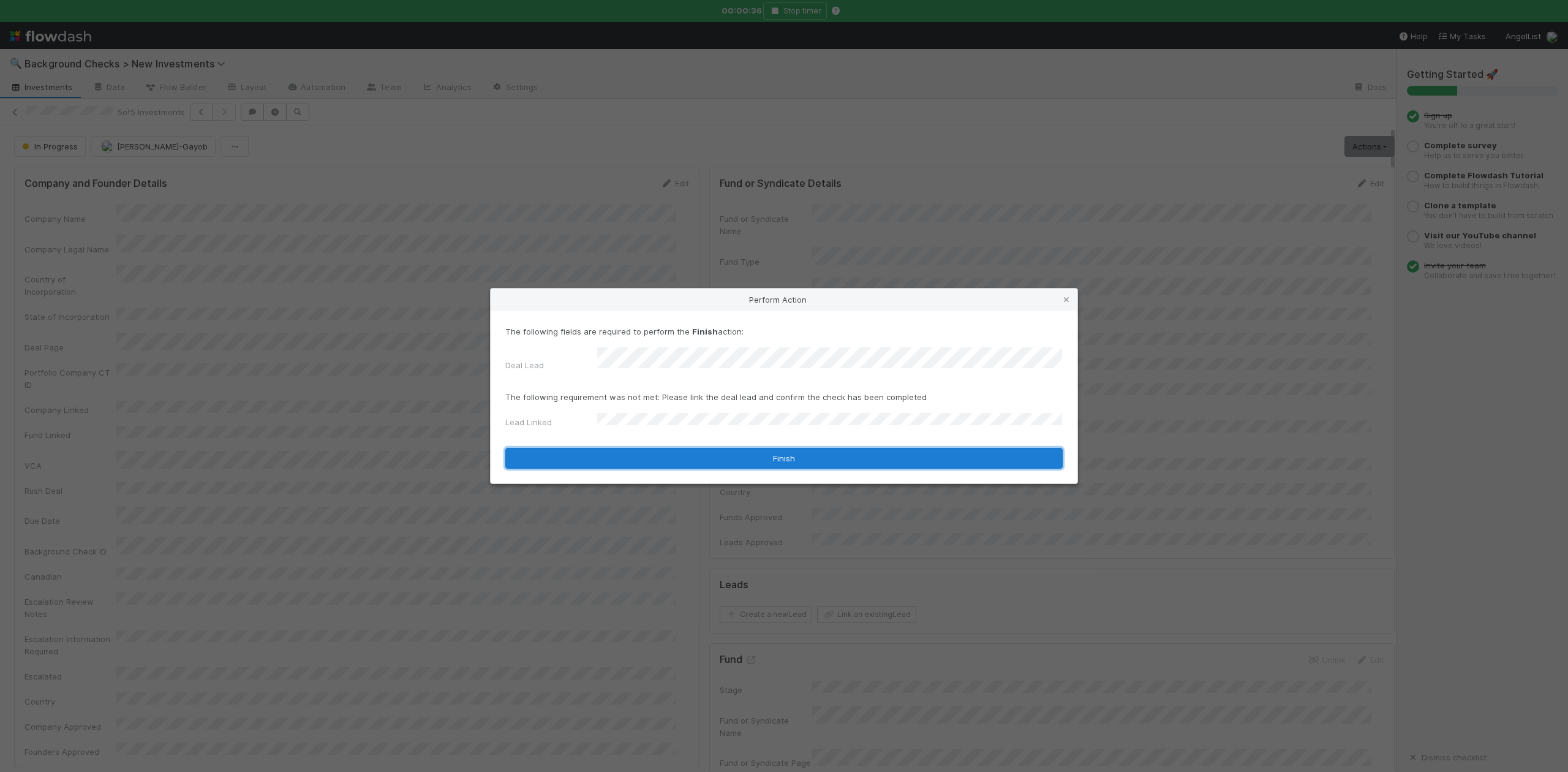
click at [637, 449] on button "Finish" at bounding box center [784, 457] width 558 height 21
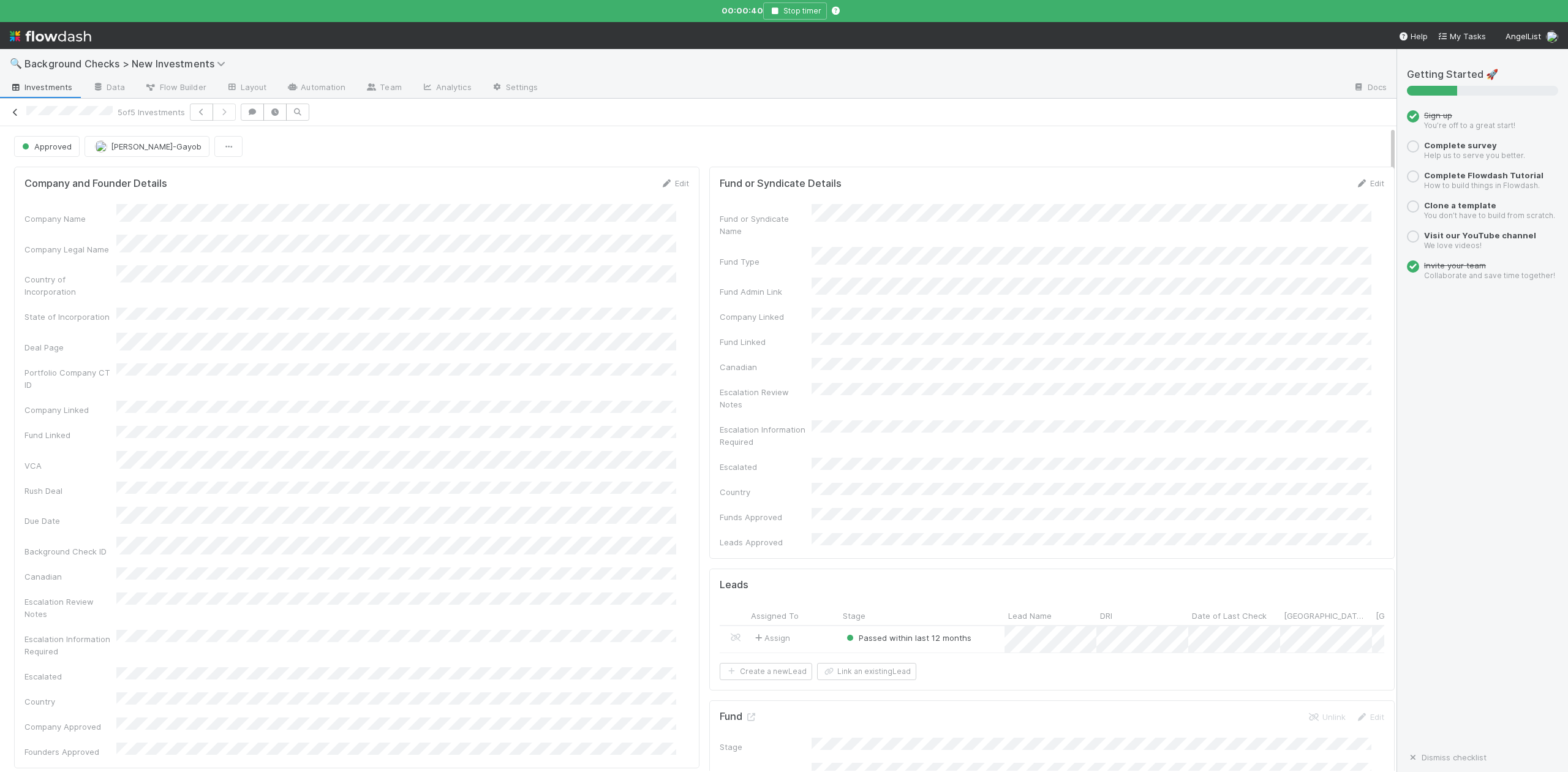
click at [15, 114] on icon at bounding box center [15, 112] width 12 height 8
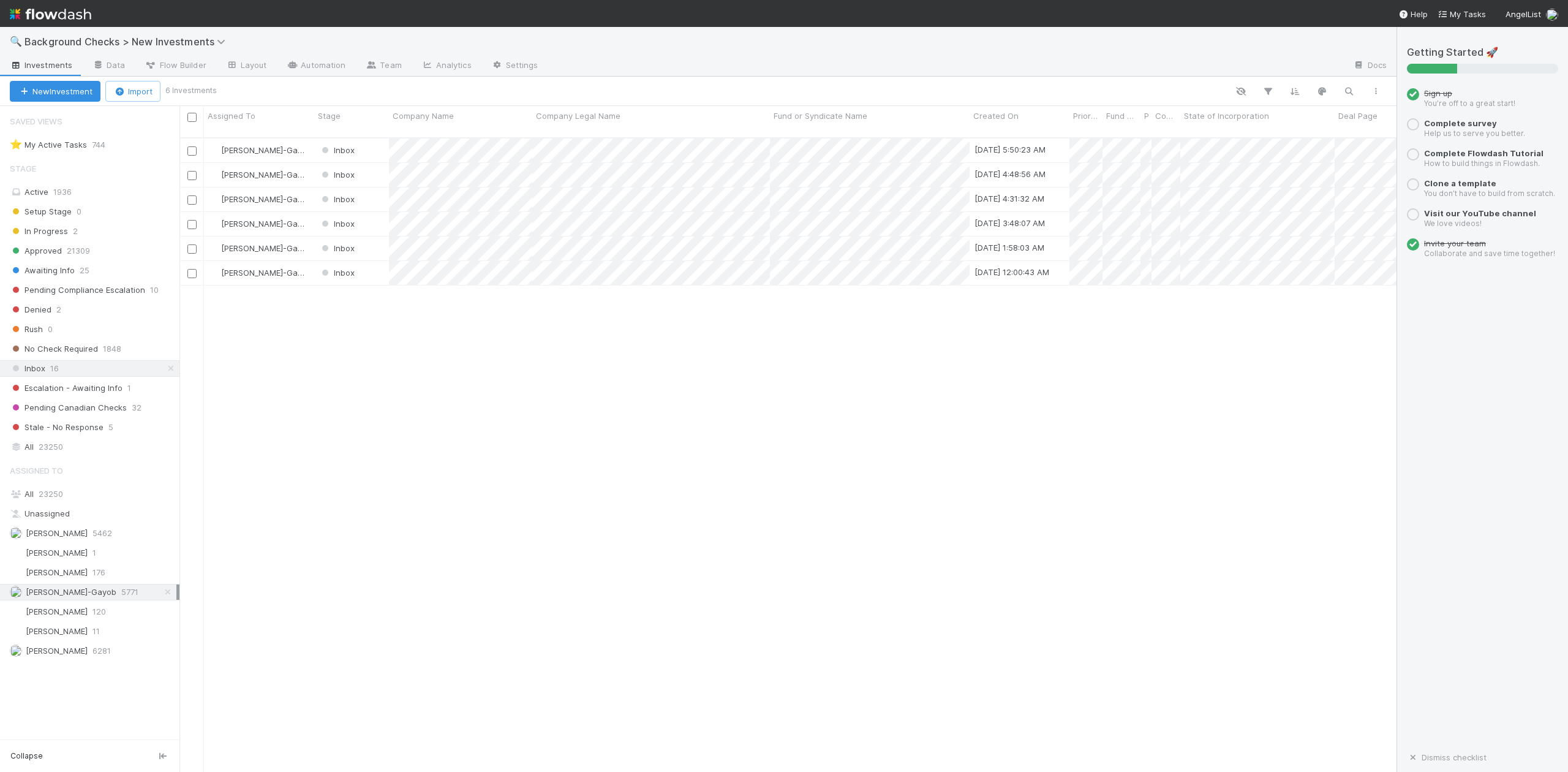
scroll to position [13, 13]
click at [386, 386] on div at bounding box center [784, 386] width 1568 height 772
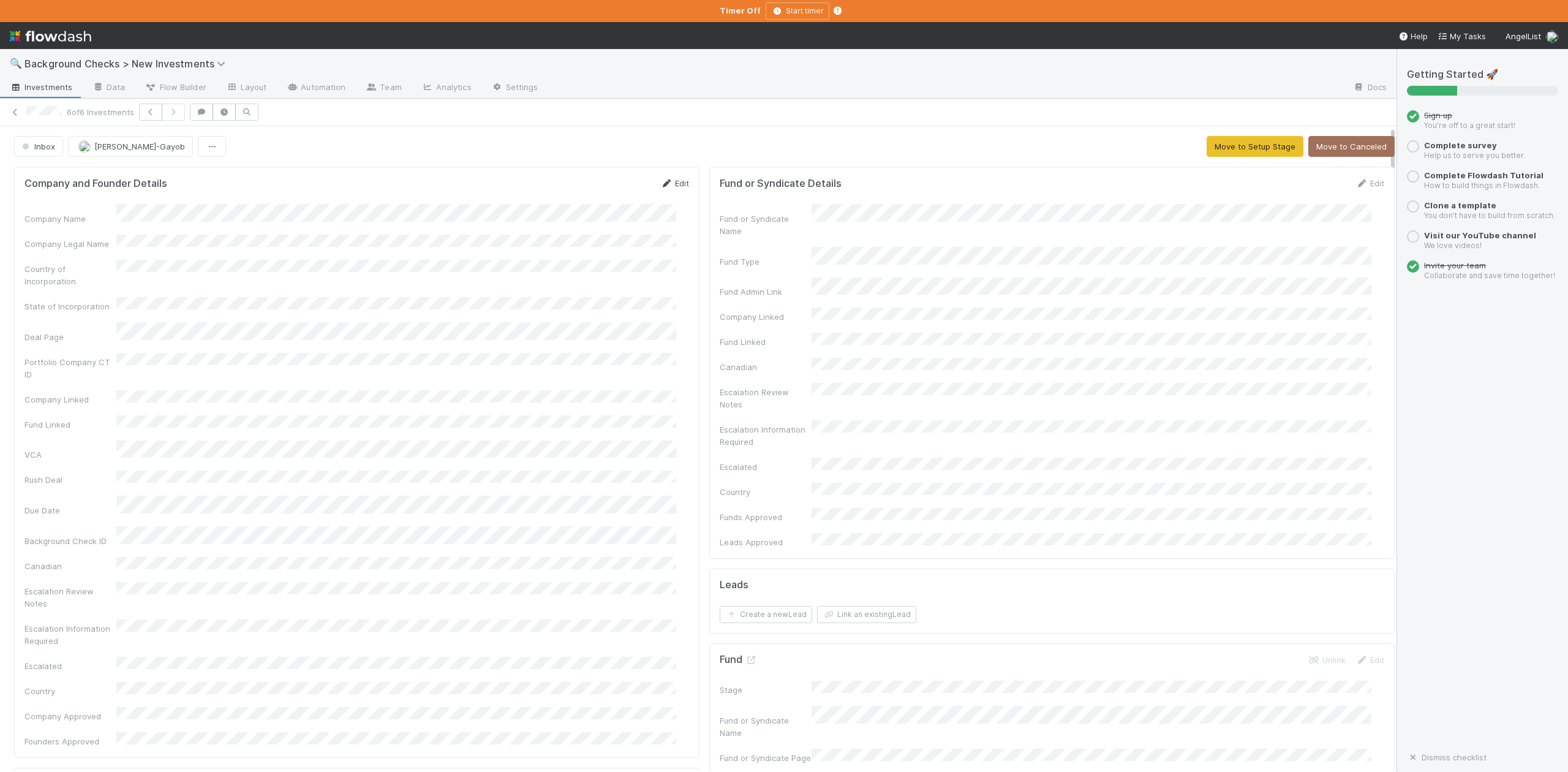
click at [672, 186] on link "Edit" at bounding box center [675, 183] width 29 height 10
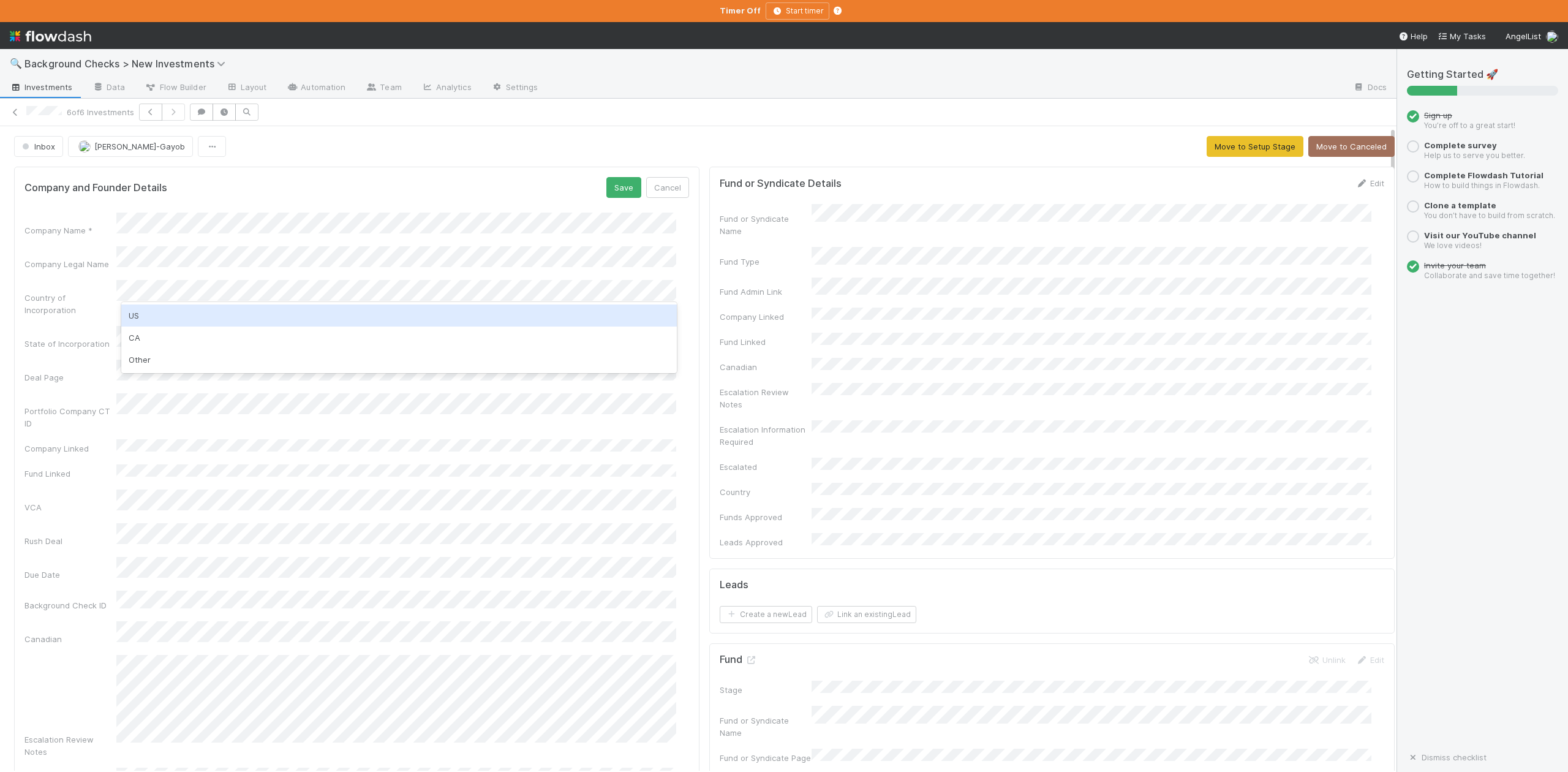
click at [149, 311] on div "US" at bounding box center [398, 316] width 555 height 22
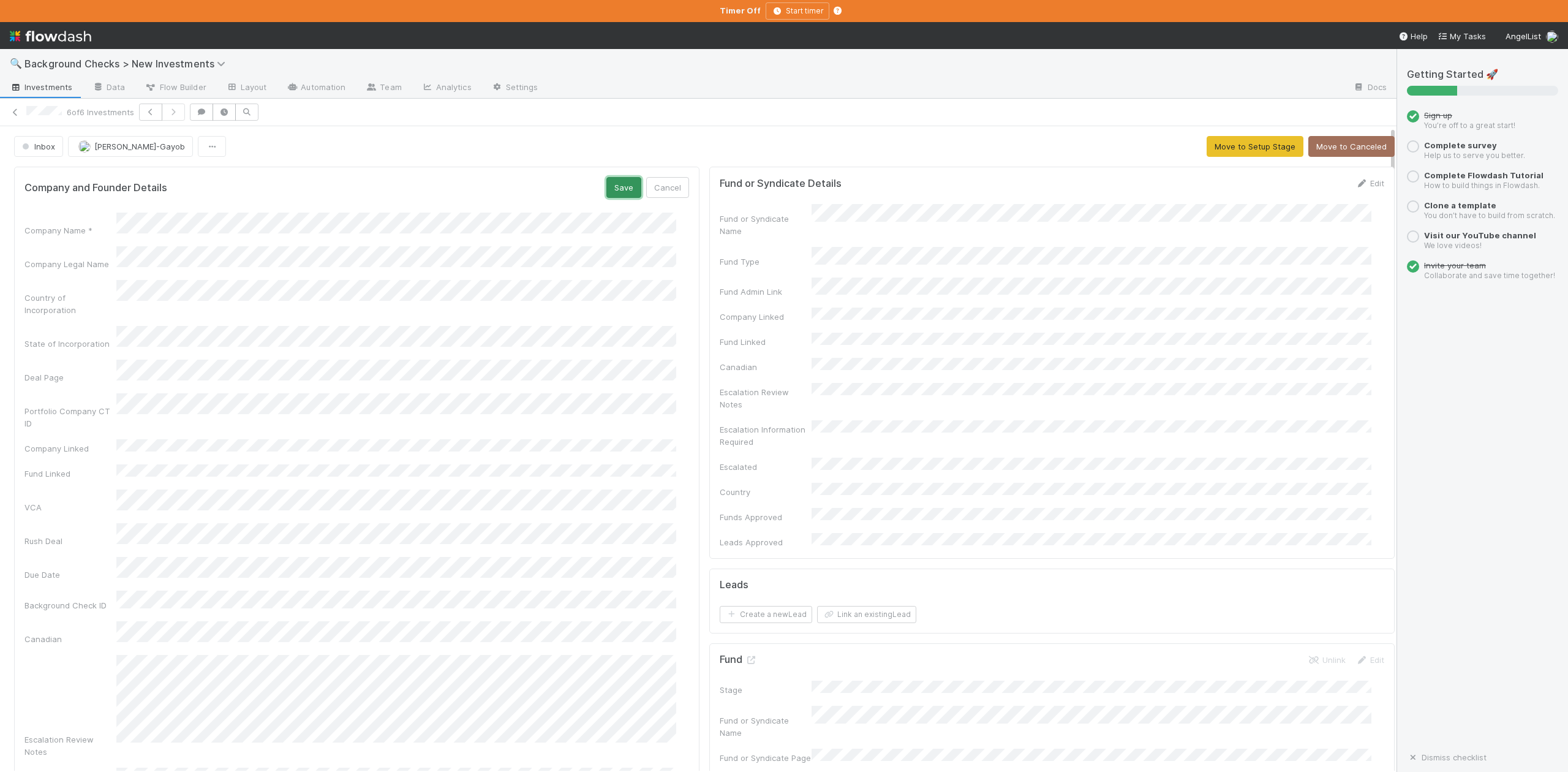
click at [608, 192] on button "Save" at bounding box center [624, 187] width 35 height 21
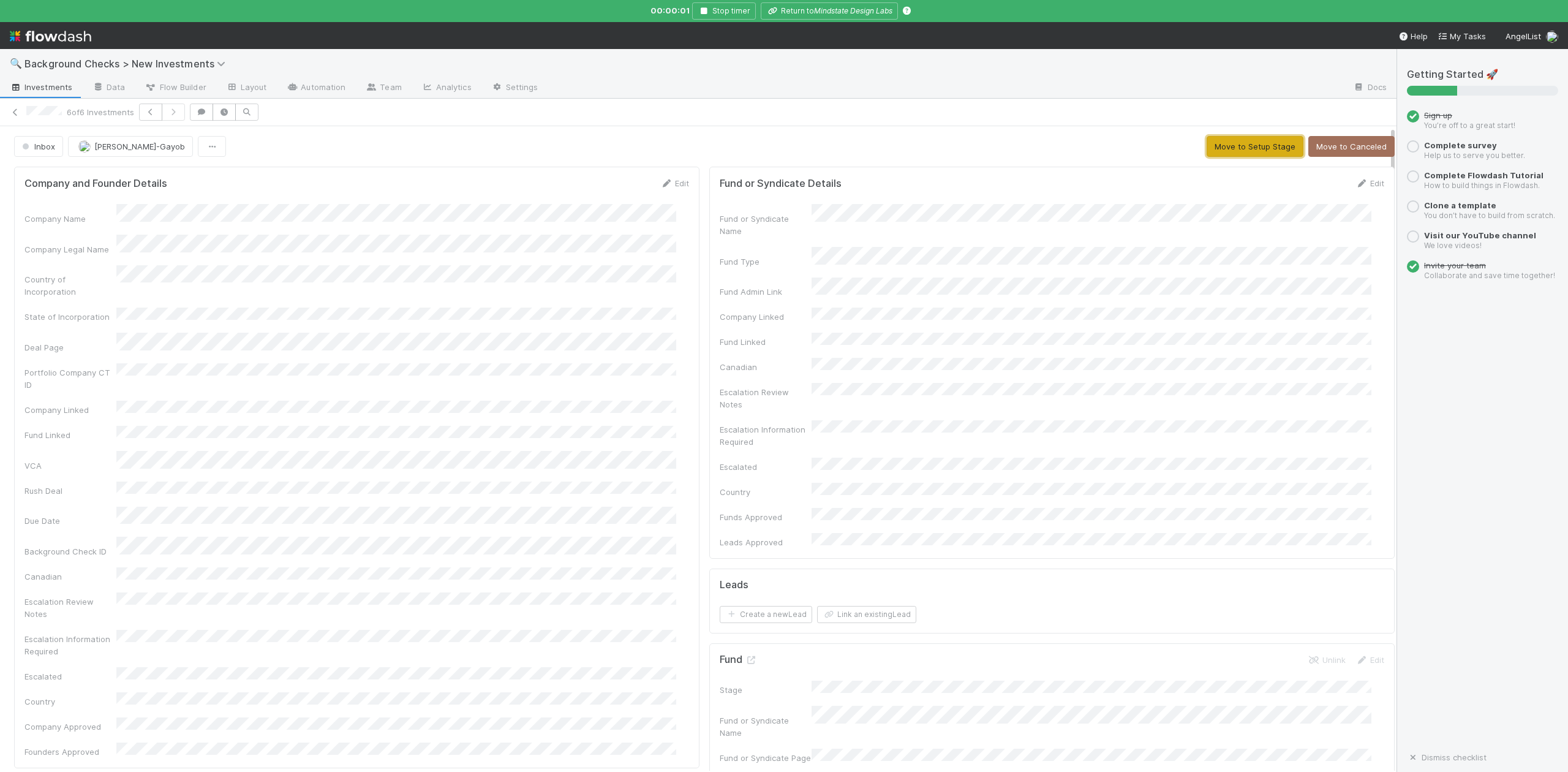
click at [1226, 138] on button "Move to Setup Stage" at bounding box center [1255, 146] width 96 height 21
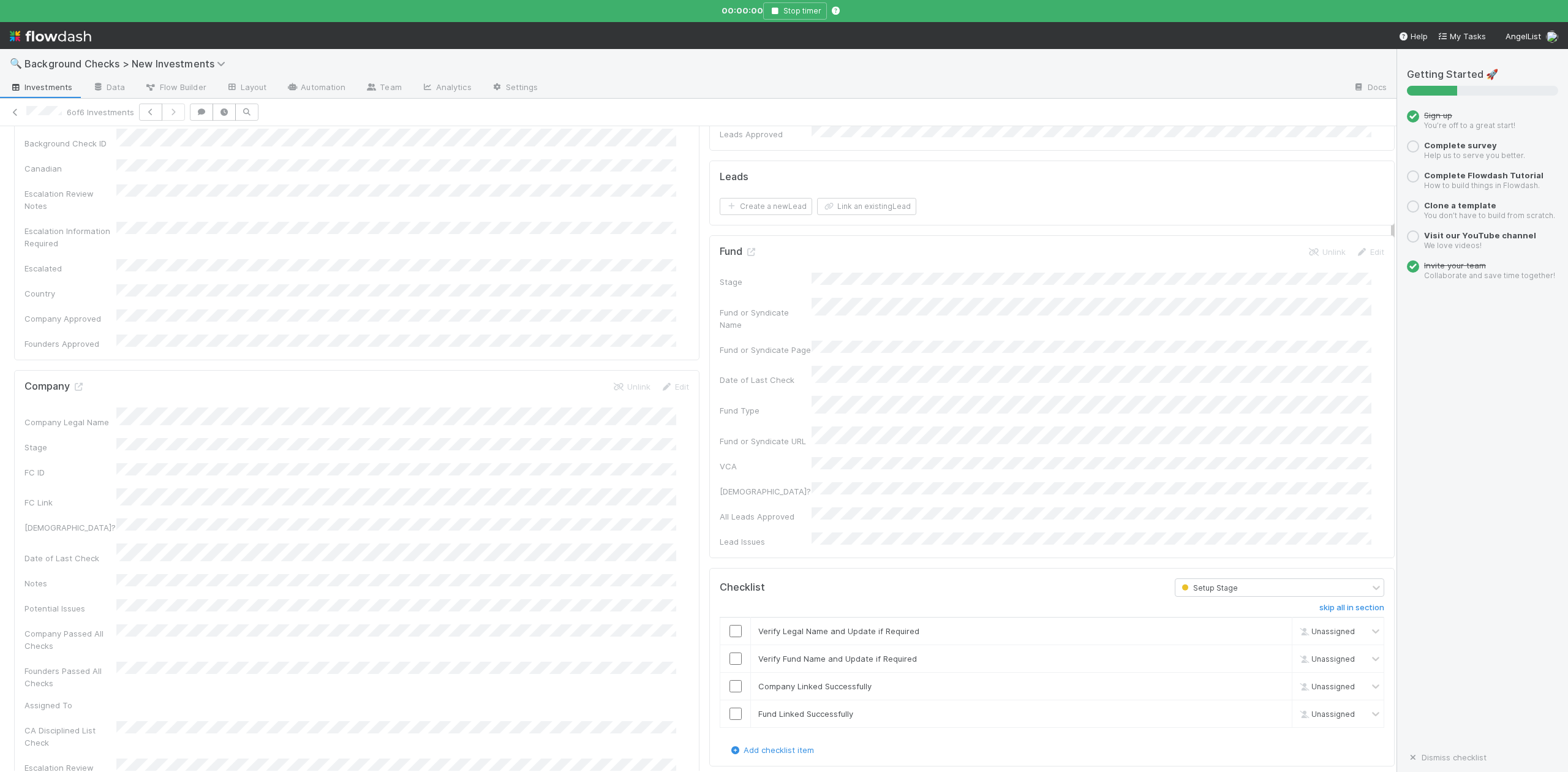
scroll to position [735, 0]
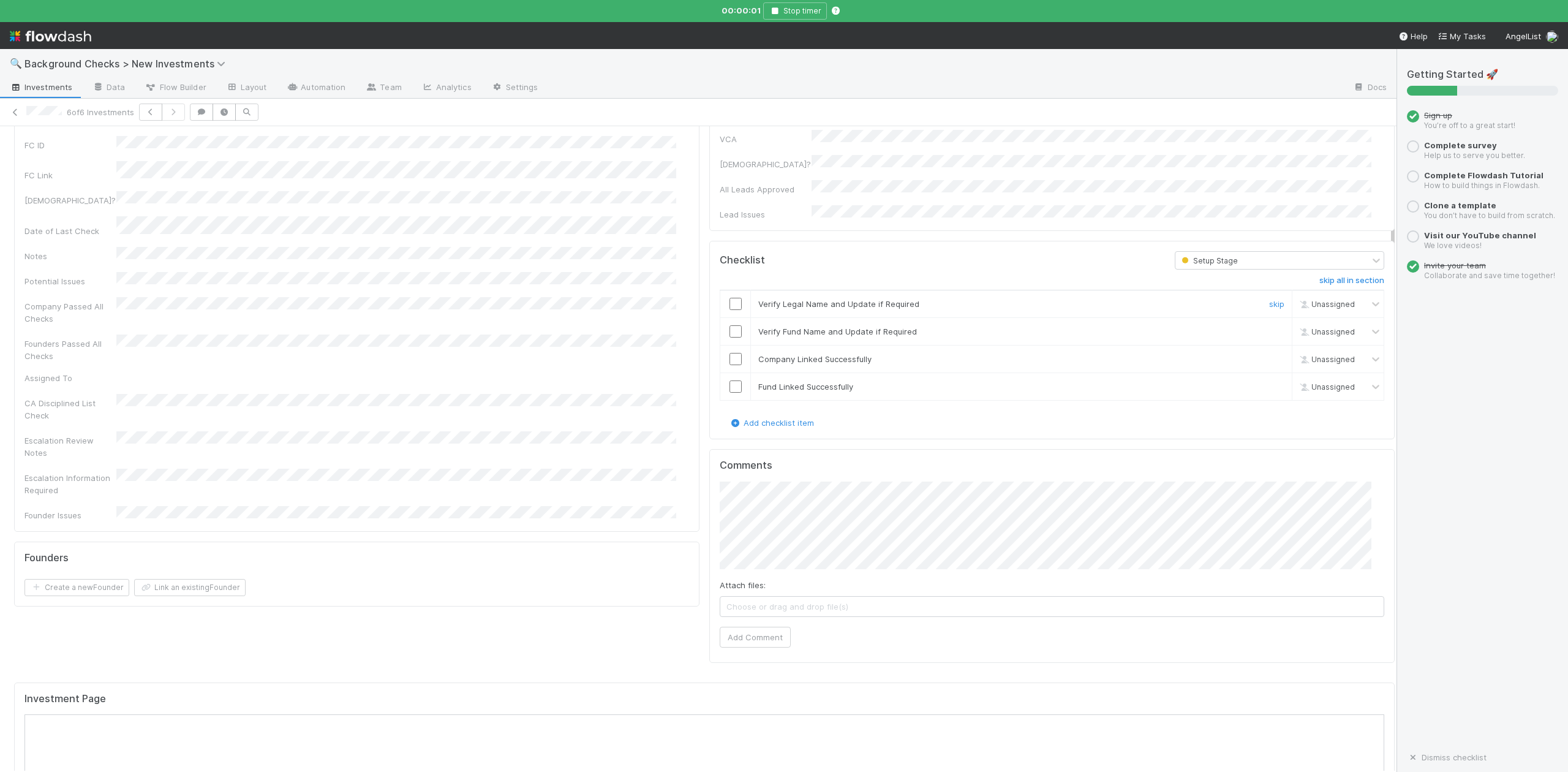
click at [729, 297] on input "checkbox" at bounding box center [735, 303] width 12 height 12
click at [729, 326] on input "checkbox" at bounding box center [735, 331] width 12 height 12
click at [729, 353] on input "checkbox" at bounding box center [735, 358] width 12 height 12
click at [729, 380] on input "checkbox" at bounding box center [735, 386] width 12 height 12
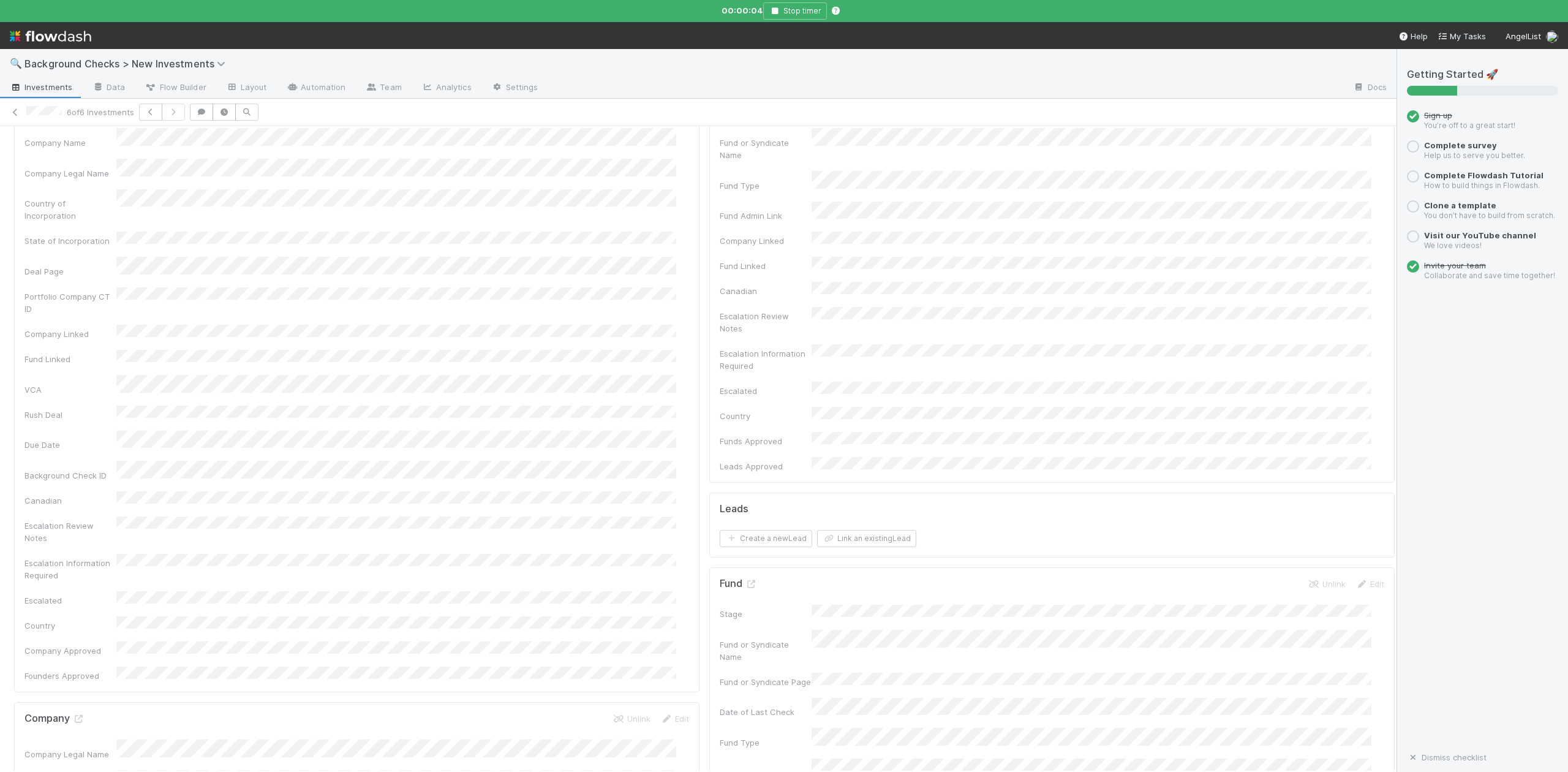
scroll to position [0, 0]
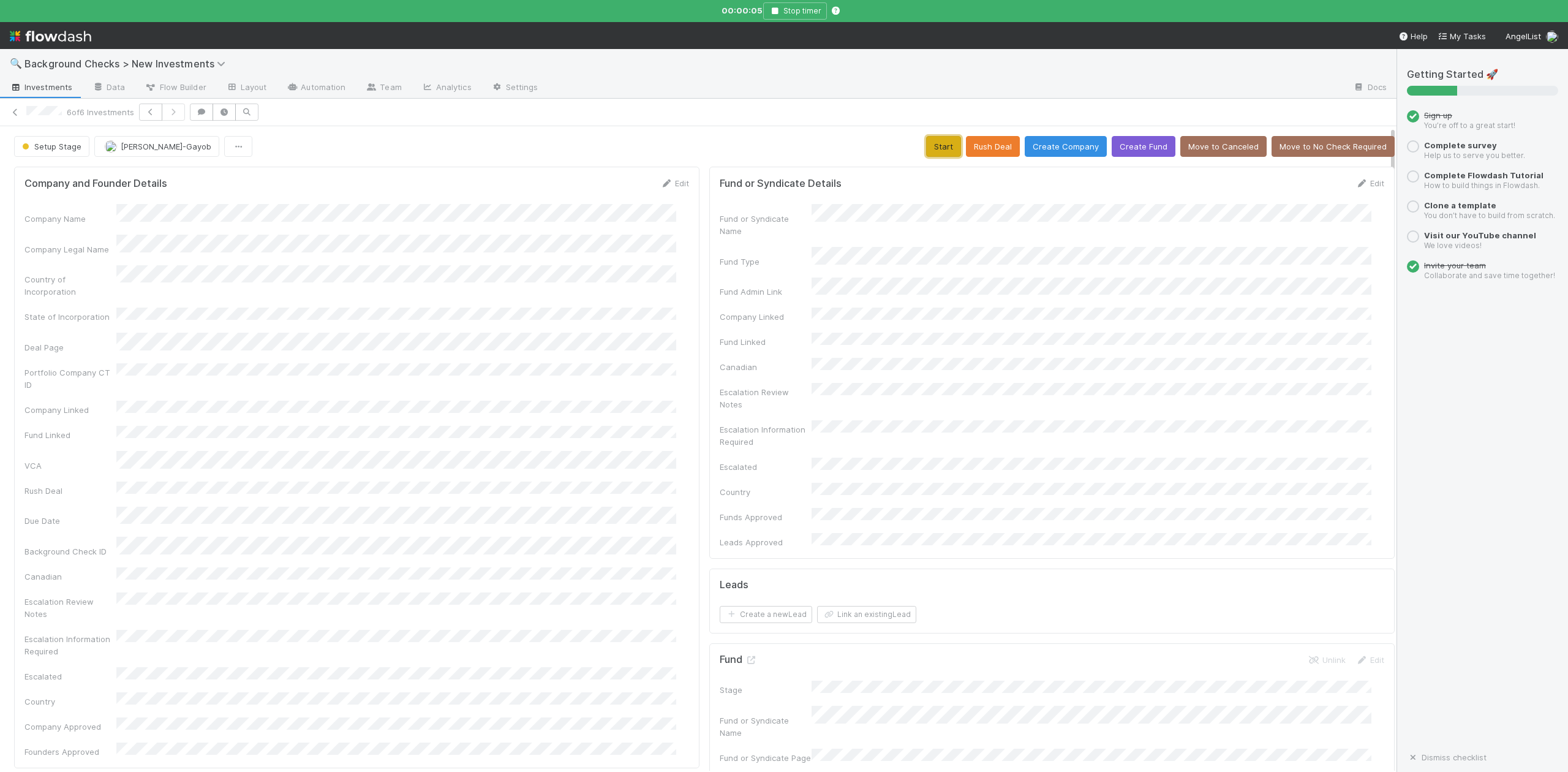
click at [926, 145] on button "Start" at bounding box center [943, 146] width 35 height 21
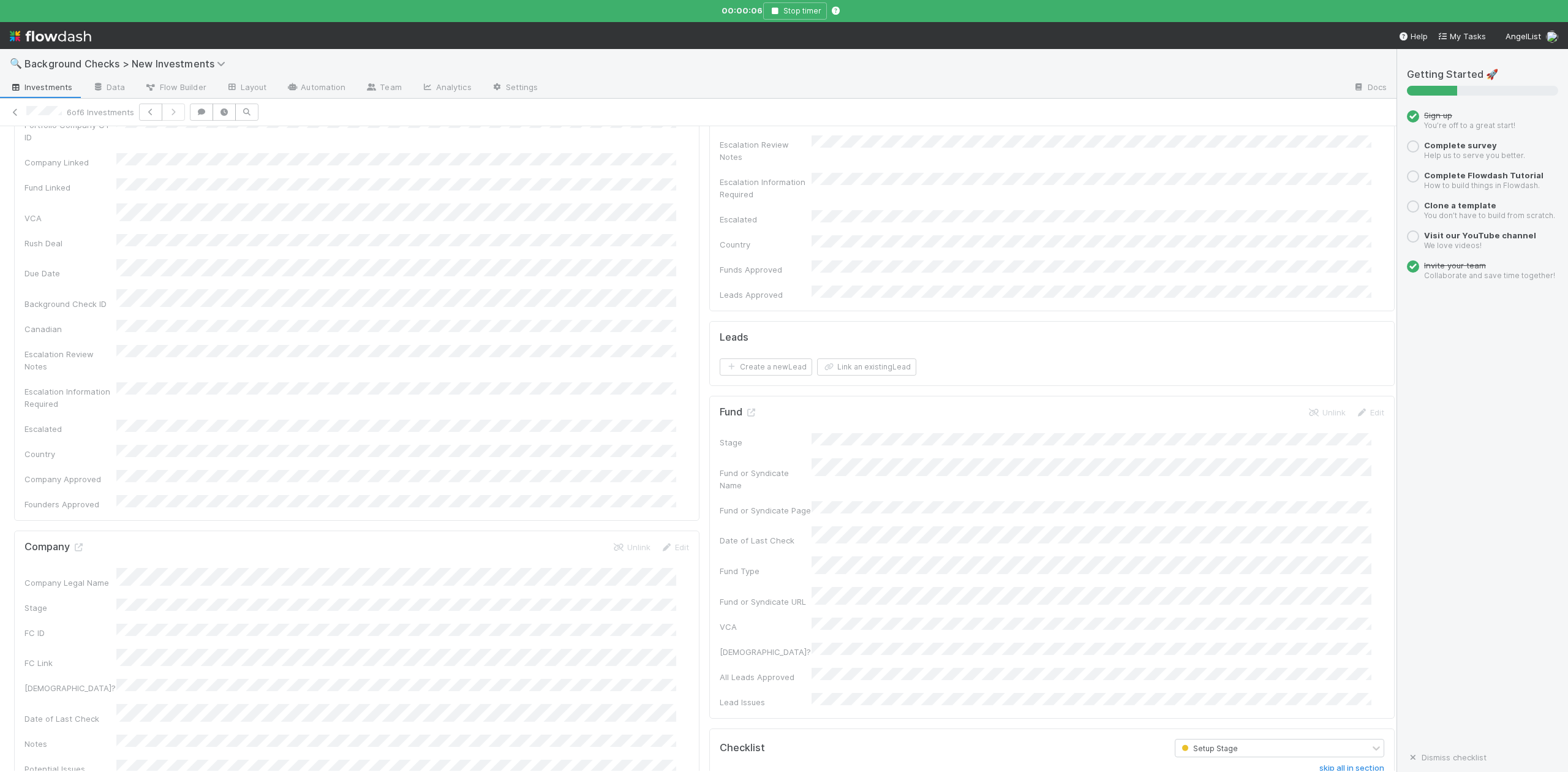
scroll to position [326, 0]
click at [81, 465] on icon at bounding box center [77, 468] width 12 height 8
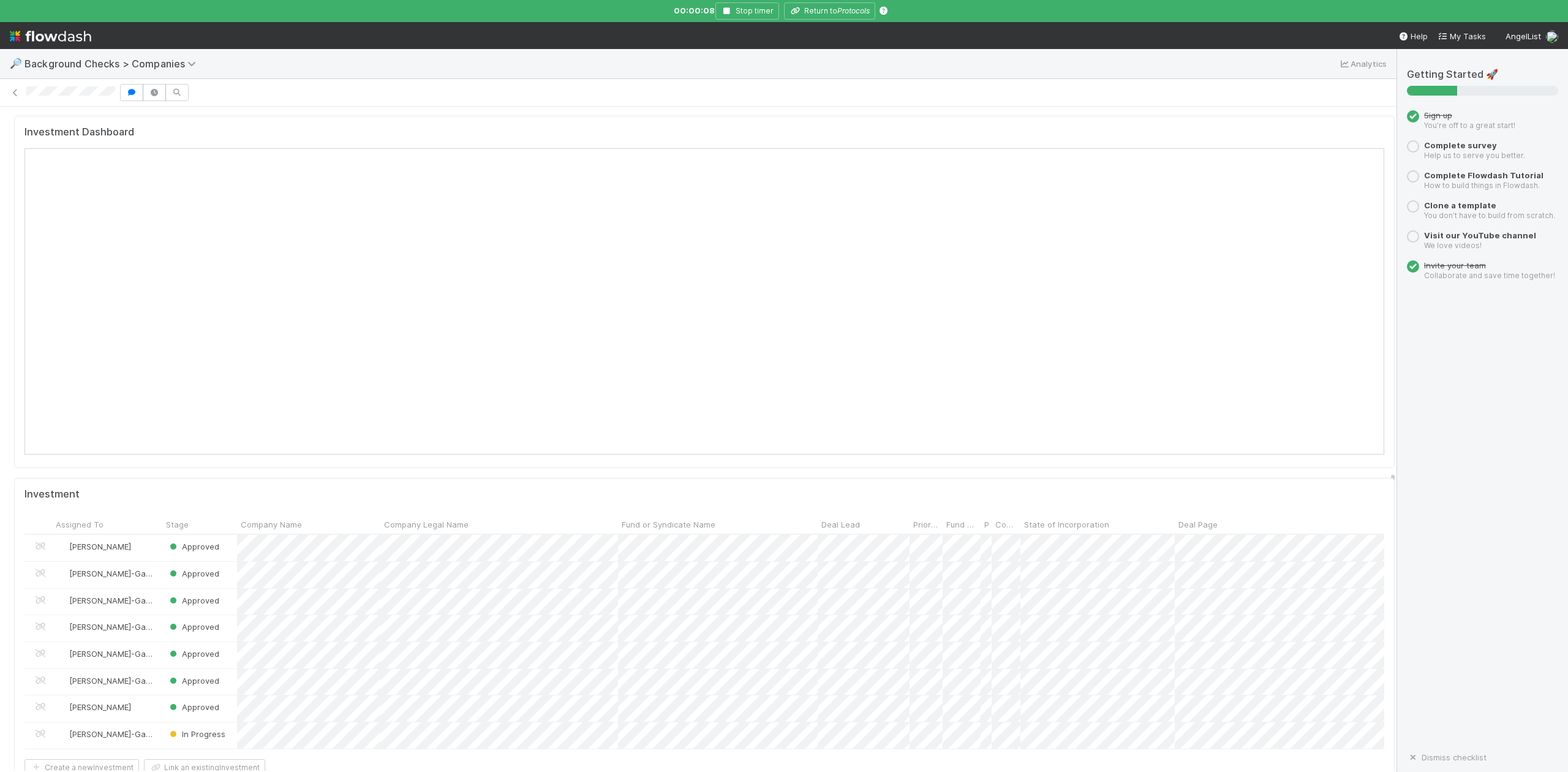
scroll to position [1551, 0]
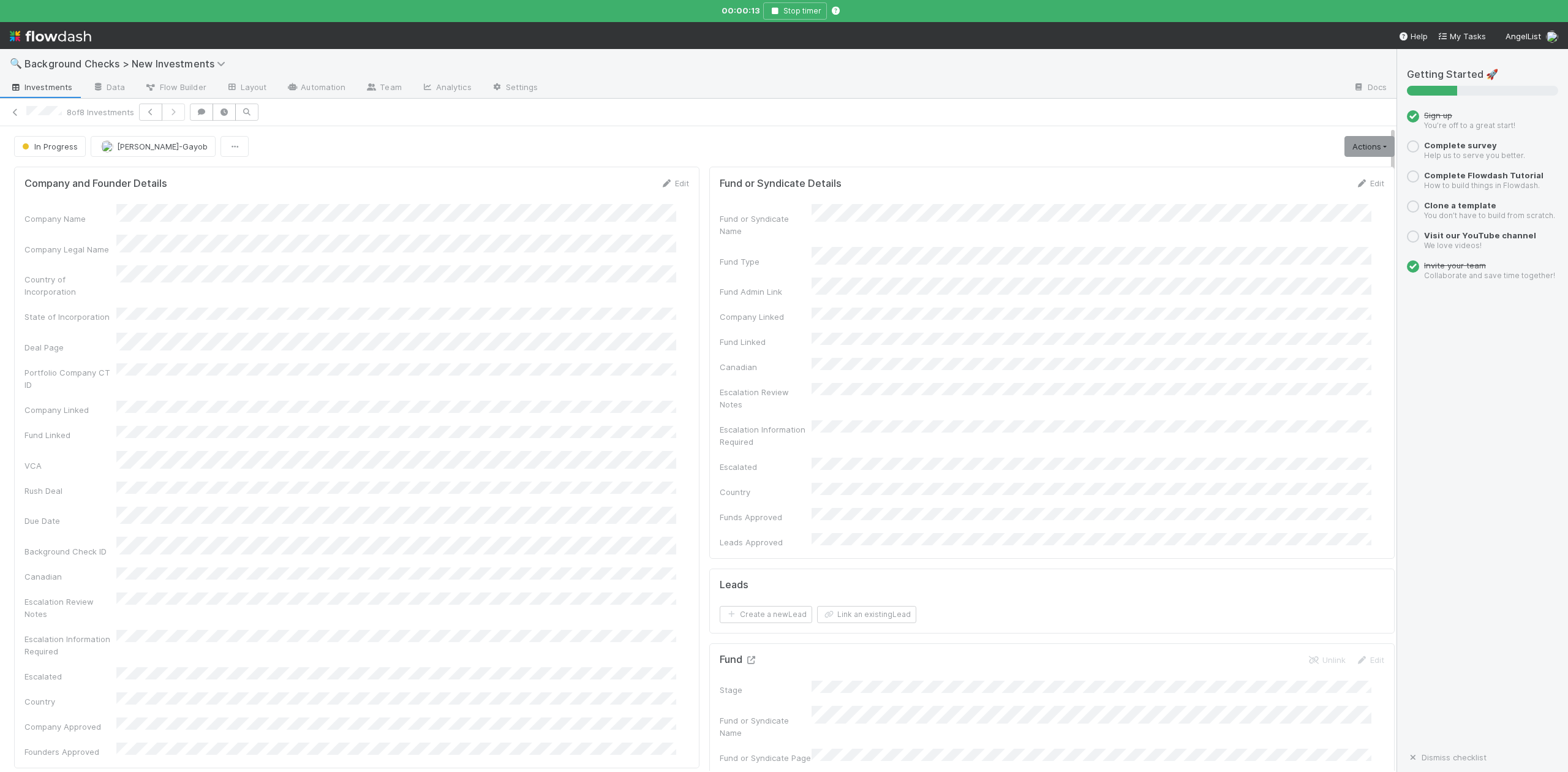
click at [745, 656] on icon at bounding box center [750, 659] width 12 height 8
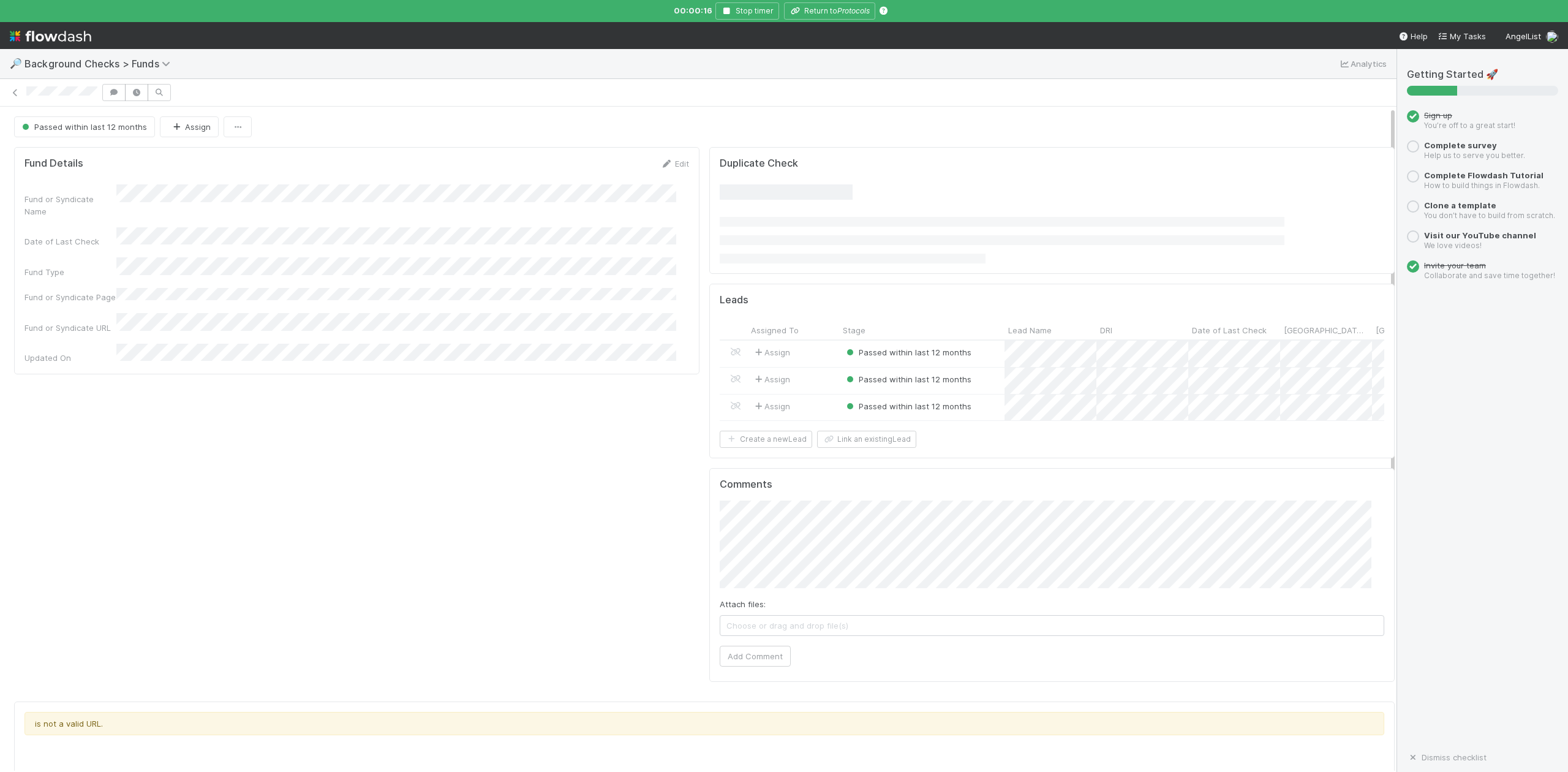
scroll to position [236, 1322]
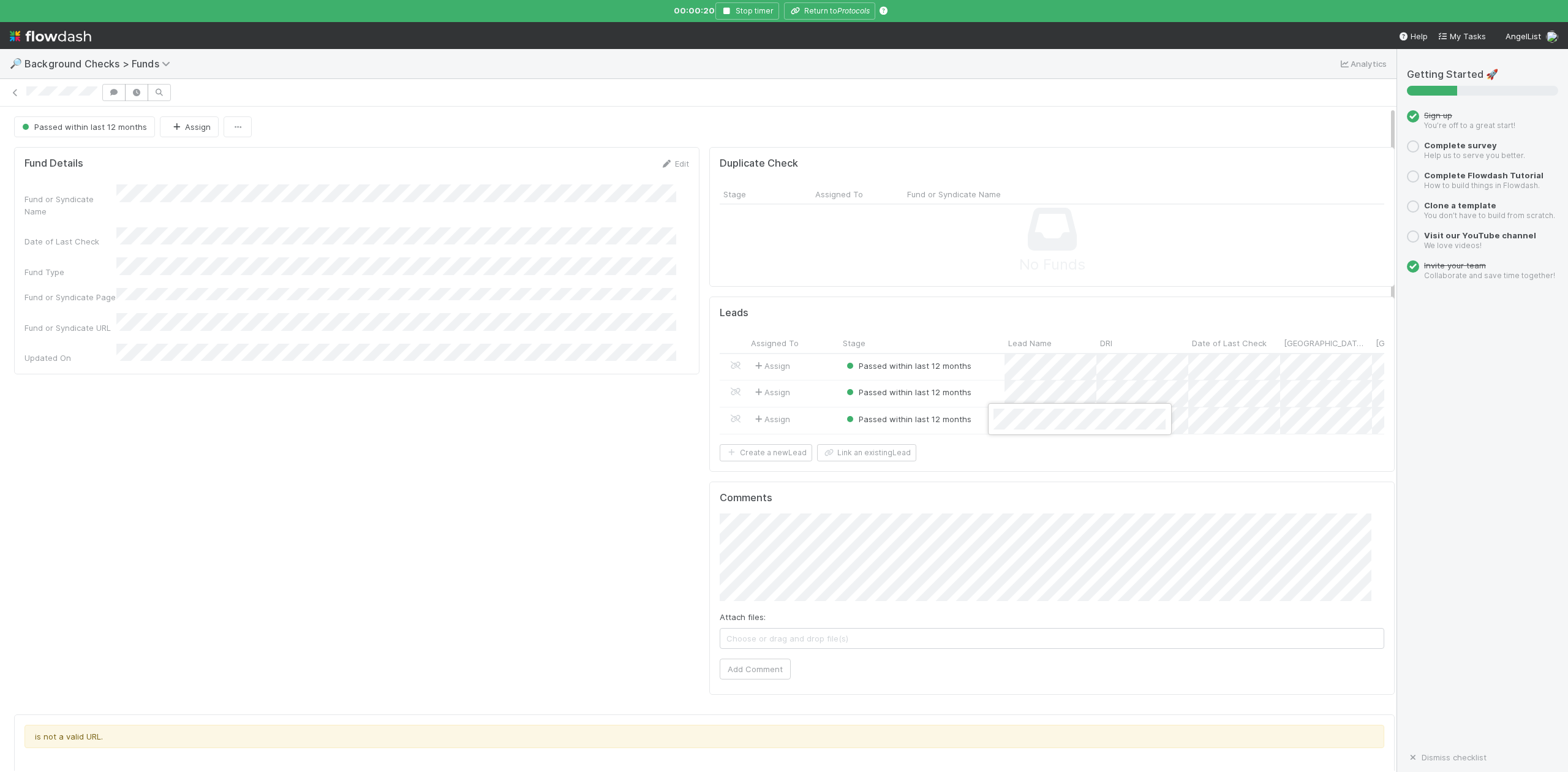
click at [829, 3] on div at bounding box center [784, 386] width 1568 height 772
click at [831, 6] on button "Return to Protocols" at bounding box center [829, 11] width 91 height 17
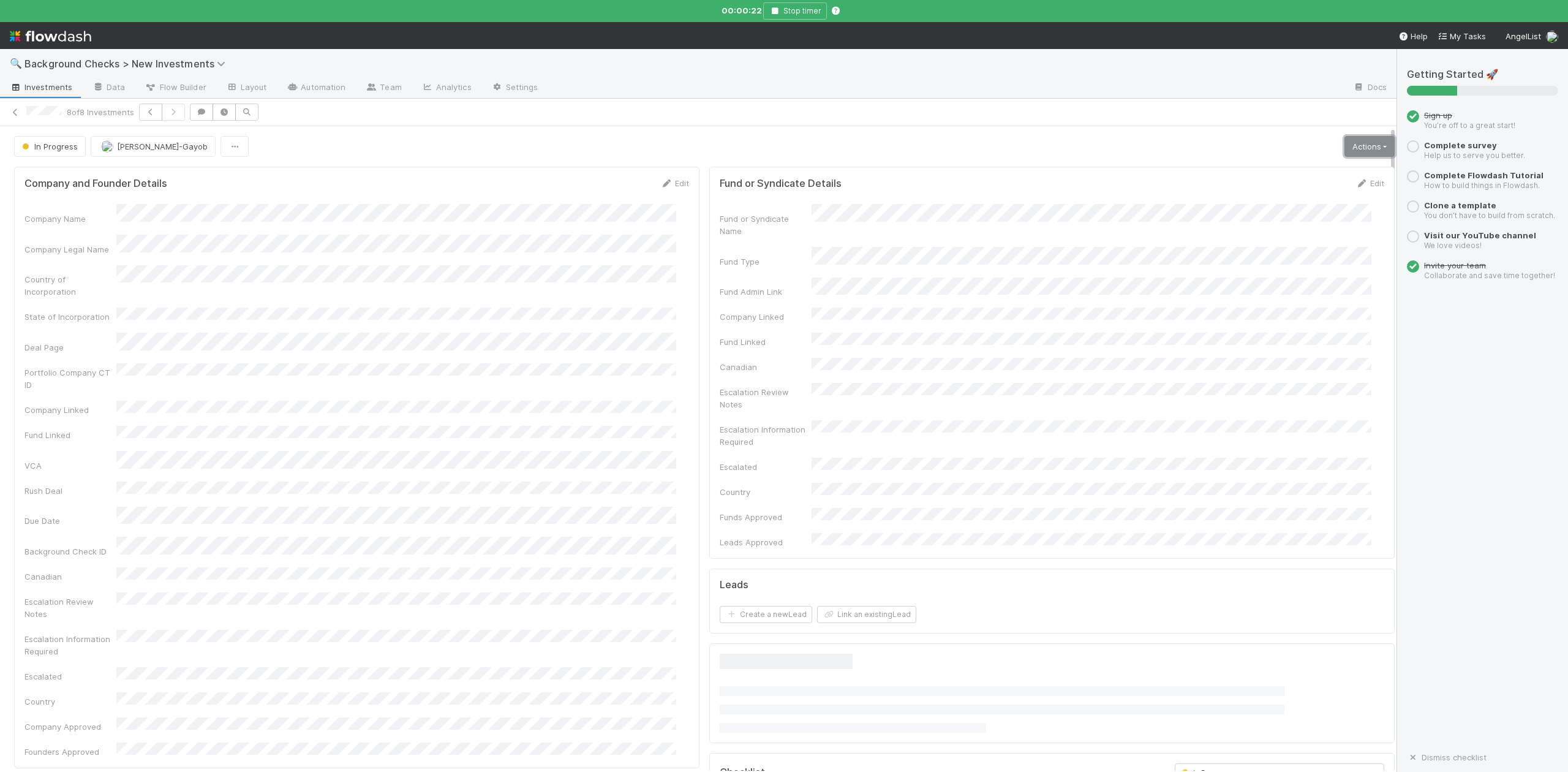
click at [1344, 145] on link "Actions" at bounding box center [1369, 146] width 50 height 21
click at [1262, 170] on button "Finish" at bounding box center [1327, 172] width 136 height 17
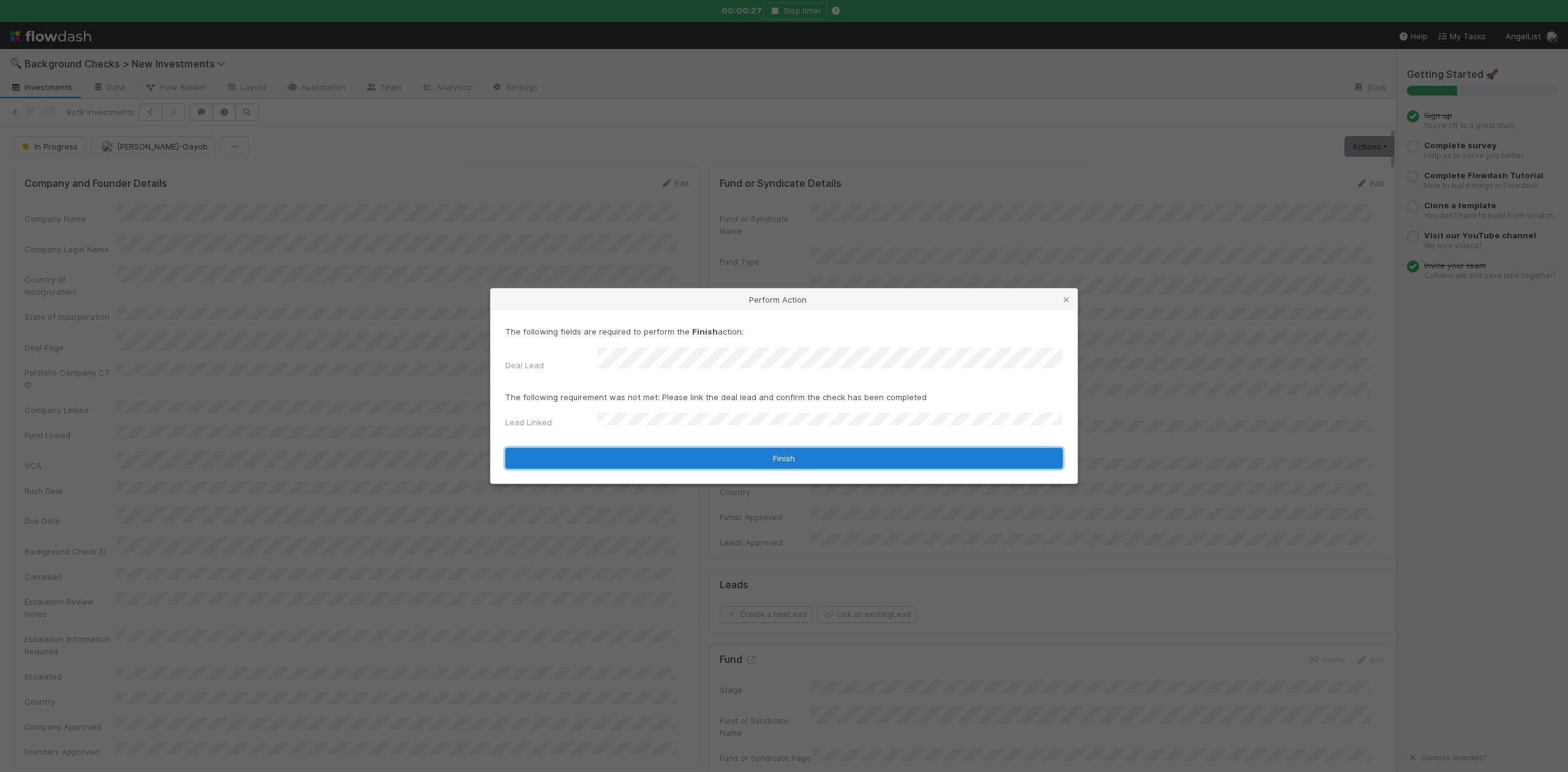
click at [620, 447] on button "Finish" at bounding box center [784, 457] width 558 height 21
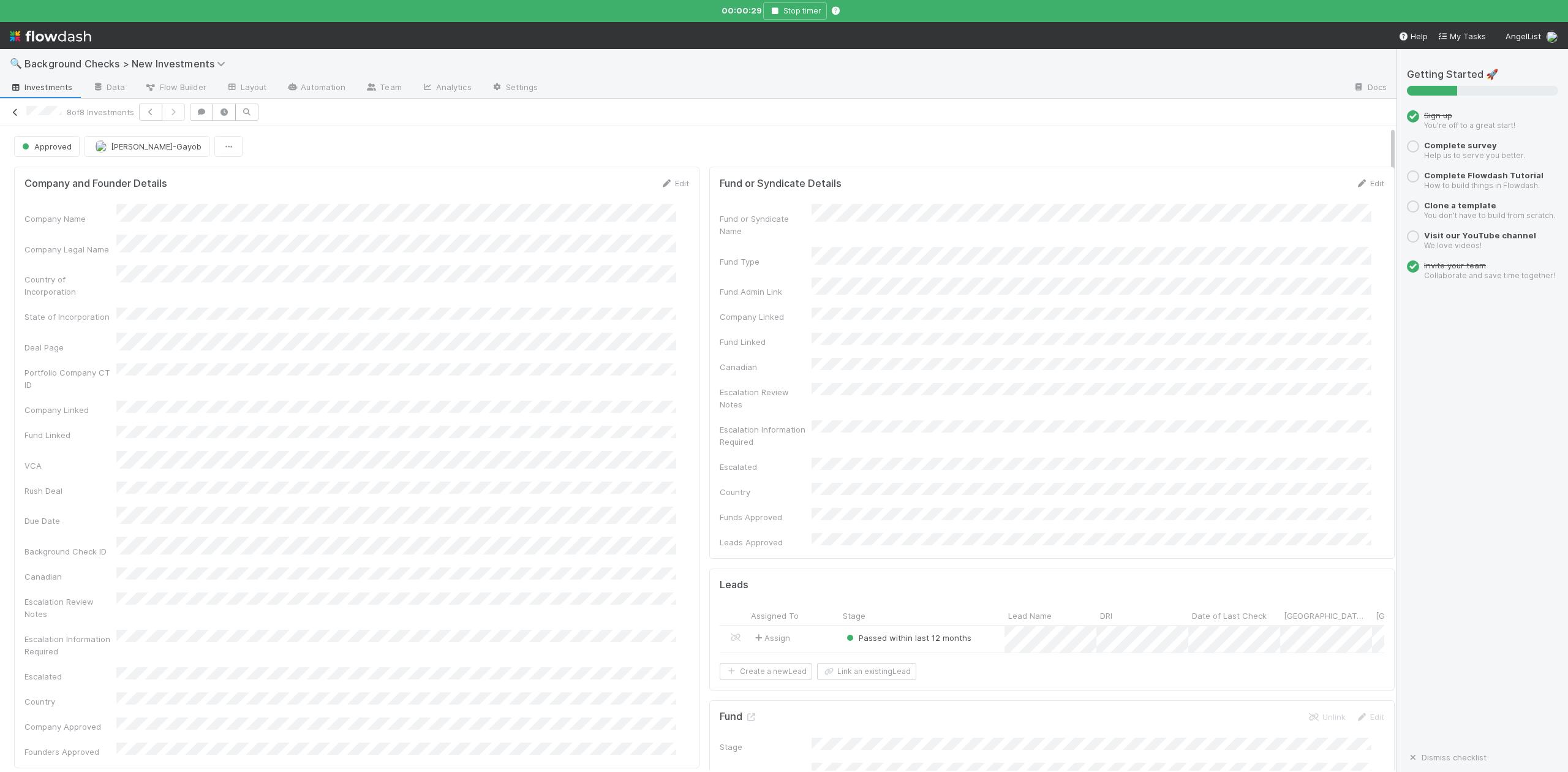
click at [14, 111] on icon at bounding box center [15, 112] width 12 height 8
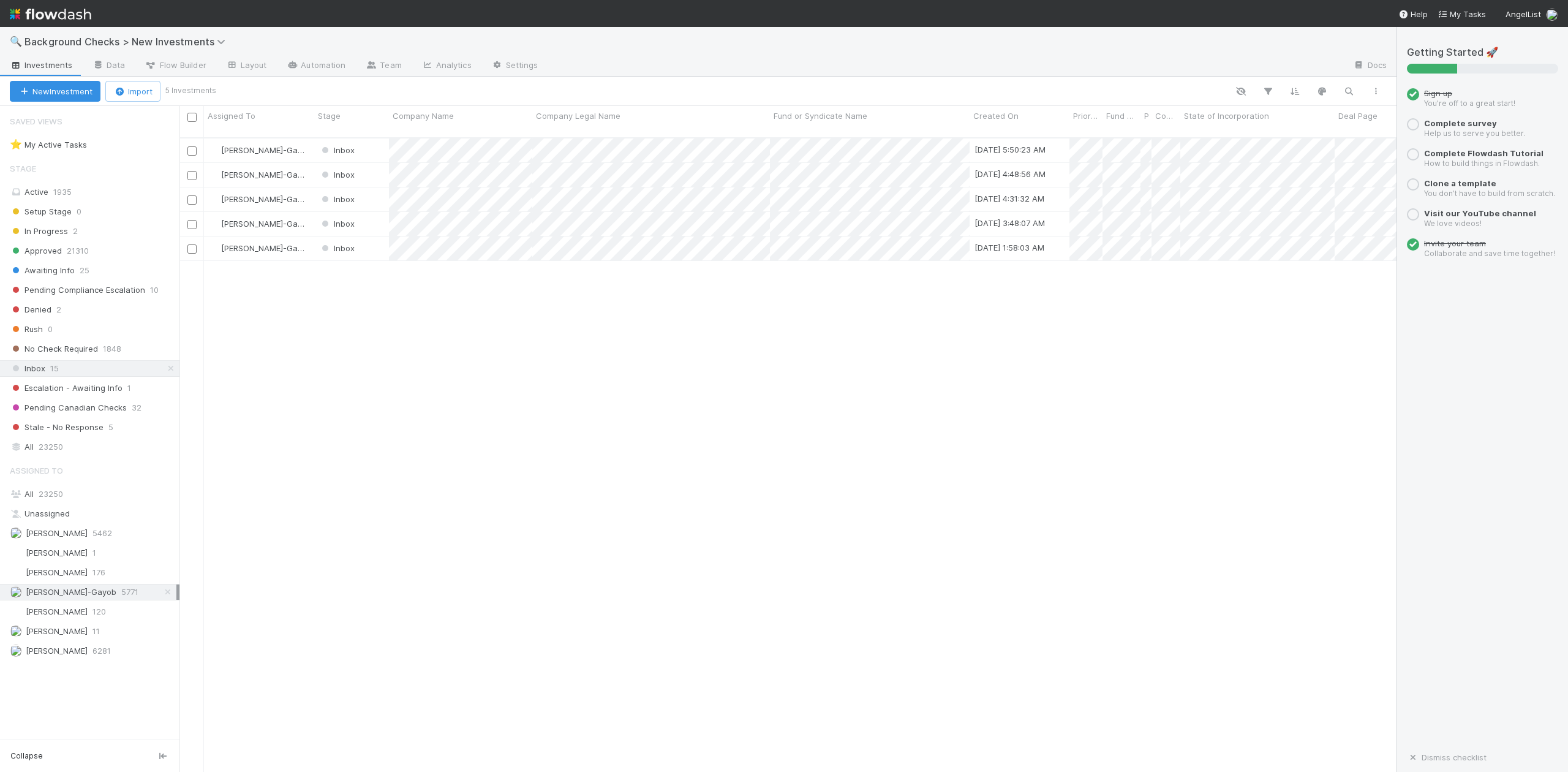
scroll to position [632, 1206]
click at [399, 318] on div at bounding box center [784, 386] width 1568 height 772
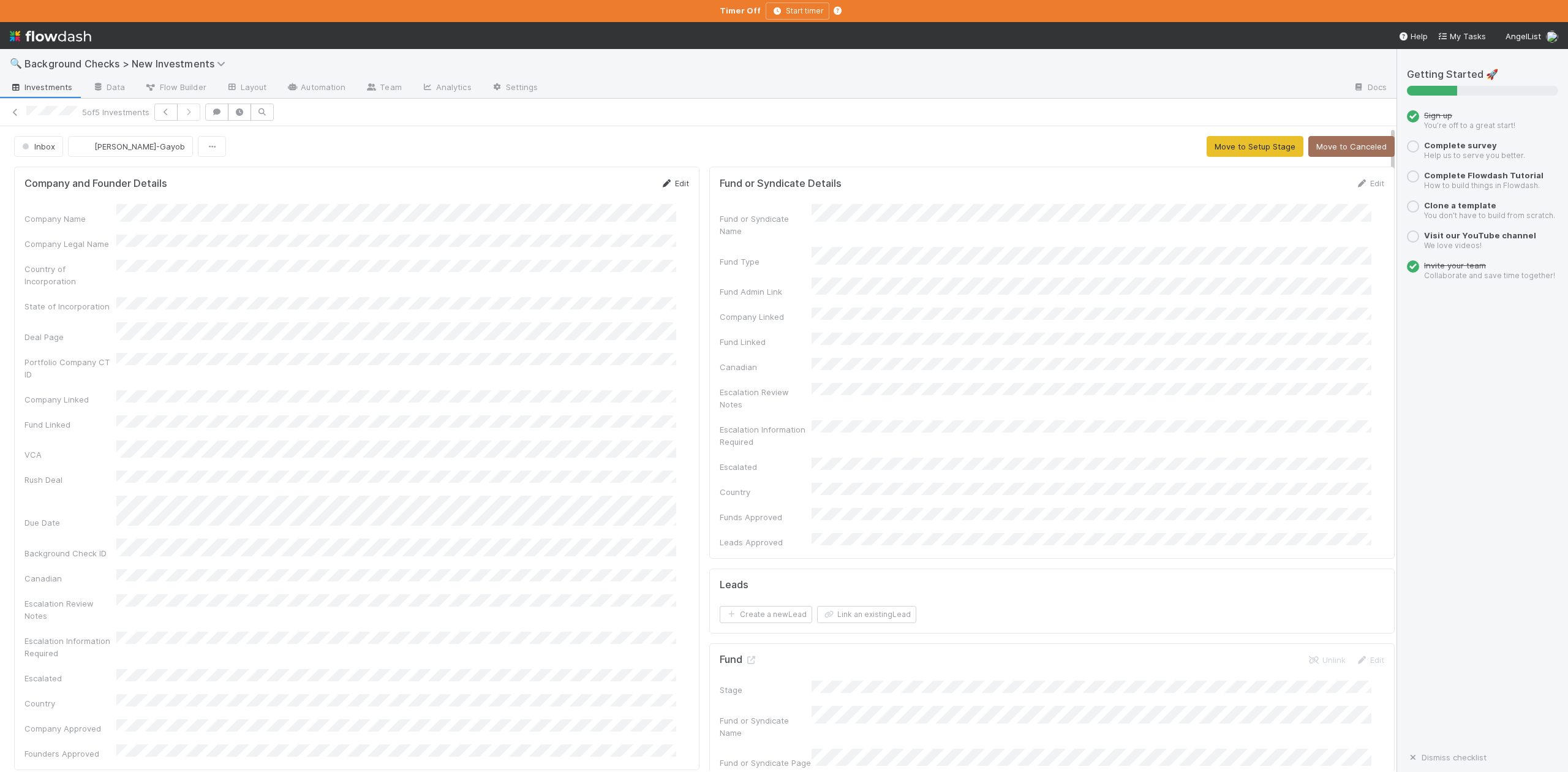
click at [667, 187] on link "Edit" at bounding box center [675, 183] width 29 height 10
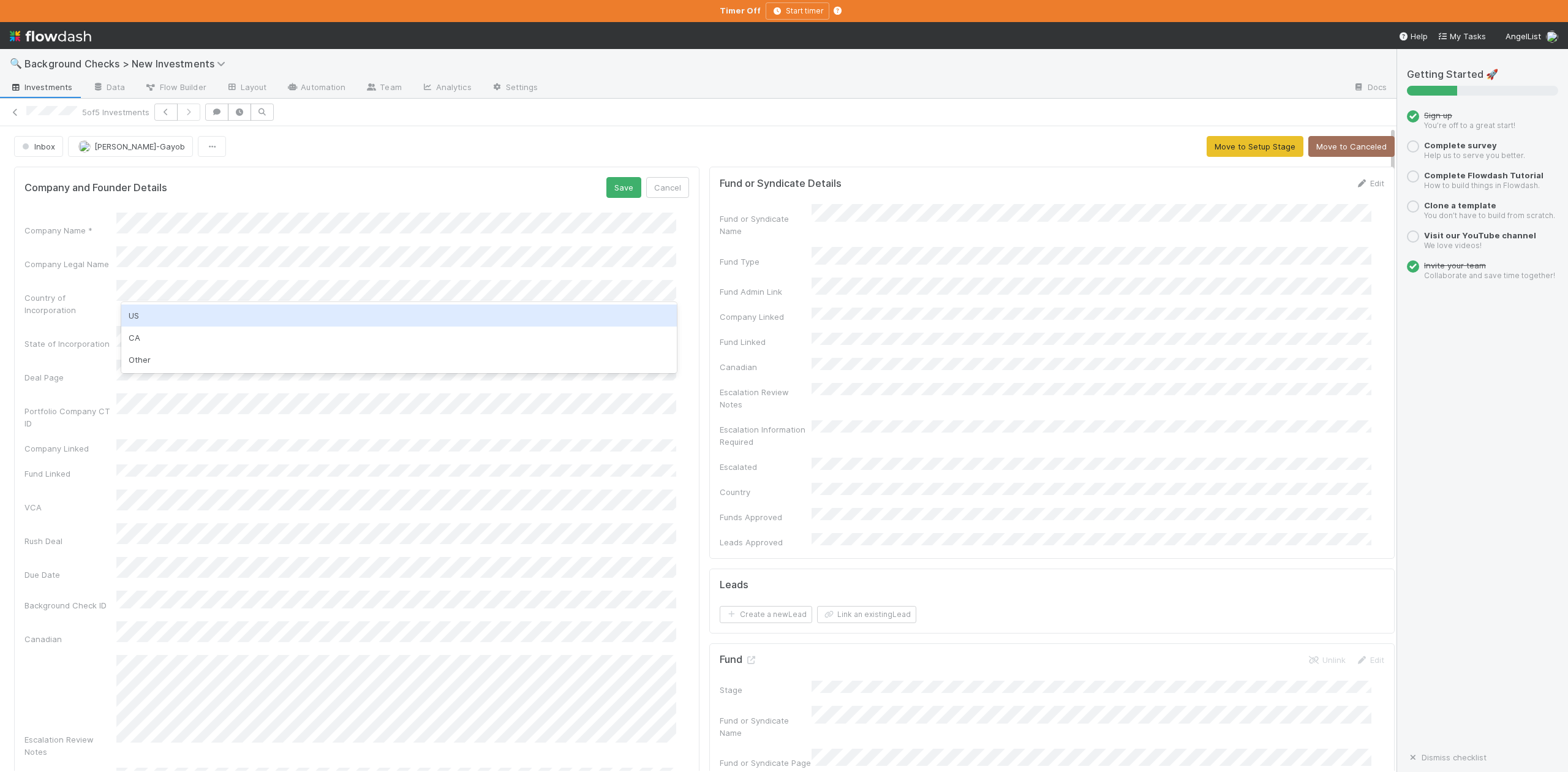
click at [142, 315] on div "US" at bounding box center [398, 316] width 555 height 22
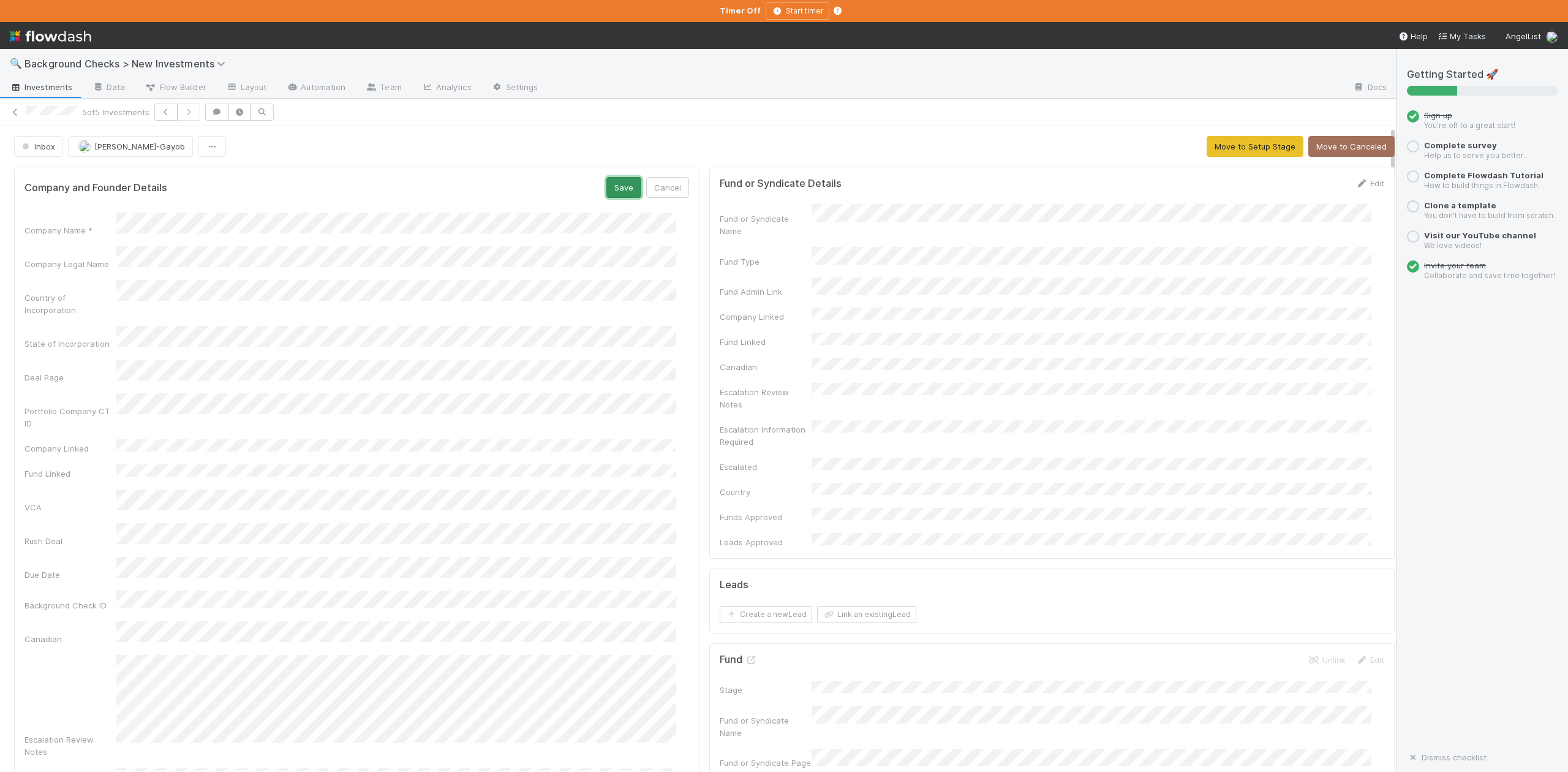
click at [618, 188] on button "Save" at bounding box center [624, 187] width 35 height 21
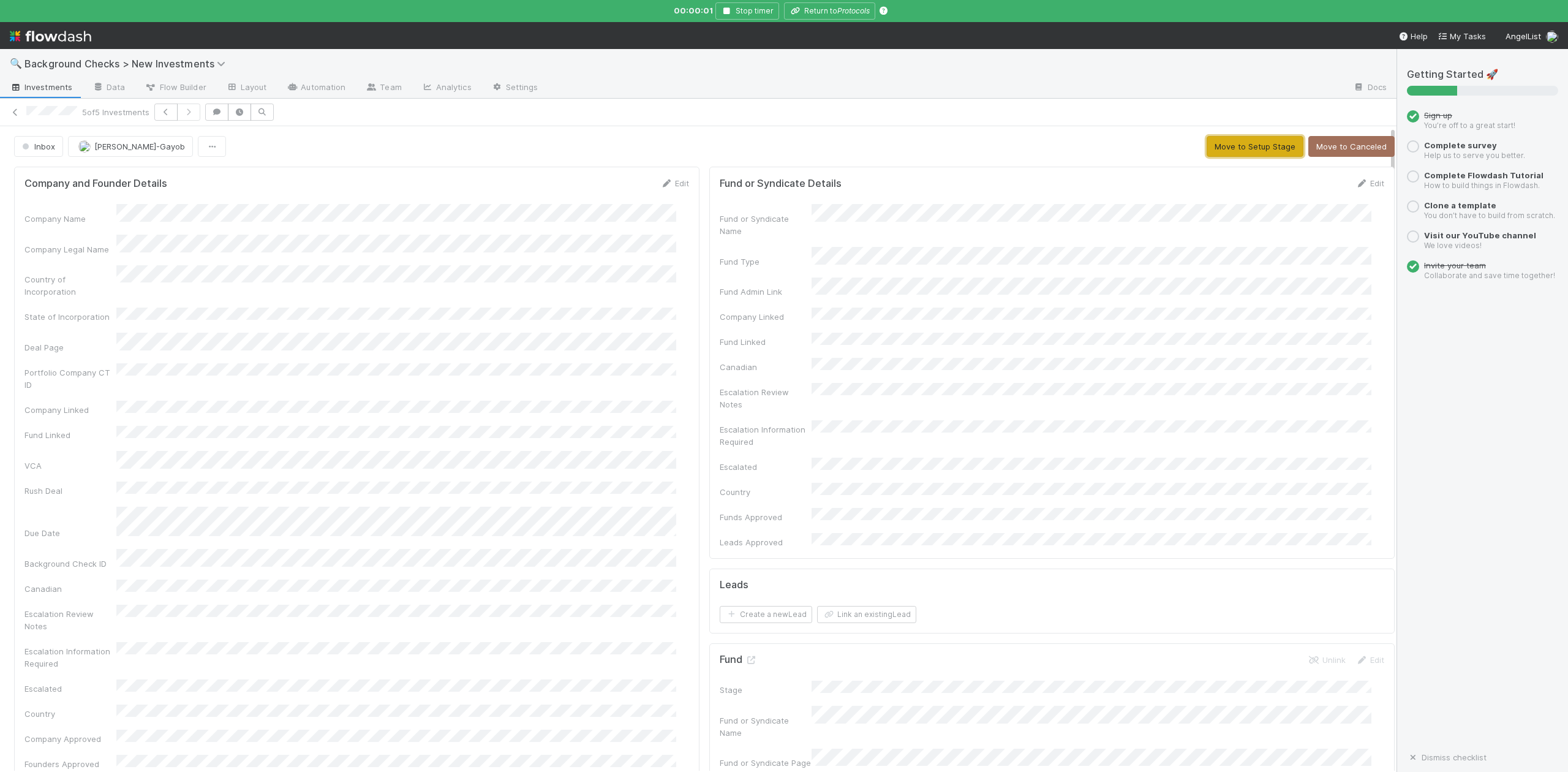
click at [1211, 140] on button "Move to Setup Stage" at bounding box center [1255, 146] width 96 height 21
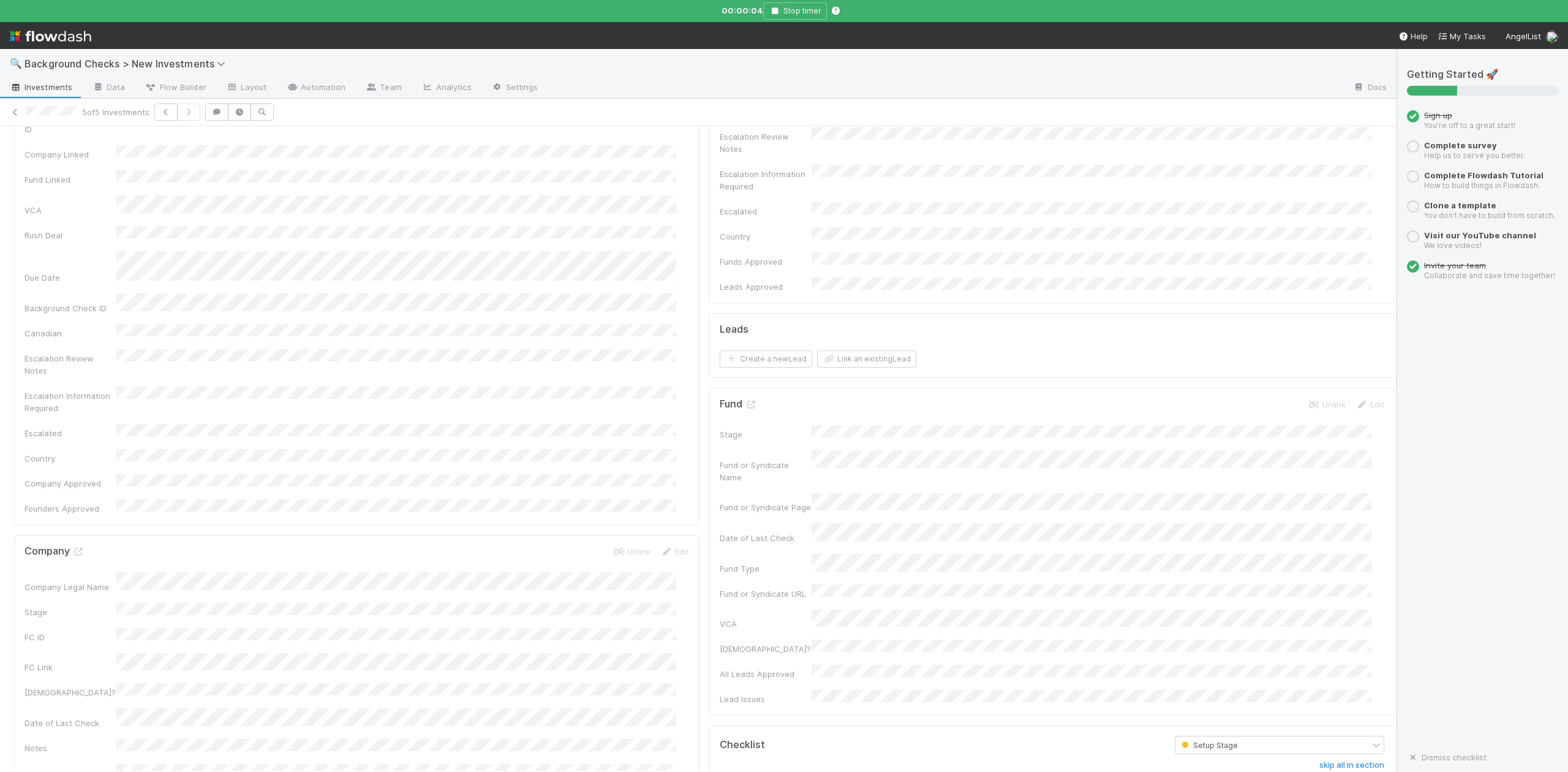
scroll to position [490, 0]
click at [729, 548] on input "checkbox" at bounding box center [735, 554] width 12 height 12
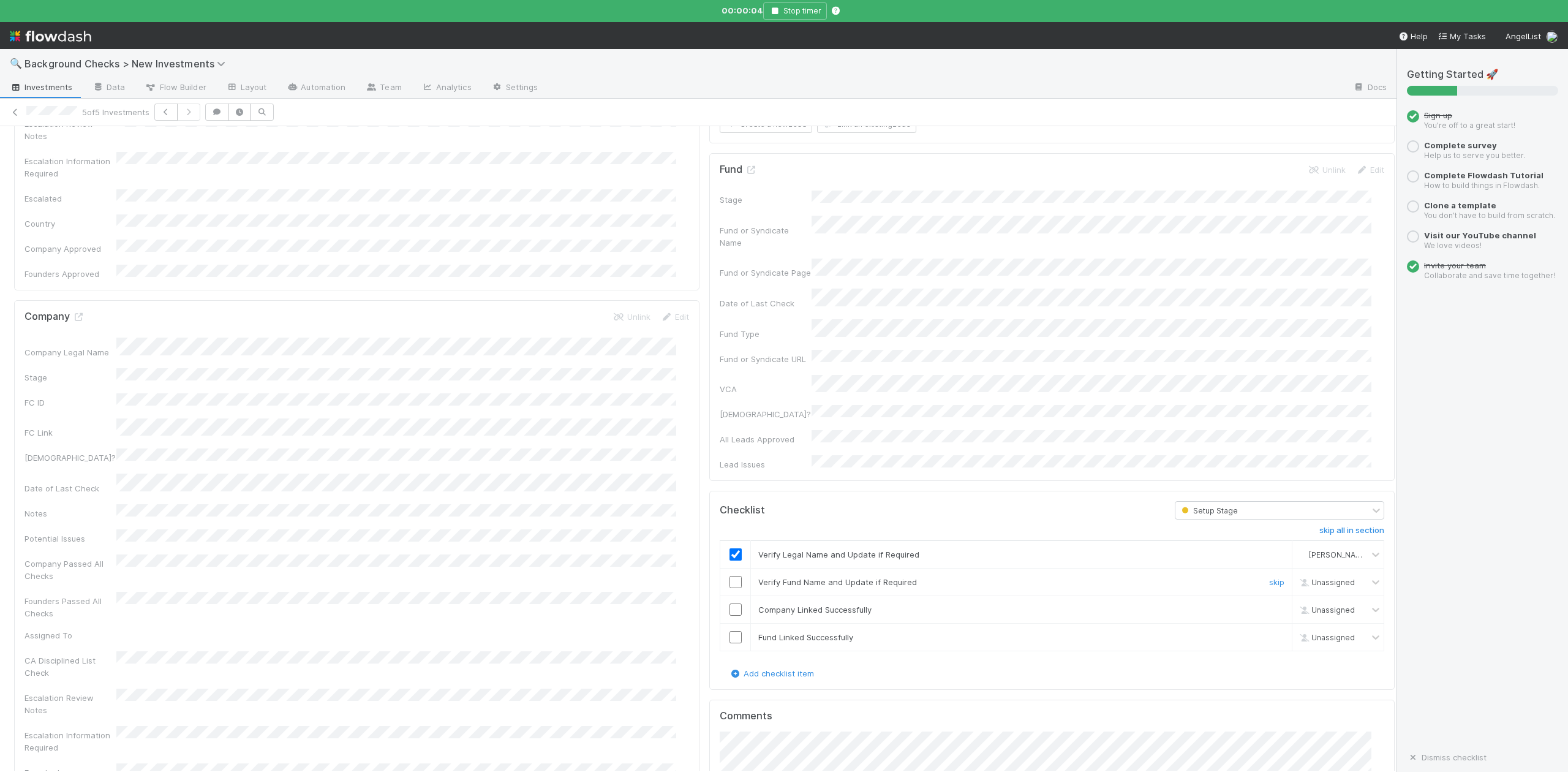
click at [729, 576] on input "checkbox" at bounding box center [735, 581] width 12 height 12
click at [729, 603] on input "checkbox" at bounding box center [735, 608] width 12 height 12
click at [729, 631] on input "checkbox" at bounding box center [735, 637] width 12 height 12
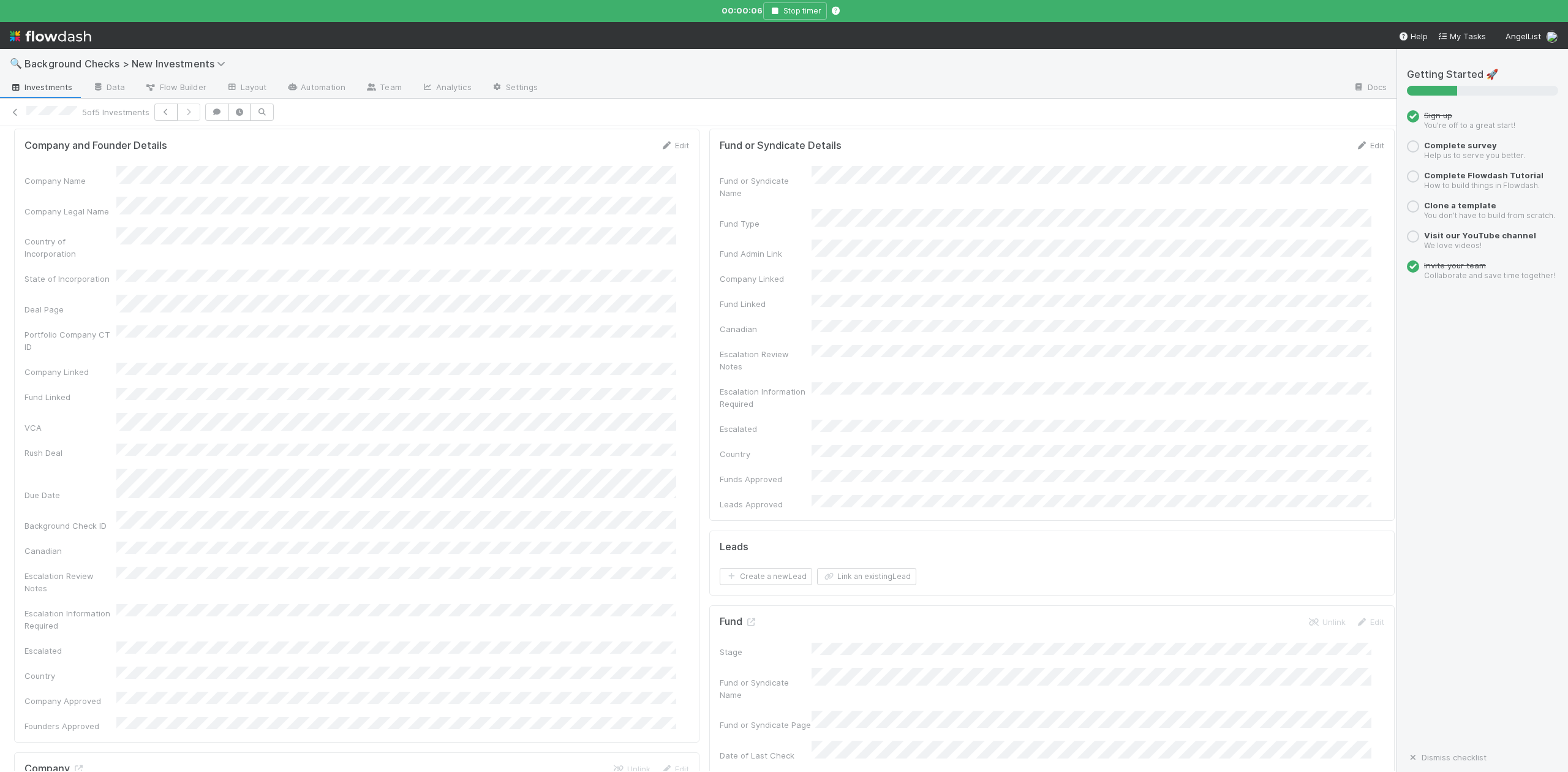
scroll to position [0, 0]
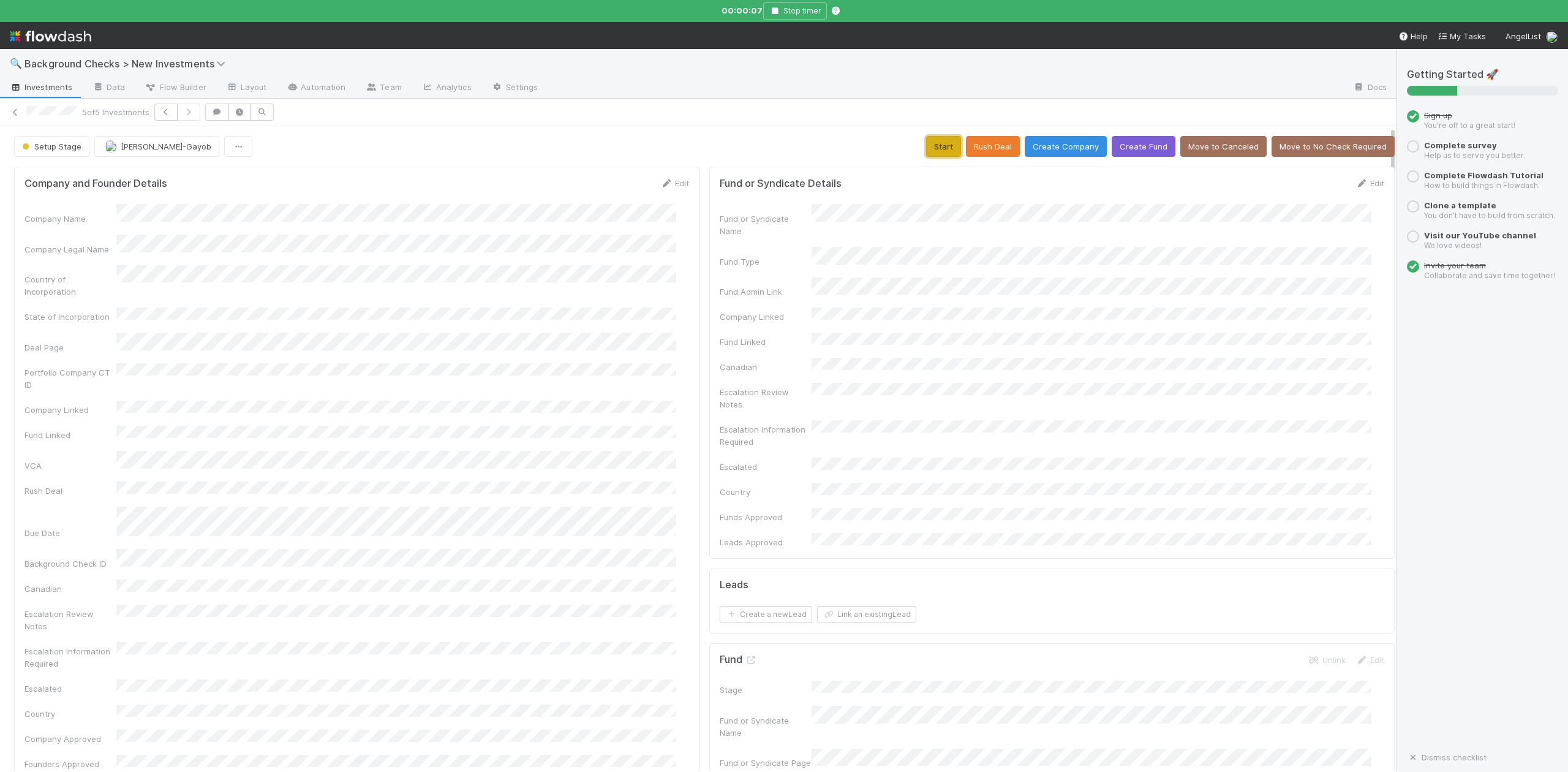
click at [926, 149] on button "Start" at bounding box center [943, 146] width 35 height 21
click at [745, 656] on icon at bounding box center [750, 659] width 12 height 8
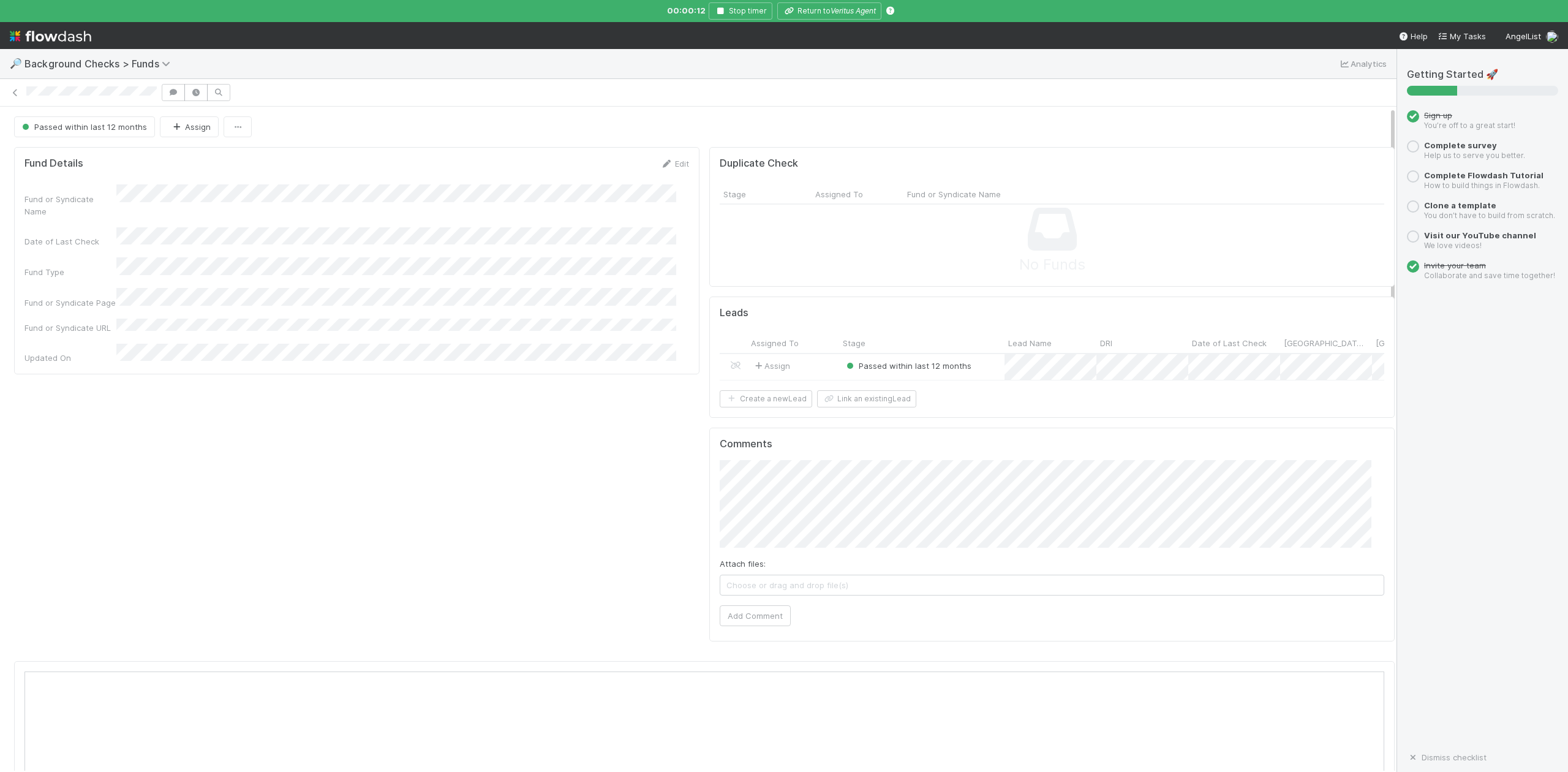
scroll to position [236, 1322]
click at [827, 7] on button "Return to Veritus Agent" at bounding box center [829, 11] width 105 height 17
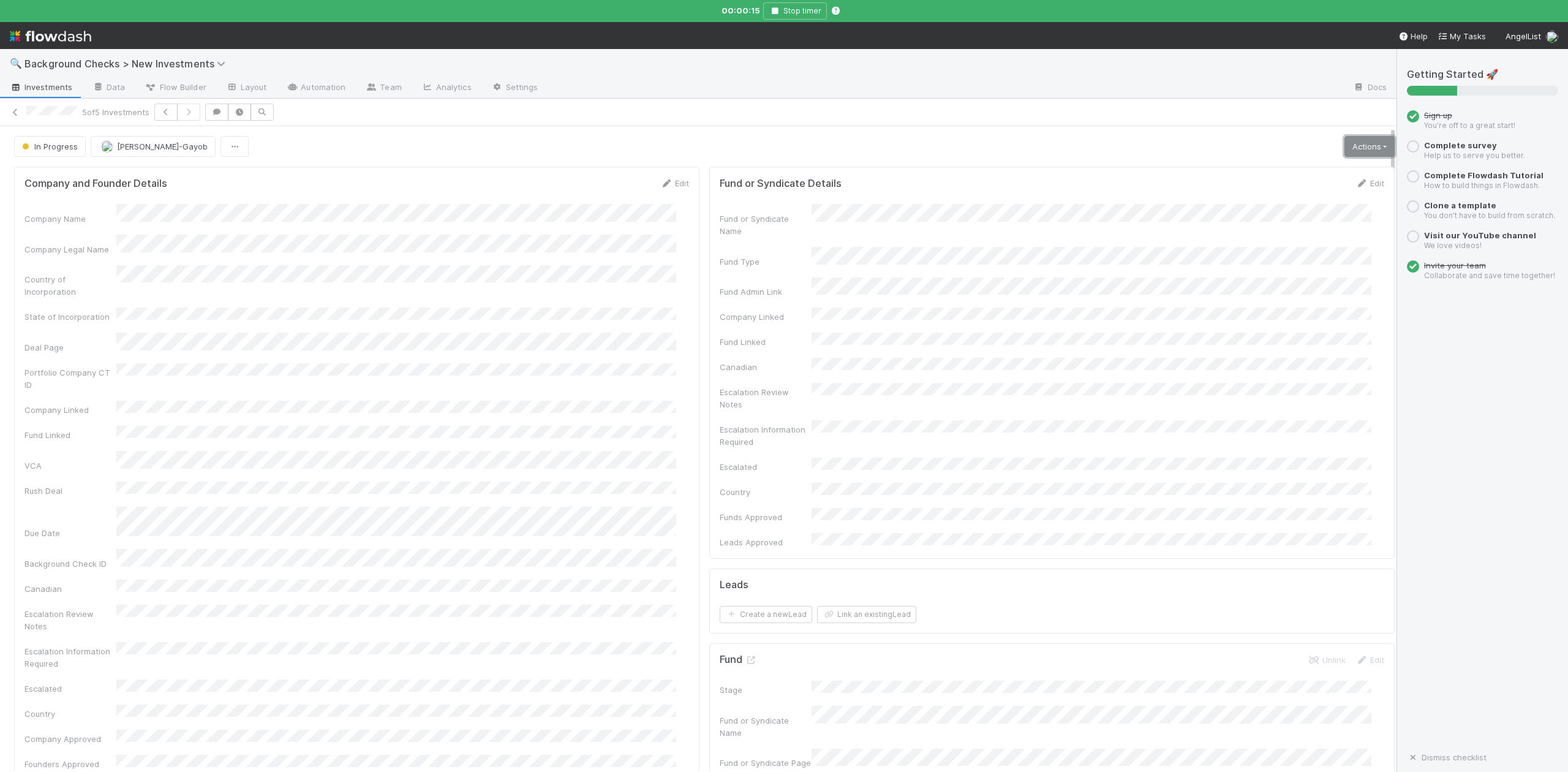
click at [1344, 151] on link "Actions" at bounding box center [1369, 146] width 50 height 21
click at [1266, 174] on button "Finish" at bounding box center [1327, 172] width 136 height 17
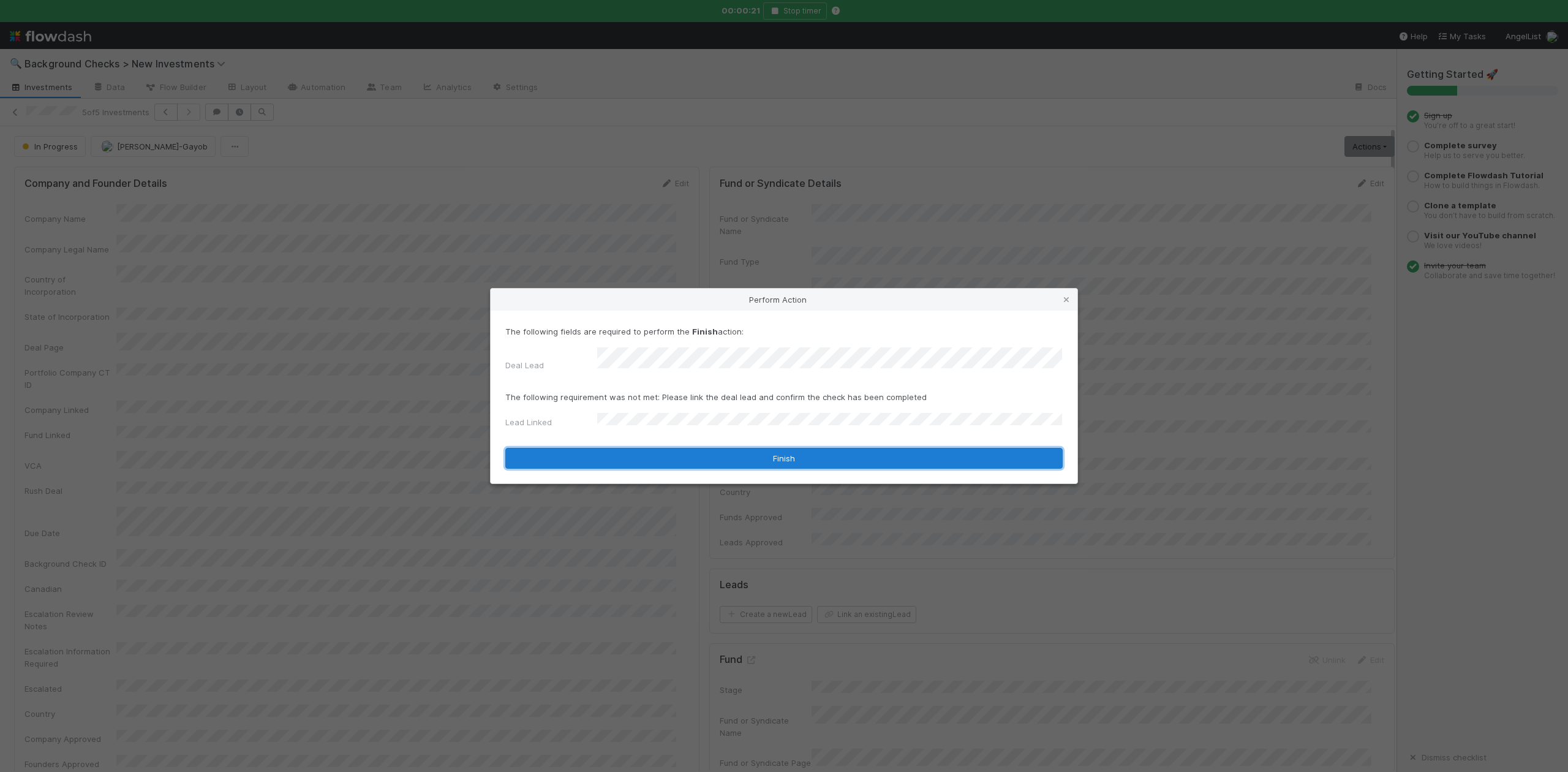
click at [618, 454] on button "Finish" at bounding box center [784, 457] width 558 height 21
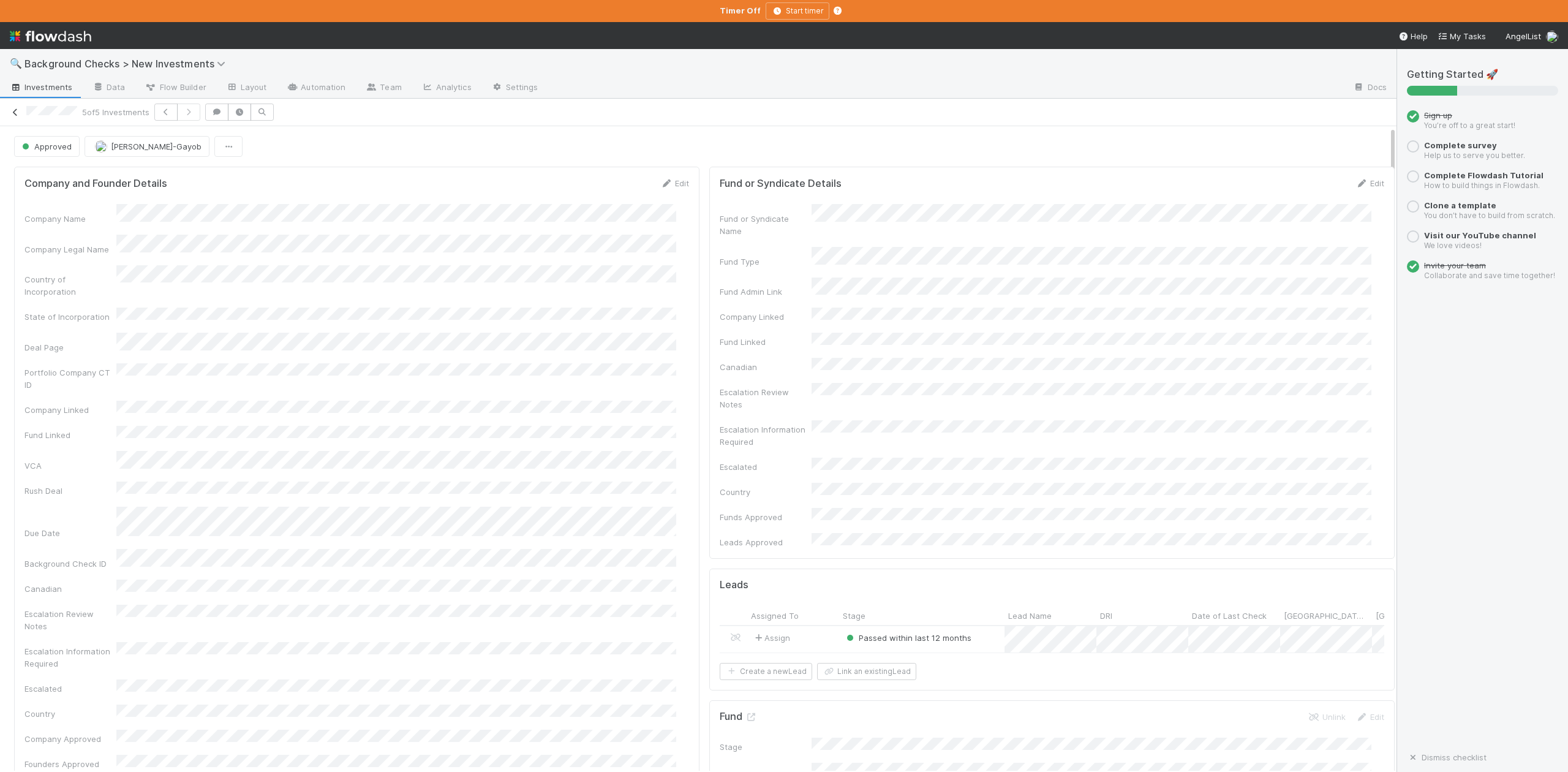
click at [13, 115] on icon at bounding box center [15, 112] width 12 height 8
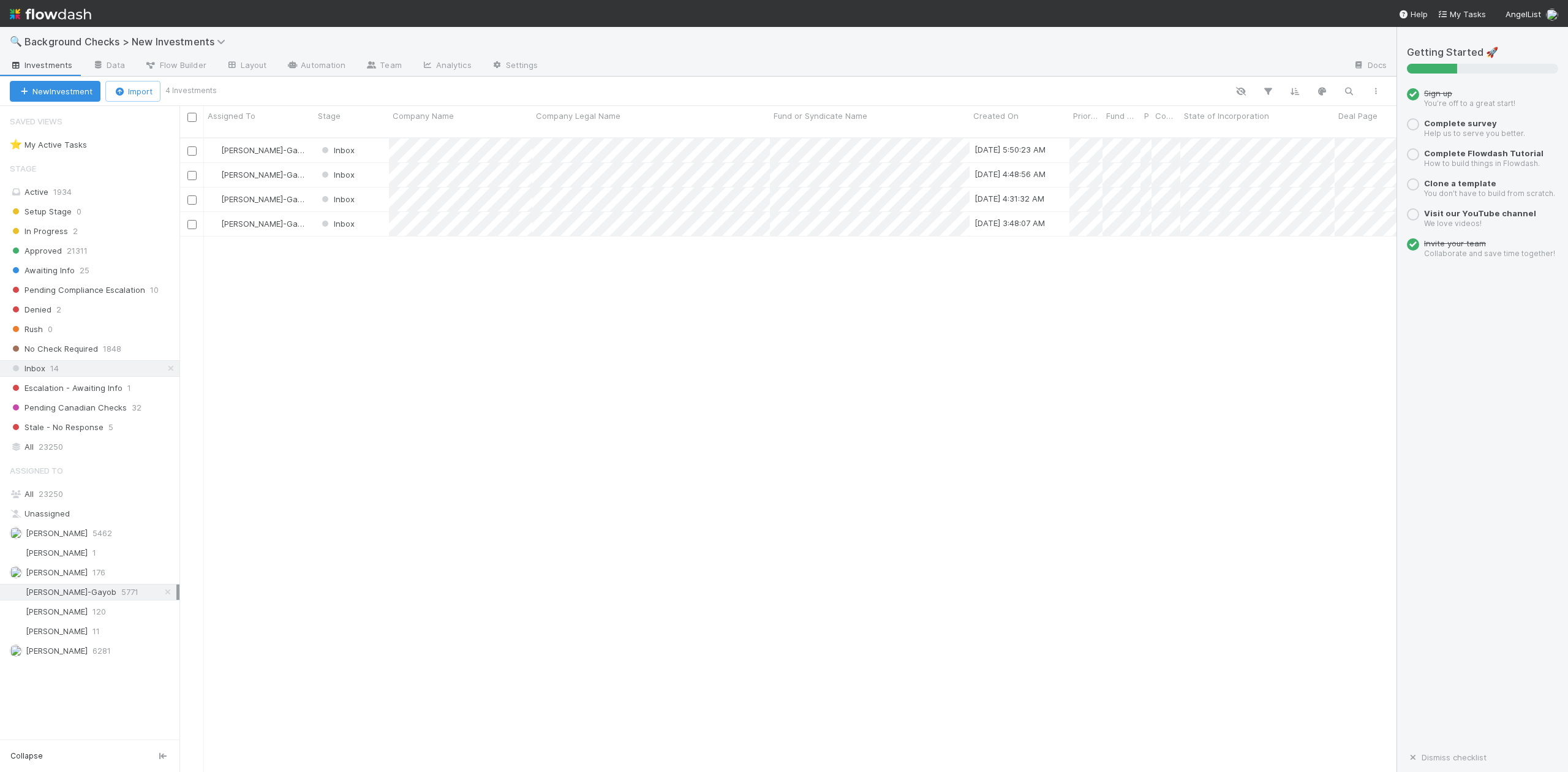
scroll to position [632, 1206]
click at [460, 395] on div at bounding box center [784, 386] width 1568 height 772
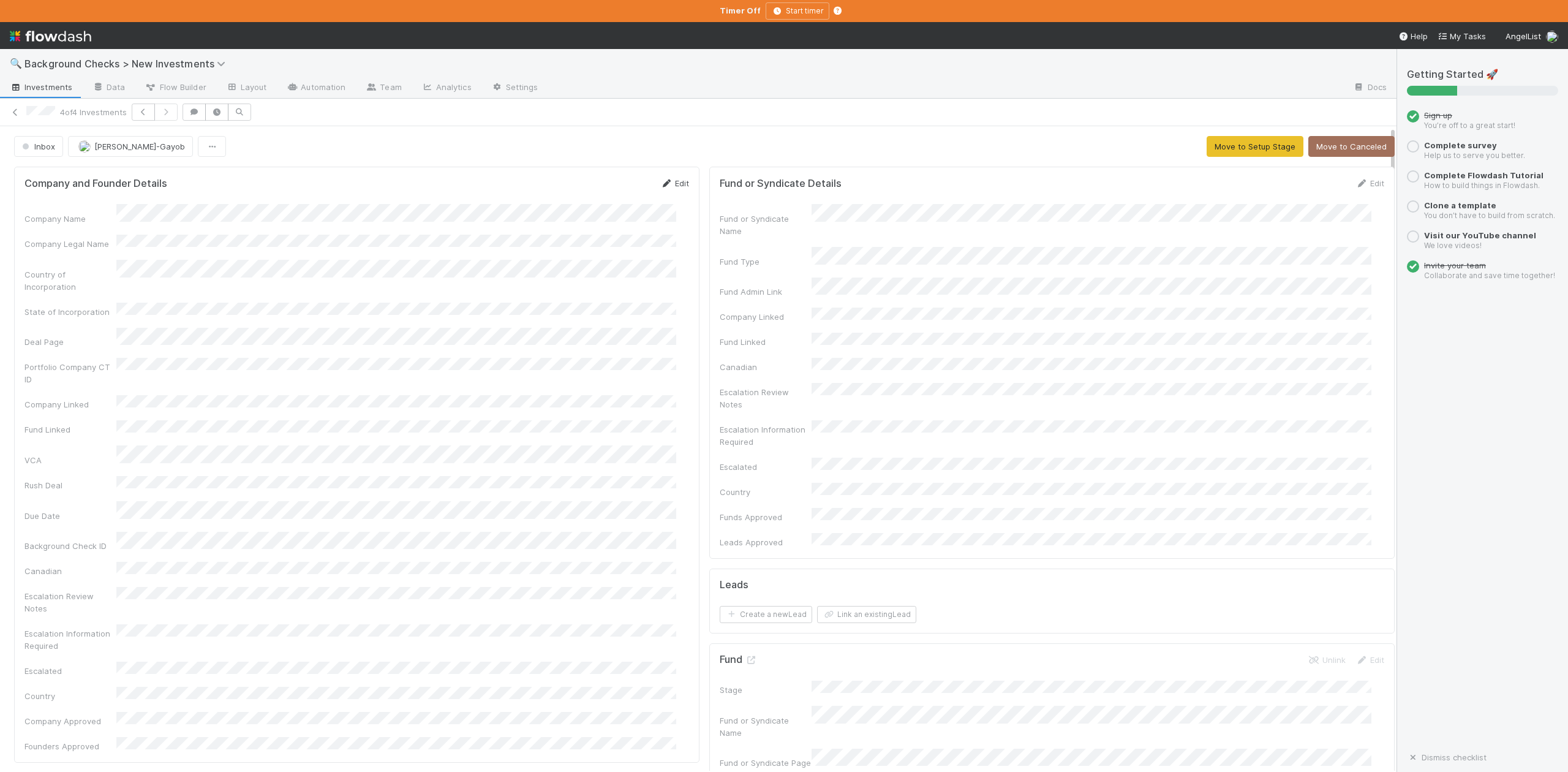
click at [665, 184] on link "Edit" at bounding box center [675, 183] width 29 height 10
click at [608, 190] on button "Save" at bounding box center [624, 187] width 35 height 21
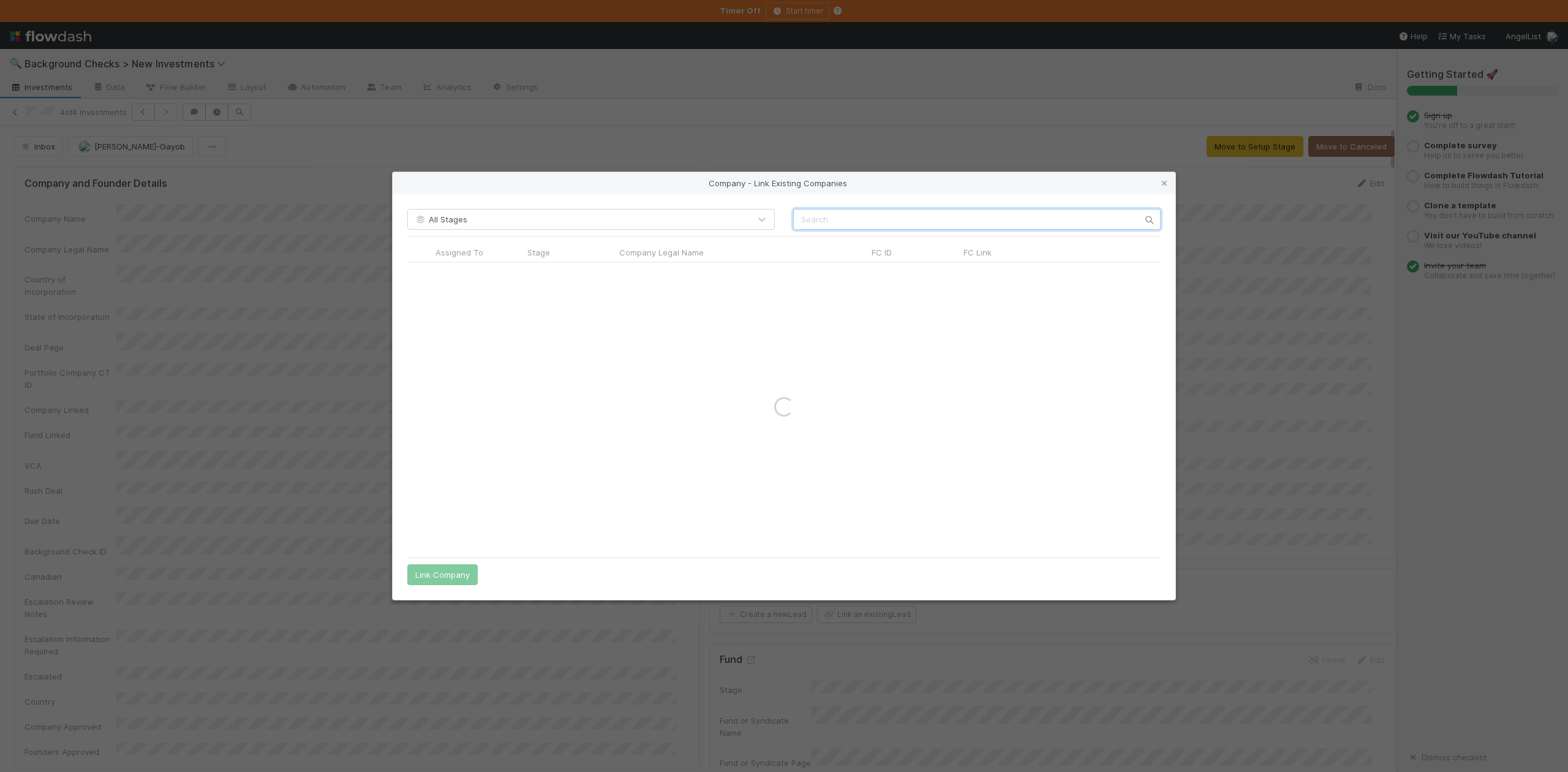
click at [799, 211] on input "text" at bounding box center [977, 219] width 367 height 21
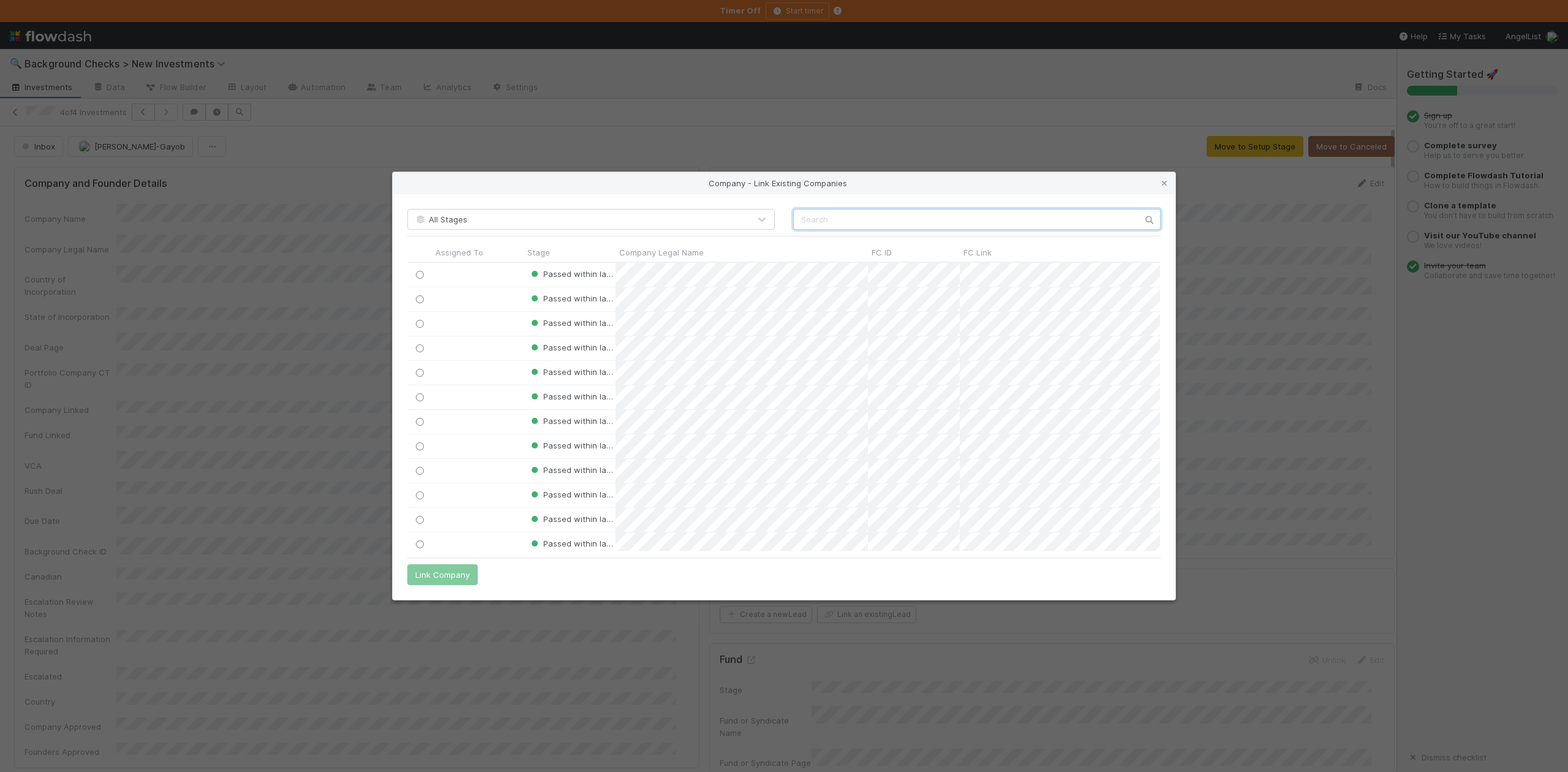
paste input "level0 inc."
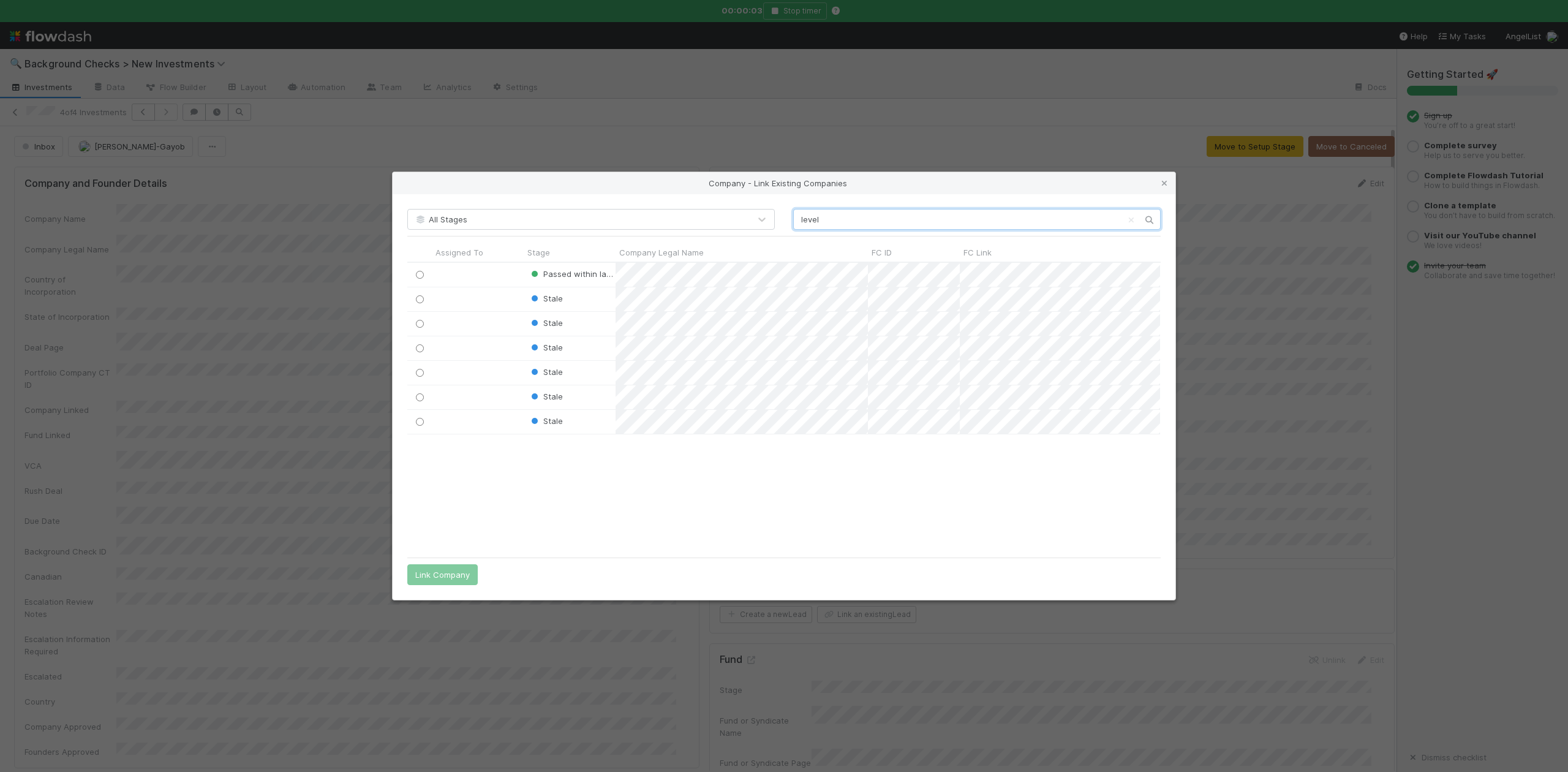
scroll to position [276, 740]
type input "level"
click at [1161, 181] on icon at bounding box center [1164, 183] width 12 height 8
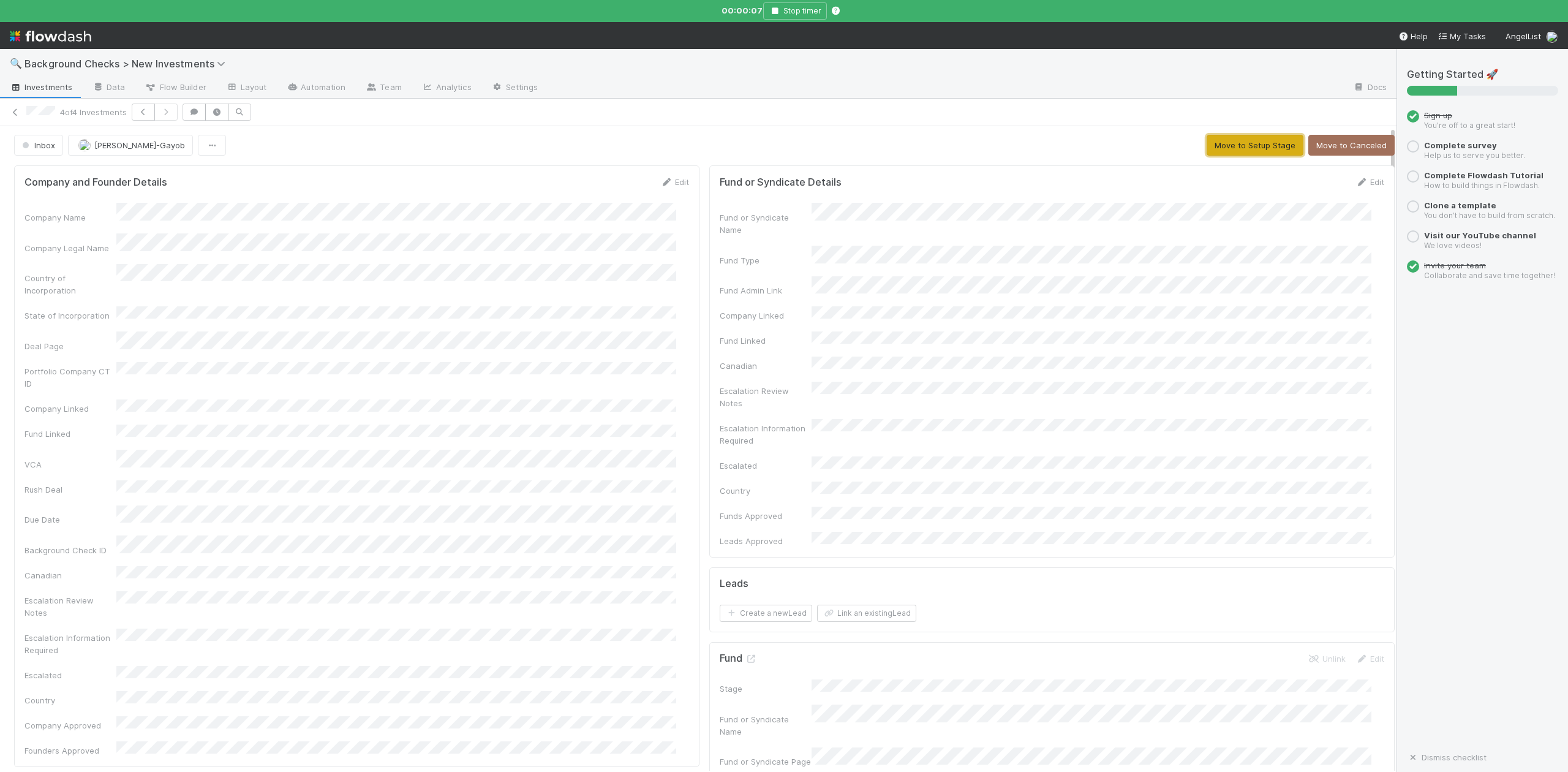
click at [1208, 153] on button "Move to Setup Stage" at bounding box center [1255, 145] width 96 height 21
click at [1042, 145] on button "Create Company" at bounding box center [1066, 146] width 82 height 21
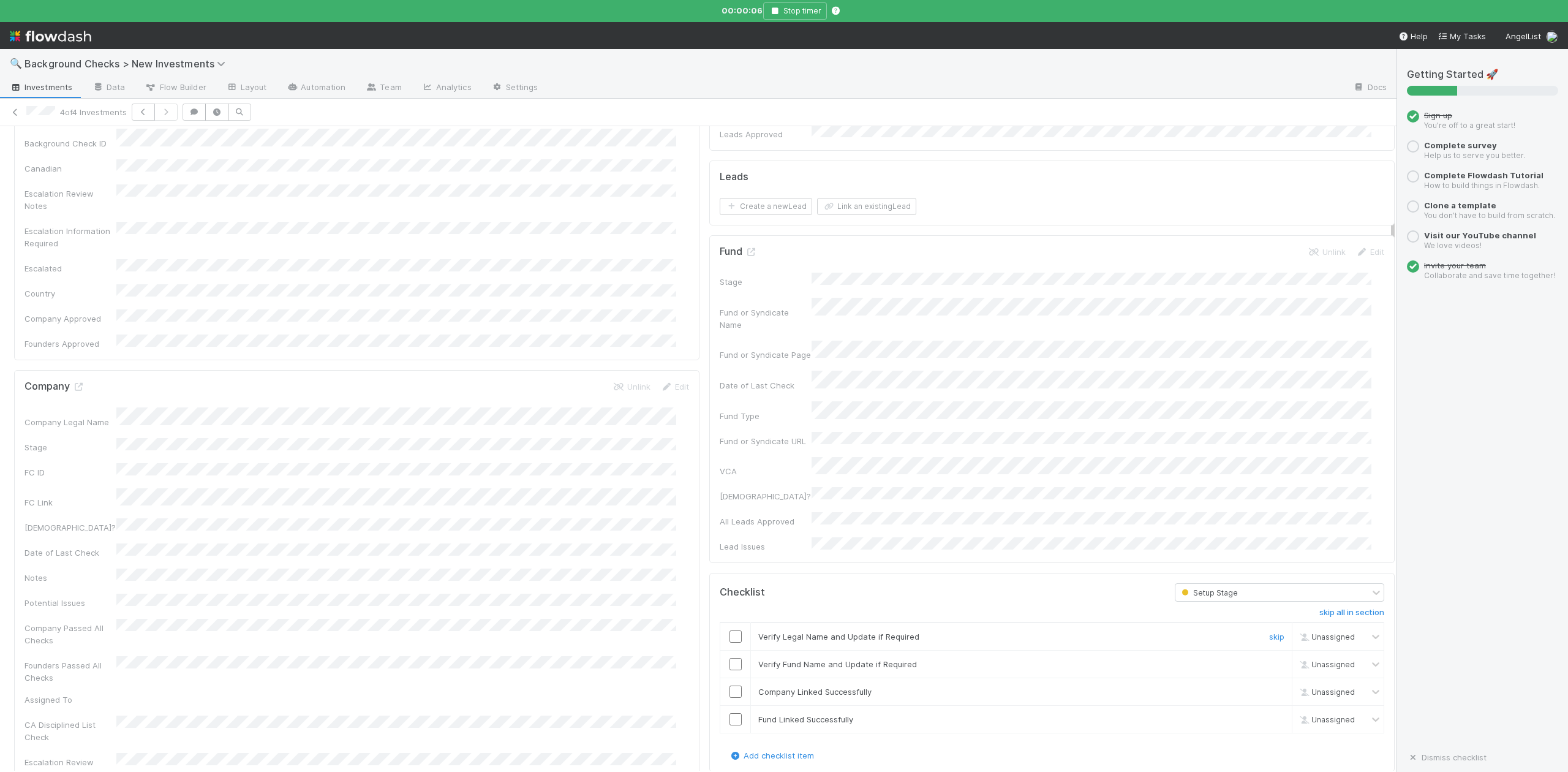
click at [729, 630] on input "checkbox" at bounding box center [735, 636] width 12 height 12
click at [729, 657] on input "checkbox" at bounding box center [735, 663] width 12 height 12
click at [729, 686] on input "checkbox" at bounding box center [735, 691] width 12 height 12
click at [729, 713] on input "checkbox" at bounding box center [735, 718] width 12 height 12
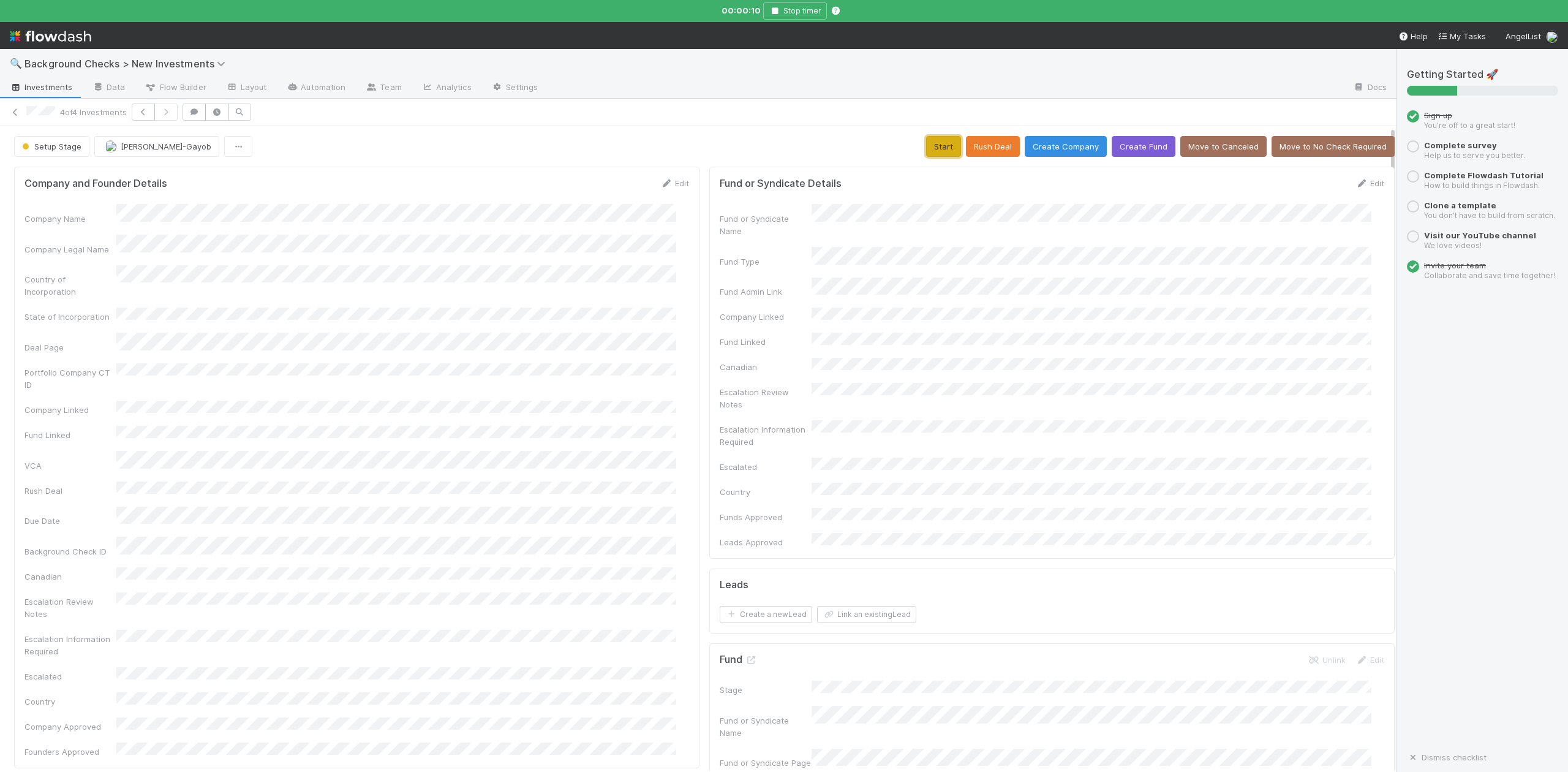
click at [930, 145] on button "Start" at bounding box center [943, 146] width 35 height 21
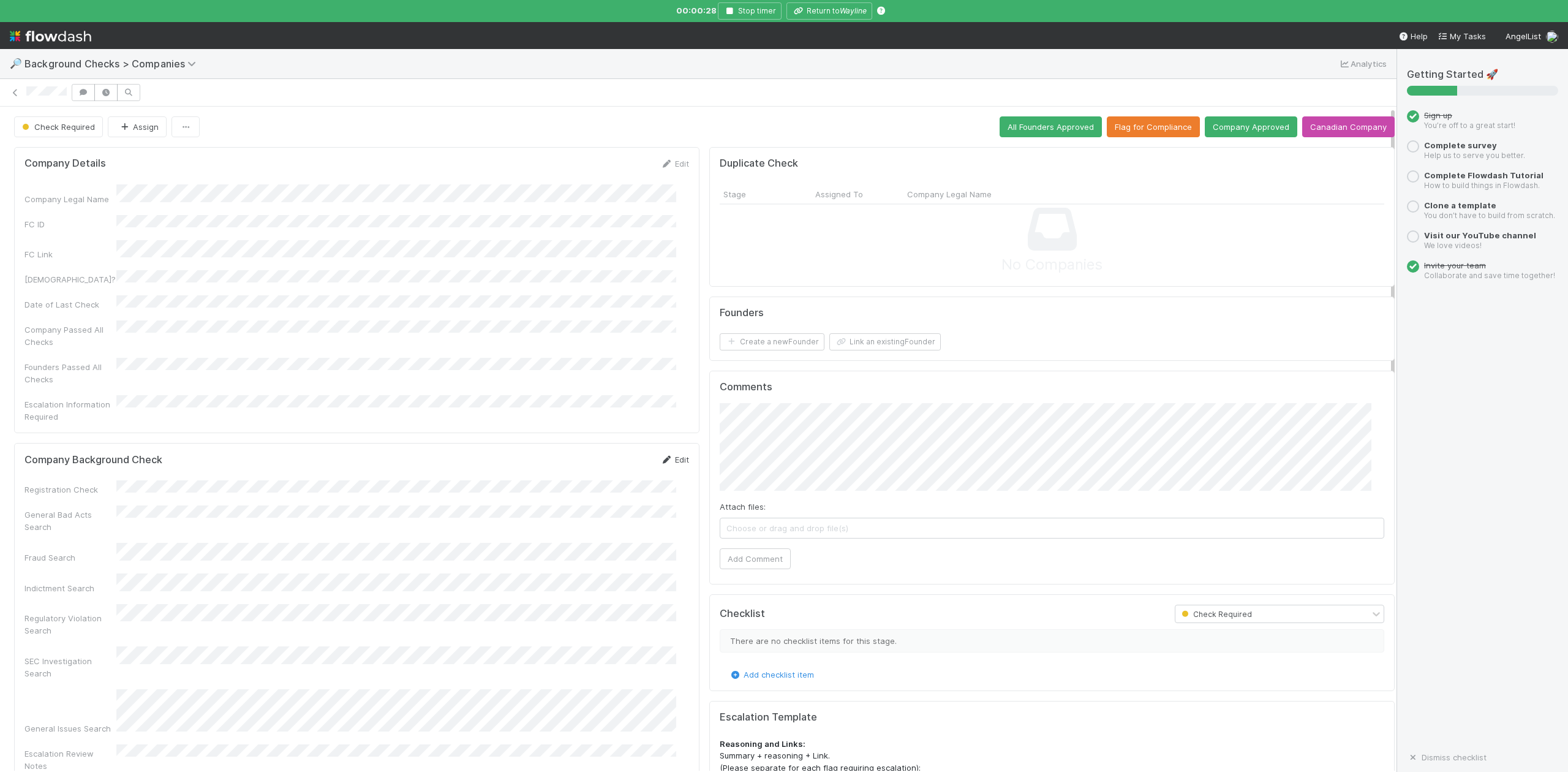
click at [668, 455] on link "Edit" at bounding box center [675, 459] width 29 height 10
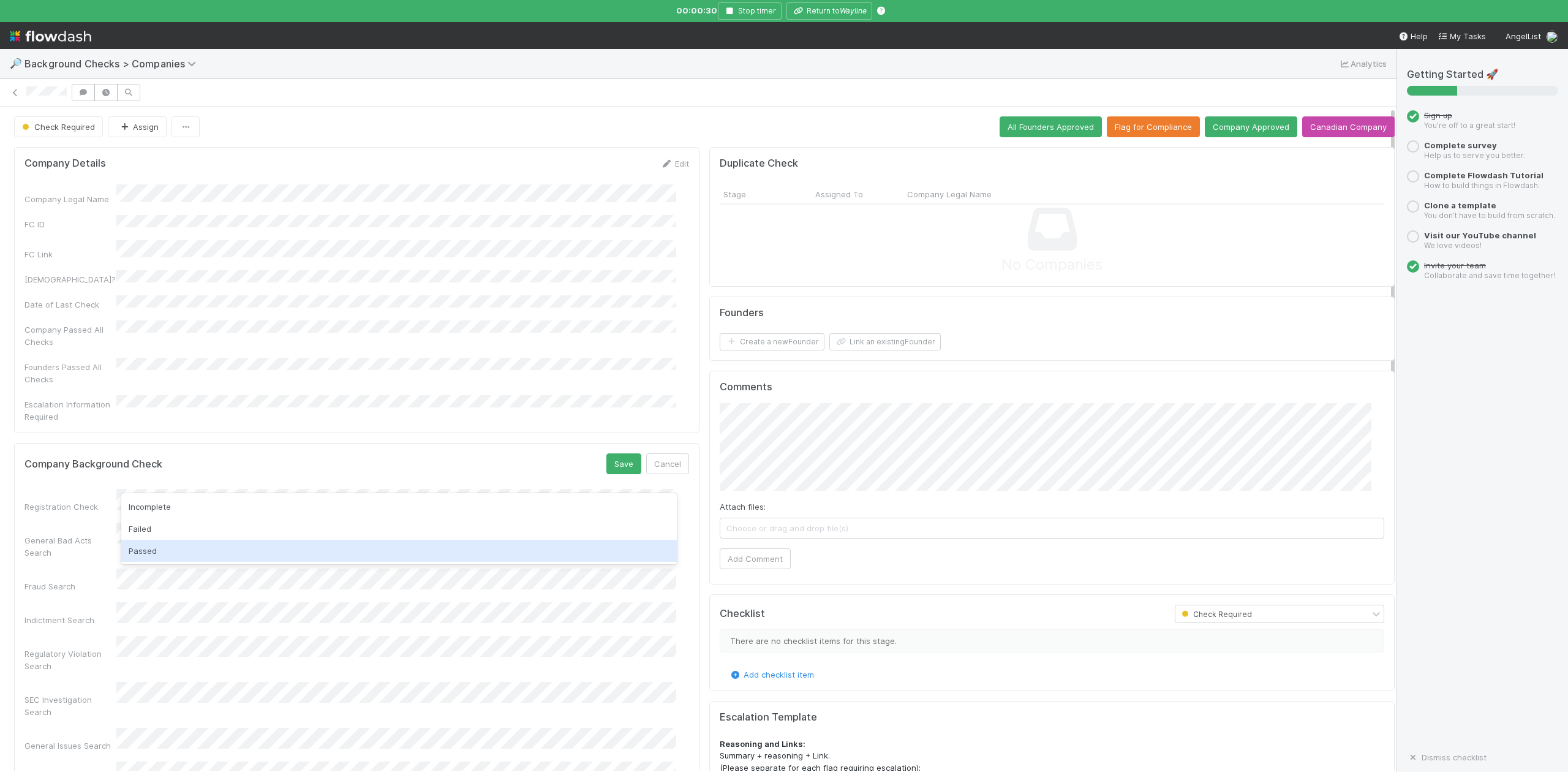
click at [158, 551] on div "Passed" at bounding box center [398, 550] width 555 height 22
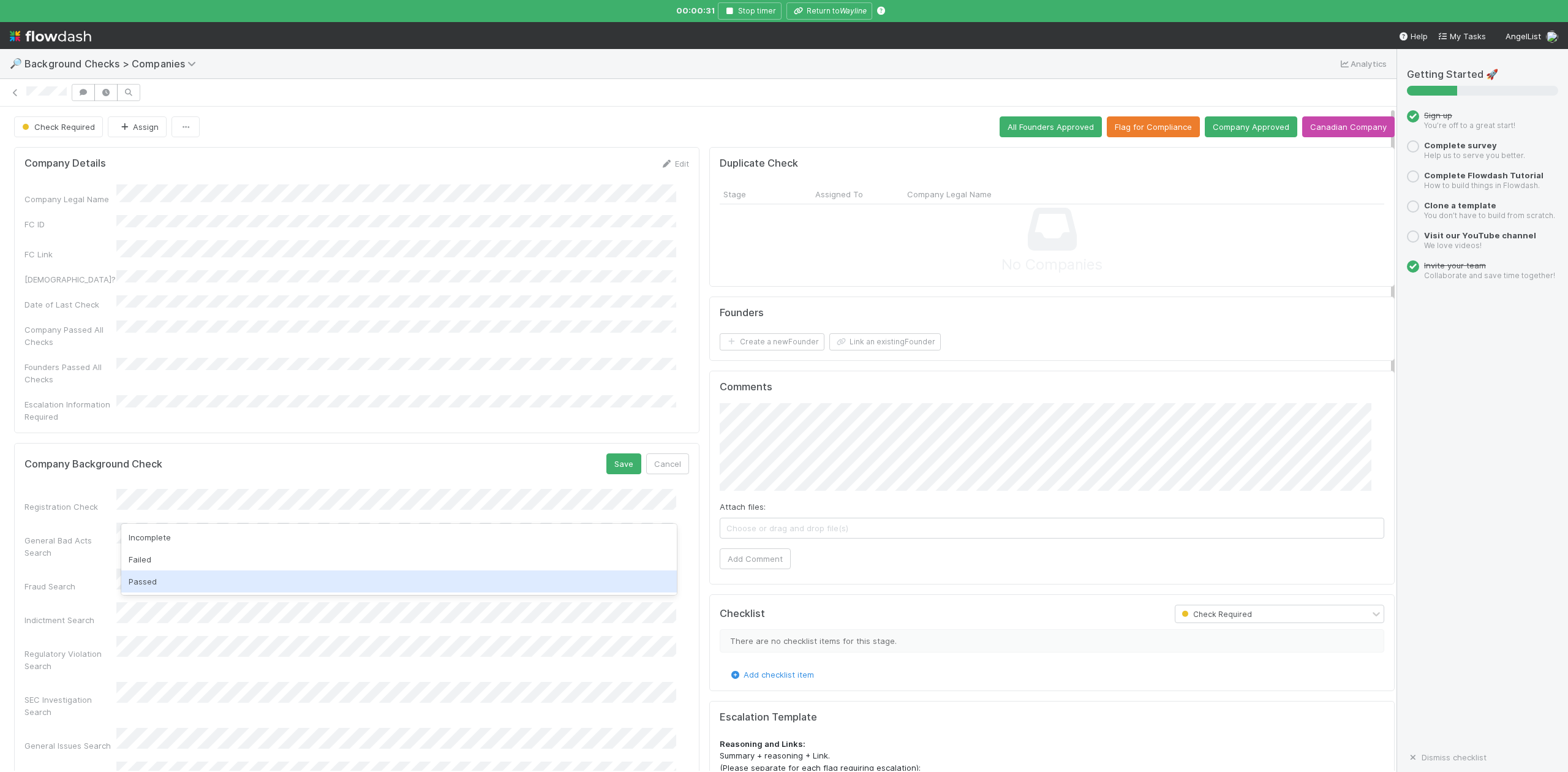
click at [156, 576] on div "Passed" at bounding box center [398, 581] width 555 height 22
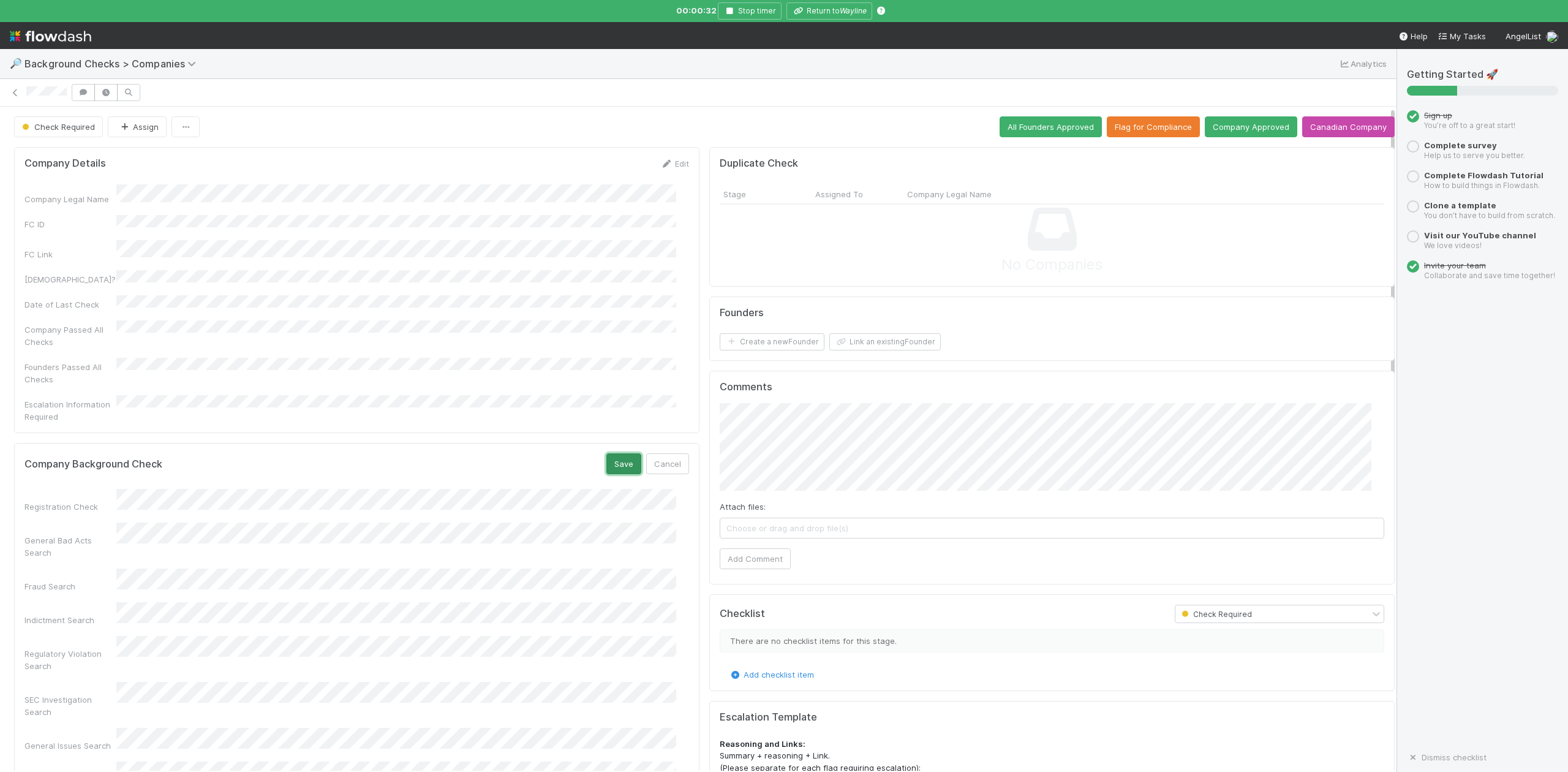
click at [608, 453] on button "Save" at bounding box center [624, 463] width 35 height 21
click at [843, 348] on button "Link an existing Founder" at bounding box center [885, 341] width 112 height 17
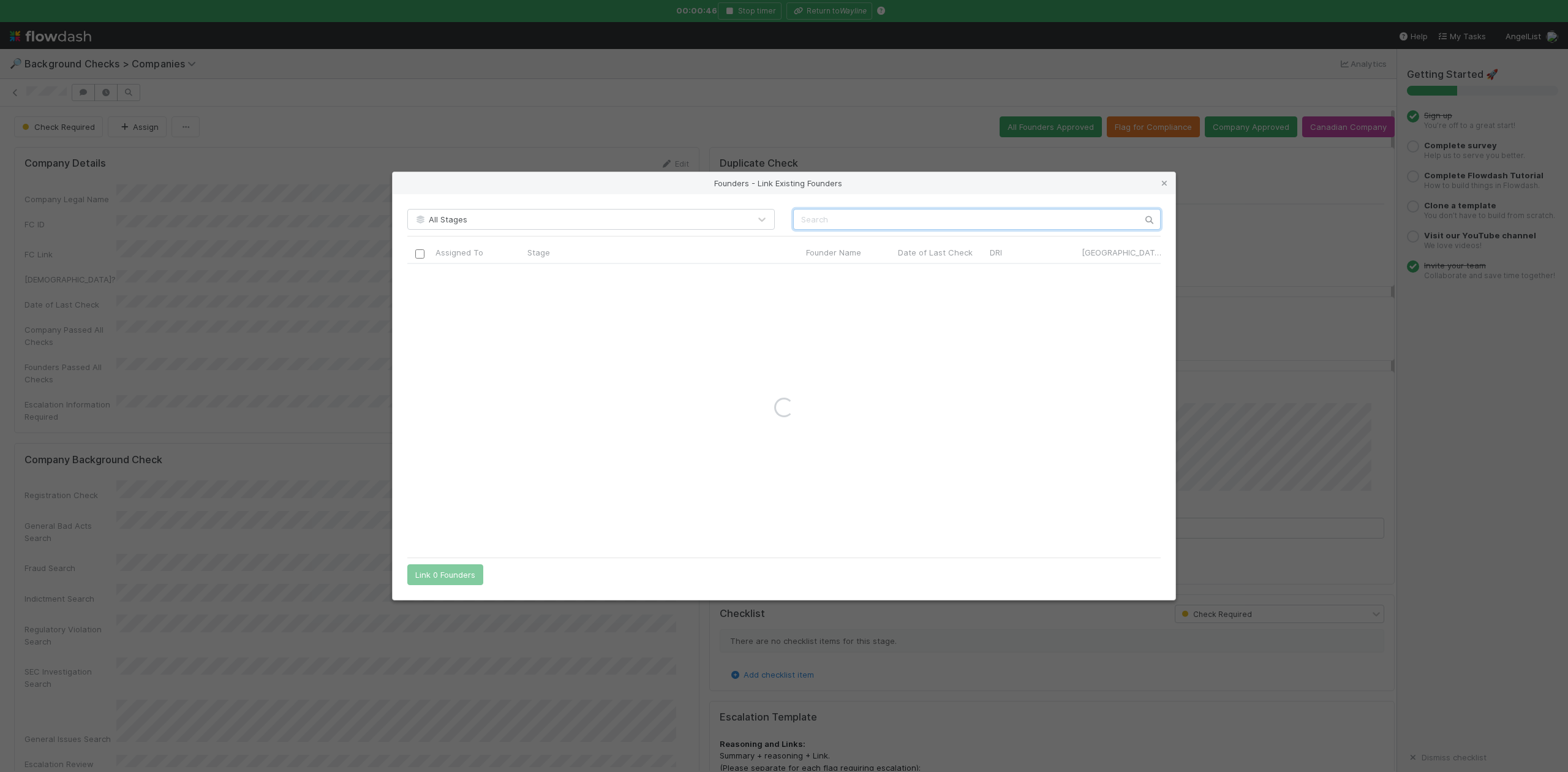
click at [804, 218] on input "text" at bounding box center [977, 219] width 367 height 21
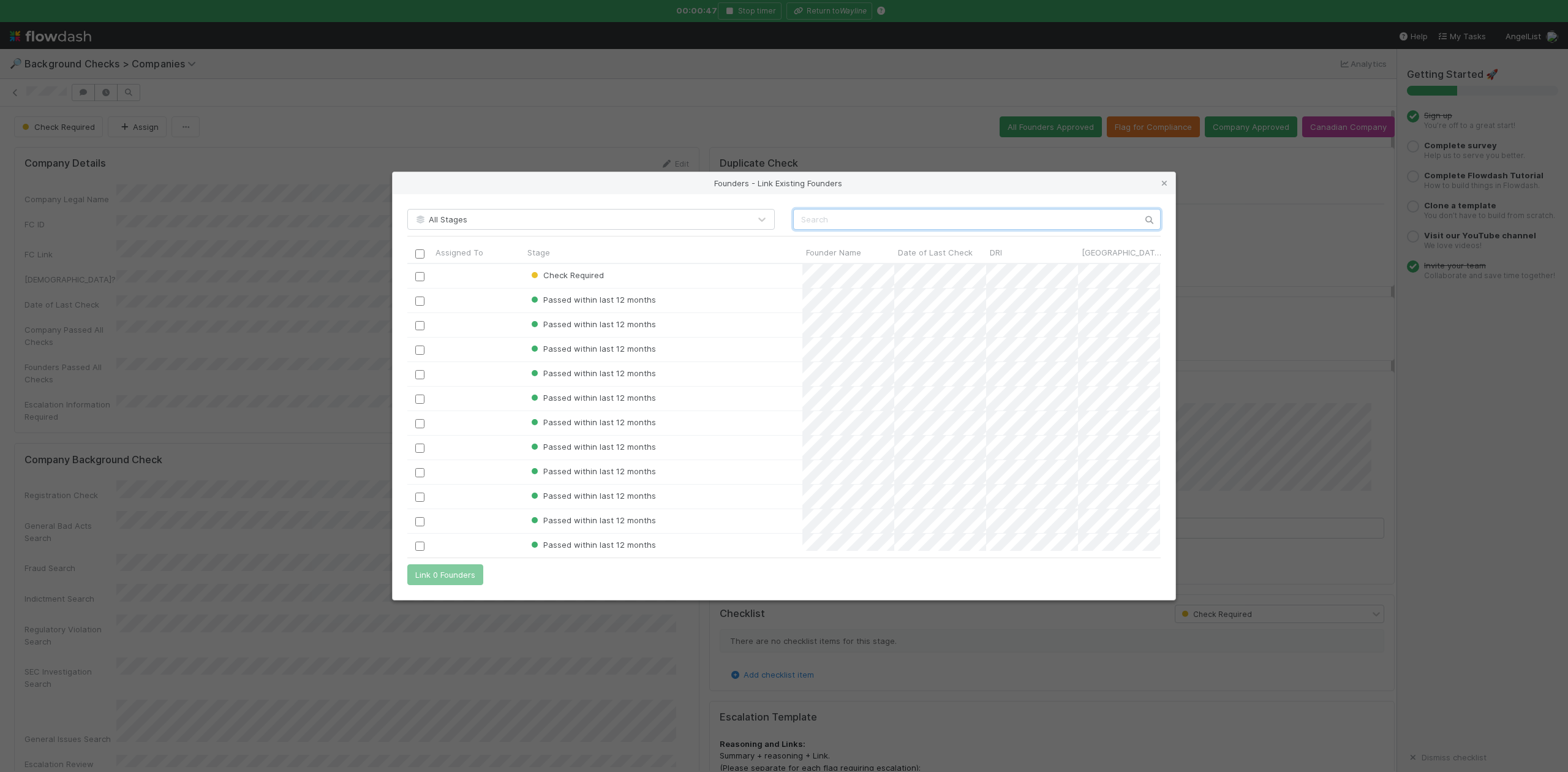
scroll to position [275, 740]
paste input "Jason Okrasinsk"
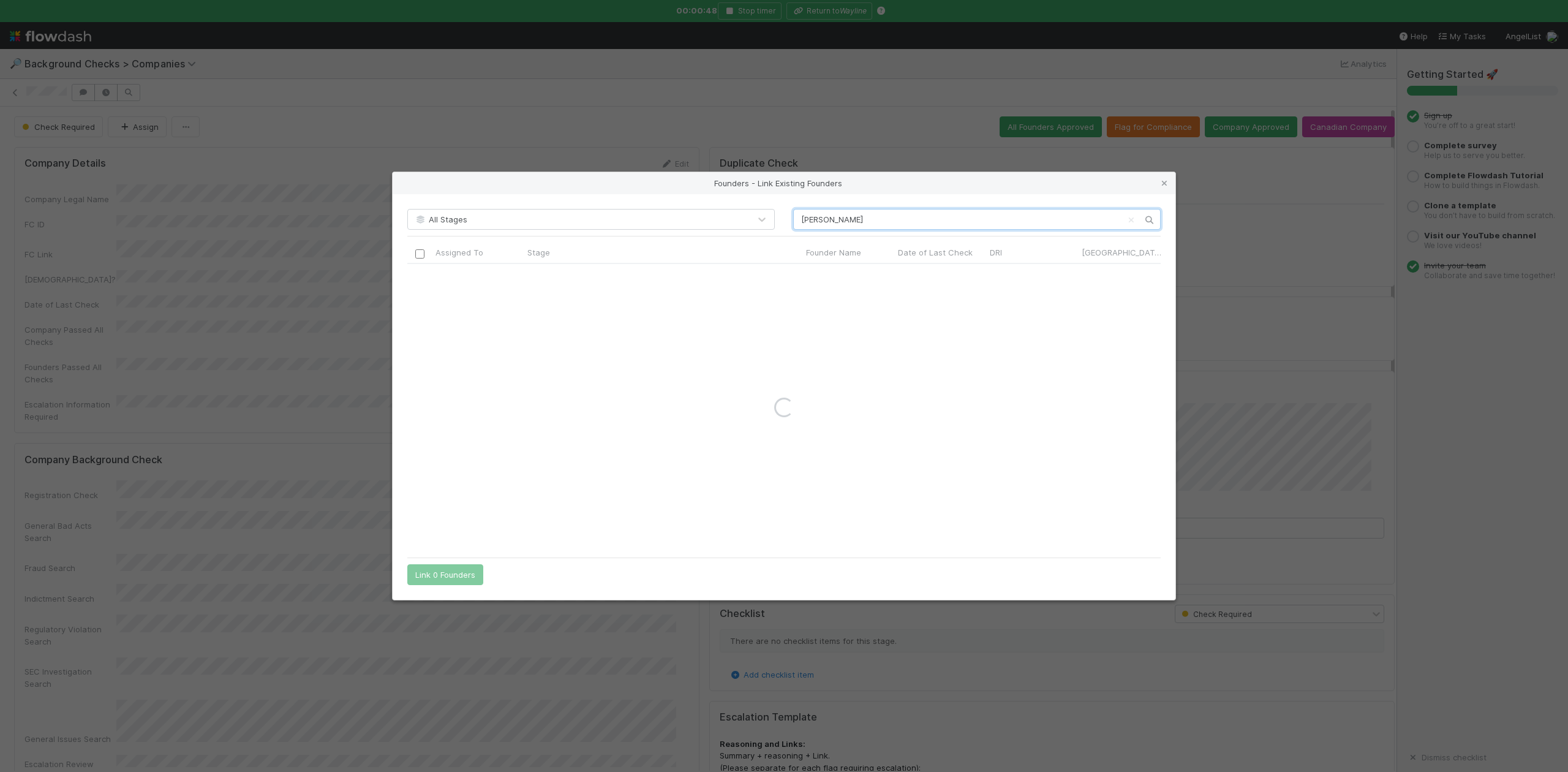
click at [799, 216] on input "Jason Okrasinsk" at bounding box center [977, 219] width 367 height 21
click at [866, 219] on input "Jason Okrasinsk" at bounding box center [977, 219] width 367 height 21
drag, startPoint x: 897, startPoint y: 226, endPoint x: 705, endPoint y: 226, distance: 192.0
click at [705, 226] on div "All Stages Jason Okrasinski" at bounding box center [784, 219] width 772 height 21
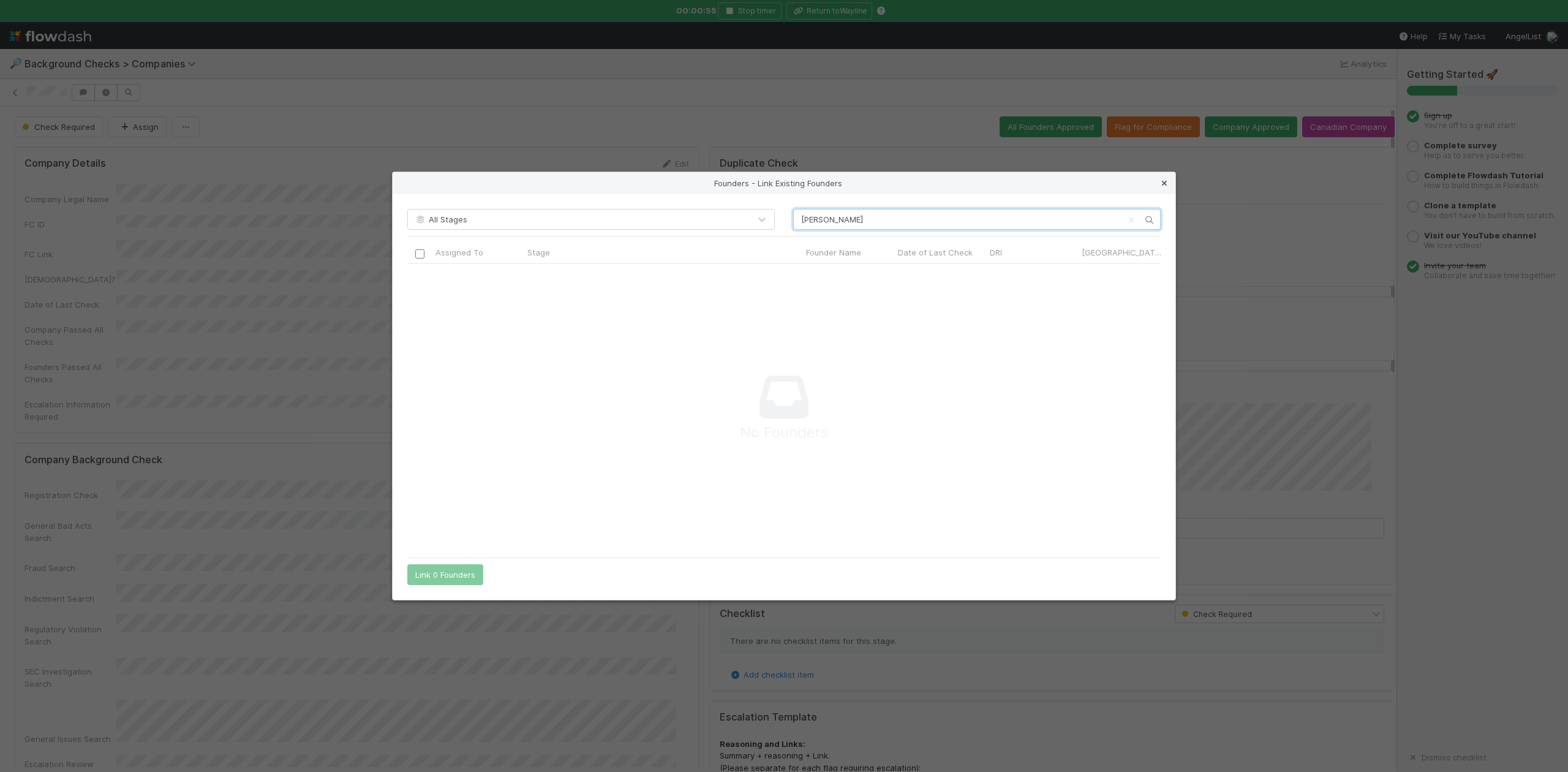
type input "Jason Okrasinski"
click at [1161, 183] on icon at bounding box center [1164, 183] width 12 height 8
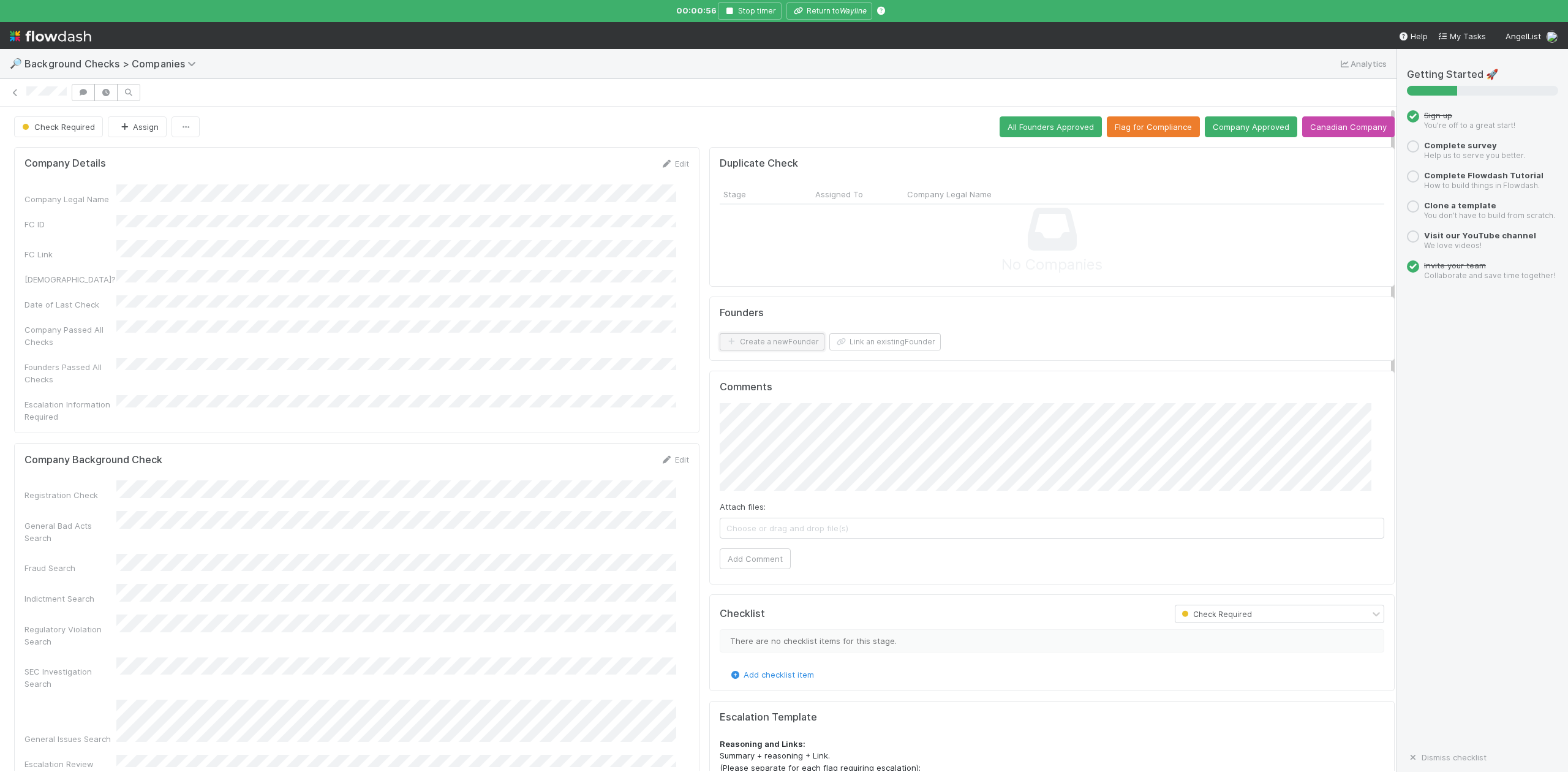
click at [755, 340] on button "Create a new Founder" at bounding box center [771, 341] width 105 height 17
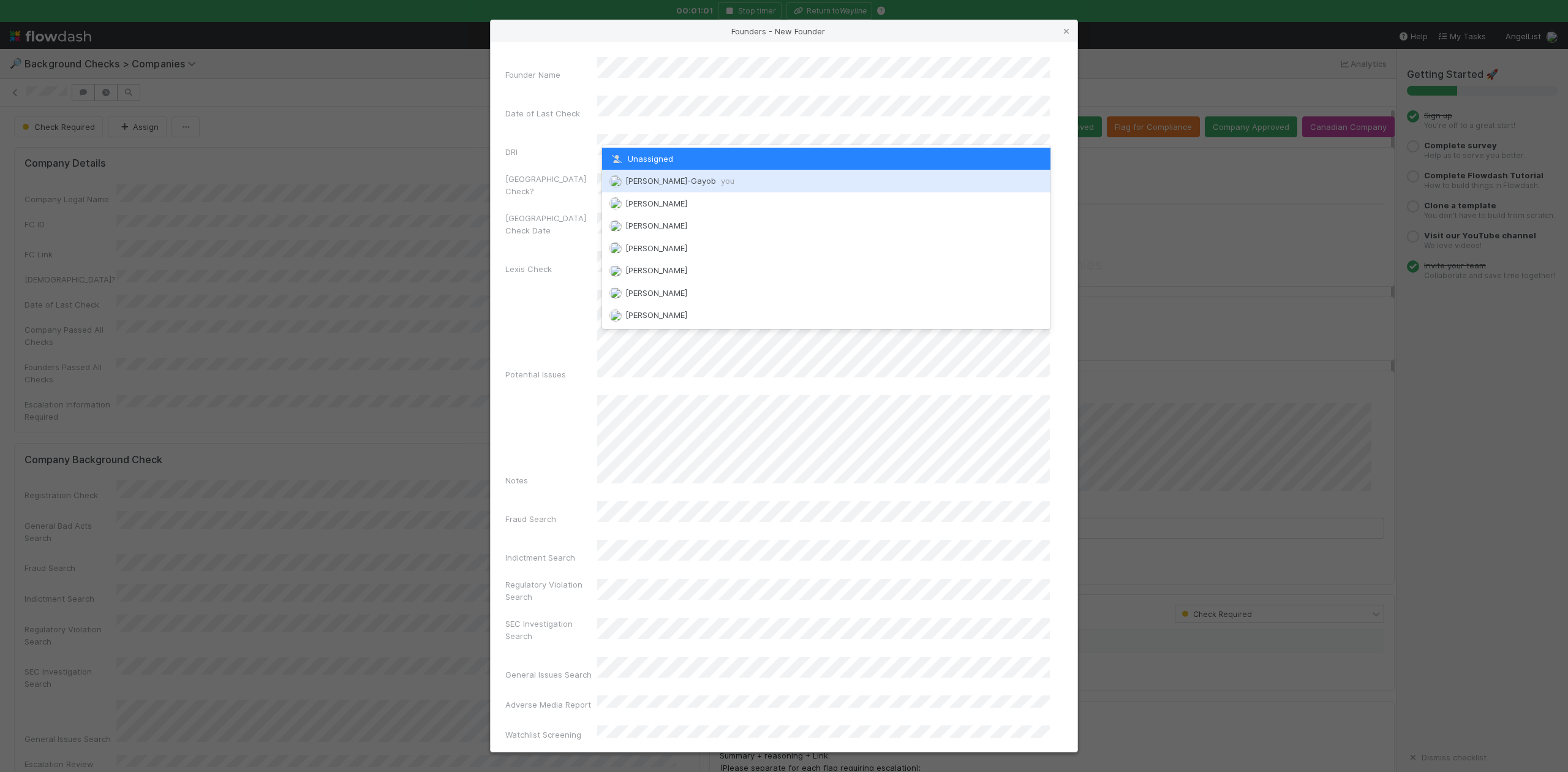
click at [647, 186] on div "[PERSON_NAME]-Gayob you" at bounding box center [826, 181] width 447 height 22
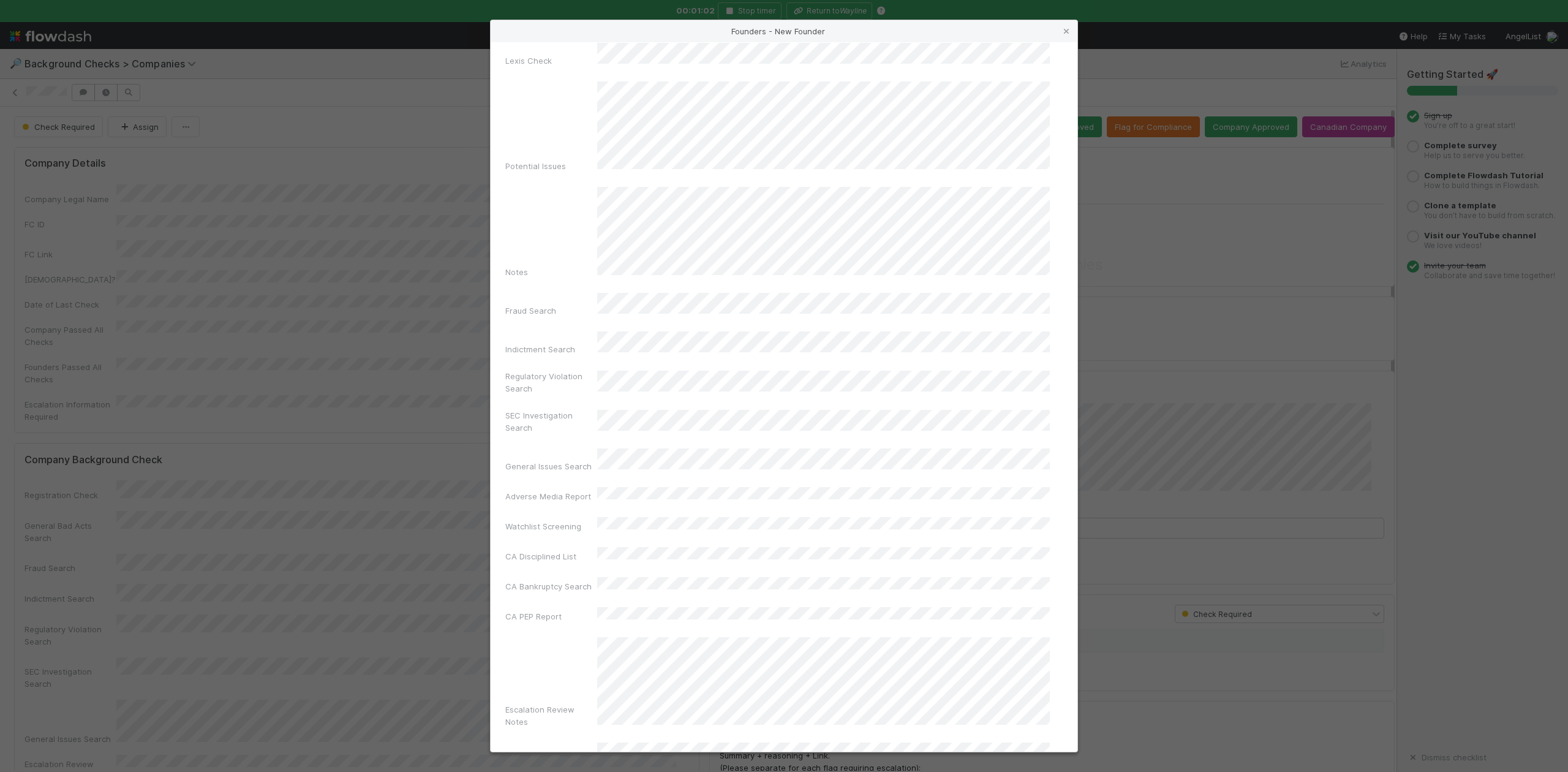
scroll to position [283, 0]
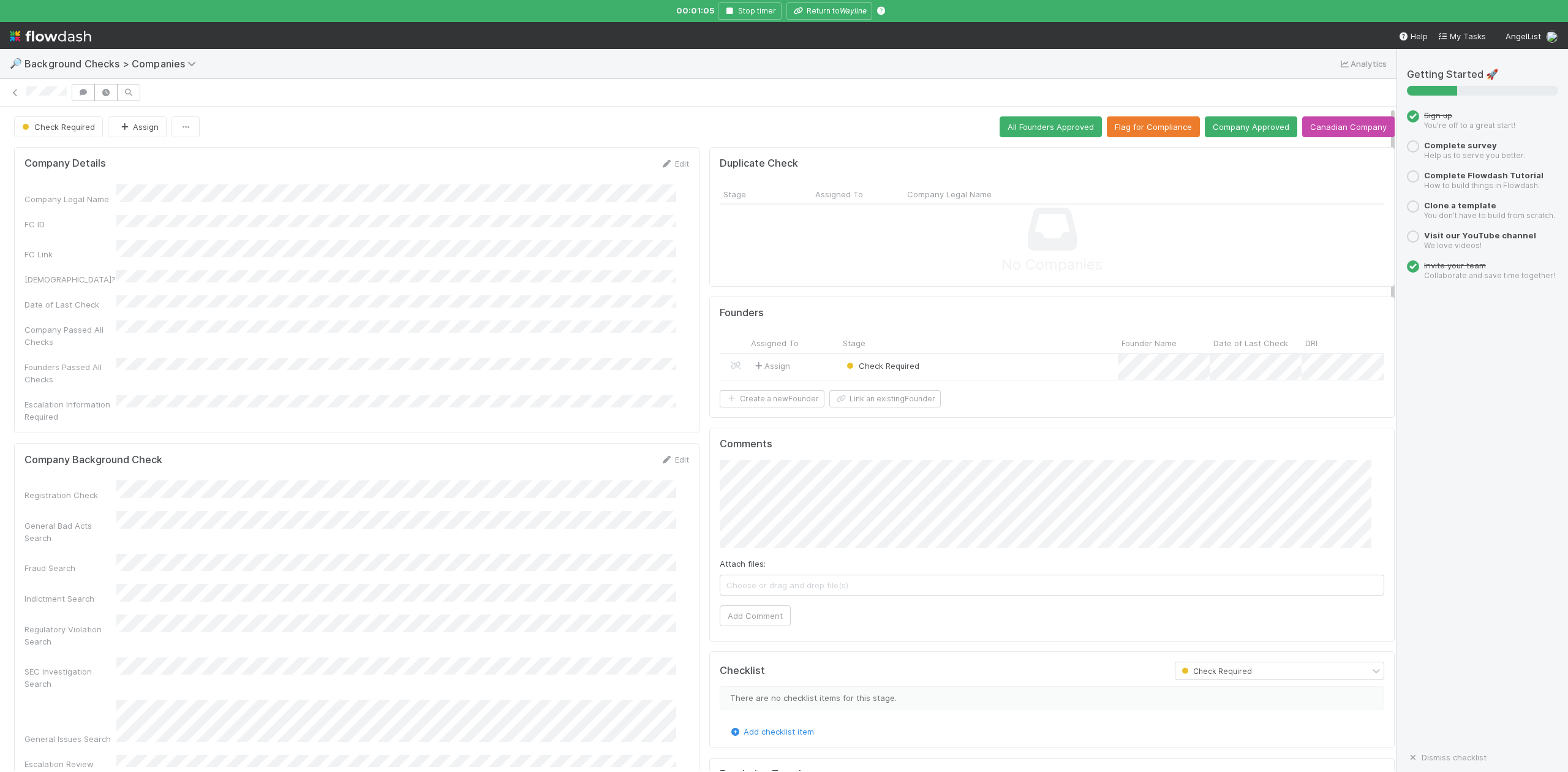
click at [934, 360] on div "Check Required" at bounding box center [979, 366] width 278 height 26
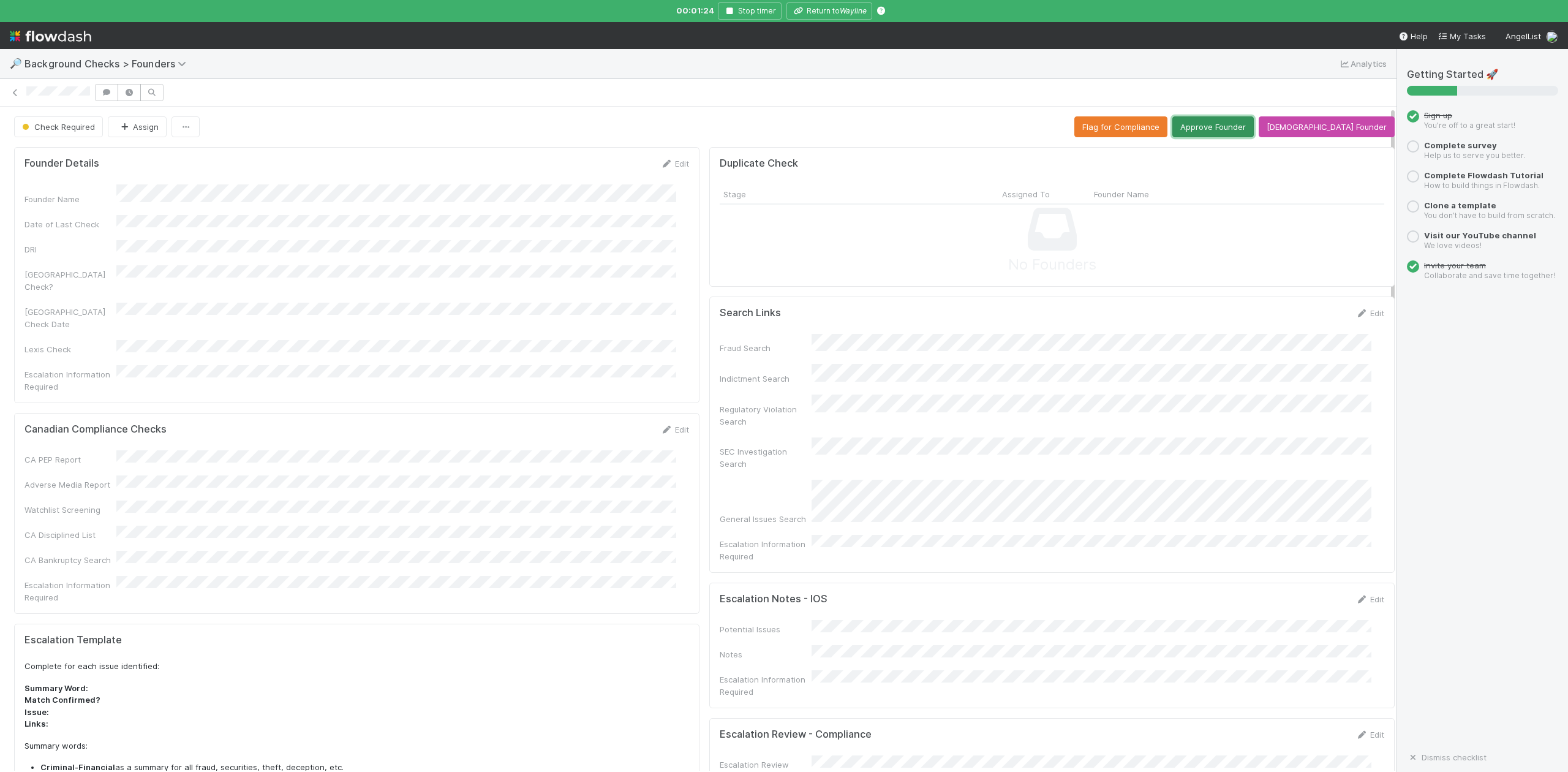
click at [1236, 126] on button "Approve Founder" at bounding box center [1213, 126] width 82 height 21
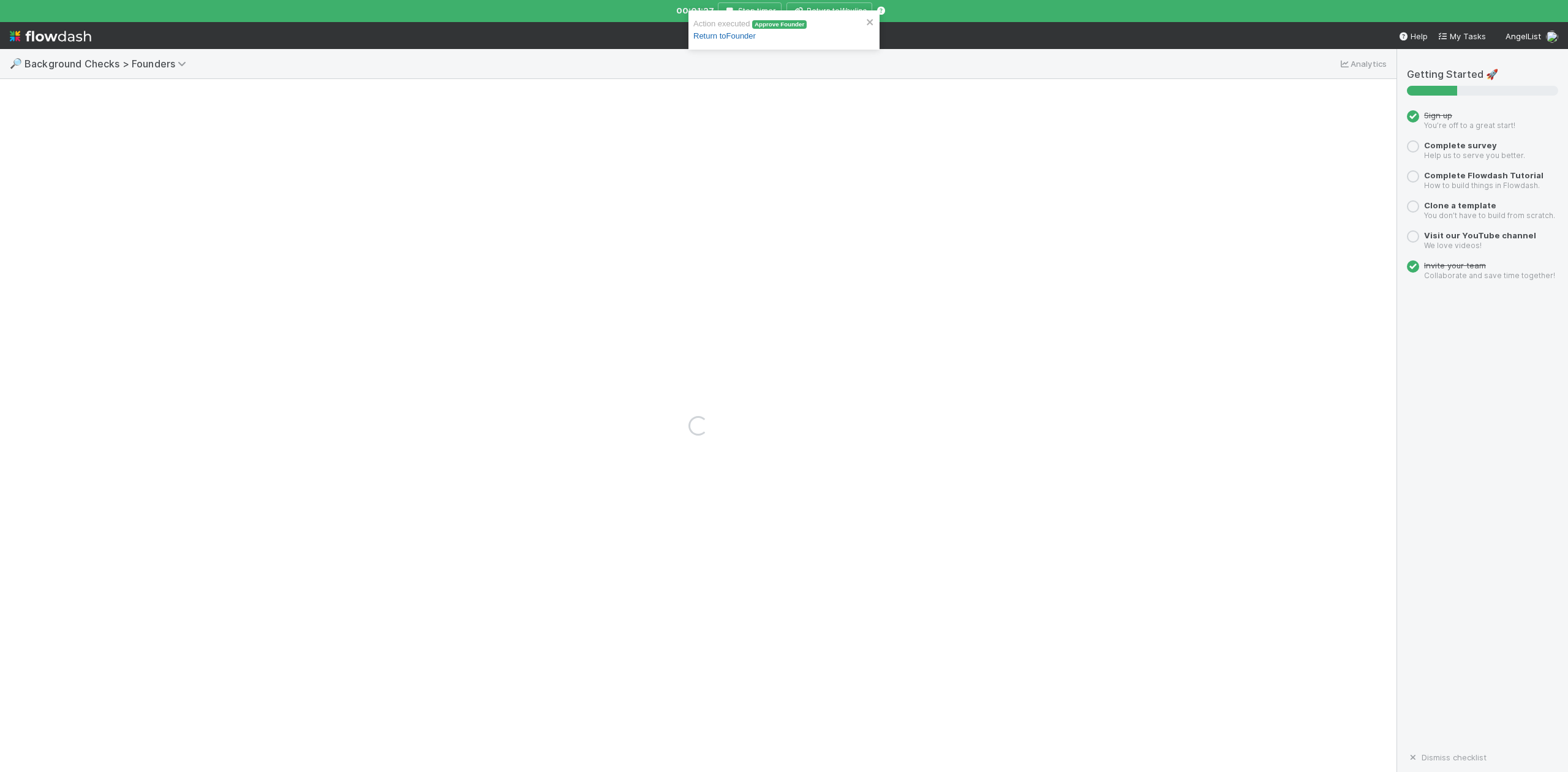
click at [731, 36] on link "Return to Founder" at bounding box center [724, 35] width 63 height 9
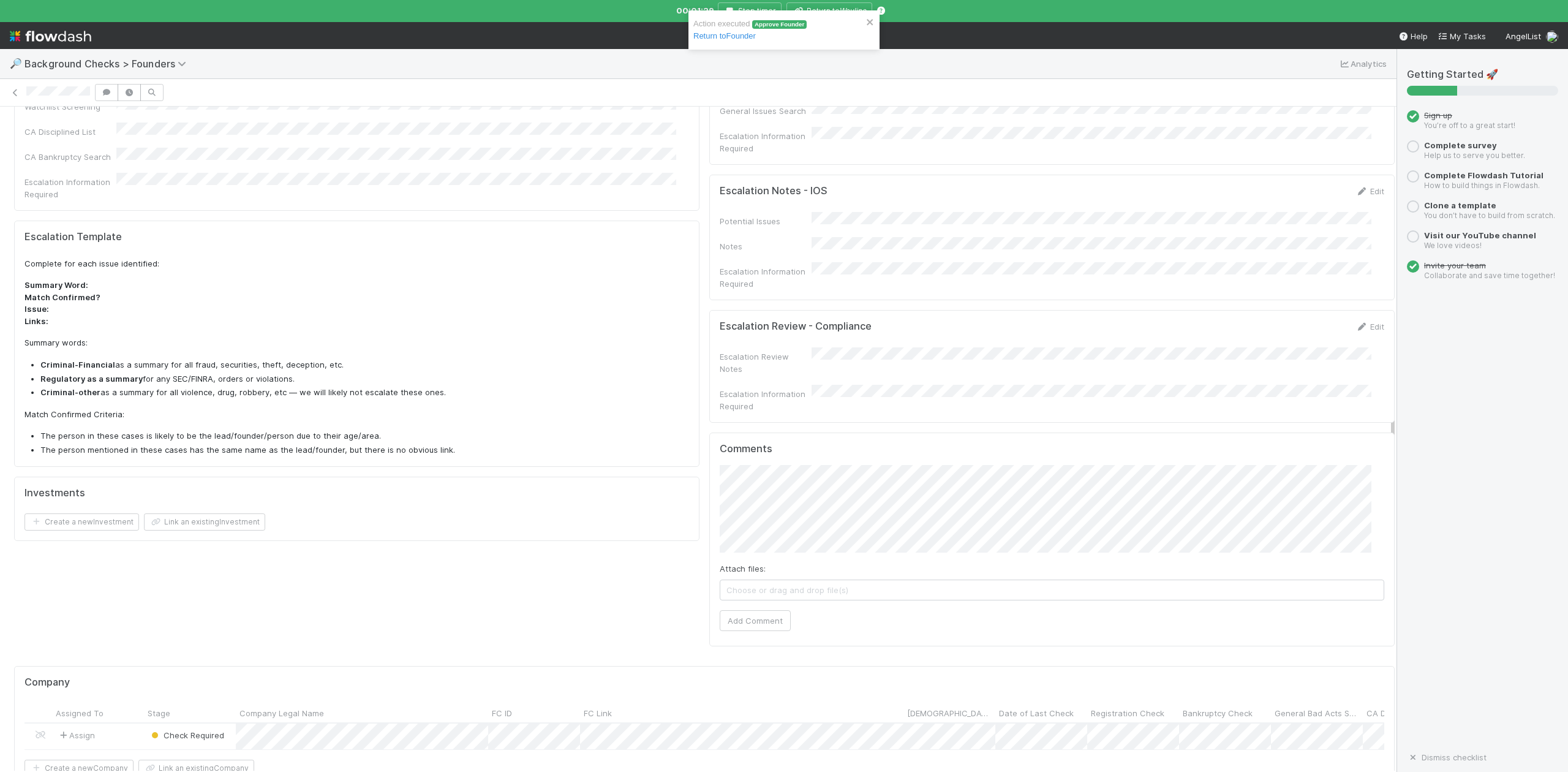
scroll to position [653, 0]
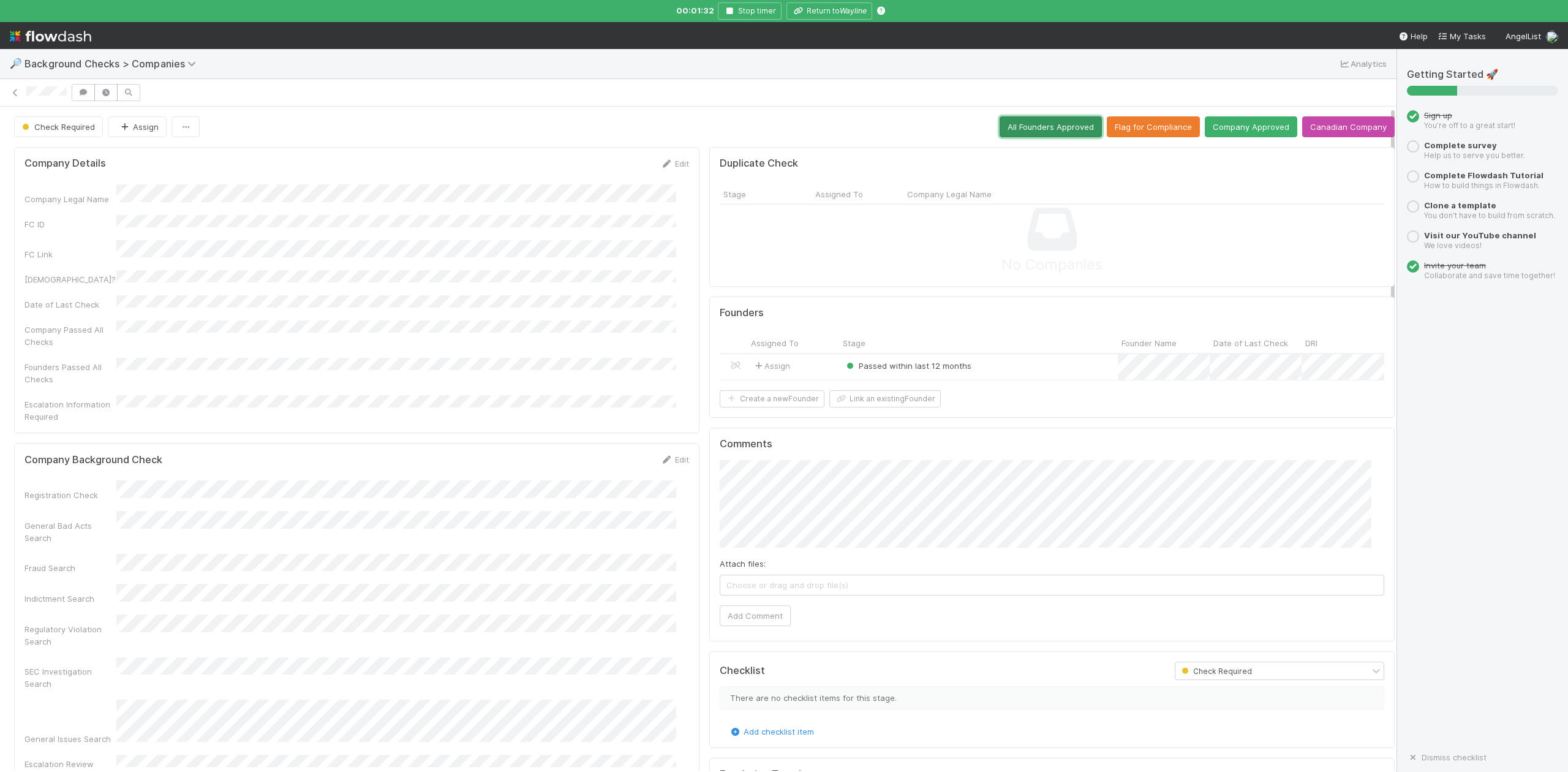
click at [1015, 130] on button "All Founders Approved" at bounding box center [1050, 126] width 102 height 21
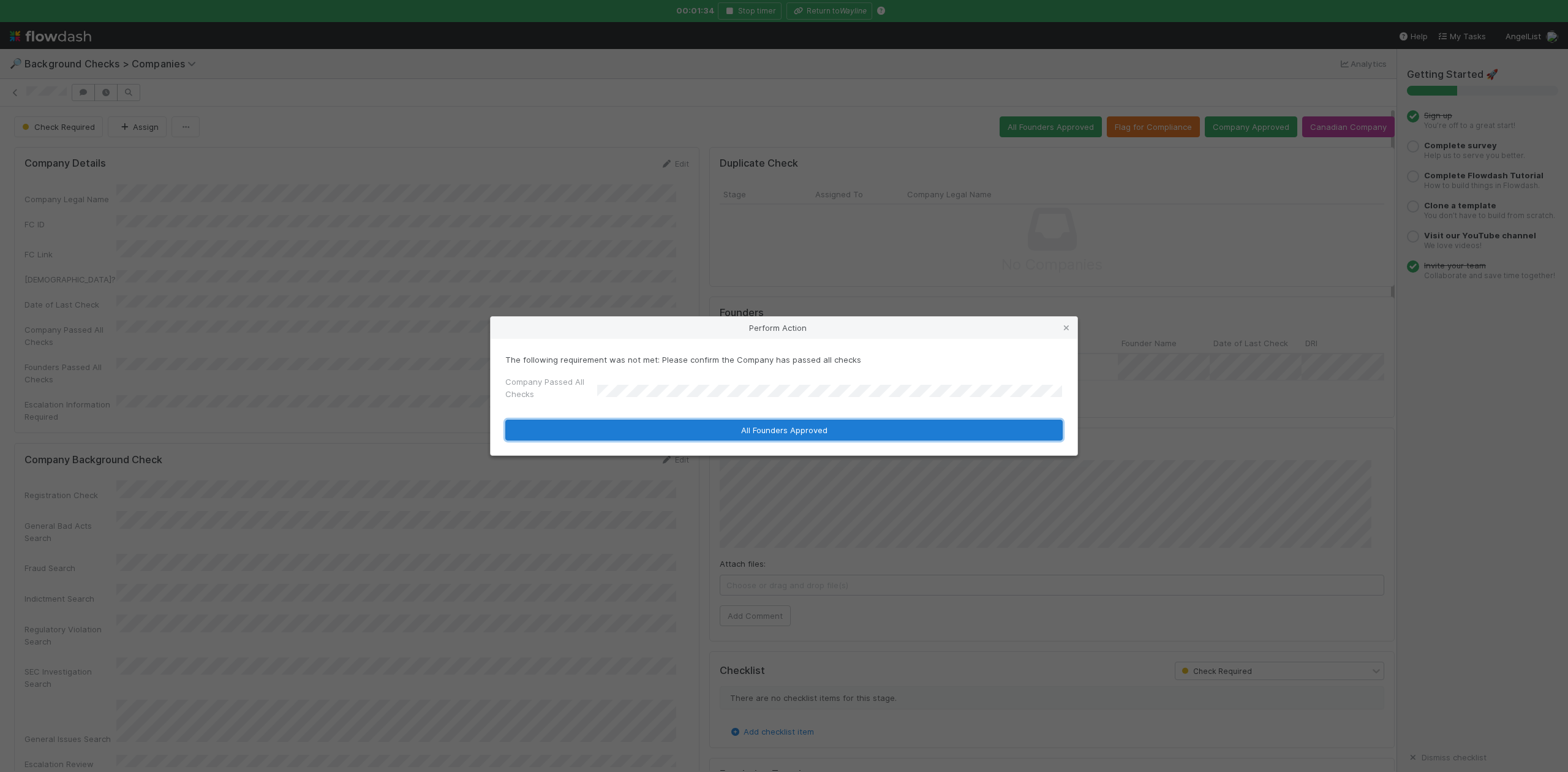
click at [628, 438] on button "All Founders Approved" at bounding box center [784, 429] width 558 height 21
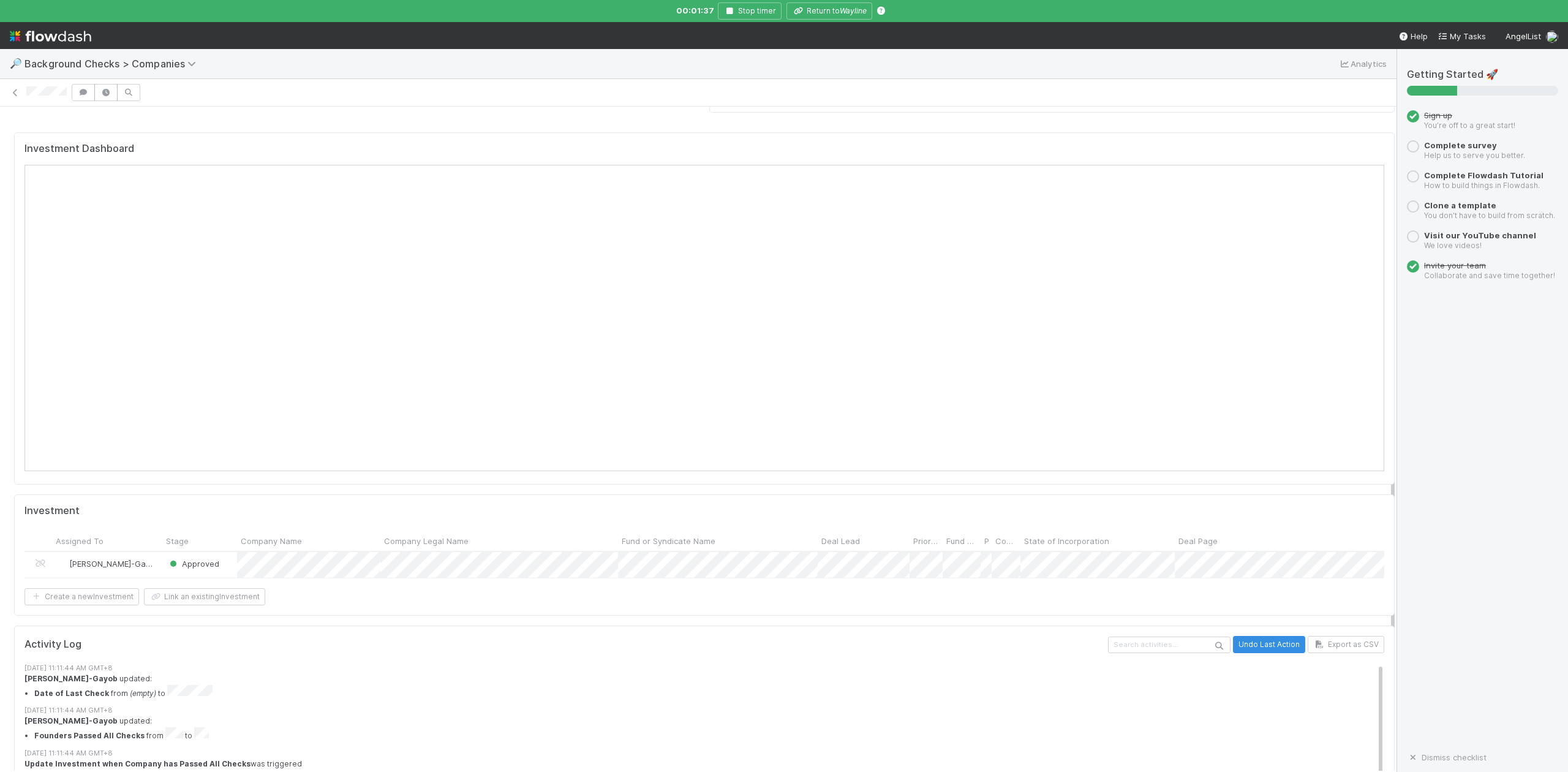
scroll to position [1143, 0]
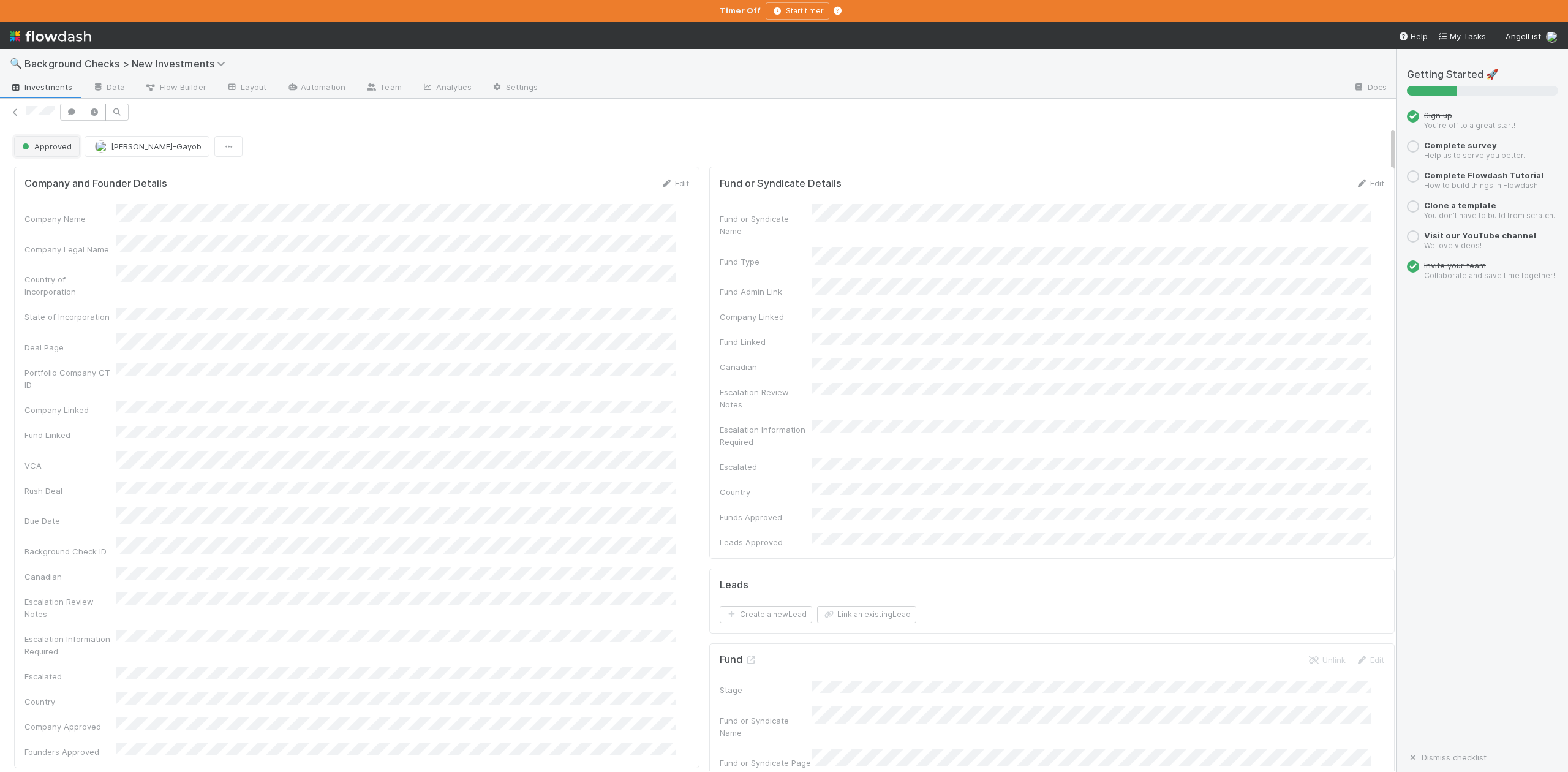
click at [65, 145] on span "Approved" at bounding box center [45, 146] width 52 height 10
click at [60, 199] on span "In Progress" at bounding box center [46, 201] width 58 height 10
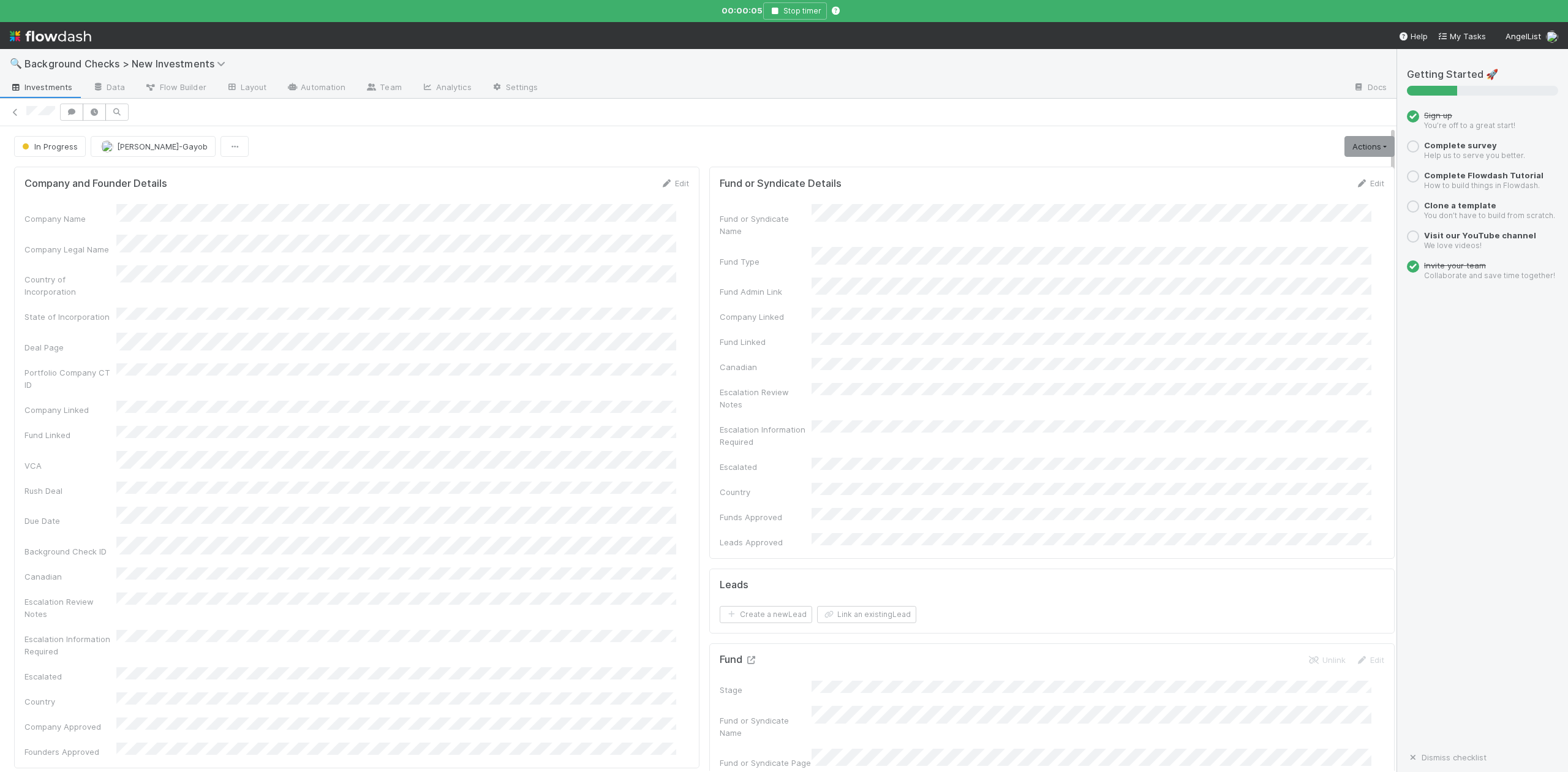
click at [745, 656] on icon at bounding box center [750, 659] width 12 height 8
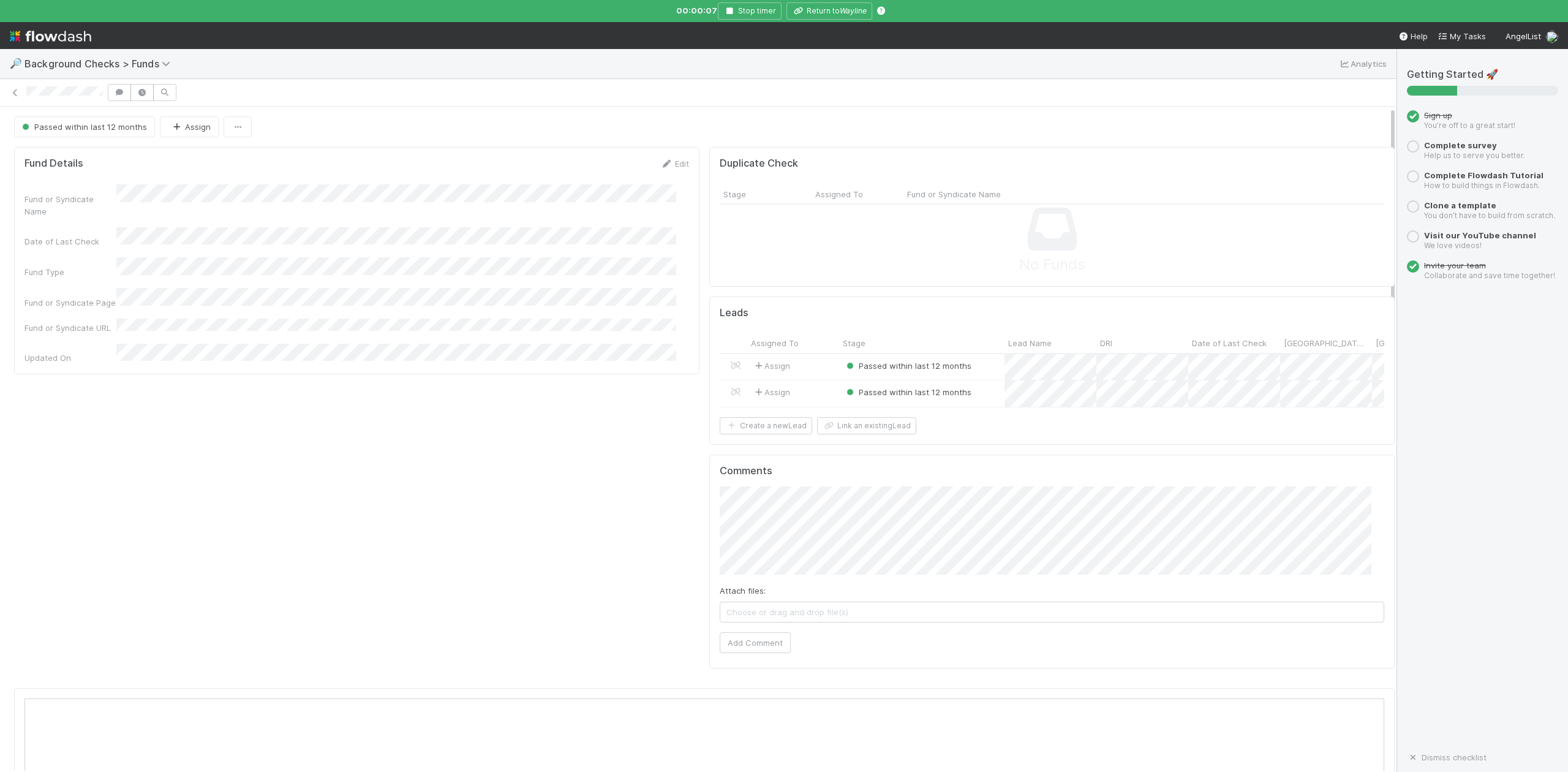
scroll to position [236, 1322]
click at [830, 5] on div at bounding box center [784, 386] width 1568 height 772
click at [829, 8] on button "Return to Wayline" at bounding box center [829, 11] width 85 height 17
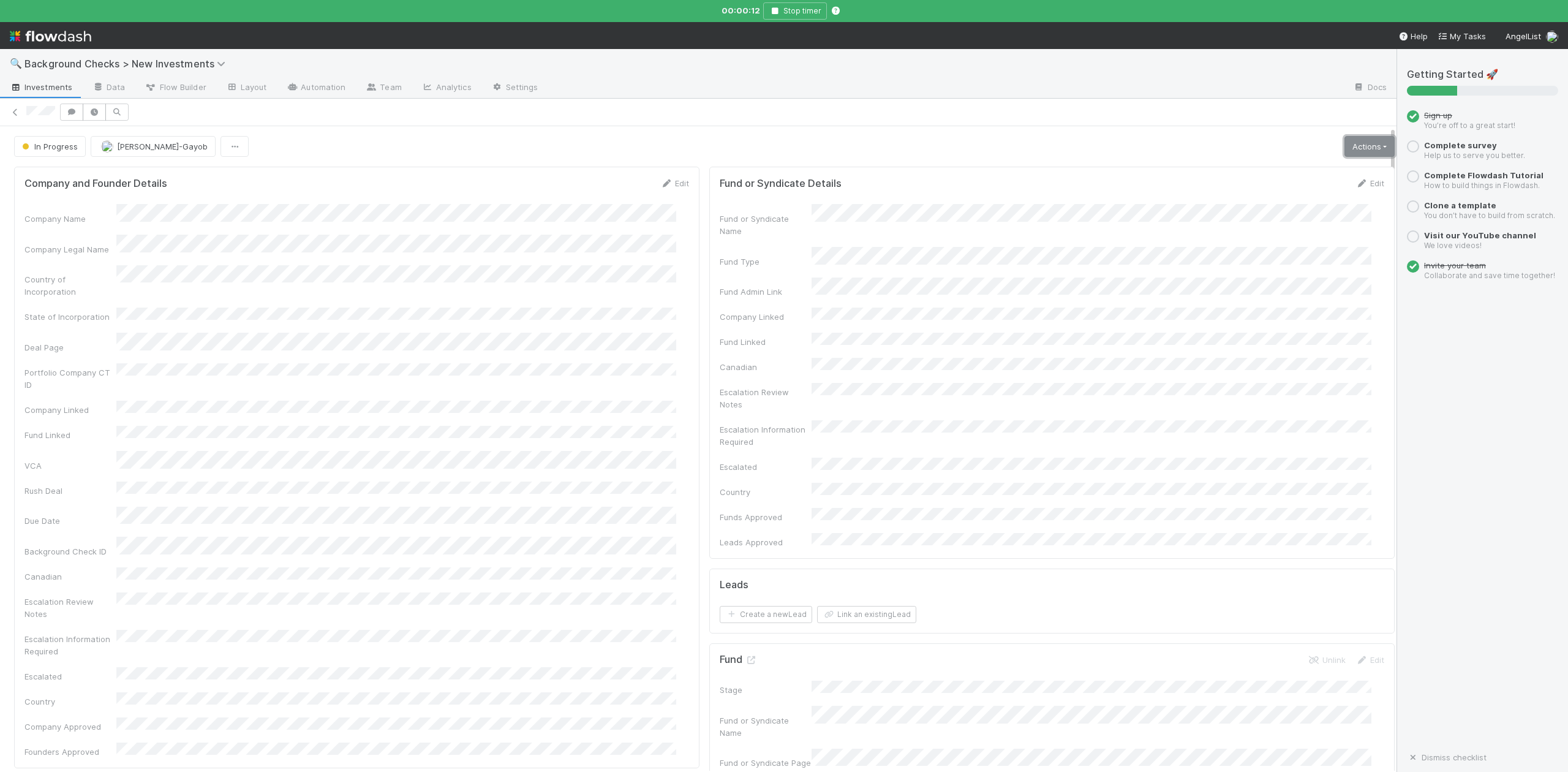
click at [1344, 151] on link "Actions" at bounding box center [1369, 146] width 50 height 21
click at [1259, 175] on button "Finish" at bounding box center [1327, 172] width 136 height 17
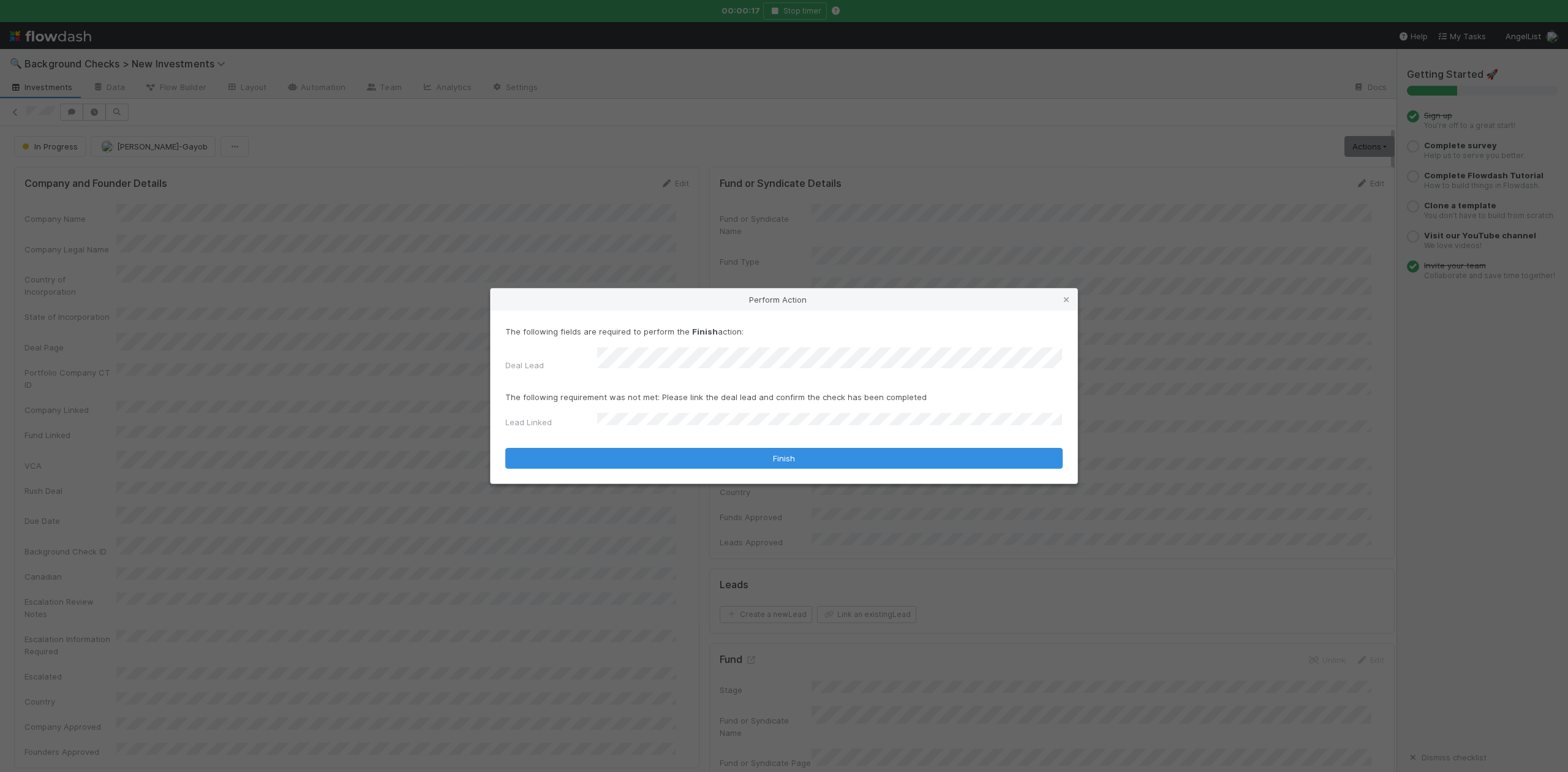
click at [665, 374] on form "The following fields are required to perform the Finish action: Deal Lead The f…" at bounding box center [784, 397] width 558 height 144
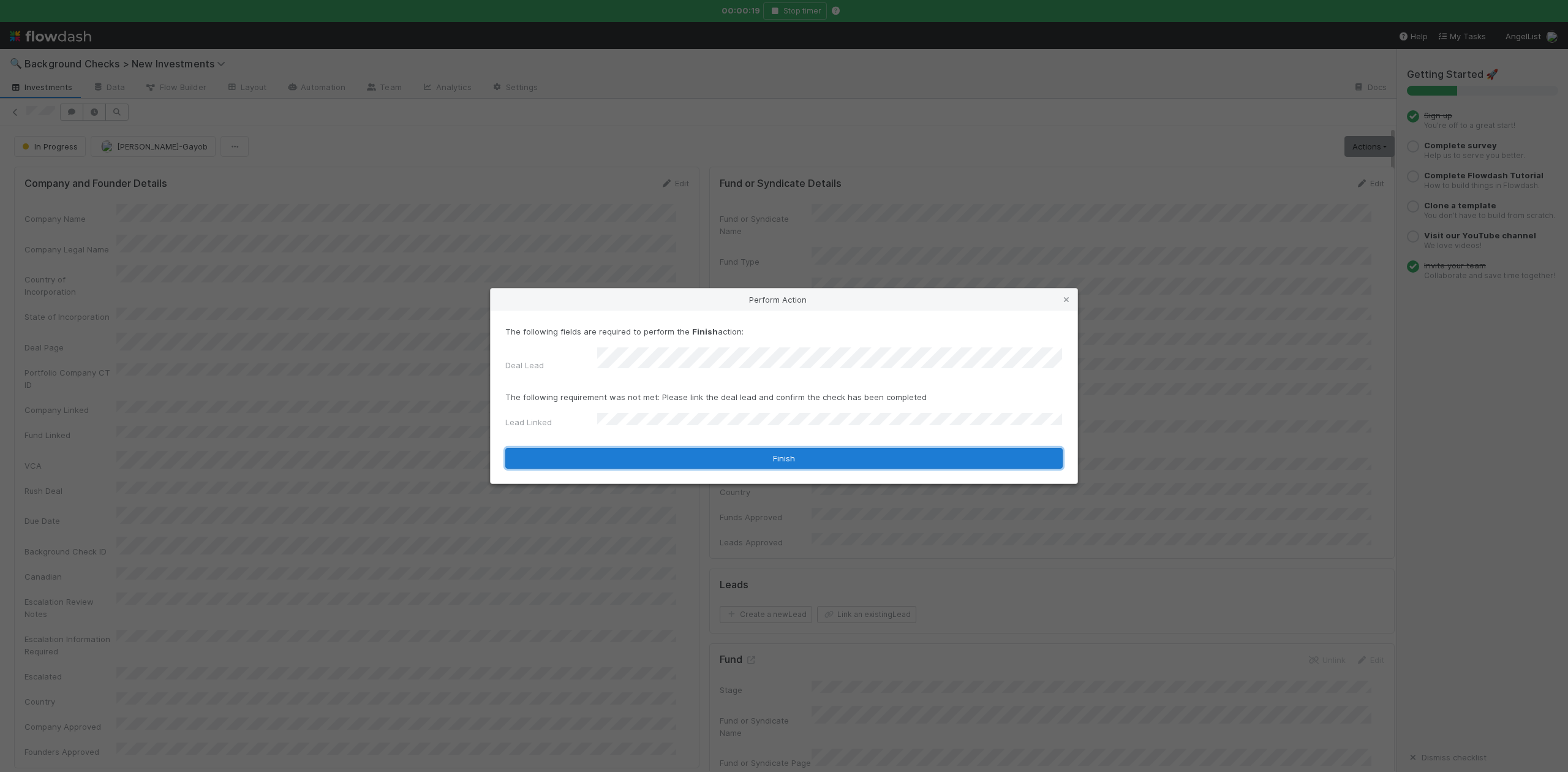
click at [621, 451] on button "Finish" at bounding box center [784, 457] width 558 height 21
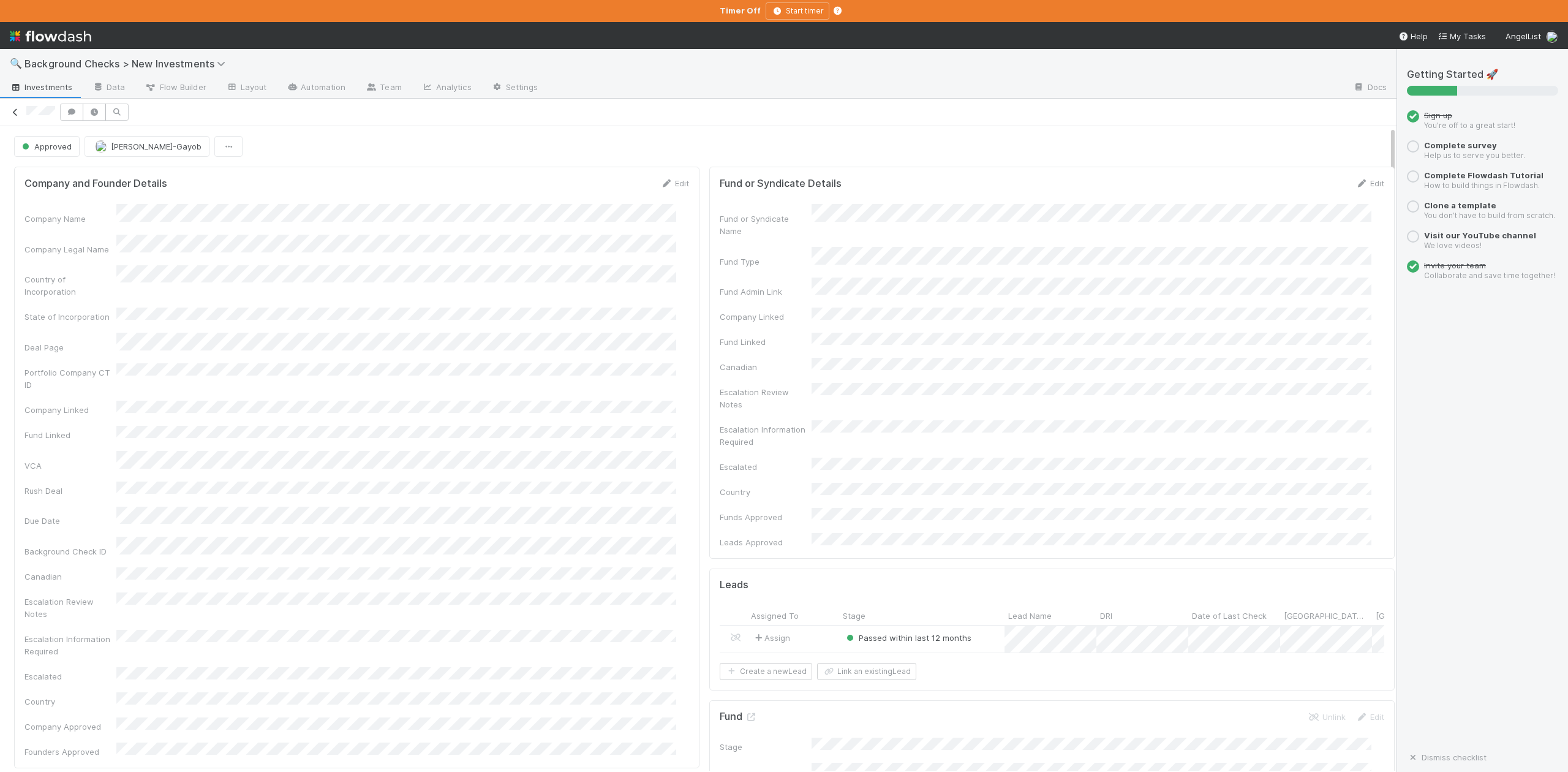
click at [18, 114] on icon at bounding box center [15, 112] width 12 height 8
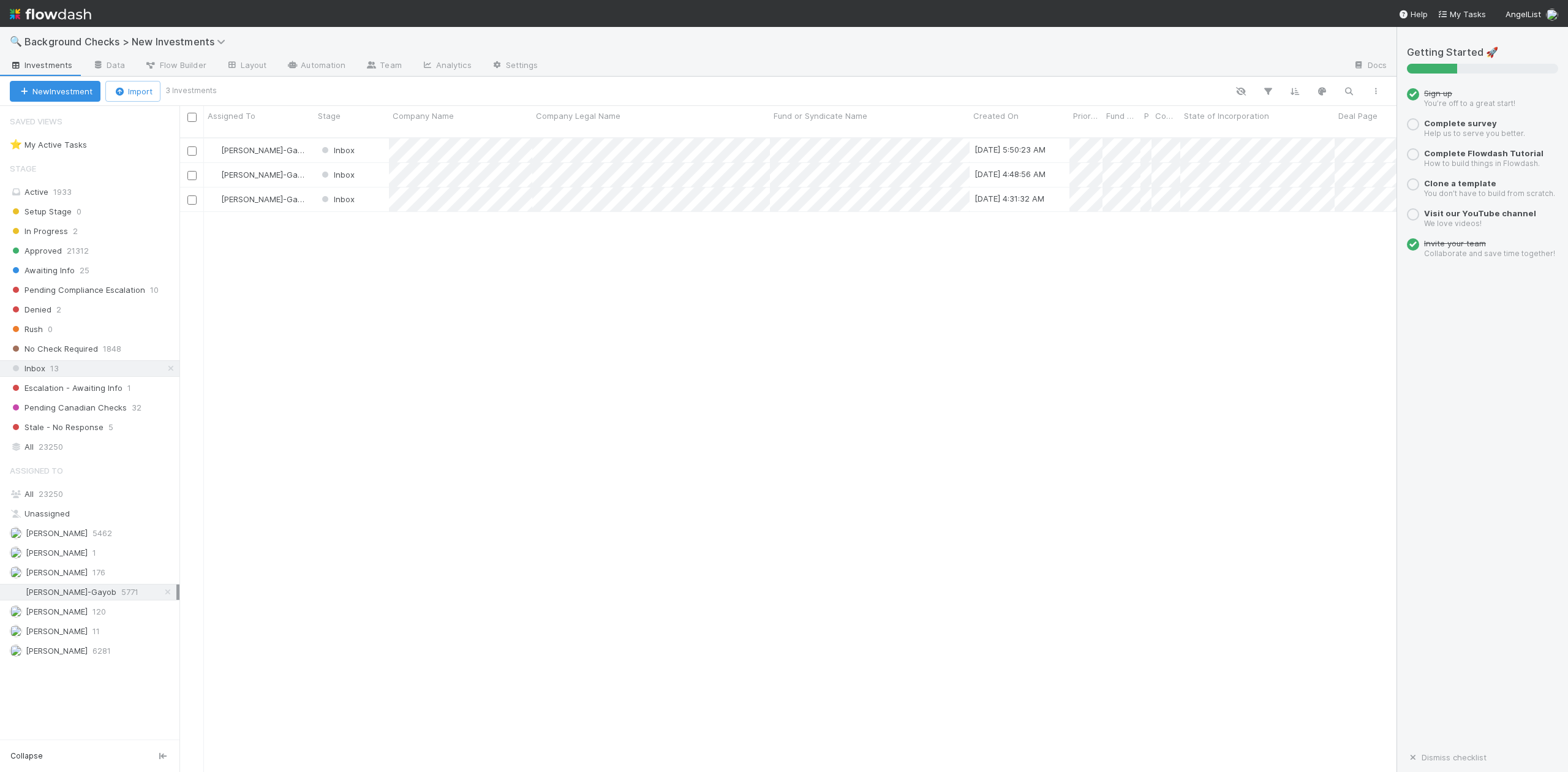
scroll to position [632, 1206]
click at [508, 338] on div at bounding box center [784, 386] width 1568 height 772
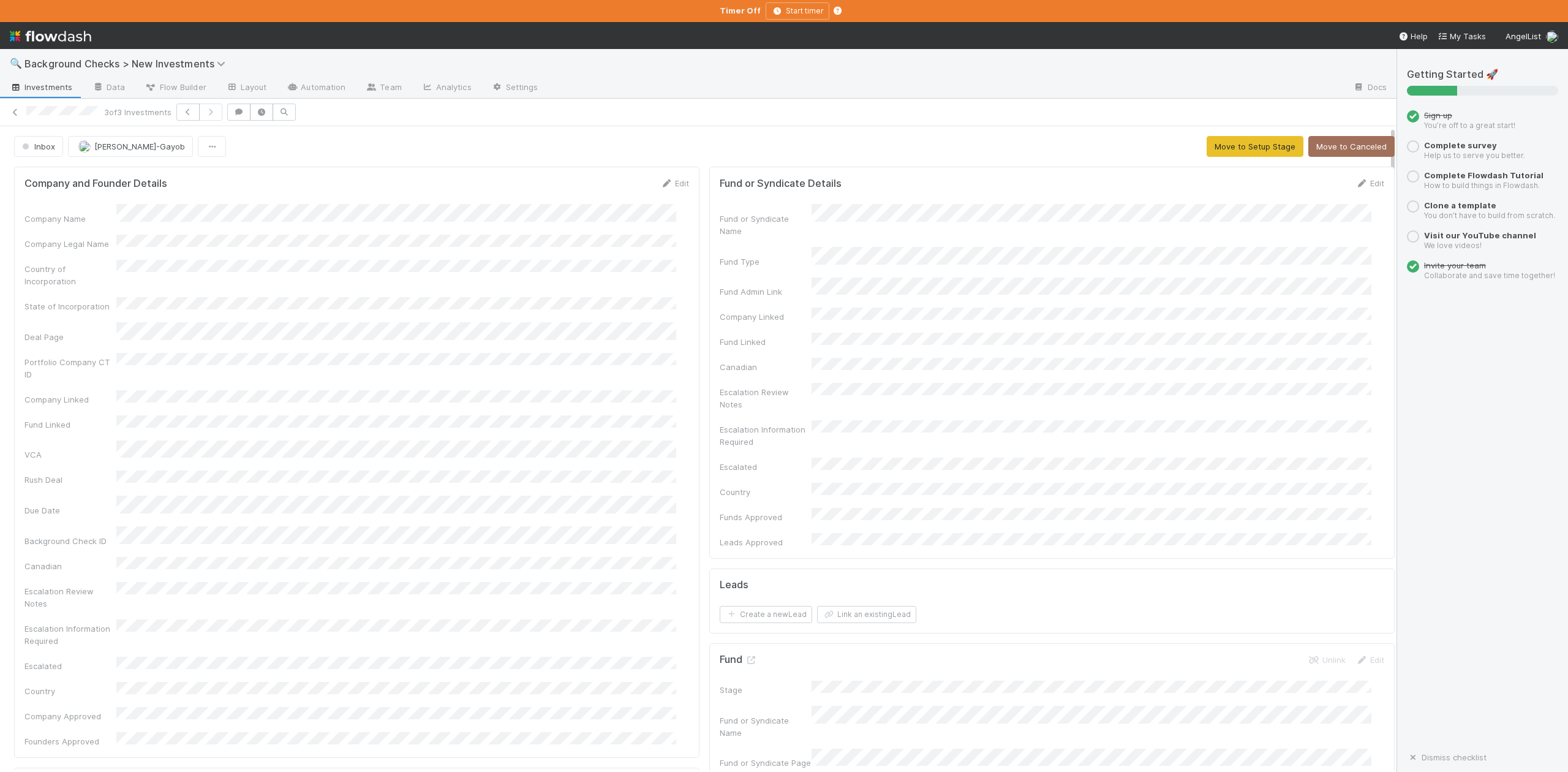
click at [671, 186] on link "Edit" at bounding box center [675, 183] width 29 height 10
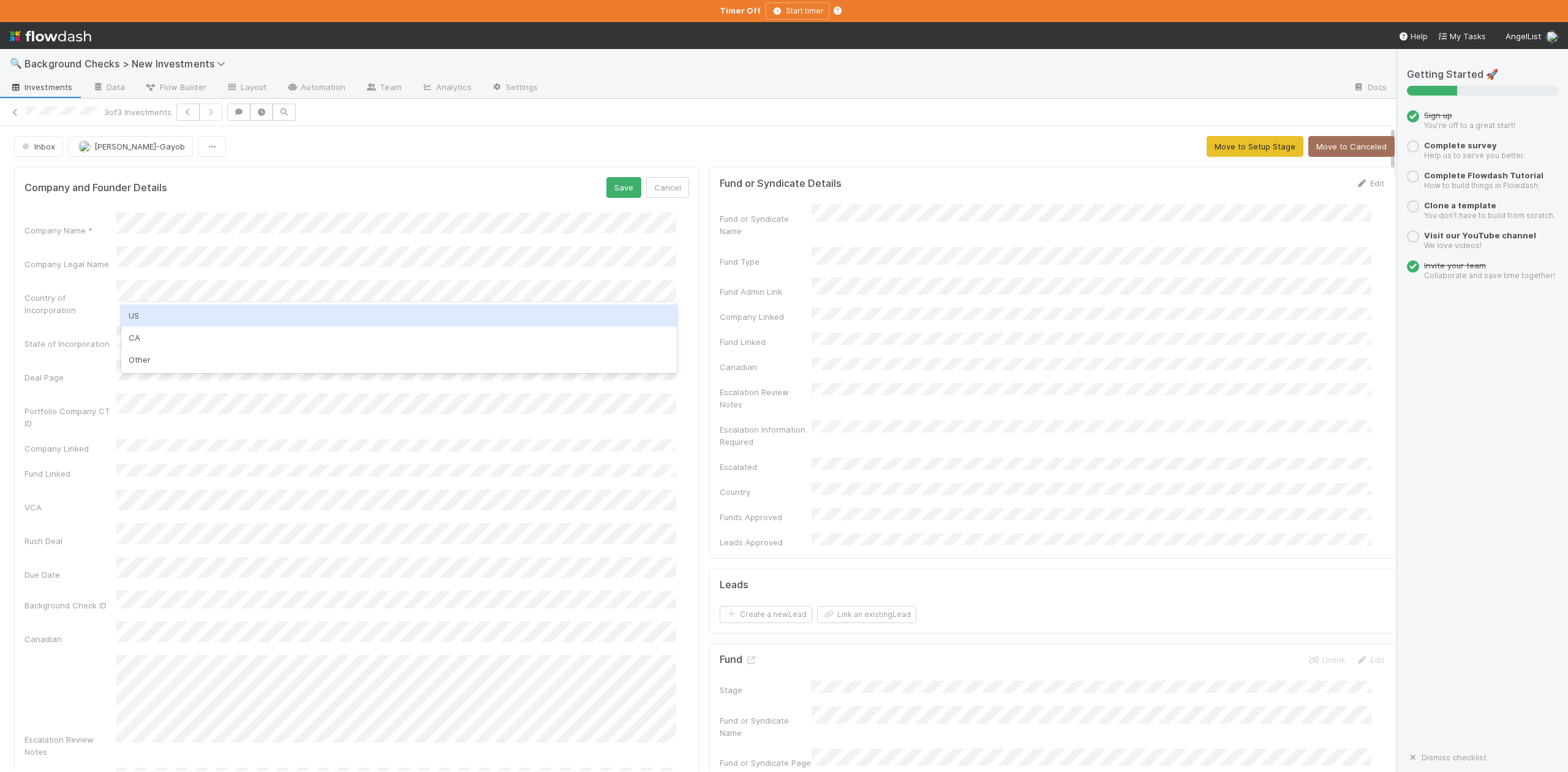
click at [136, 311] on div "US" at bounding box center [398, 316] width 555 height 22
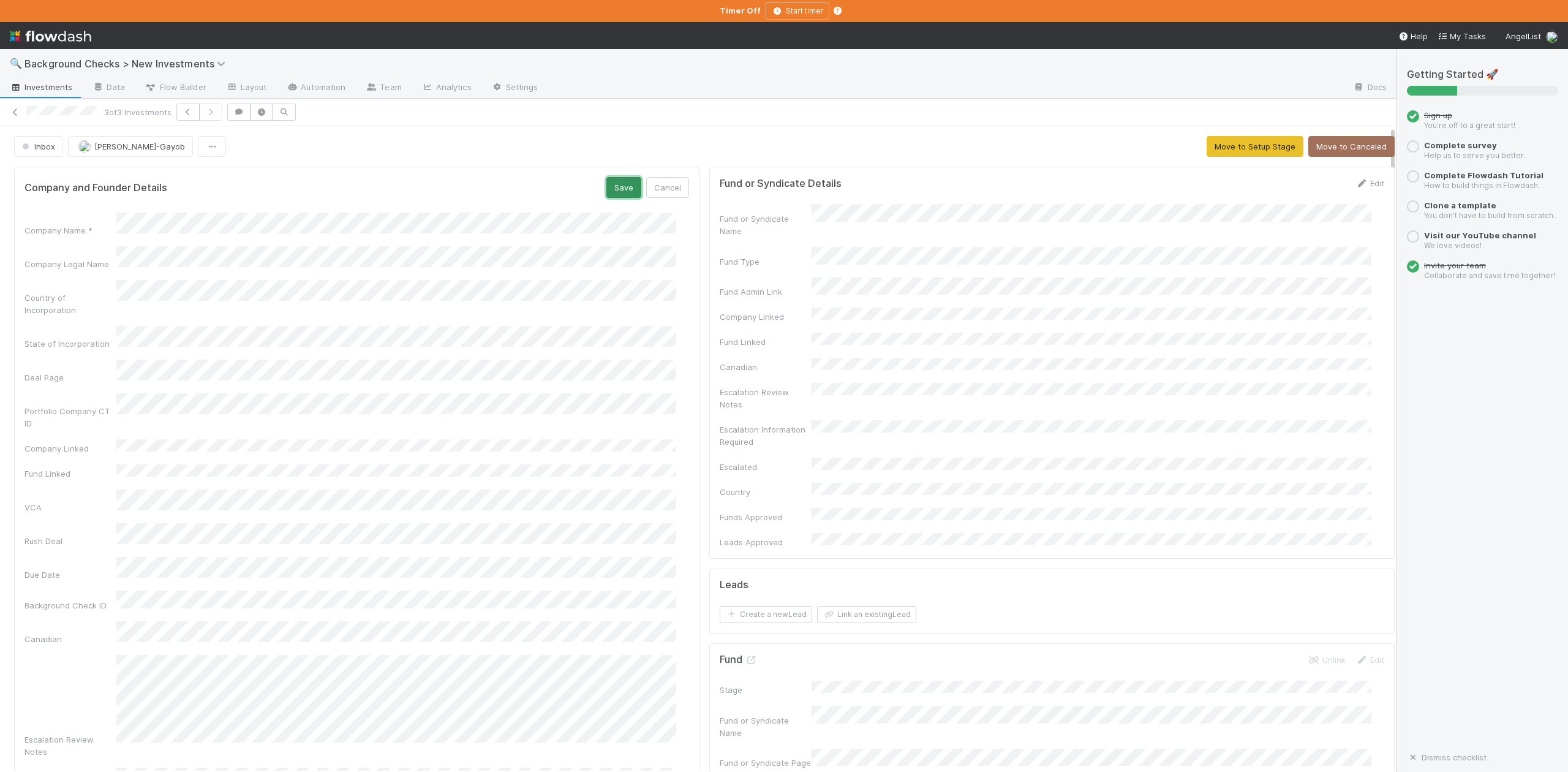
click at [610, 187] on button "Save" at bounding box center [624, 187] width 35 height 21
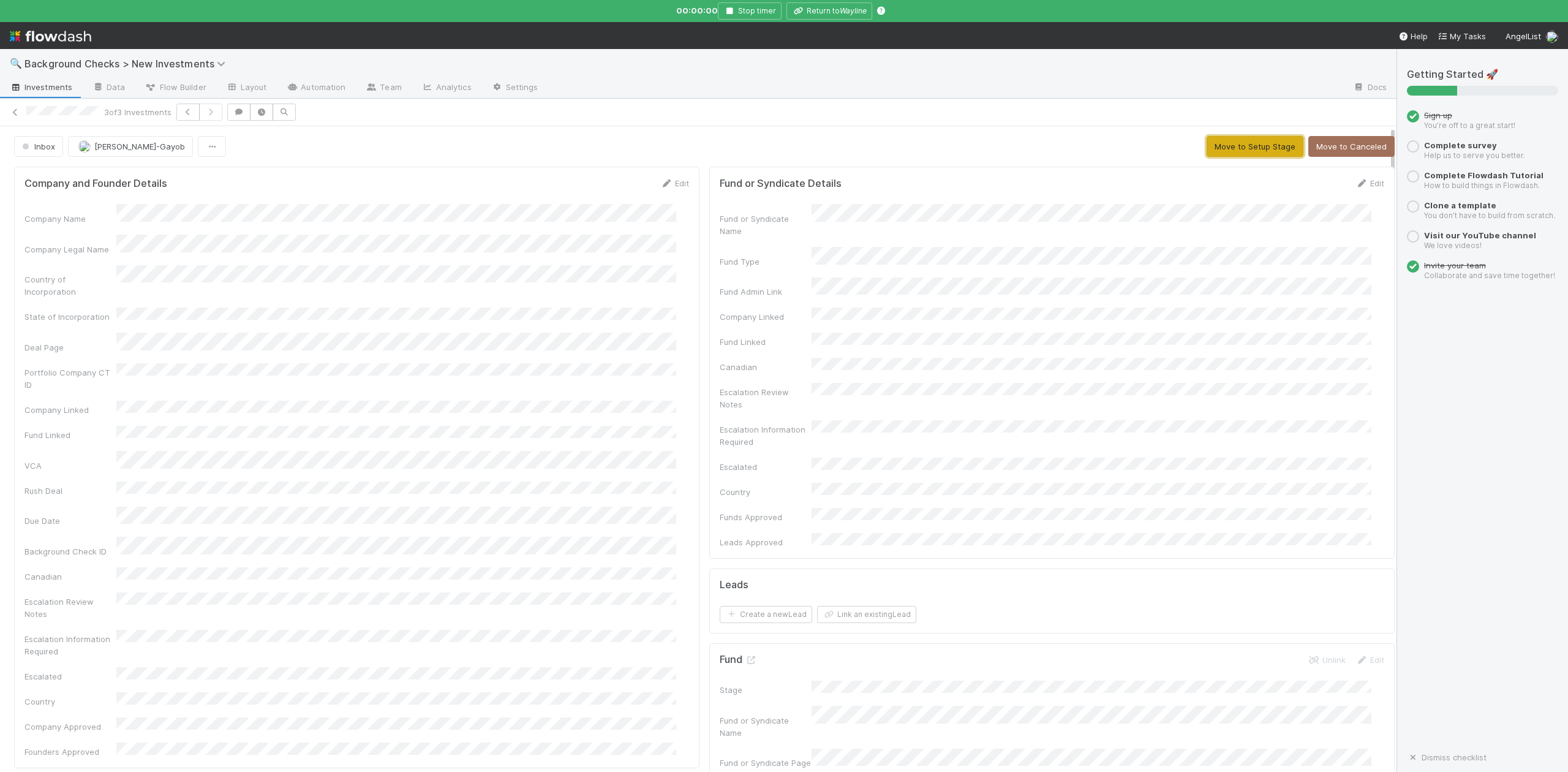
click at [1214, 145] on button "Move to Setup Stage" at bounding box center [1255, 146] width 96 height 21
click at [1040, 144] on button "Create Company" at bounding box center [1066, 146] width 82 height 21
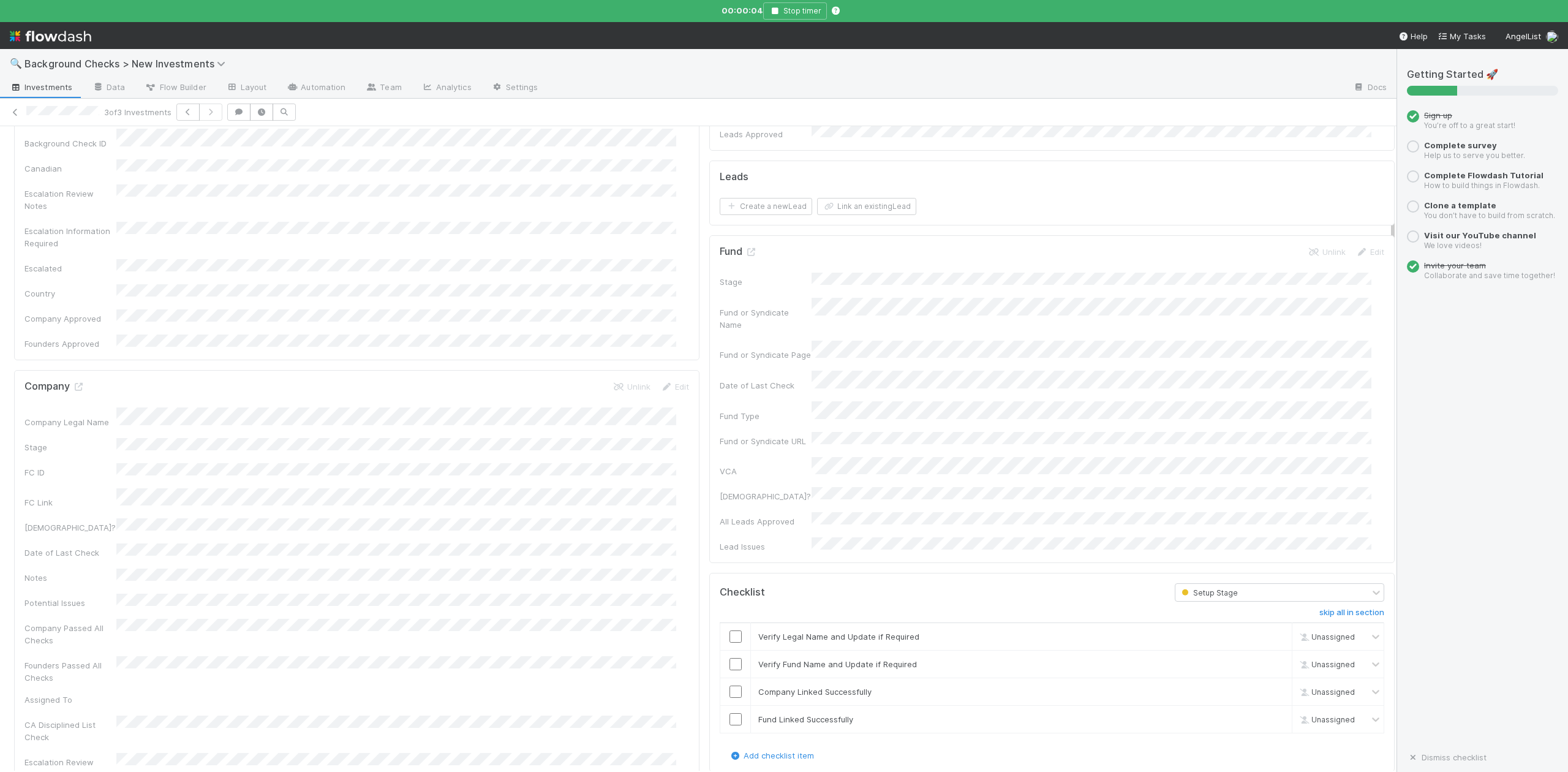
scroll to position [571, 0]
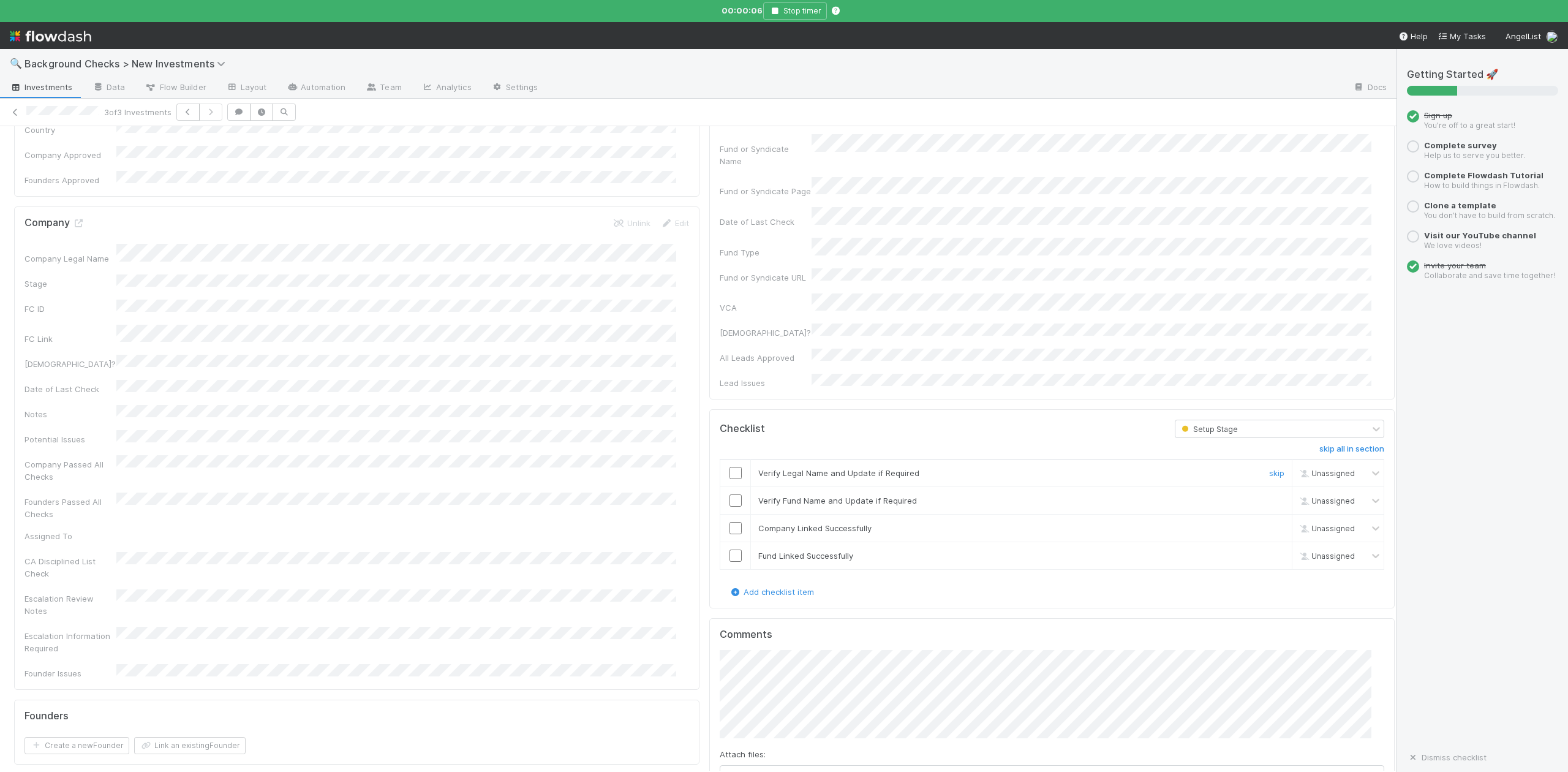
click at [729, 466] on input "checkbox" at bounding box center [735, 472] width 12 height 12
click at [729, 495] on input "checkbox" at bounding box center [735, 500] width 12 height 12
click at [729, 522] on input "checkbox" at bounding box center [735, 527] width 12 height 12
click at [729, 549] on input "checkbox" at bounding box center [735, 555] width 12 height 12
checkbox input "true"
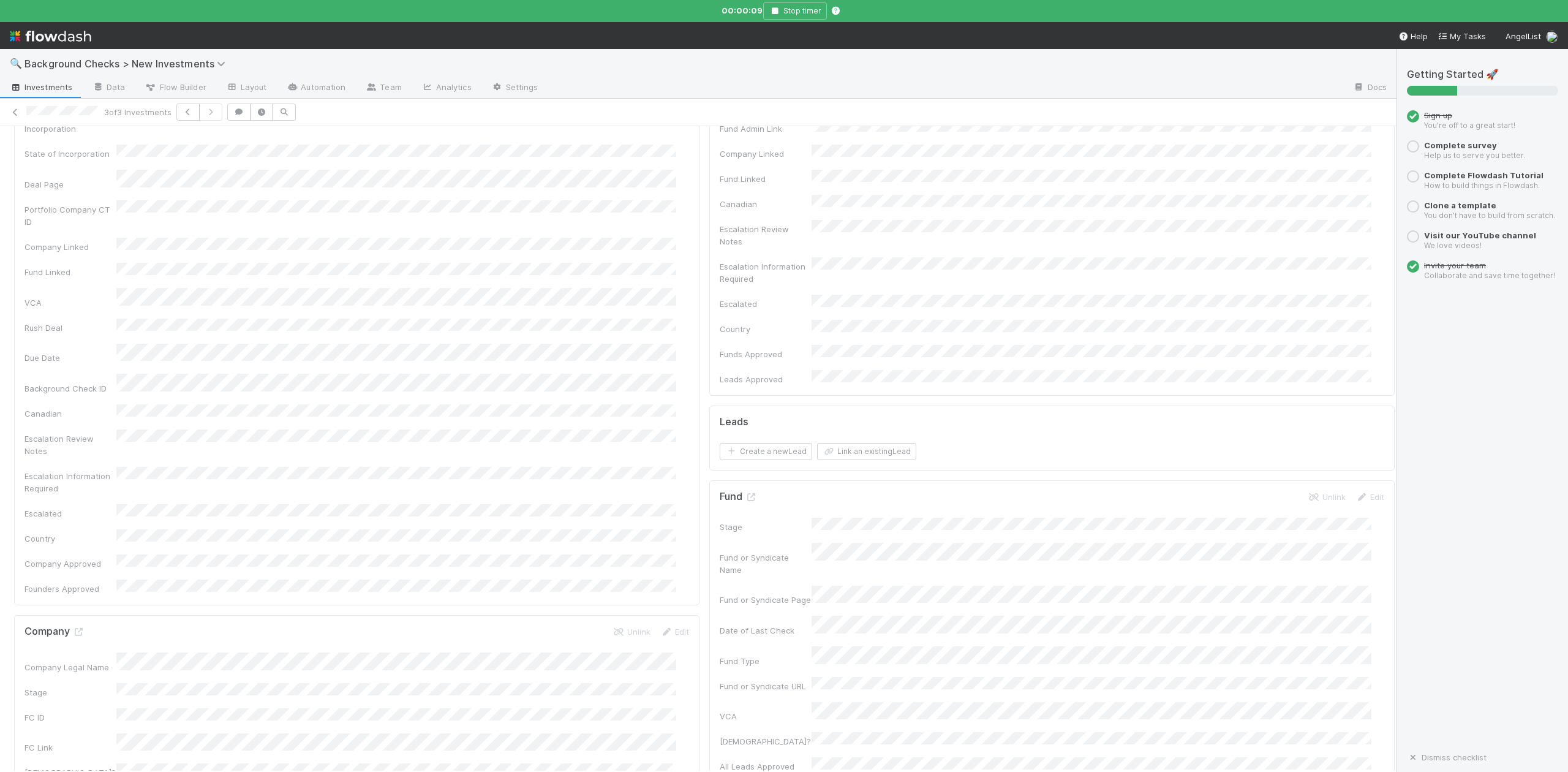
scroll to position [0, 0]
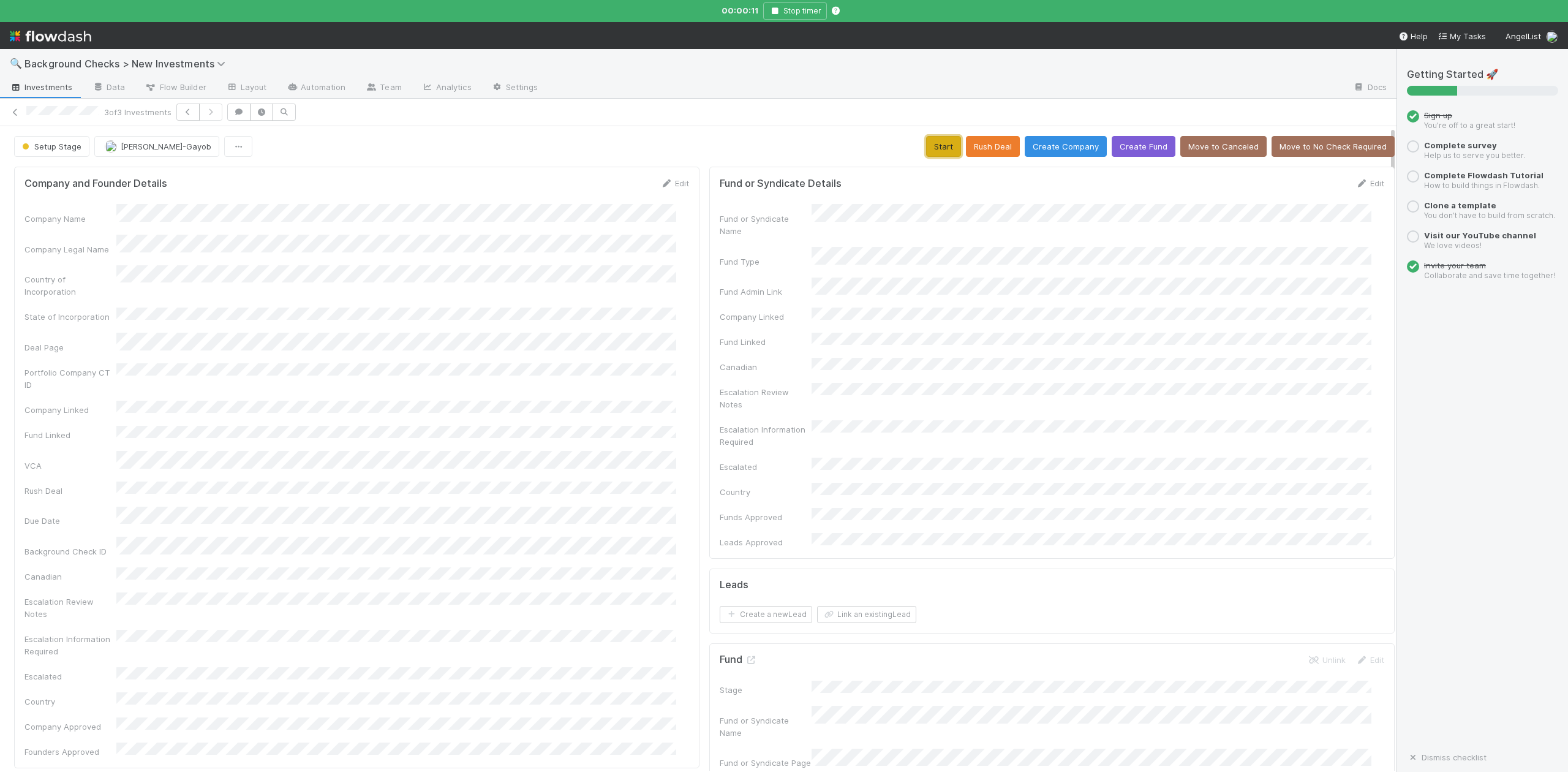
click at [926, 155] on button "Start" at bounding box center [943, 146] width 35 height 21
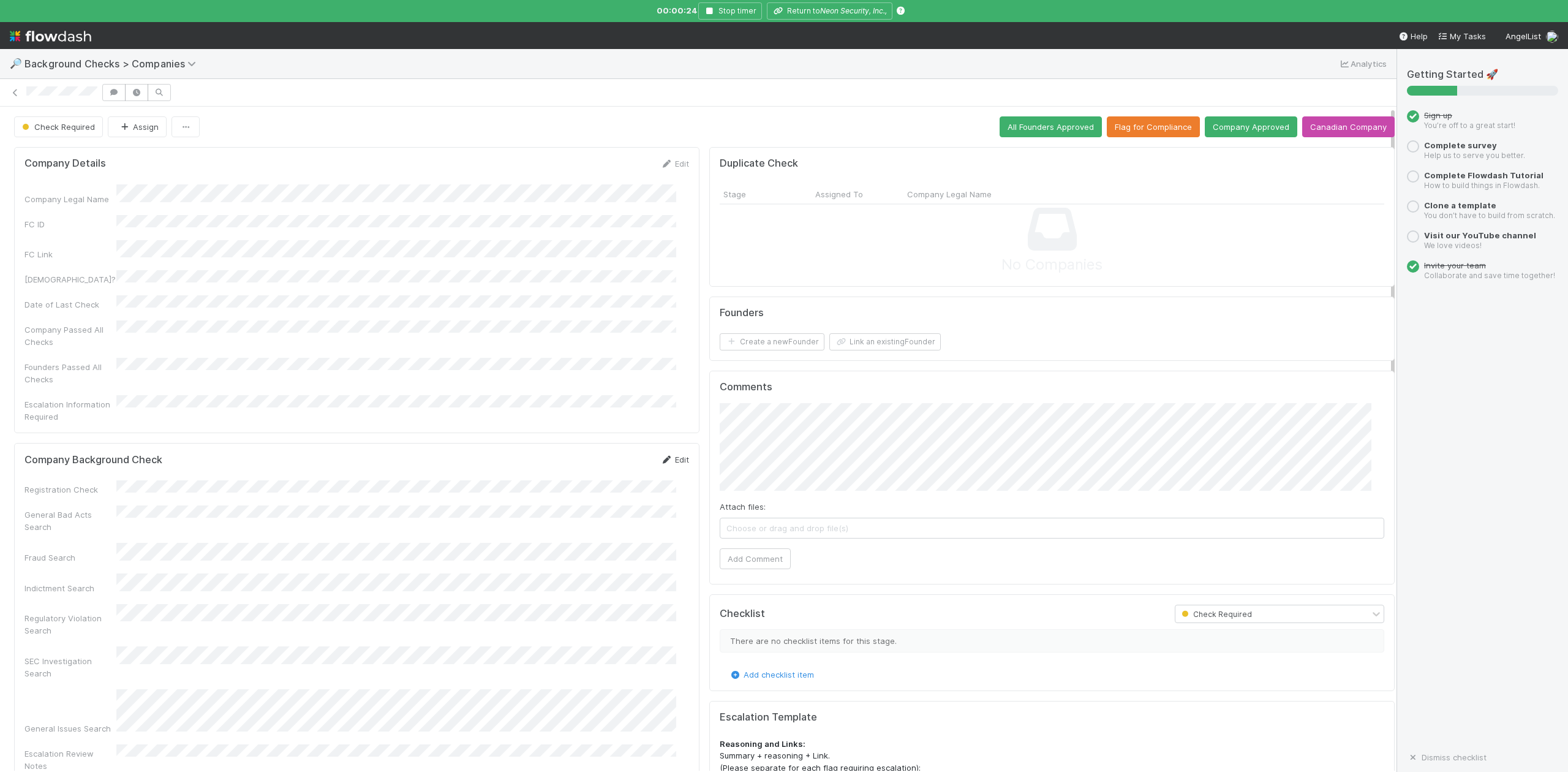
click at [667, 455] on link "Edit" at bounding box center [675, 459] width 29 height 10
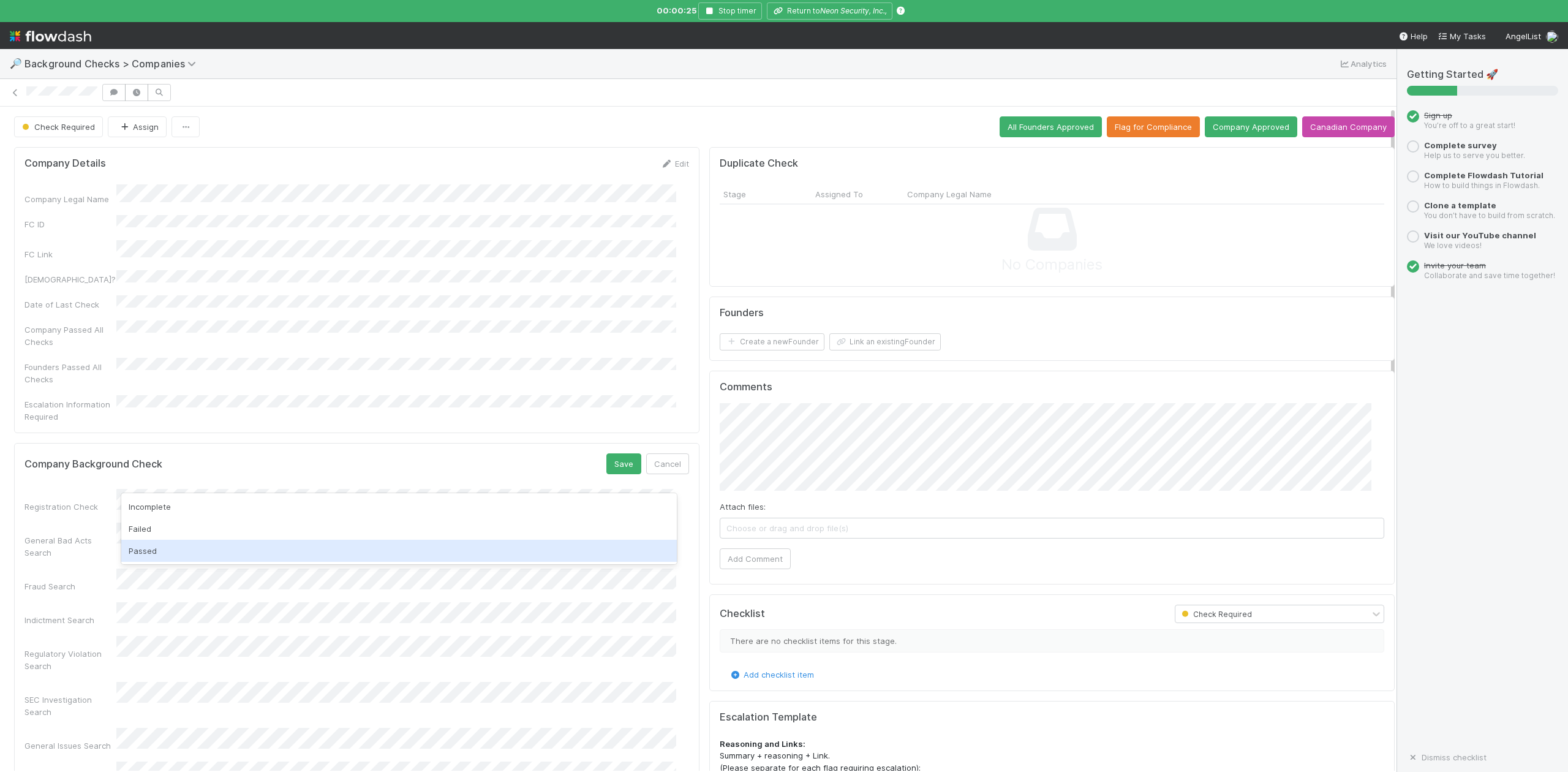
click at [147, 555] on div "Passed" at bounding box center [398, 550] width 555 height 22
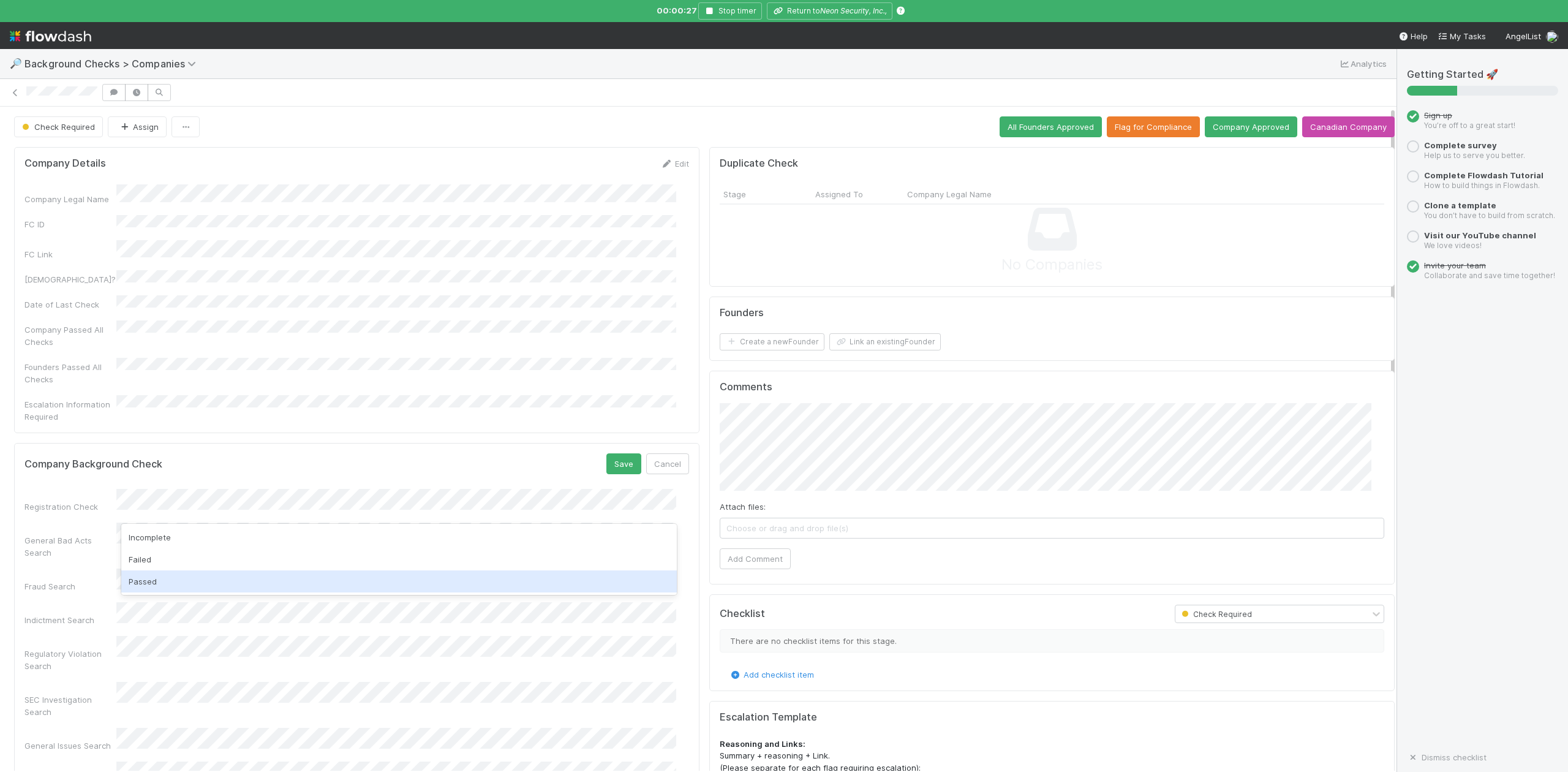
click at [144, 576] on div "Passed" at bounding box center [398, 581] width 555 height 22
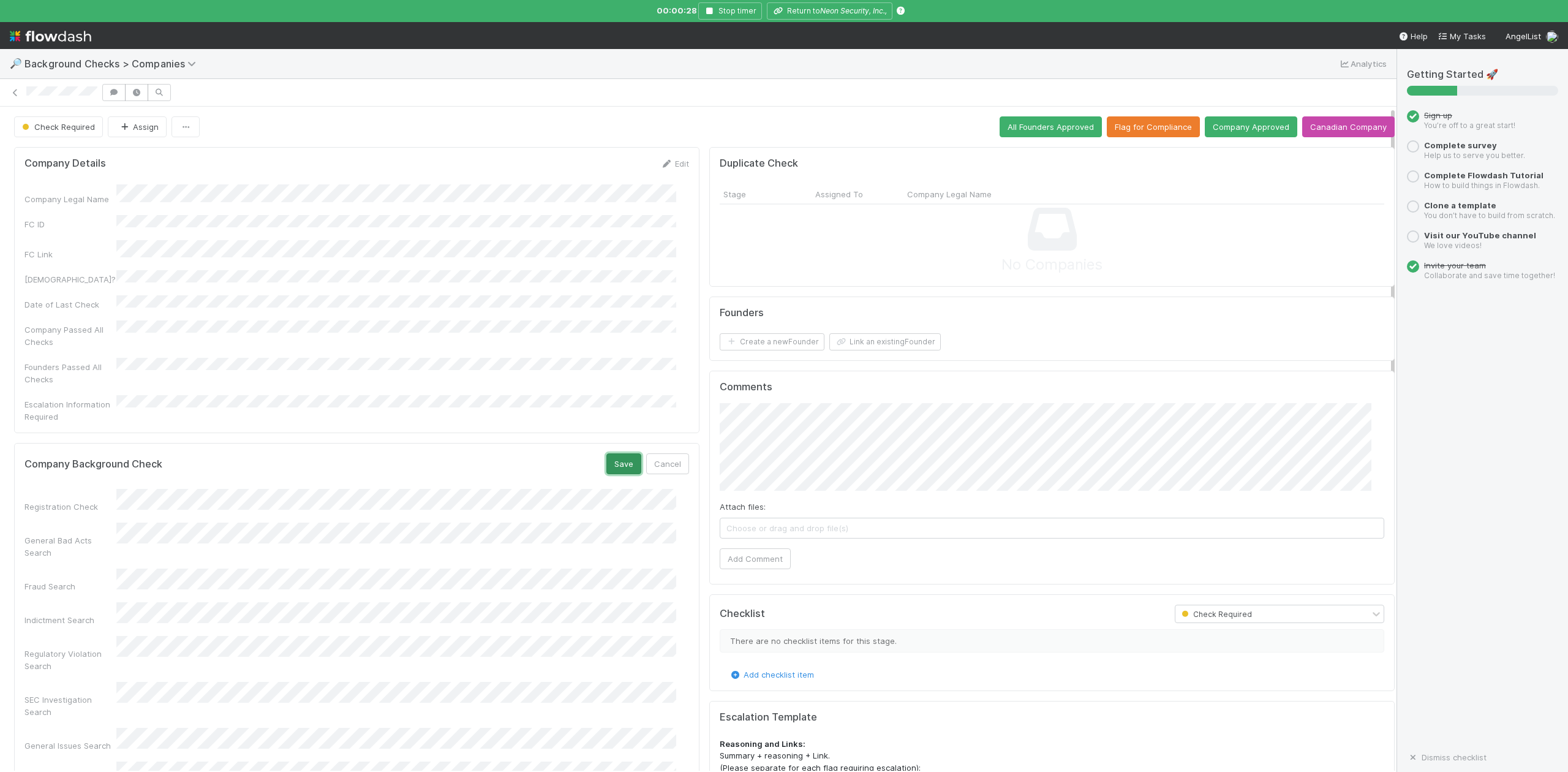
click at [620, 453] on button "Save" at bounding box center [624, 463] width 35 height 21
click at [897, 342] on button "Link an existing Founder" at bounding box center [885, 341] width 112 height 17
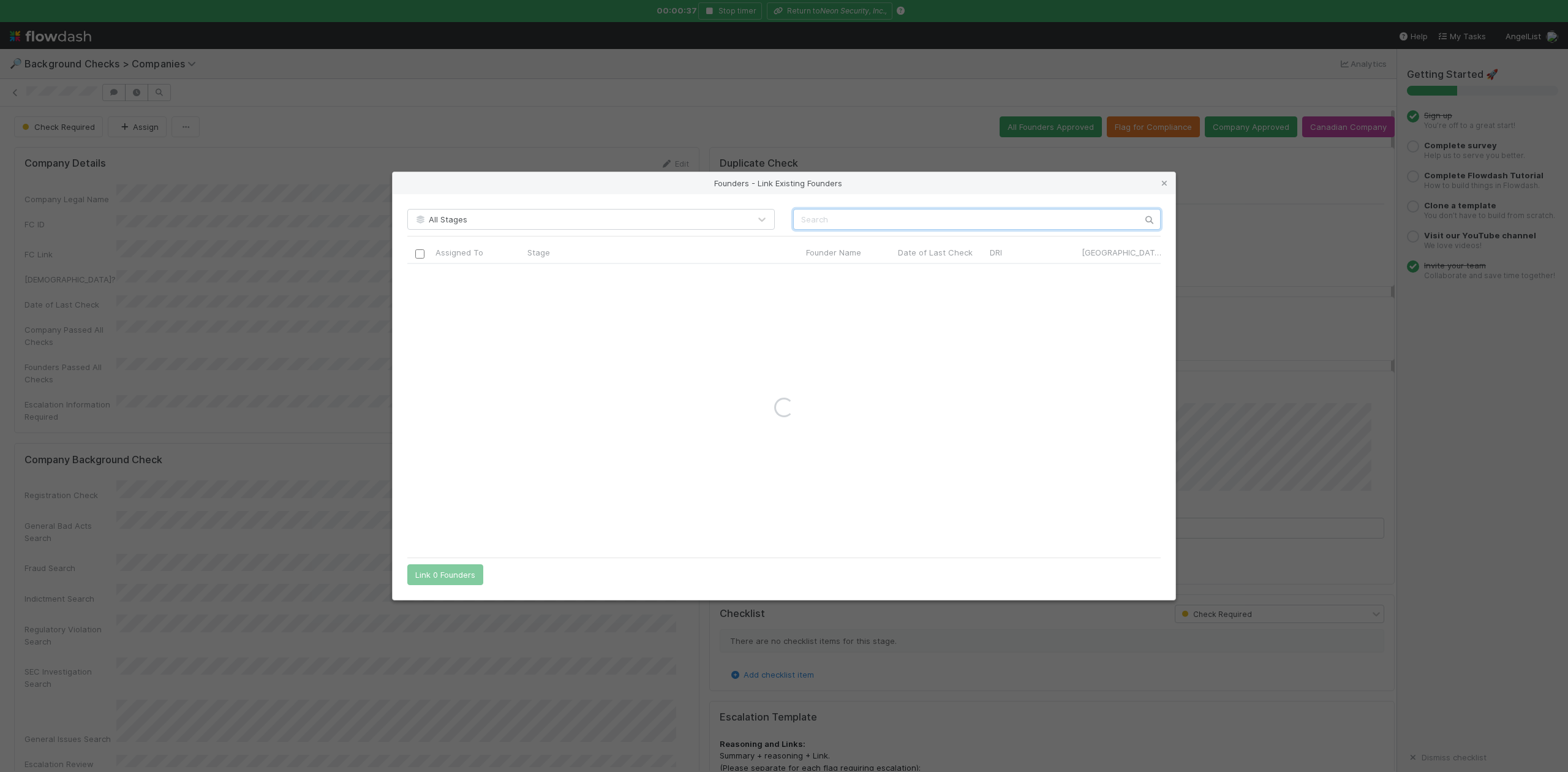
click at [809, 216] on input "text" at bounding box center [977, 219] width 367 height 21
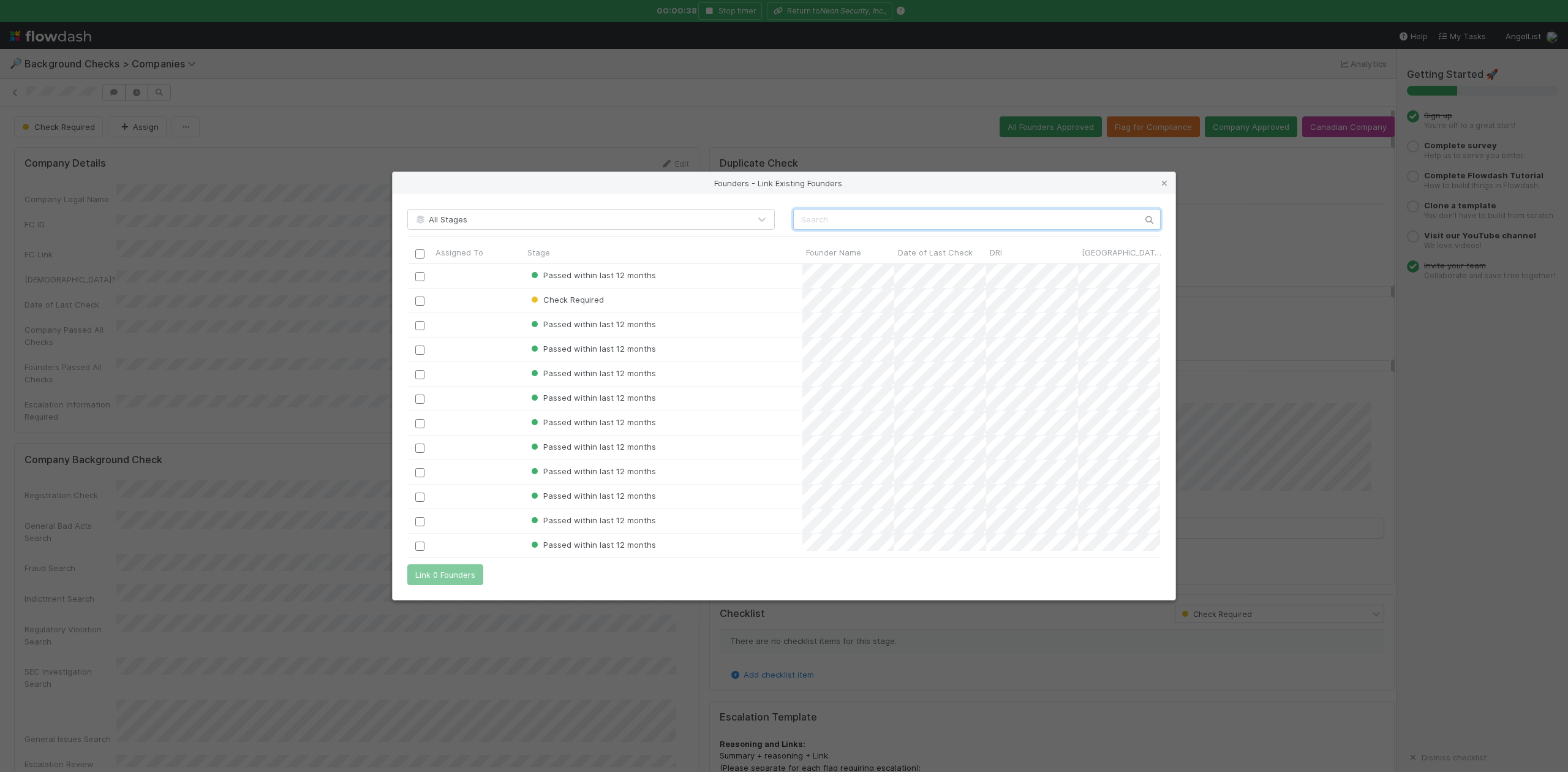
scroll to position [275, 740]
paste input "Yossi Barishev"
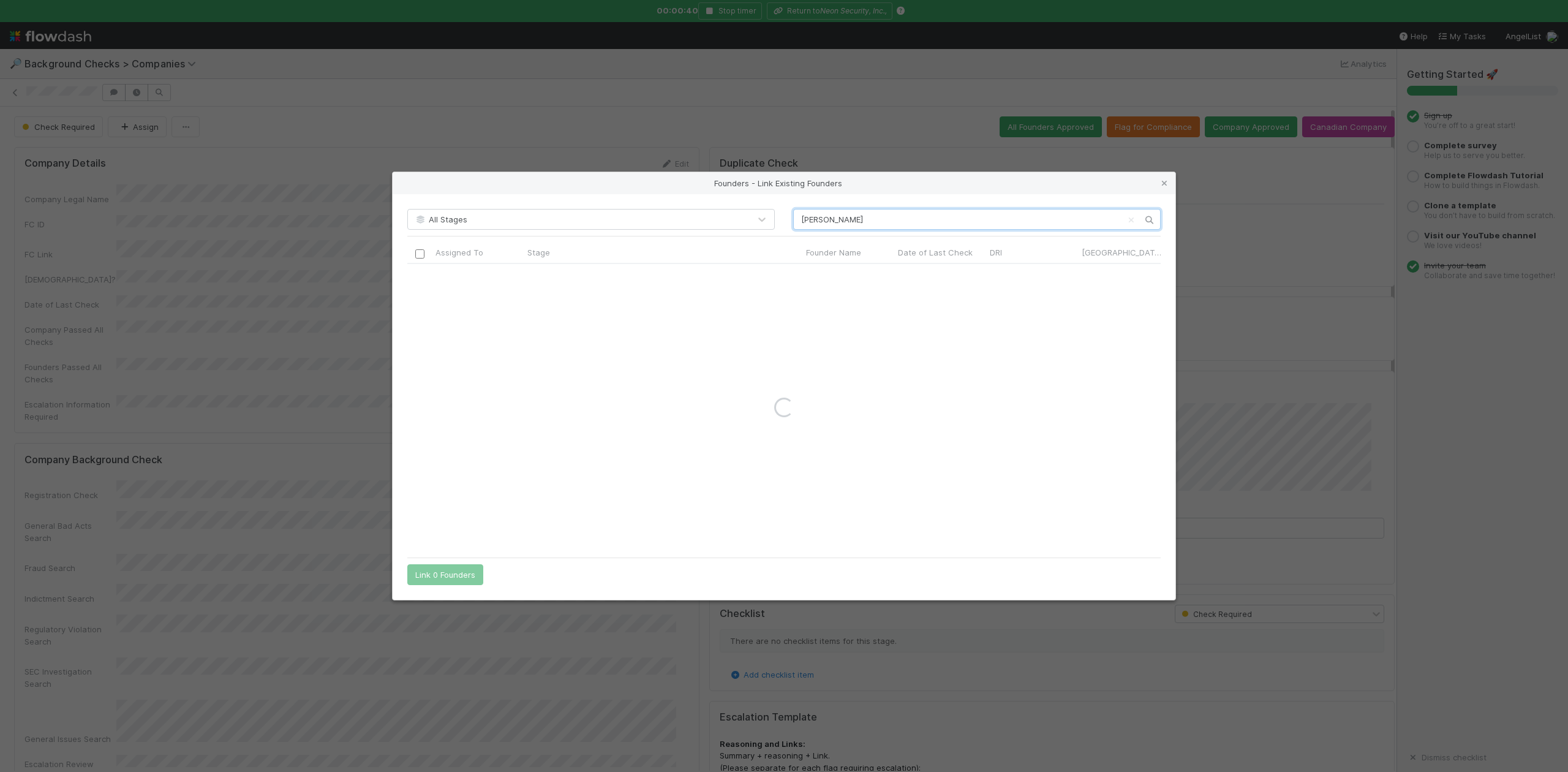
click at [799, 222] on input "Yossi Barishev" at bounding box center [977, 219] width 367 height 21
type input "Yossi Barishev"
click at [1165, 186] on icon at bounding box center [1164, 183] width 12 height 8
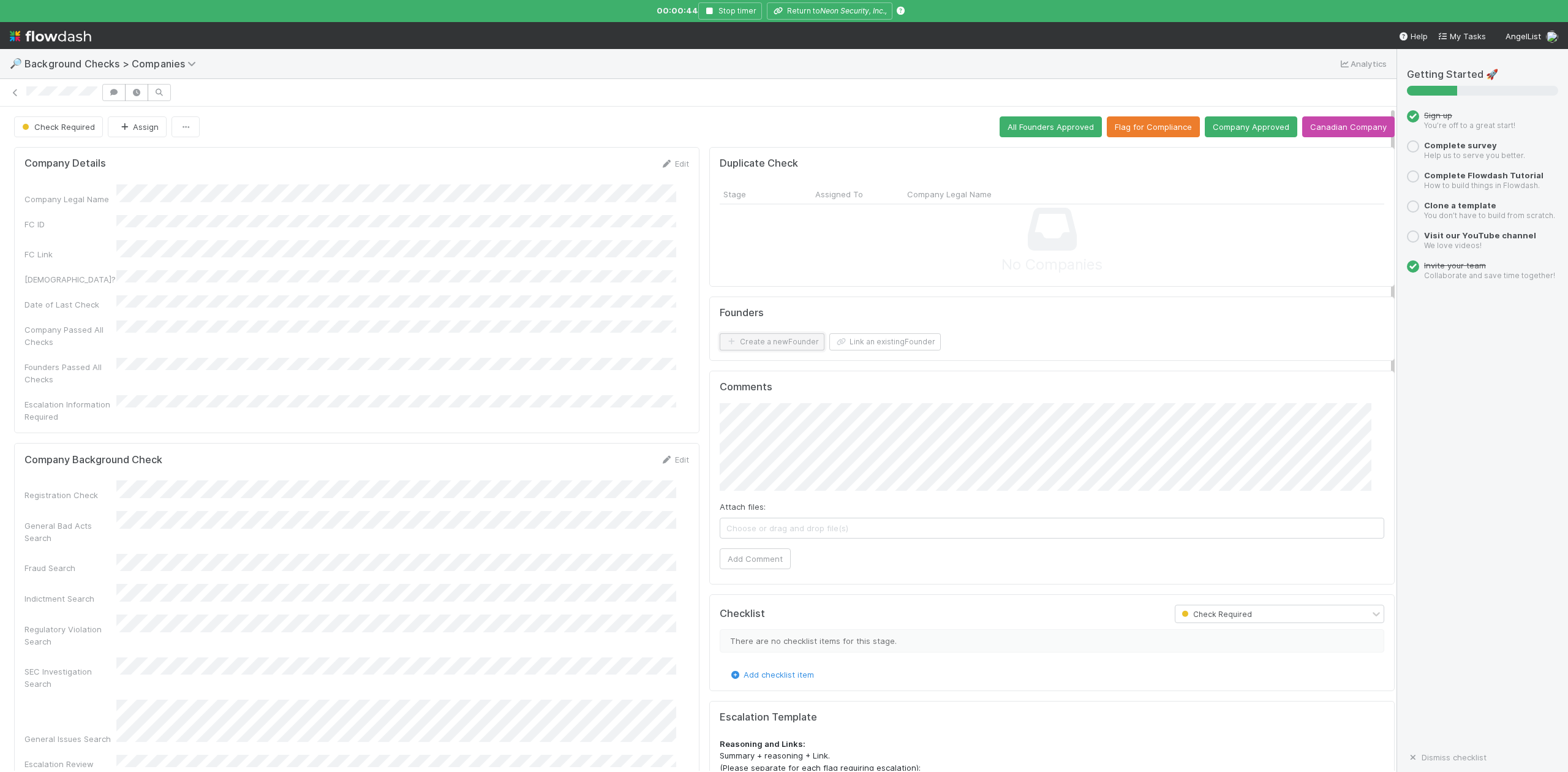
click at [740, 341] on button "Create a new Founder" at bounding box center [771, 341] width 105 height 17
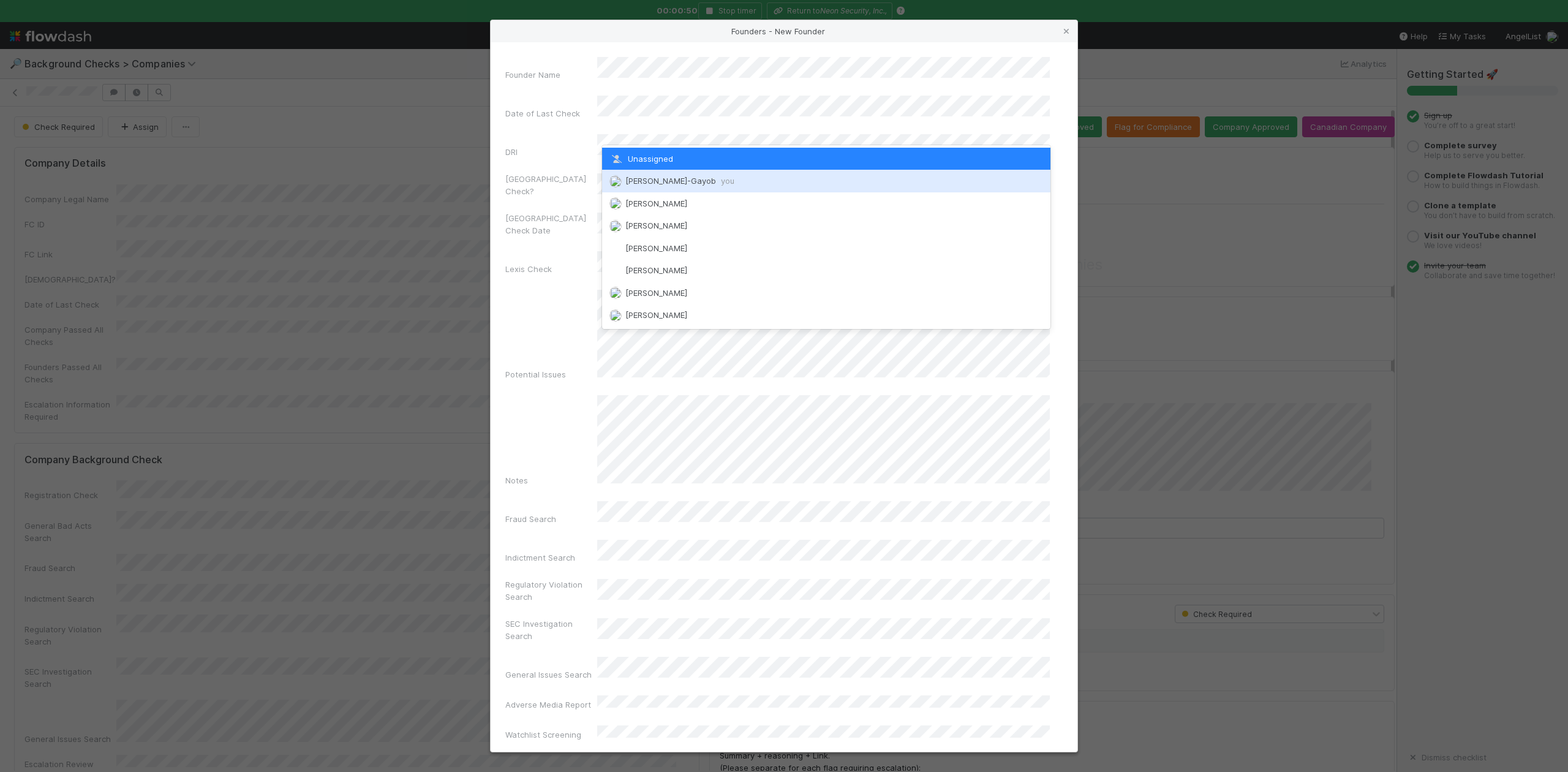
click at [670, 183] on span "[PERSON_NAME]-Gayob you" at bounding box center [680, 180] width 109 height 10
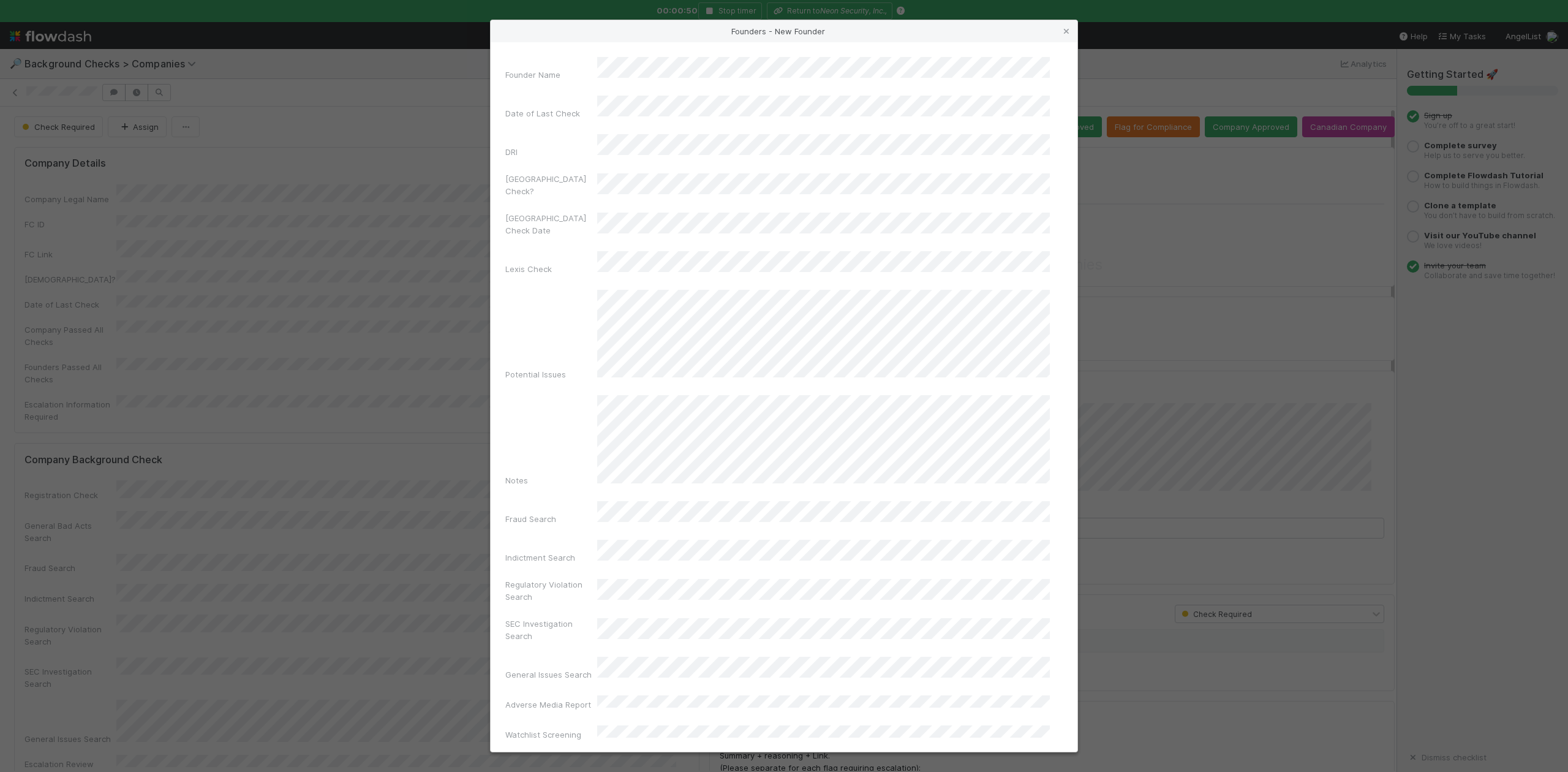
scroll to position [283, 0]
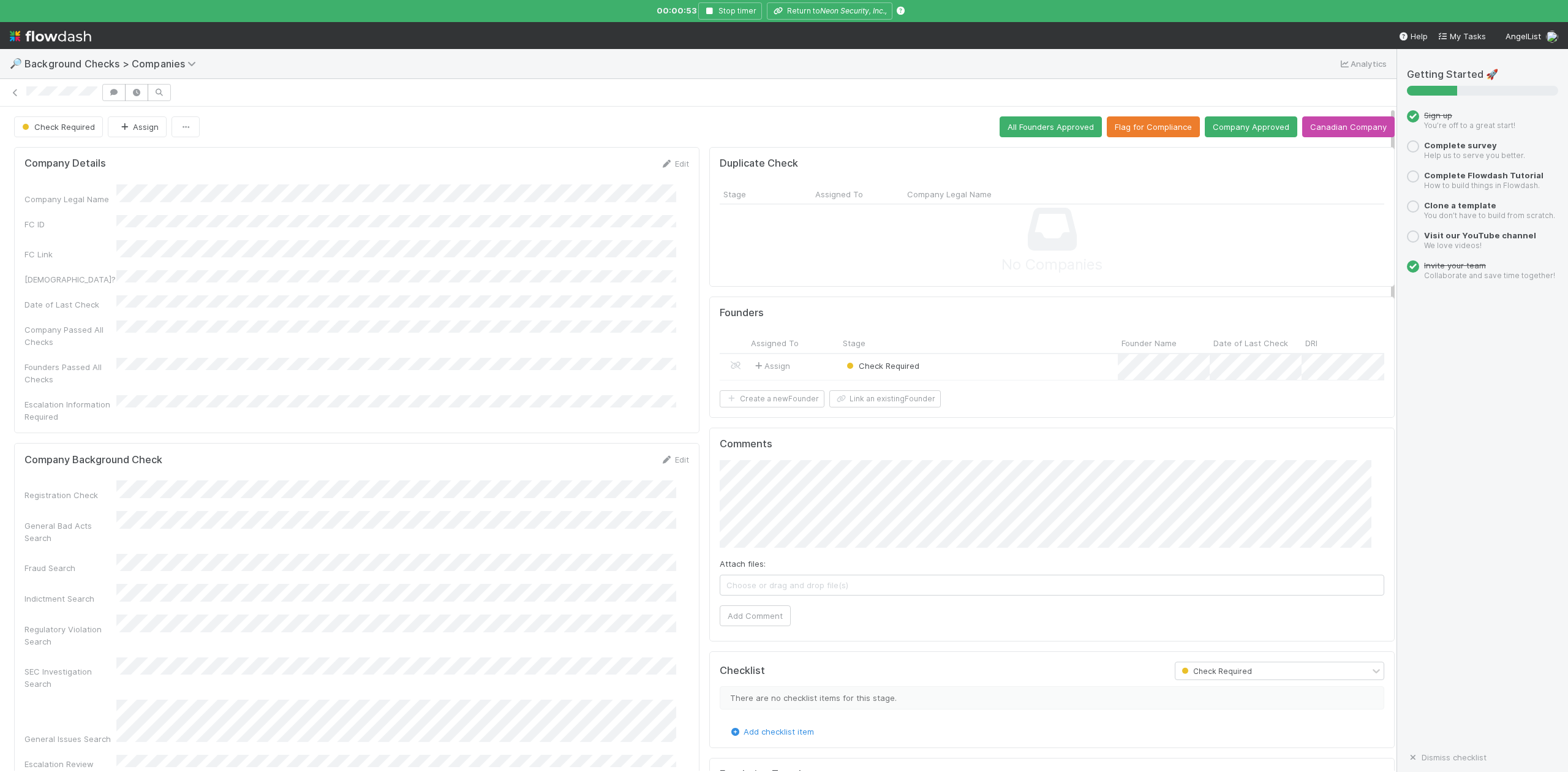
click at [925, 376] on div "Check Required" at bounding box center [979, 366] width 278 height 26
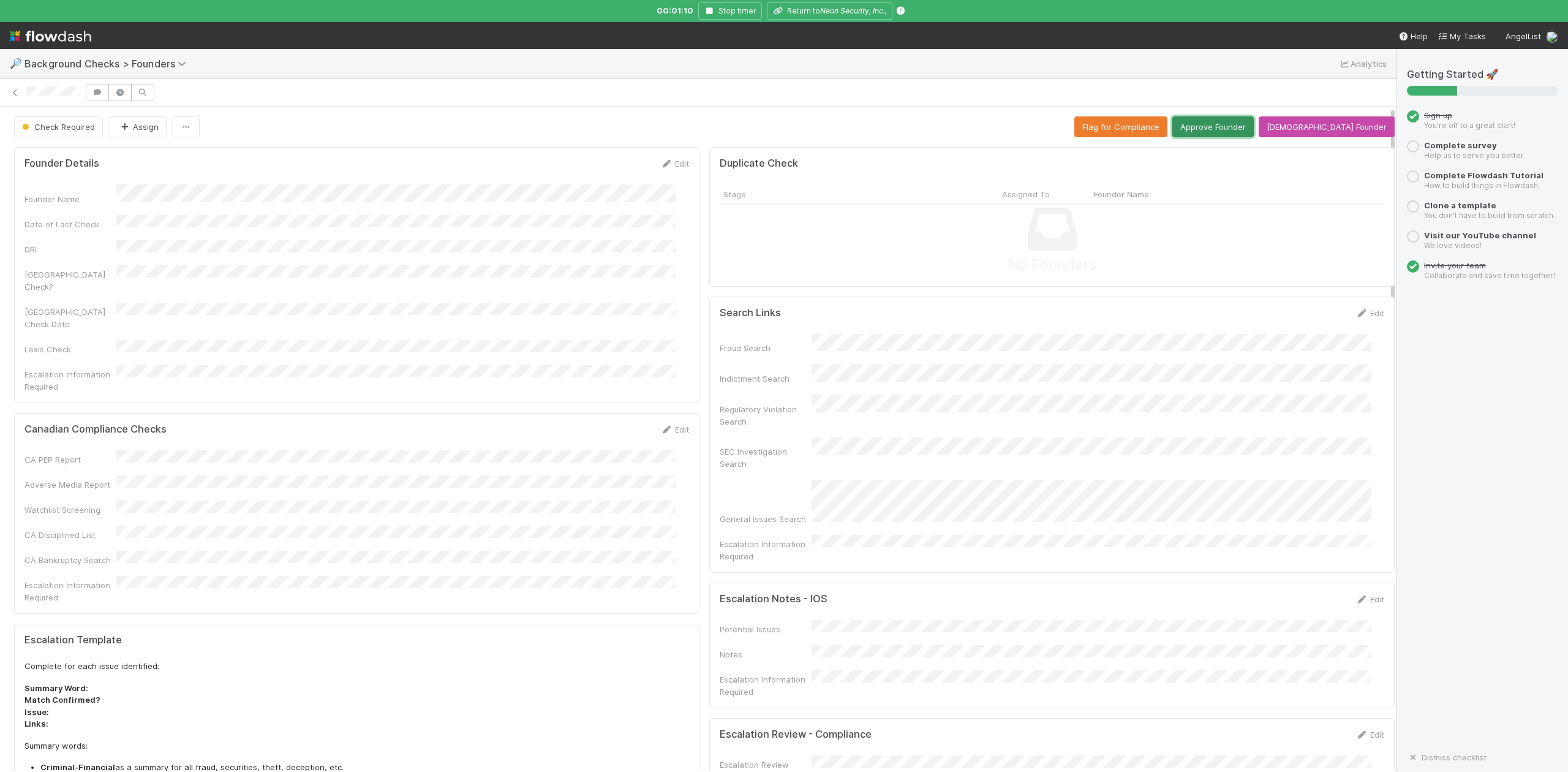
click at [1228, 124] on button "Approve Founder" at bounding box center [1213, 126] width 82 height 21
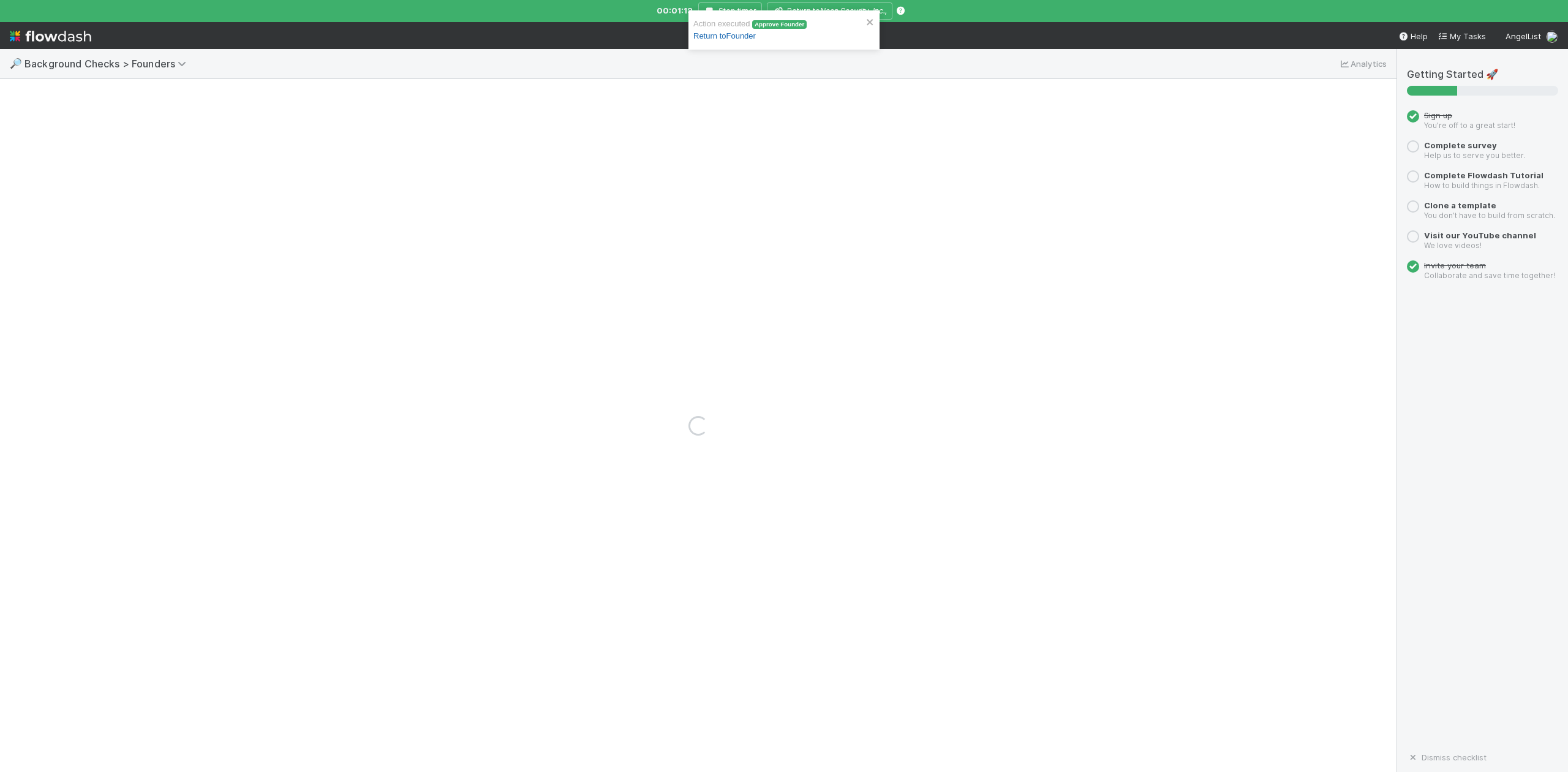
click at [727, 38] on link "Return to Founder" at bounding box center [724, 35] width 63 height 9
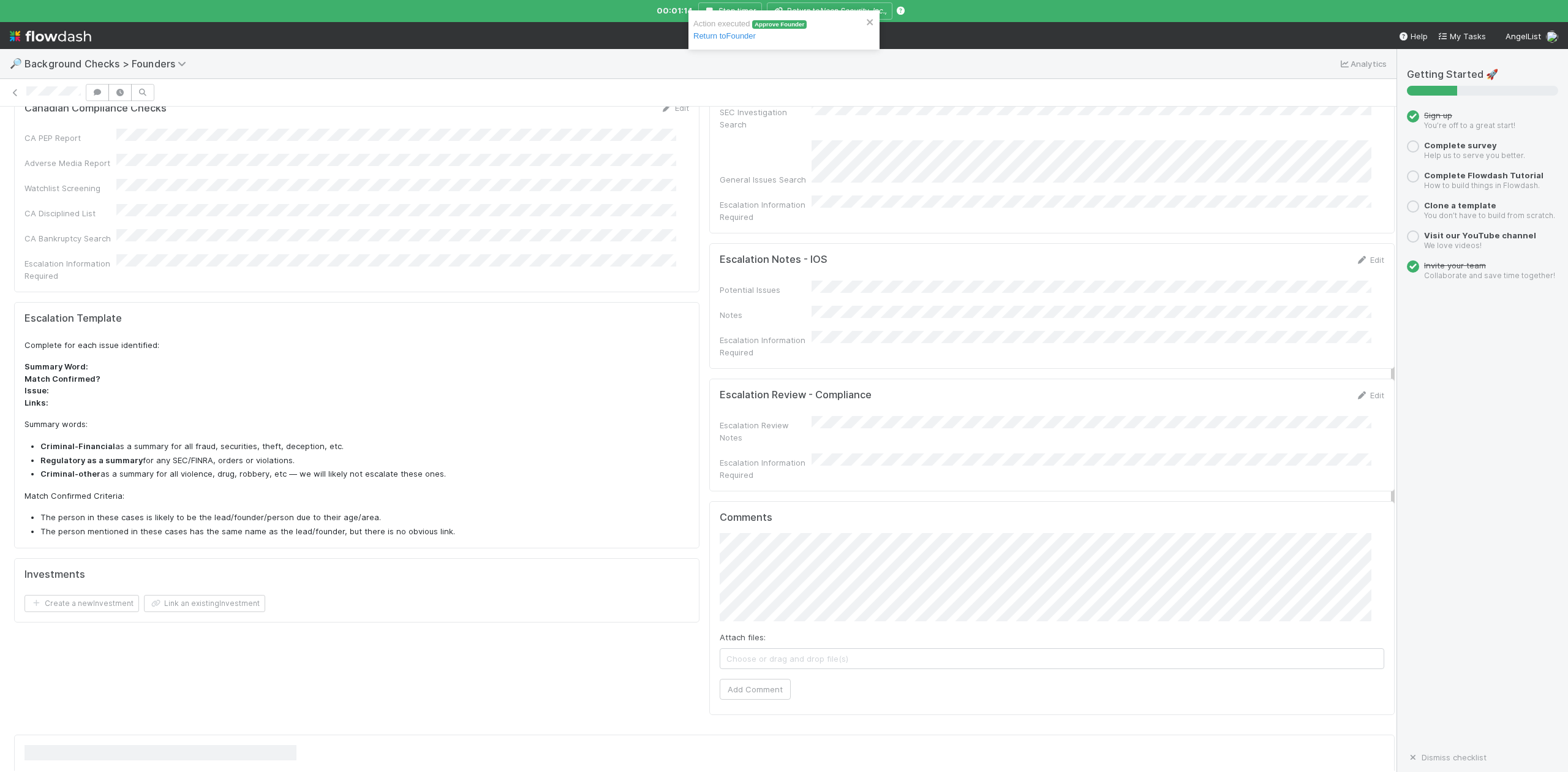
scroll to position [396, 0]
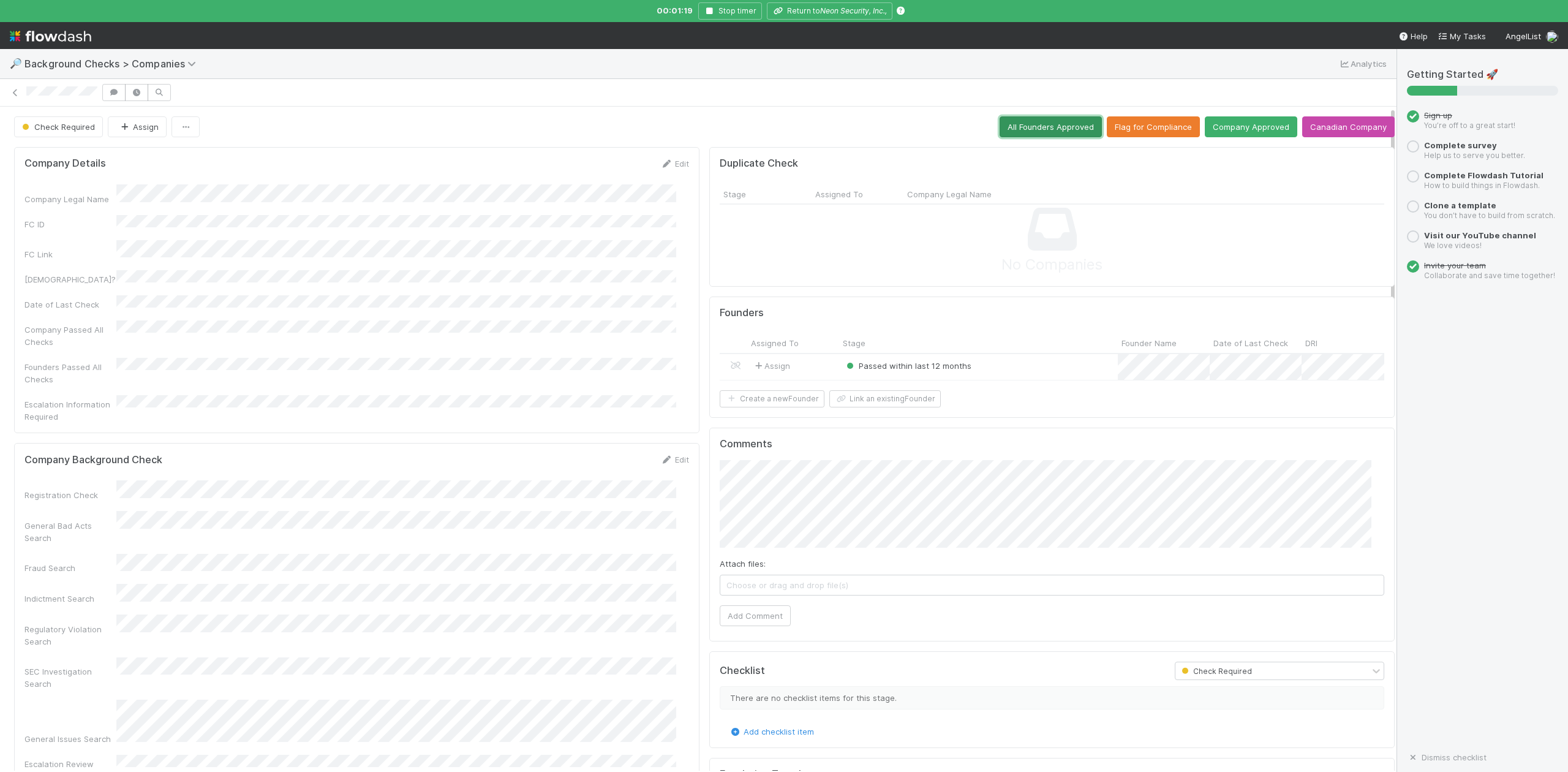
click at [1007, 128] on button "All Founders Approved" at bounding box center [1050, 126] width 102 height 21
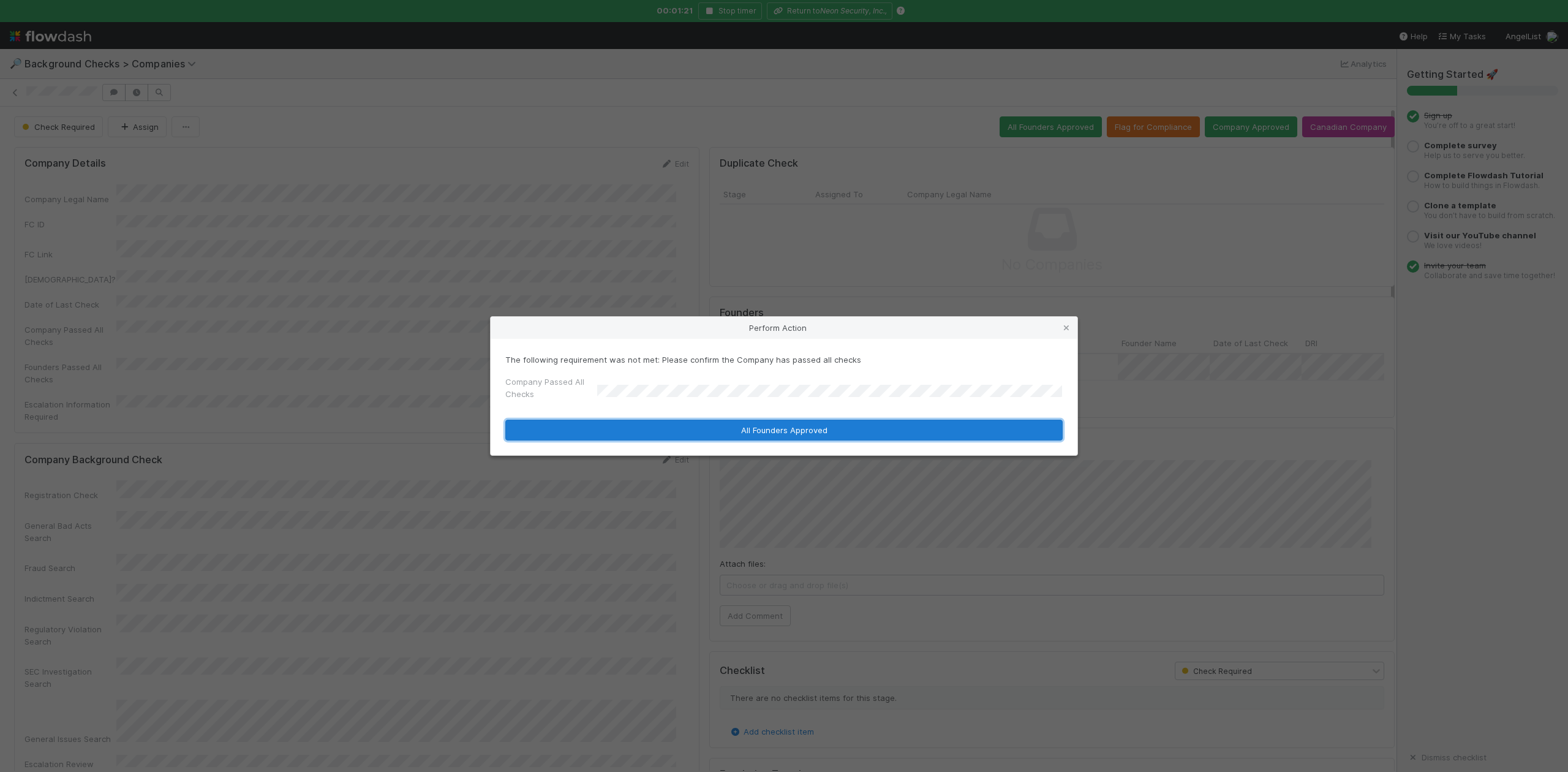
click at [668, 423] on button "All Founders Approved" at bounding box center [784, 429] width 558 height 21
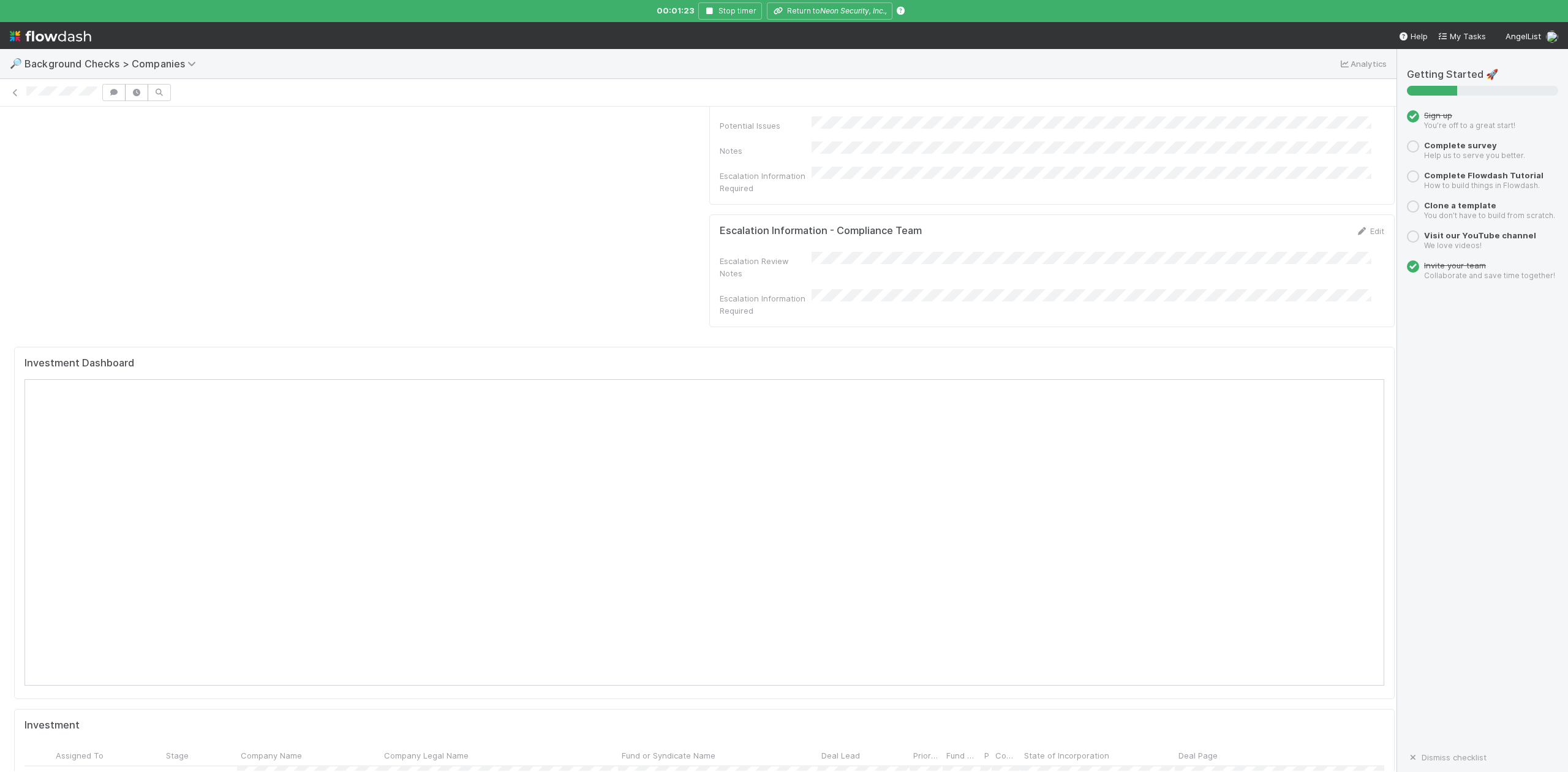
scroll to position [1067, 0]
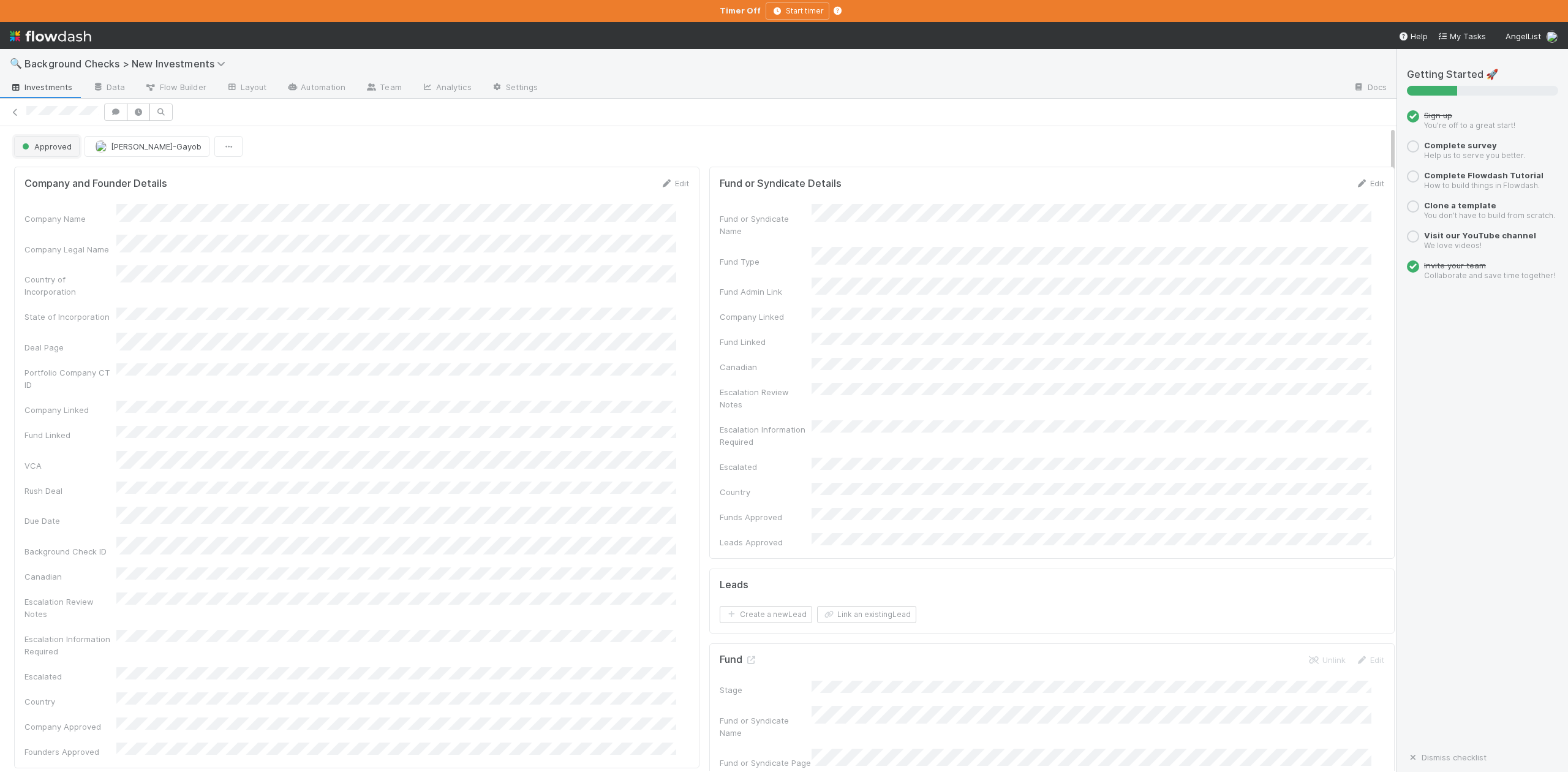
click at [50, 155] on button "Approved" at bounding box center [46, 146] width 65 height 21
click at [57, 202] on span "In Progress" at bounding box center [46, 201] width 58 height 10
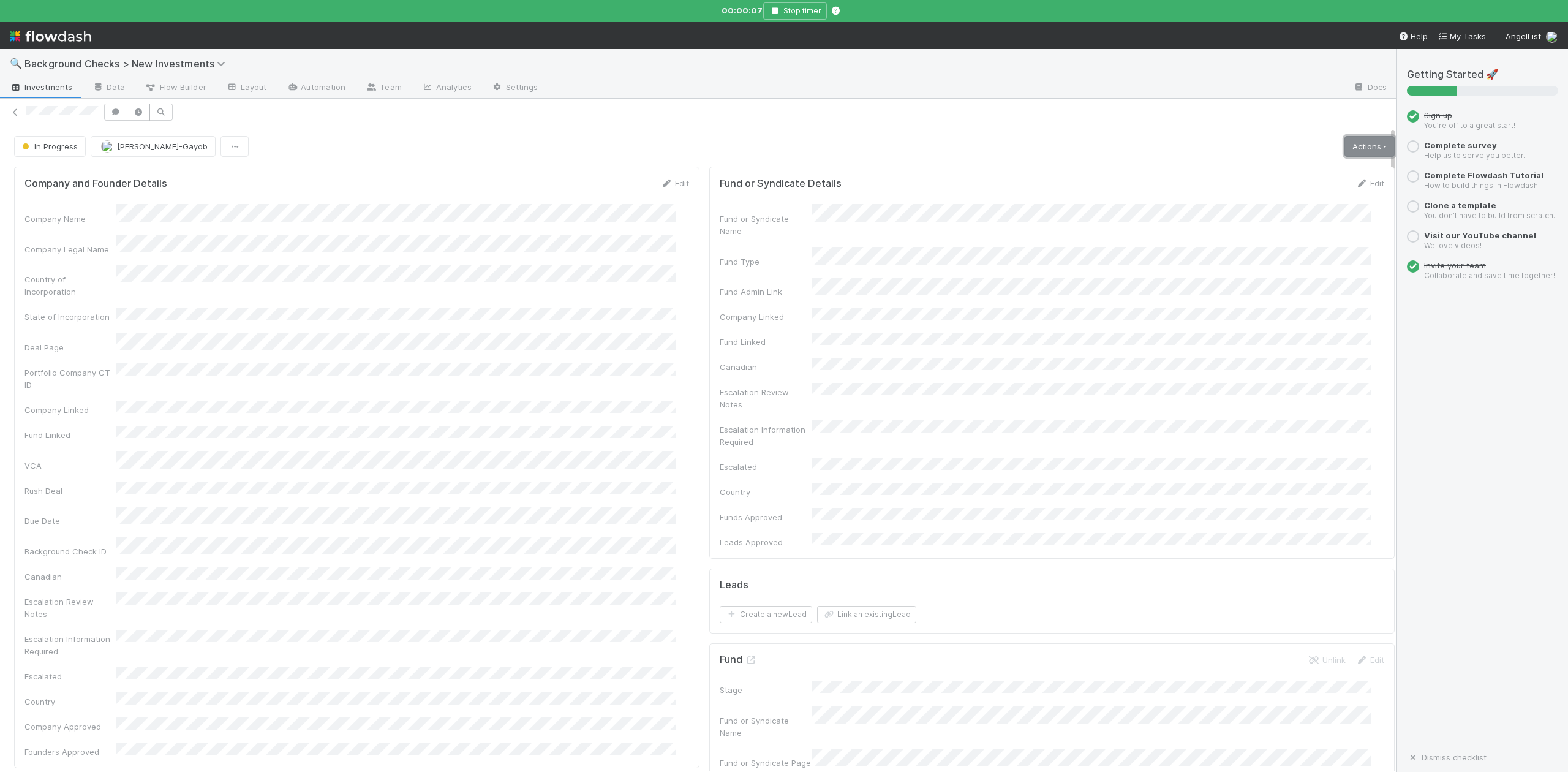
click at [1344, 148] on link "Actions" at bounding box center [1369, 146] width 50 height 21
click at [1259, 175] on button "Finish" at bounding box center [1327, 172] width 136 height 17
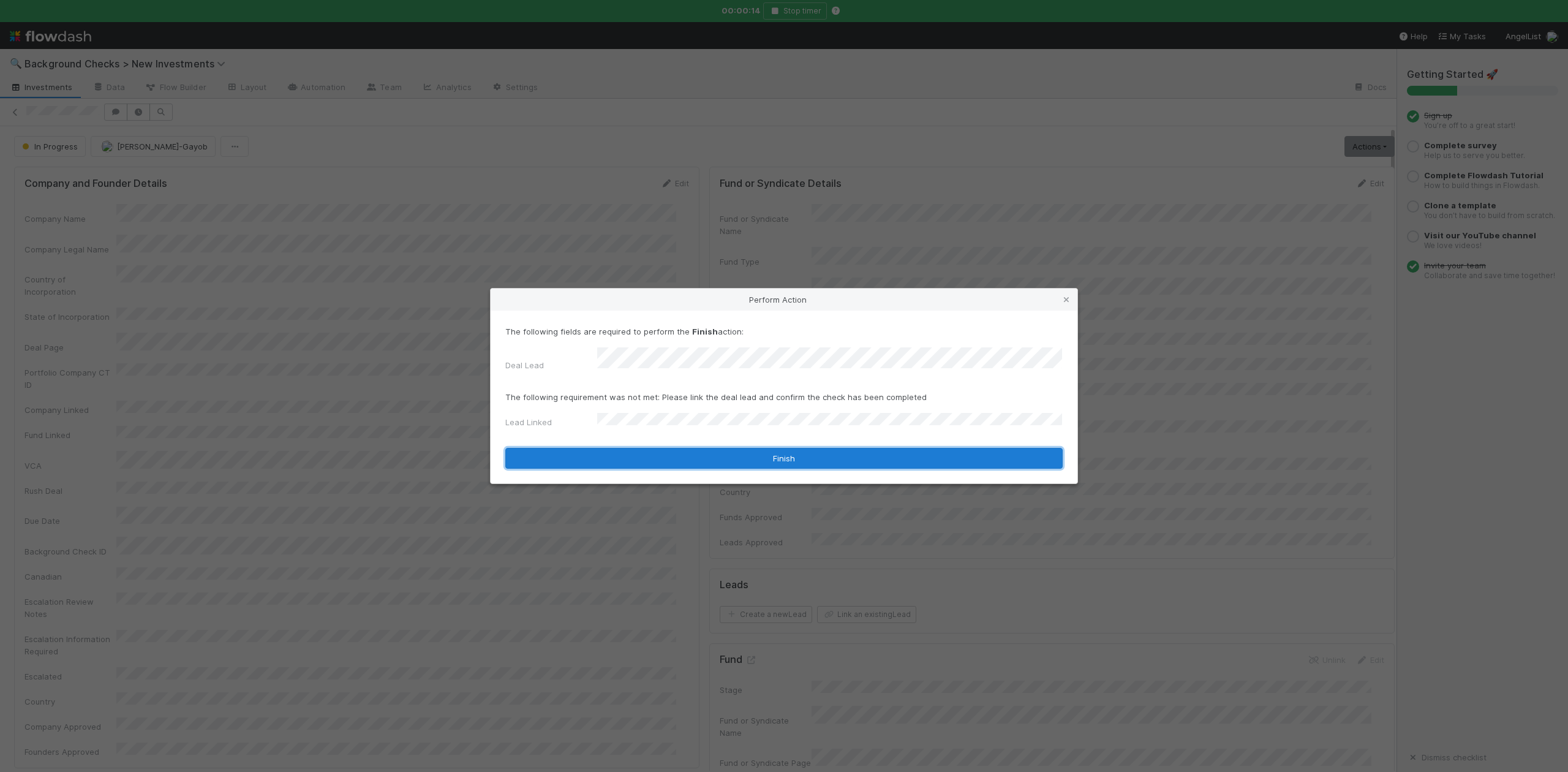
click at [616, 447] on button "Finish" at bounding box center [784, 457] width 558 height 21
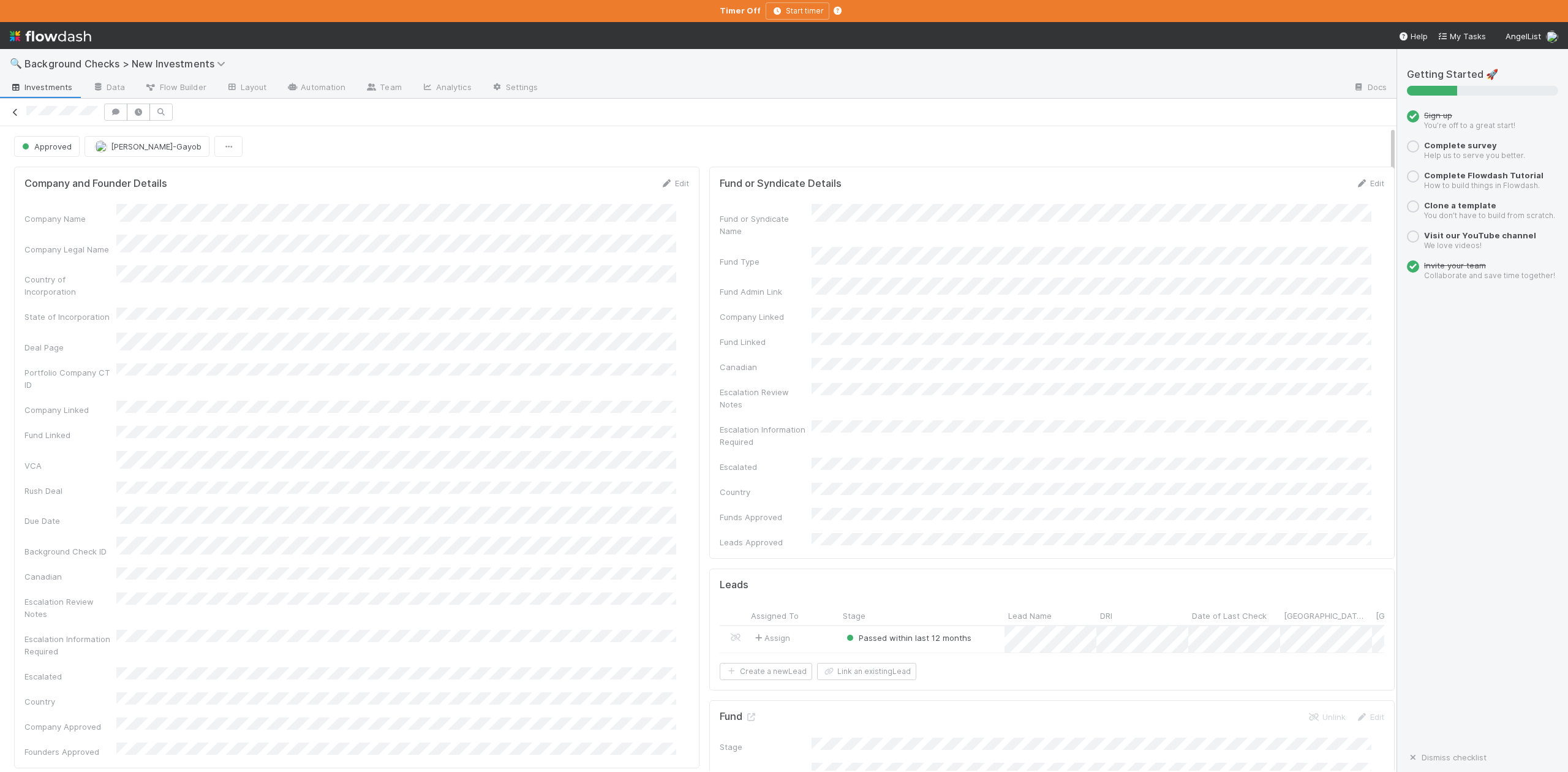
click at [18, 116] on icon at bounding box center [15, 112] width 12 height 8
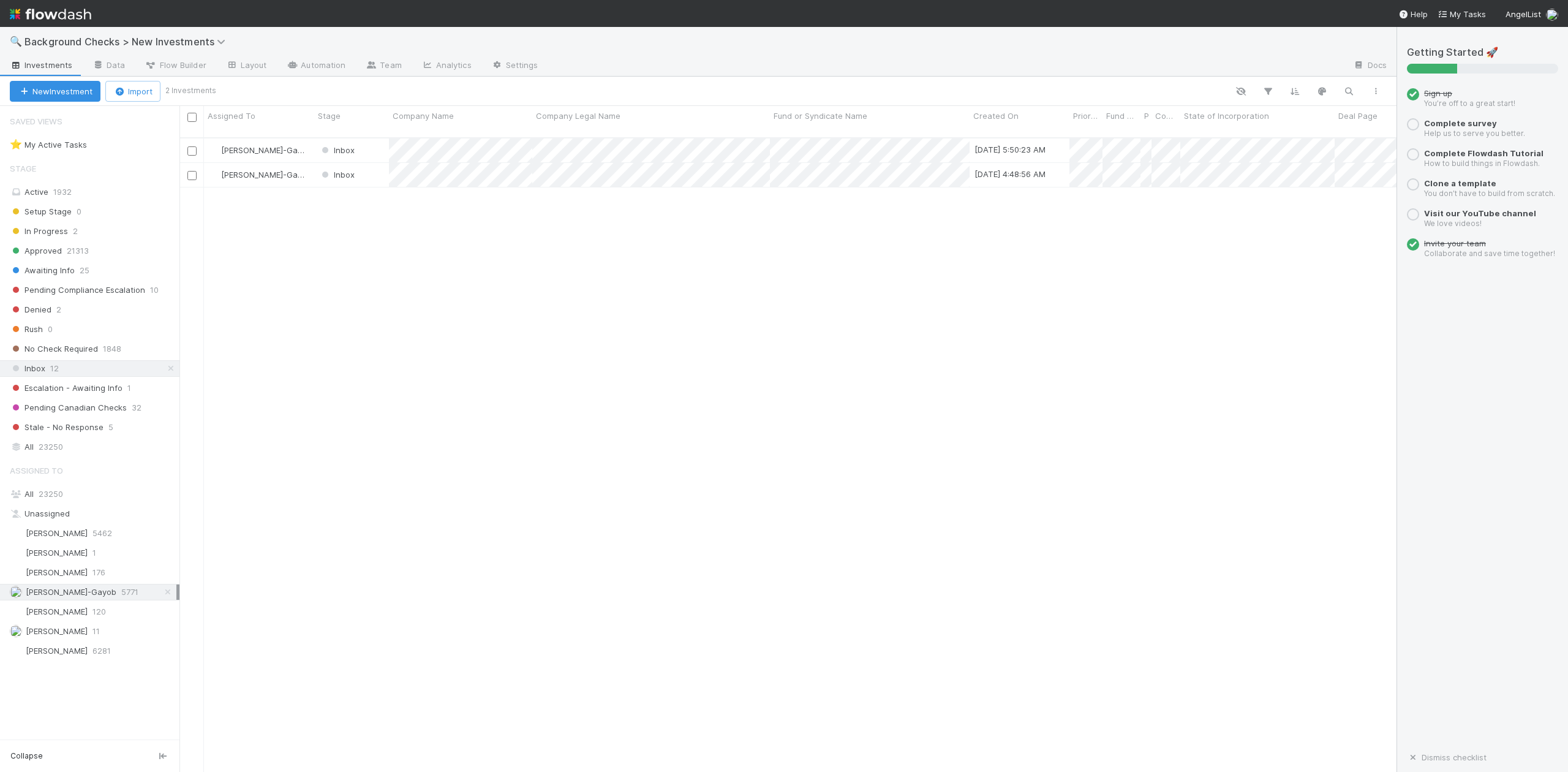
scroll to position [632, 1206]
click at [447, 304] on div at bounding box center [784, 386] width 1568 height 772
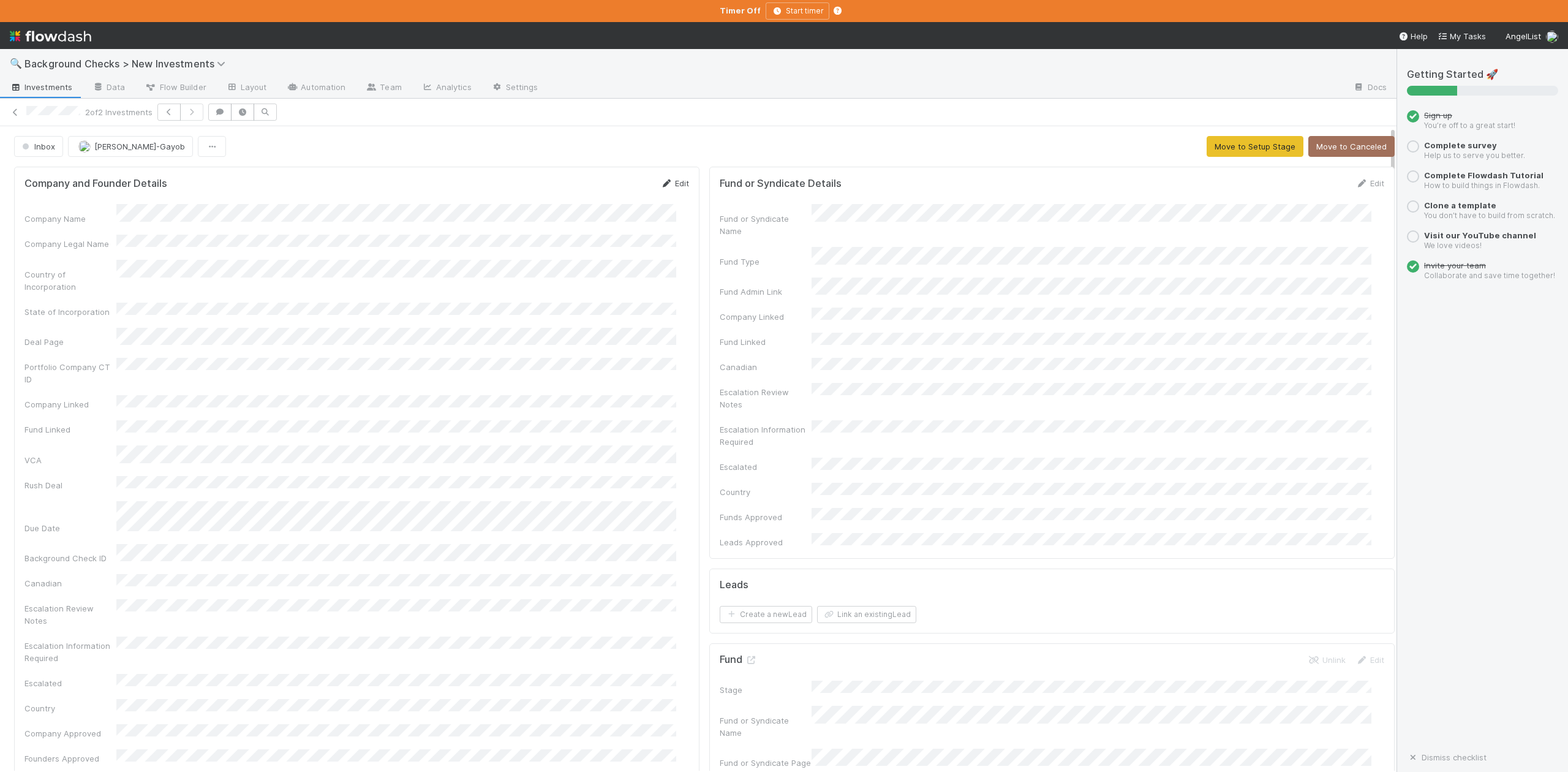
click at [664, 184] on link "Edit" at bounding box center [675, 183] width 29 height 10
click at [615, 190] on button "Save" at bounding box center [624, 187] width 35 height 21
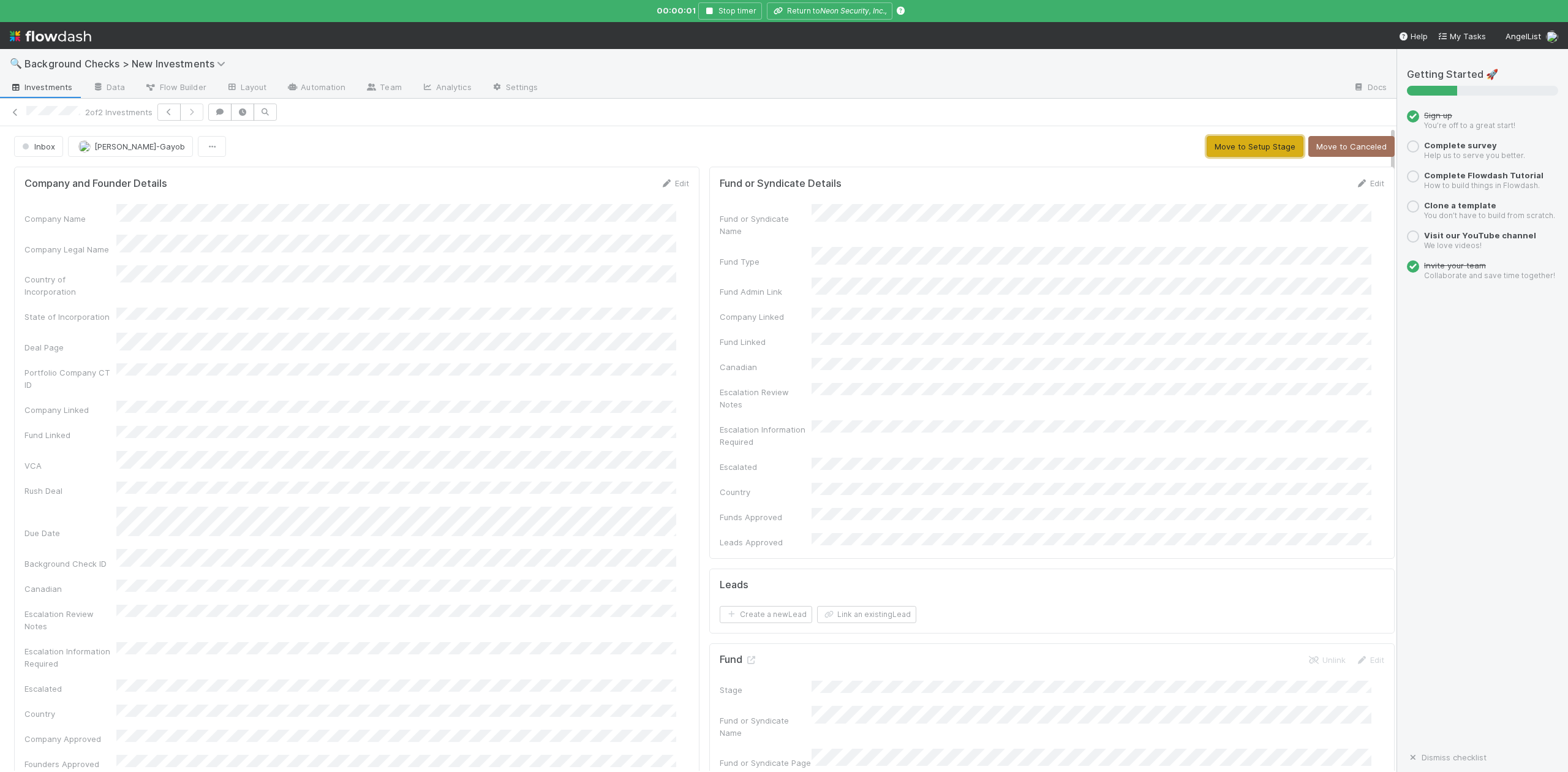
click at [1214, 145] on button "Move to Setup Stage" at bounding box center [1255, 146] width 96 height 21
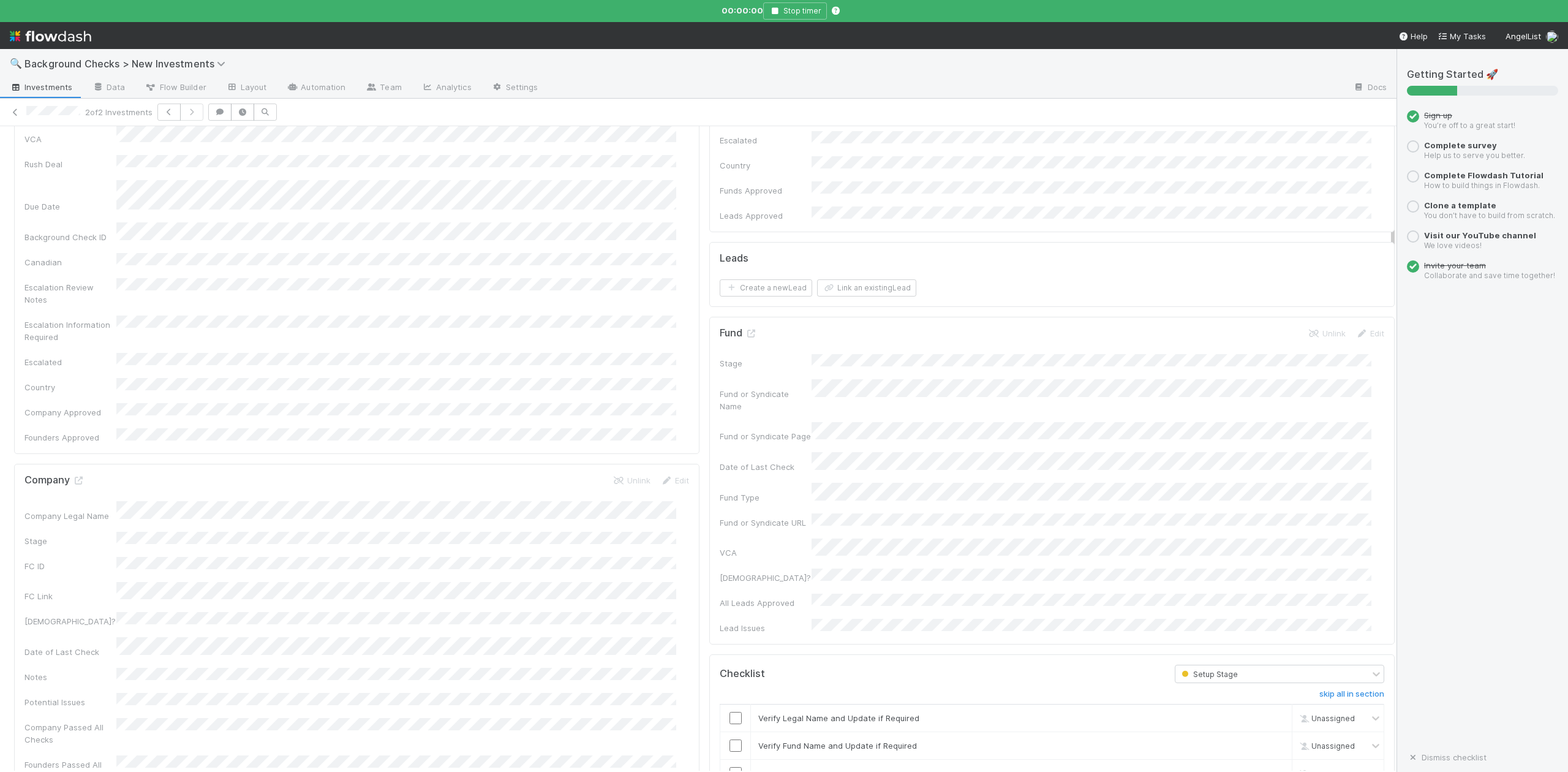
scroll to position [571, 0]
click at [729, 466] on input "checkbox" at bounding box center [735, 472] width 12 height 12
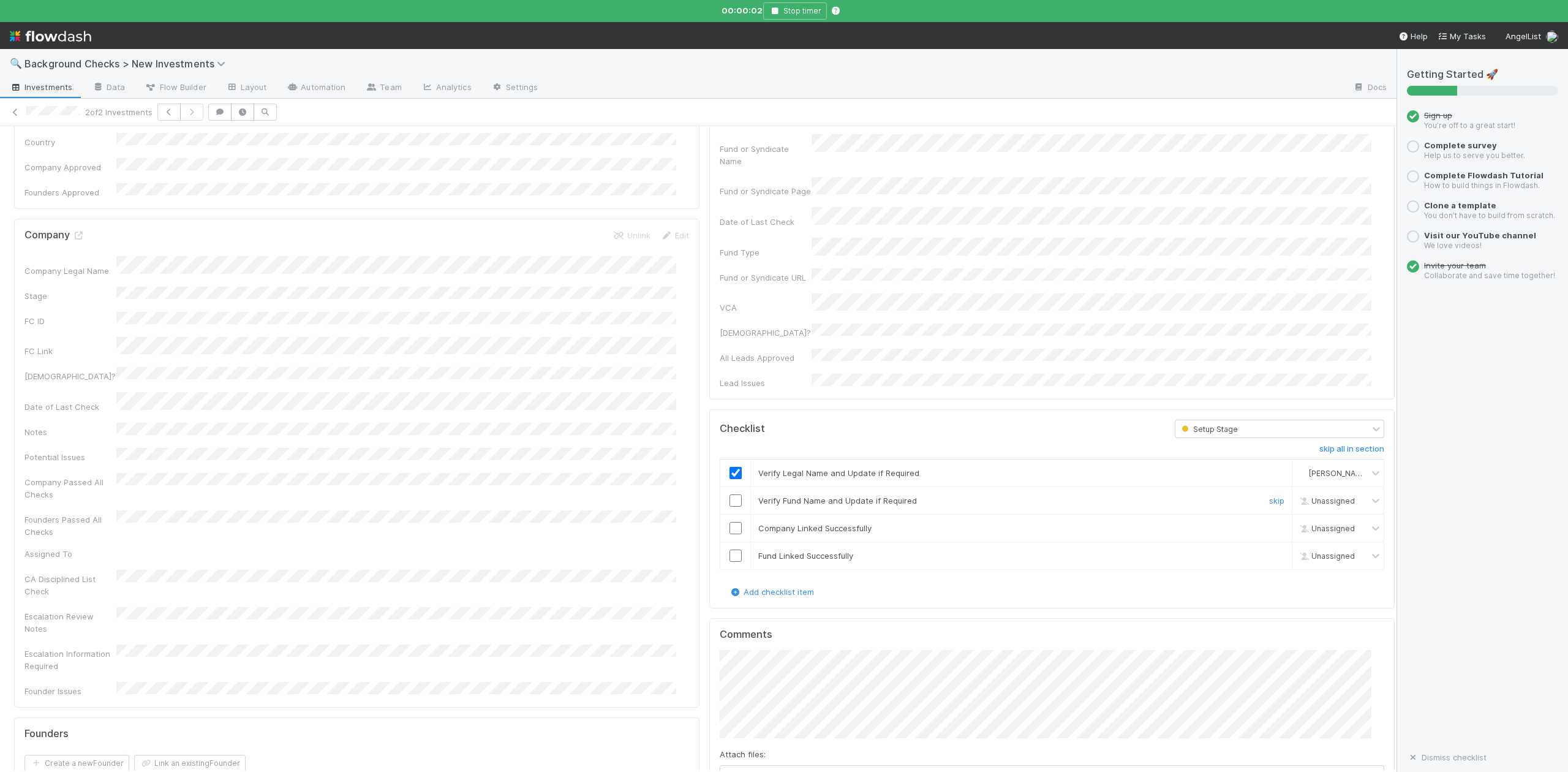
click at [729, 495] on input "checkbox" at bounding box center [735, 500] width 12 height 12
click at [729, 522] on input "checkbox" at bounding box center [735, 527] width 12 height 12
click at [729, 549] on input "checkbox" at bounding box center [735, 555] width 12 height 12
checkbox input "true"
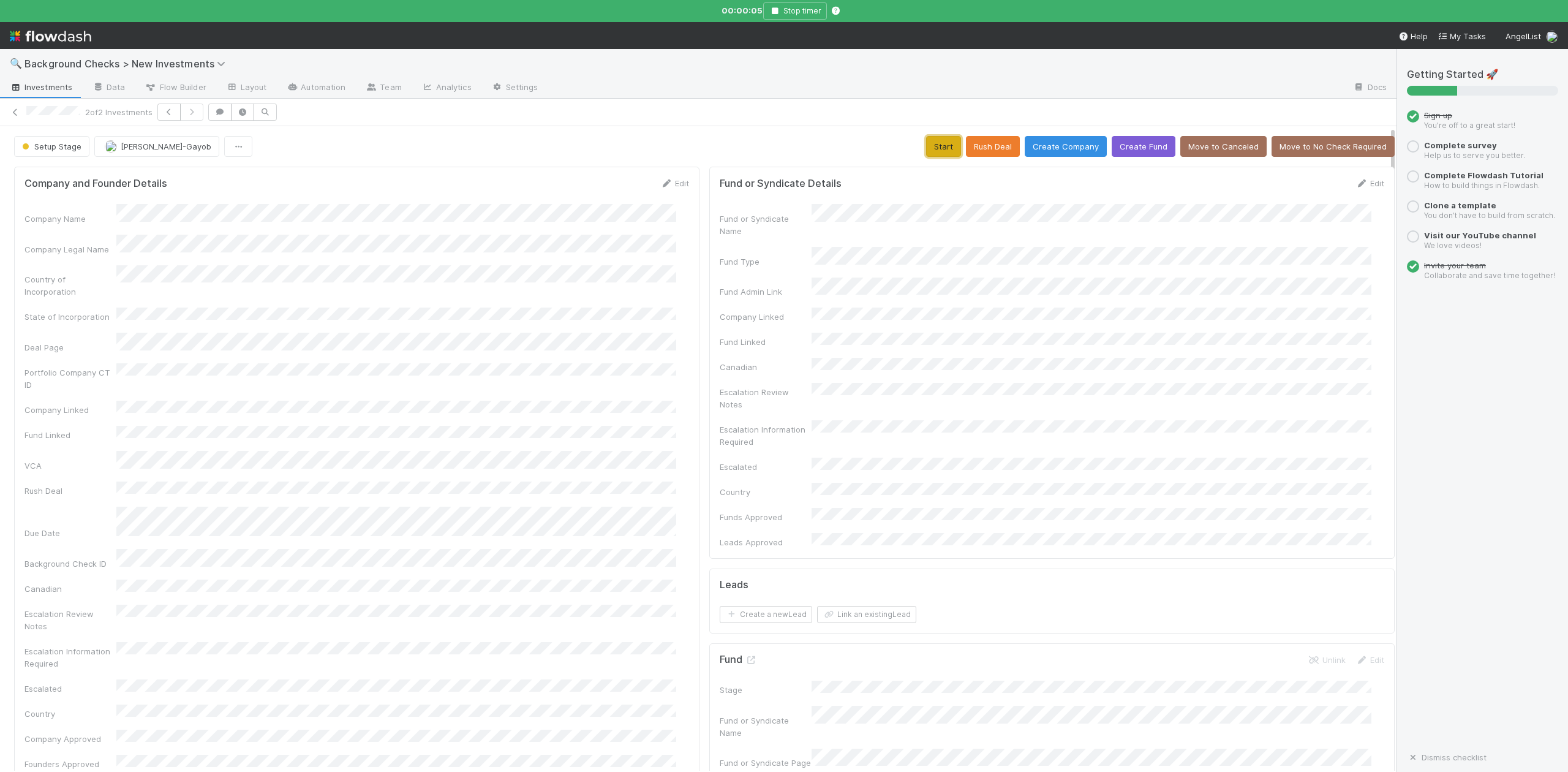
click at [926, 140] on button "Start" at bounding box center [943, 146] width 35 height 21
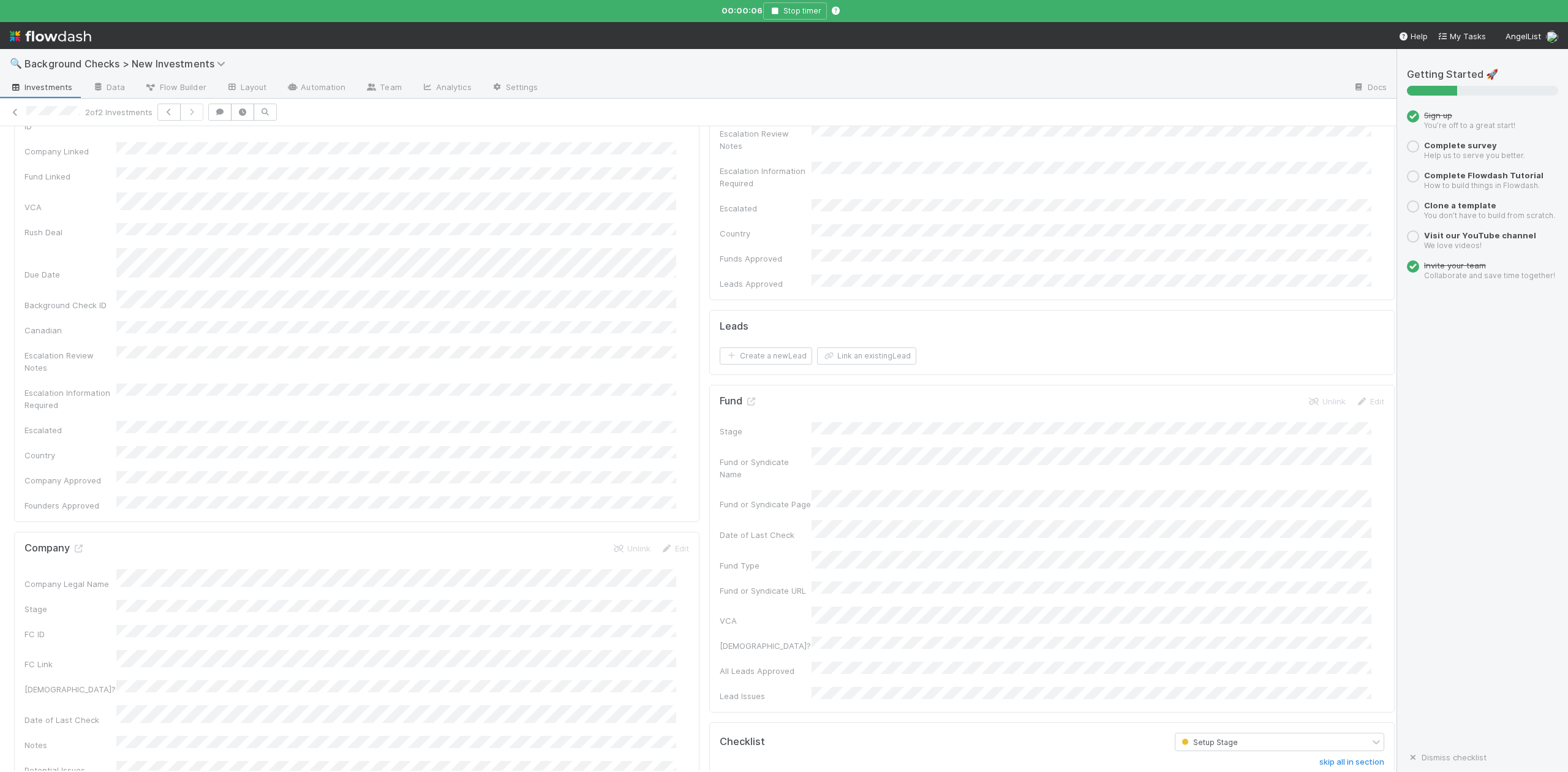
scroll to position [408, 0]
click at [77, 395] on icon at bounding box center [77, 398] width 12 height 8
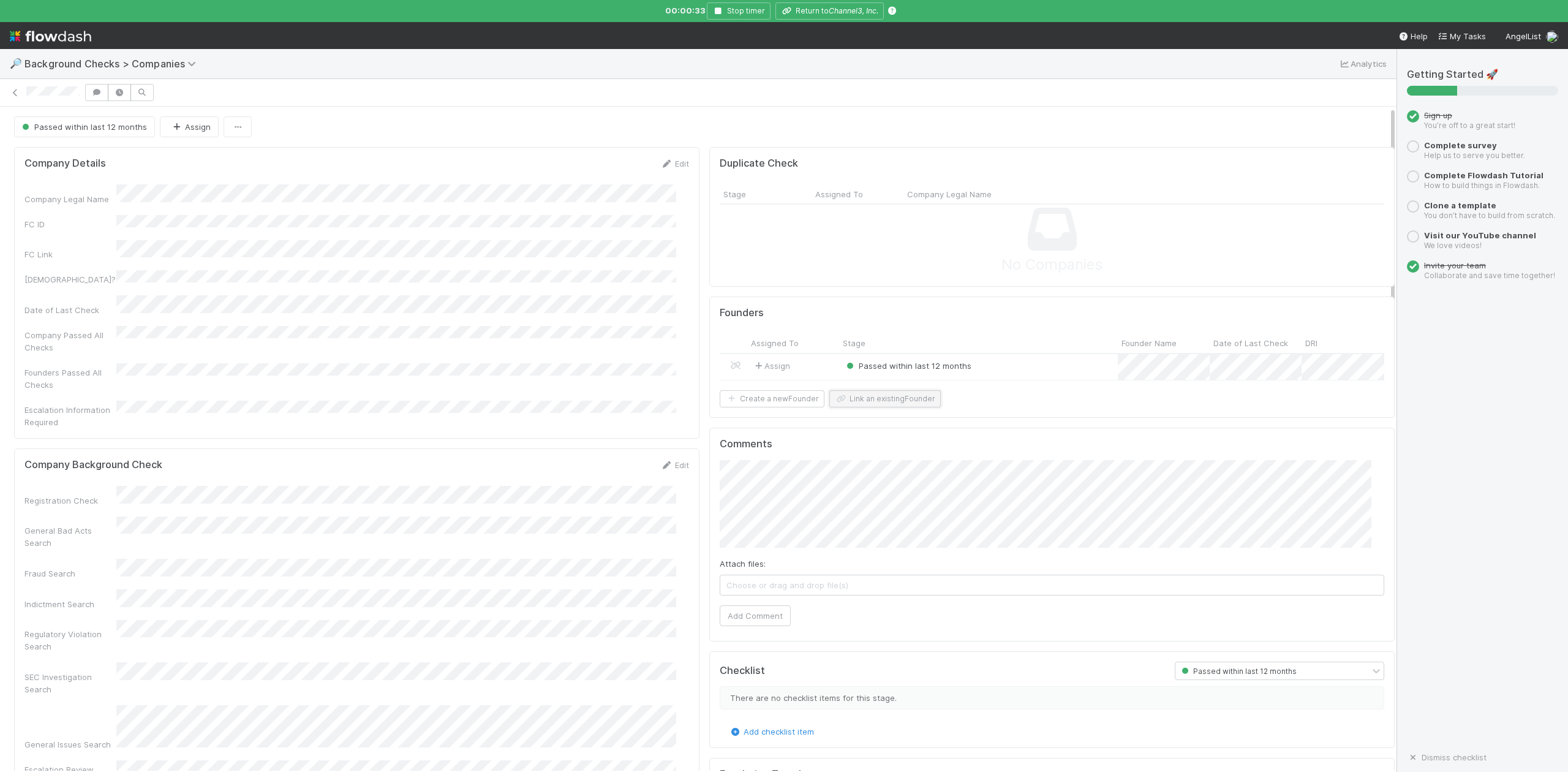
click at [853, 407] on button "Link an existing Founder" at bounding box center [885, 398] width 112 height 17
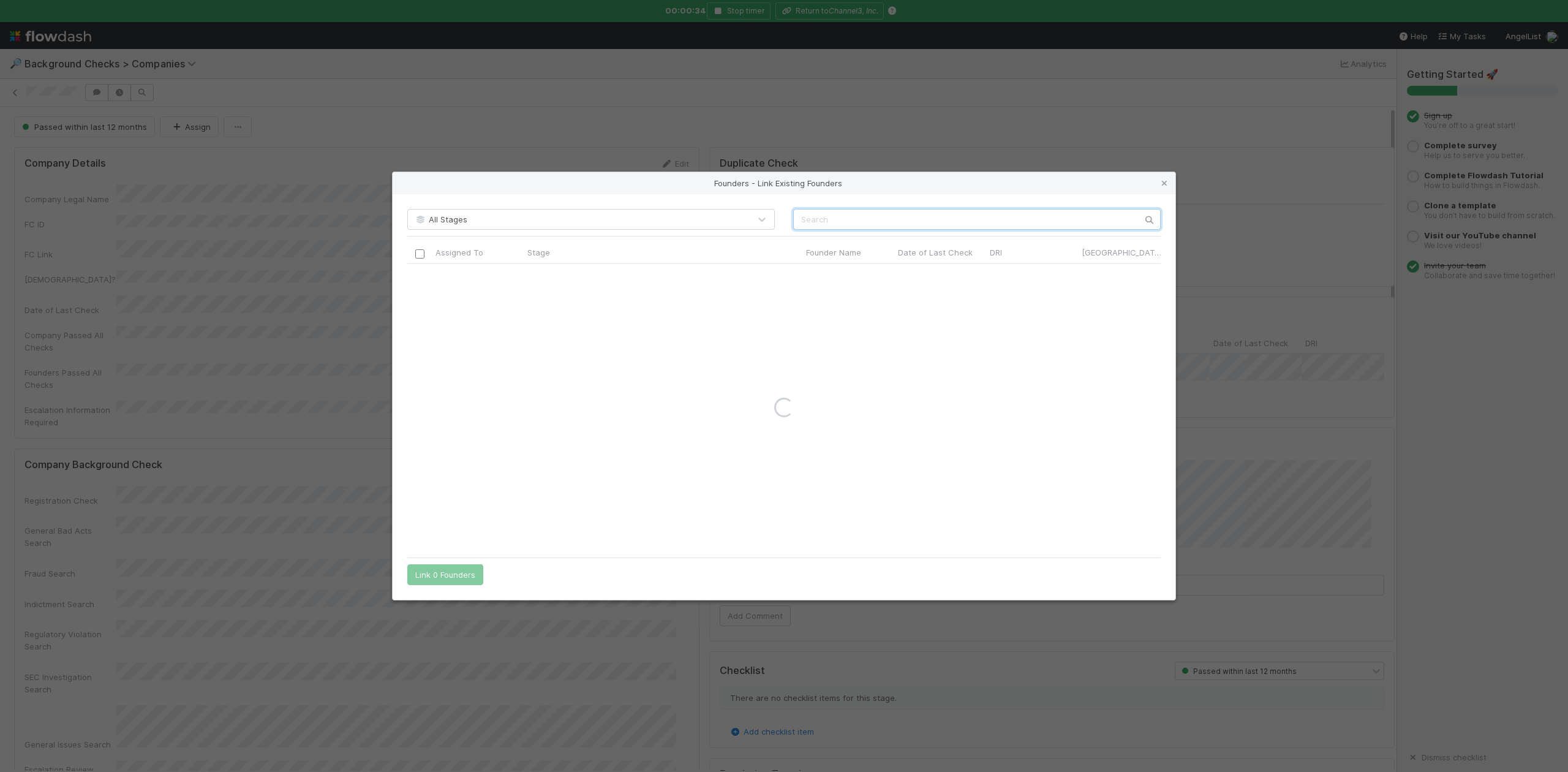
click at [823, 223] on input "text" at bounding box center [977, 219] width 367 height 21
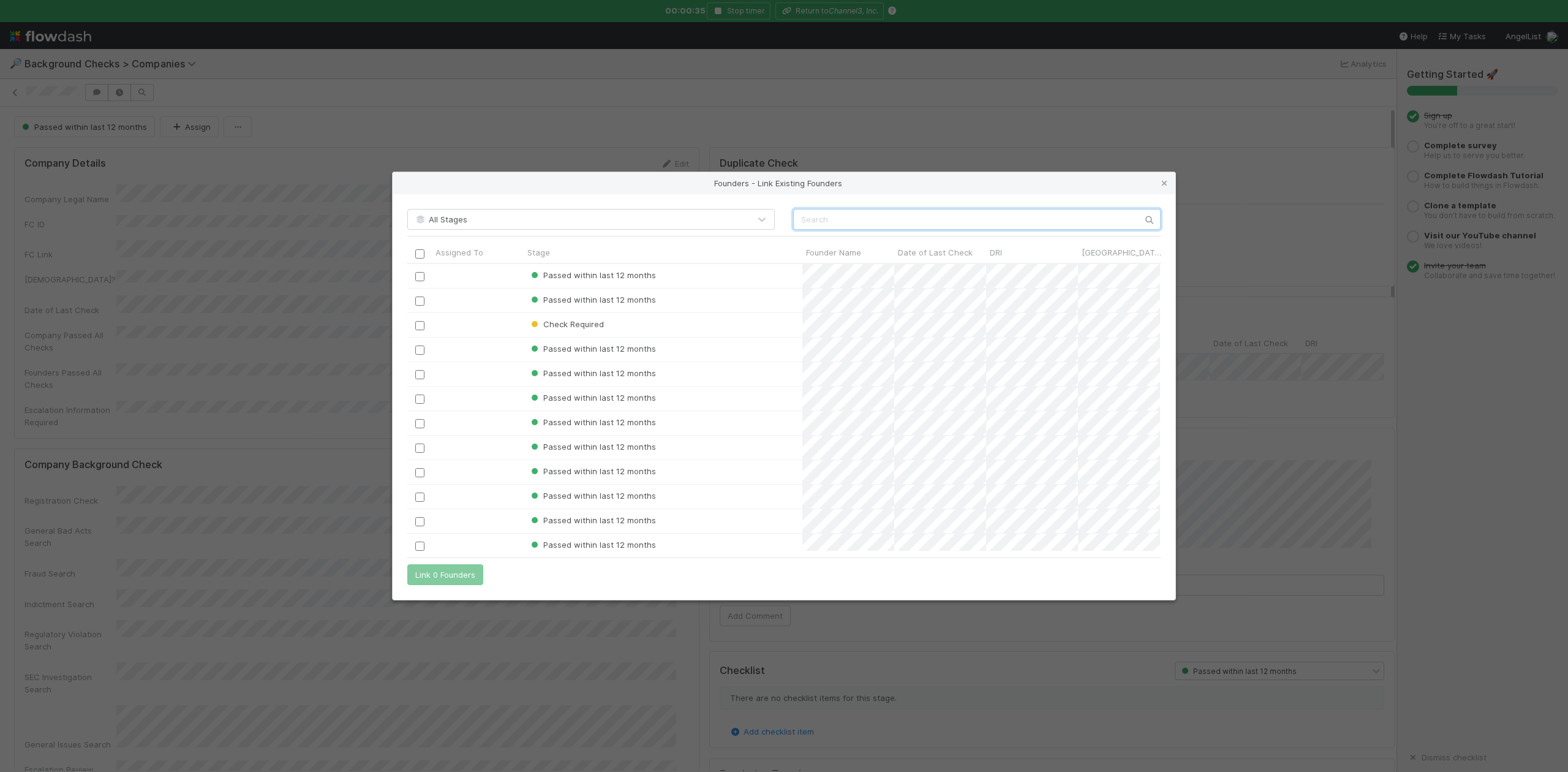
scroll to position [275, 740]
paste input "Channel3, Inc."
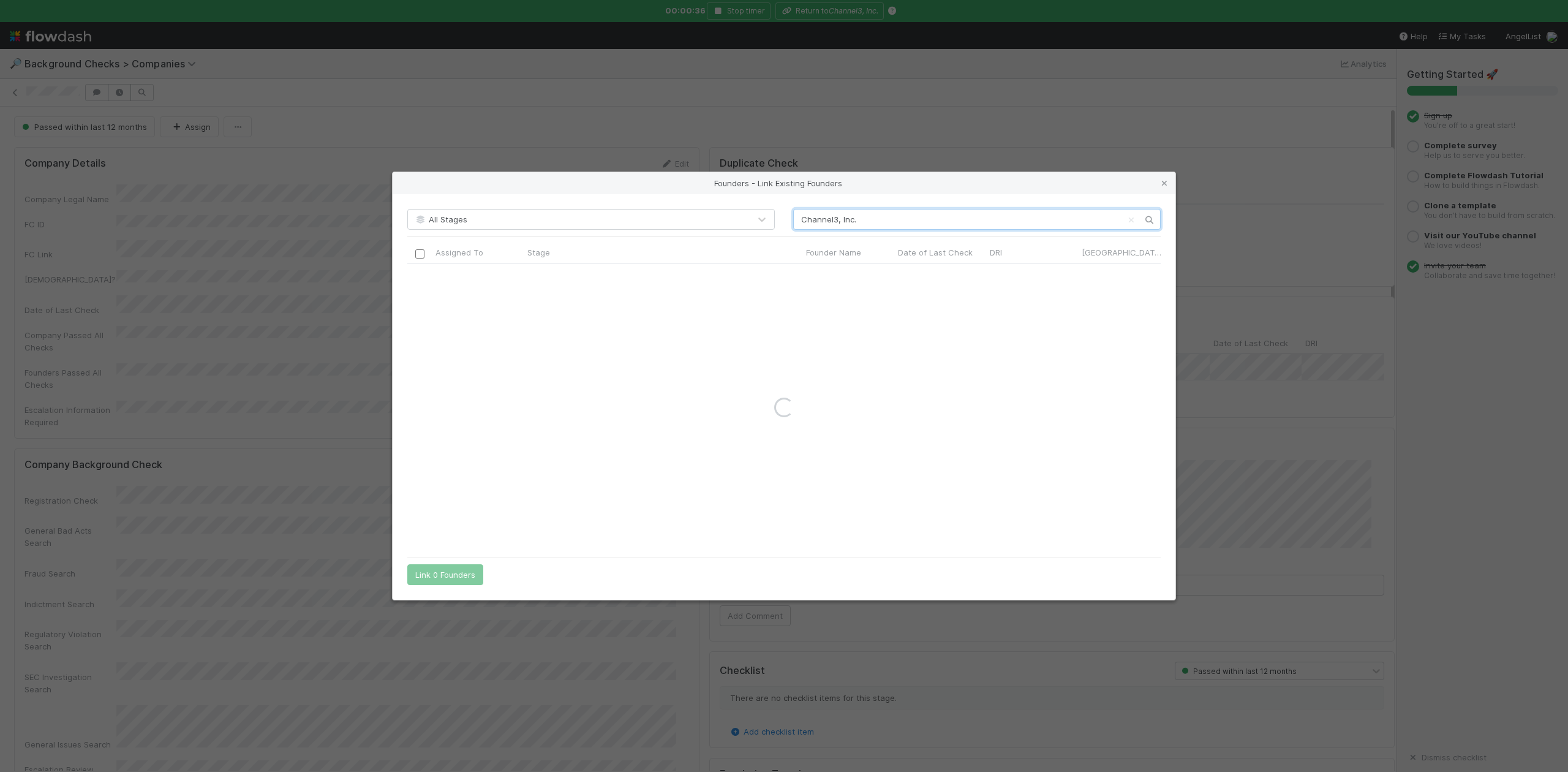
click at [798, 216] on input "Channel3, Inc." at bounding box center [977, 219] width 367 height 21
click at [878, 220] on input "Channel3, Inc." at bounding box center [977, 219] width 367 height 21
type input "Channel3, Inc."
click at [1161, 183] on icon at bounding box center [1164, 183] width 12 height 8
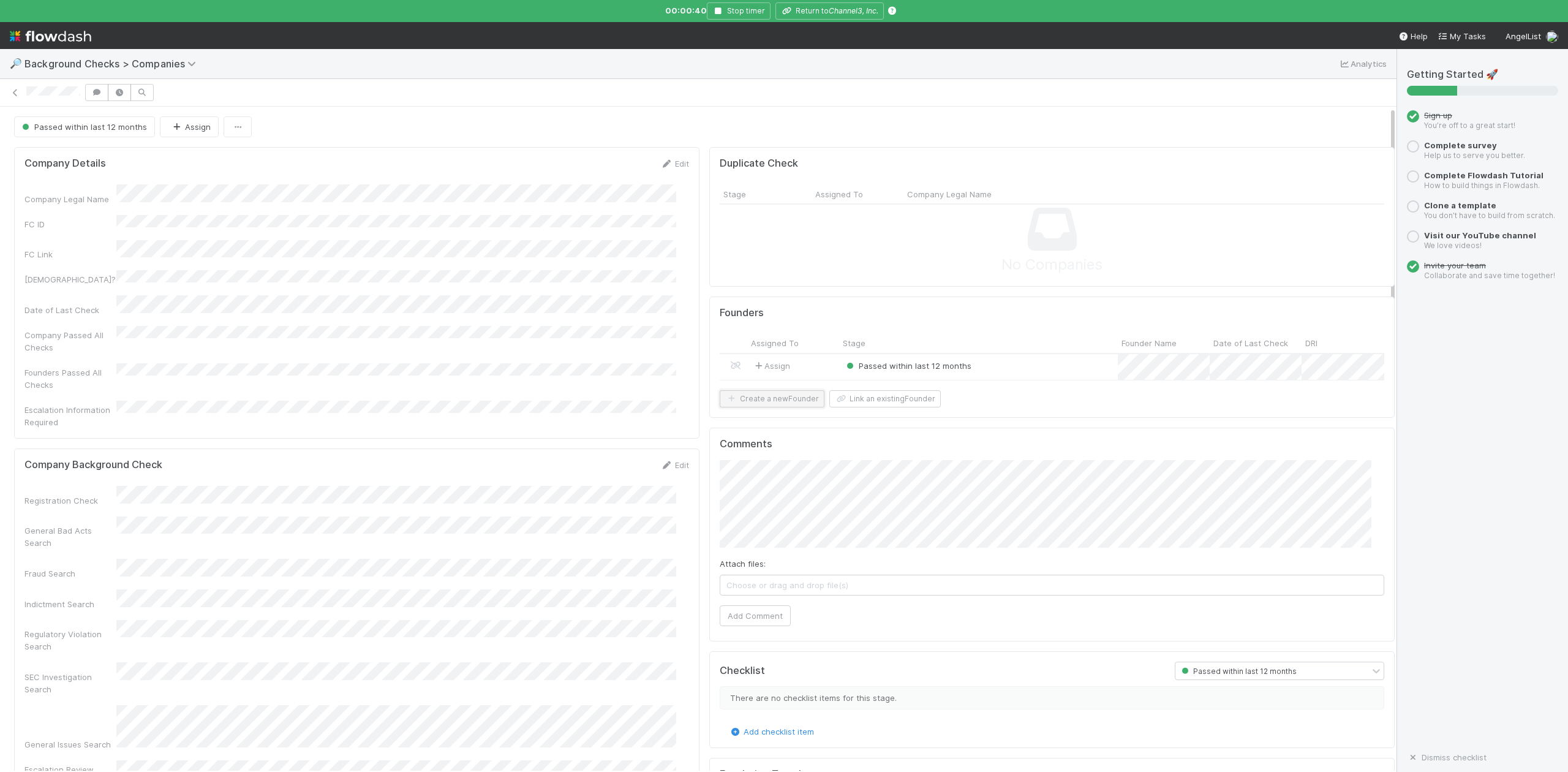
click at [746, 407] on button "Create a new Founder" at bounding box center [771, 398] width 105 height 17
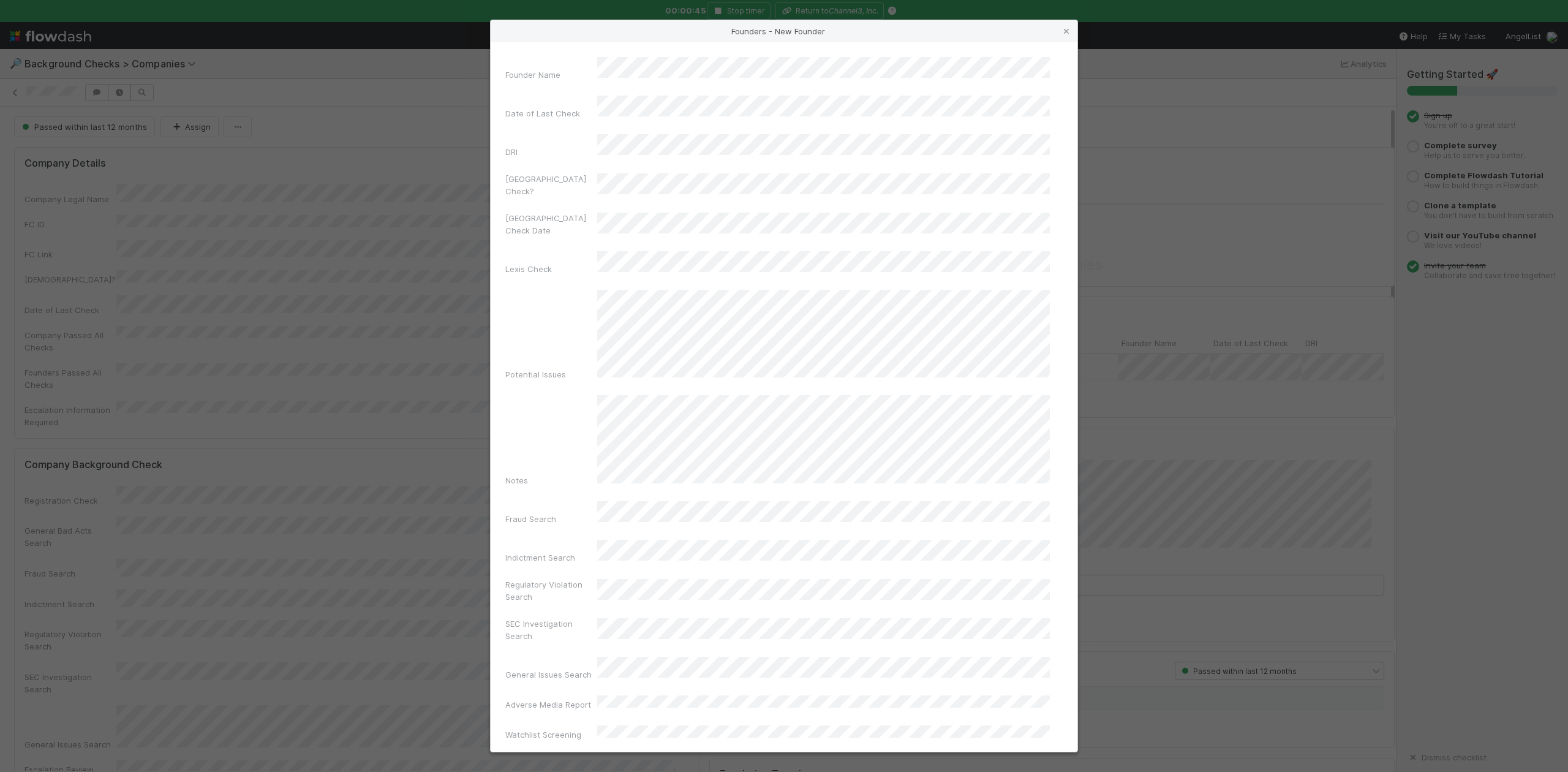
click at [684, 55] on div "Founder Name Date of Last Check DRI Canada Check? Canada Check Date Lexis Check…" at bounding box center [783, 396] width 587 height 709
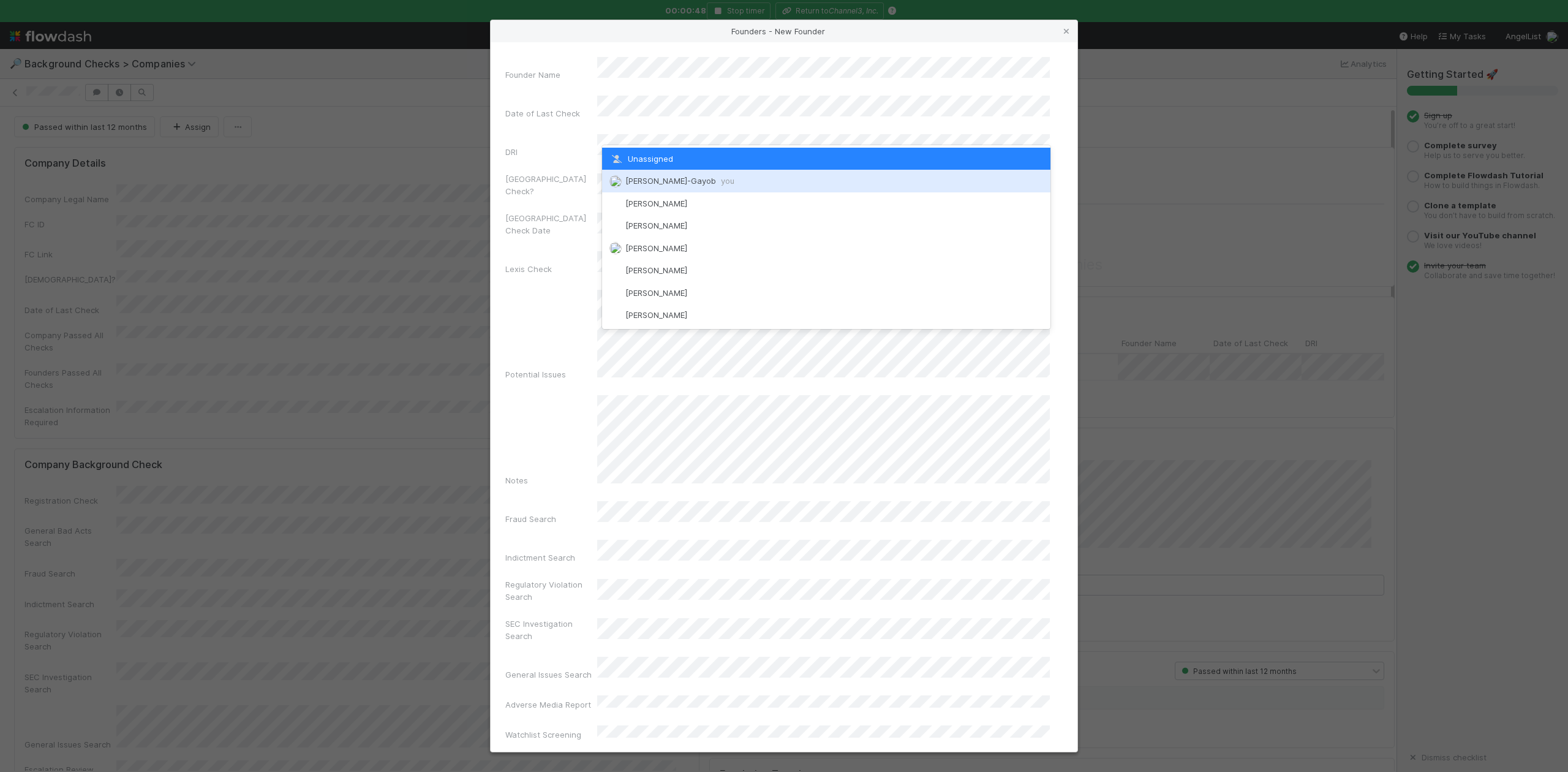
click at [667, 179] on span "[PERSON_NAME]-Gayob you" at bounding box center [680, 180] width 109 height 10
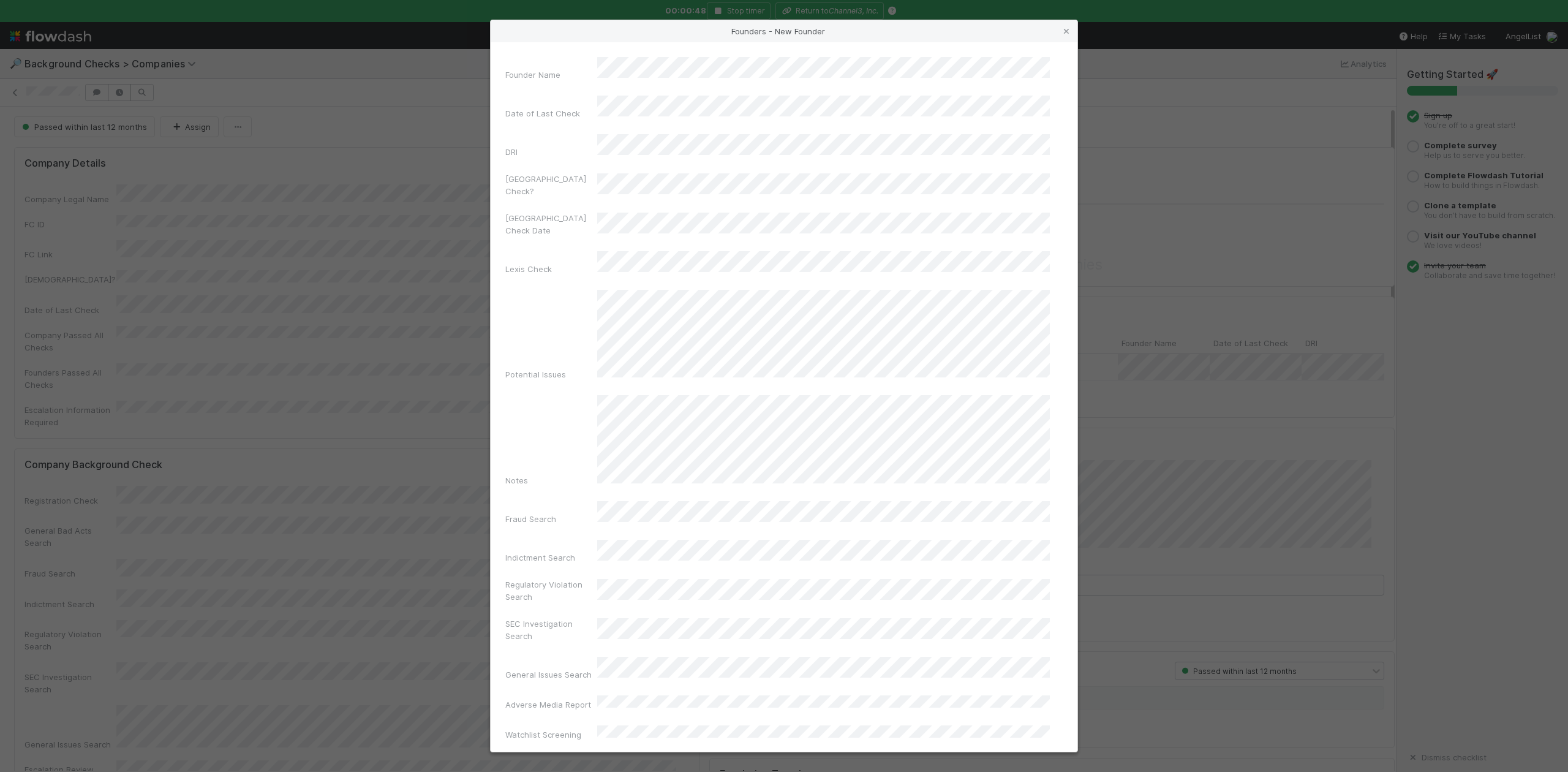
scroll to position [283, 0]
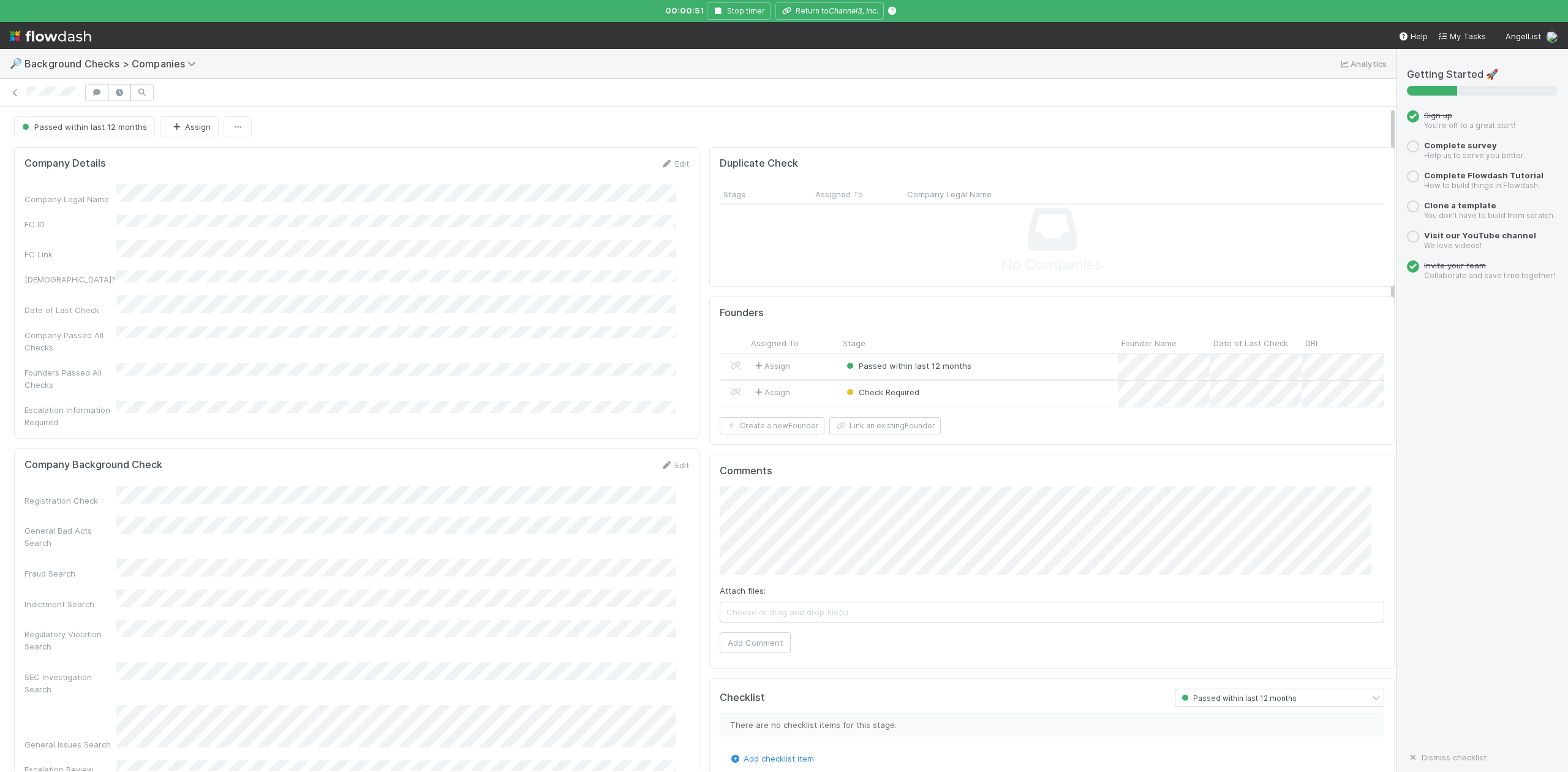
click at [1009, 400] on div "Check Required" at bounding box center [979, 393] width 278 height 26
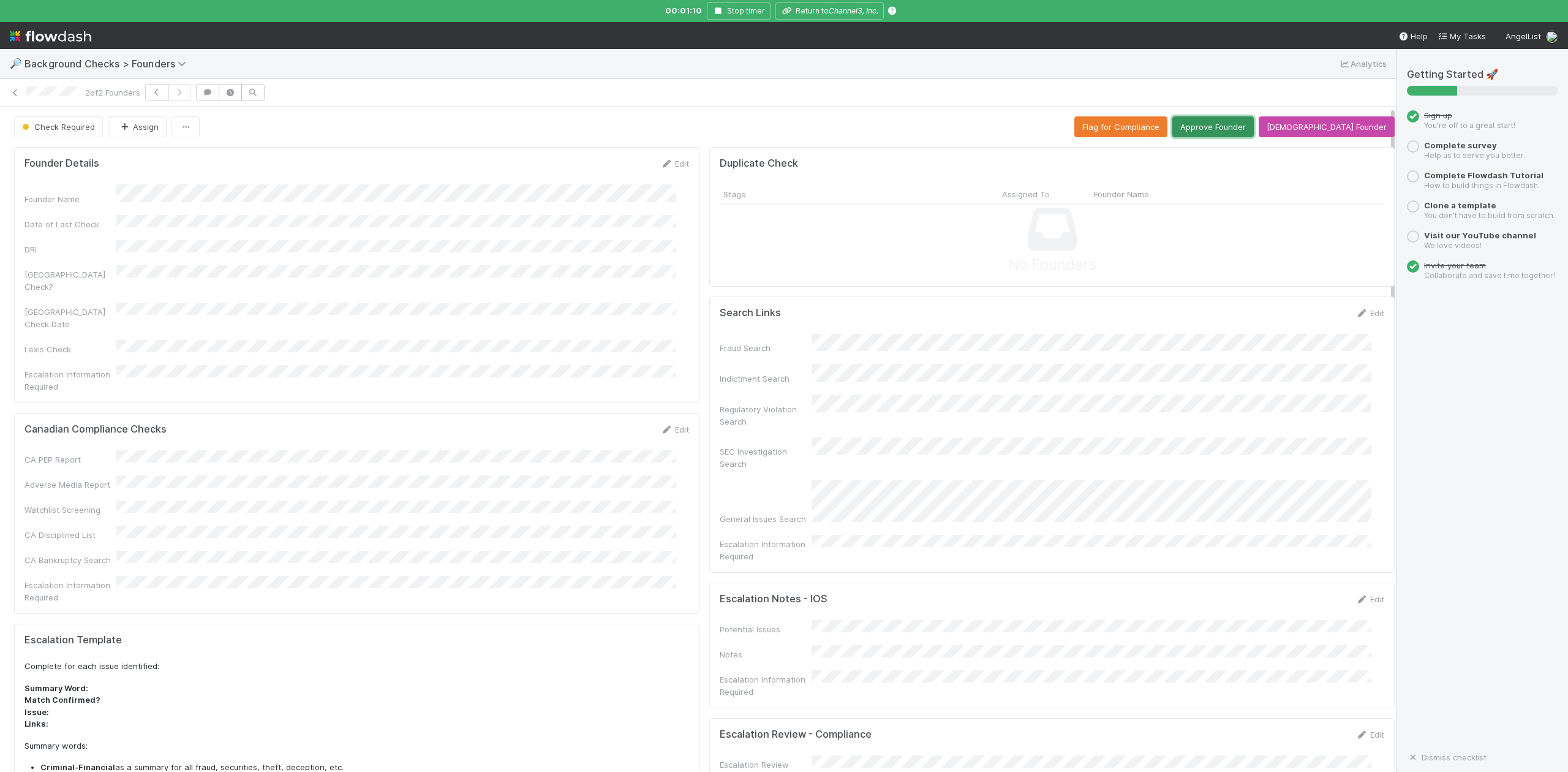
click at [1228, 130] on button "Approve Founder" at bounding box center [1213, 126] width 82 height 21
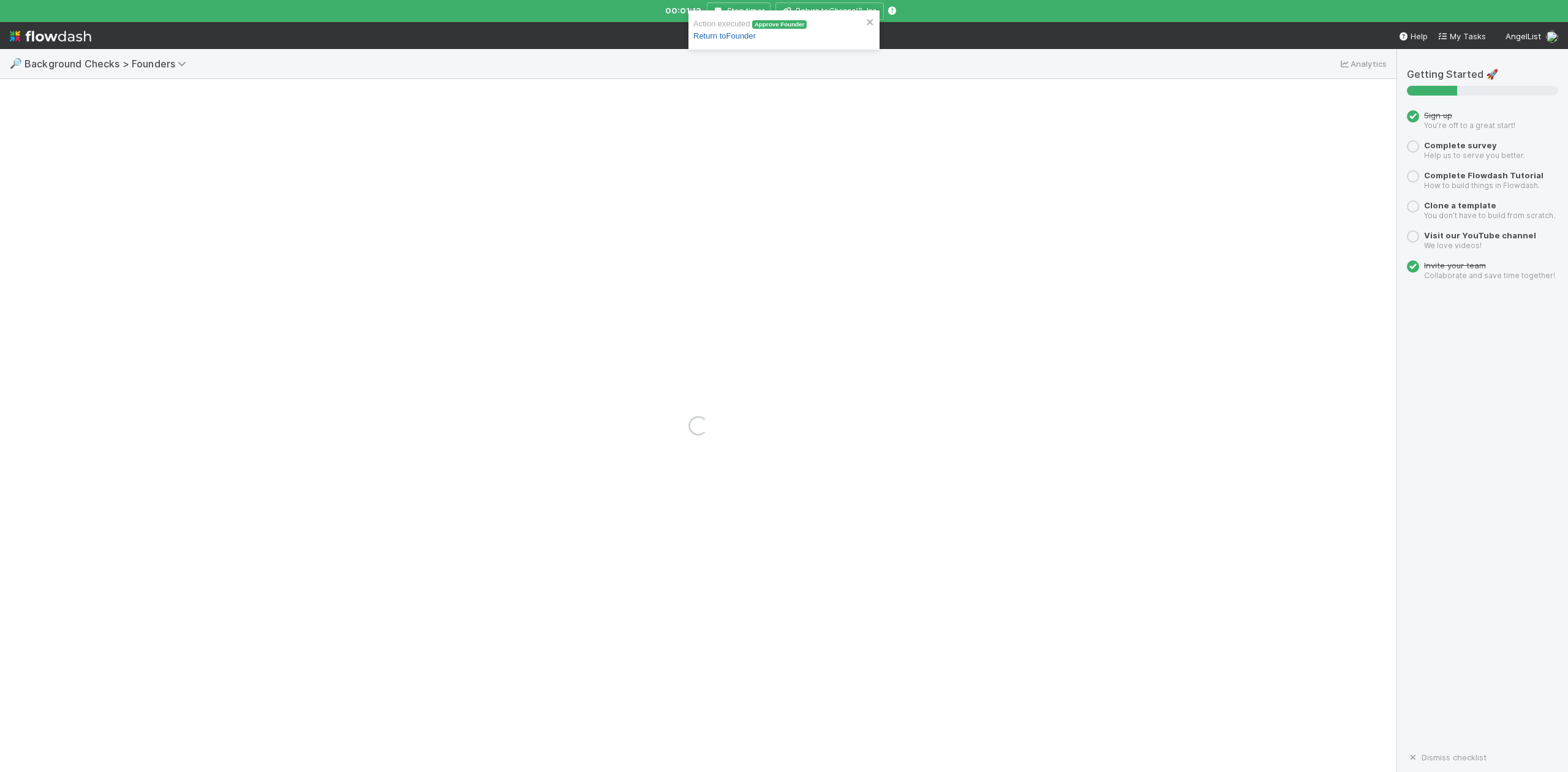
click at [713, 39] on link "Return to Founder" at bounding box center [724, 35] width 63 height 9
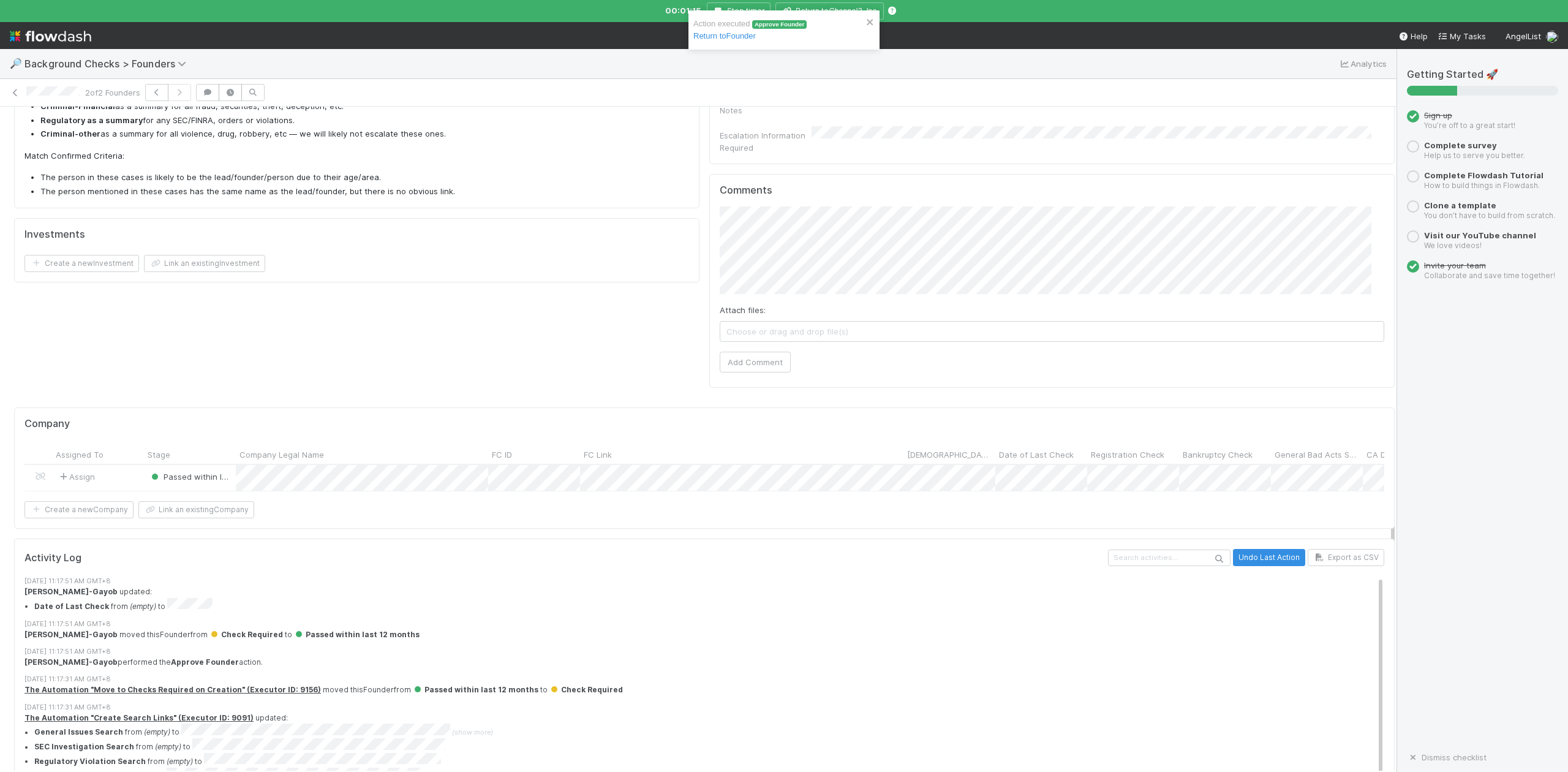
scroll to position [718, 0]
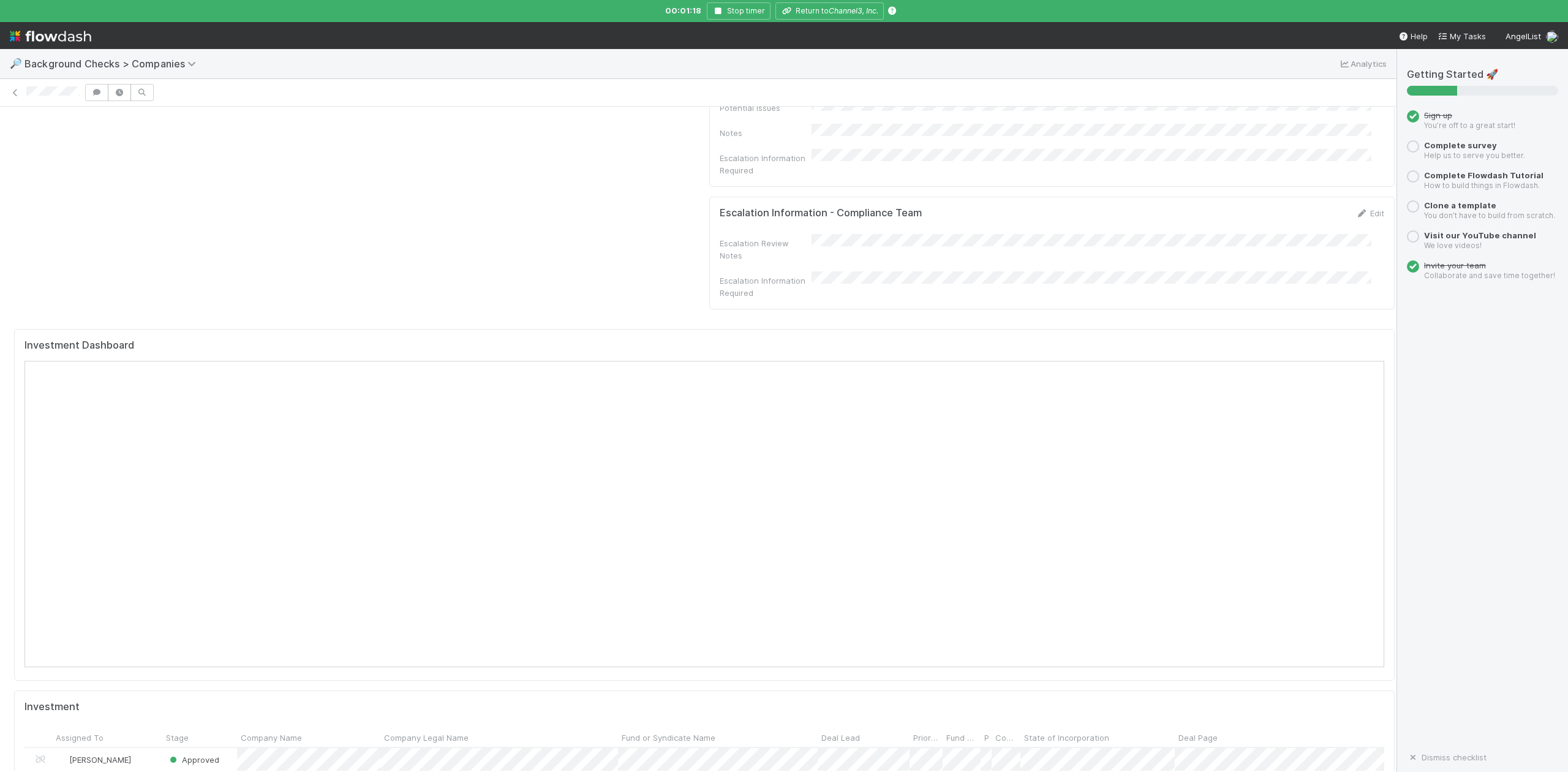
scroll to position [1143, 0]
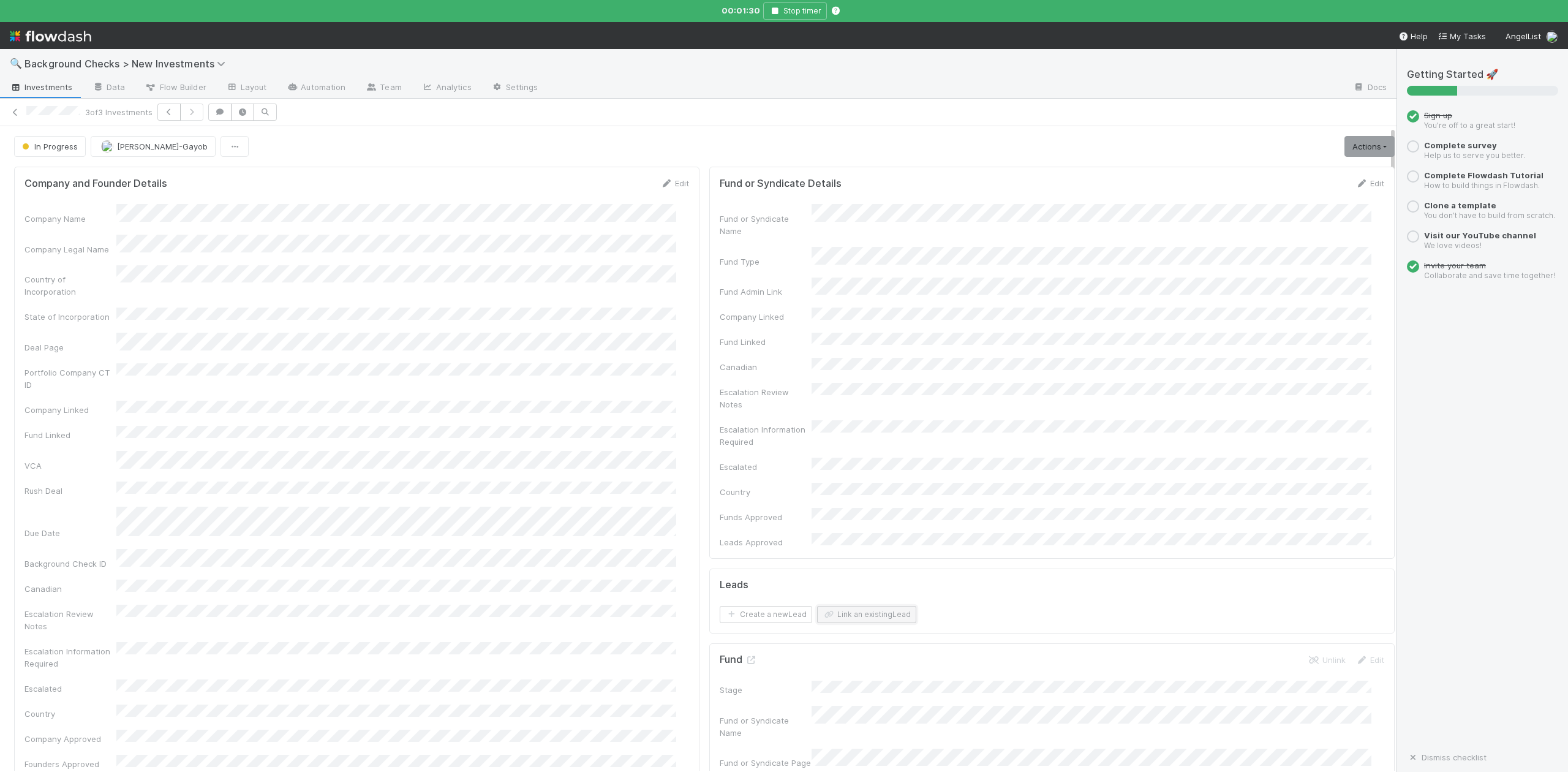
click at [887, 606] on button "Link an existing Lead" at bounding box center [866, 614] width 99 height 17
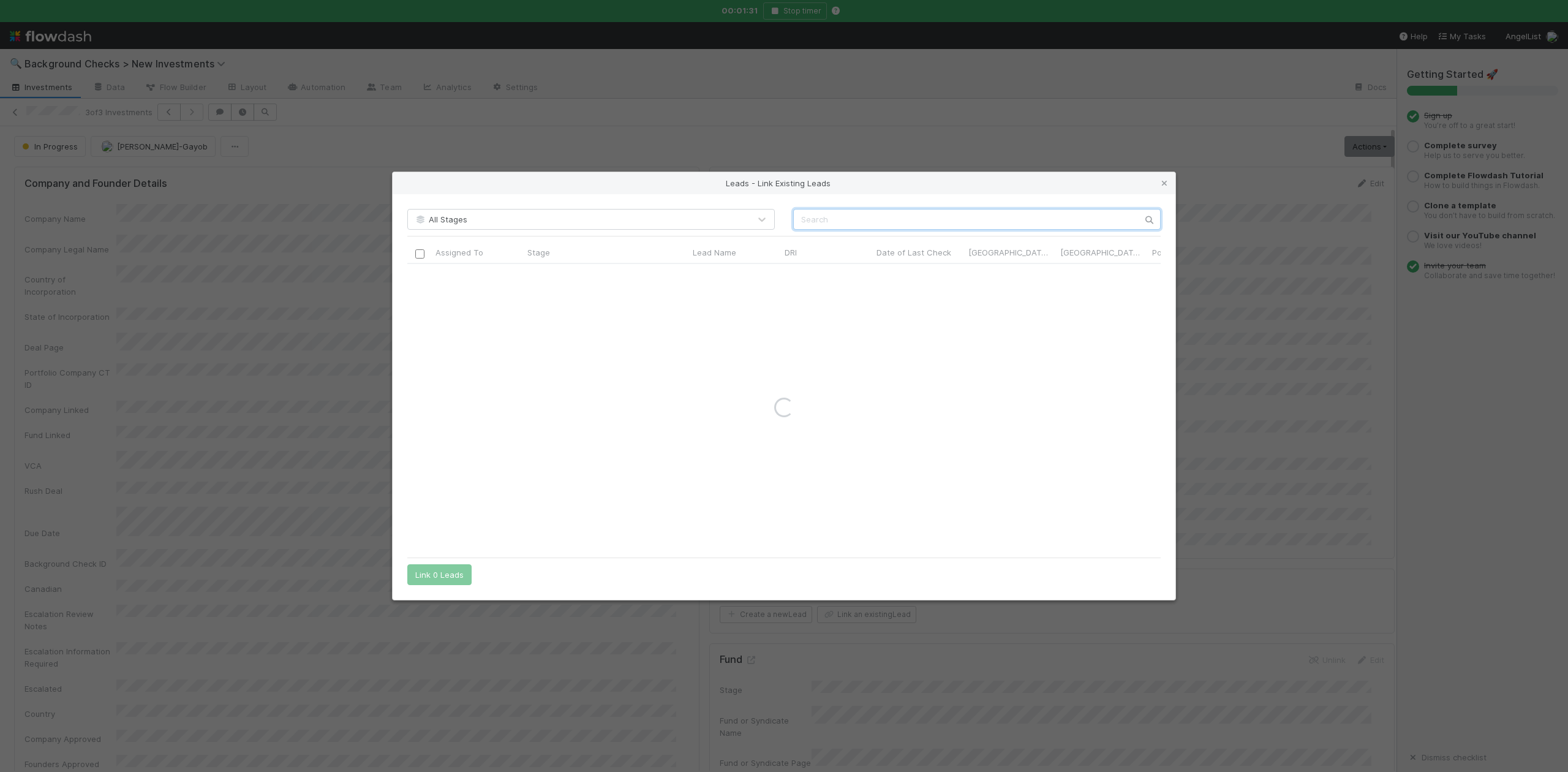
click at [841, 219] on input "text" at bounding box center [977, 219] width 367 height 21
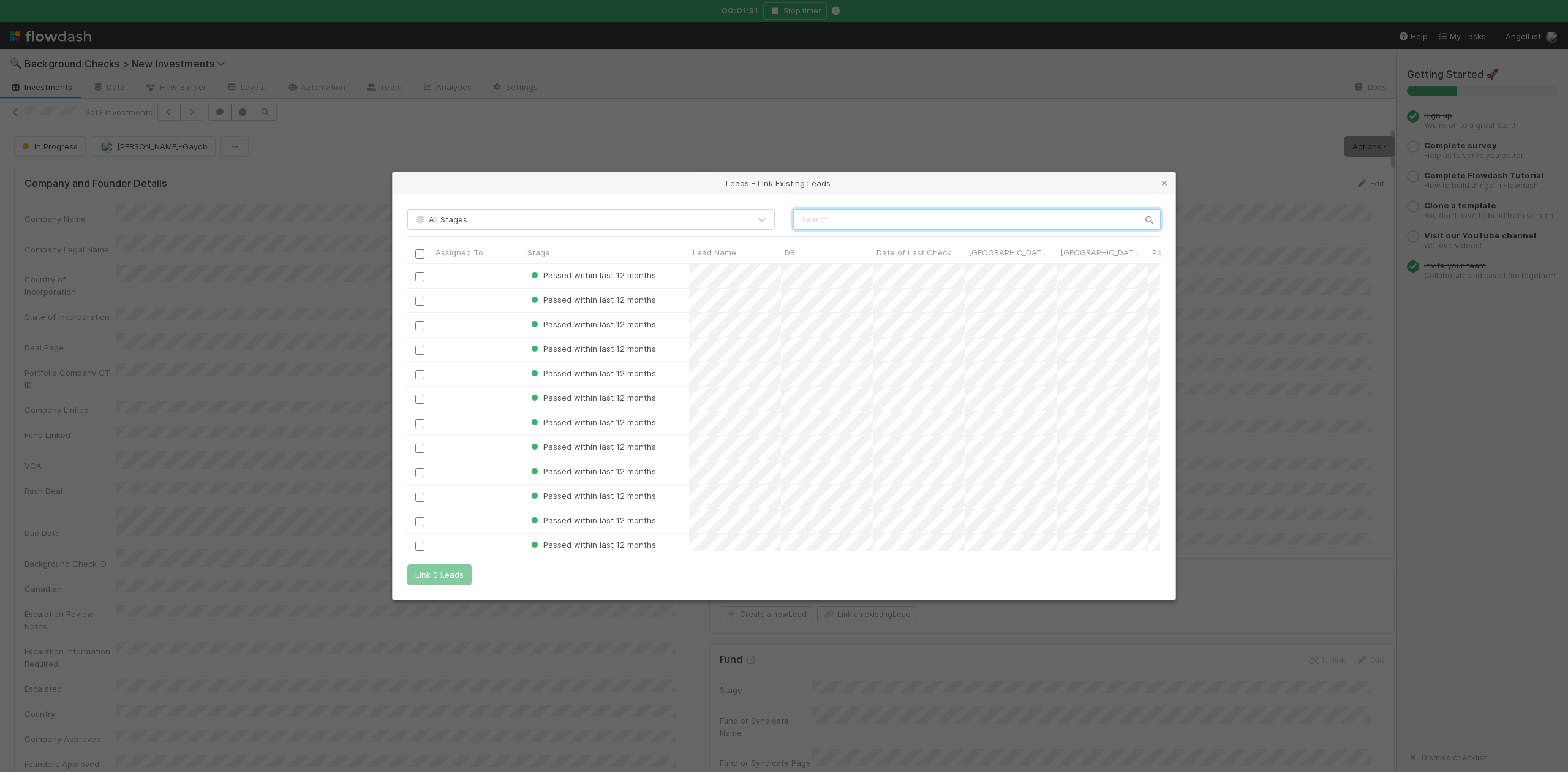
scroll to position [275, 740]
paste input "Matteo Franceschetti"
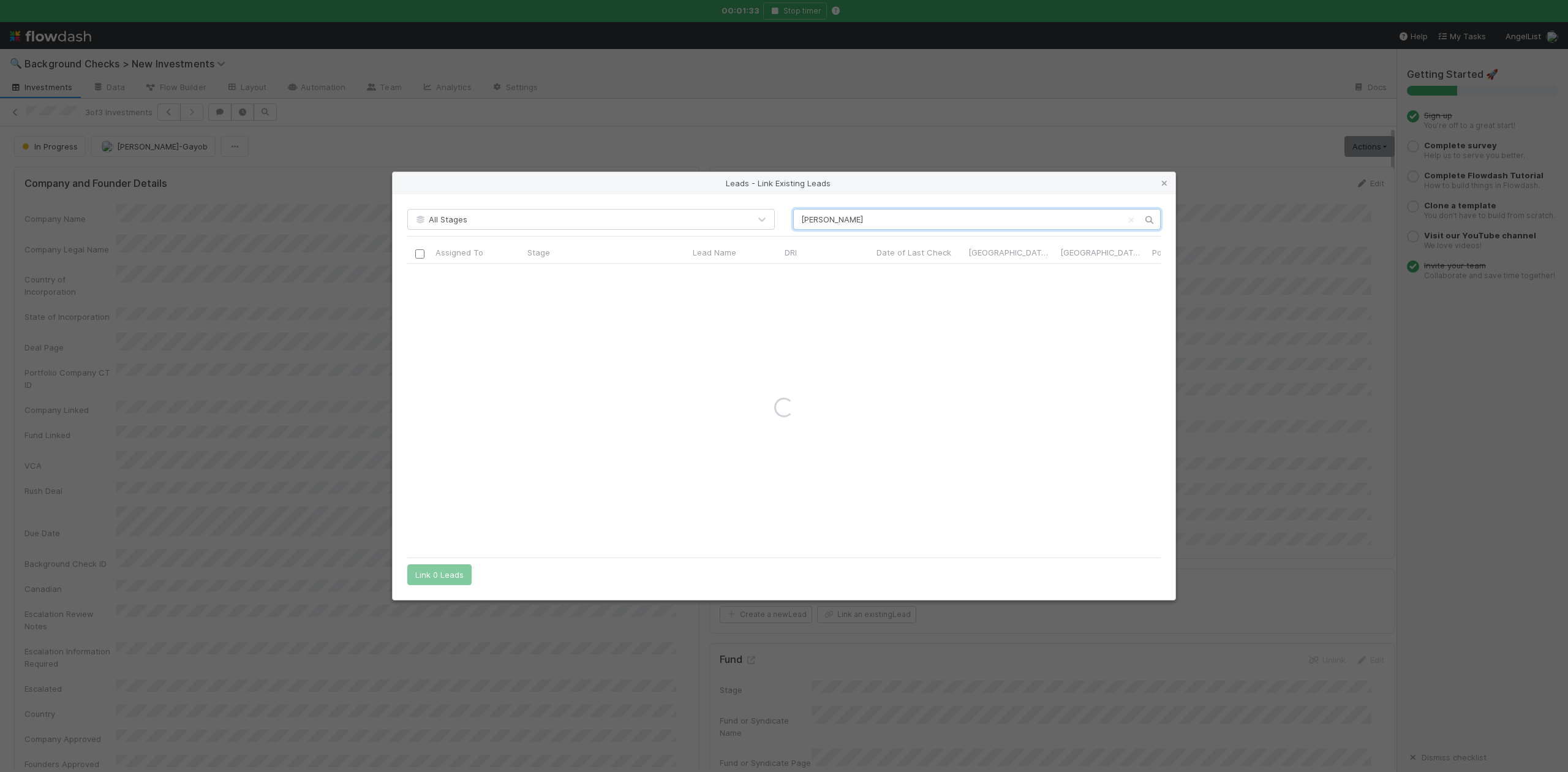
click at [799, 226] on input "Matteo Franceschetti" at bounding box center [977, 219] width 367 height 21
type input "Matteo Franceschetti"
click at [419, 276] on input "checkbox" at bounding box center [420, 276] width 9 height 9
click at [449, 573] on button "Link 1 Lead" at bounding box center [437, 574] width 59 height 21
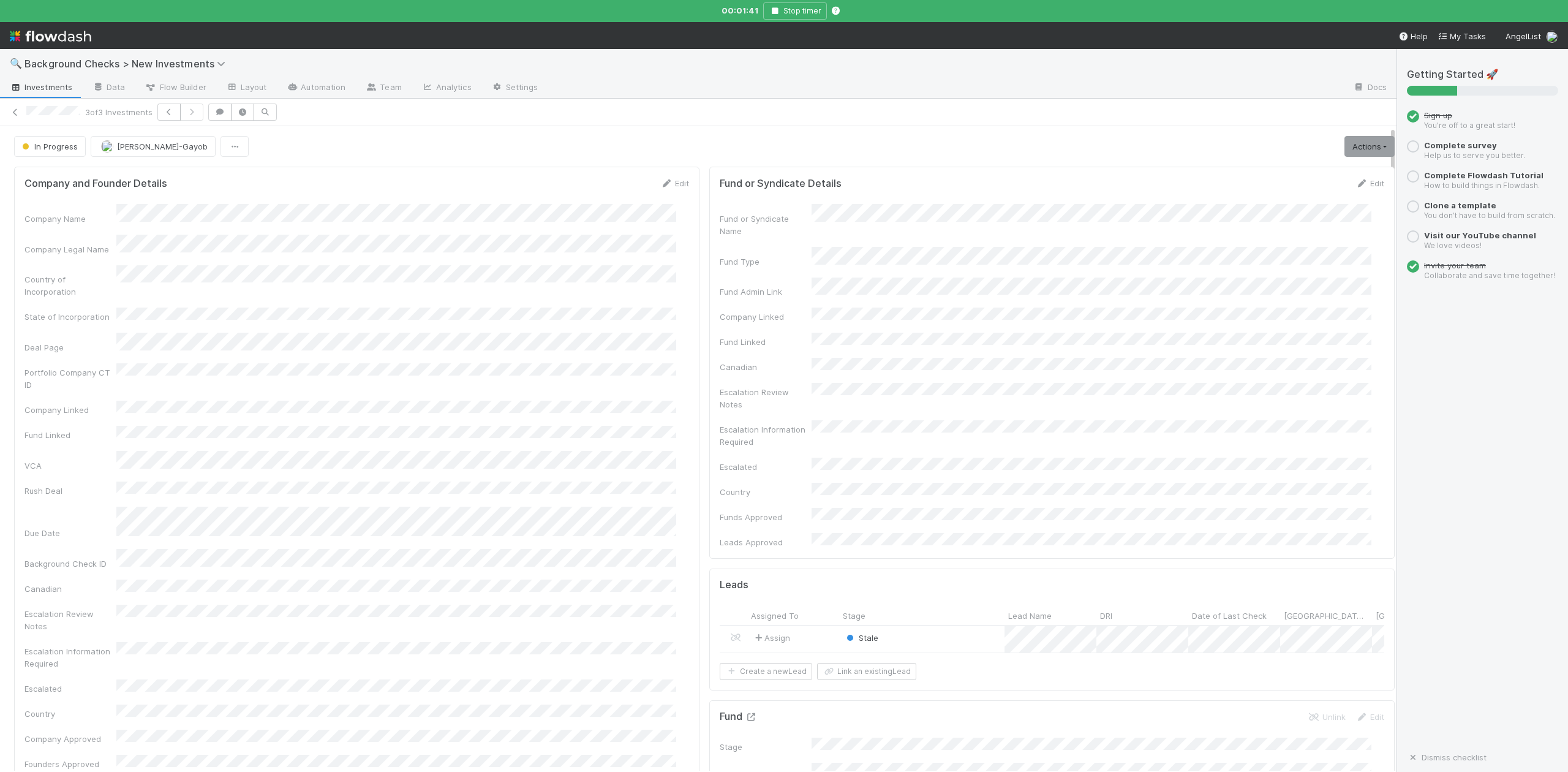
click at [745, 713] on icon at bounding box center [750, 717] width 12 height 8
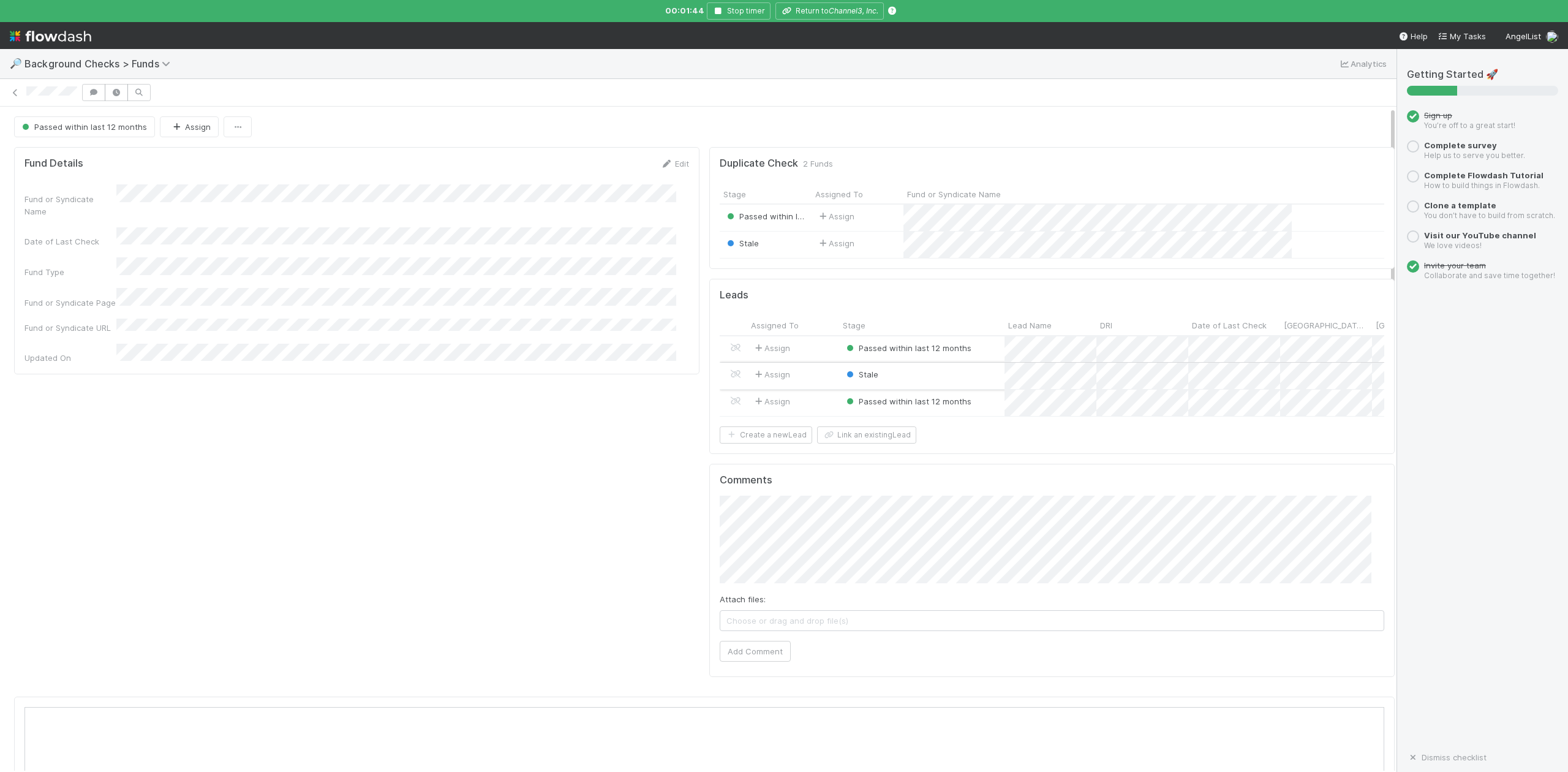
scroll to position [236, 1322]
click at [954, 373] on div "Stale" at bounding box center [922, 376] width 166 height 26
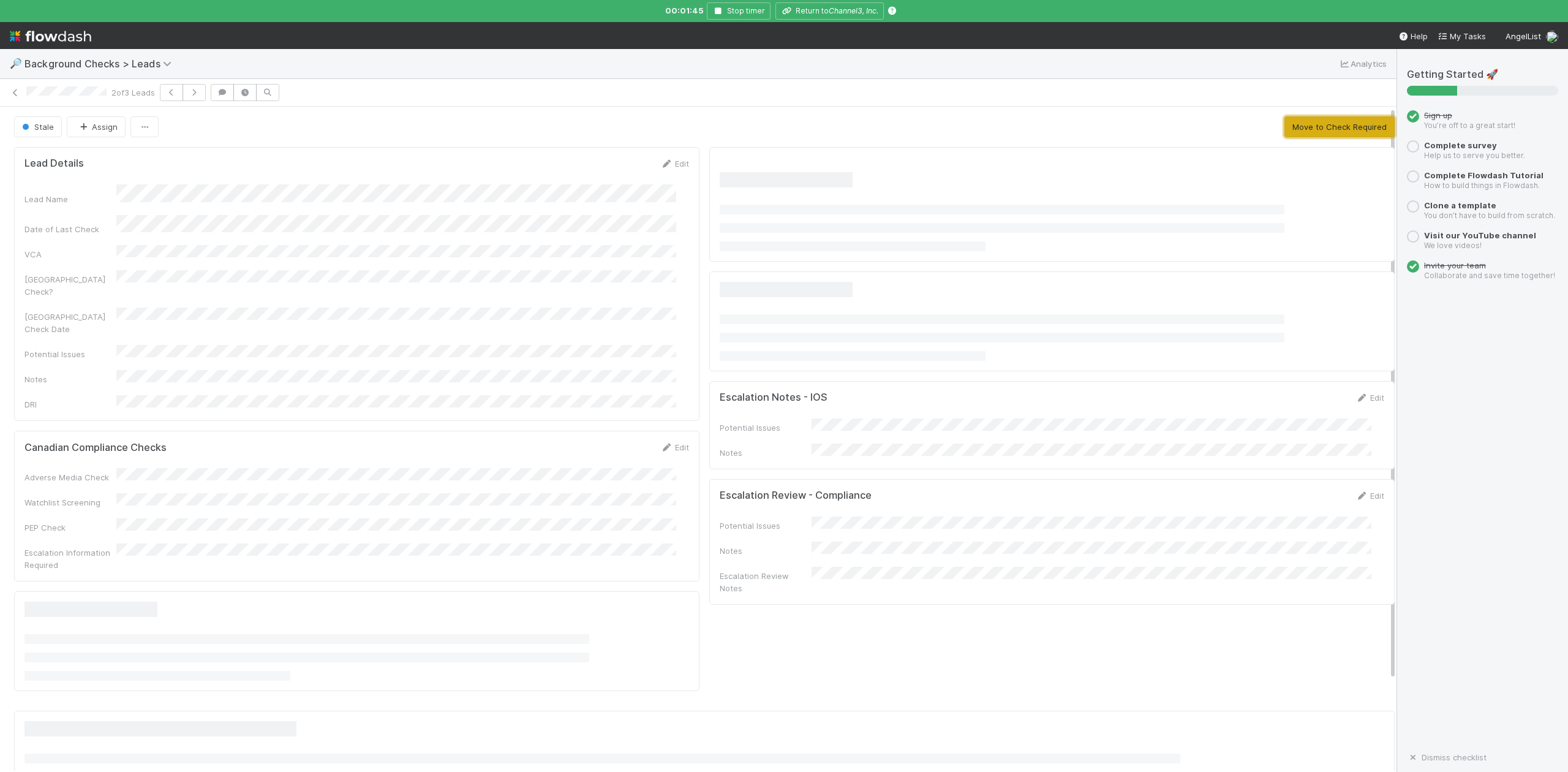
click at [1302, 125] on button "Move to Check Required" at bounding box center [1339, 126] width 110 height 21
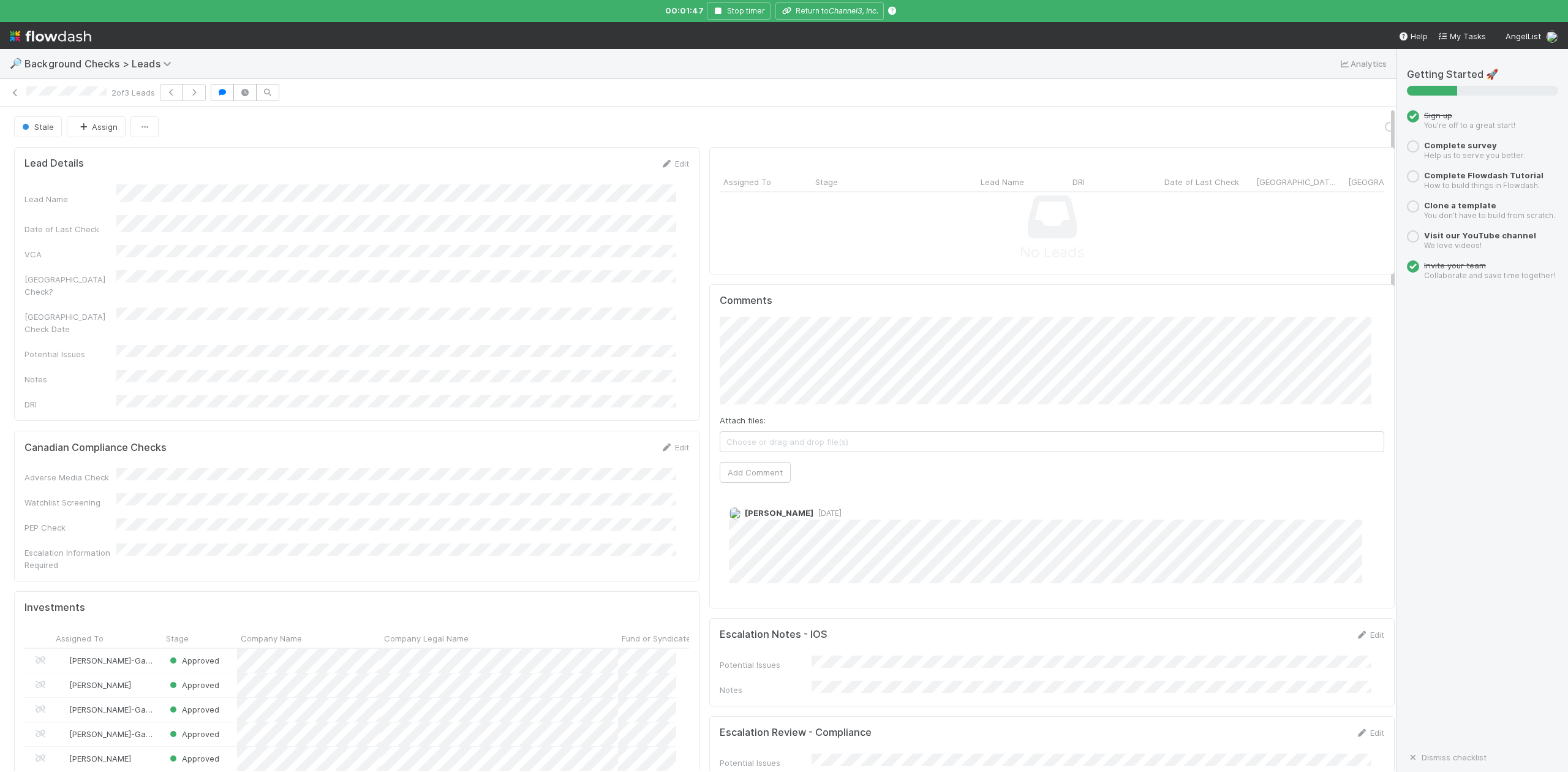
scroll to position [236, 640]
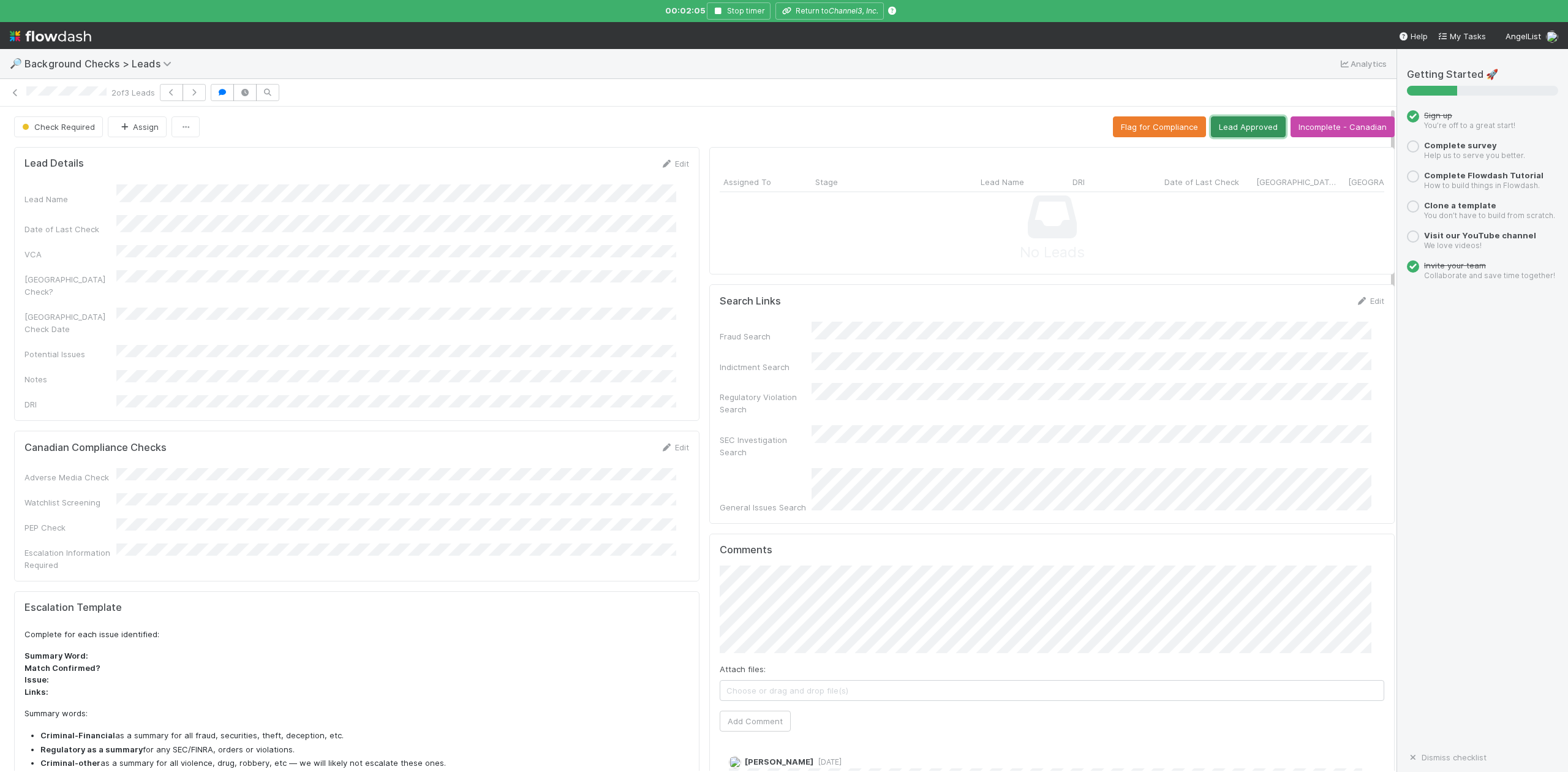
click at [1226, 125] on button "Lead Approved" at bounding box center [1249, 126] width 75 height 21
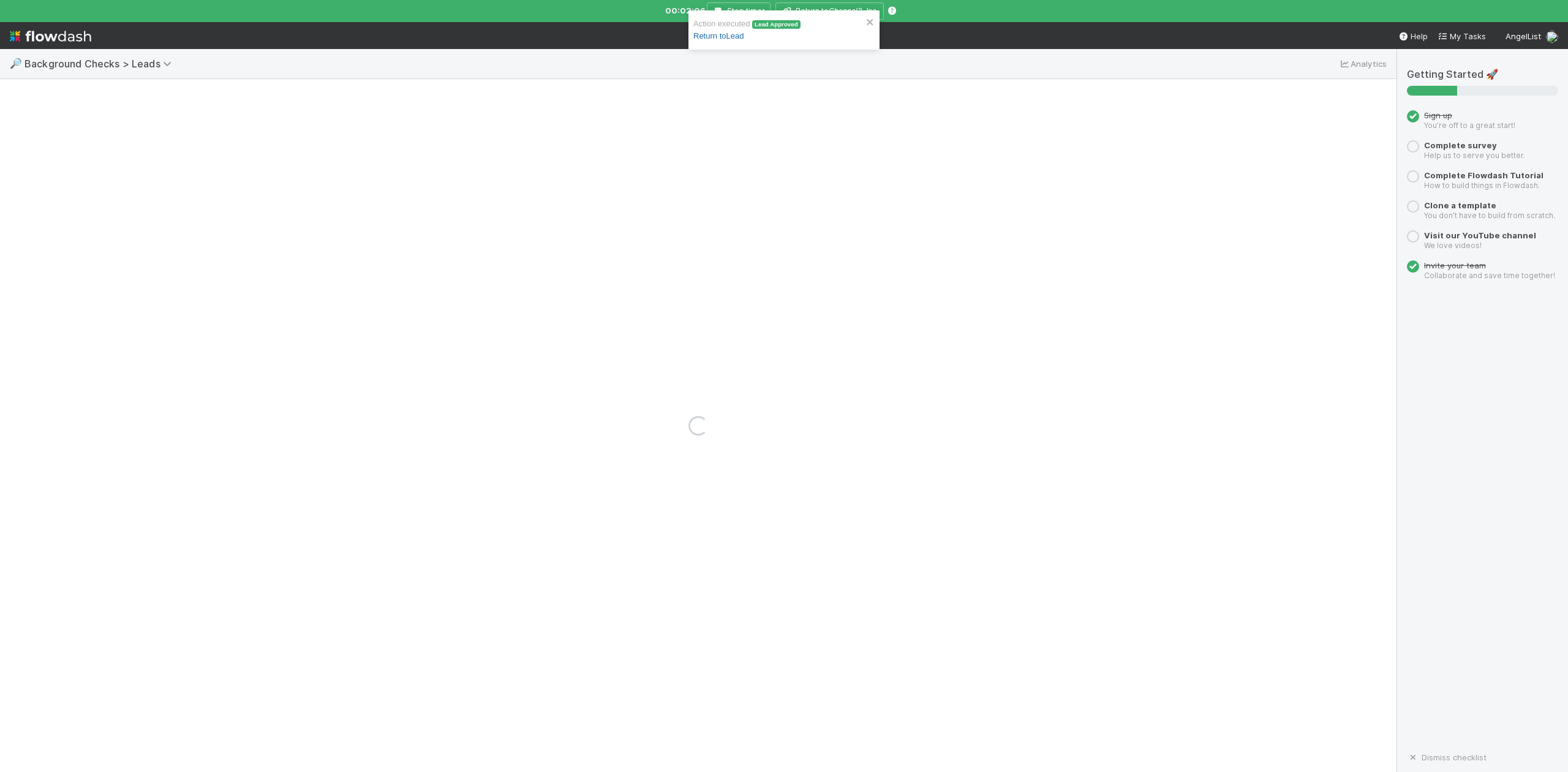
click at [744, 35] on link "Return to Lead" at bounding box center [718, 35] width 50 height 9
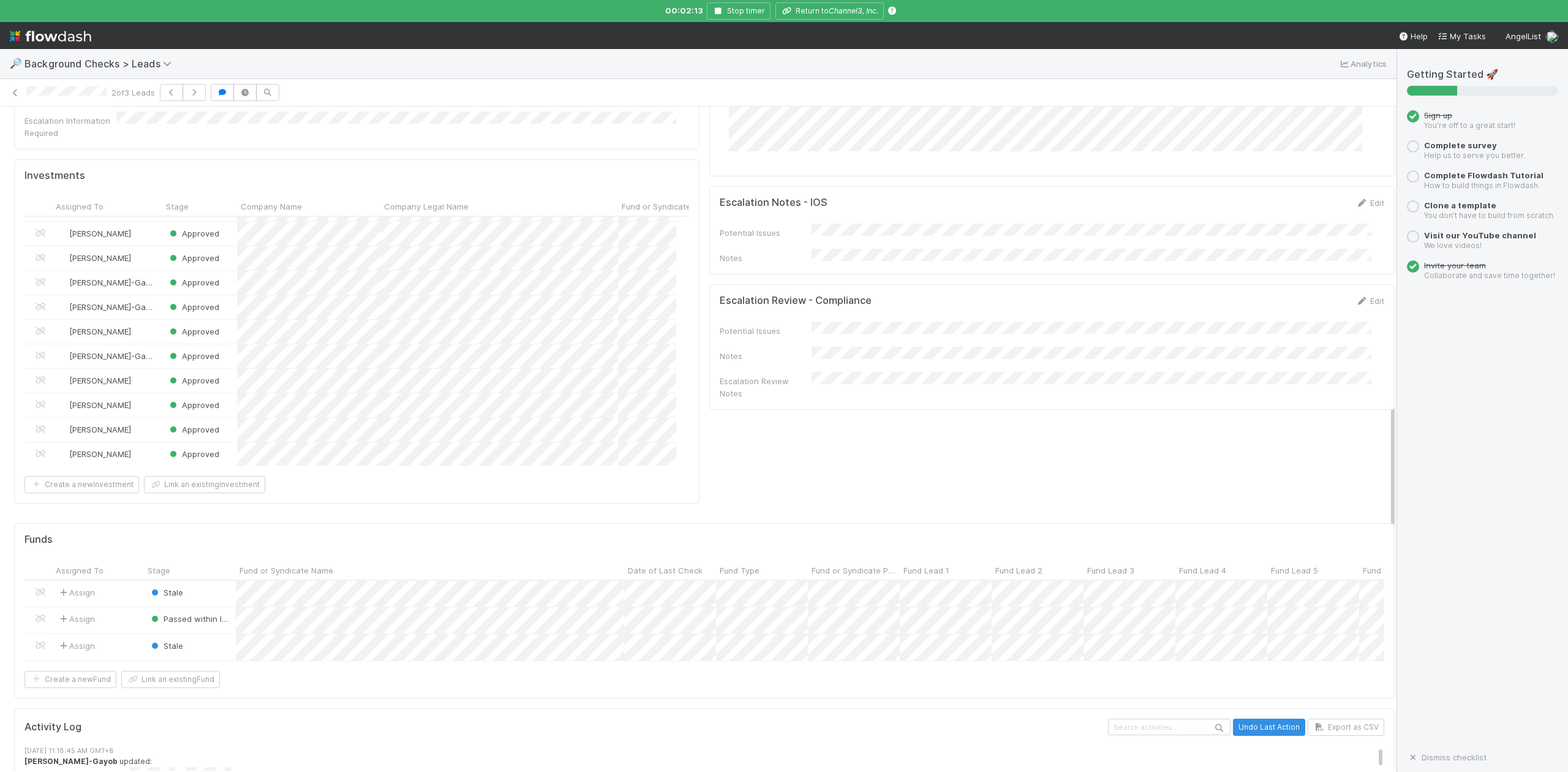
scroll to position [1307, 0]
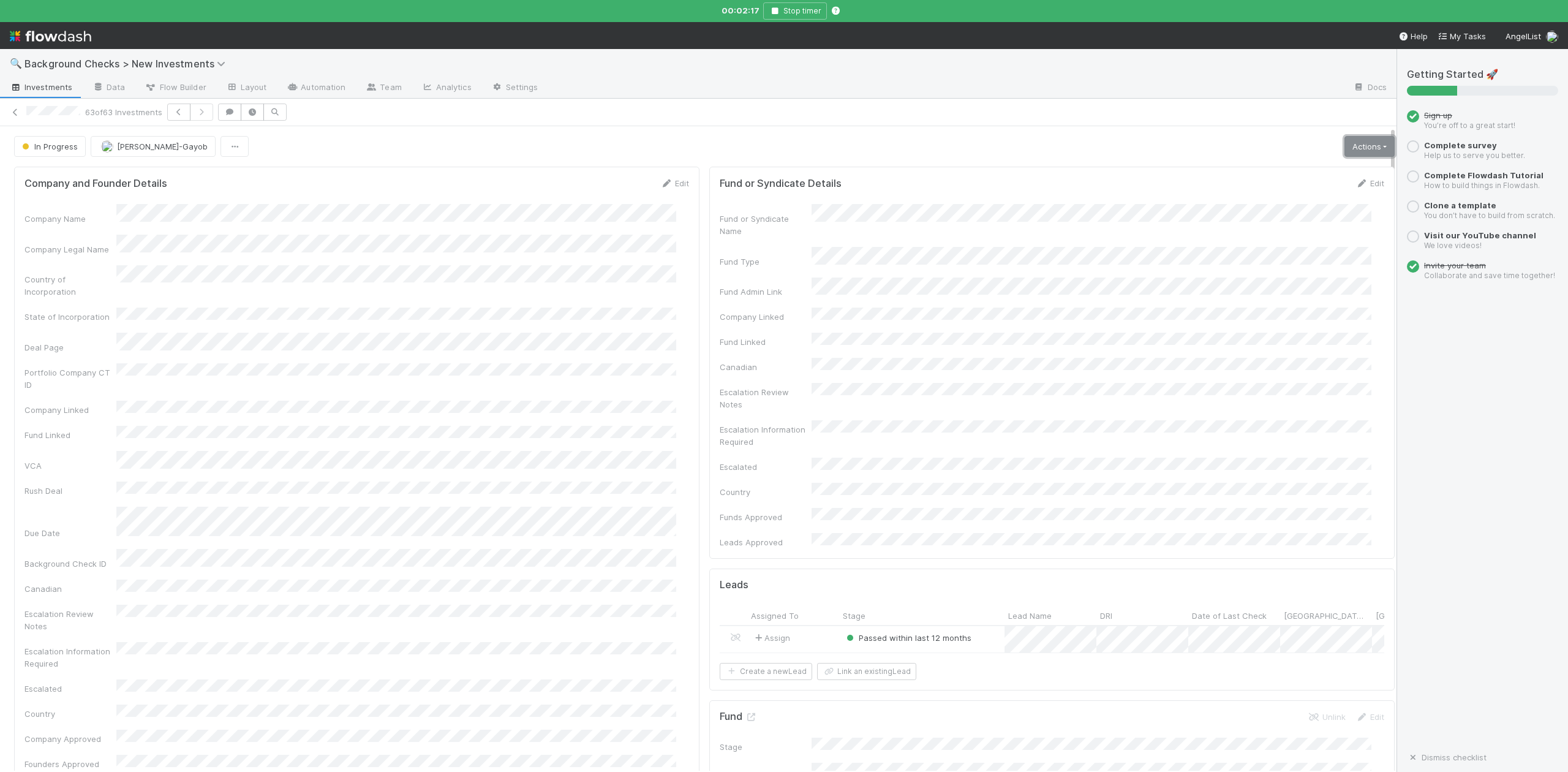
click at [1348, 143] on link "Actions" at bounding box center [1369, 146] width 50 height 21
click at [1259, 170] on button "Finish" at bounding box center [1327, 172] width 136 height 17
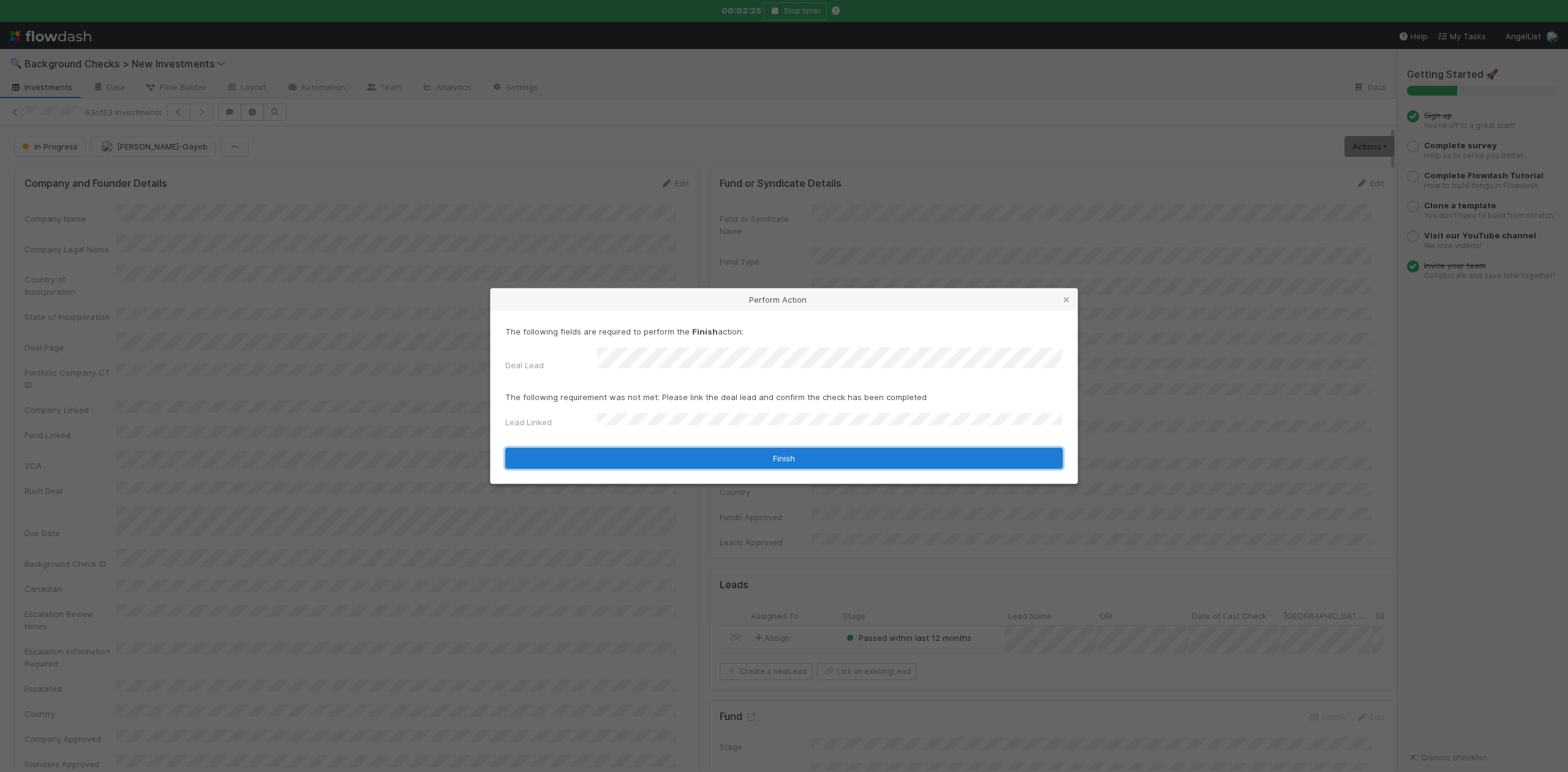
click at [616, 449] on button "Finish" at bounding box center [784, 457] width 558 height 21
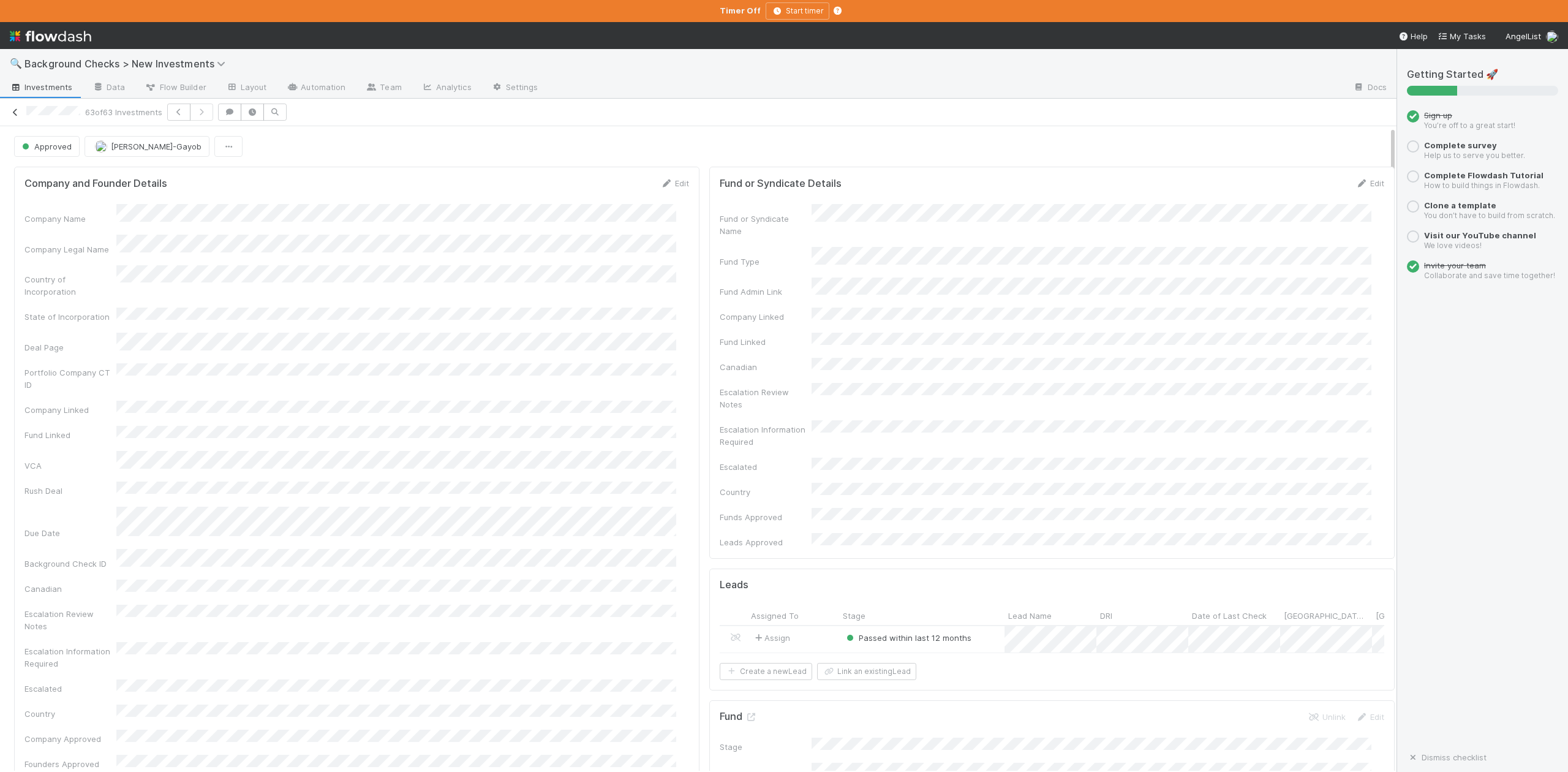
click at [14, 115] on icon at bounding box center [15, 112] width 12 height 8
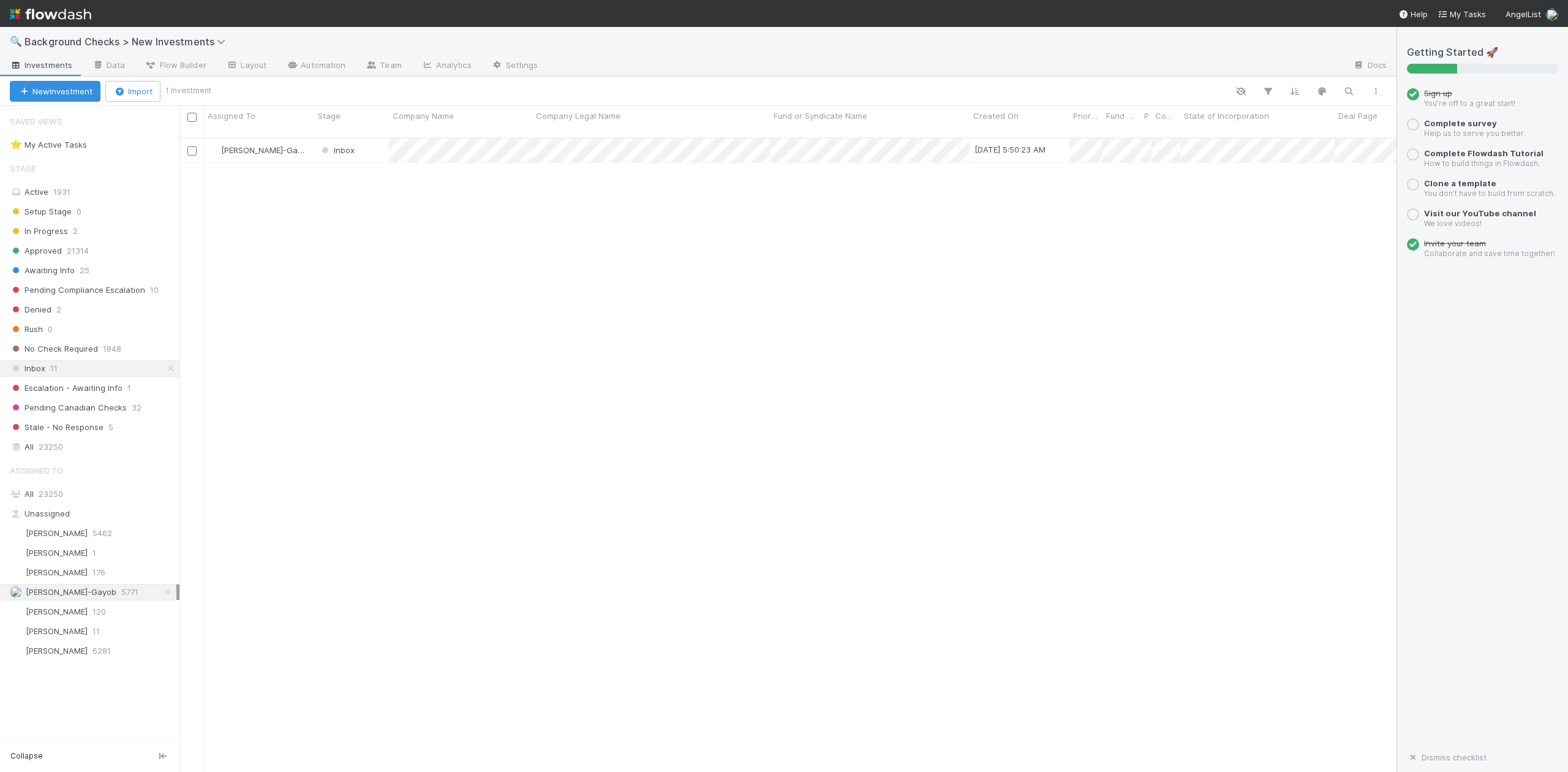
scroll to position [632, 1206]
click at [522, 250] on div at bounding box center [784, 386] width 1568 height 772
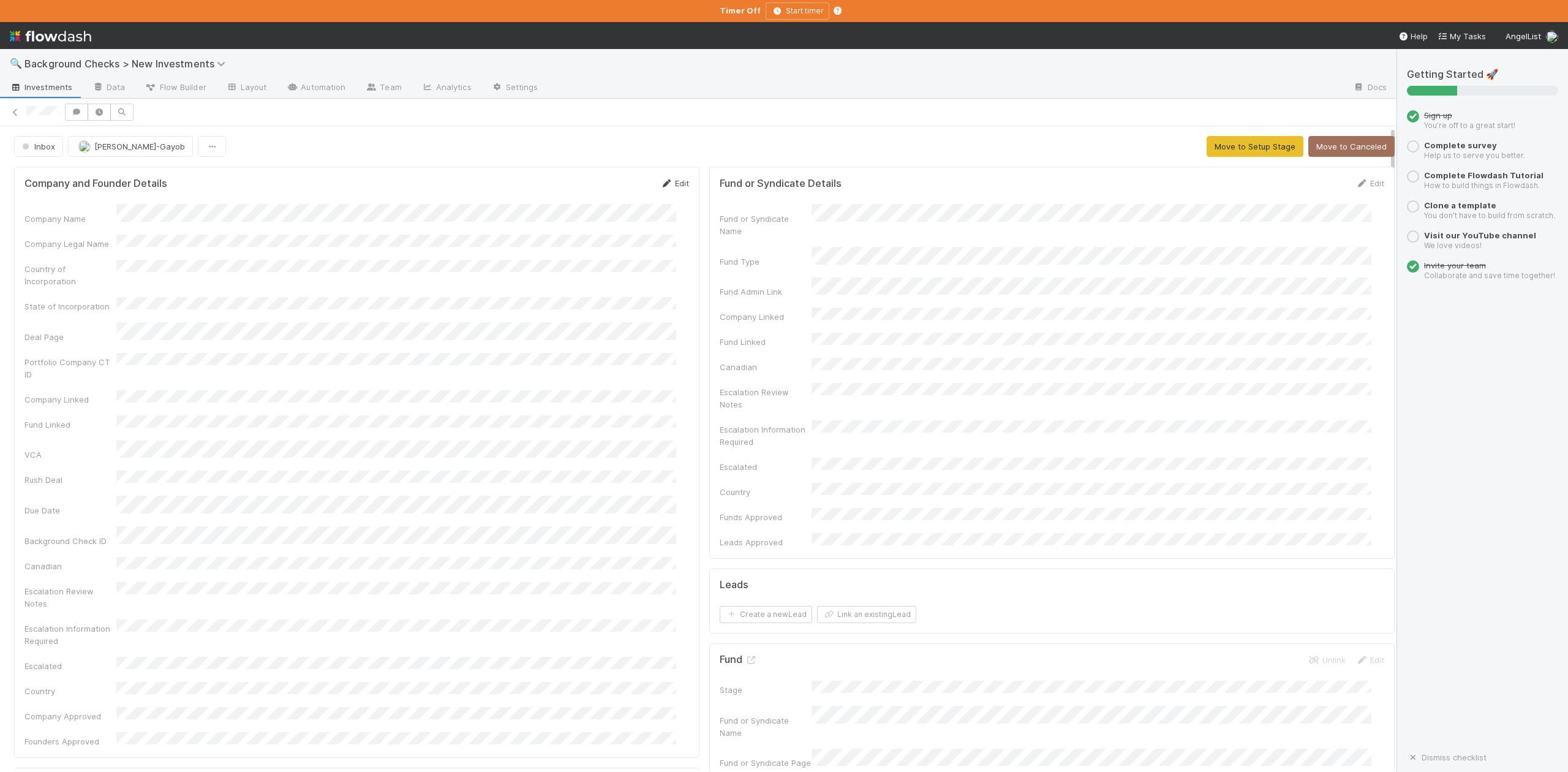
click at [669, 185] on link "Edit" at bounding box center [675, 183] width 29 height 10
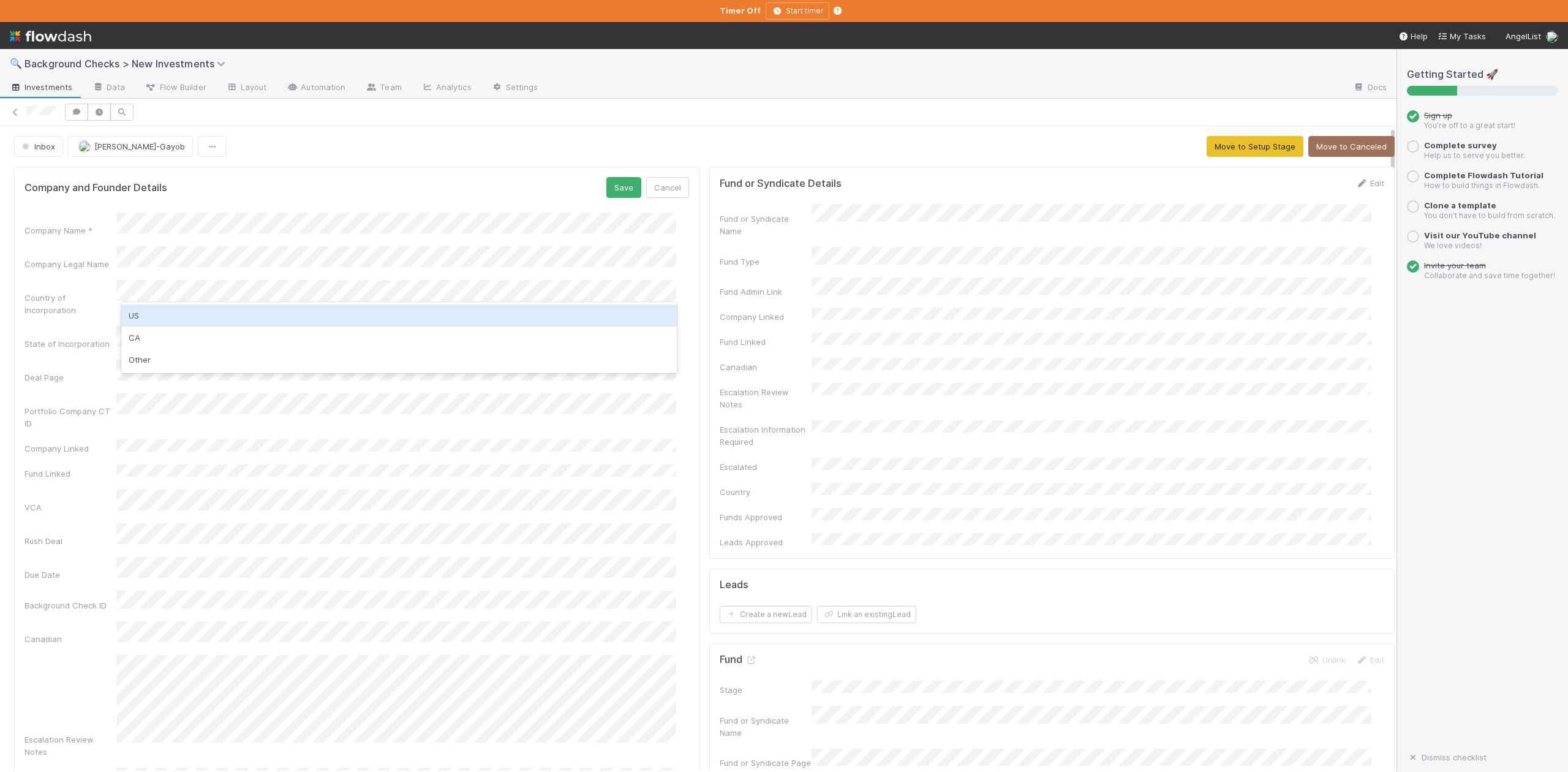
click at [156, 310] on div "US" at bounding box center [398, 316] width 555 height 22
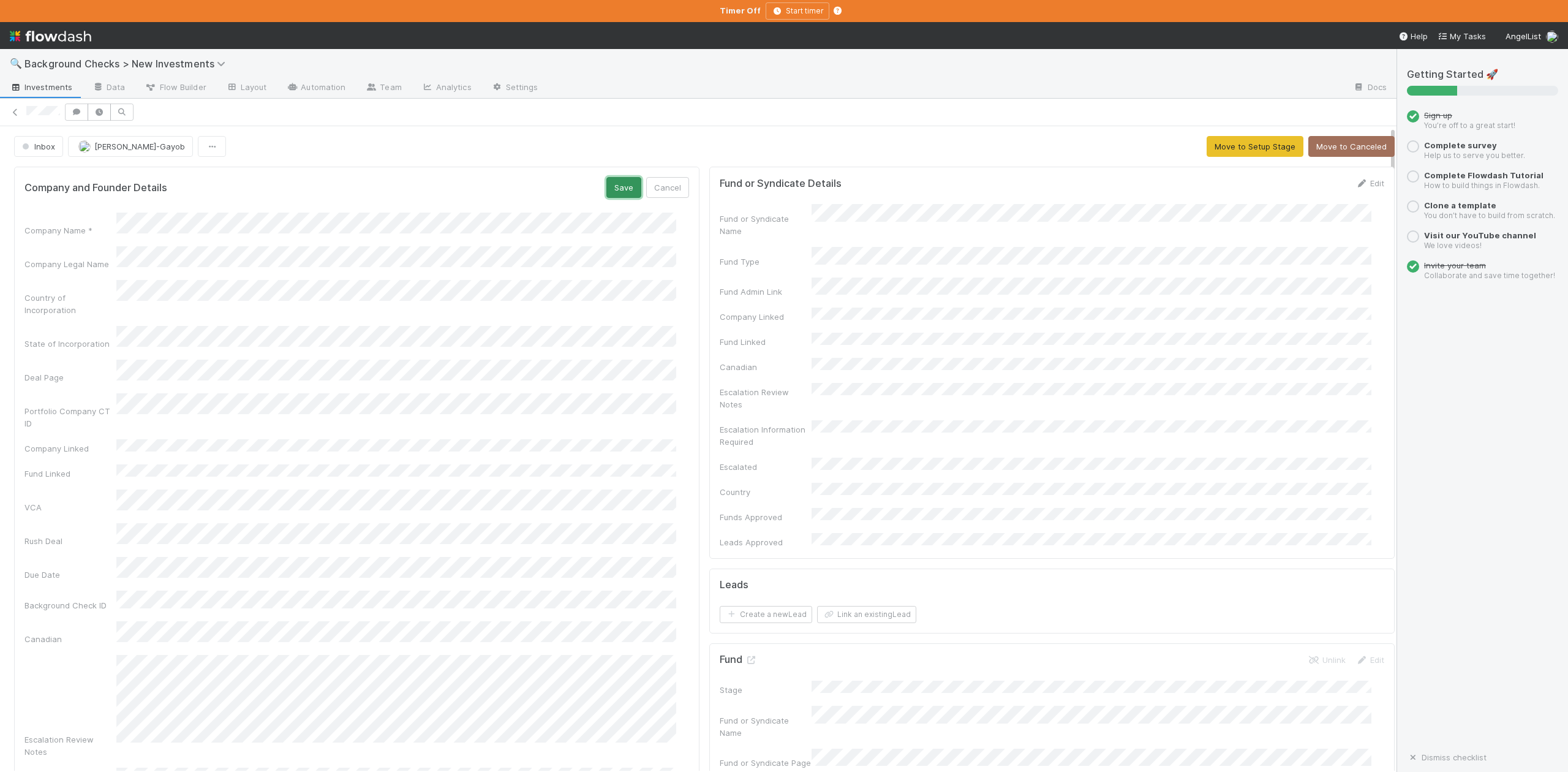
click at [607, 195] on button "Save" at bounding box center [624, 187] width 35 height 21
click at [1213, 144] on button "Move to Setup Stage" at bounding box center [1255, 146] width 96 height 21
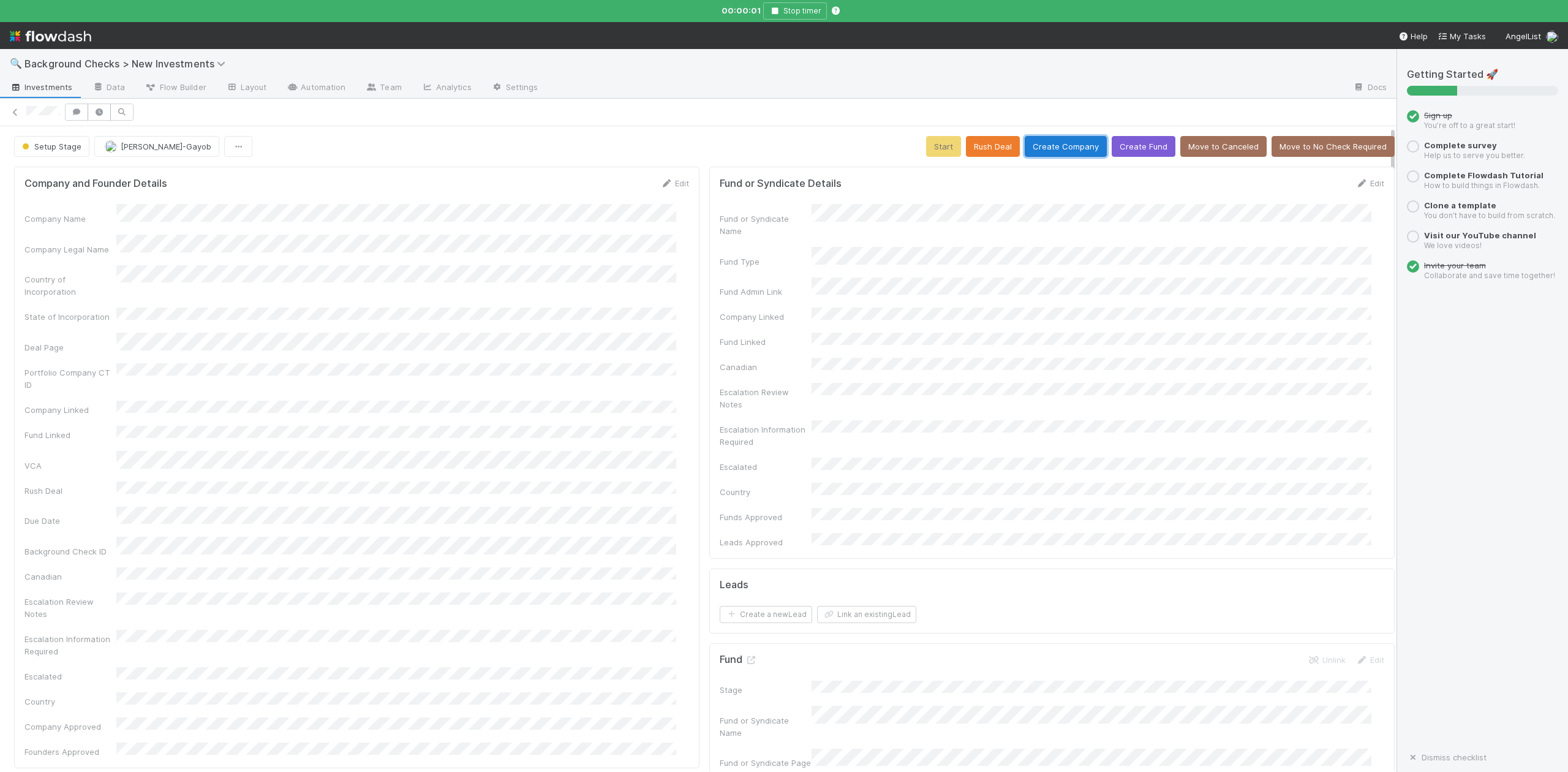
click at [1046, 147] on button "Create Company" at bounding box center [1066, 146] width 82 height 21
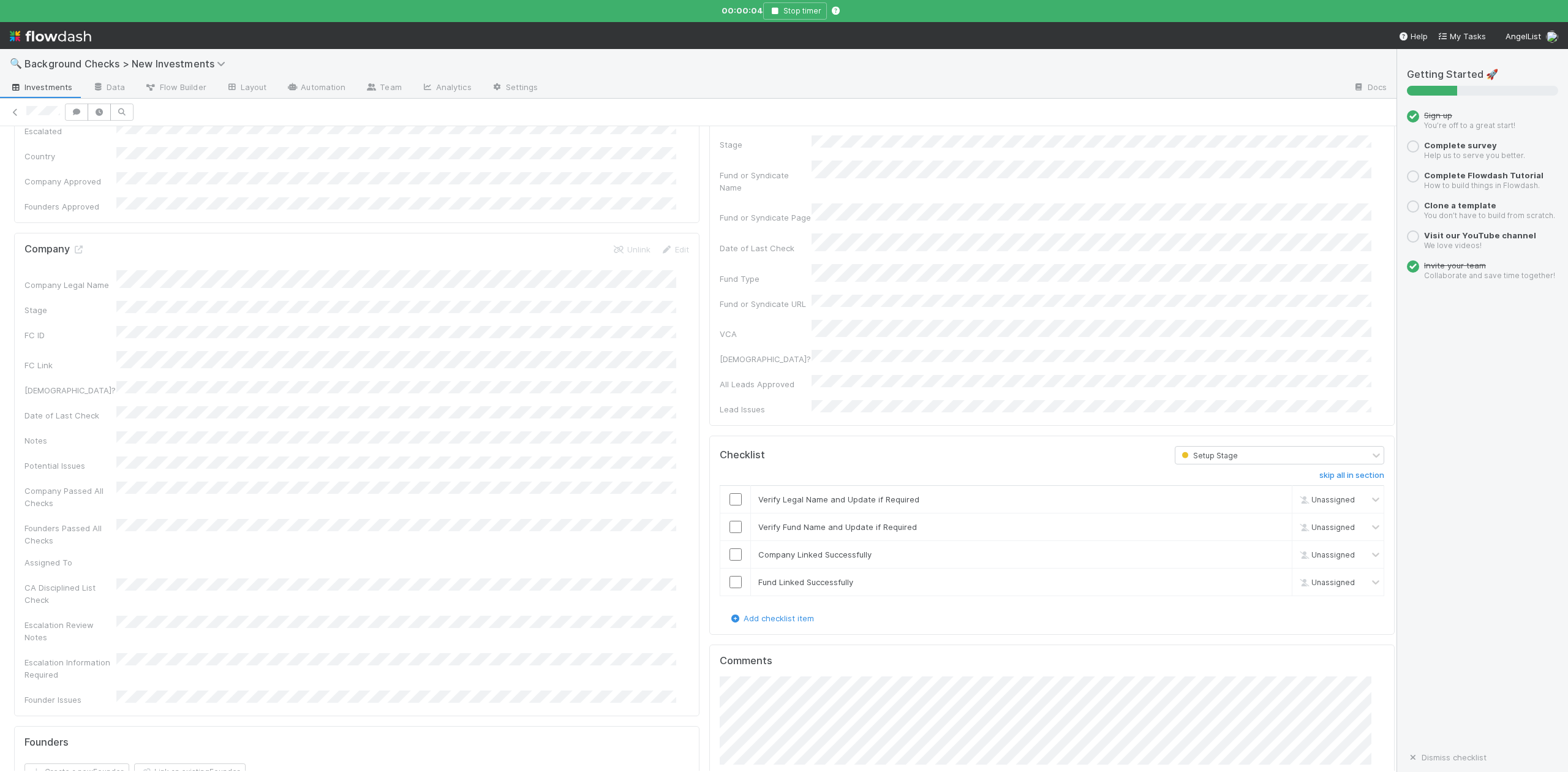
scroll to position [653, 0]
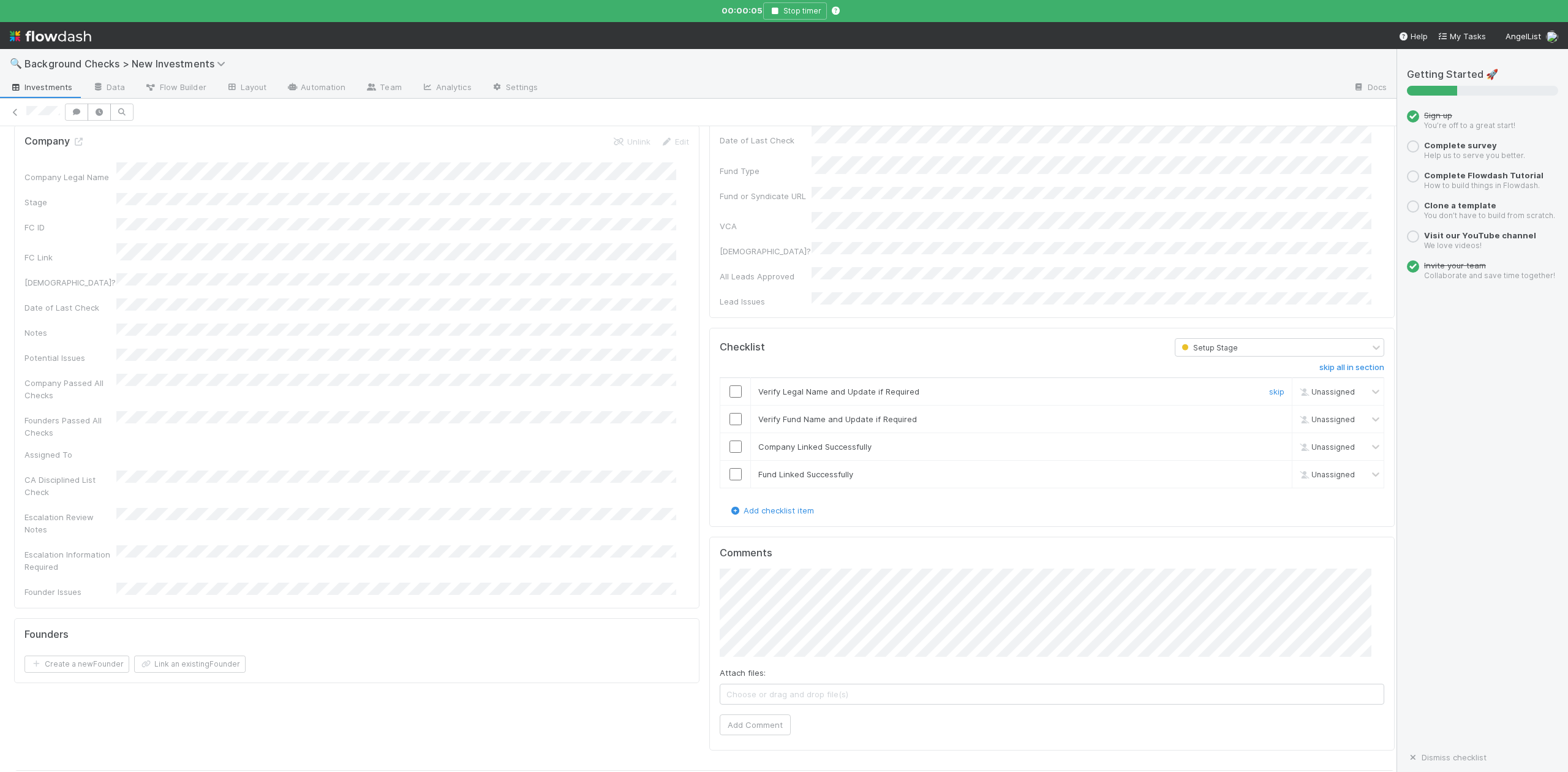
click at [729, 386] on input "checkbox" at bounding box center [735, 391] width 12 height 12
click at [729, 413] on input "checkbox" at bounding box center [735, 418] width 12 height 12
click at [729, 440] on input "checkbox" at bounding box center [735, 446] width 12 height 12
click at [729, 468] on input "checkbox" at bounding box center [735, 474] width 12 height 12
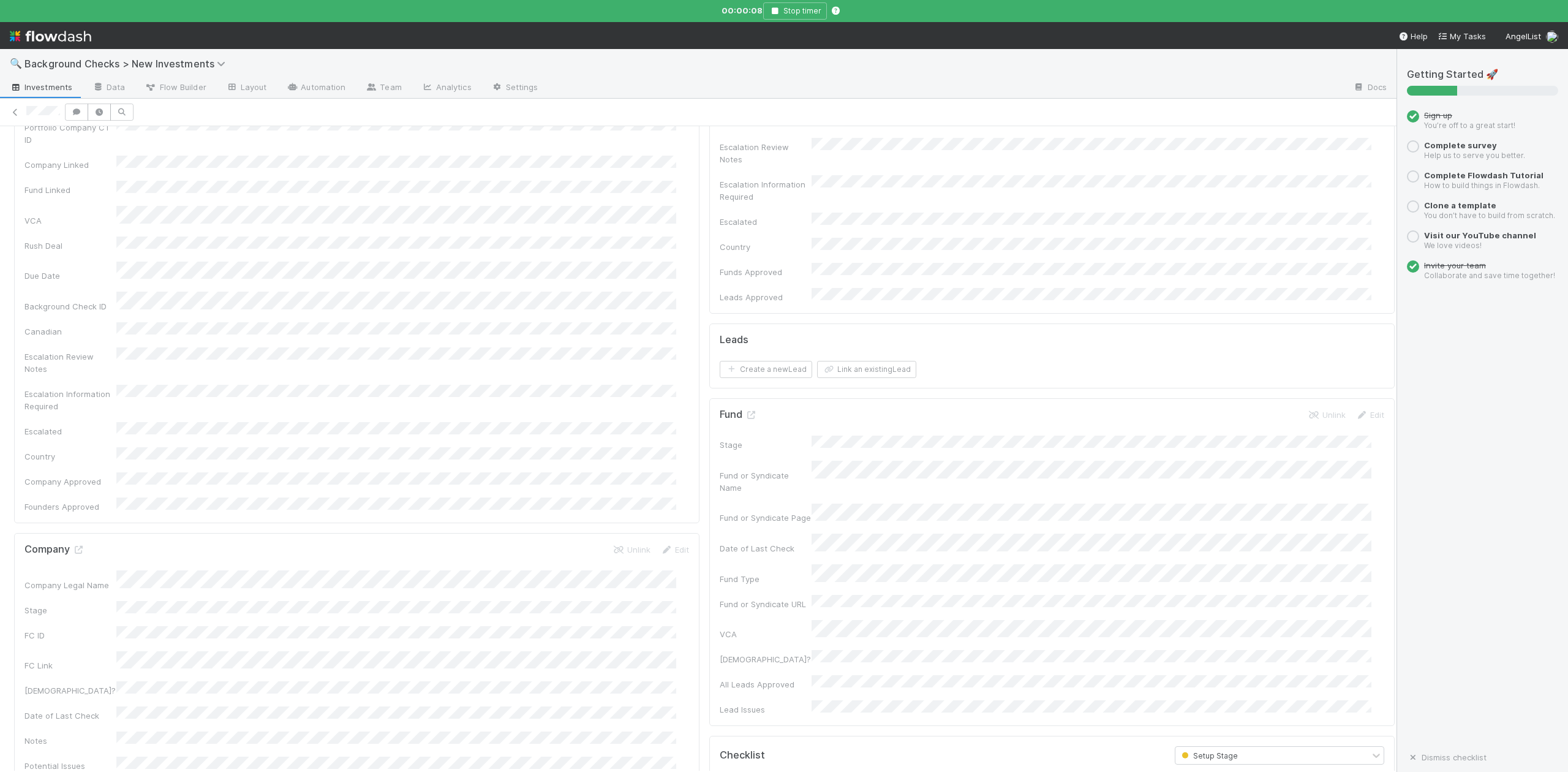
scroll to position [0, 0]
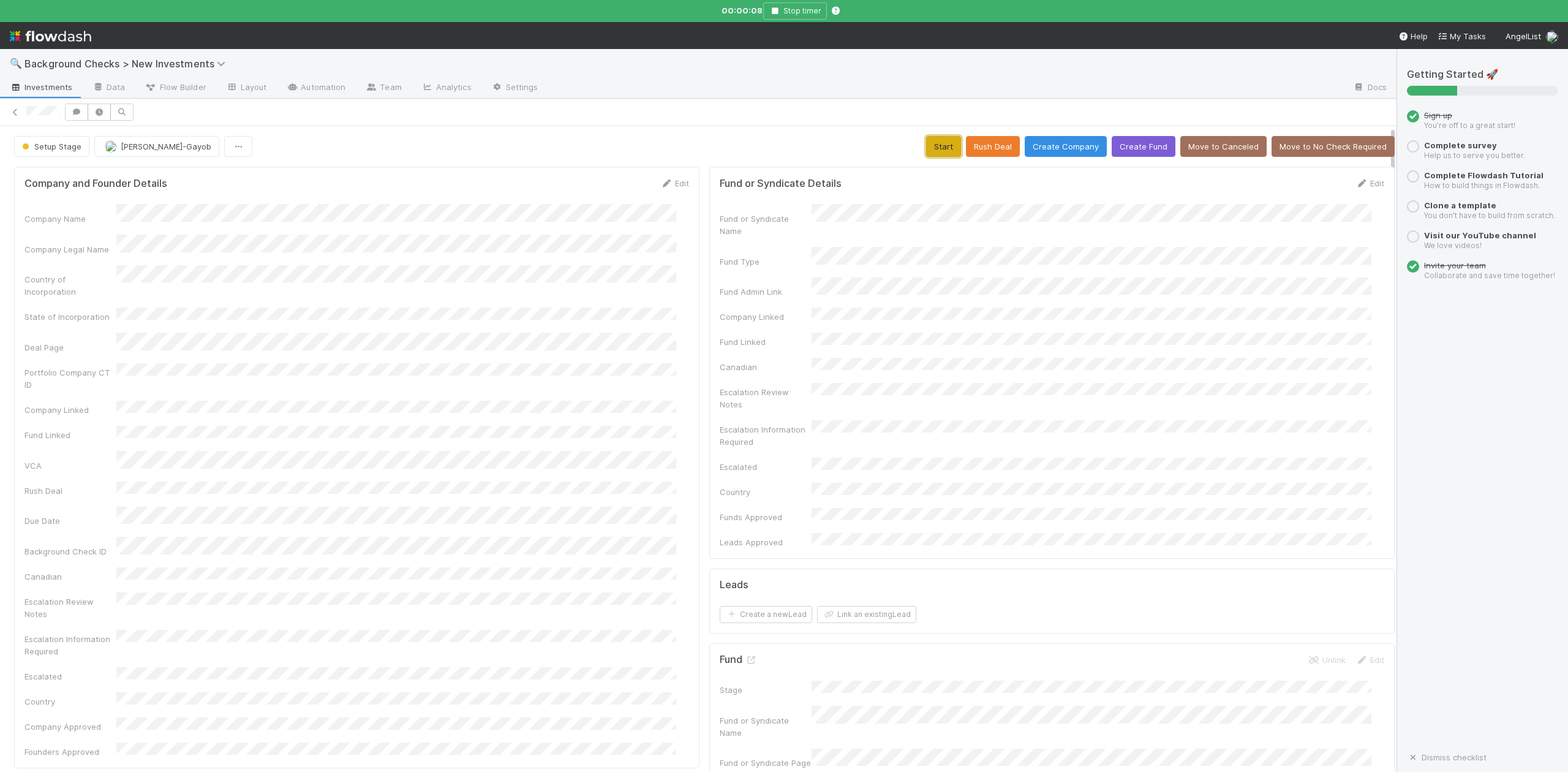
click at [941, 143] on button "Start" at bounding box center [943, 146] width 35 height 21
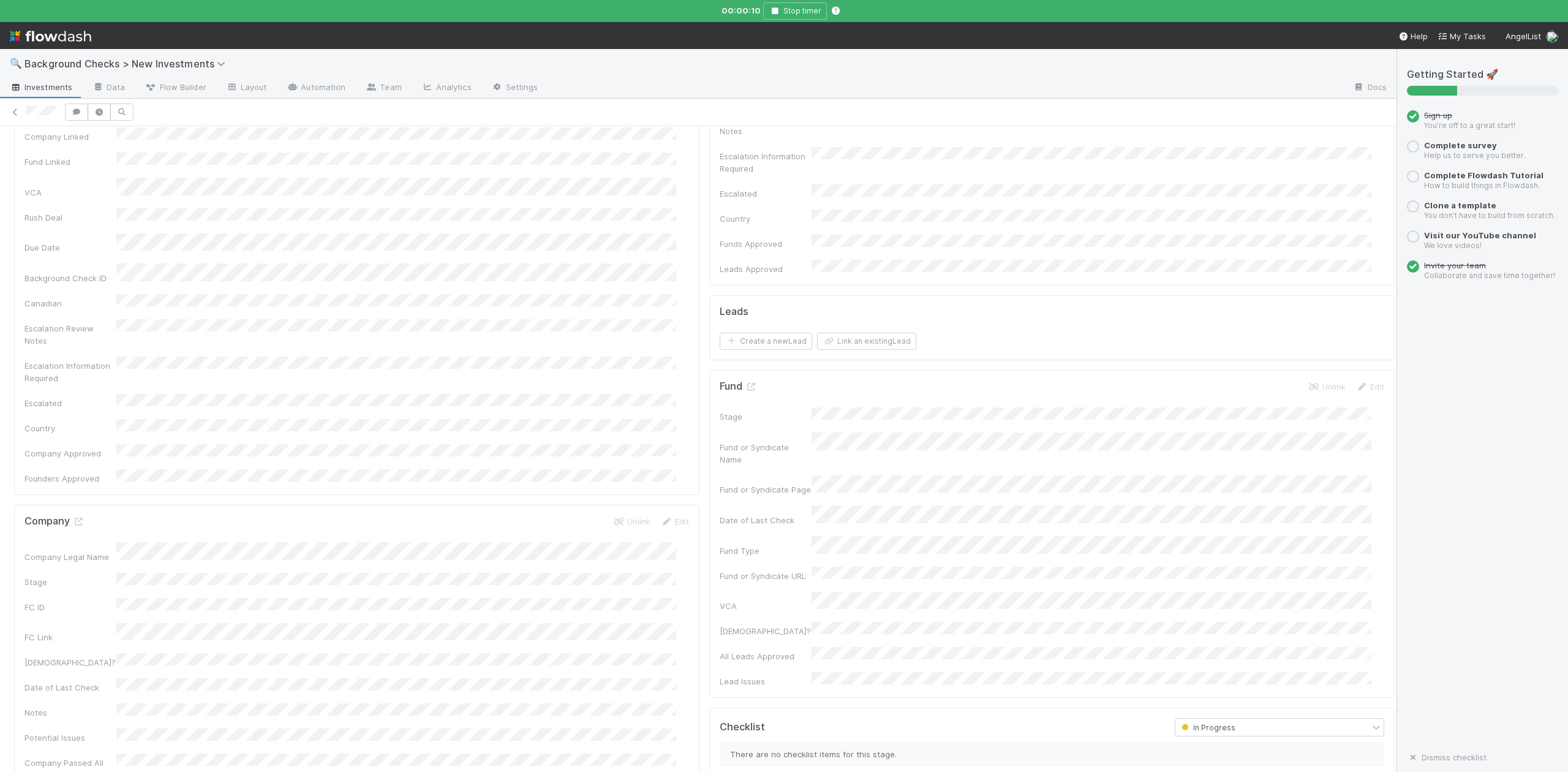
scroll to position [326, 0]
click at [72, 465] on icon at bounding box center [77, 468] width 12 height 8
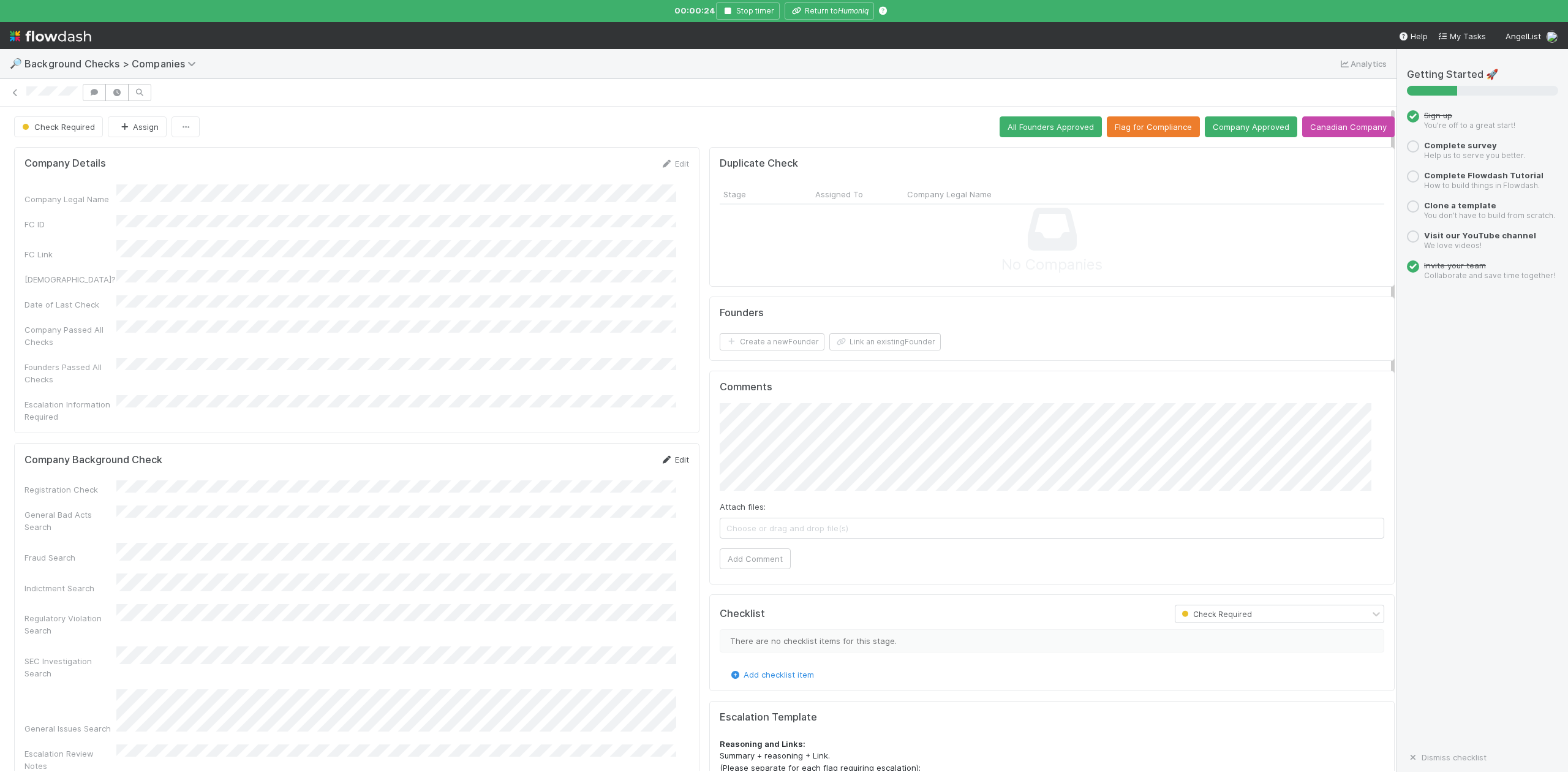
click at [665, 455] on link "Edit" at bounding box center [675, 459] width 29 height 10
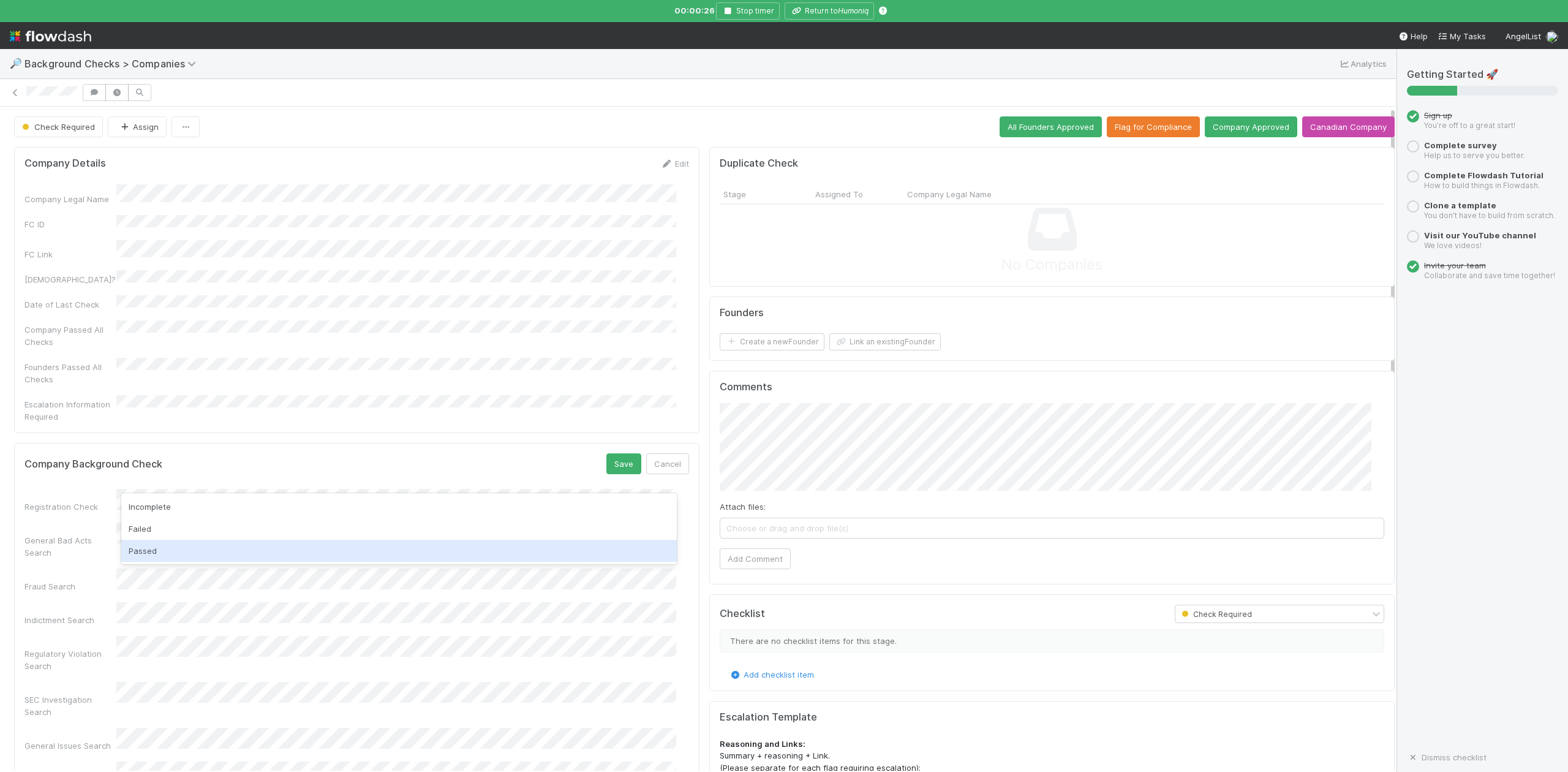
click at [137, 550] on div "Passed" at bounding box center [398, 550] width 555 height 22
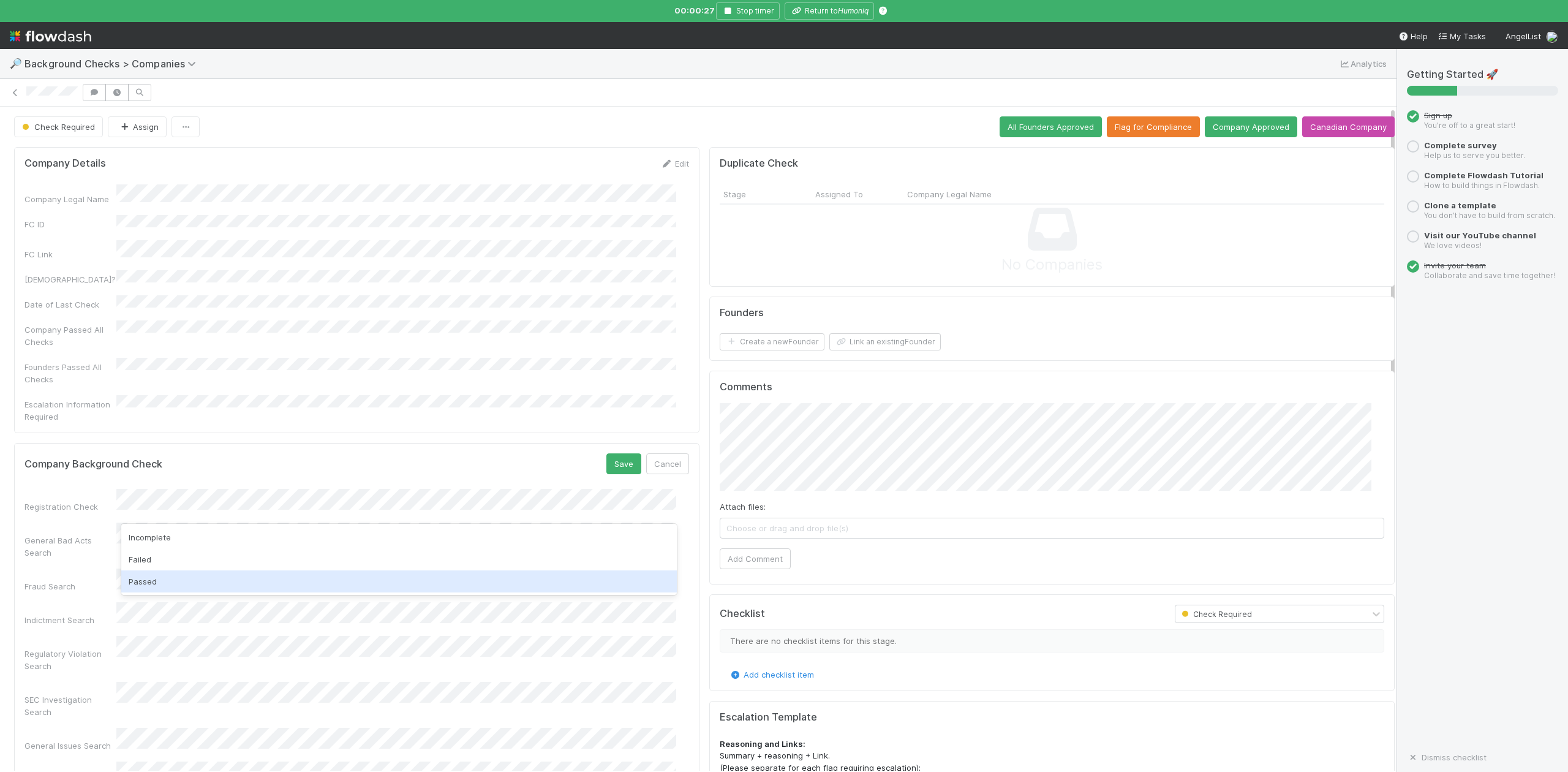
click at [141, 576] on div "Passed" at bounding box center [398, 581] width 555 height 22
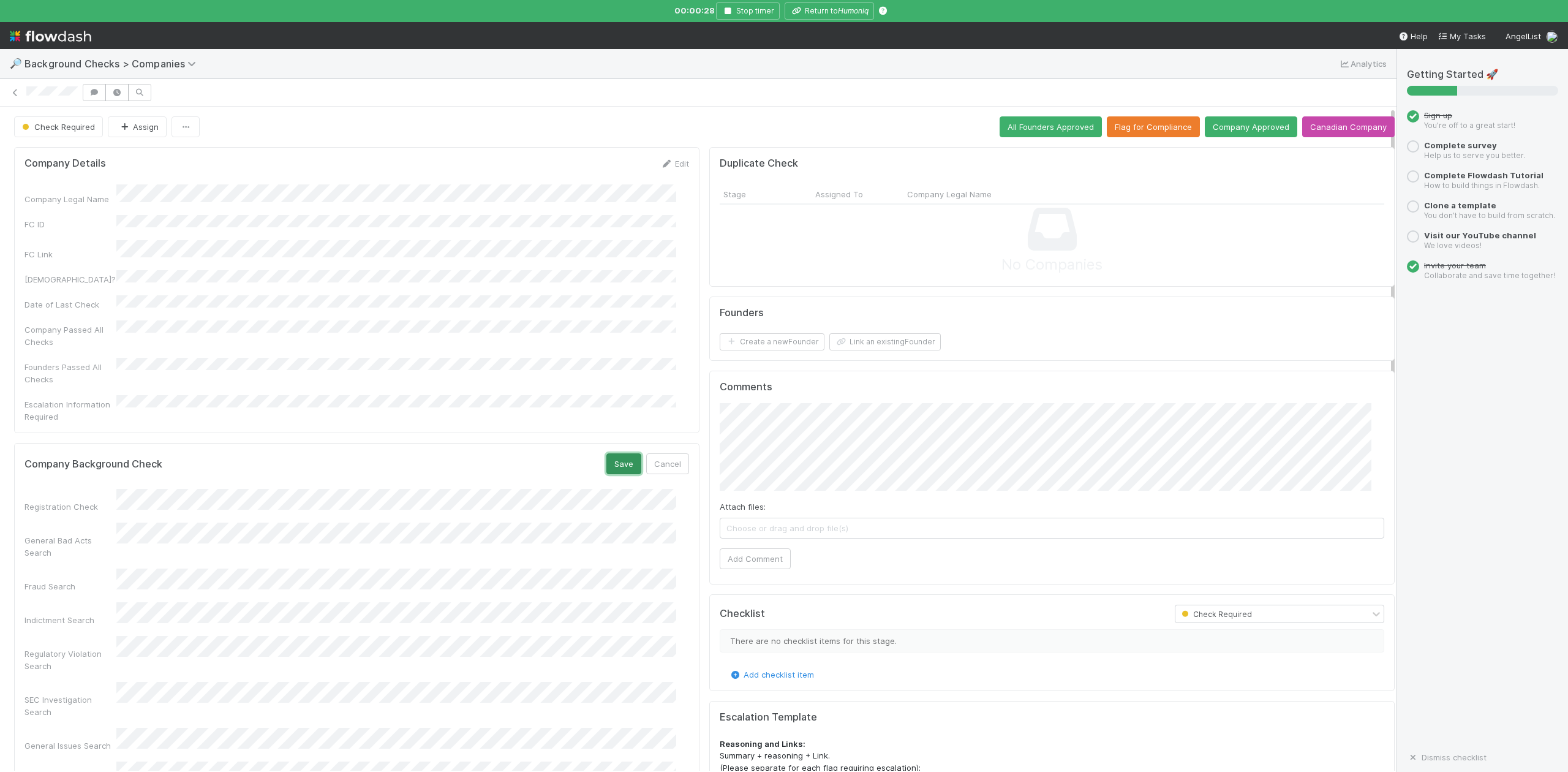
click at [611, 453] on button "Save" at bounding box center [624, 463] width 35 height 21
click at [872, 340] on button "Link an existing Founder" at bounding box center [885, 341] width 112 height 17
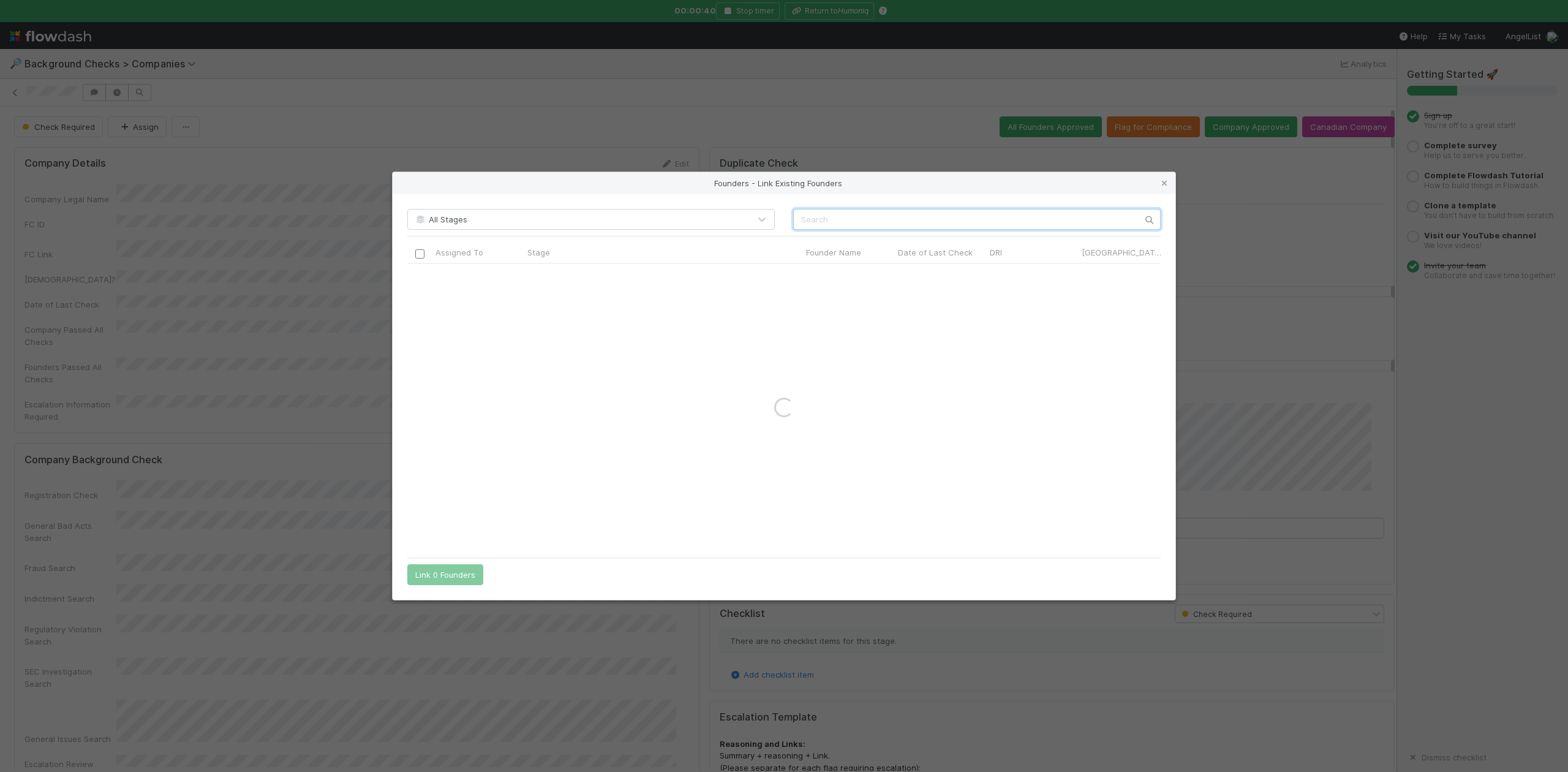
click at [819, 218] on input "text" at bounding box center [977, 219] width 367 height 21
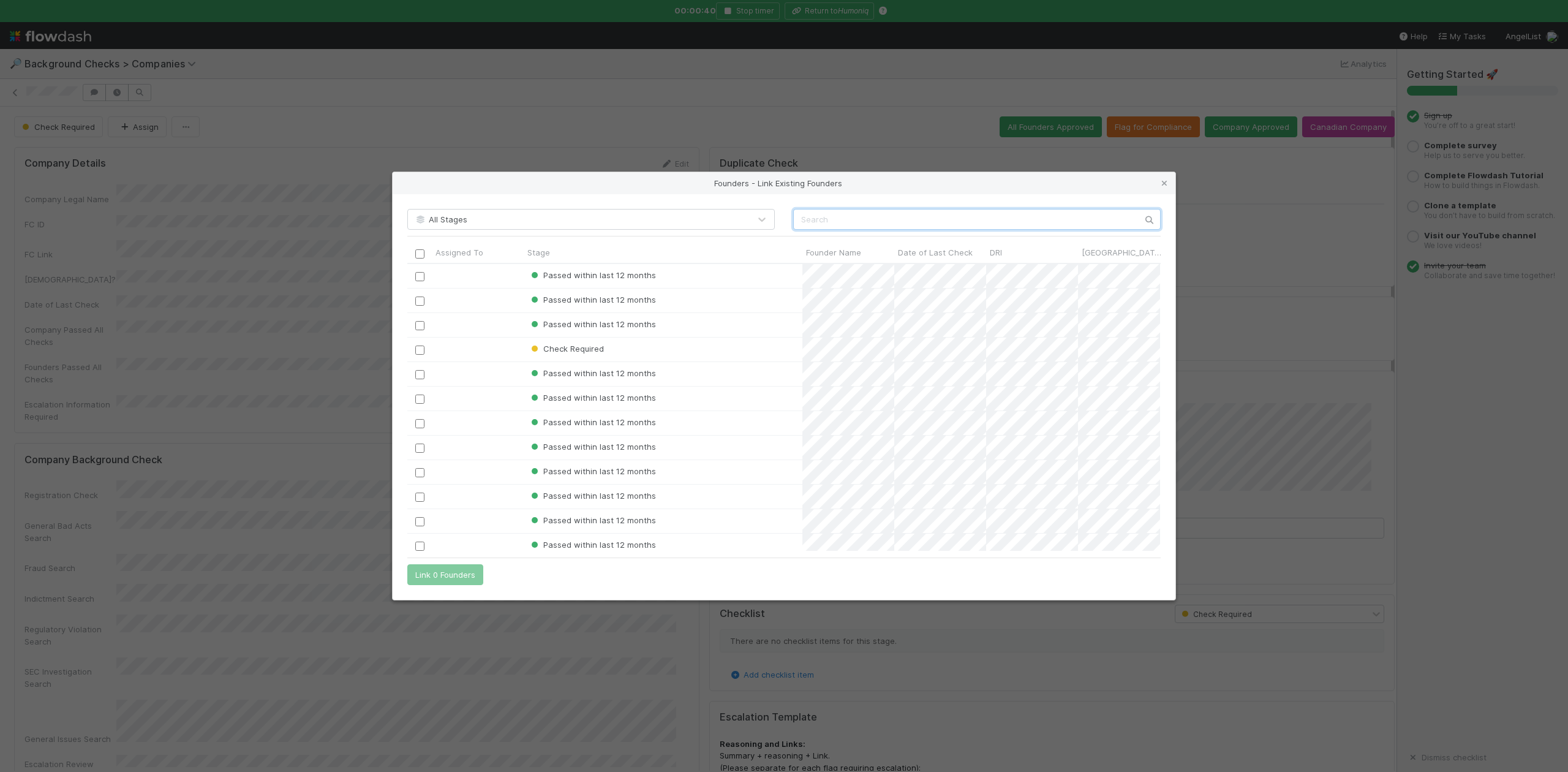
scroll to position [275, 740]
paste input "Todd Sullivan"
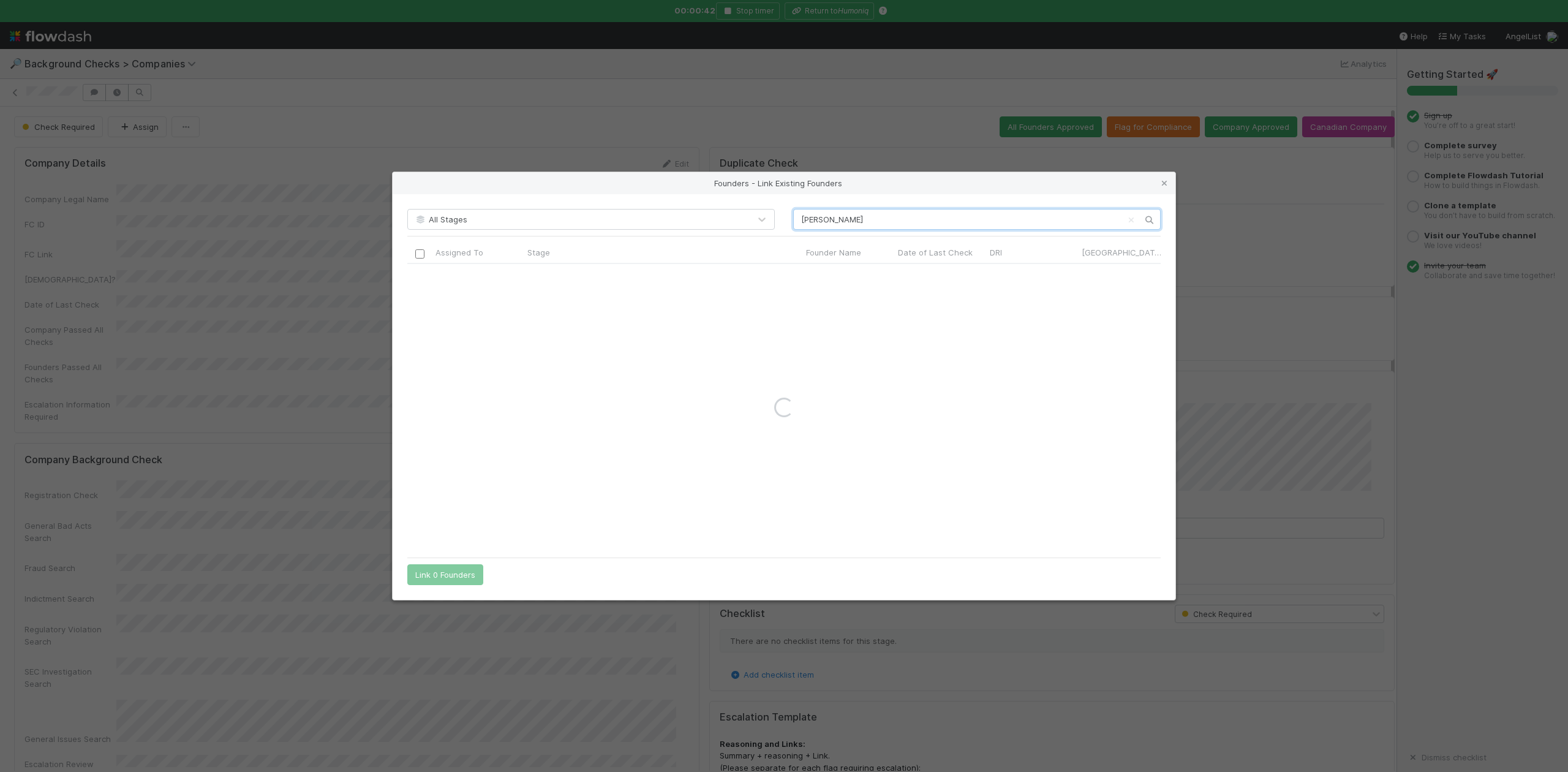
click at [802, 225] on input "Todd Sullivan" at bounding box center [977, 219] width 367 height 21
click at [870, 226] on input "Todd Sullivan" at bounding box center [977, 219] width 367 height 21
type input "Todd Sullivan"
click at [1161, 186] on link at bounding box center [1164, 183] width 12 height 12
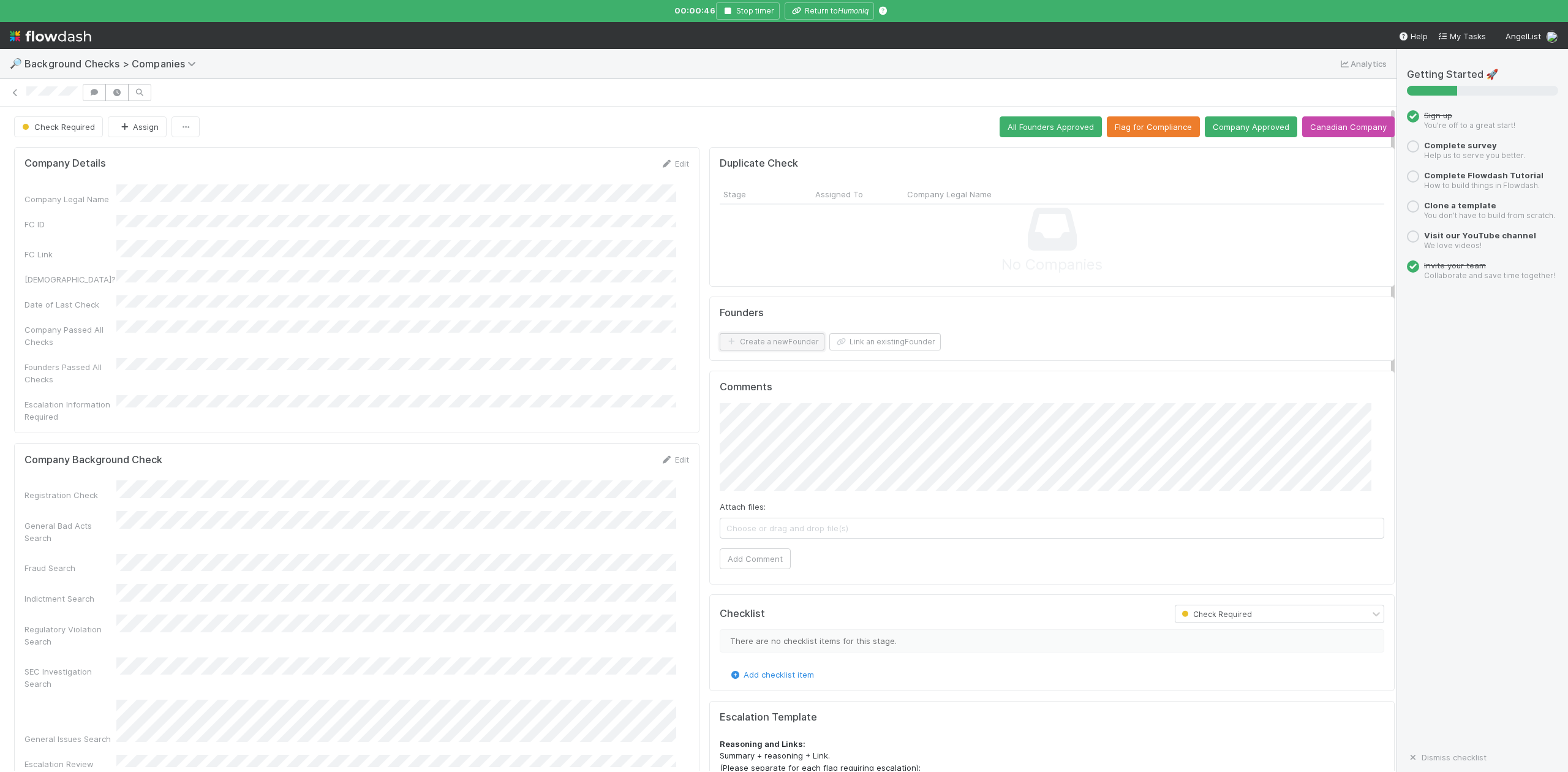
click at [759, 343] on button "Create a new Founder" at bounding box center [771, 341] width 105 height 17
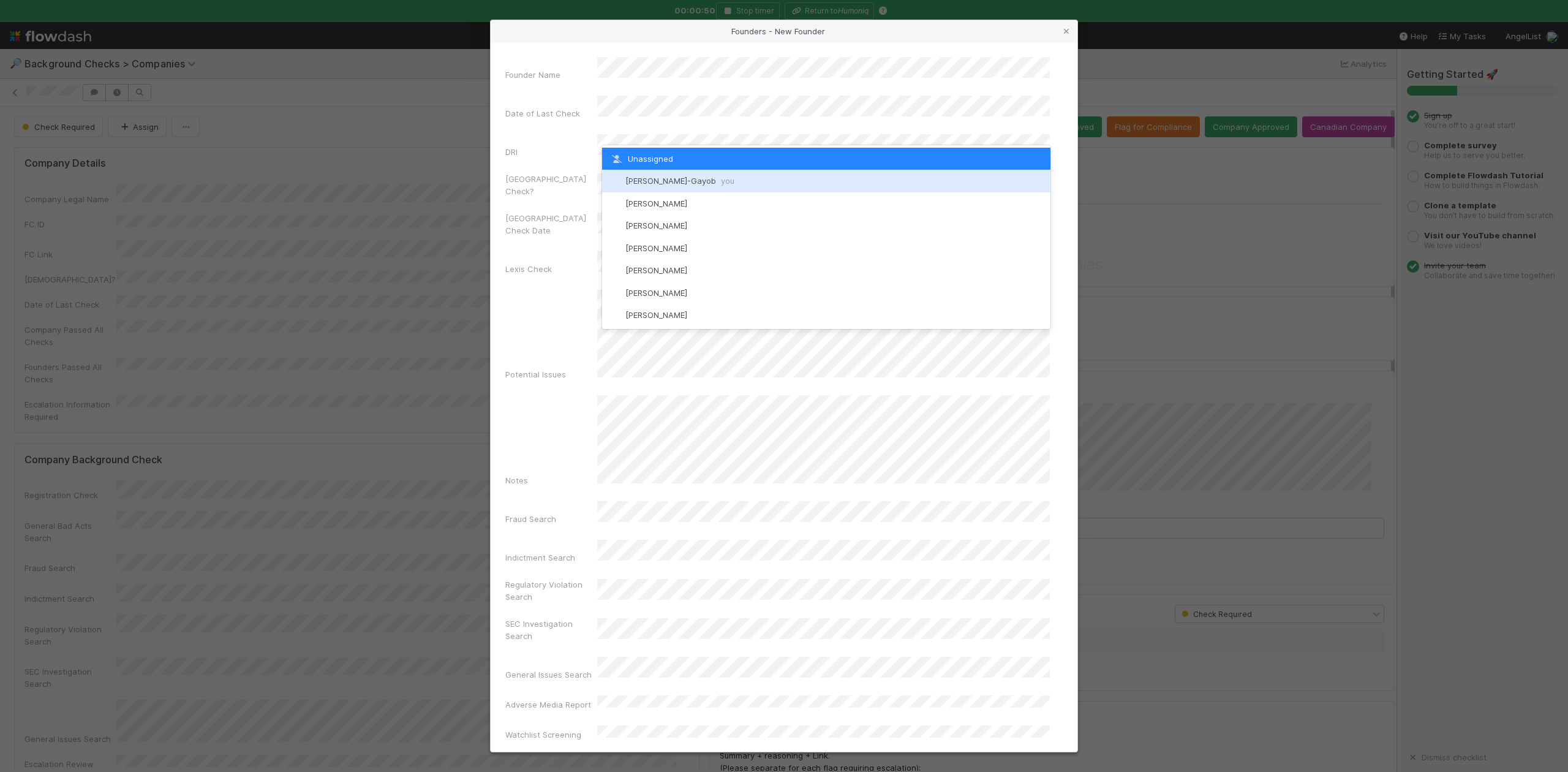
click at [667, 175] on div "[PERSON_NAME]-Gayob you" at bounding box center [826, 181] width 447 height 22
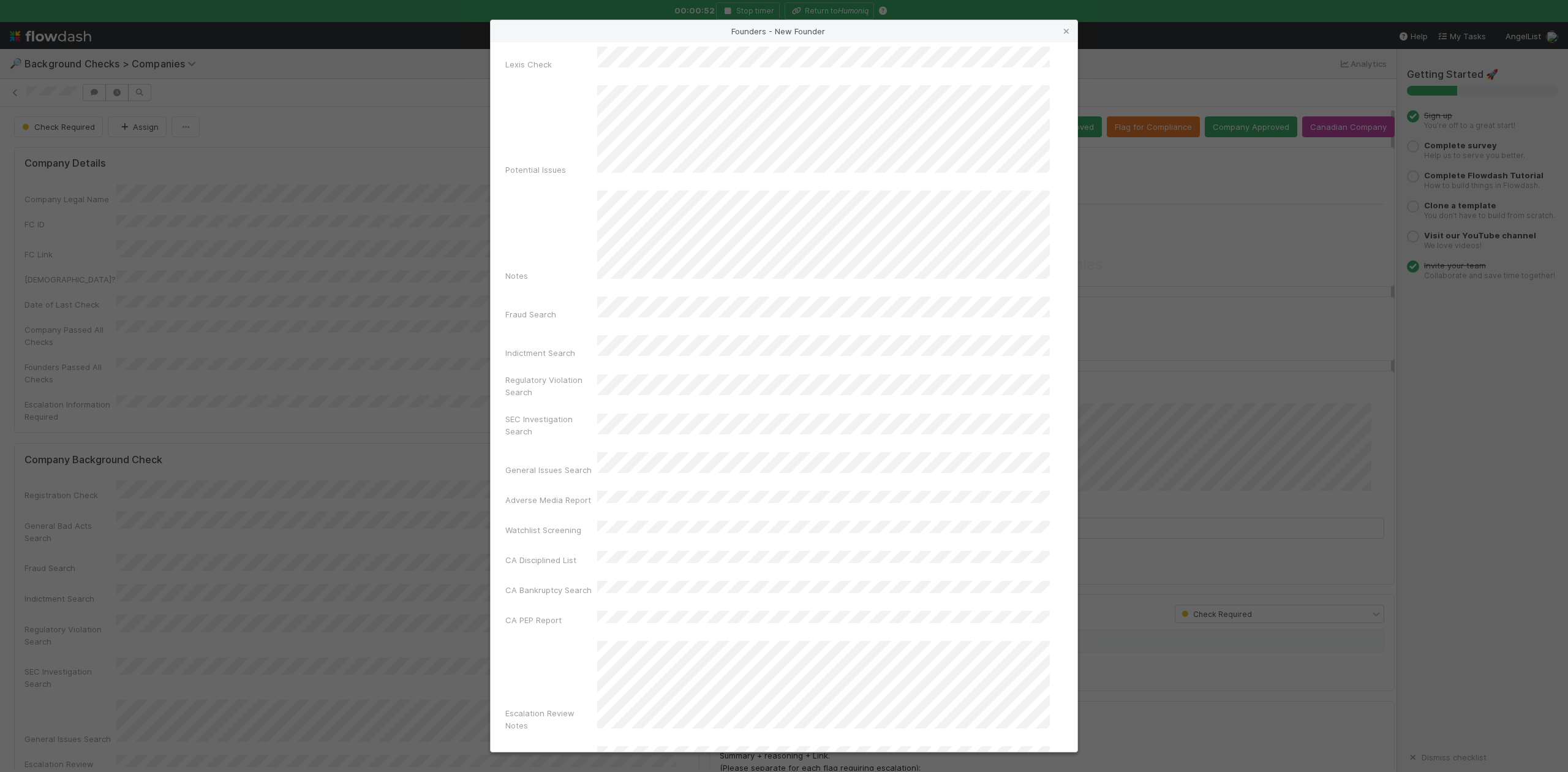
scroll to position [283, 0]
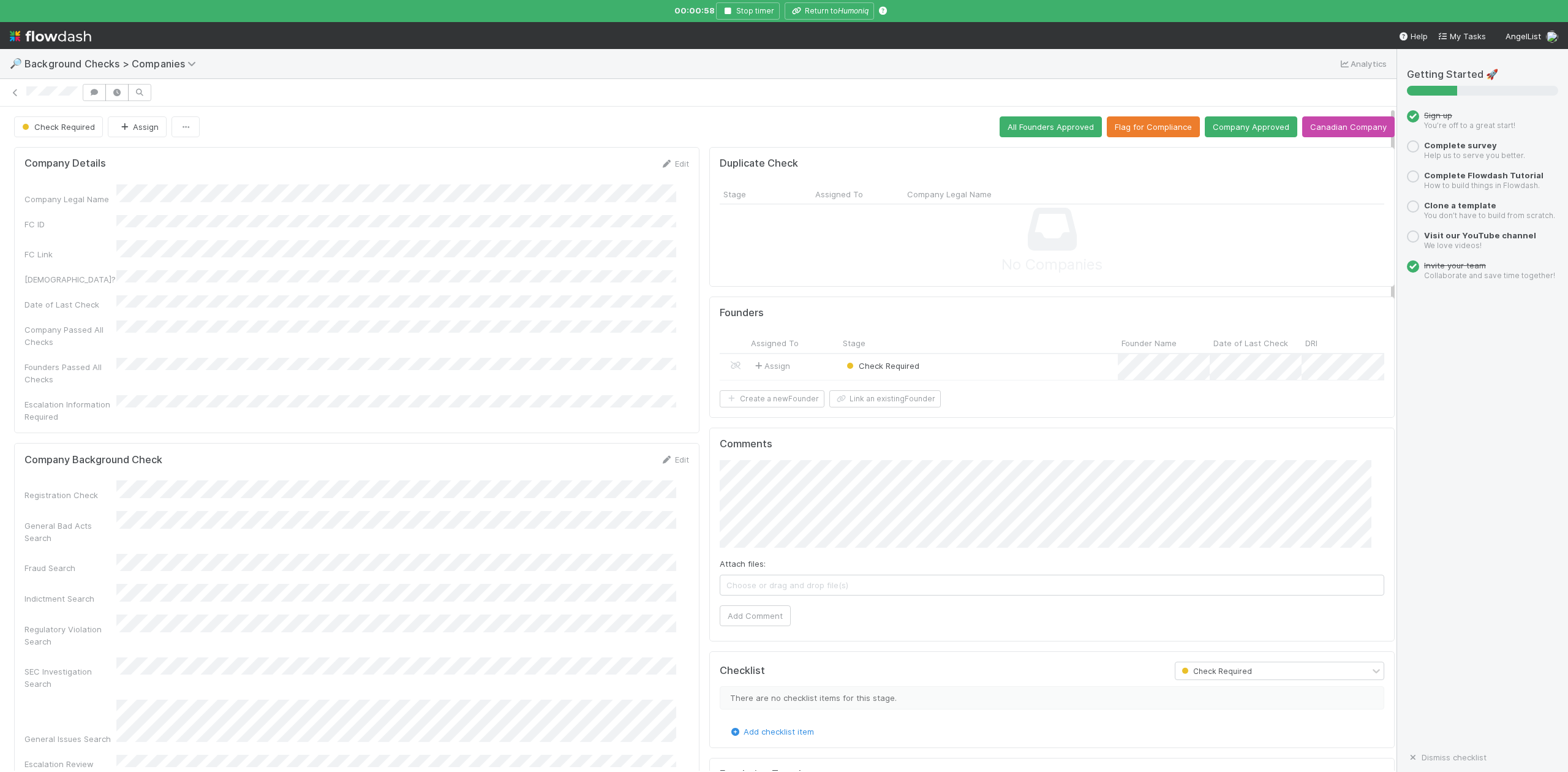
click at [988, 367] on div "Check Required" at bounding box center [979, 366] width 278 height 26
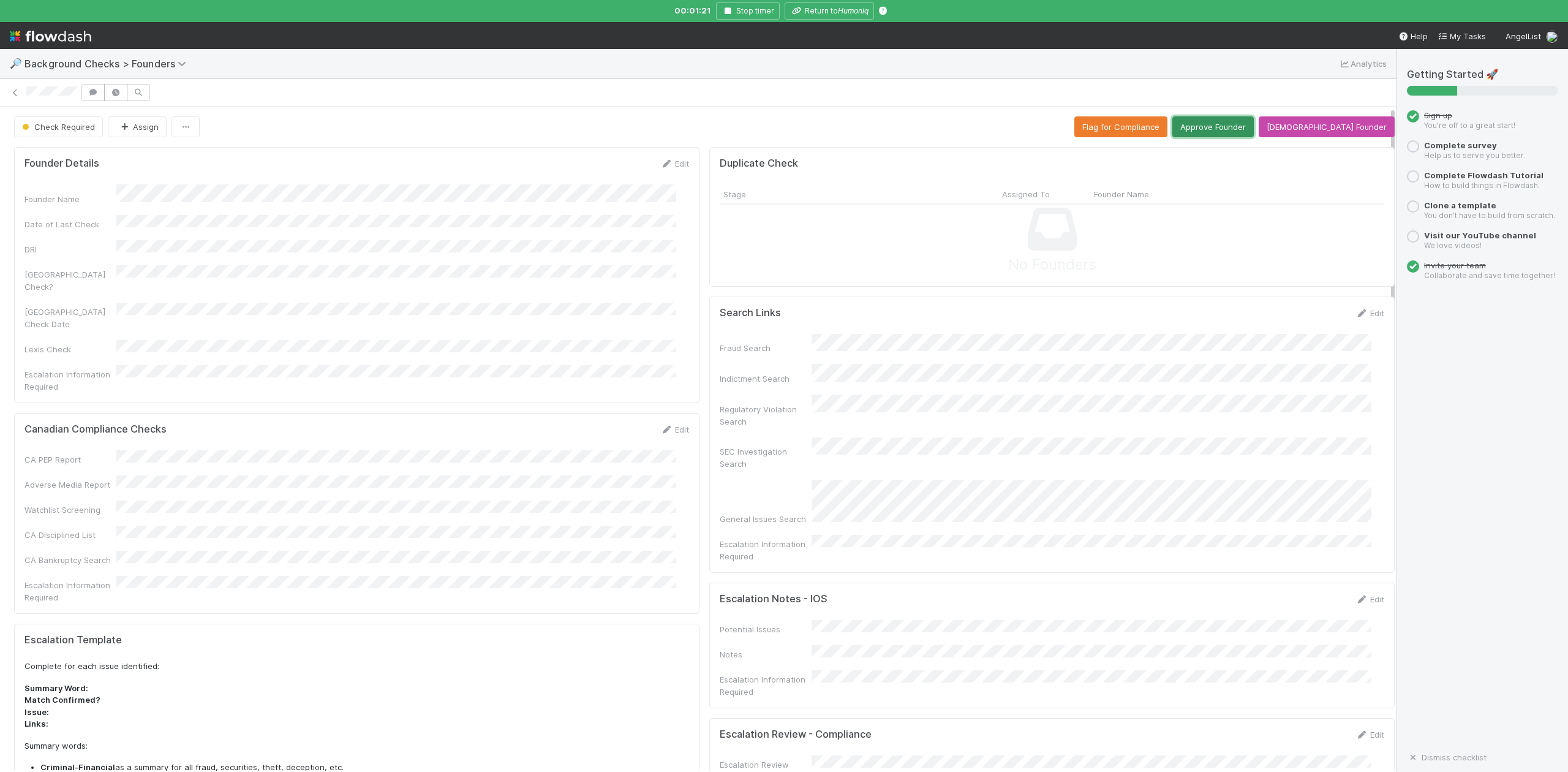
click at [1238, 124] on button "Approve Founder" at bounding box center [1213, 126] width 82 height 21
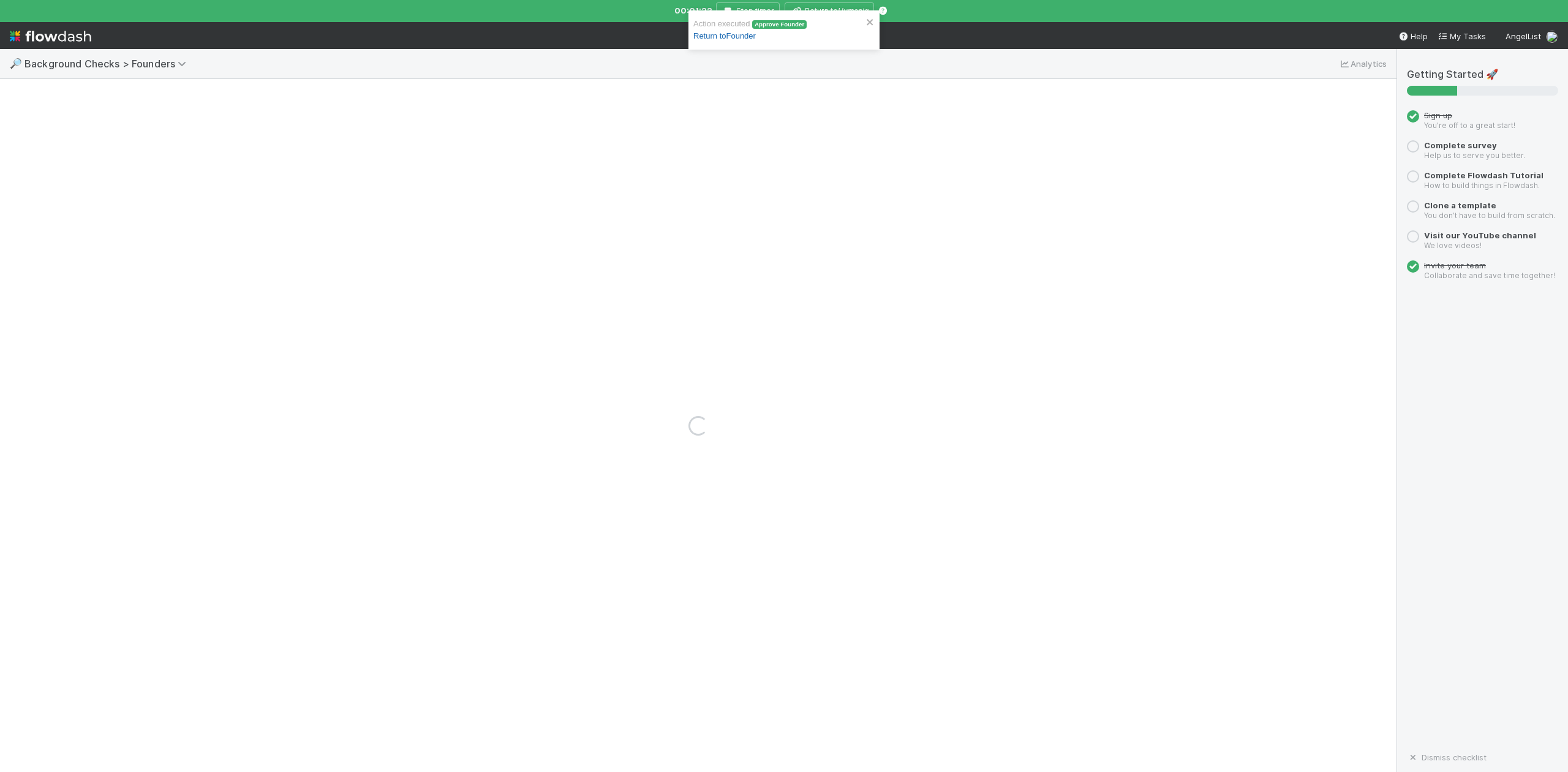
click at [730, 35] on link "Return to Founder" at bounding box center [724, 35] width 63 height 9
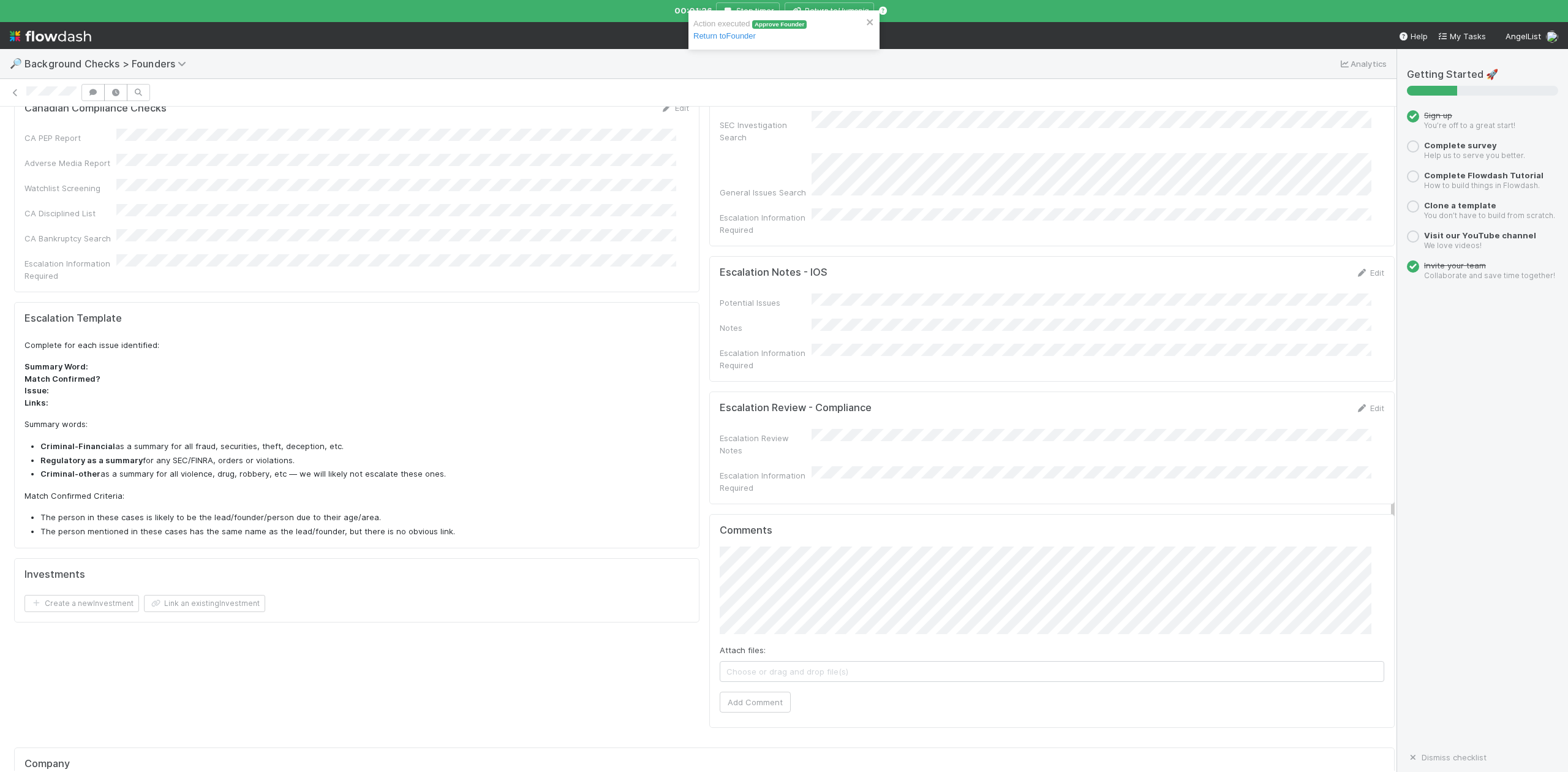
scroll to position [706, 0]
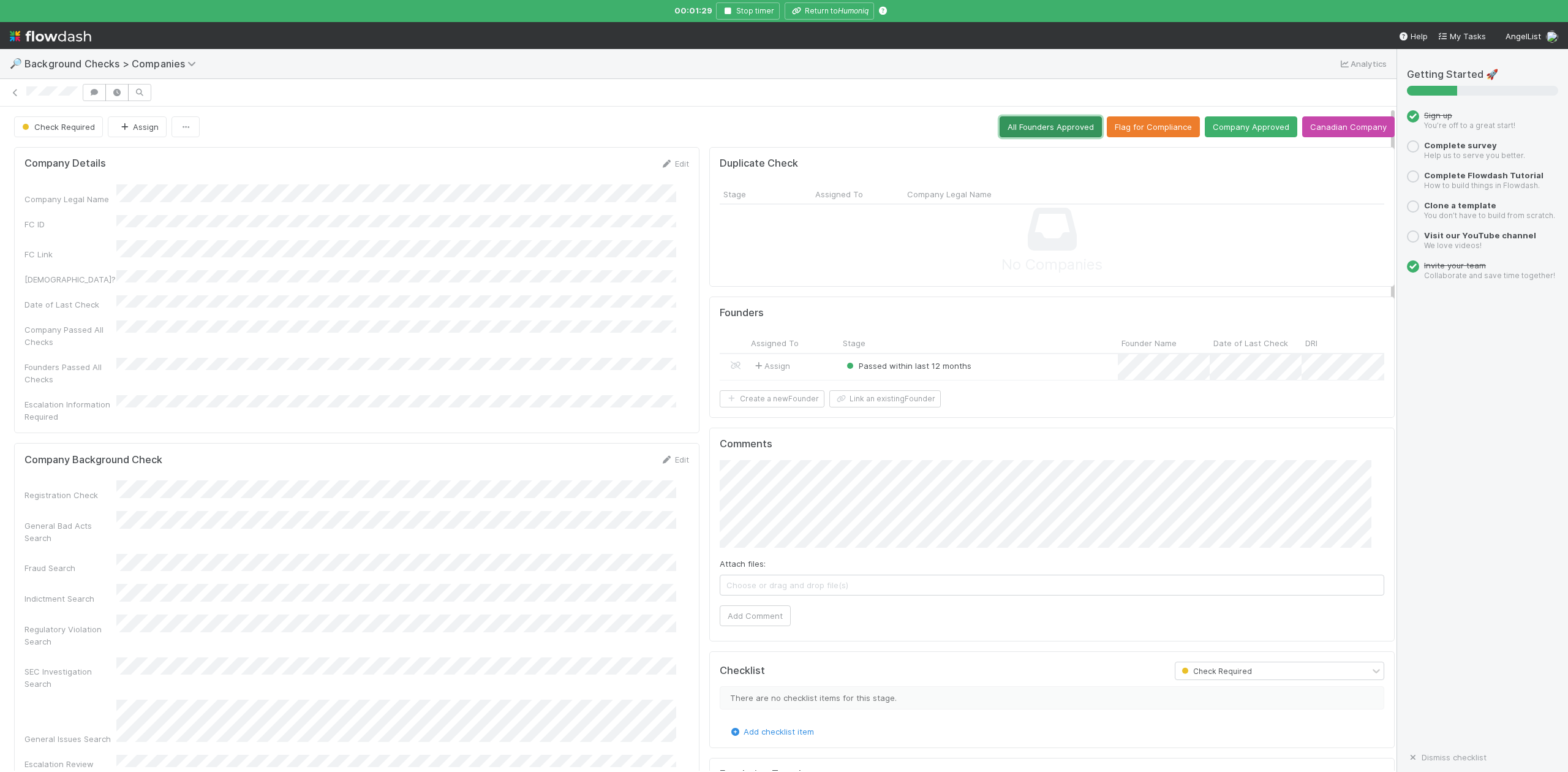
click at [1021, 132] on button "All Founders Approved" at bounding box center [1050, 126] width 102 height 21
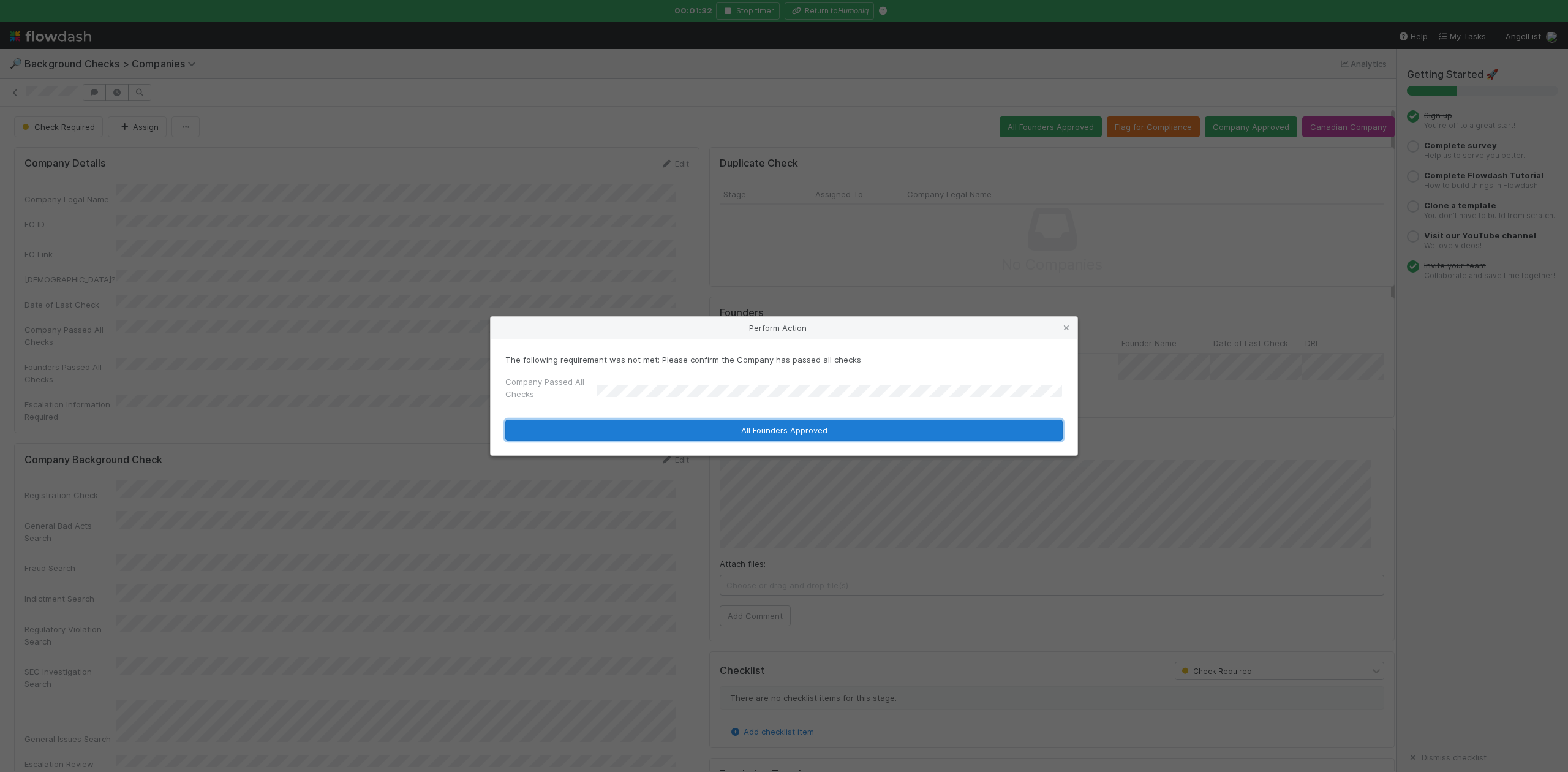
click at [663, 433] on button "All Founders Approved" at bounding box center [784, 429] width 558 height 21
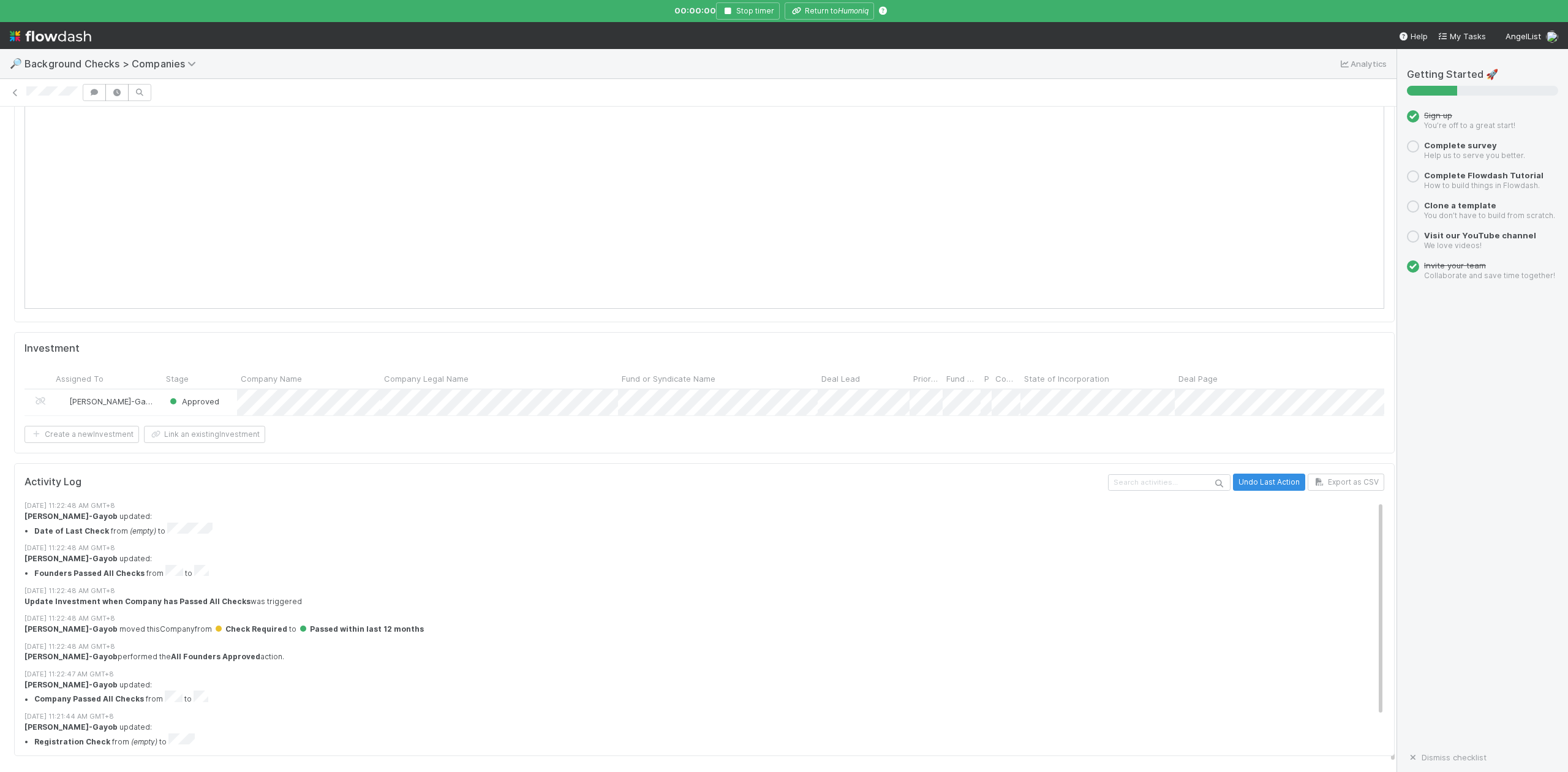
scroll to position [1165, 0]
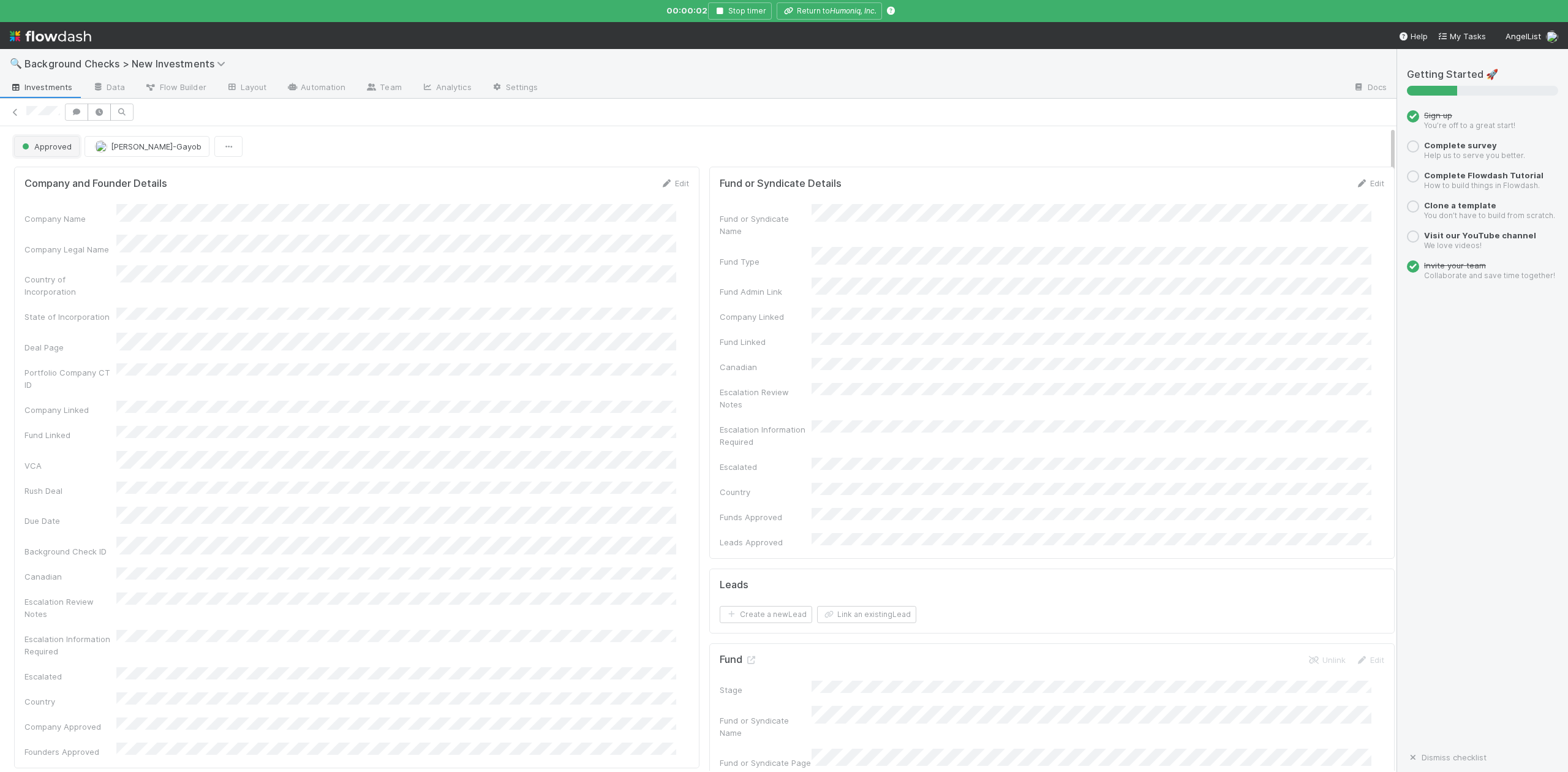
click at [55, 156] on button "Approved" at bounding box center [46, 146] width 65 height 21
click at [56, 202] on span "In Progress" at bounding box center [46, 201] width 58 height 10
click at [1344, 148] on link "Actions" at bounding box center [1369, 146] width 50 height 21
click at [1261, 173] on button "Finish" at bounding box center [1327, 172] width 136 height 17
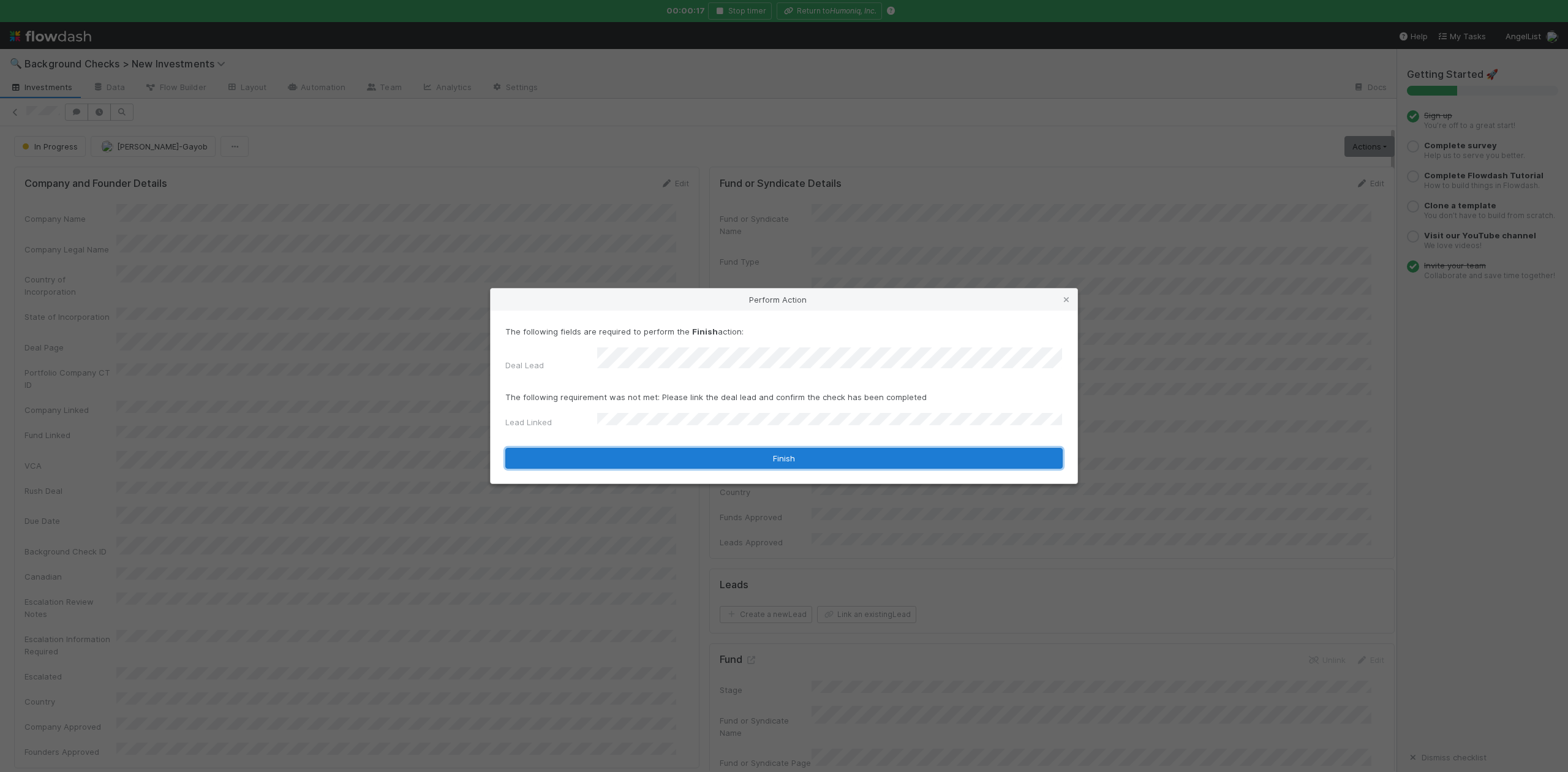
click at [628, 455] on button "Finish" at bounding box center [784, 457] width 558 height 21
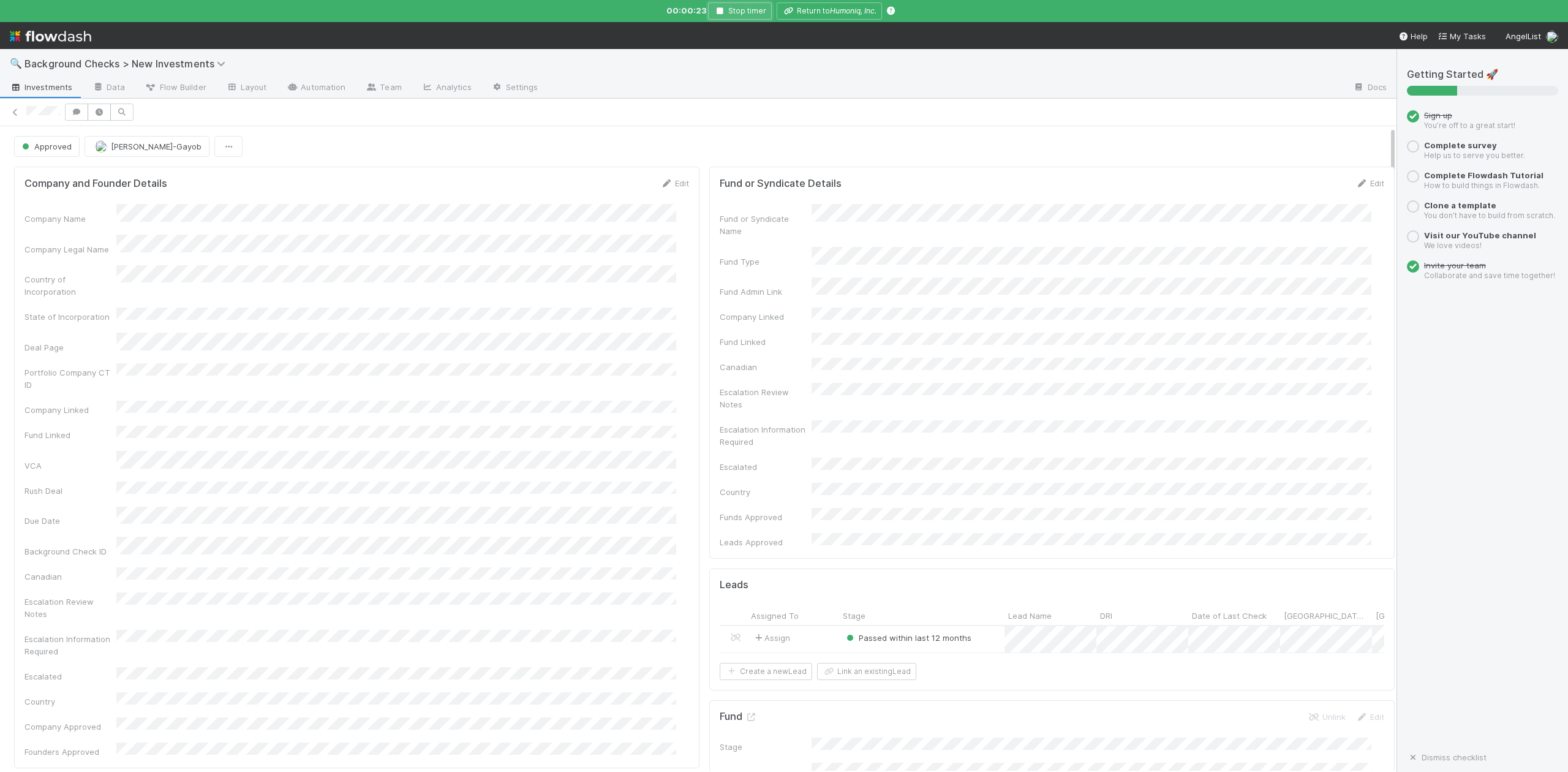
click at [721, 11] on icon "button" at bounding box center [719, 11] width 12 height 7
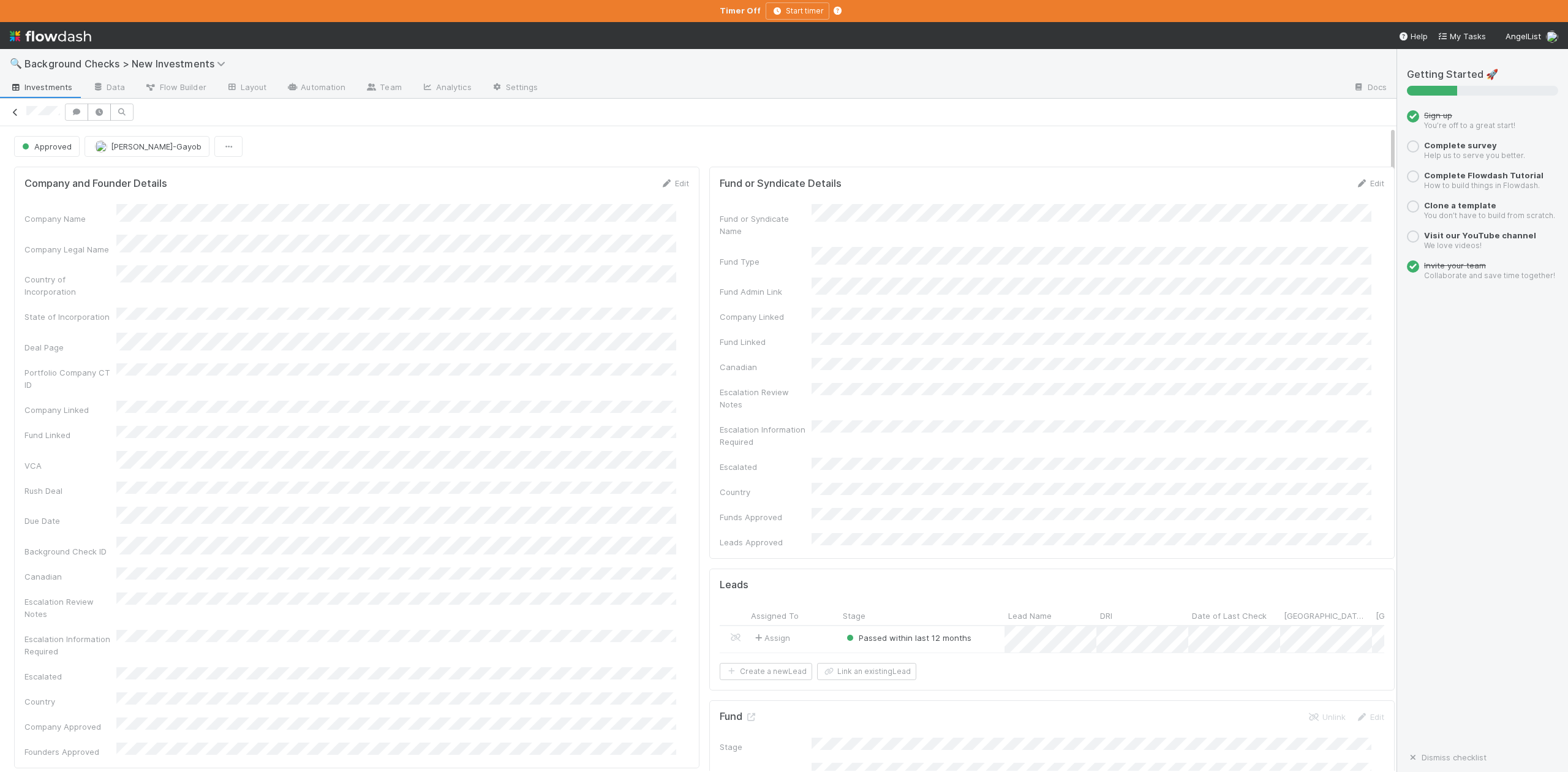
click at [15, 115] on icon at bounding box center [15, 112] width 12 height 8
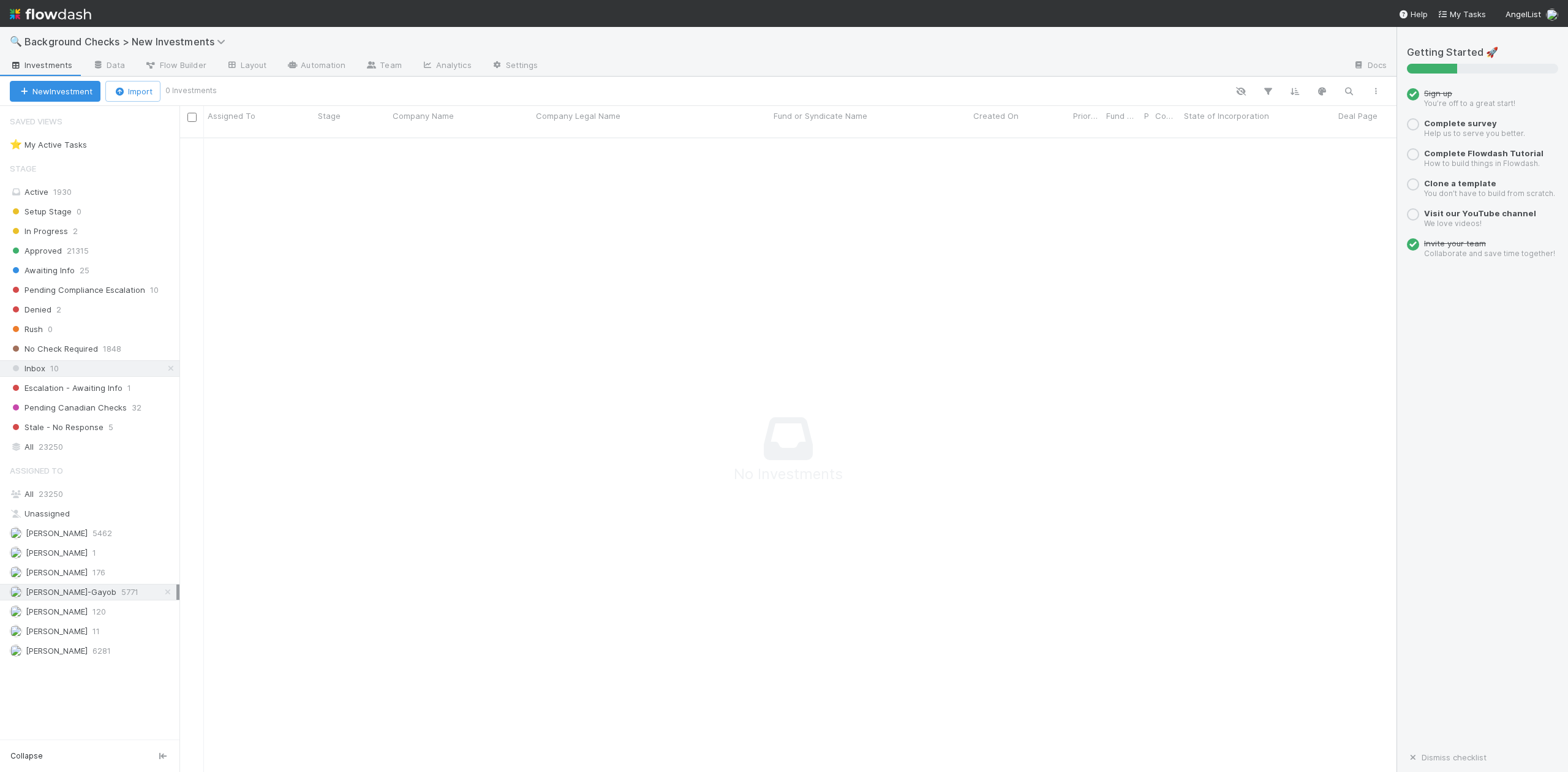
scroll to position [13, 13]
click at [48, 229] on span "In Progress" at bounding box center [39, 231] width 58 height 15
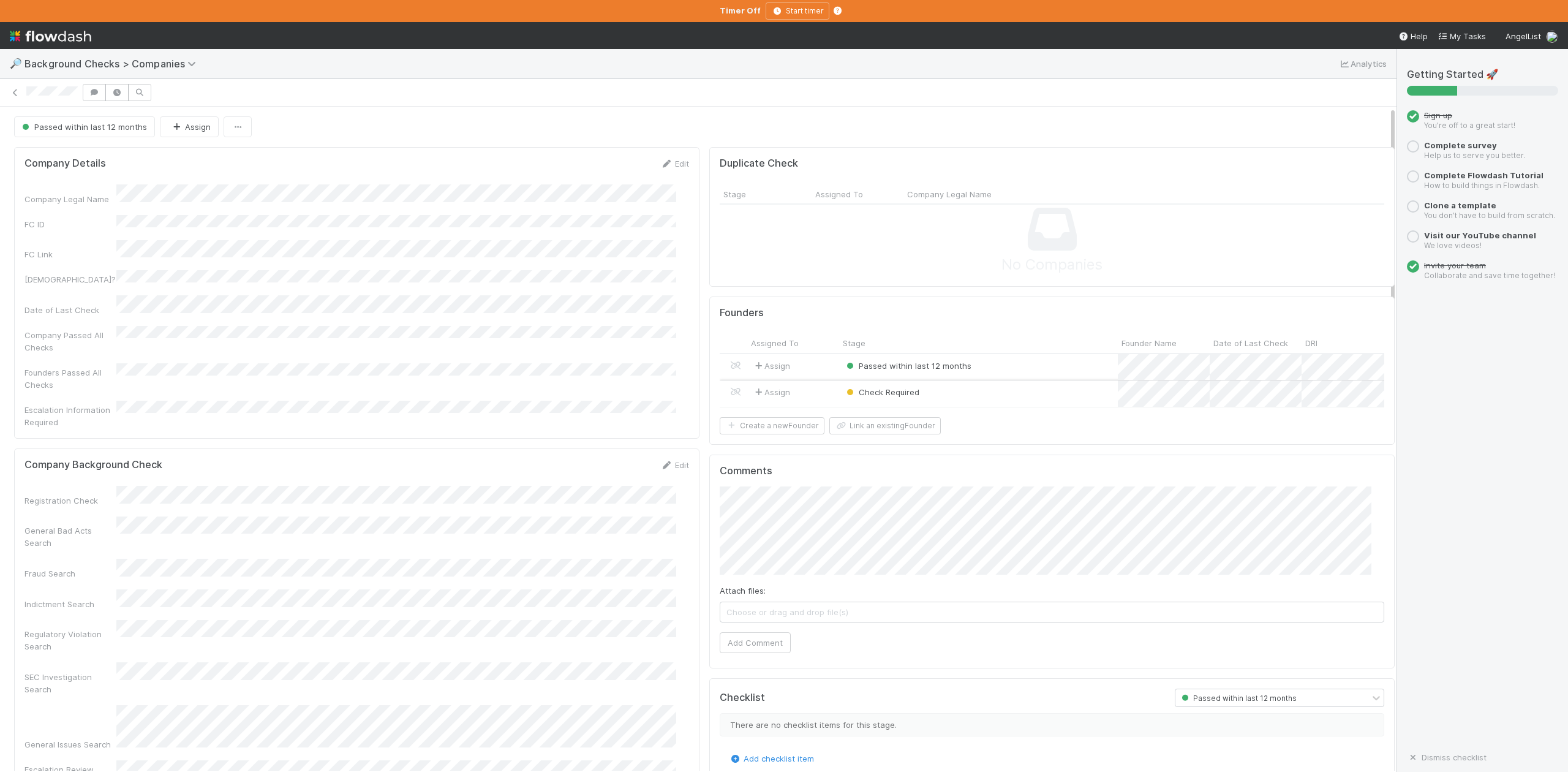
click at [940, 393] on div "Check Required" at bounding box center [979, 393] width 278 height 26
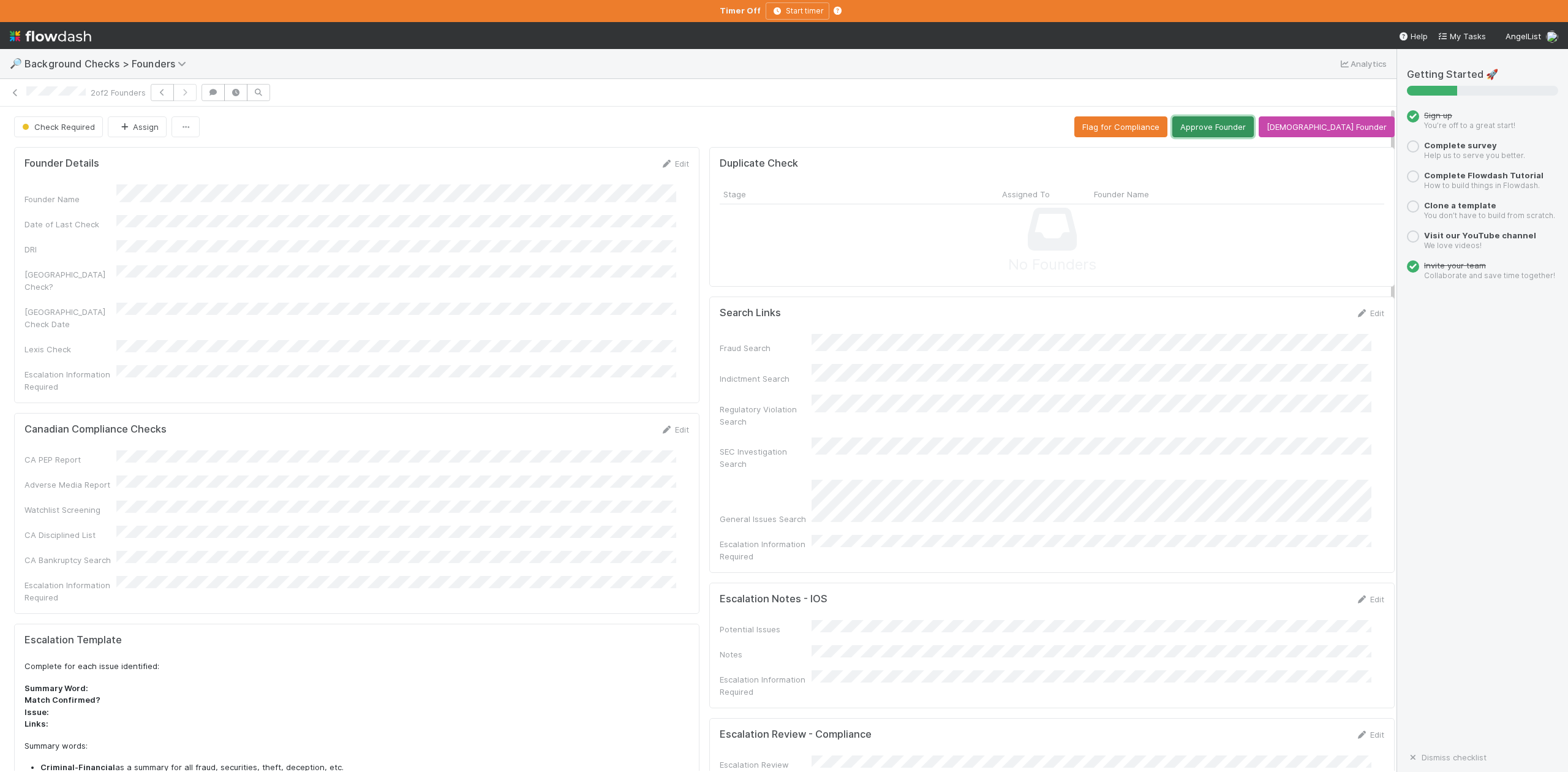
click at [1240, 125] on button "Approve Founder" at bounding box center [1213, 126] width 82 height 21
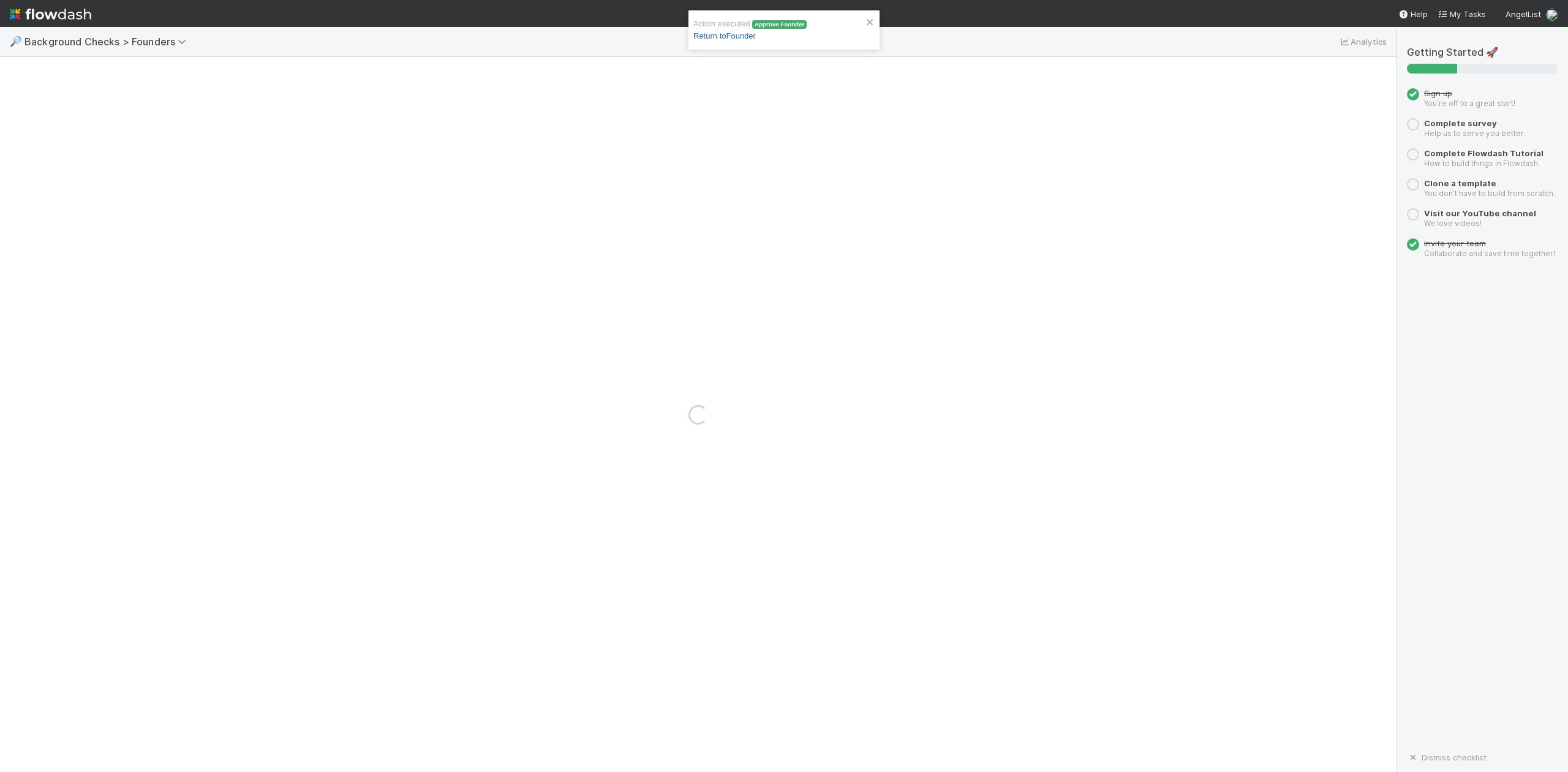
click at [739, 37] on link "Return to Founder" at bounding box center [724, 35] width 63 height 9
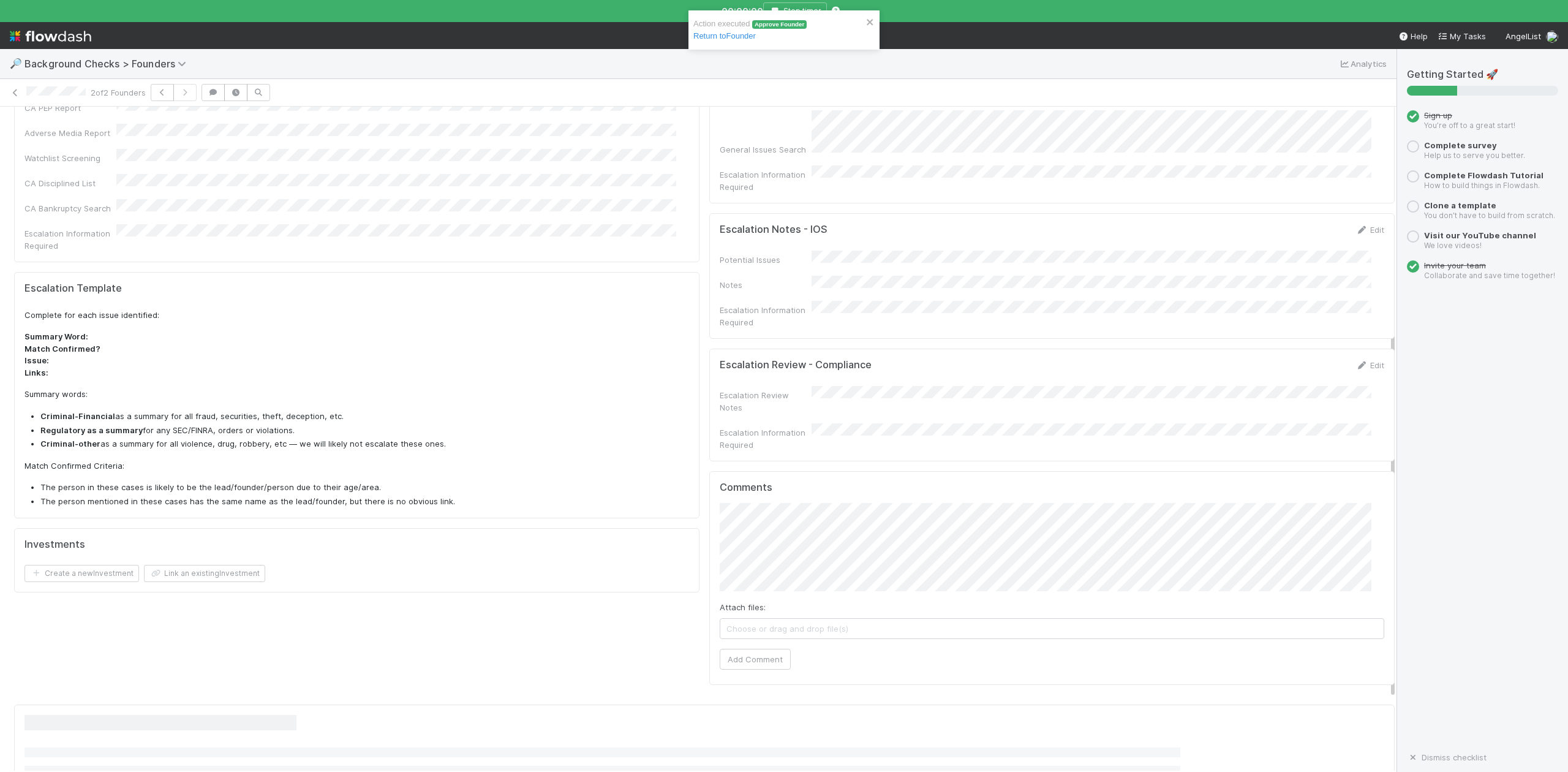
scroll to position [363, 0]
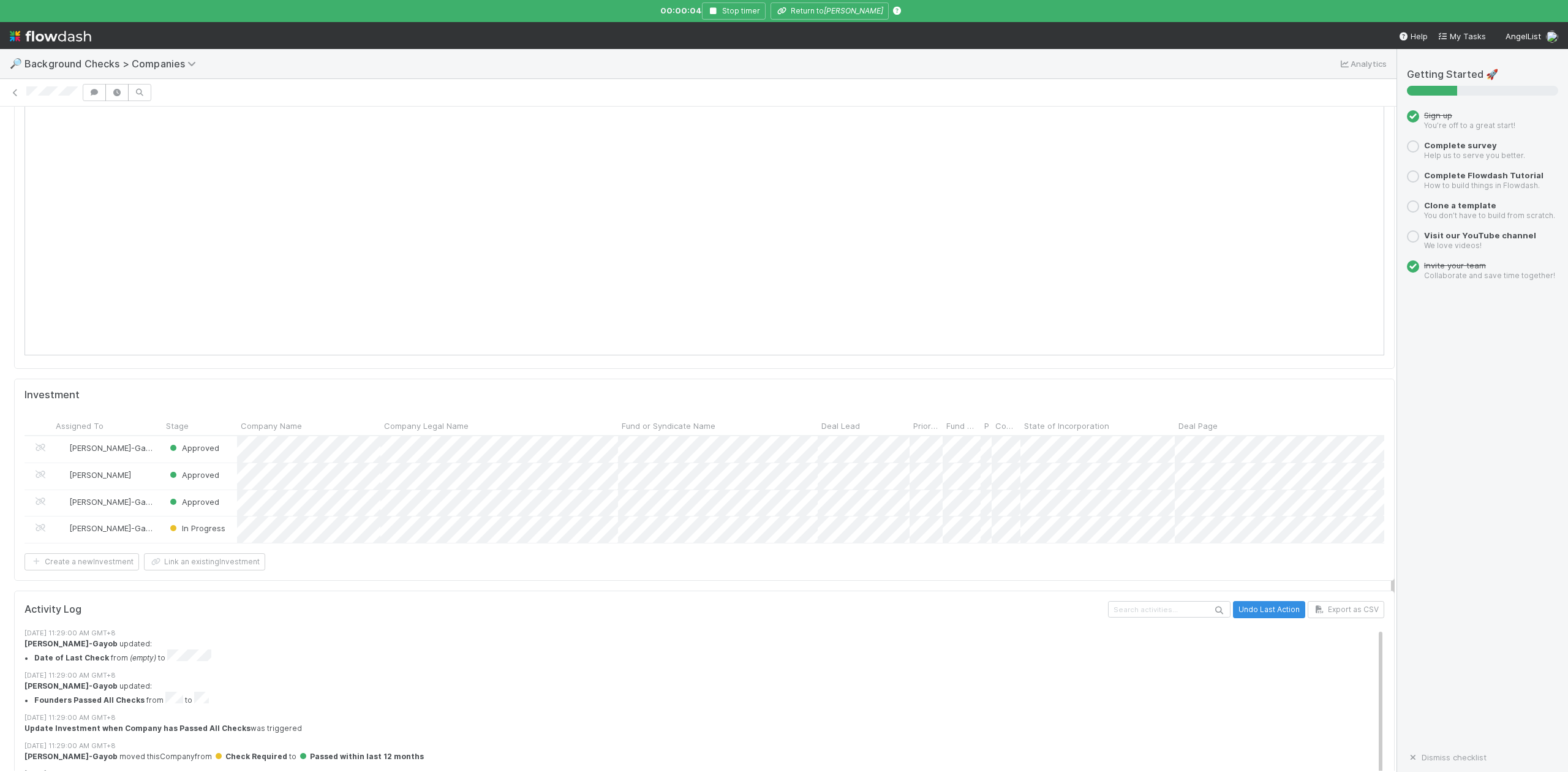
scroll to position [1225, 0]
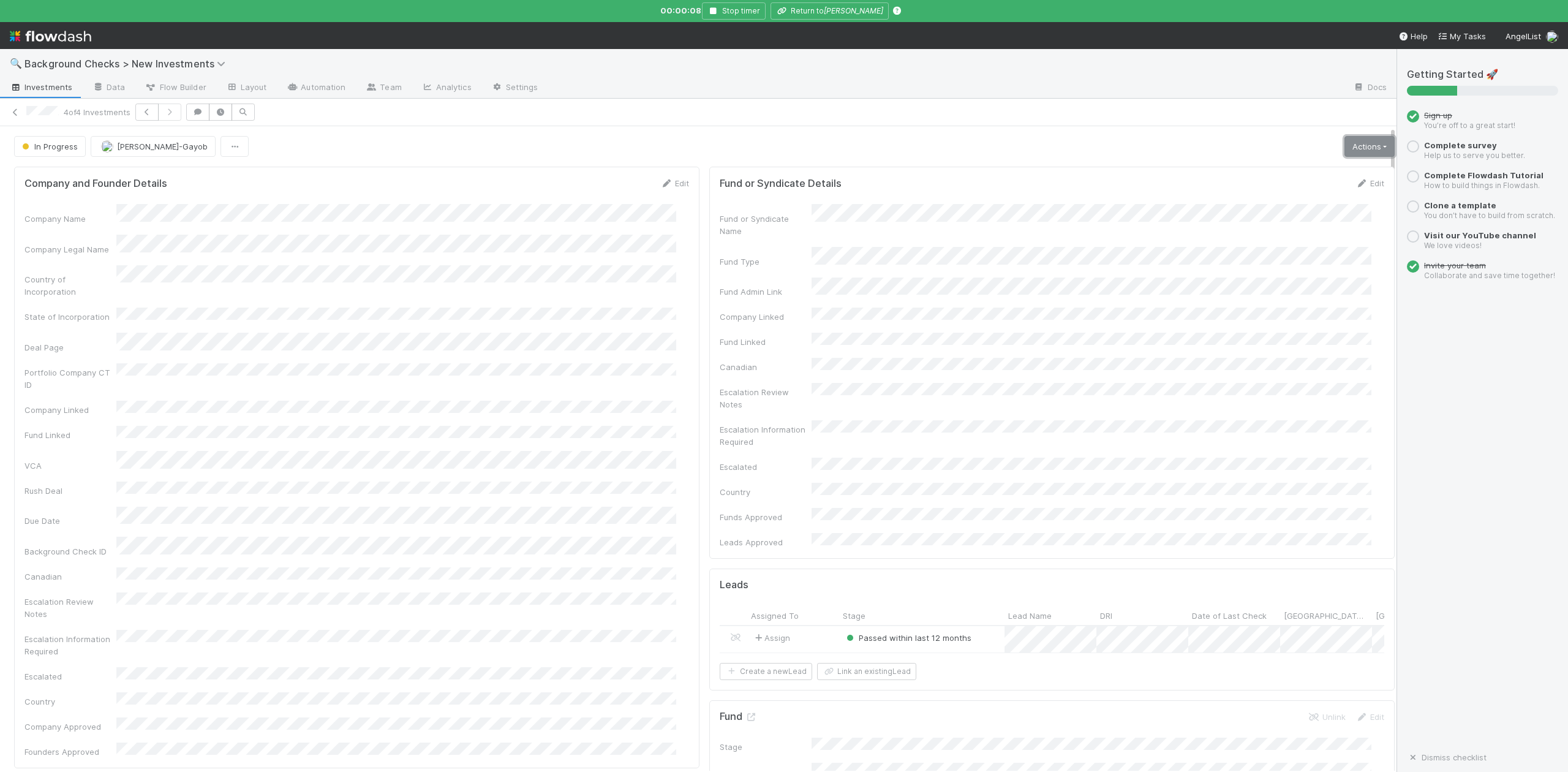
click at [1344, 148] on link "Actions" at bounding box center [1369, 146] width 50 height 21
click at [1267, 177] on button "Finish" at bounding box center [1327, 172] width 136 height 17
click at [719, 13] on icon "button" at bounding box center [713, 11] width 12 height 7
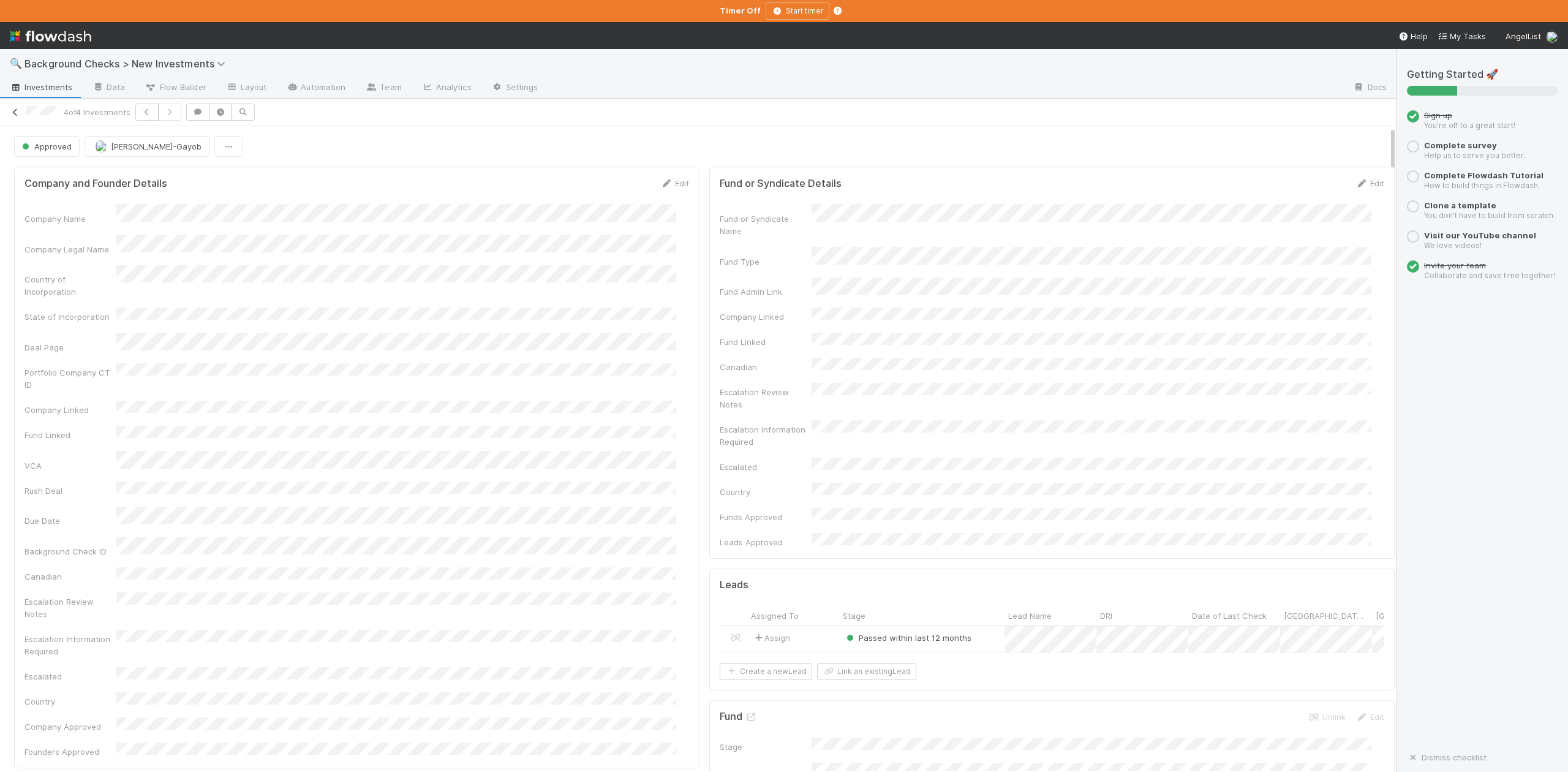
click at [14, 113] on icon at bounding box center [15, 112] width 12 height 8
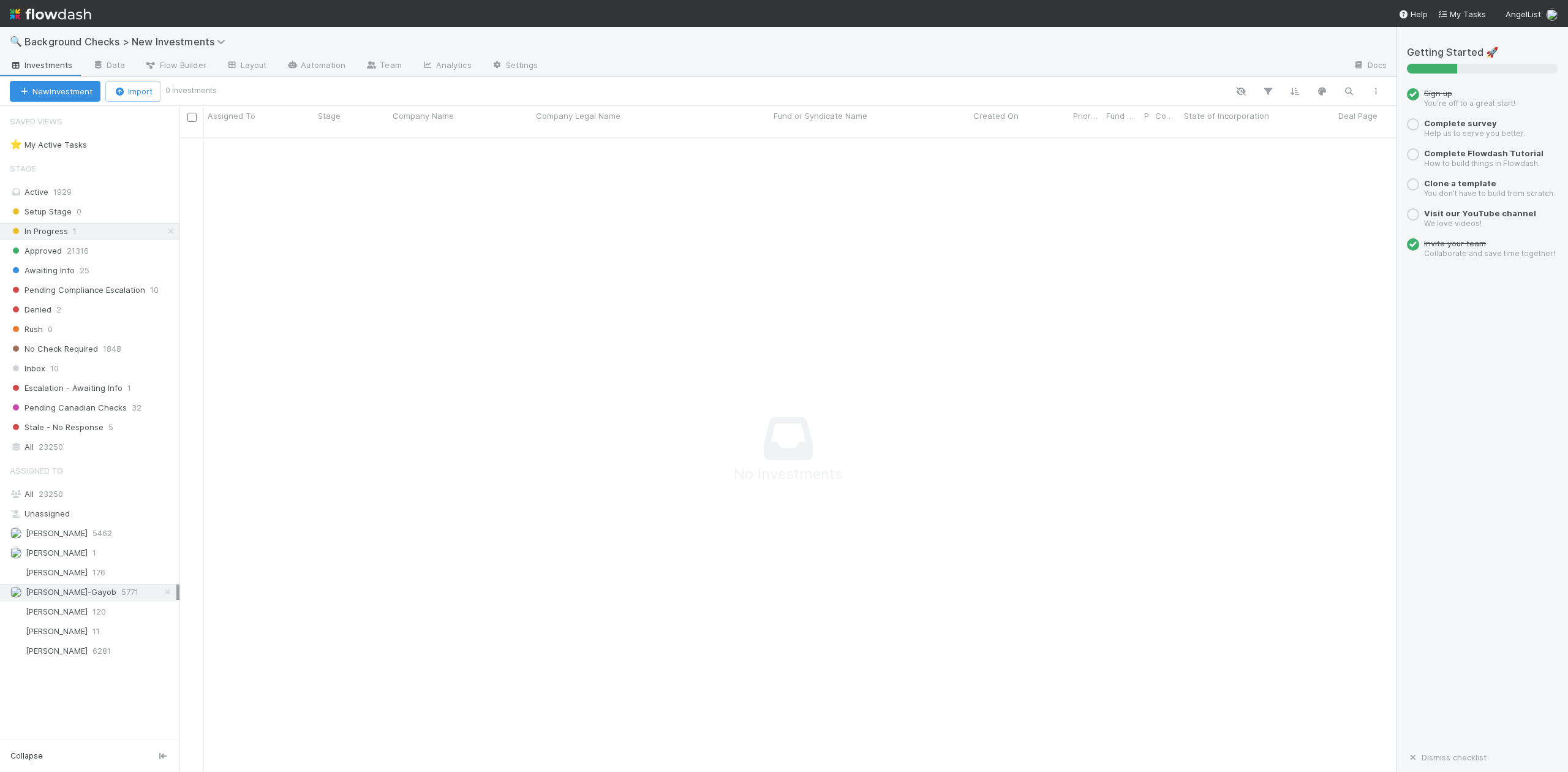
scroll to position [13, 13]
click at [75, 275] on div "Awaiting Info 25" at bounding box center [95, 270] width 170 height 15
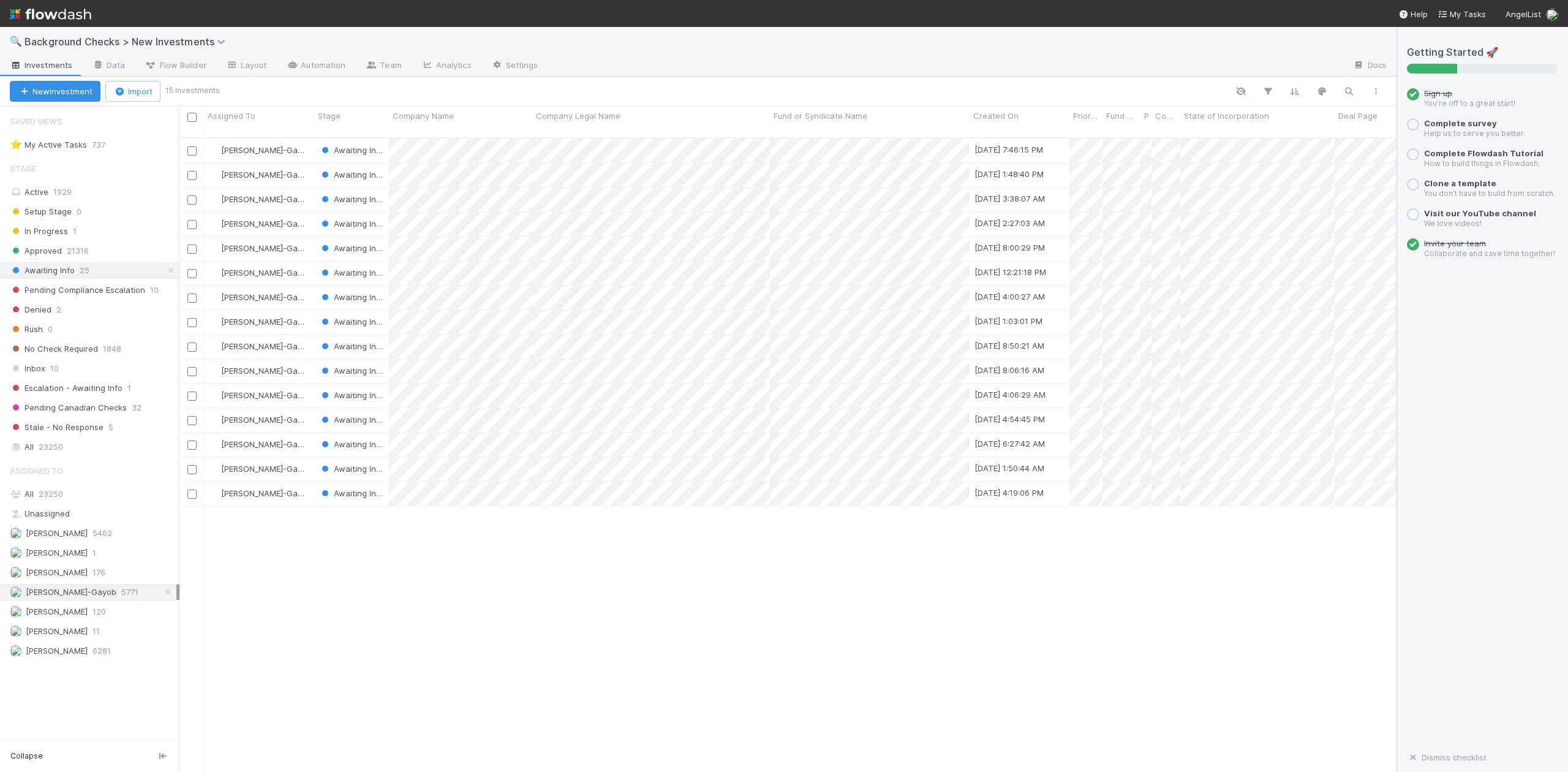
scroll to position [632, 1206]
click at [564, 571] on div at bounding box center [784, 386] width 1568 height 772
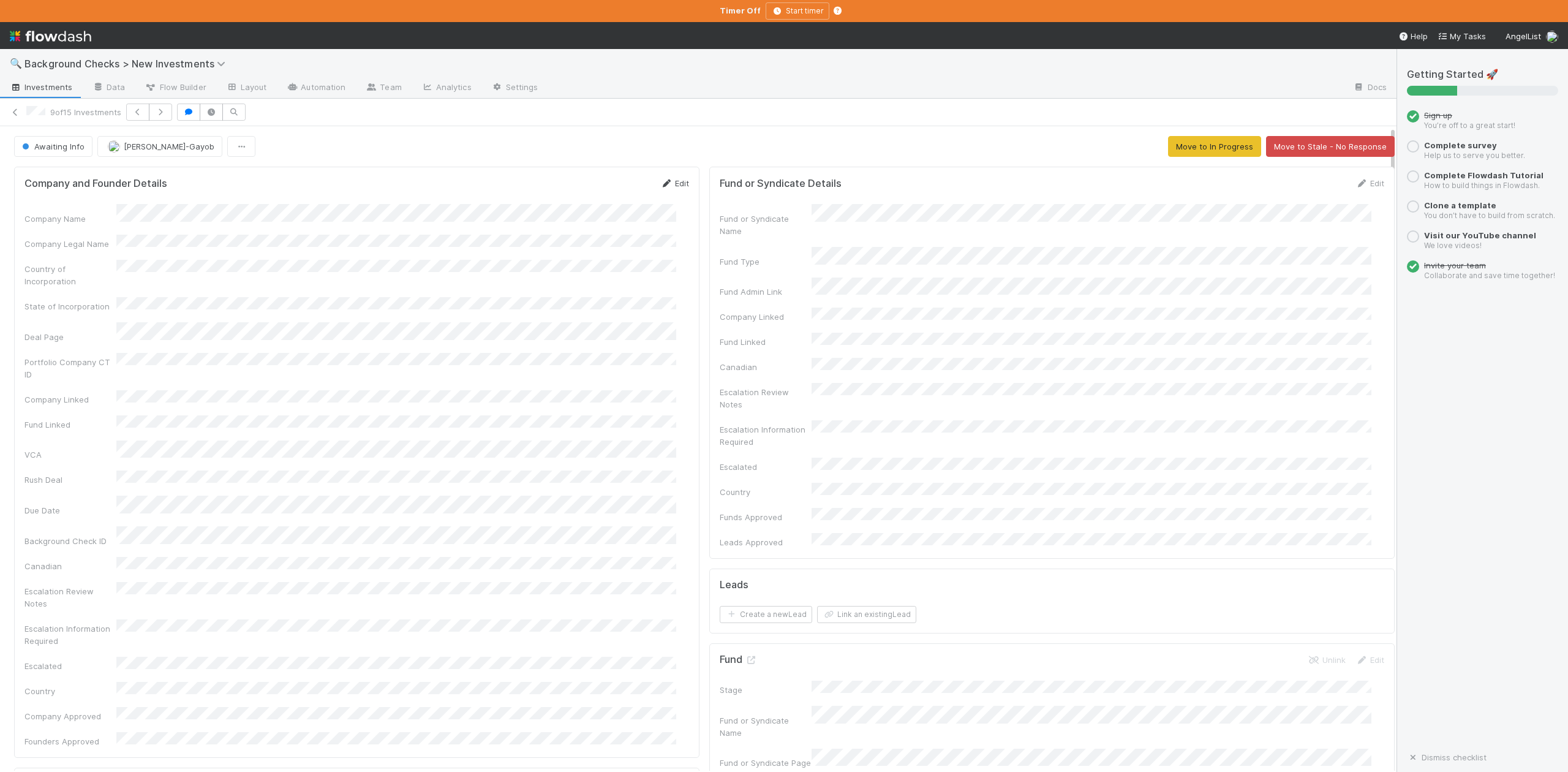
click at [665, 185] on link "Edit" at bounding box center [675, 183] width 29 height 10
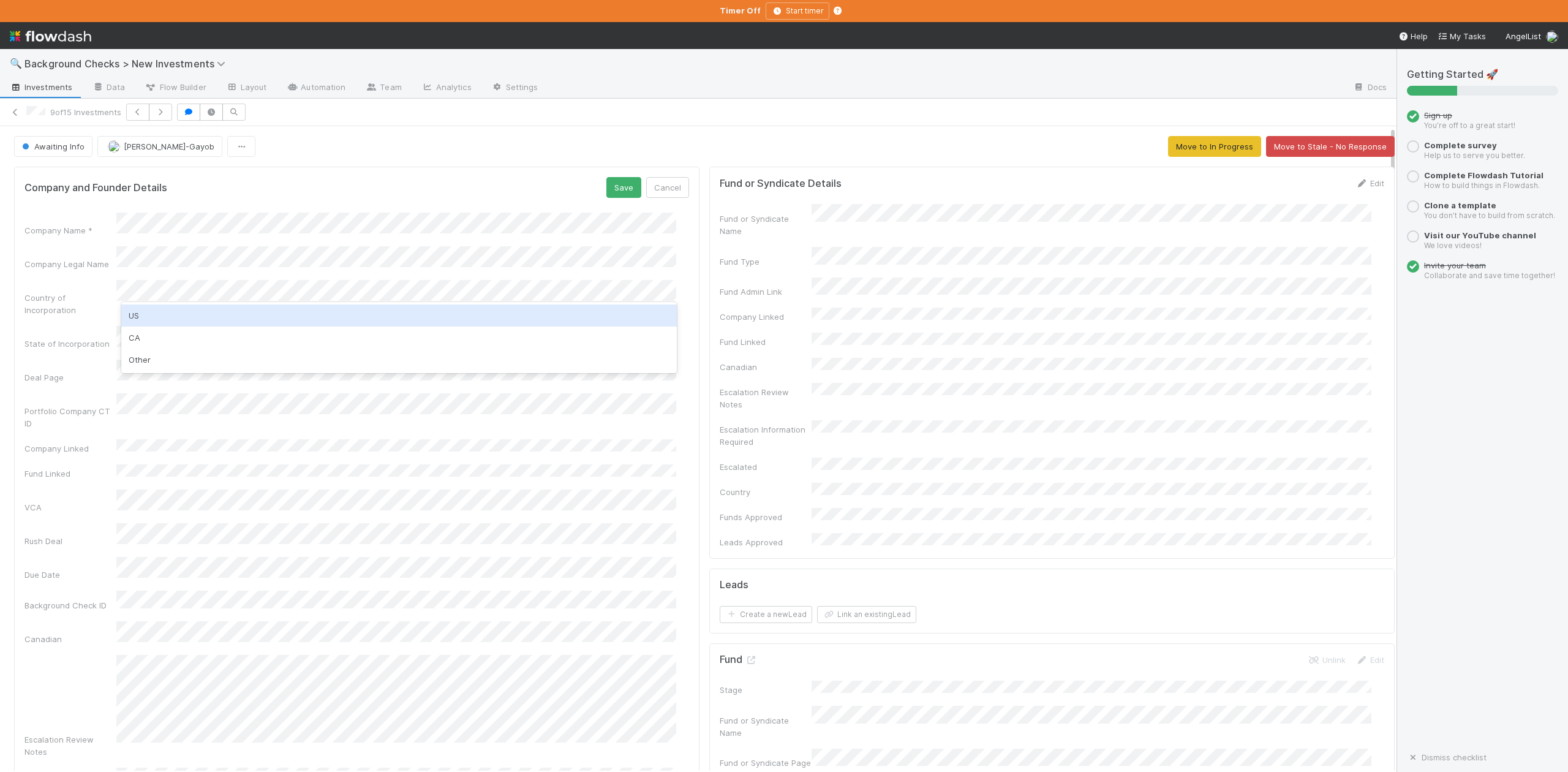
click at [147, 316] on div "US" at bounding box center [398, 316] width 555 height 22
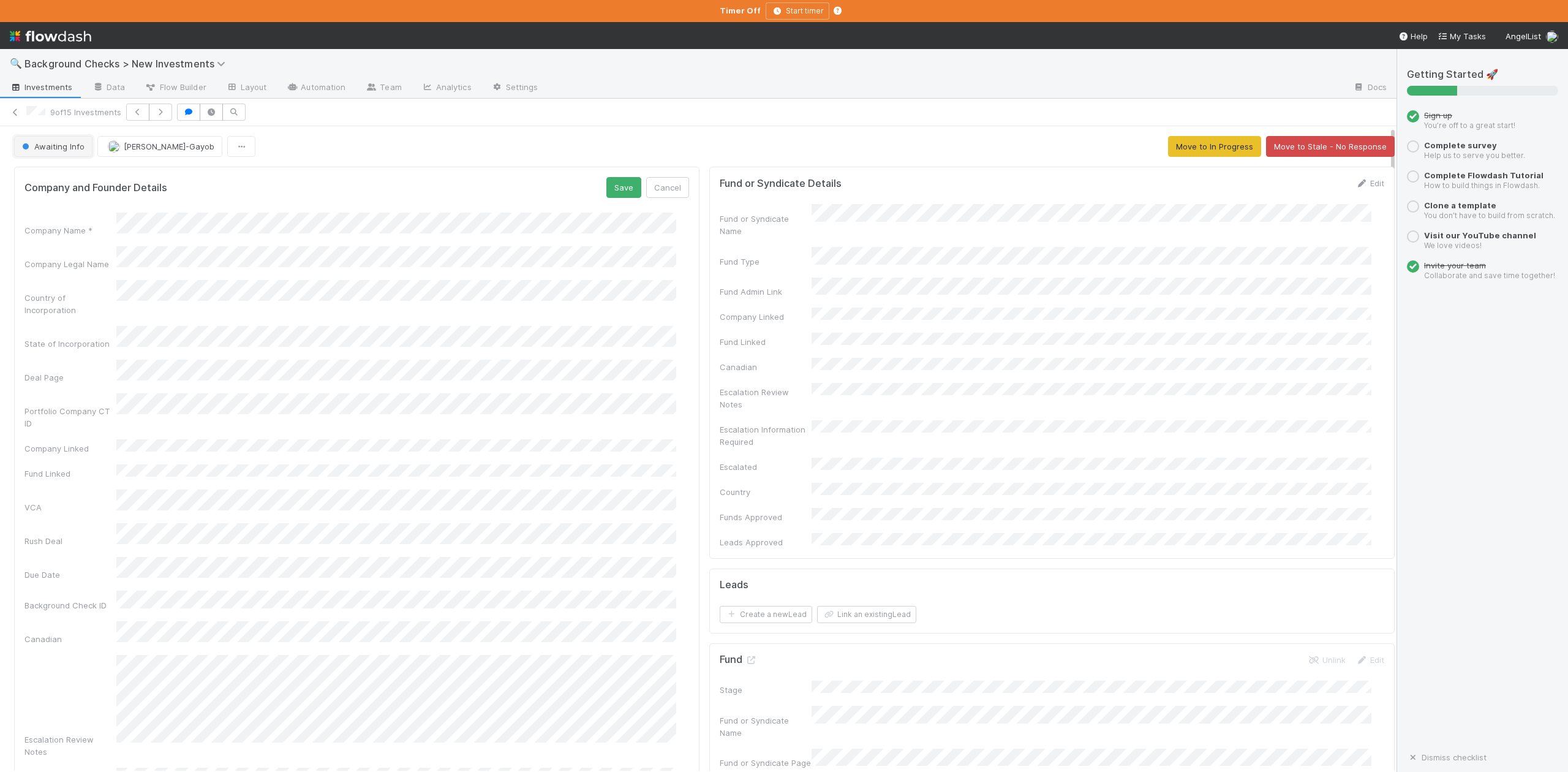
click at [49, 145] on span "Awaiting Info" at bounding box center [52, 146] width 65 height 10
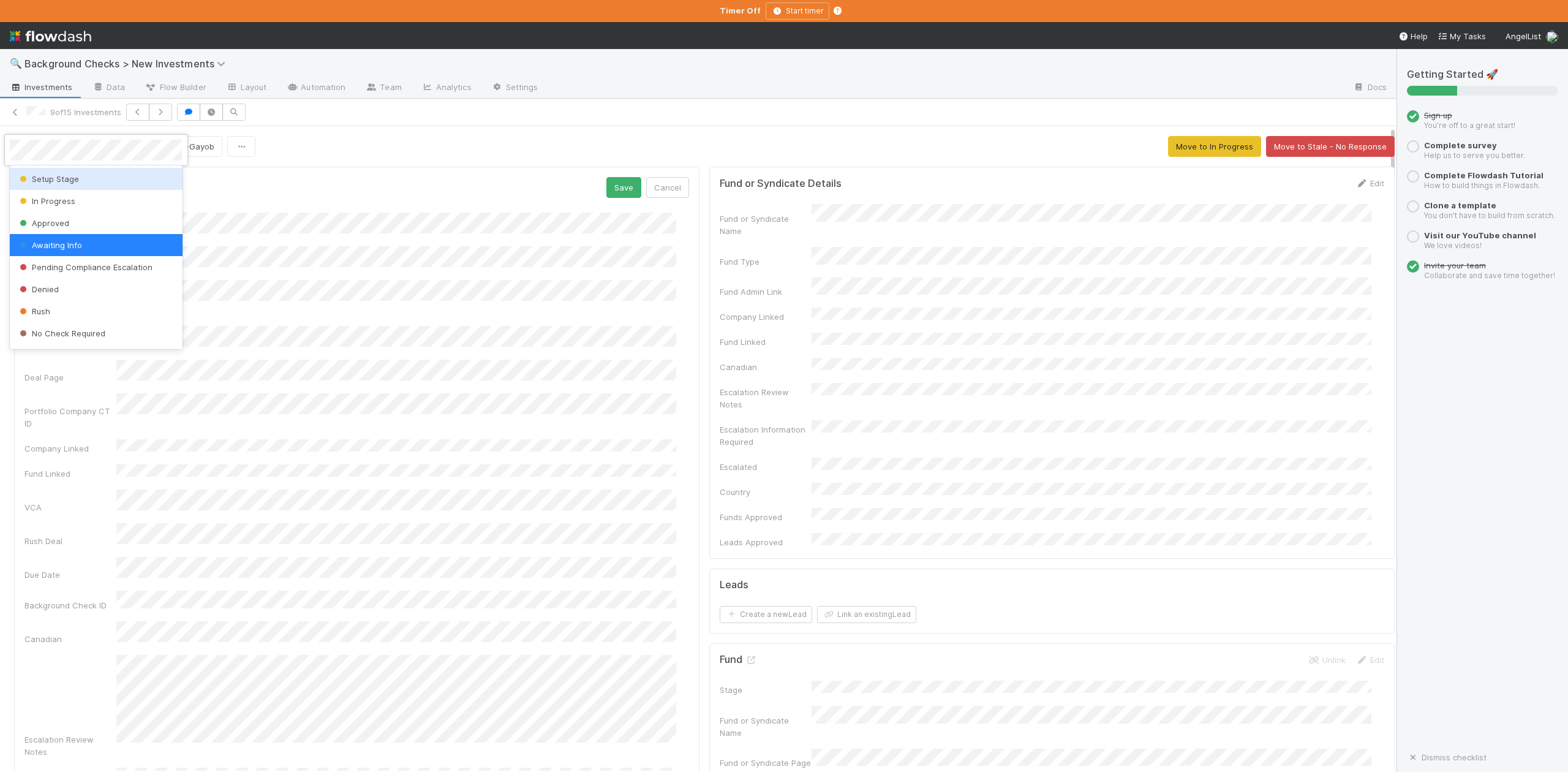
click at [50, 175] on span "Setup Stage" at bounding box center [48, 178] width 62 height 10
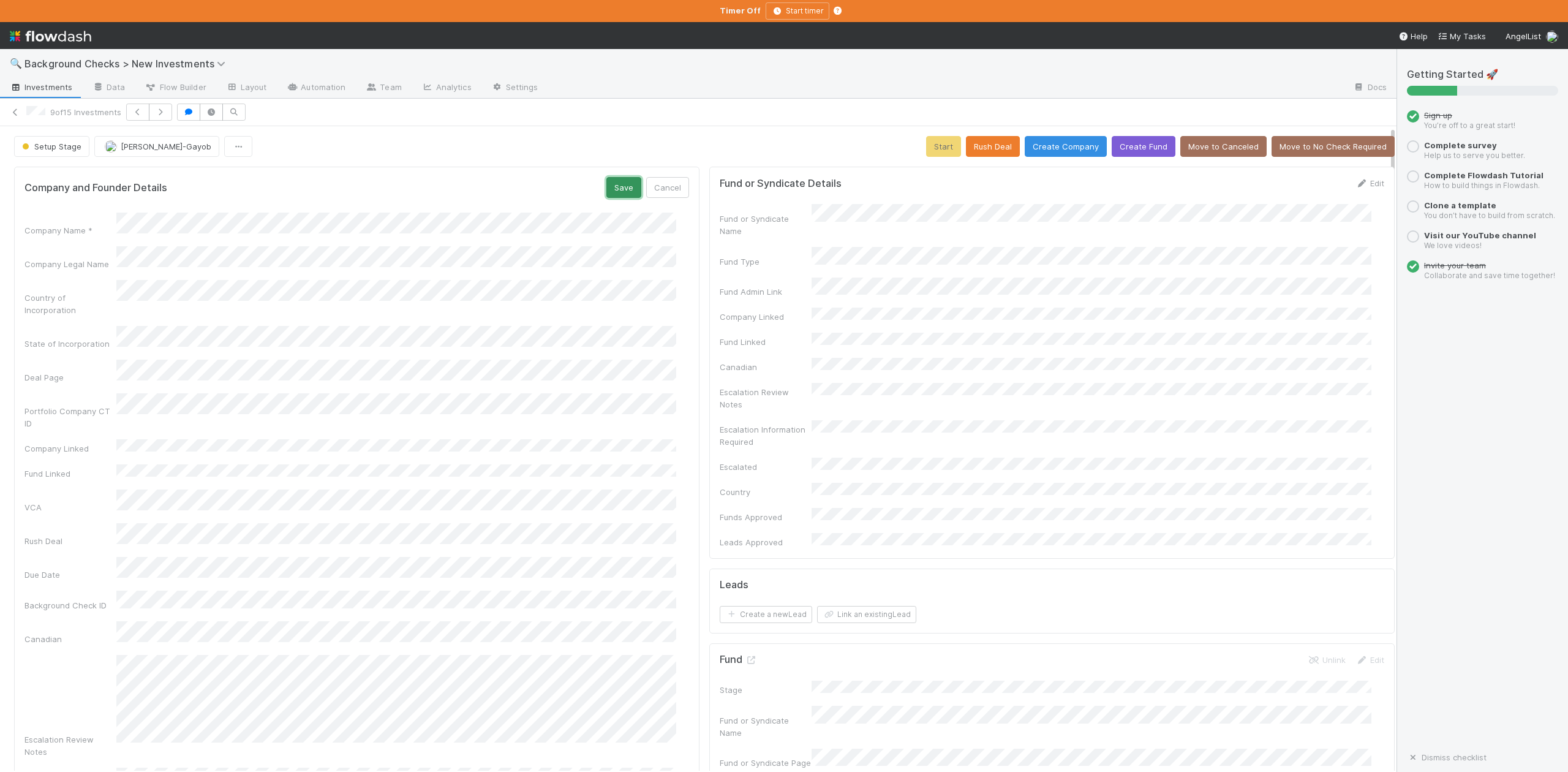
click at [607, 184] on button "Save" at bounding box center [624, 187] width 35 height 21
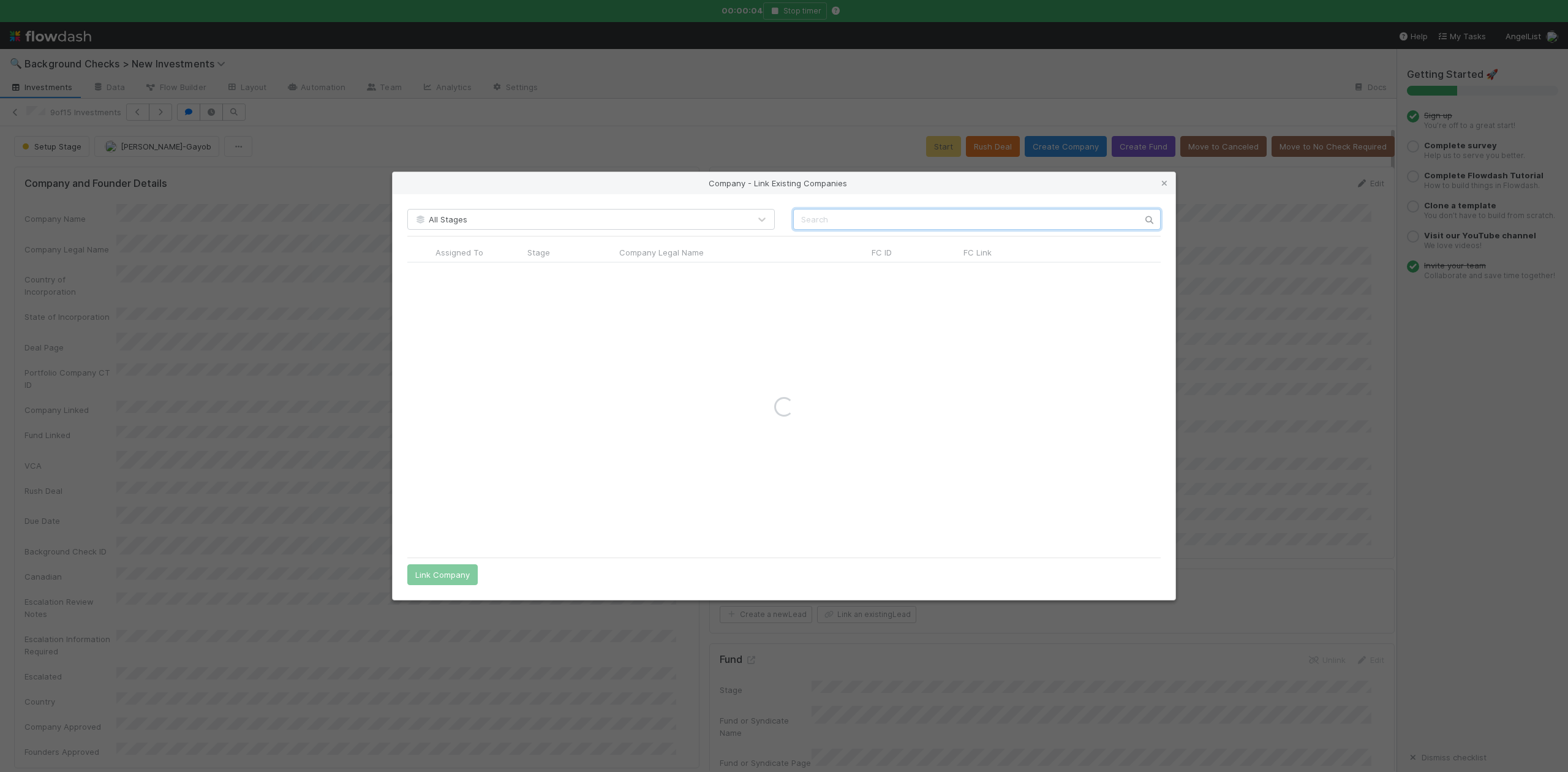
click at [812, 221] on input "text" at bounding box center [977, 219] width 367 height 21
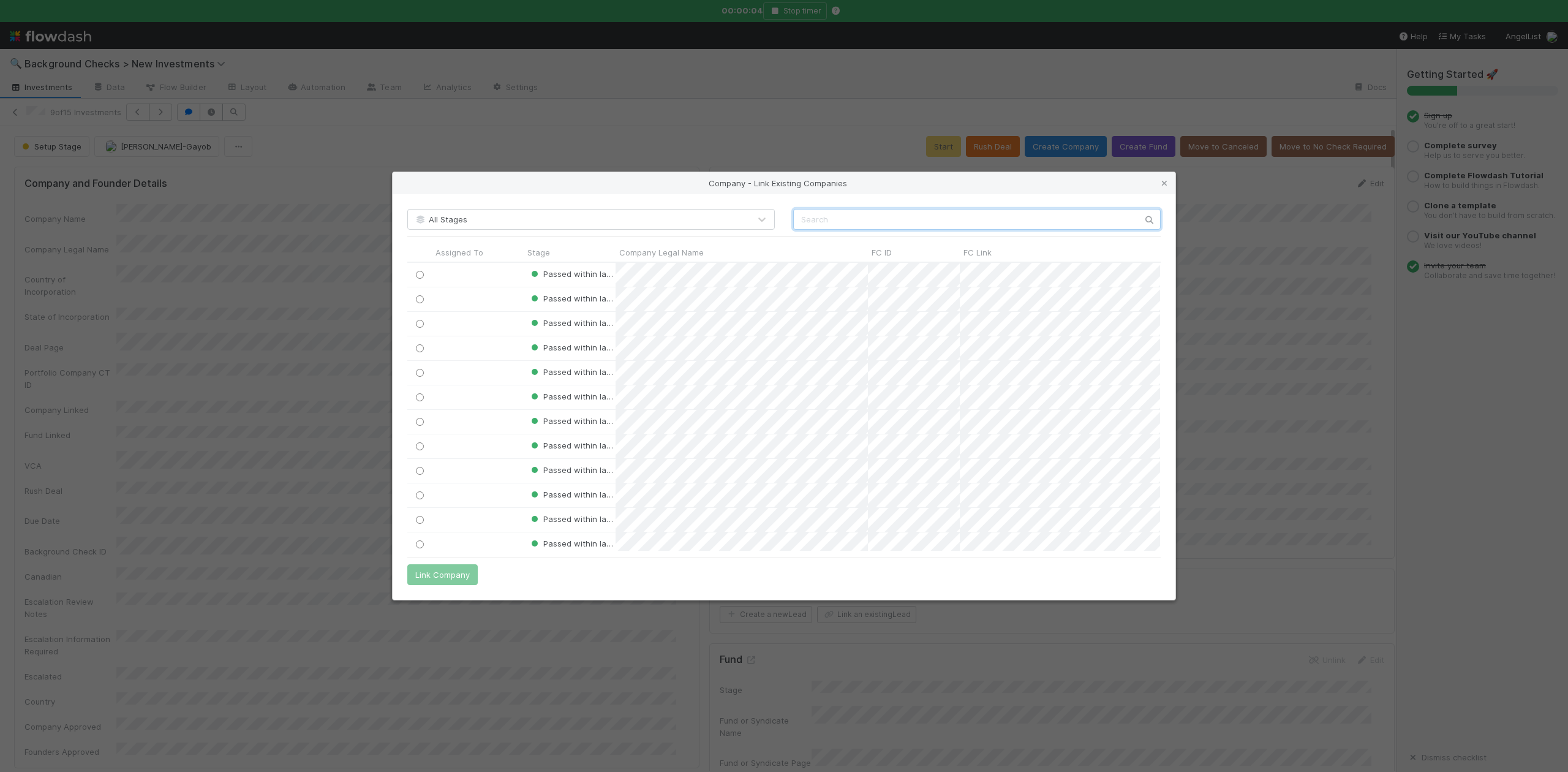
paste input "Eden AI, Inc."
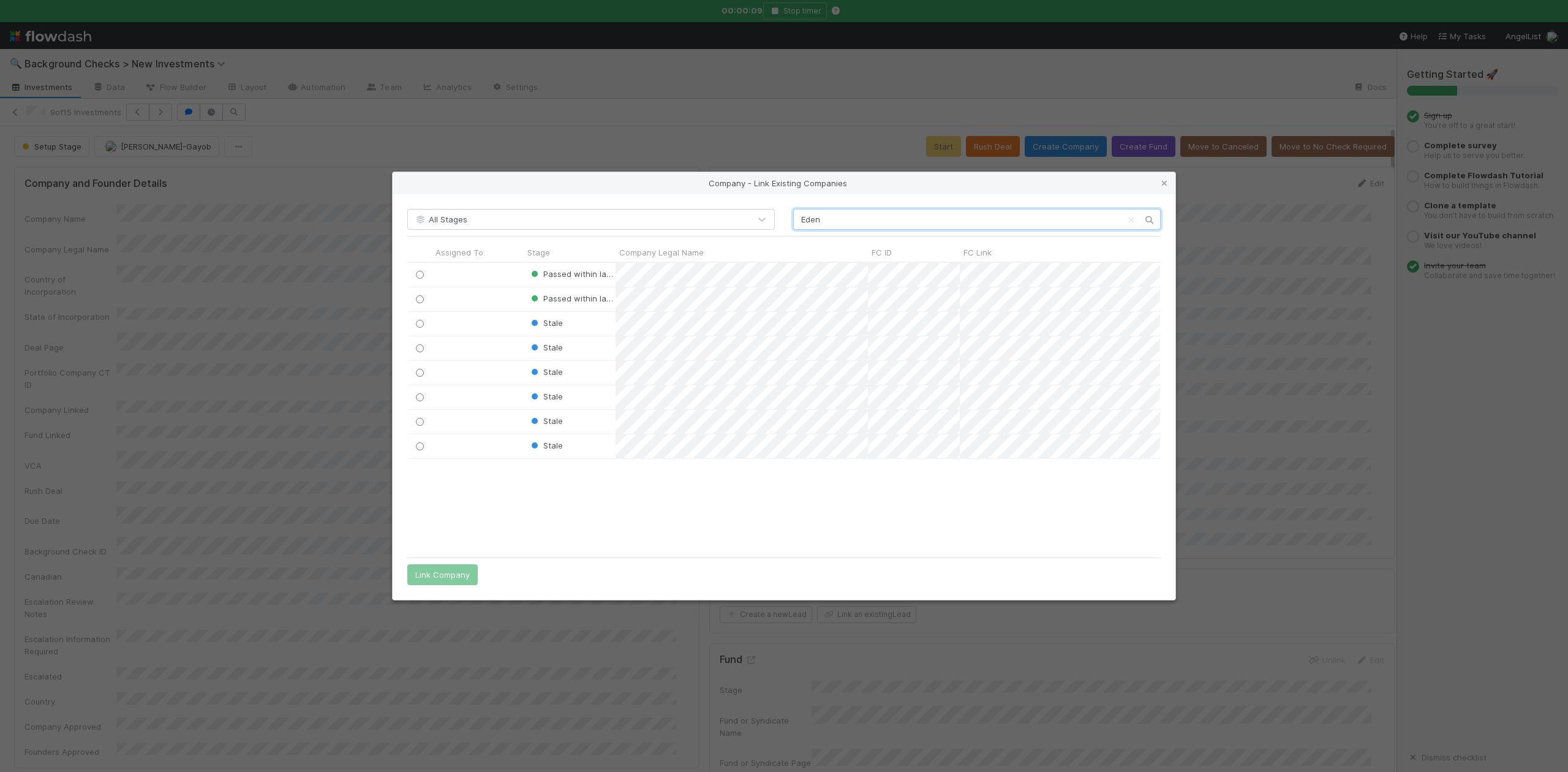
scroll to position [276, 740]
type input "Eden"
drag, startPoint x: 1164, startPoint y: 179, endPoint x: 1153, endPoint y: 181, distance: 11.2
click at [1164, 179] on icon at bounding box center [1164, 183] width 12 height 8
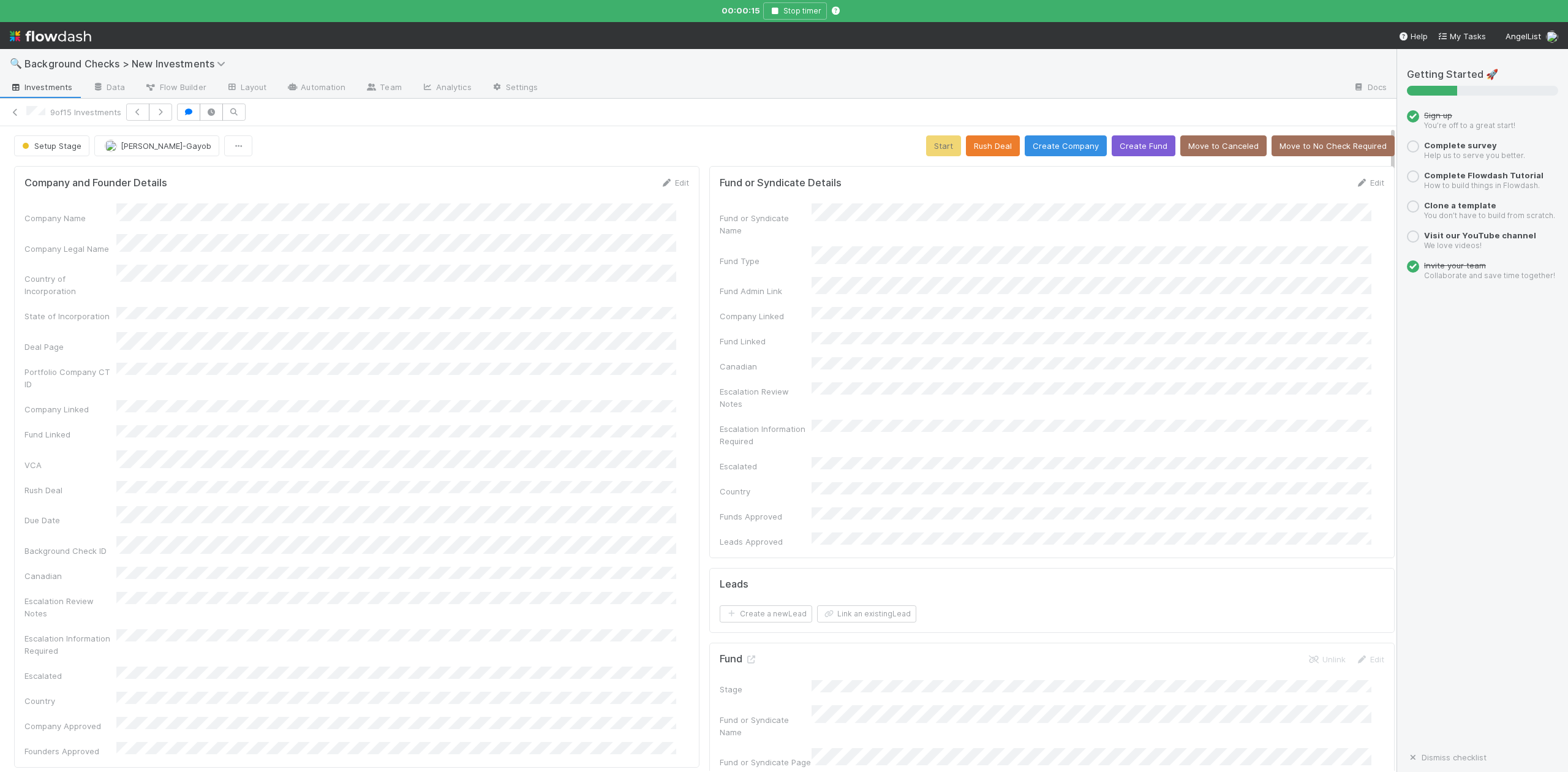
scroll to position [0, 0]
click at [1047, 145] on button "Create Company" at bounding box center [1066, 146] width 82 height 21
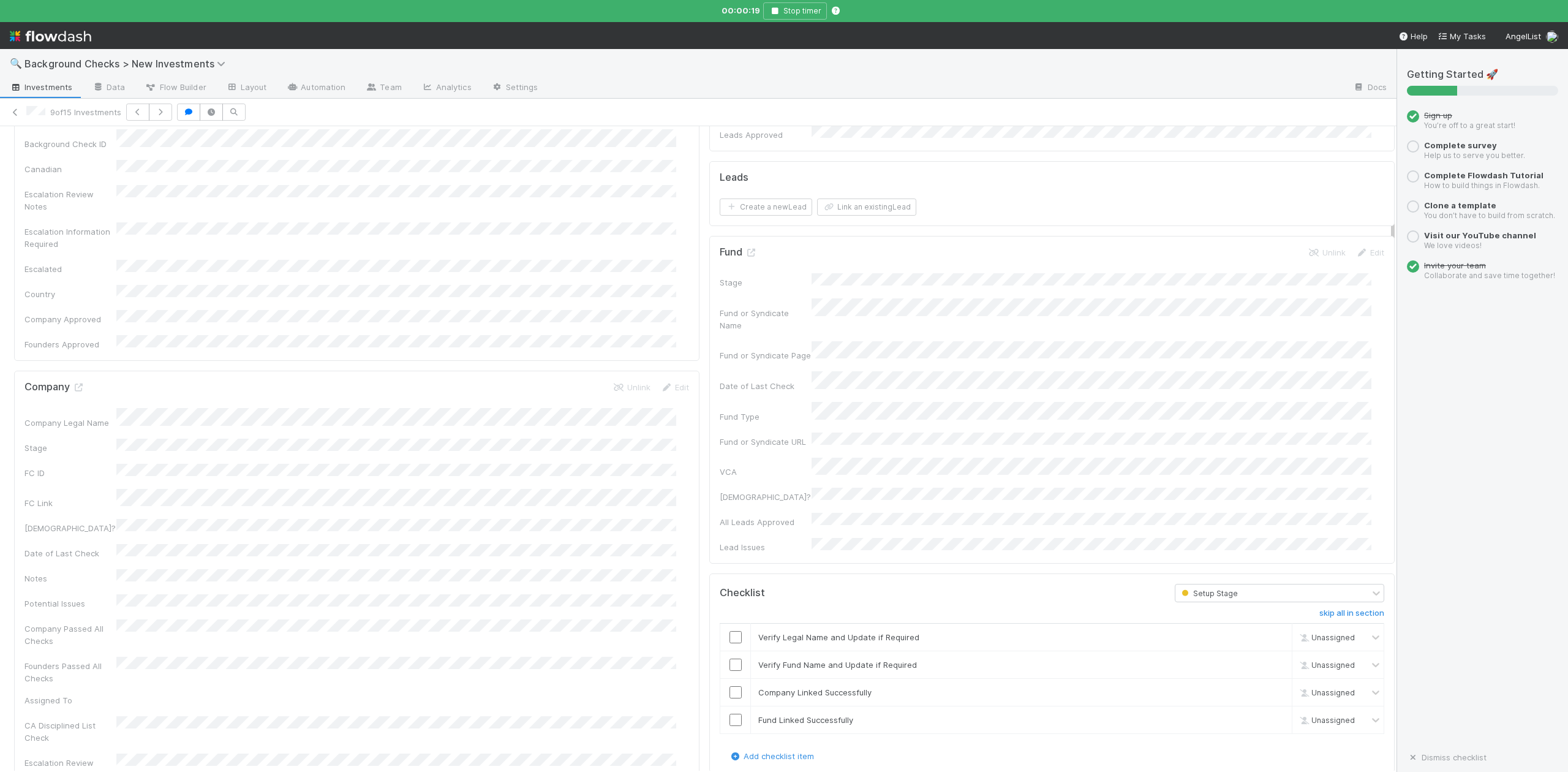
scroll to position [408, 0]
click at [729, 630] on input "checkbox" at bounding box center [735, 636] width 12 height 12
click at [729, 657] on input "checkbox" at bounding box center [735, 663] width 12 height 12
click at [729, 686] on input "checkbox" at bounding box center [735, 691] width 12 height 12
click at [729, 713] on input "checkbox" at bounding box center [735, 718] width 12 height 12
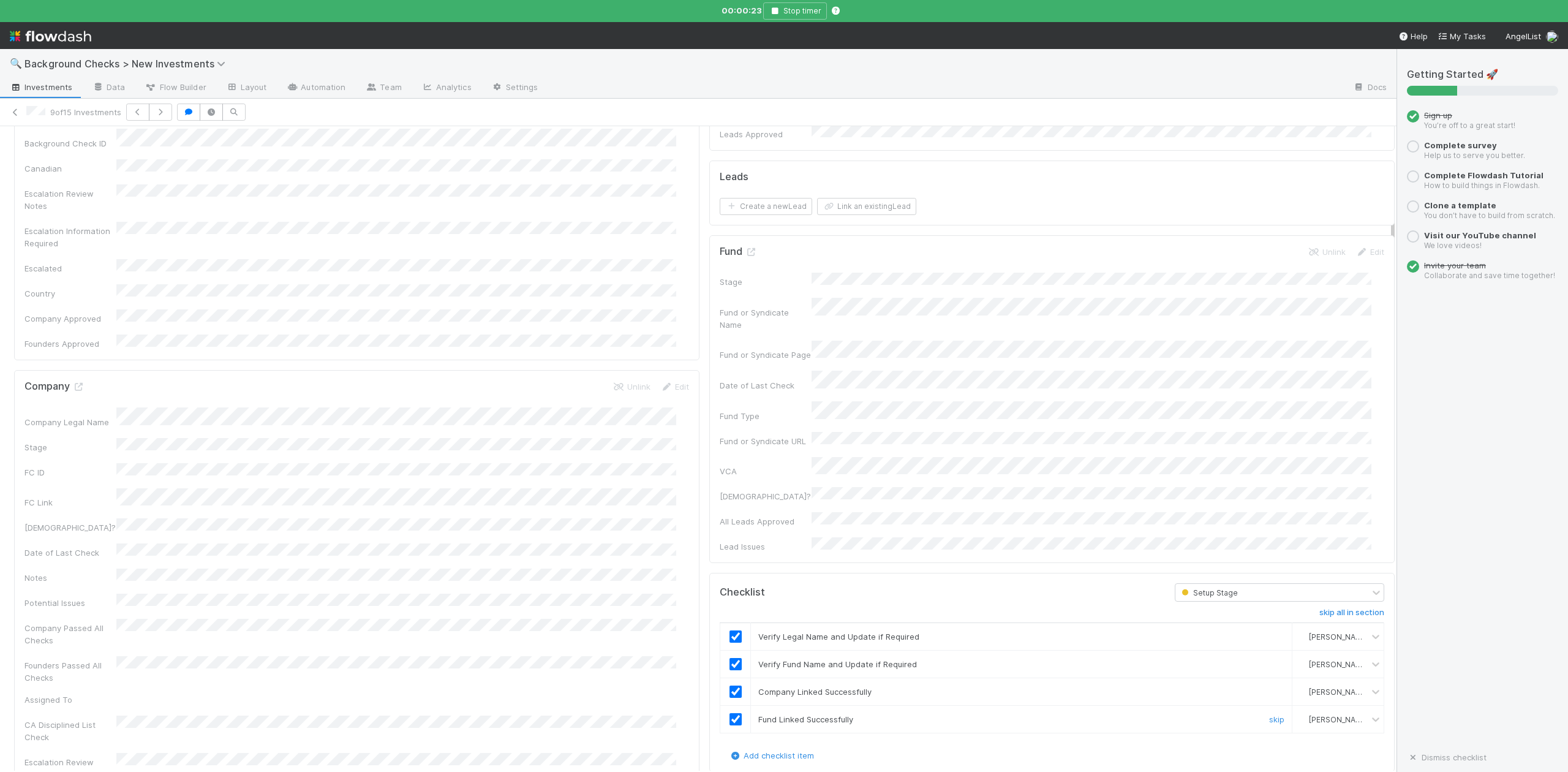
scroll to position [0, 0]
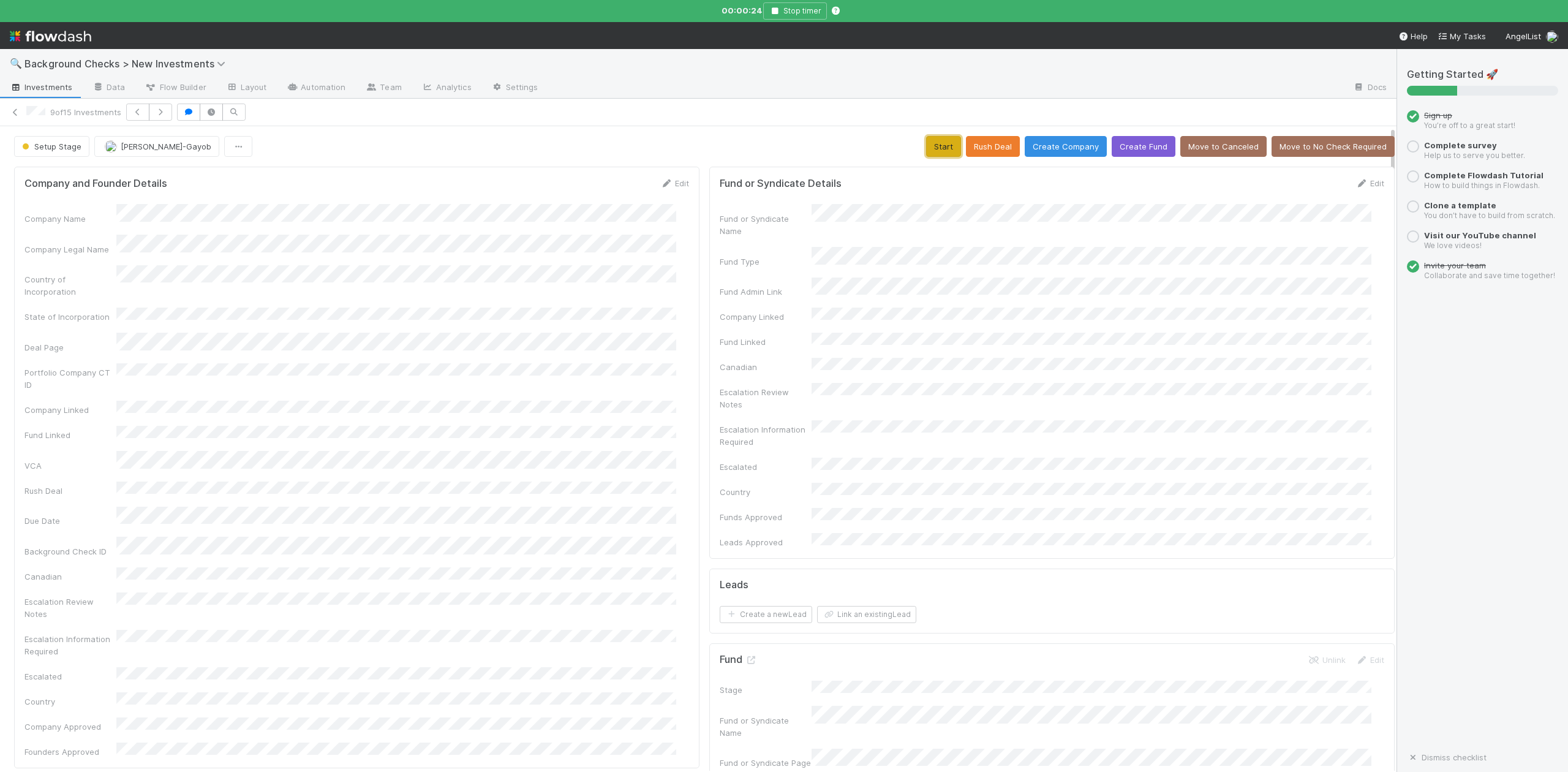
click at [926, 150] on button "Start" at bounding box center [943, 146] width 35 height 21
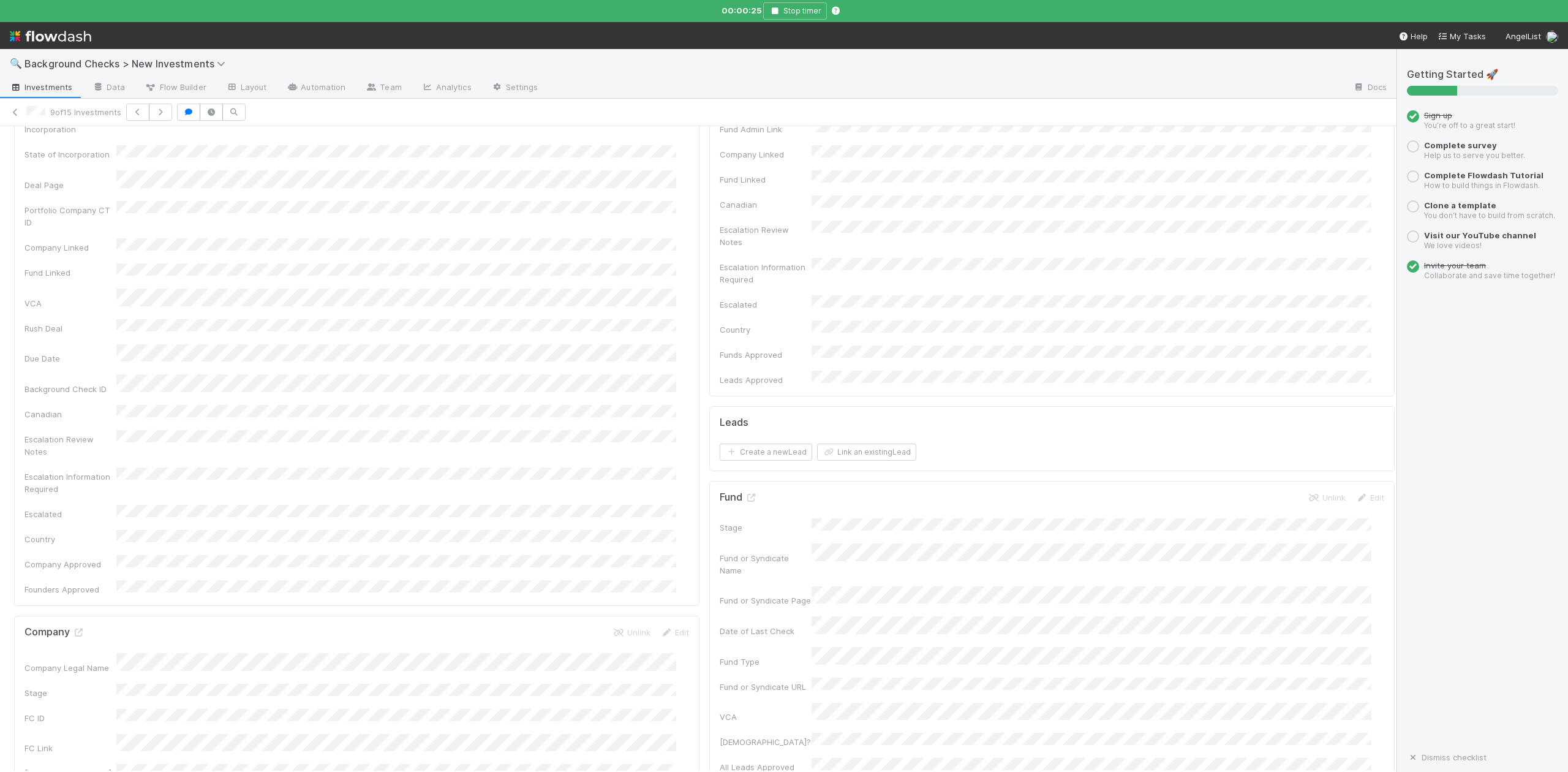
scroll to position [163, 0]
click at [81, 627] on icon at bounding box center [77, 631] width 12 height 8
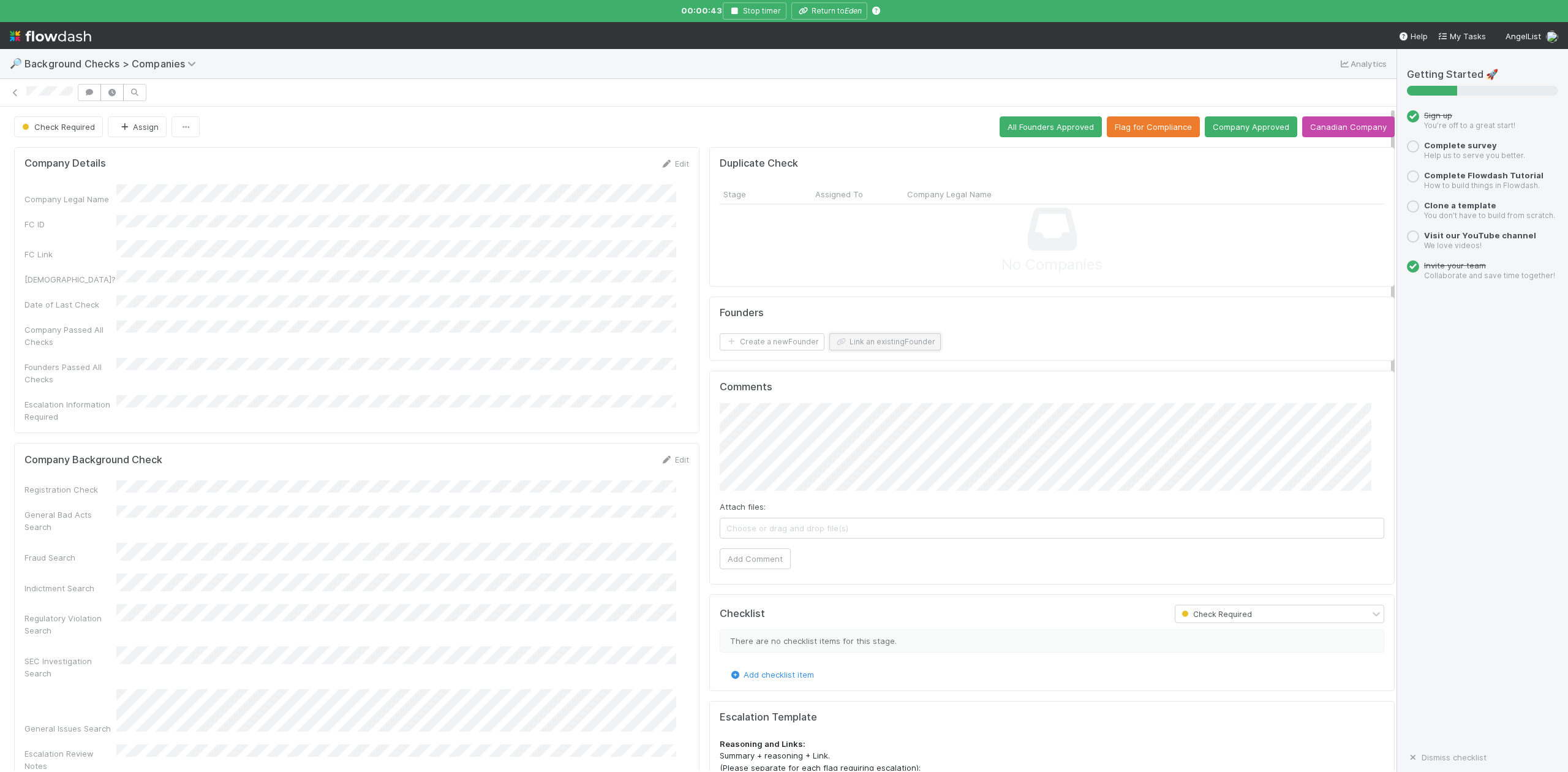
click at [877, 339] on button "Link an existing Founder" at bounding box center [885, 341] width 112 height 17
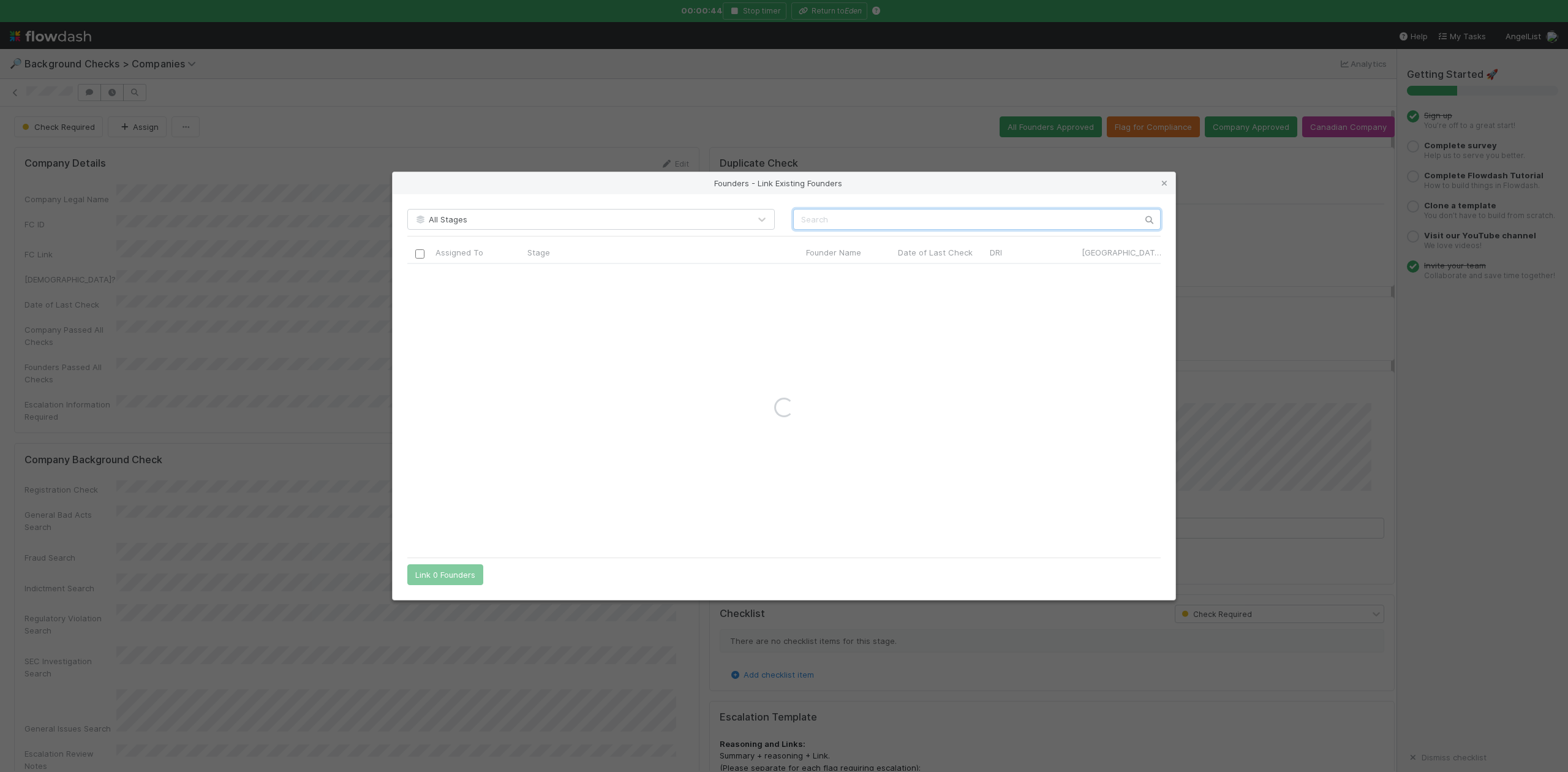
click at [829, 218] on input "text" at bounding box center [977, 219] width 367 height 21
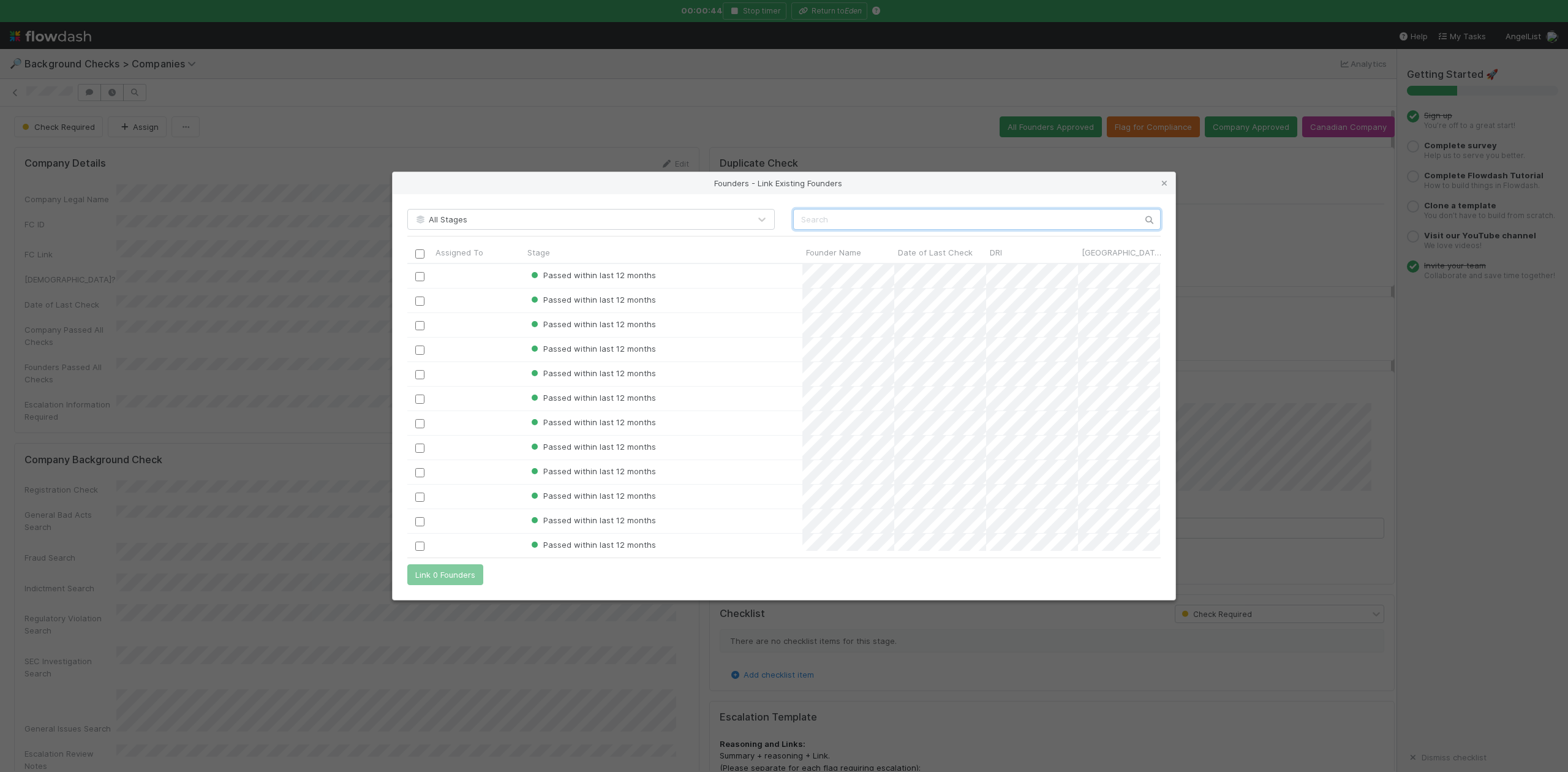
scroll to position [275, 740]
paste input "Alex Talamonti"
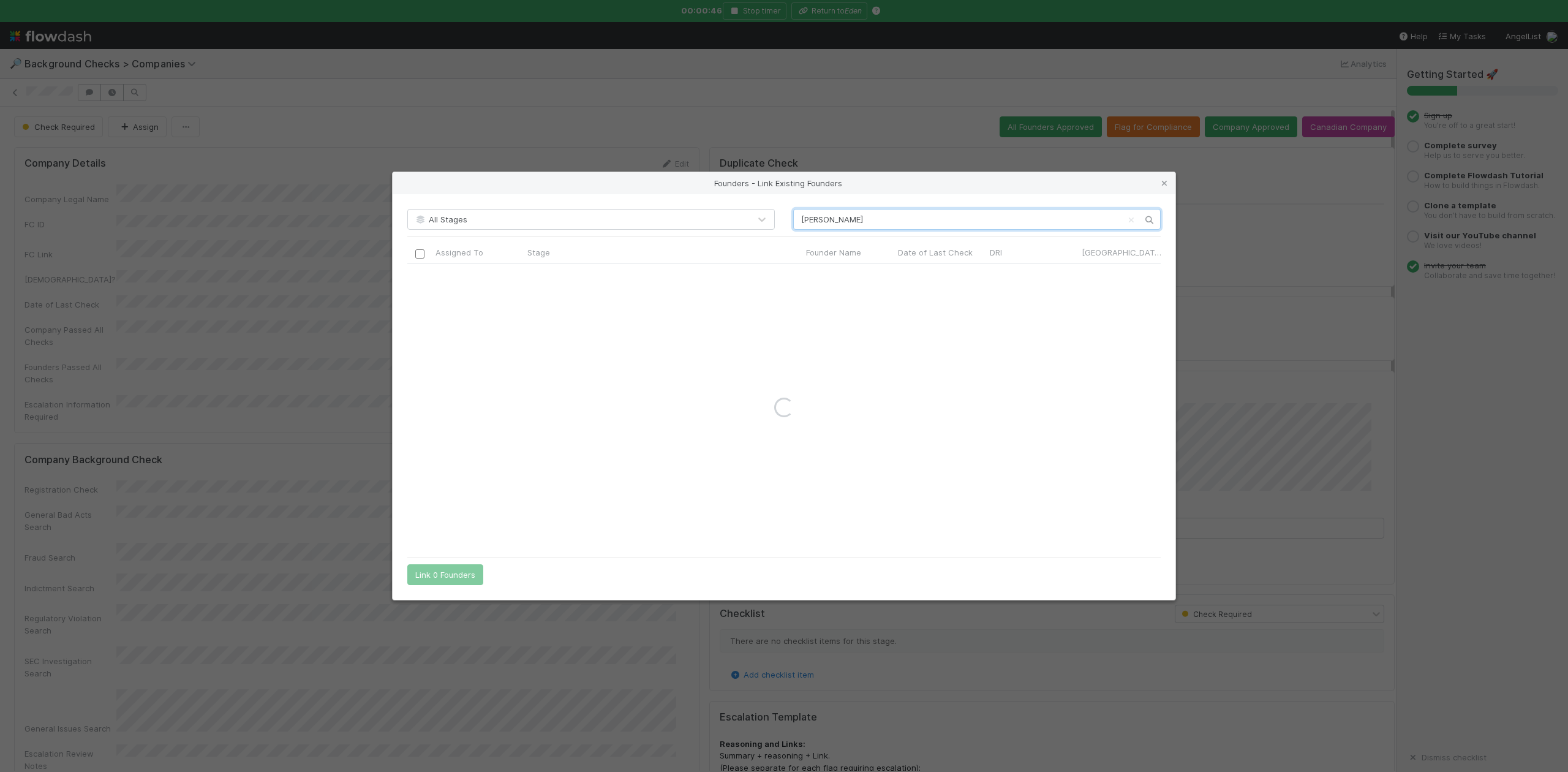
click at [802, 219] on input "Alex Talamonti" at bounding box center [977, 219] width 367 height 21
type input "Alex Talamonti"
click at [1169, 182] on icon at bounding box center [1164, 183] width 12 height 8
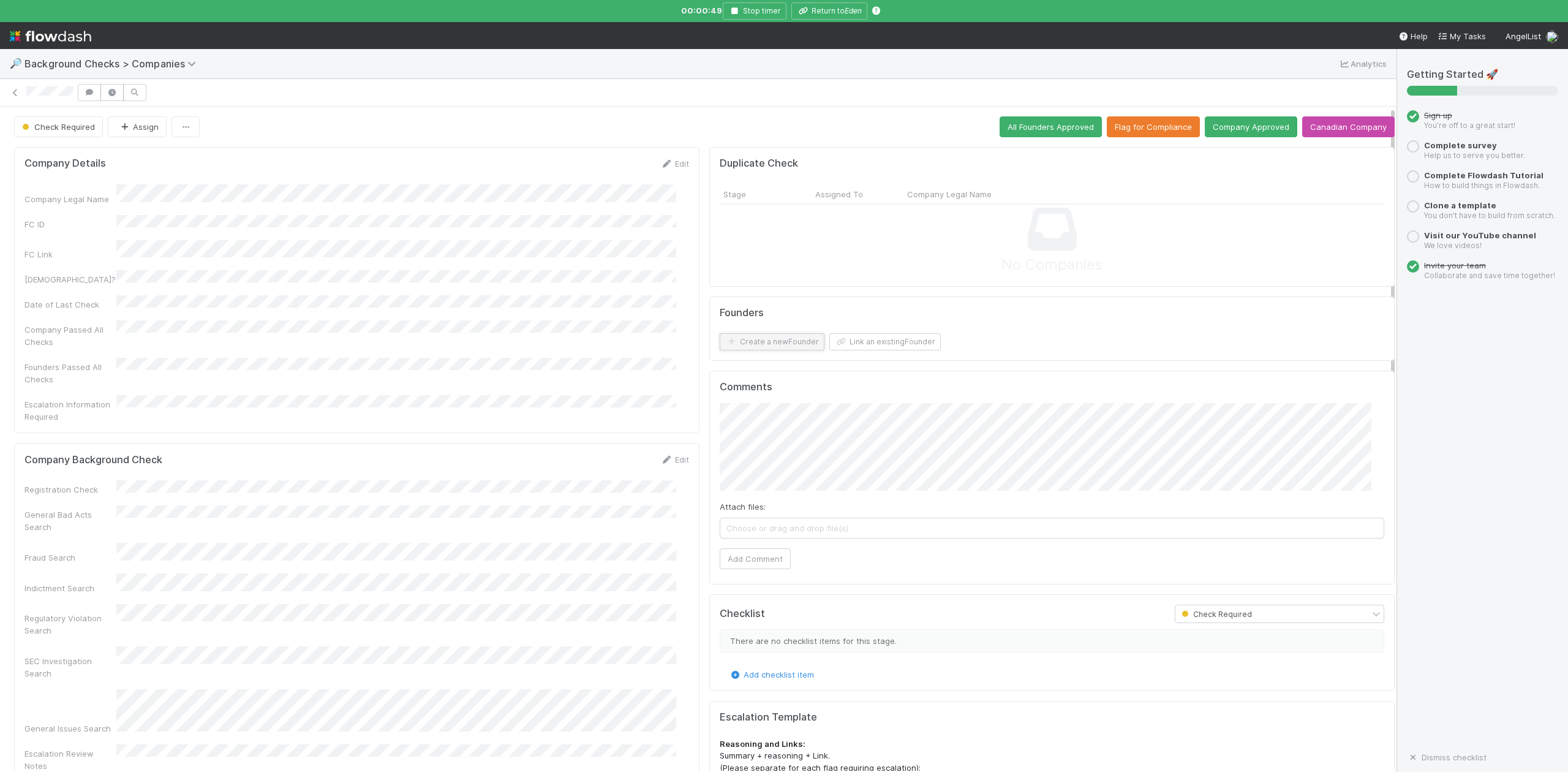
click at [775, 343] on button "Create a new Founder" at bounding box center [771, 341] width 105 height 17
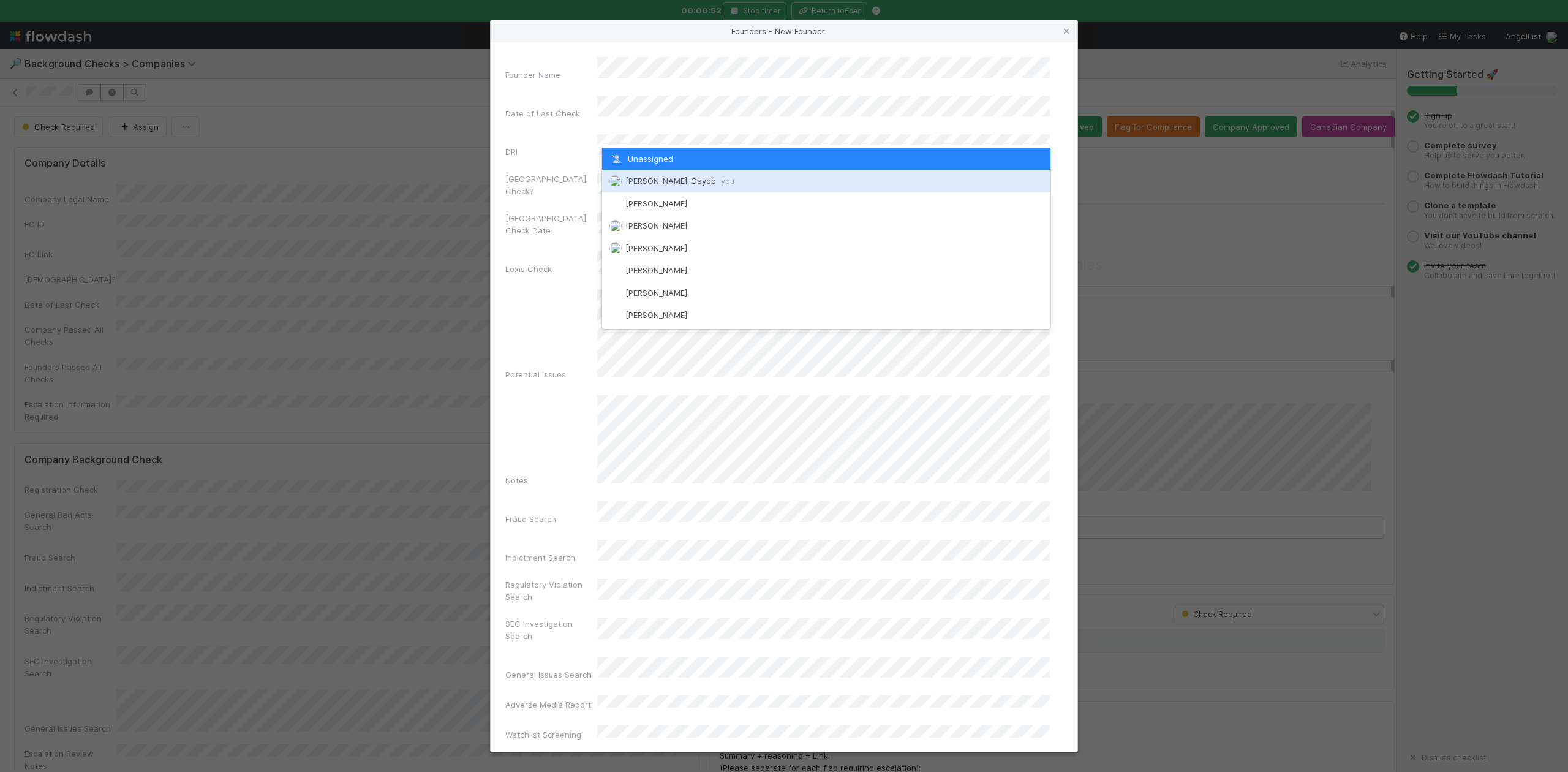
click at [661, 175] on div "[PERSON_NAME]-Gayob you" at bounding box center [826, 181] width 447 height 22
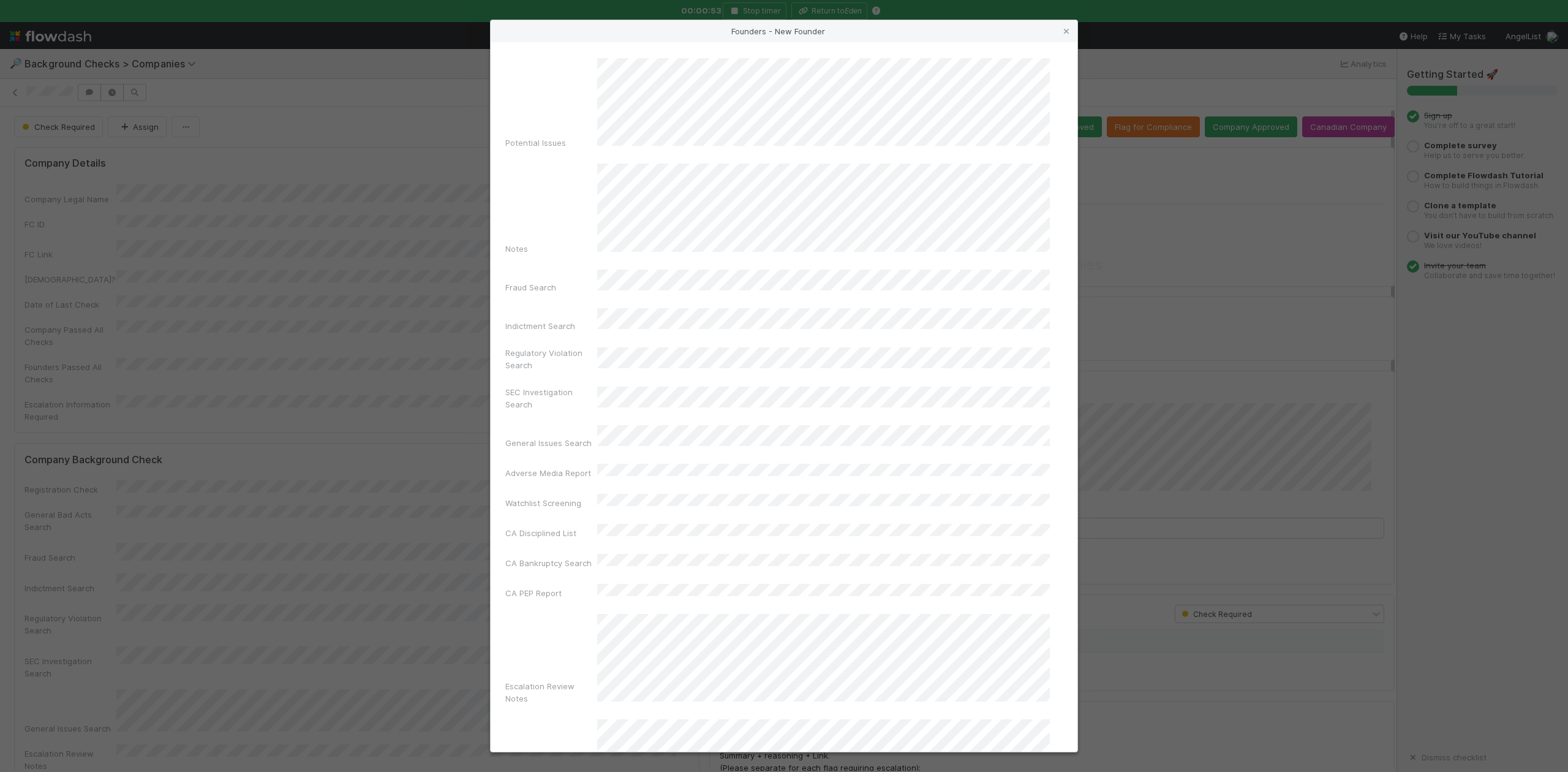
scroll to position [283, 0]
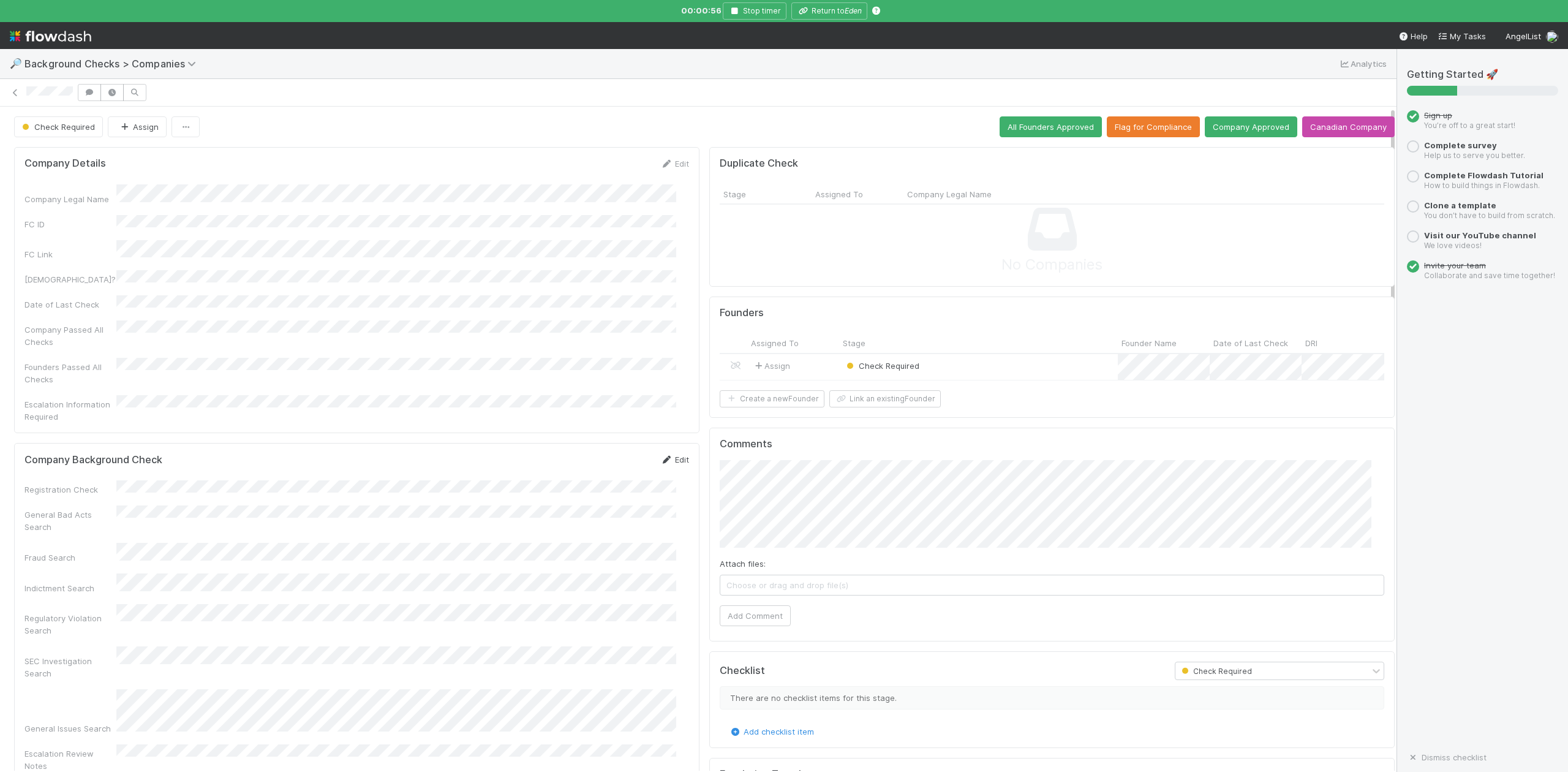
click at [664, 455] on link "Edit" at bounding box center [675, 459] width 29 height 10
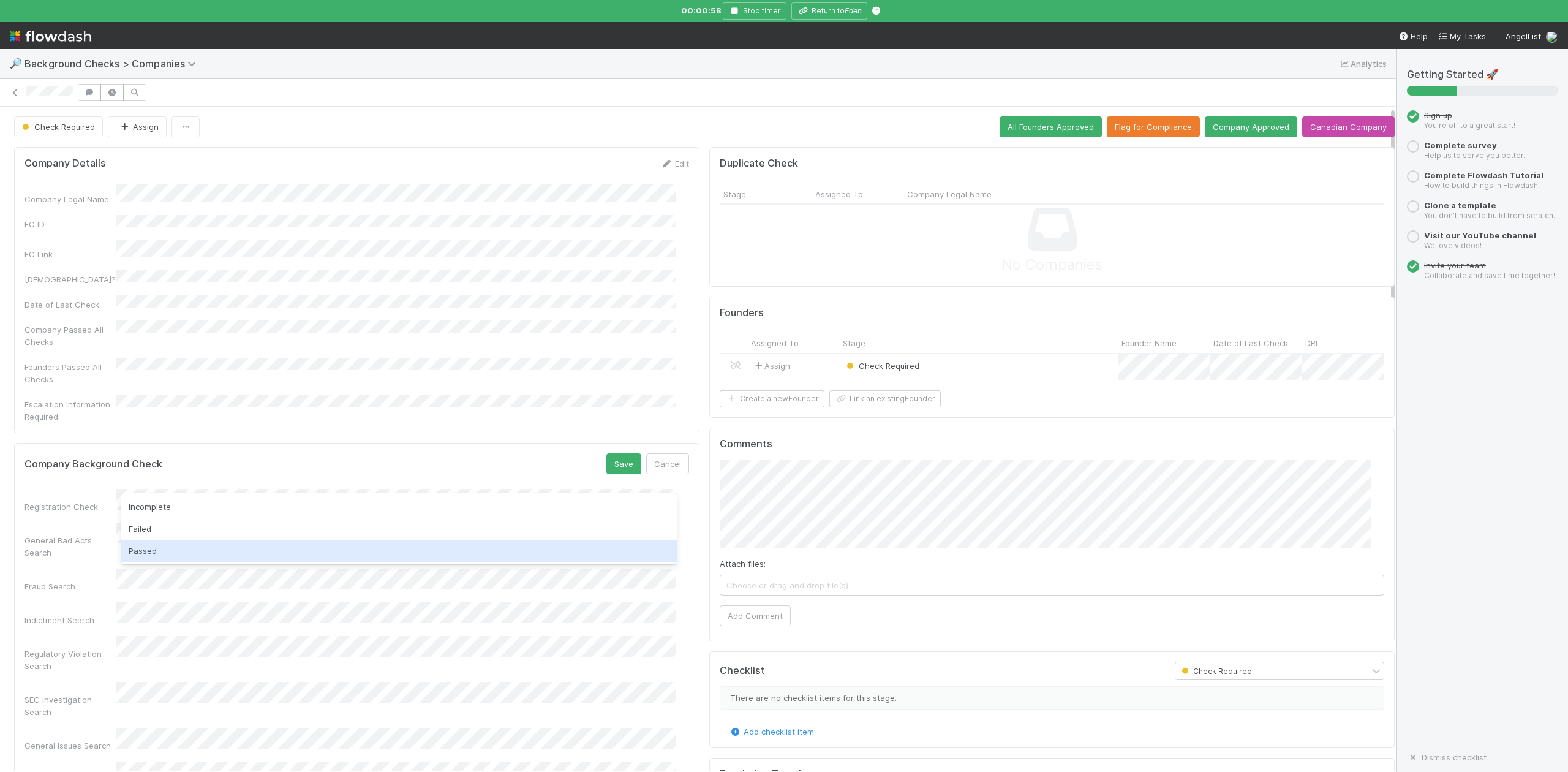
click at [159, 552] on div "Passed" at bounding box center [398, 550] width 555 height 22
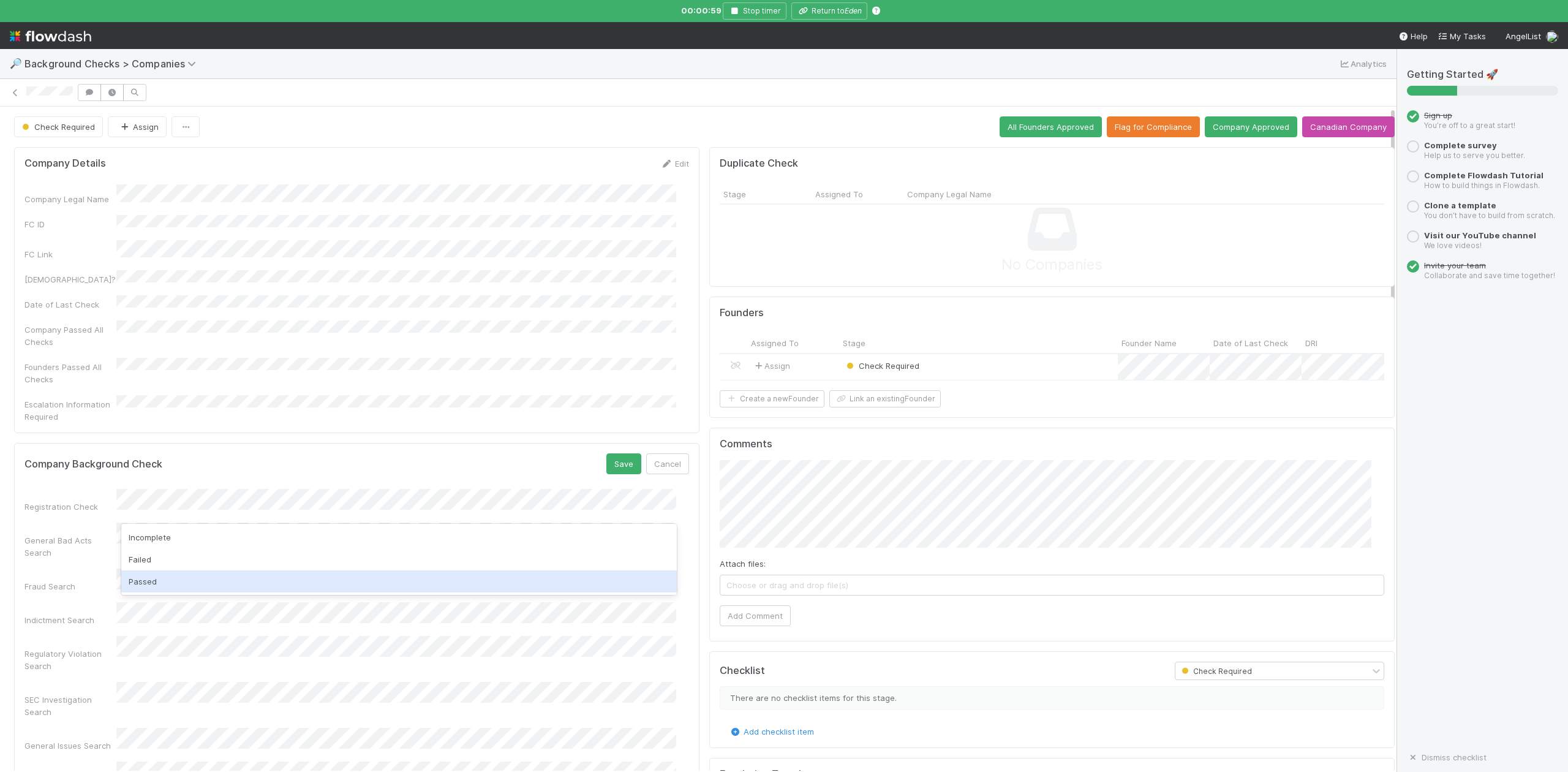
click at [158, 576] on div "Passed" at bounding box center [398, 581] width 555 height 22
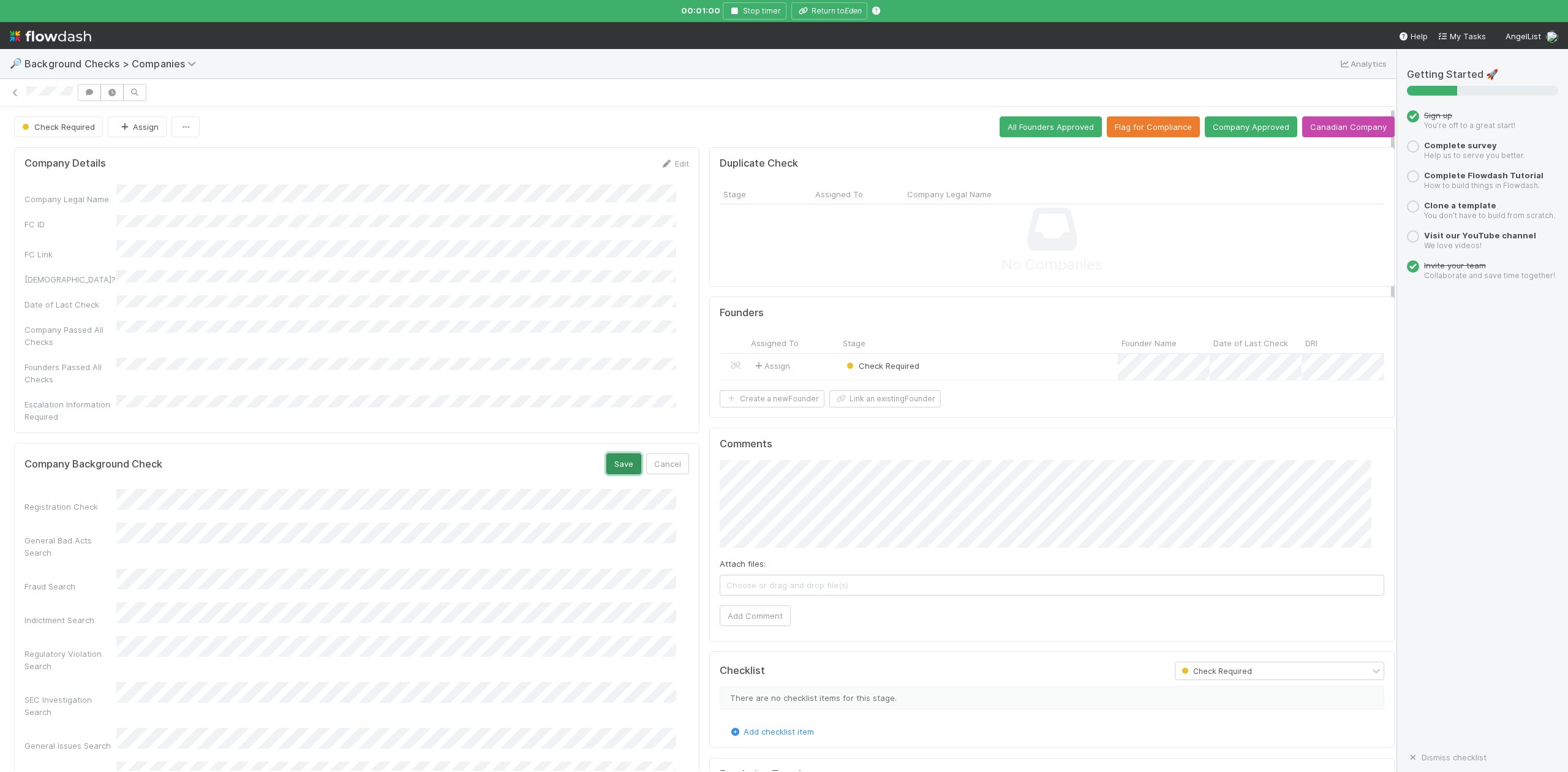
click at [607, 453] on button "Save" at bounding box center [624, 463] width 35 height 21
click at [990, 366] on div "Check Required" at bounding box center [979, 366] width 278 height 26
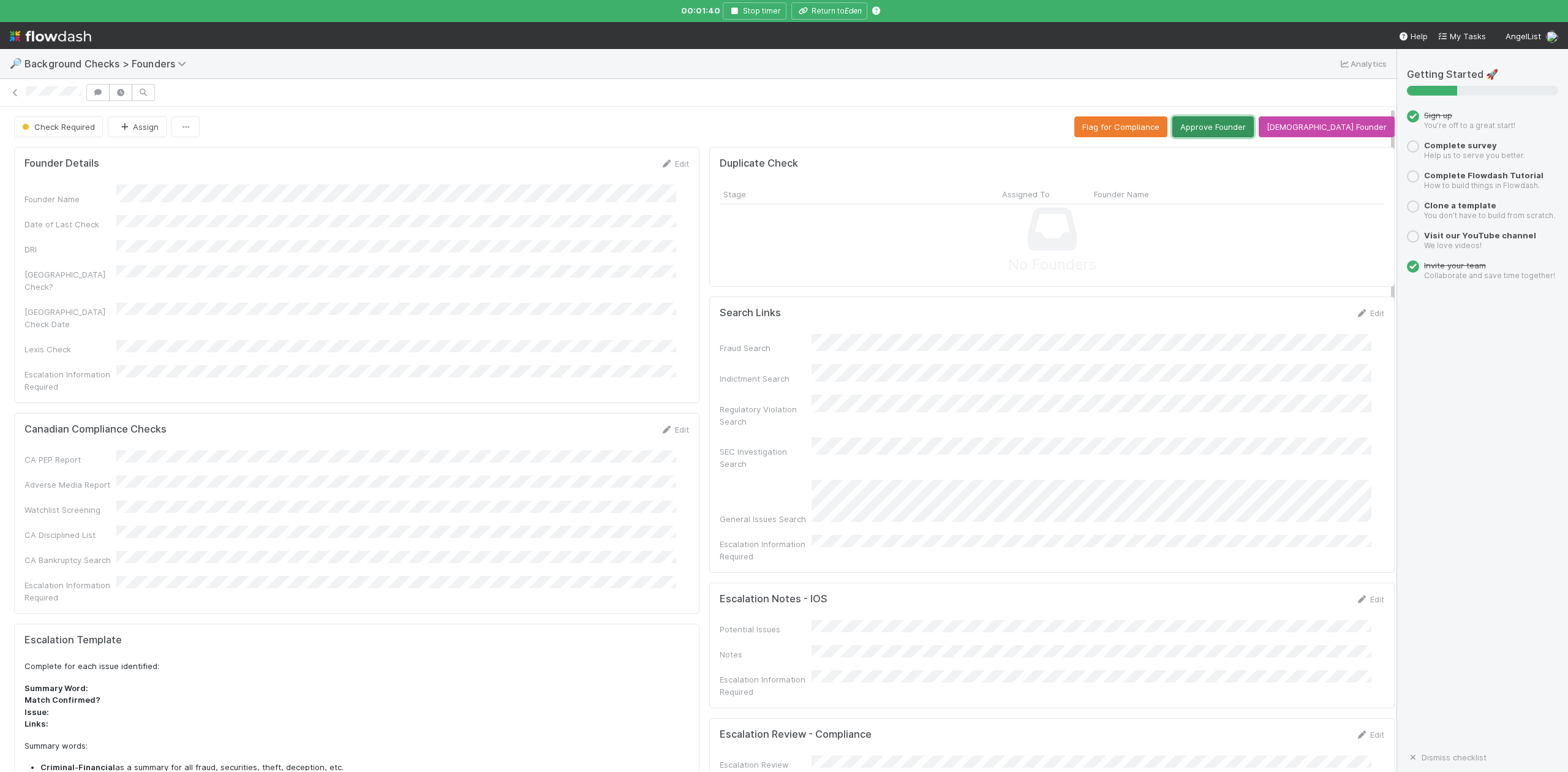
click at [1221, 126] on button "Approve Founder" at bounding box center [1213, 126] width 82 height 21
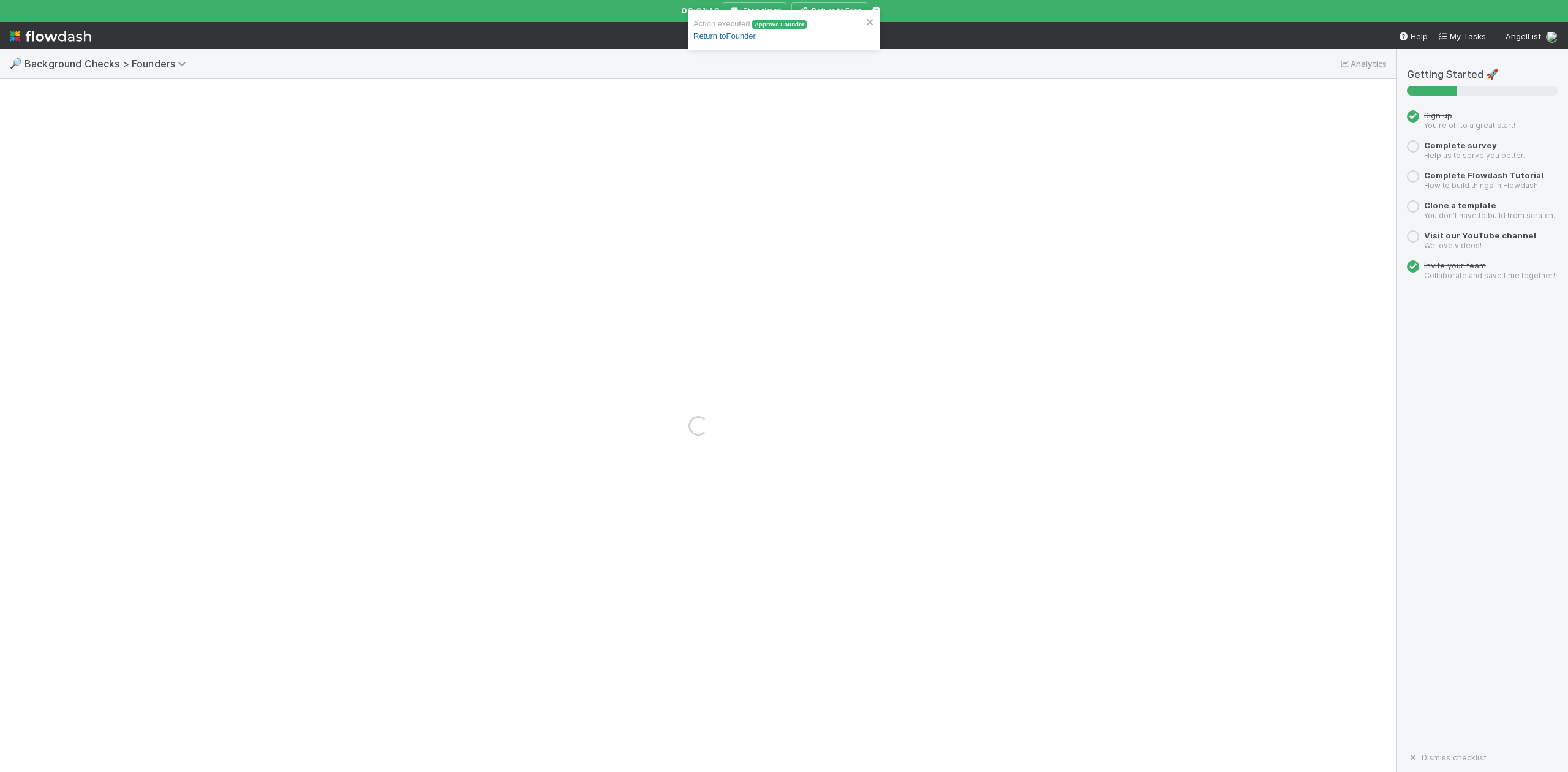
click at [739, 37] on link "Return to Founder" at bounding box center [724, 35] width 63 height 9
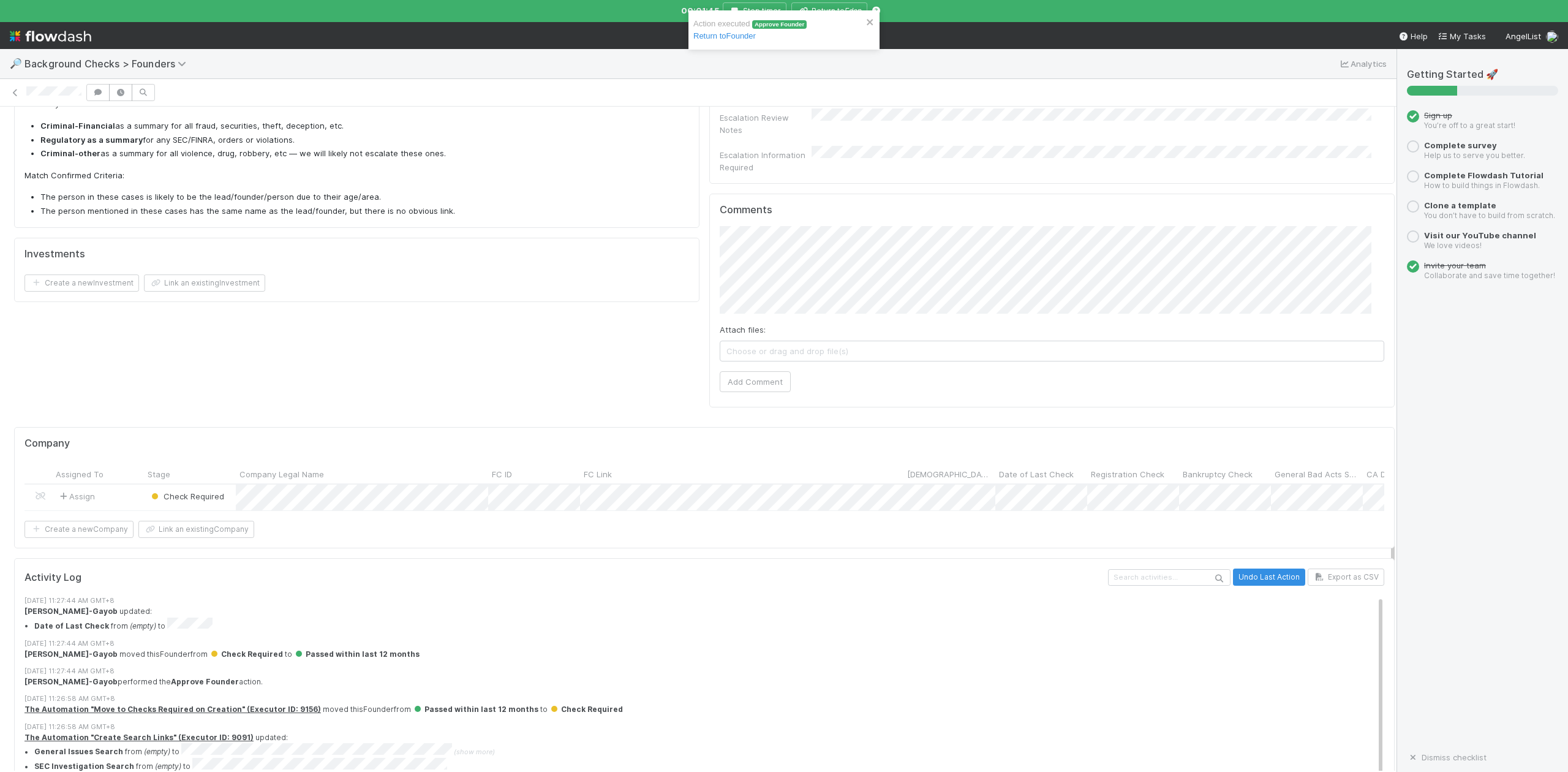
scroll to position [671, 0]
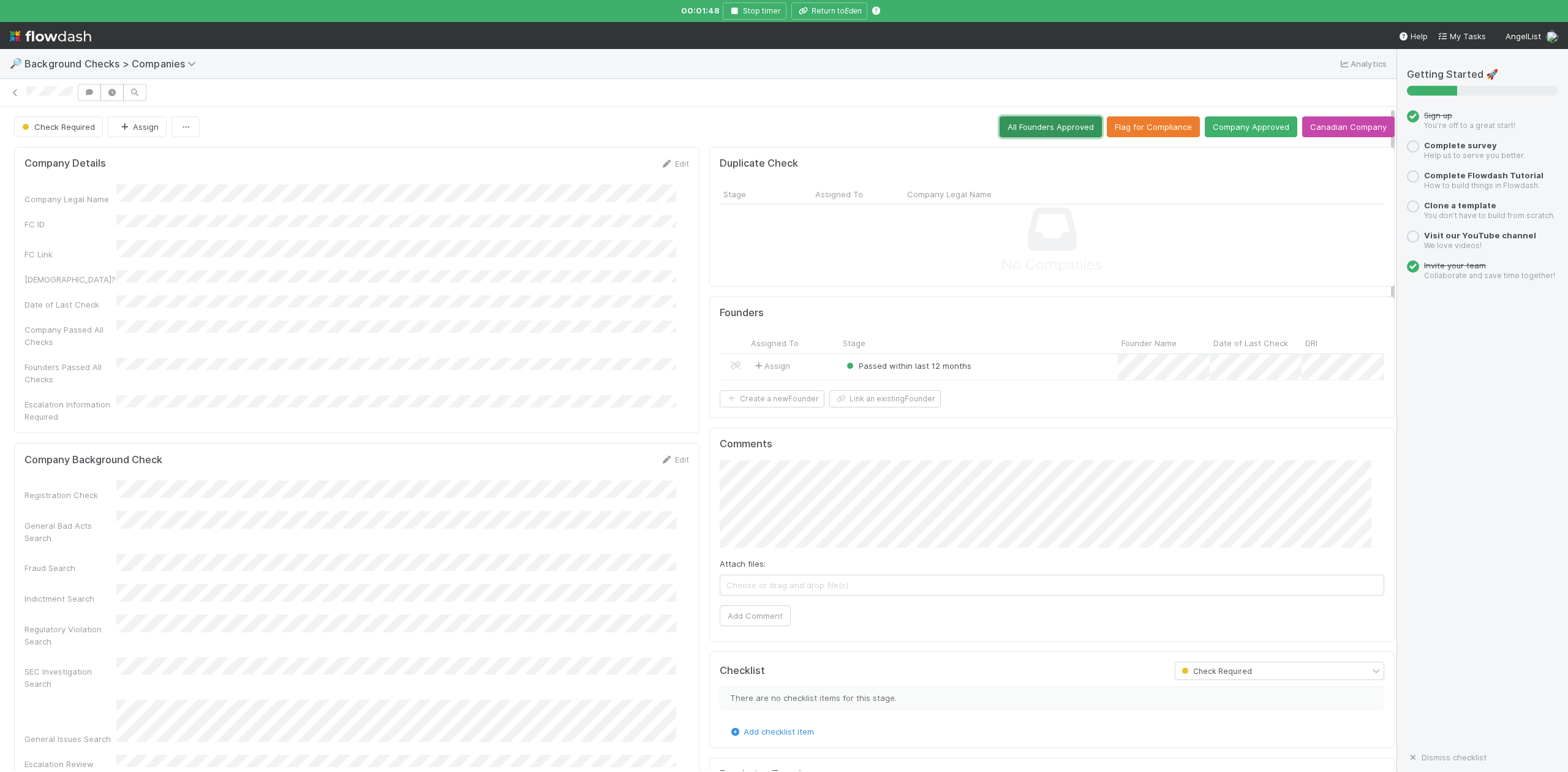
click at [1039, 126] on button "All Founders Approved" at bounding box center [1050, 126] width 102 height 21
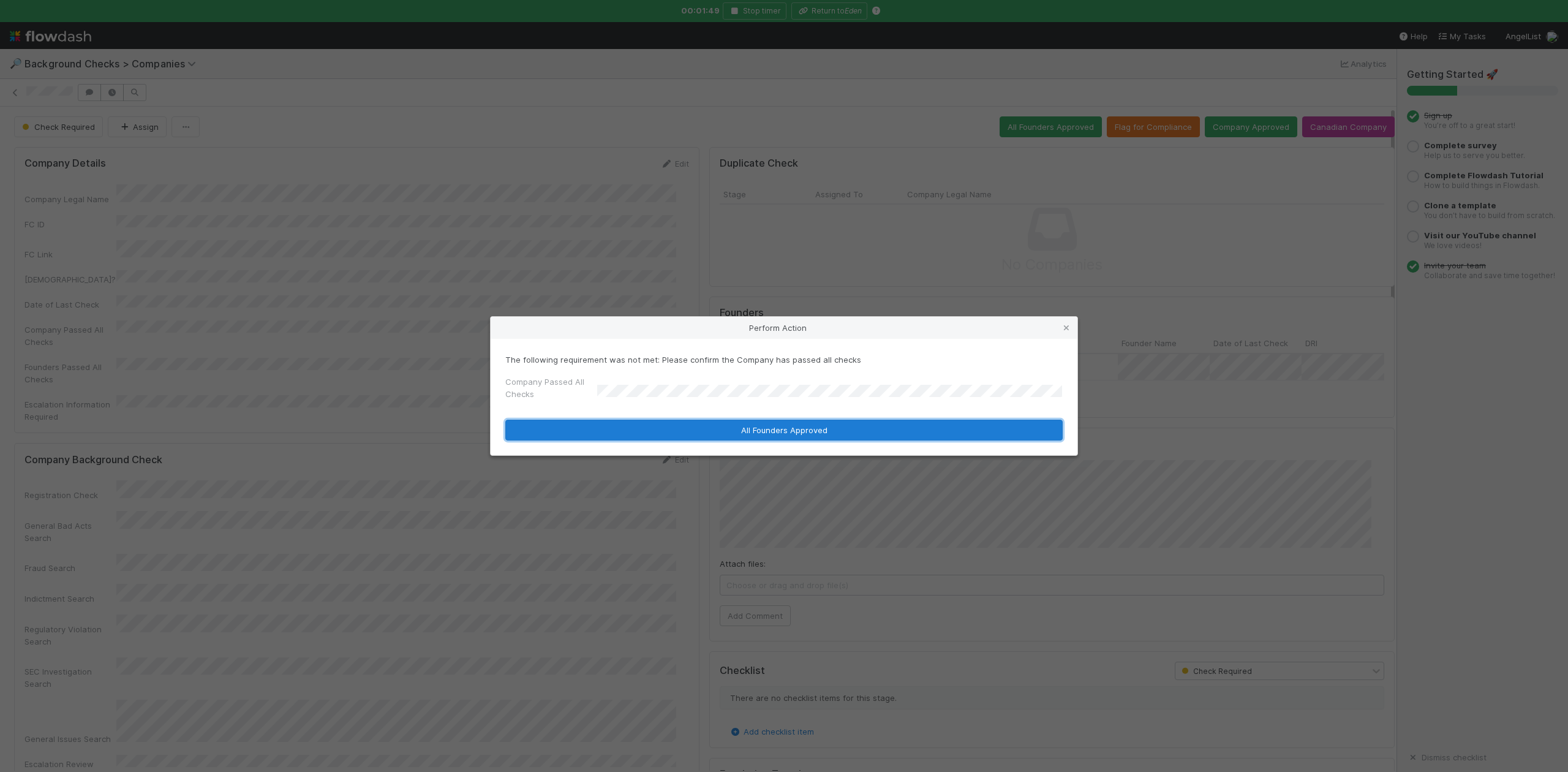
click at [643, 419] on button "All Founders Approved" at bounding box center [784, 429] width 558 height 21
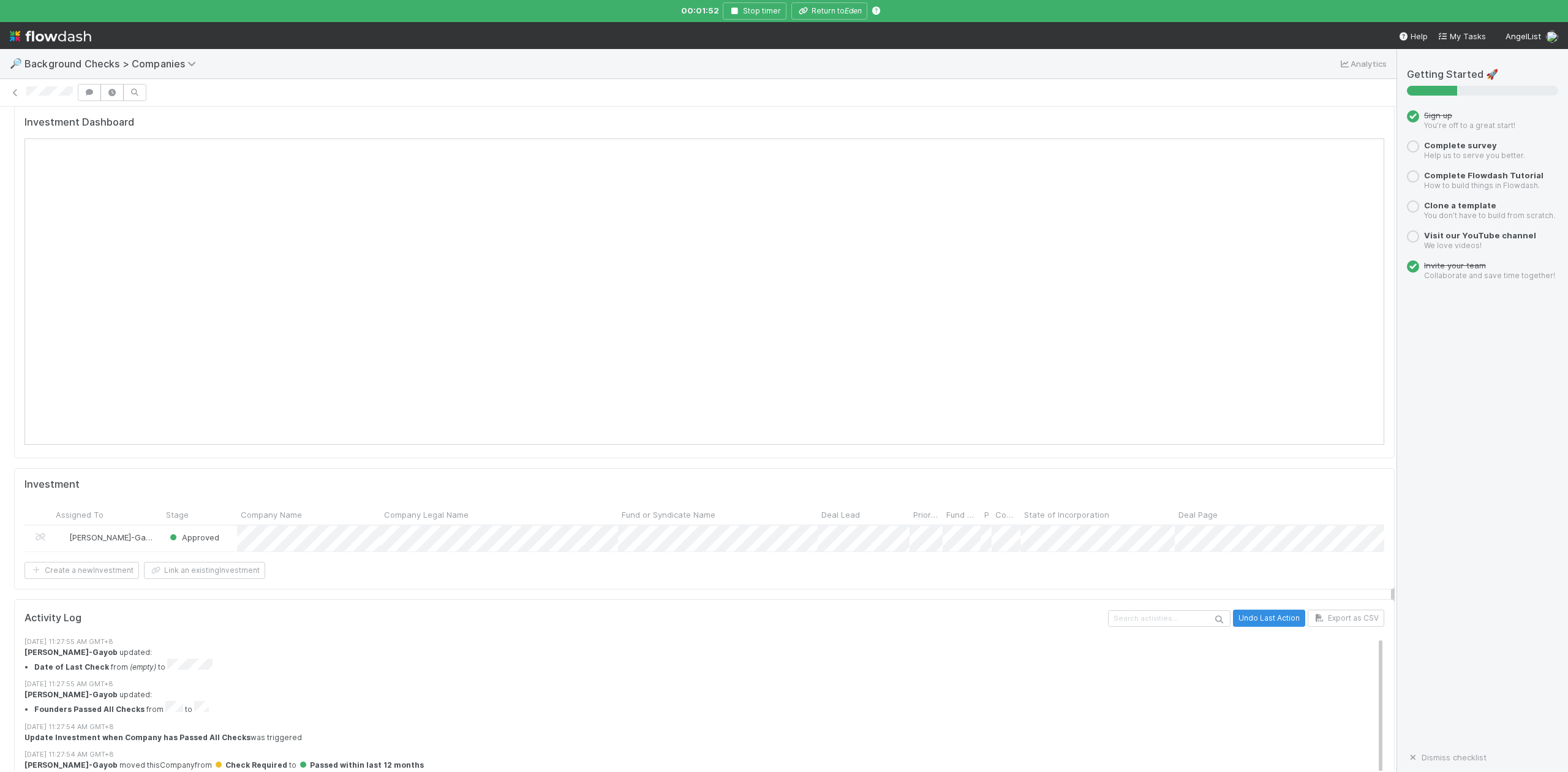
scroll to position [1143, 0]
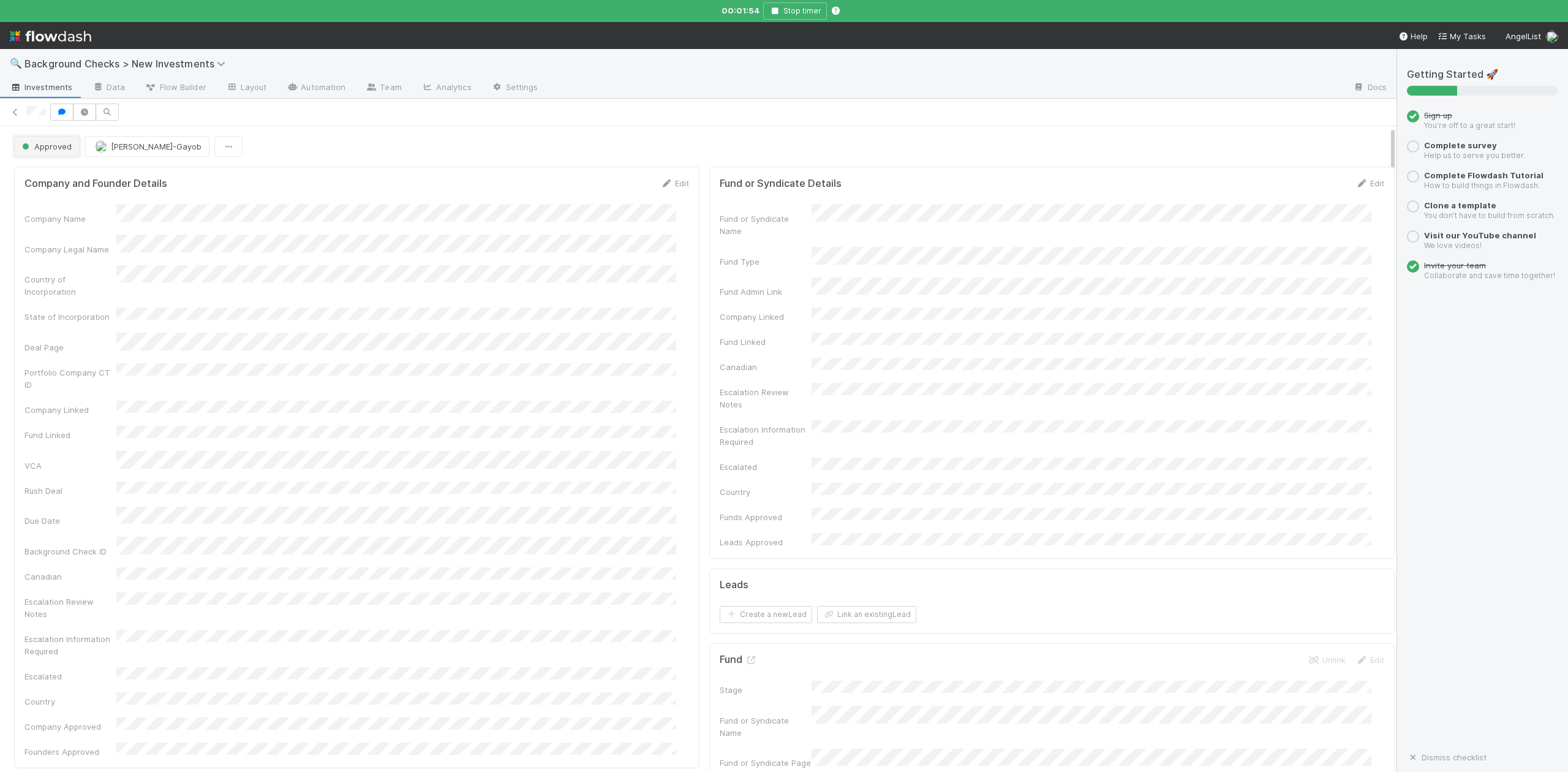
click at [56, 150] on span "Approved" at bounding box center [45, 146] width 52 height 10
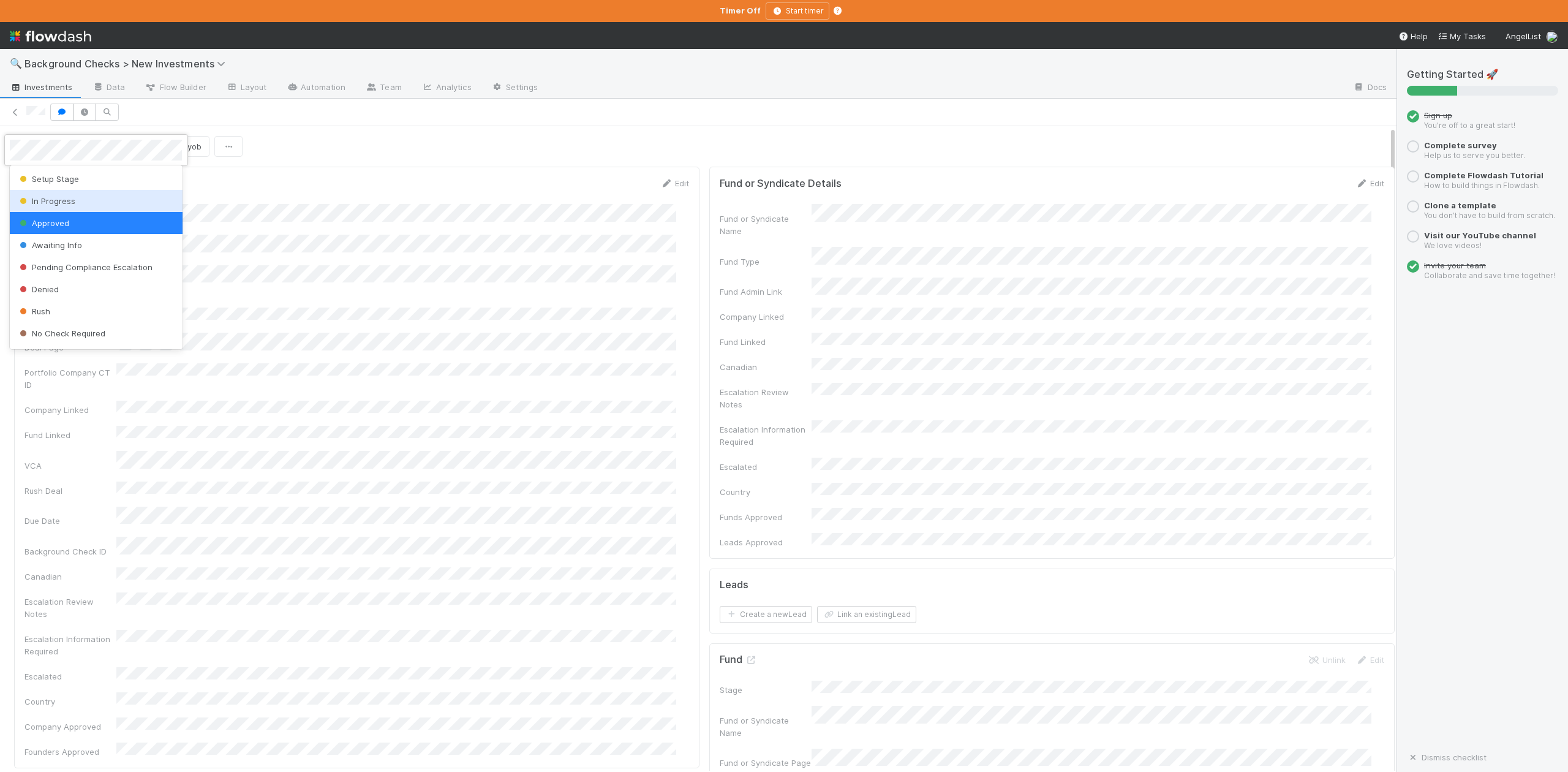
click at [65, 200] on span "In Progress" at bounding box center [46, 201] width 58 height 10
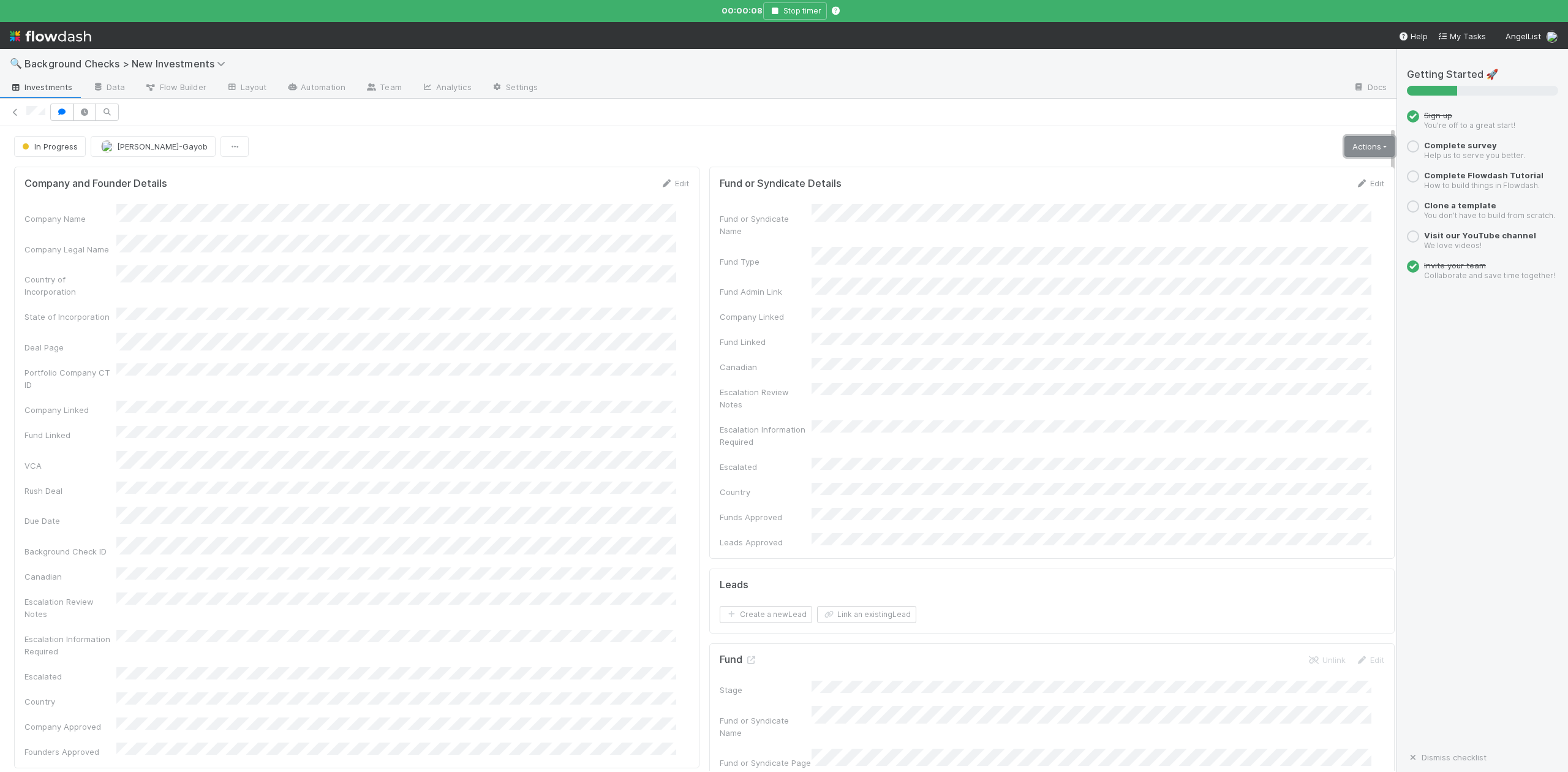
click at [1344, 150] on link "Actions" at bounding box center [1369, 146] width 50 height 21
click at [1268, 172] on button "Finish" at bounding box center [1327, 172] width 136 height 17
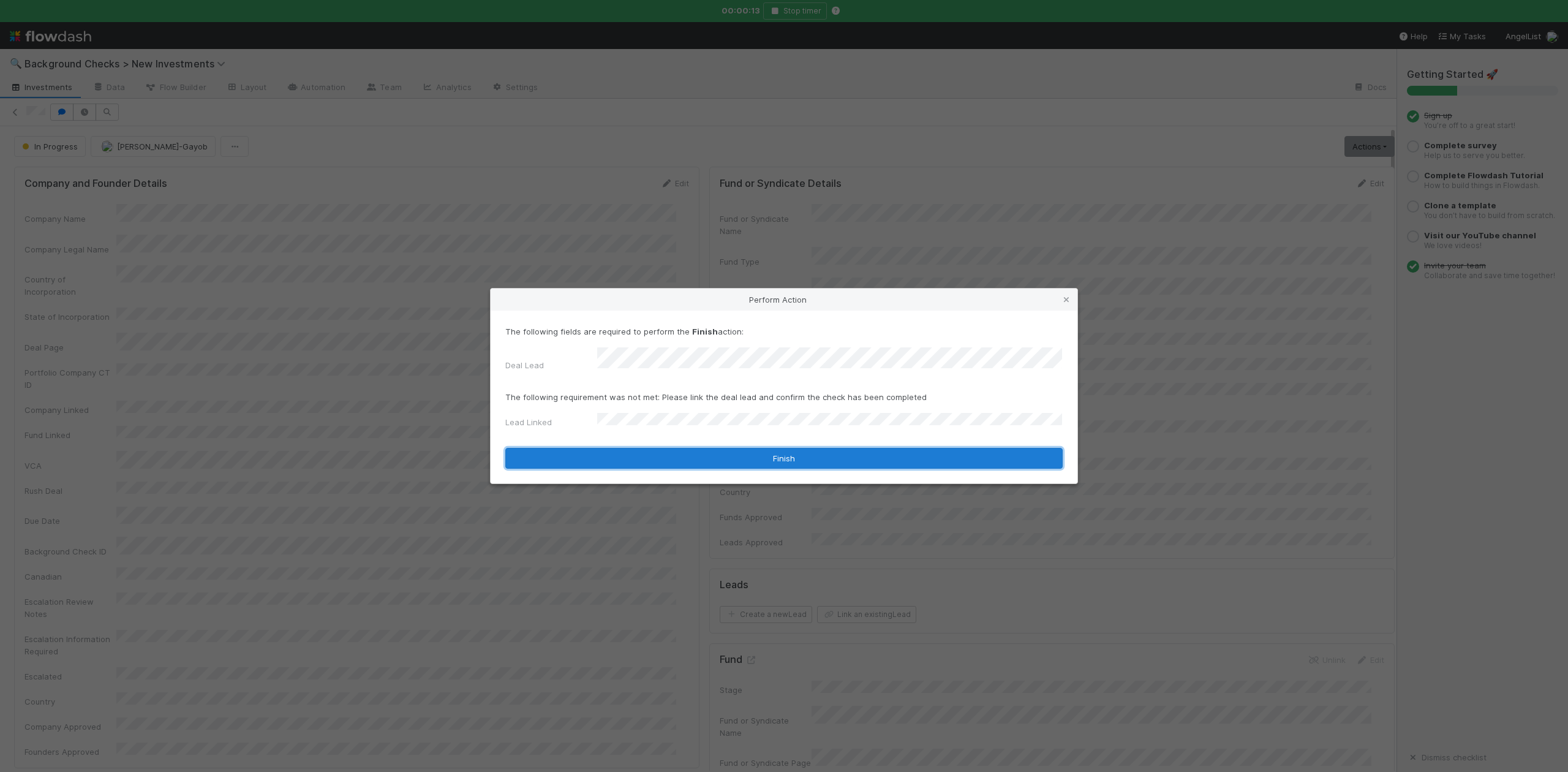
click at [643, 449] on button "Finish" at bounding box center [784, 457] width 558 height 21
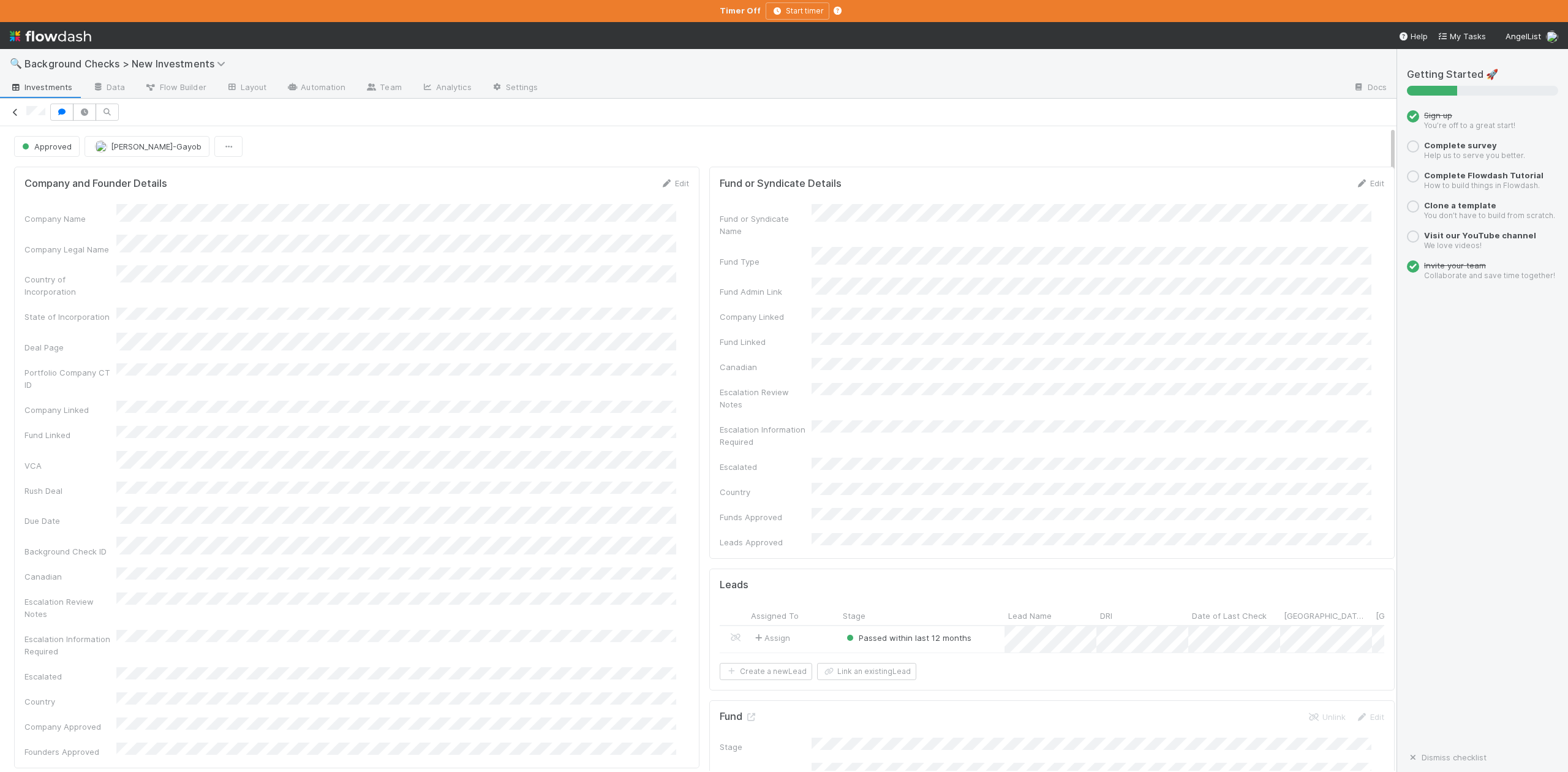
click at [18, 111] on icon at bounding box center [15, 112] width 12 height 8
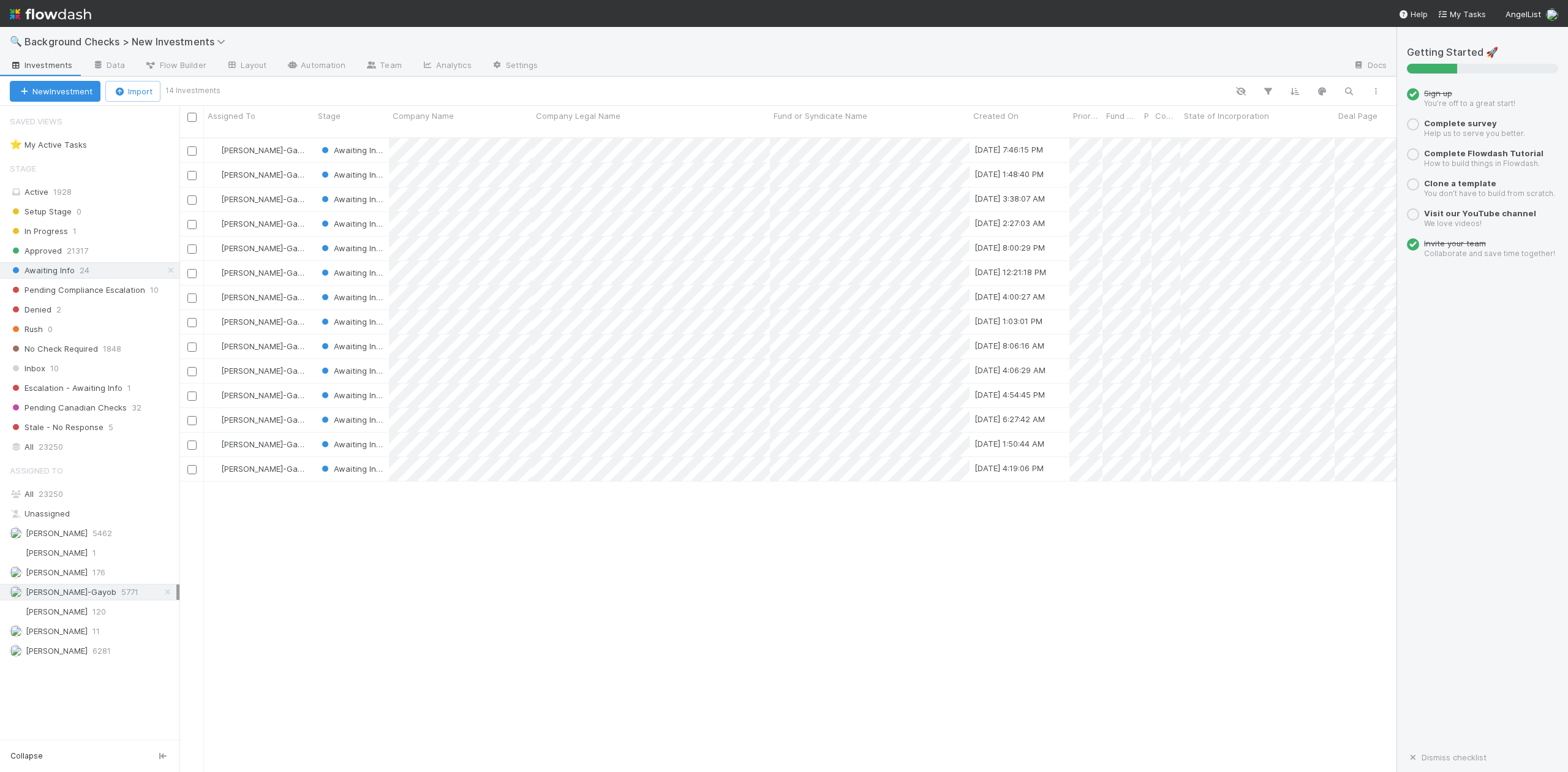
scroll to position [632, 1206]
click at [457, 476] on div at bounding box center [784, 386] width 1568 height 772
click at [385, 556] on div at bounding box center [784, 386] width 1568 height 772
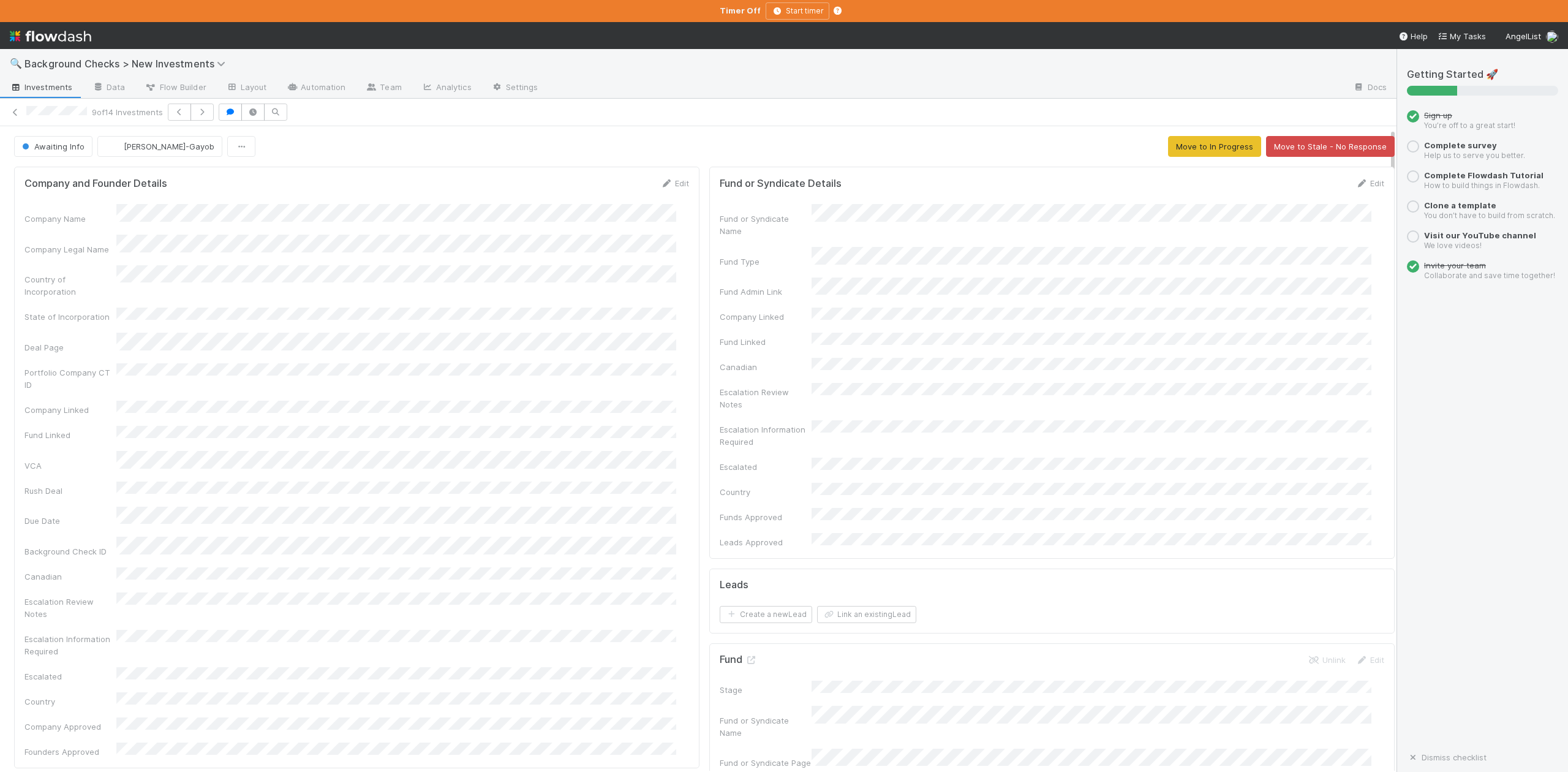
scroll to position [245, 0]
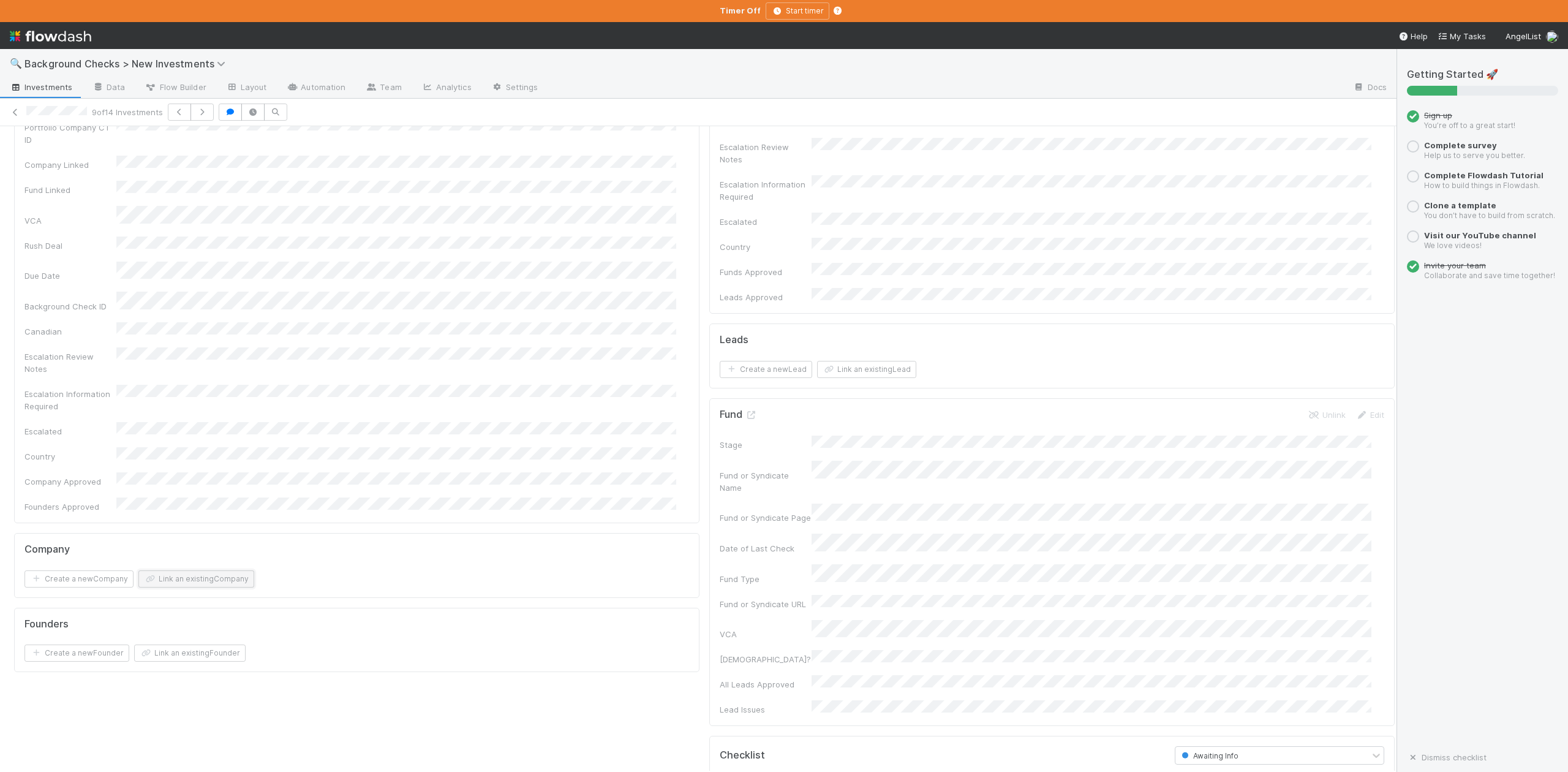
click at [165, 570] on button "Link an existing Company" at bounding box center [196, 578] width 116 height 17
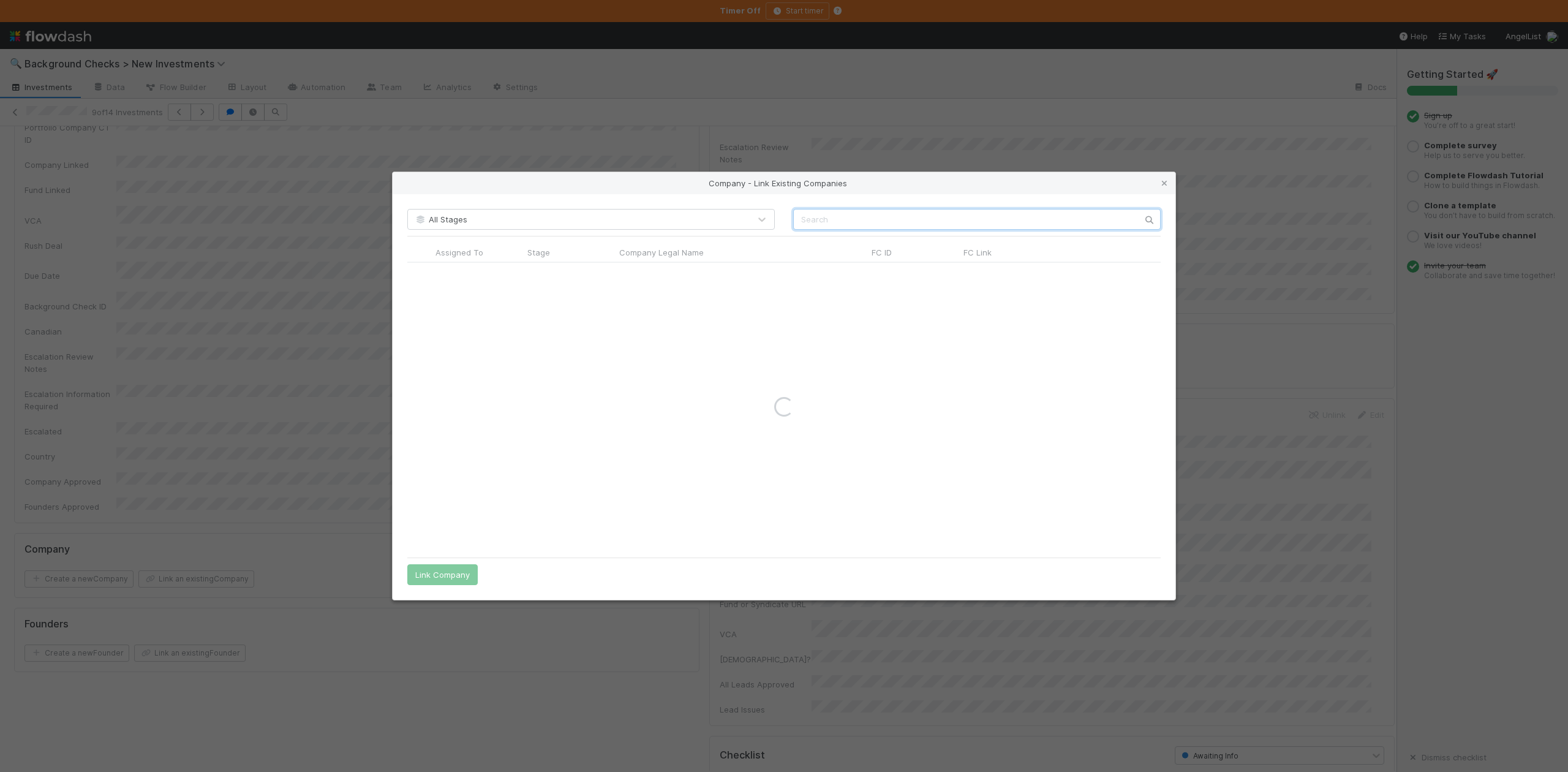
click at [809, 212] on input "text" at bounding box center [977, 219] width 367 height 21
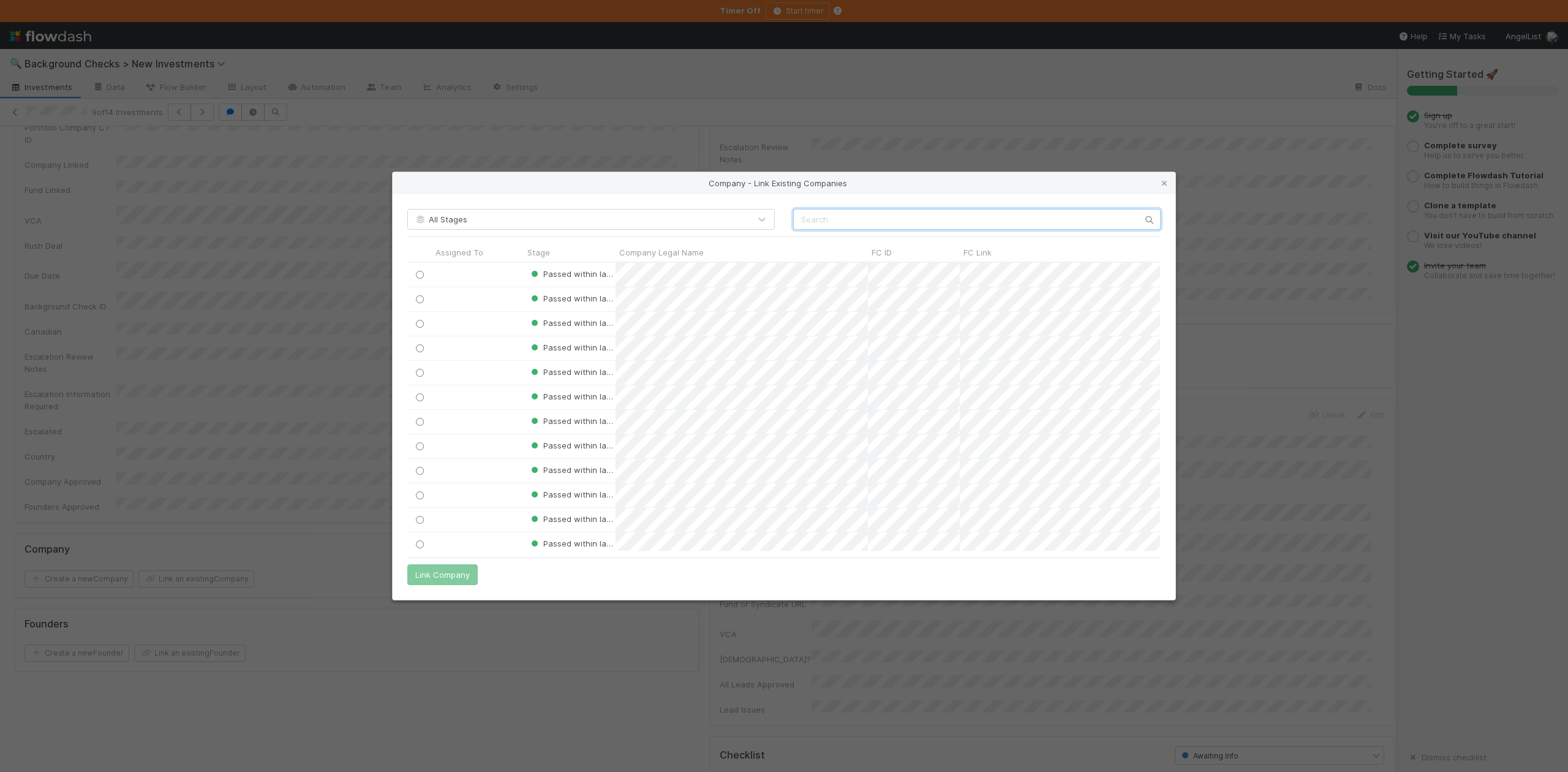
scroll to position [276, 740]
paste input "Pipedream Laboratories, Inc"
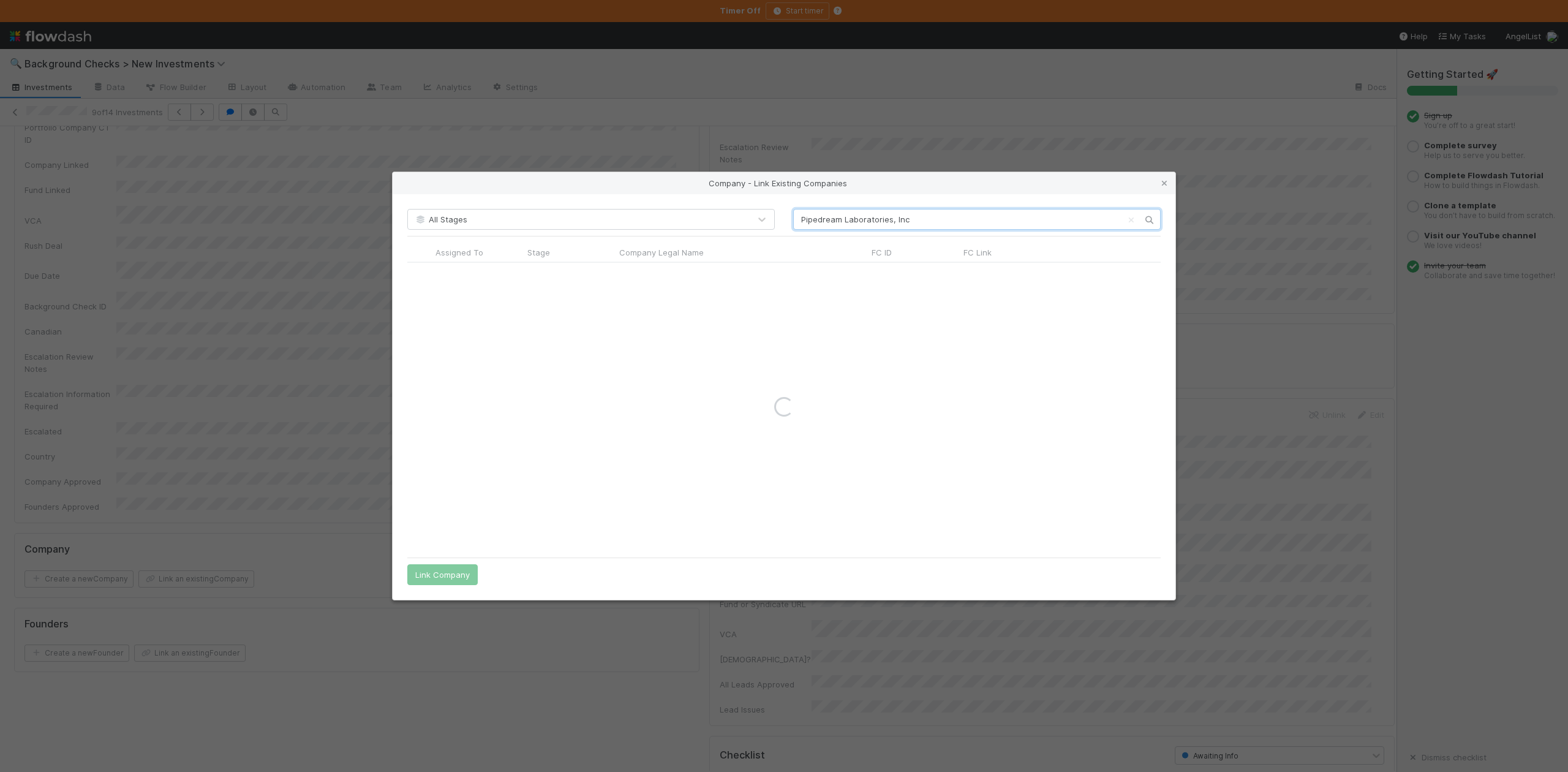
click at [799, 213] on input "Pipedream Laboratories, Inc" at bounding box center [977, 219] width 367 height 21
click at [913, 220] on input "Pipedream Laboratories, Inc" at bounding box center [977, 219] width 367 height 21
type input "Pipedream Laboratories, Inc"
click at [420, 272] on input "radio" at bounding box center [419, 275] width 8 height 8
click at [448, 576] on button "Link Company" at bounding box center [442, 574] width 70 height 21
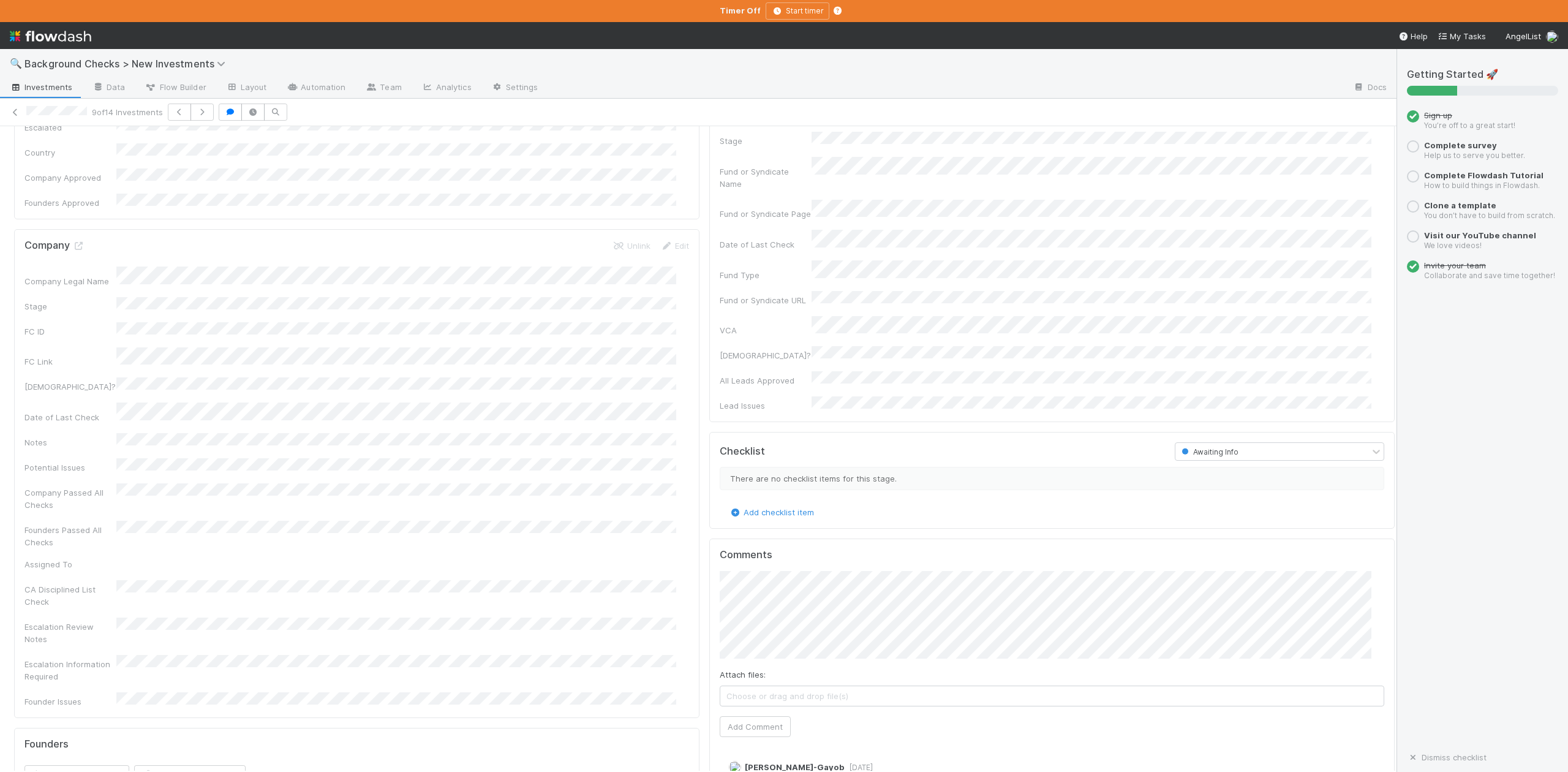
scroll to position [653, 0]
click at [682, 429] on div "Company and Founder Details Edit Company Name Company Legal Name Country of Inc…" at bounding box center [704, 146] width 1391 height 1276
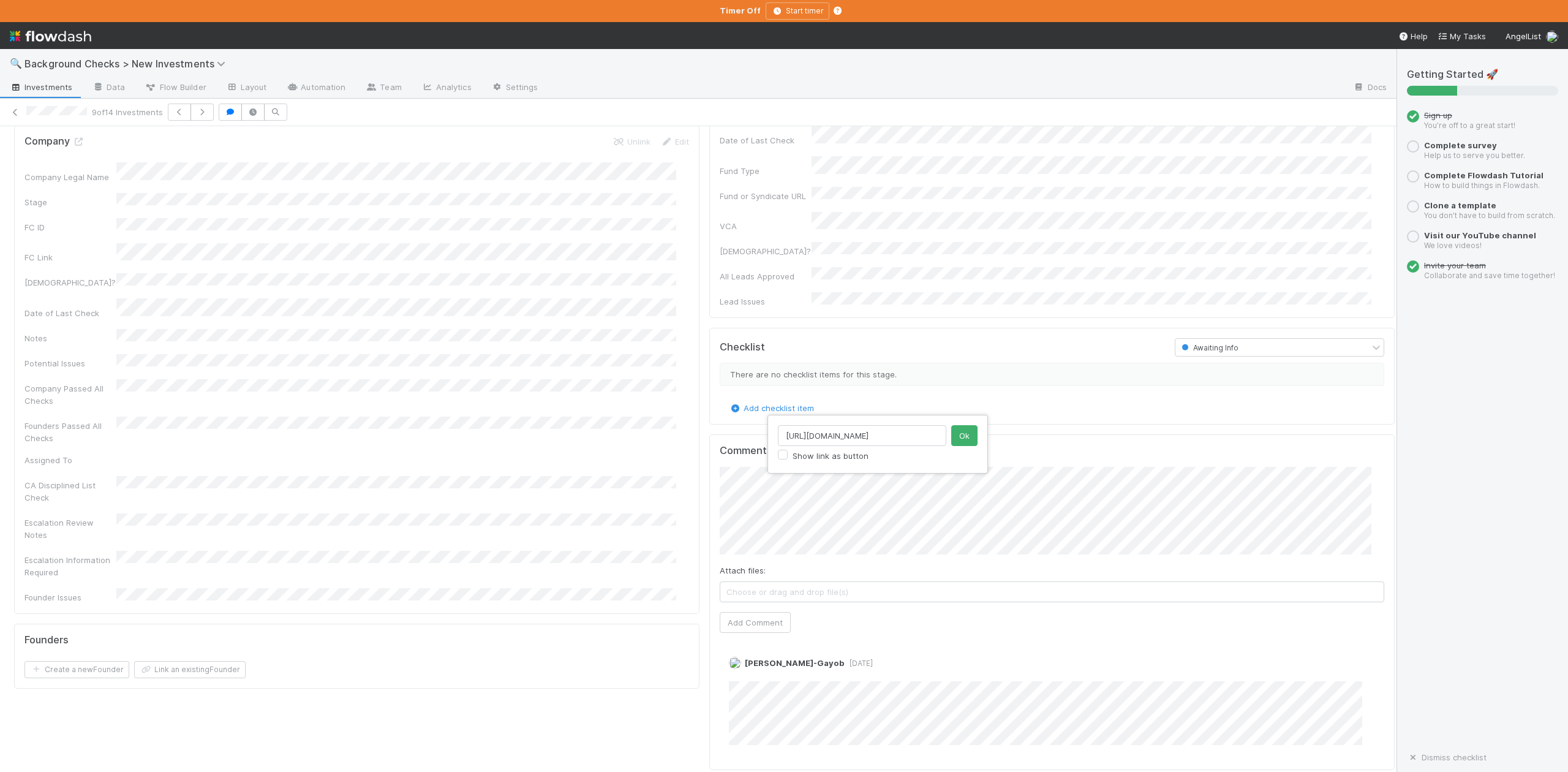
scroll to position [0, 20]
type input "https://app.frontapp.com/open/msg_1yk32vnr"
click at [959, 432] on button "Ok" at bounding box center [964, 435] width 26 height 21
click at [730, 612] on button "Add Comment" at bounding box center [755, 622] width 71 height 21
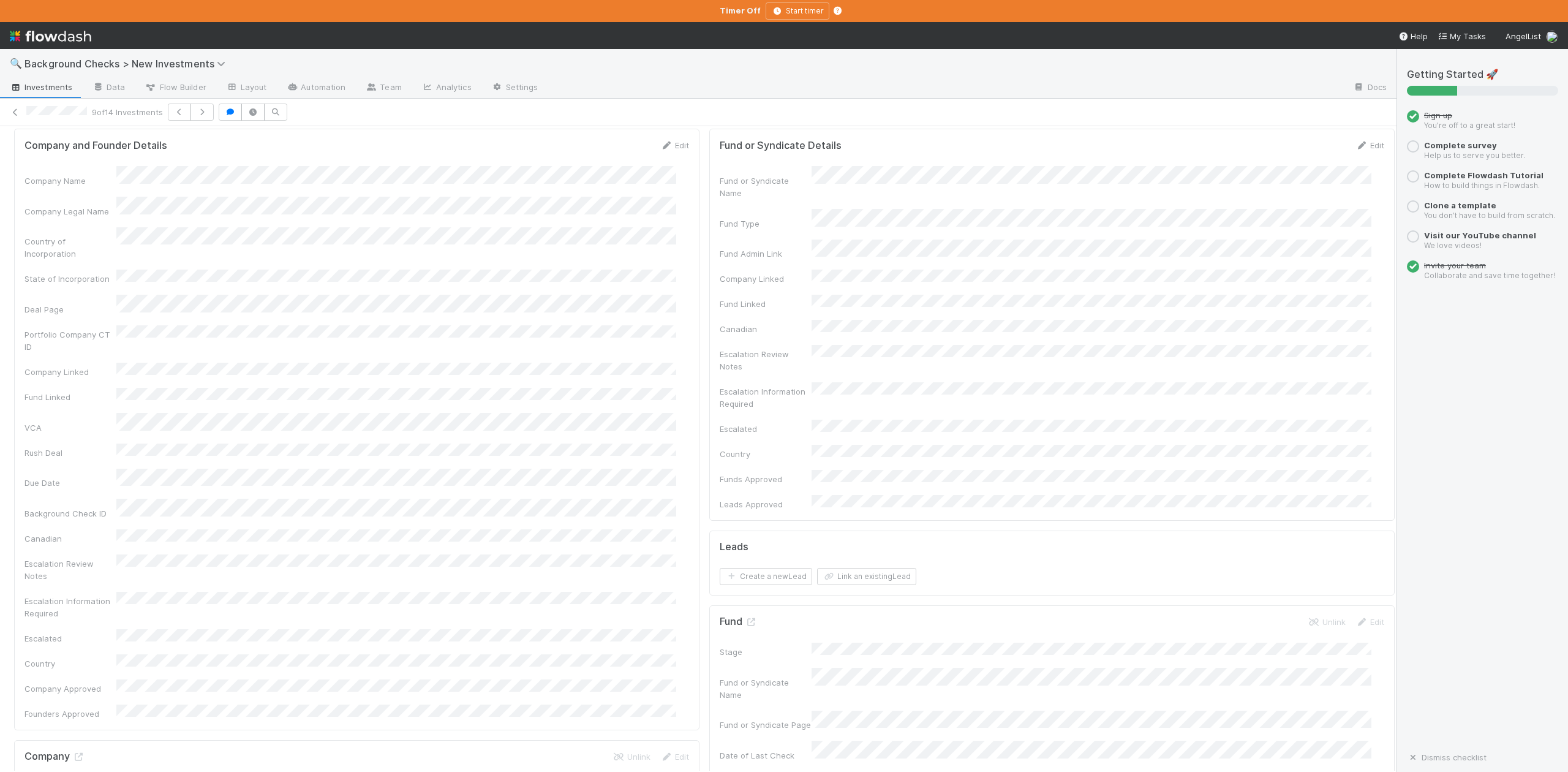
scroll to position [0, 0]
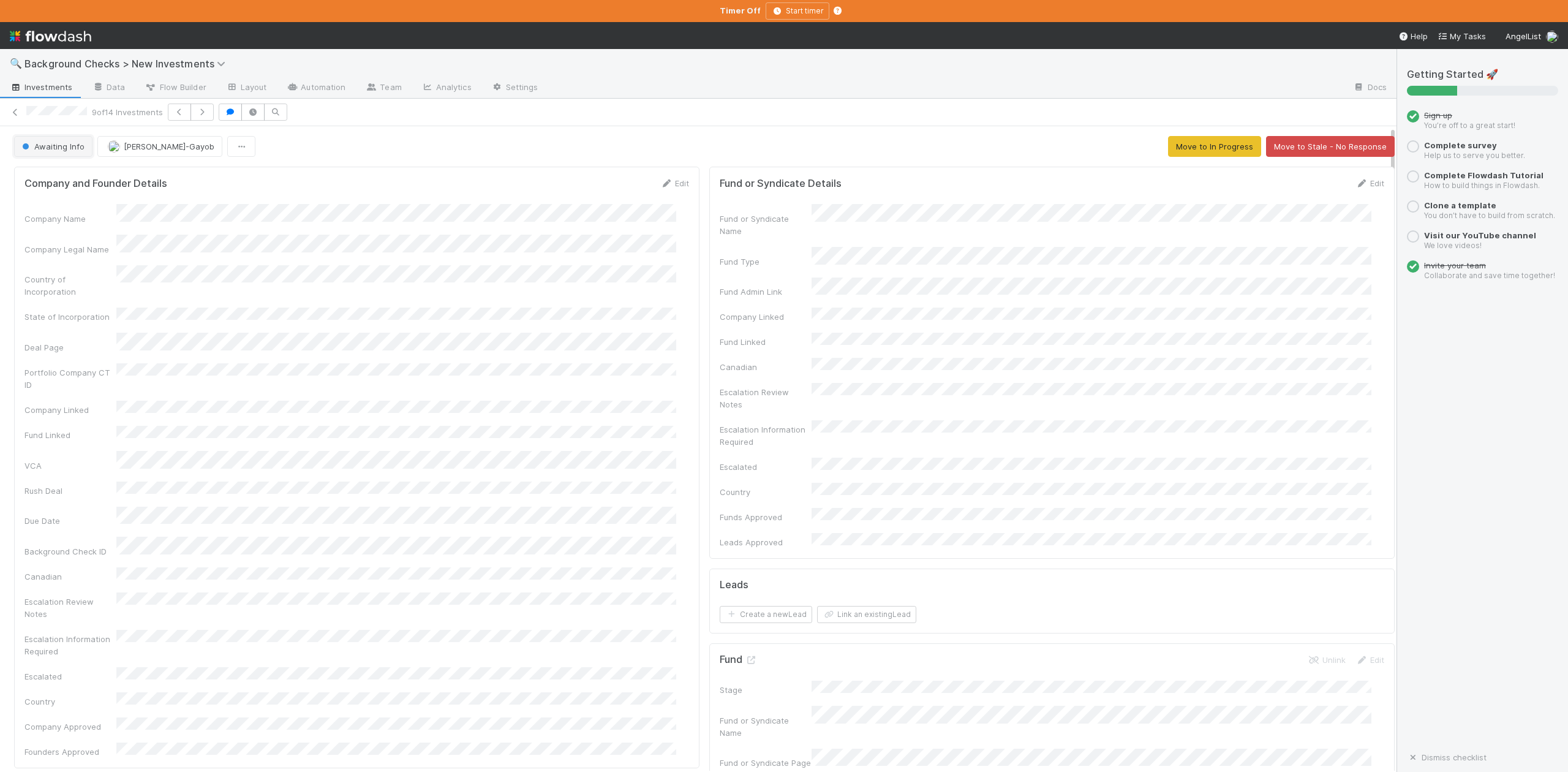
click at [64, 145] on span "Awaiting Info" at bounding box center [52, 146] width 65 height 10
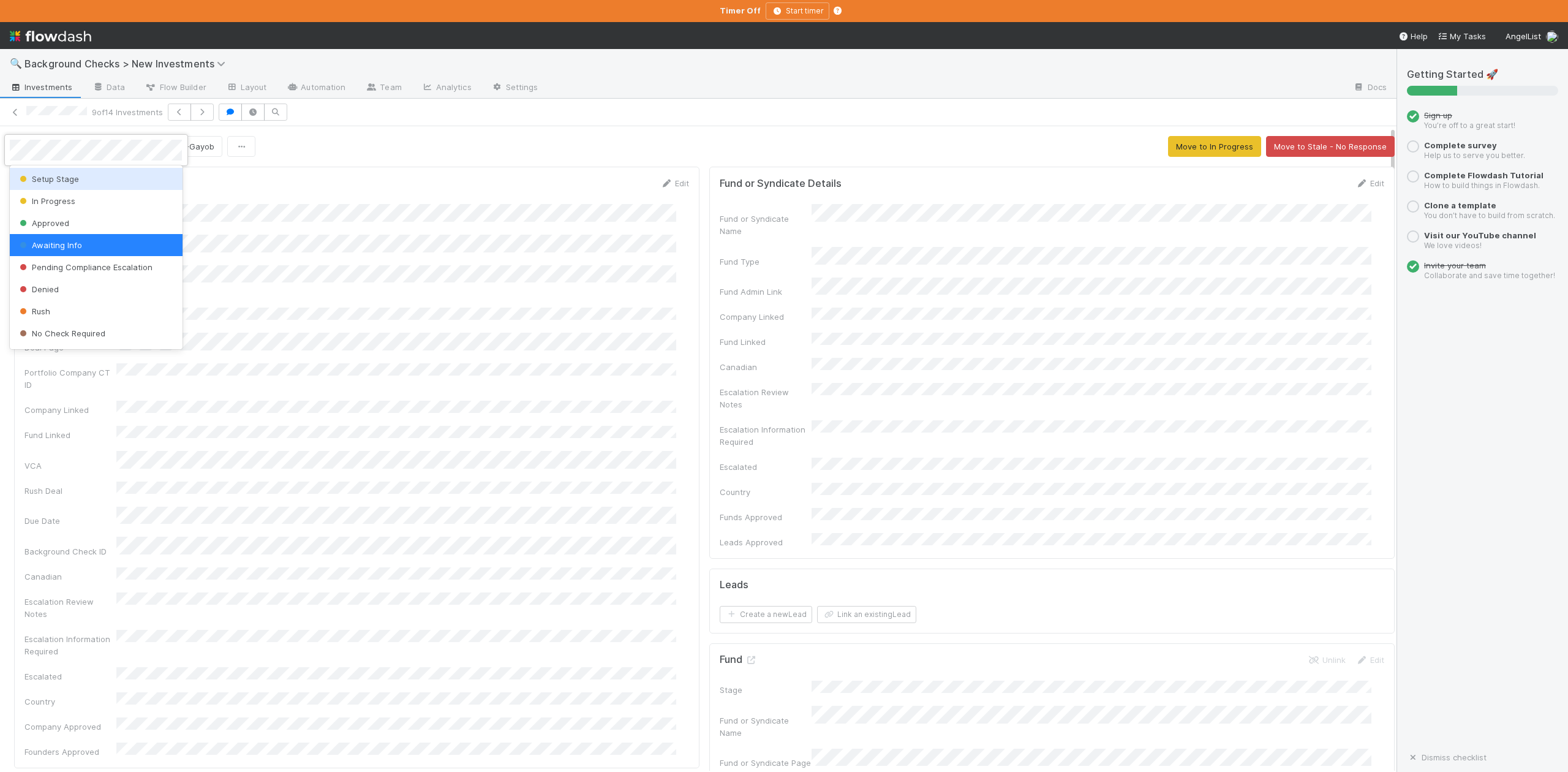
click at [62, 182] on span "Setup Stage" at bounding box center [48, 178] width 62 height 10
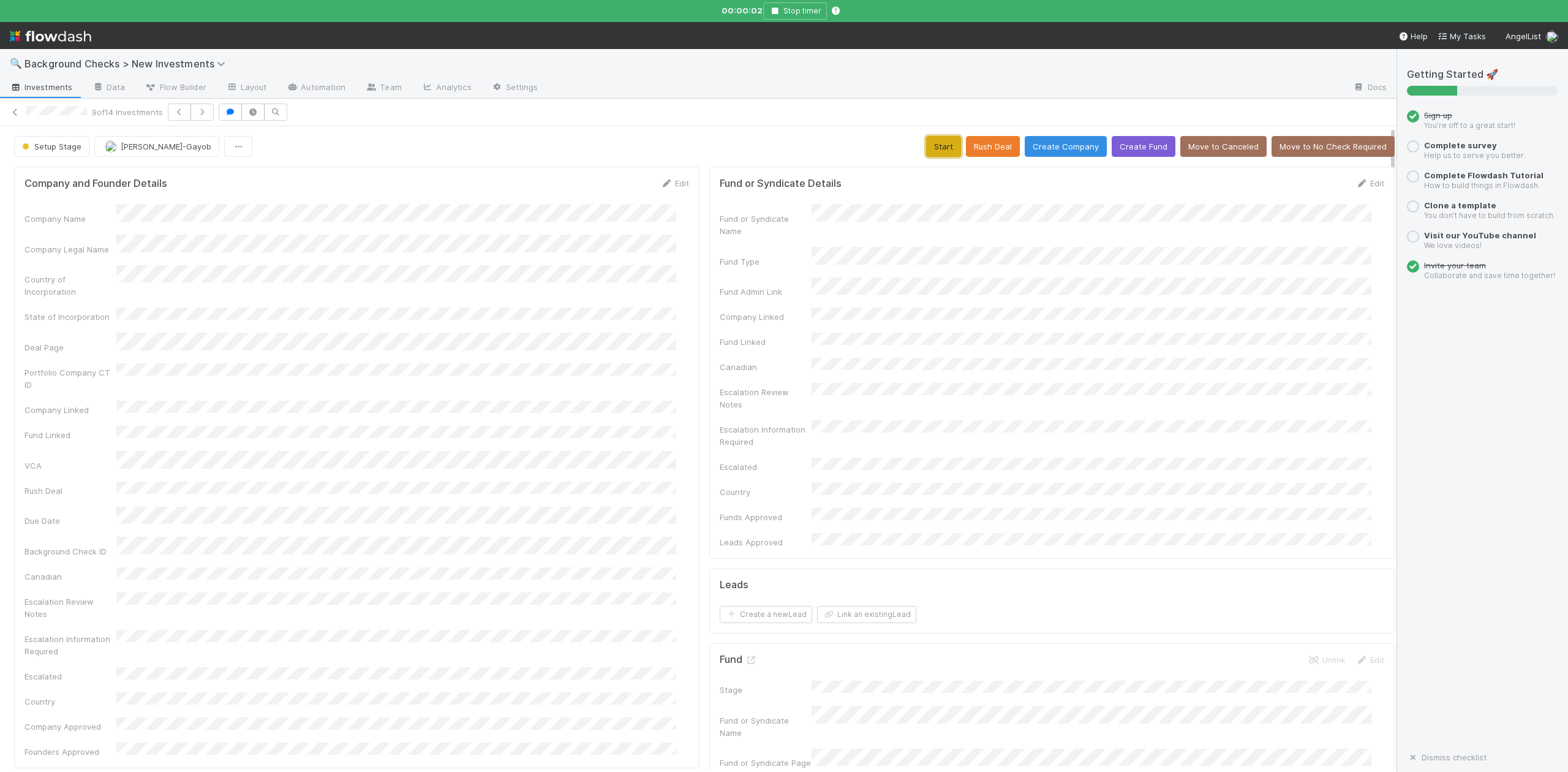
click at [926, 143] on button "Start" at bounding box center [943, 146] width 35 height 21
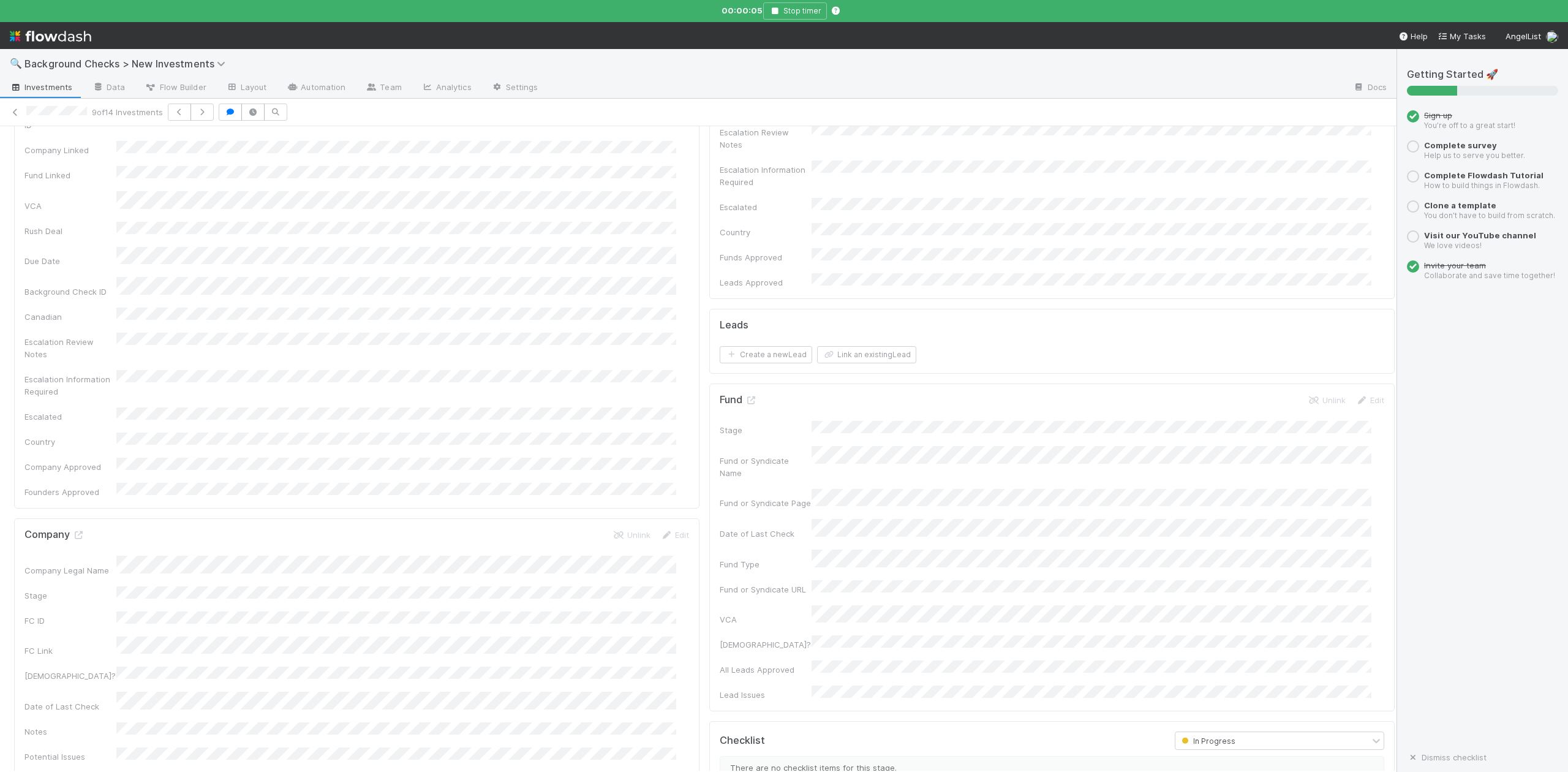
scroll to position [326, 0]
click at [79, 465] on icon at bounding box center [77, 468] width 12 height 8
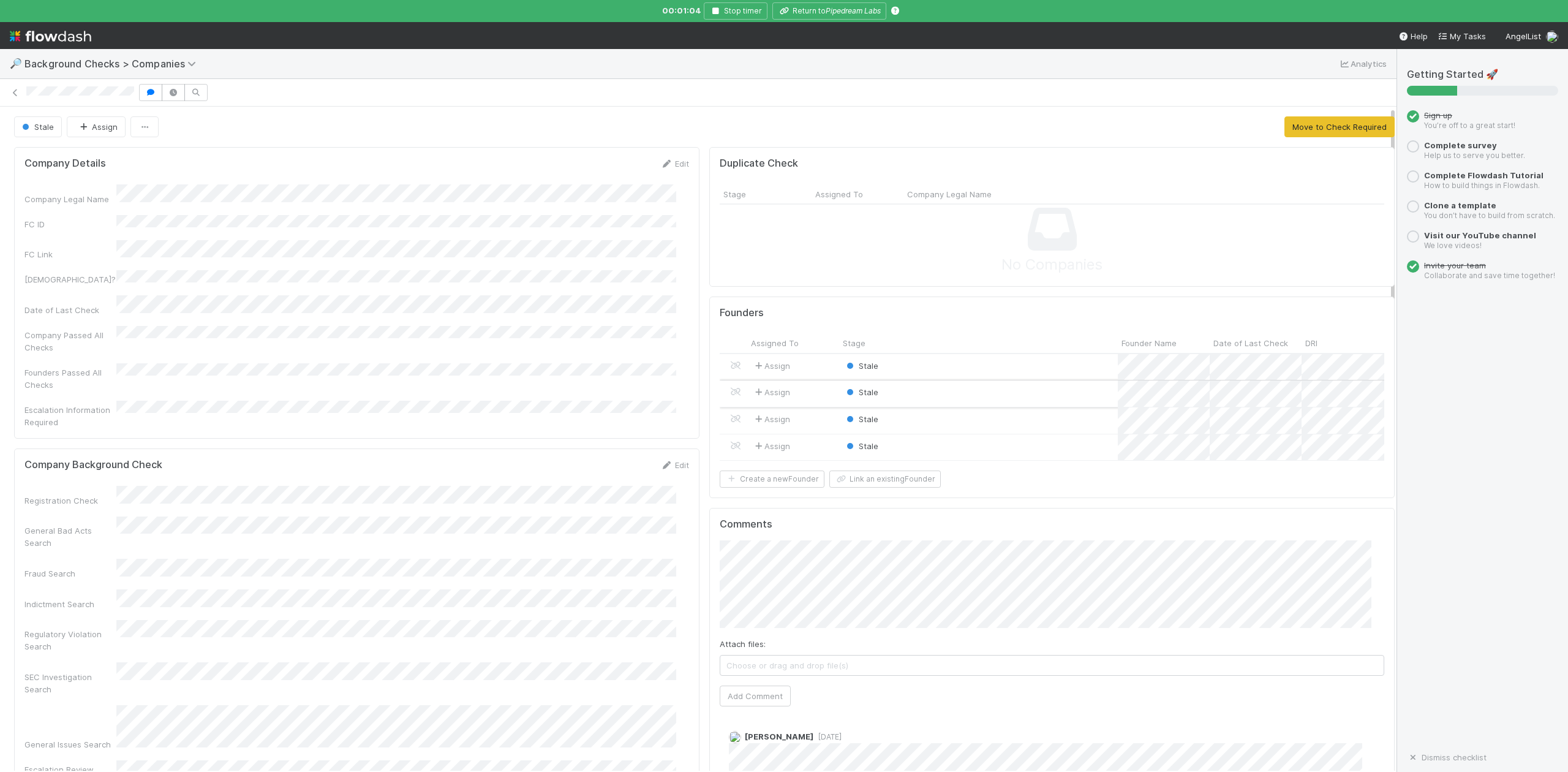
click at [930, 398] on div "Stale" at bounding box center [979, 393] width 278 height 26
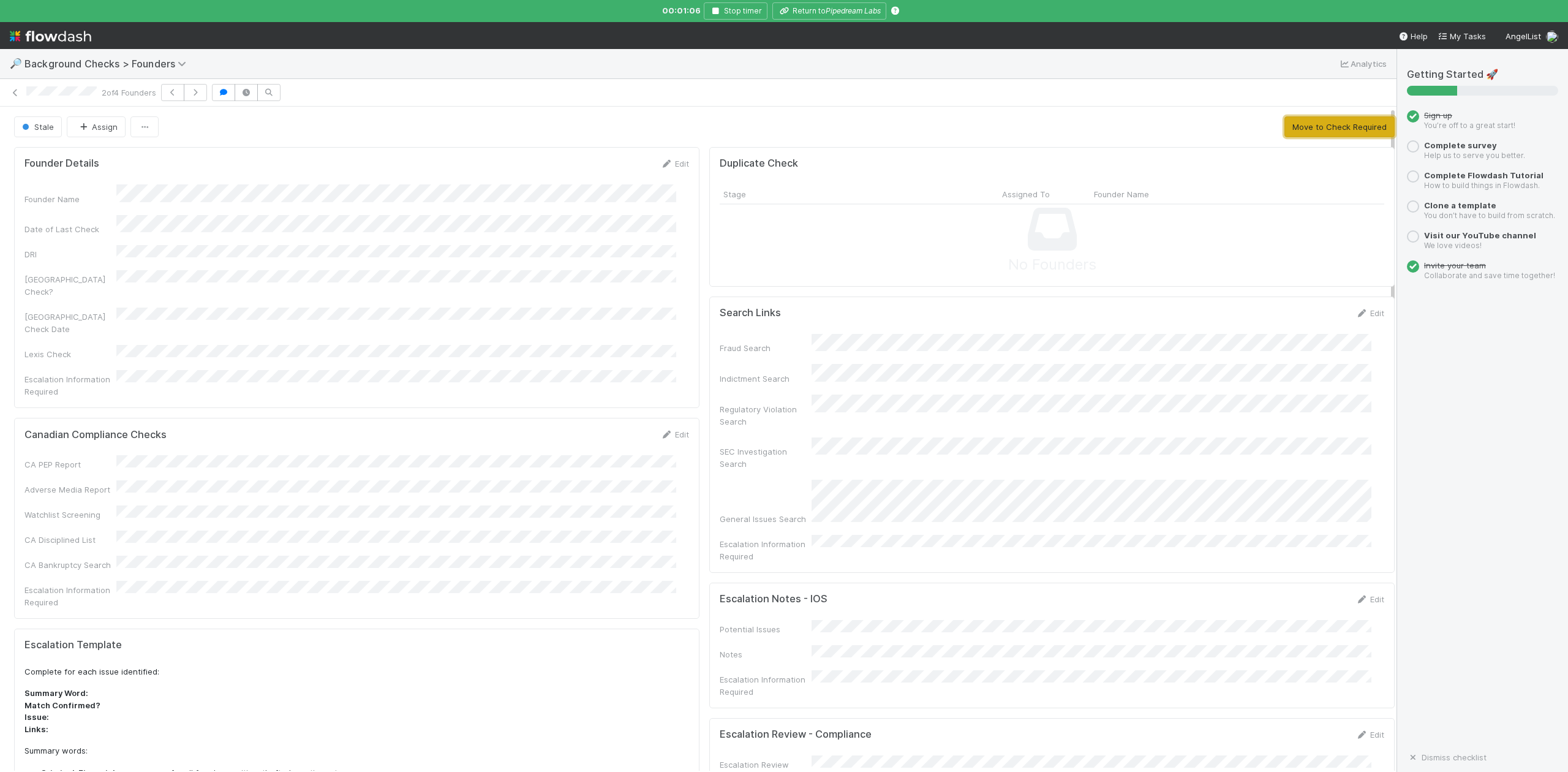
click at [1324, 125] on button "Move to Check Required" at bounding box center [1339, 126] width 110 height 21
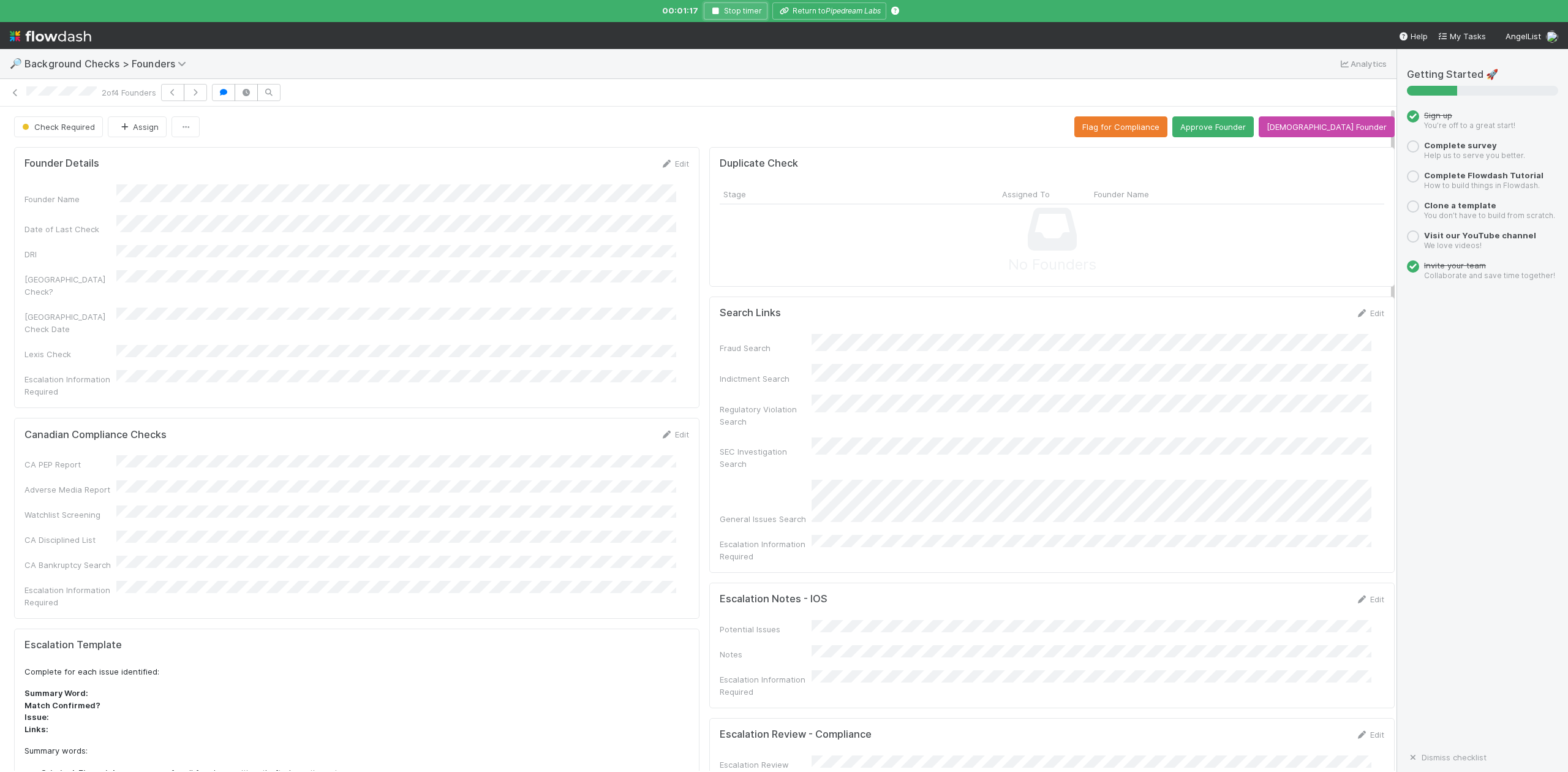
click at [721, 7] on button "Stop timer" at bounding box center [736, 11] width 64 height 17
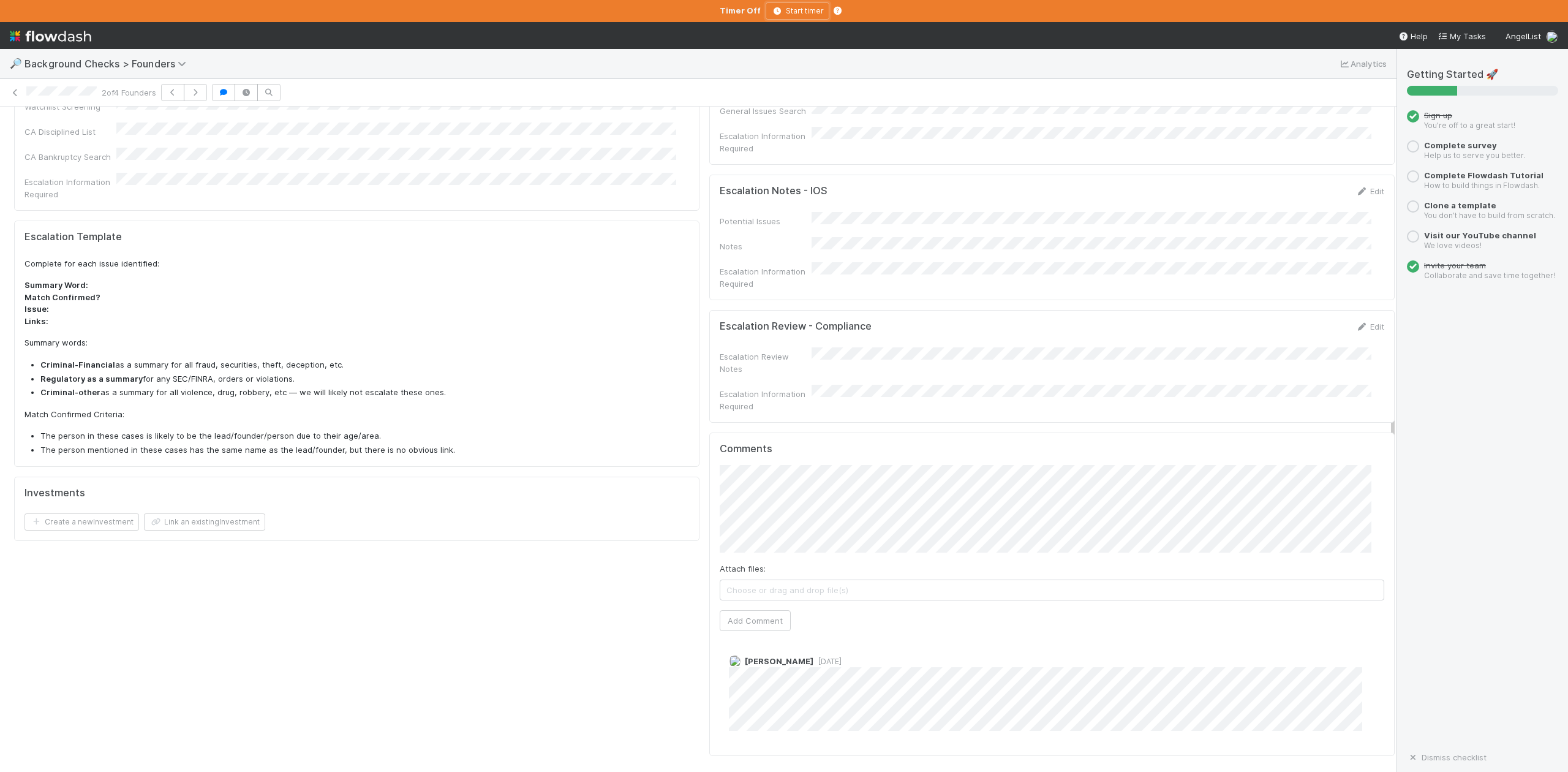
scroll to position [735, 0]
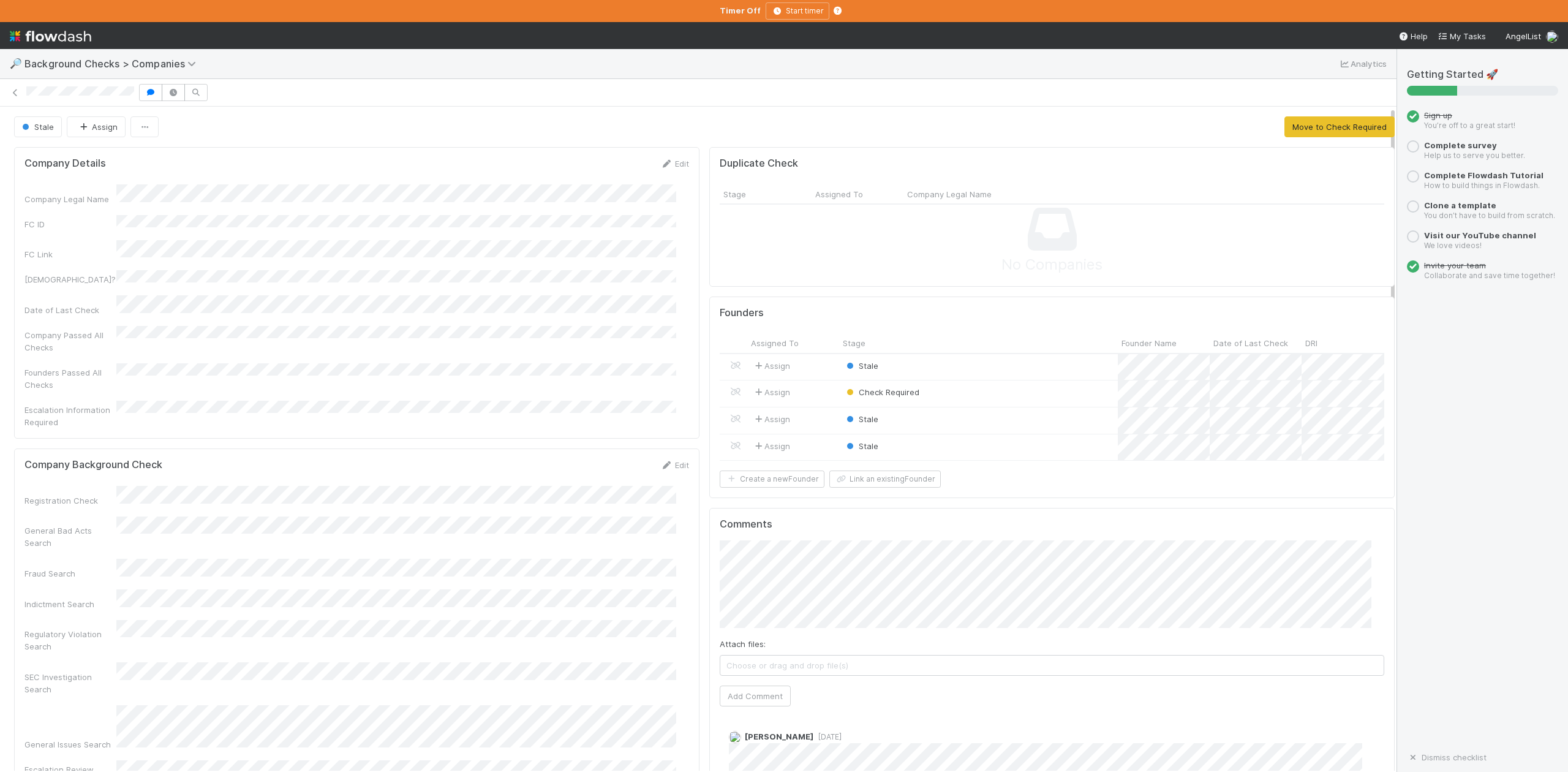
click at [290, 211] on div "Company Legal Name FC ID FC Link Canadian? Date of Last Check Company Passed Al…" at bounding box center [357, 306] width 665 height 244
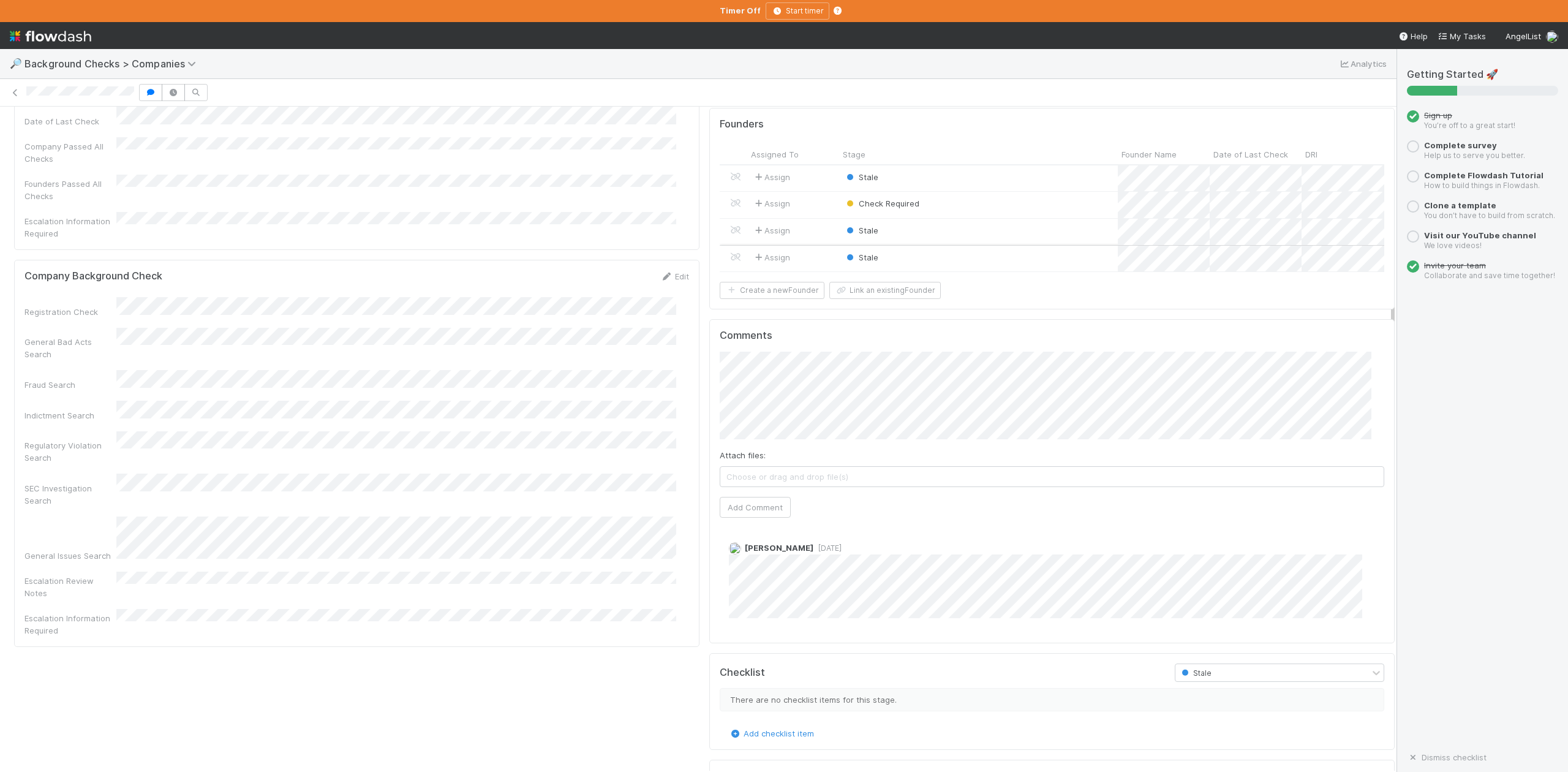
scroll to position [163, 0]
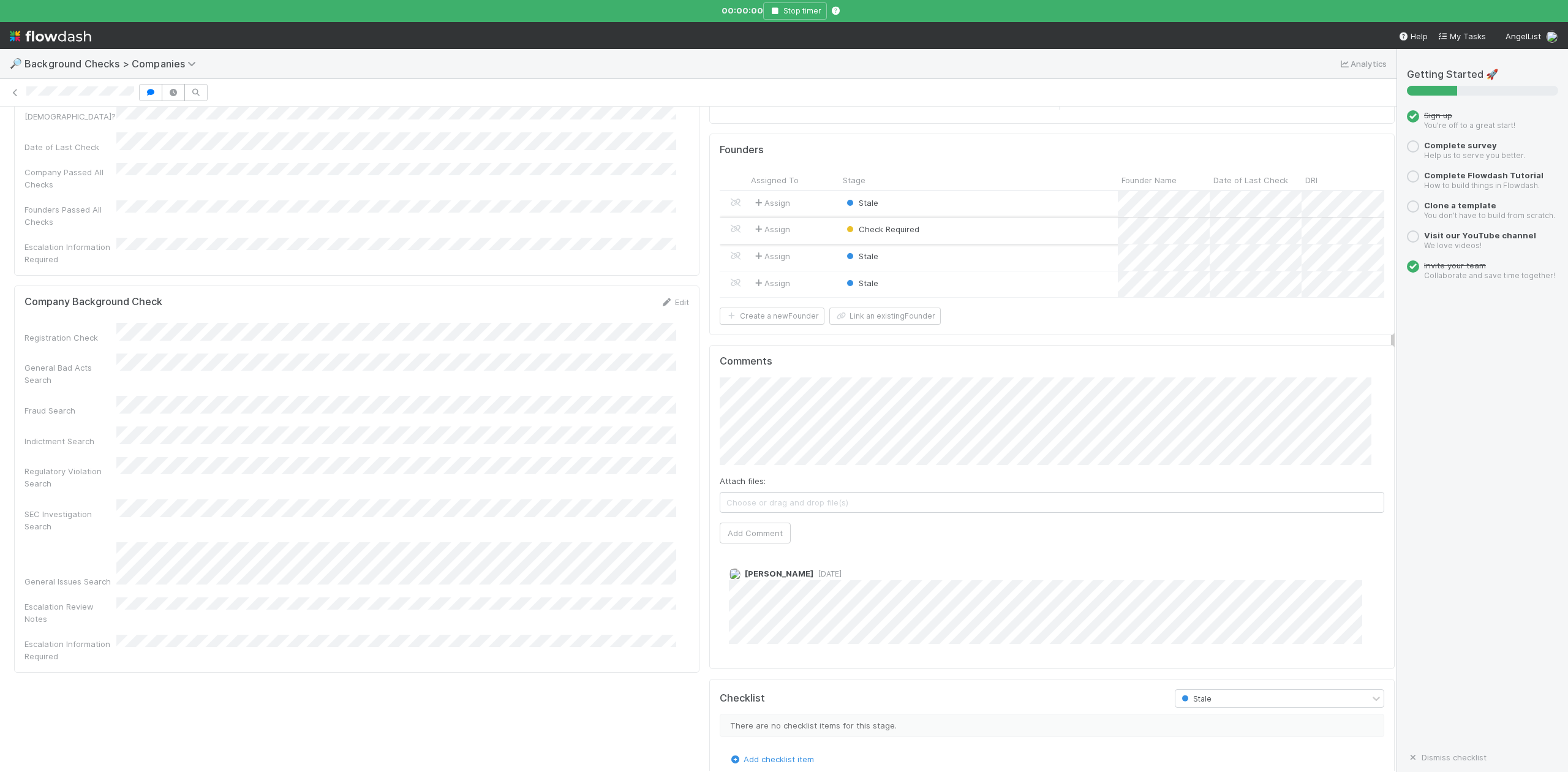
click at [934, 236] on div "Check Required" at bounding box center [979, 230] width 278 height 26
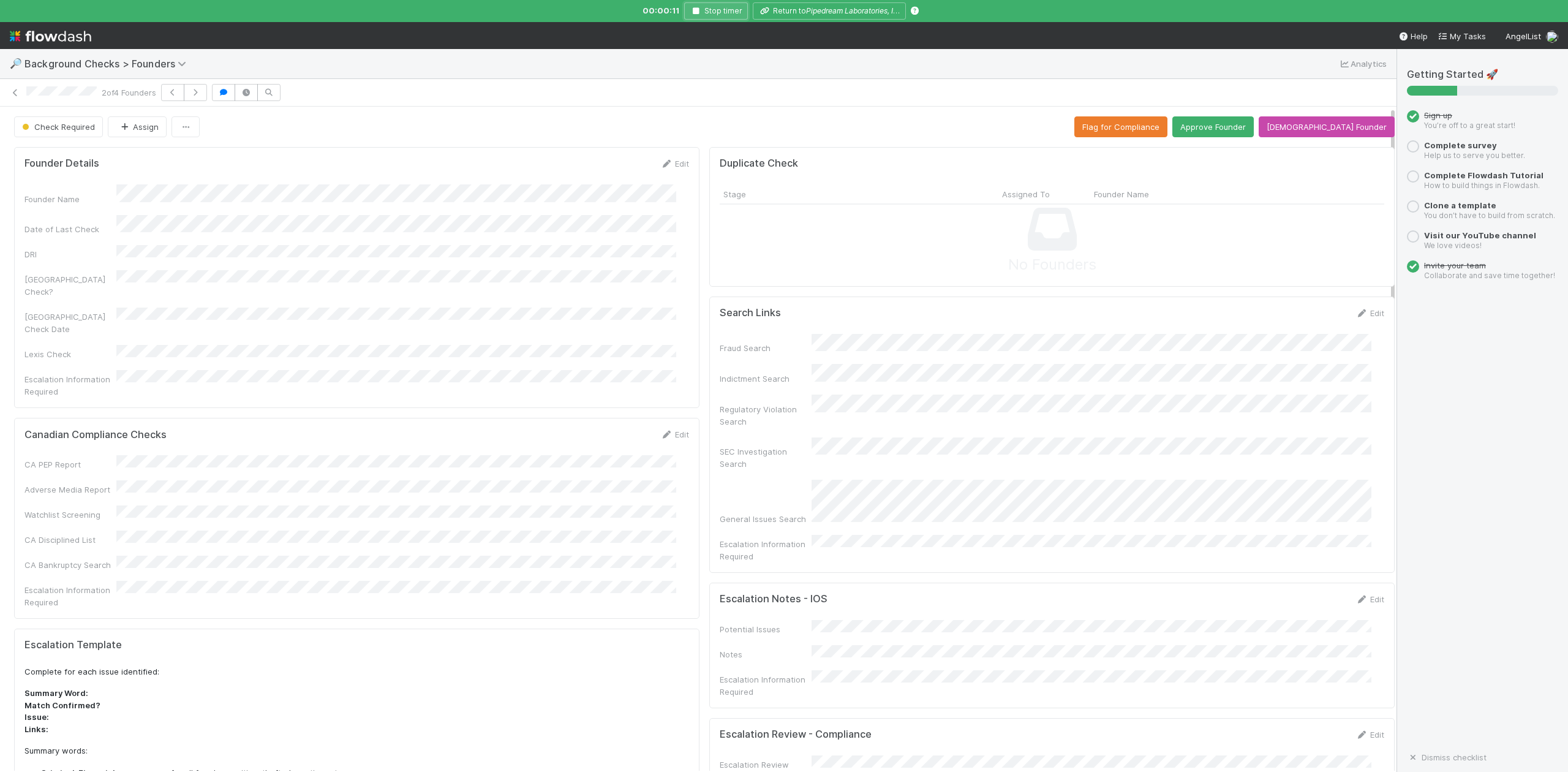
click at [697, 15] on button "Stop timer" at bounding box center [716, 11] width 64 height 17
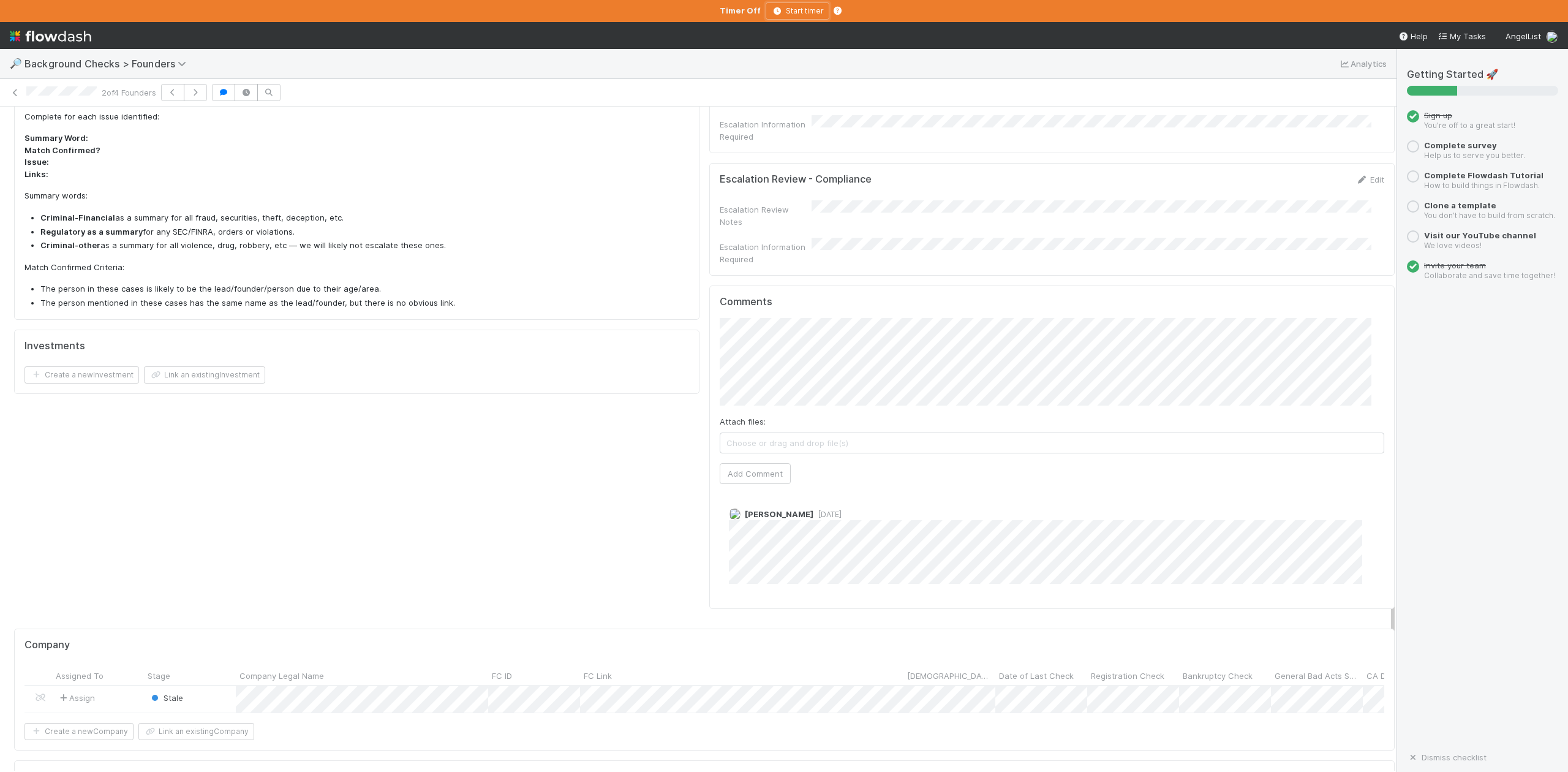
scroll to position [653, 0]
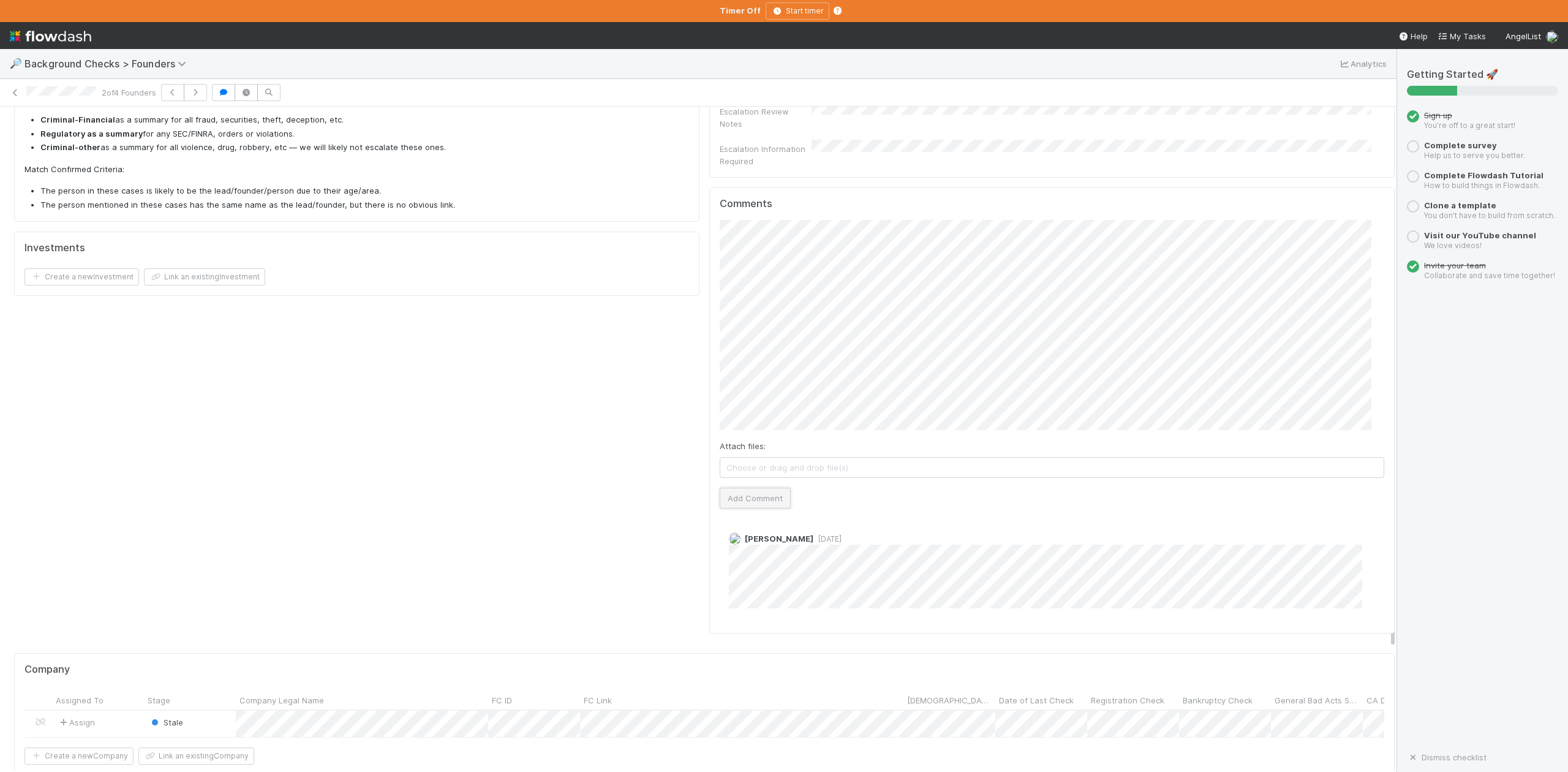
click at [742, 487] on button "Add Comment" at bounding box center [755, 497] width 71 height 21
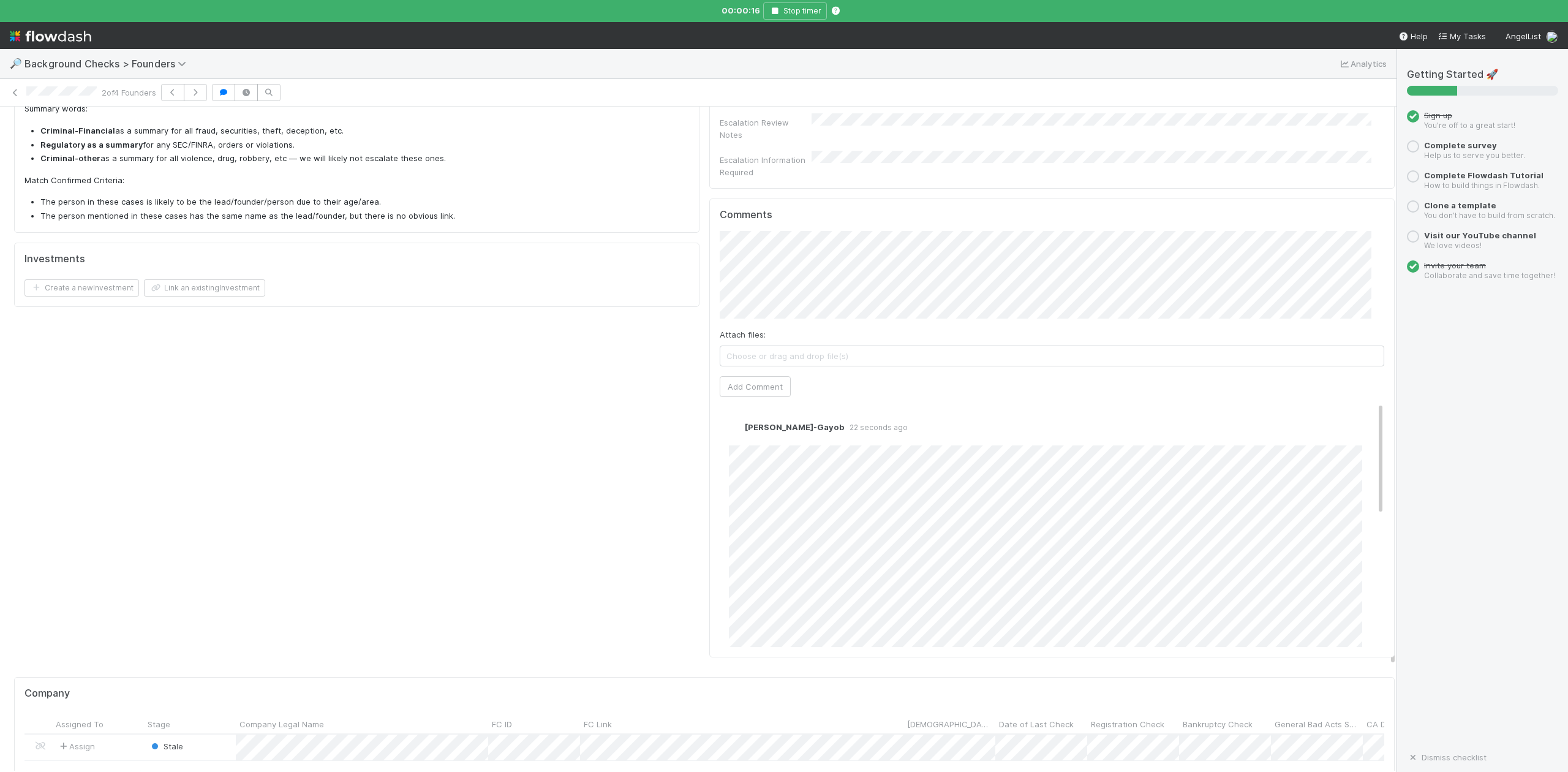
scroll to position [735, 0]
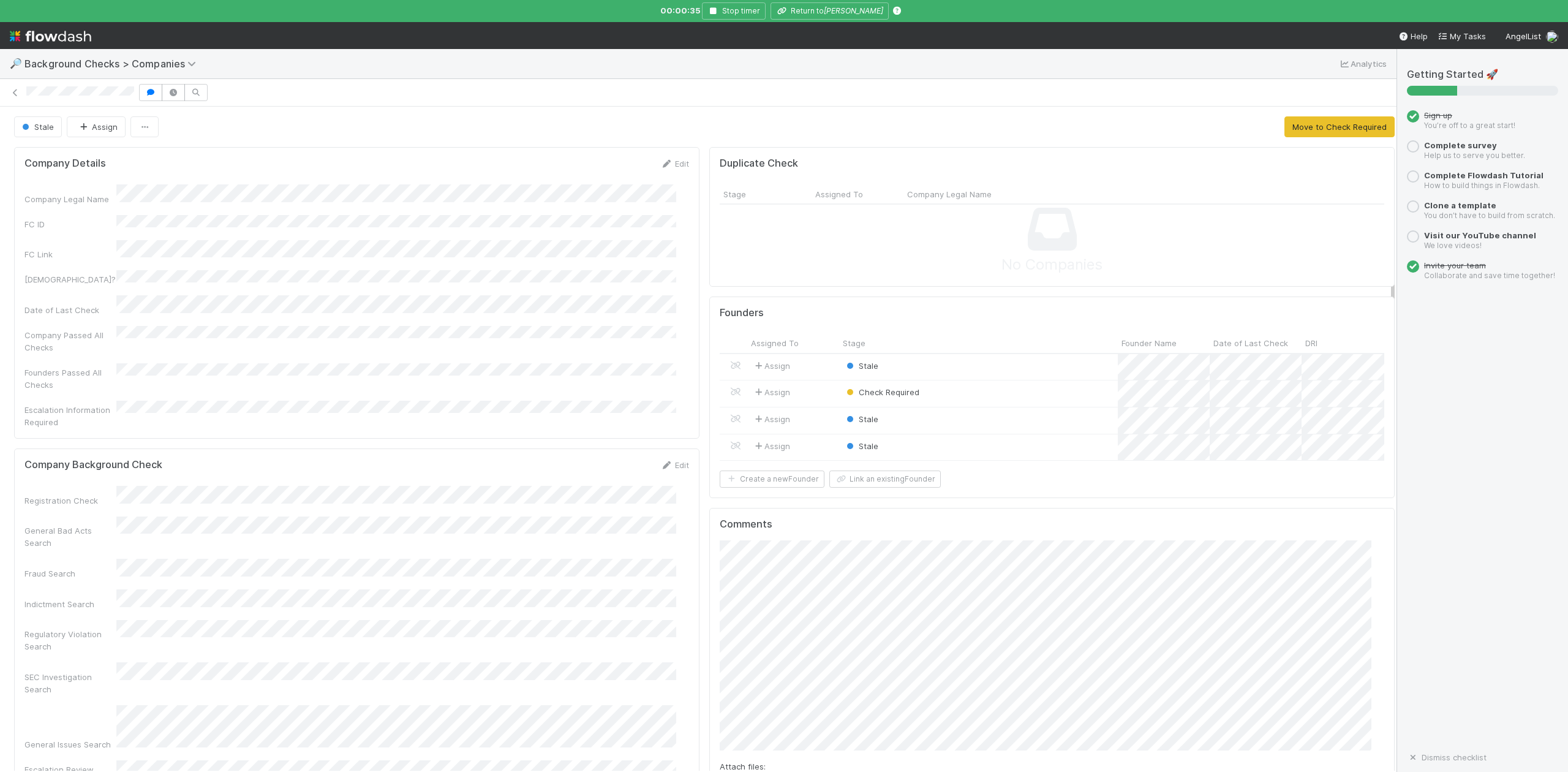
scroll to position [326, 0]
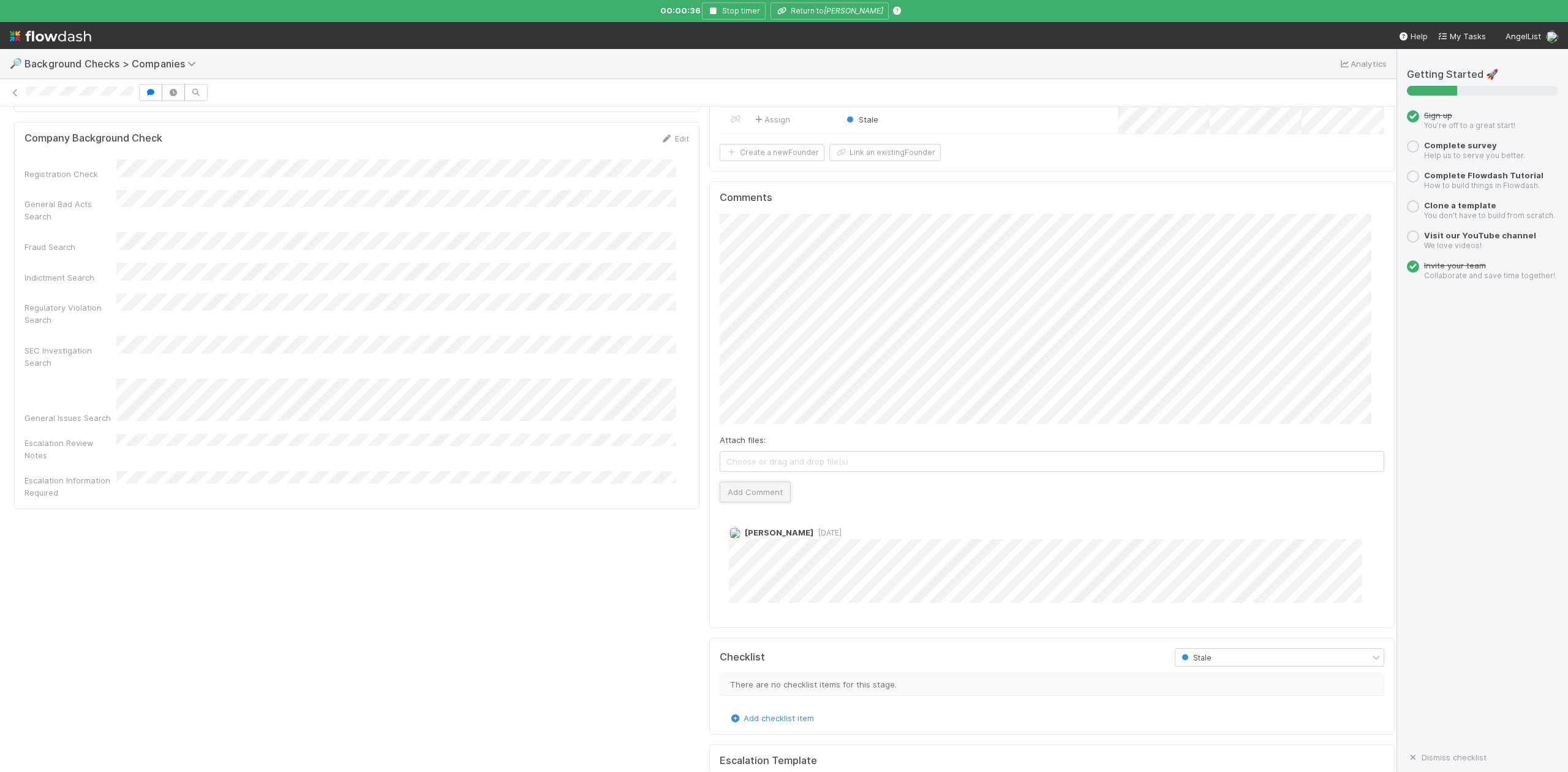
click at [741, 502] on button "Add Comment" at bounding box center [755, 491] width 71 height 21
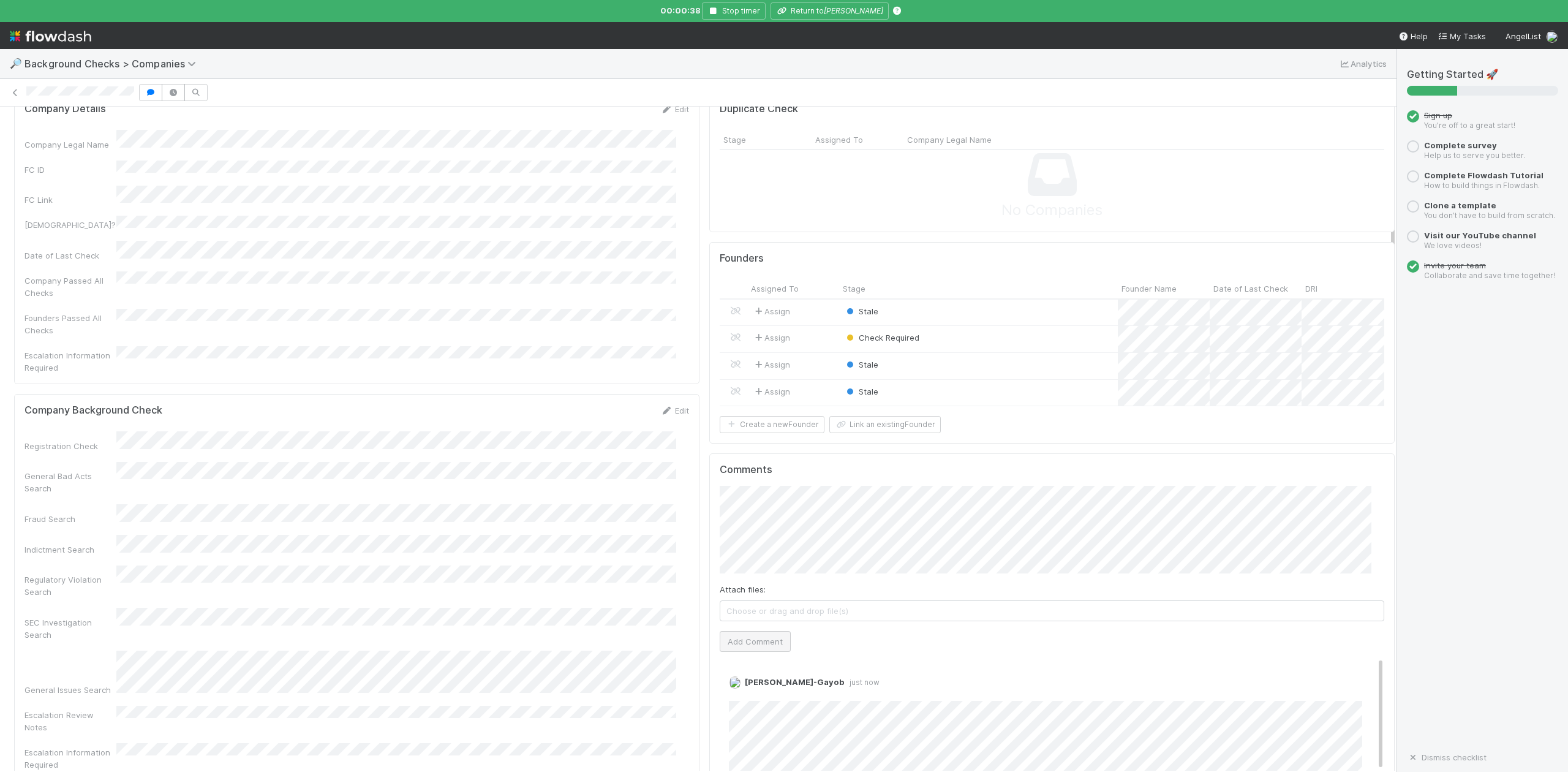
scroll to position [0, 0]
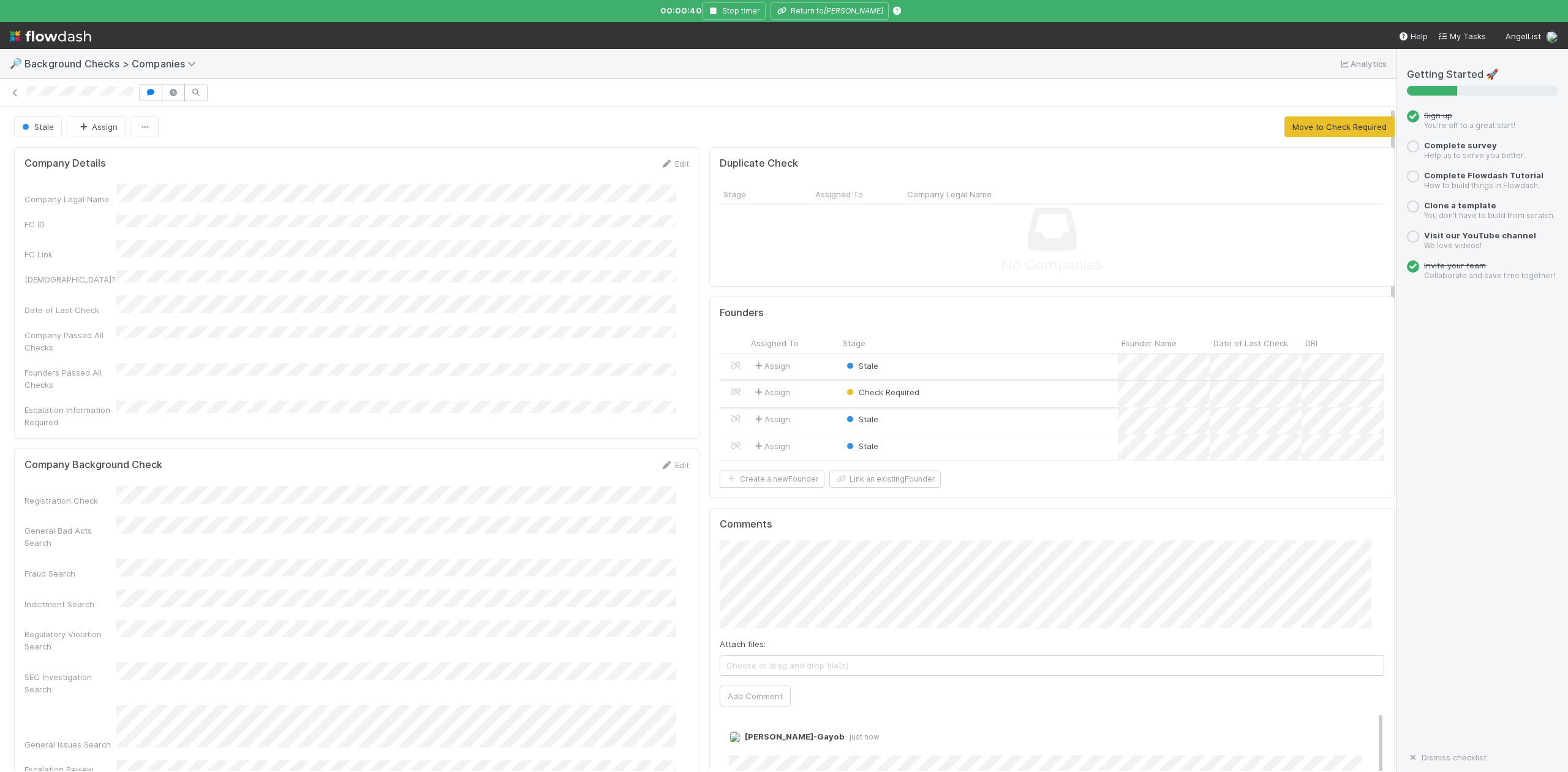
click at [950, 392] on div "Check Required" at bounding box center [979, 393] width 278 height 26
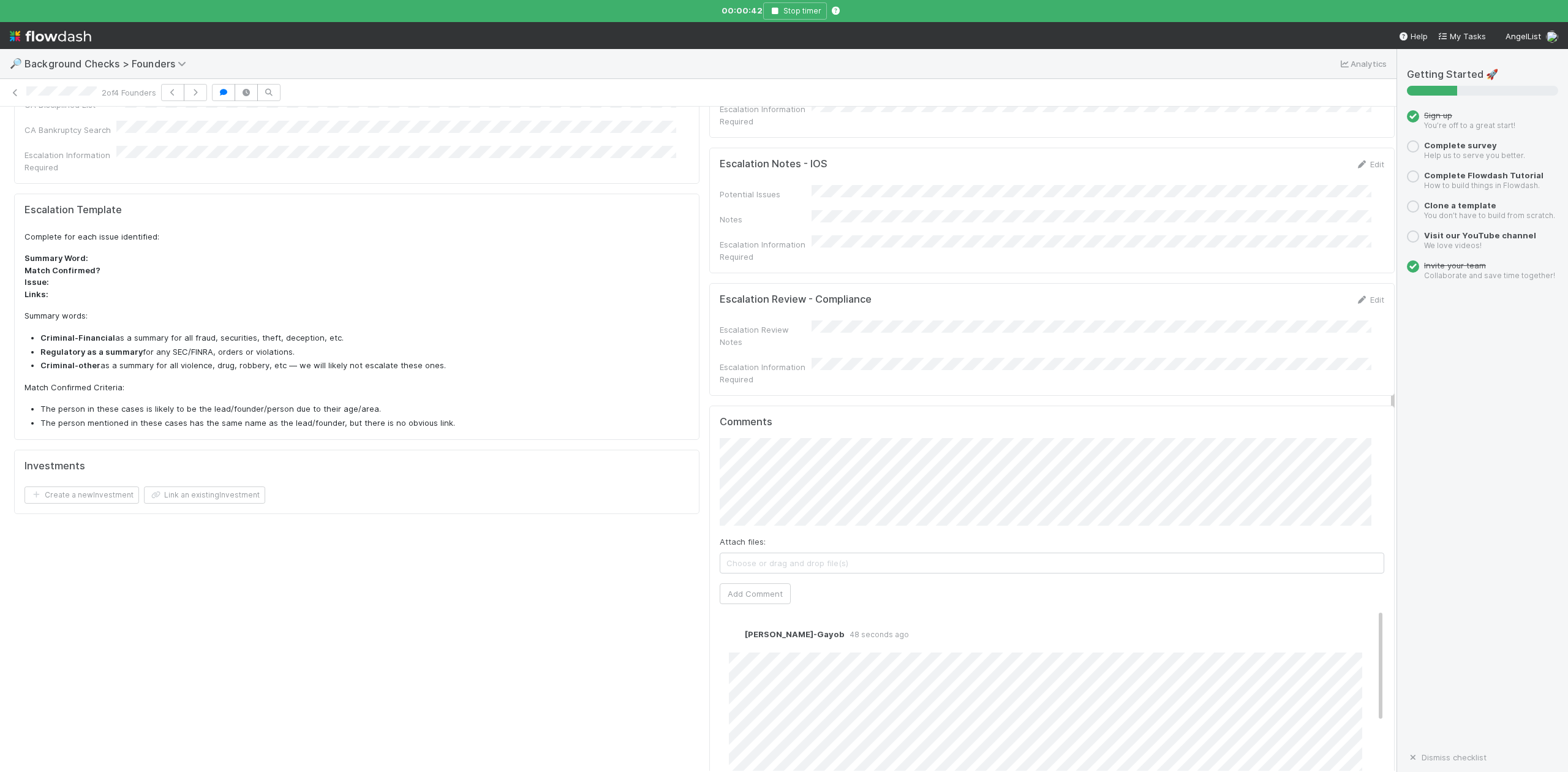
scroll to position [571, 0]
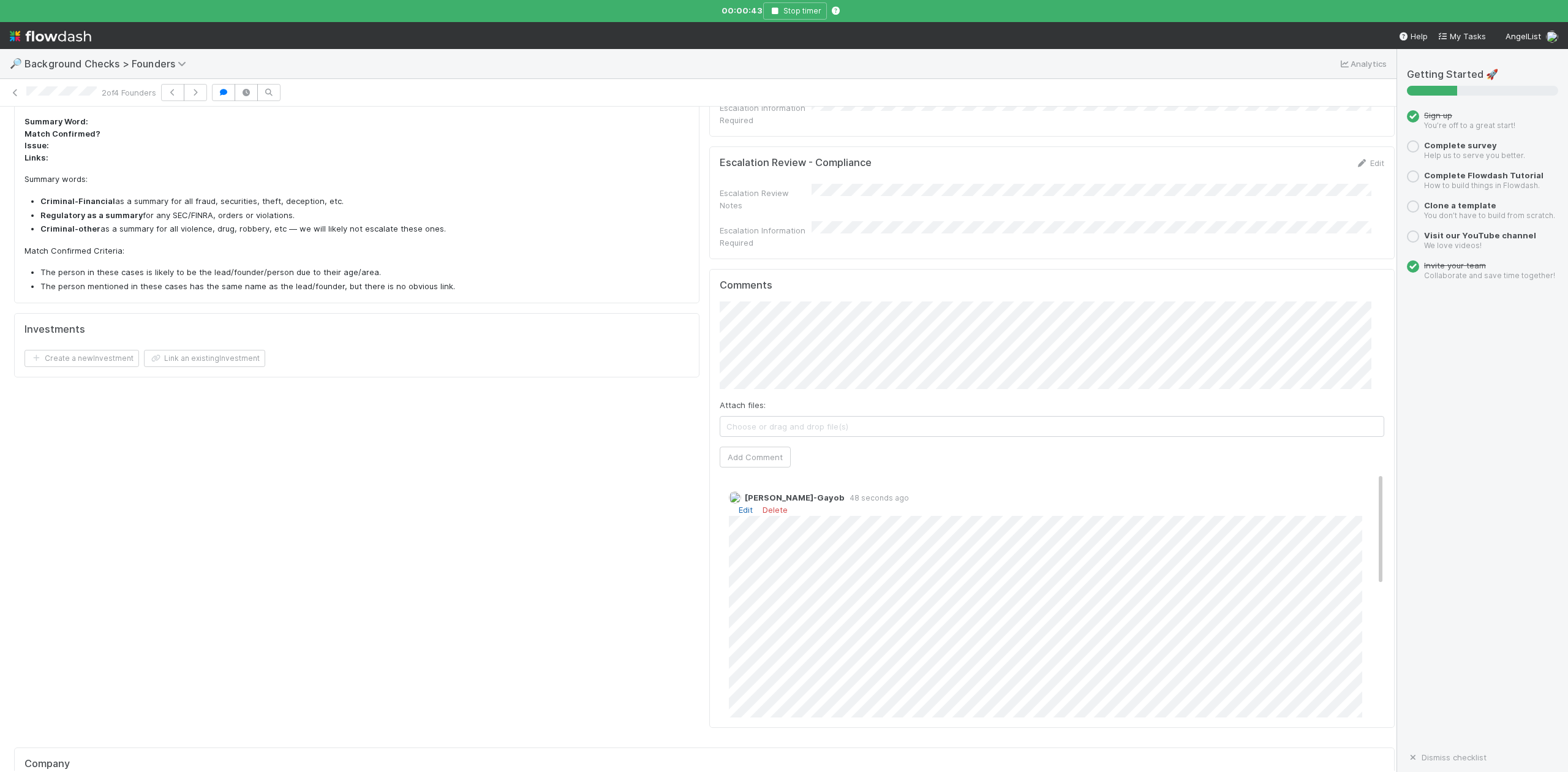
click at [739, 505] on link "Edit" at bounding box center [745, 509] width 14 height 10
click at [951, 422] on div "Attach files: Choose or drag and drop file(s) Add Comment" at bounding box center [1051, 384] width 665 height 166
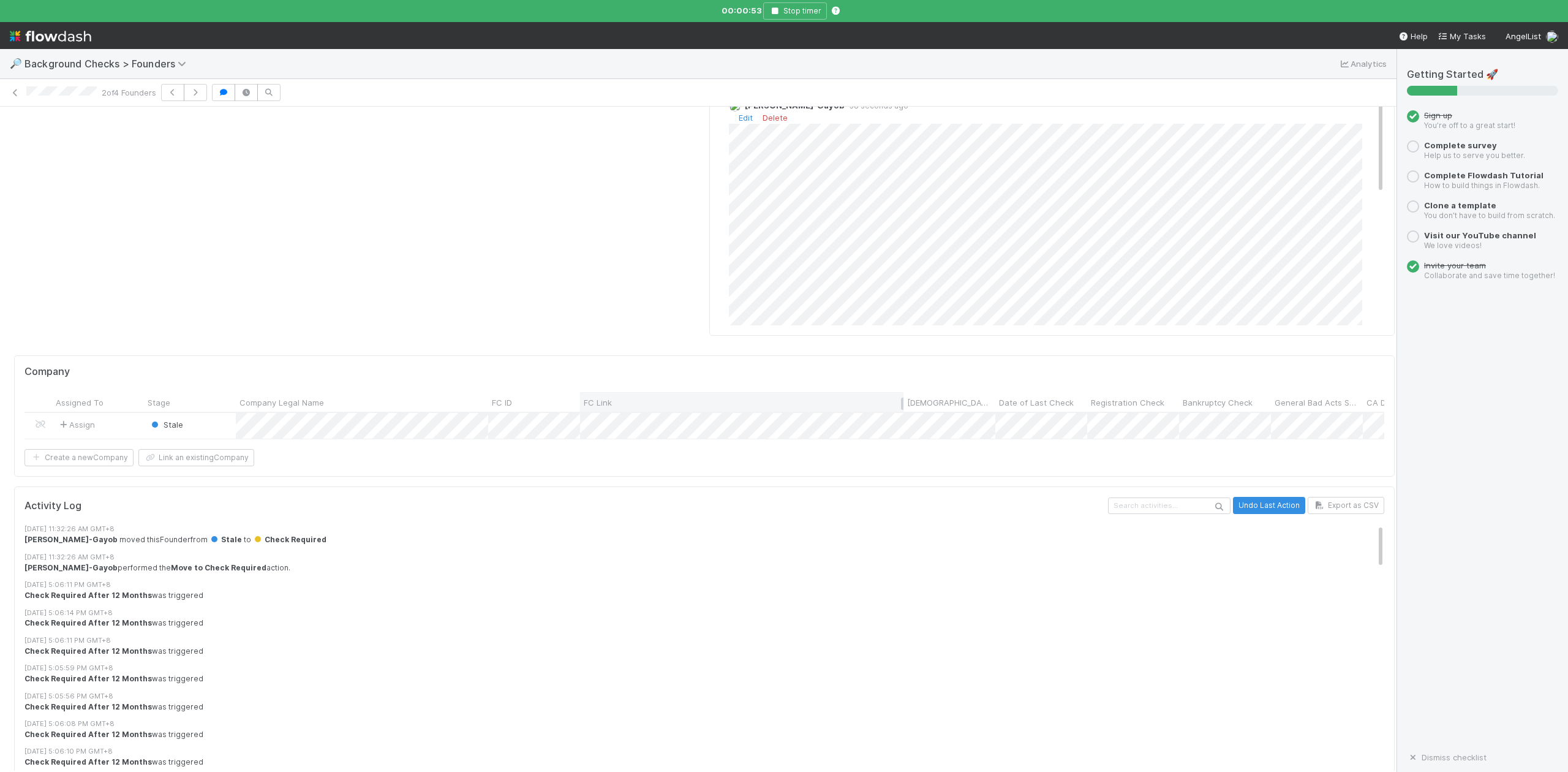
scroll to position [637, 0]
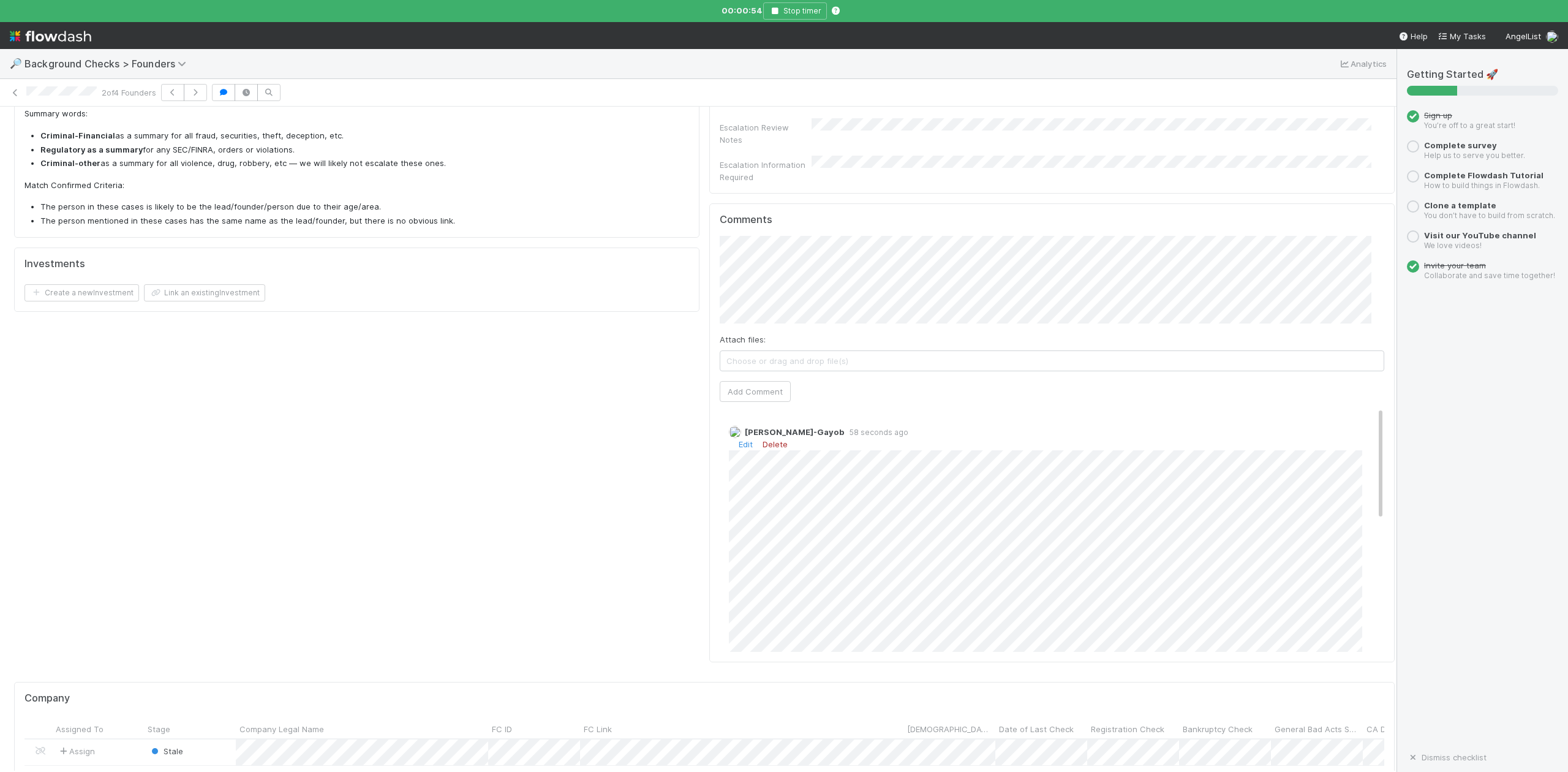
click at [768, 439] on link "Delete" at bounding box center [776, 444] width 25 height 10
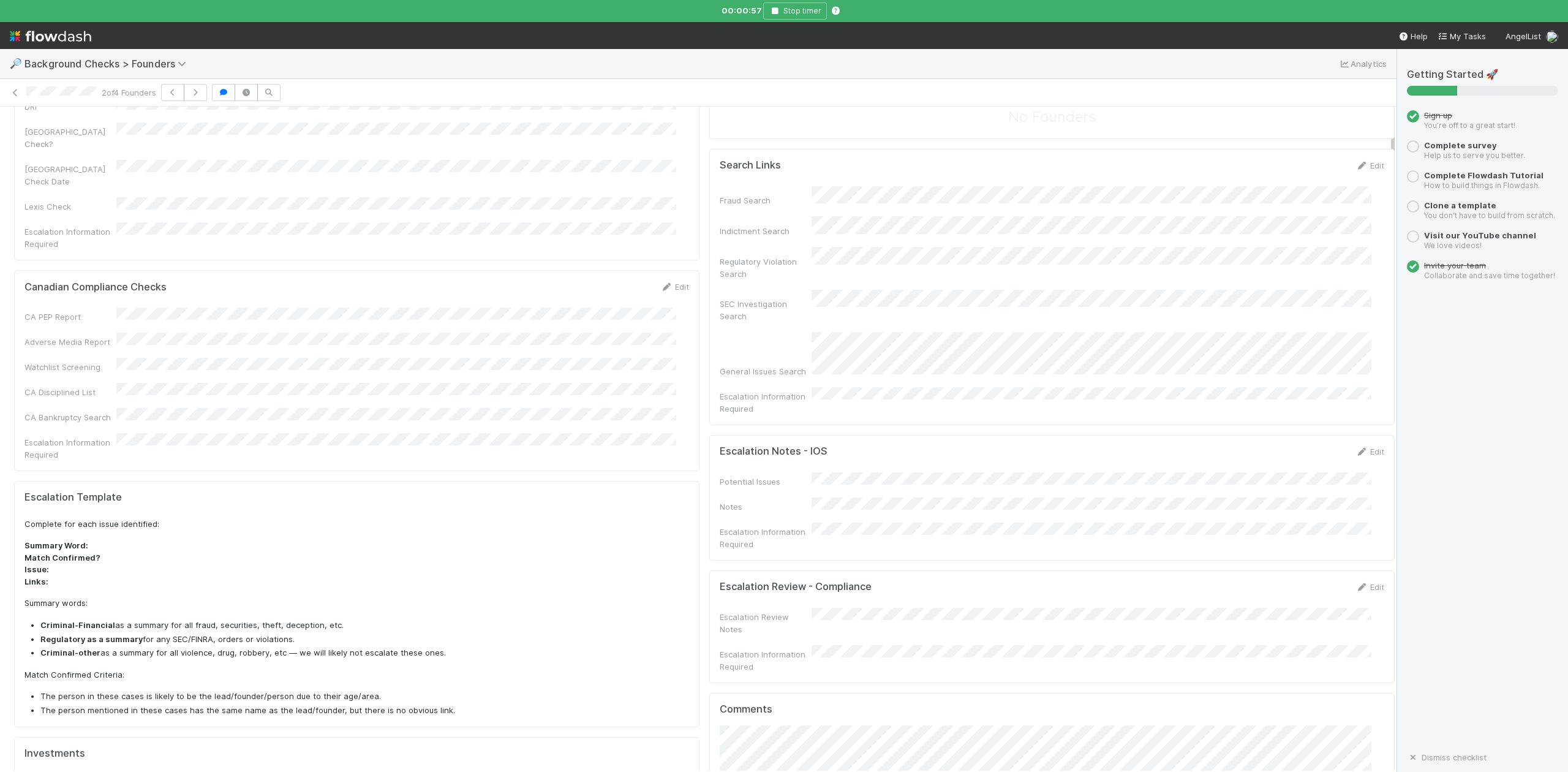
scroll to position [0, 0]
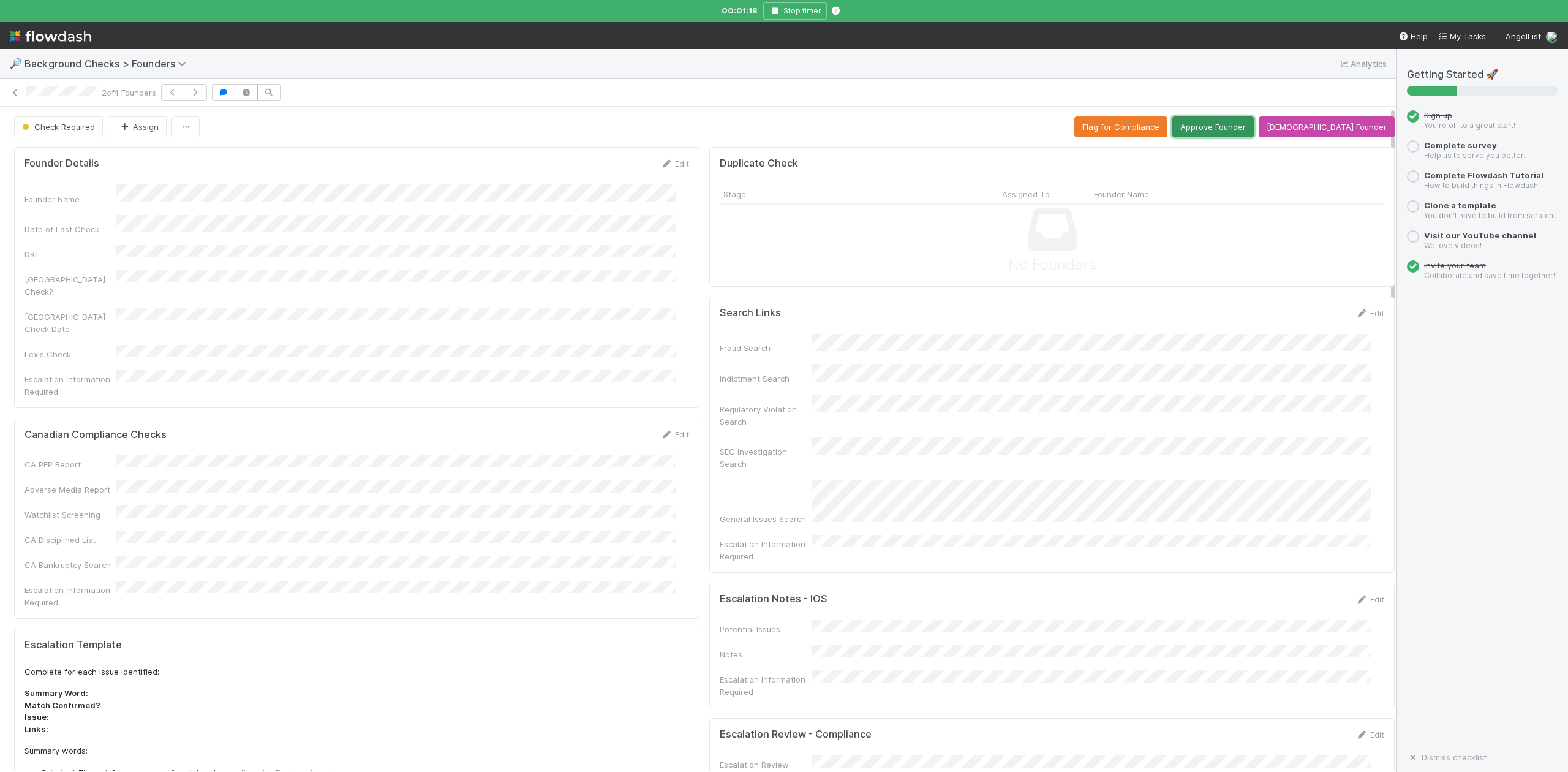
click at [1243, 127] on button "Approve Founder" at bounding box center [1213, 126] width 82 height 21
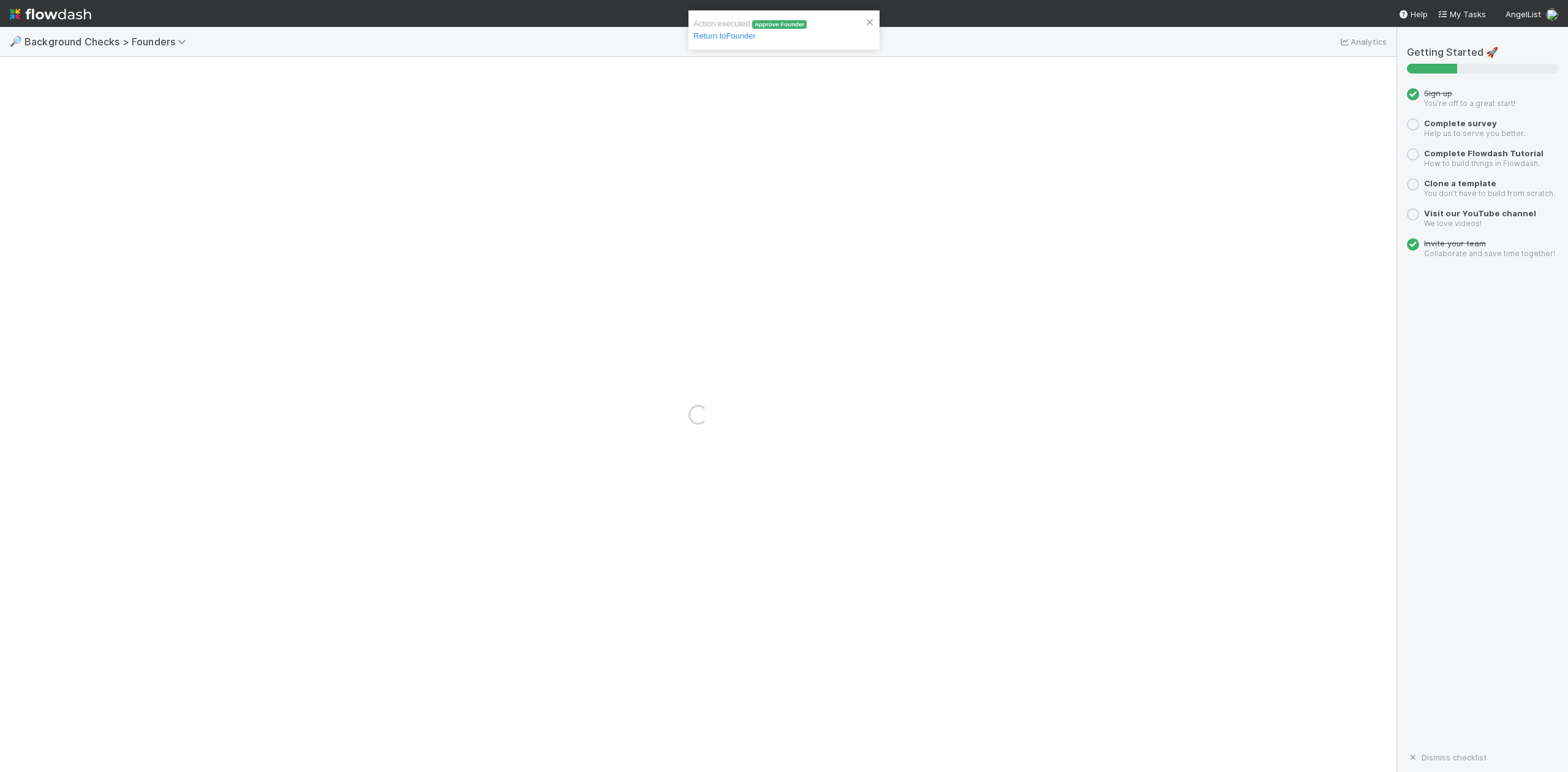
click at [739, 40] on div "Action executed Approve Founder Return to Founder" at bounding box center [779, 30] width 173 height 25
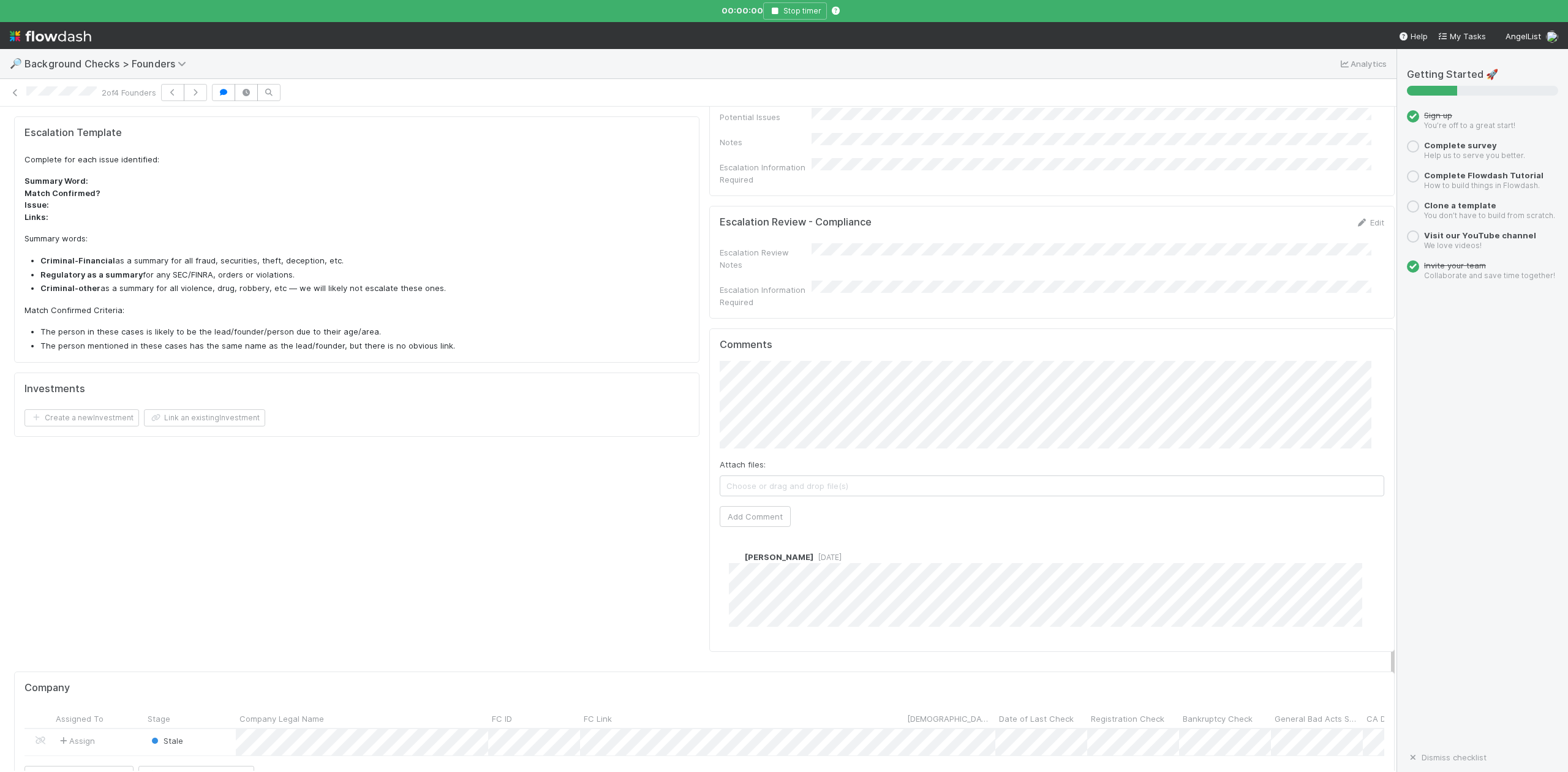
scroll to position [735, 0]
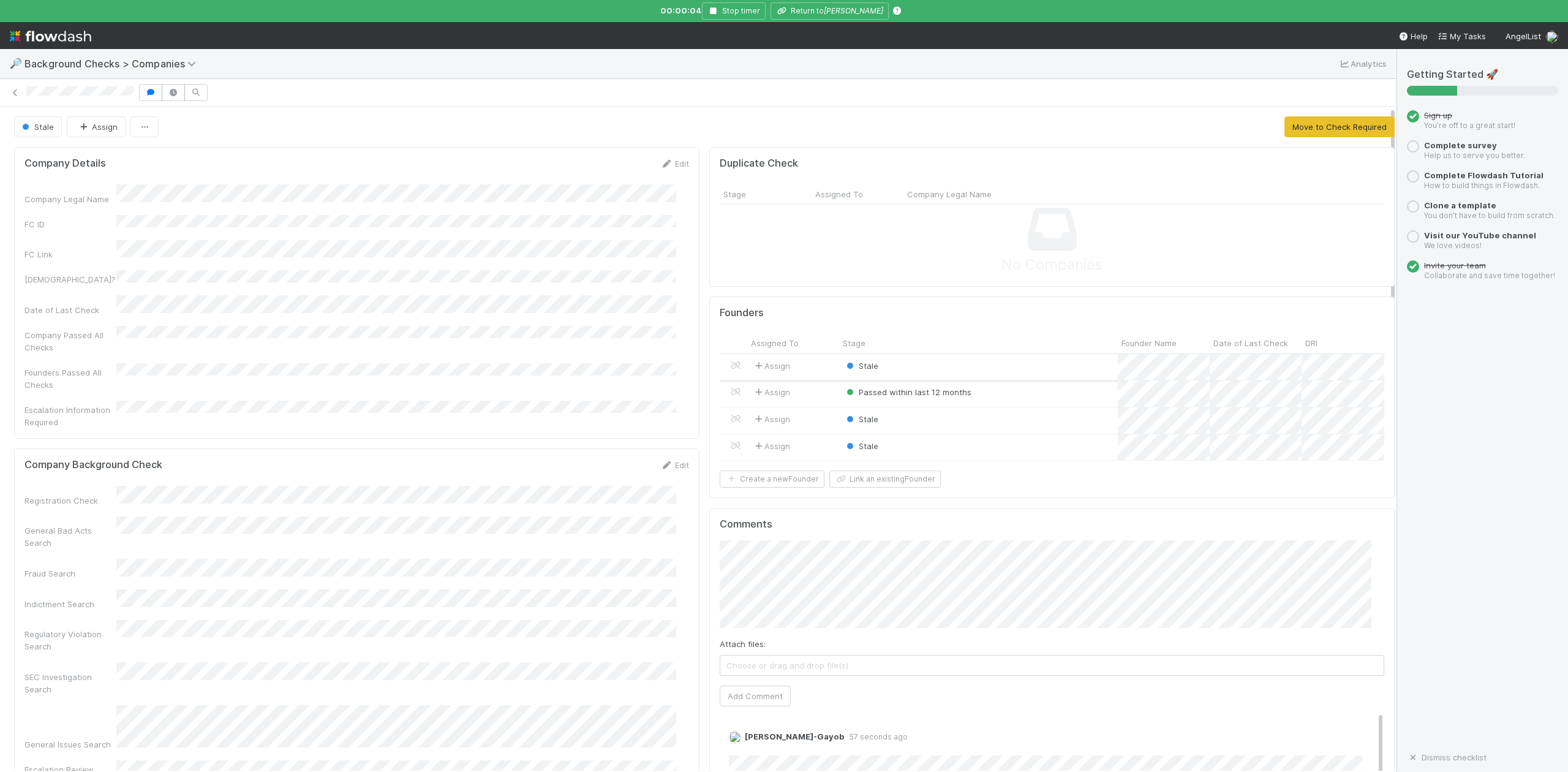
click at [908, 365] on div "Stale" at bounding box center [979, 366] width 278 height 26
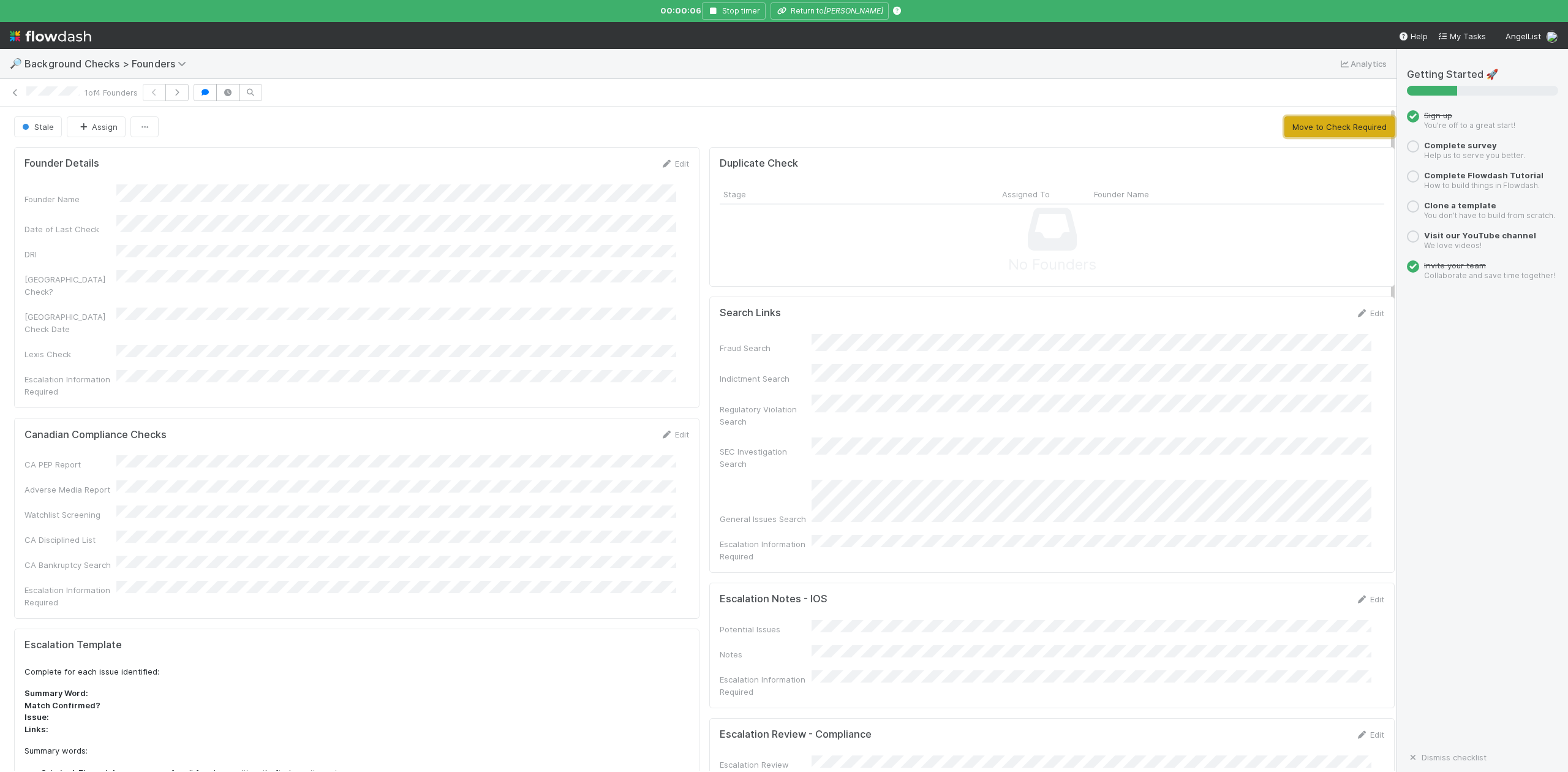
click at [1287, 130] on button "Move to Check Required" at bounding box center [1339, 126] width 110 height 21
click at [1252, 128] on button "Approve Founder" at bounding box center [1213, 126] width 82 height 21
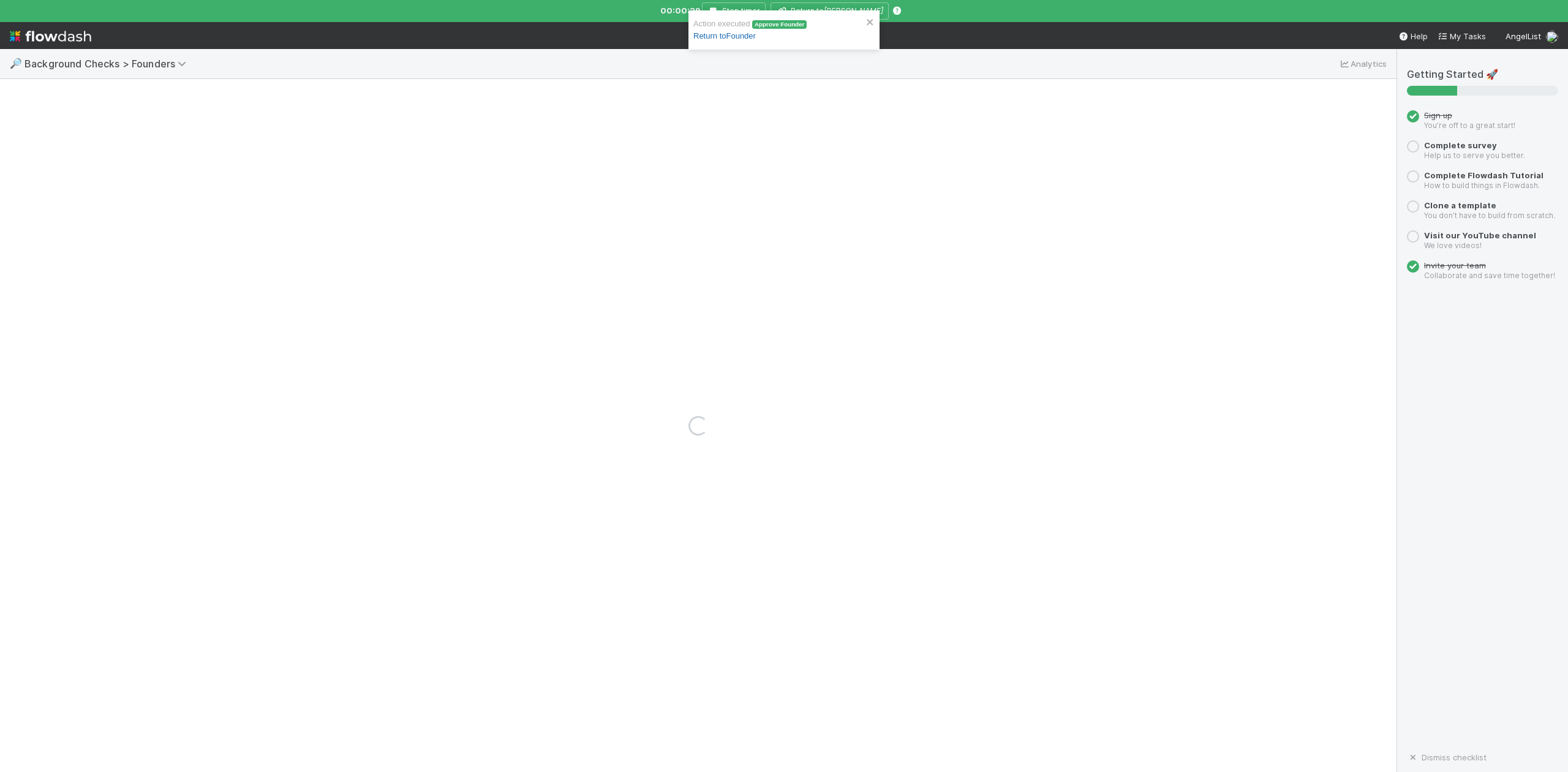
click at [738, 39] on link "Return to Founder" at bounding box center [724, 35] width 63 height 9
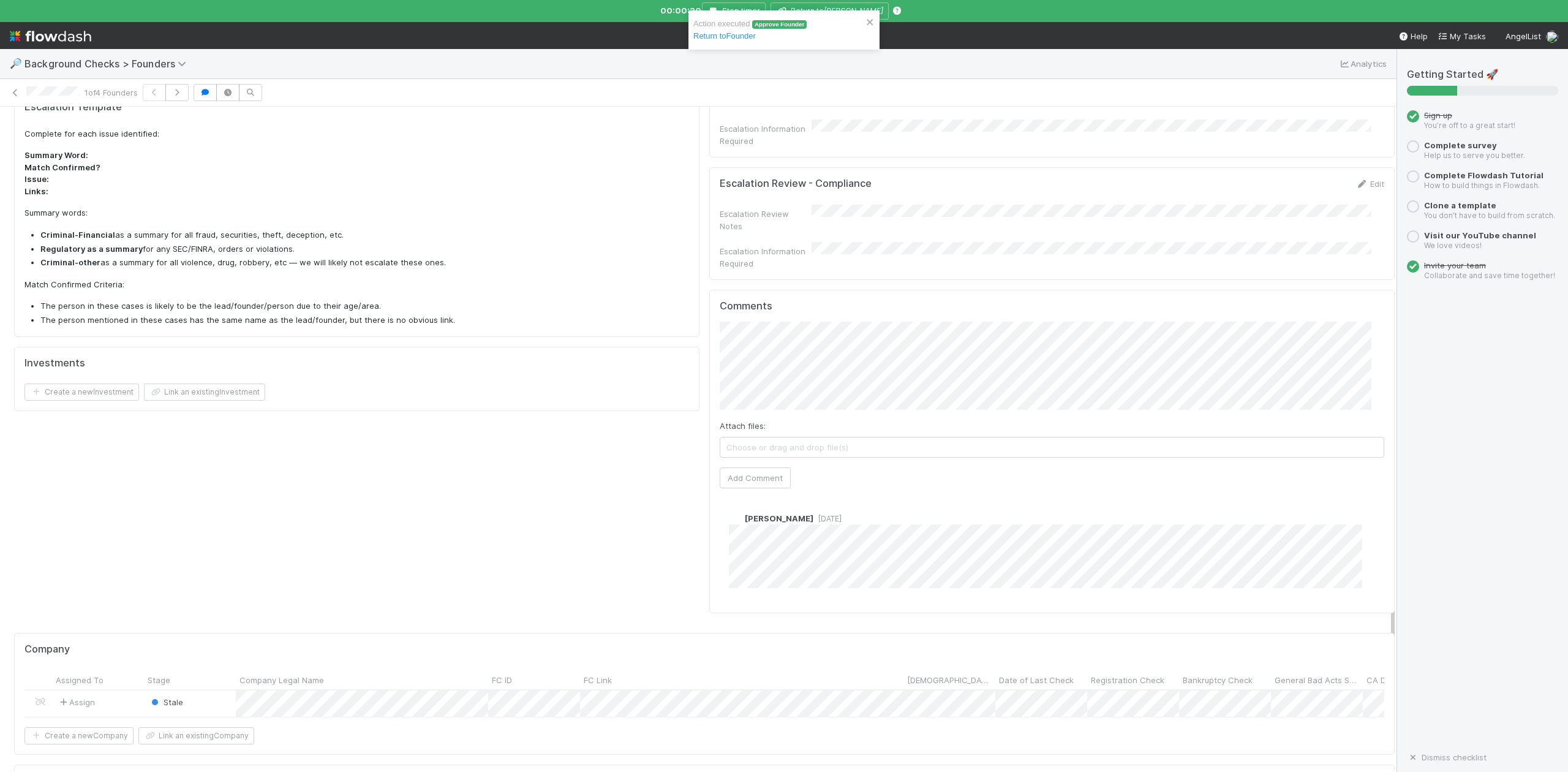
scroll to position [588, 0]
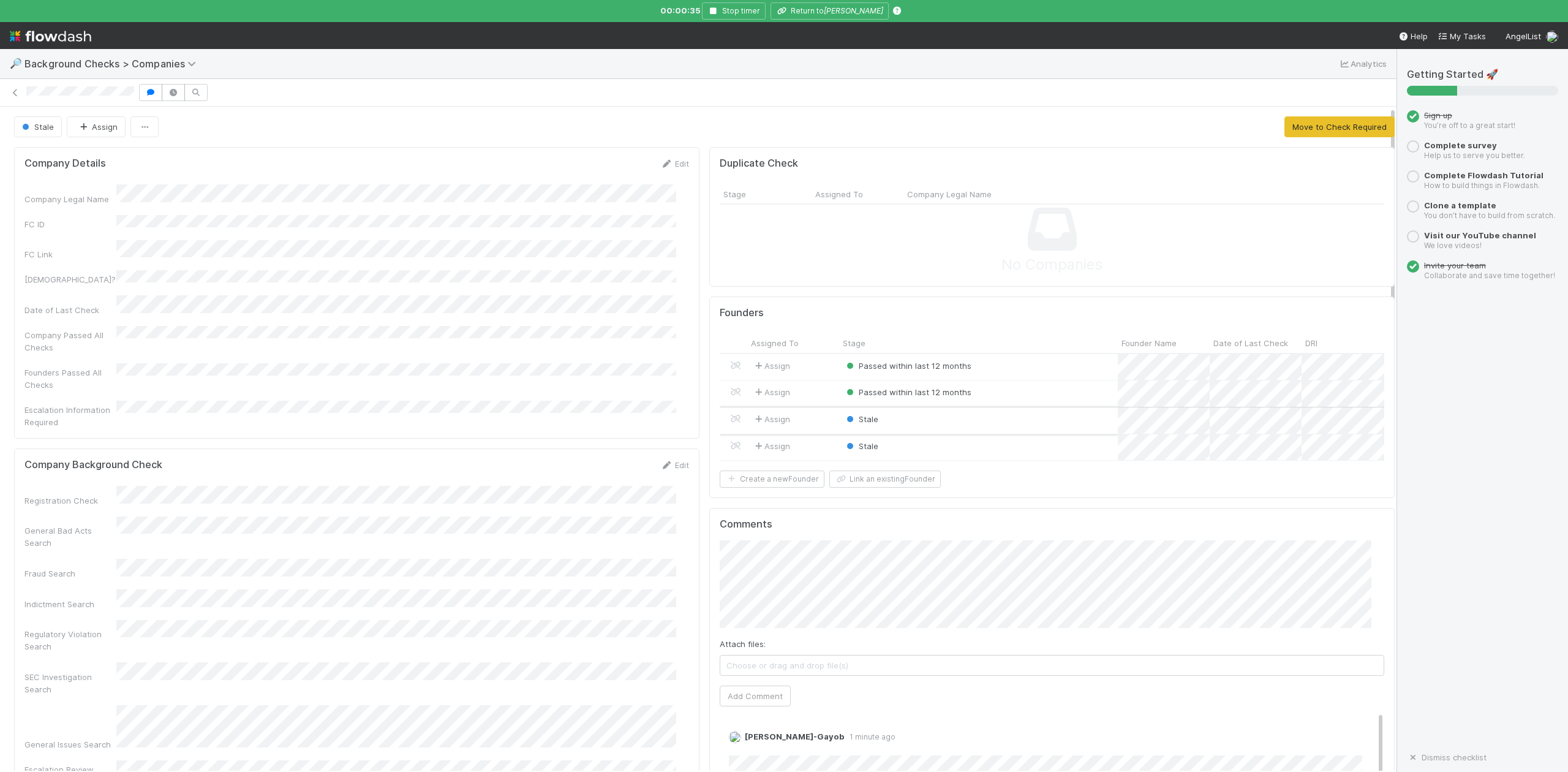
click at [894, 423] on div "Stale" at bounding box center [979, 420] width 278 height 26
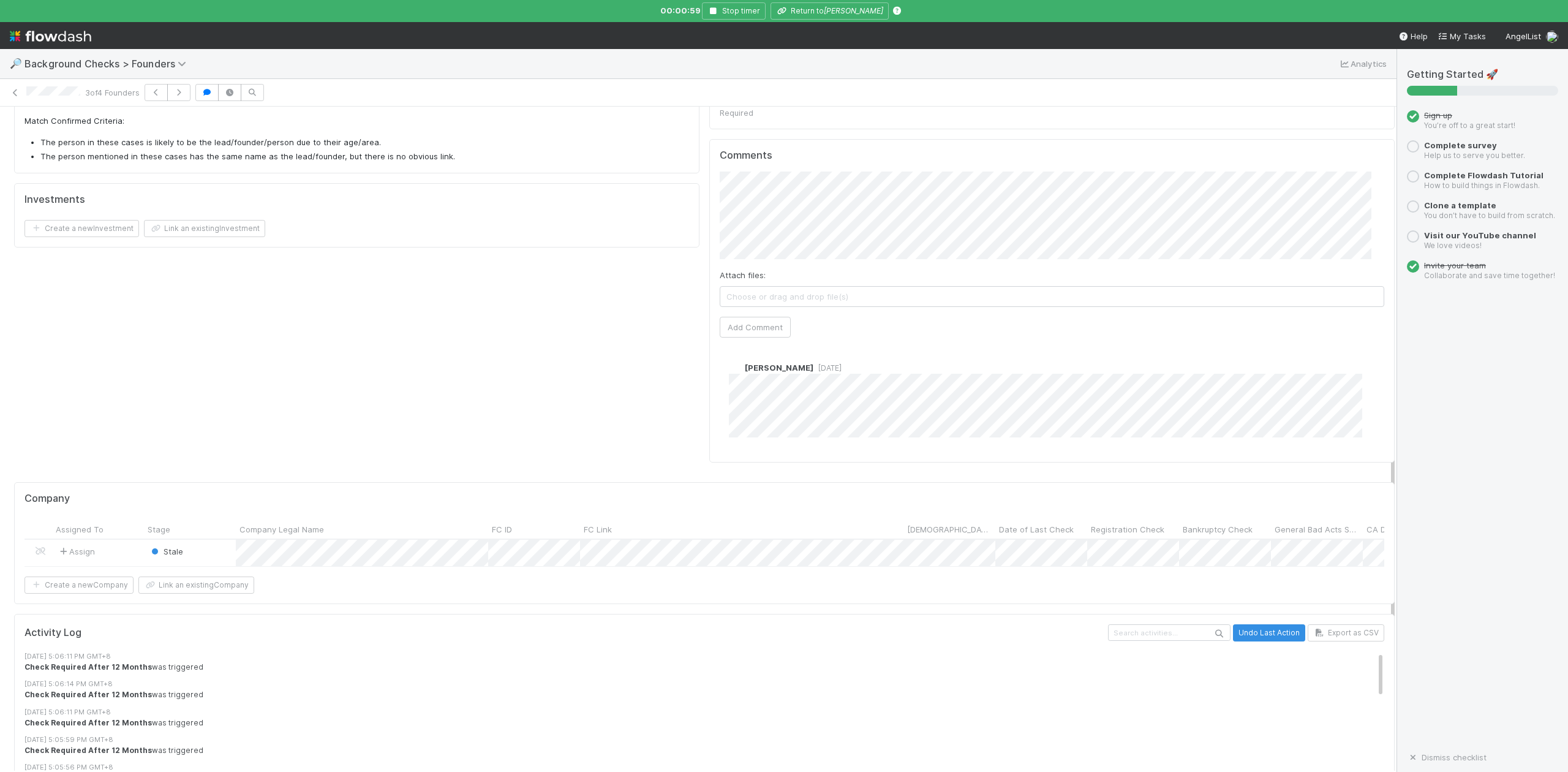
scroll to position [828, 0]
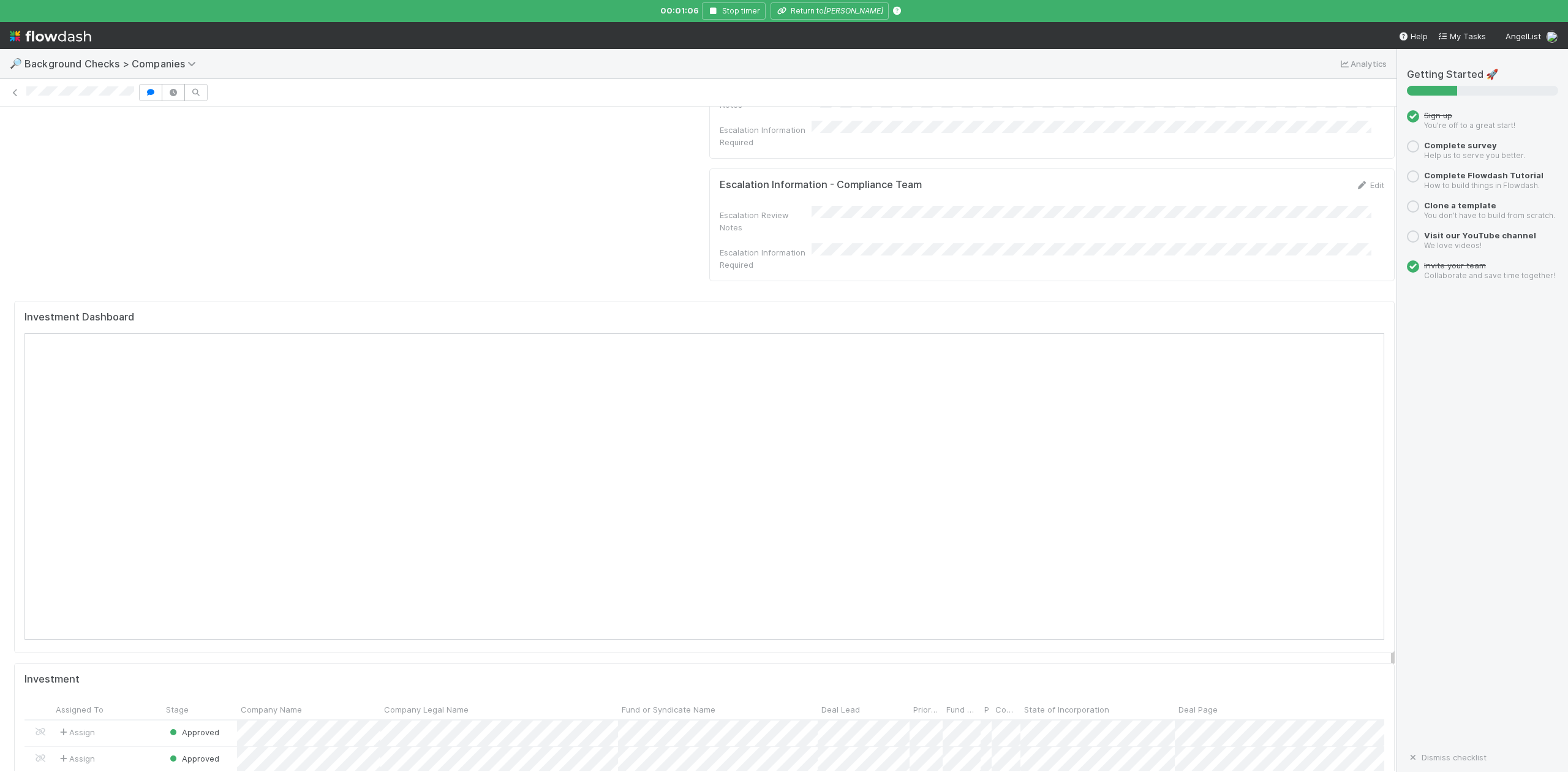
scroll to position [1225, 0]
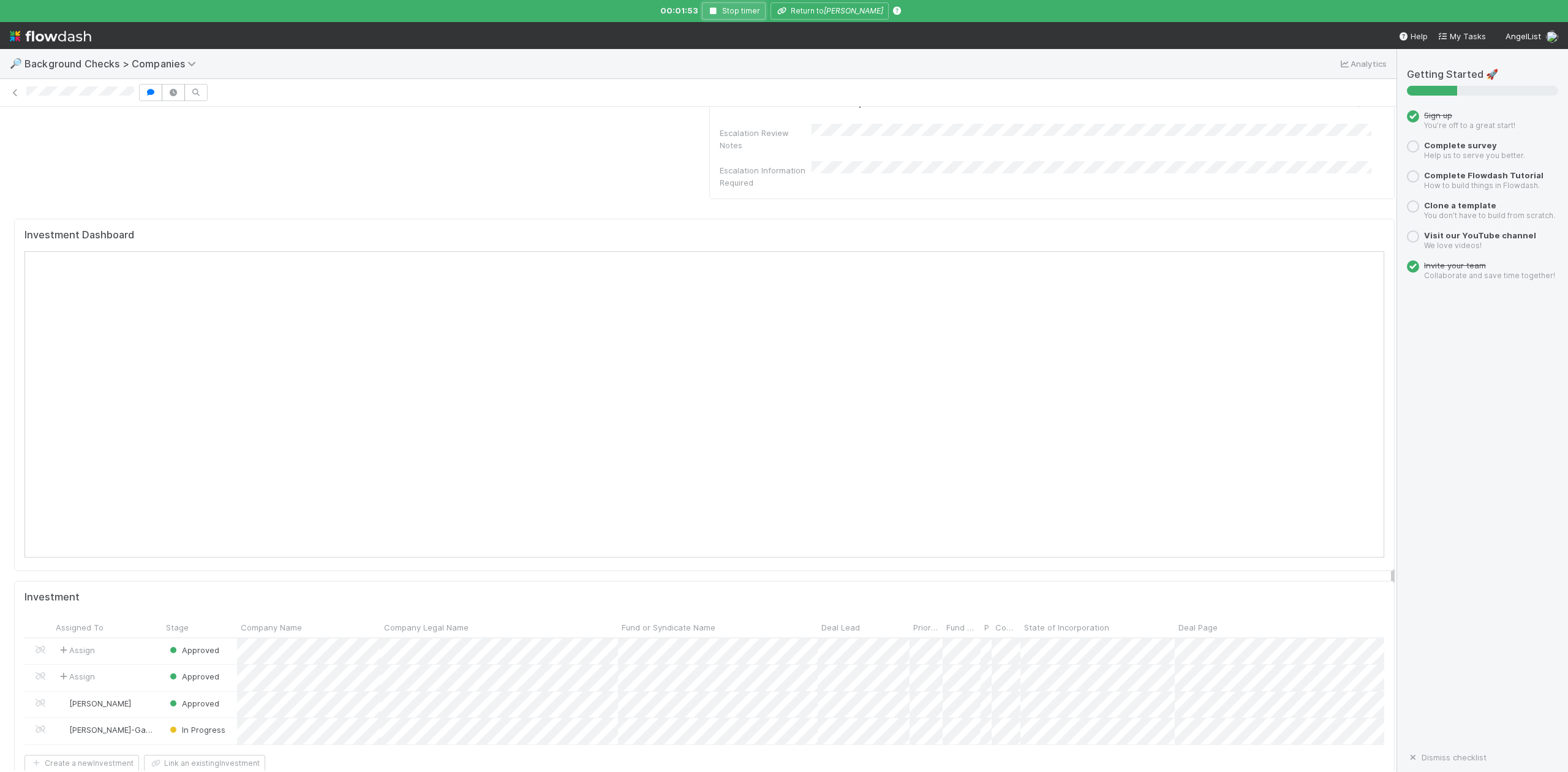
click at [710, 8] on icon "button" at bounding box center [713, 11] width 12 height 7
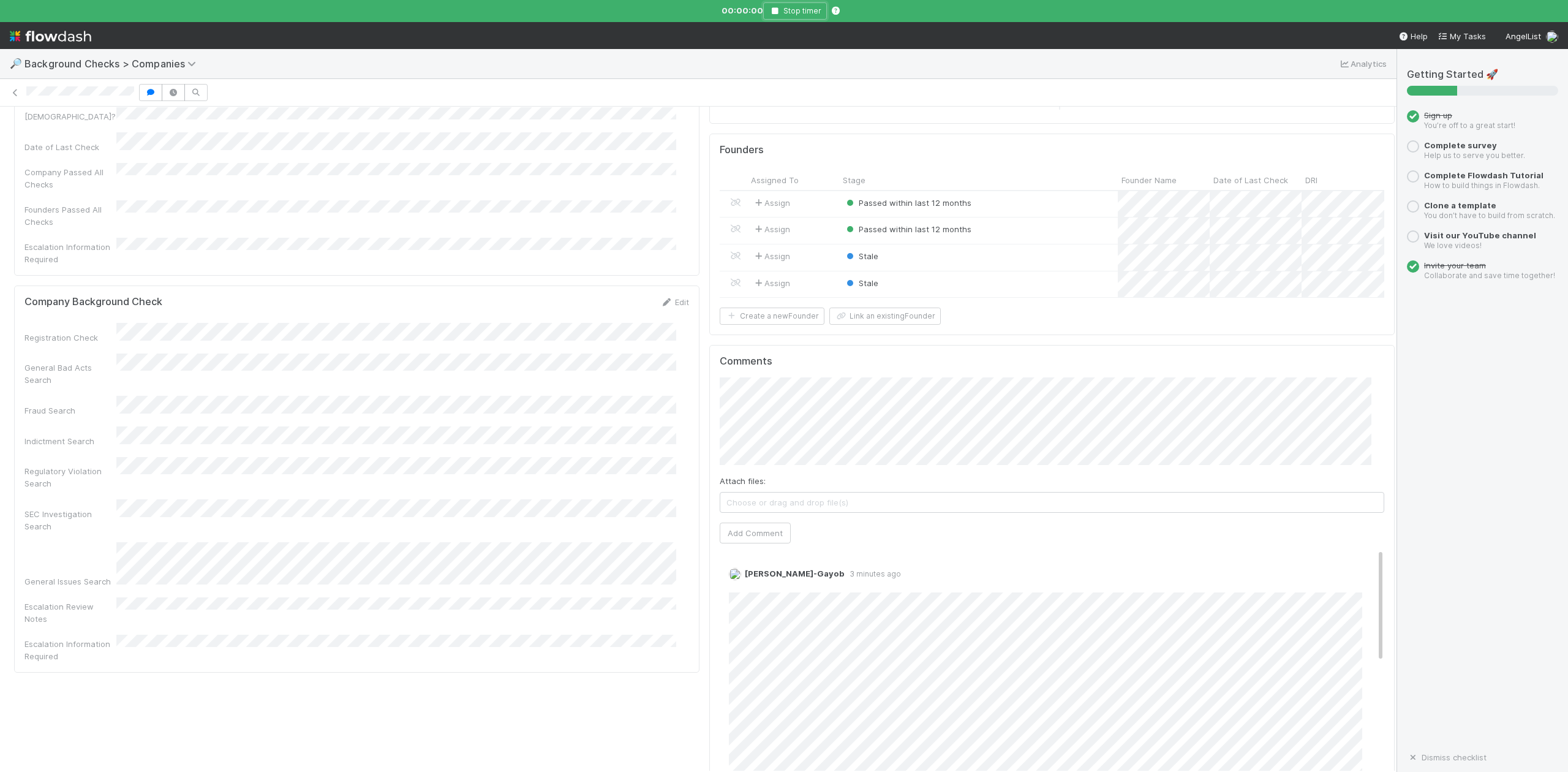
scroll to position [0, 0]
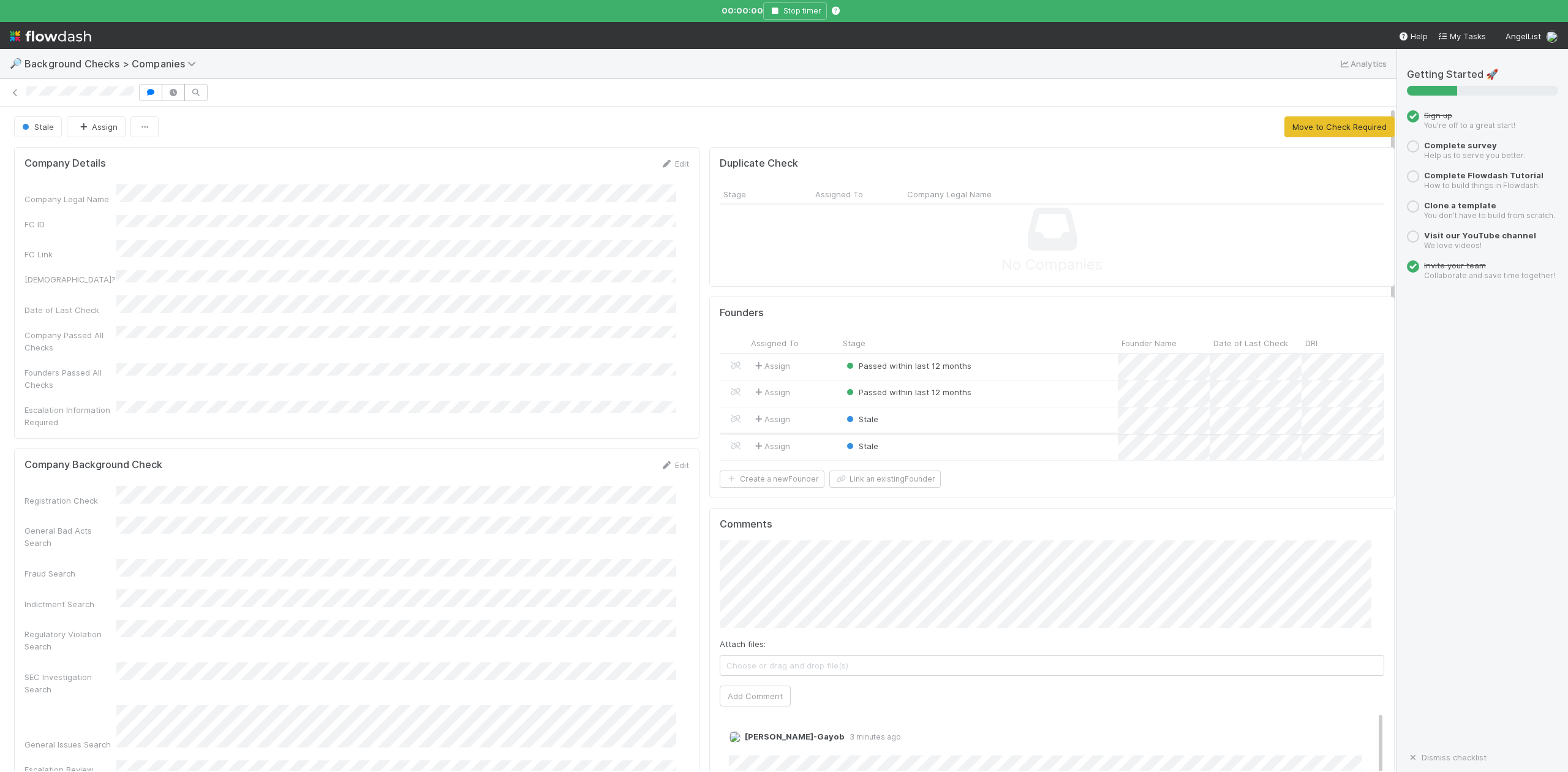
click at [929, 448] on div "Stale" at bounding box center [979, 447] width 278 height 26
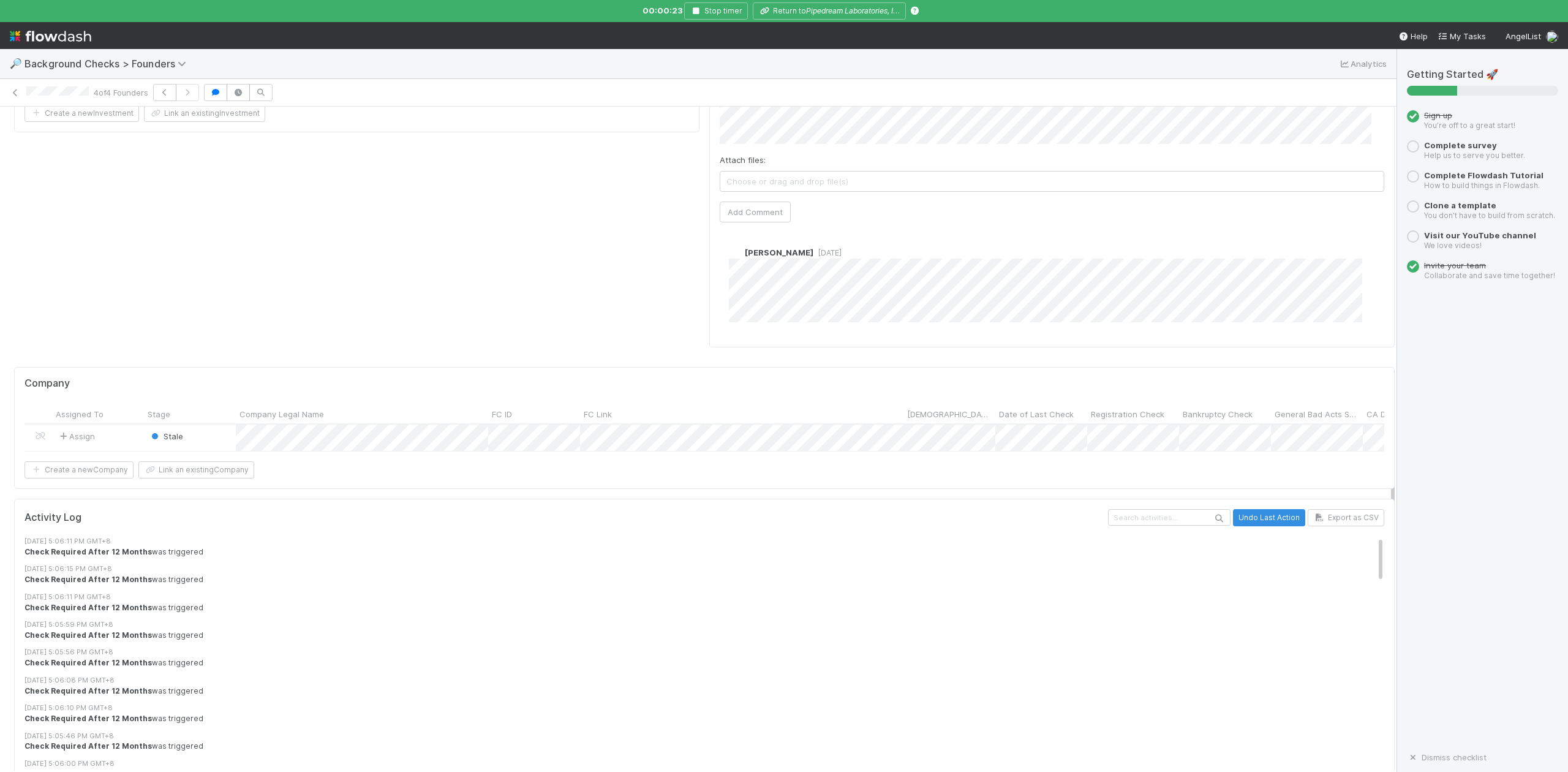
scroll to position [828, 0]
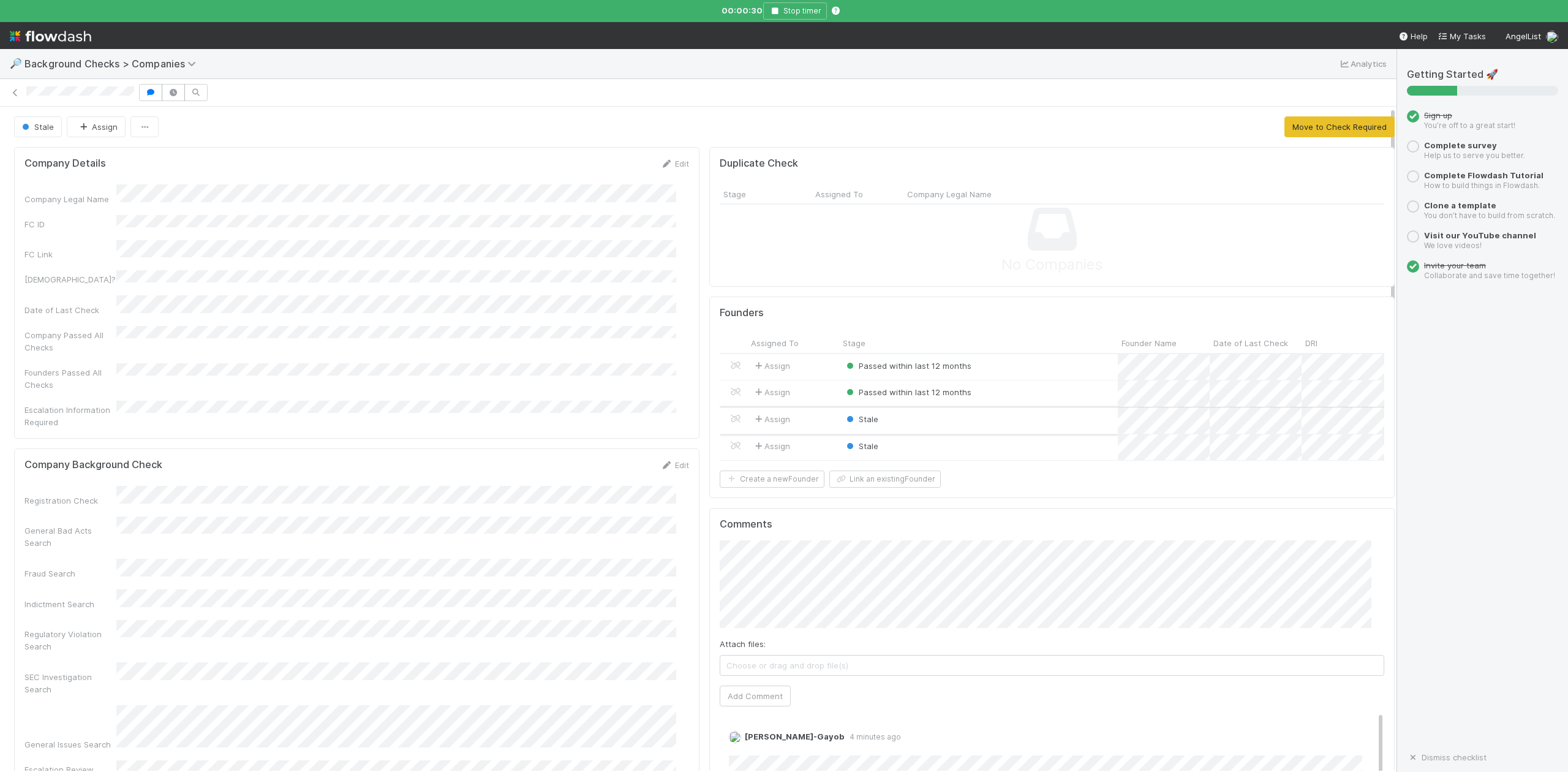
click at [915, 425] on div "Stale" at bounding box center [979, 420] width 278 height 26
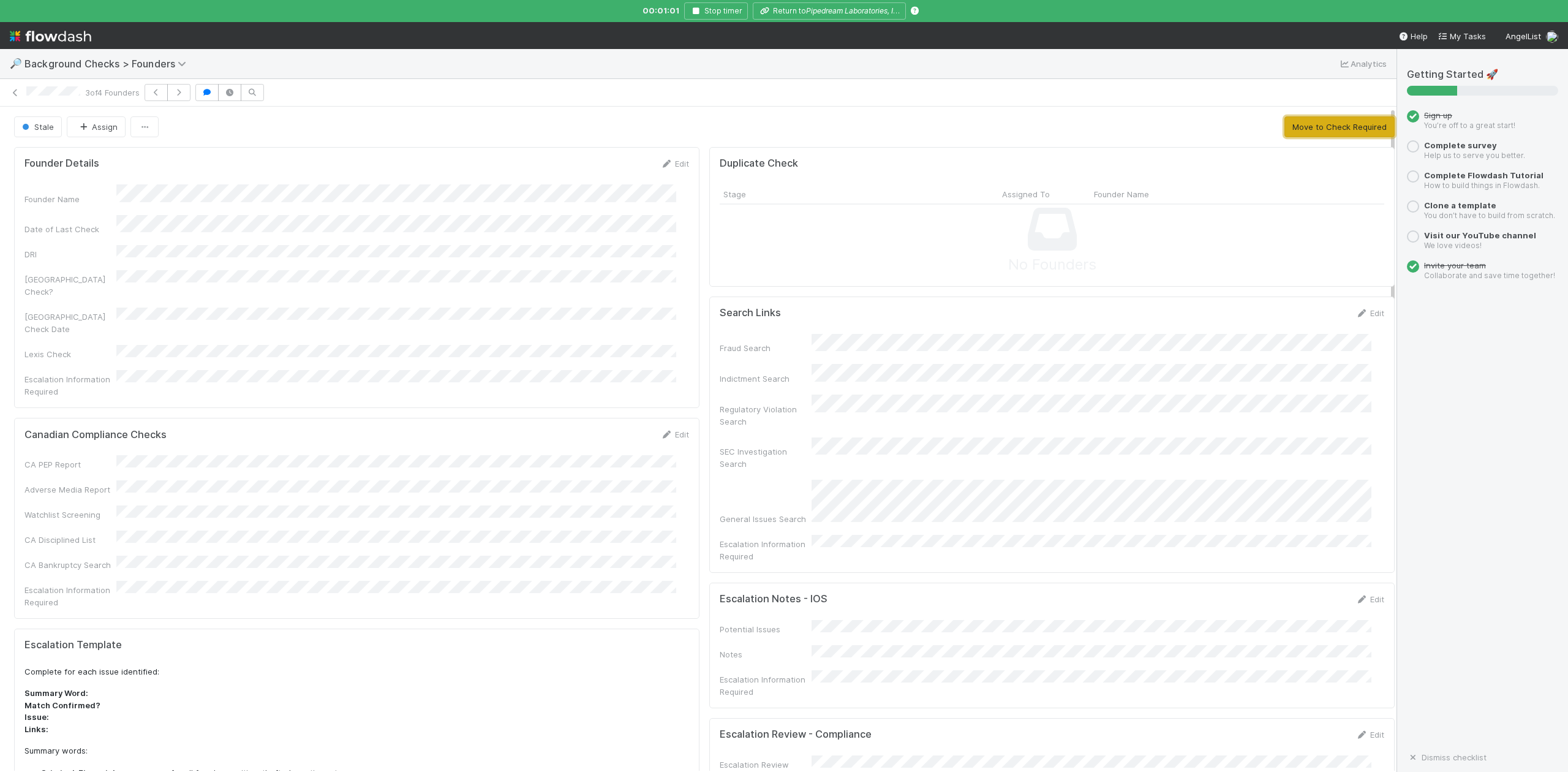
click at [1295, 125] on button "Move to Check Required" at bounding box center [1339, 126] width 110 height 21
click at [1233, 130] on button "Approve Founder" at bounding box center [1213, 126] width 82 height 21
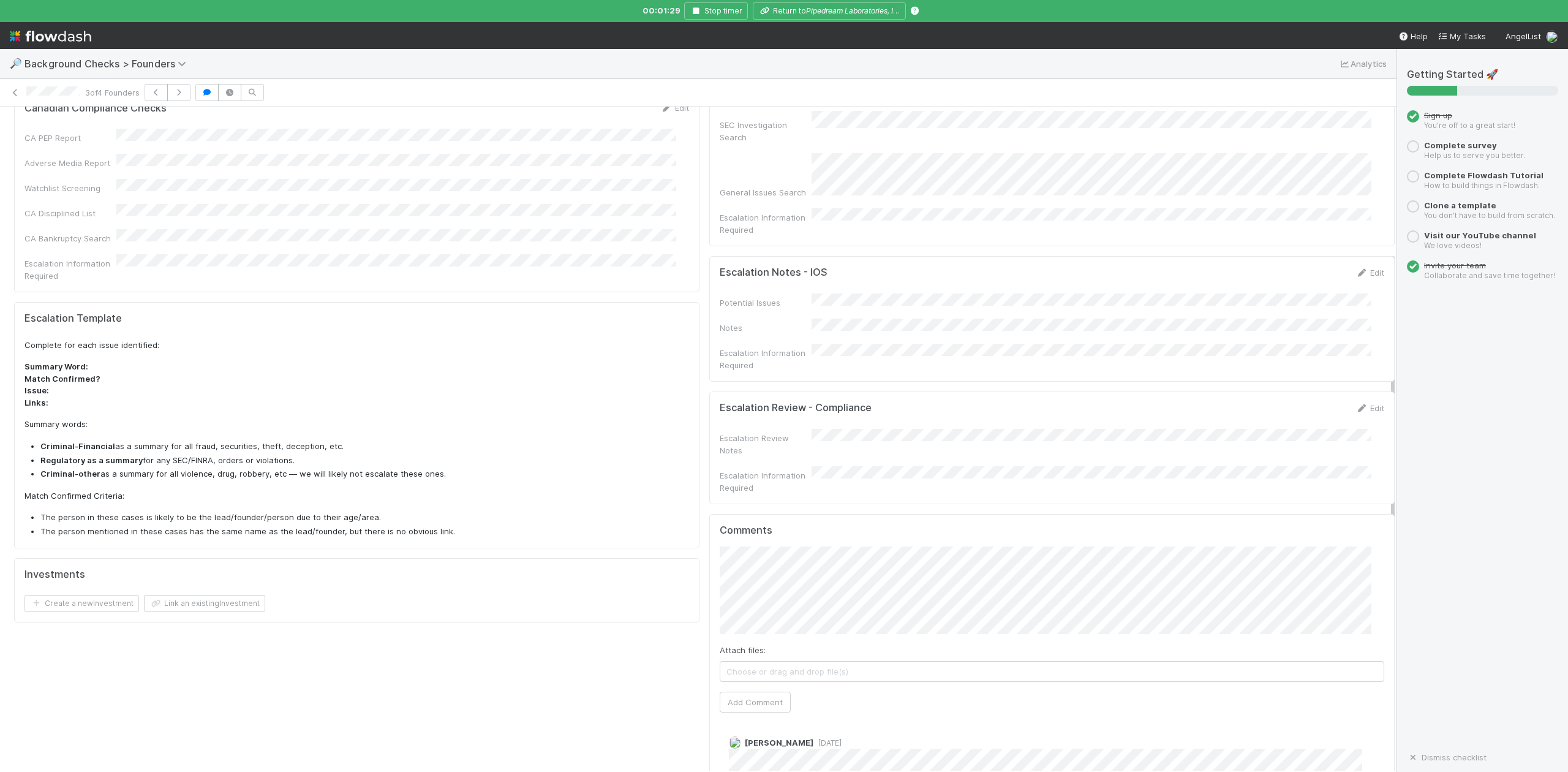
scroll to position [735, 0]
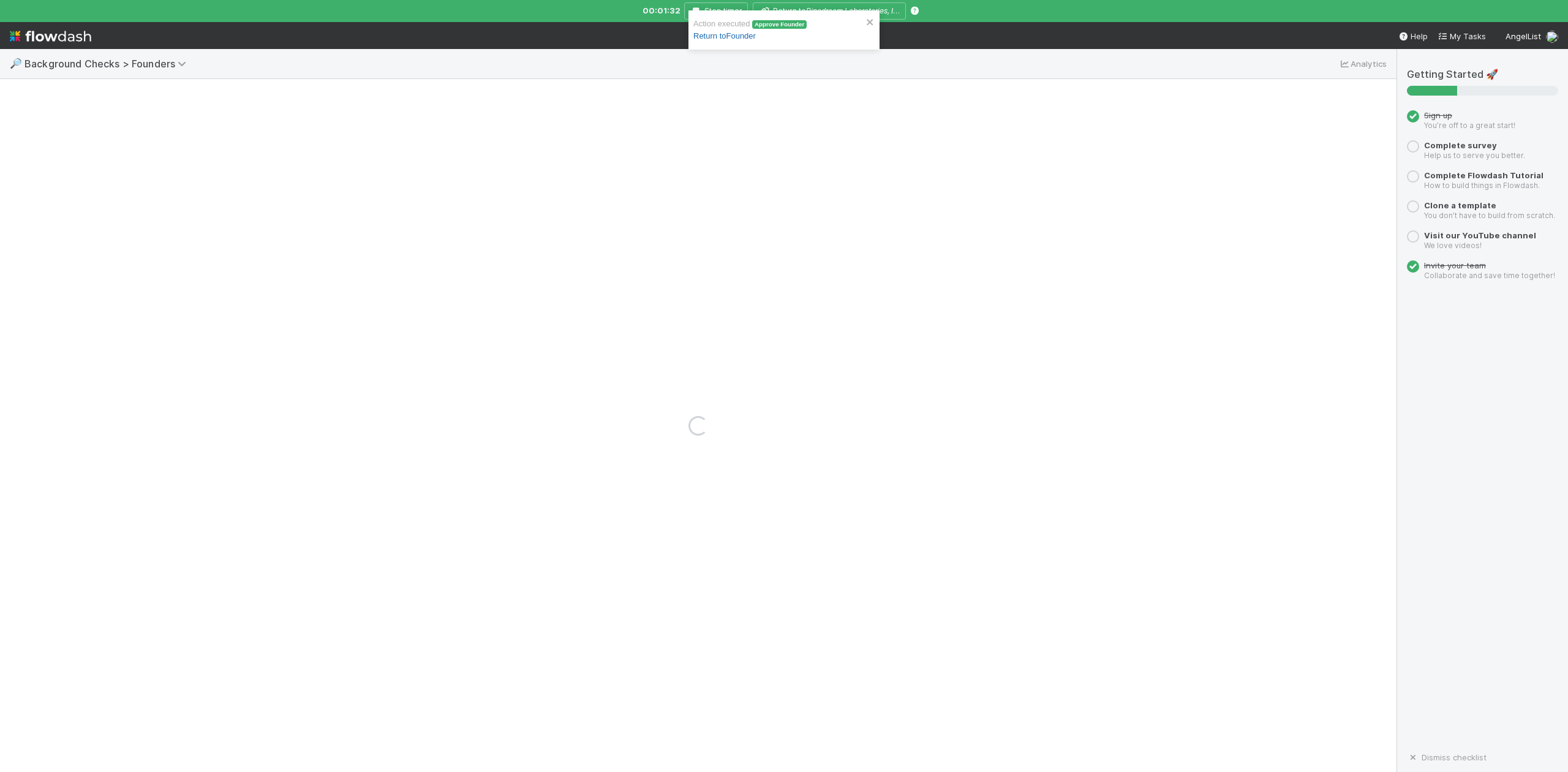
click at [733, 37] on link "Return to Founder" at bounding box center [724, 35] width 63 height 9
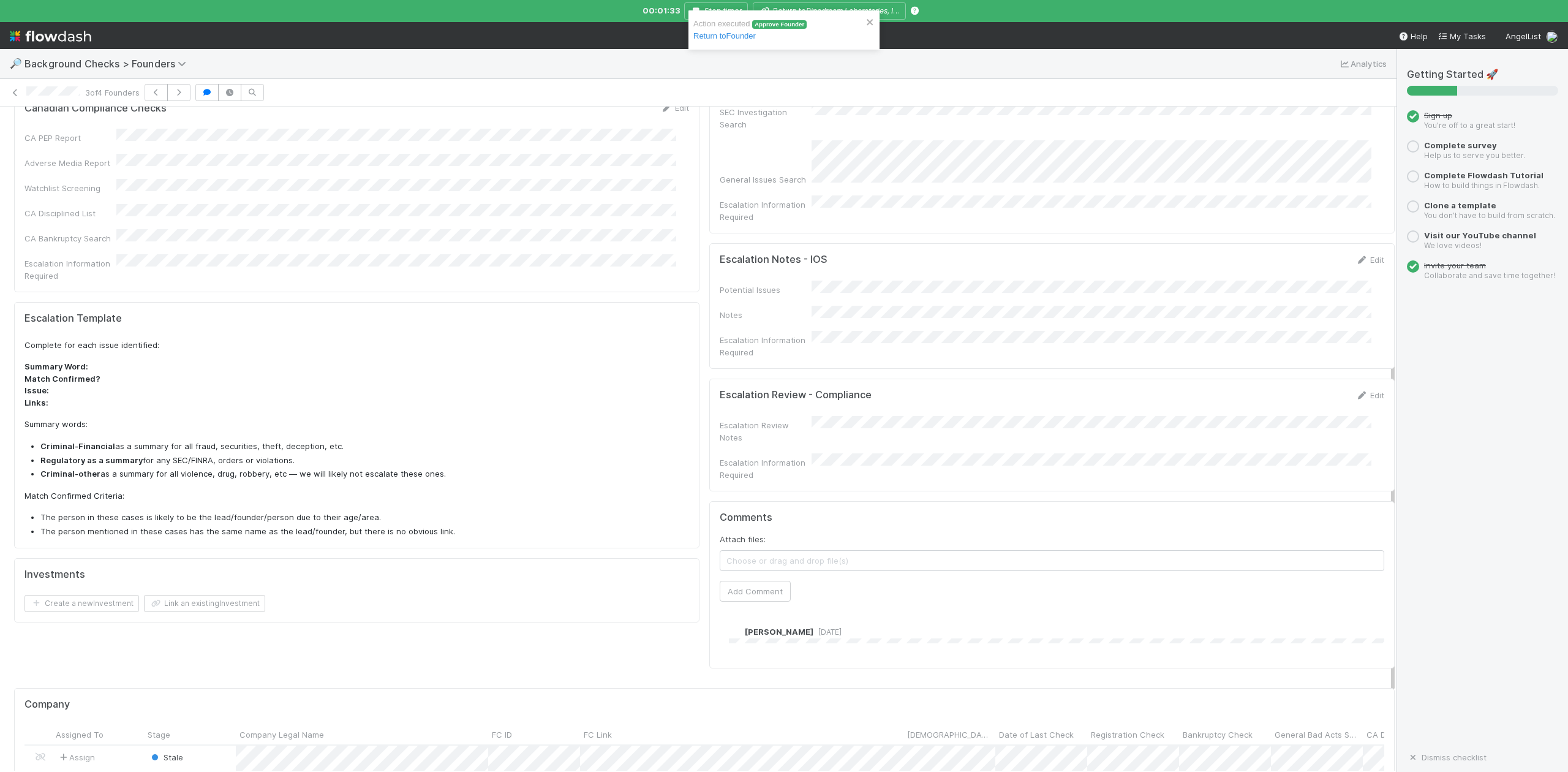
scroll to position [588, 0]
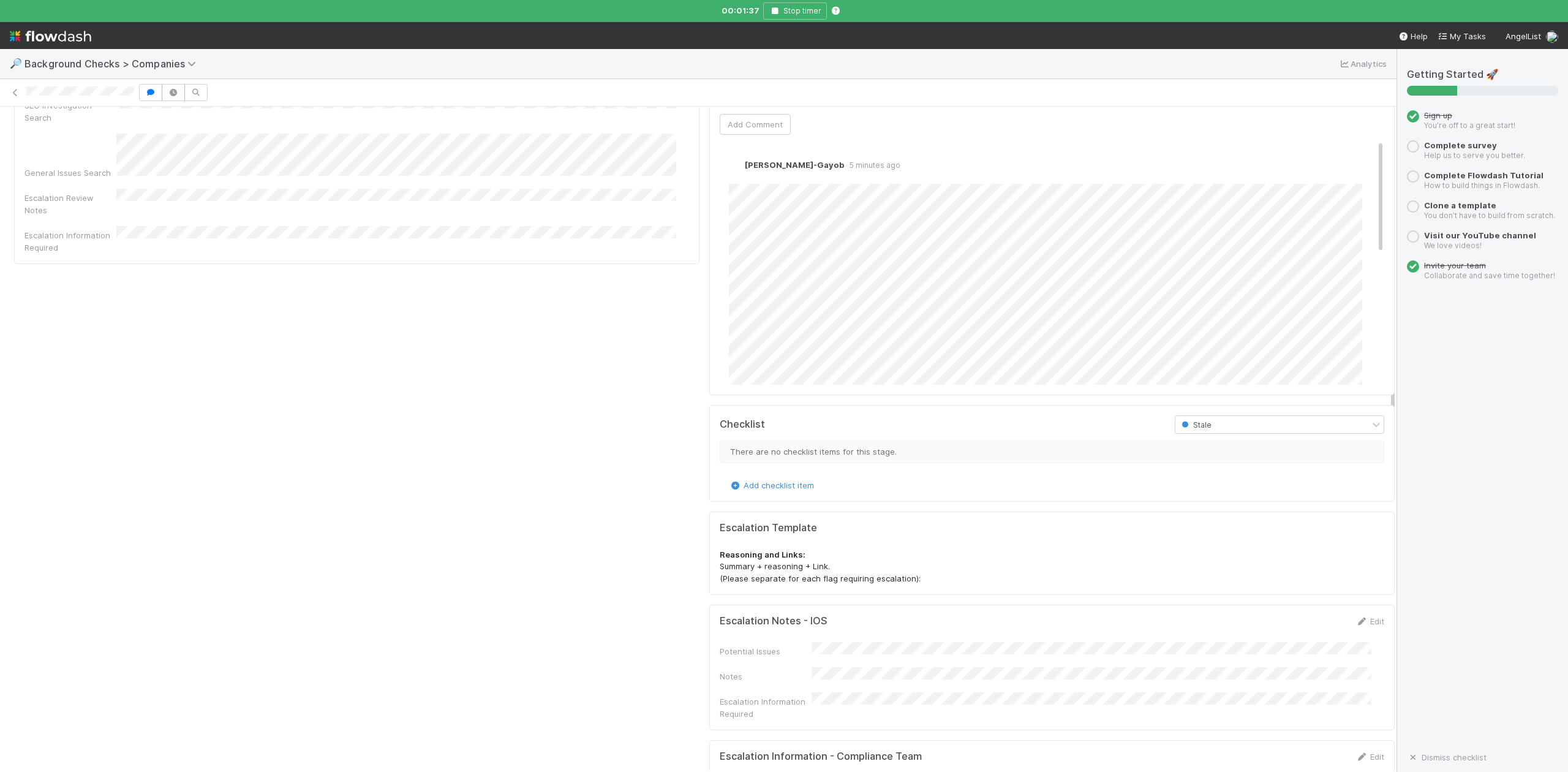
scroll to position [408, 0]
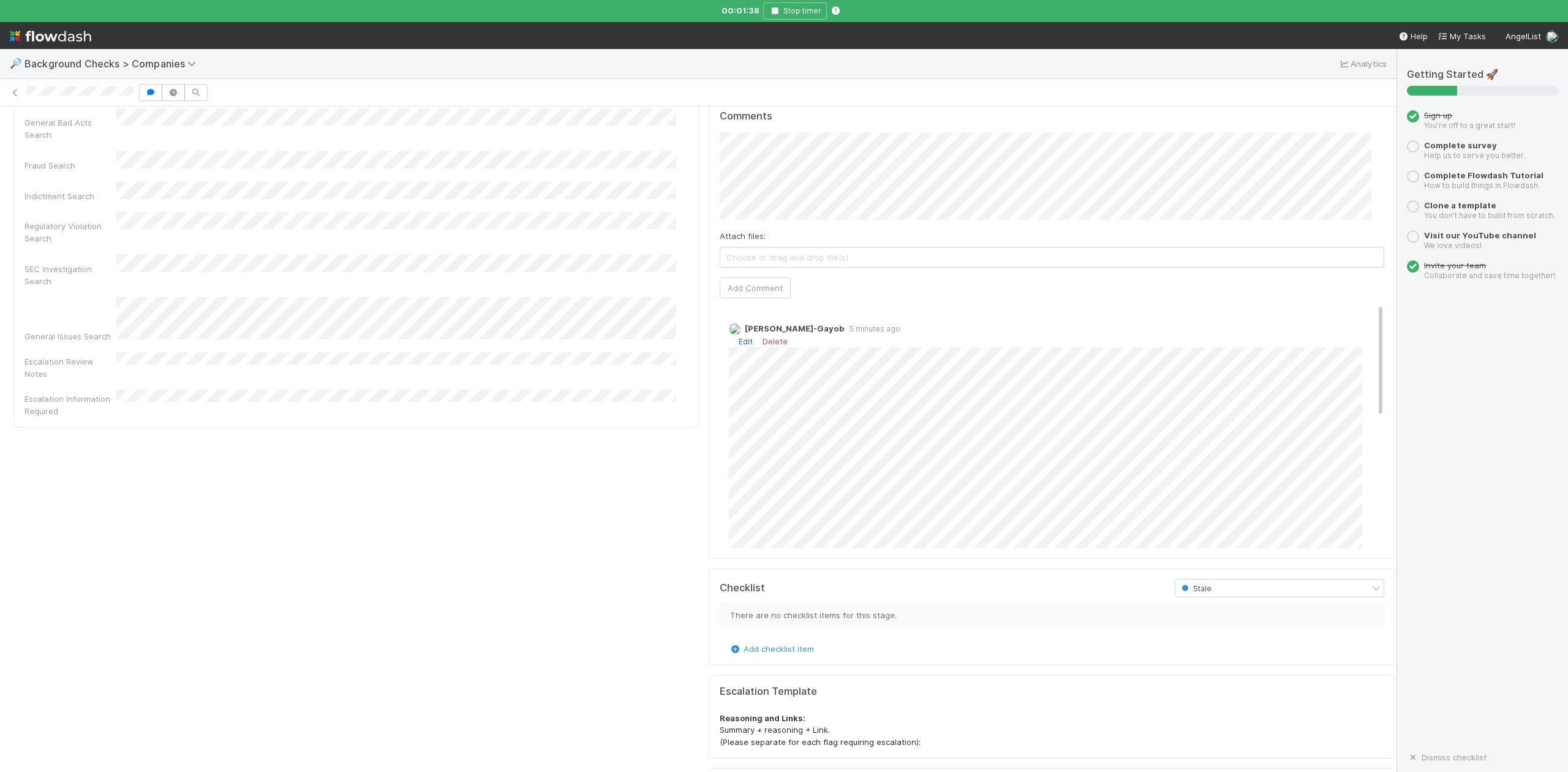
click at [739, 346] on link "Edit" at bounding box center [745, 341] width 14 height 10
click at [652, 405] on div "Company Details Edit Company Legal Name FC ID FC Link Canadian? Date of Last Ch…" at bounding box center [357, 383] width 695 height 1297
click at [768, 346] on link "Delete" at bounding box center [776, 341] width 25 height 10
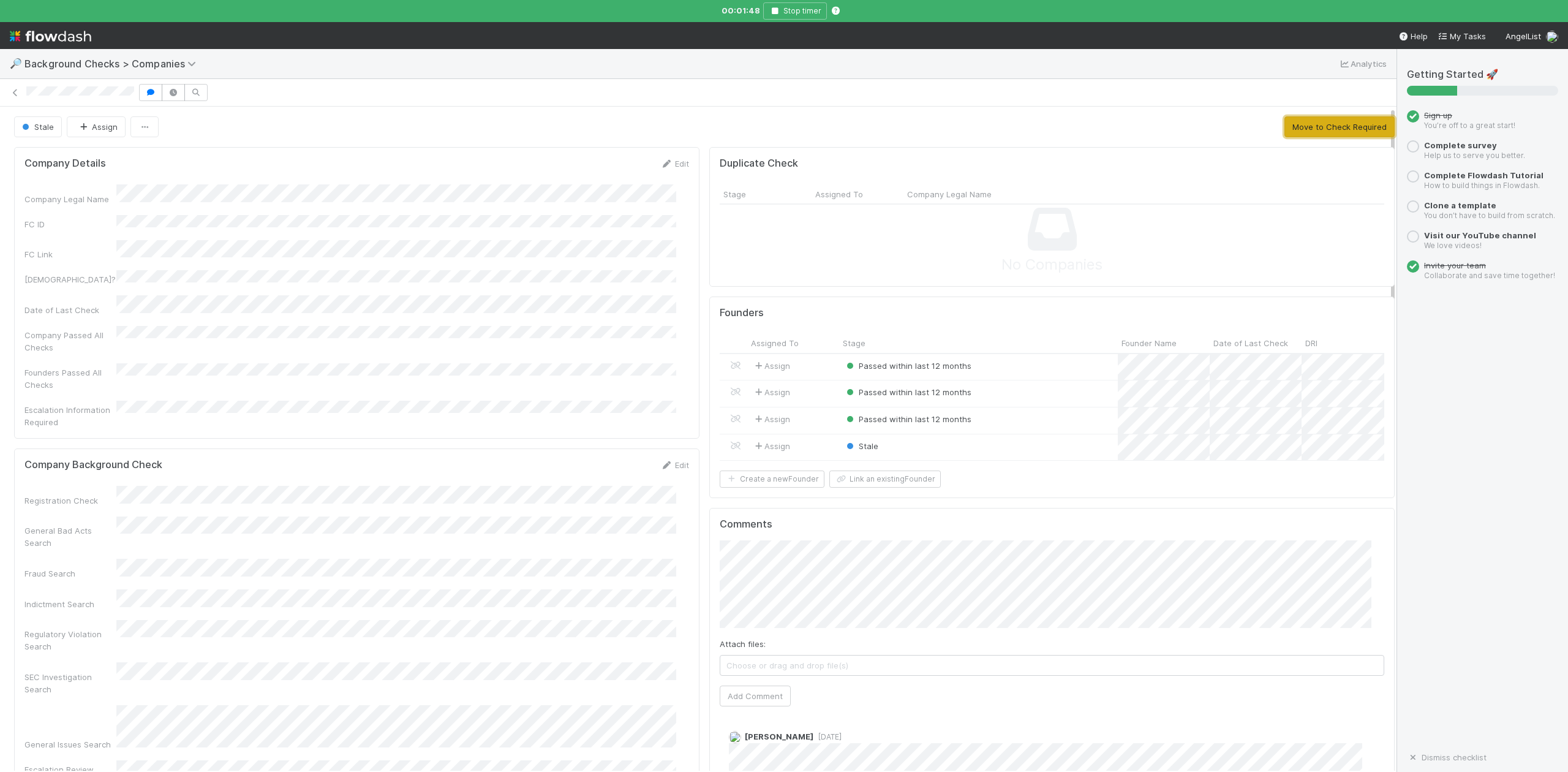
click at [1302, 132] on button "Move to Check Required" at bounding box center [1339, 126] width 110 height 21
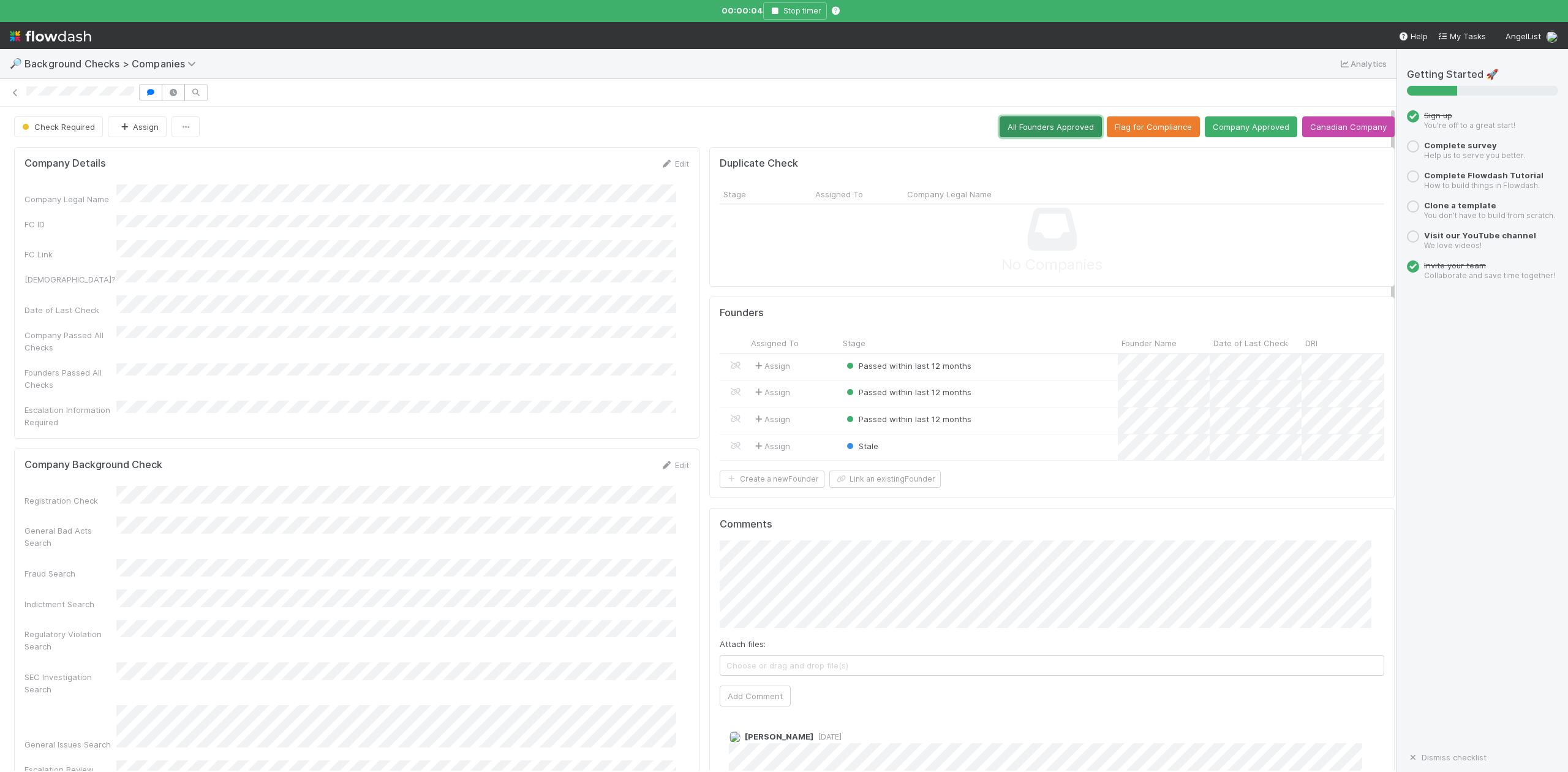
click at [1020, 130] on button "All Founders Approved" at bounding box center [1050, 126] width 102 height 21
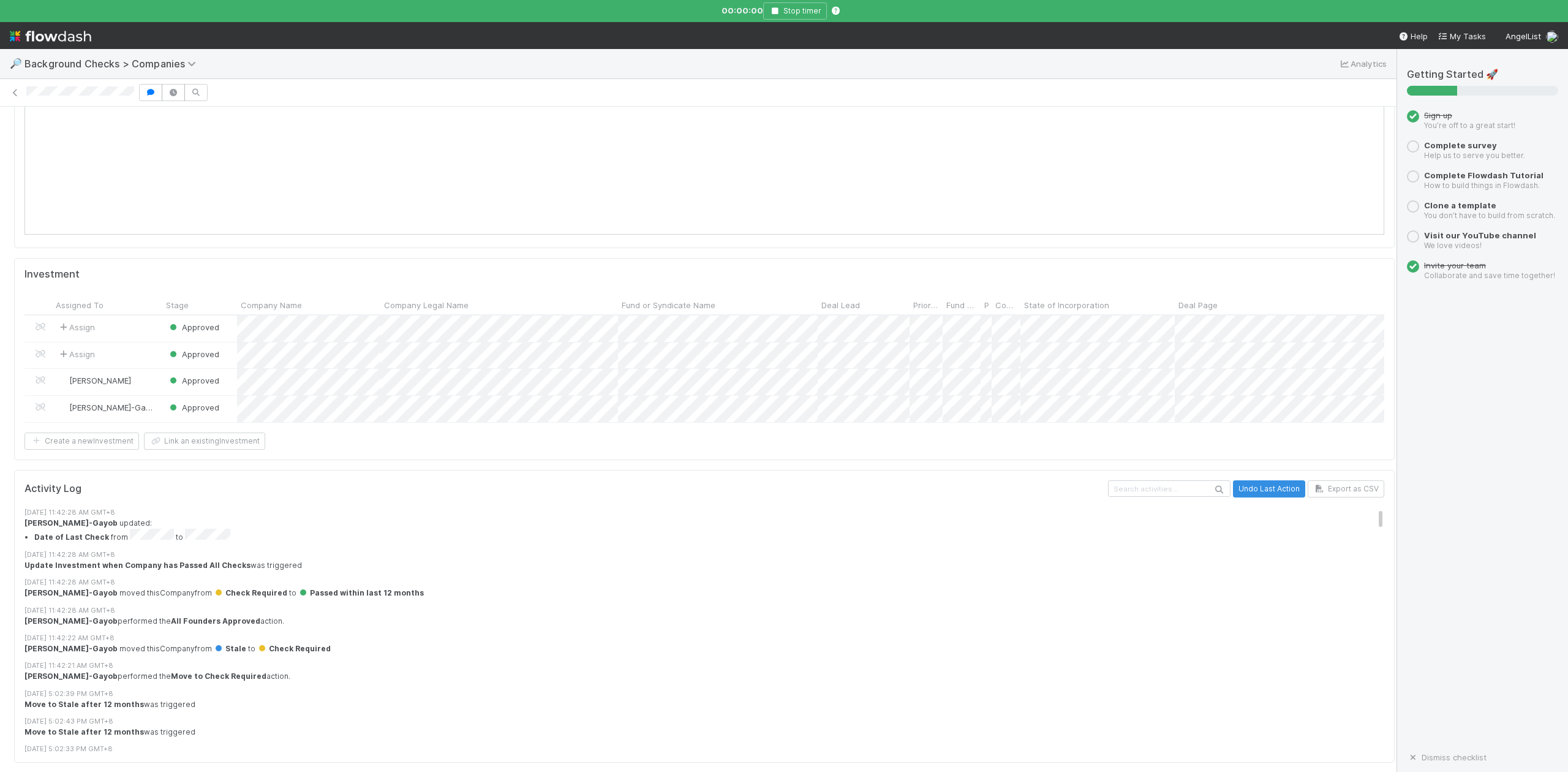
scroll to position [1436, 0]
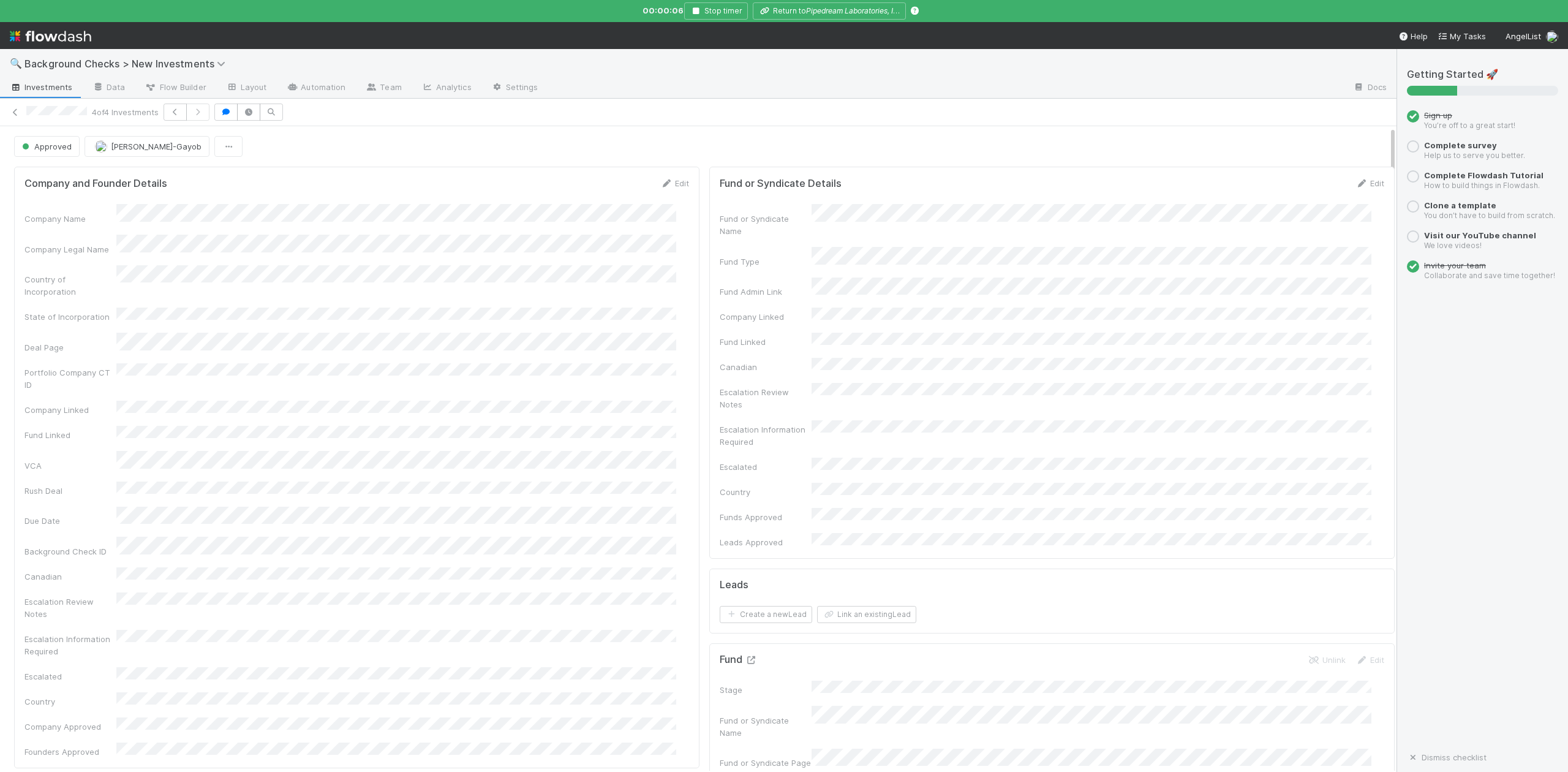
click at [745, 656] on icon at bounding box center [750, 659] width 12 height 8
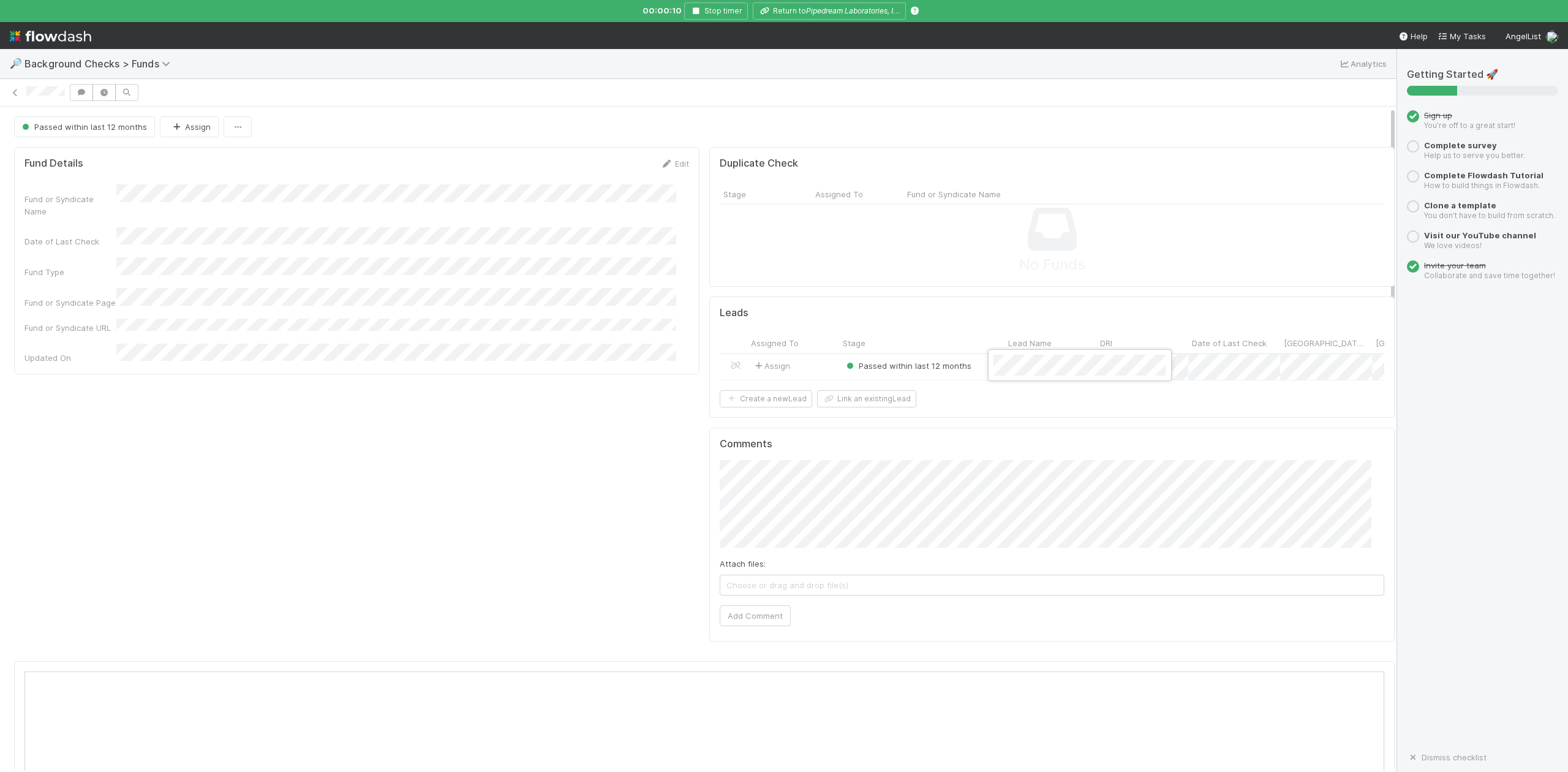
click at [829, 12] on div at bounding box center [784, 386] width 1568 height 772
click at [829, 12] on icon "Pipedream Laboratories, Inc." at bounding box center [854, 11] width 97 height 9
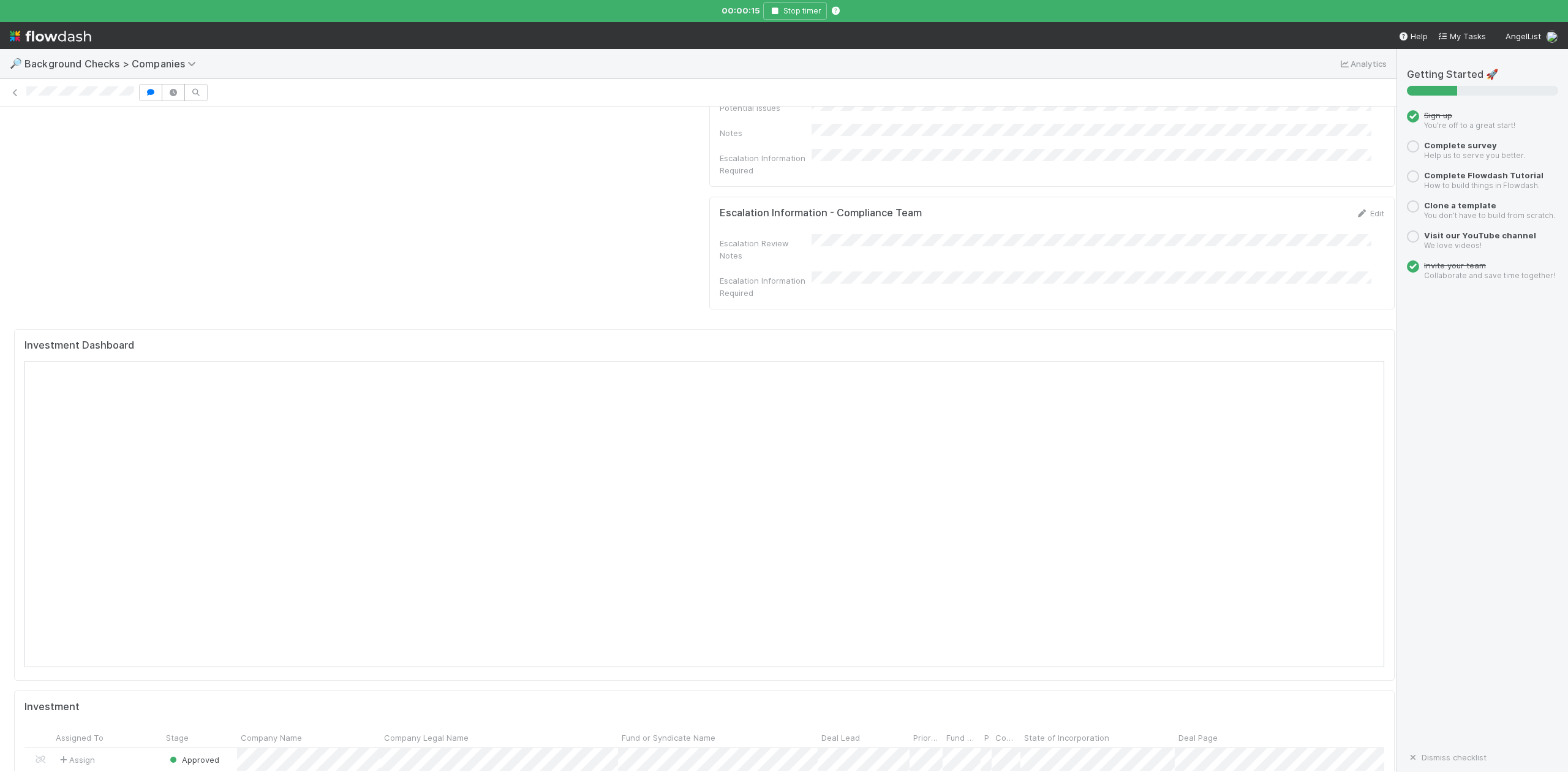
scroll to position [1225, 0]
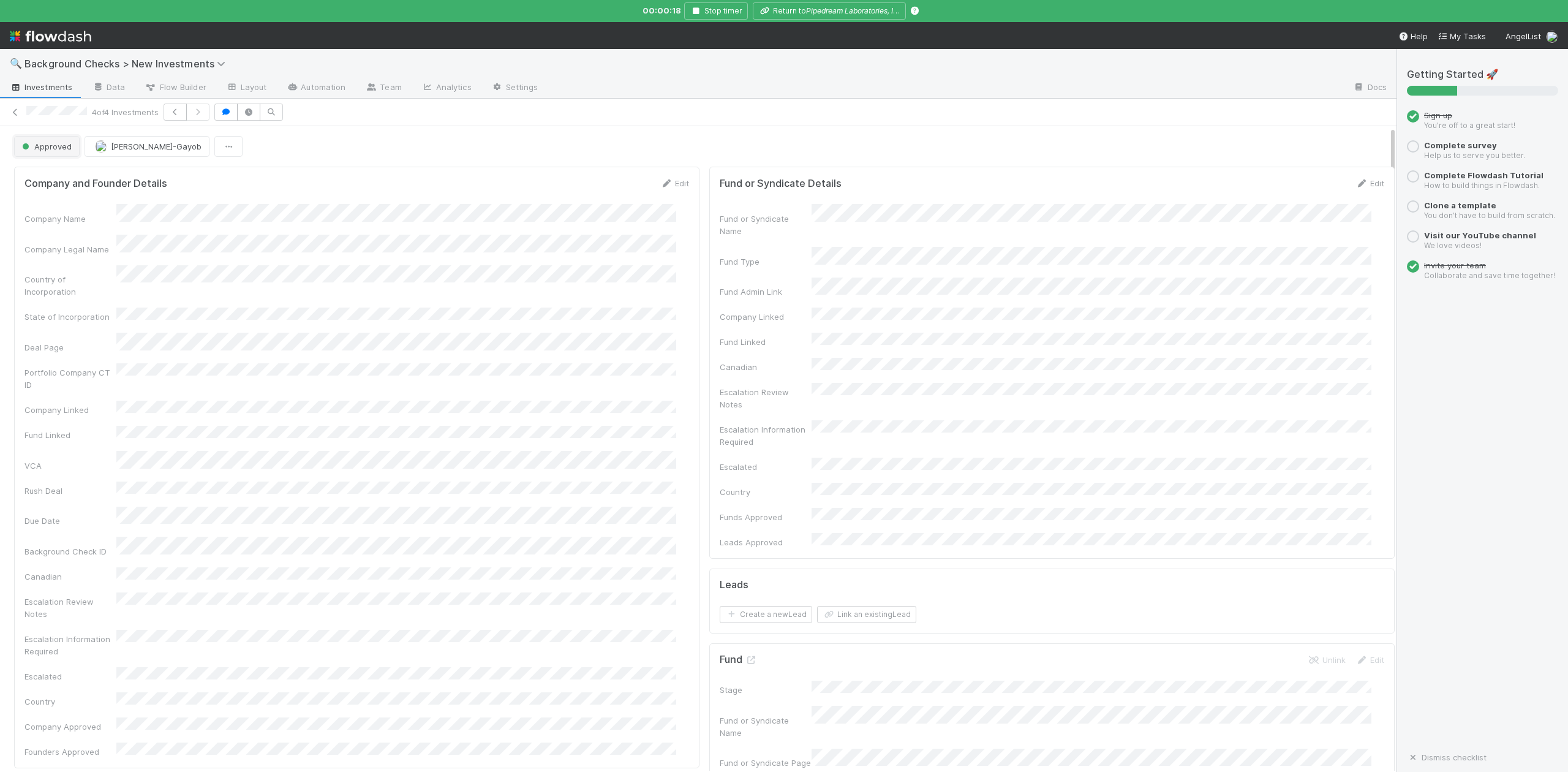
click at [52, 153] on button "Approved" at bounding box center [46, 146] width 65 height 21
click at [62, 199] on span "In Progress" at bounding box center [46, 201] width 58 height 10
click at [1344, 145] on link "Actions" at bounding box center [1369, 146] width 50 height 21
click at [1259, 172] on button "Finish" at bounding box center [1327, 172] width 136 height 17
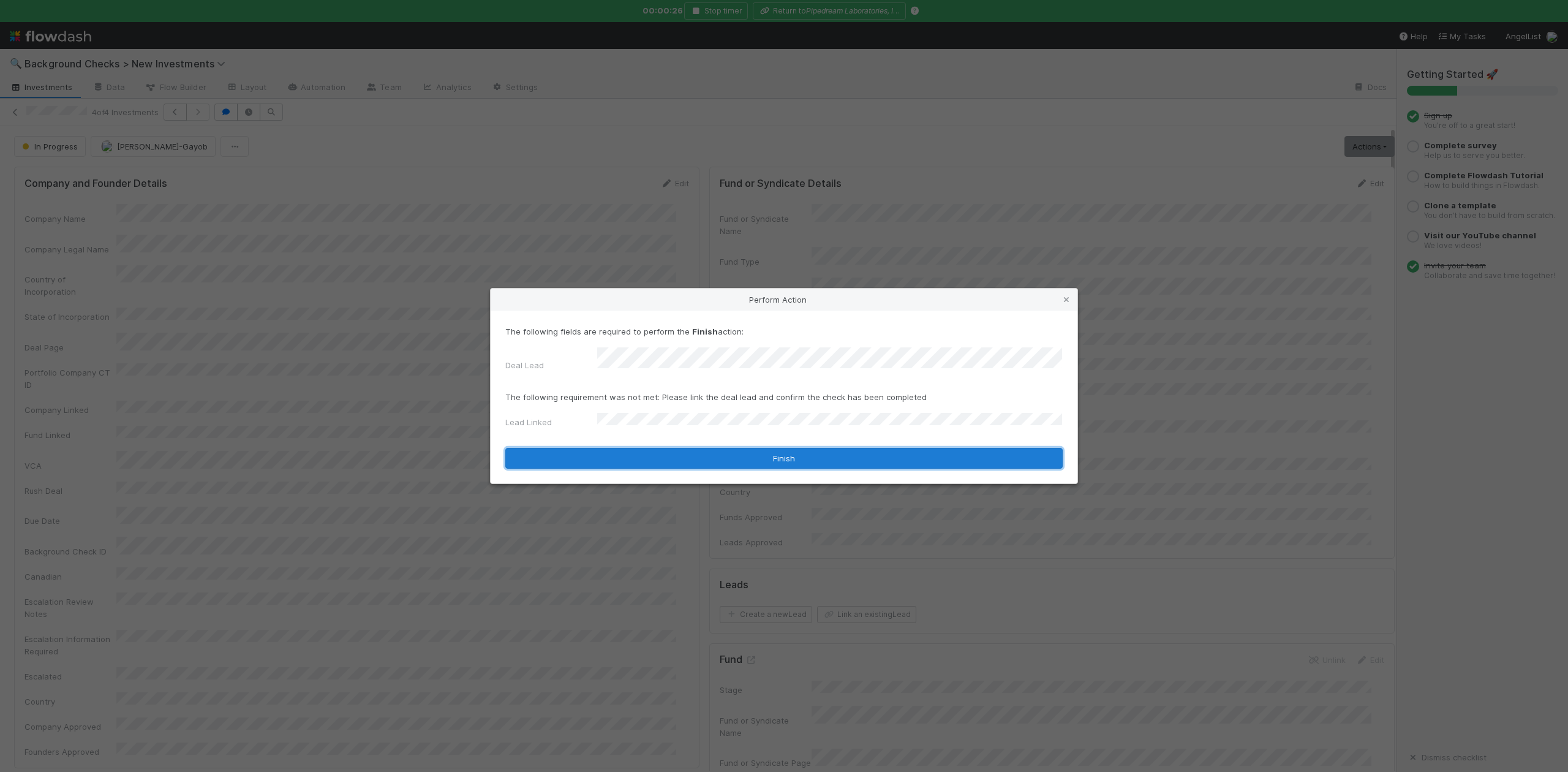
click at [631, 451] on button "Finish" at bounding box center [784, 457] width 558 height 21
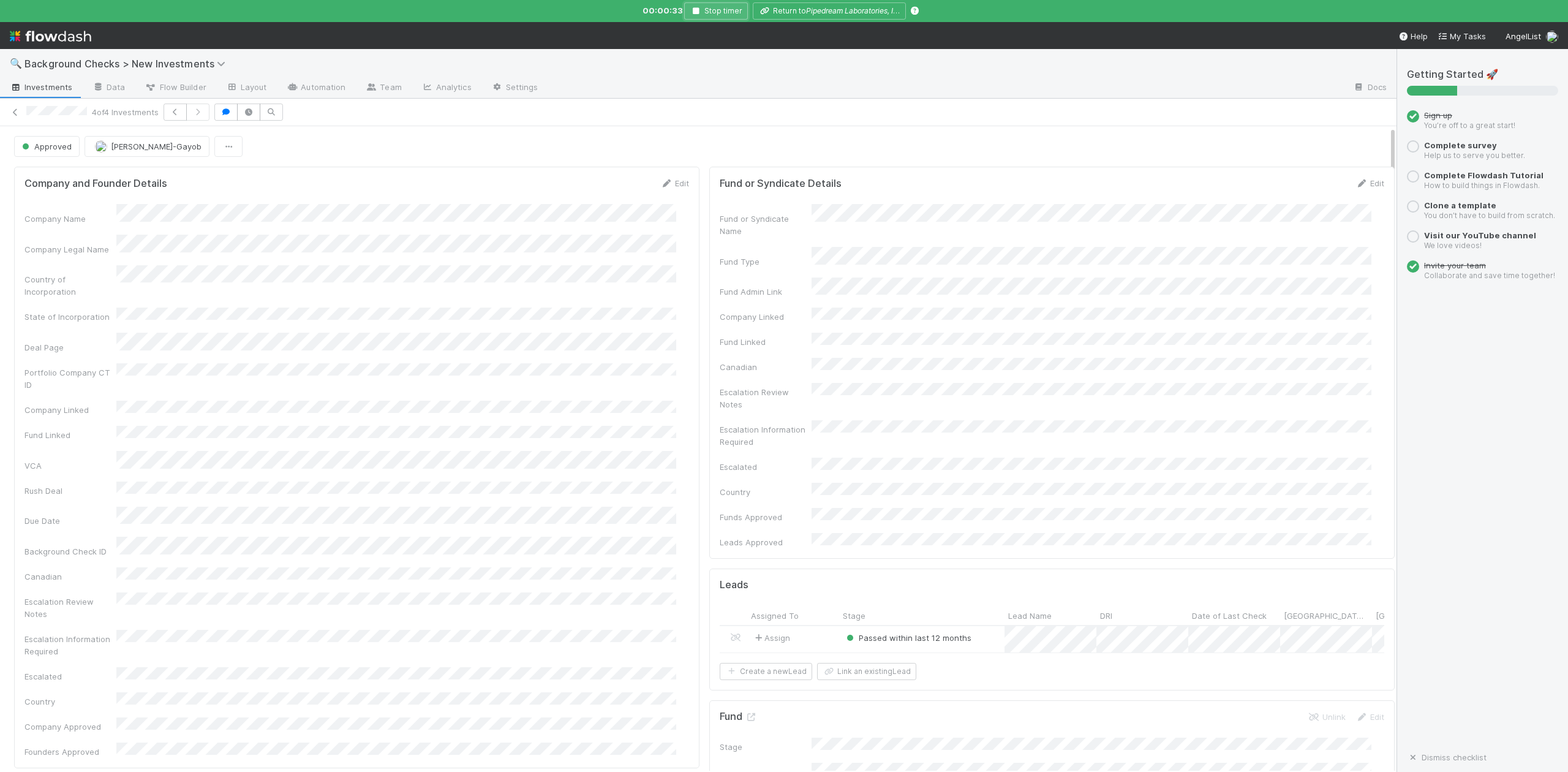
click at [693, 15] on button "Stop timer" at bounding box center [716, 11] width 64 height 17
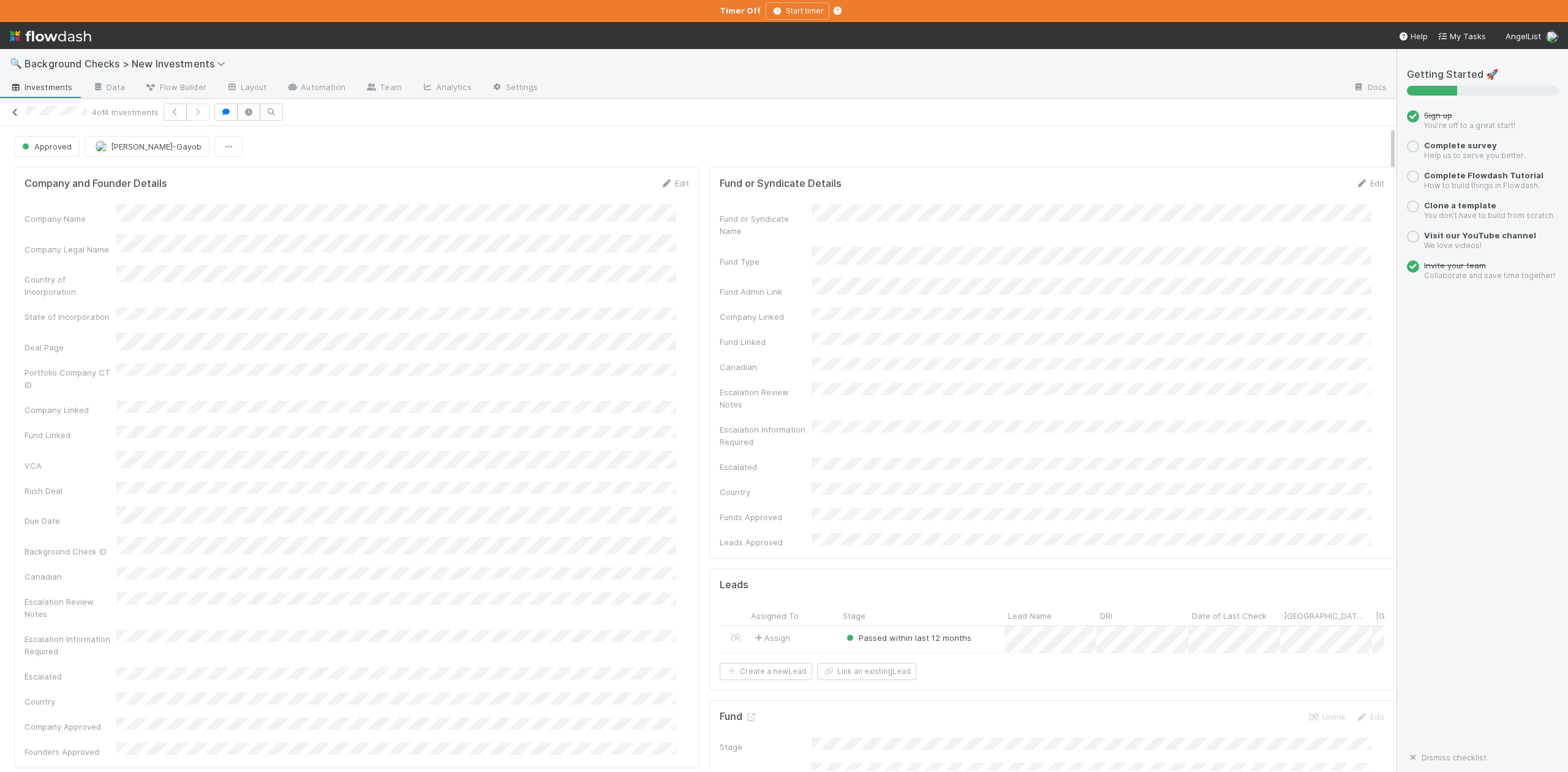
click at [16, 114] on icon at bounding box center [15, 112] width 12 height 8
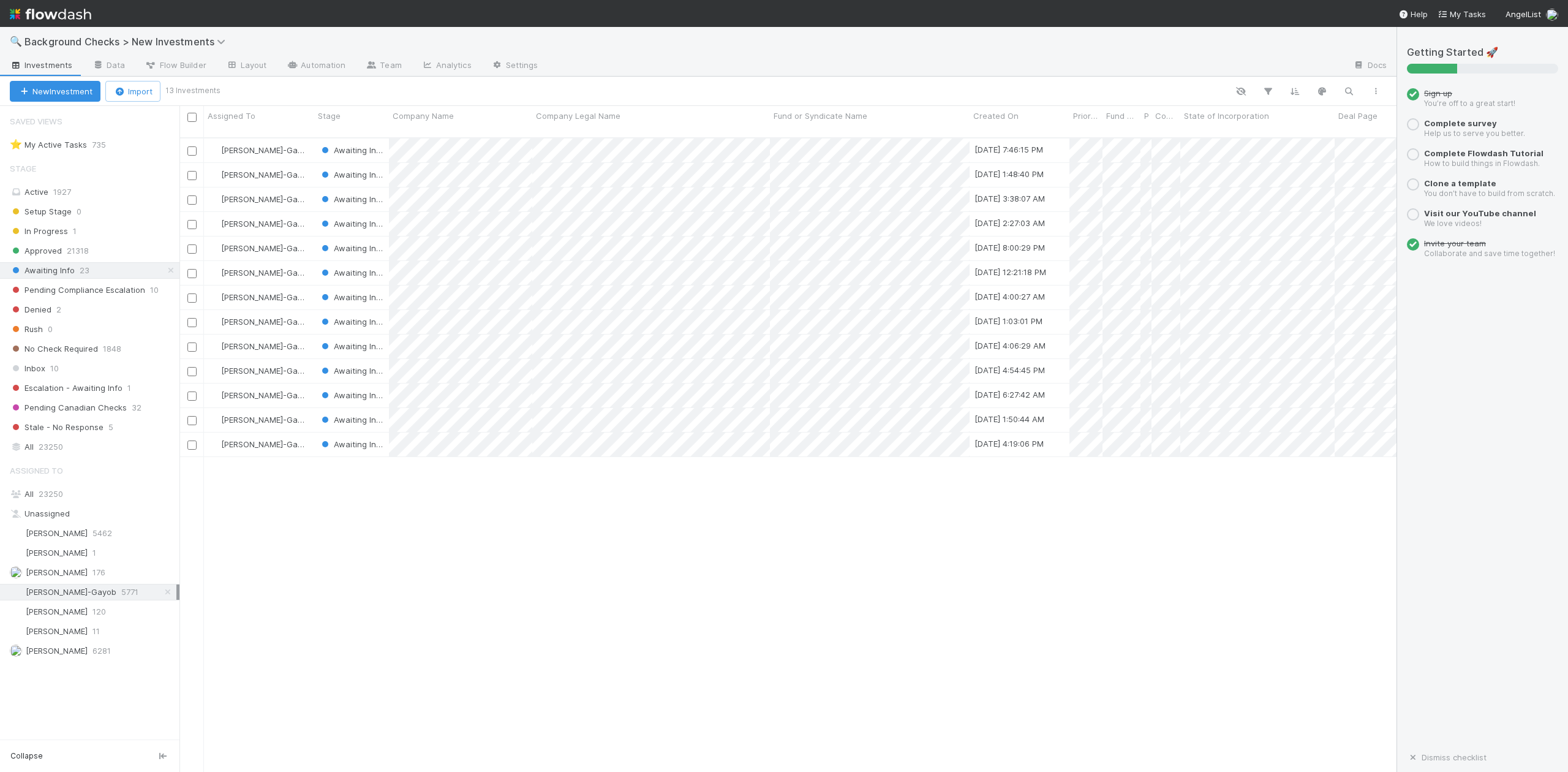
scroll to position [632, 1206]
click at [441, 436] on div at bounding box center [784, 386] width 1568 height 772
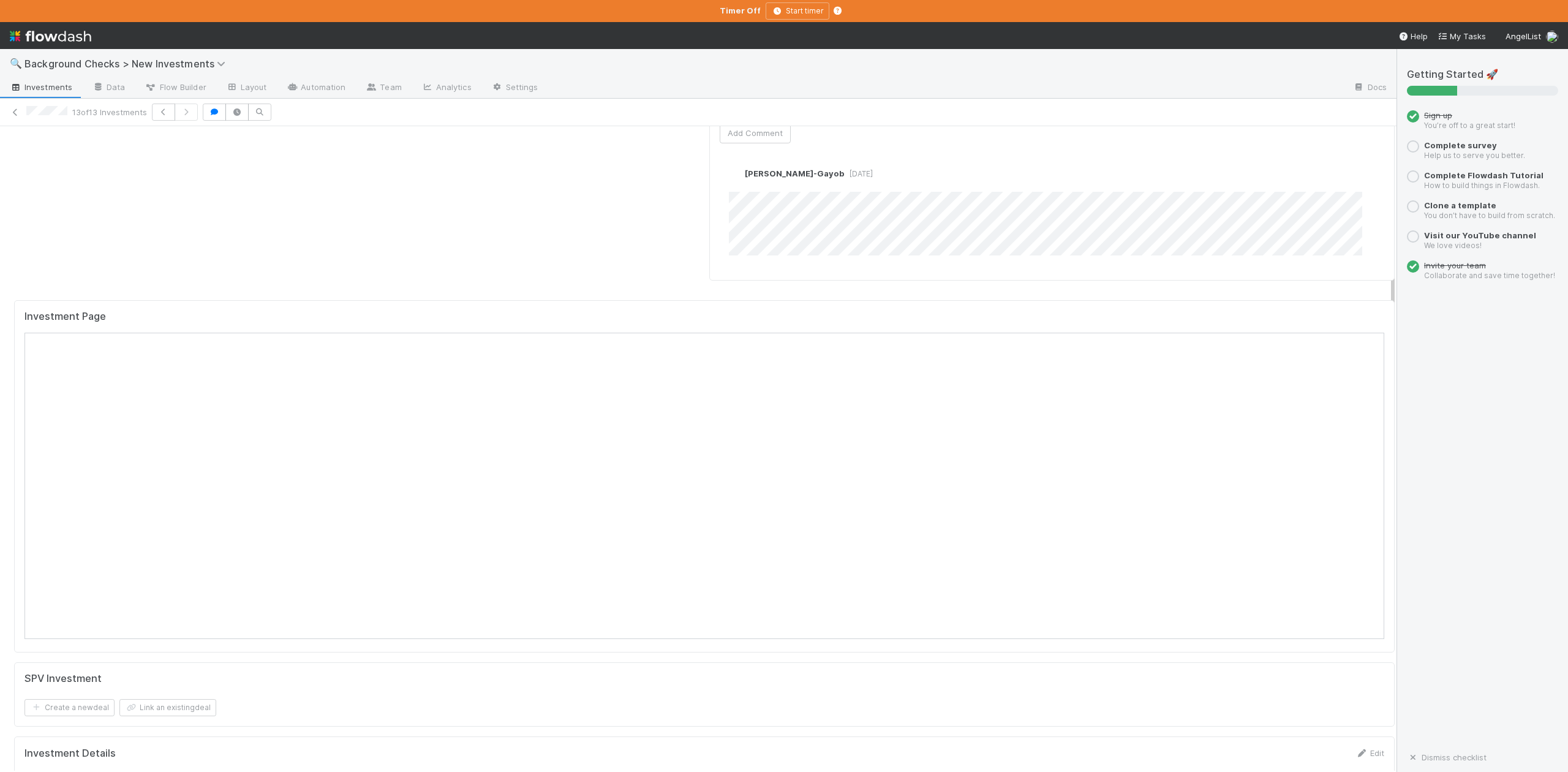
scroll to position [1143, 0]
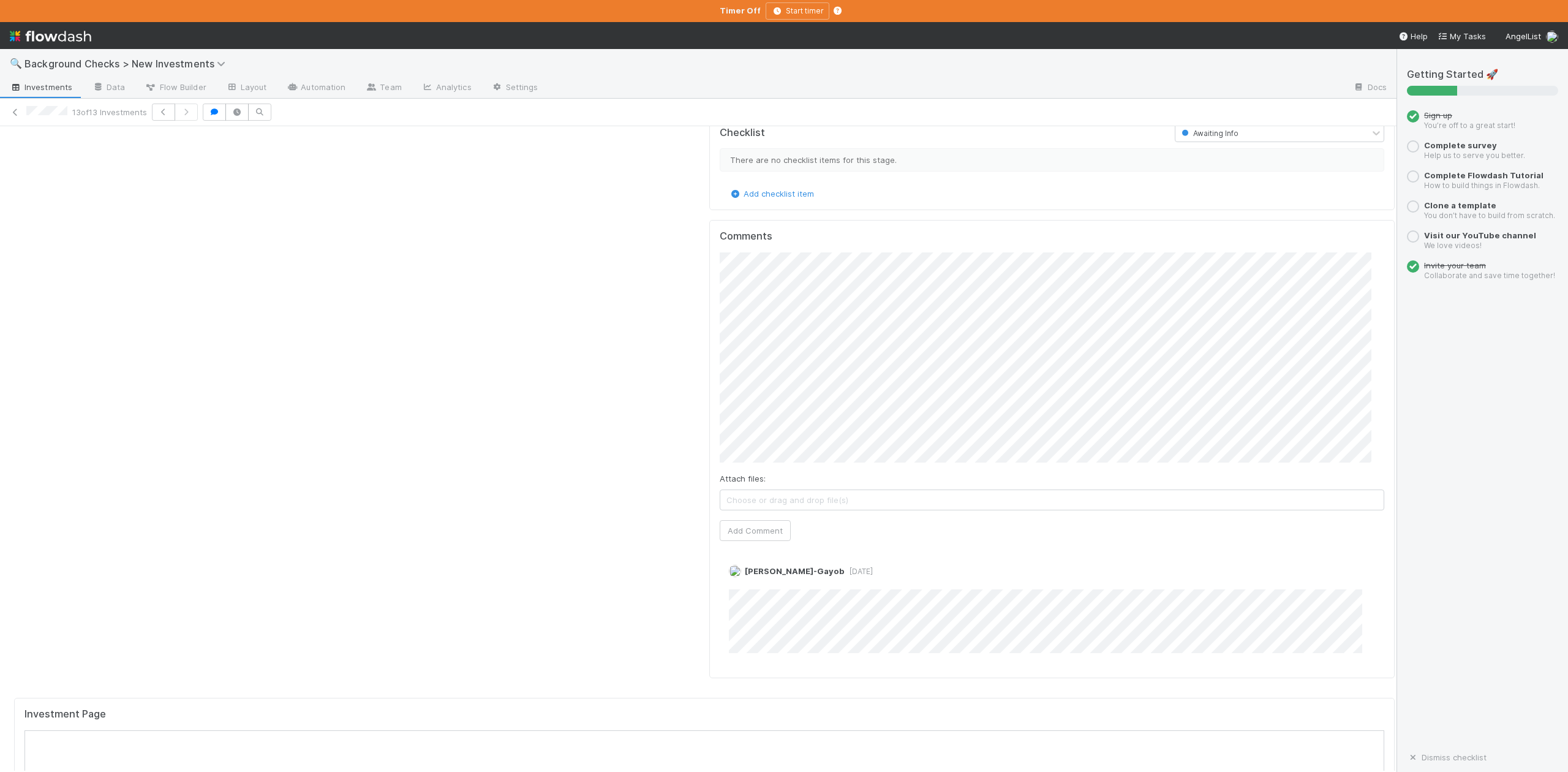
scroll to position [817, 0]
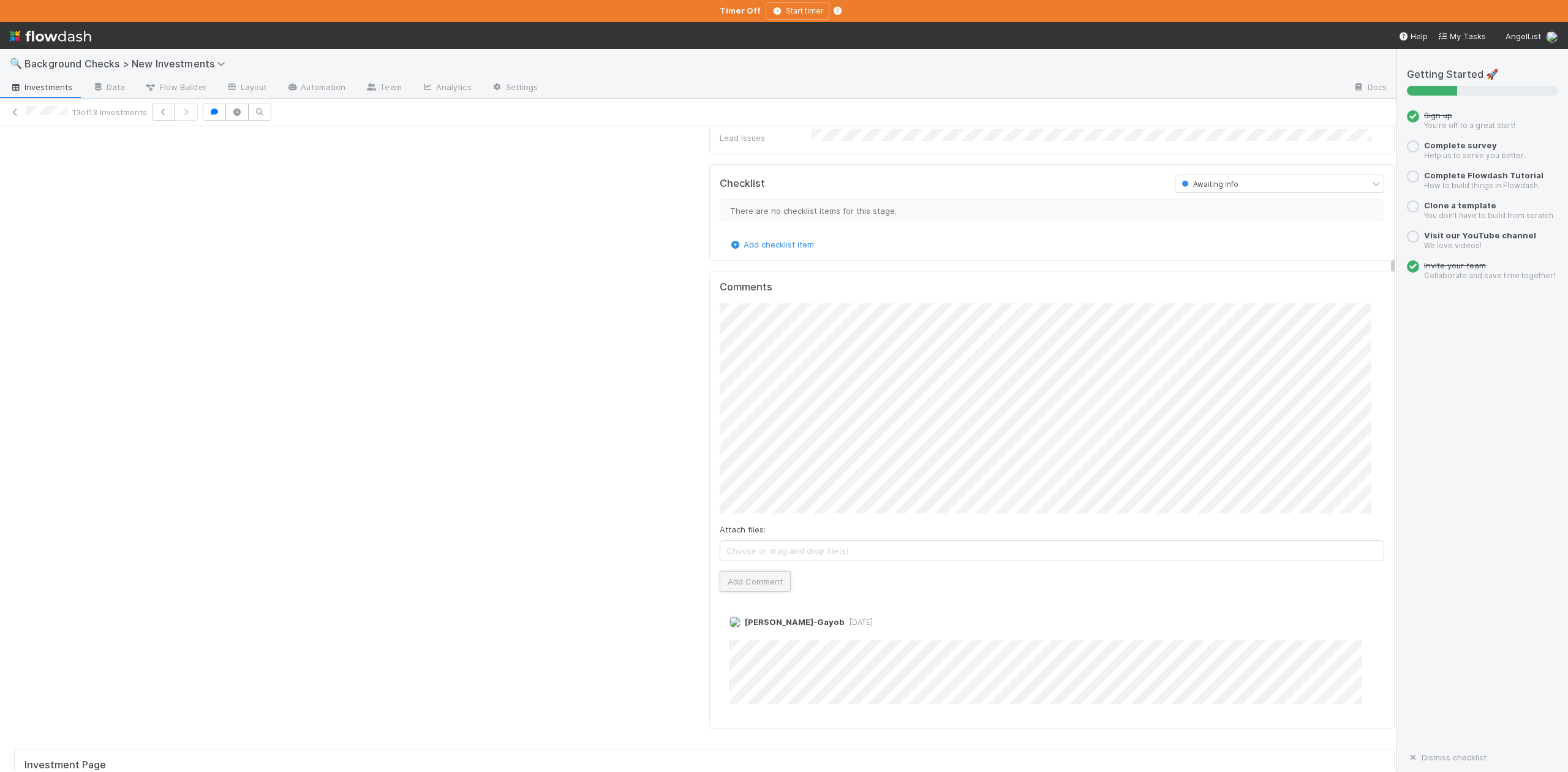
click at [737, 571] on button "Add Comment" at bounding box center [755, 581] width 71 height 21
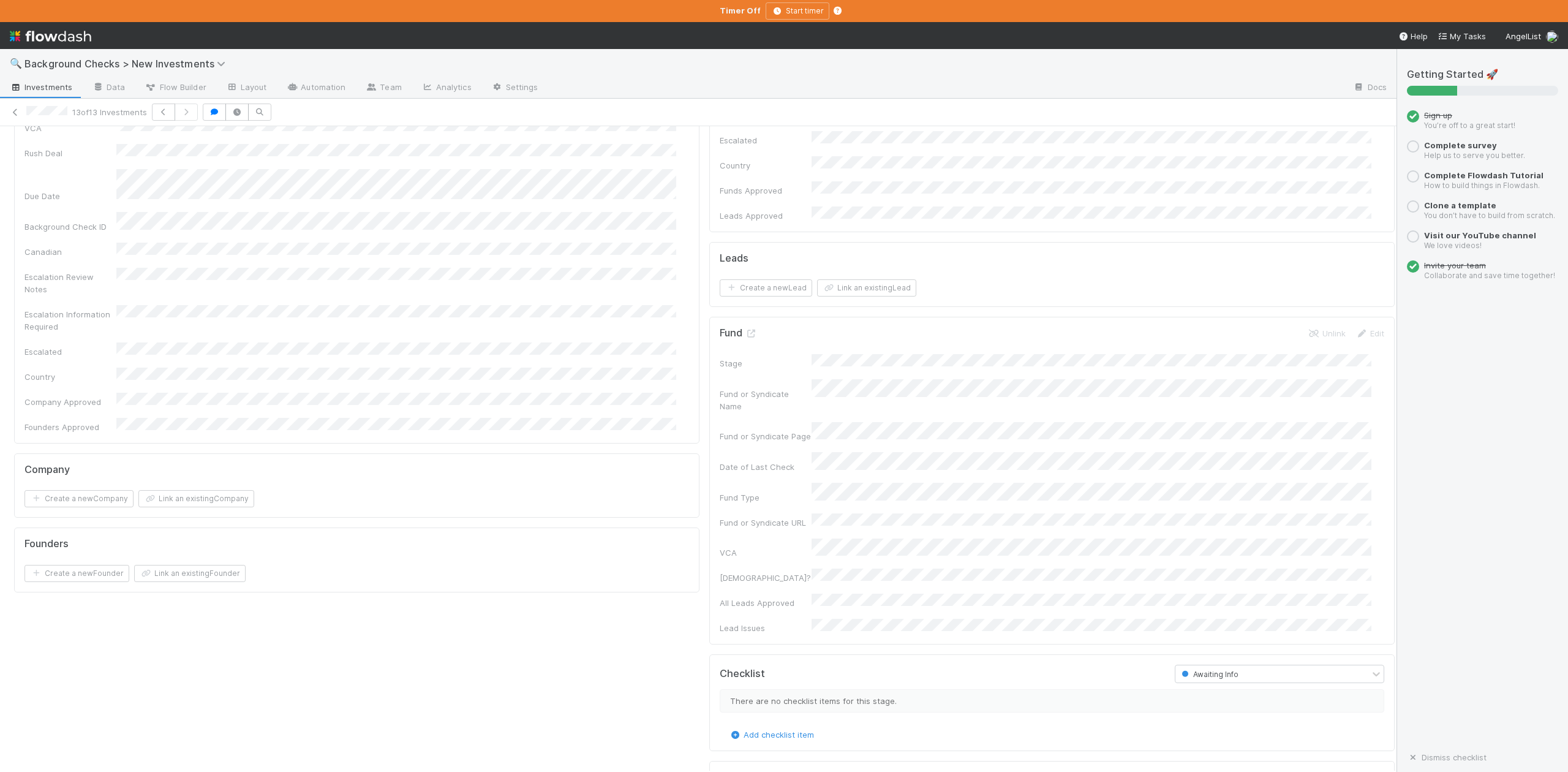
scroll to position [0, 0]
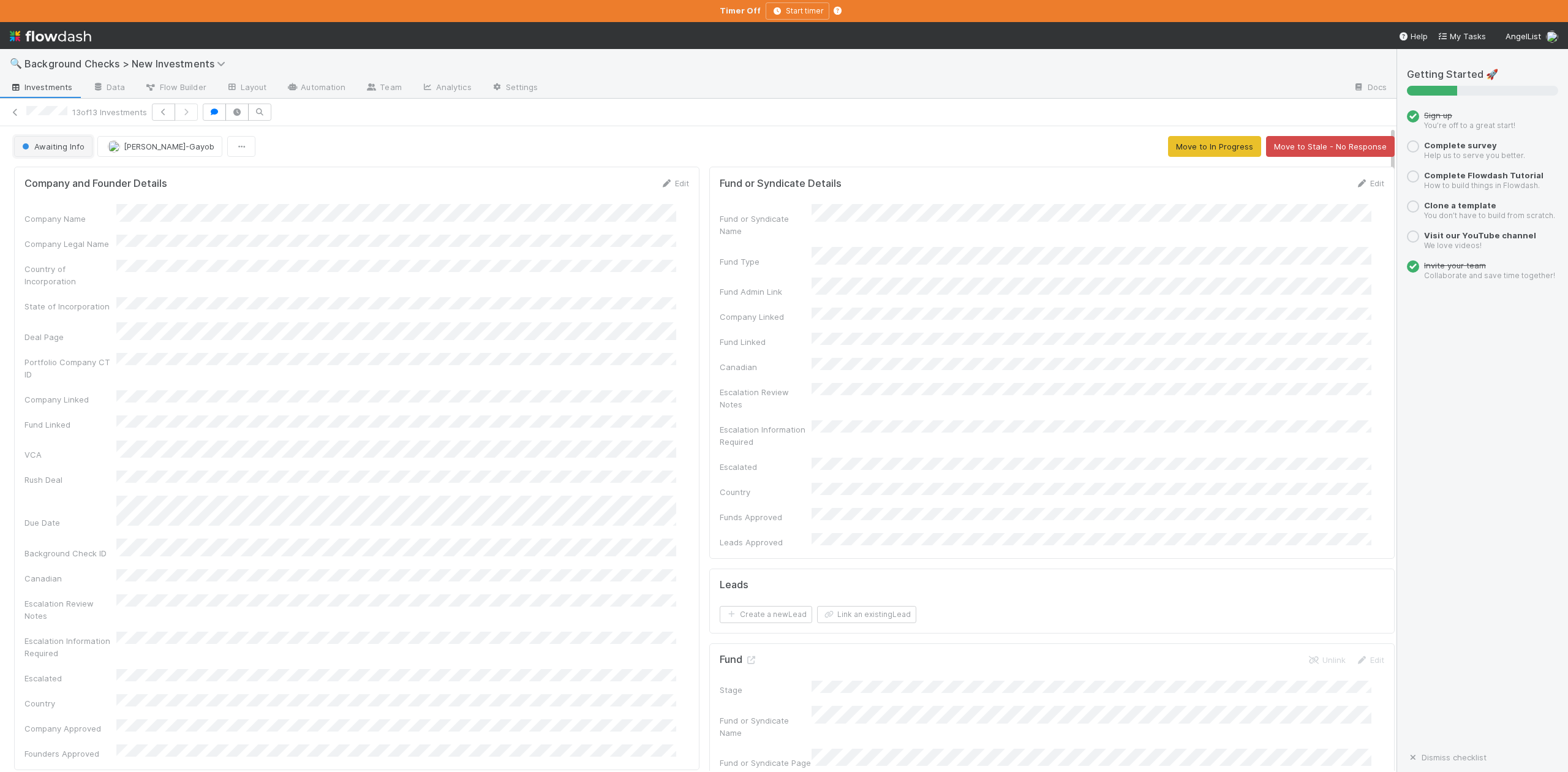
click at [54, 148] on span "Awaiting Info" at bounding box center [52, 146] width 65 height 10
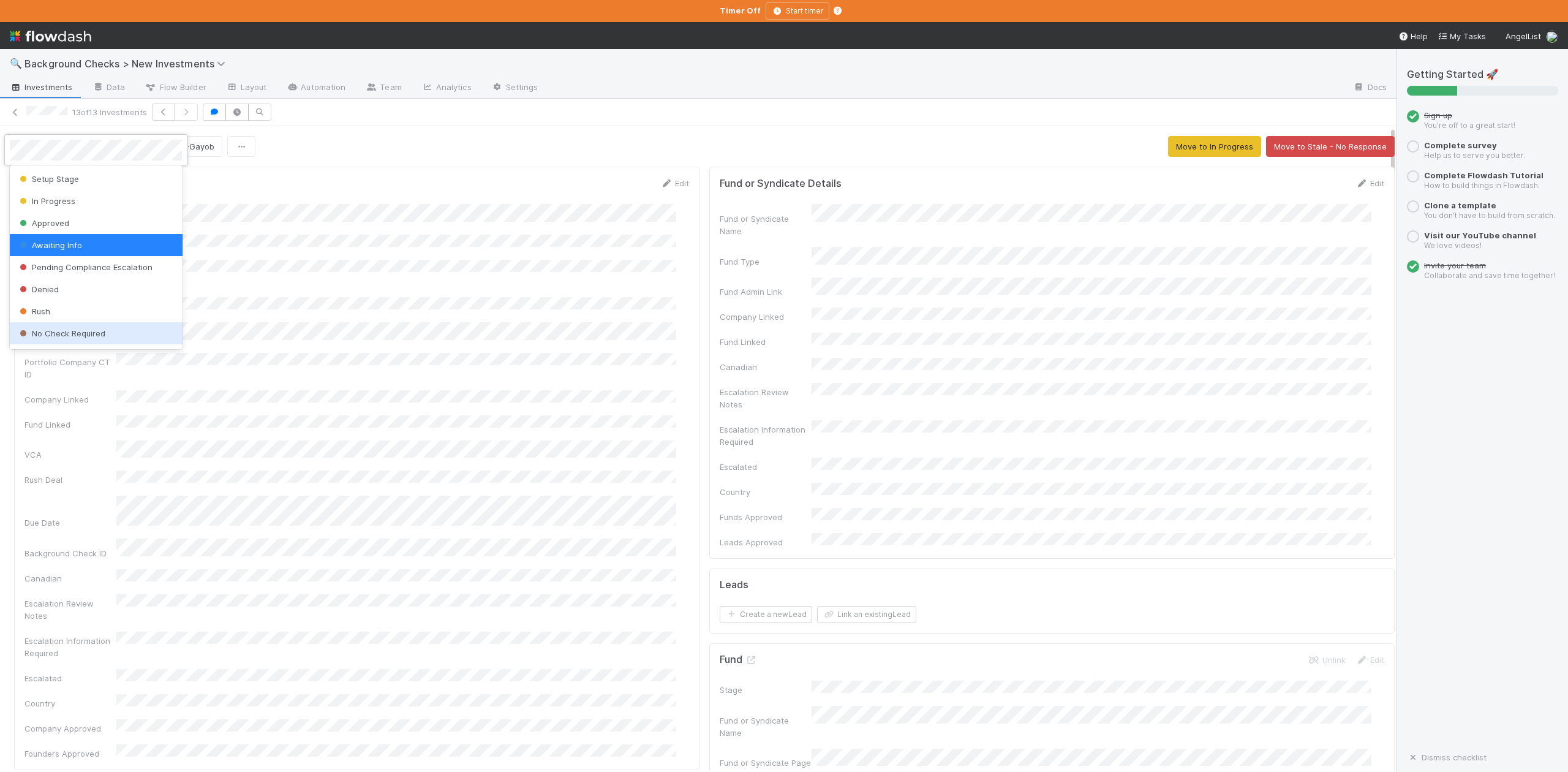
click at [55, 329] on span "No Check Required" at bounding box center [61, 333] width 88 height 10
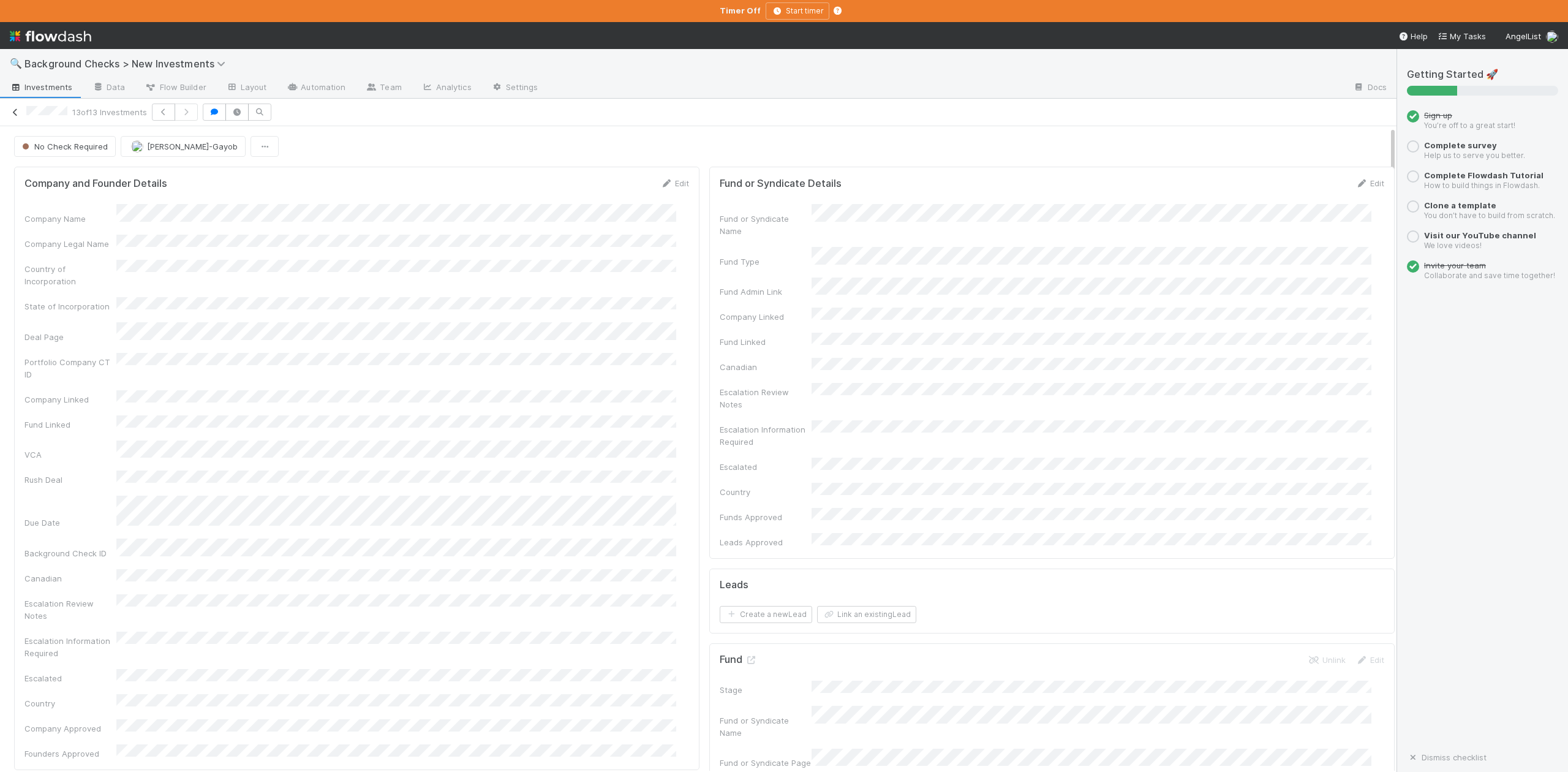
click at [17, 114] on icon at bounding box center [15, 112] width 12 height 8
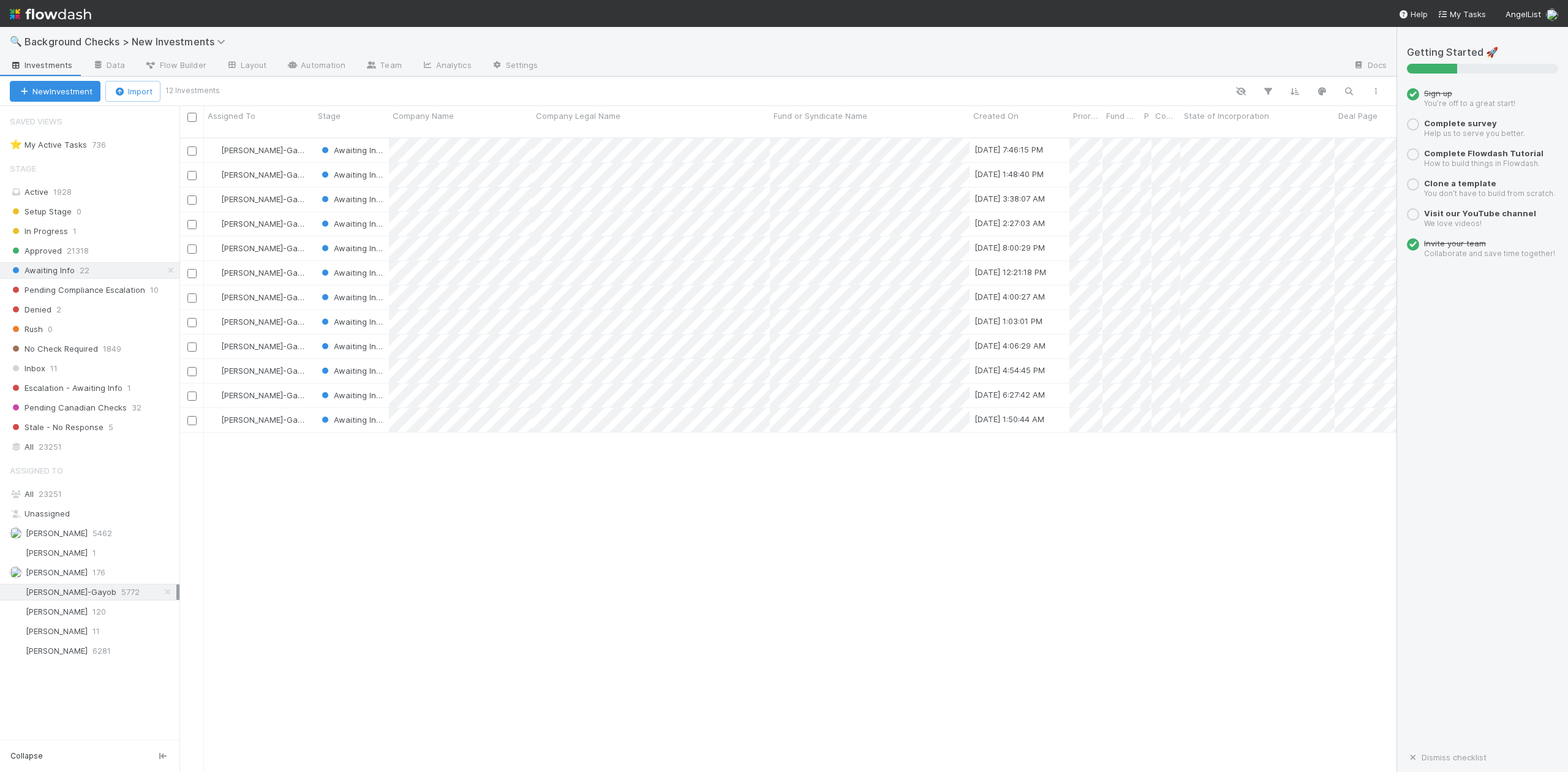
scroll to position [632, 1206]
click at [449, 449] on div at bounding box center [784, 386] width 1568 height 772
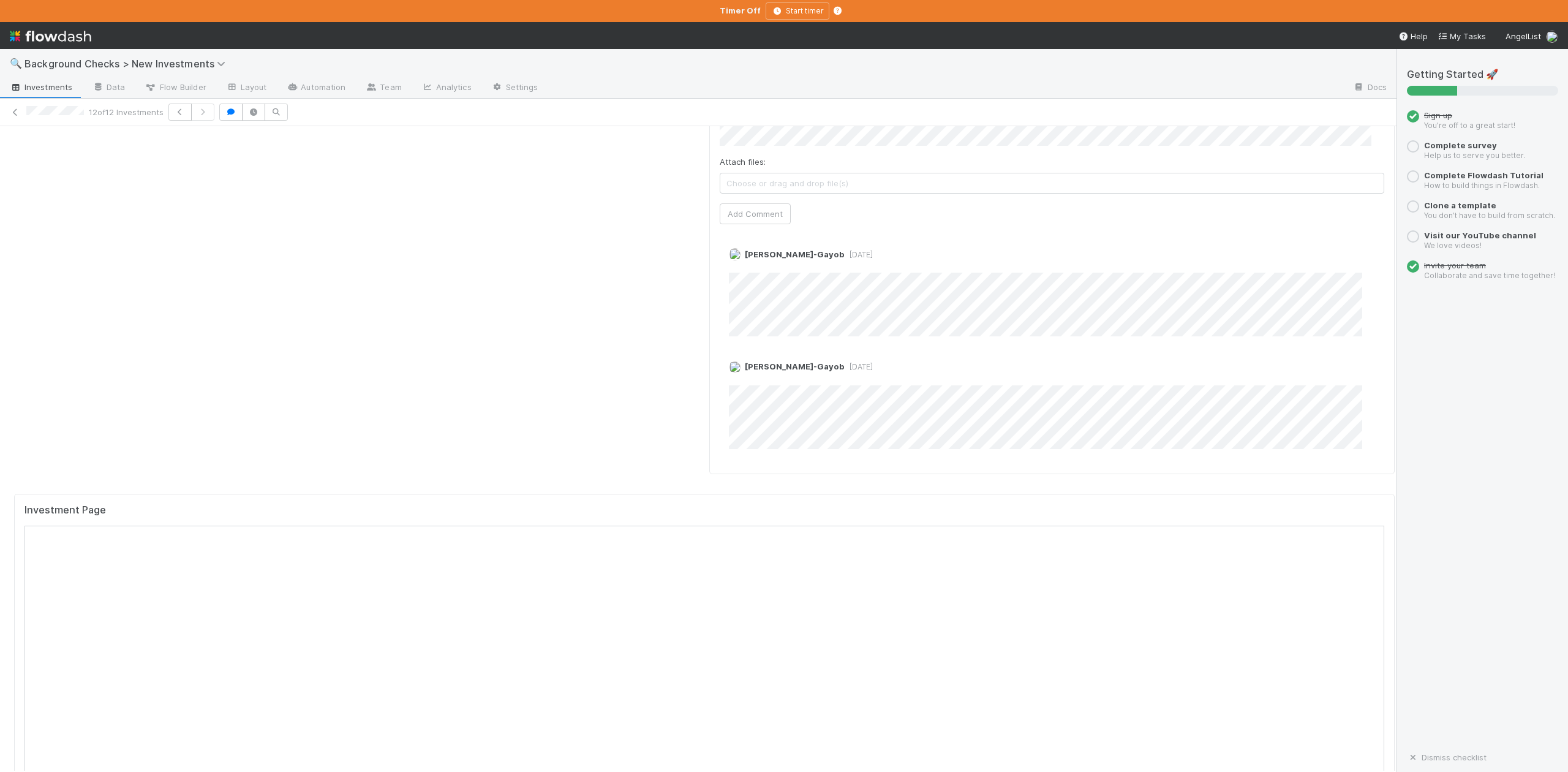
scroll to position [1307, 0]
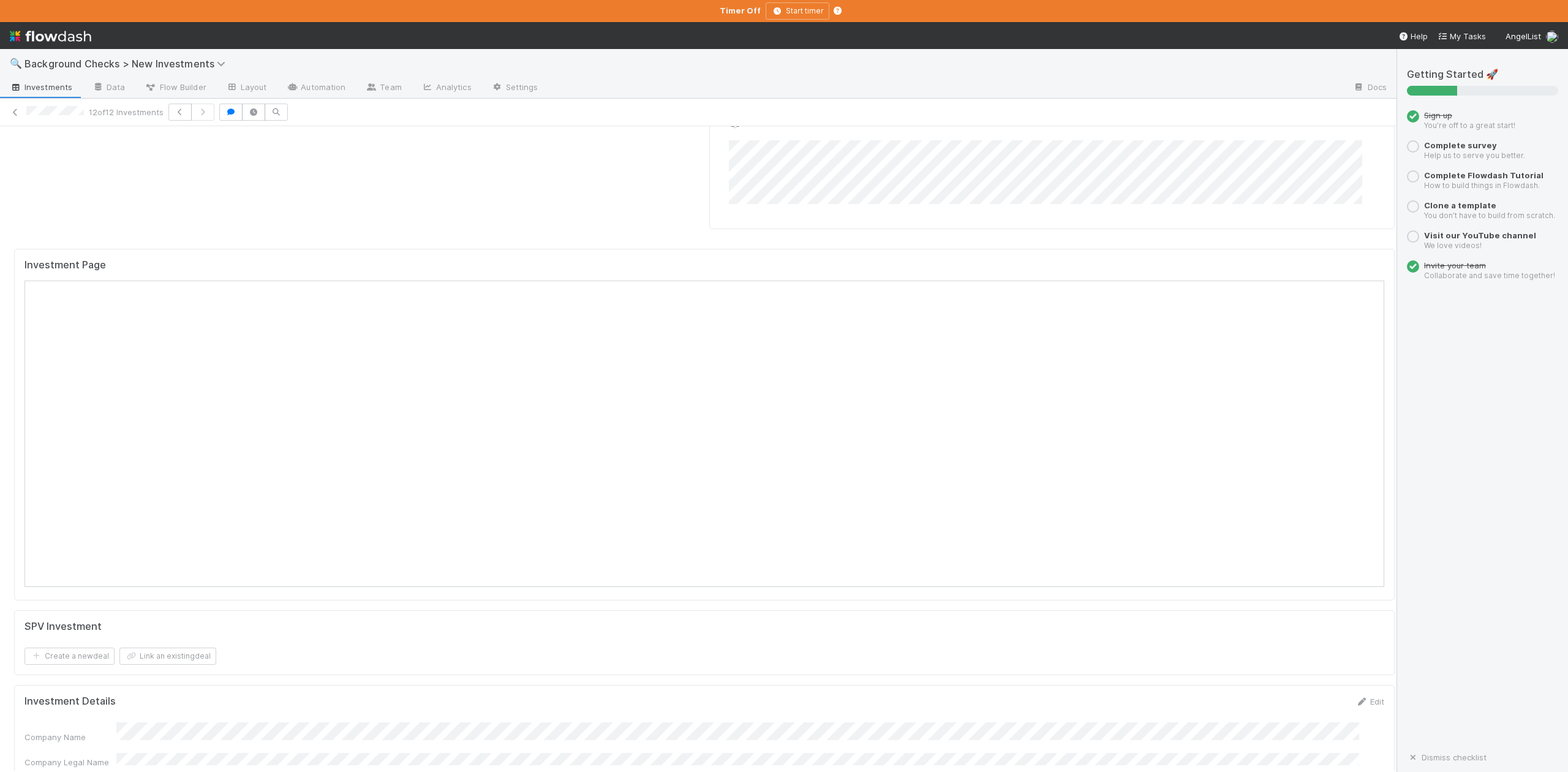
click at [1160, 138] on div "Loraine Pati-Gayob 6 days ago Edit Delete Loraine Pati-Gayob 1 month ago Edit D…" at bounding box center [1058, 101] width 677 height 235
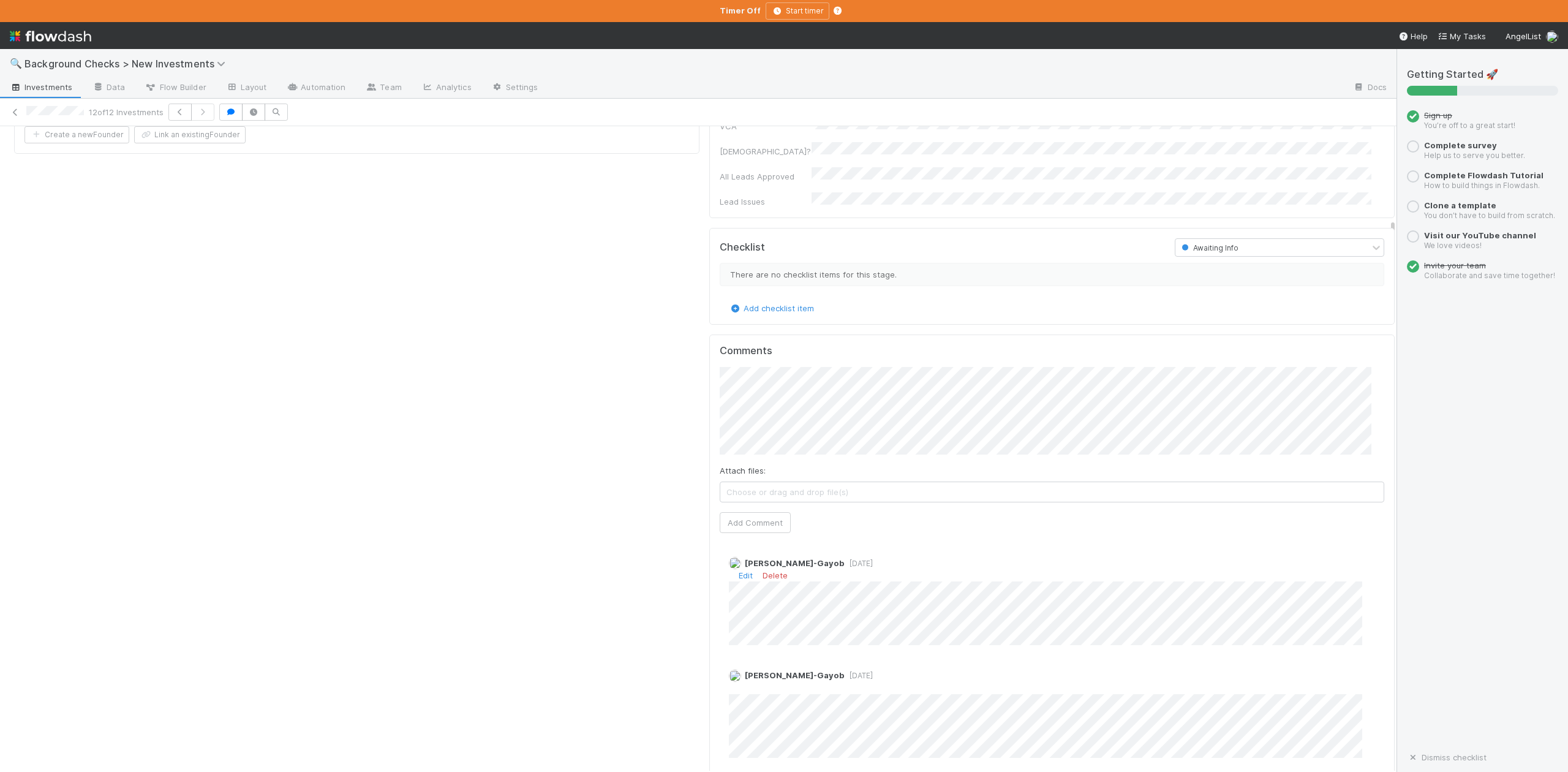
scroll to position [735, 0]
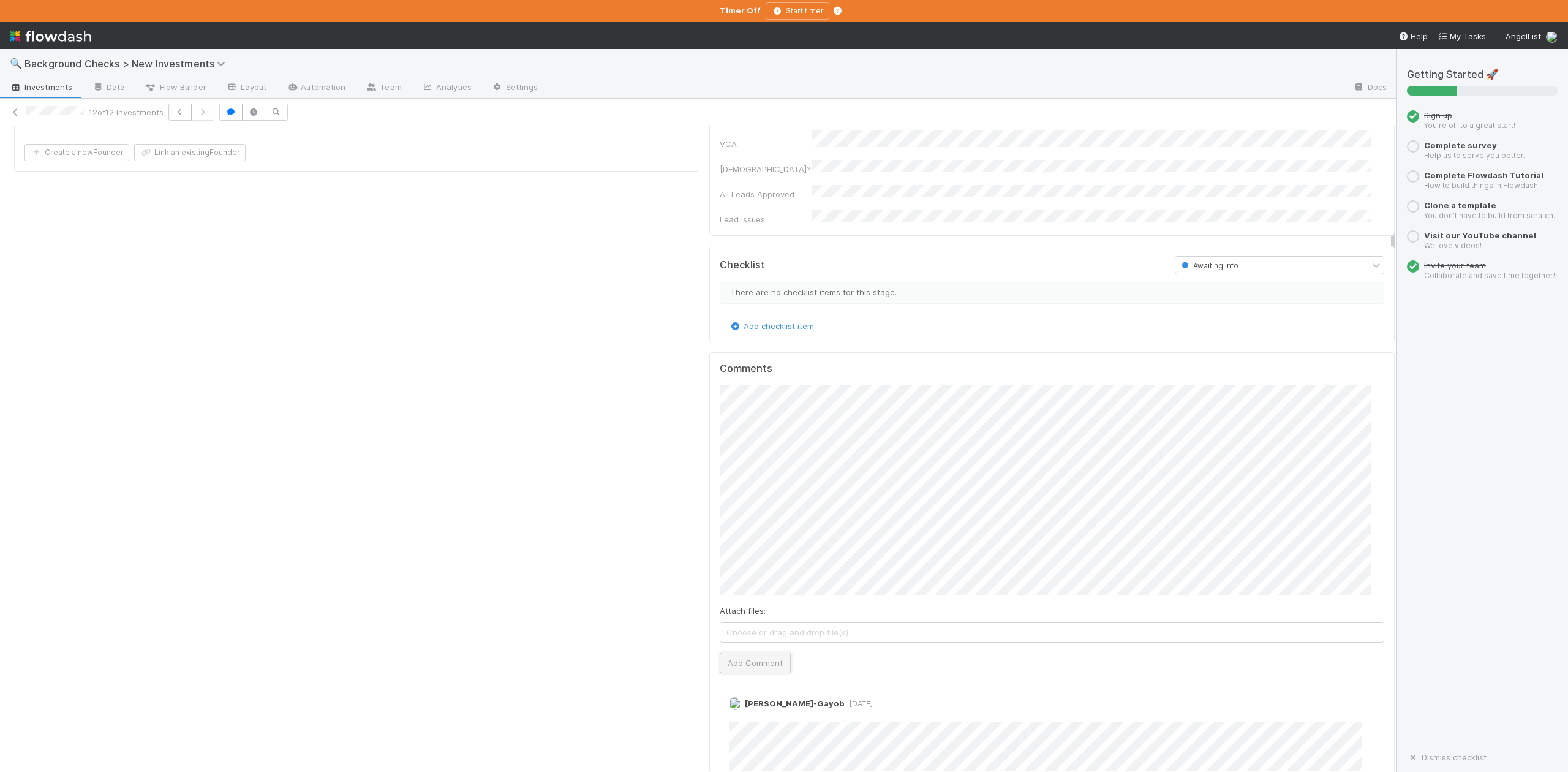
click at [749, 652] on button "Add Comment" at bounding box center [755, 662] width 71 height 21
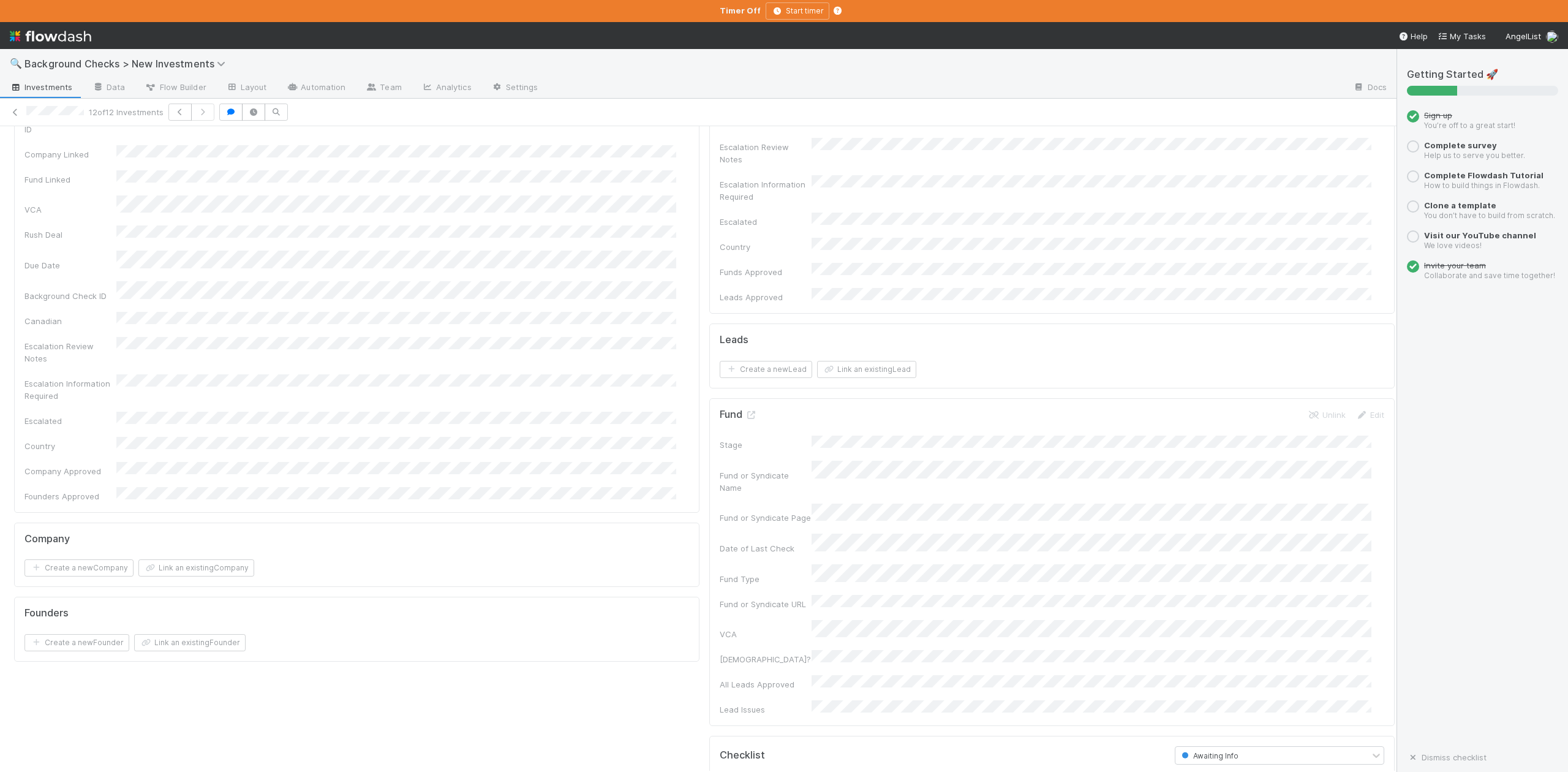
scroll to position [0, 0]
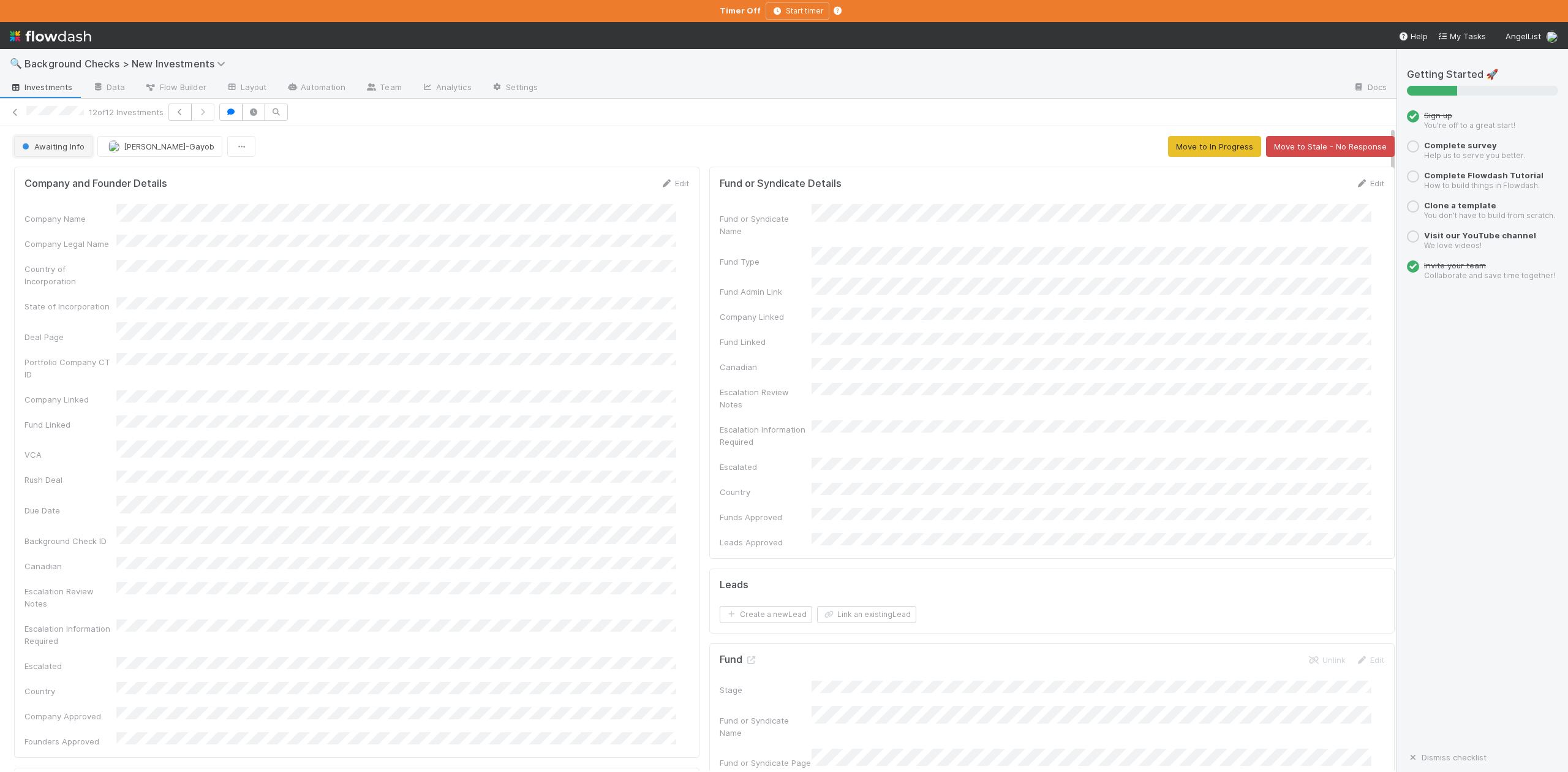
click at [59, 147] on span "Awaiting Info" at bounding box center [52, 146] width 65 height 10
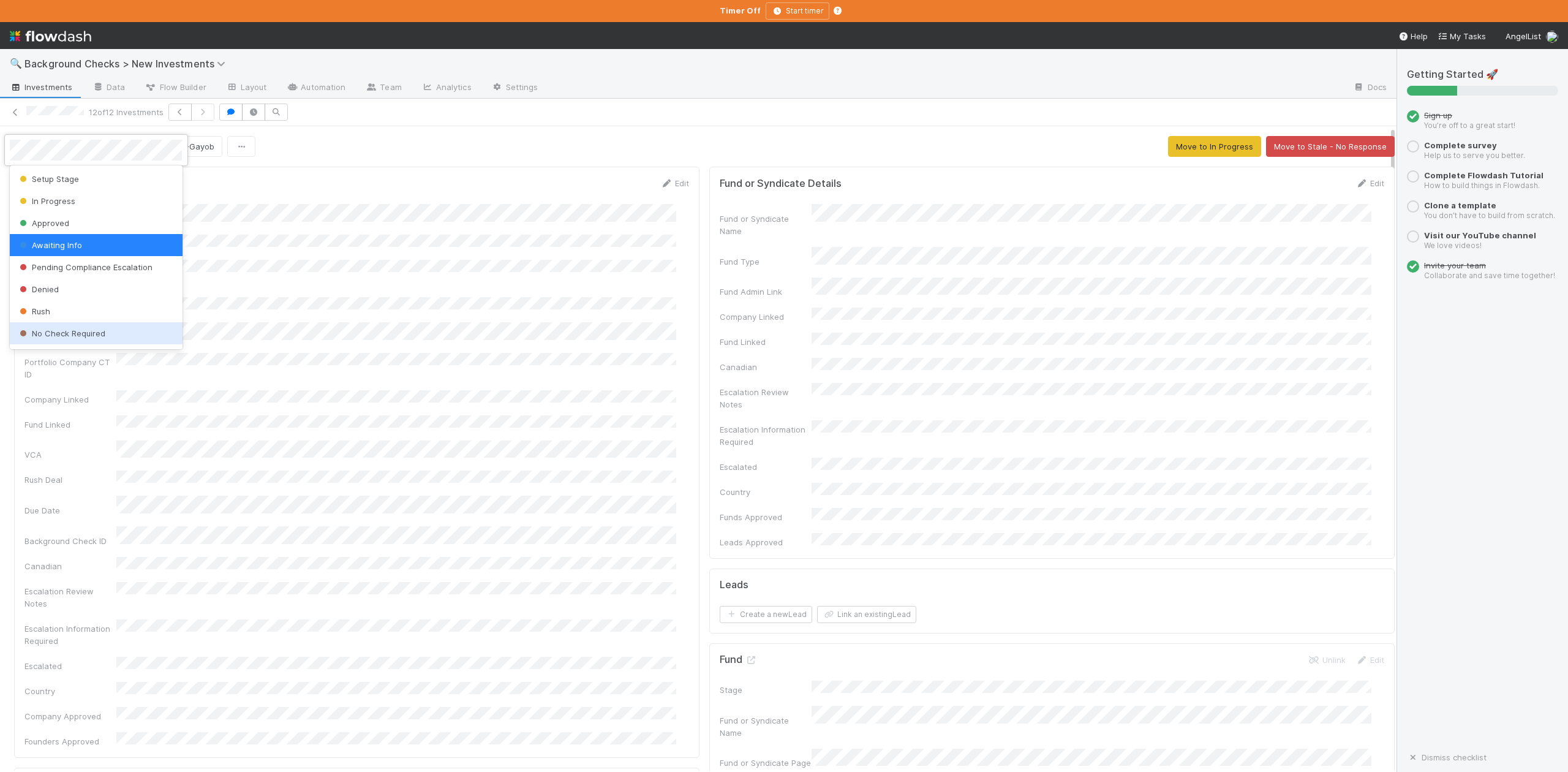
click at [100, 331] on span "No Check Required" at bounding box center [61, 333] width 88 height 10
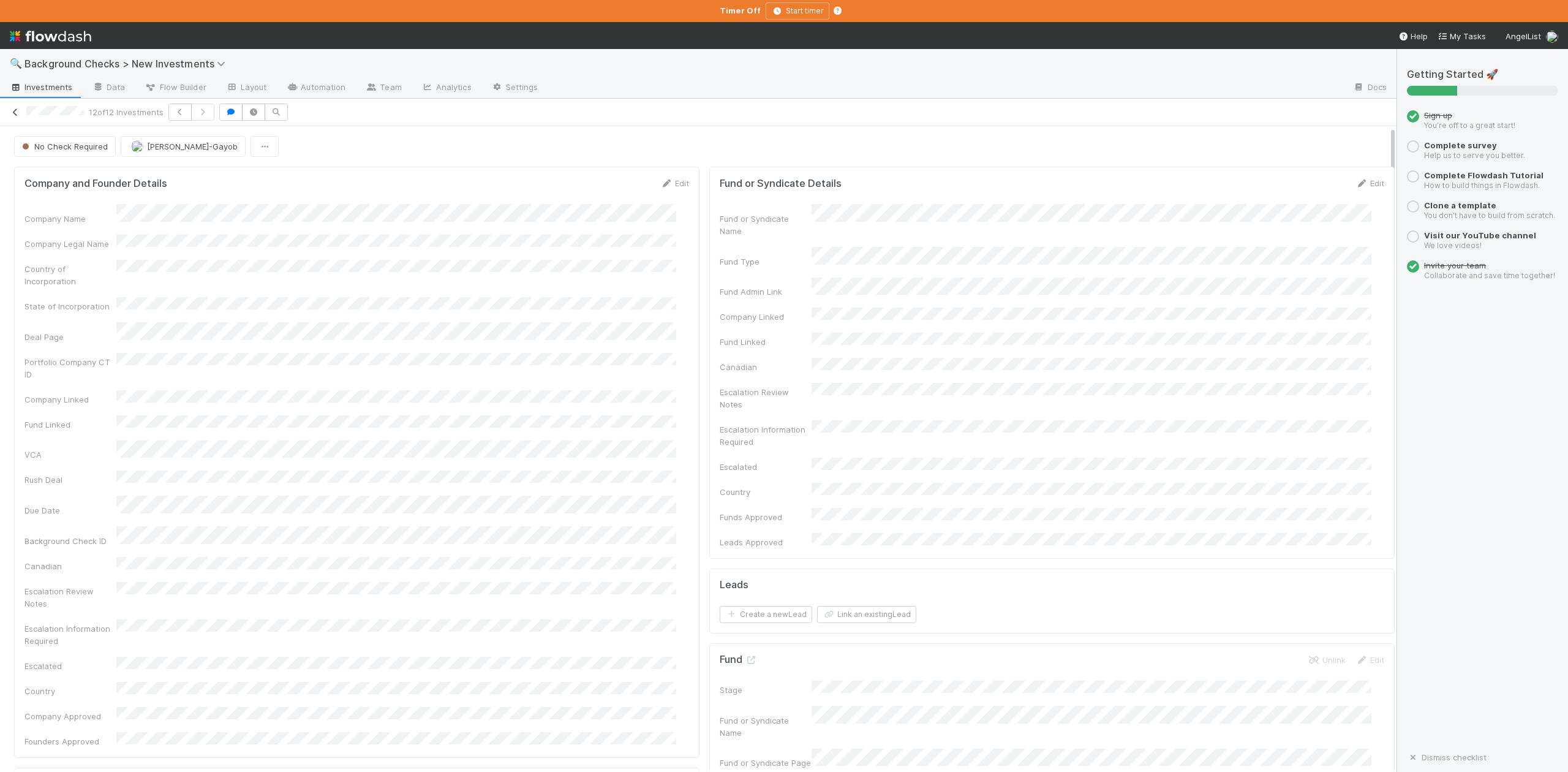
click at [15, 111] on icon at bounding box center [15, 112] width 12 height 8
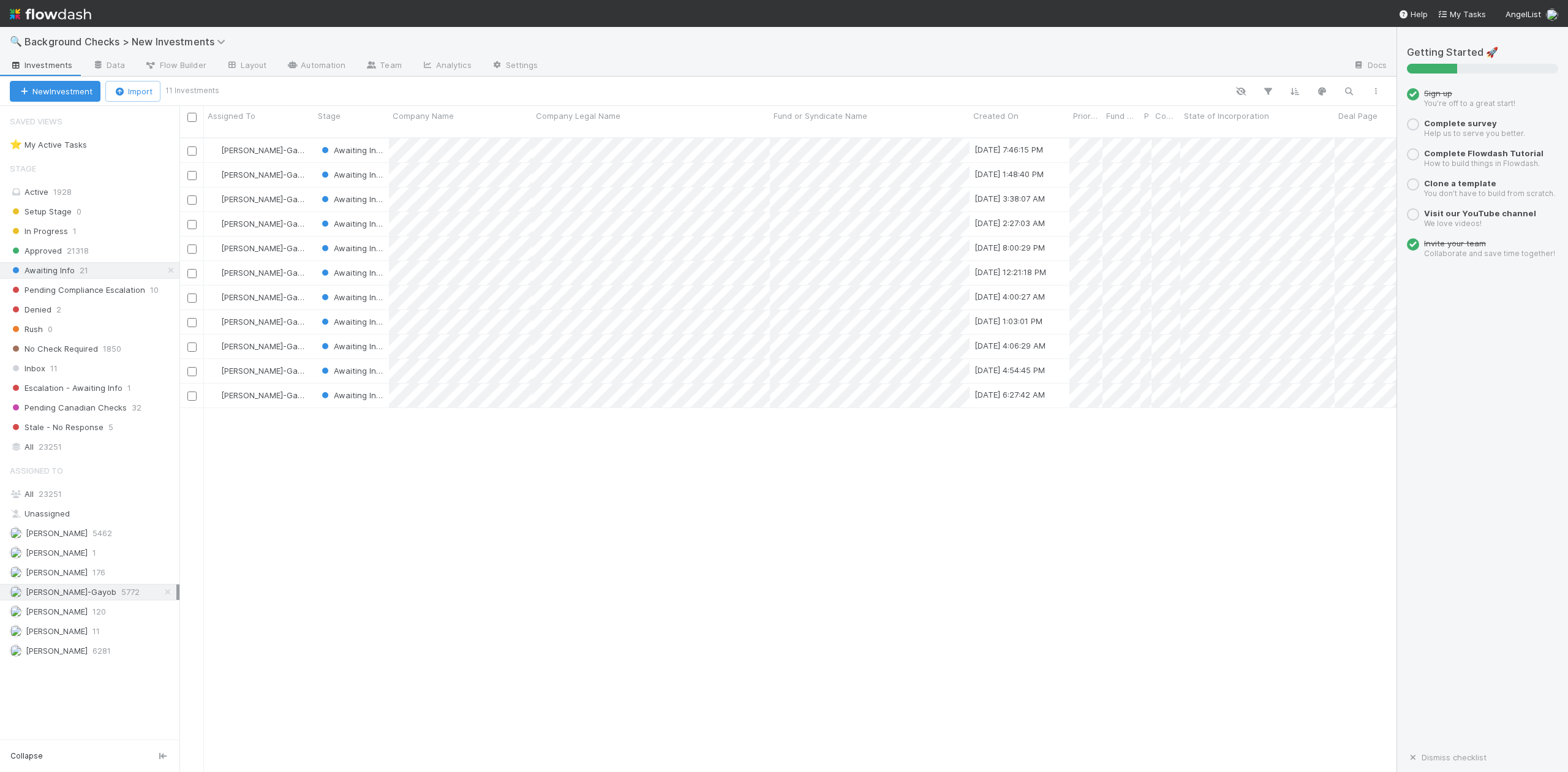
scroll to position [632, 1206]
click at [390, 569] on div at bounding box center [784, 386] width 1568 height 772
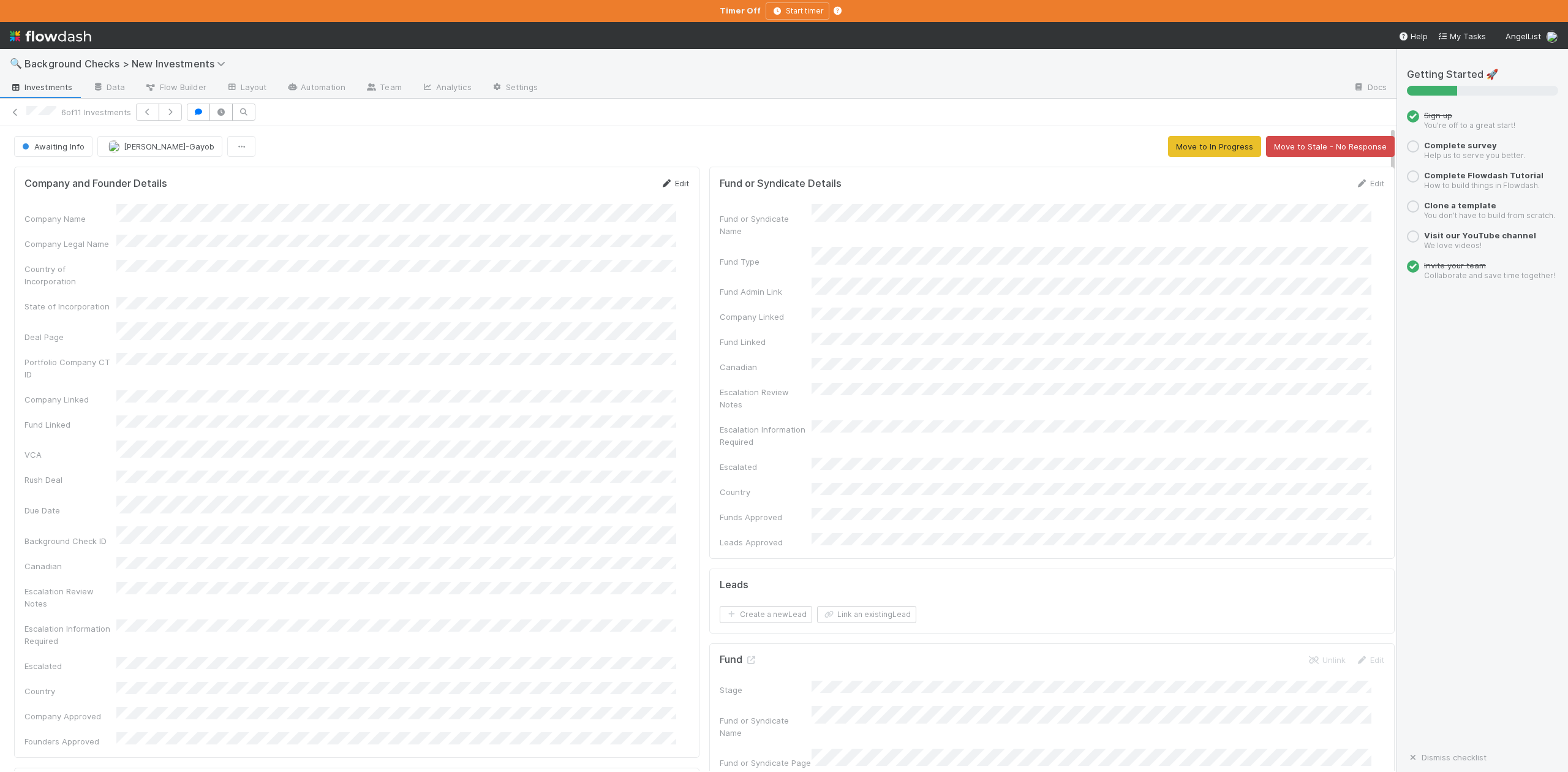
click at [662, 187] on link "Edit" at bounding box center [675, 183] width 29 height 10
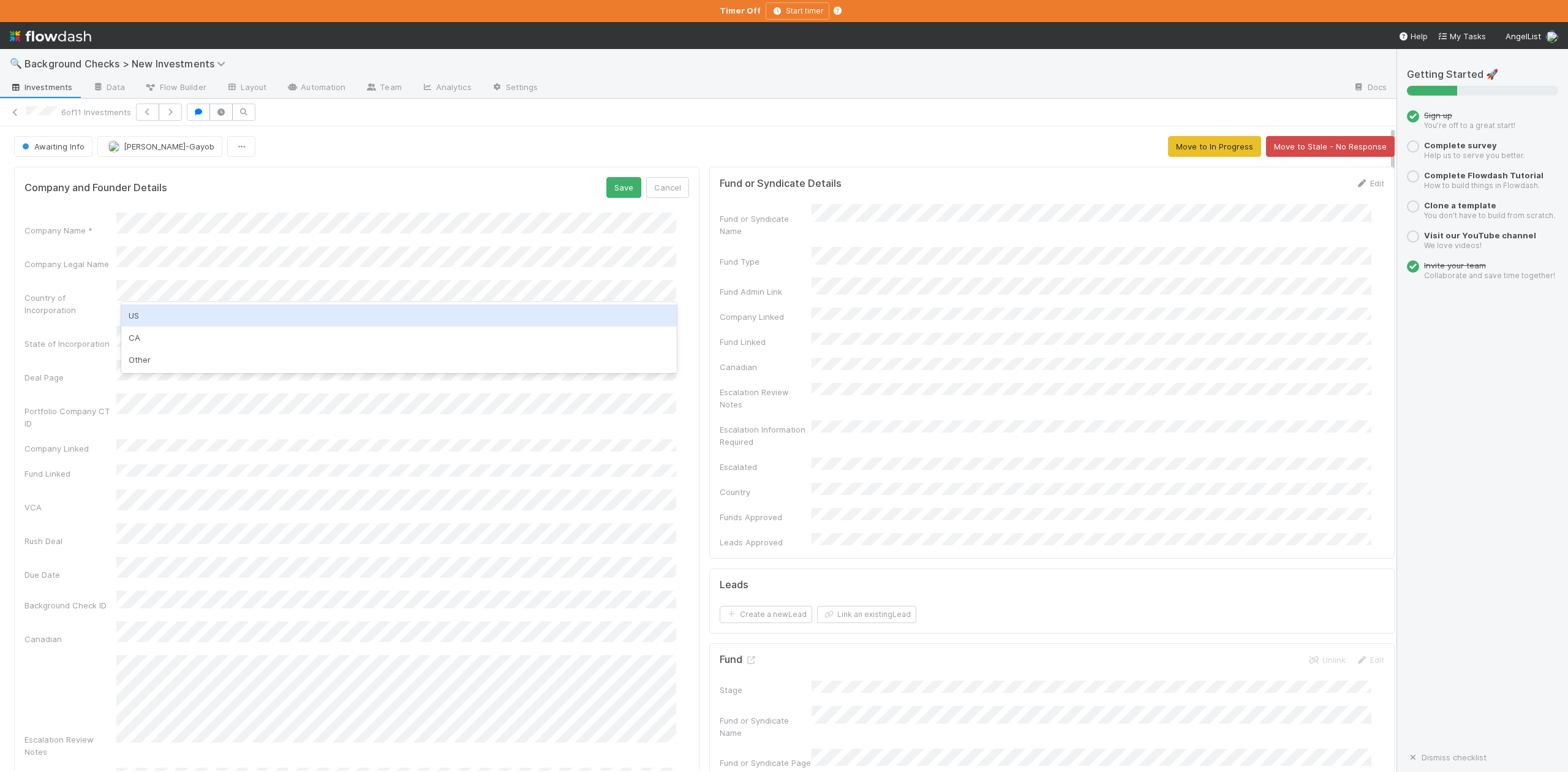
click at [142, 313] on div "US" at bounding box center [398, 316] width 555 height 22
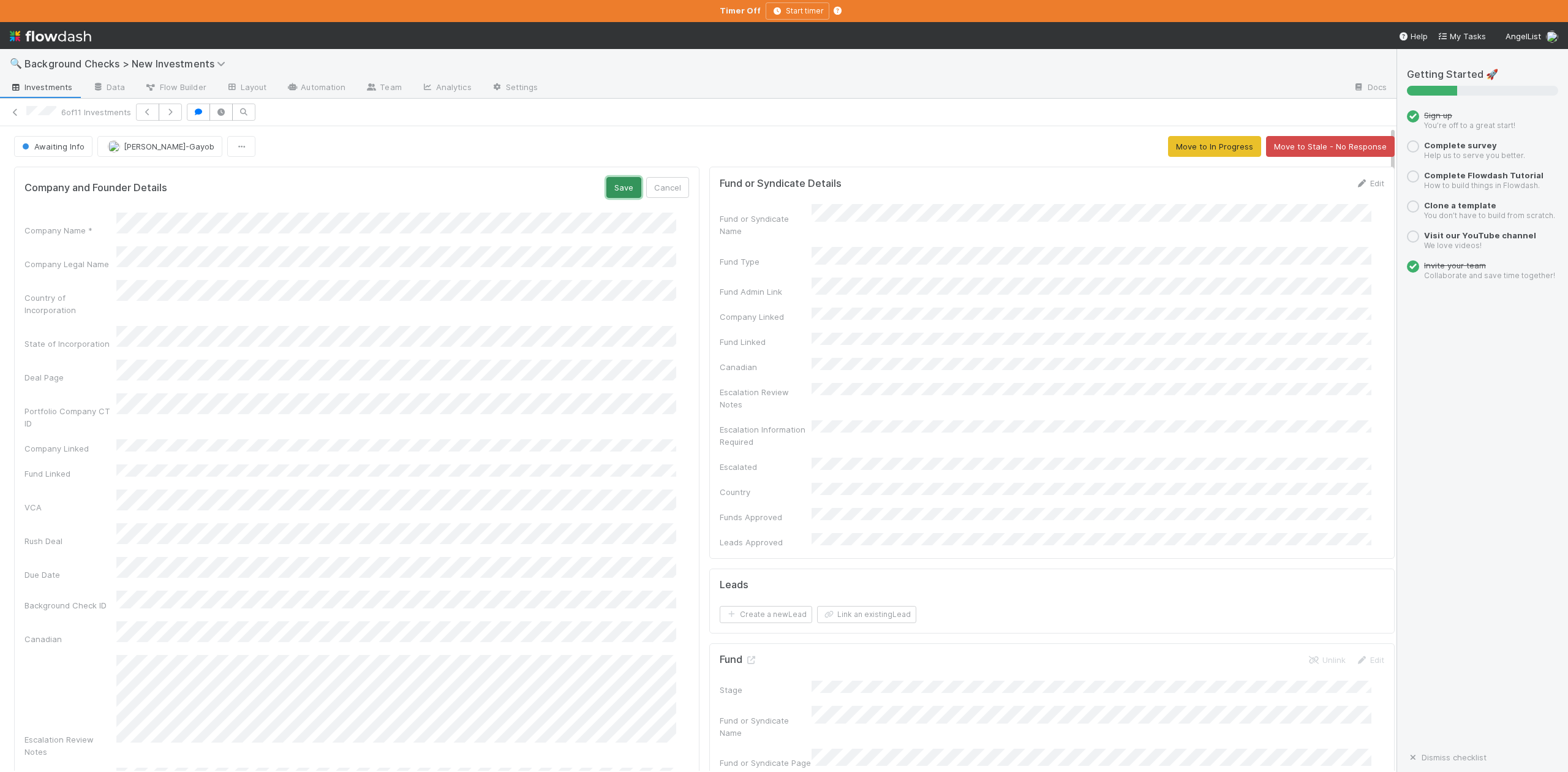
click at [608, 192] on button "Save" at bounding box center [624, 187] width 35 height 21
click at [76, 151] on span "Awaiting Info" at bounding box center [52, 146] width 65 height 10
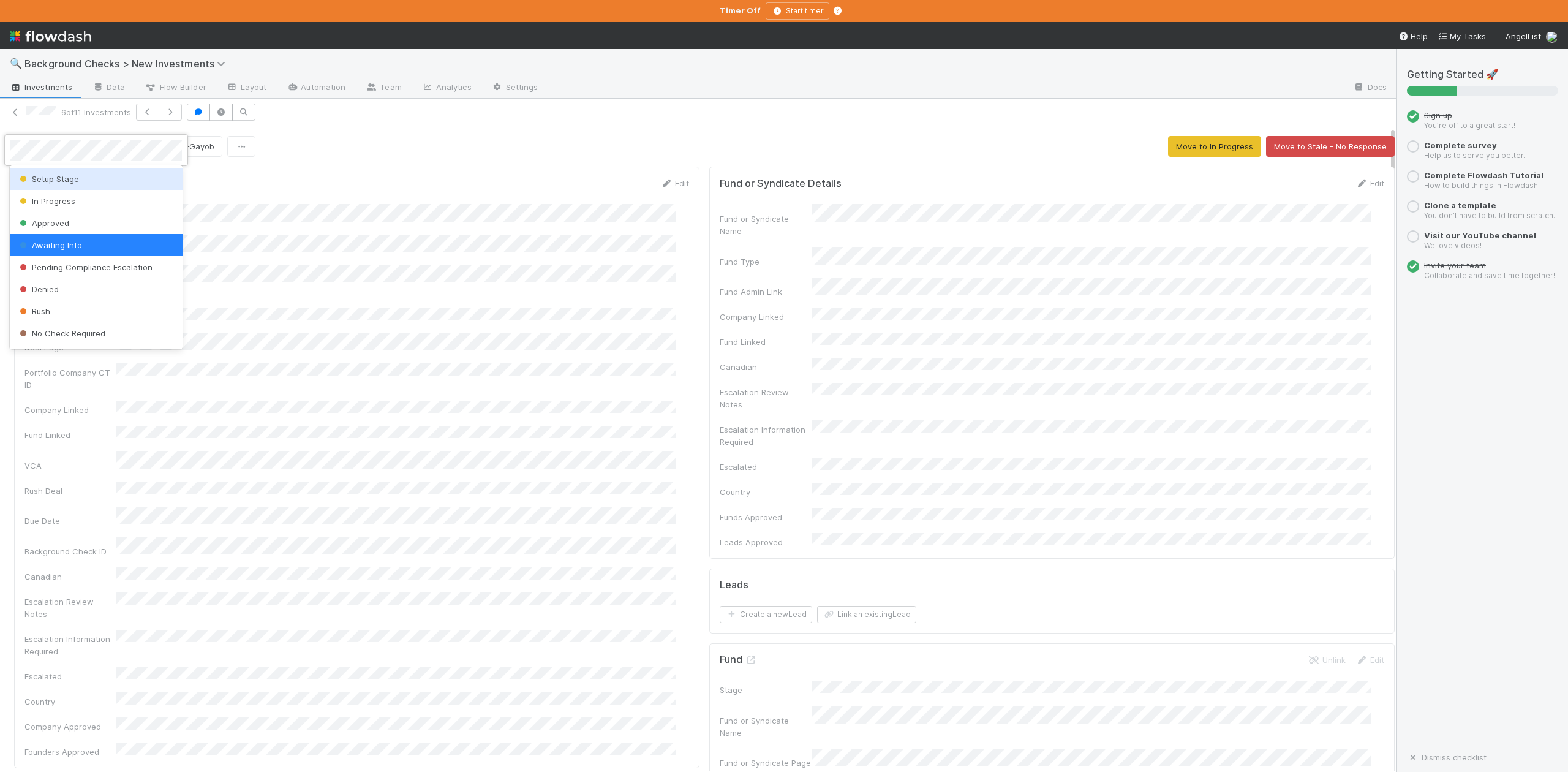
click at [76, 177] on span "Setup Stage" at bounding box center [48, 178] width 62 height 10
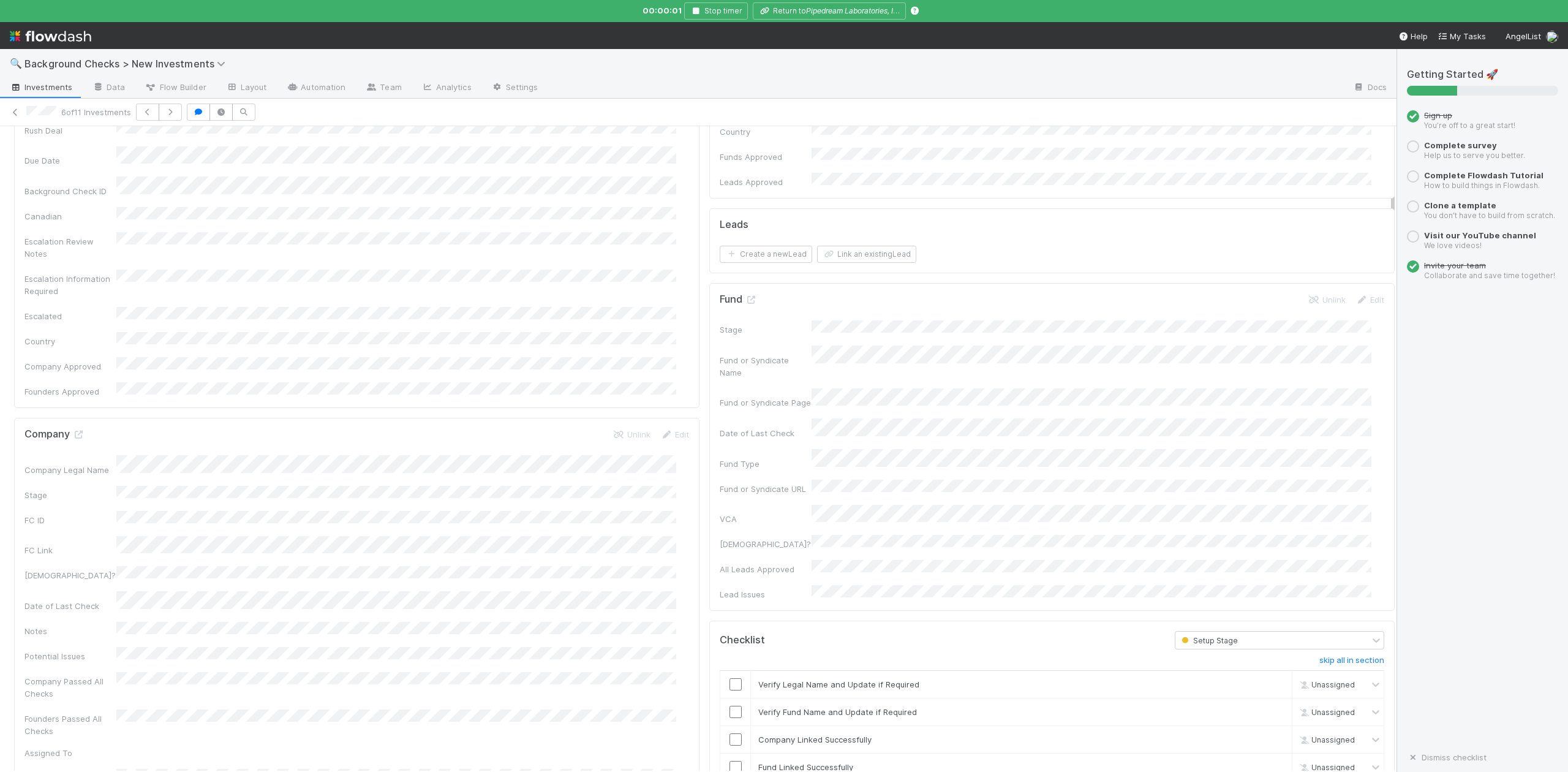
scroll to position [408, 0]
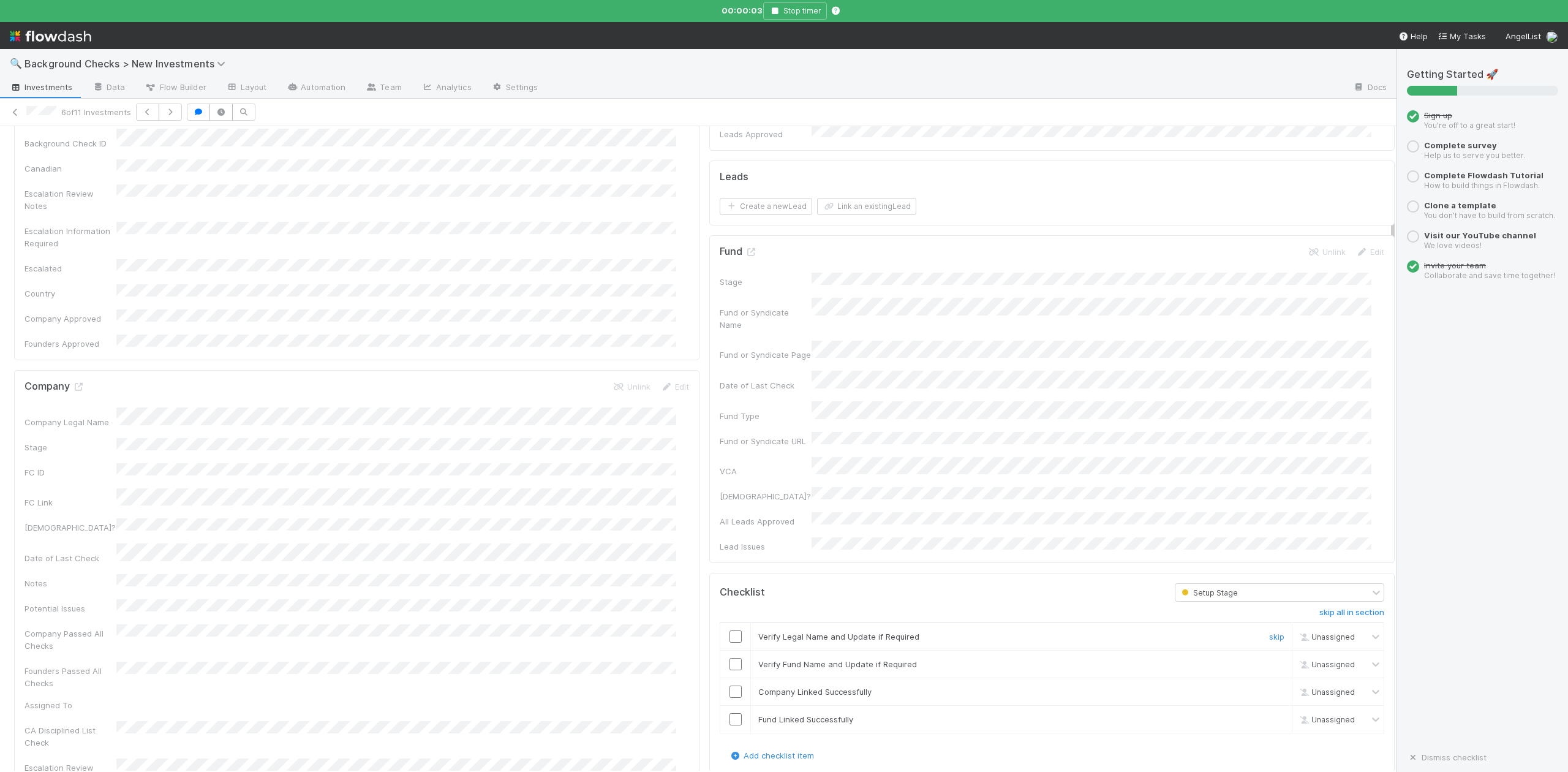
click at [729, 630] on input "checkbox" at bounding box center [735, 636] width 12 height 12
click at [729, 657] on input "checkbox" at bounding box center [735, 663] width 12 height 12
checkbox input "true"
click at [729, 686] on input "checkbox" at bounding box center [735, 691] width 12 height 12
click at [729, 713] on input "checkbox" at bounding box center [735, 718] width 12 height 12
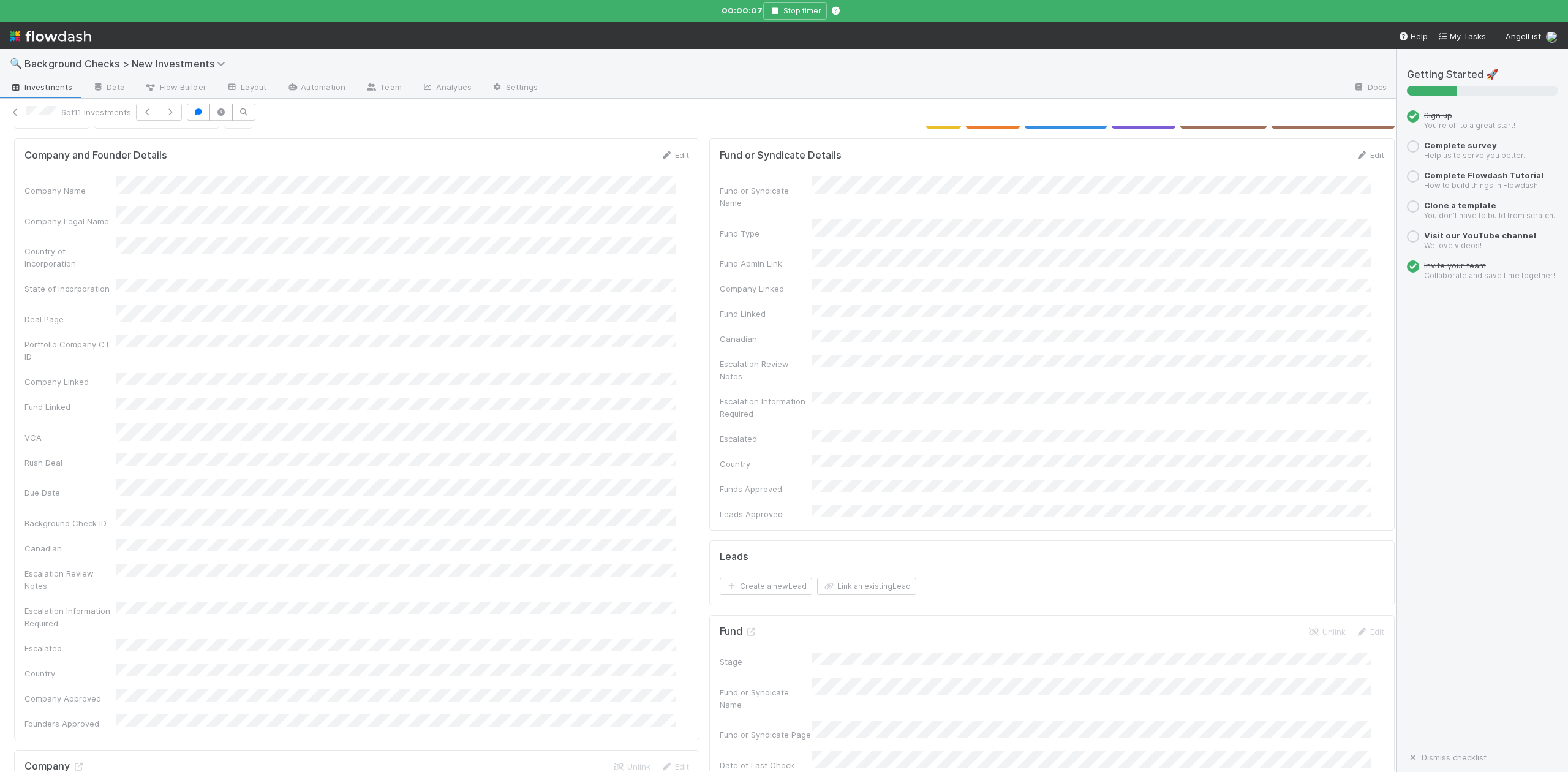
scroll to position [0, 0]
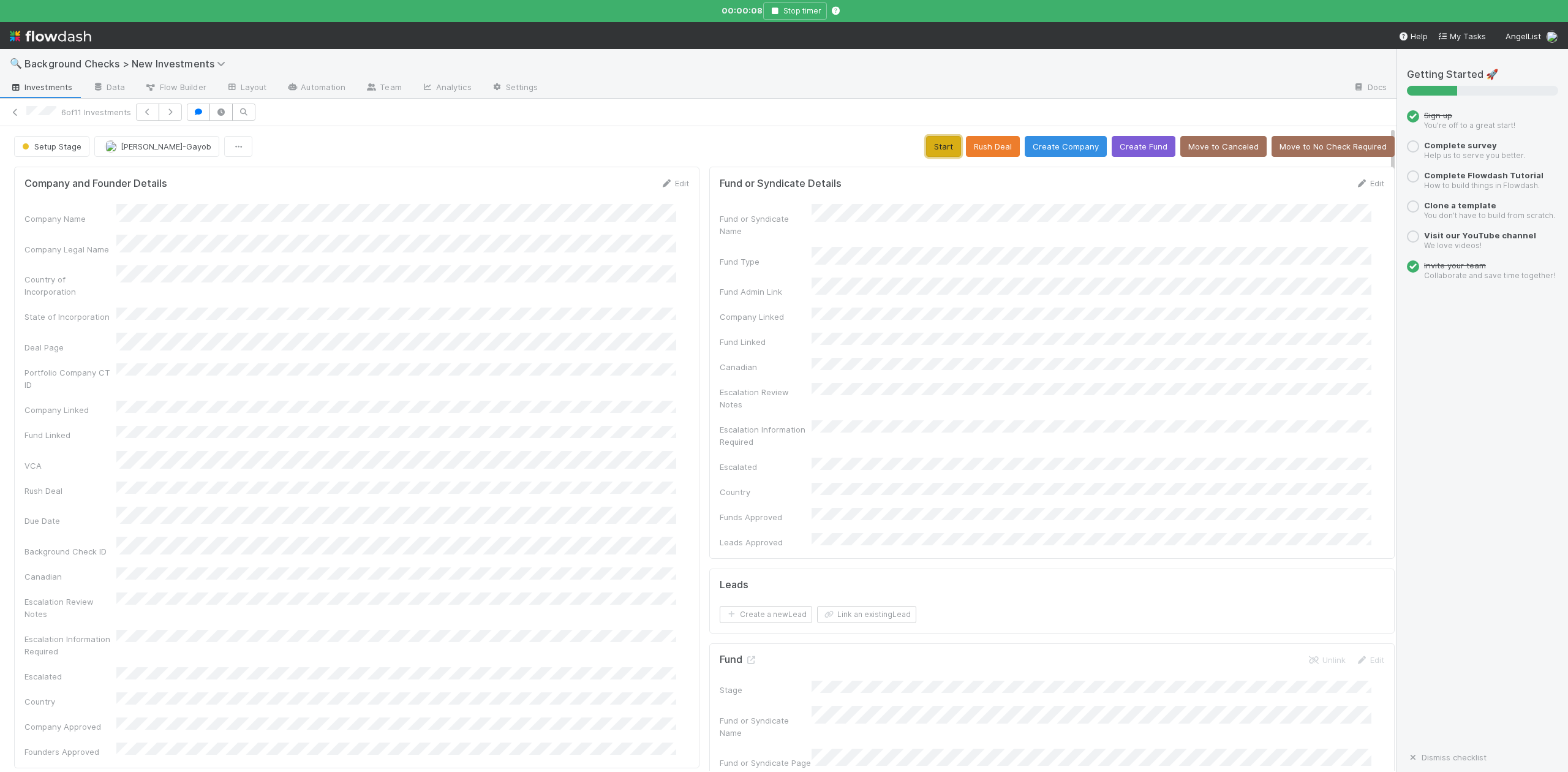
click at [926, 140] on button "Start" at bounding box center [943, 146] width 35 height 21
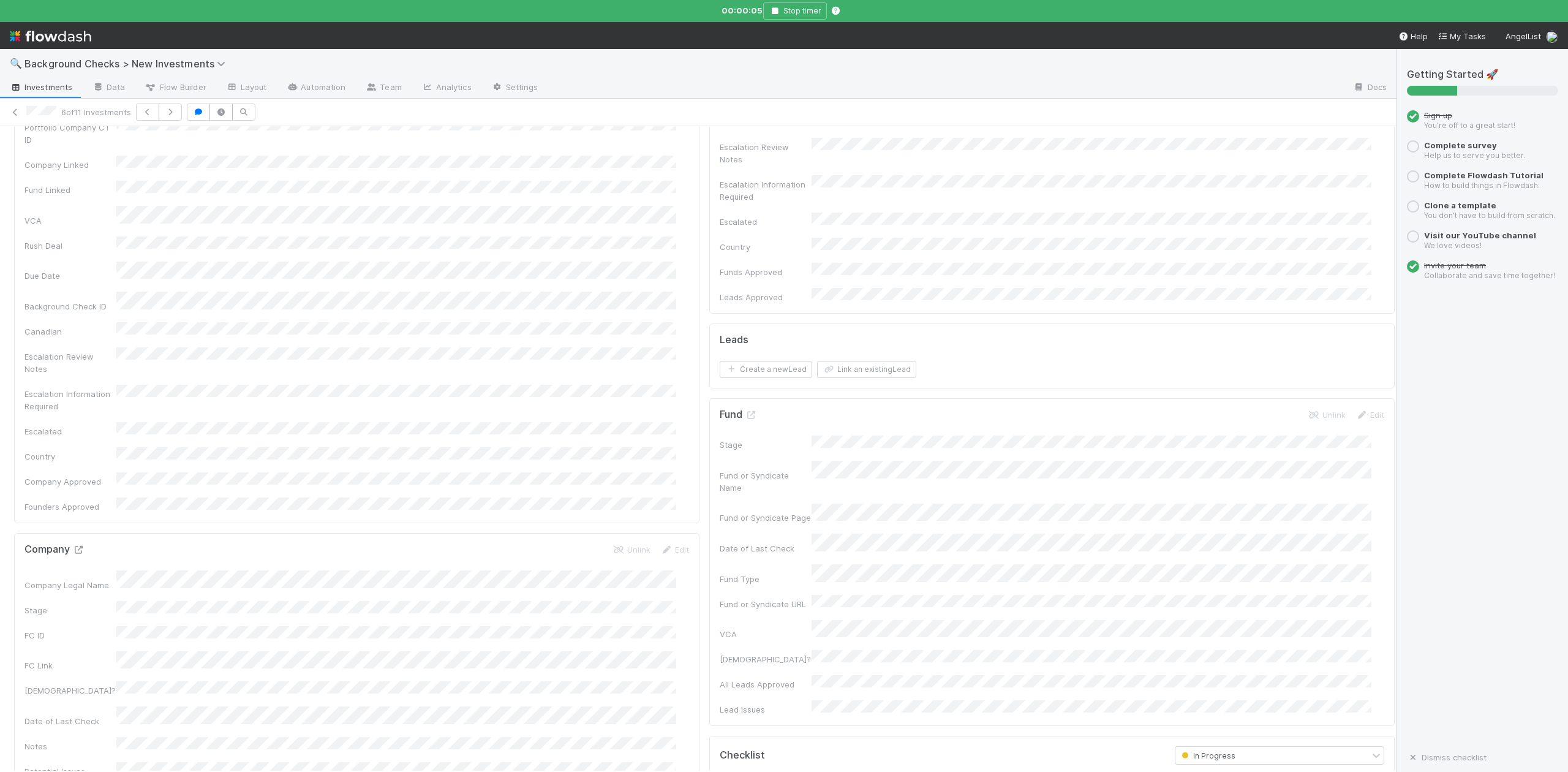
click at [80, 546] on icon at bounding box center [77, 549] width 12 height 8
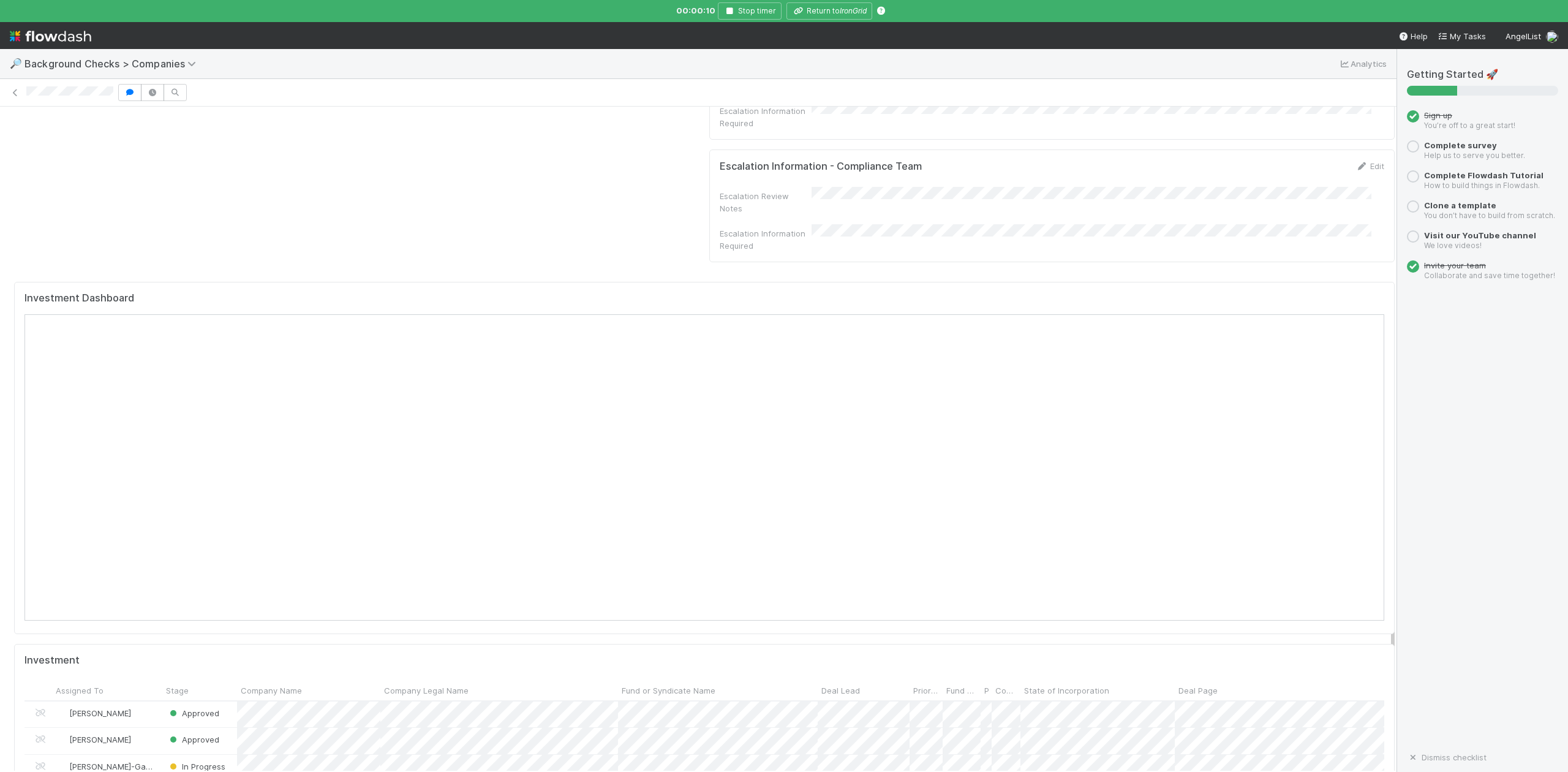
scroll to position [1307, 0]
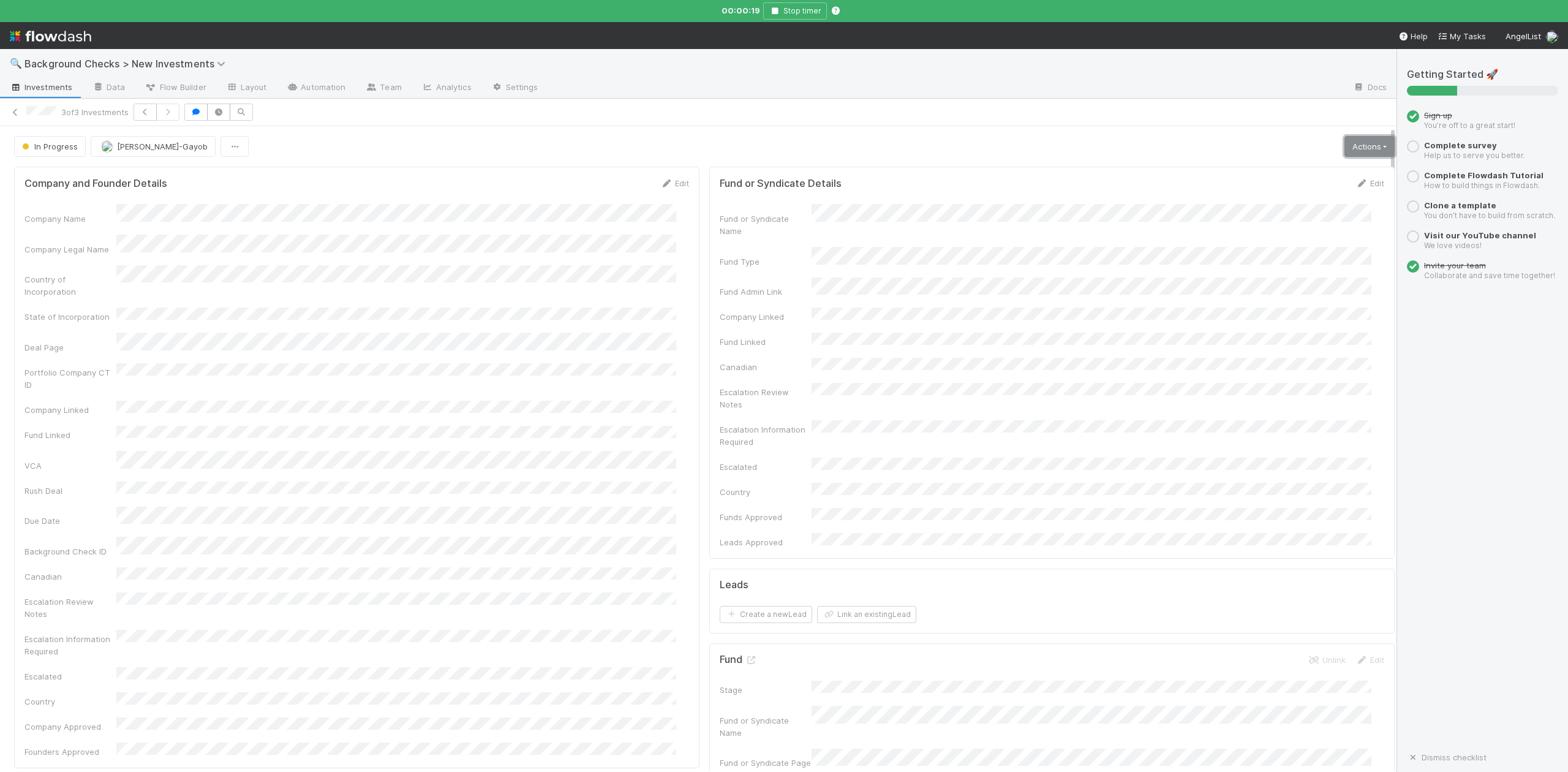
click at [1344, 150] on link "Actions" at bounding box center [1369, 146] width 50 height 21
click at [1259, 173] on button "Finish" at bounding box center [1327, 172] width 136 height 17
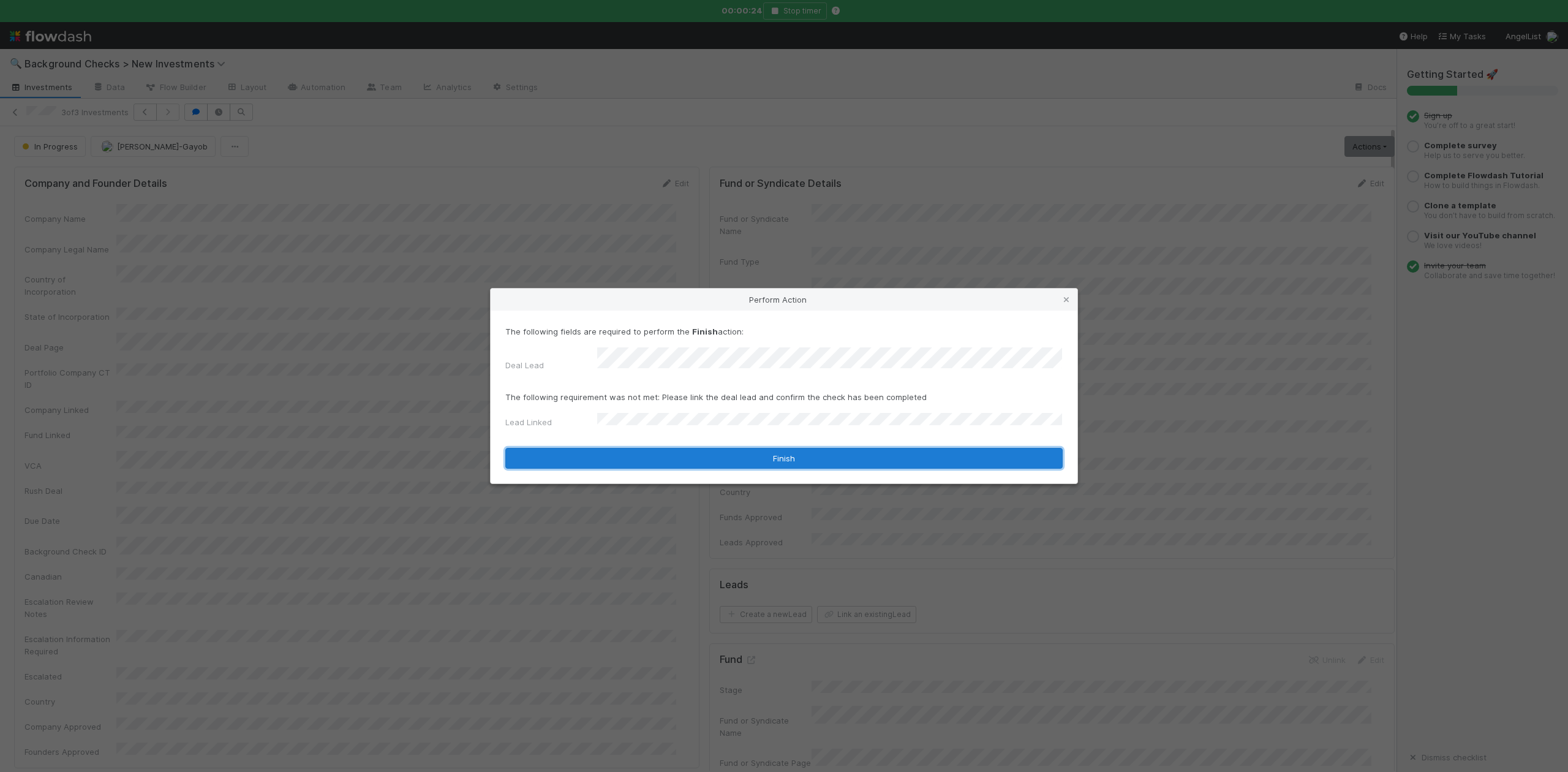
click at [626, 451] on button "Finish" at bounding box center [784, 457] width 558 height 21
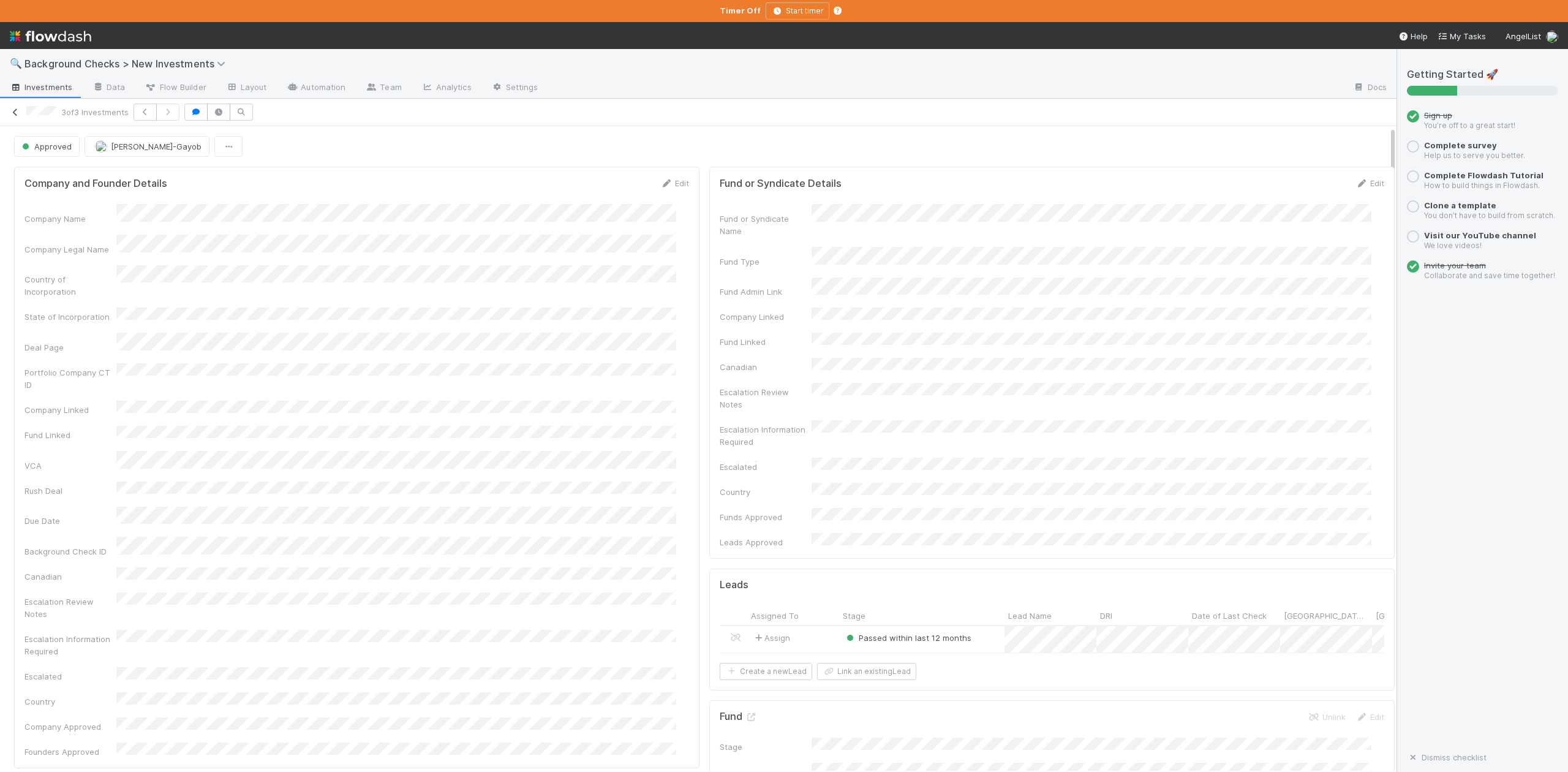
click at [16, 111] on icon at bounding box center [15, 112] width 12 height 8
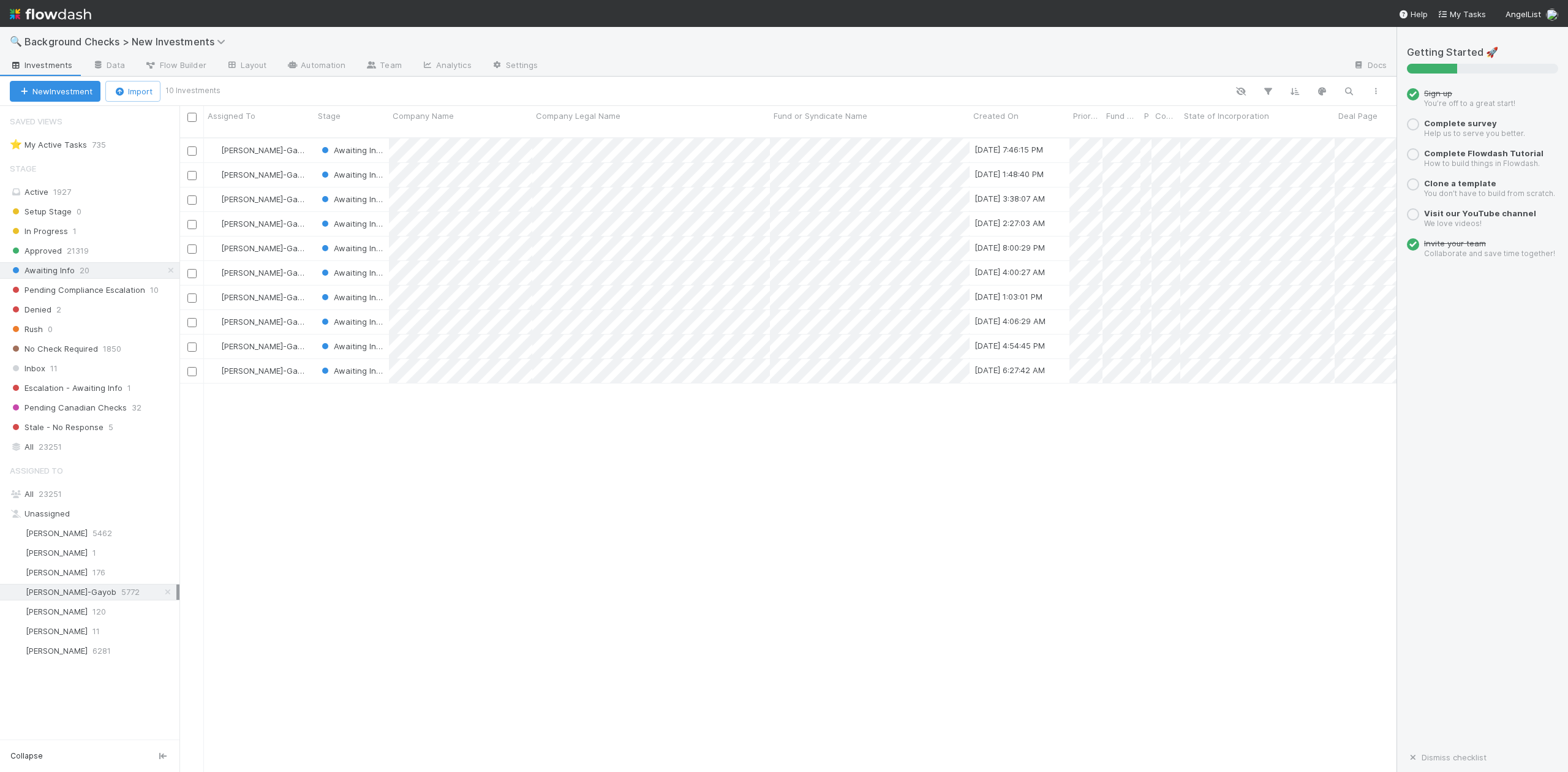
scroll to position [632, 1206]
click at [422, 439] on div at bounding box center [784, 386] width 1568 height 772
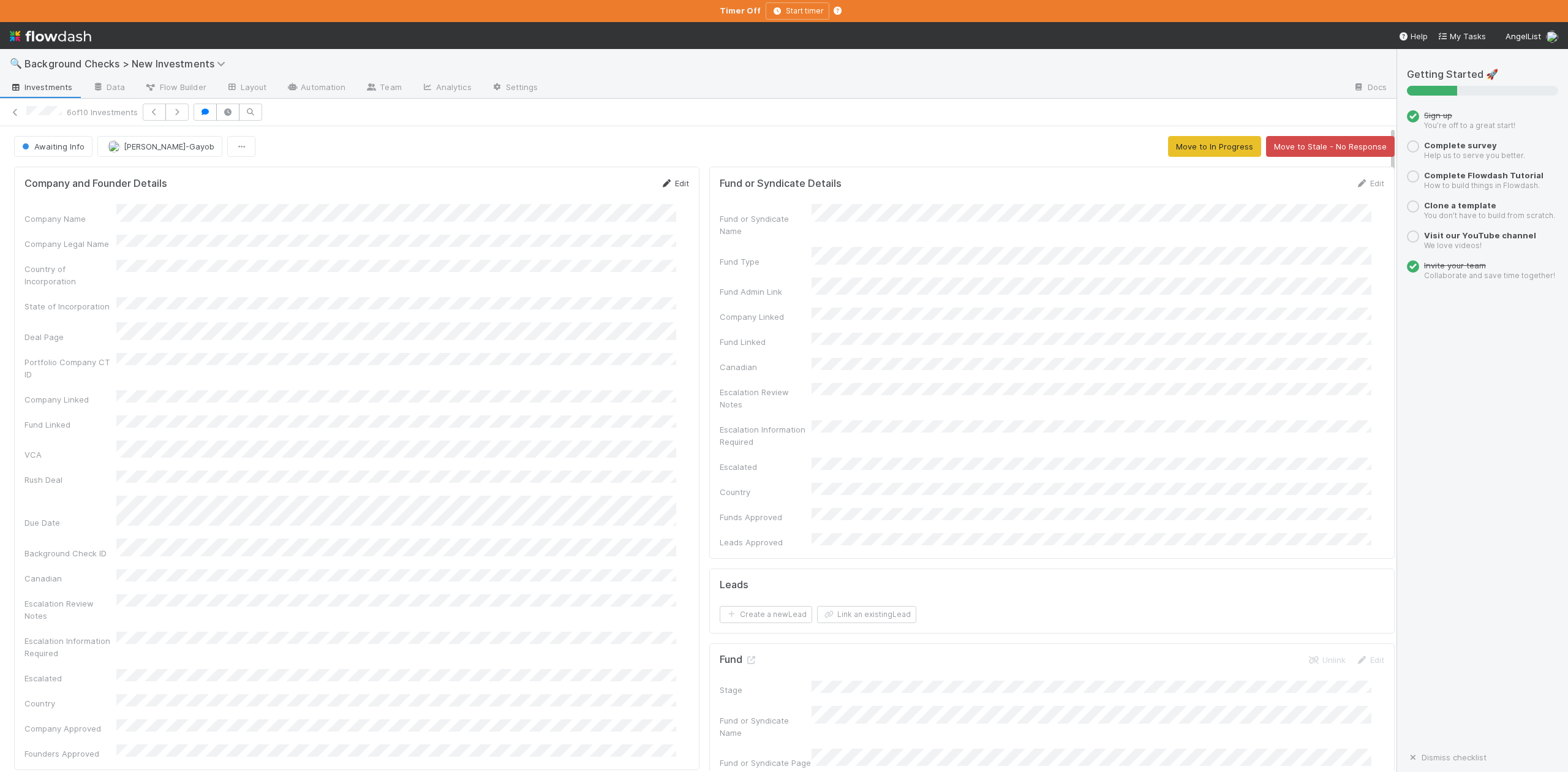
click at [668, 185] on link "Edit" at bounding box center [675, 183] width 29 height 10
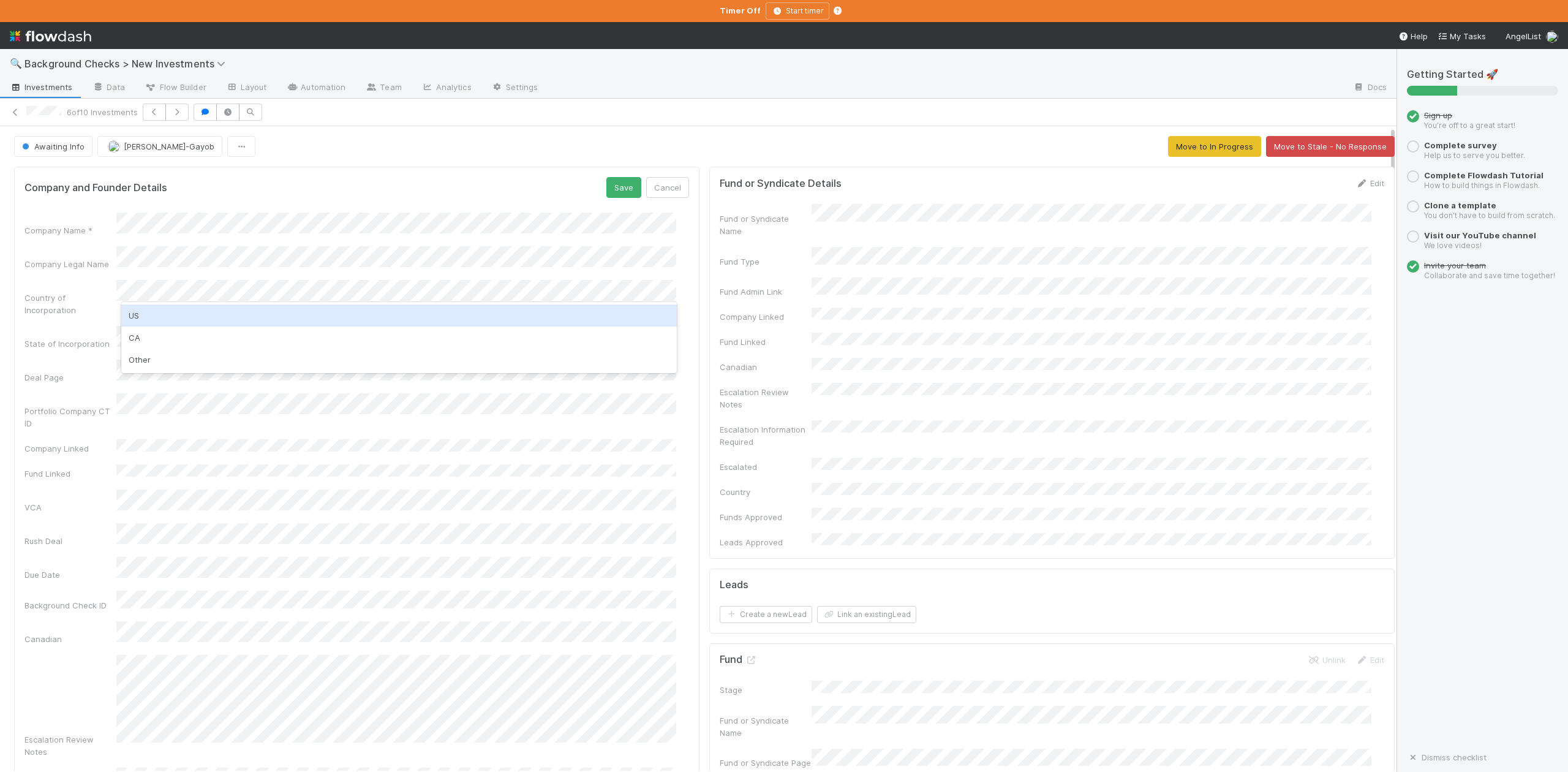
click at [162, 306] on div "US" at bounding box center [398, 316] width 555 height 22
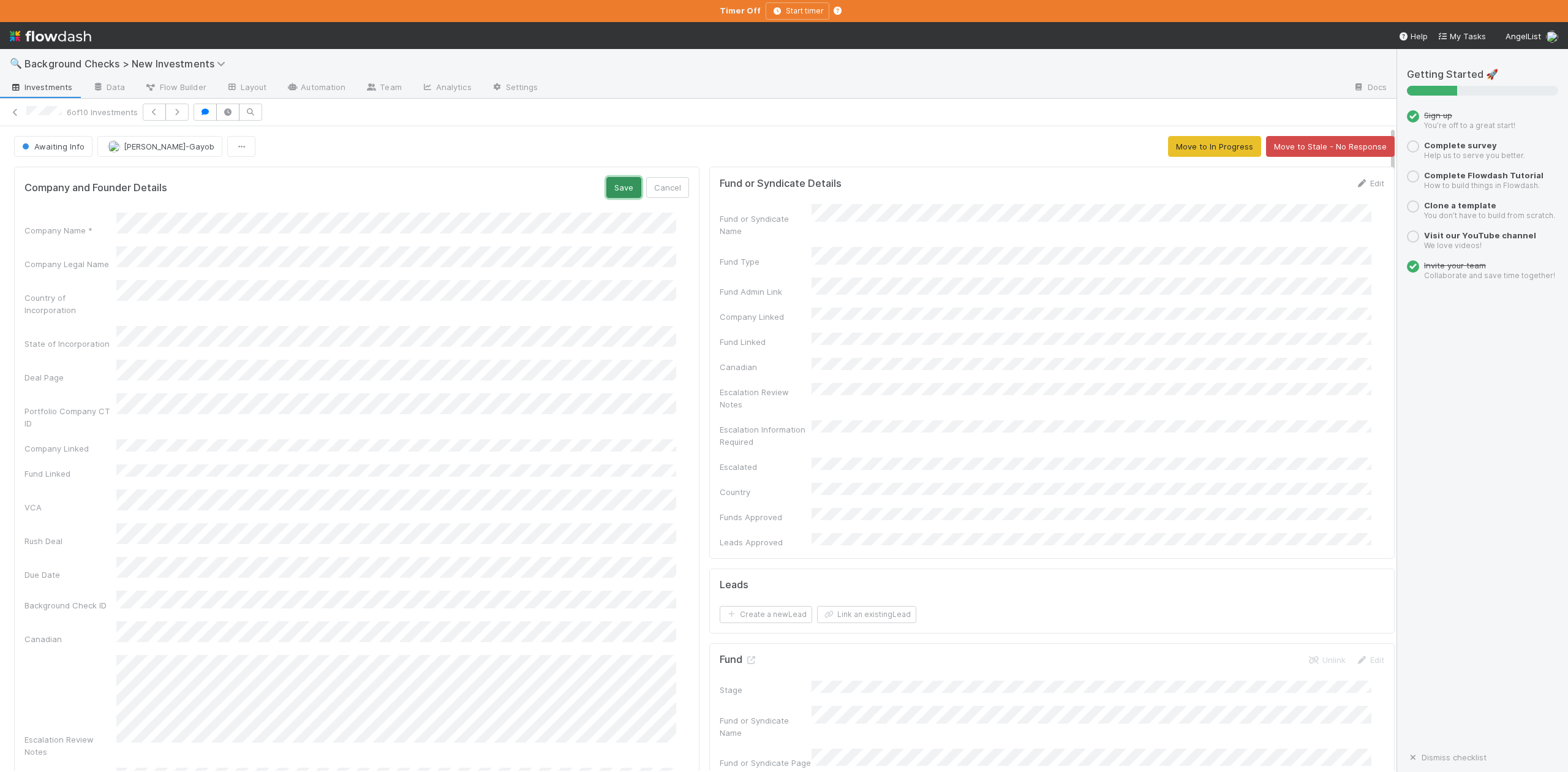
click at [608, 190] on button "Save" at bounding box center [624, 187] width 35 height 21
click at [61, 147] on span "Awaiting Info" at bounding box center [52, 146] width 65 height 10
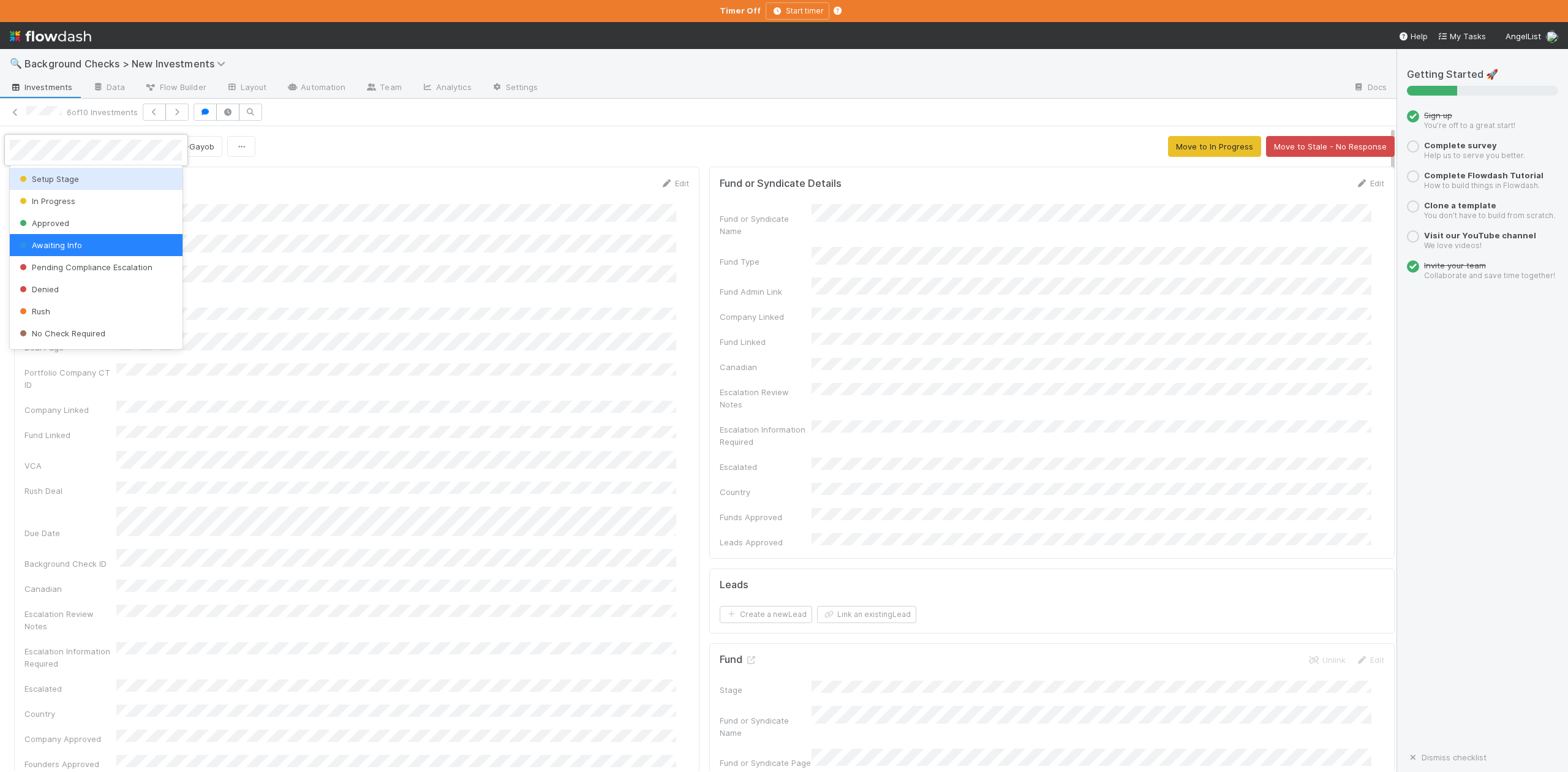
click at [59, 177] on span "Setup Stage" at bounding box center [48, 178] width 62 height 10
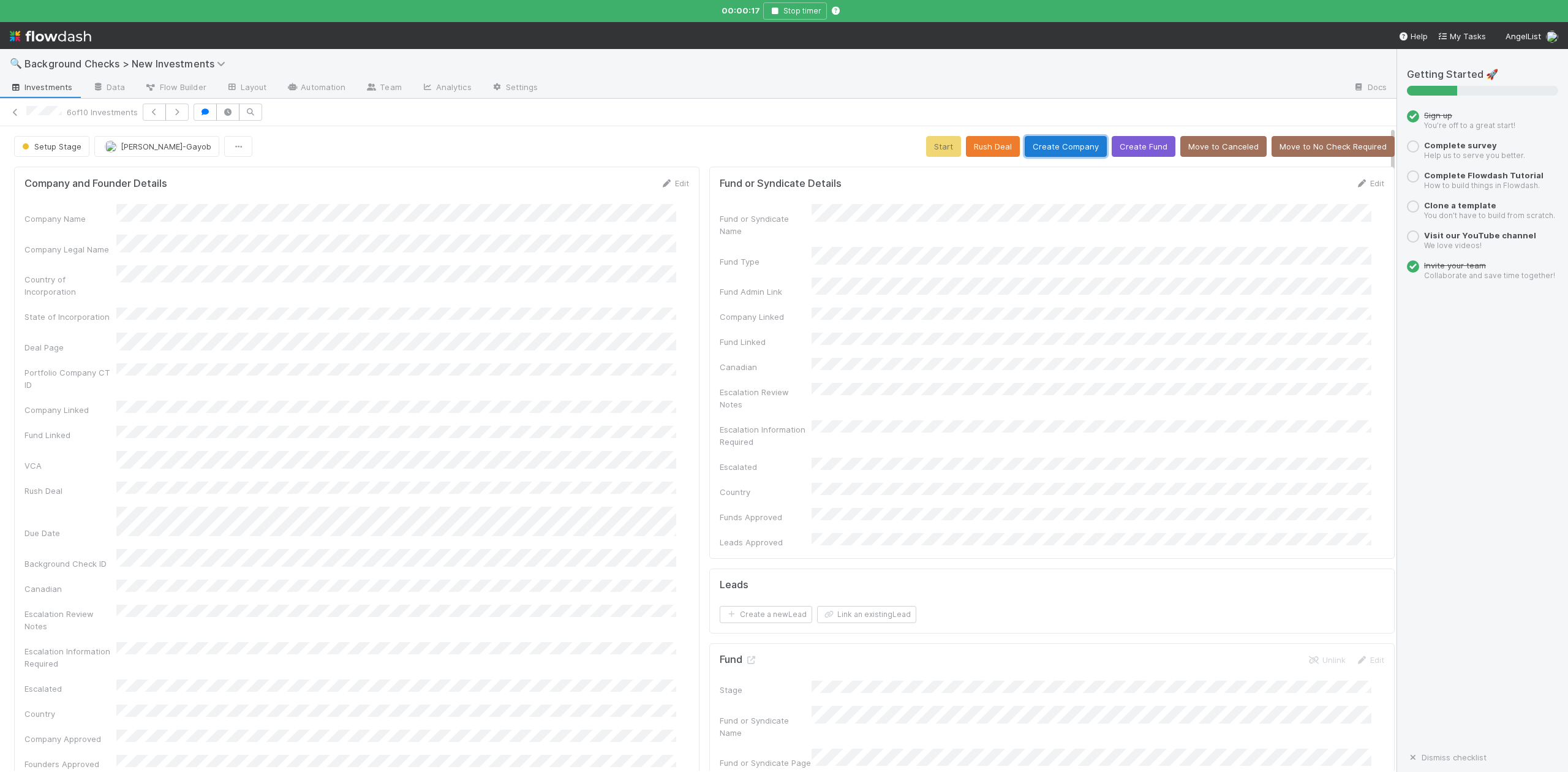
click at [1045, 149] on button "Create Company" at bounding box center [1066, 146] width 82 height 21
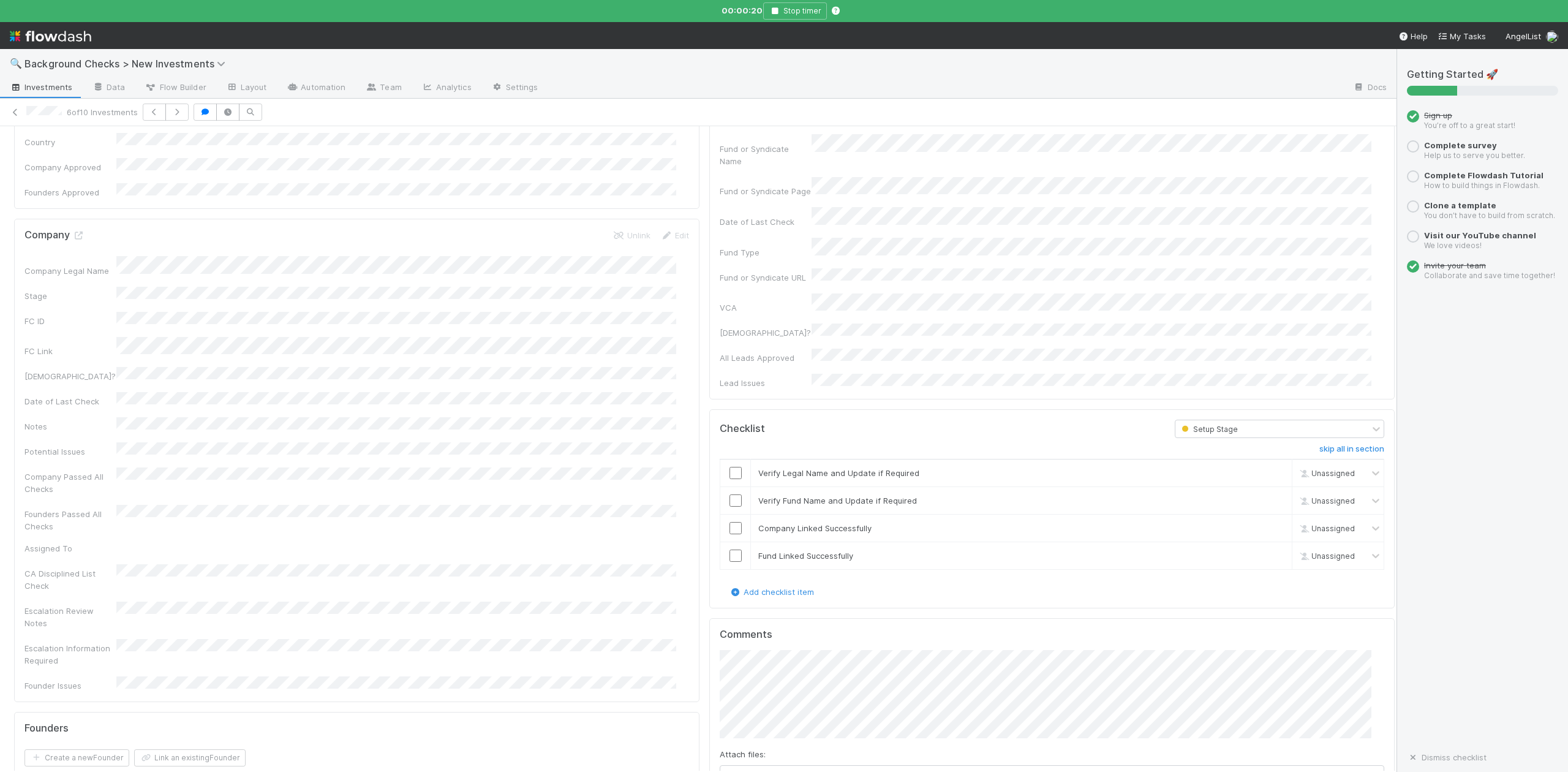
scroll to position [653, 0]
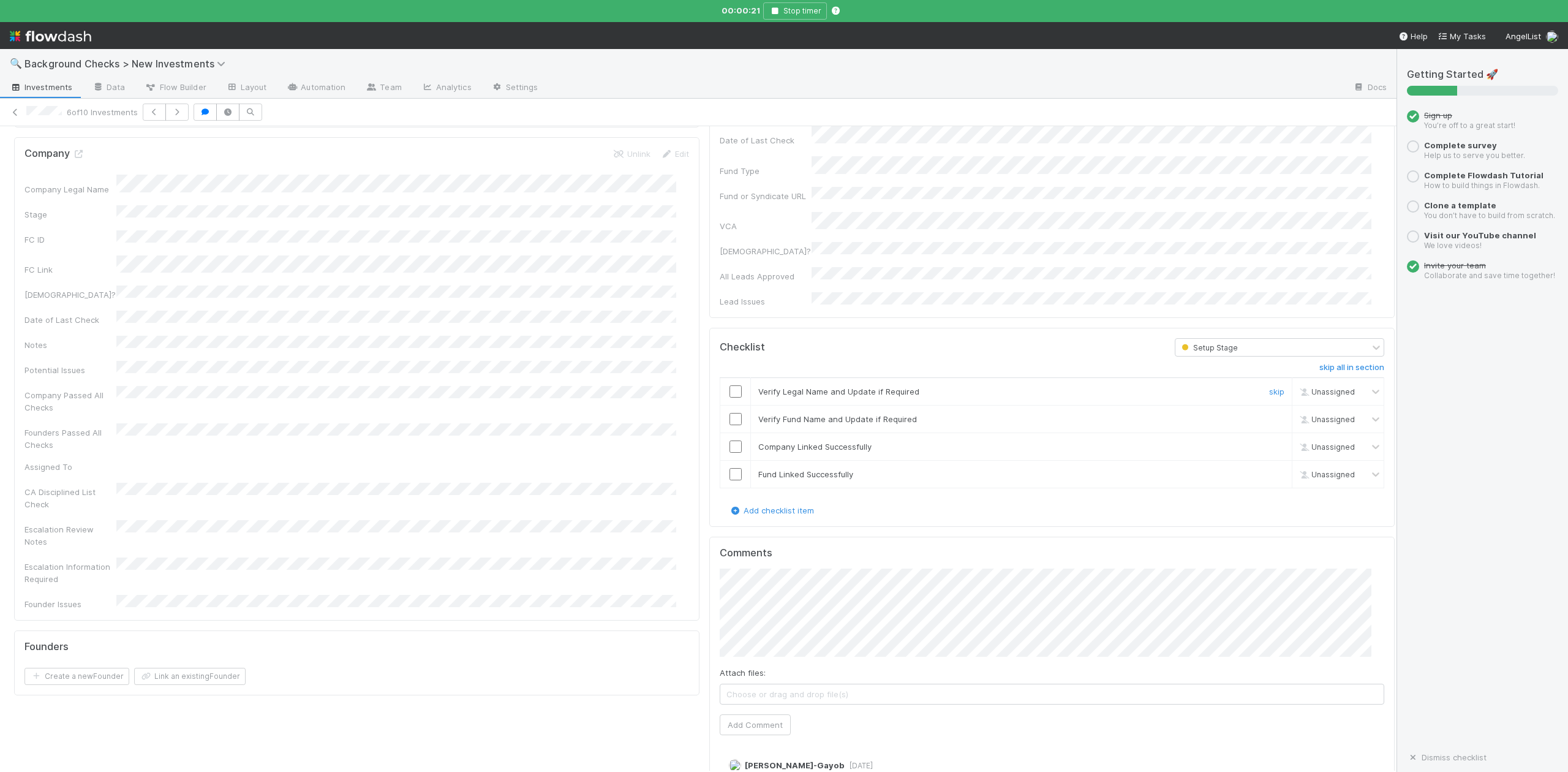
click at [729, 386] on input "checkbox" at bounding box center [735, 391] width 12 height 12
click at [729, 413] on input "checkbox" at bounding box center [735, 418] width 12 height 12
click at [729, 440] on input "checkbox" at bounding box center [735, 446] width 12 height 12
checkbox input "true"
click at [729, 468] on input "checkbox" at bounding box center [735, 474] width 12 height 12
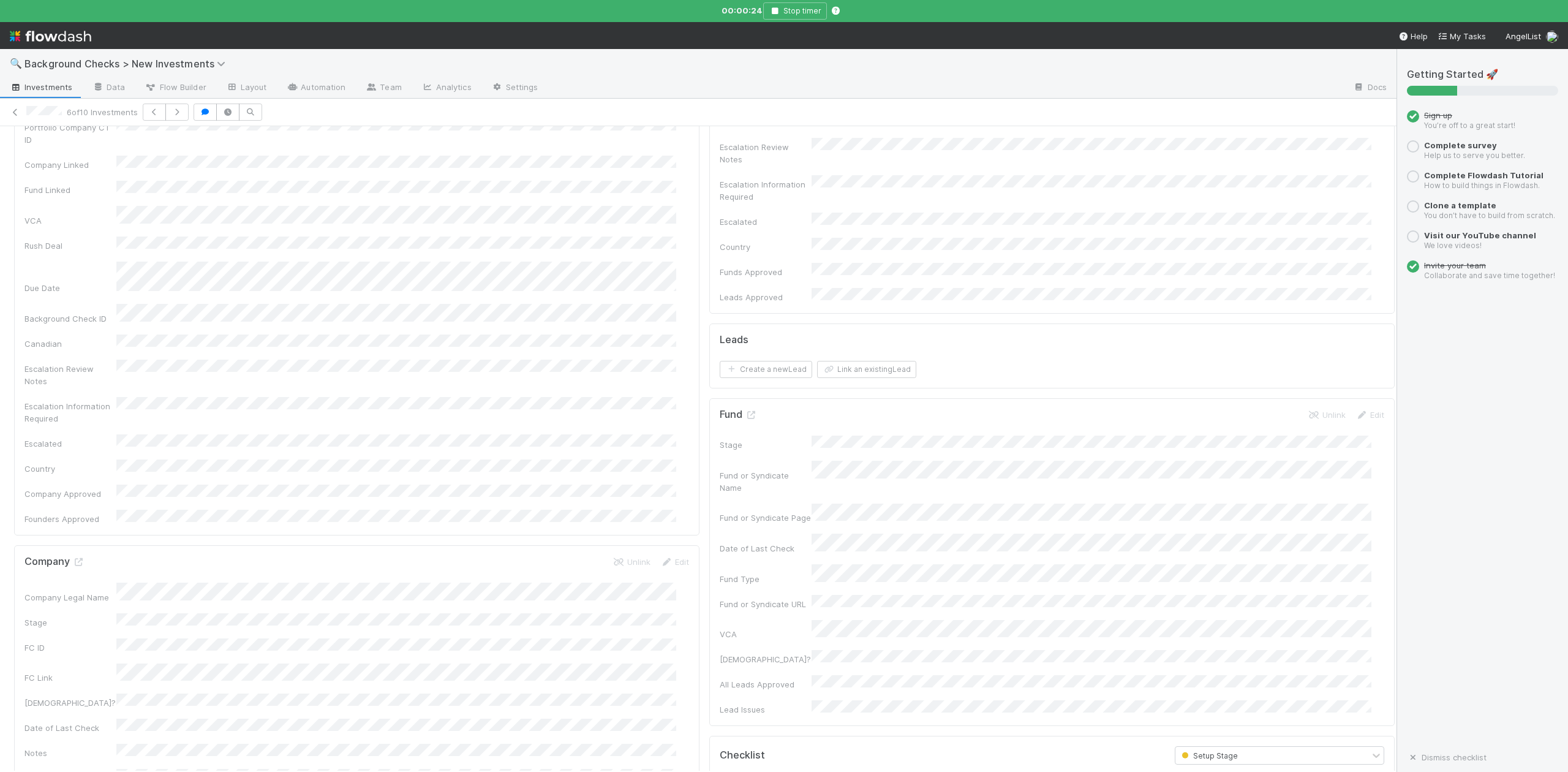
scroll to position [0, 0]
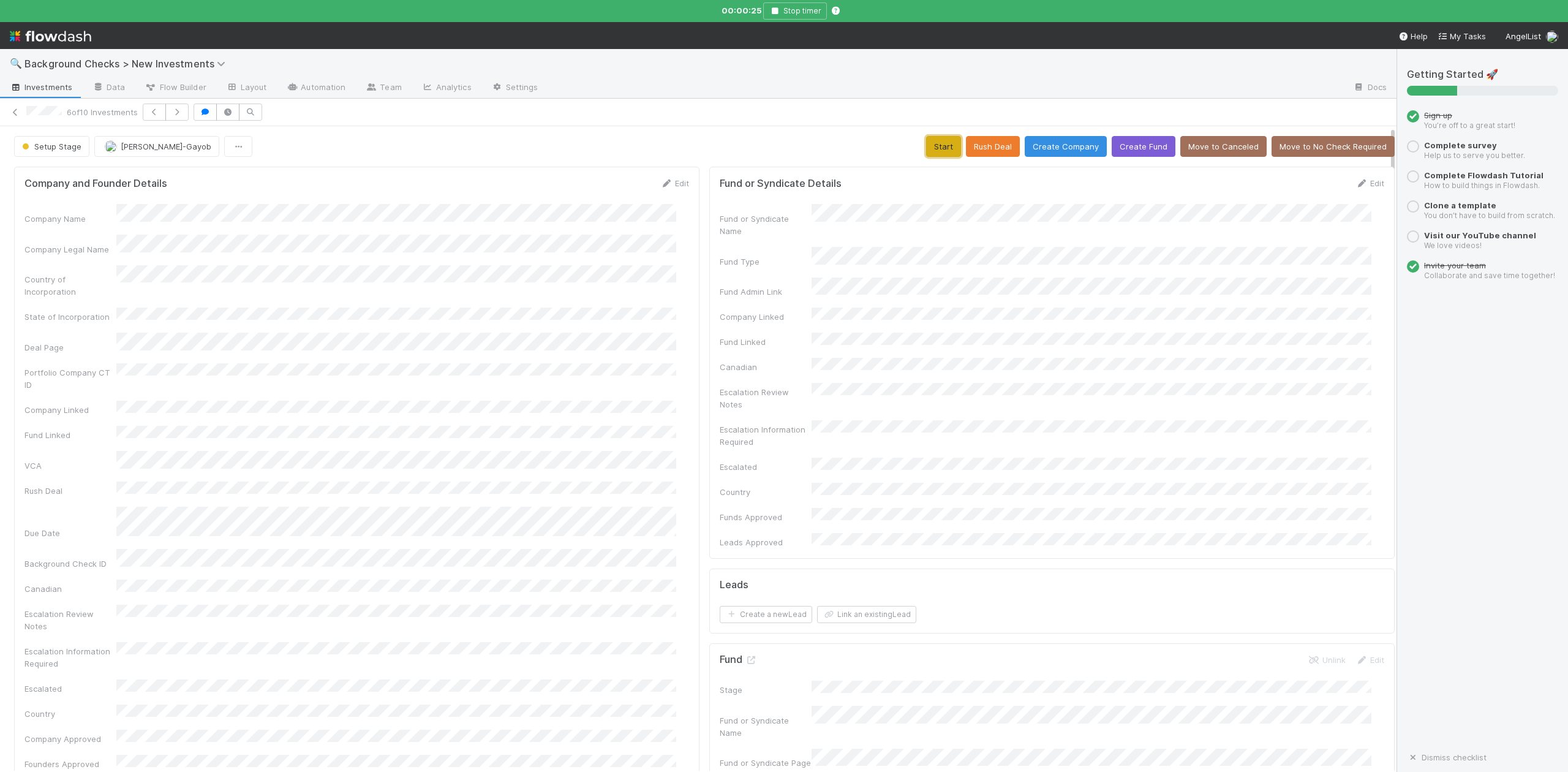
click at [926, 147] on button "Start" at bounding box center [943, 146] width 35 height 21
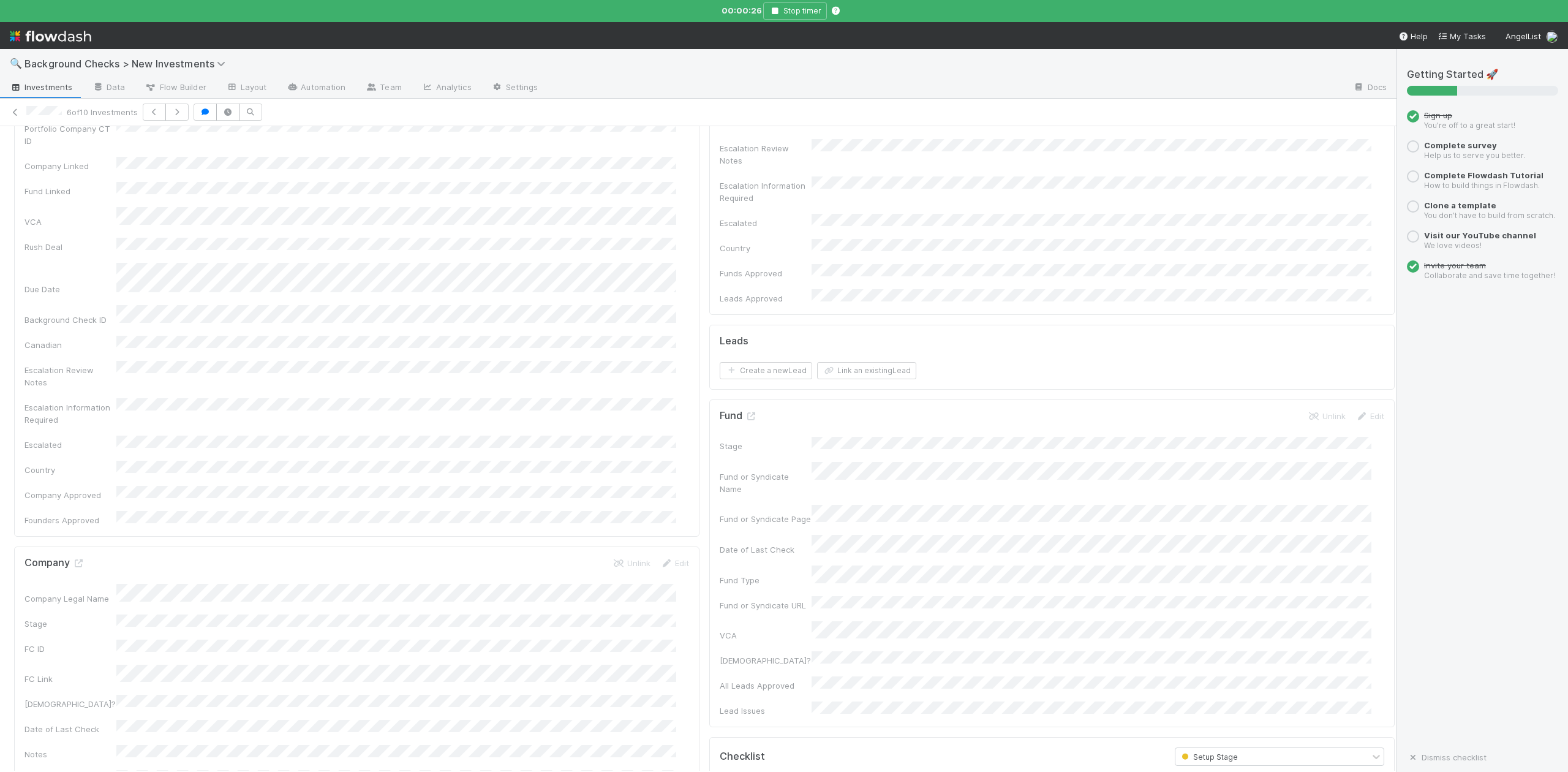
scroll to position [245, 0]
click at [74, 558] on icon at bounding box center [77, 562] width 12 height 8
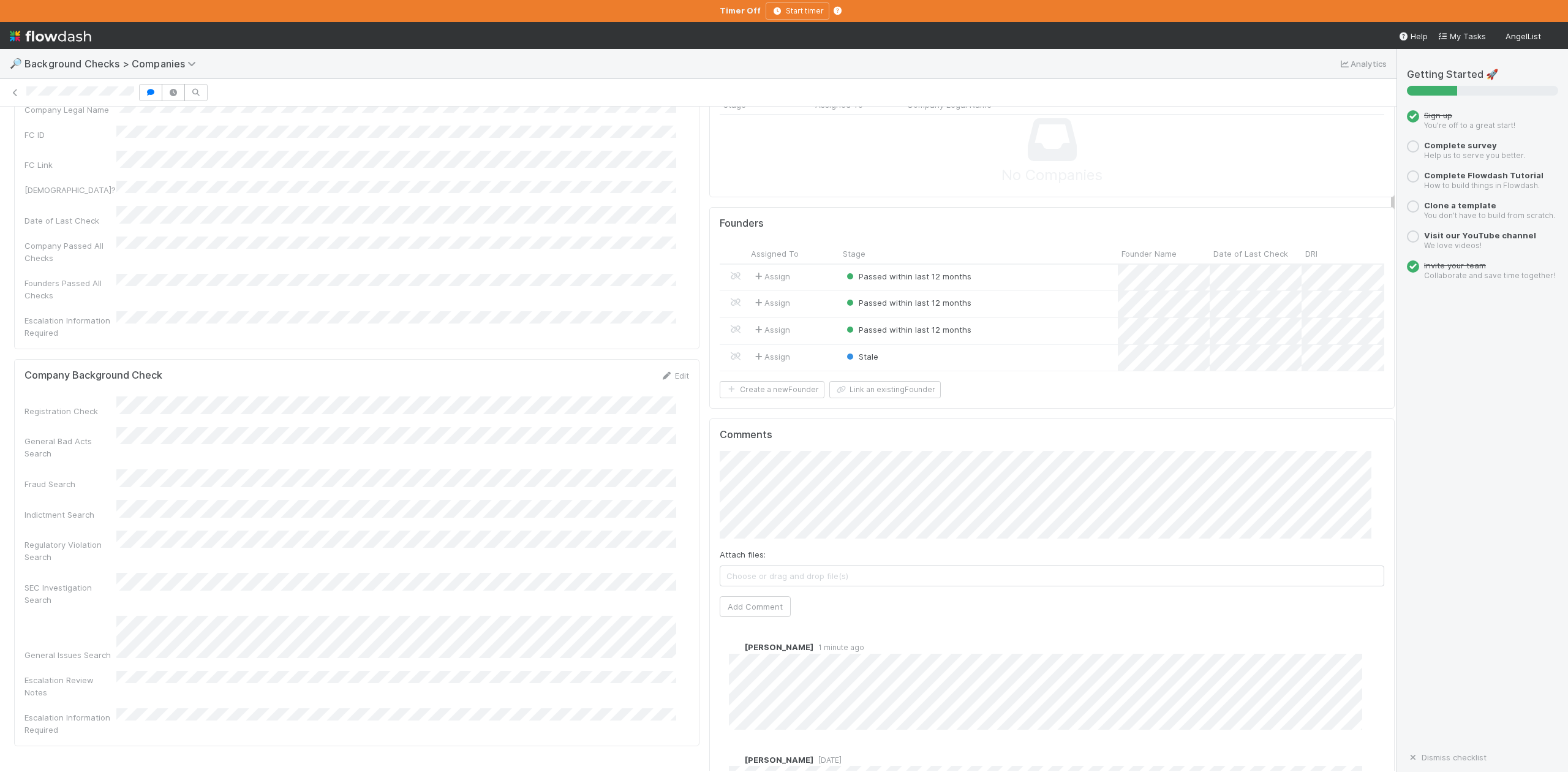
scroll to position [245, 0]
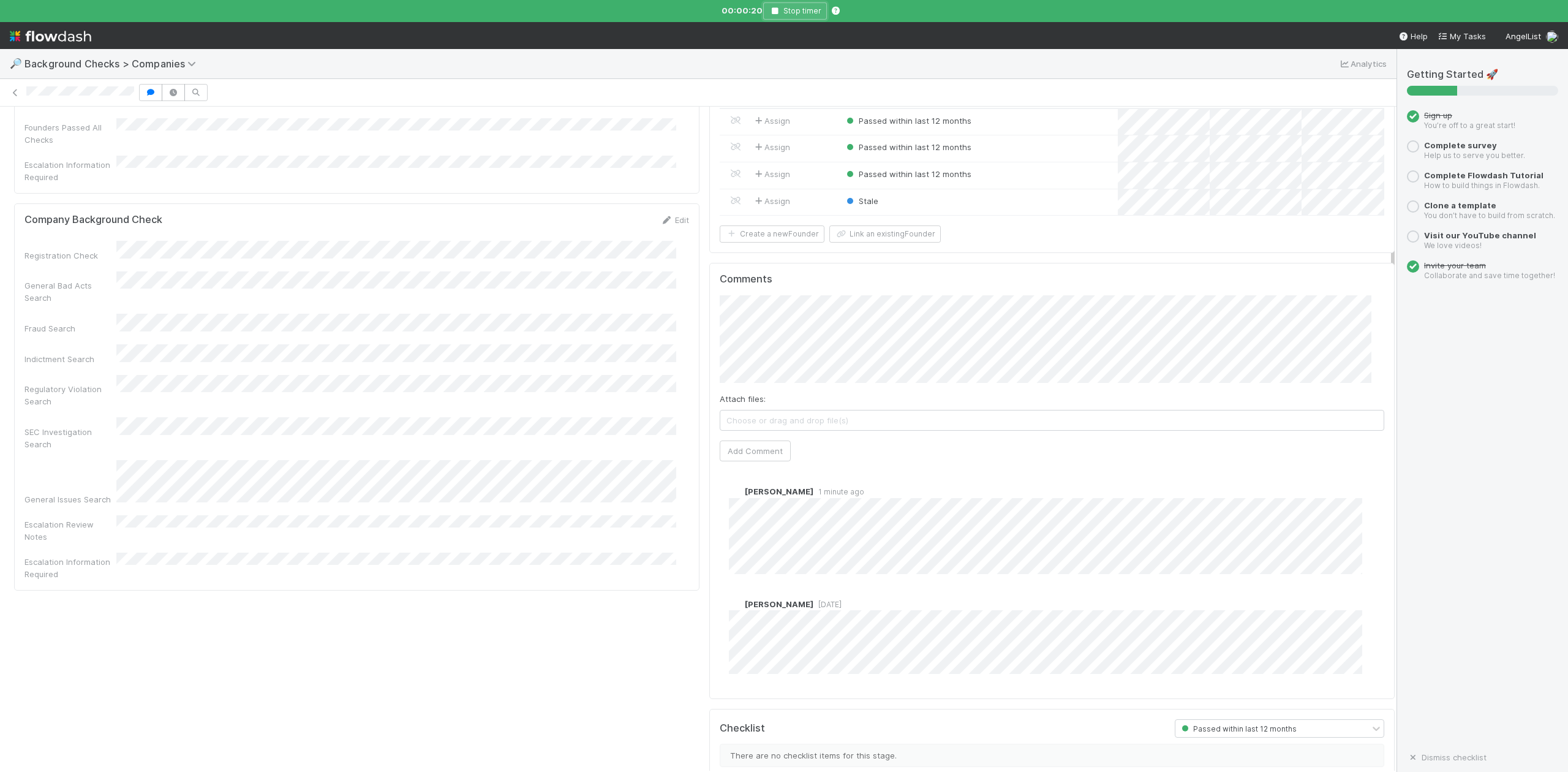
click at [778, 8] on icon "button" at bounding box center [774, 11] width 12 height 7
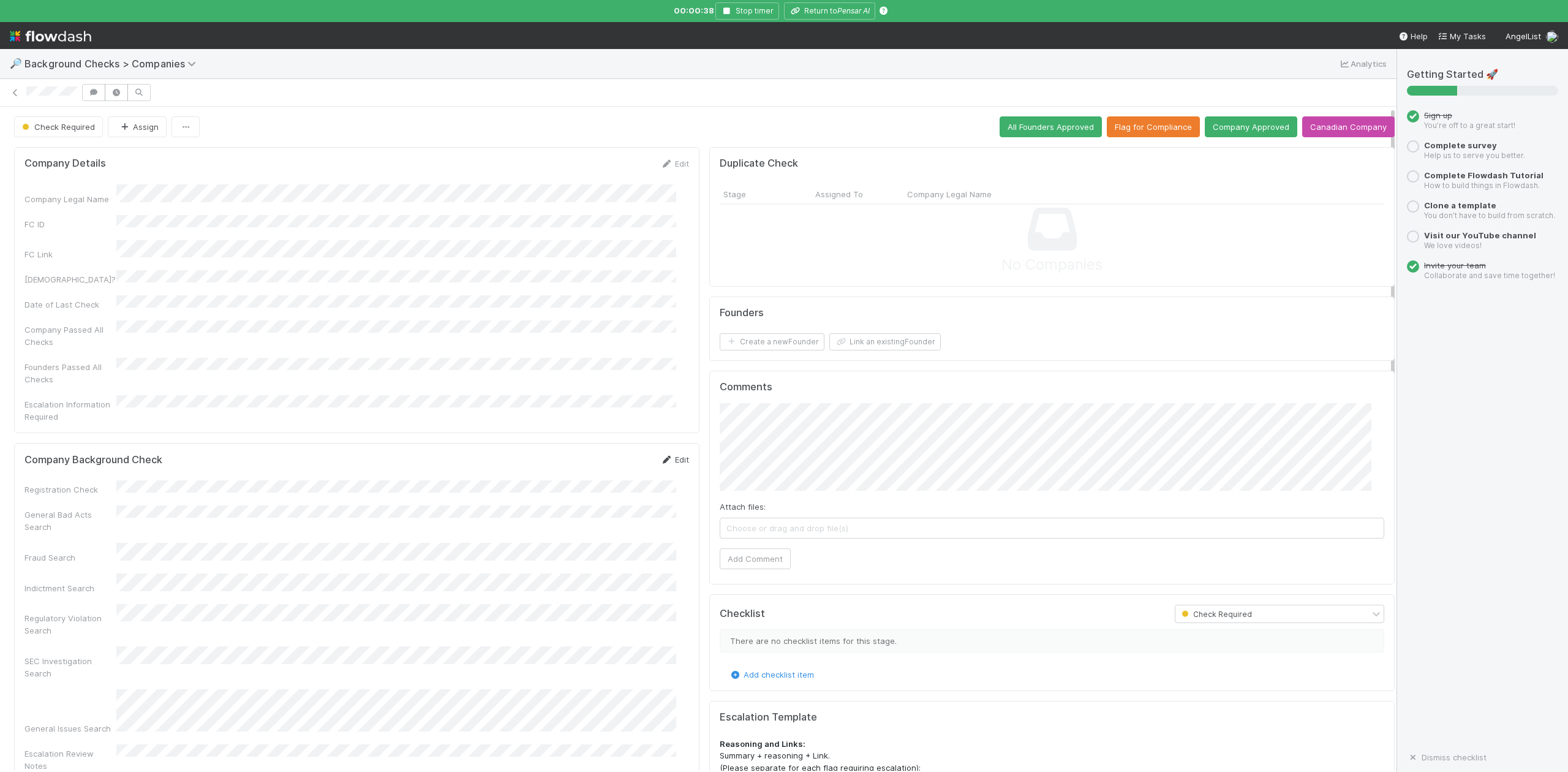
click at [670, 455] on link "Edit" at bounding box center [675, 459] width 29 height 10
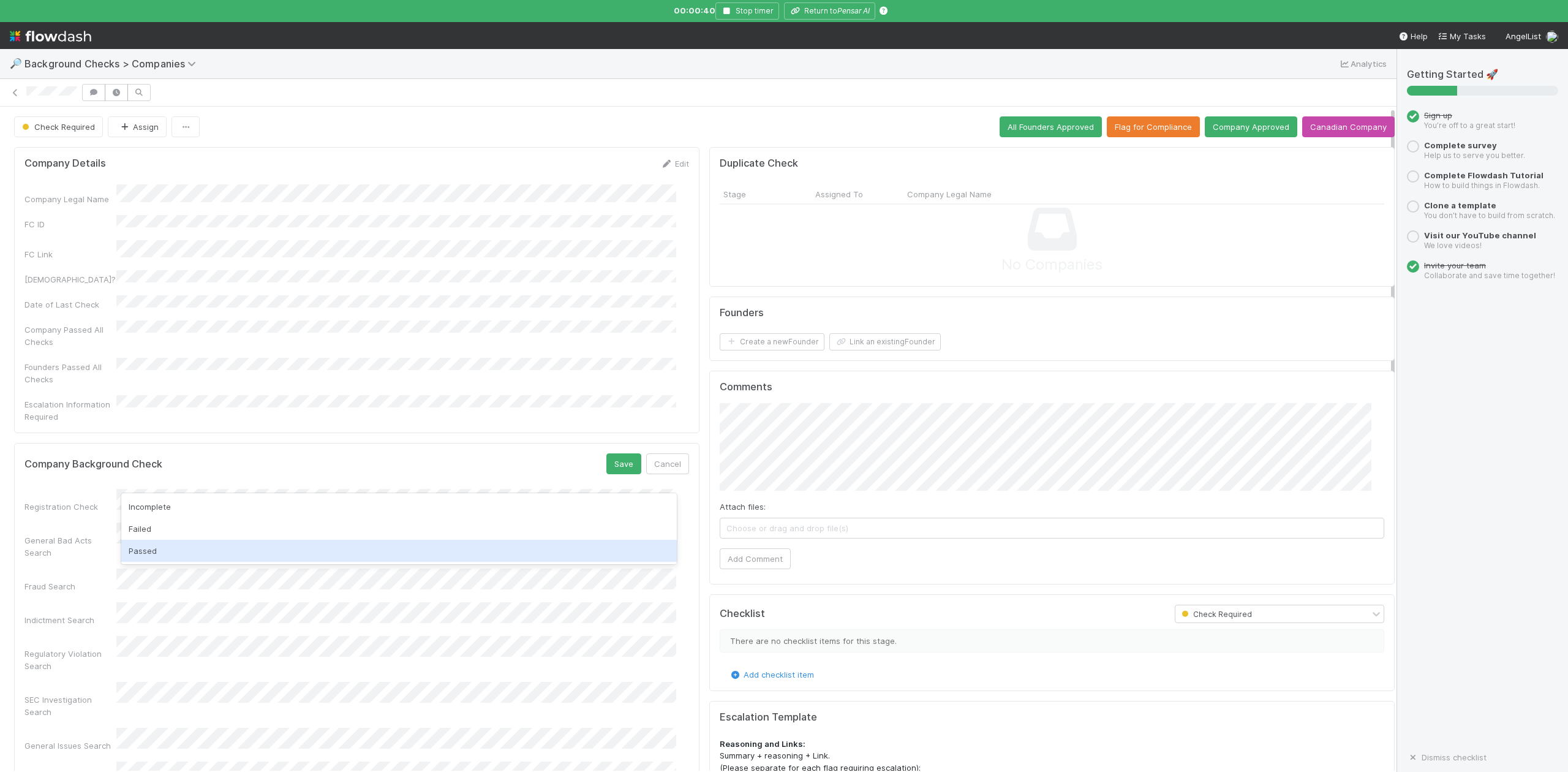
click at [146, 555] on div "Passed" at bounding box center [398, 550] width 555 height 22
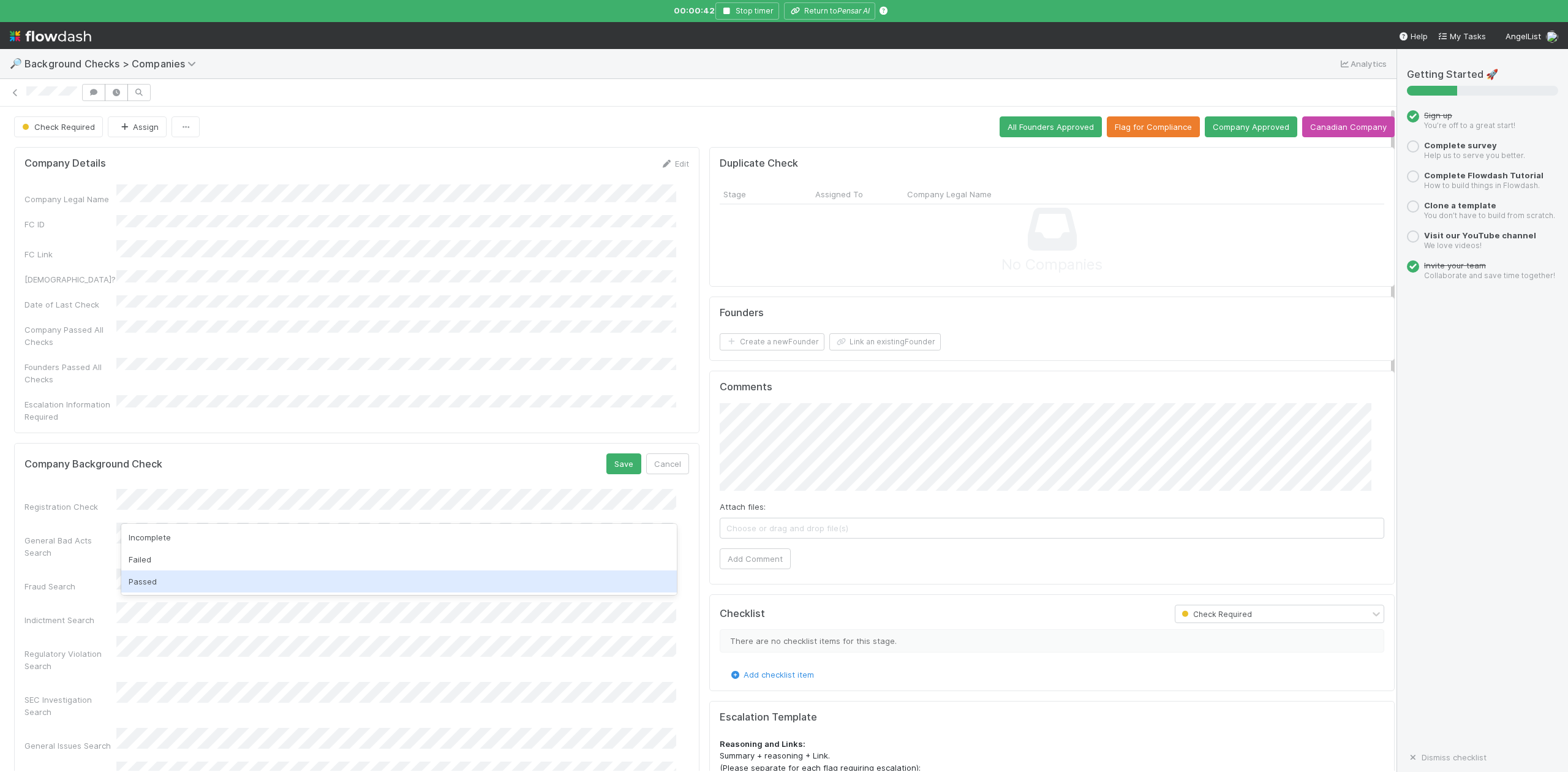
click at [170, 584] on div "Passed" at bounding box center [398, 581] width 555 height 22
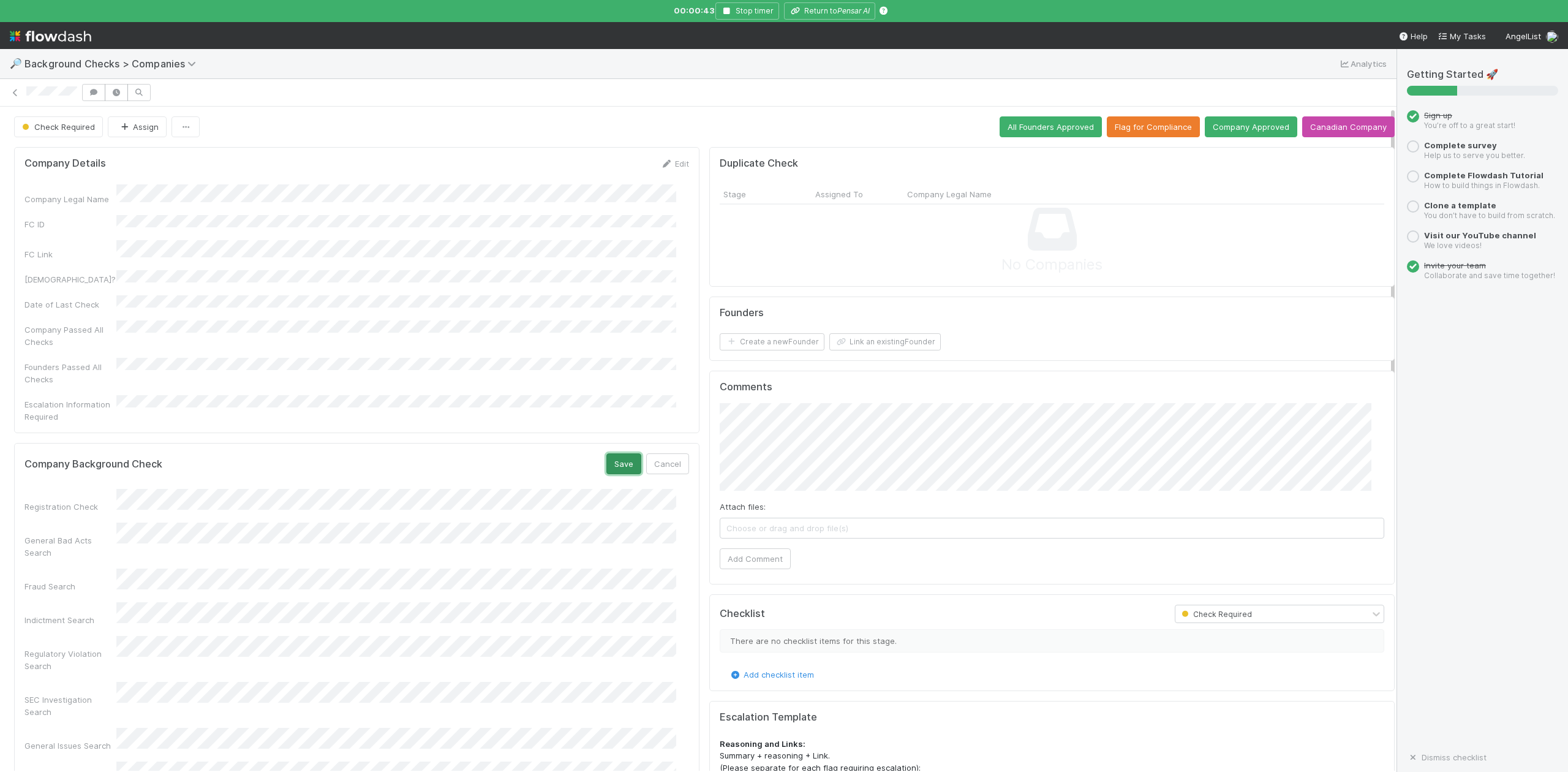
click at [611, 453] on button "Save" at bounding box center [624, 463] width 35 height 21
click at [847, 339] on button "Link an existing Founder" at bounding box center [885, 341] width 112 height 17
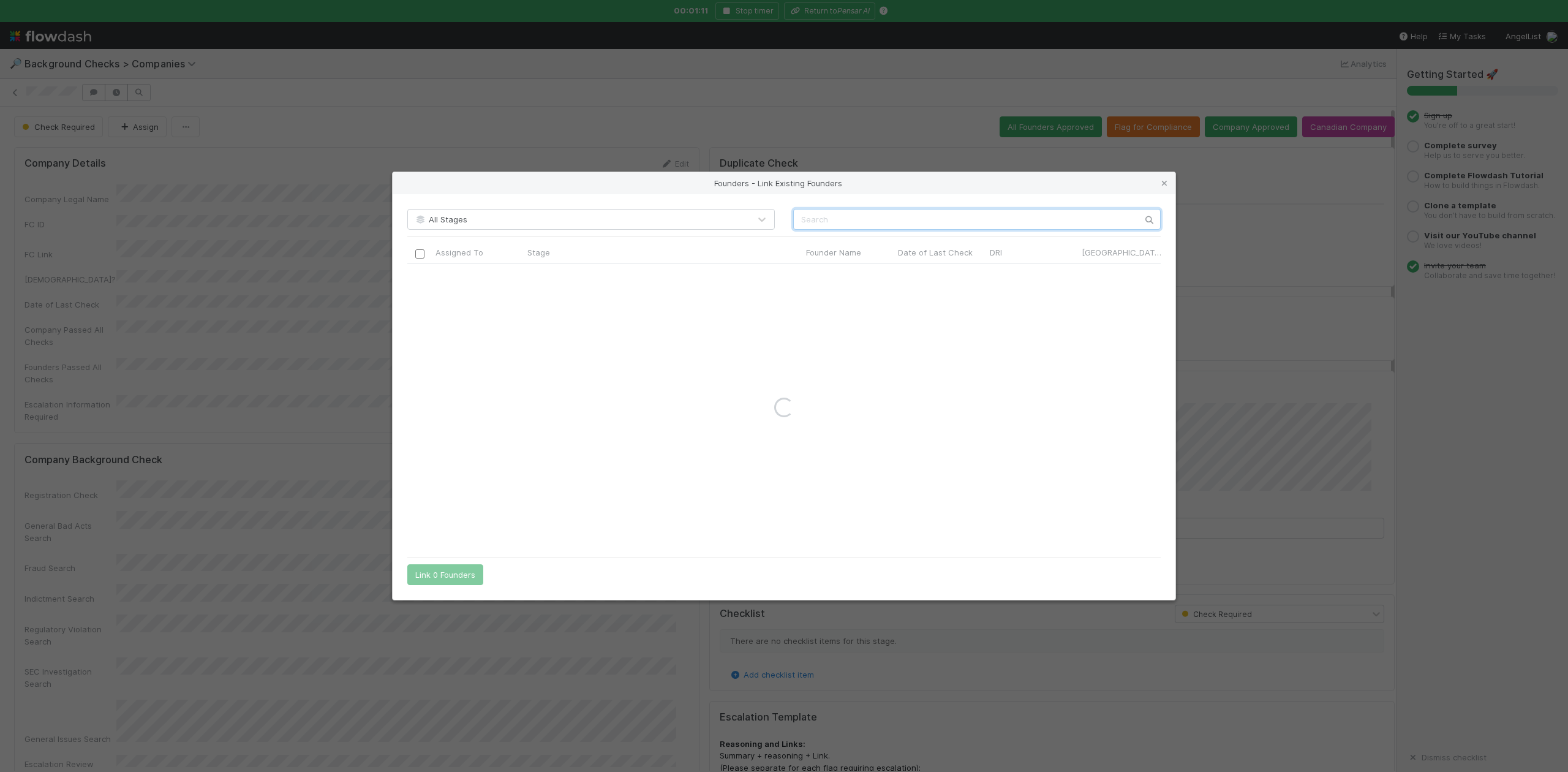
click at [826, 211] on input "text" at bounding box center [977, 219] width 367 height 21
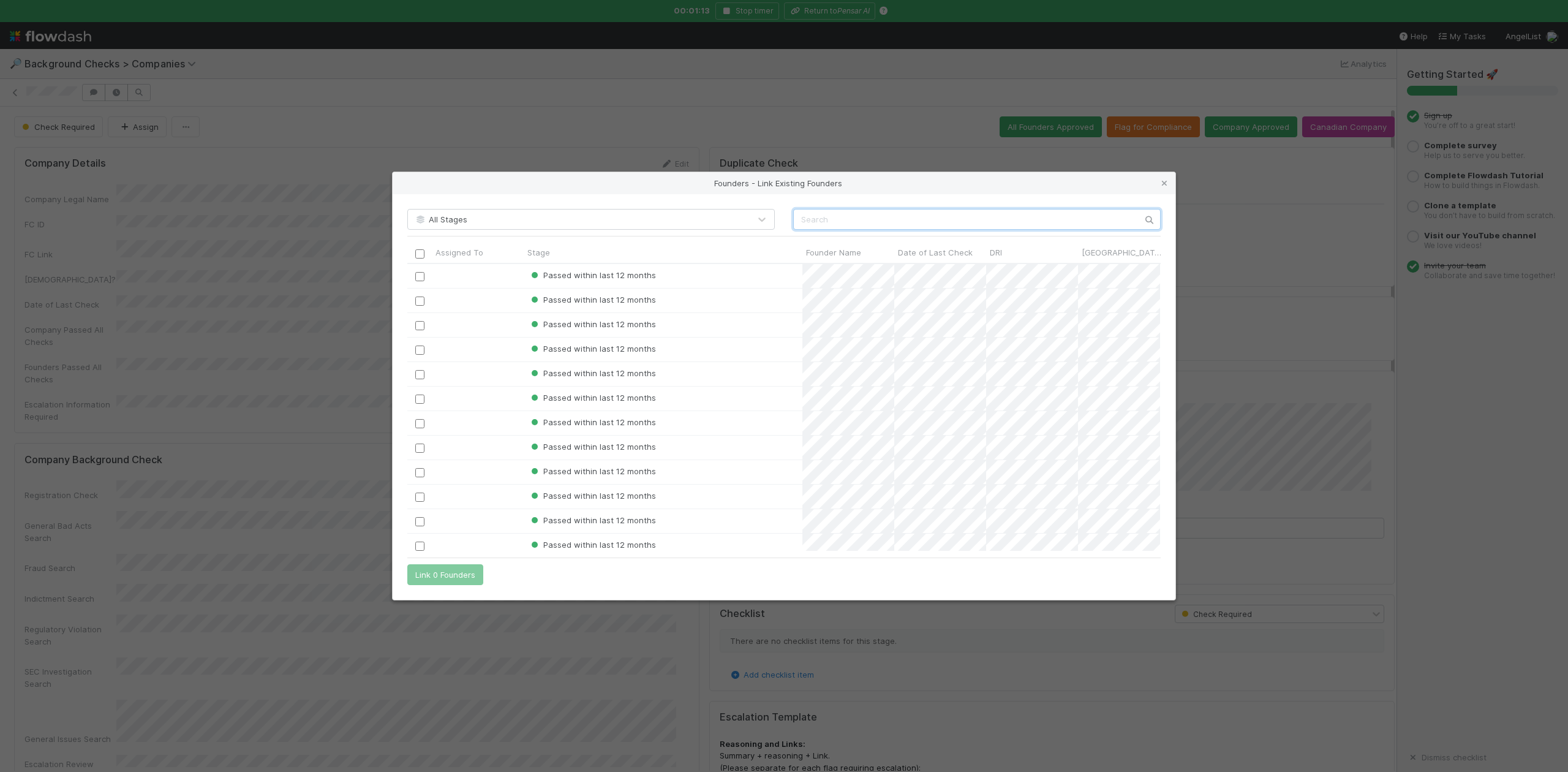
scroll to position [275, 740]
paste input "[PERSON_NAME]"
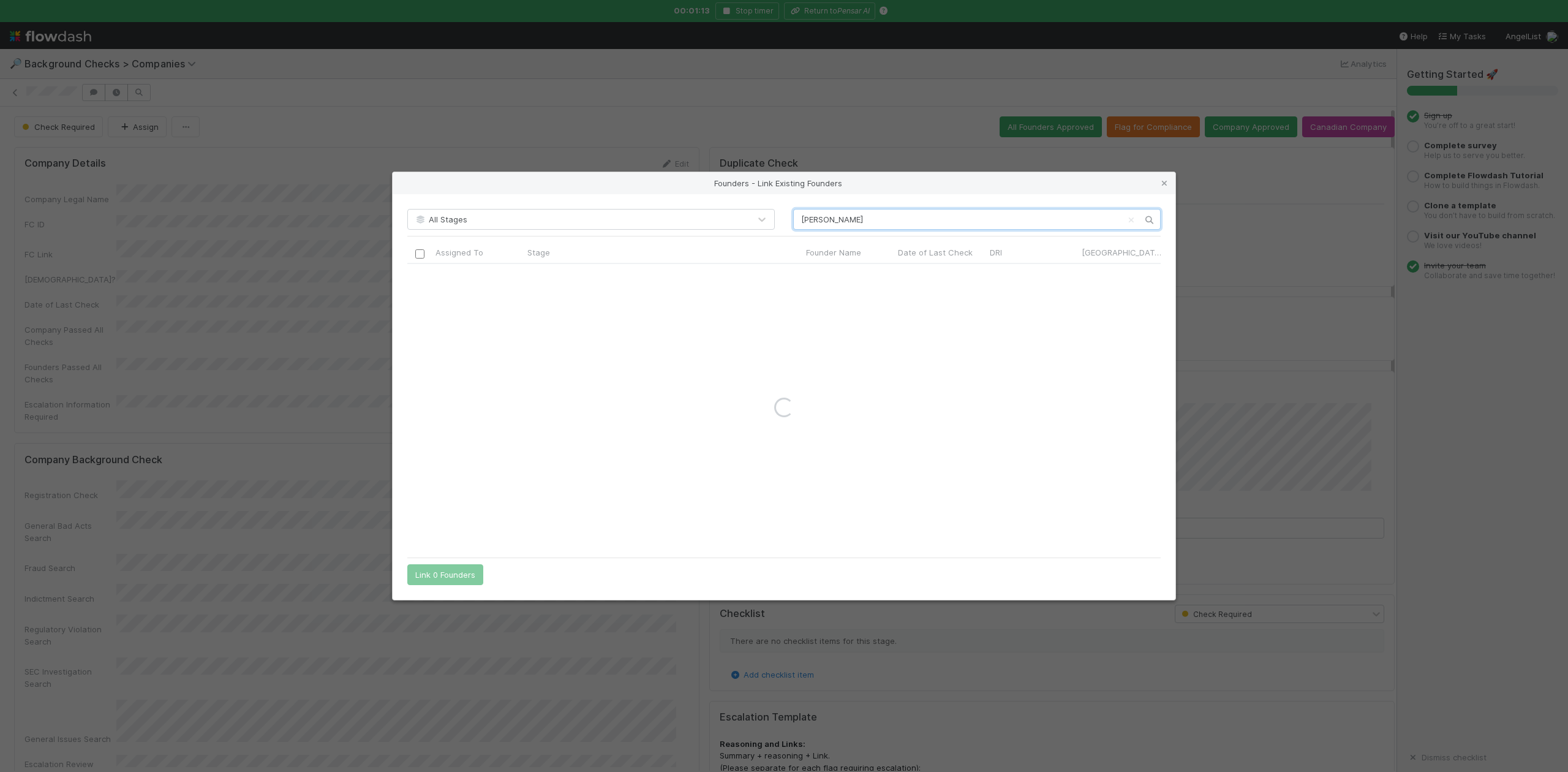
click at [804, 216] on input "[PERSON_NAME]" at bounding box center [977, 219] width 367 height 21
click at [802, 216] on input "[PERSON_NAME]" at bounding box center [977, 219] width 367 height 21
type input "[PERSON_NAME]"
click at [1166, 179] on icon at bounding box center [1164, 183] width 12 height 8
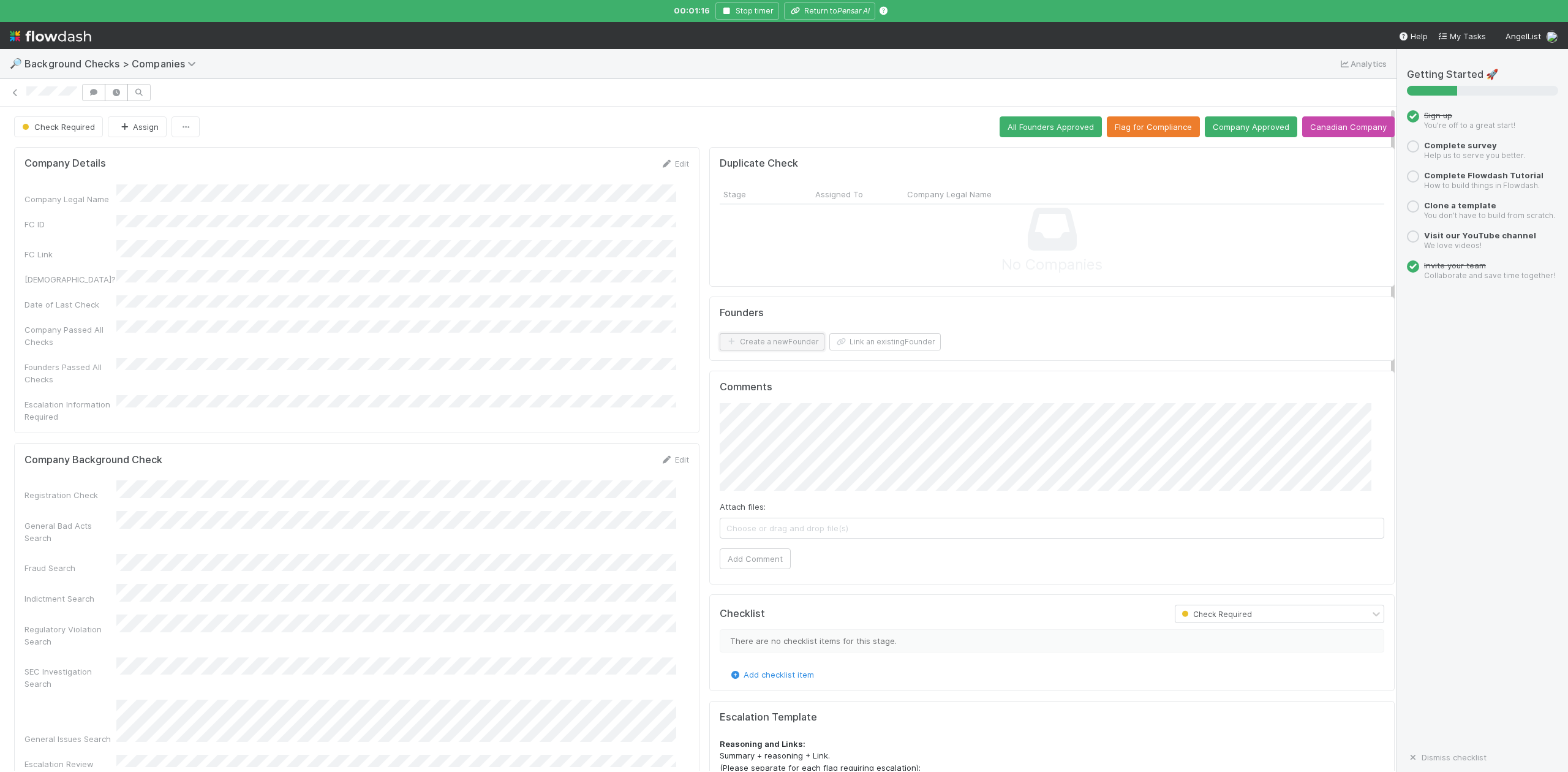
click at [736, 346] on button "Create a new Founder" at bounding box center [771, 341] width 105 height 17
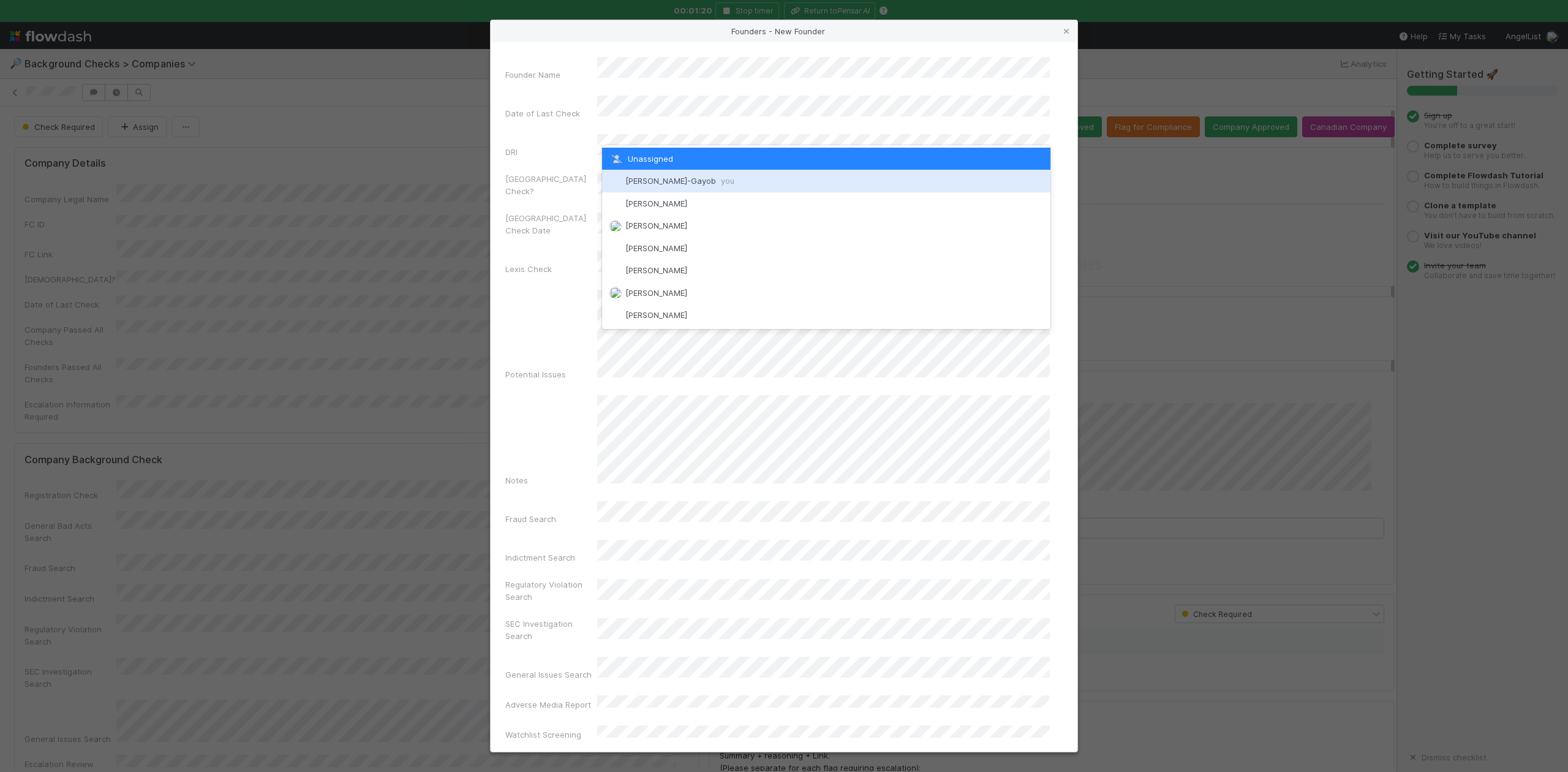
click at [637, 179] on span "[PERSON_NAME]-Gayob you" at bounding box center [680, 180] width 109 height 10
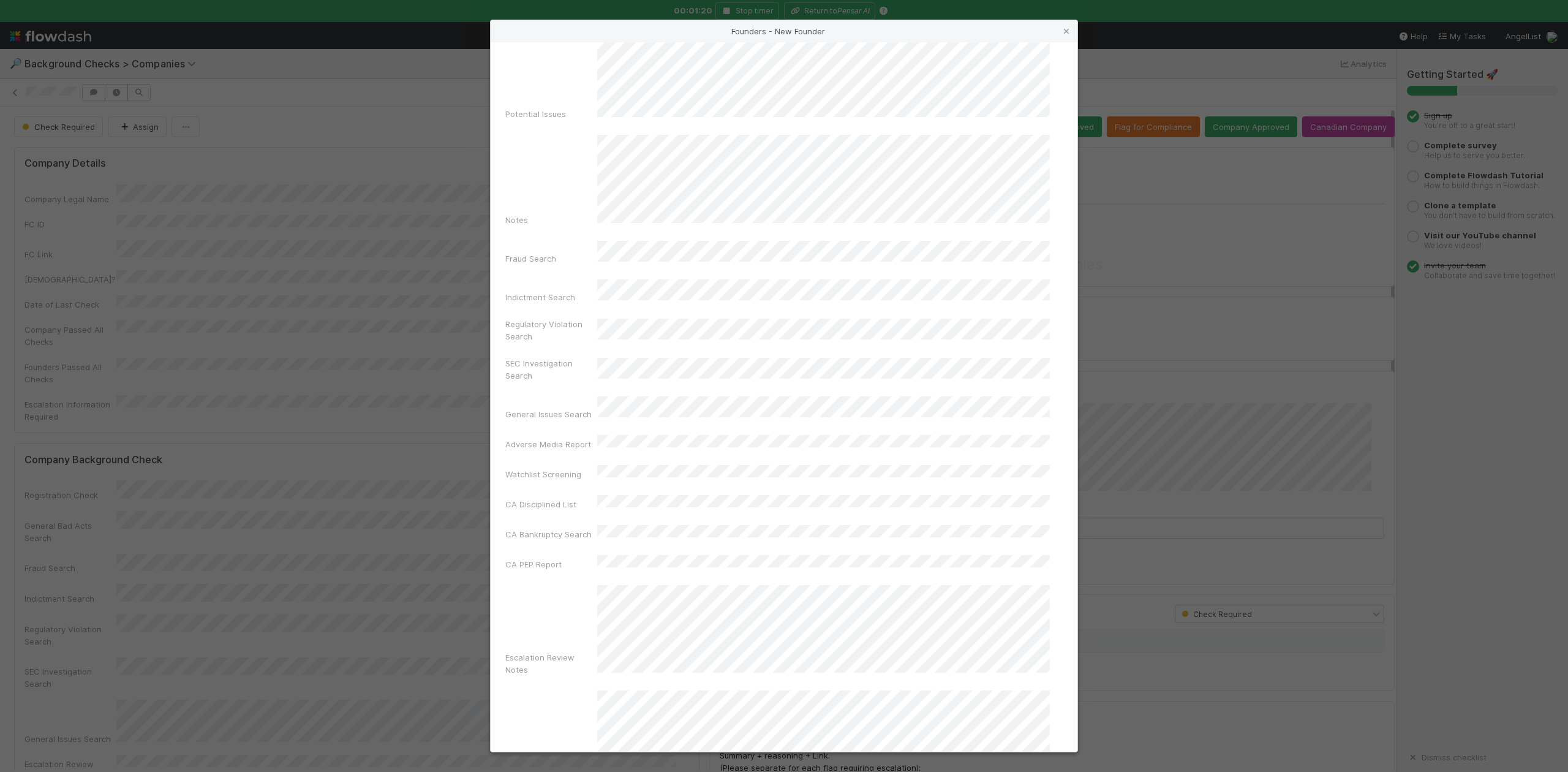
scroll to position [283, 0]
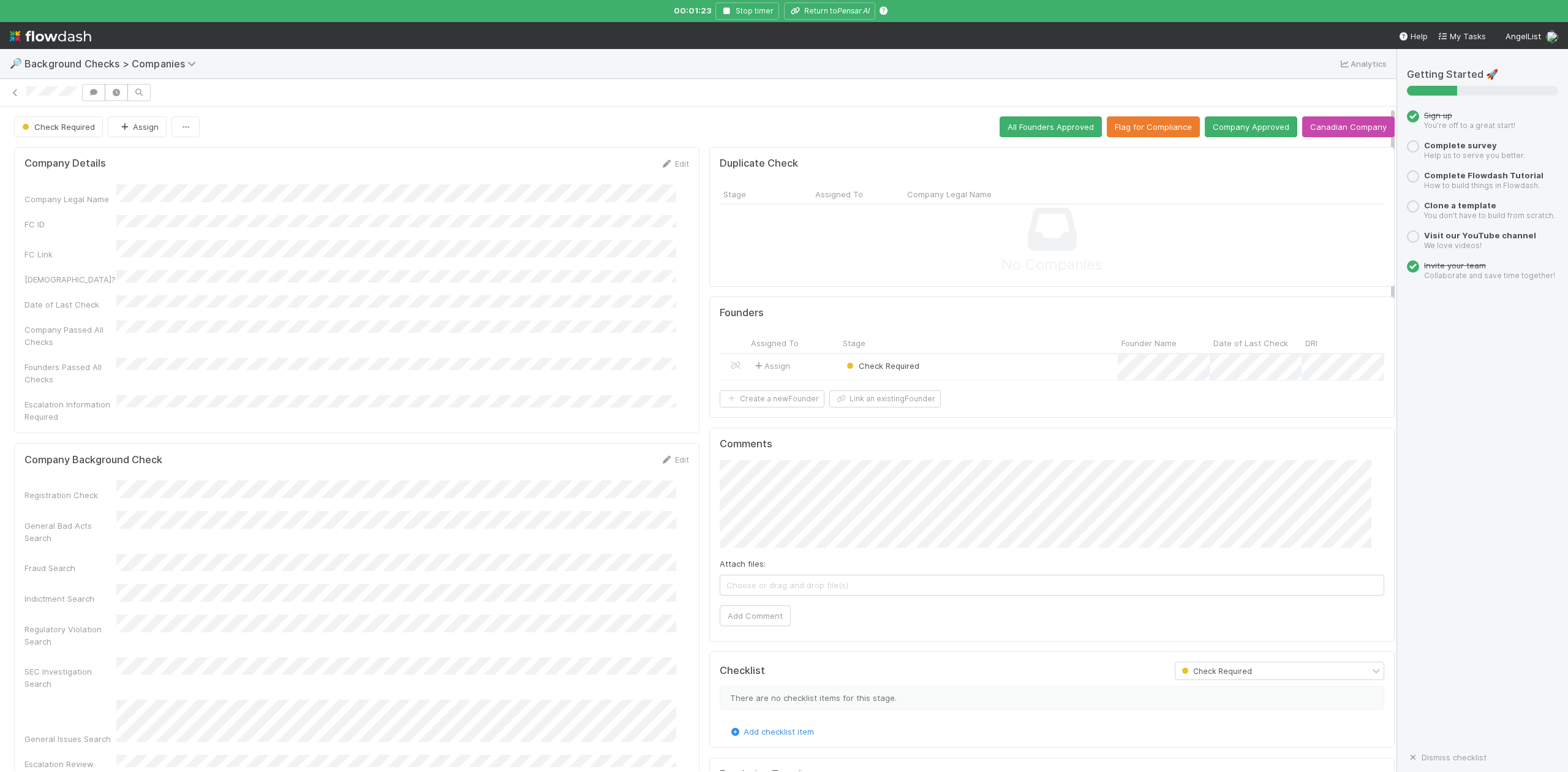
click at [941, 370] on div "Check Required" at bounding box center [979, 366] width 278 height 26
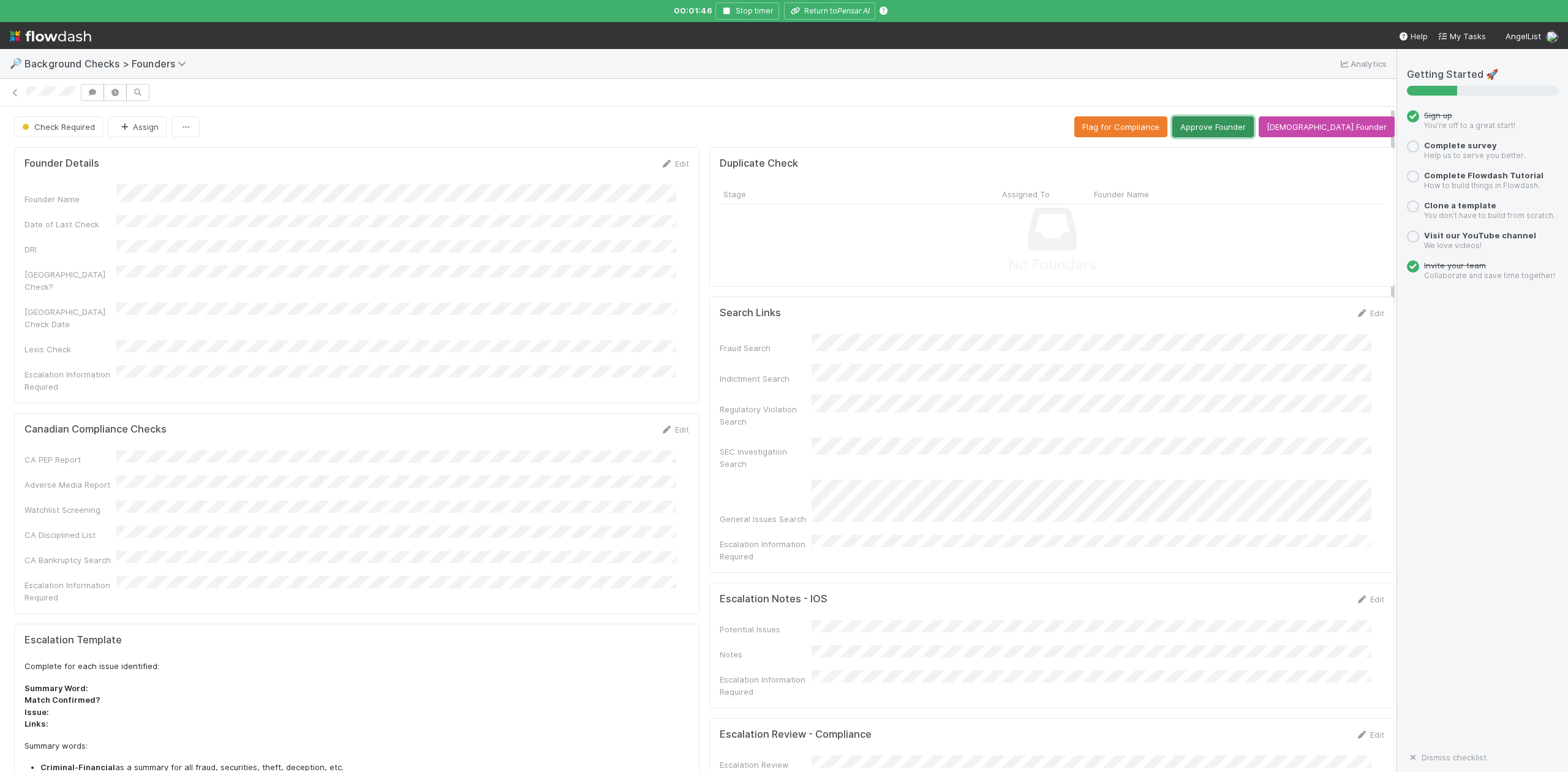
click at [1236, 128] on button "Approve Founder" at bounding box center [1213, 126] width 82 height 21
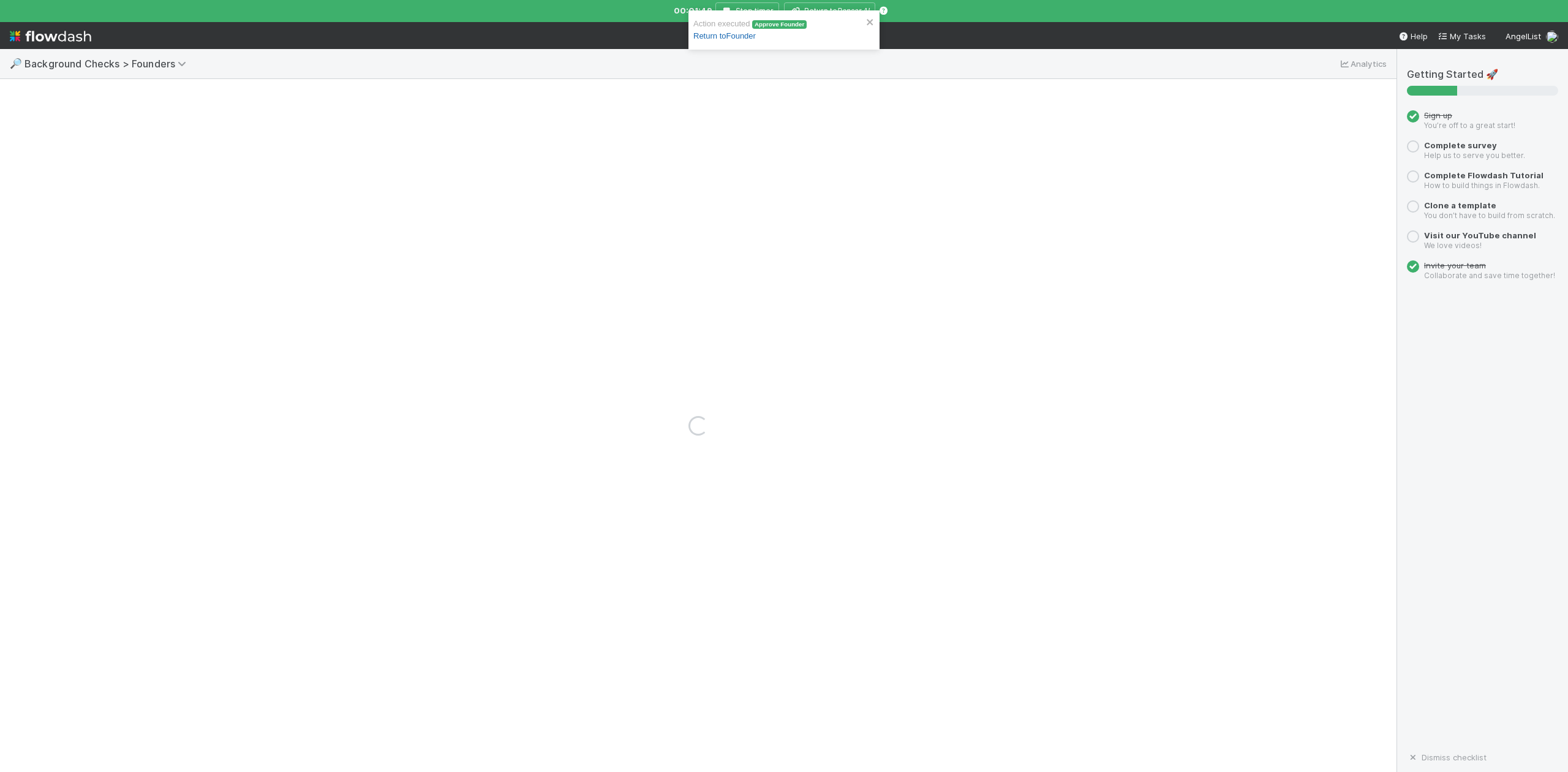
click at [740, 38] on link "Return to Founder" at bounding box center [724, 35] width 63 height 9
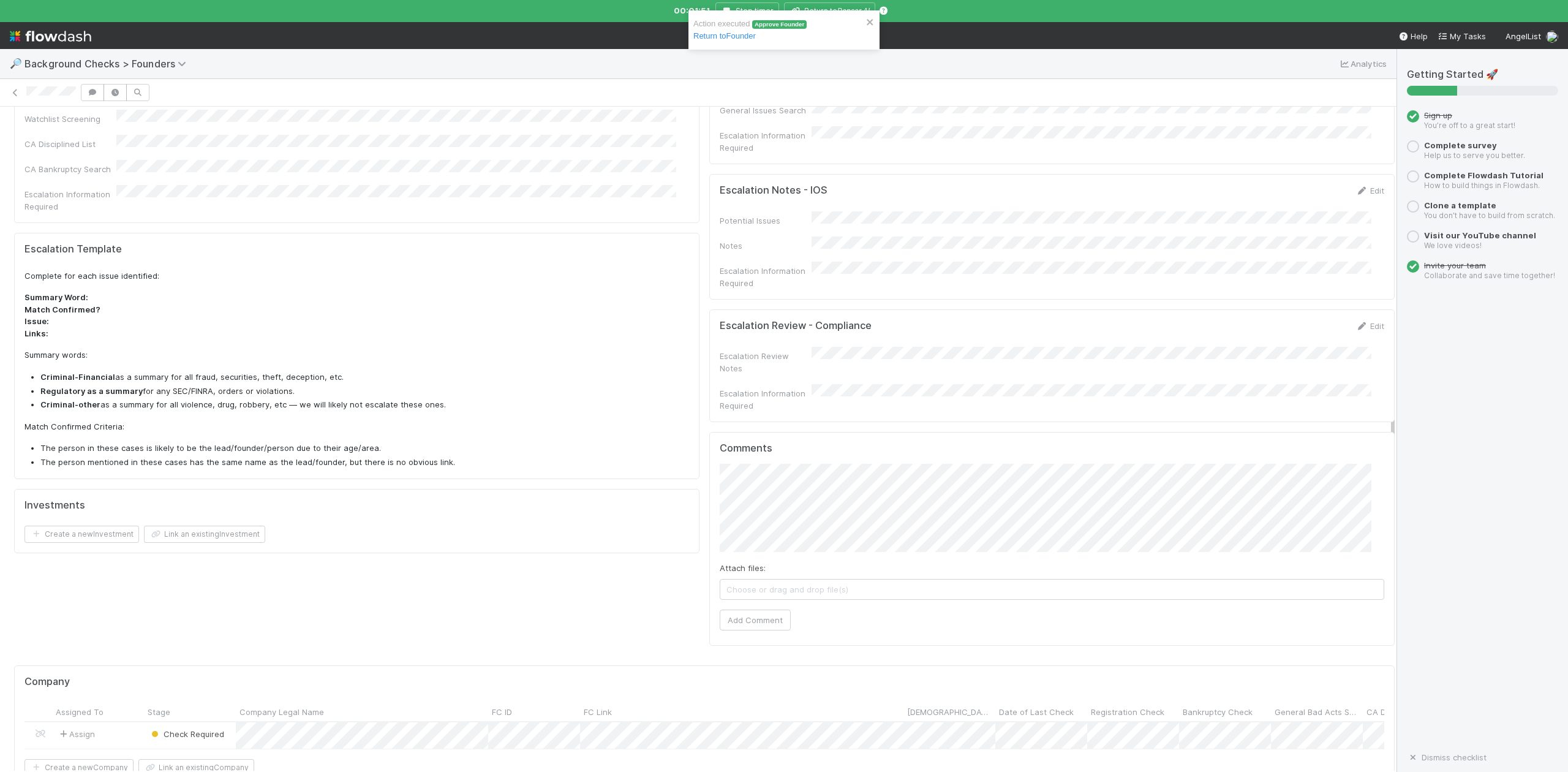
scroll to position [706, 0]
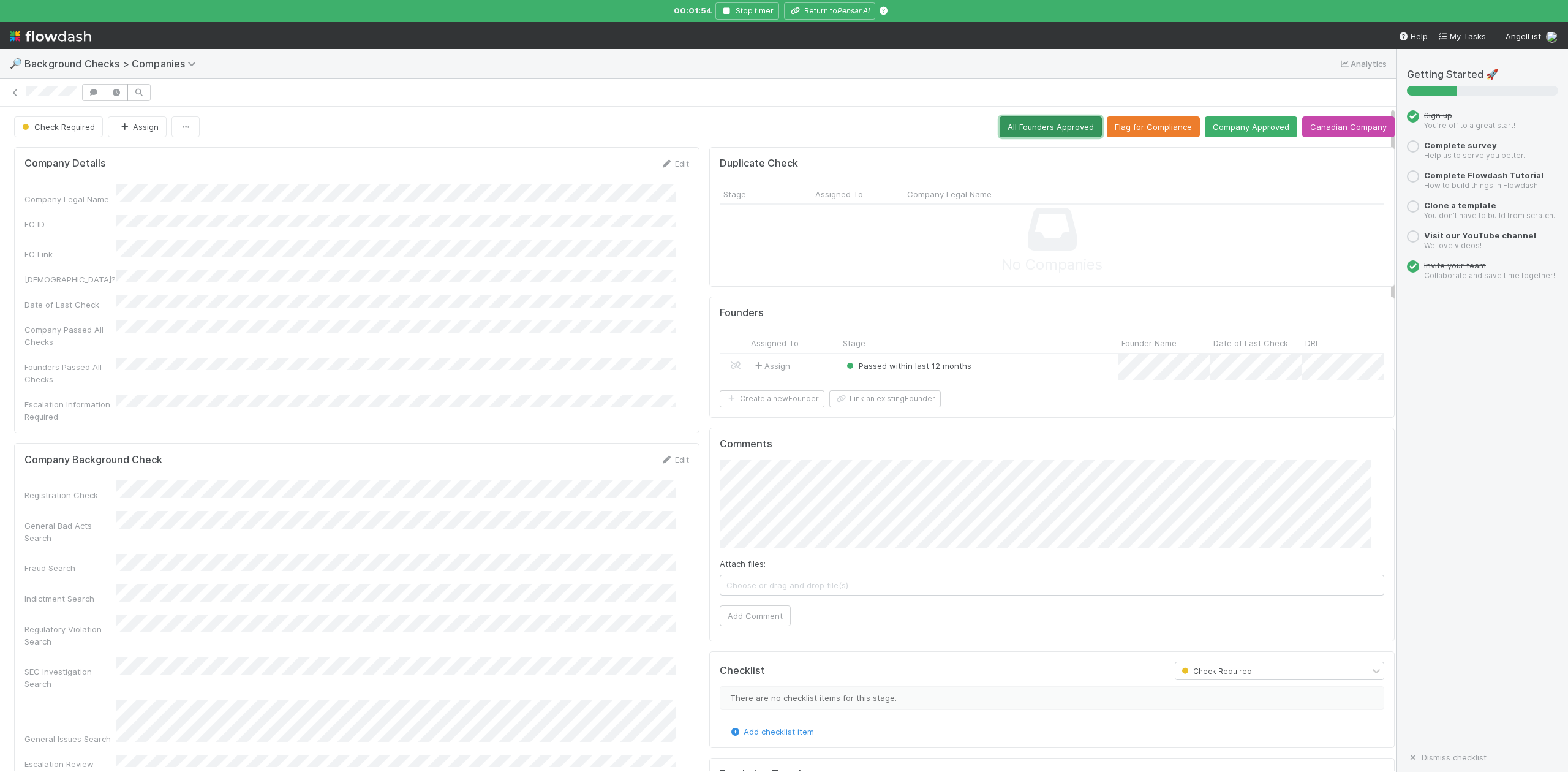
click at [1023, 128] on button "All Founders Approved" at bounding box center [1050, 126] width 102 height 21
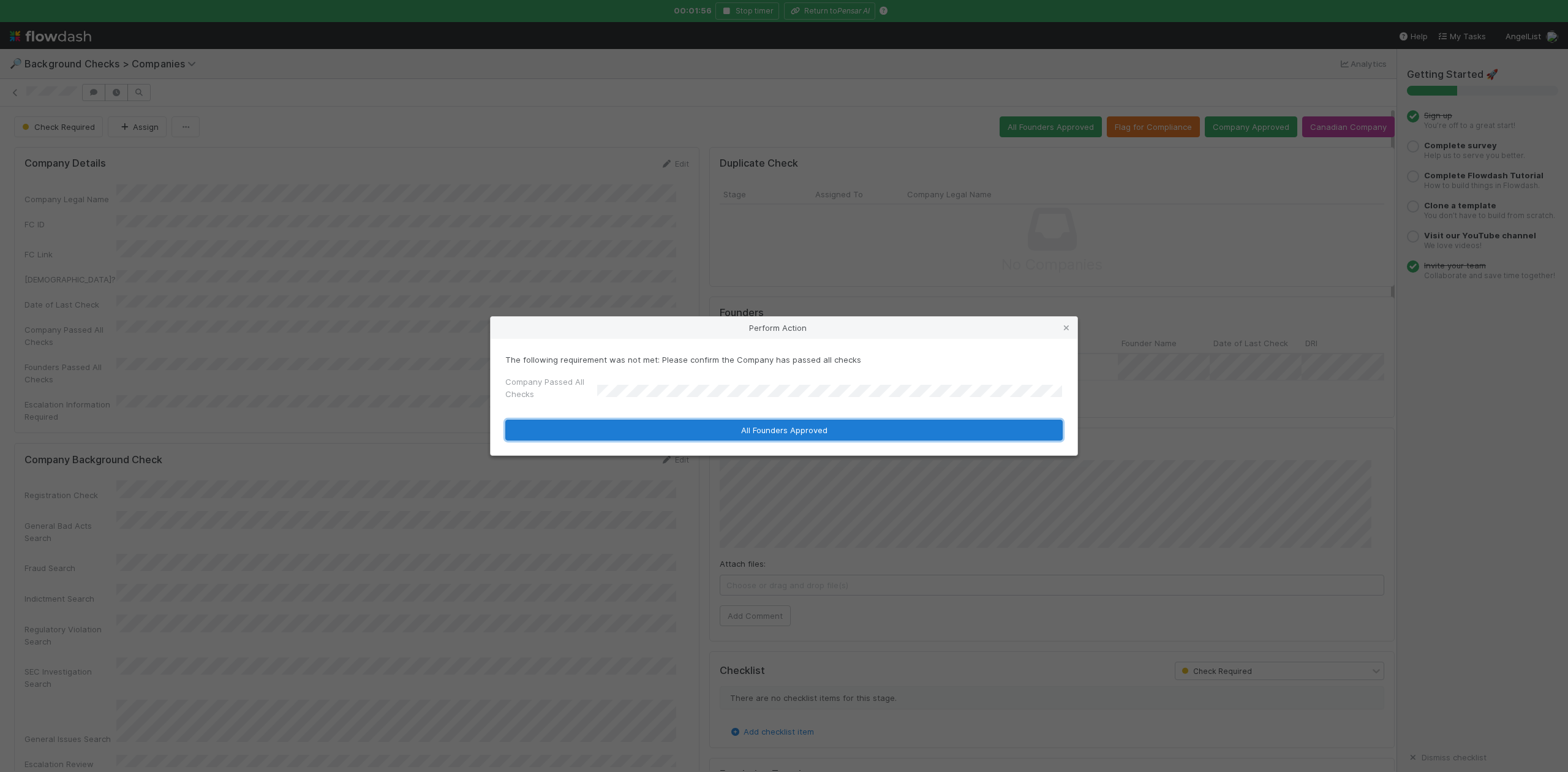
click at [611, 428] on button "All Founders Approved" at bounding box center [784, 429] width 558 height 21
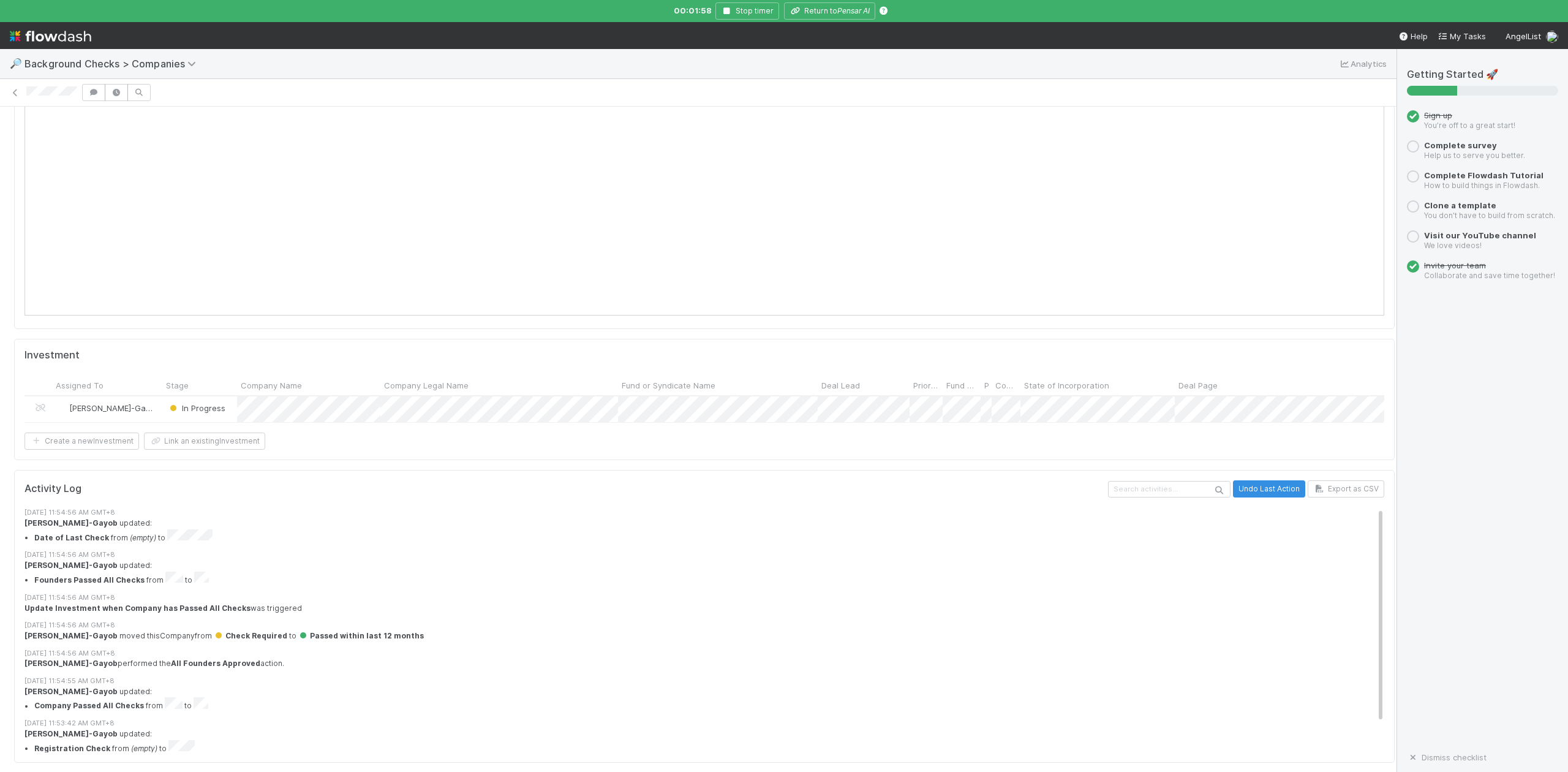
scroll to position [1143, 0]
click at [329, 395] on div "Assigned To Stage Company Name Company Legal Name Fund or Syndicate Name Deal L…" at bounding box center [704, 385] width 1360 height 20
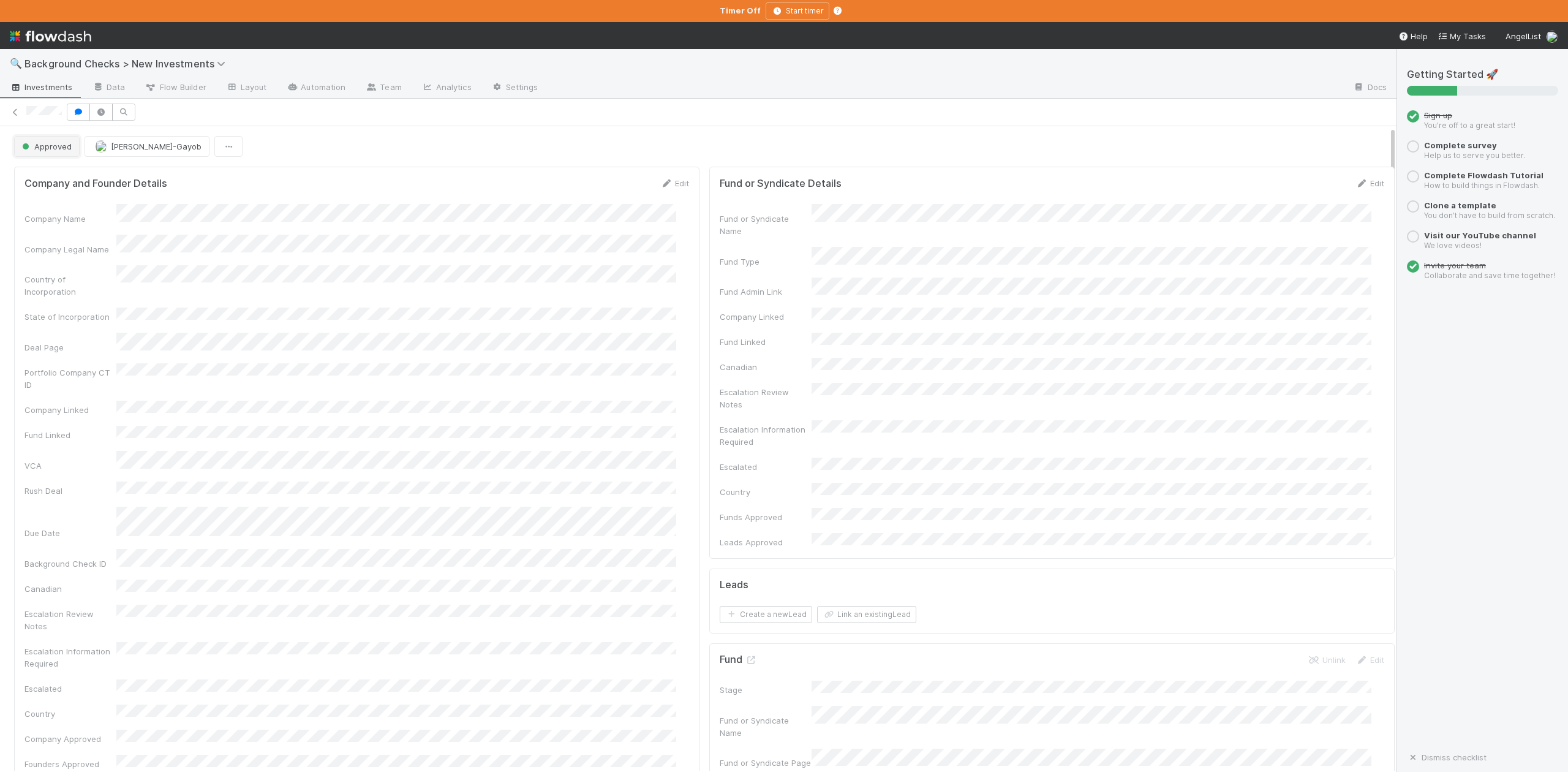
click at [61, 155] on button "Approved" at bounding box center [46, 146] width 65 height 21
click at [65, 196] on span "In Progress" at bounding box center [46, 201] width 58 height 10
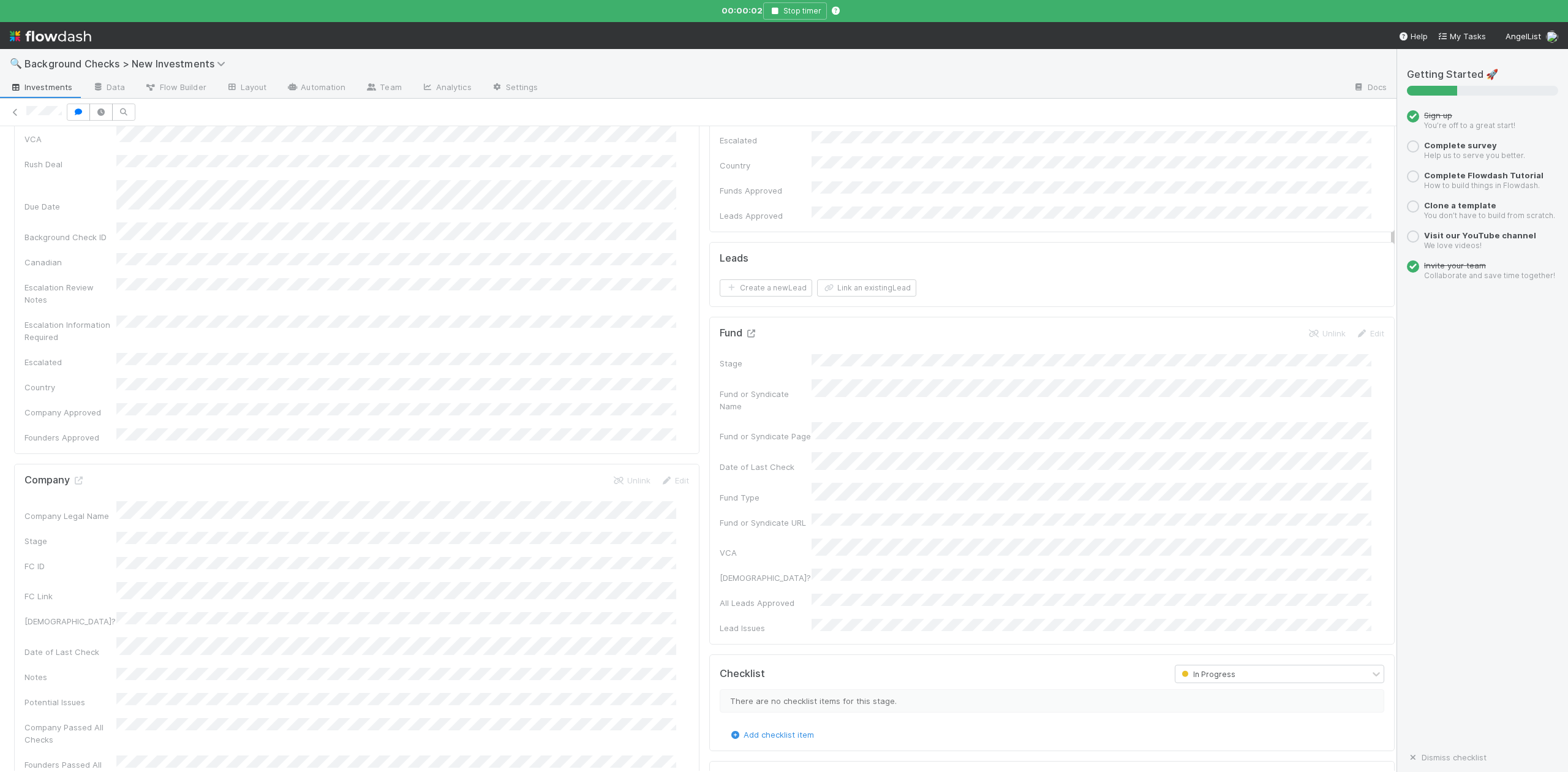
click at [745, 329] on icon at bounding box center [750, 333] width 12 height 8
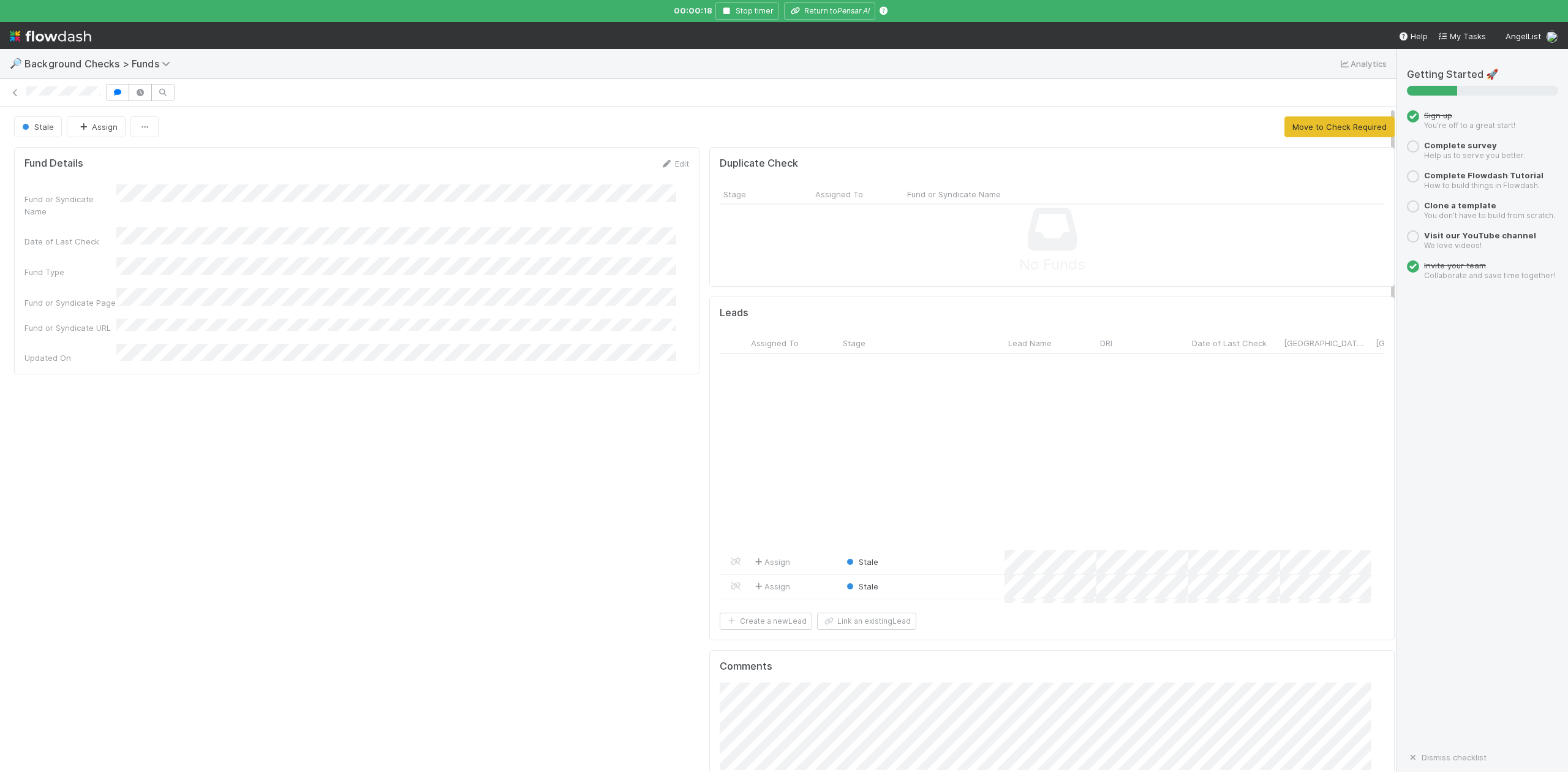
scroll to position [523, 0]
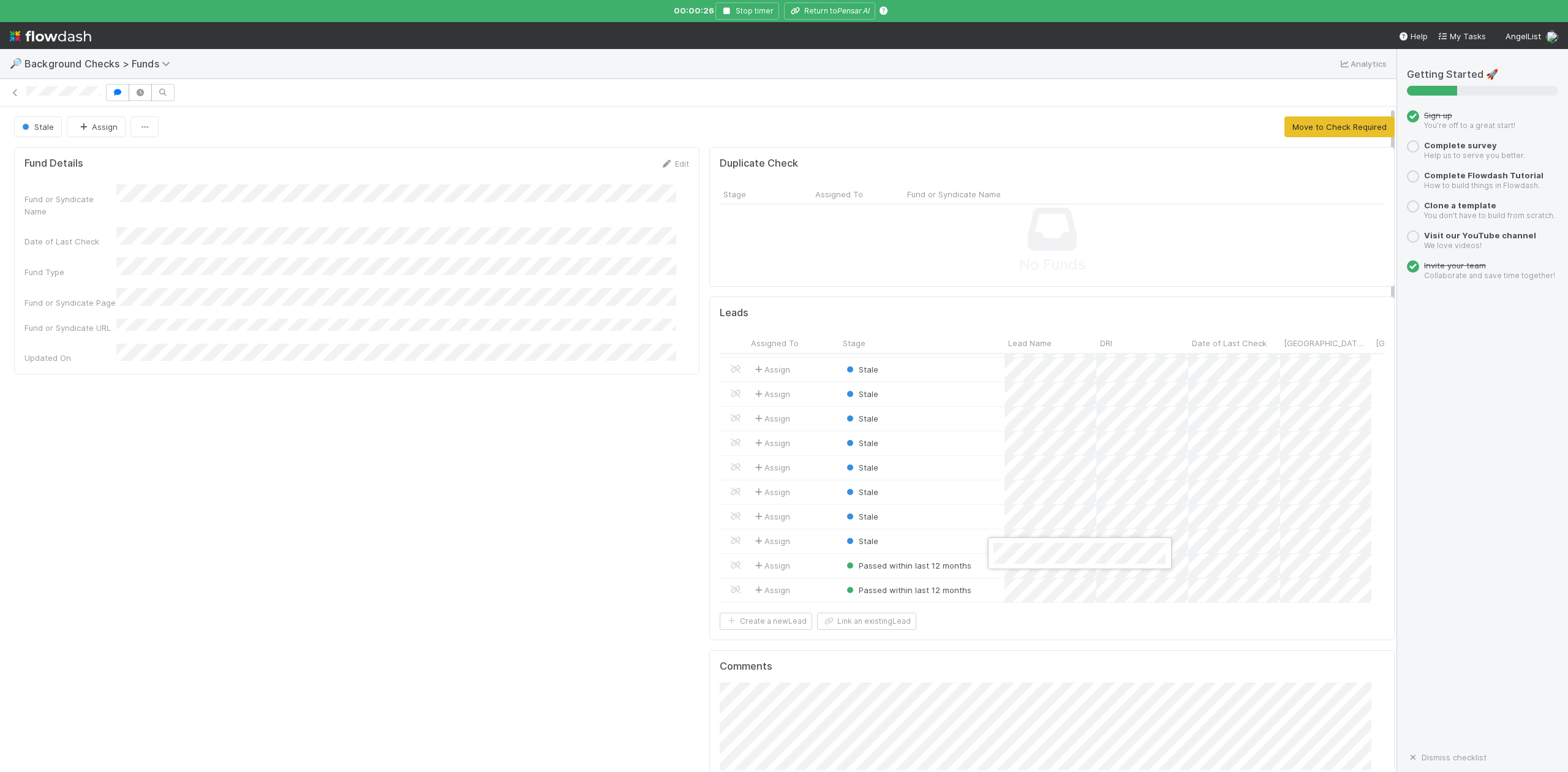
click at [839, 10] on div at bounding box center [784, 386] width 1568 height 772
click at [839, 10] on icon "Pensar AI" at bounding box center [854, 11] width 33 height 9
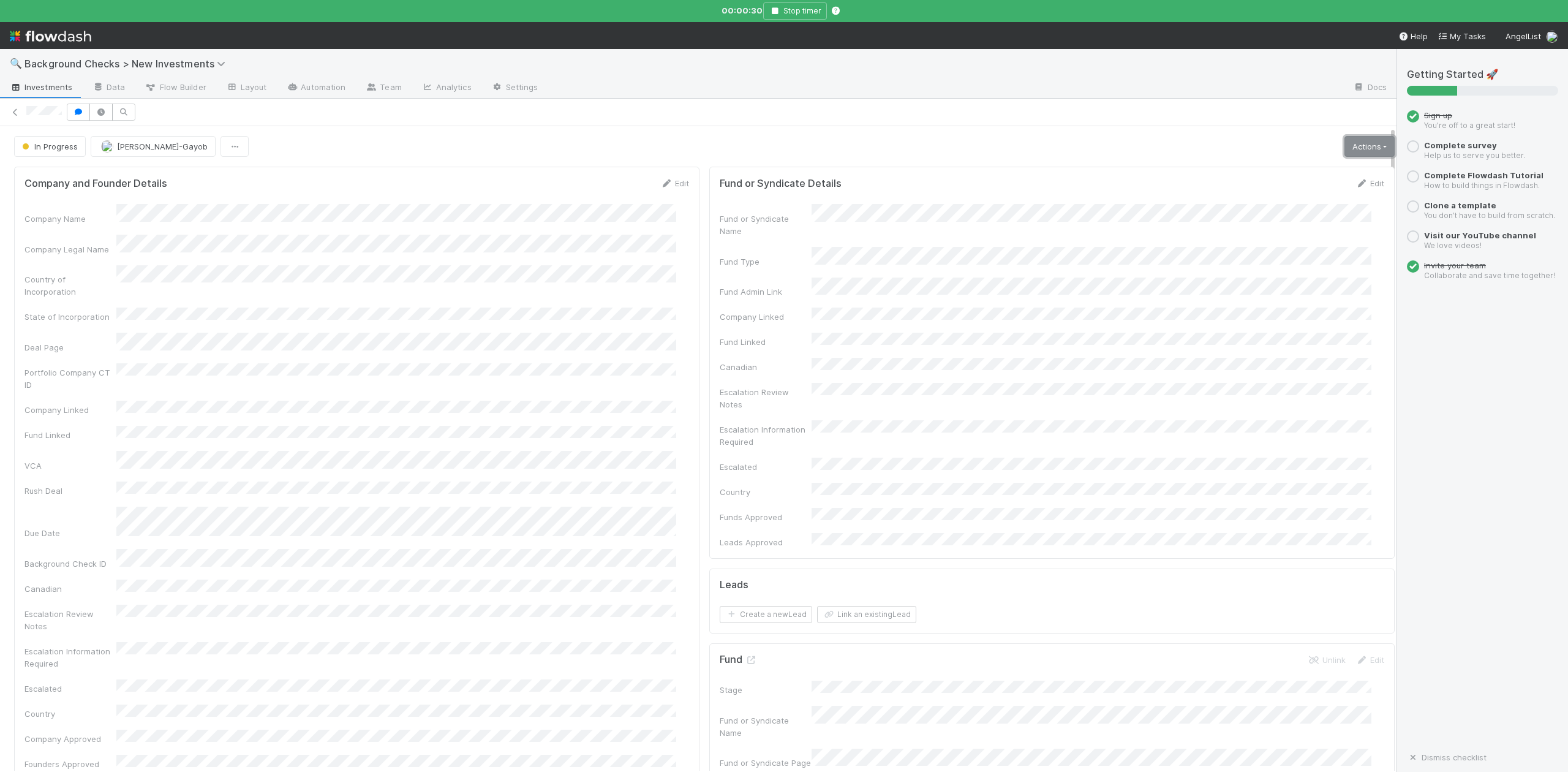
click at [1344, 149] on link "Actions" at bounding box center [1369, 146] width 50 height 21
click at [1267, 179] on button "Finish" at bounding box center [1327, 172] width 136 height 17
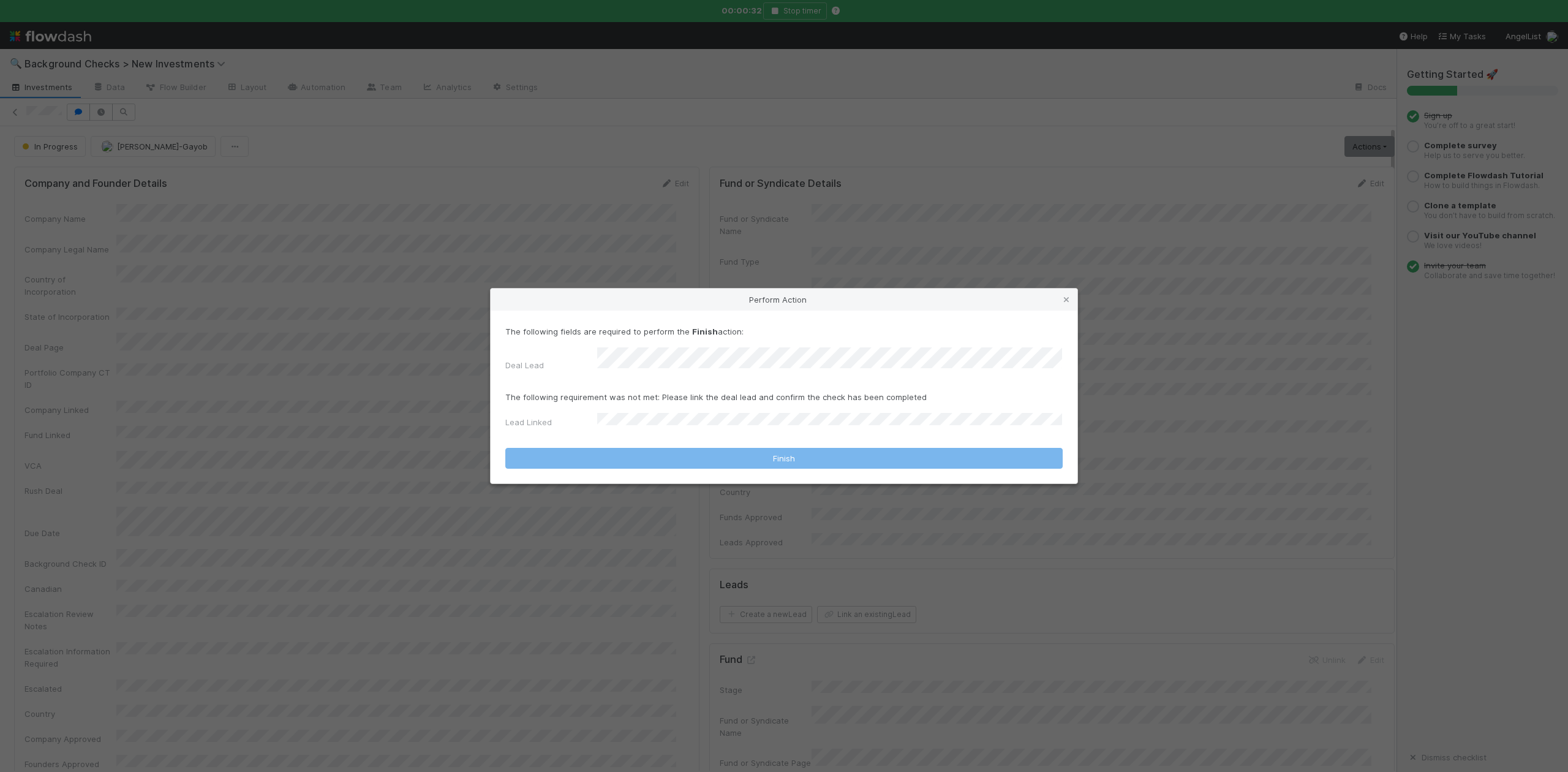
click at [592, 363] on div "Deal Lead" at bounding box center [551, 367] width 92 height 17
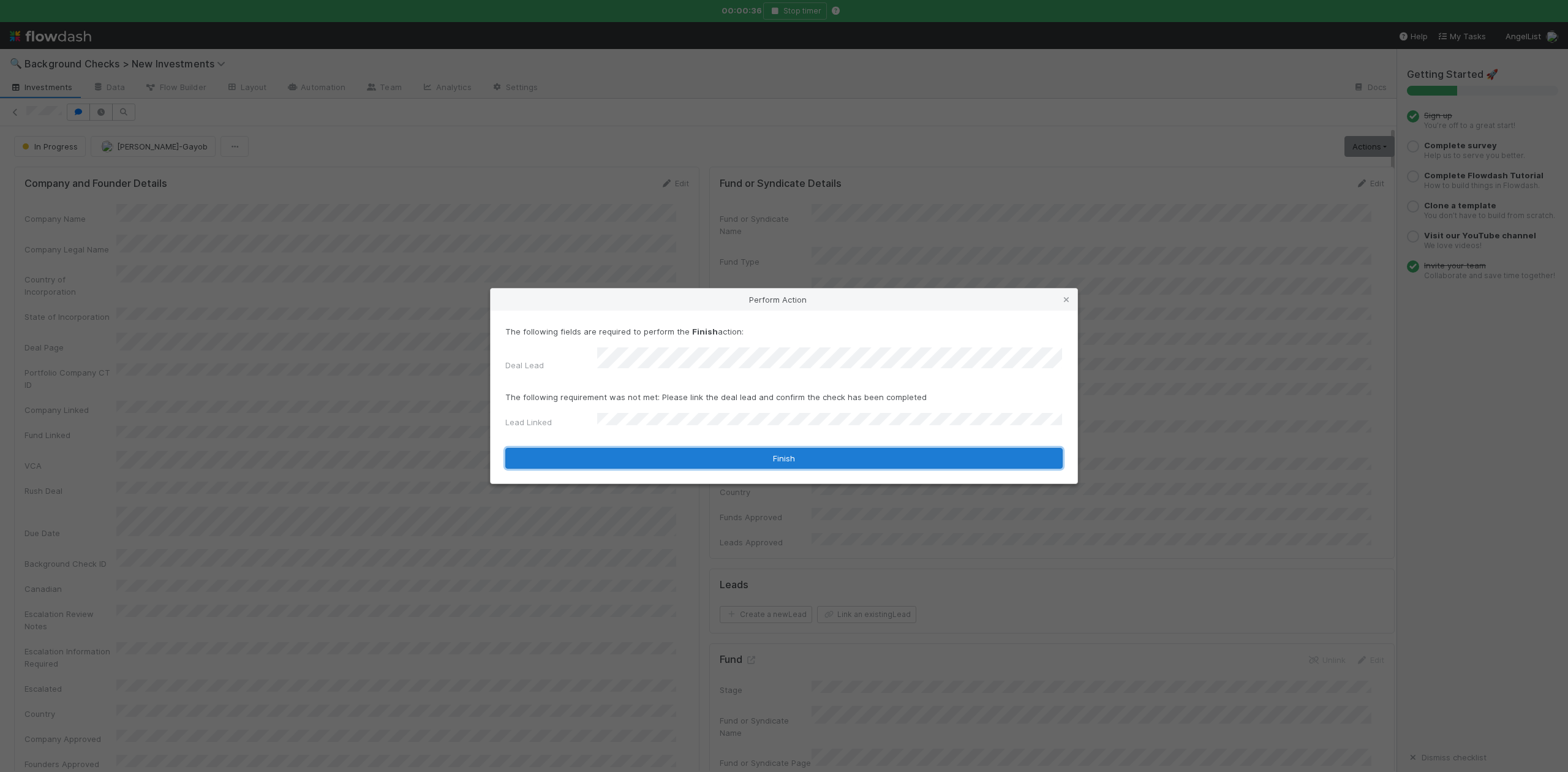
click at [668, 447] on button "Finish" at bounding box center [784, 457] width 558 height 21
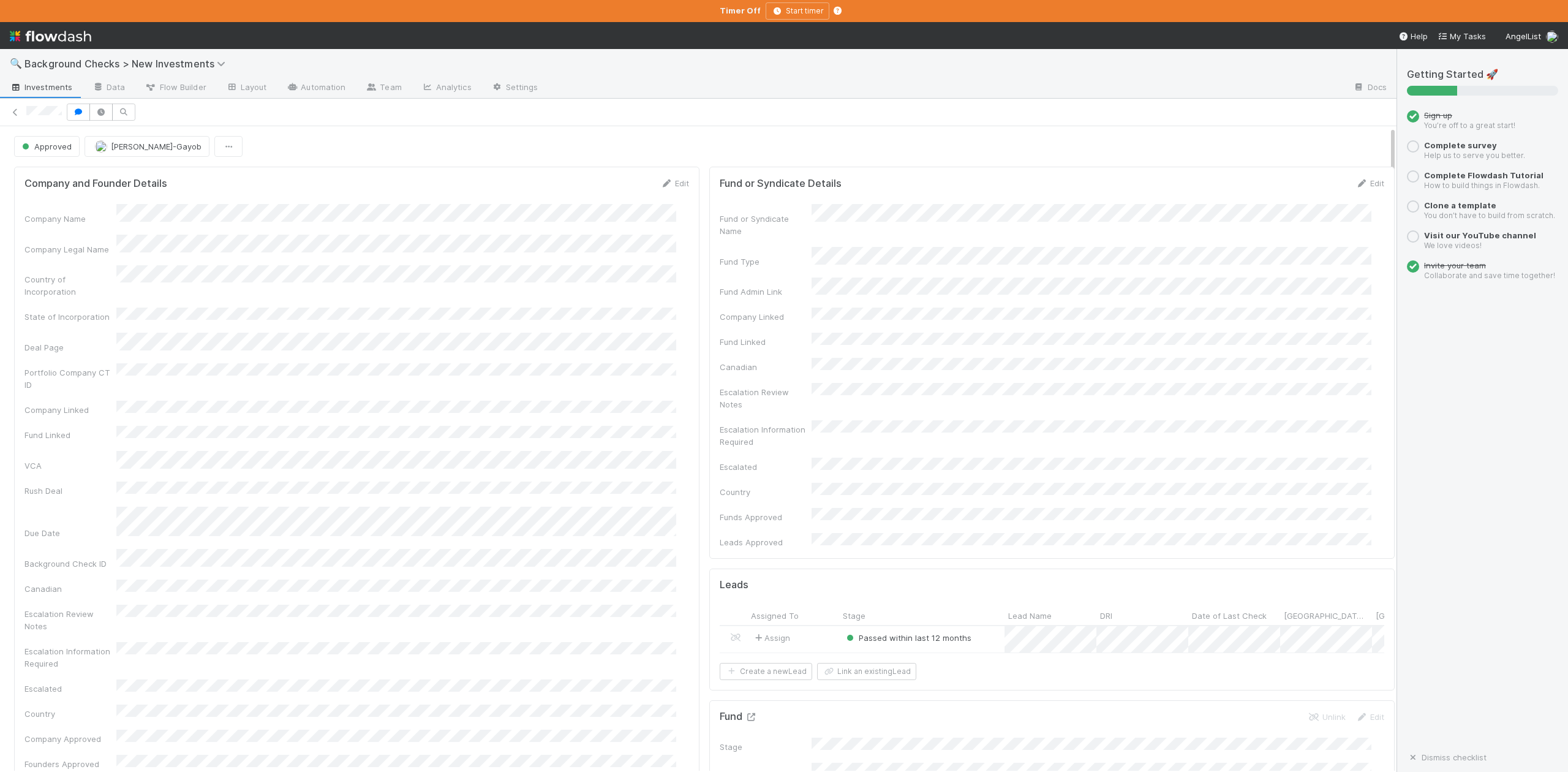
click at [745, 713] on icon at bounding box center [750, 717] width 12 height 8
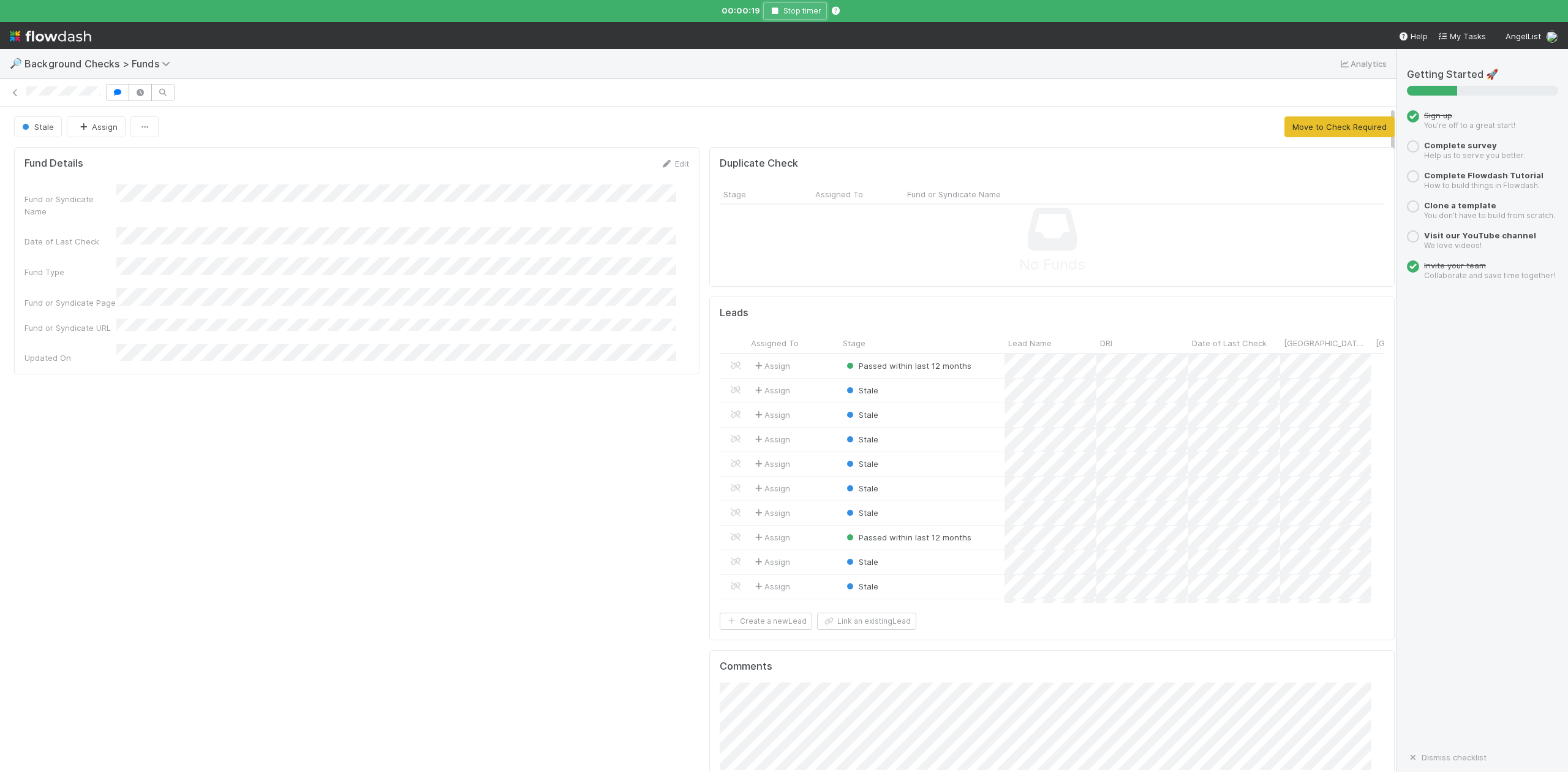
click at [773, 8] on icon "button" at bounding box center [774, 11] width 12 height 7
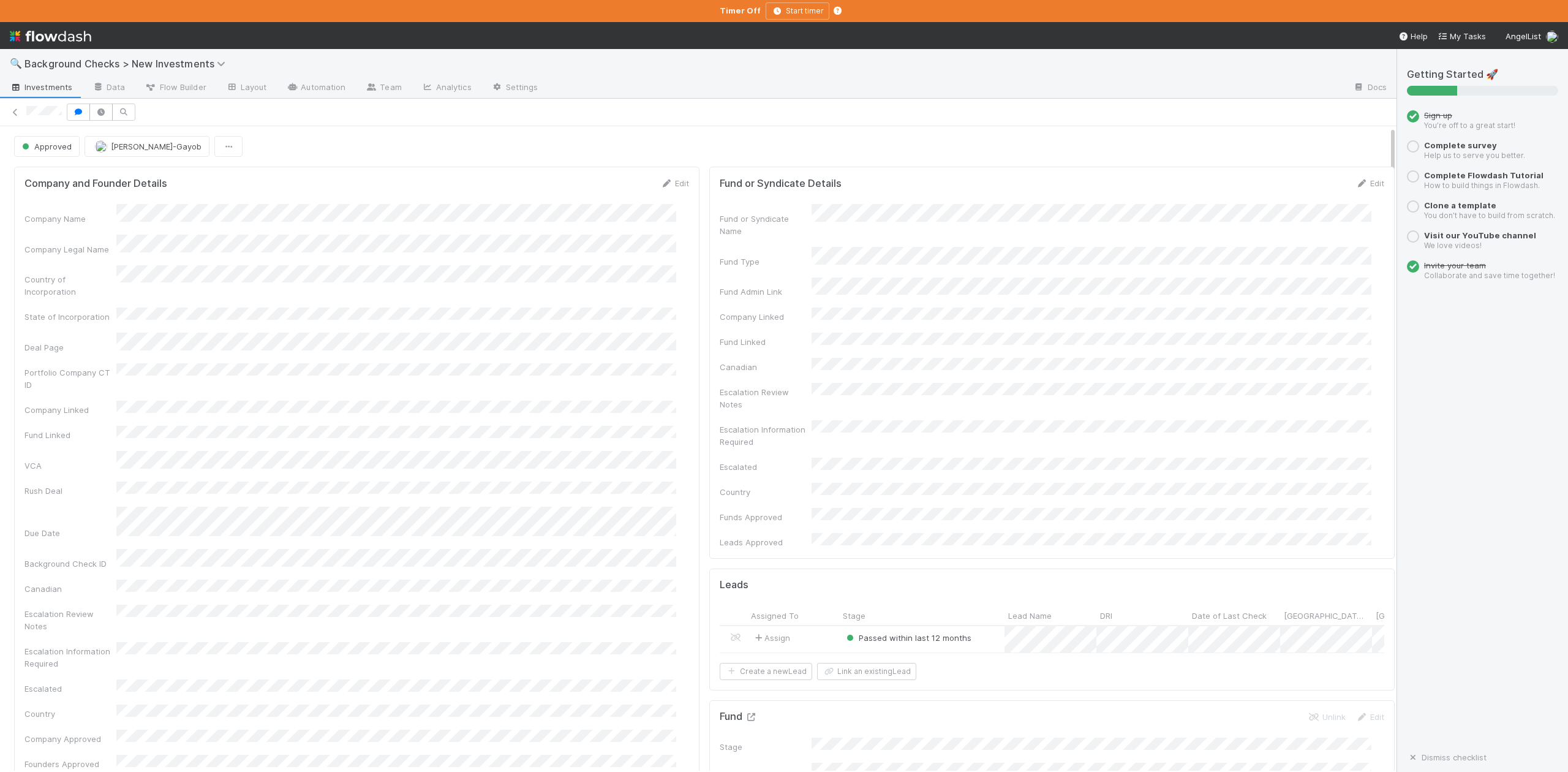
click at [746, 713] on icon at bounding box center [750, 717] width 12 height 8
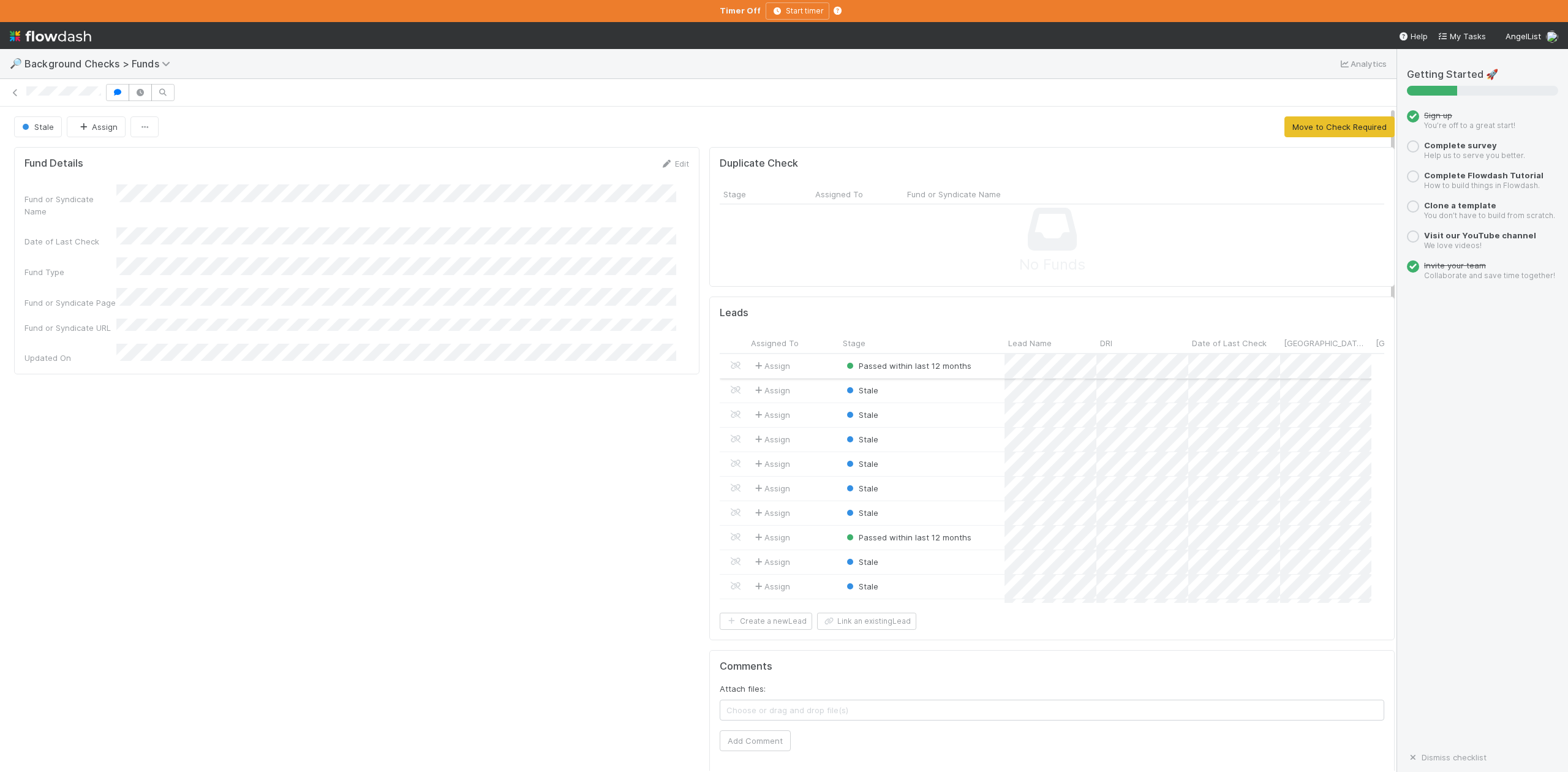
click at [953, 377] on div "Passed within last 12 months" at bounding box center [922, 366] width 166 height 24
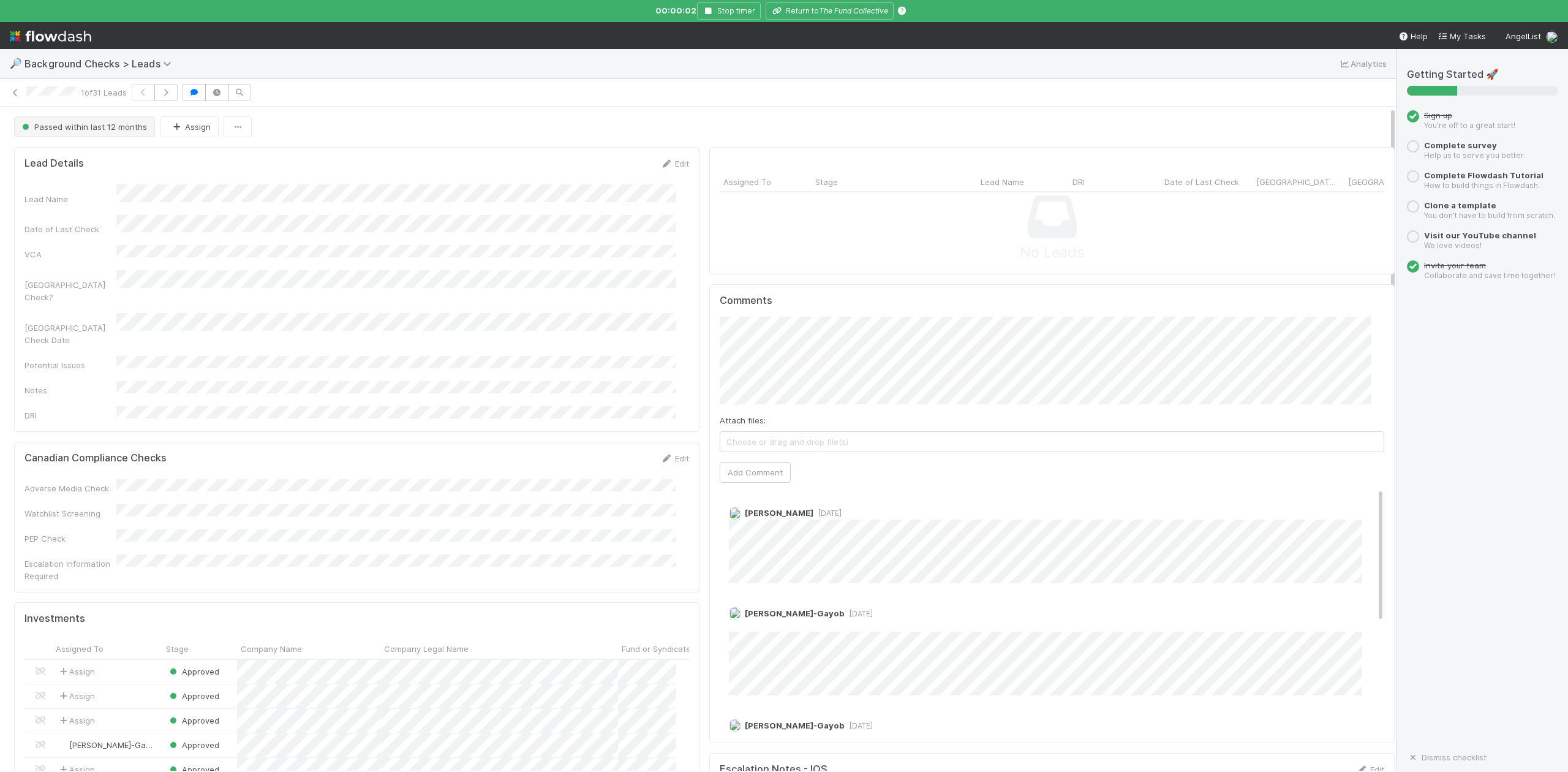
scroll to position [236, 640]
click at [168, 93] on icon "button" at bounding box center [166, 93] width 12 height 7
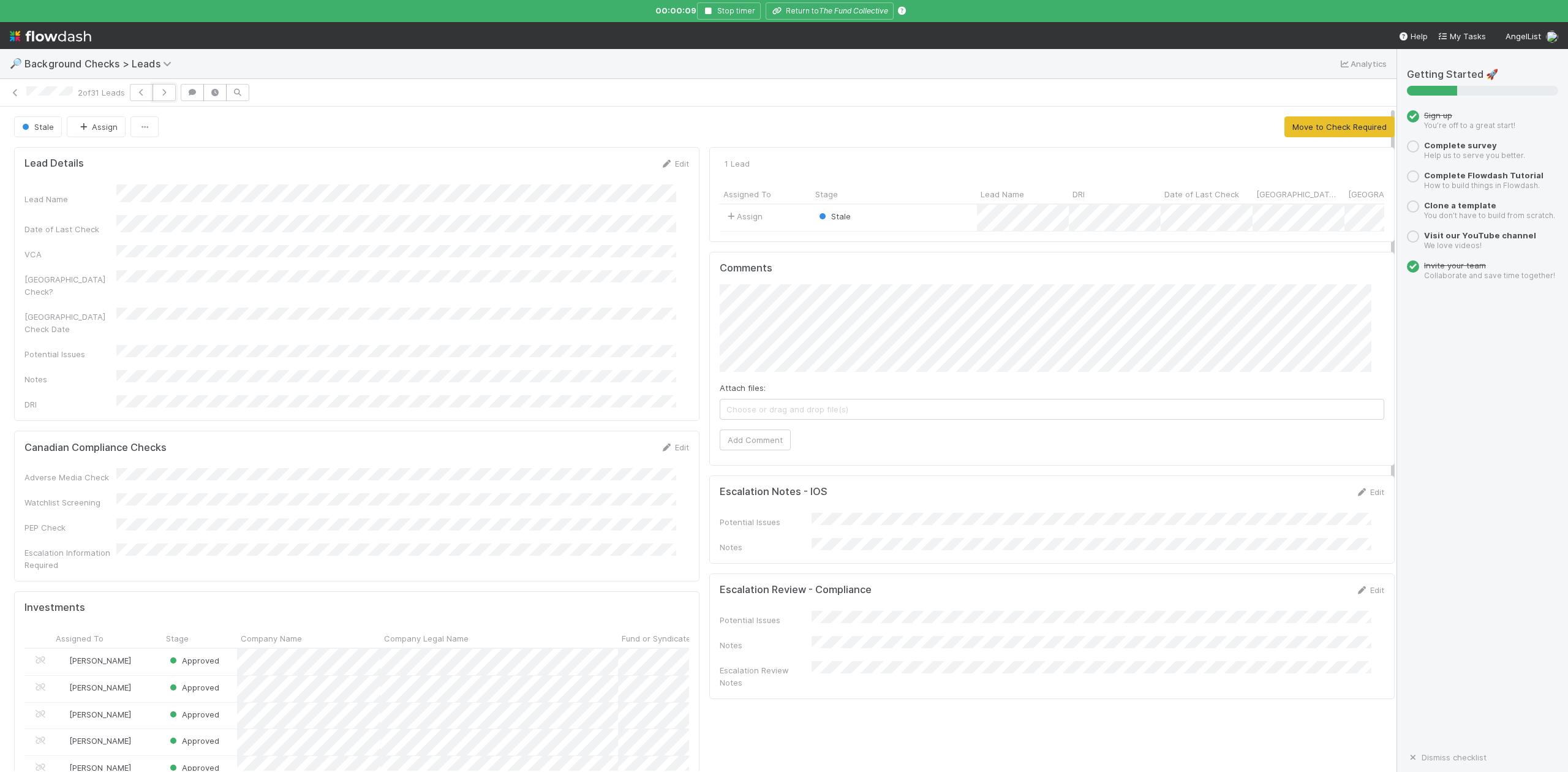
click at [168, 93] on icon "button" at bounding box center [164, 93] width 12 height 7
click at [168, 93] on icon "button" at bounding box center [161, 93] width 12 height 7
click at [168, 93] on icon "button" at bounding box center [164, 93] width 12 height 7
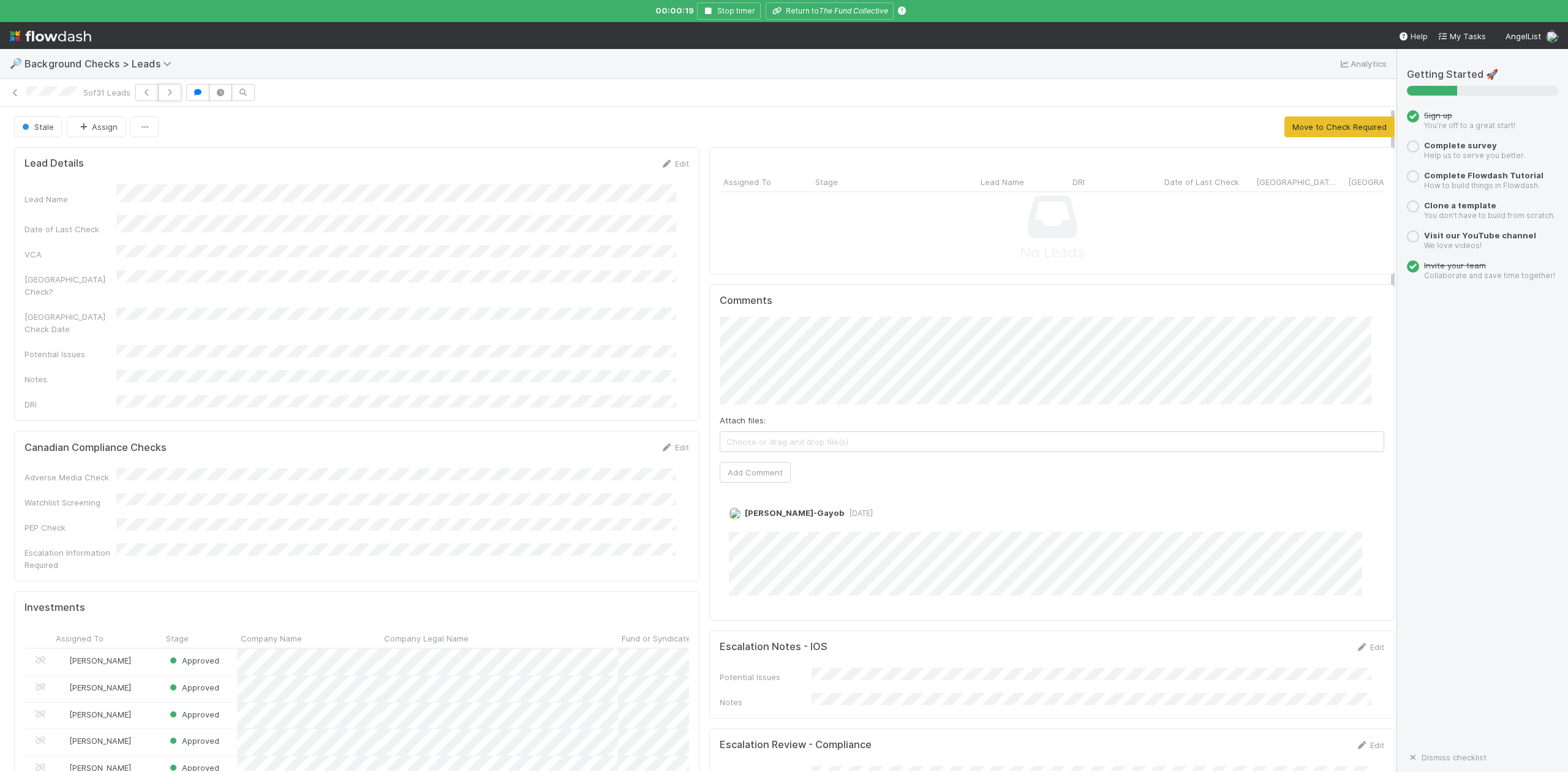
click at [168, 93] on icon "button" at bounding box center [169, 93] width 12 height 7
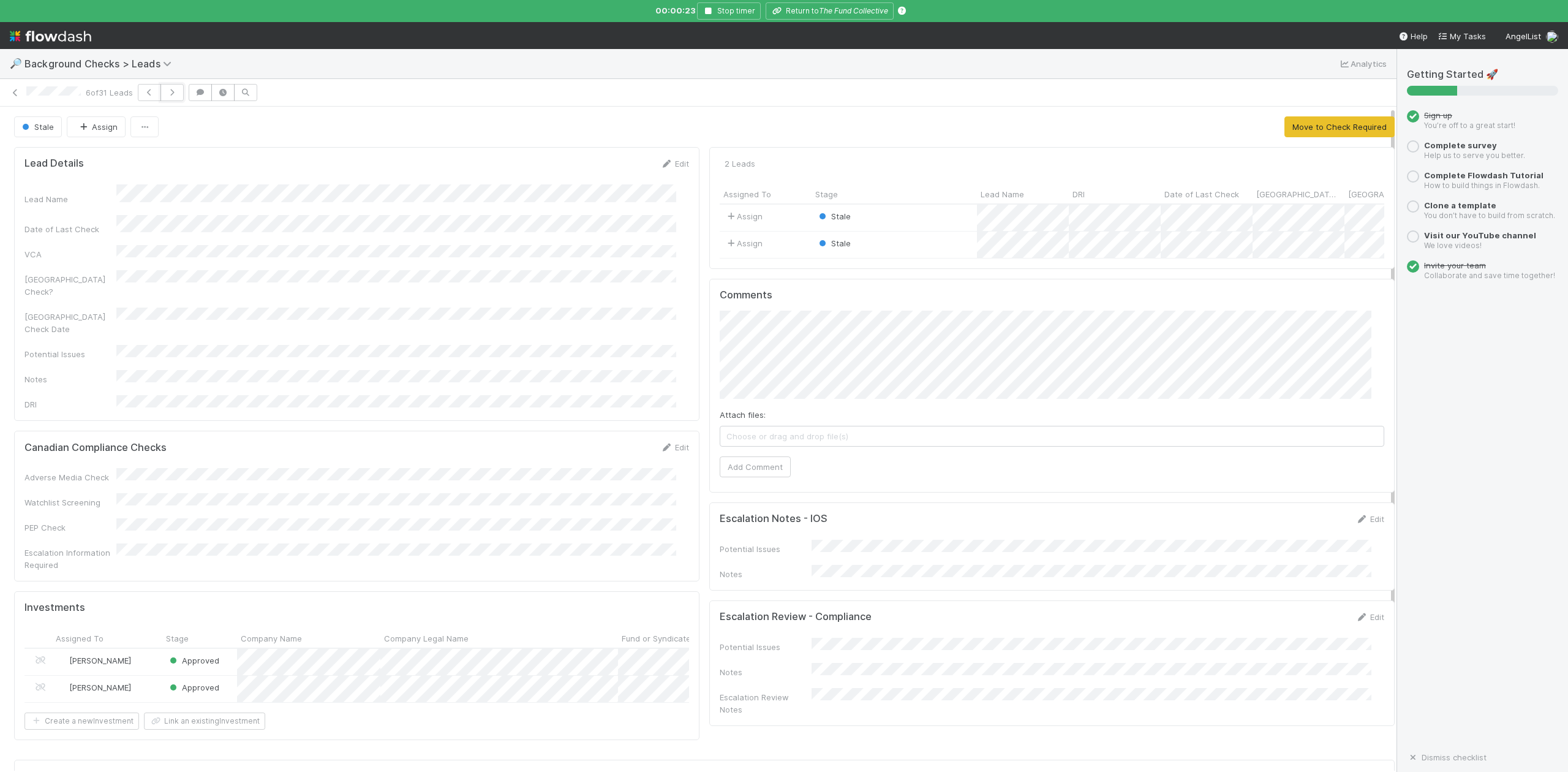
click at [168, 93] on button "button" at bounding box center [172, 92] width 24 height 17
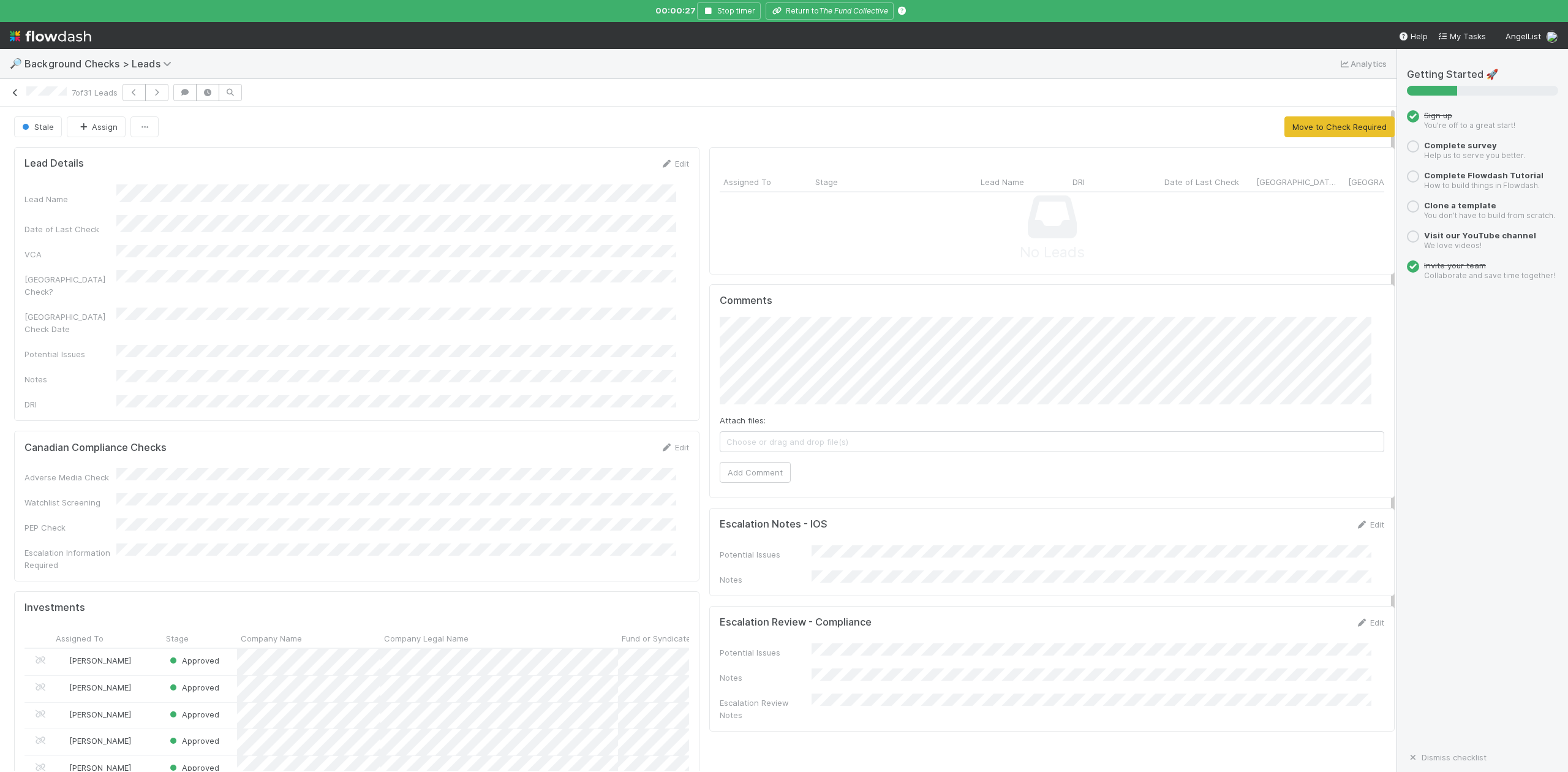
click at [15, 89] on icon at bounding box center [15, 93] width 12 height 8
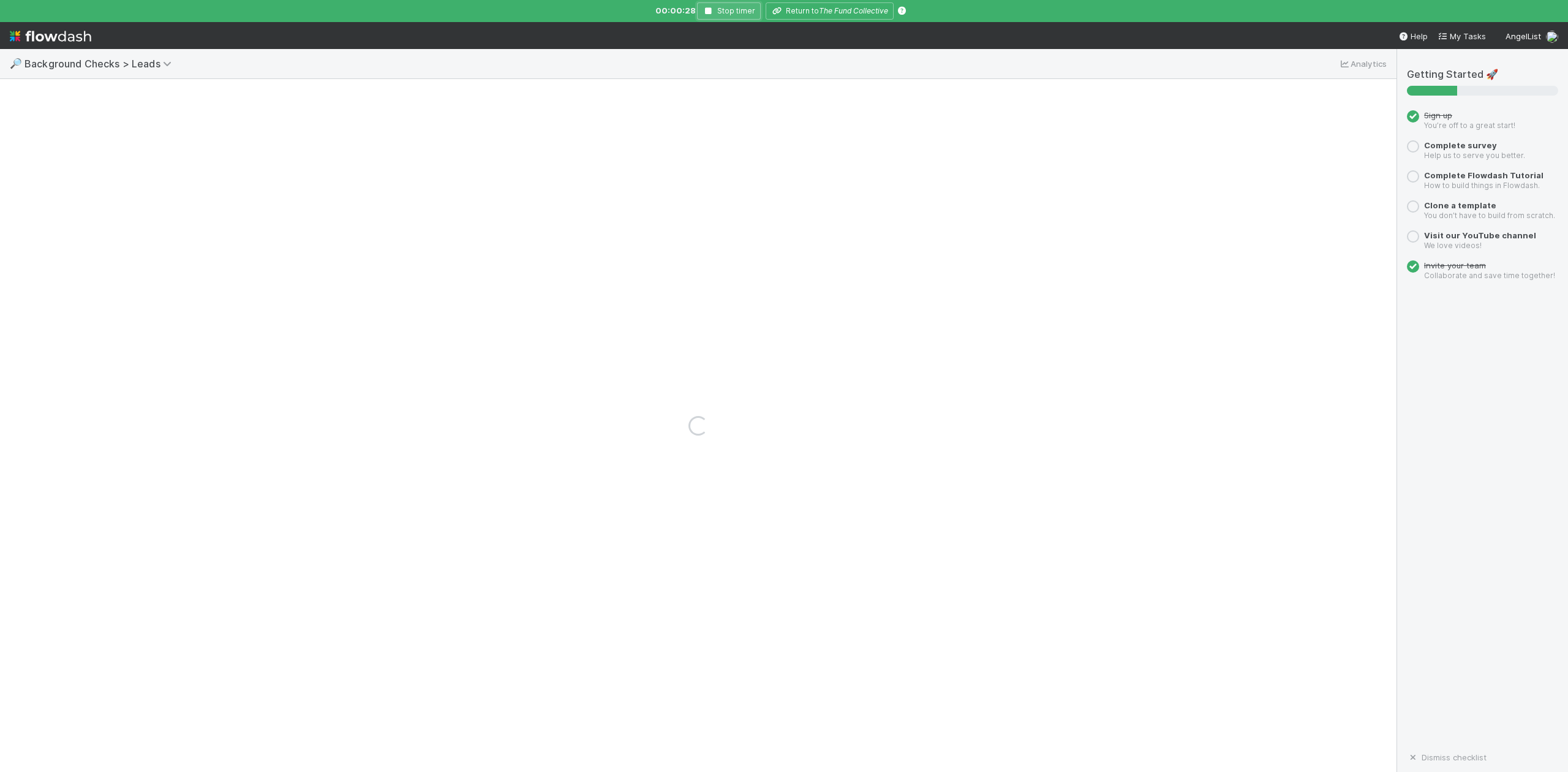
click at [707, 10] on icon "button" at bounding box center [709, 11] width 12 height 7
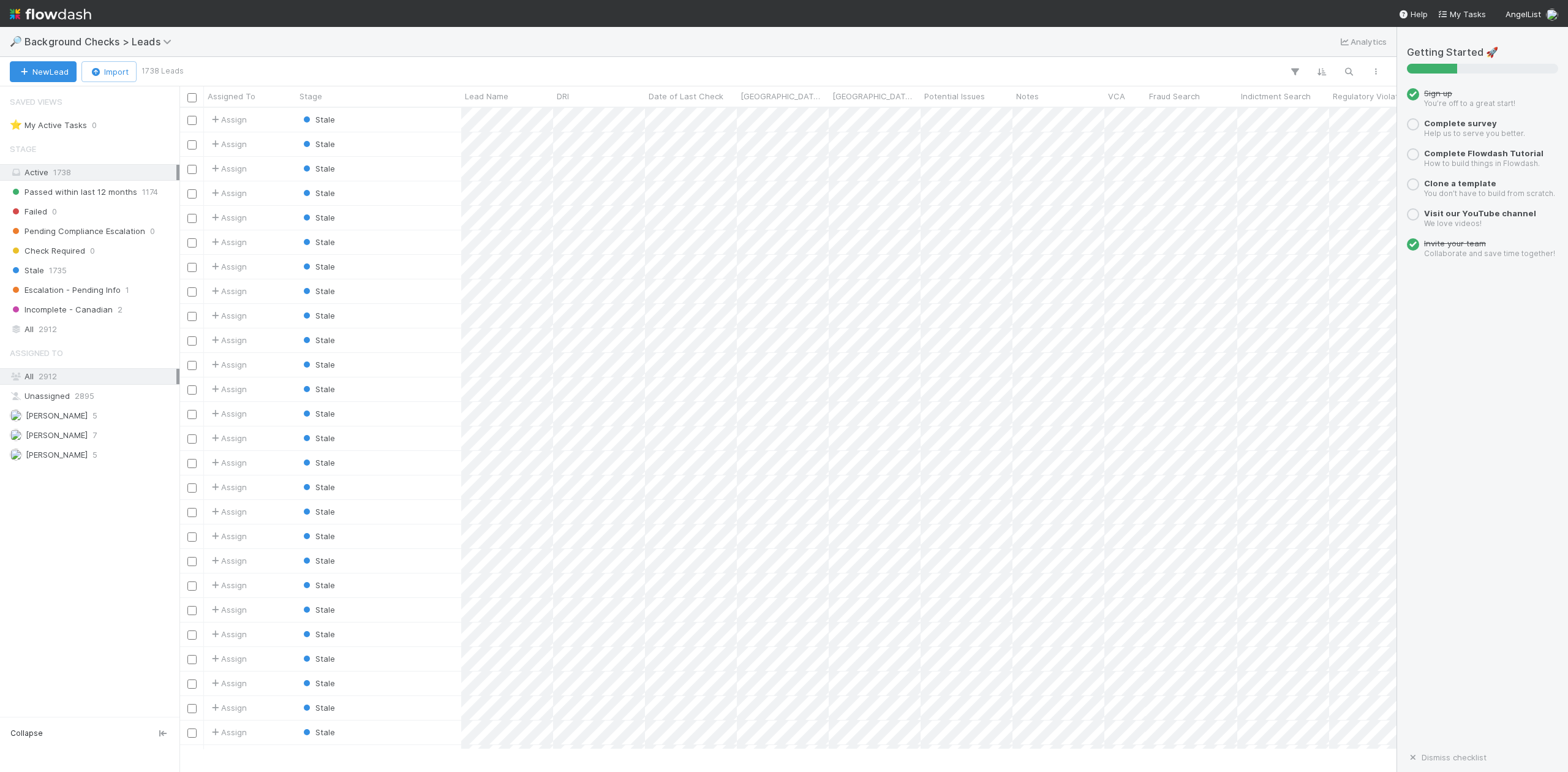
scroll to position [628, 1206]
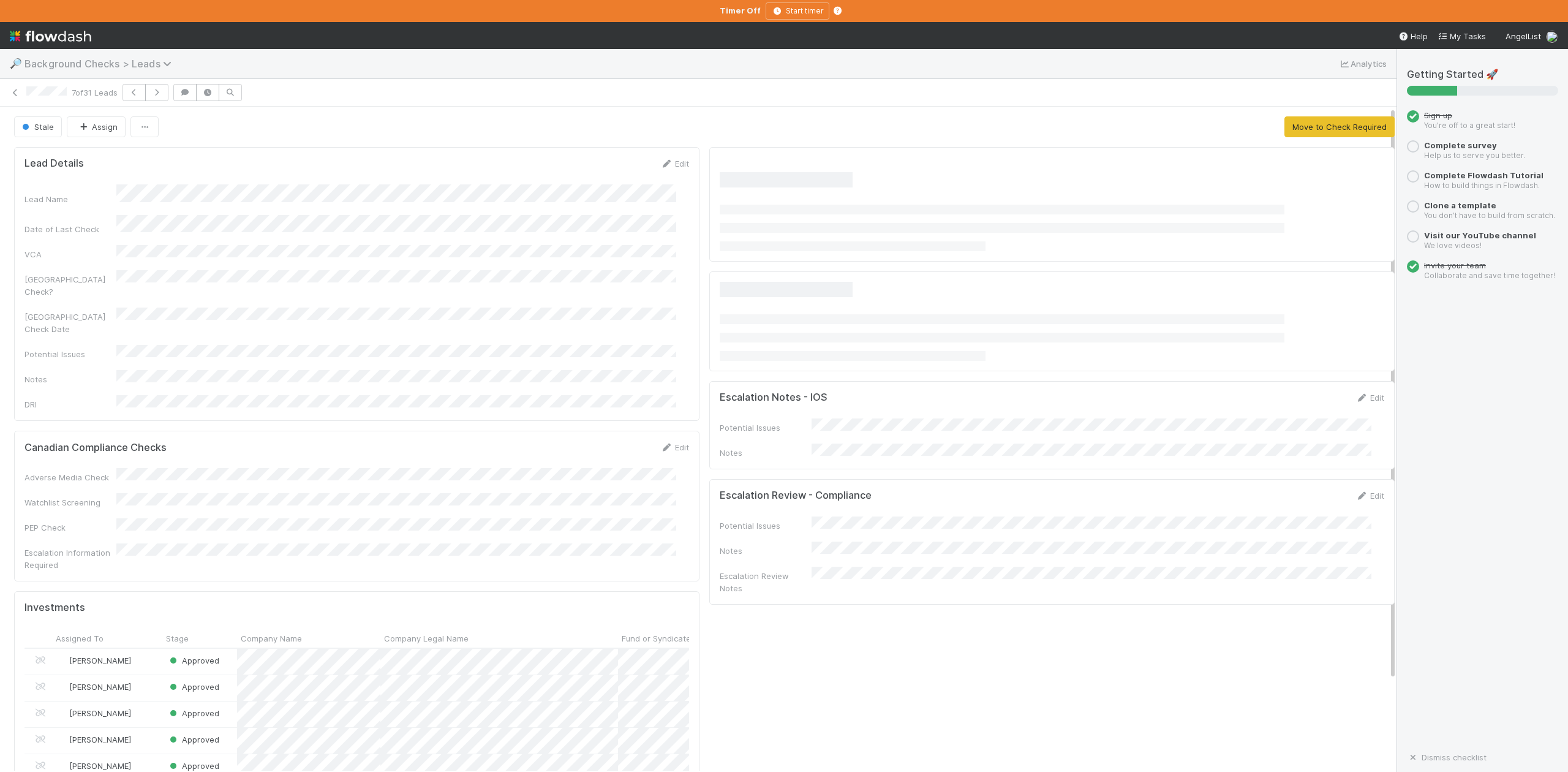
click at [166, 64] on icon at bounding box center [168, 64] width 12 height 10
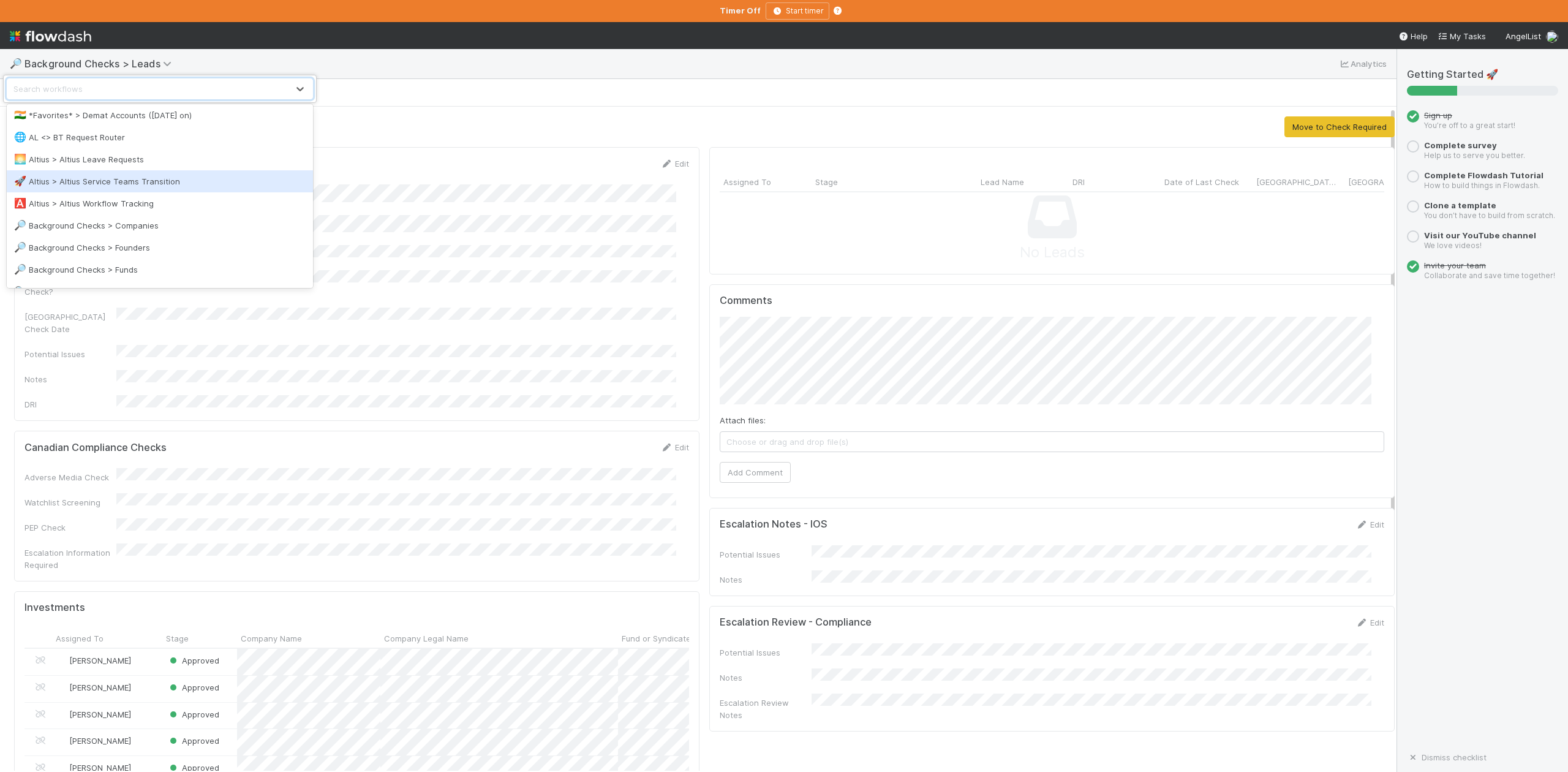
scroll to position [82, 0]
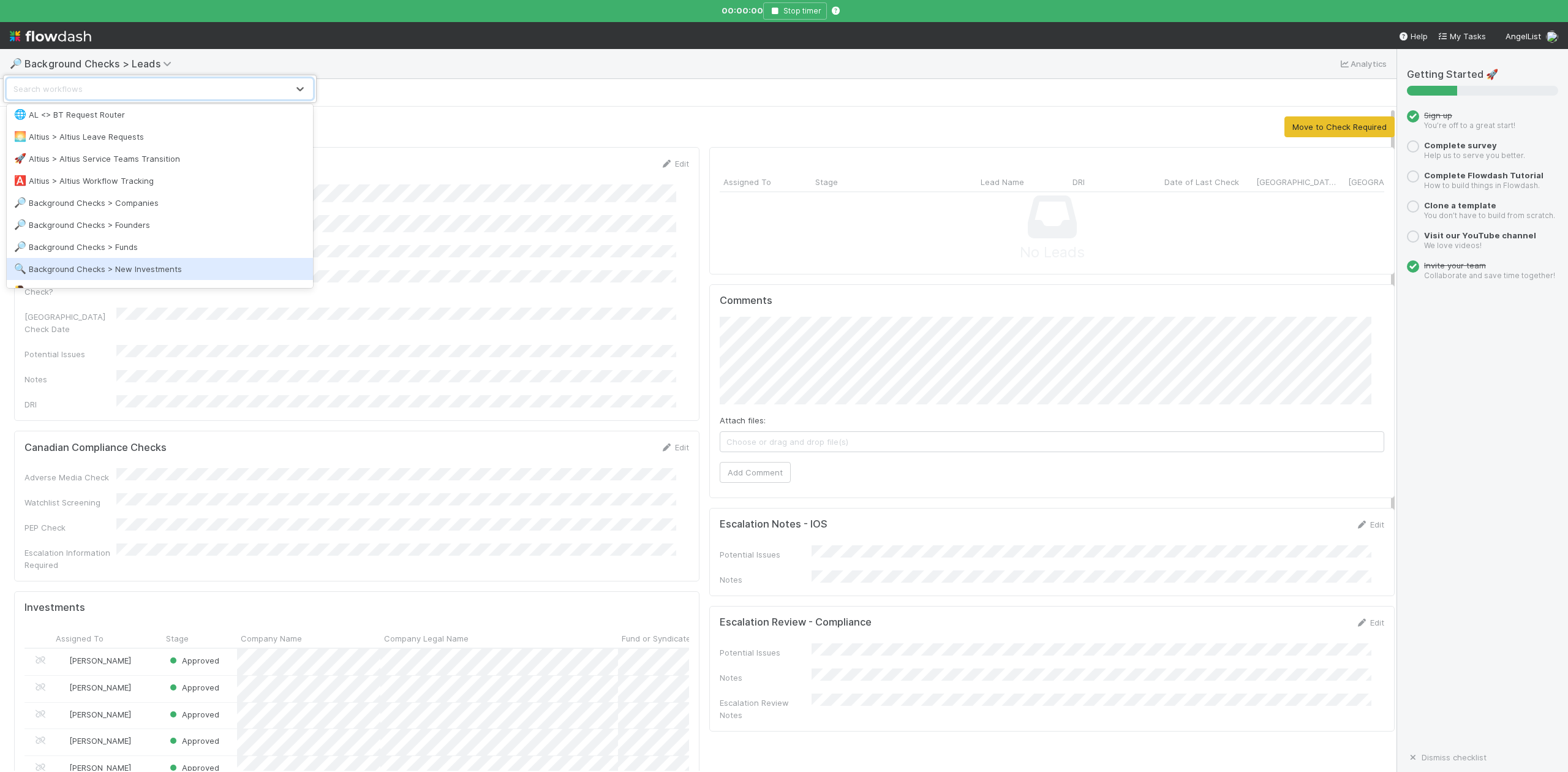
click at [169, 264] on div "🔍 Background Checks > New Investments" at bounding box center [159, 268] width 292 height 12
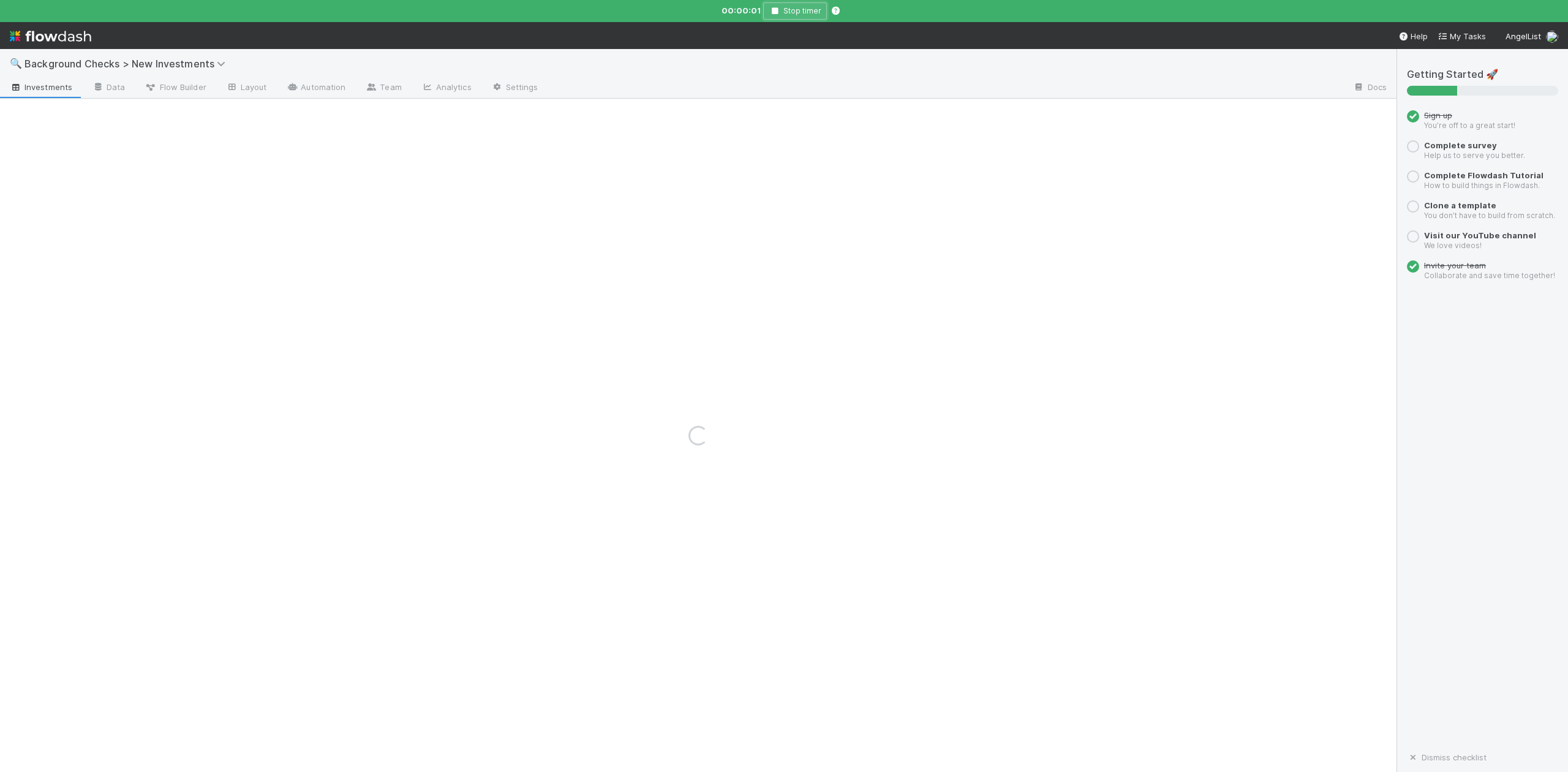
click at [779, 10] on icon "button" at bounding box center [774, 11] width 12 height 7
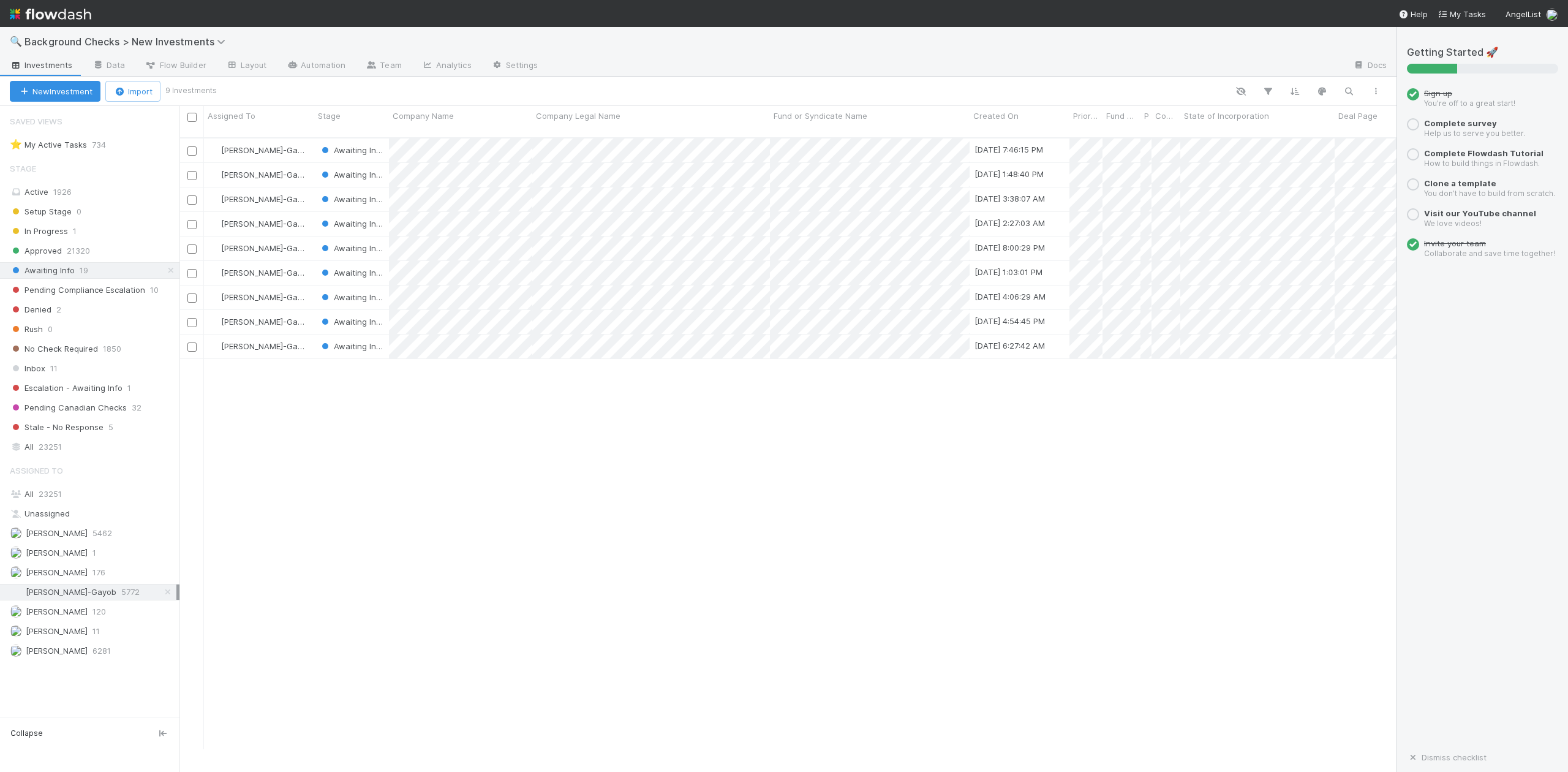
scroll to position [608, 1206]
click at [481, 436] on div at bounding box center [784, 386] width 1568 height 772
drag, startPoint x: 571, startPoint y: 641, endPoint x: 539, endPoint y: 573, distance: 75.2
click at [562, 633] on div at bounding box center [784, 386] width 1568 height 772
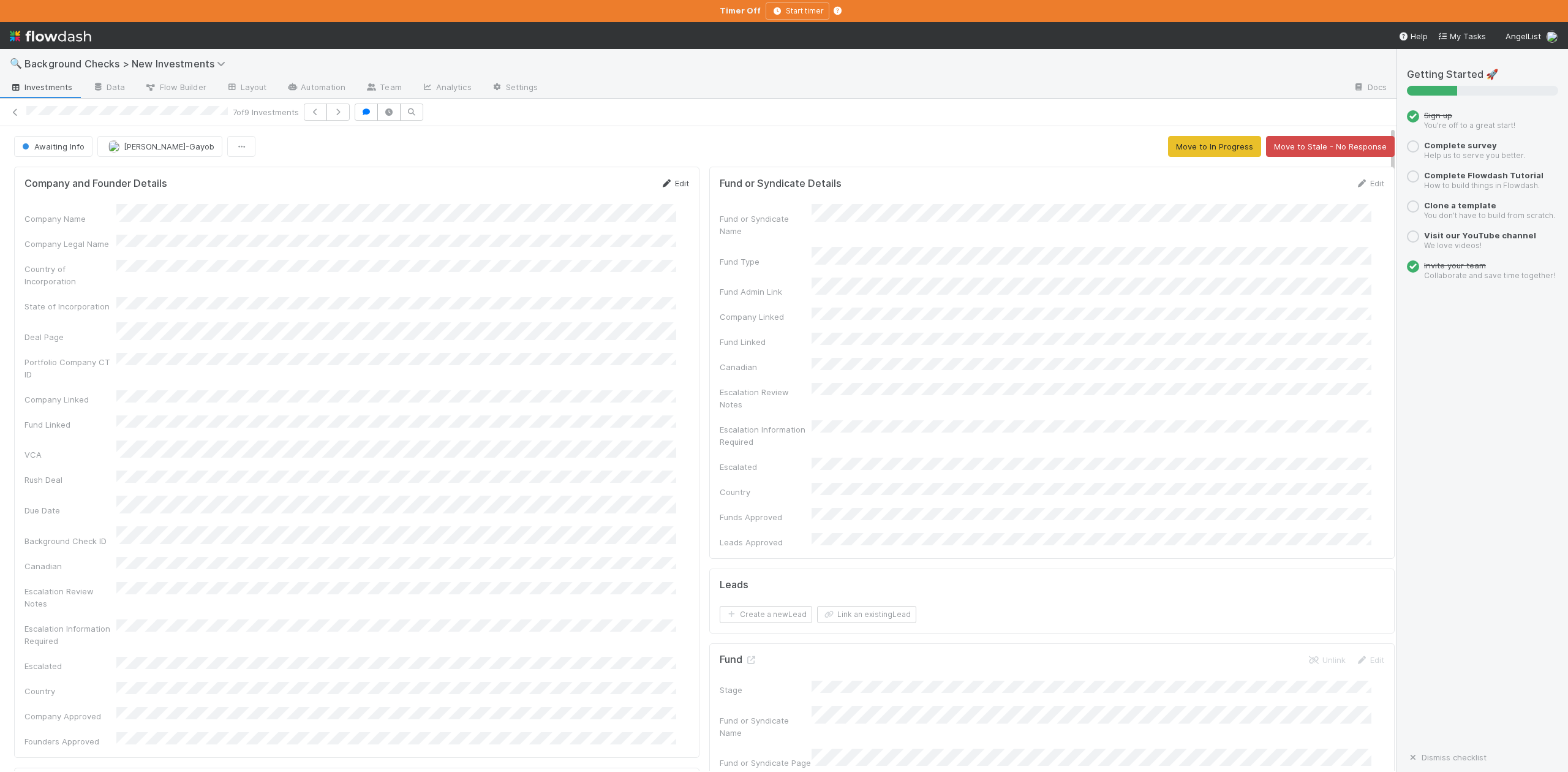
click at [669, 184] on link "Edit" at bounding box center [675, 183] width 29 height 10
click at [611, 187] on button "Save" at bounding box center [624, 187] width 35 height 21
click at [49, 149] on span "Awaiting Info" at bounding box center [52, 146] width 65 height 10
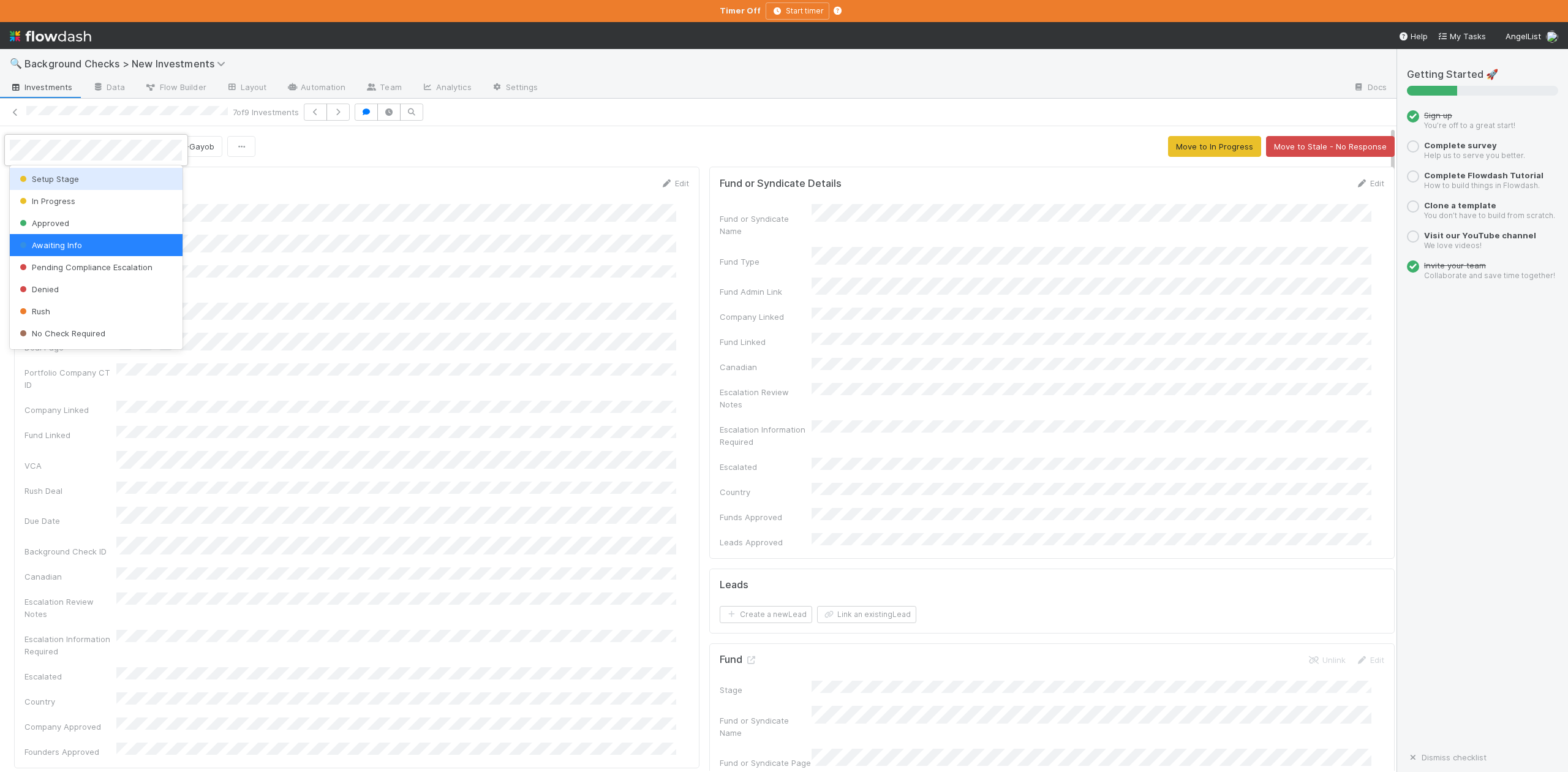
click at [60, 179] on span "Setup Stage" at bounding box center [48, 178] width 62 height 10
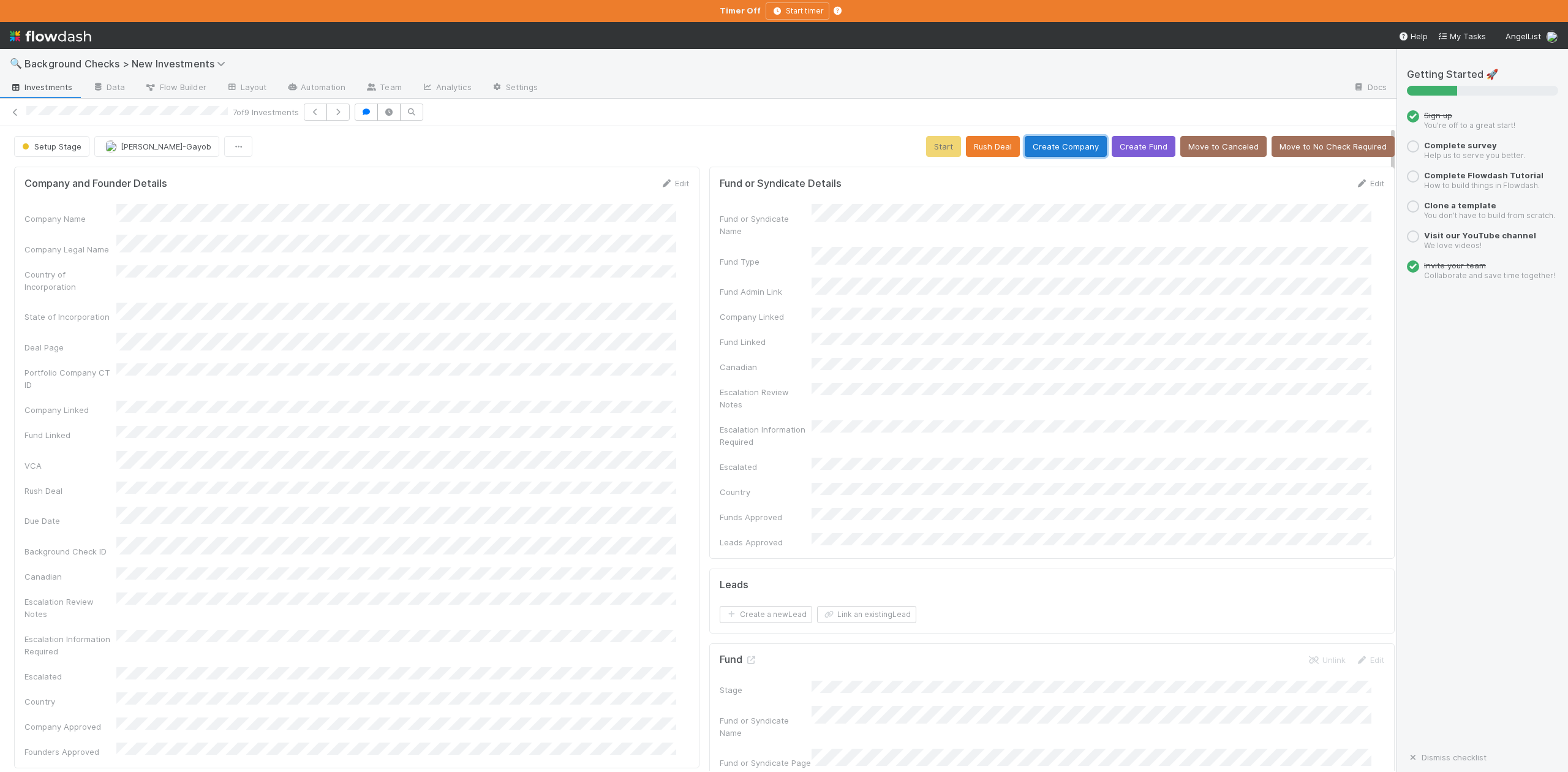
click at [1040, 145] on button "Create Company" at bounding box center [1066, 146] width 82 height 21
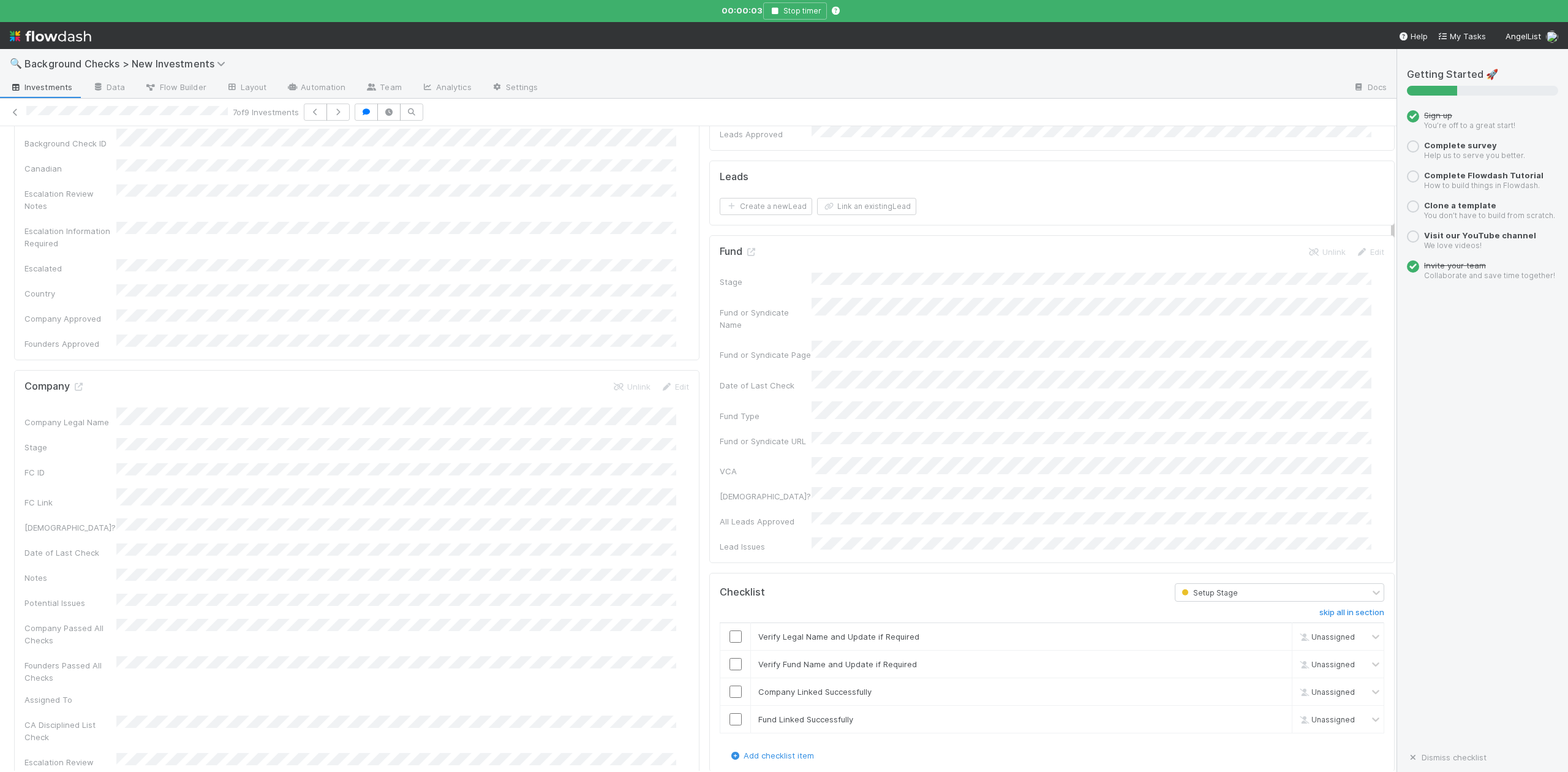
scroll to position [735, 0]
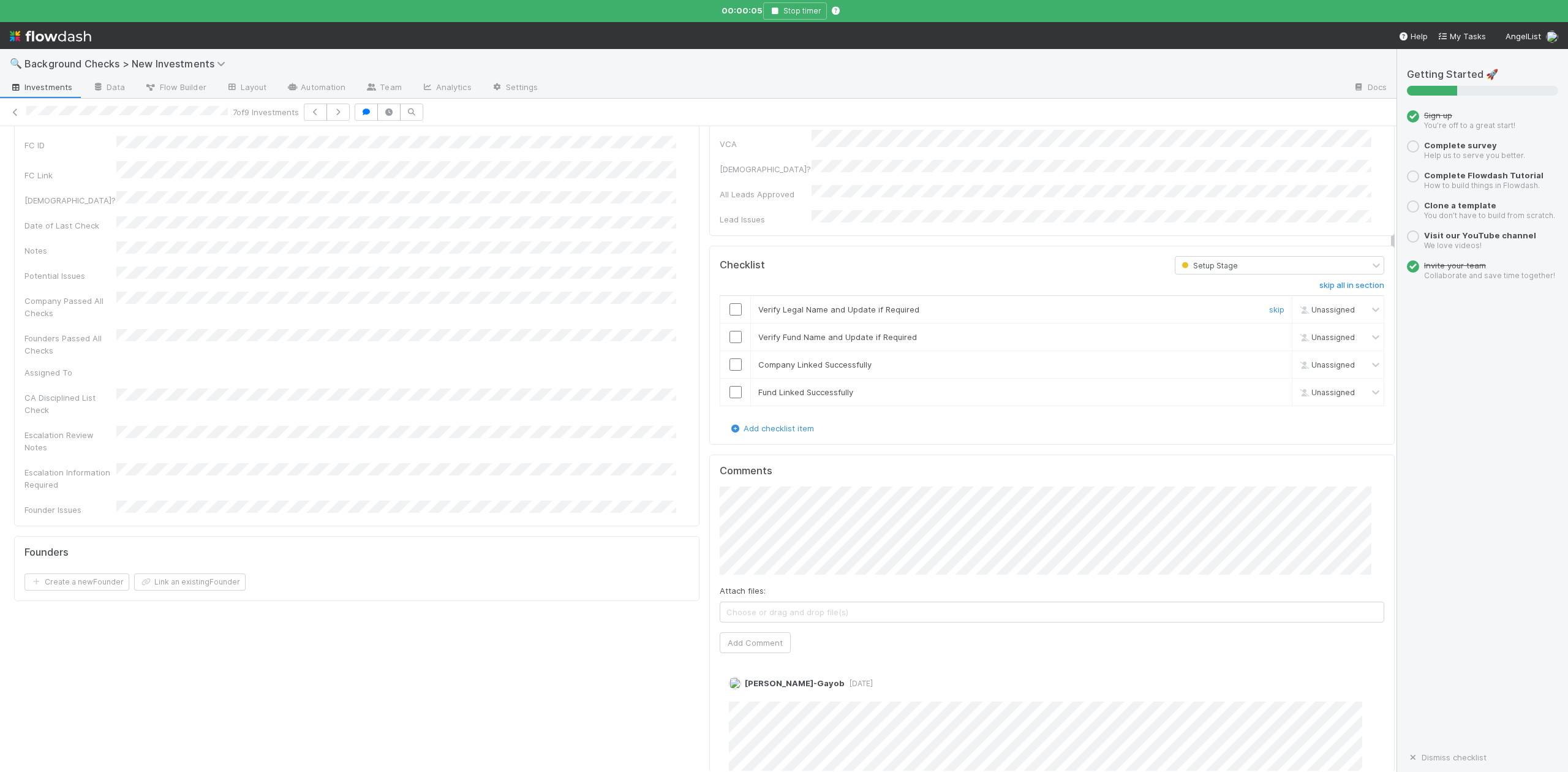
click at [729, 303] on input "checkbox" at bounding box center [735, 308] width 12 height 12
click at [729, 331] on input "checkbox" at bounding box center [735, 336] width 12 height 12
click at [729, 358] on input "checkbox" at bounding box center [735, 364] width 12 height 12
click at [729, 386] on input "checkbox" at bounding box center [735, 391] width 12 height 12
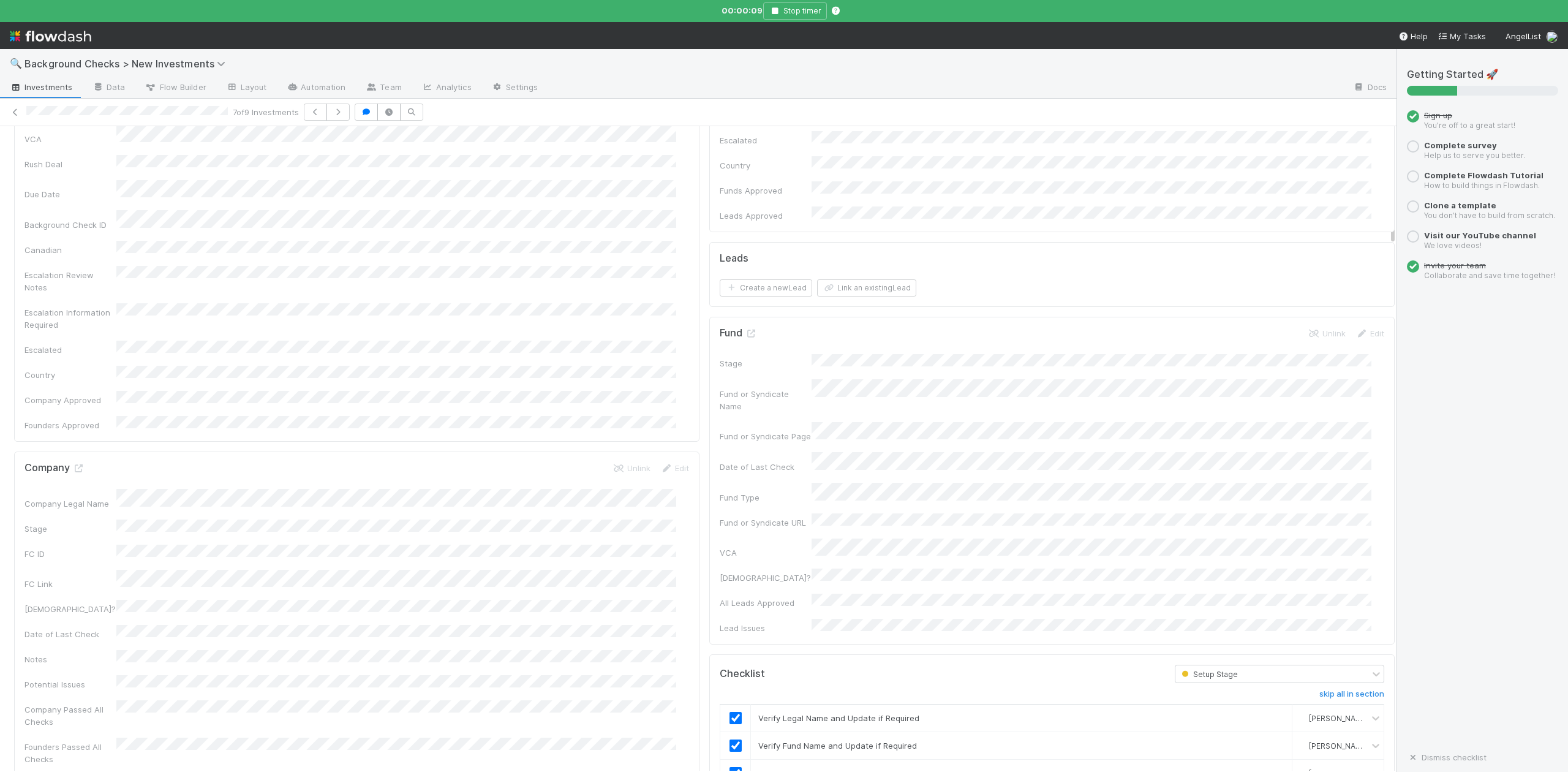
scroll to position [0, 0]
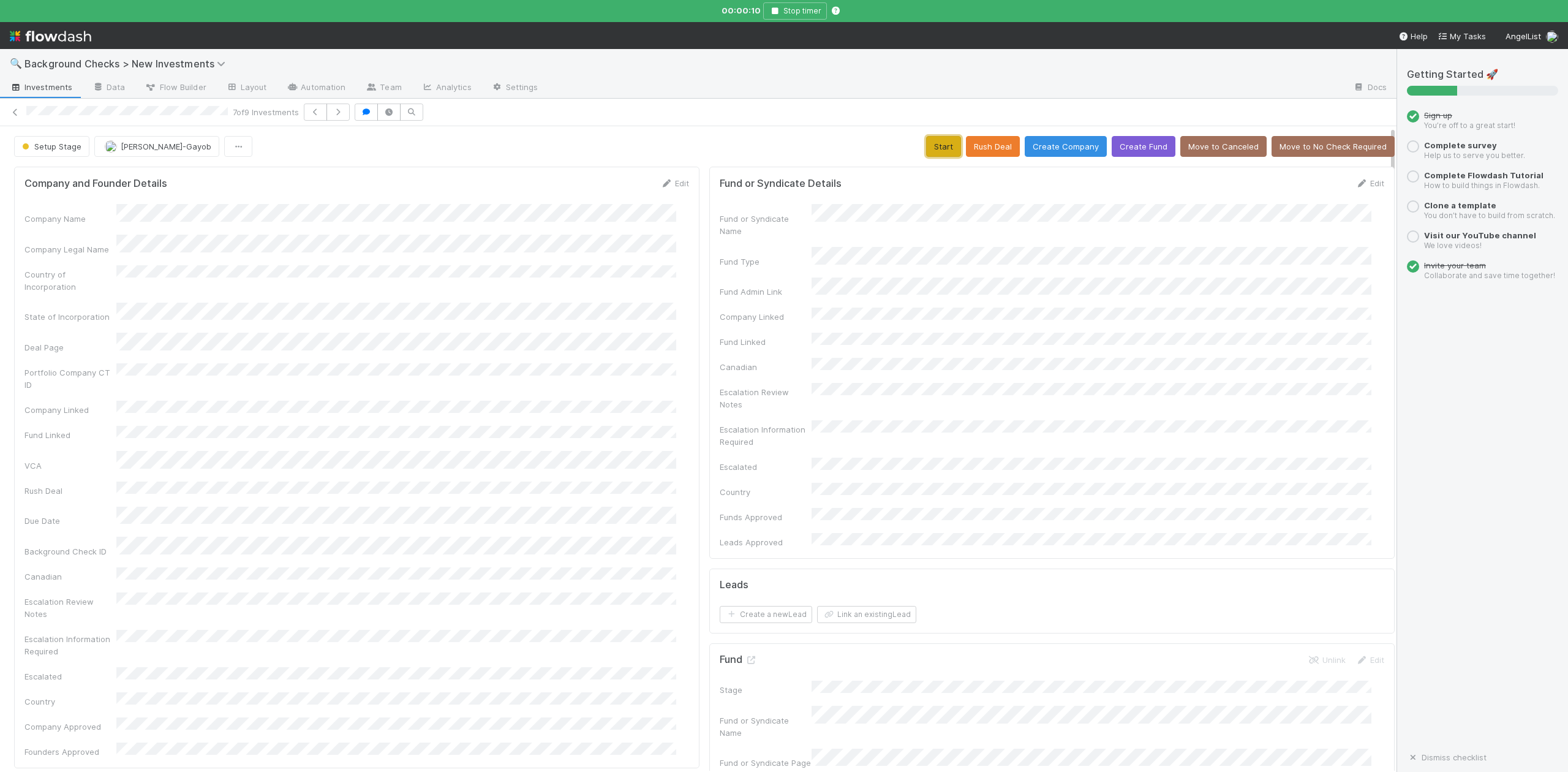
click at [926, 145] on button "Start" at bounding box center [943, 146] width 35 height 21
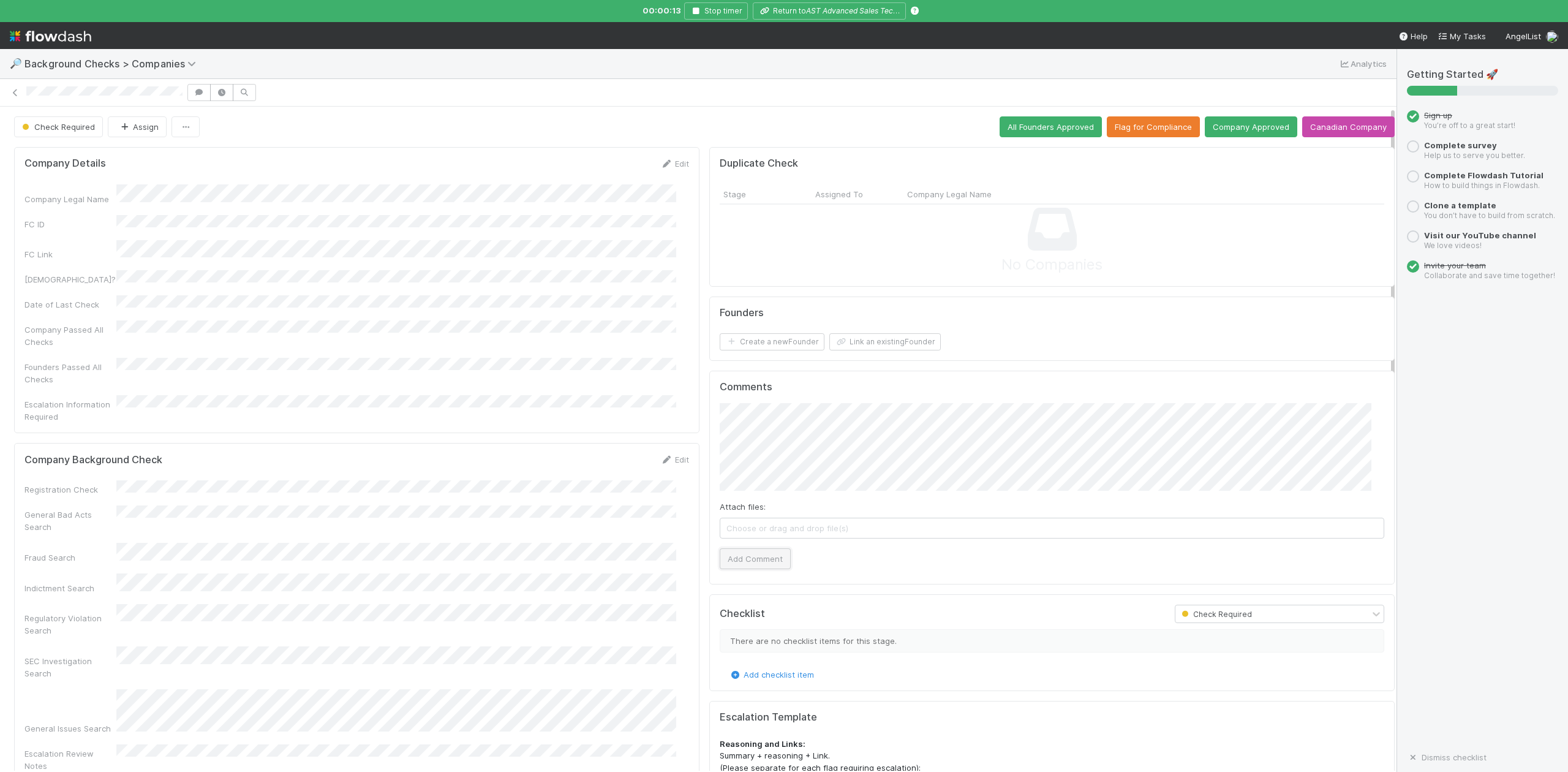
click at [756, 560] on button "Add Comment" at bounding box center [755, 558] width 71 height 21
click at [668, 453] on div "Edit" at bounding box center [675, 458] width 29 height 12
click at [665, 455] on link "Edit" at bounding box center [675, 459] width 29 height 10
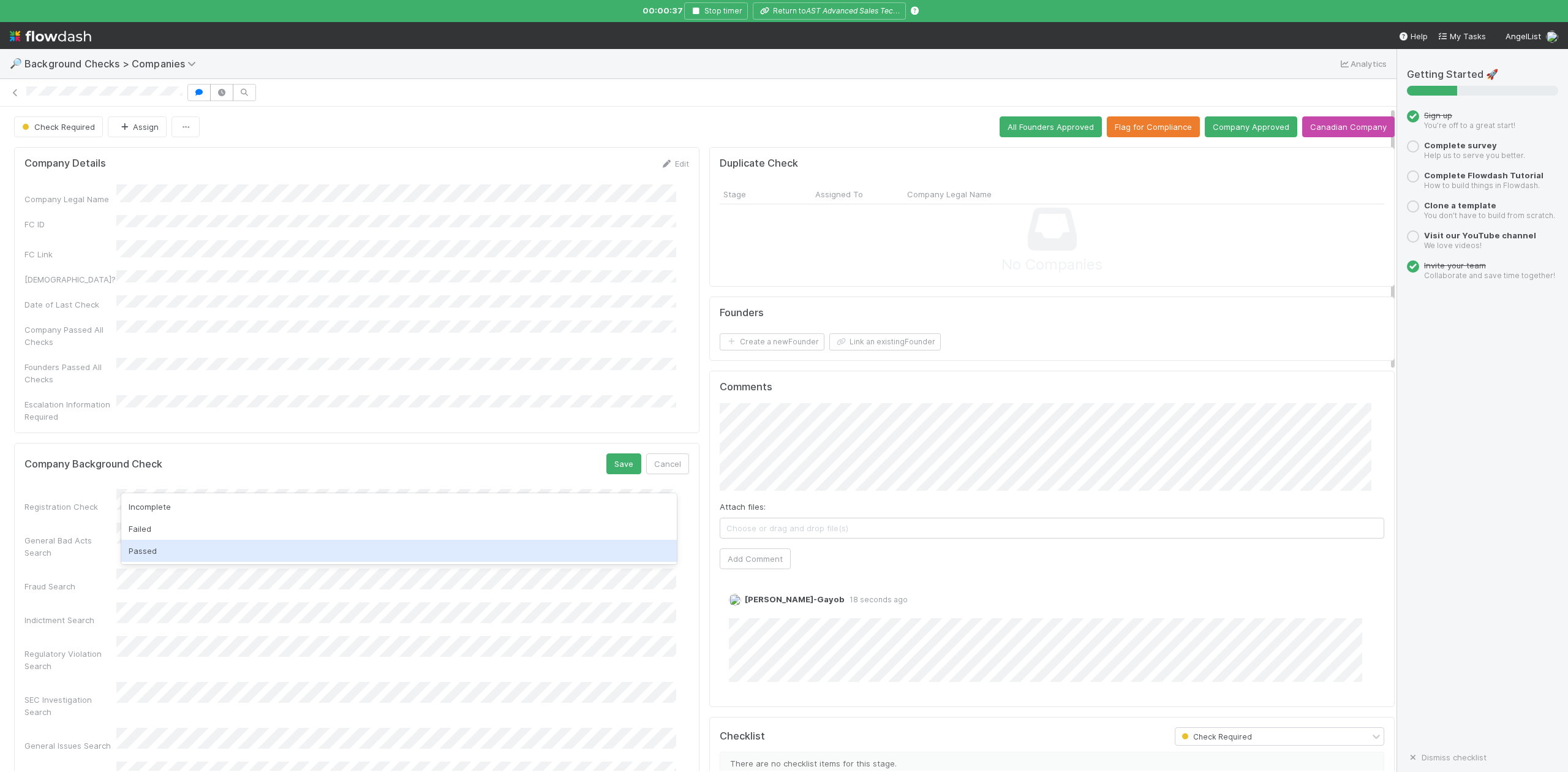
click at [192, 545] on div "Passed" at bounding box center [398, 550] width 555 height 22
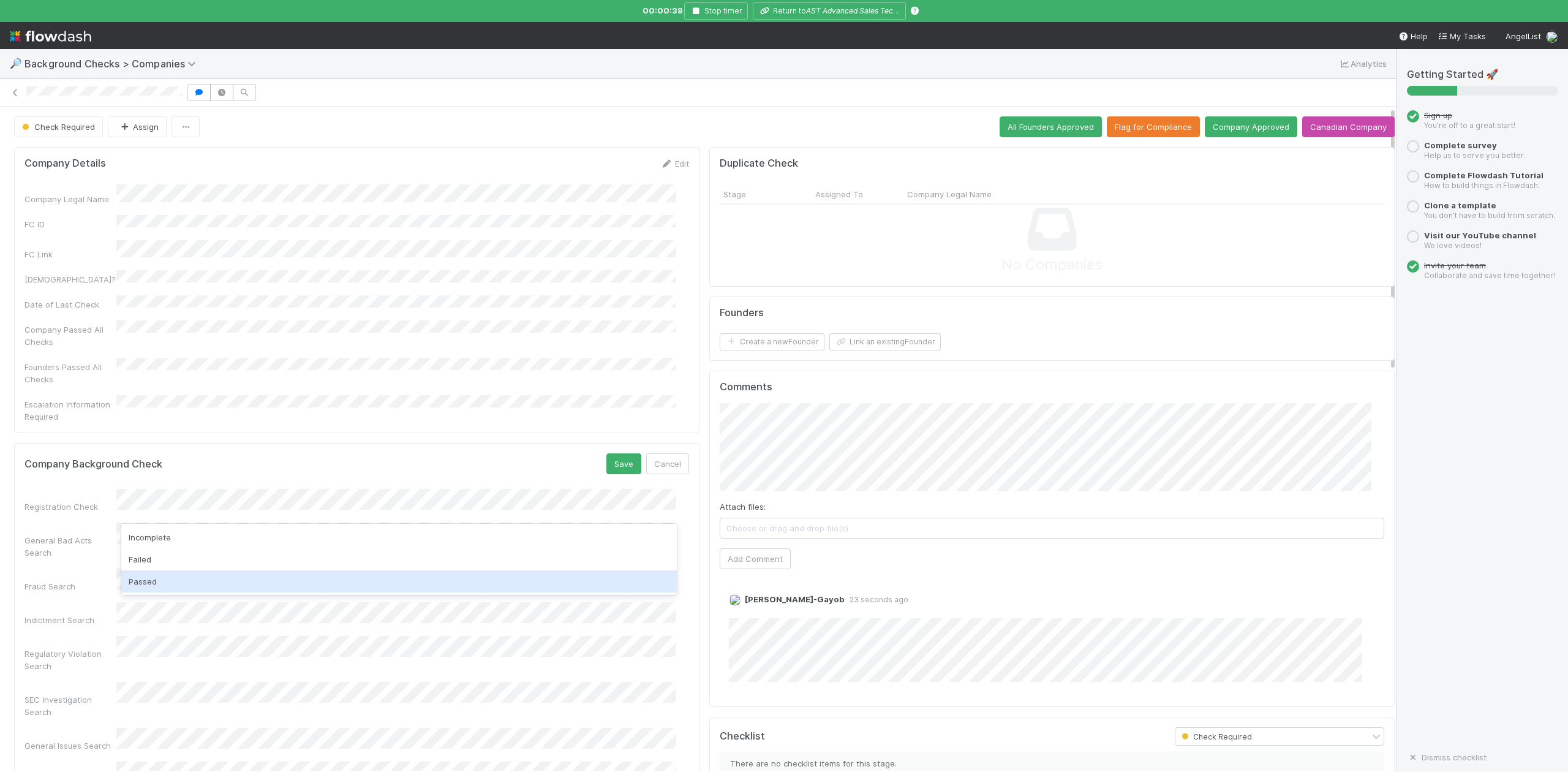
click at [176, 576] on div "Passed" at bounding box center [398, 581] width 555 height 22
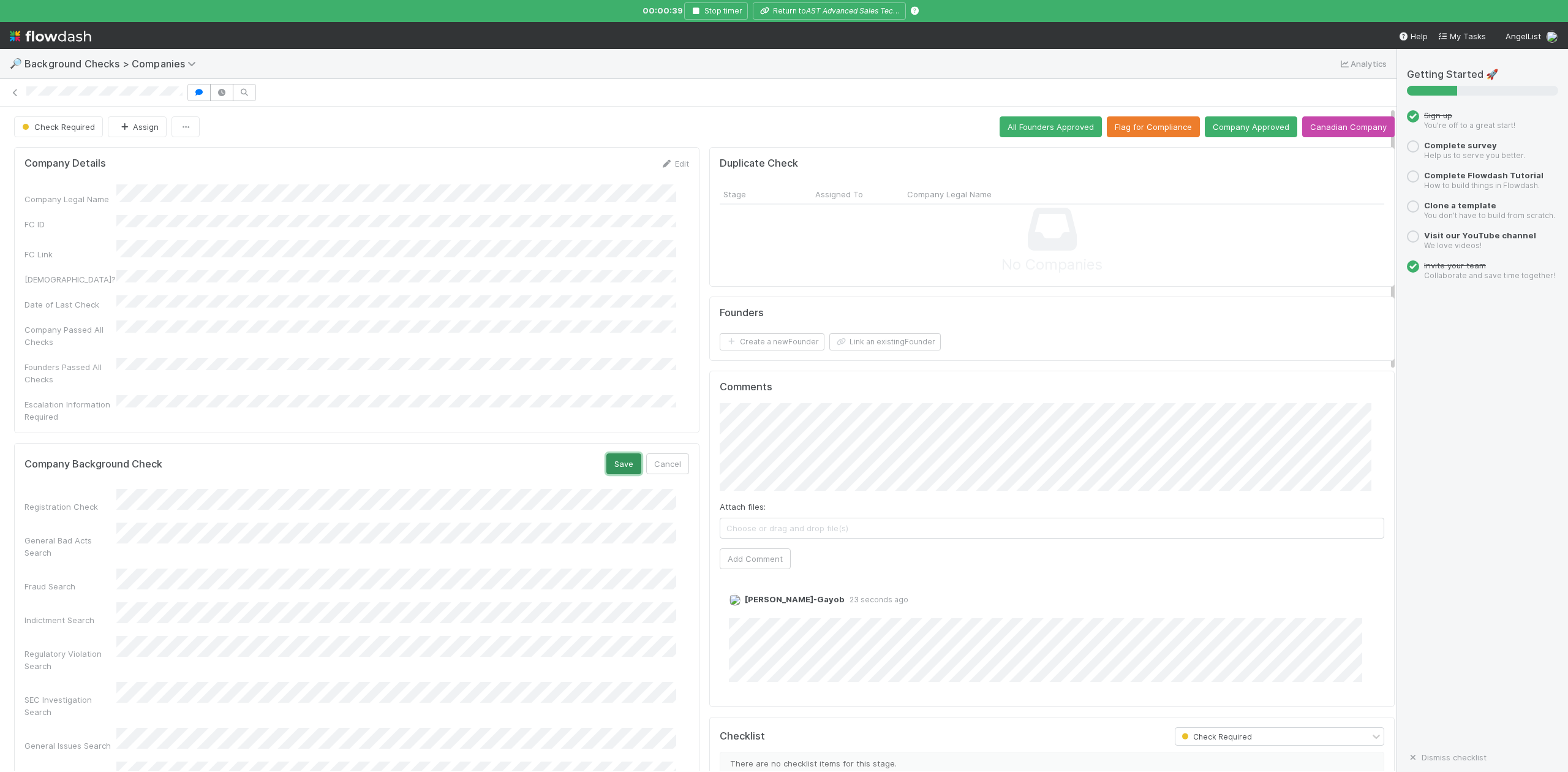
click at [607, 453] on button "Save" at bounding box center [624, 463] width 35 height 21
click at [866, 346] on button "Link an existing Founder" at bounding box center [885, 341] width 112 height 17
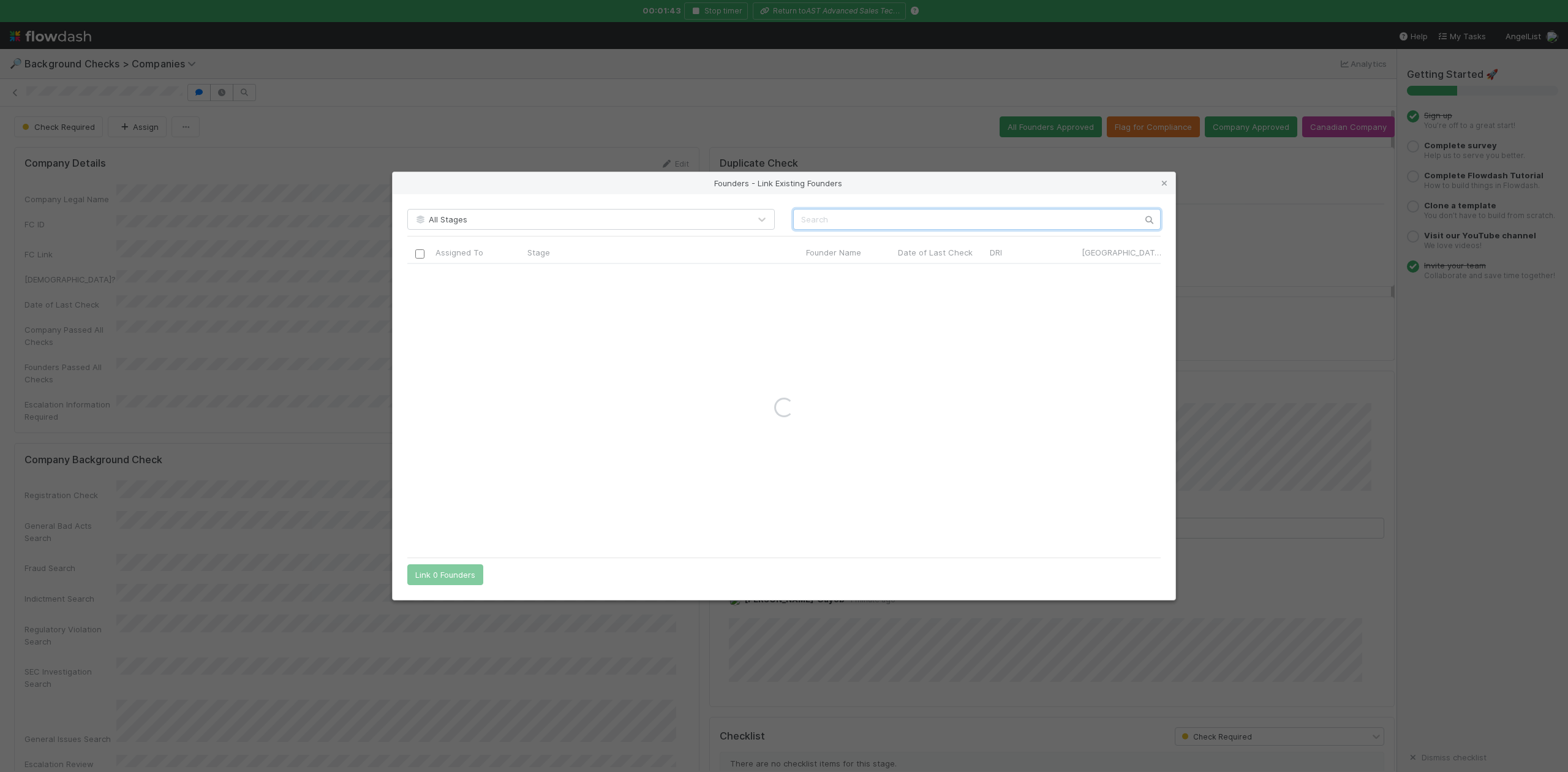
click at [801, 216] on input "text" at bounding box center [977, 219] width 367 height 21
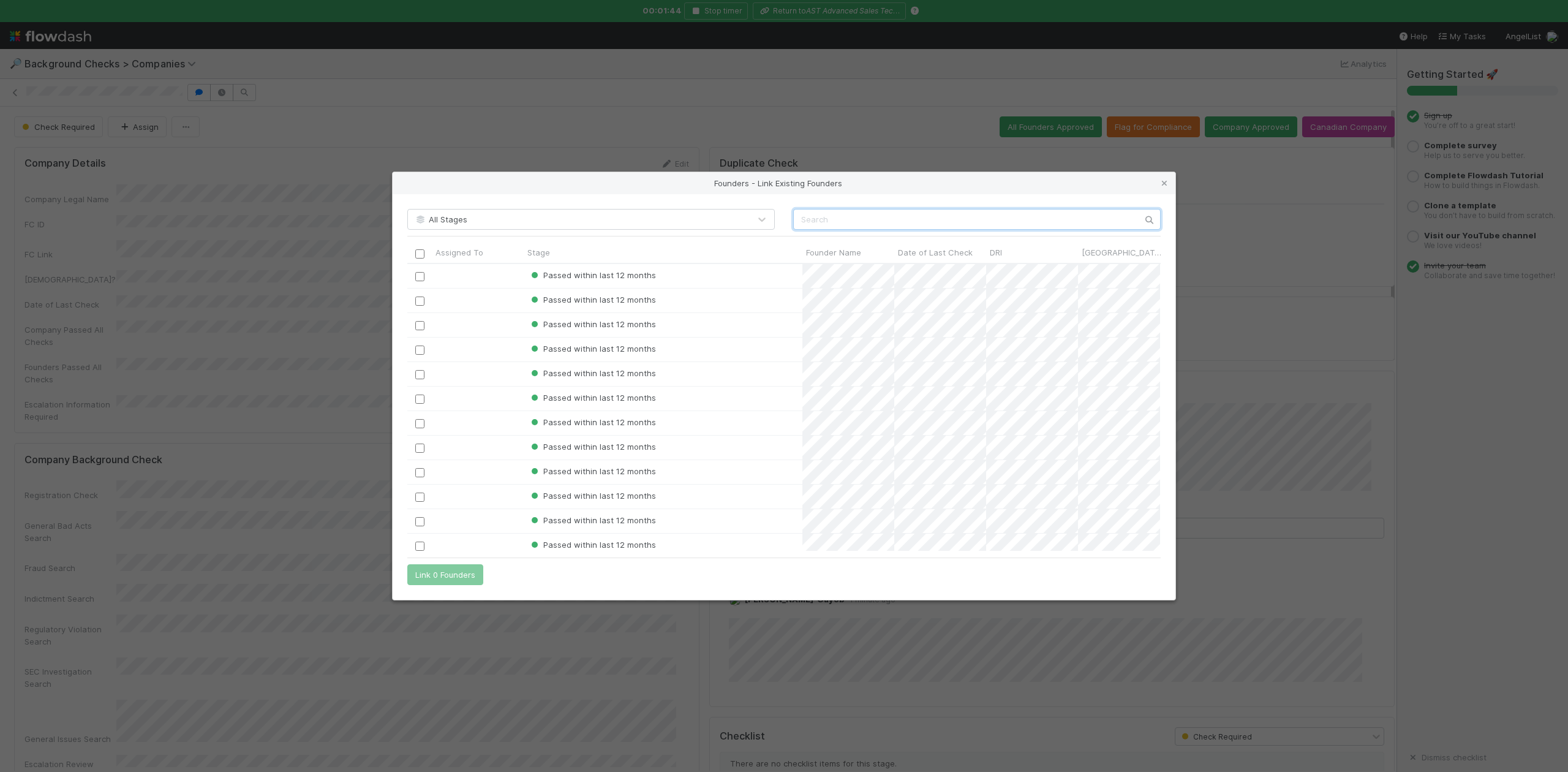
scroll to position [275, 740]
paste input "[PERSON_NAME]"
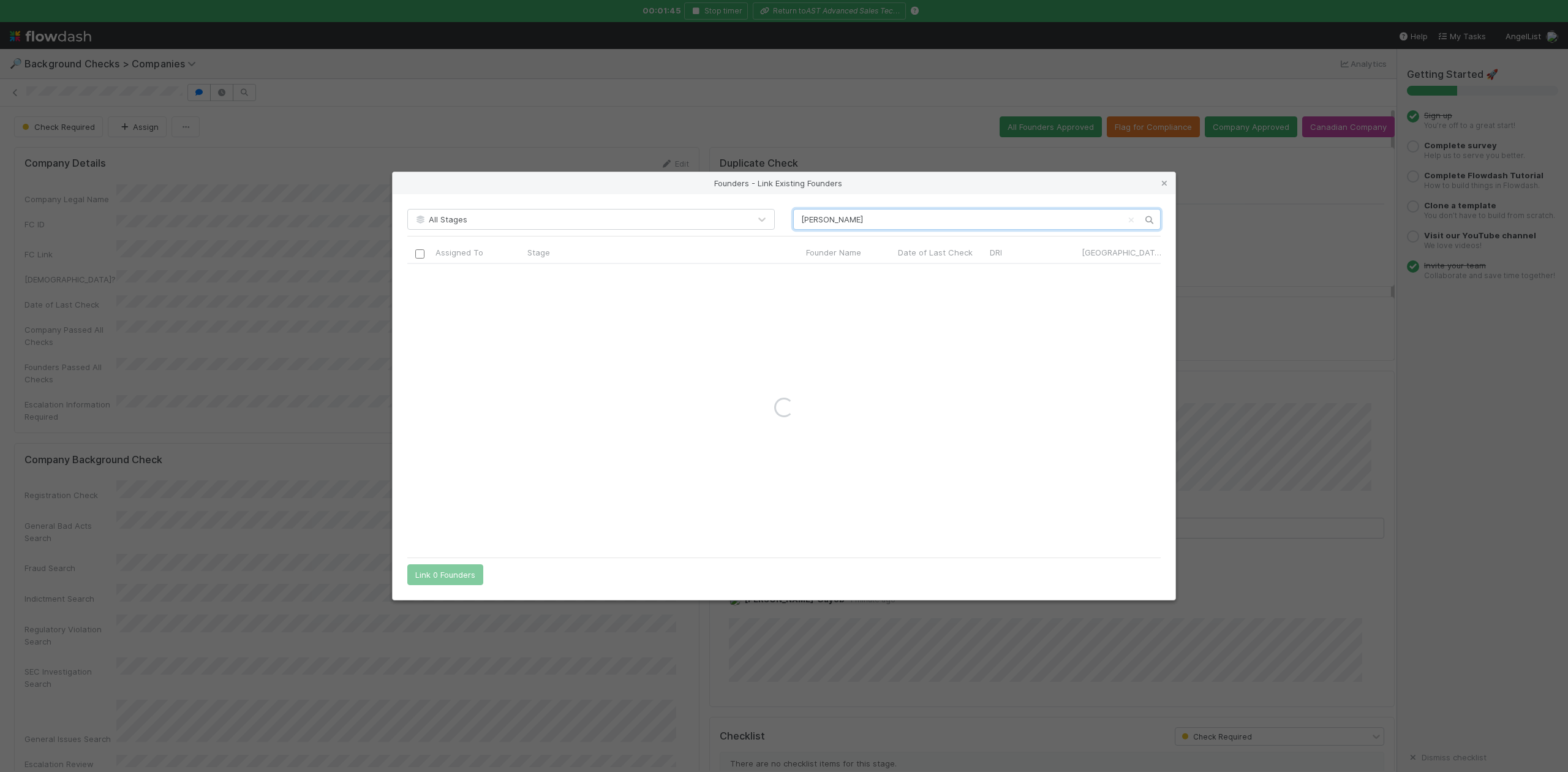
click at [795, 219] on input "[PERSON_NAME]" at bounding box center [977, 219] width 367 height 21
type input "[PERSON_NAME]"
click at [1162, 182] on icon at bounding box center [1164, 183] width 12 height 8
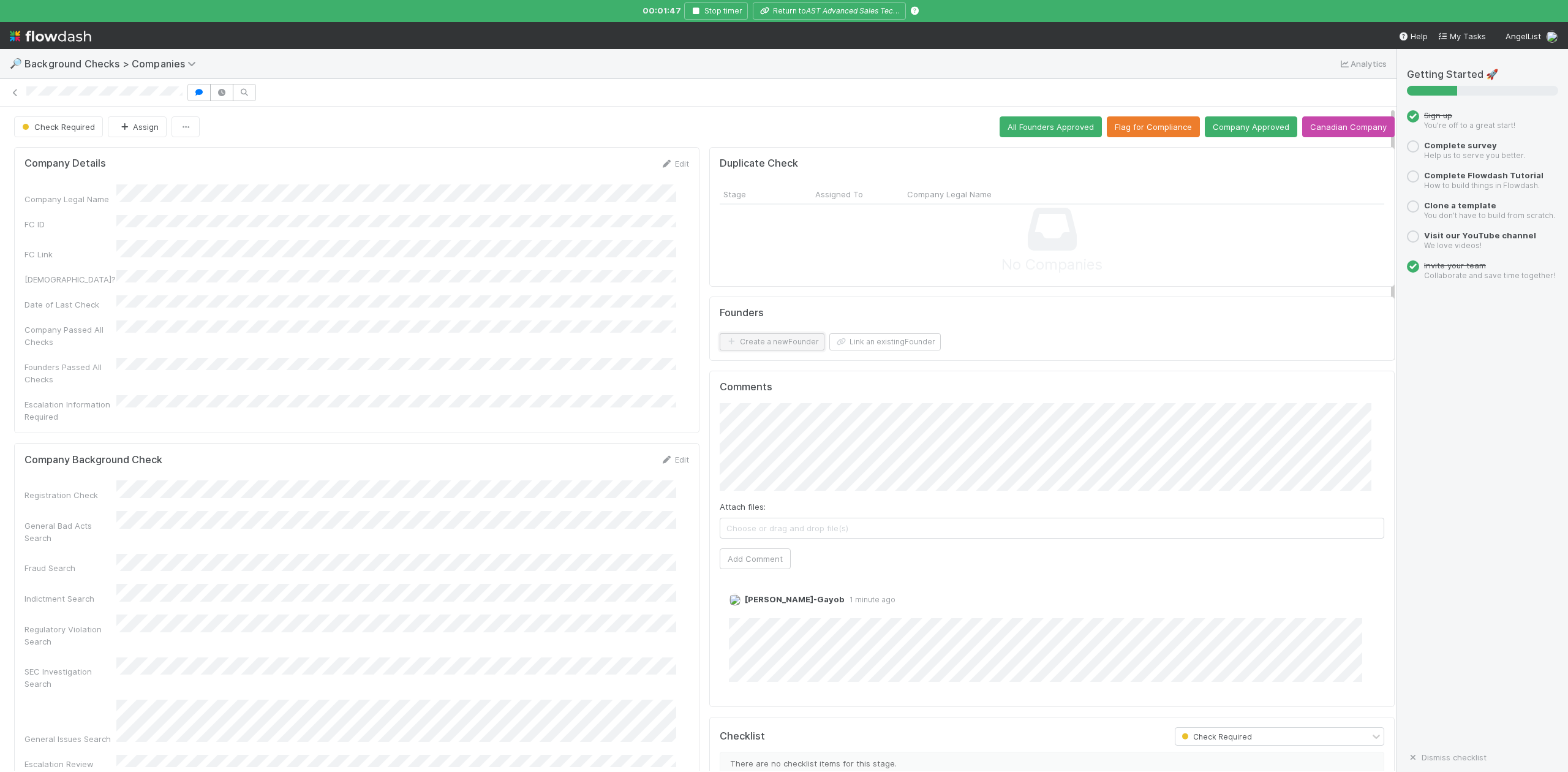
click at [774, 346] on button "Create a new Founder" at bounding box center [771, 341] width 105 height 17
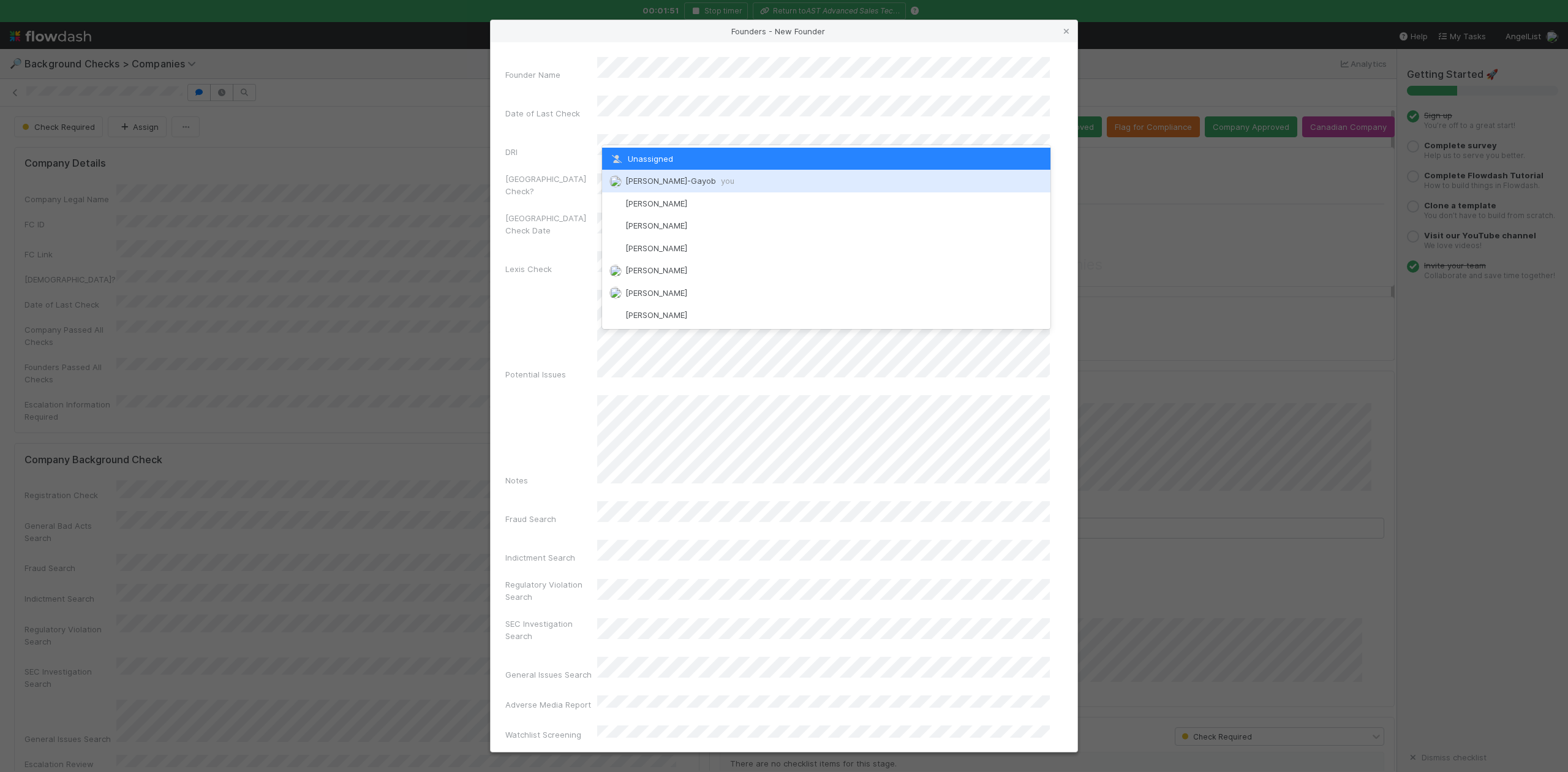
click at [675, 184] on span "[PERSON_NAME]-Gayob you" at bounding box center [680, 180] width 109 height 10
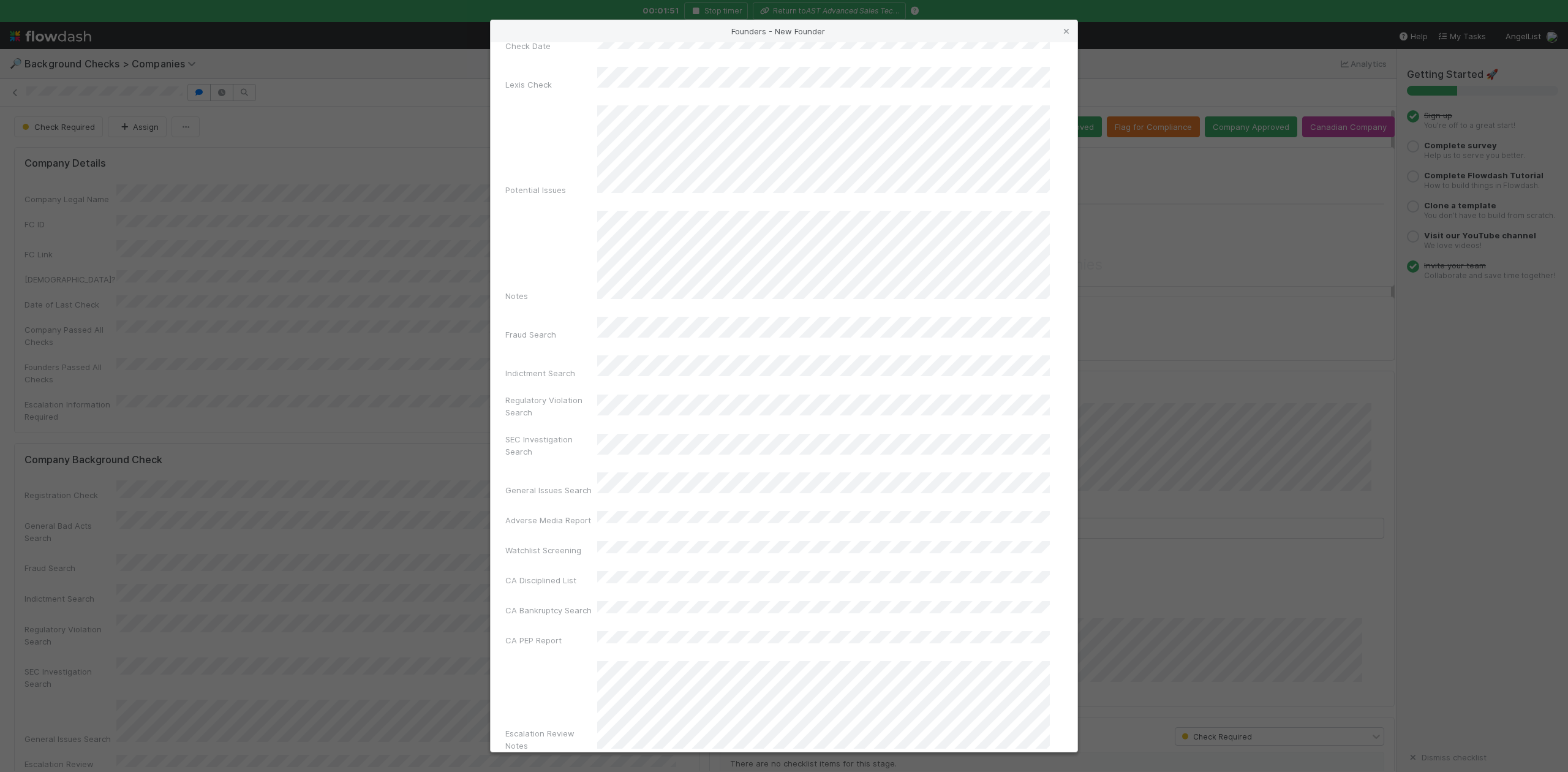
scroll to position [283, 0]
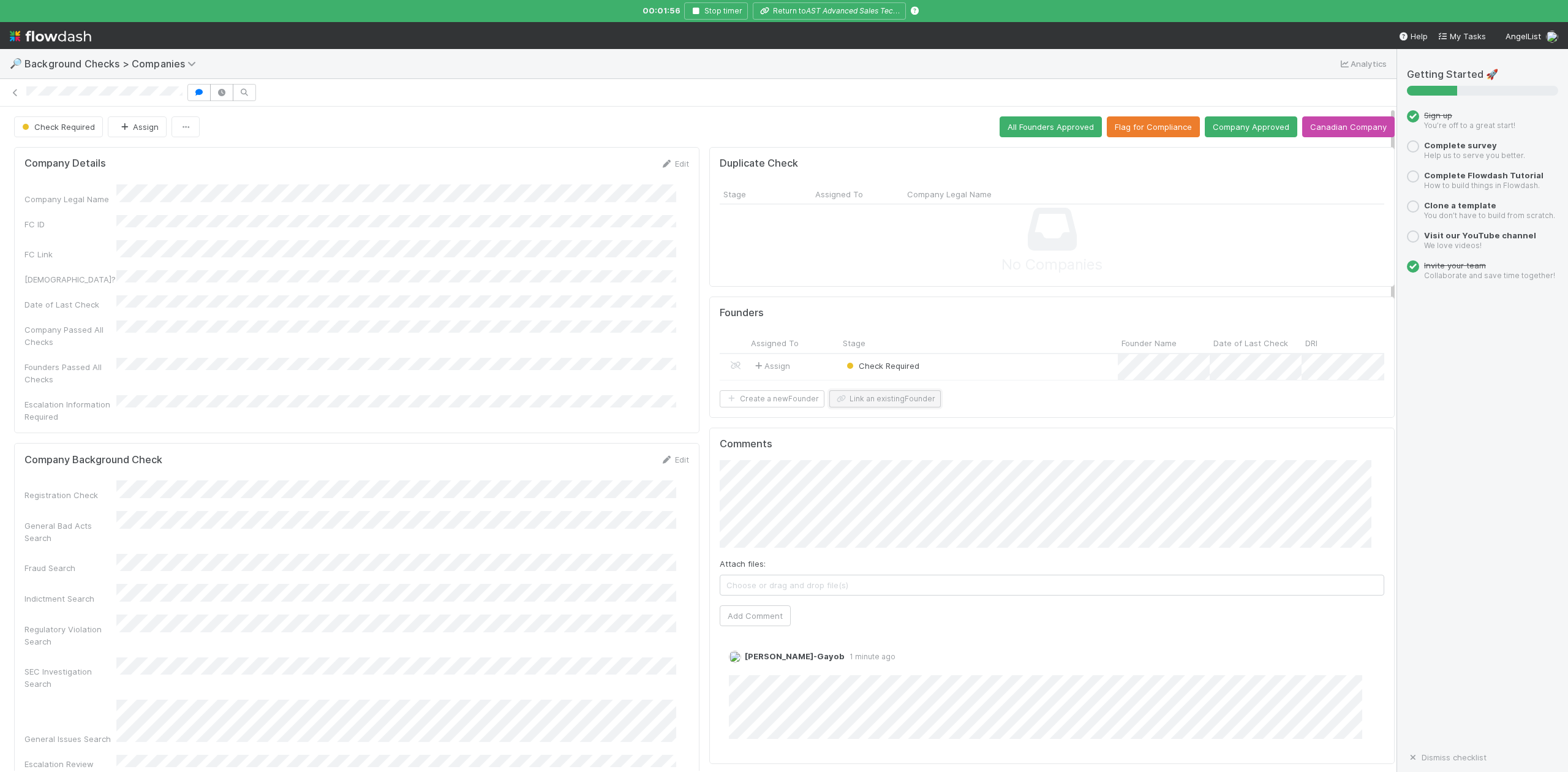
click at [877, 407] on button "Link an existing Founder" at bounding box center [885, 398] width 112 height 17
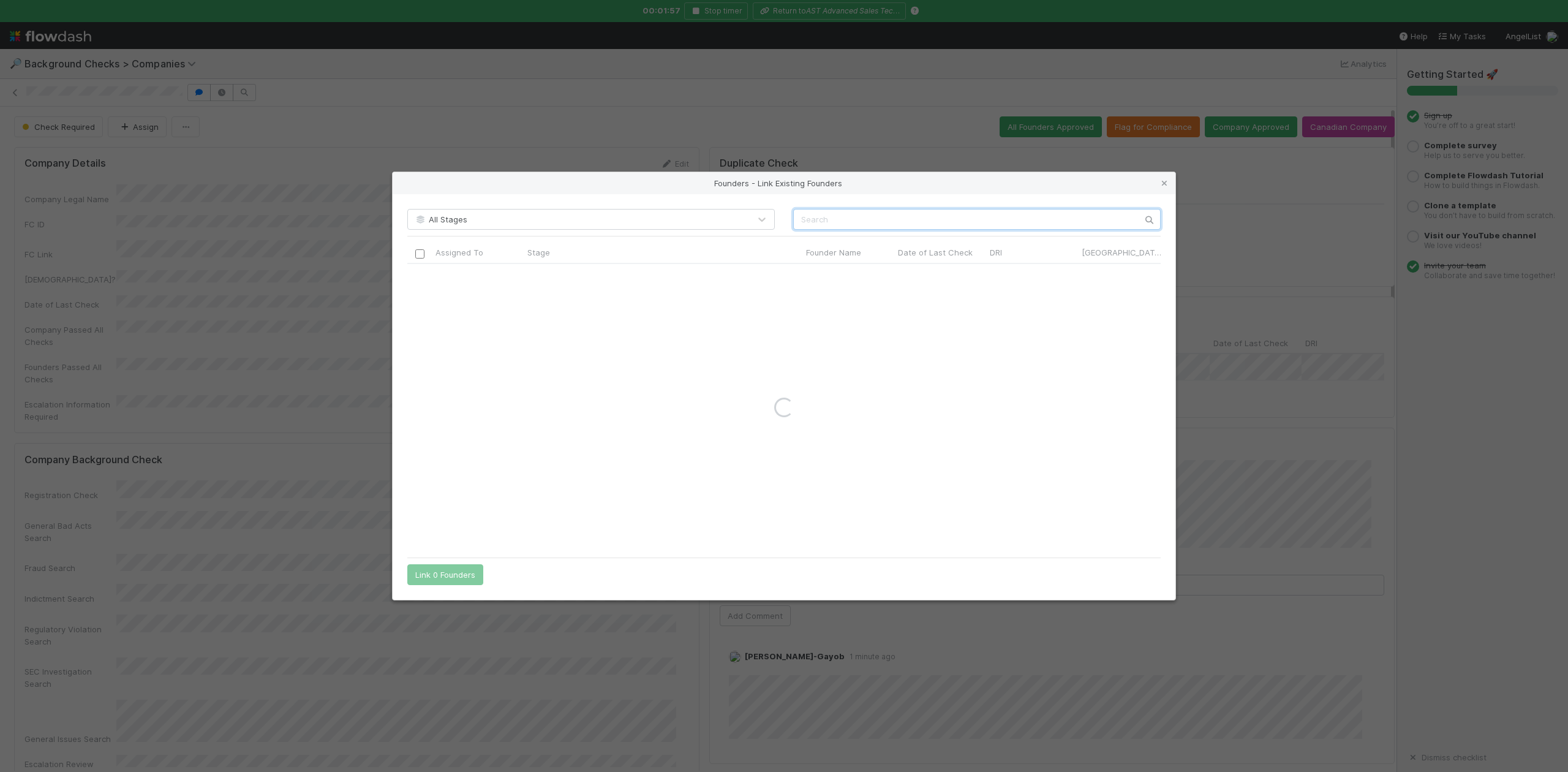
click at [809, 219] on input "text" at bounding box center [977, 219] width 367 height 21
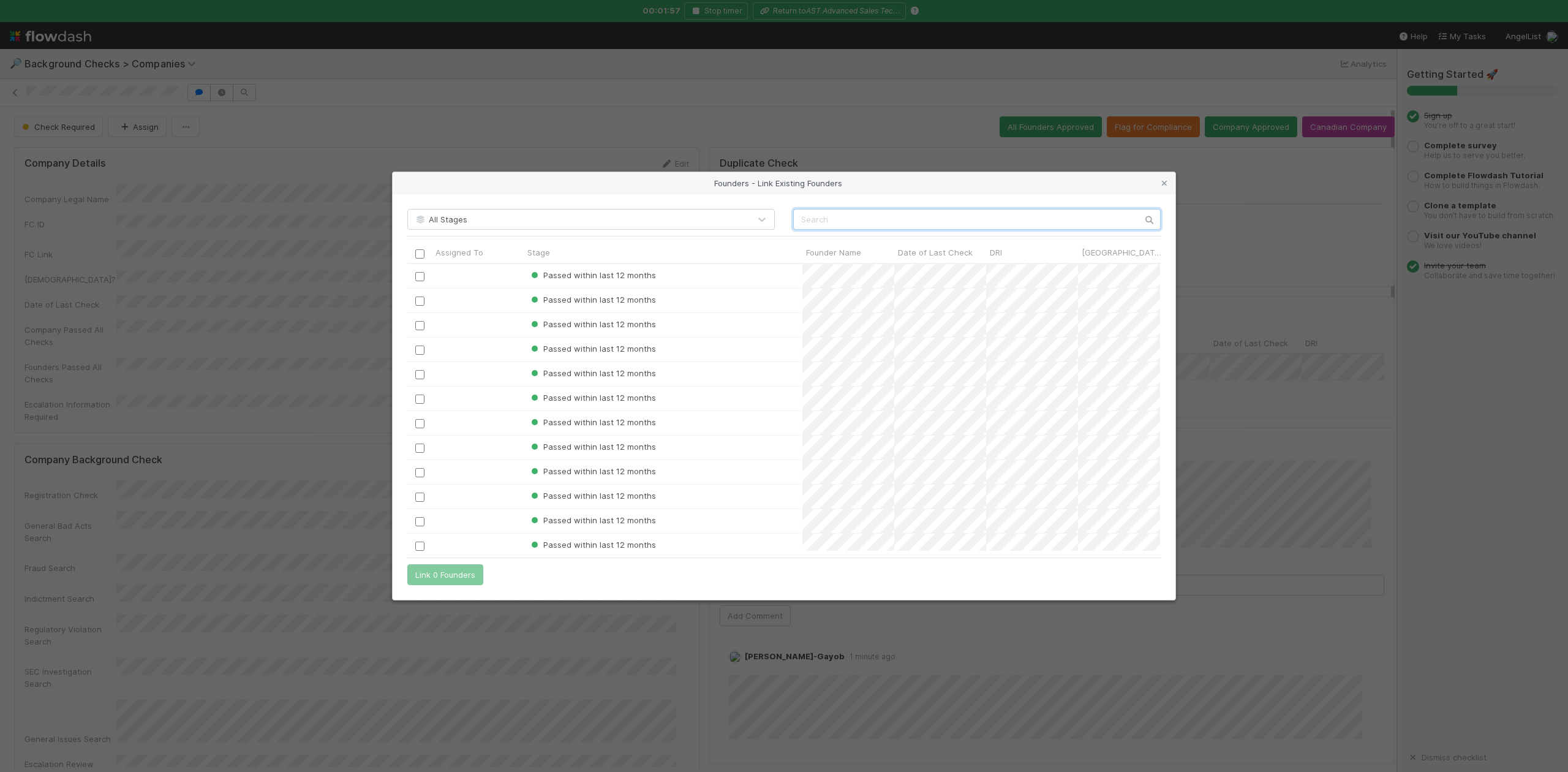
scroll to position [275, 740]
paste input "[PERSON_NAME]"
click at [801, 218] on input "[PERSON_NAME]" at bounding box center [977, 219] width 367 height 21
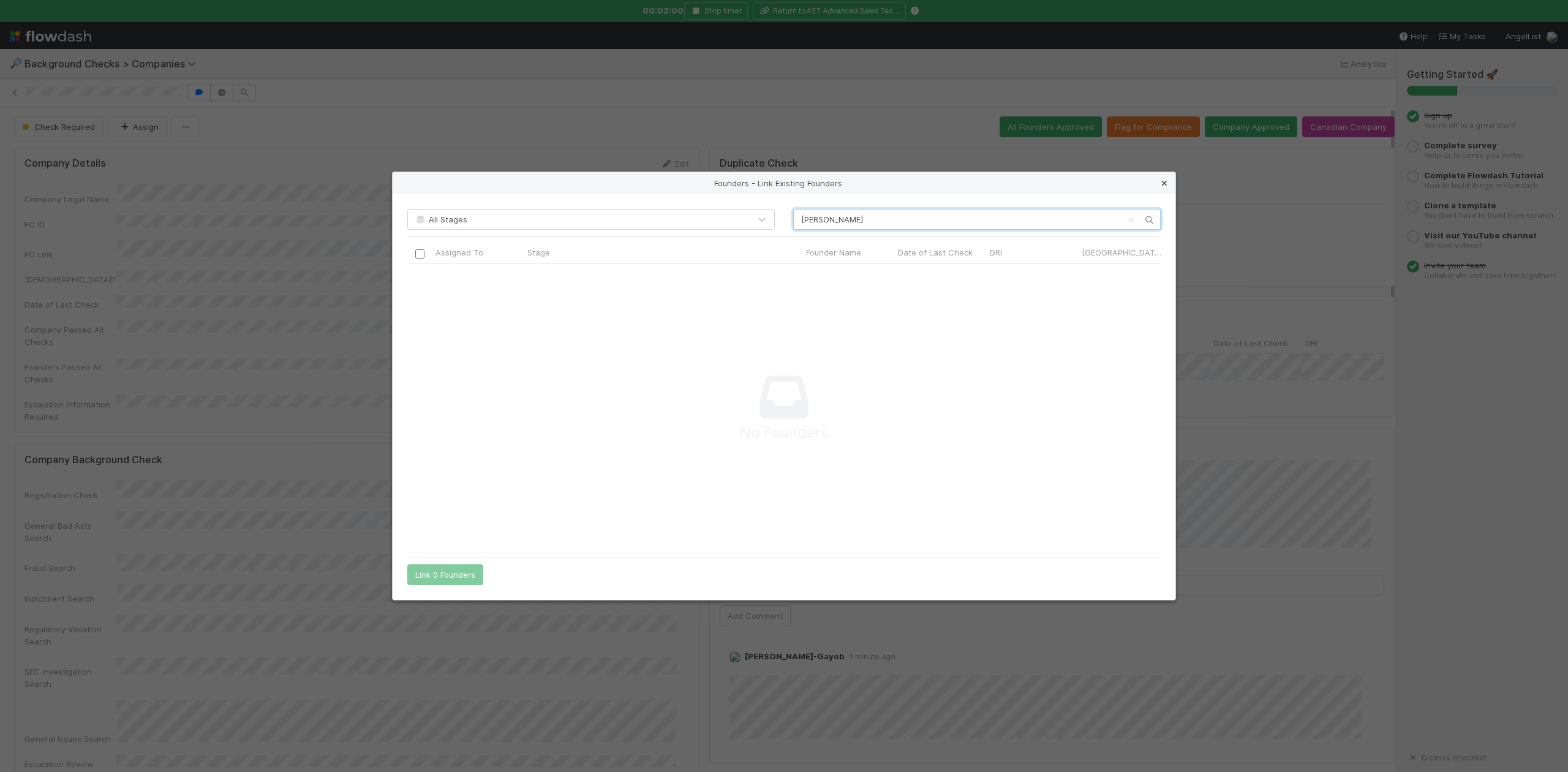
scroll to position [263, 729]
type input "[PERSON_NAME]"
click at [1161, 183] on icon at bounding box center [1164, 183] width 12 height 8
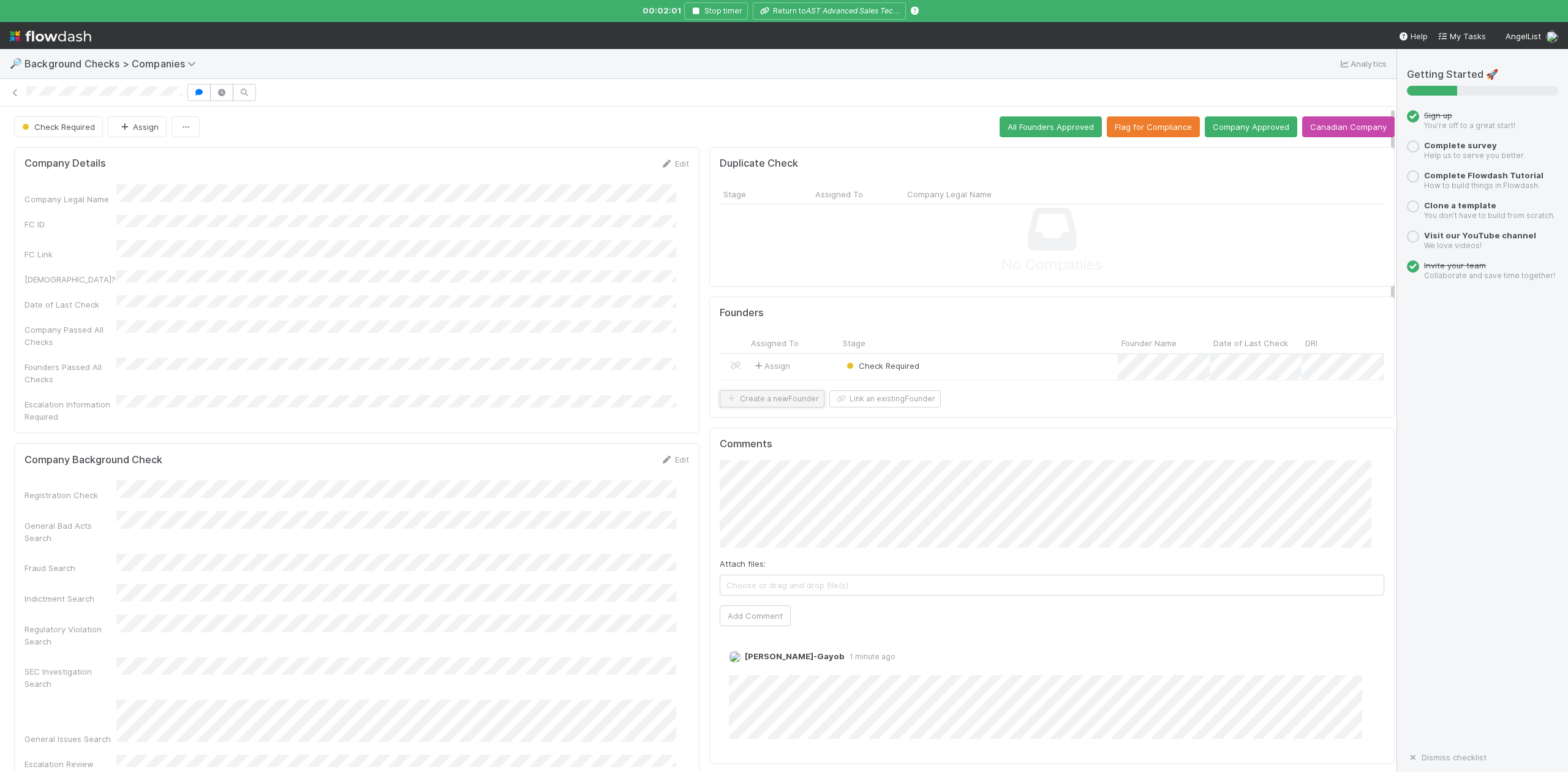
click at [753, 407] on button "Create a new Founder" at bounding box center [771, 398] width 105 height 17
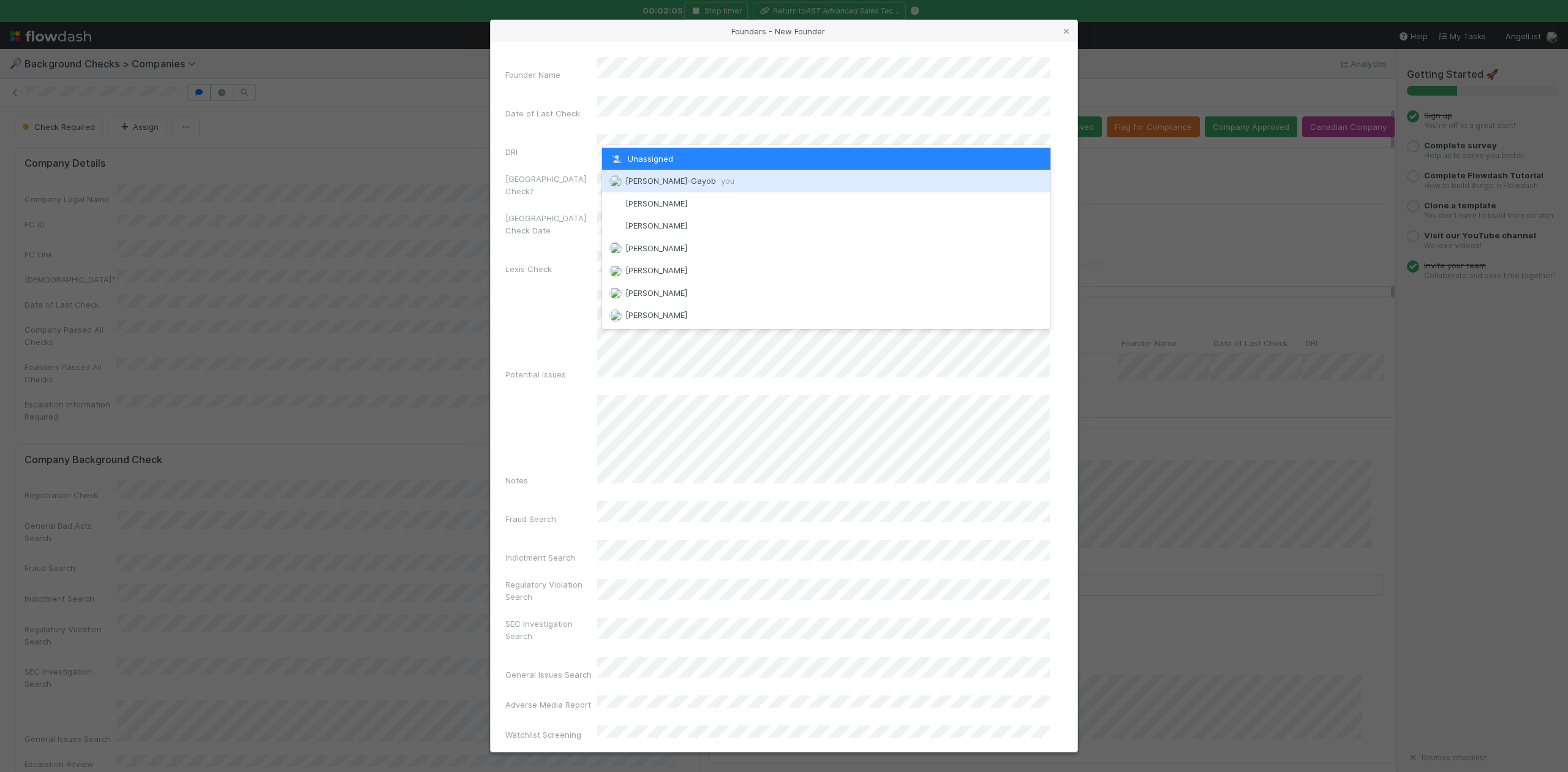
click at [668, 183] on span "[PERSON_NAME]-Gayob you" at bounding box center [680, 180] width 109 height 10
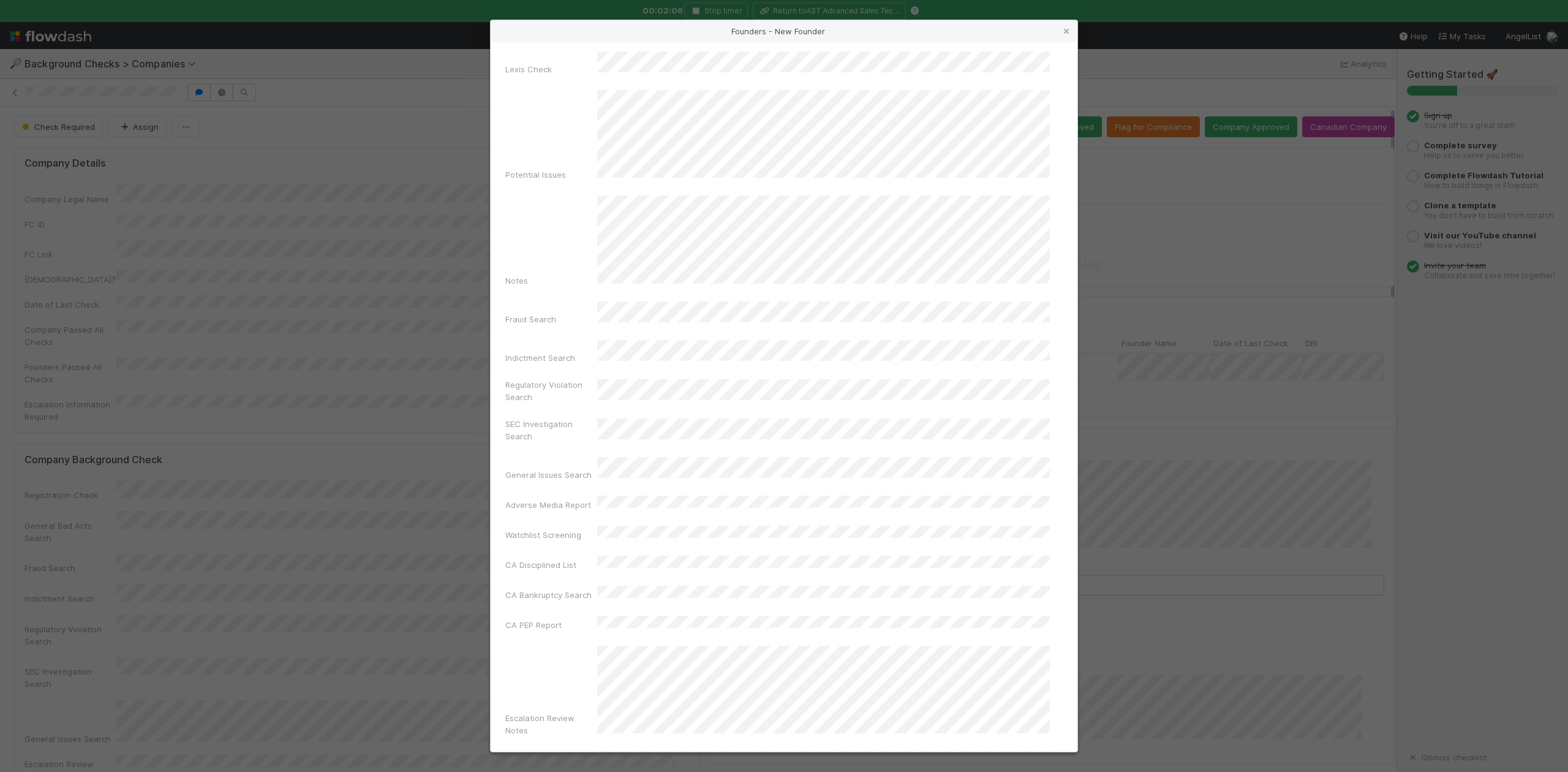
scroll to position [283, 0]
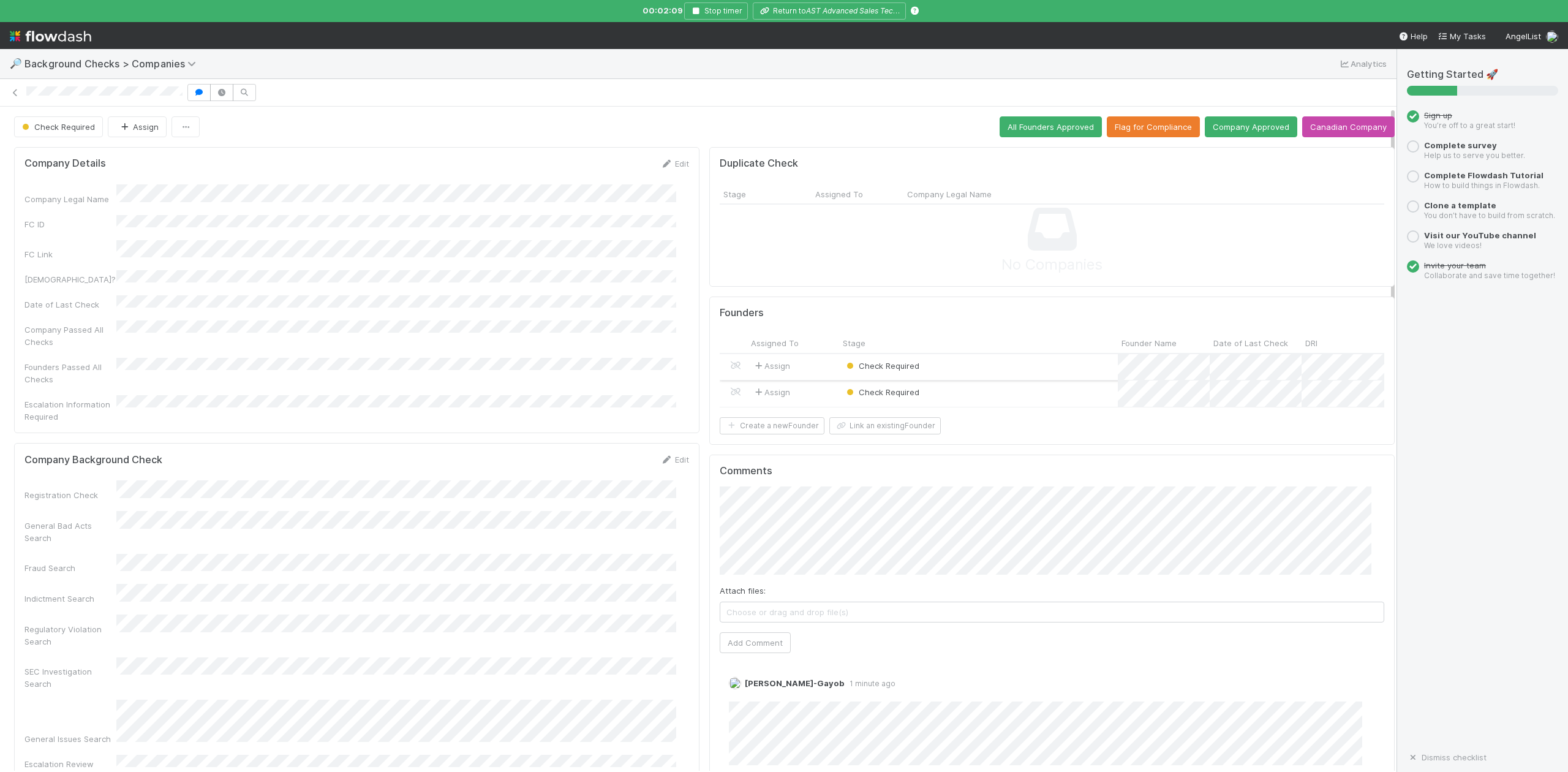
click at [1002, 363] on div "Check Required" at bounding box center [979, 366] width 278 height 26
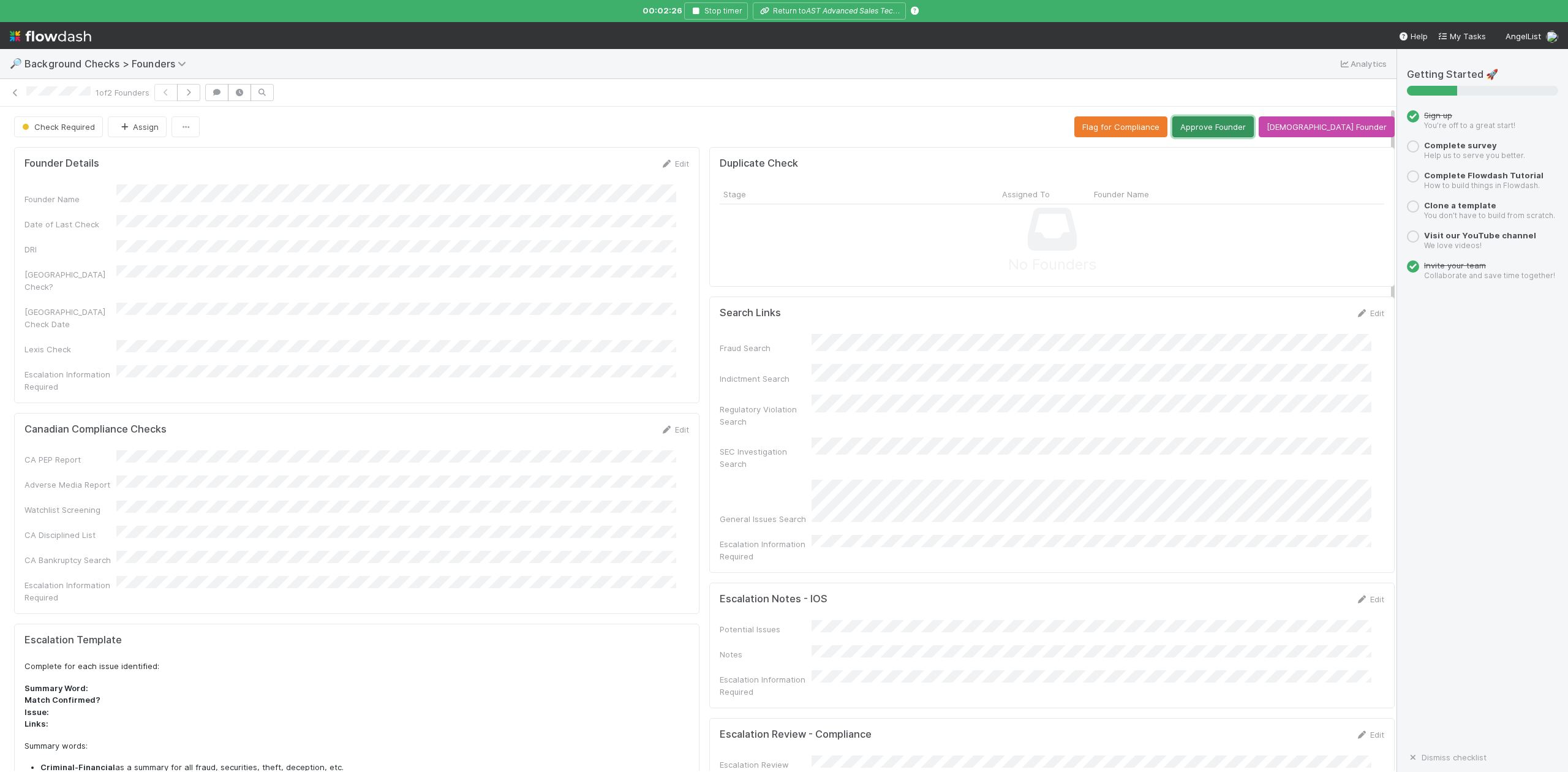
click at [1241, 121] on button "Approve Founder" at bounding box center [1213, 126] width 82 height 21
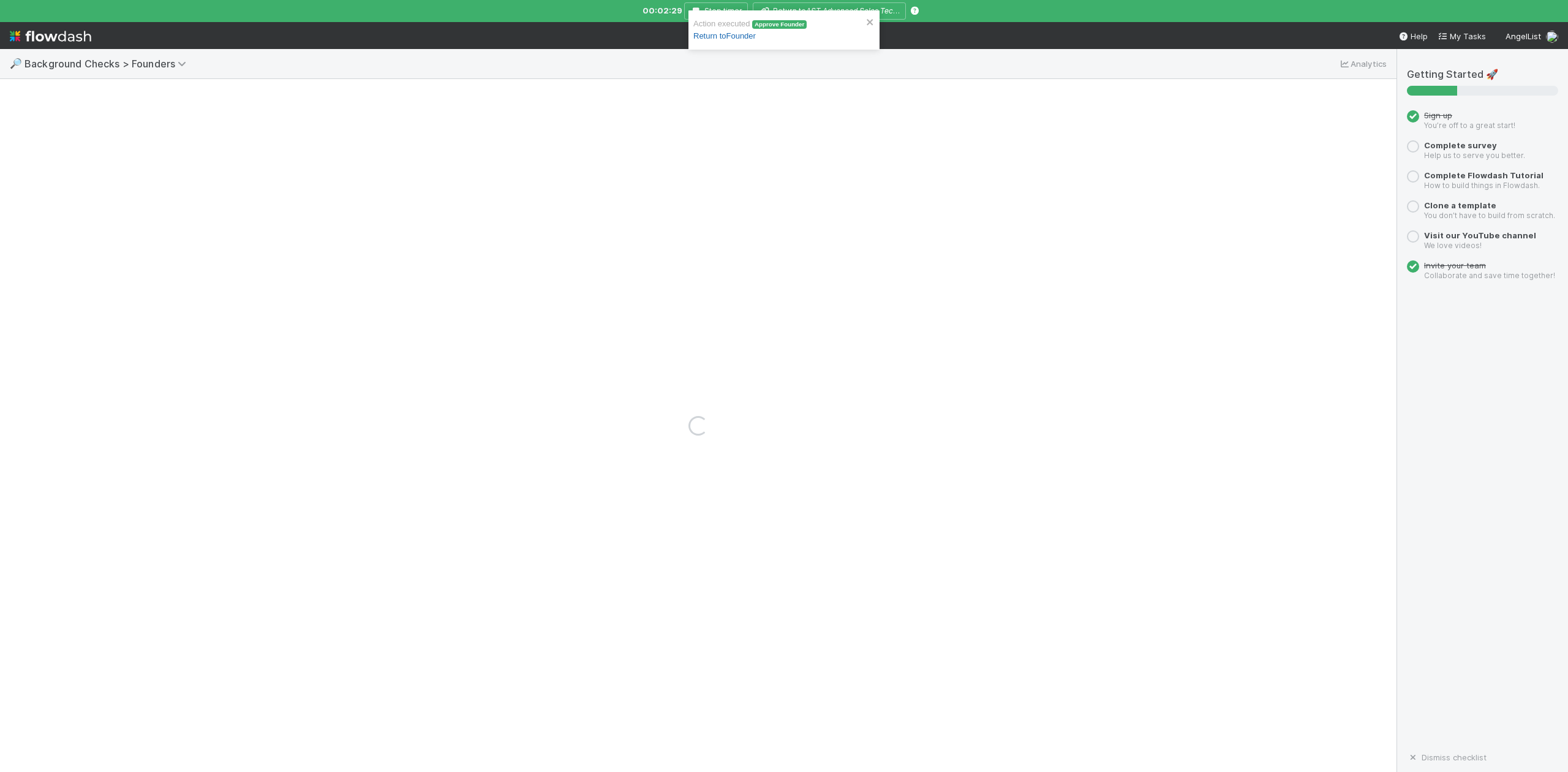
click at [737, 38] on link "Return to Founder" at bounding box center [724, 35] width 63 height 9
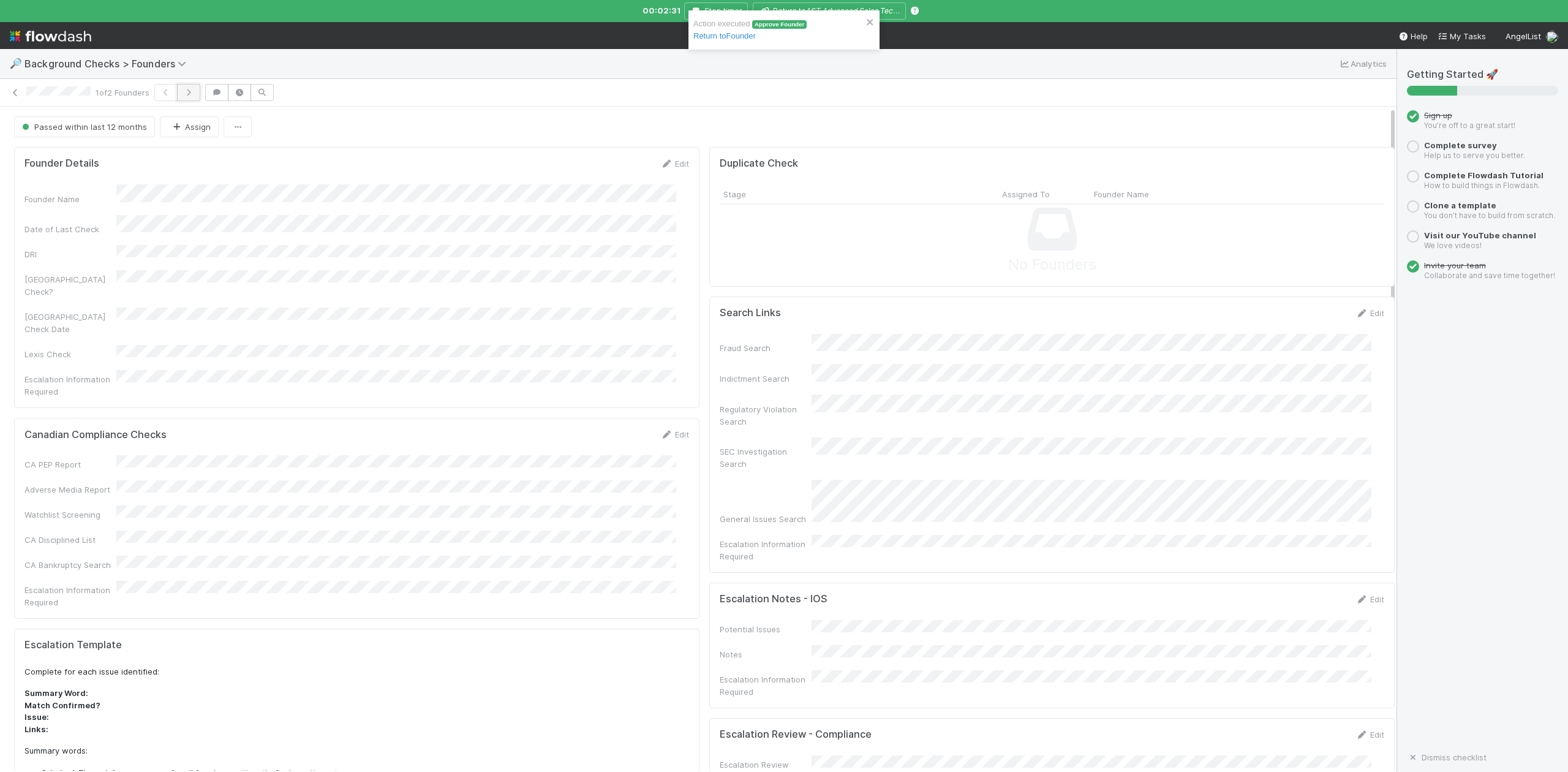
click at [195, 94] on icon "button" at bounding box center [188, 93] width 12 height 7
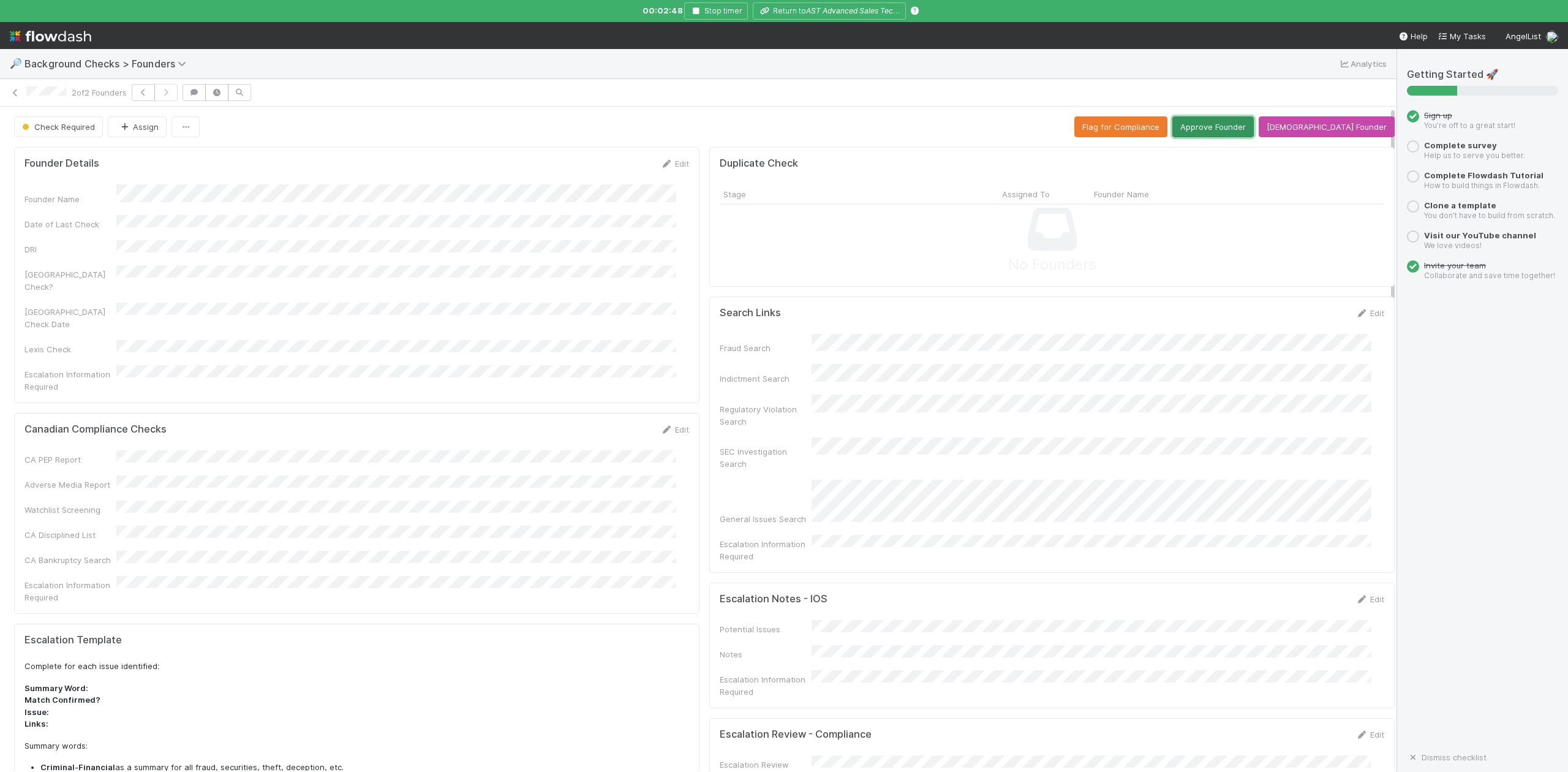
click at [1232, 127] on button "Approve Founder" at bounding box center [1213, 126] width 82 height 21
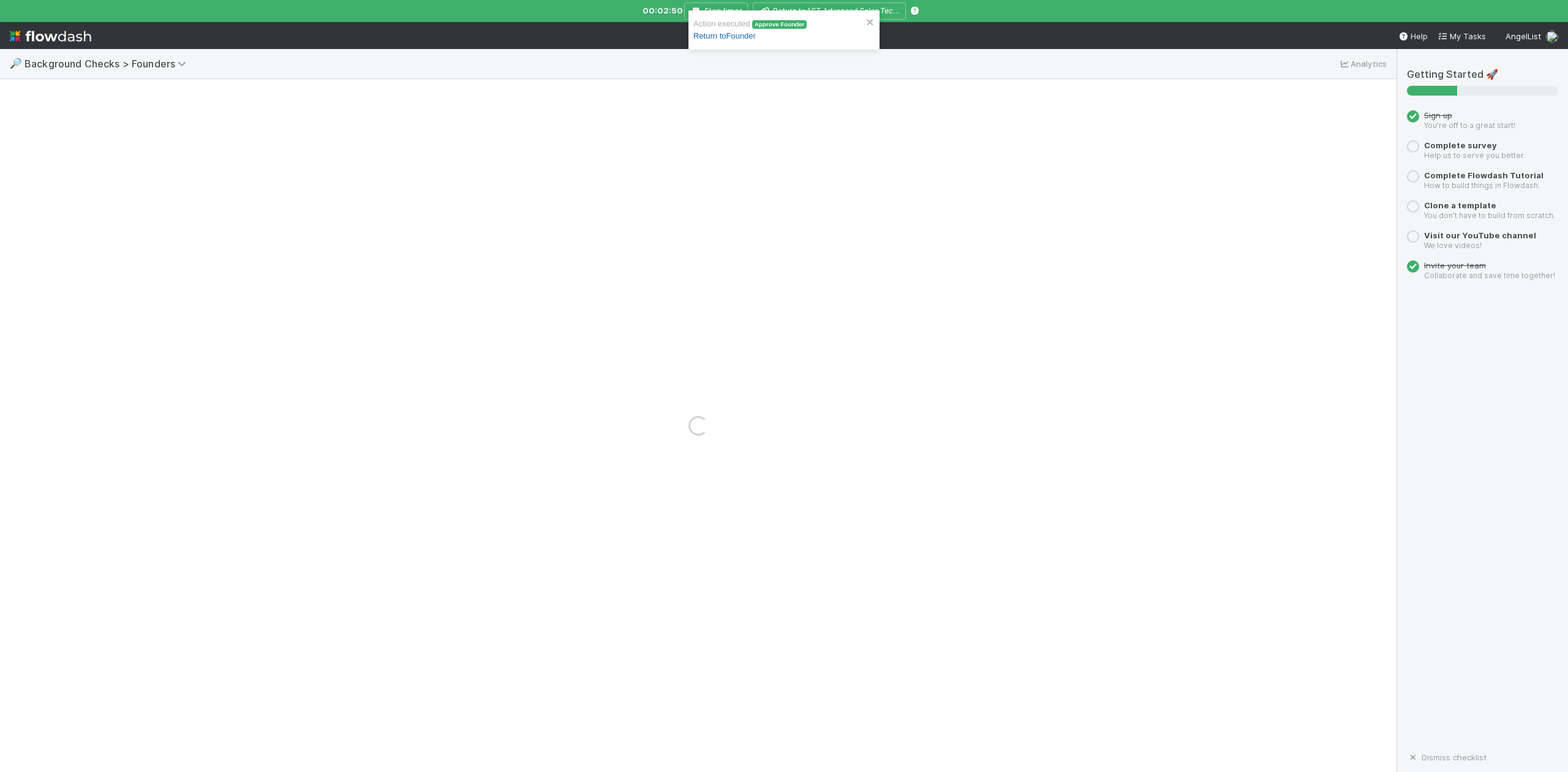
click at [755, 36] on link "Return to Founder" at bounding box center [724, 35] width 63 height 9
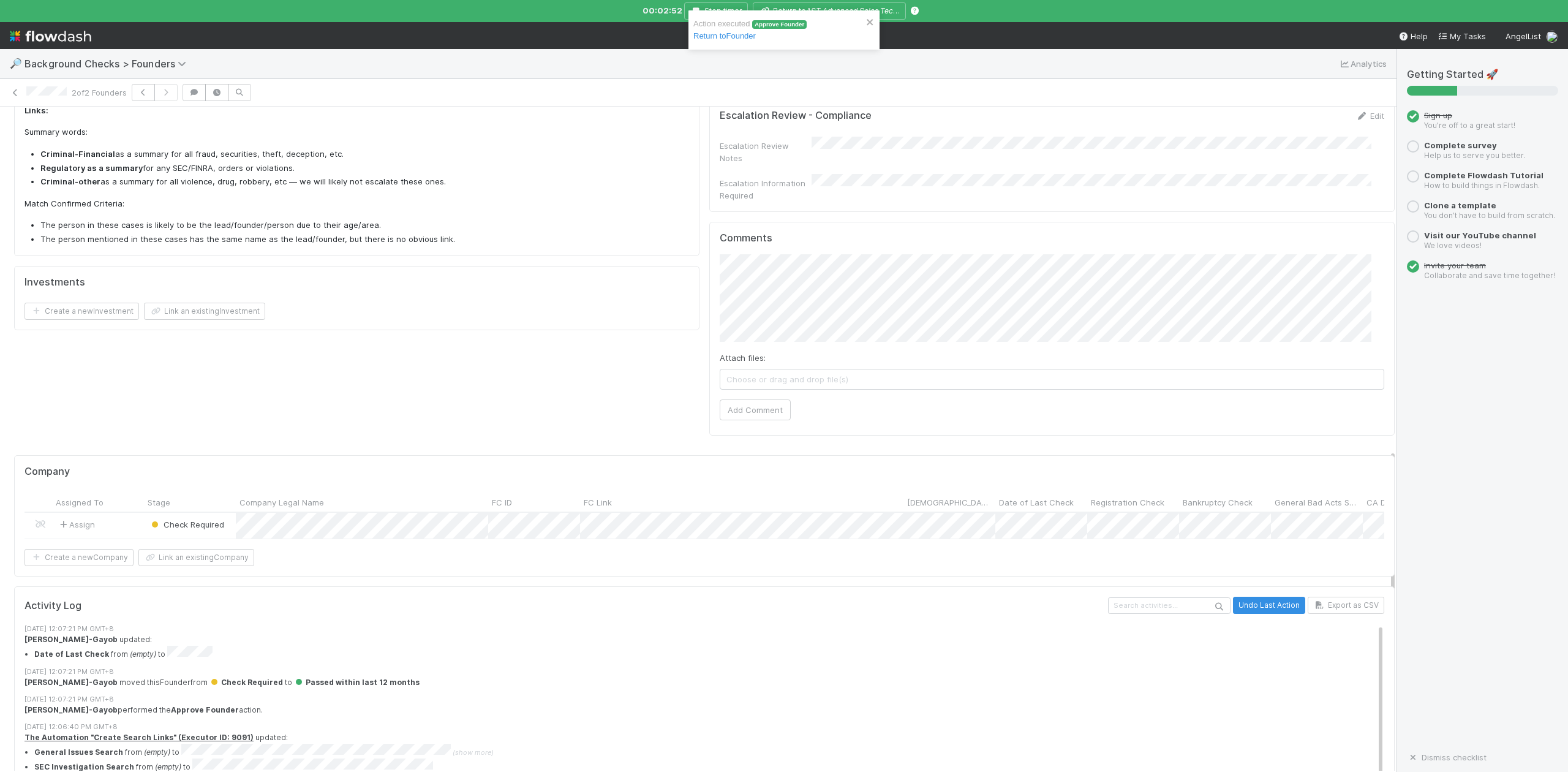
scroll to position [718, 0]
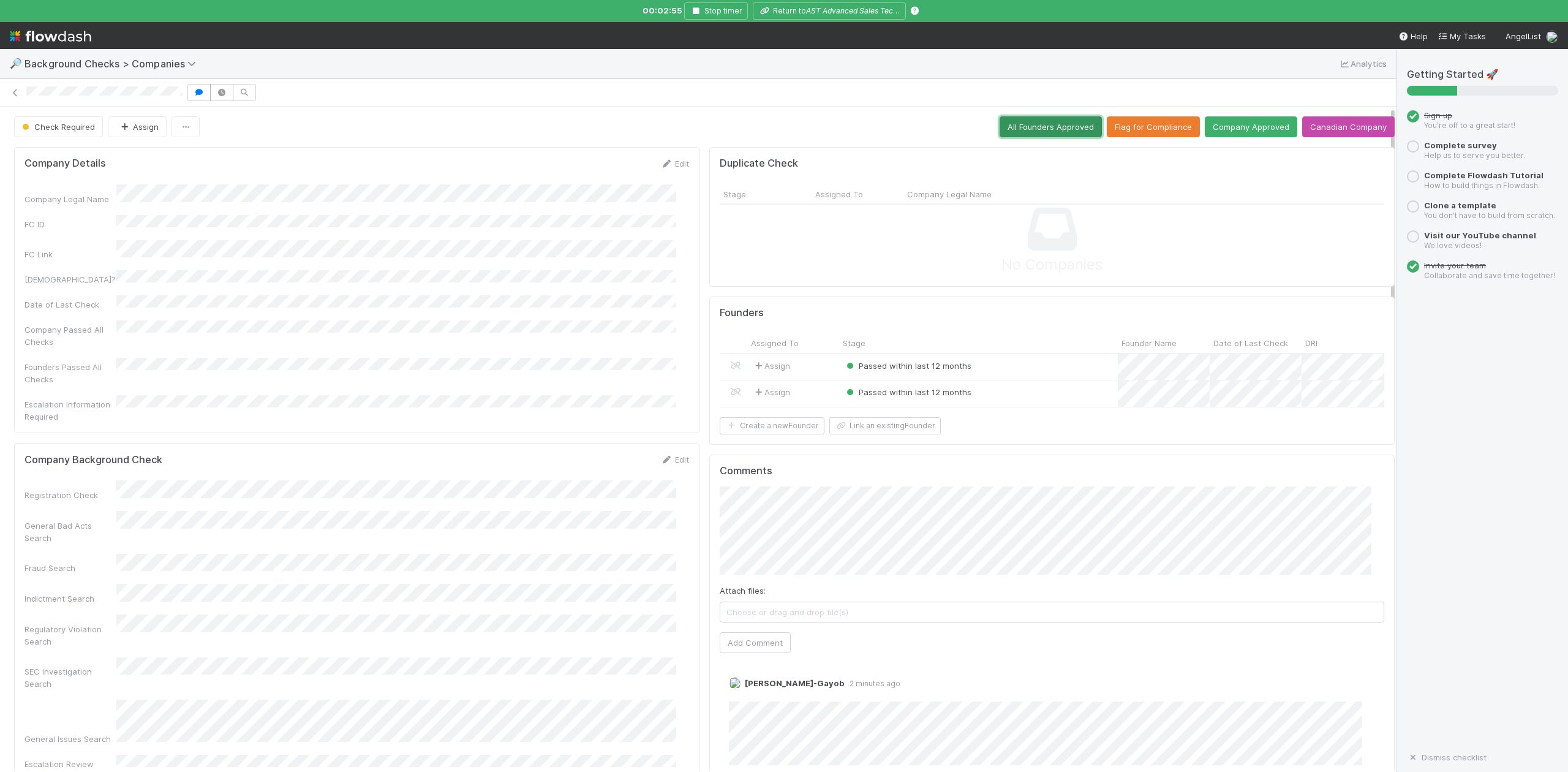
click at [1020, 128] on button "All Founders Approved" at bounding box center [1050, 126] width 102 height 21
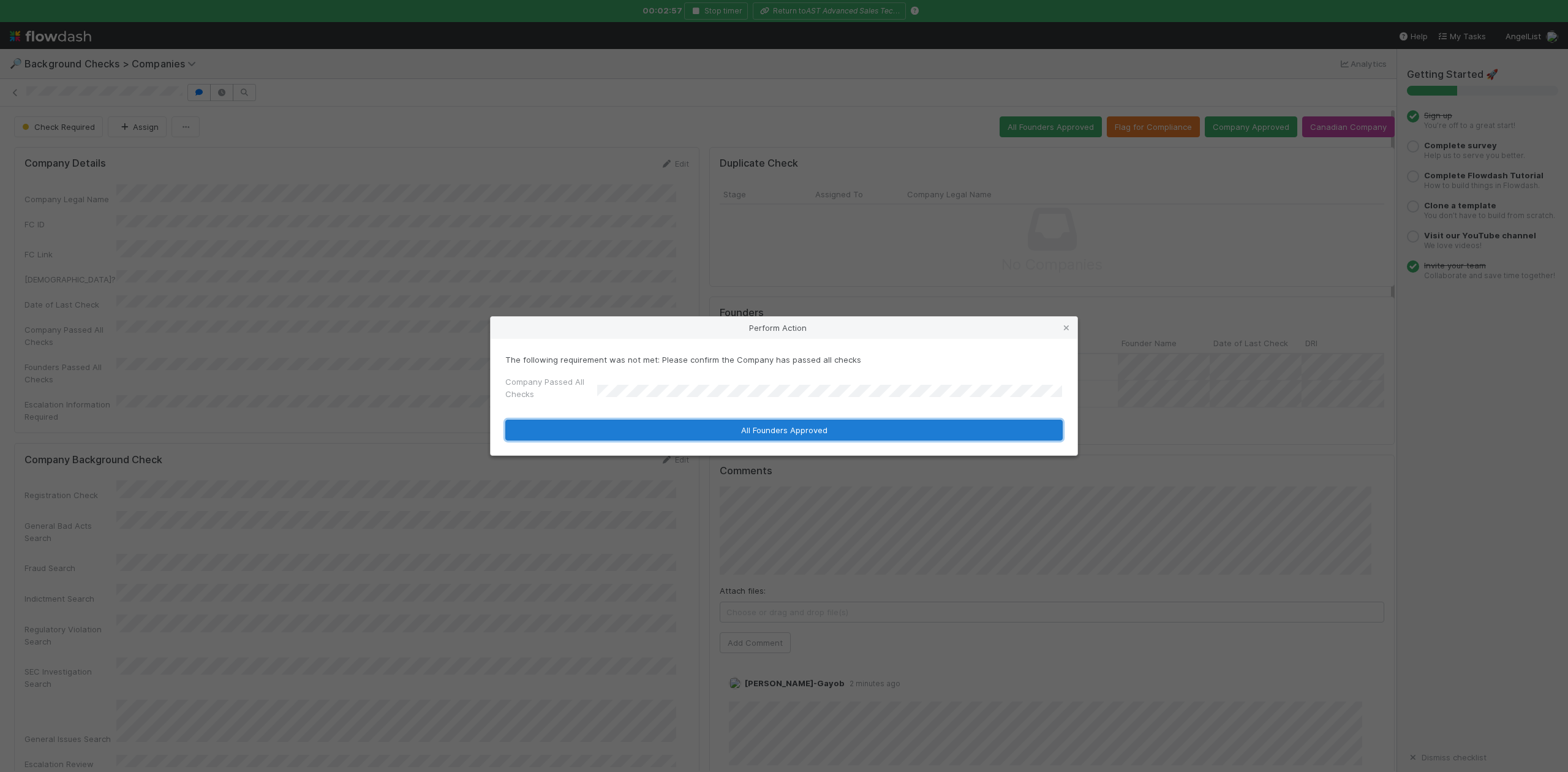
click at [626, 429] on button "All Founders Approved" at bounding box center [784, 429] width 558 height 21
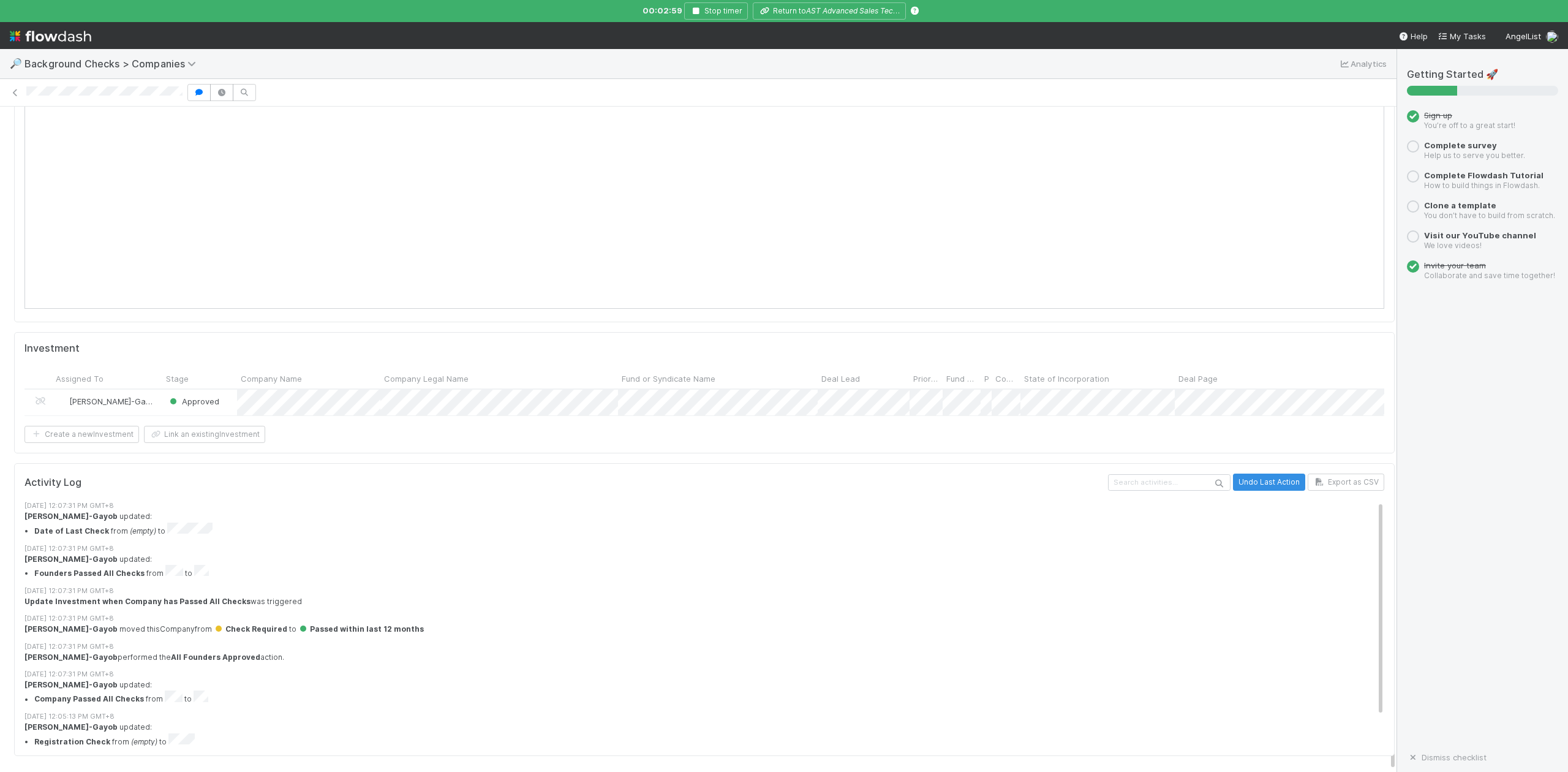
scroll to position [1314, 0]
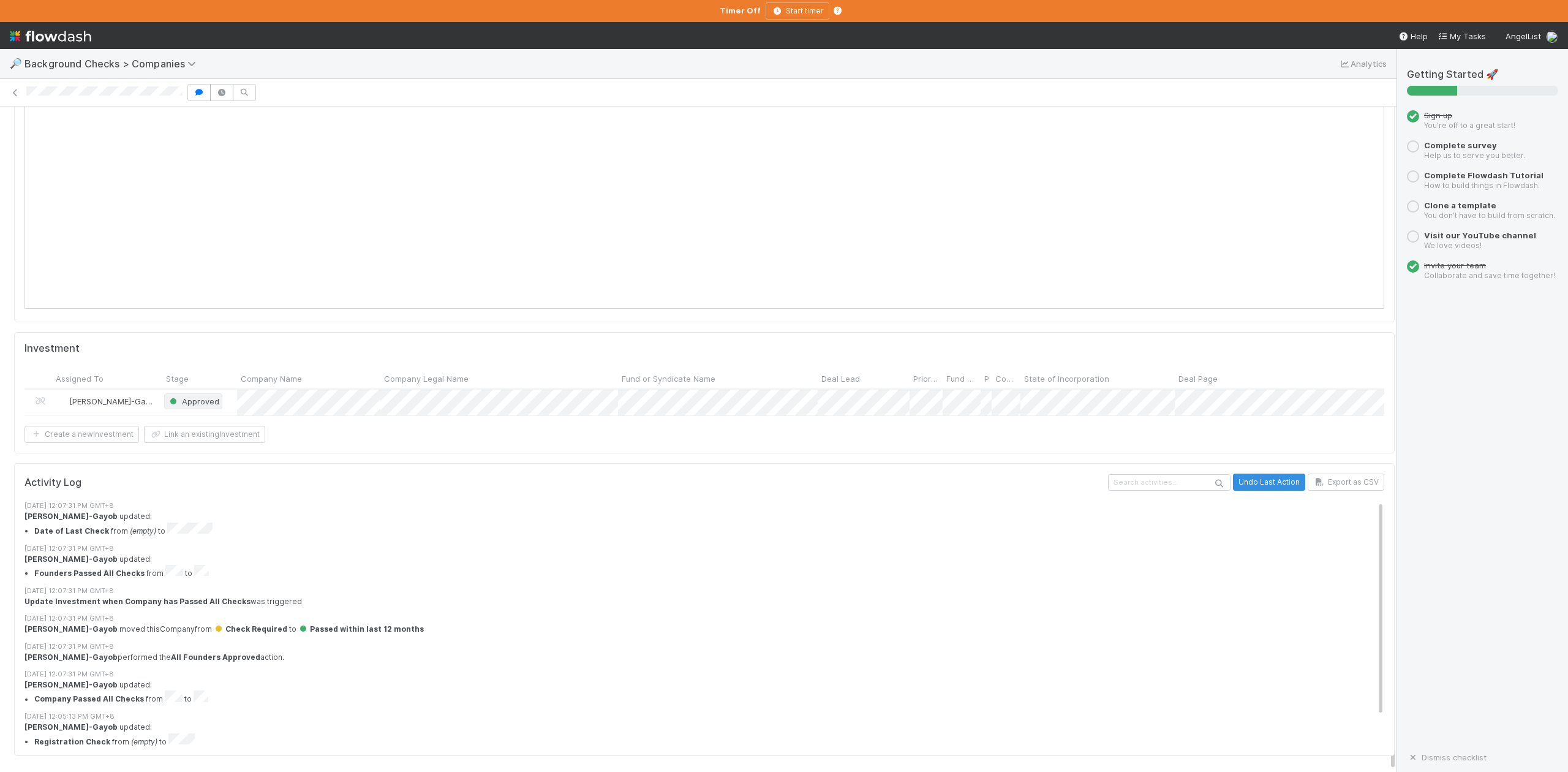
click at [220, 393] on span "Approved" at bounding box center [194, 401] width 58 height 16
click at [496, 419] on div at bounding box center [784, 386] width 1568 height 772
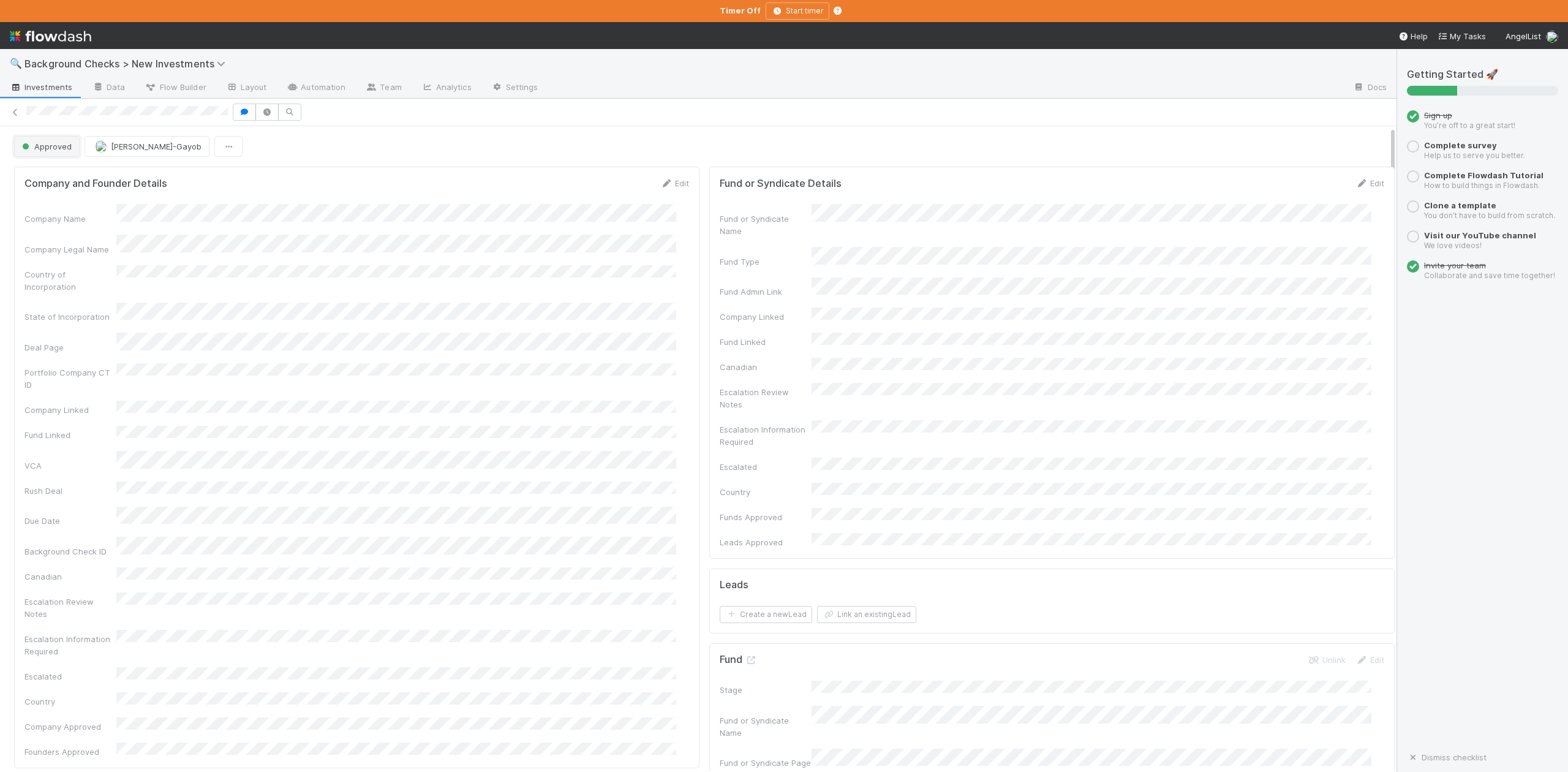
click at [63, 156] on button "Approved" at bounding box center [46, 146] width 65 height 21
click at [71, 197] on span "In Progress" at bounding box center [46, 201] width 58 height 10
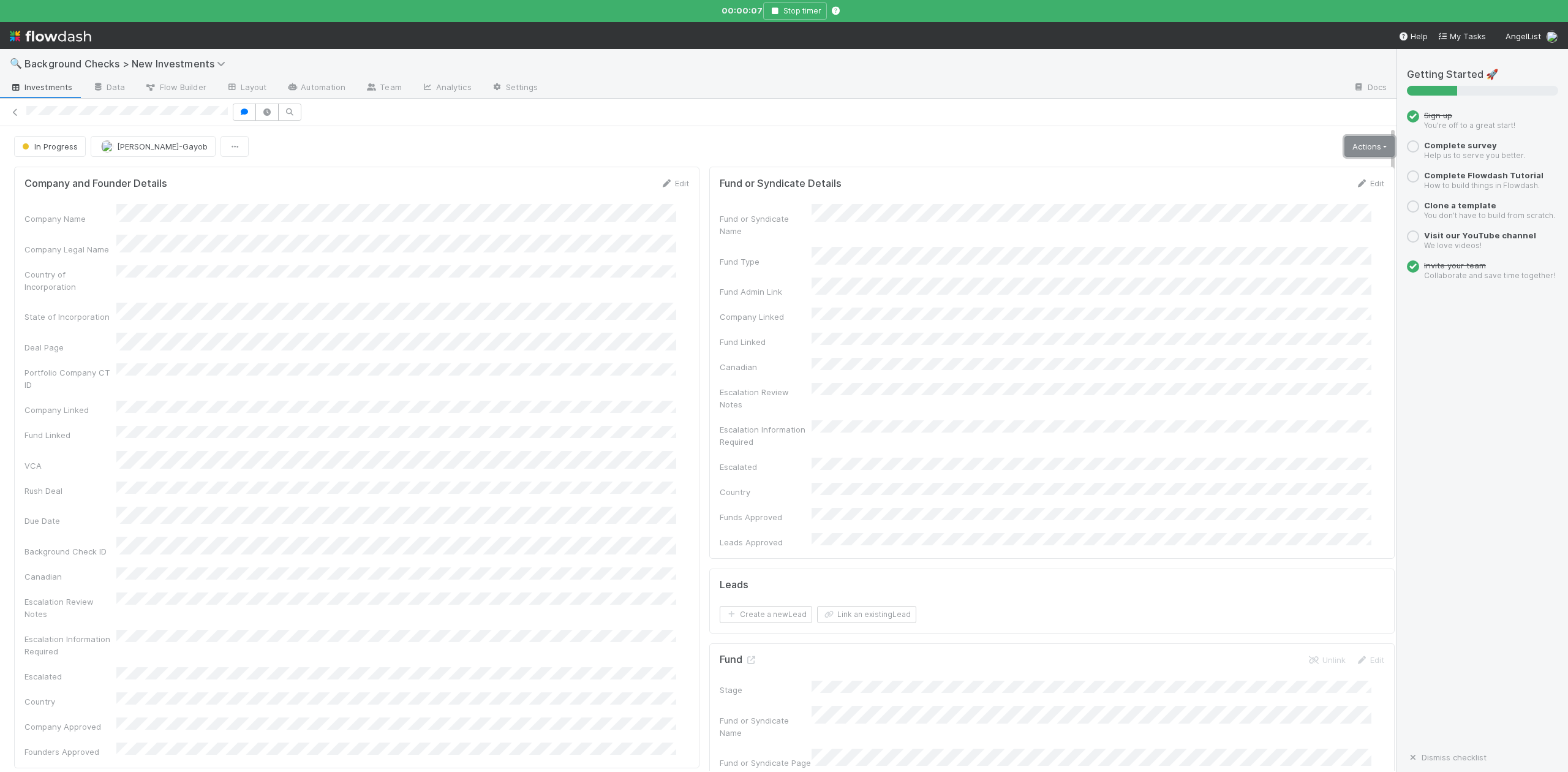
click at [1344, 153] on link "Actions" at bounding box center [1369, 146] width 50 height 21
click at [1263, 176] on button "Finish" at bounding box center [1327, 172] width 136 height 17
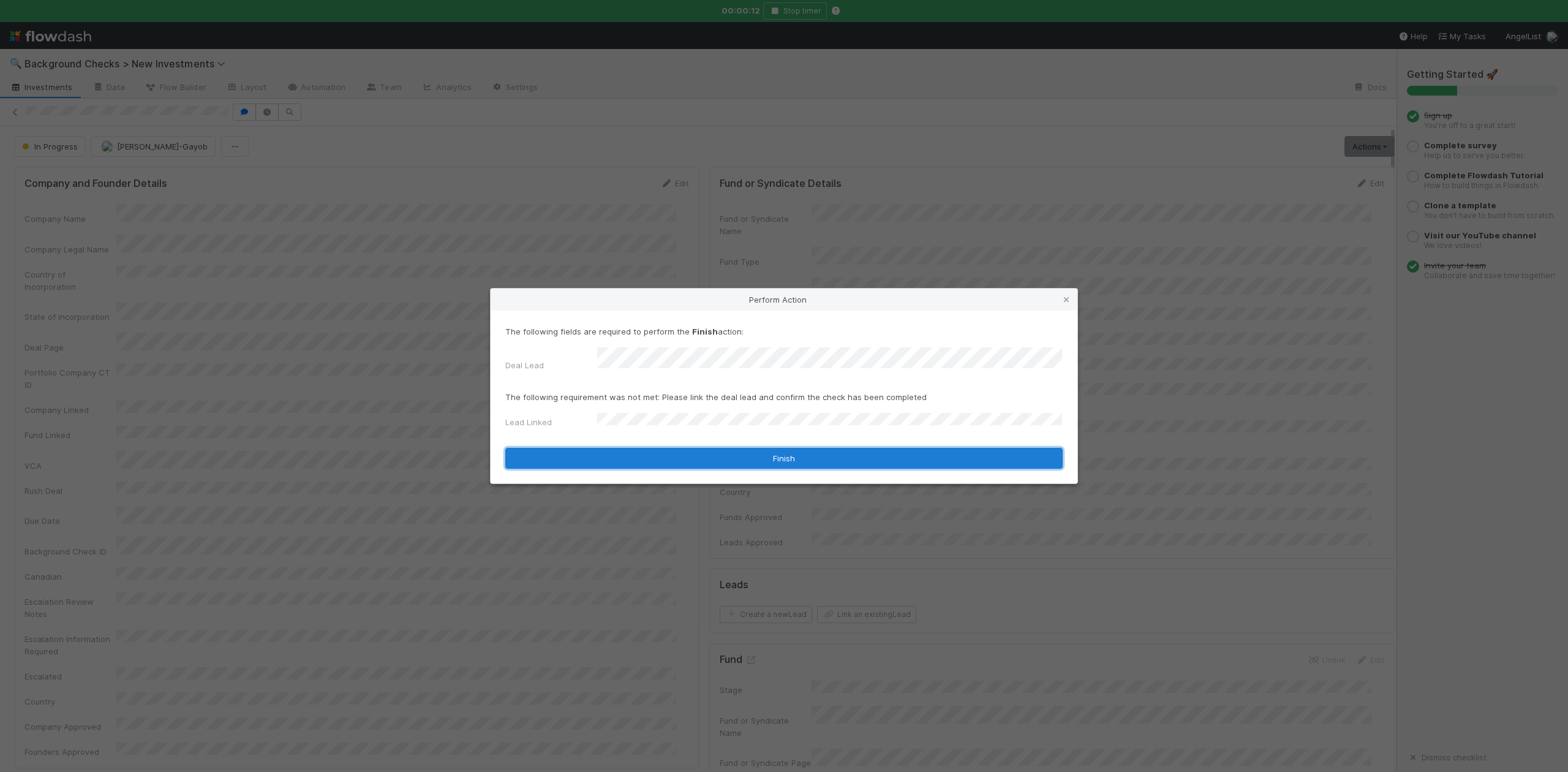
click at [637, 453] on button "Finish" at bounding box center [784, 457] width 558 height 21
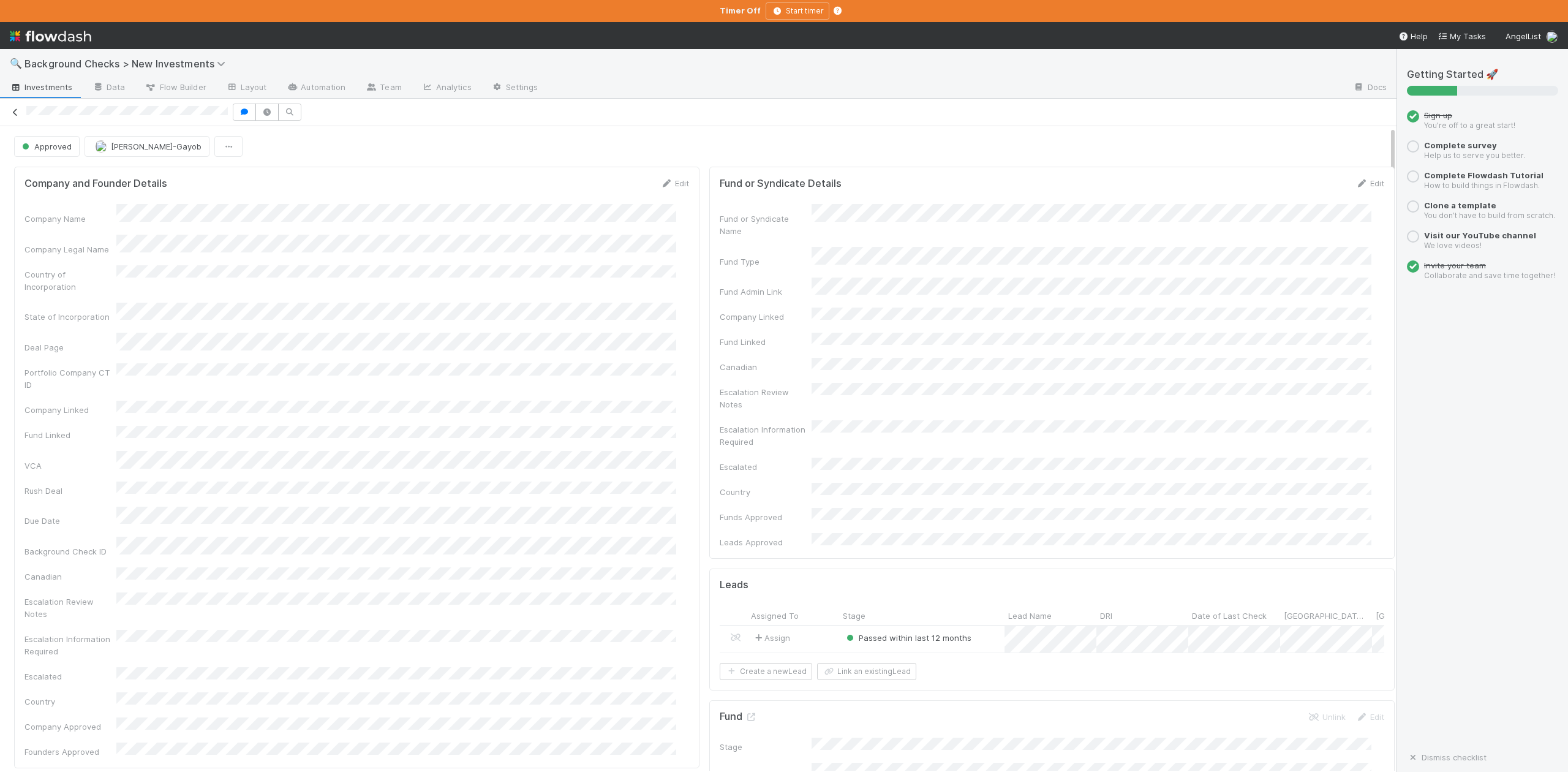
click at [16, 109] on icon at bounding box center [15, 112] width 12 height 8
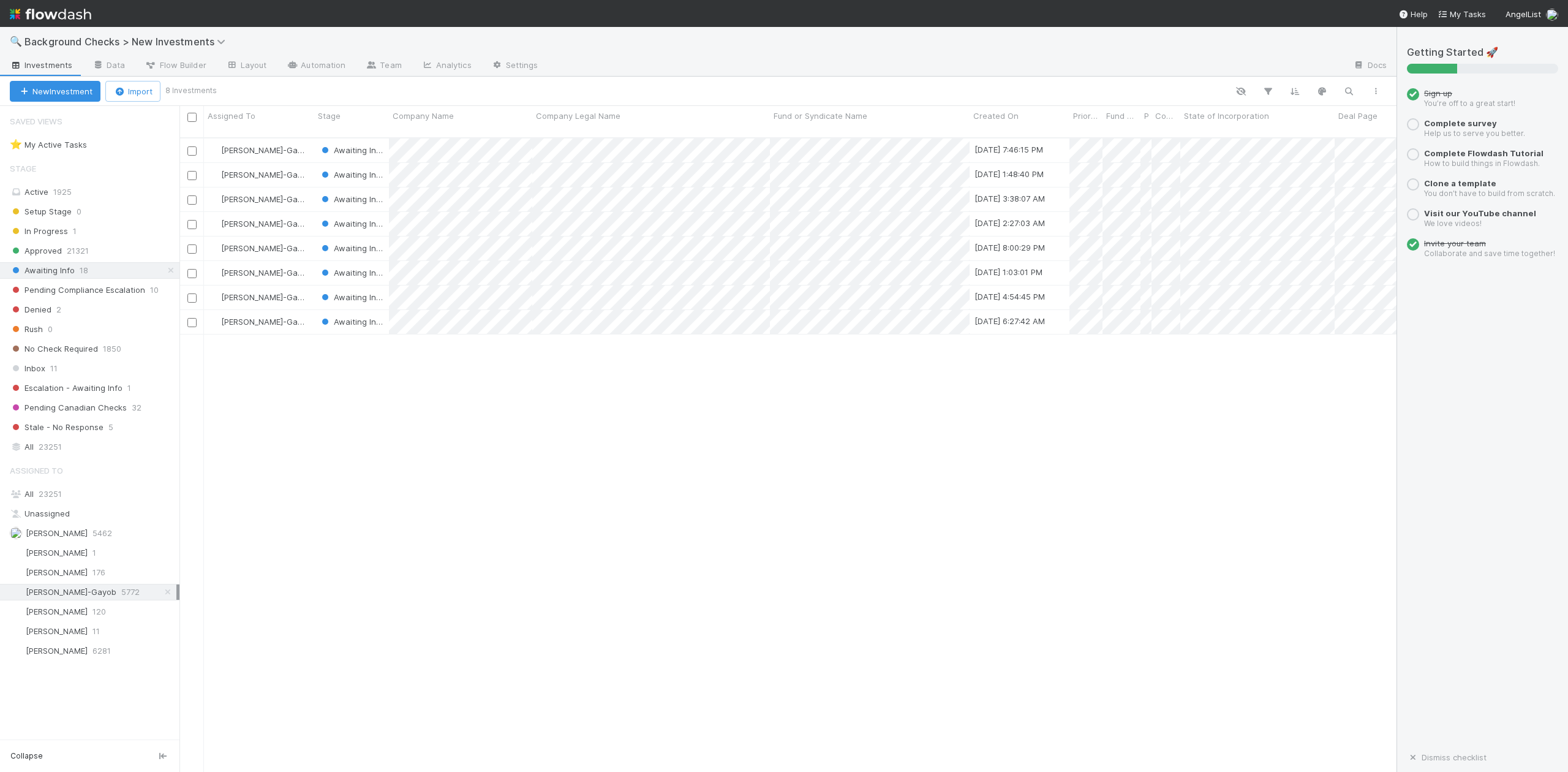
scroll to position [632, 1206]
click at [53, 498] on span "23251" at bounding box center [50, 493] width 24 height 10
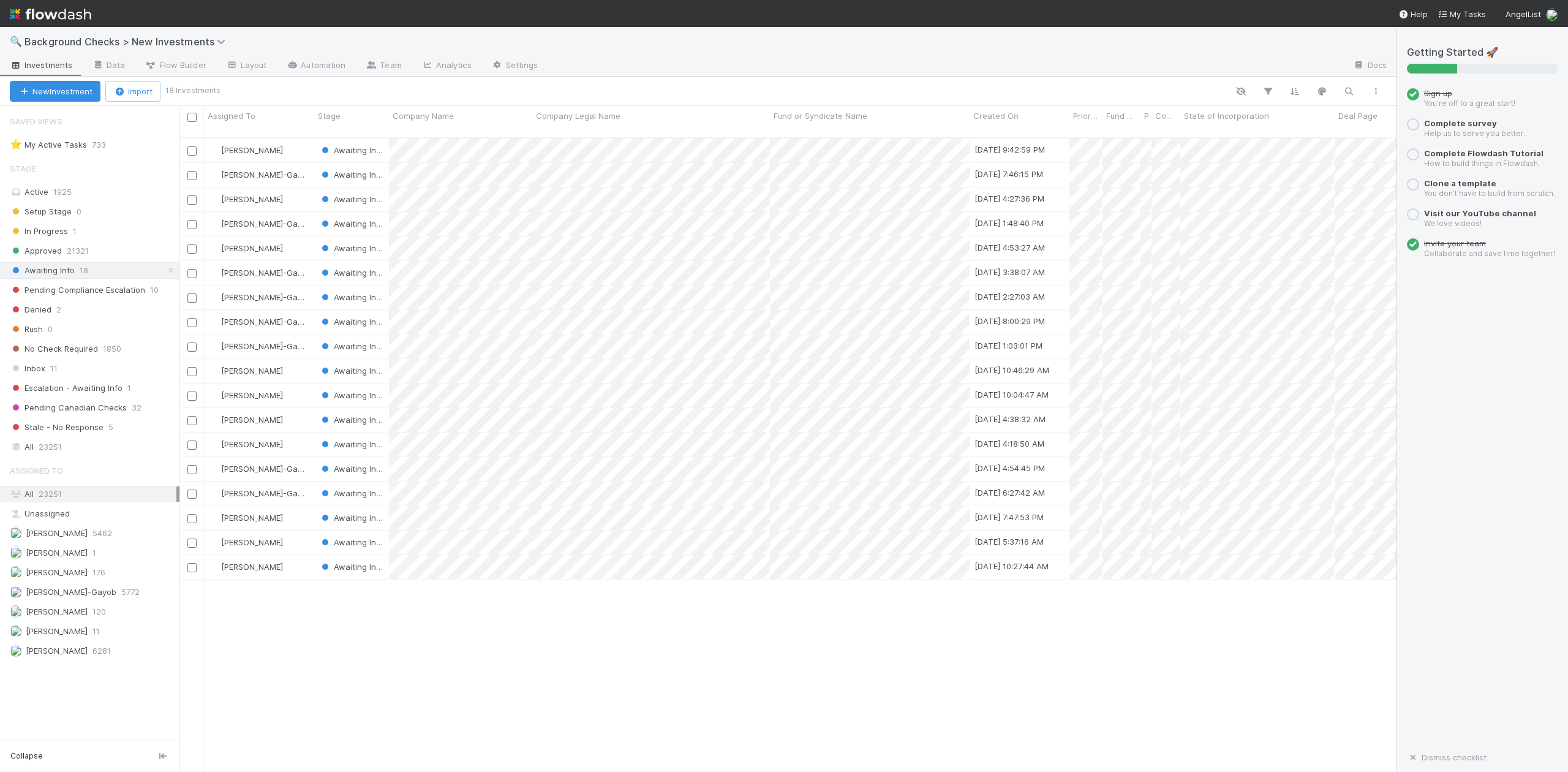
scroll to position [632, 1206]
click at [329, 69] on link "Automation" at bounding box center [316, 66] width 79 height 20
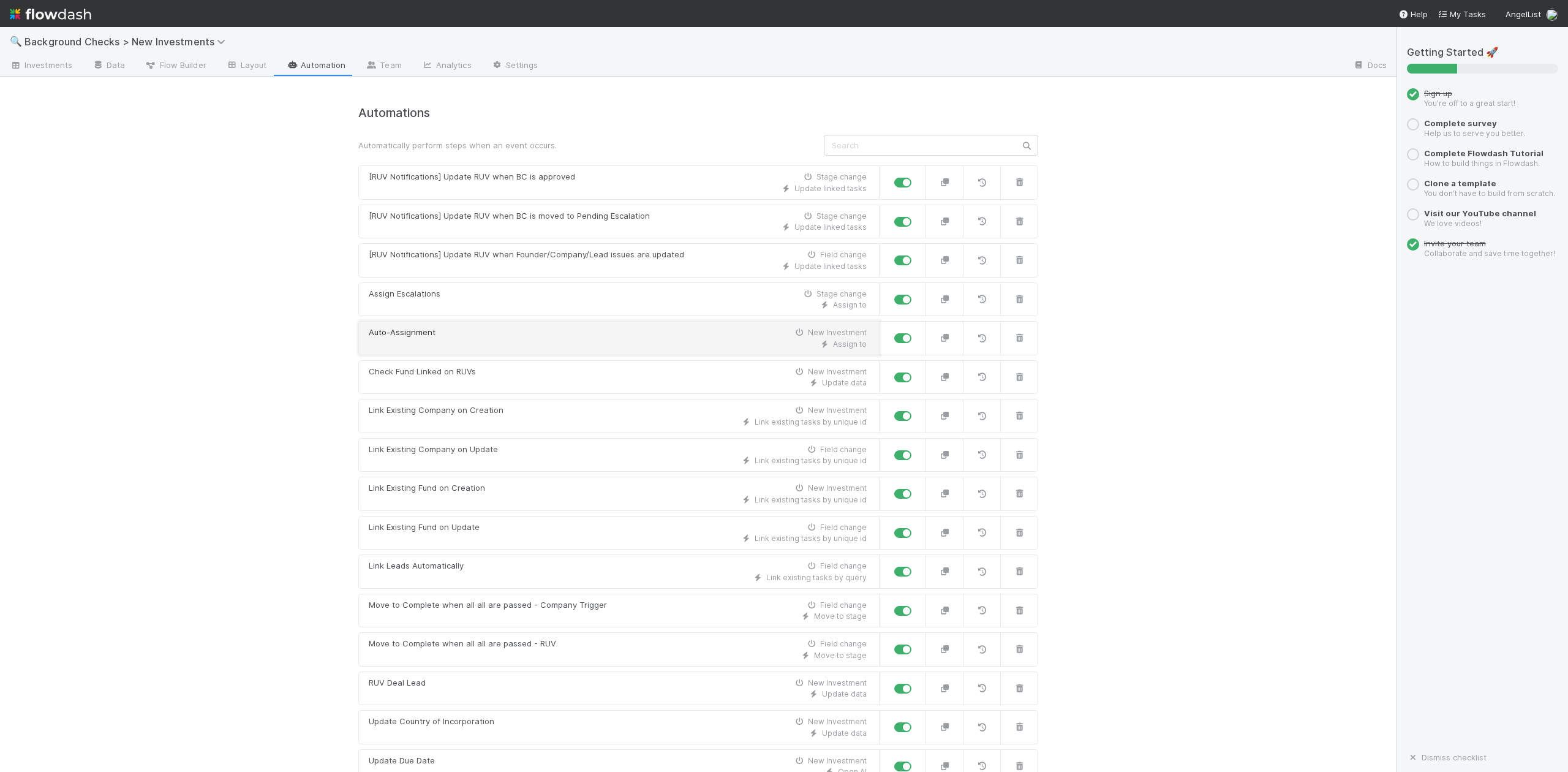
click at [457, 343] on div "Assign to" at bounding box center [618, 344] width 498 height 11
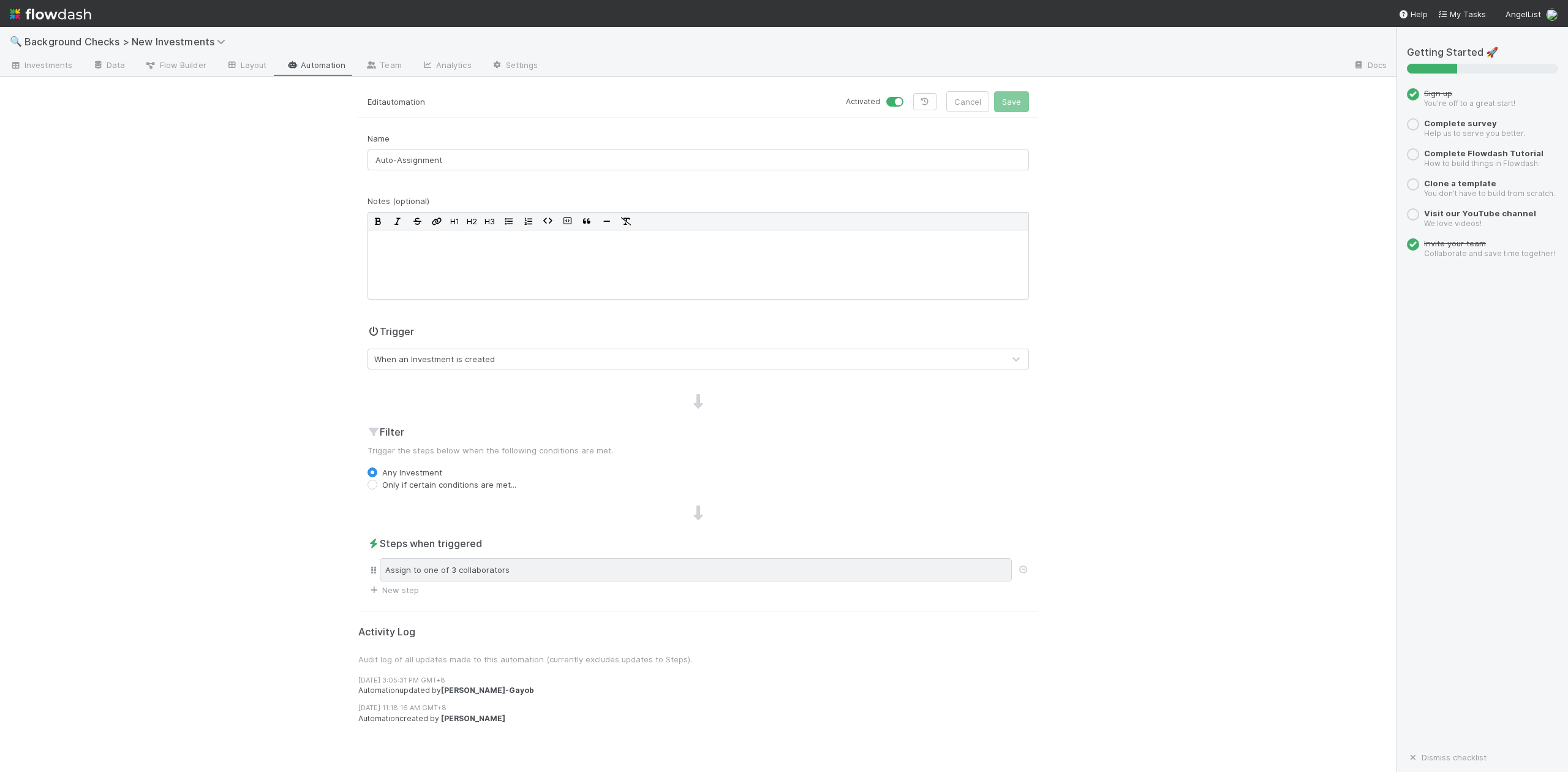
click at [526, 571] on div "Assign to one of 3 collaborators" at bounding box center [696, 570] width 632 height 24
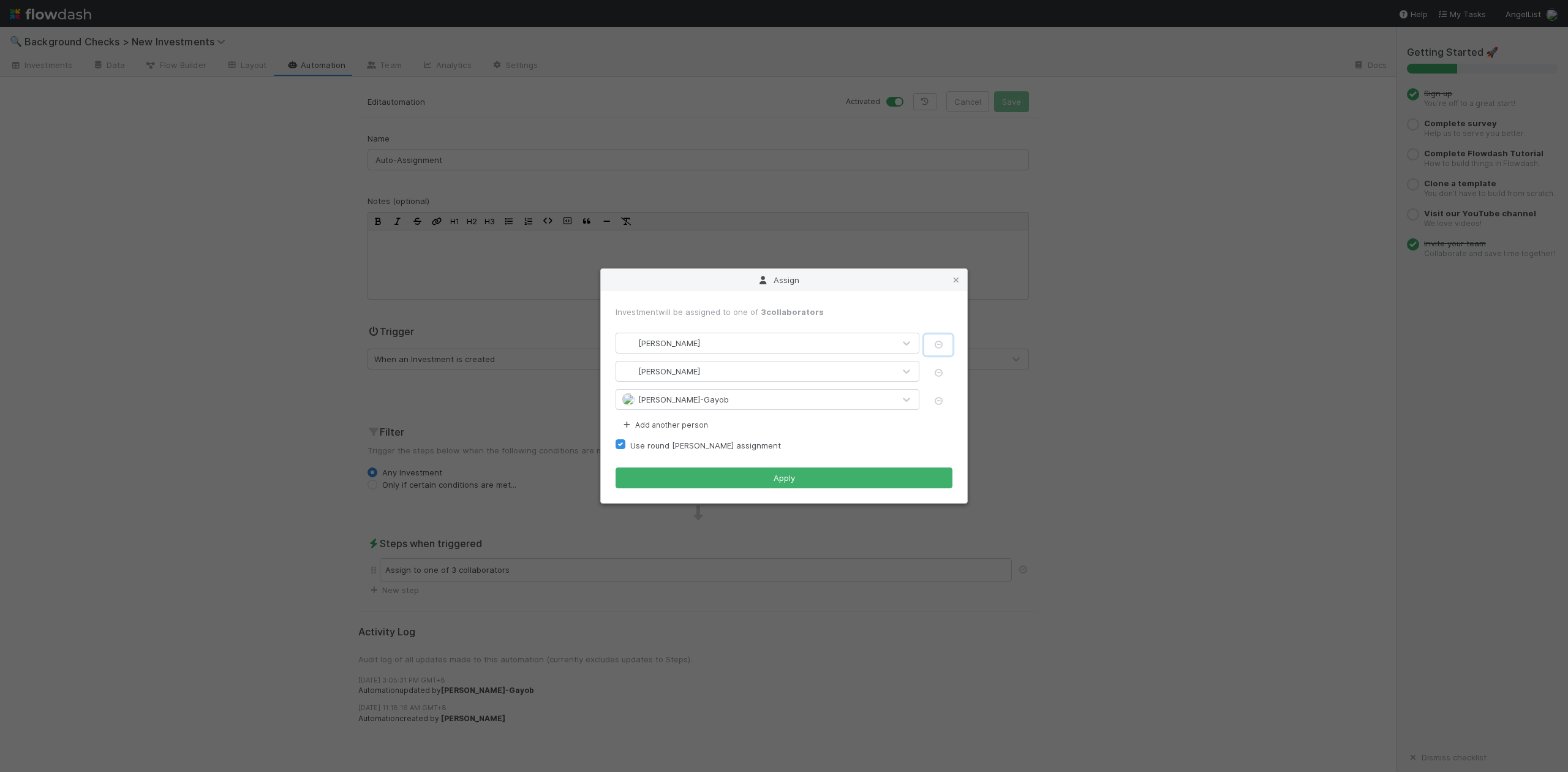
click at [940, 345] on icon "button" at bounding box center [938, 344] width 12 height 8
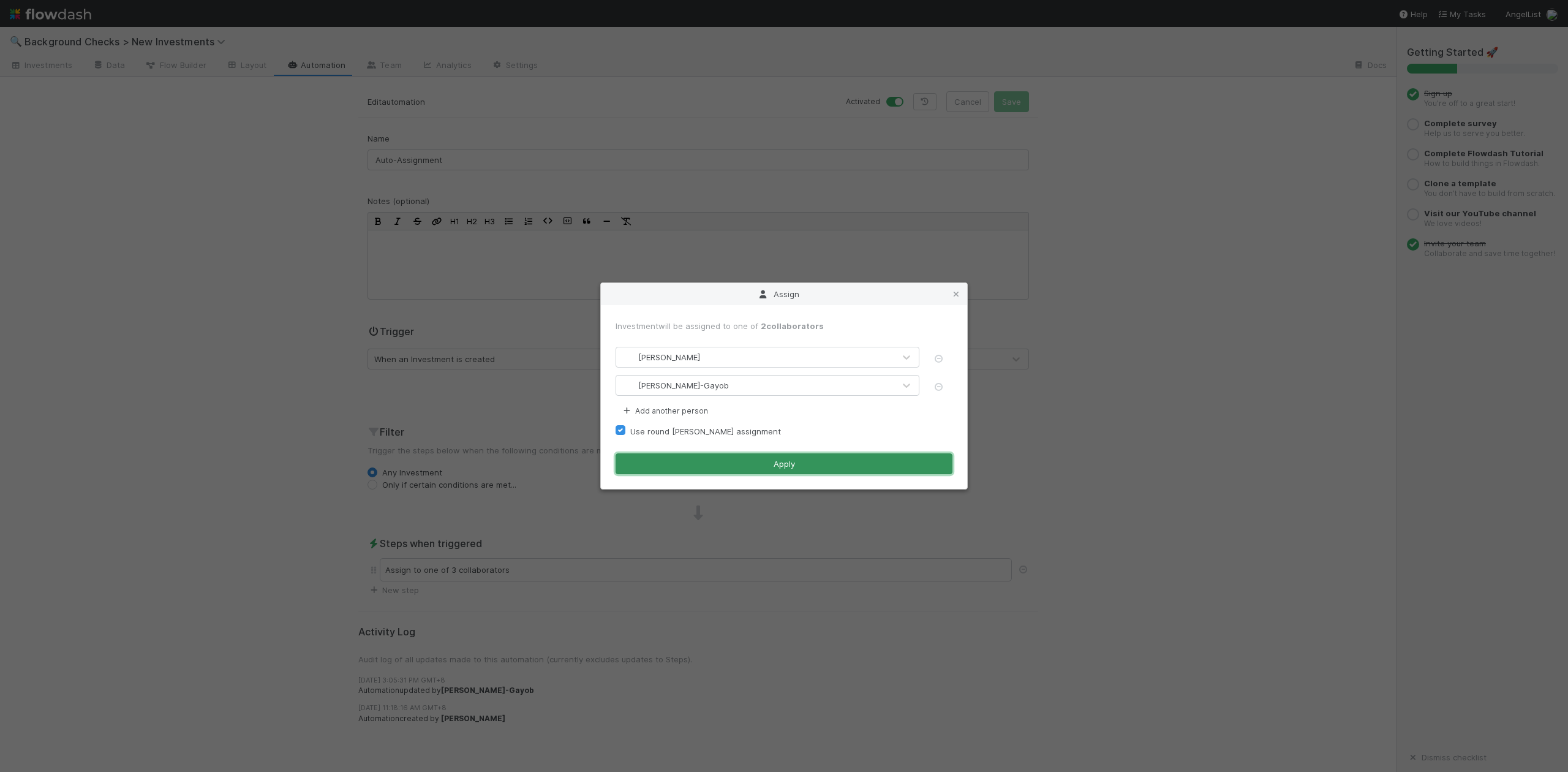
click at [808, 464] on button "Apply" at bounding box center [784, 463] width 337 height 21
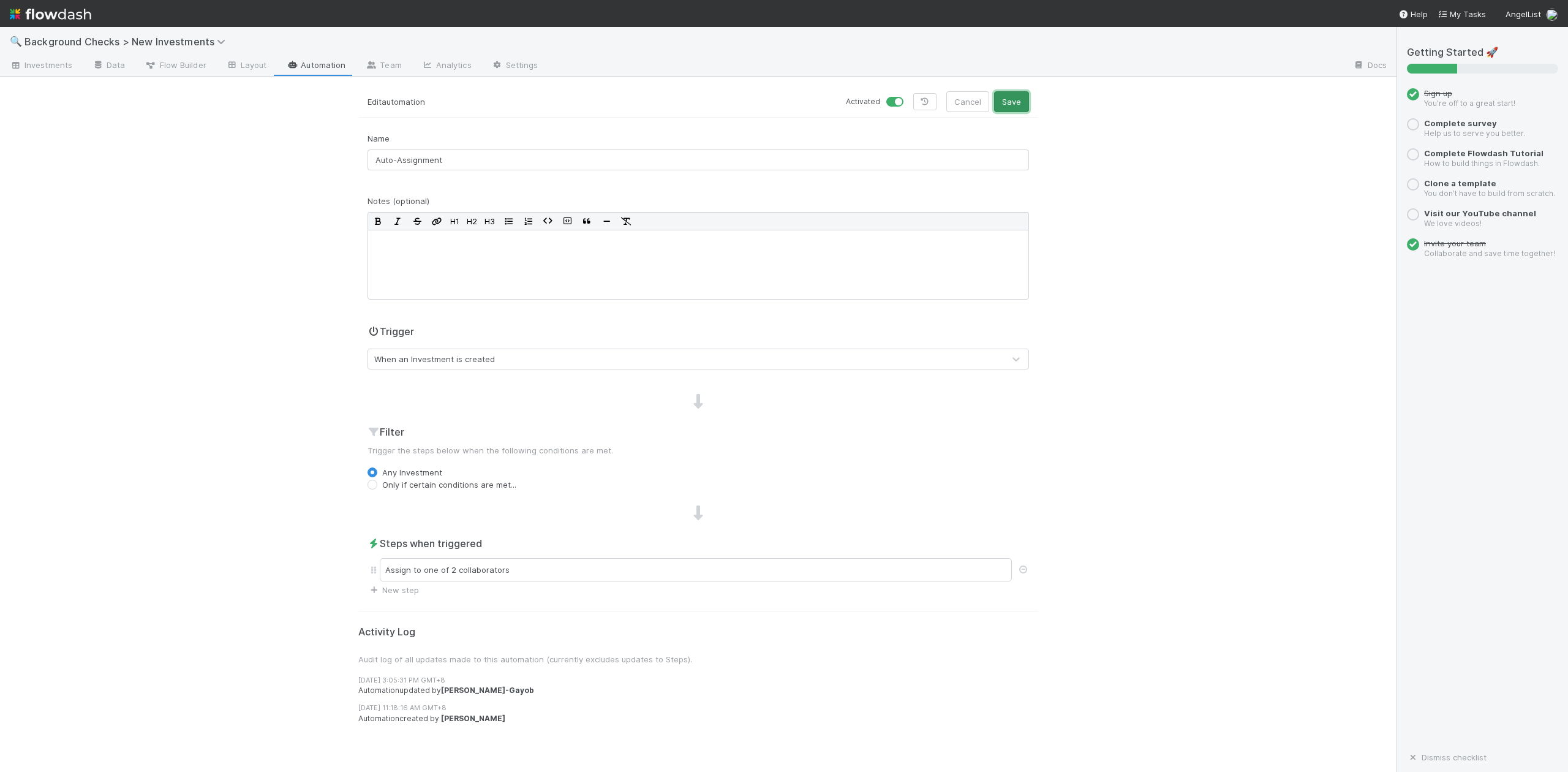
click at [1018, 99] on button "Save" at bounding box center [1011, 101] width 35 height 21
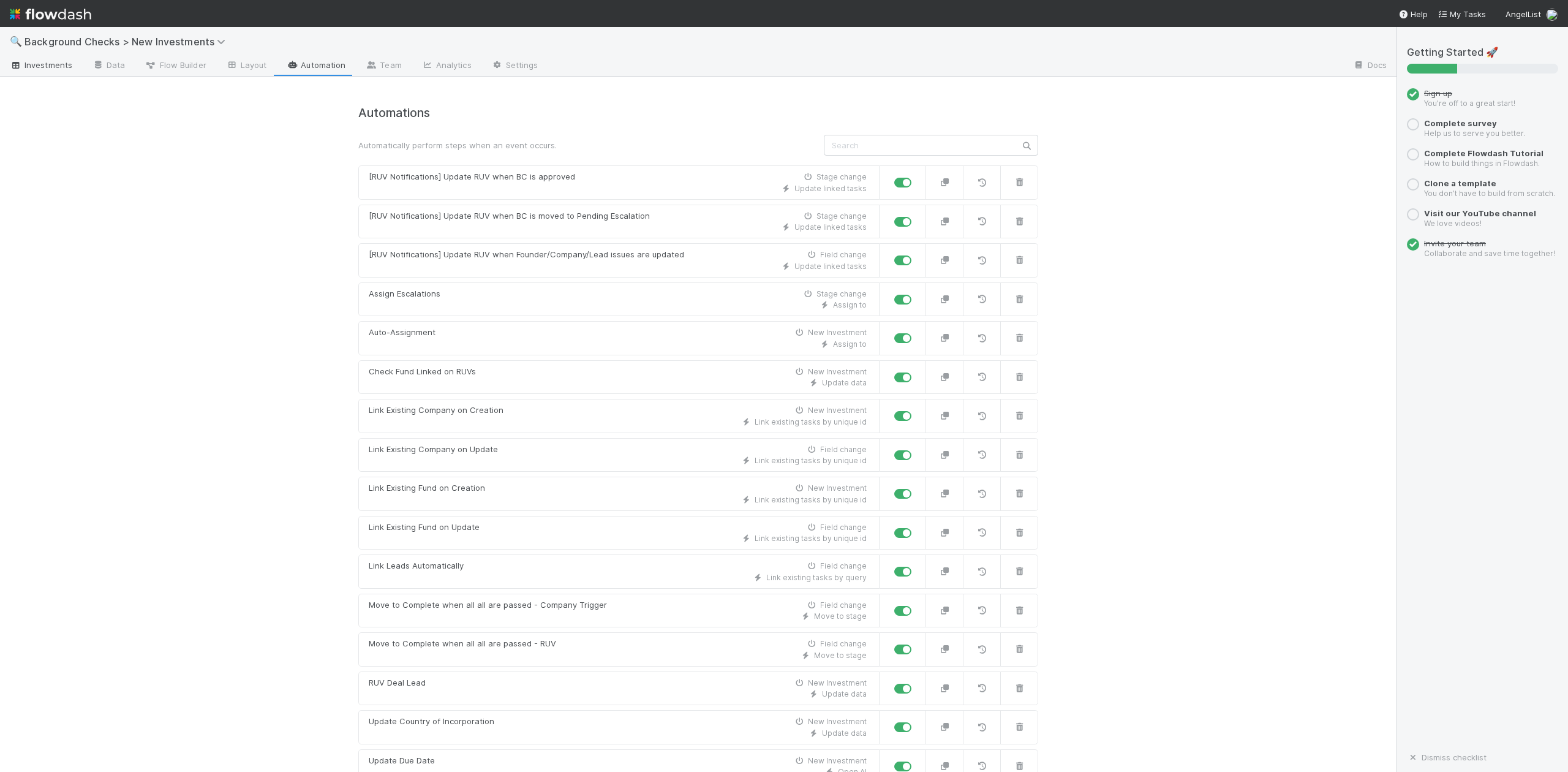
click at [43, 60] on span "Investments" at bounding box center [41, 65] width 63 height 12
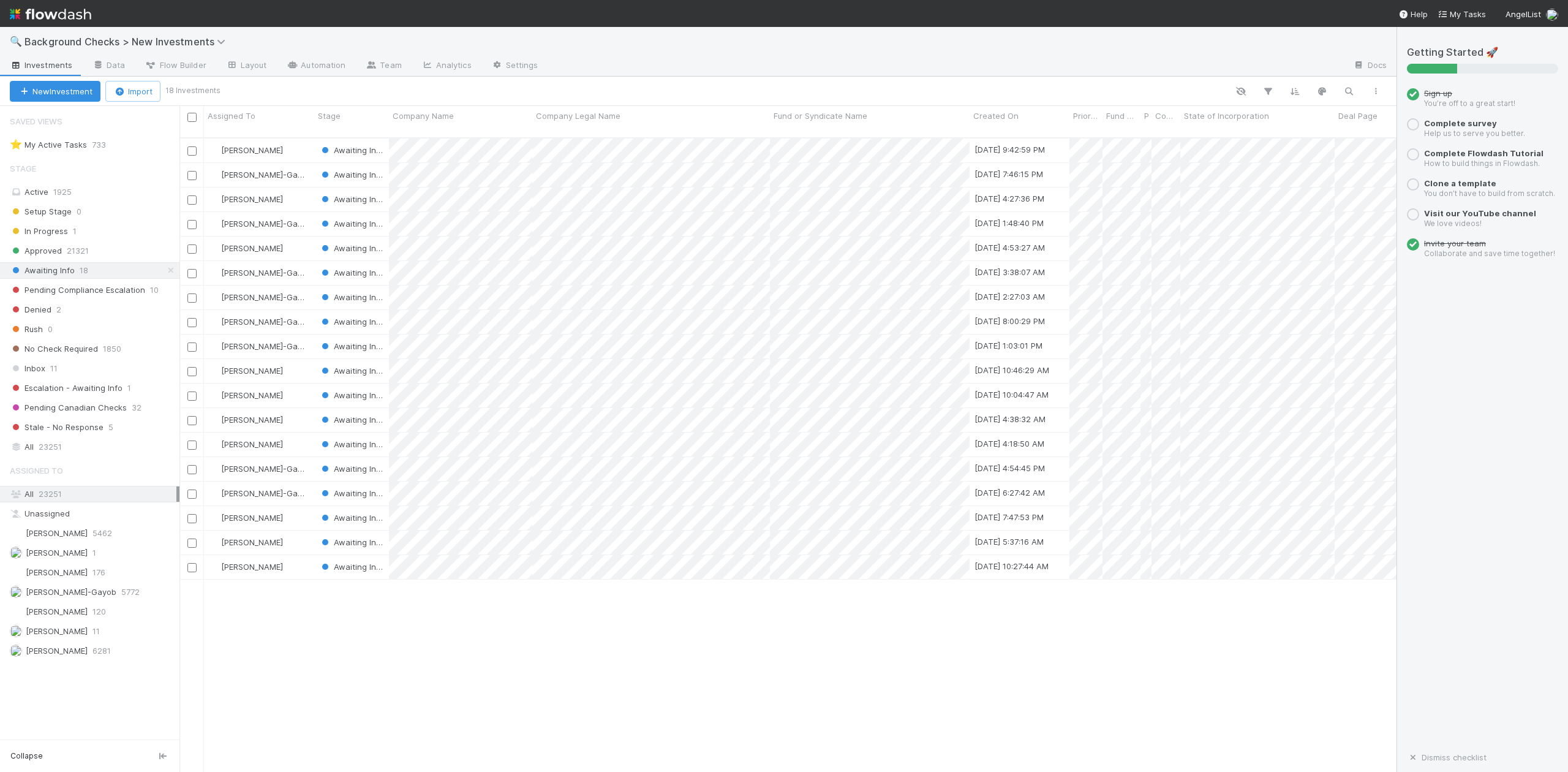
scroll to position [632, 1206]
